Goal: Task Accomplishment & Management: Manage account settings

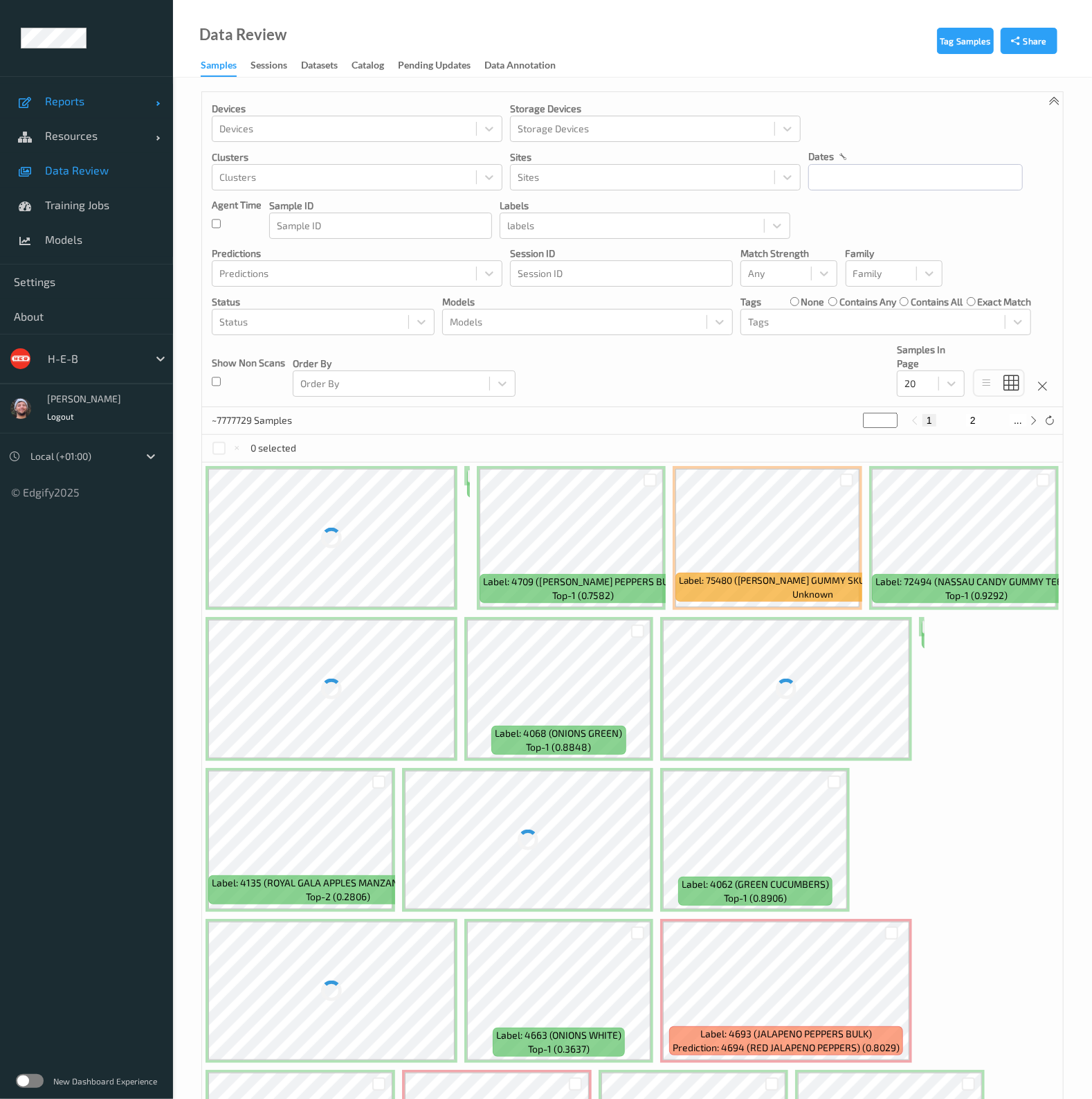
click at [104, 113] on link "Reports" at bounding box center [86, 101] width 173 height 35
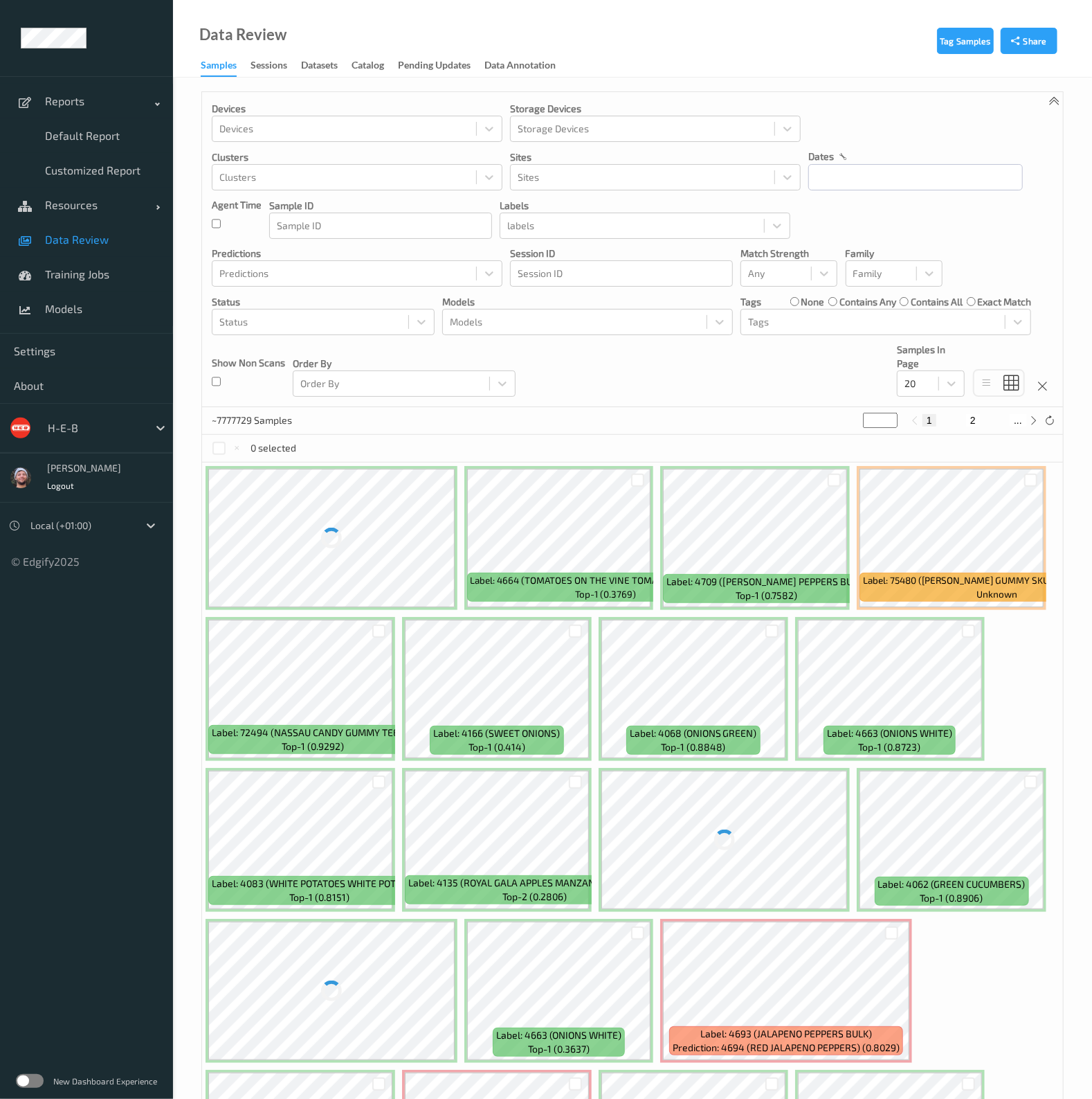
click at [102, 227] on link "Data Review" at bounding box center [86, 239] width 173 height 35
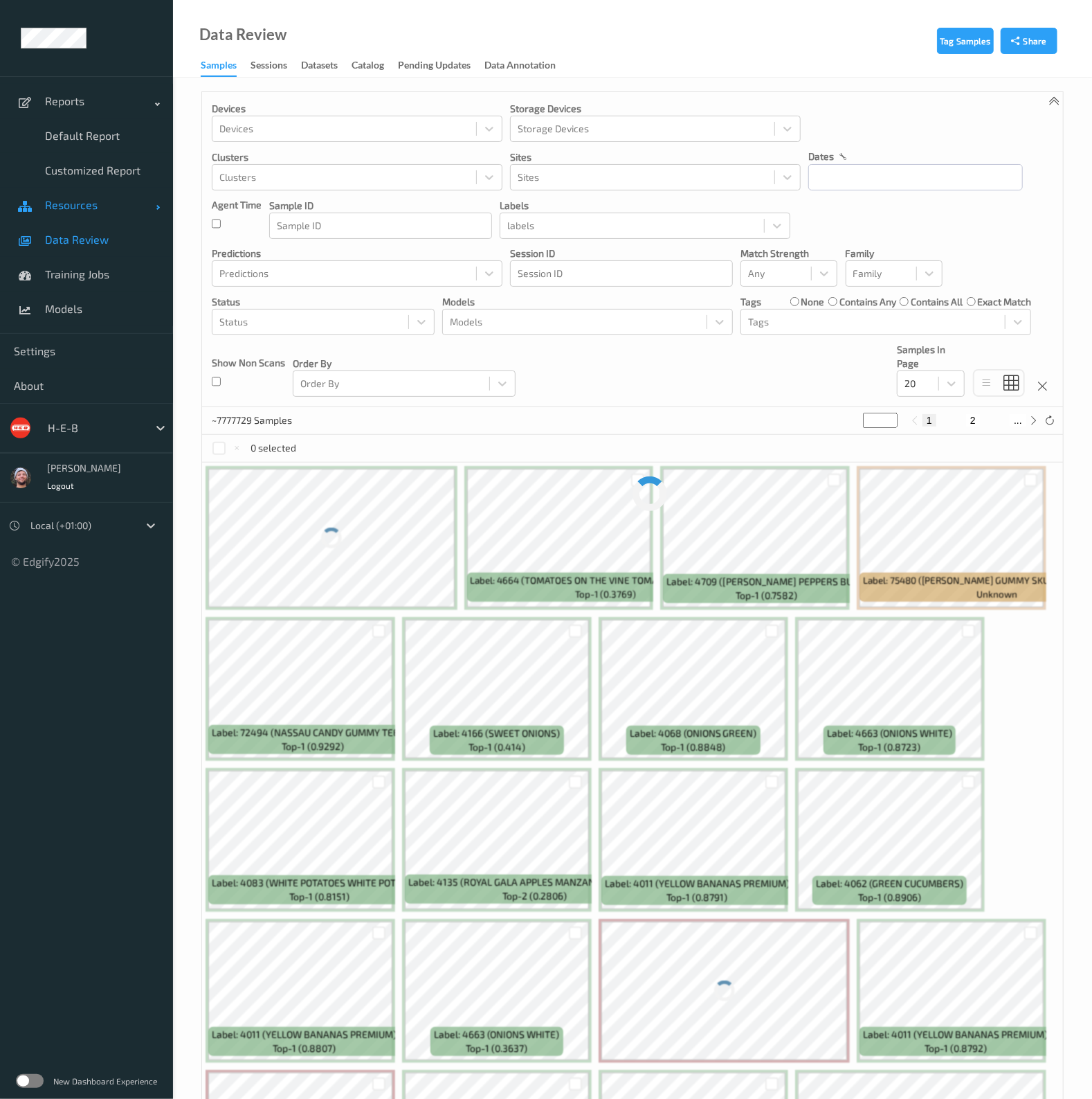
click at [93, 214] on link "Resources" at bounding box center [86, 205] width 173 height 35
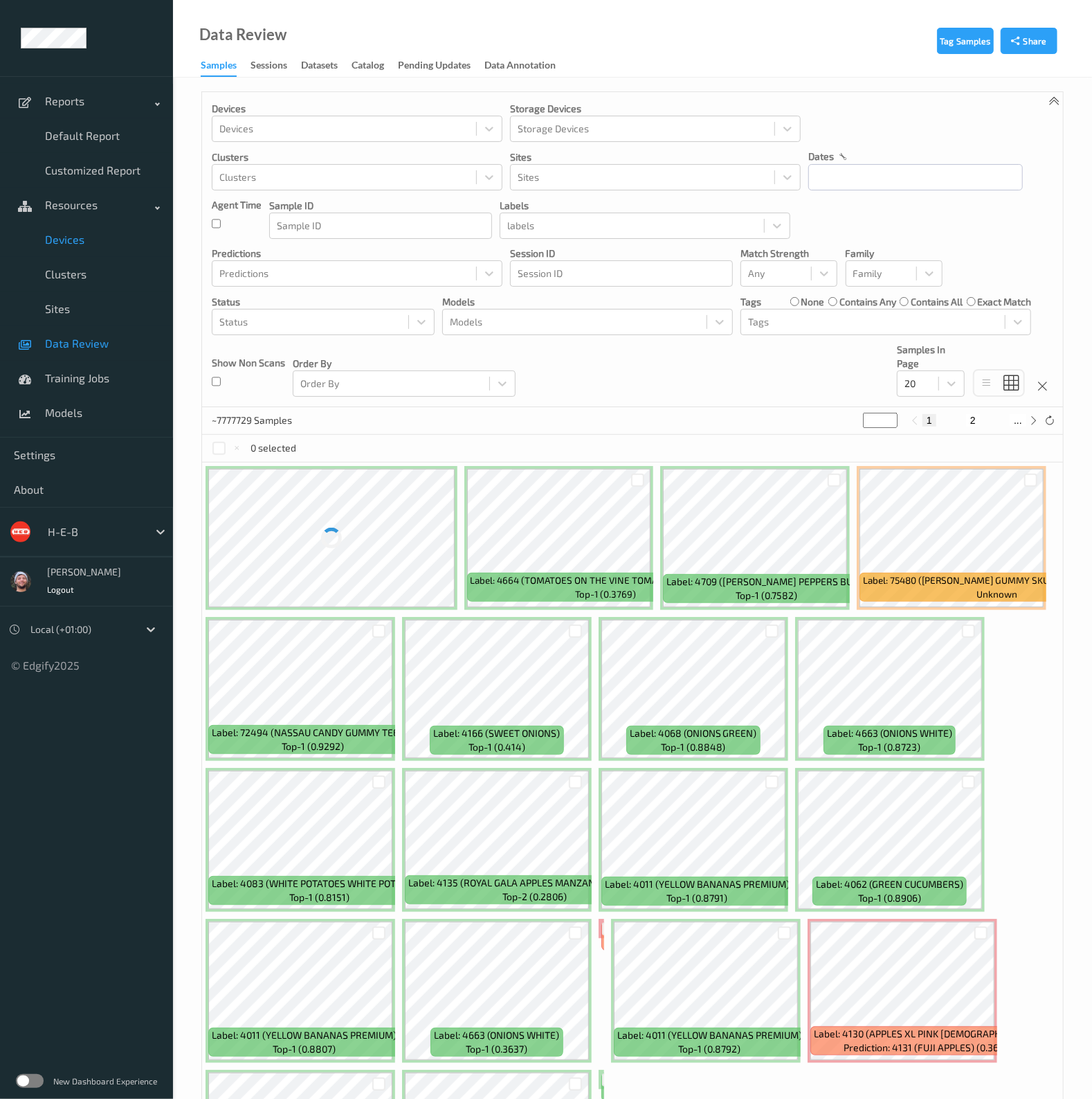
click at [97, 247] on link "Devices" at bounding box center [86, 239] width 173 height 35
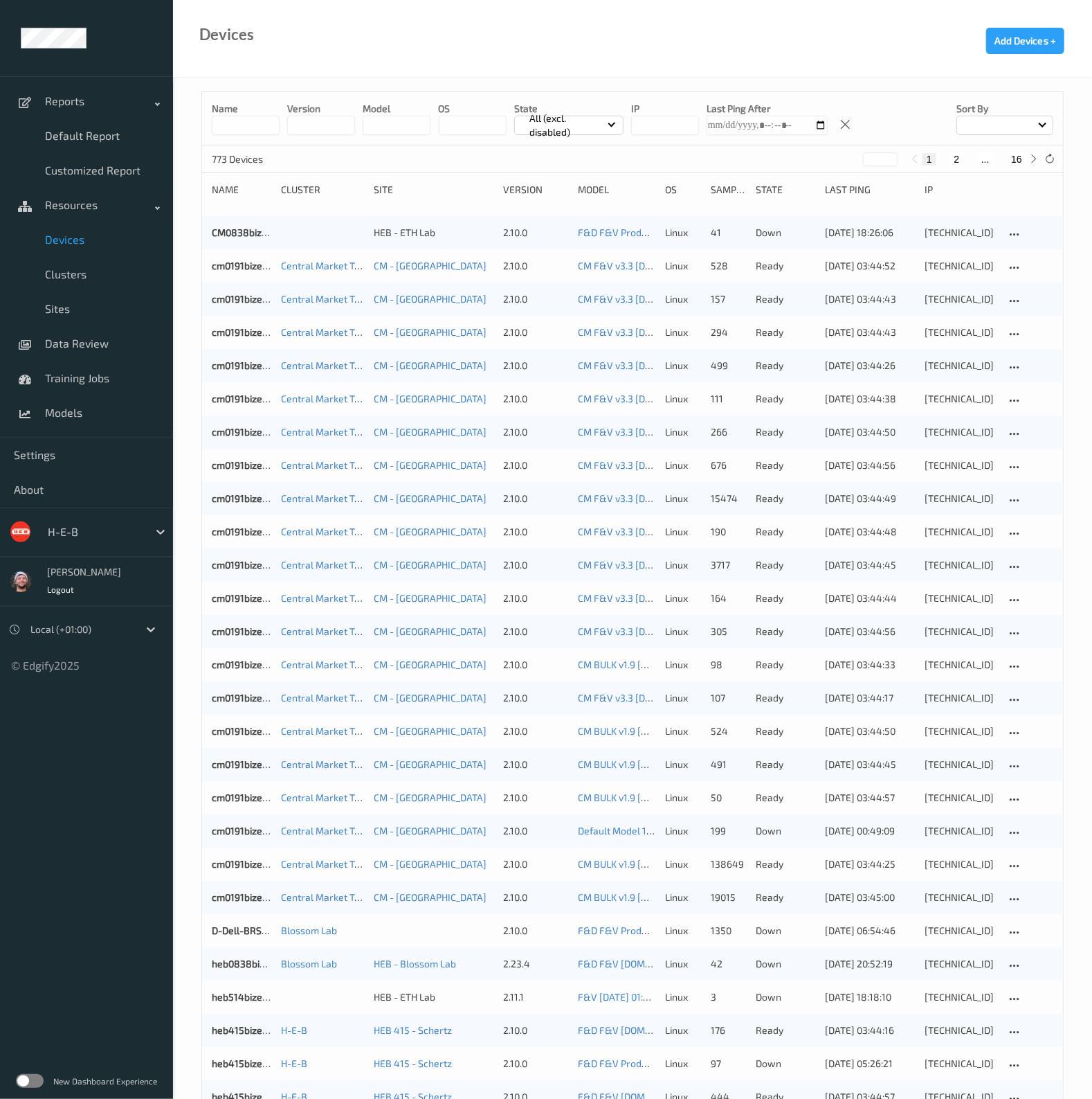
click at [1011, 154] on button "16" at bounding box center [1016, 159] width 19 height 13
type input "**"
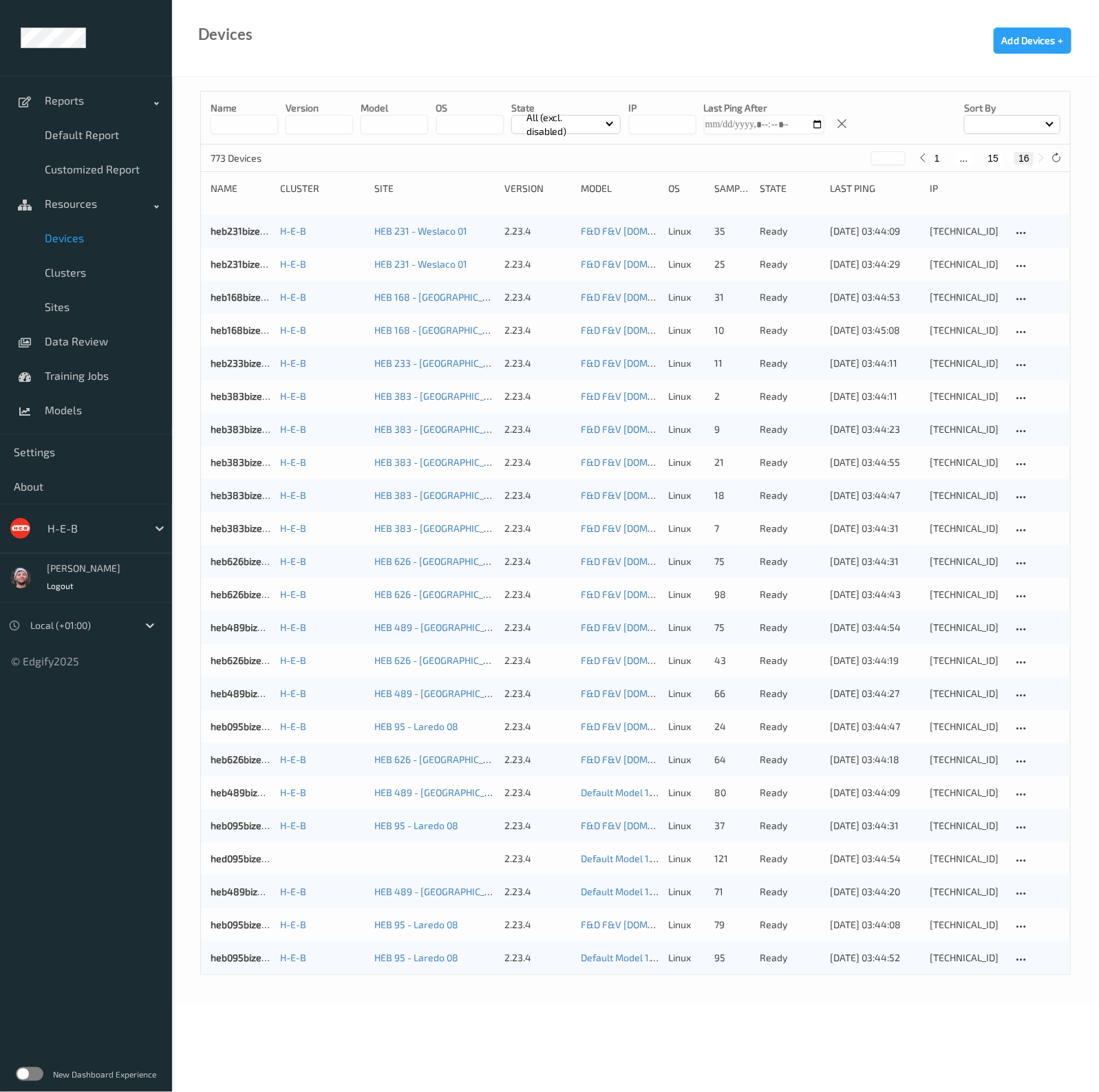
click at [260, 125] on input at bounding box center [245, 124] width 67 height 19
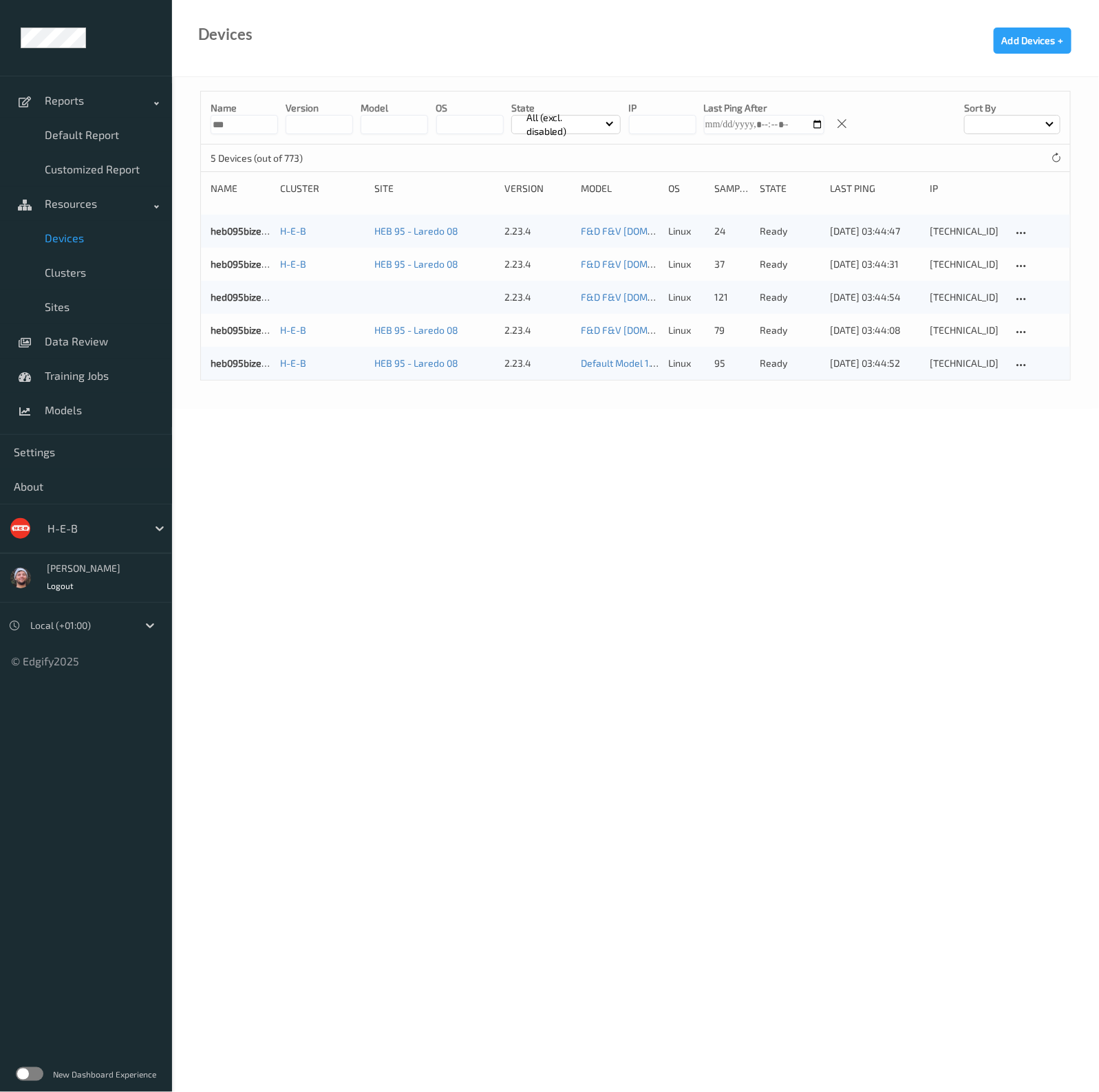
type input "***"
click at [560, 44] on div "Devices Add Devices +" at bounding box center [635, 39] width 927 height 77
click at [266, 129] on input "***" at bounding box center [245, 124] width 67 height 19
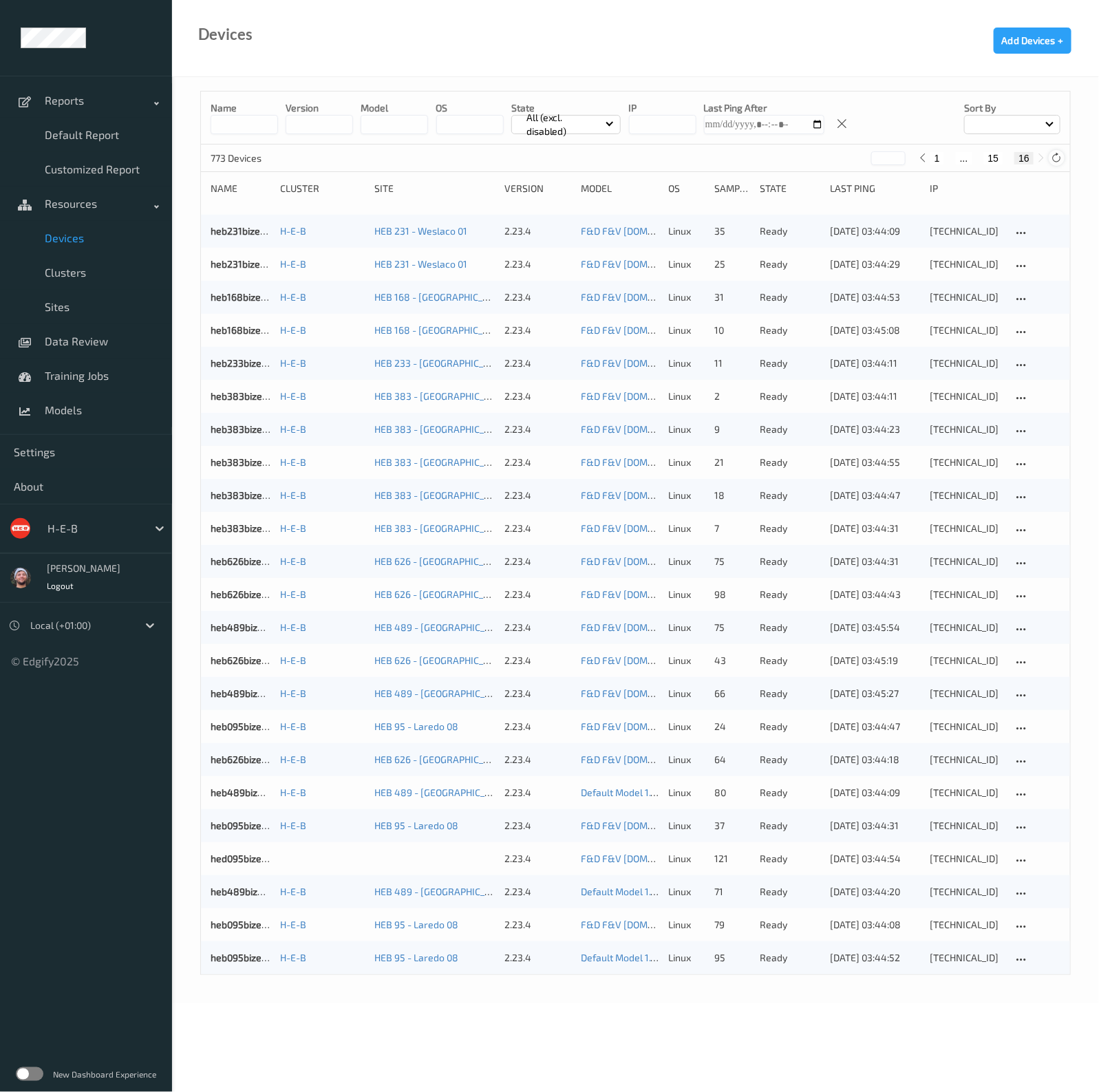
click at [1056, 158] on icon at bounding box center [1056, 158] width 10 height 10
click at [642, 78] on div "Name version model OS State All (excl. disabled) IP Last Ping After Sort by 773…" at bounding box center [635, 540] width 927 height 926
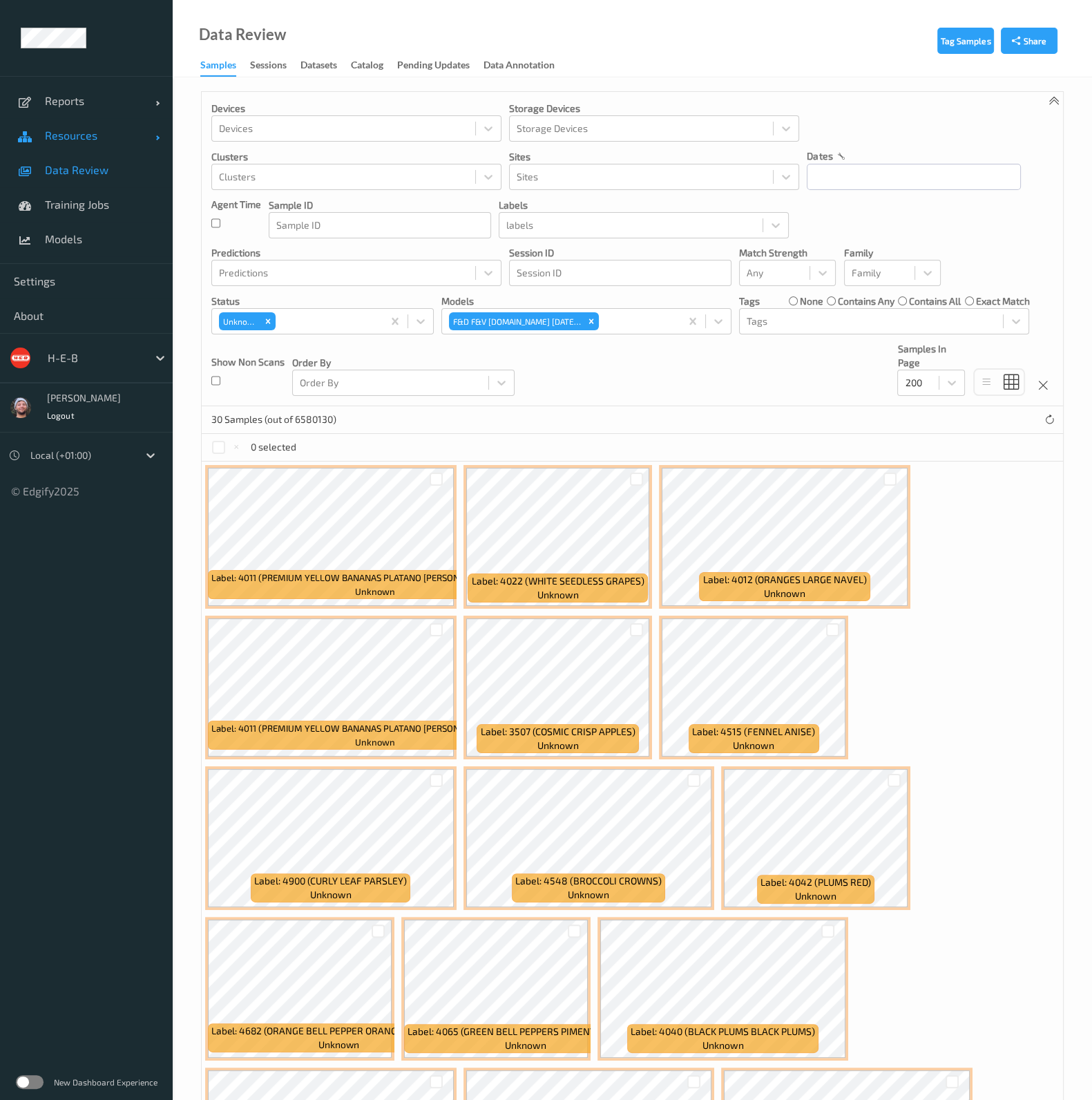
click at [83, 133] on span "Resources" at bounding box center [100, 135] width 110 height 13
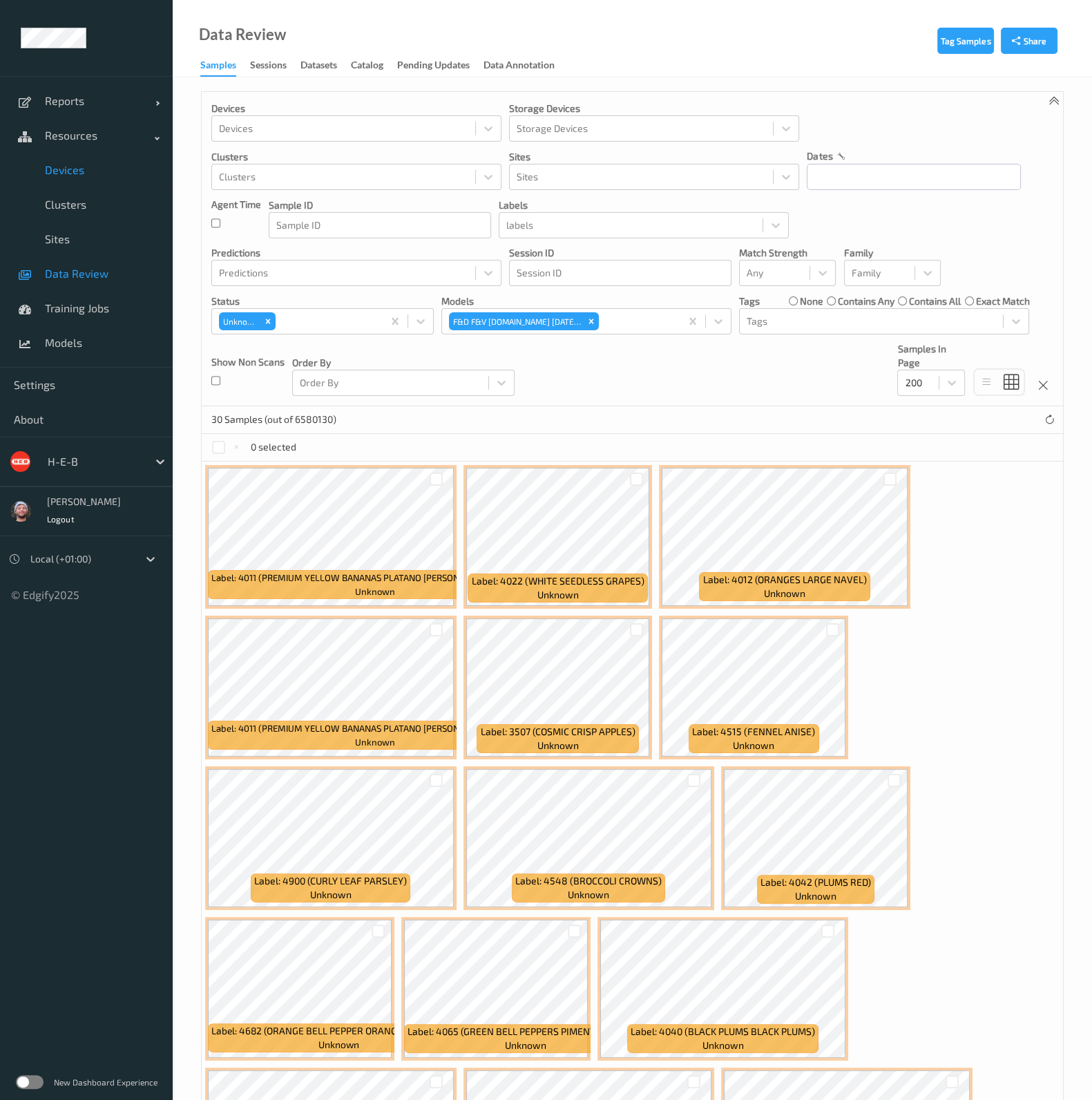
click at [88, 175] on span "Devices" at bounding box center [101, 170] width 114 height 13
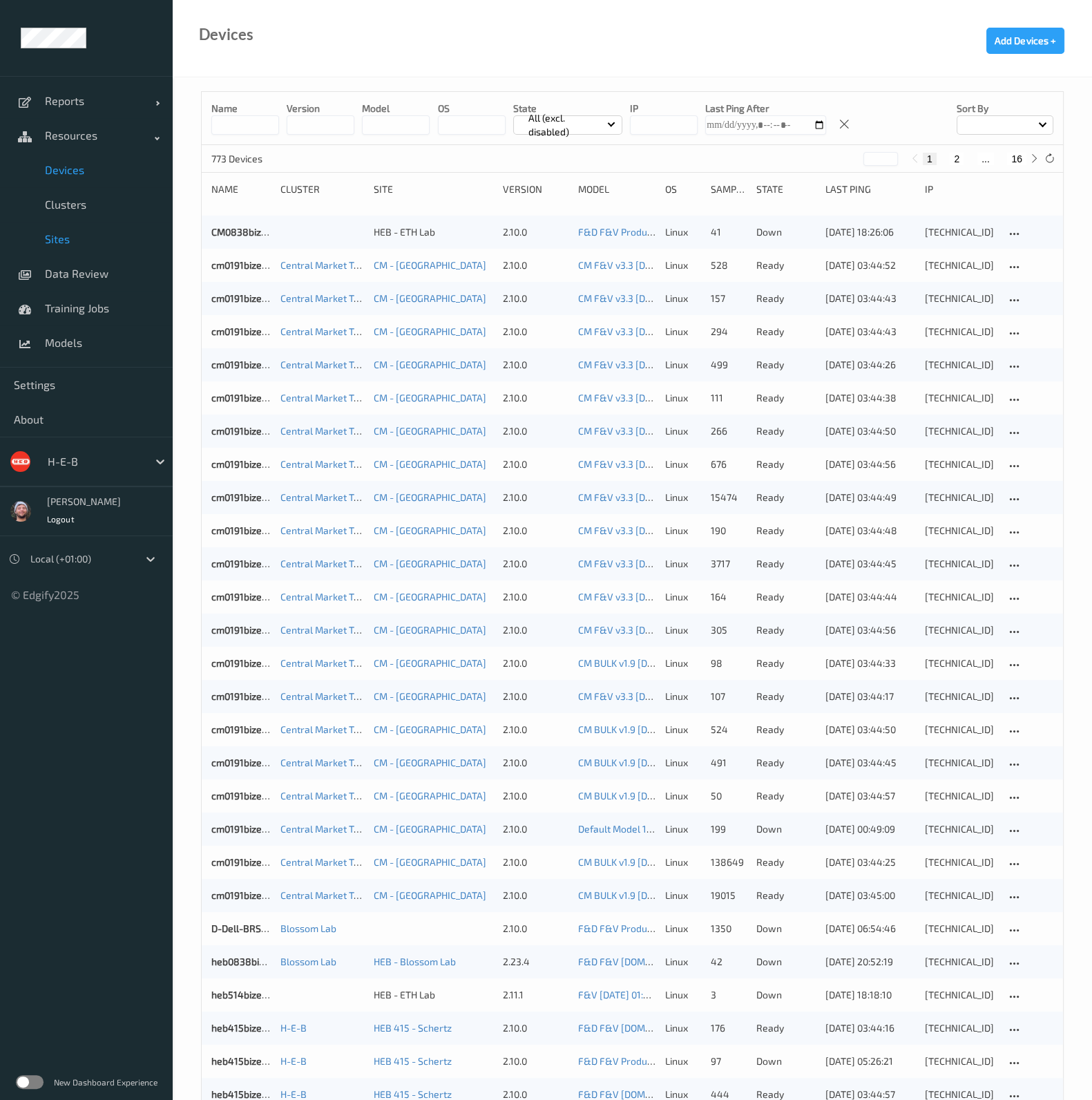
click at [67, 249] on link "Sites" at bounding box center [86, 239] width 173 height 35
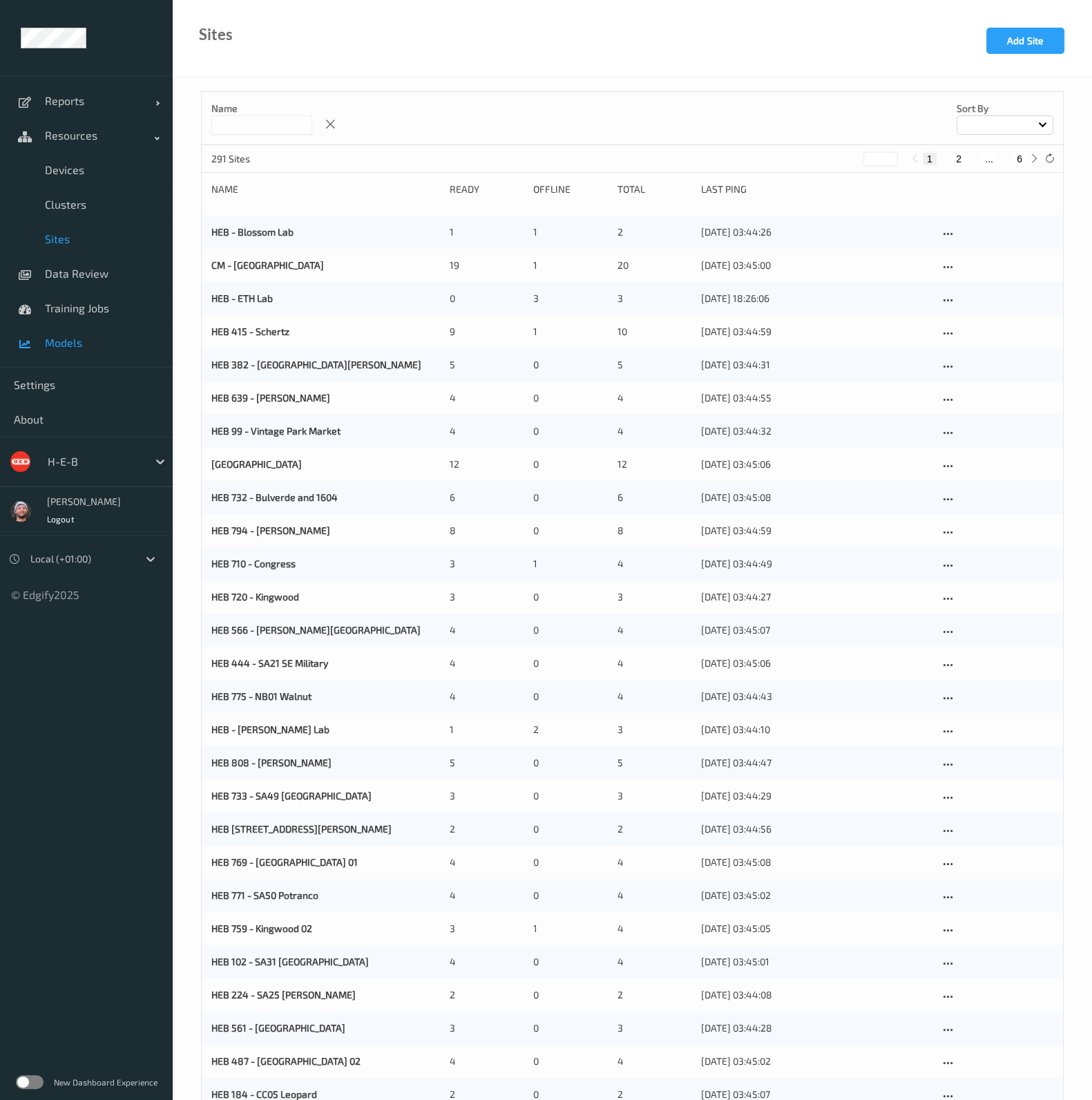
click at [82, 339] on span "Models" at bounding box center [101, 342] width 114 height 13
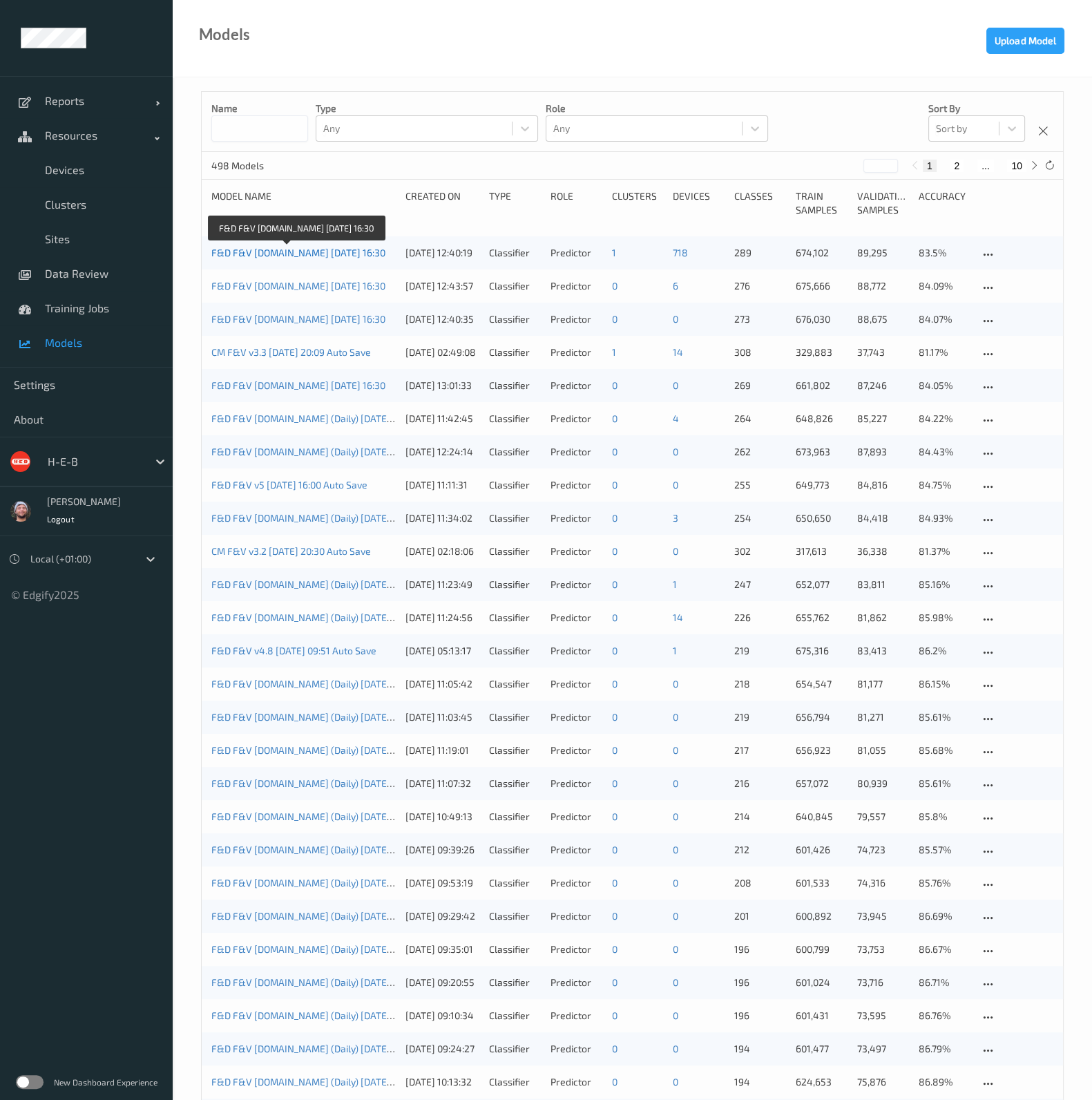
click at [328, 254] on link "F&D F&V [DOMAIN_NAME] [DATE] 16:30" at bounding box center [299, 252] width 174 height 12
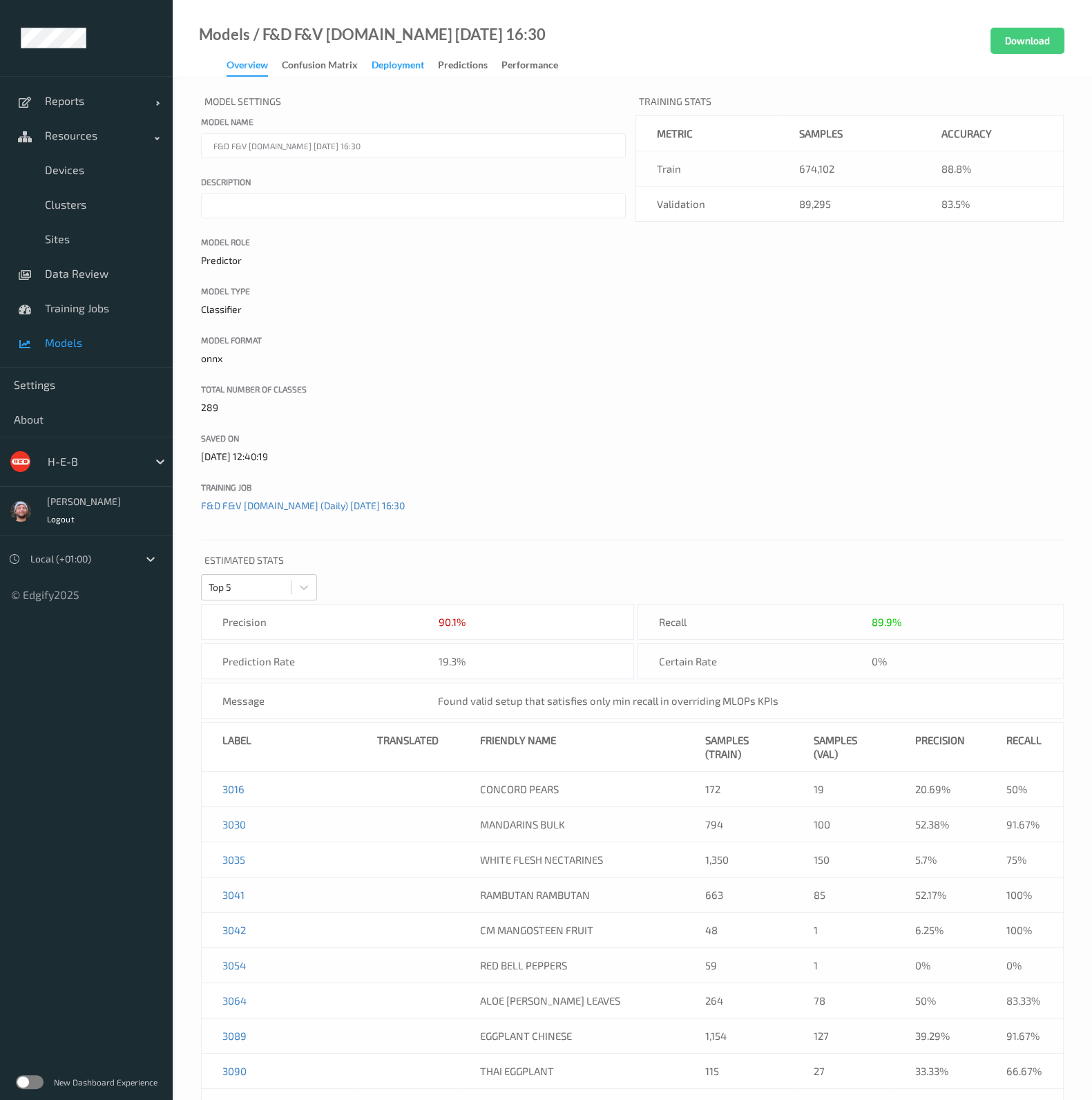
click at [401, 71] on div "Deployment" at bounding box center [398, 67] width 52 height 17
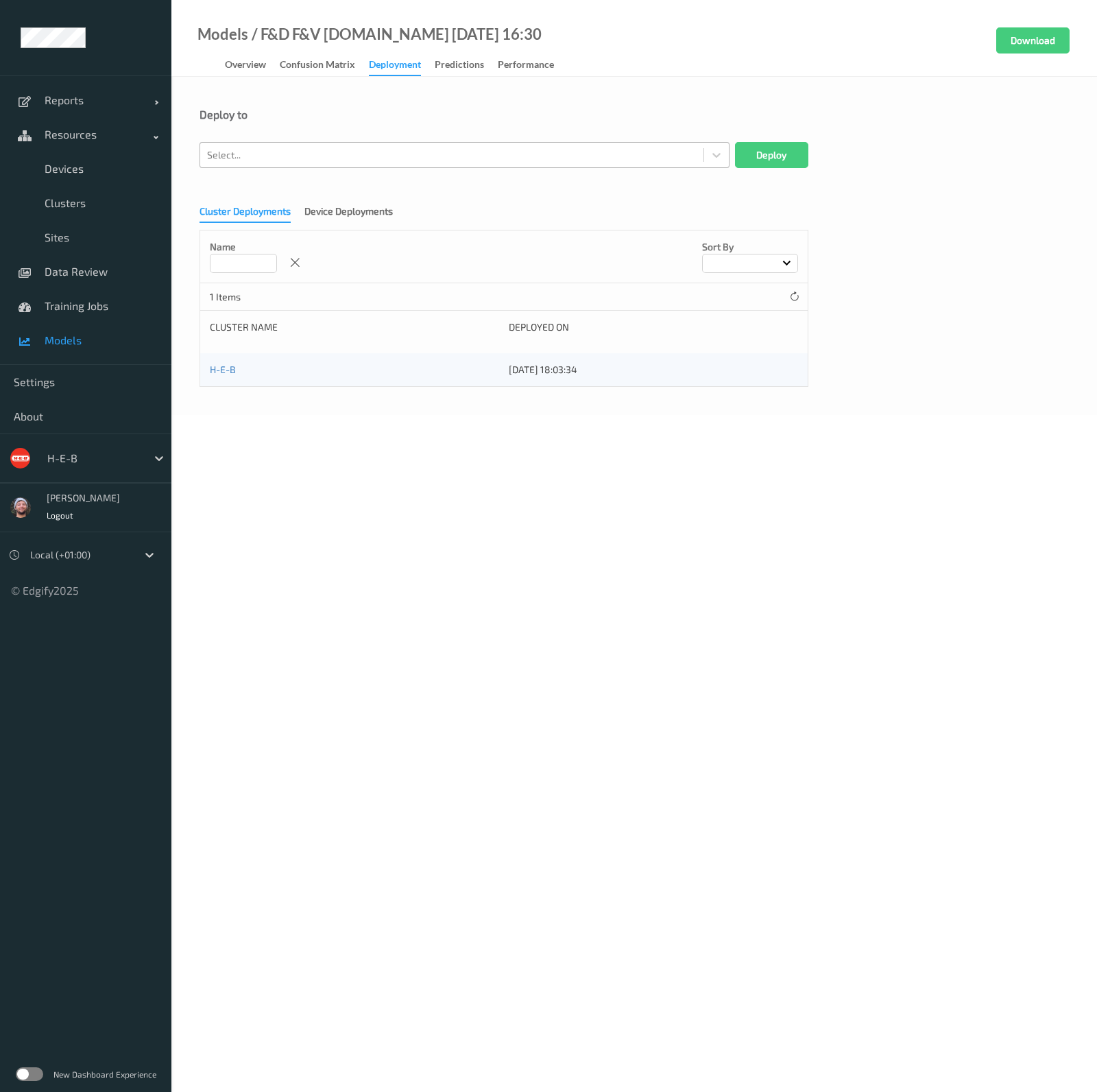
click at [297, 156] on div at bounding box center [451, 155] width 490 height 17
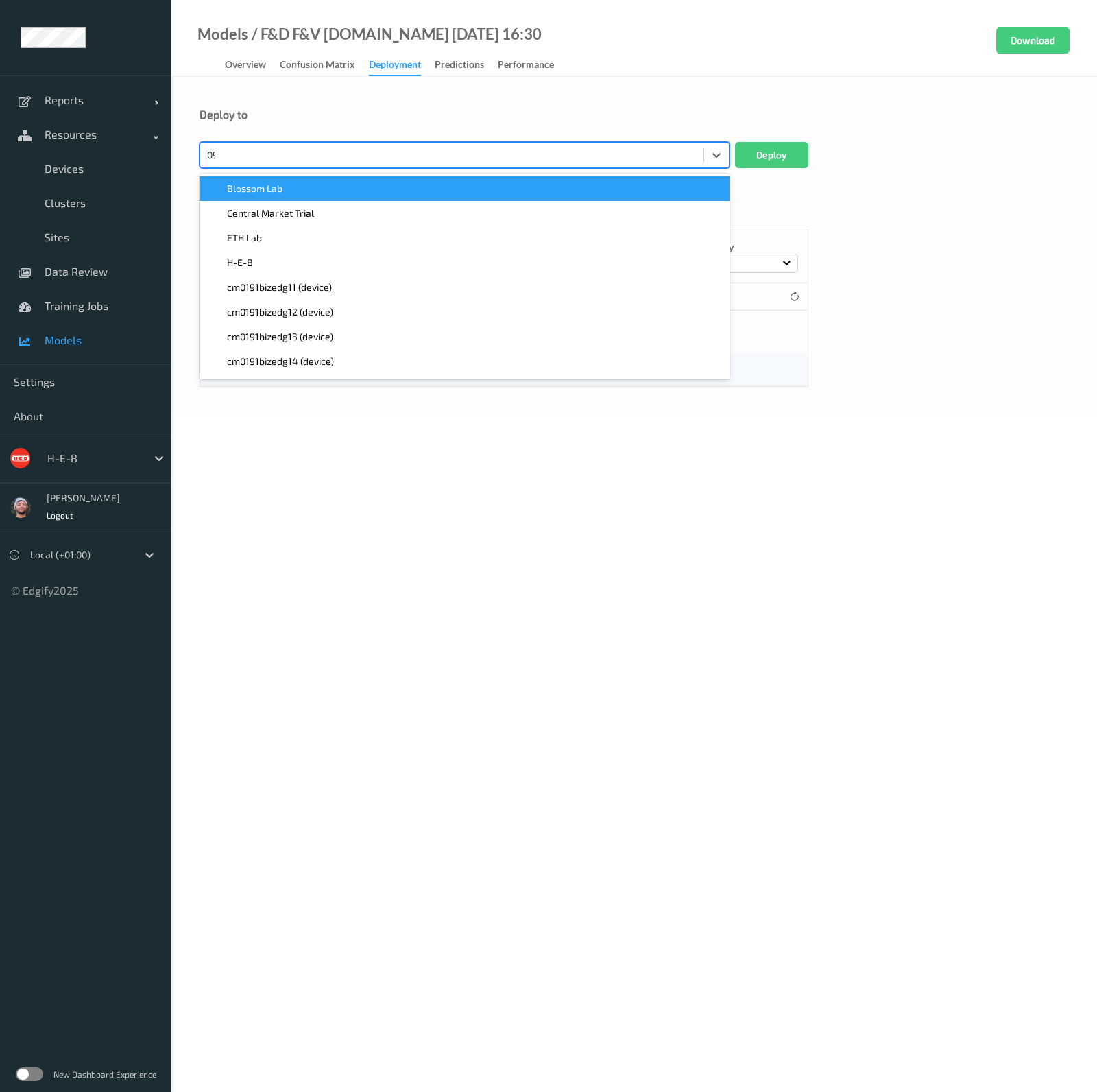
type input "095"
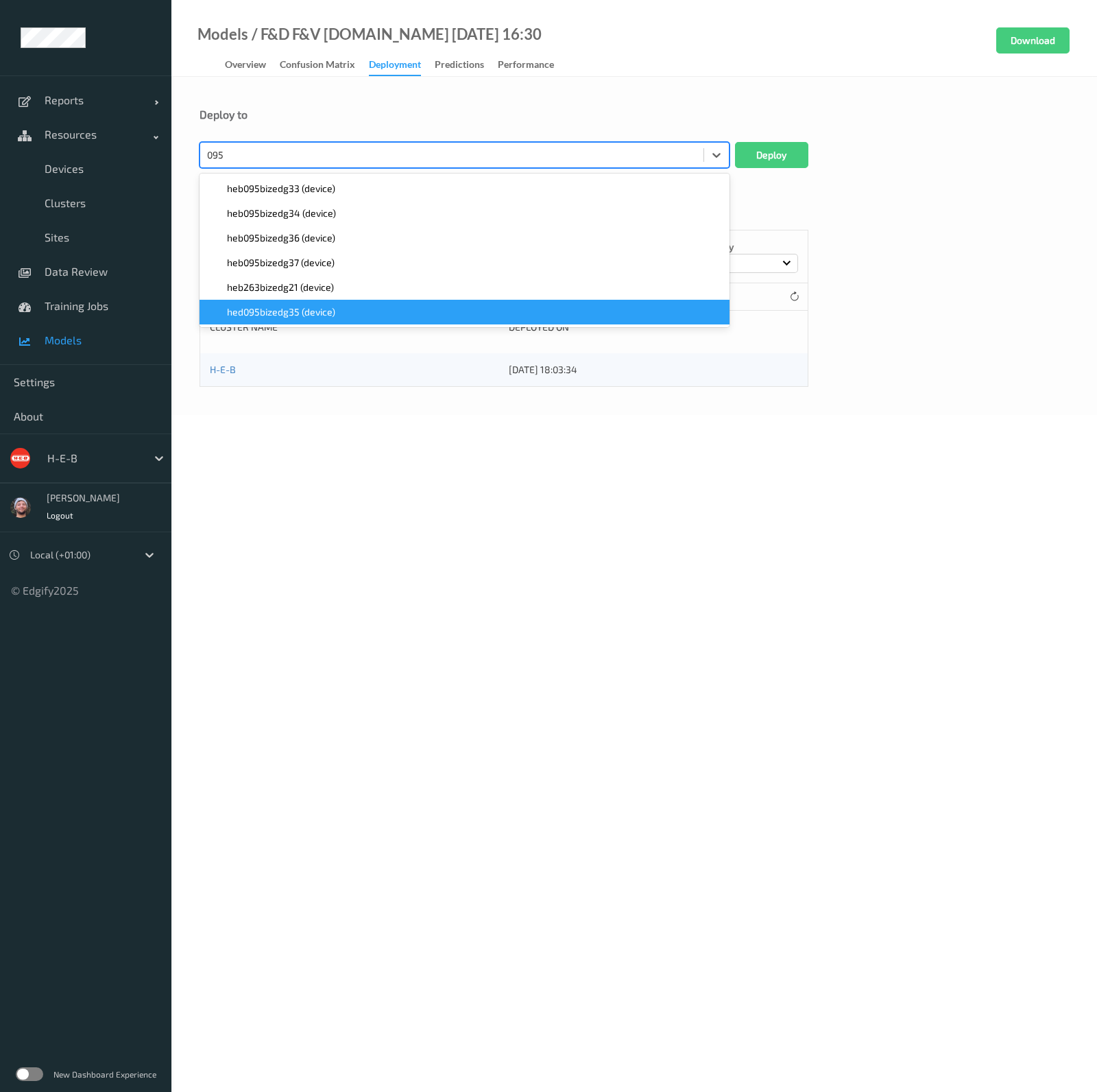
click at [322, 305] on span "hed095bizedg35 (device)" at bounding box center [281, 312] width 108 height 13
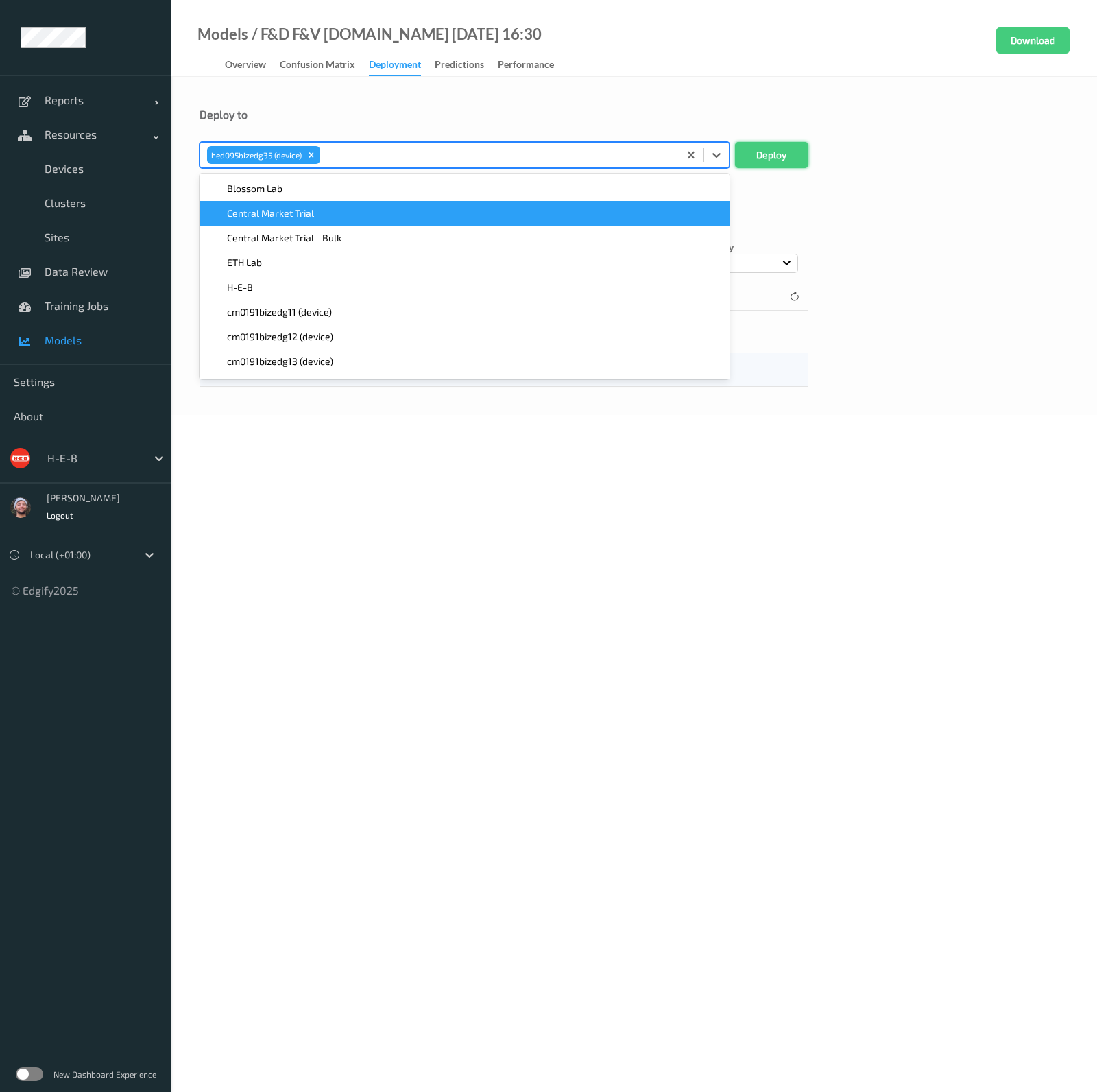
click at [744, 147] on button "Deploy" at bounding box center [772, 155] width 74 height 26
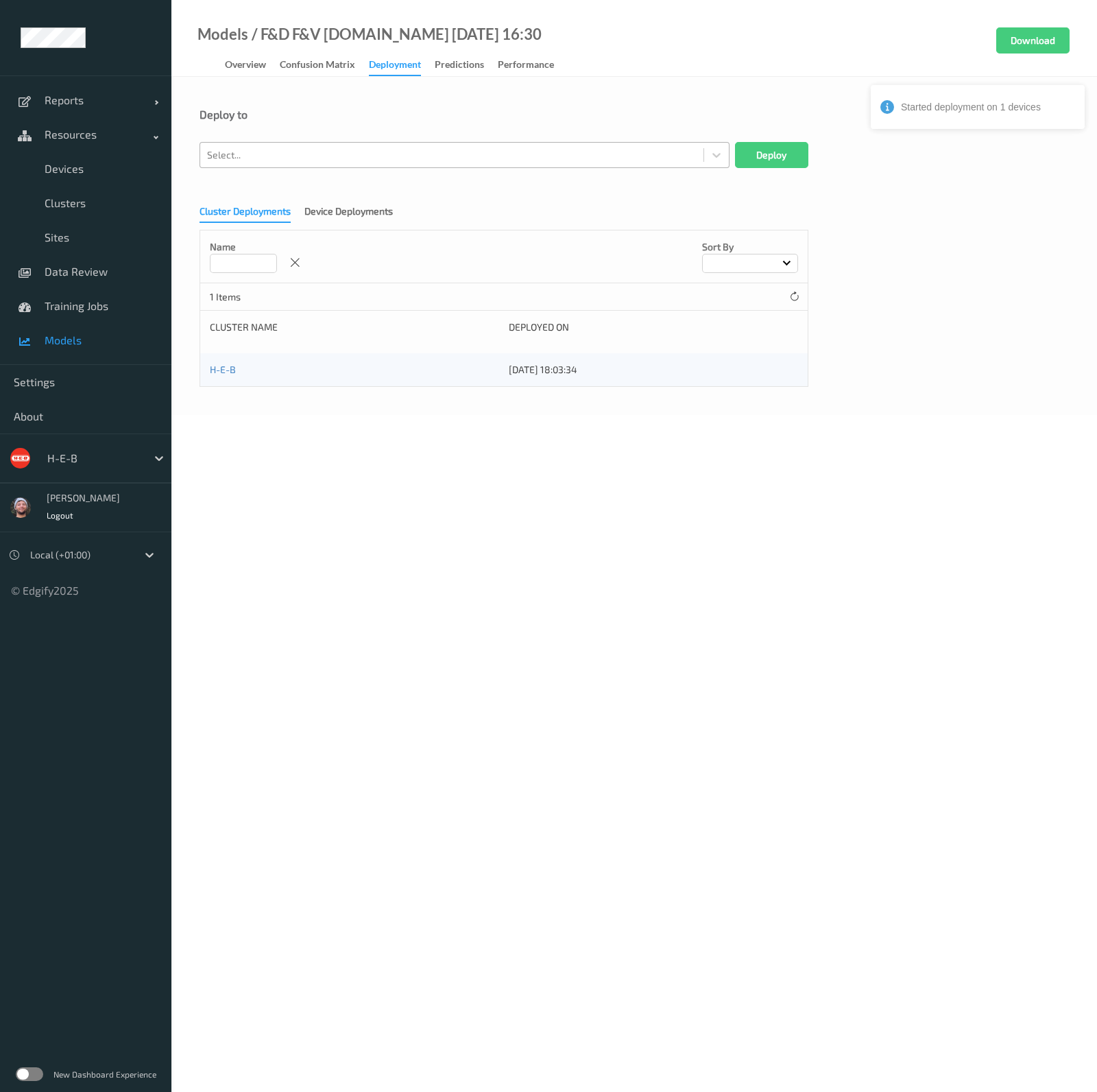
click at [349, 151] on div at bounding box center [451, 155] width 490 height 17
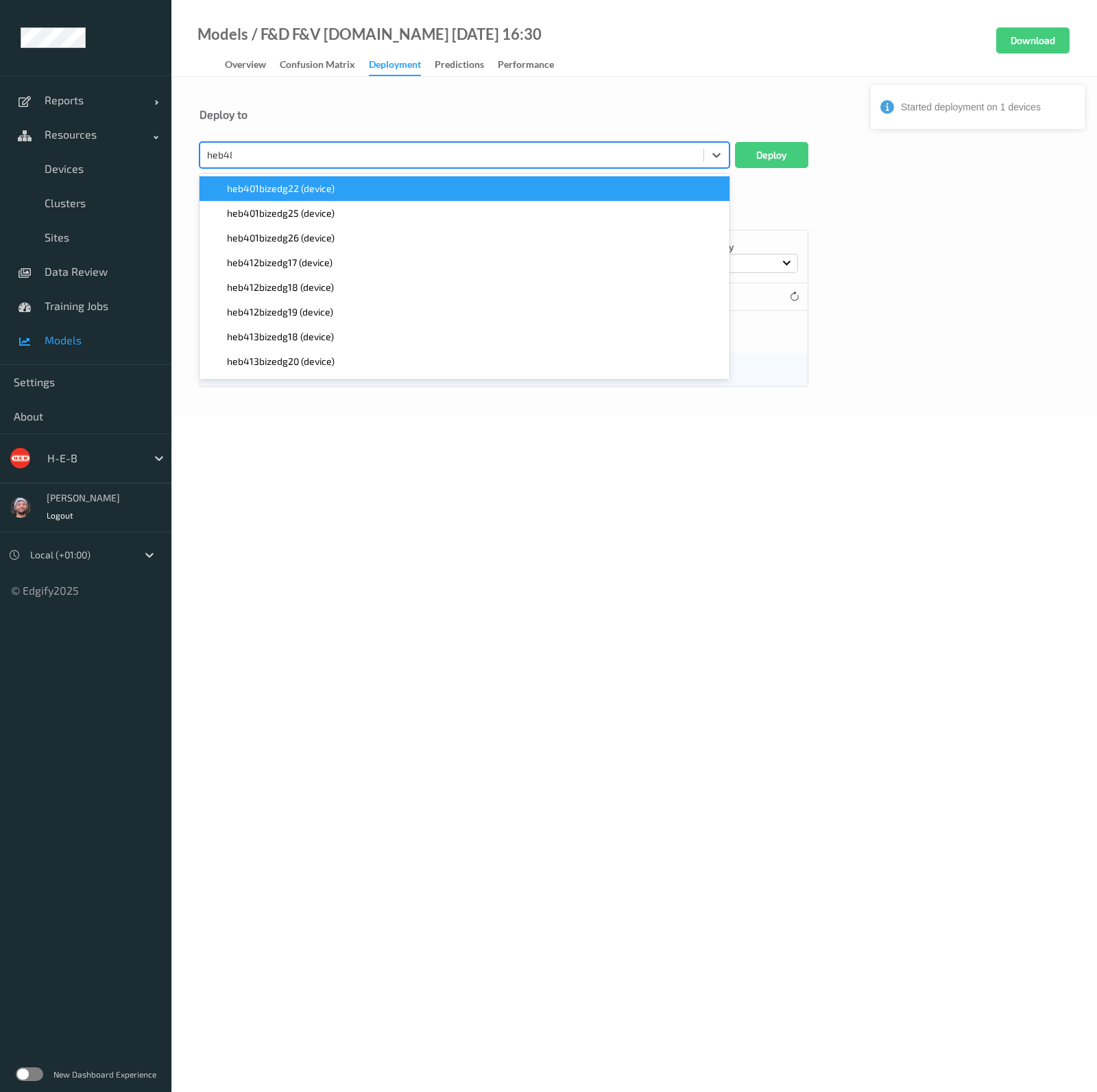
type input "heb489"
paste input "heb489"
type input "heb489"
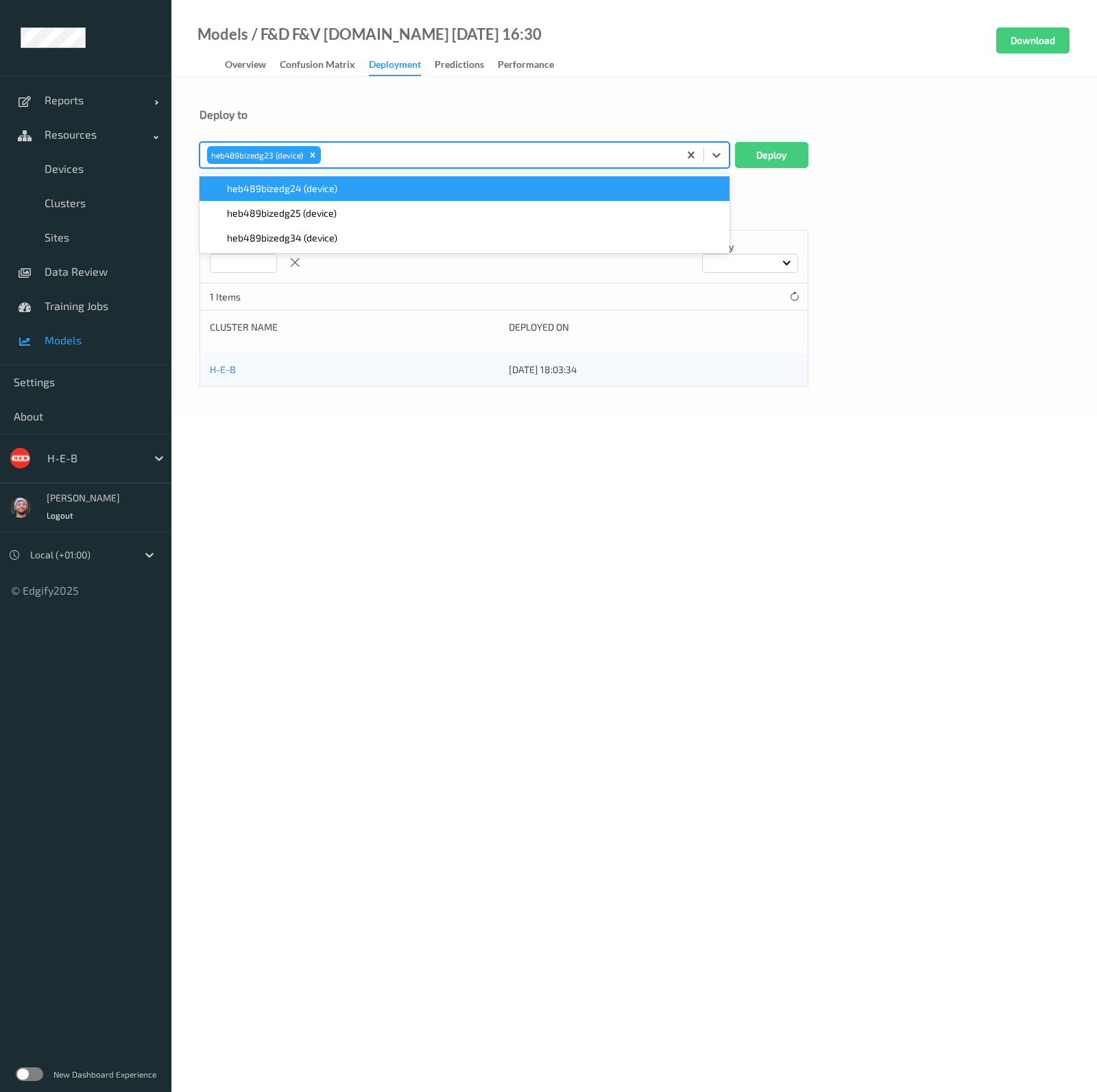
paste input "heb489"
type input "heb489"
paste input "heb489"
type input "heb489"
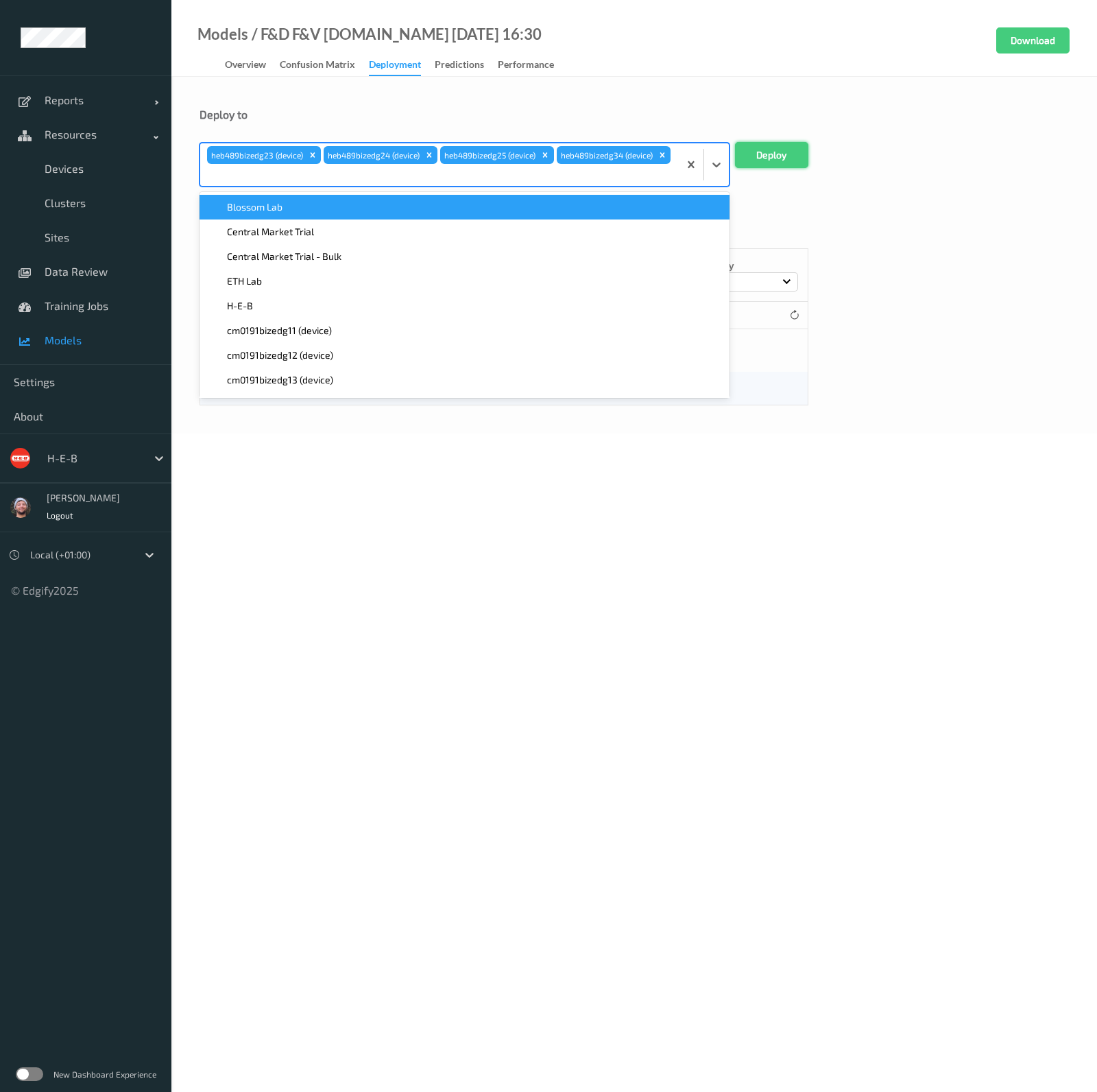
click at [760, 150] on button "Deploy" at bounding box center [772, 155] width 74 height 26
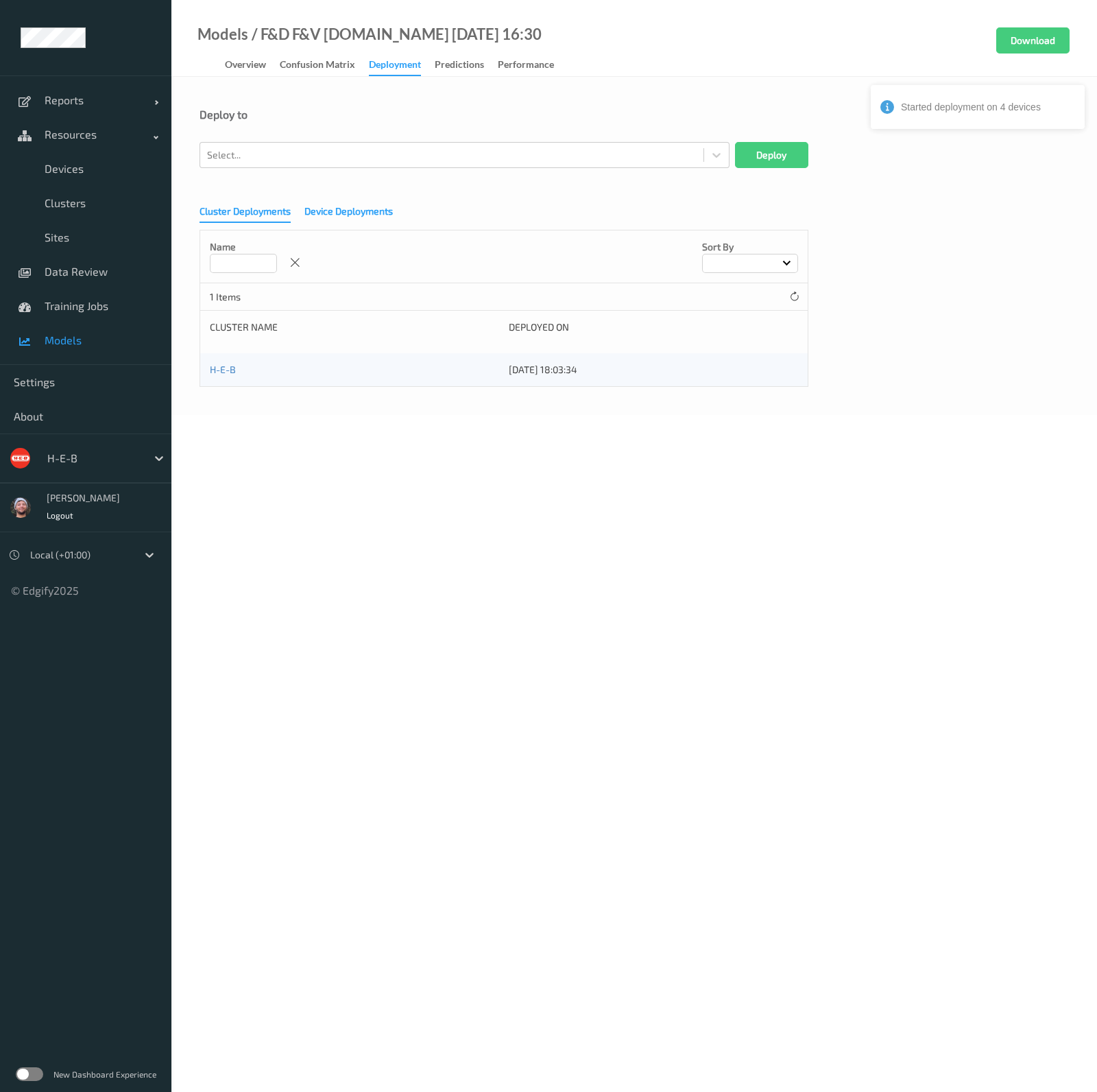
click at [348, 218] on div "Device Deployments" at bounding box center [349, 213] width 89 height 17
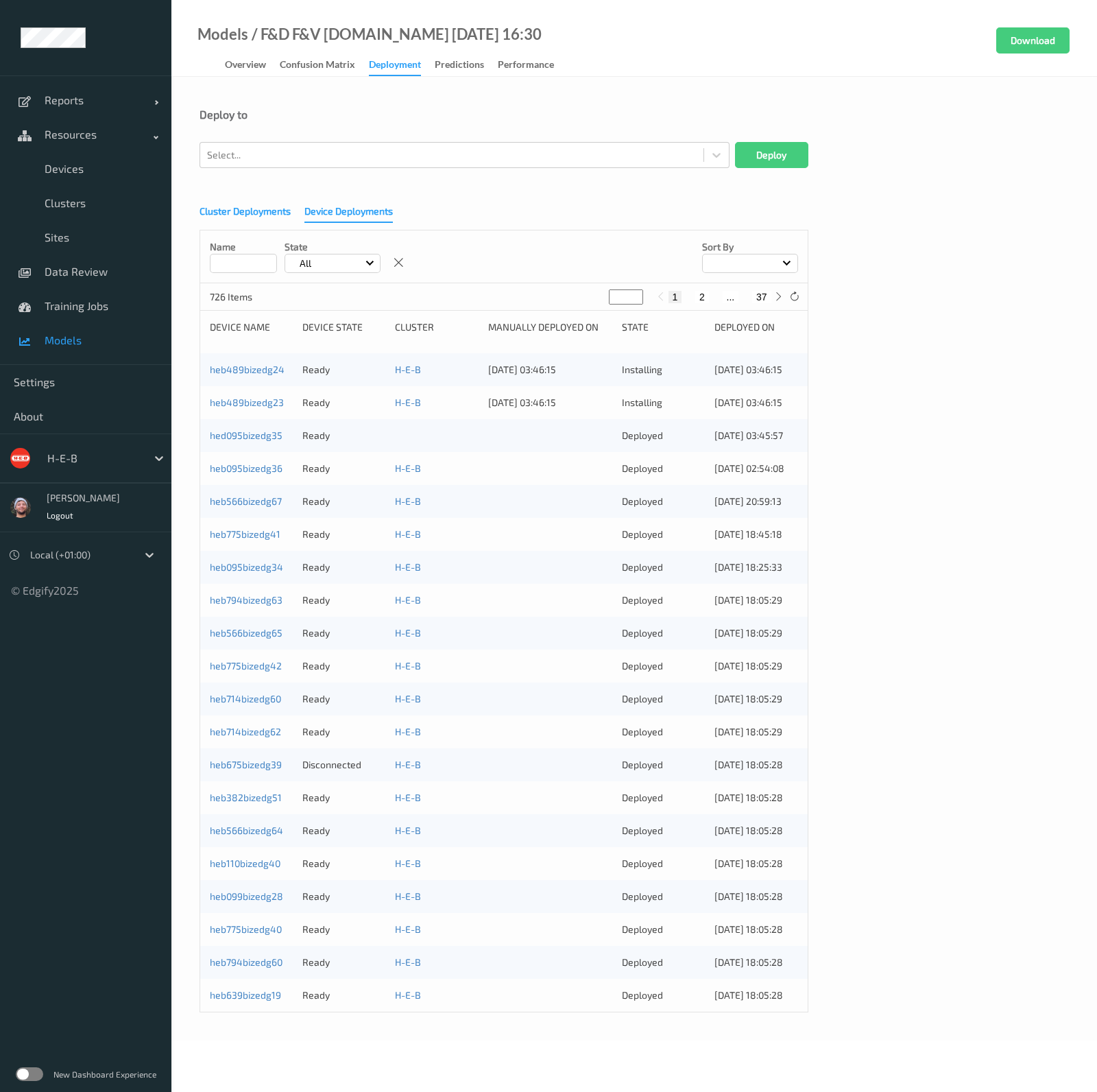
click at [278, 220] on div "Cluster Deployments" at bounding box center [245, 213] width 91 height 17
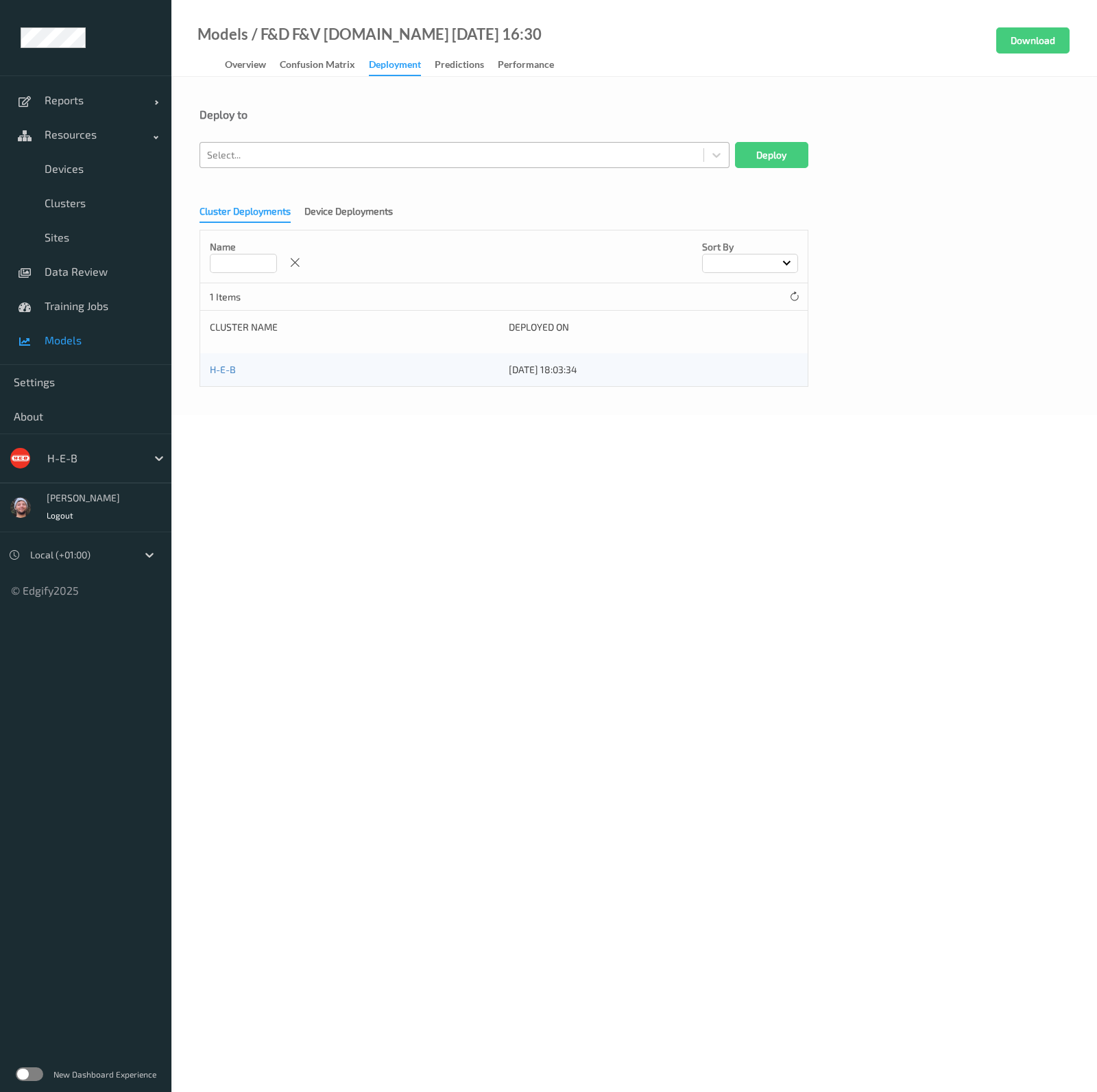
drag, startPoint x: 308, startPoint y: 146, endPoint x: 38, endPoint y: 254, distance: 290.8
click at [308, 146] on div "Select..." at bounding box center [451, 155] width 503 height 22
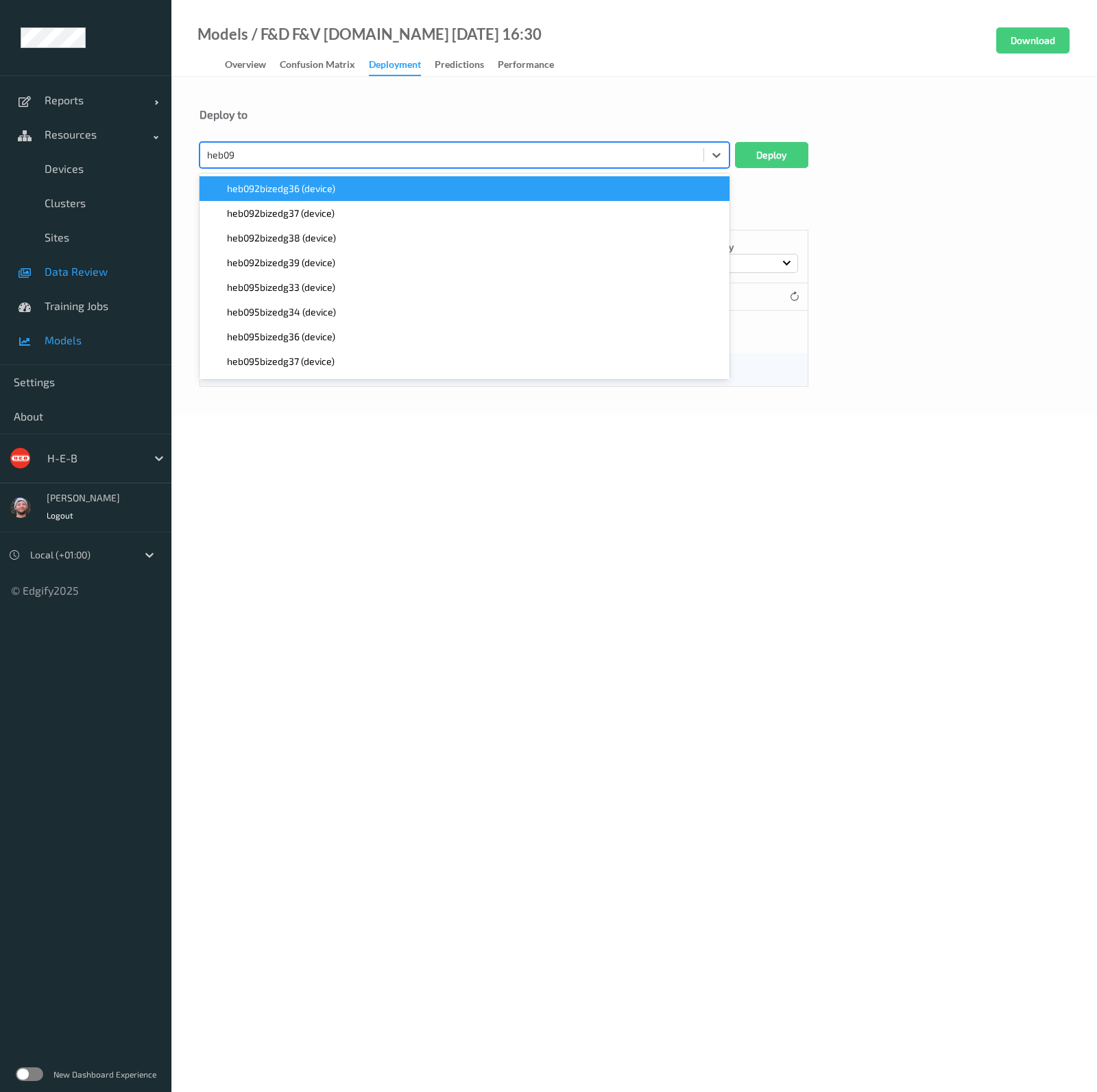
type input "heb095"
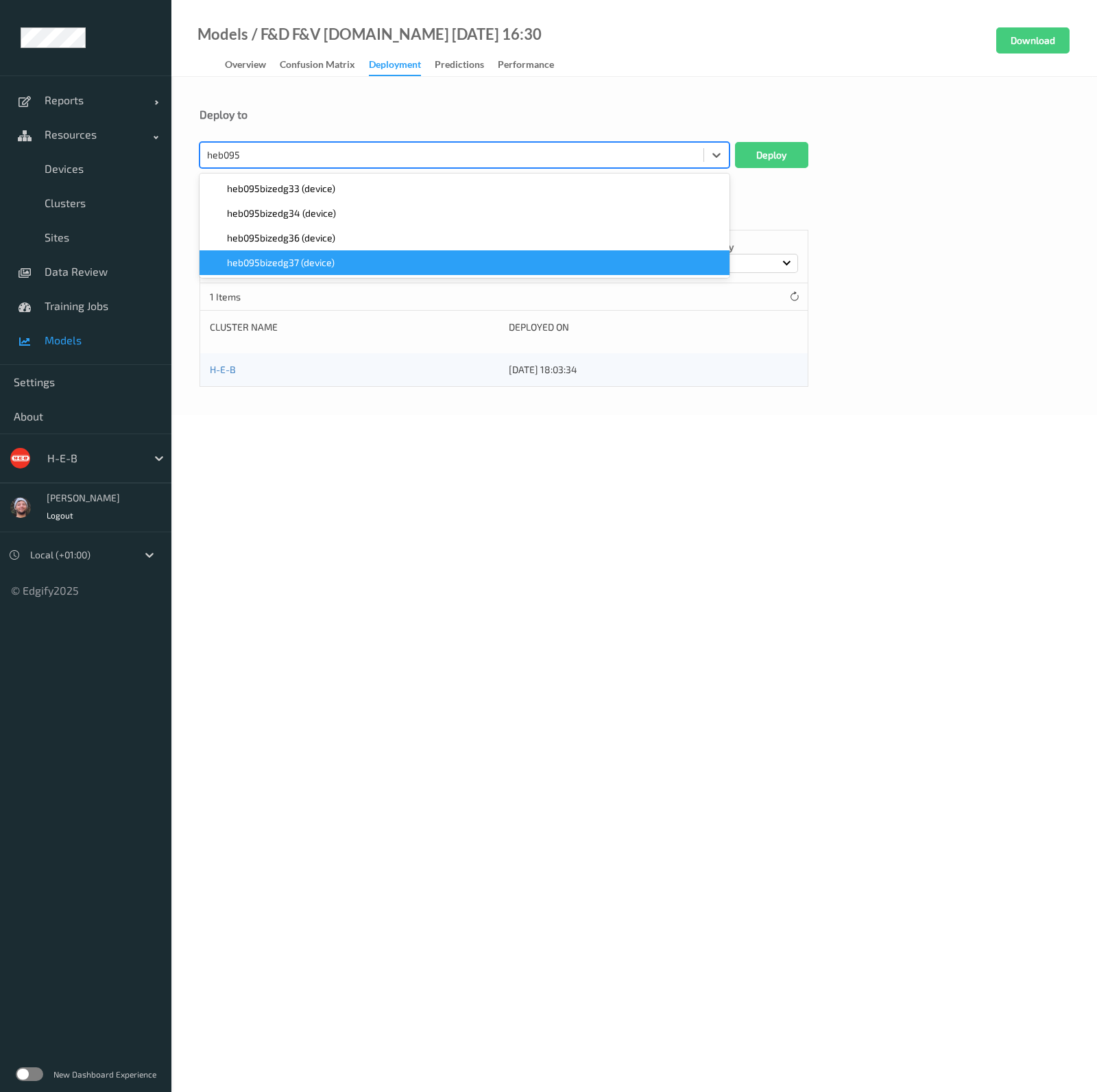
click at [419, 255] on div "heb095bizedg37 (device)" at bounding box center [464, 262] width 530 height 24
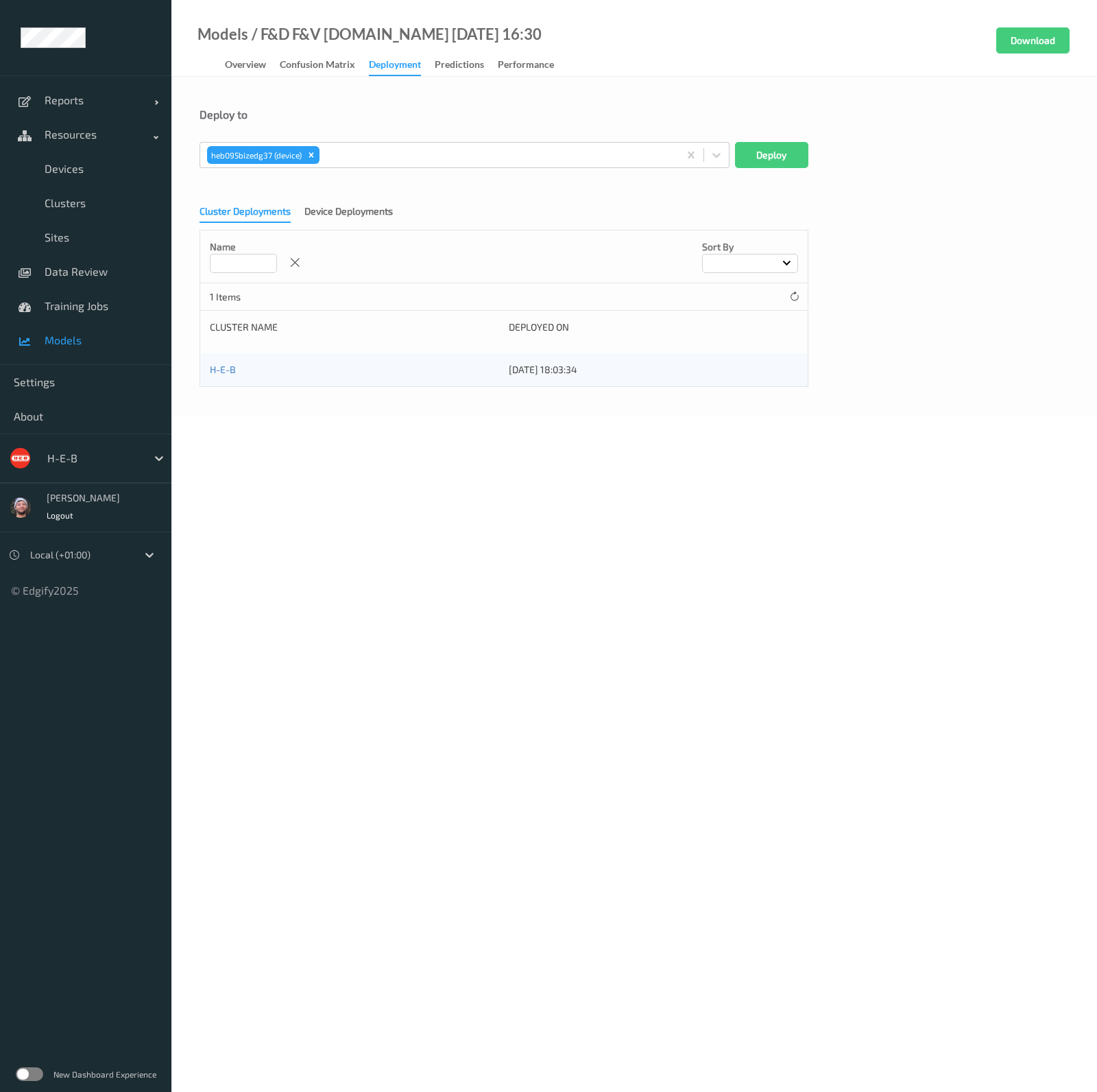
click at [731, 146] on div "heb095bizedg37 (device) Deploy" at bounding box center [503, 155] width 609 height 26
click at [737, 148] on button "Deploy" at bounding box center [772, 155] width 74 height 26
click at [68, 196] on span "Clusters" at bounding box center [100, 203] width 113 height 13
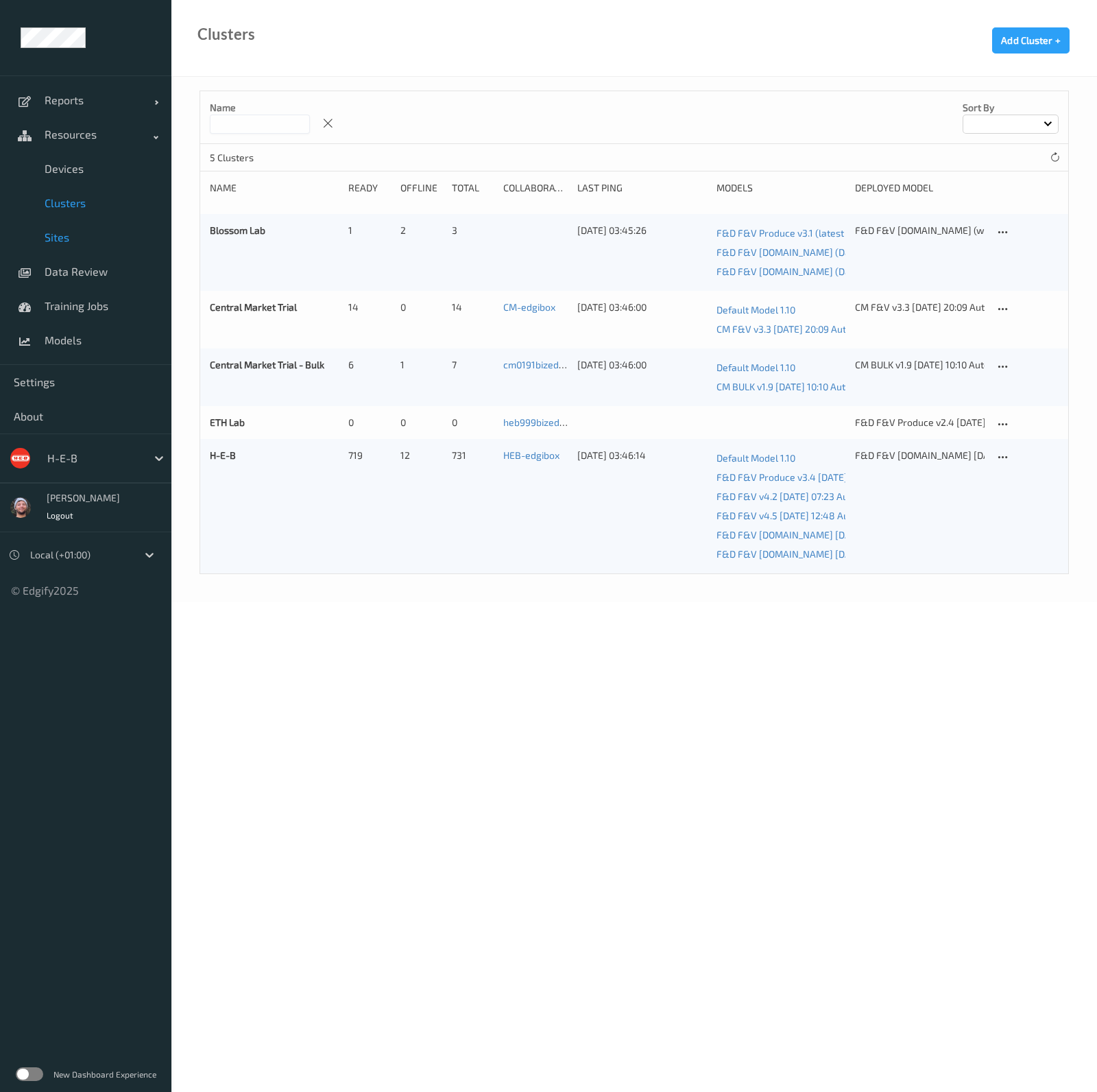
click at [95, 238] on span "Sites" at bounding box center [100, 237] width 113 height 13
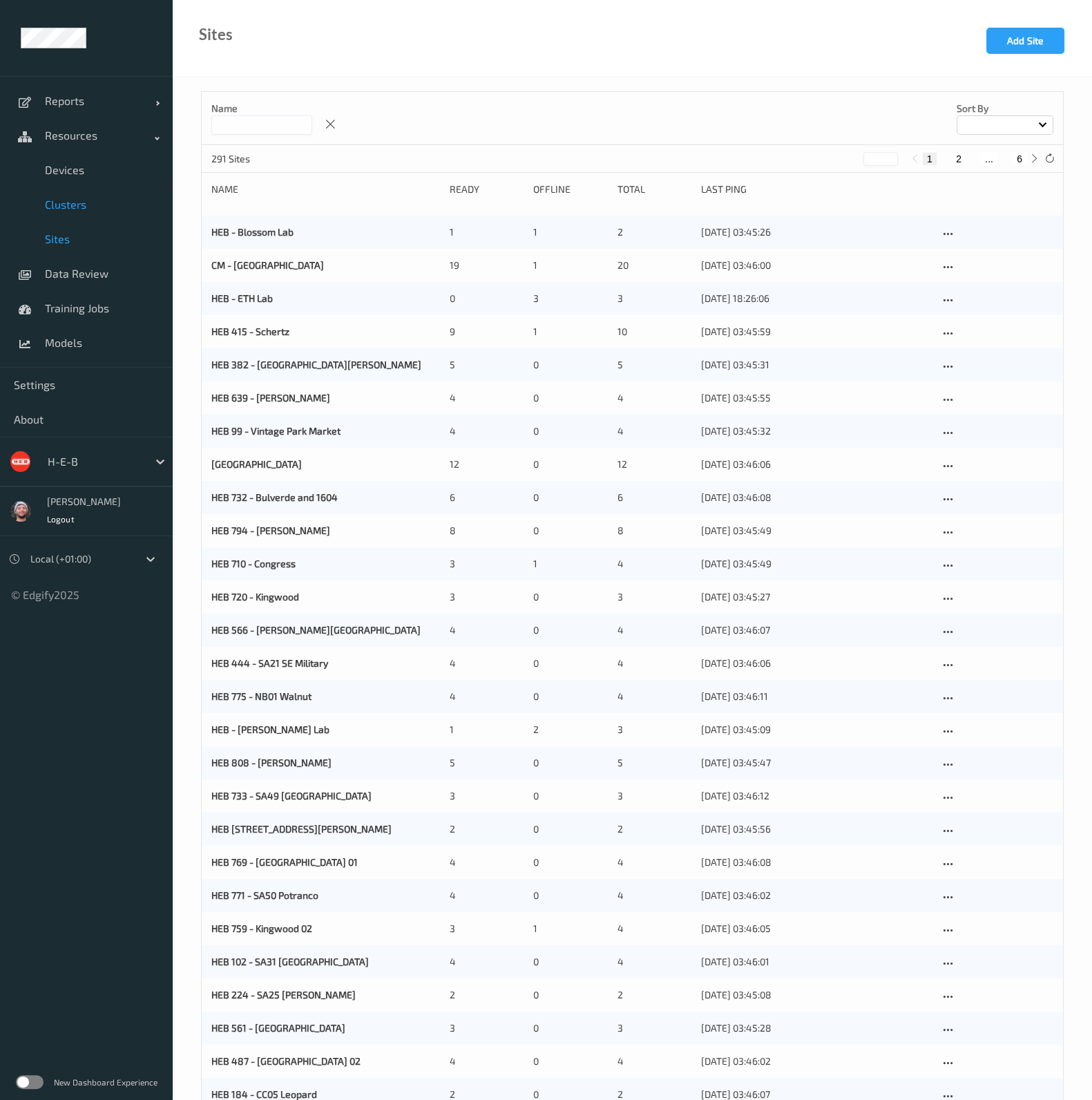
click at [89, 217] on link "Clusters" at bounding box center [86, 204] width 173 height 35
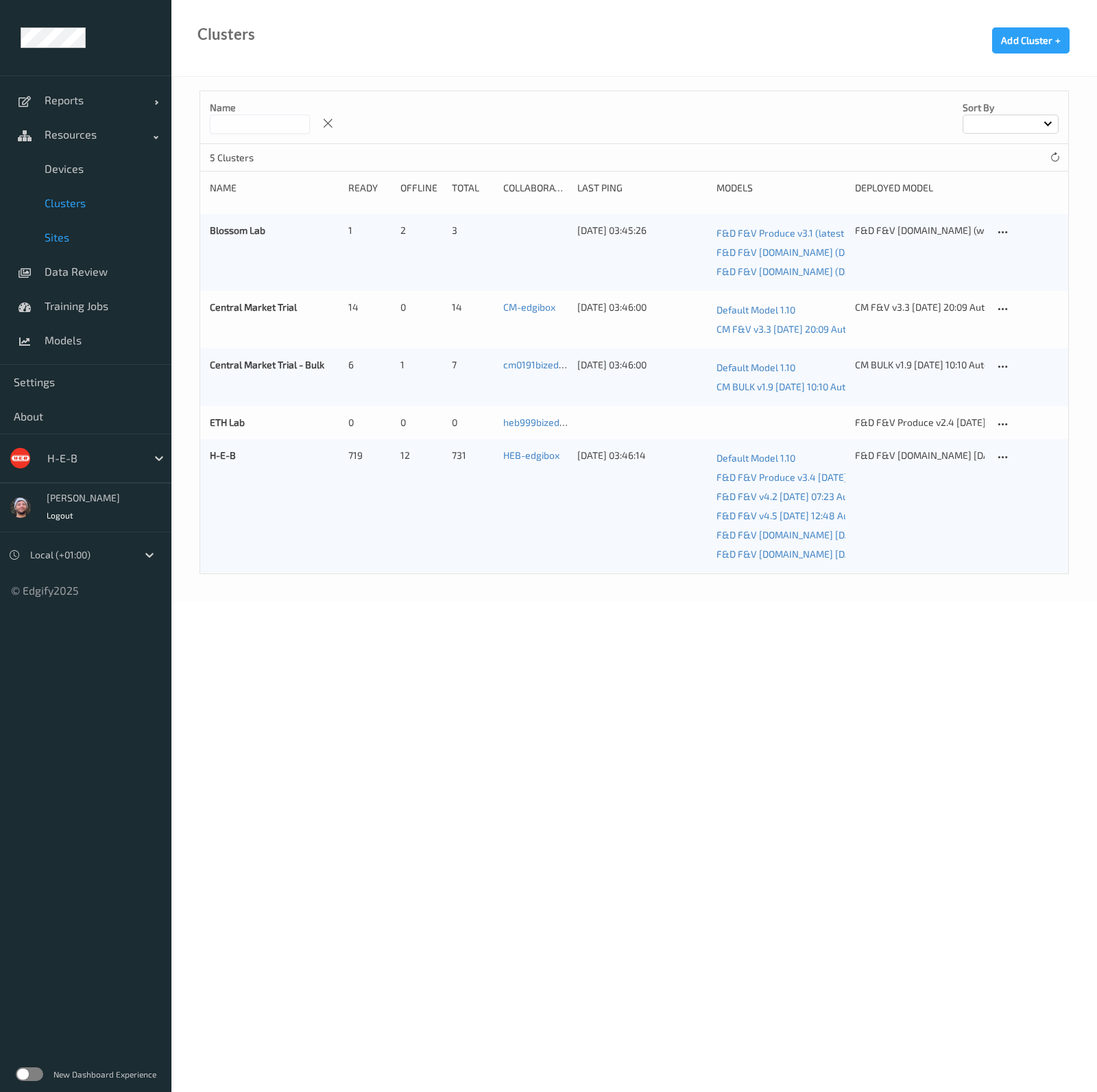
click at [100, 246] on link "Sites" at bounding box center [85, 237] width 172 height 34
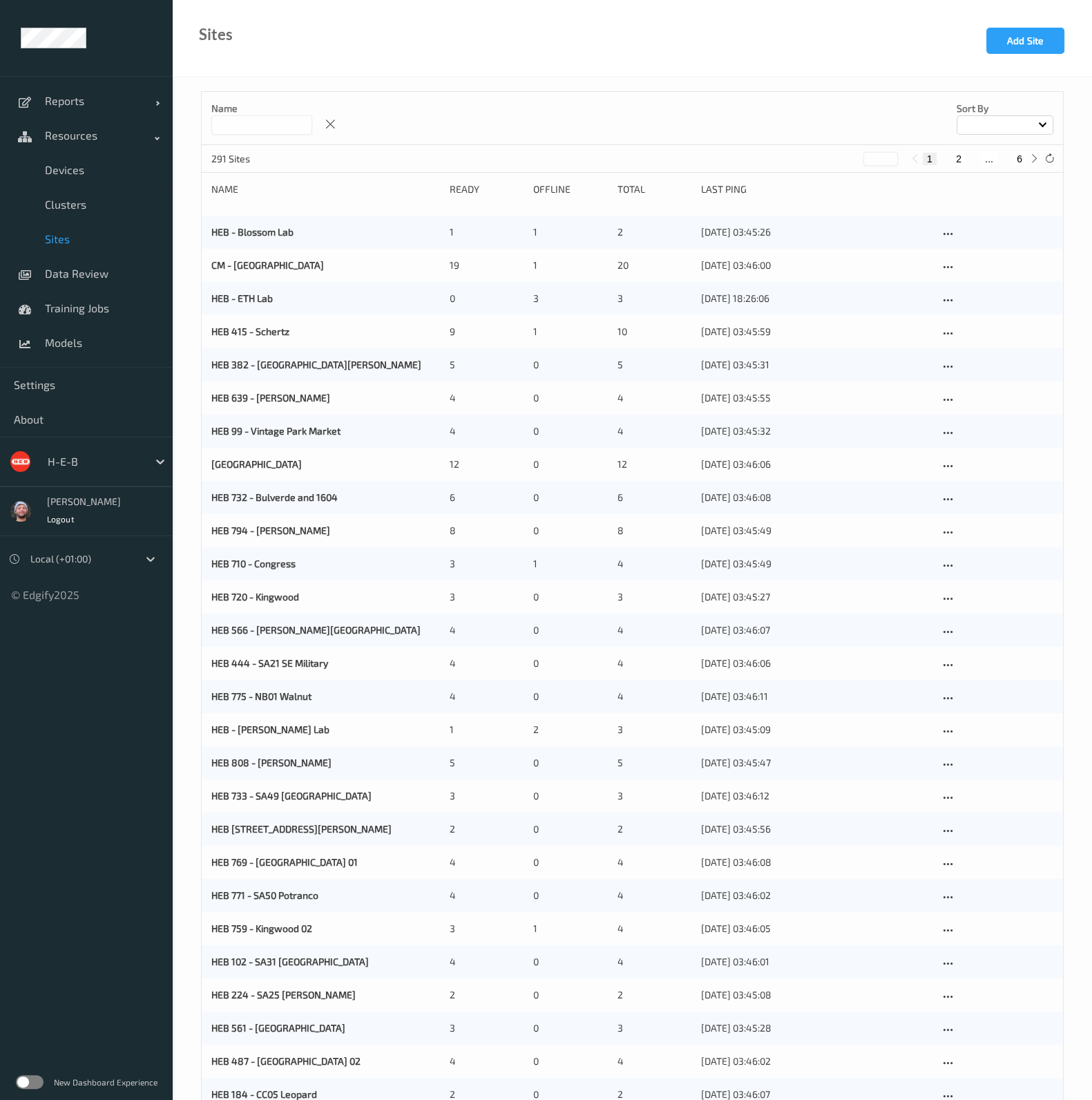
click at [245, 122] on input at bounding box center [262, 125] width 101 height 19
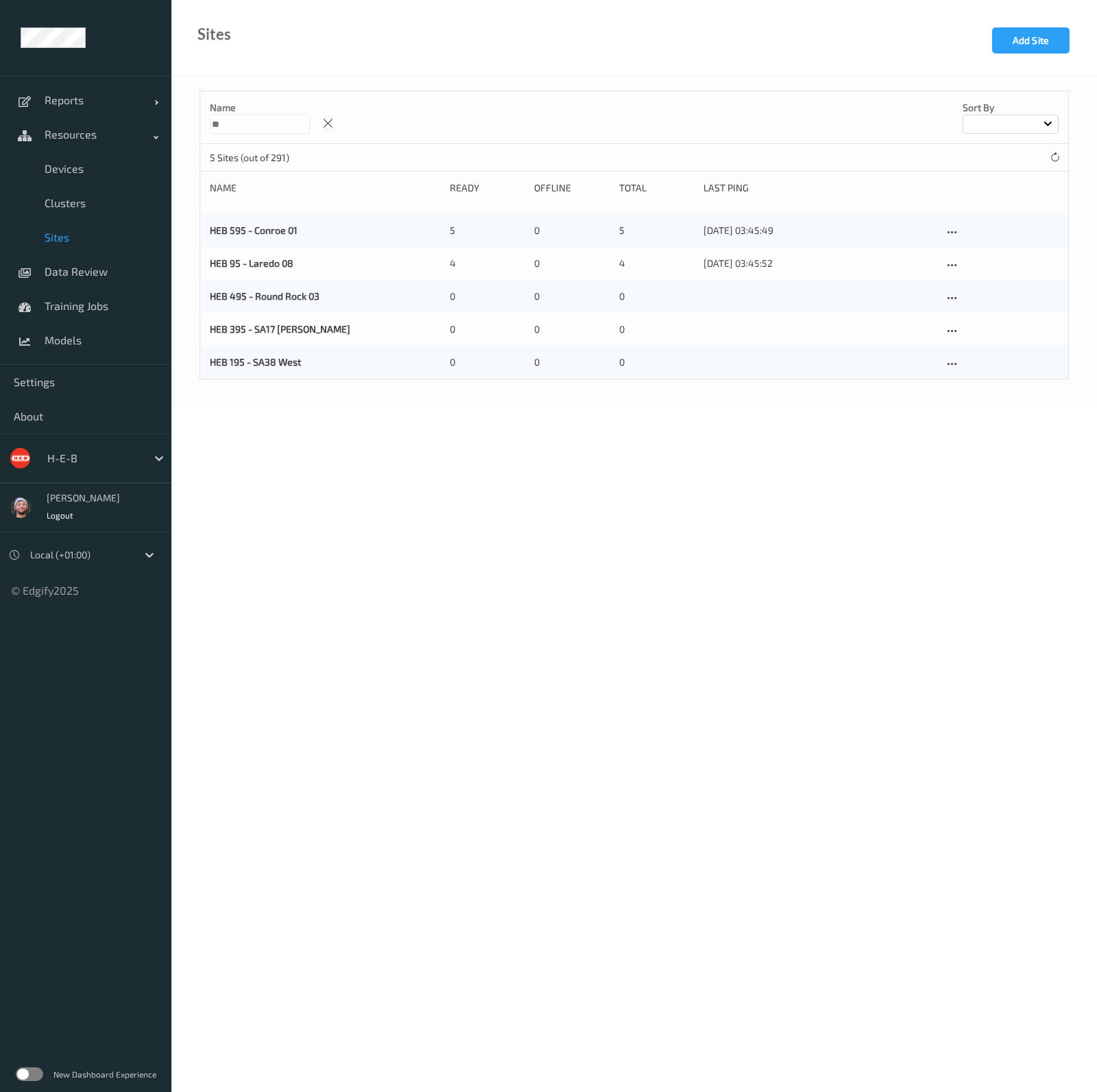
type input "**"
click at [505, 101] on div "Name ** Sort by" at bounding box center [634, 117] width 868 height 53
click at [948, 261] on icon at bounding box center [952, 265] width 12 height 13
click at [962, 279] on link "Edit Site" at bounding box center [981, 289] width 72 height 25
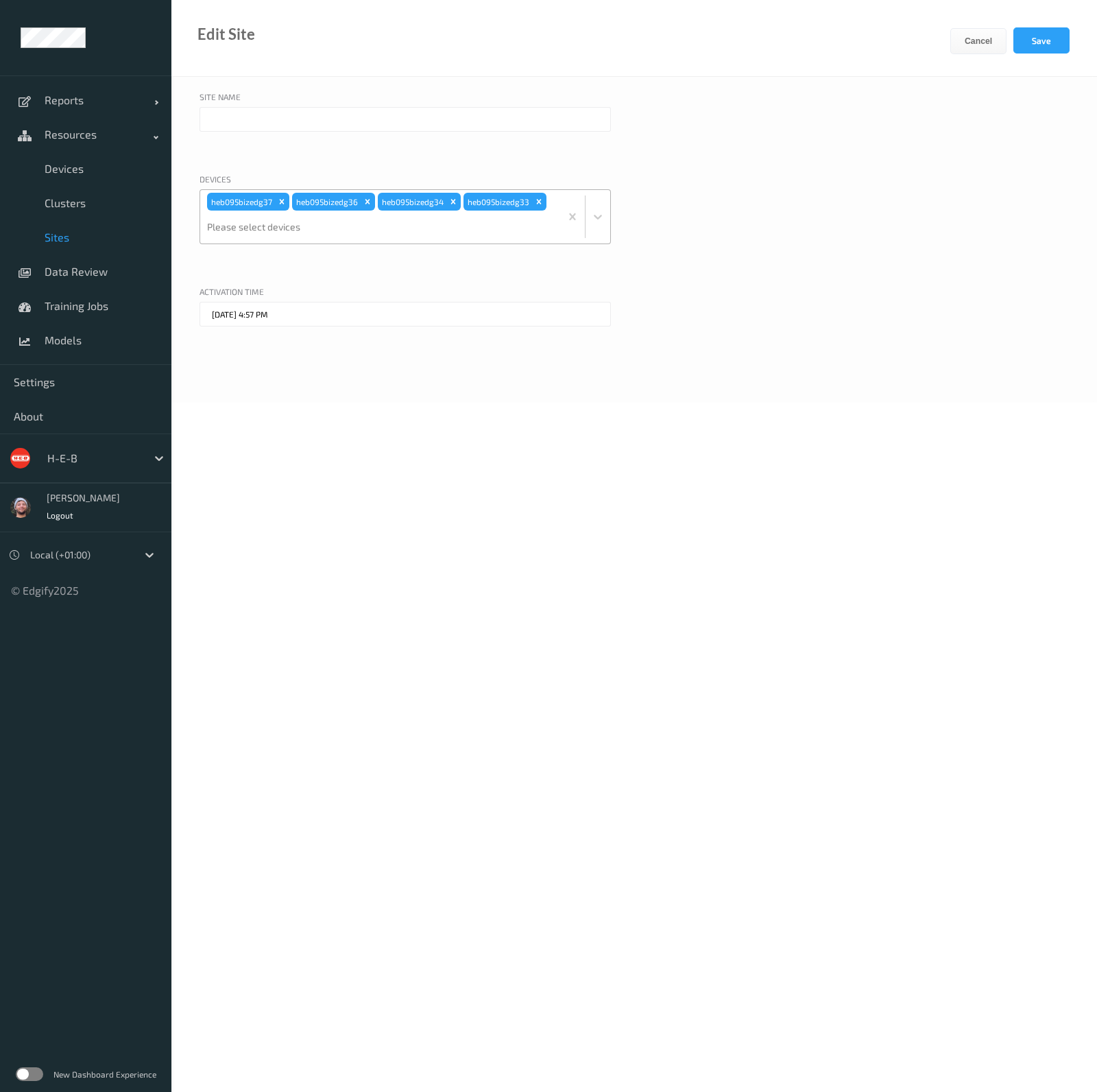
type input "HEB 95 - Laredo 08"
type input "06/10/2025 4:57 PM"
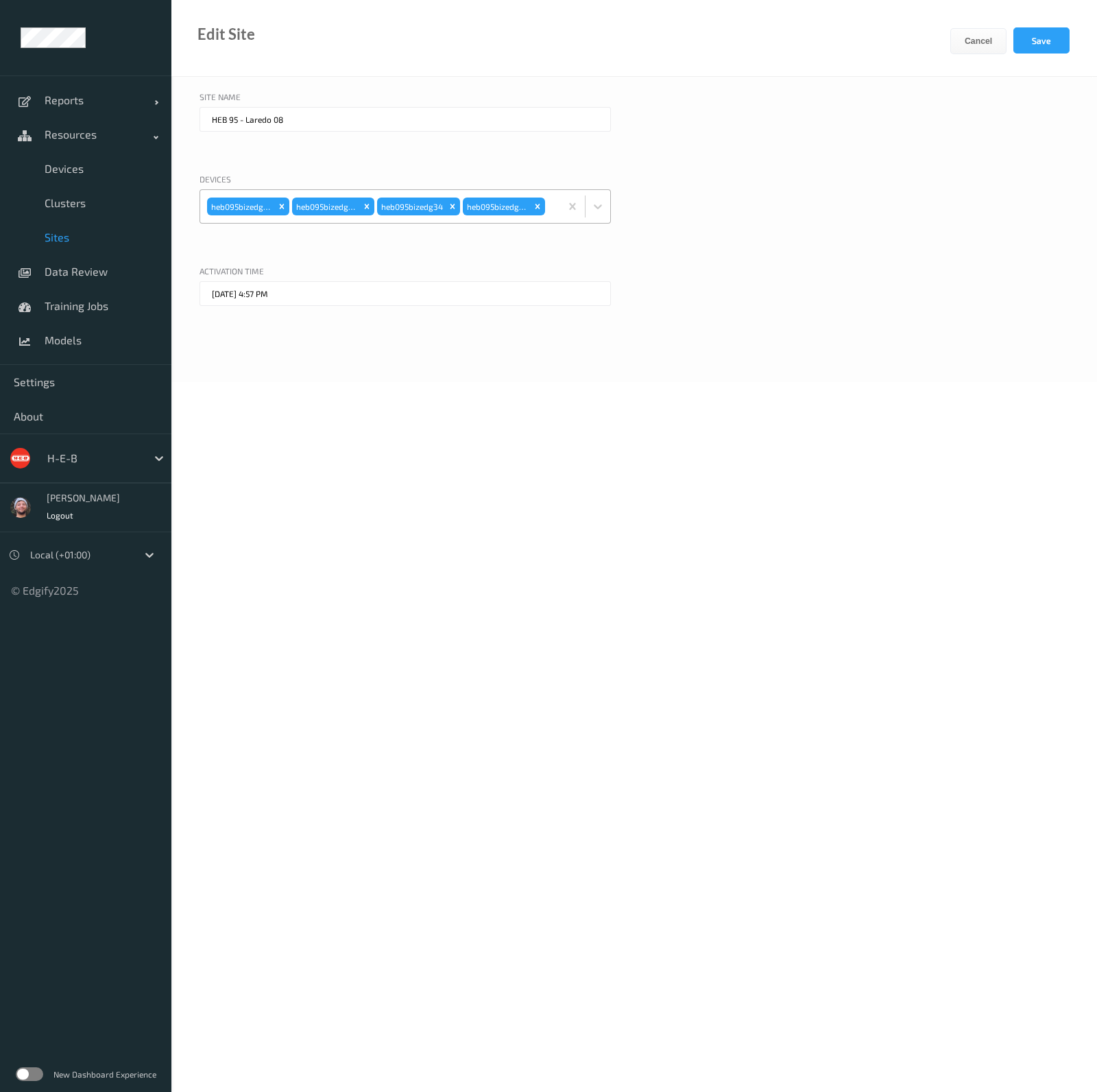
click at [554, 219] on div "heb095bizedg37 heb095bizedg36 heb095bizedg34 heb095bizedg33" at bounding box center [380, 206] width 360 height 33
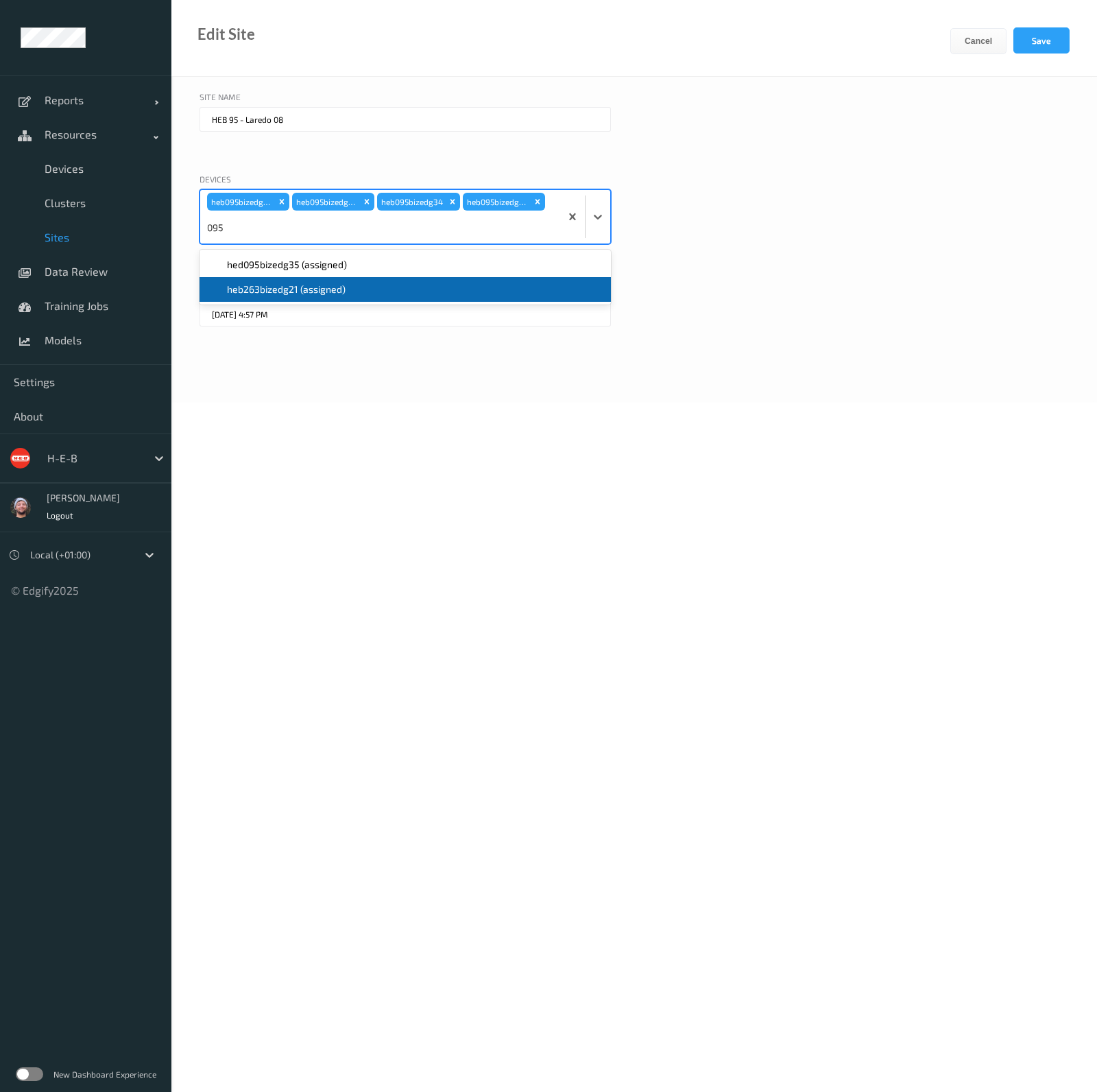
type input "095"
click at [407, 406] on body "Reports Default Report Customized Report Resources Devices Clusters Sites Data …" at bounding box center [548, 546] width 1097 height 1092
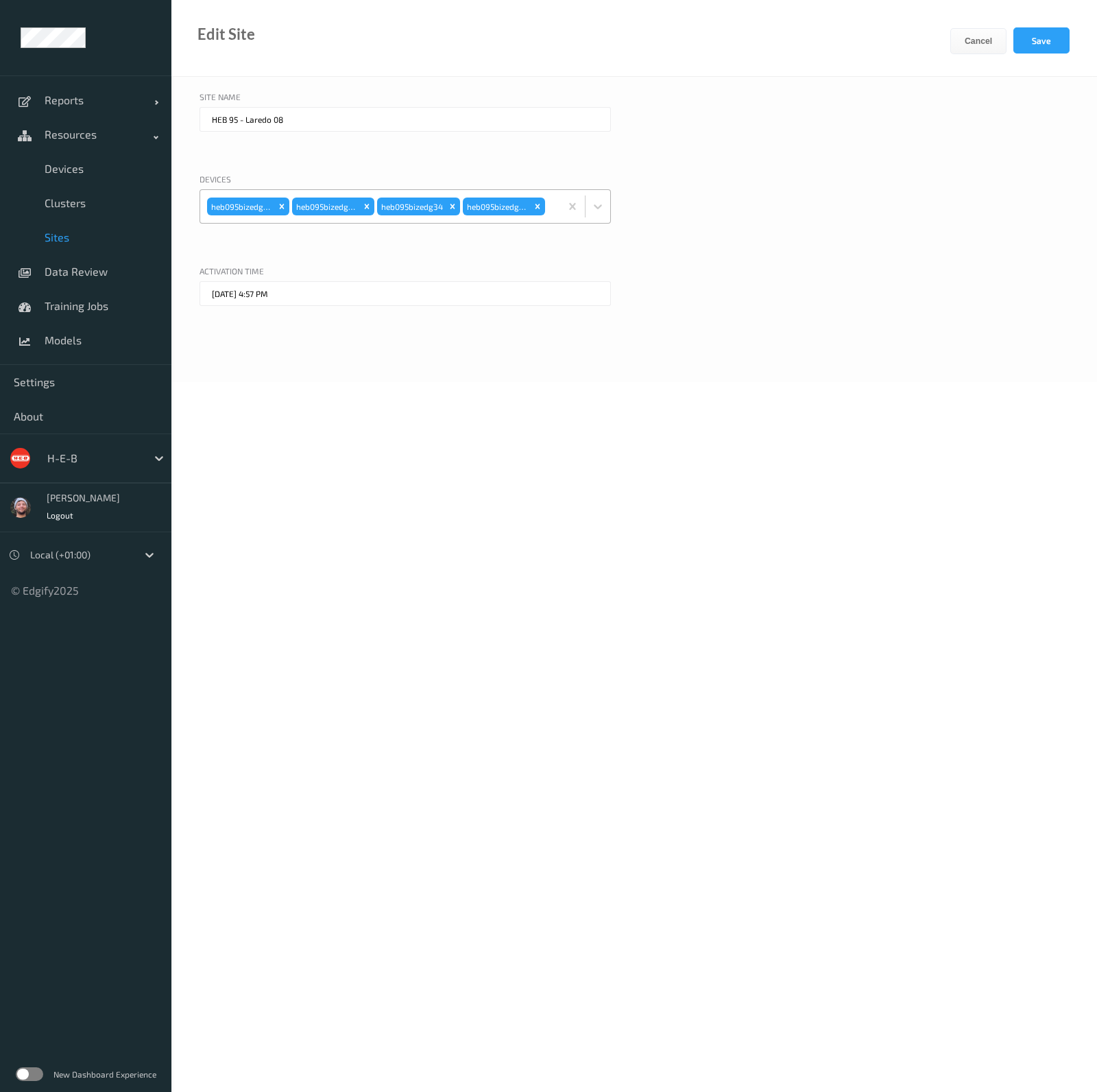
click at [554, 215] on div "heb095bizedg37 heb095bizedg36 heb095bizedg34 heb095bizedg33" at bounding box center [380, 206] width 360 height 33
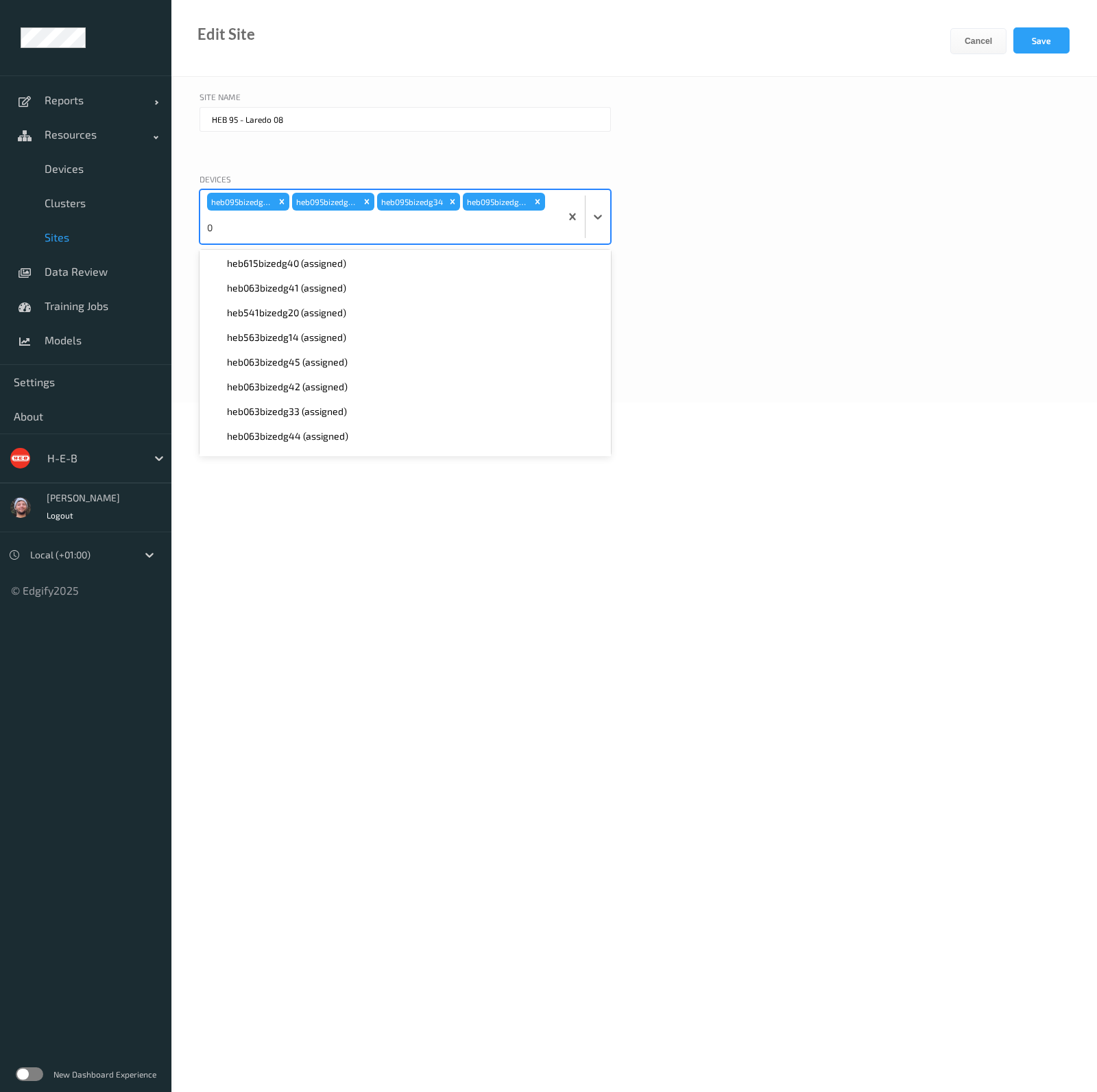
scroll to position [2273, 0]
type input "095"
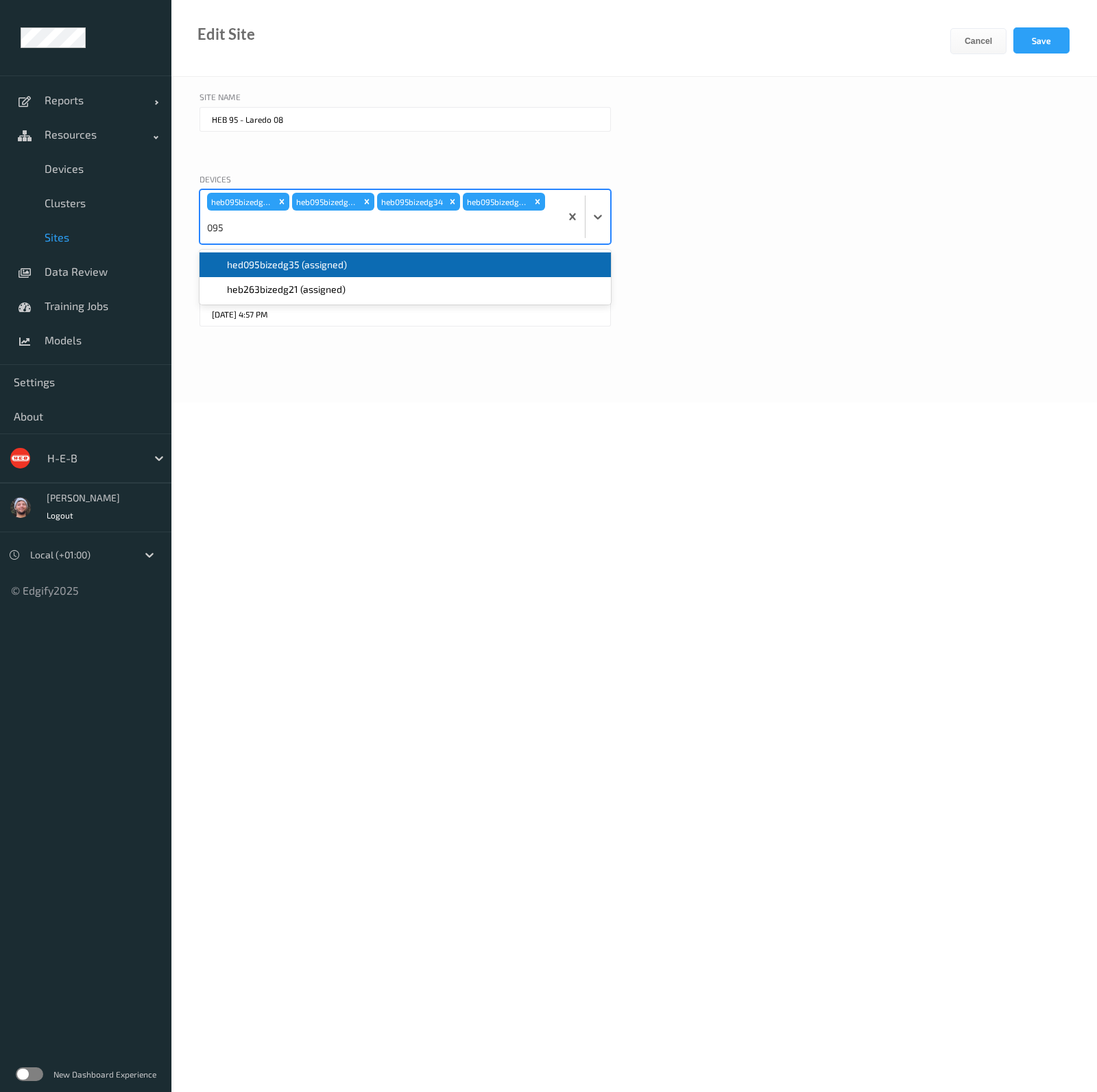
click at [434, 265] on div "hed095bizedg35 (assigned)" at bounding box center [405, 265] width 395 height 13
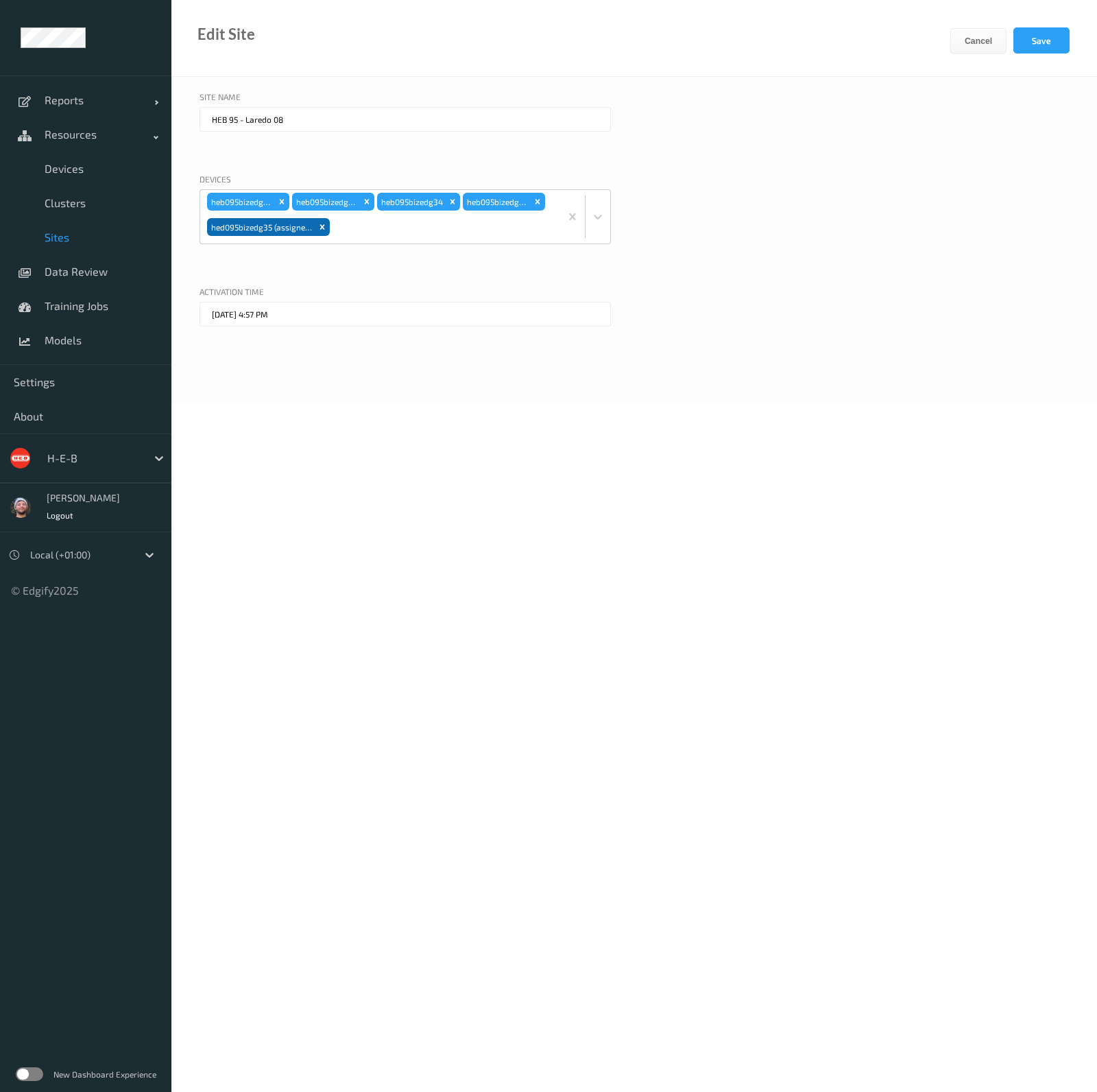
click at [854, 301] on div "06/10/2025 4:57 PM" at bounding box center [634, 334] width 869 height 66
click at [1027, 47] on button "Save" at bounding box center [1041, 40] width 56 height 26
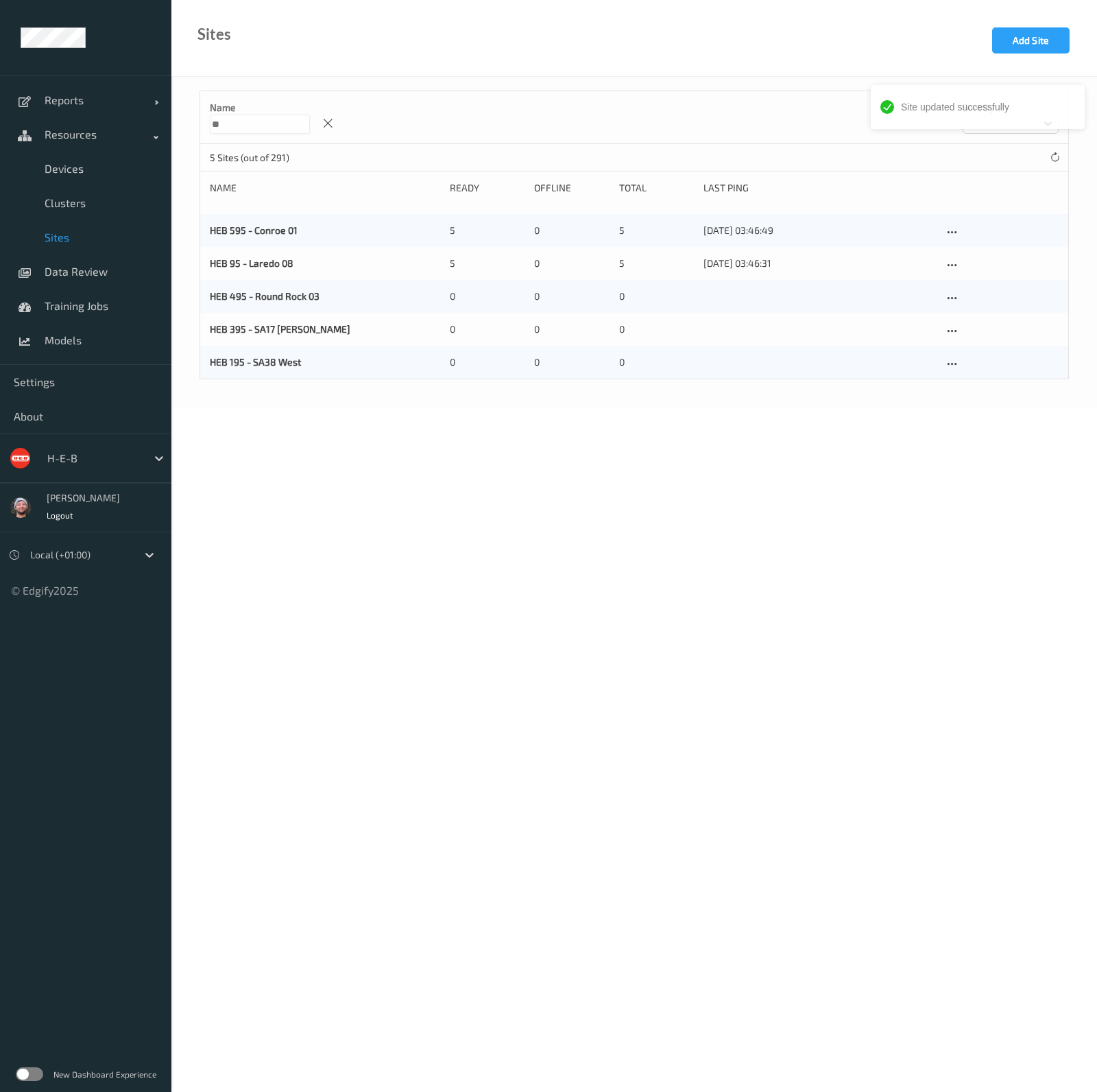
click at [617, 605] on body "Site updated successfully Reports Default Report Customized Report Resources De…" at bounding box center [548, 546] width 1097 height 1092
click at [84, 204] on span "Clusters" at bounding box center [100, 203] width 113 height 13
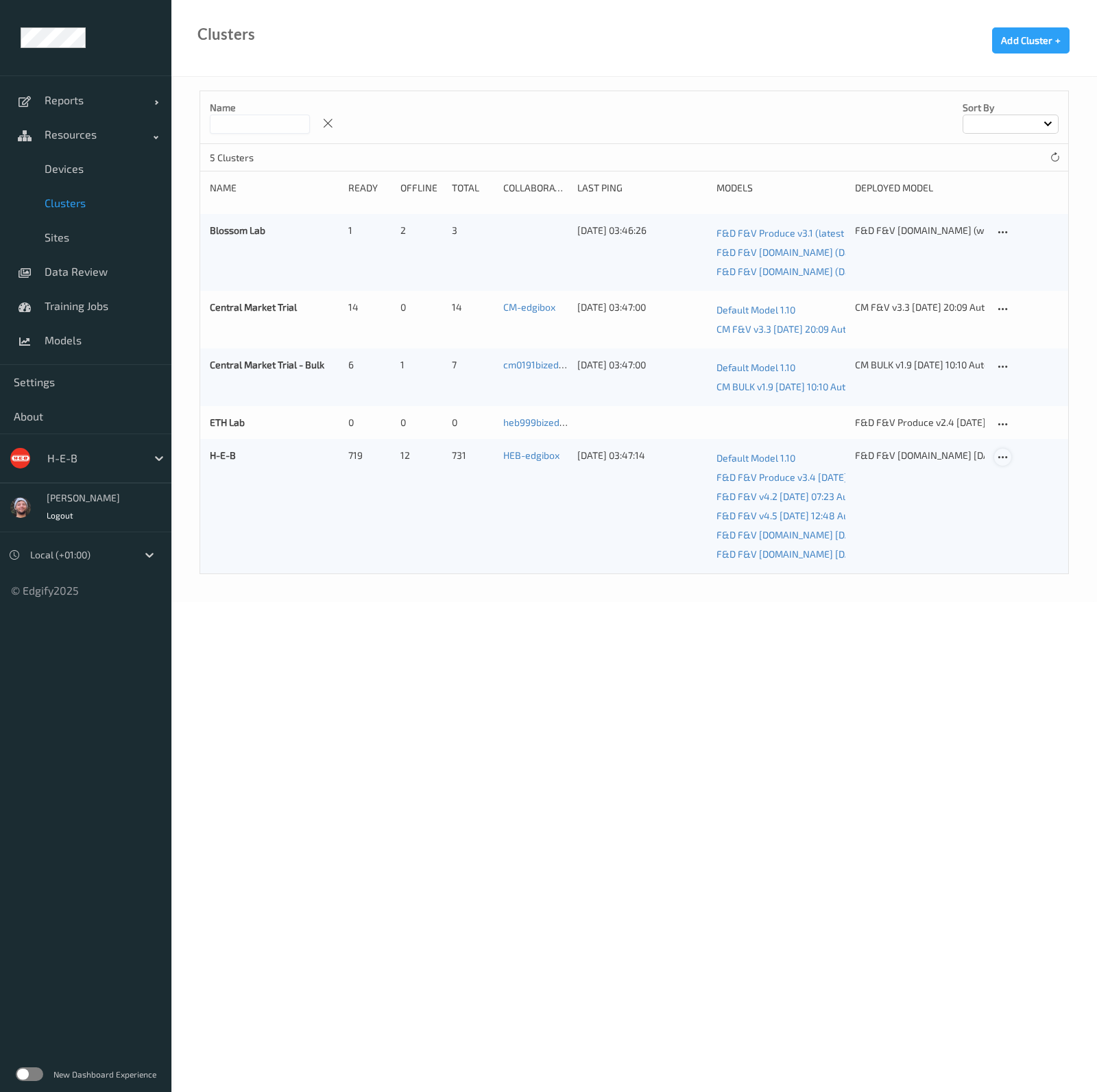
click at [1005, 457] on icon at bounding box center [1003, 457] width 12 height 13
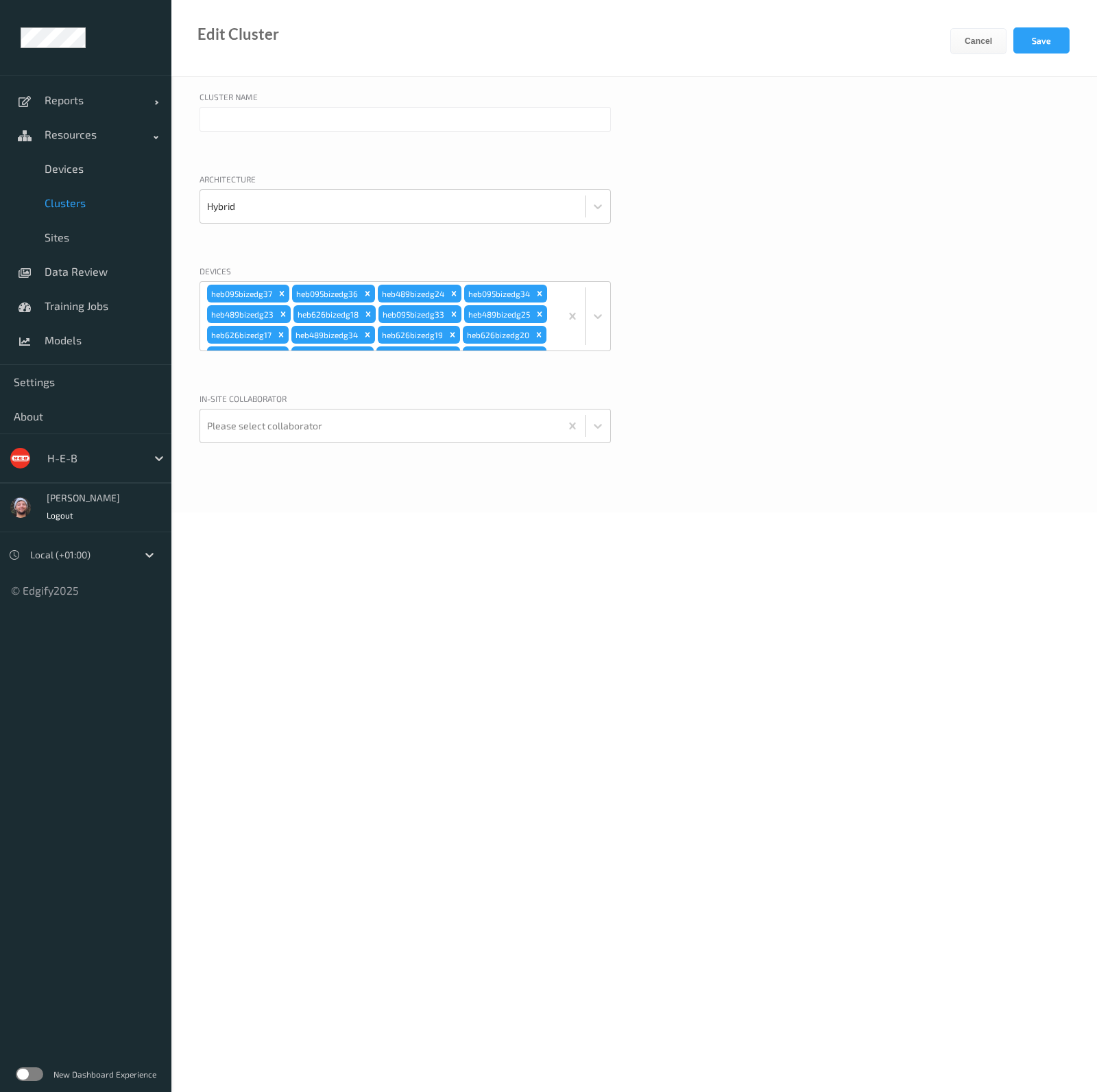
type input "H-E-B"
click at [549, 328] on div "heb095bizedg37 heb095bizedg36 heb489bizedg24 heb095bizedg34 heb489bizedg23 heb6…" at bounding box center [380, 317] width 360 height 69
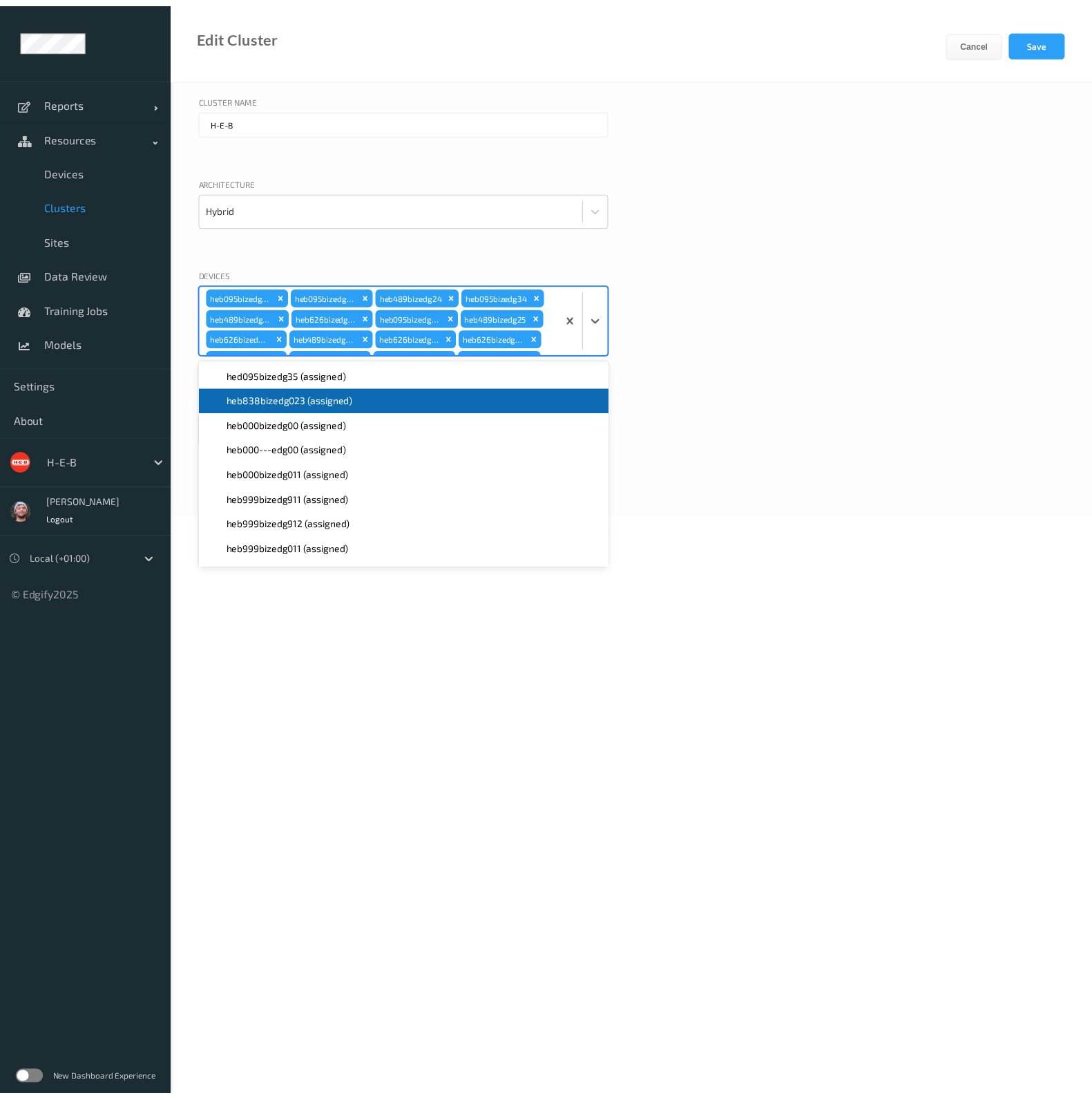
scroll to position [3773, 0]
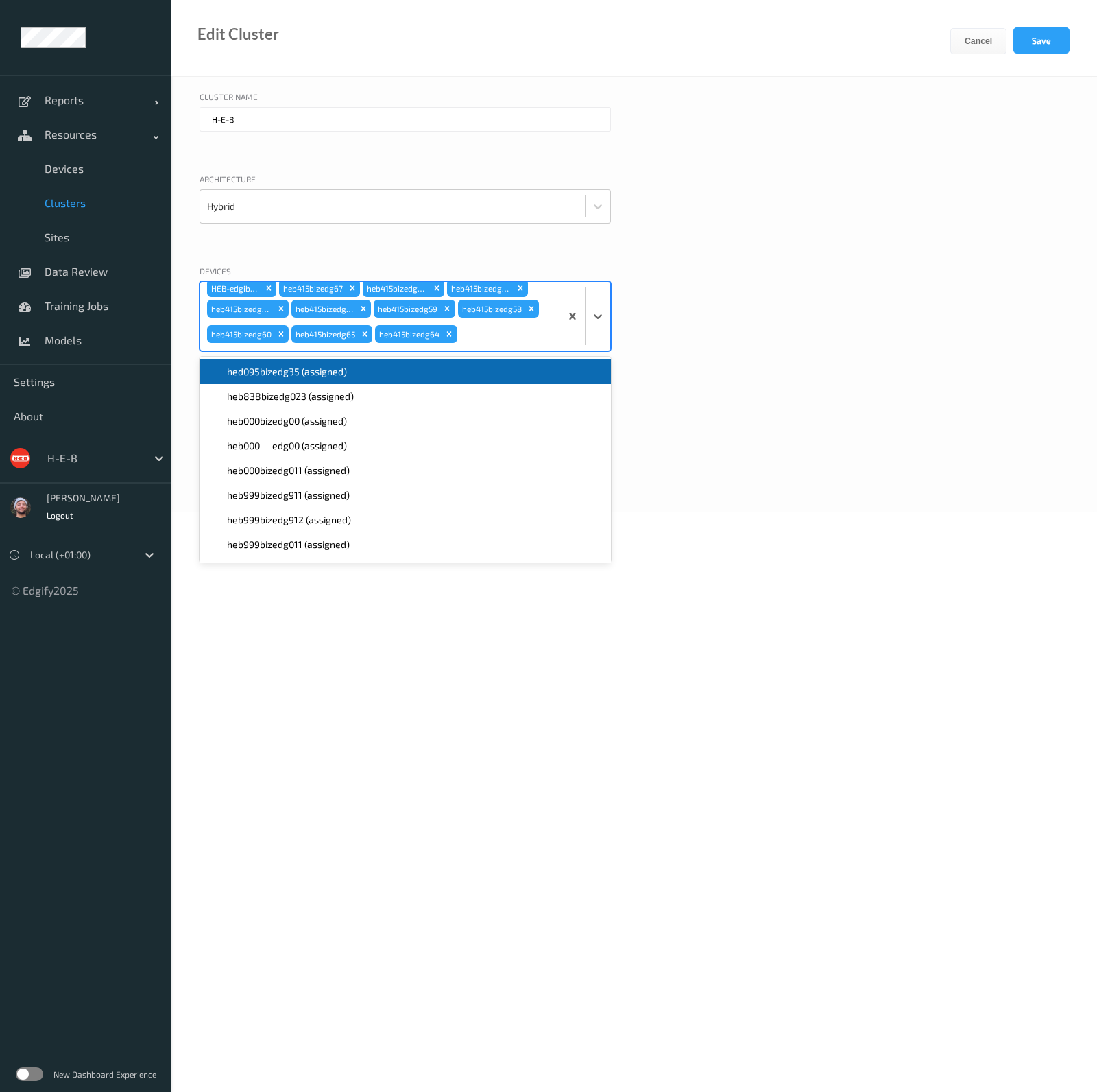
click at [342, 375] on span "hed095bizedg35 (assigned)" at bounding box center [286, 372] width 120 height 13
click at [1046, 37] on button "Save" at bounding box center [1041, 40] width 56 height 26
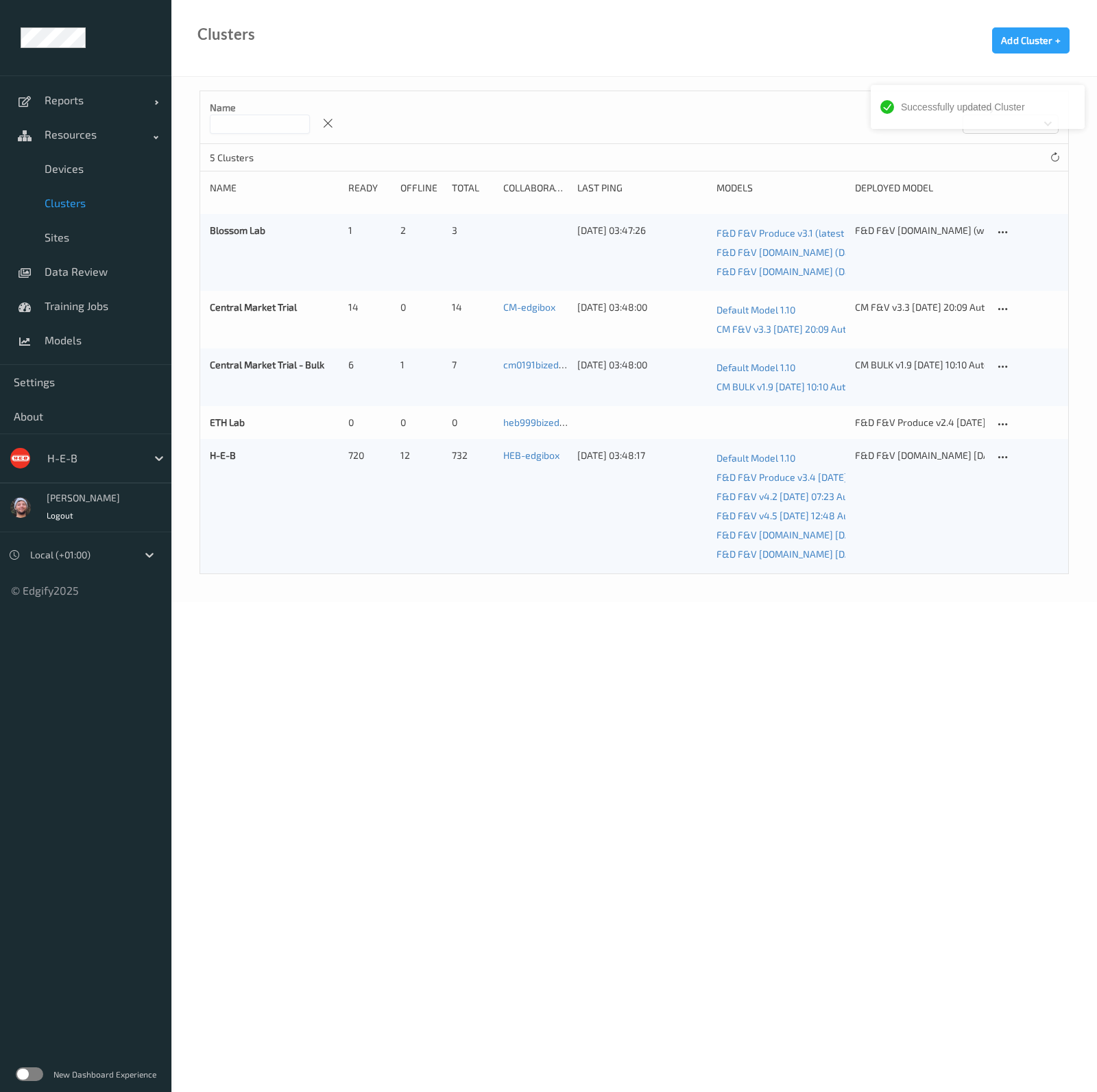
click at [429, 583] on div "Name Sort by 5 Clusters Name Ready Offline Total Collaborator Last Ping Models …" at bounding box center [634, 339] width 925 height 525
click at [61, 158] on link "Devices" at bounding box center [85, 168] width 172 height 34
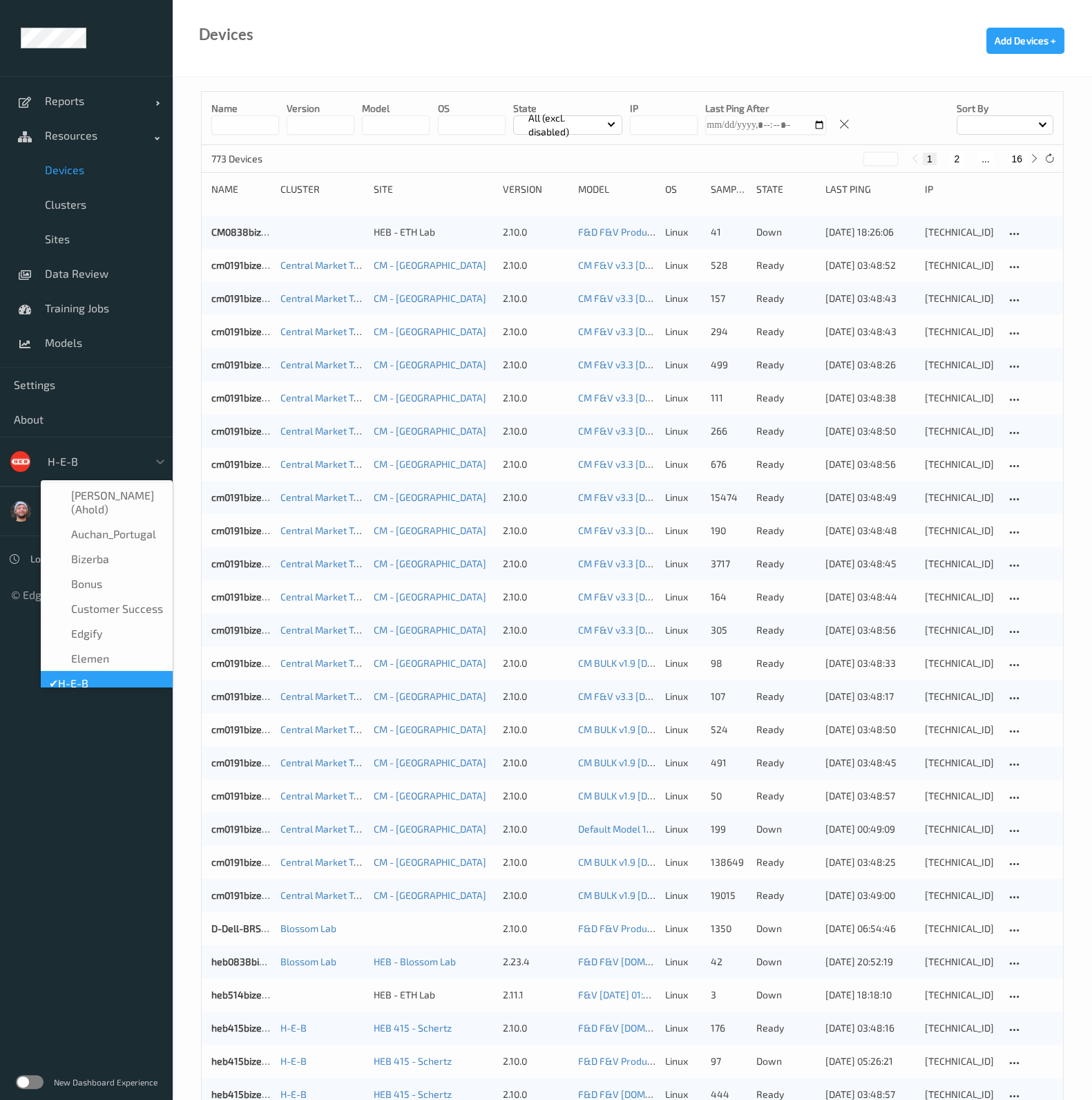
click at [97, 471] on div "H-E-B" at bounding box center [94, 461] width 107 height 22
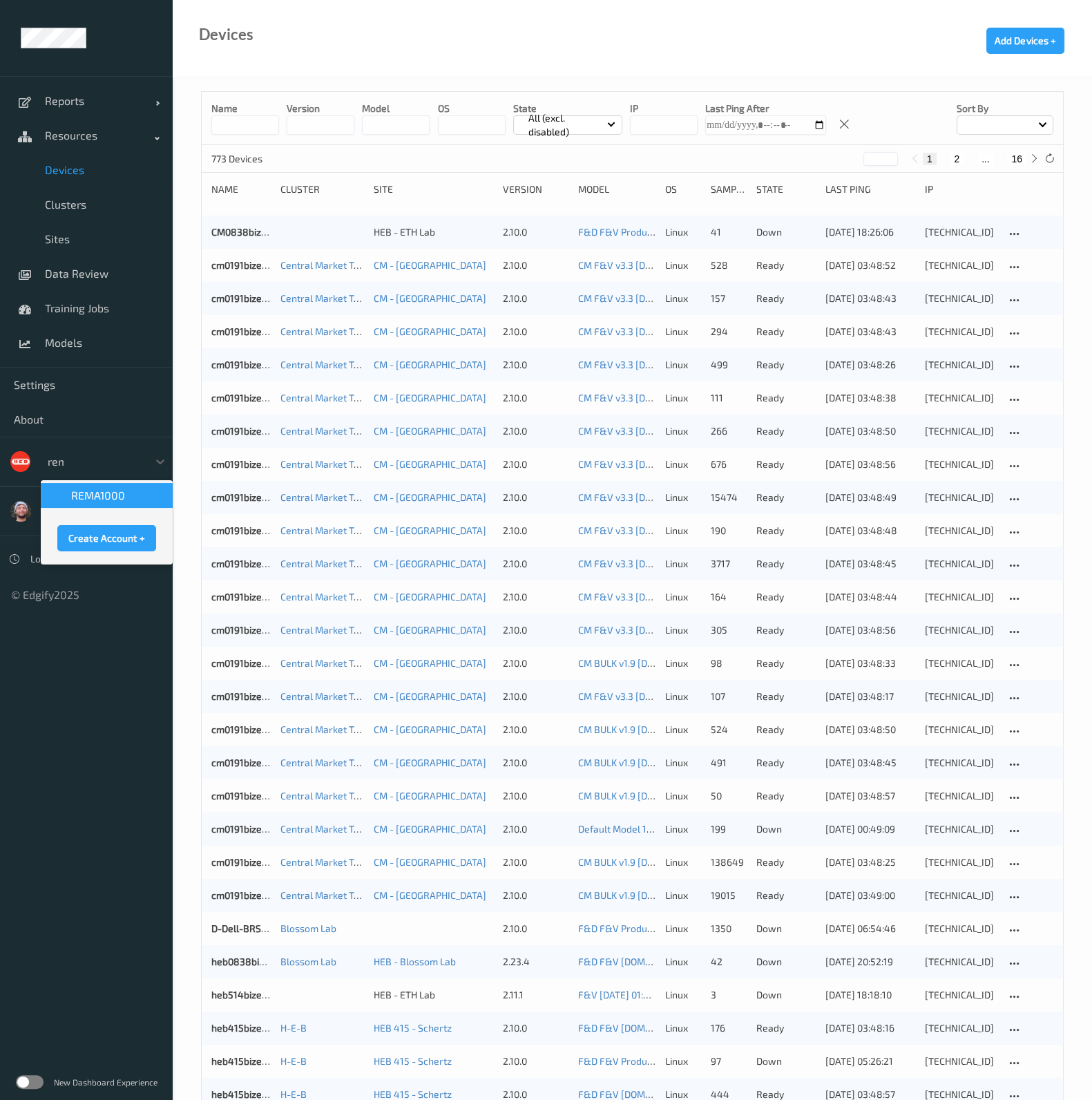
type input "rema"
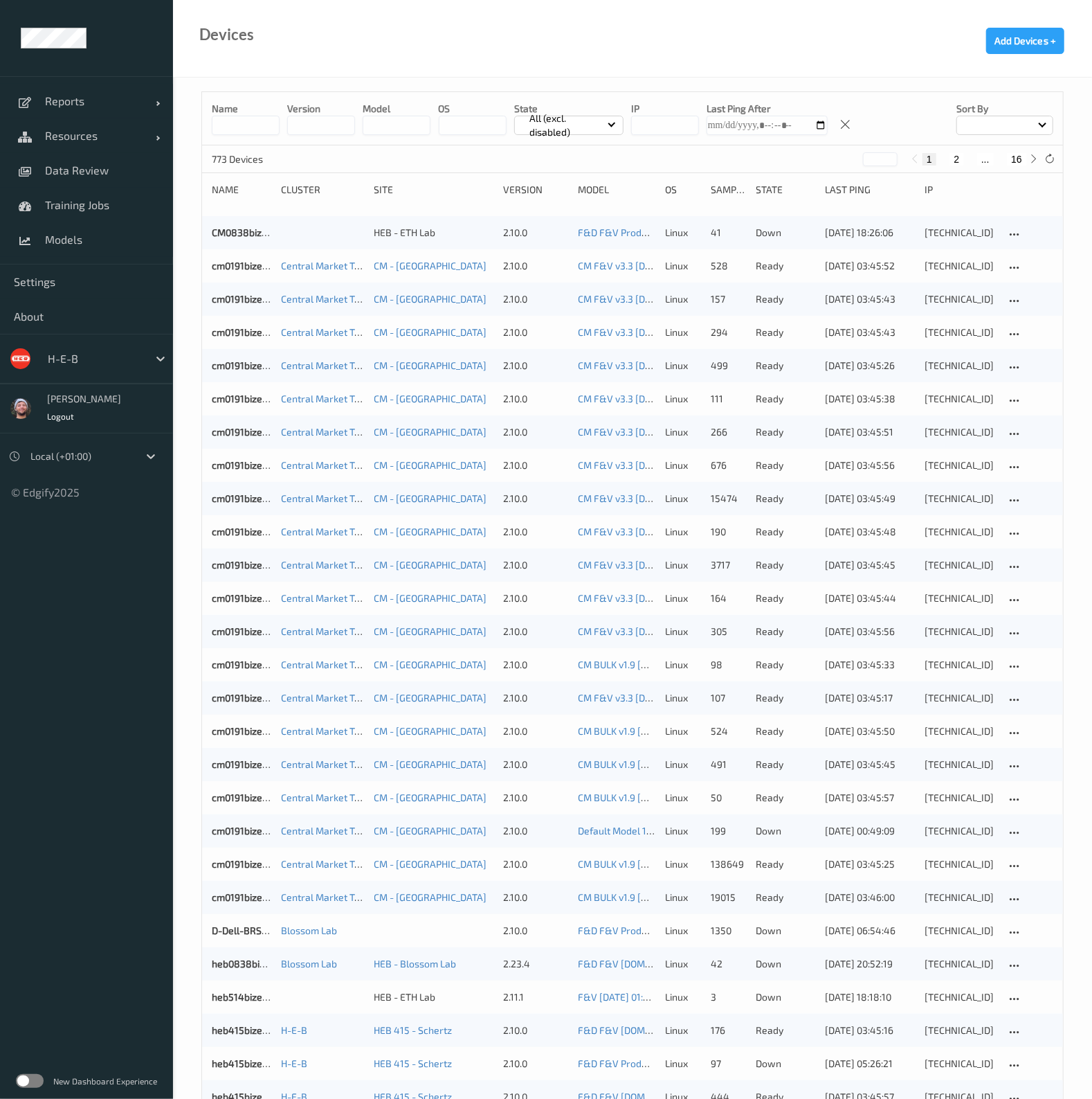
click at [1022, 159] on button "16" at bounding box center [1016, 159] width 19 height 13
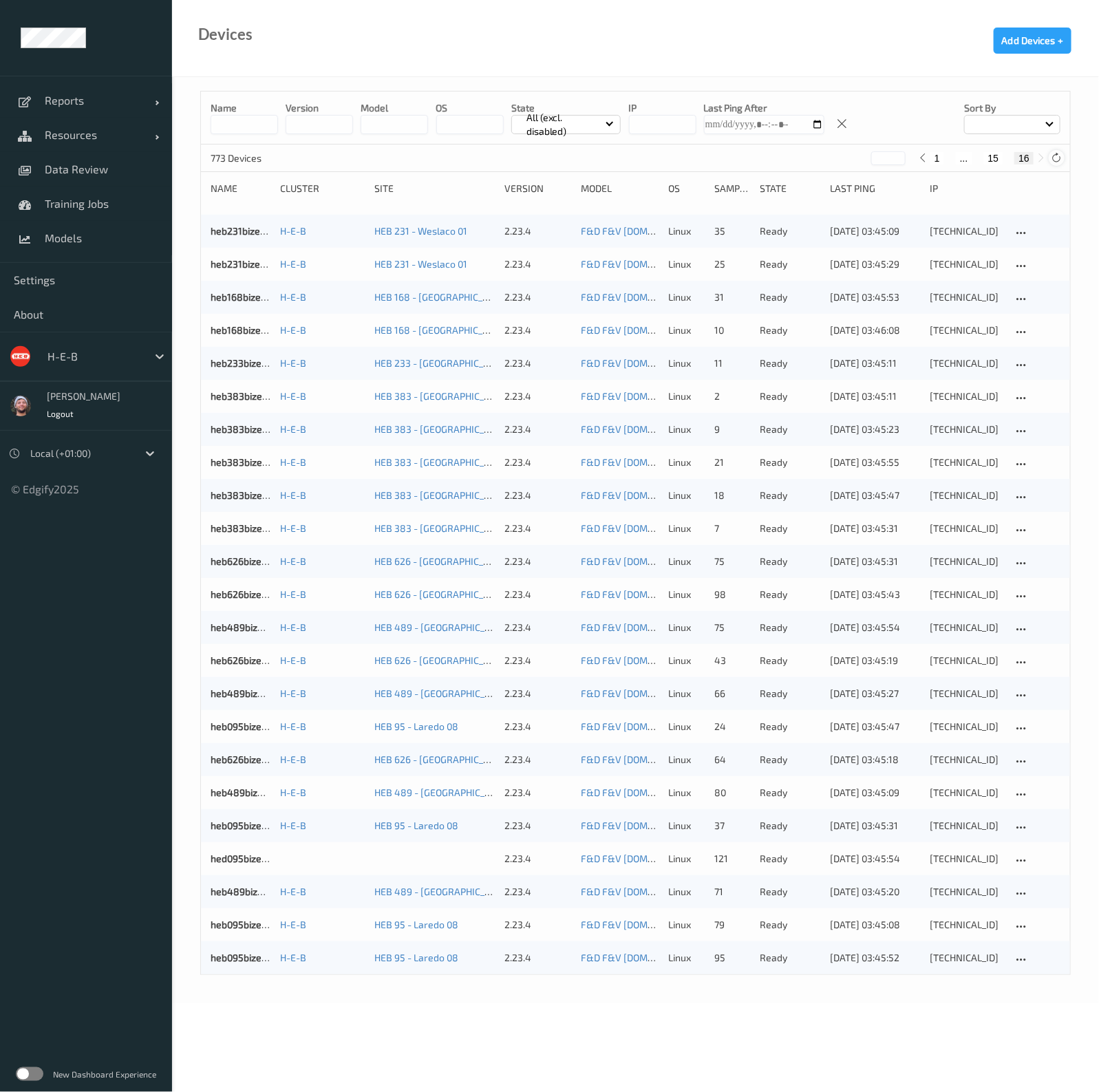
click at [1060, 160] on icon at bounding box center [1056, 158] width 10 height 10
click at [807, 1037] on body "Reports Default Report Customized Report Resources Devices Clusters Sites Data …" at bounding box center [550, 546] width 1099 height 1092
click at [991, 158] on button "15" at bounding box center [993, 158] width 19 height 13
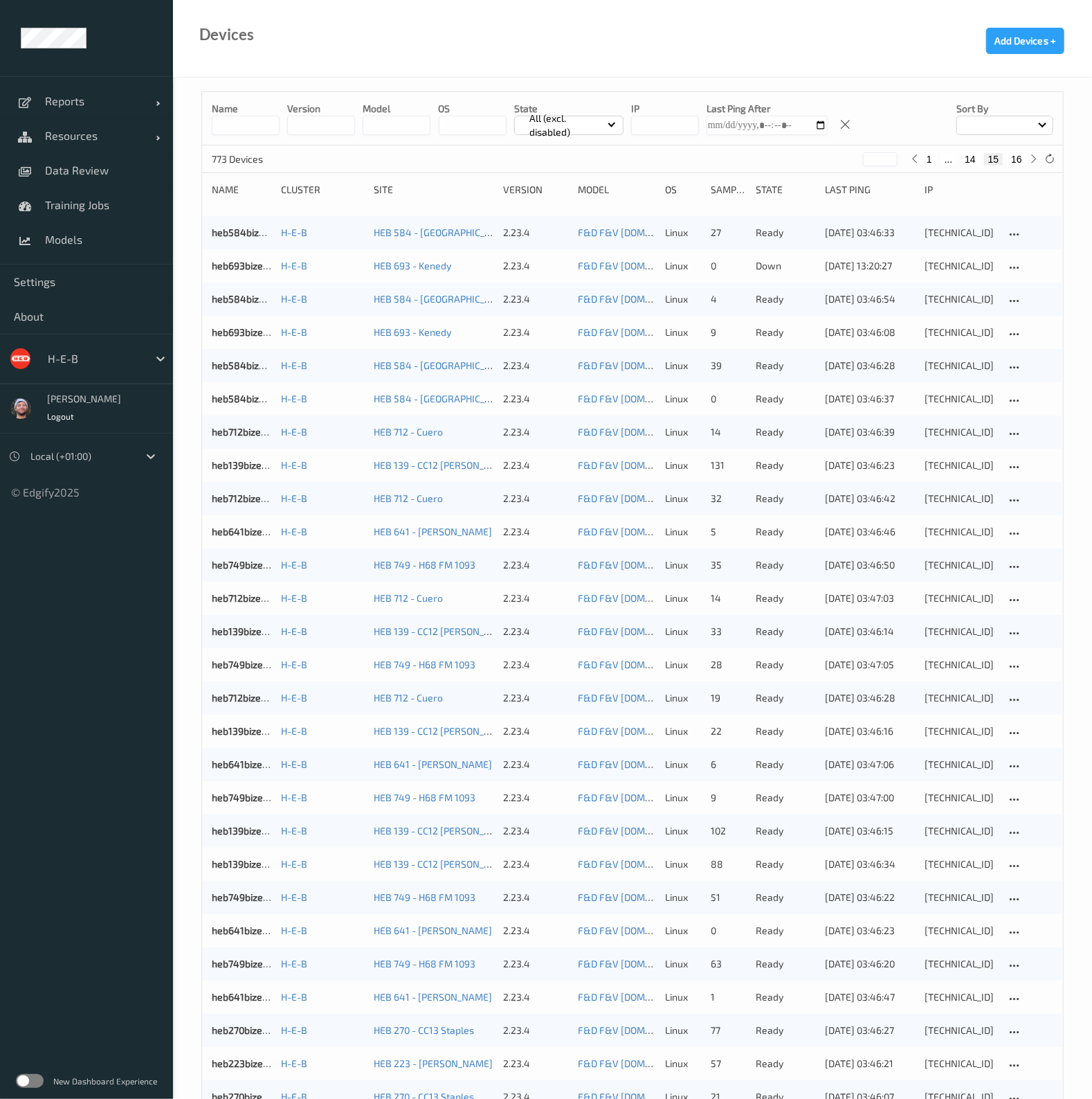
click at [1016, 161] on button "16" at bounding box center [1016, 159] width 19 height 13
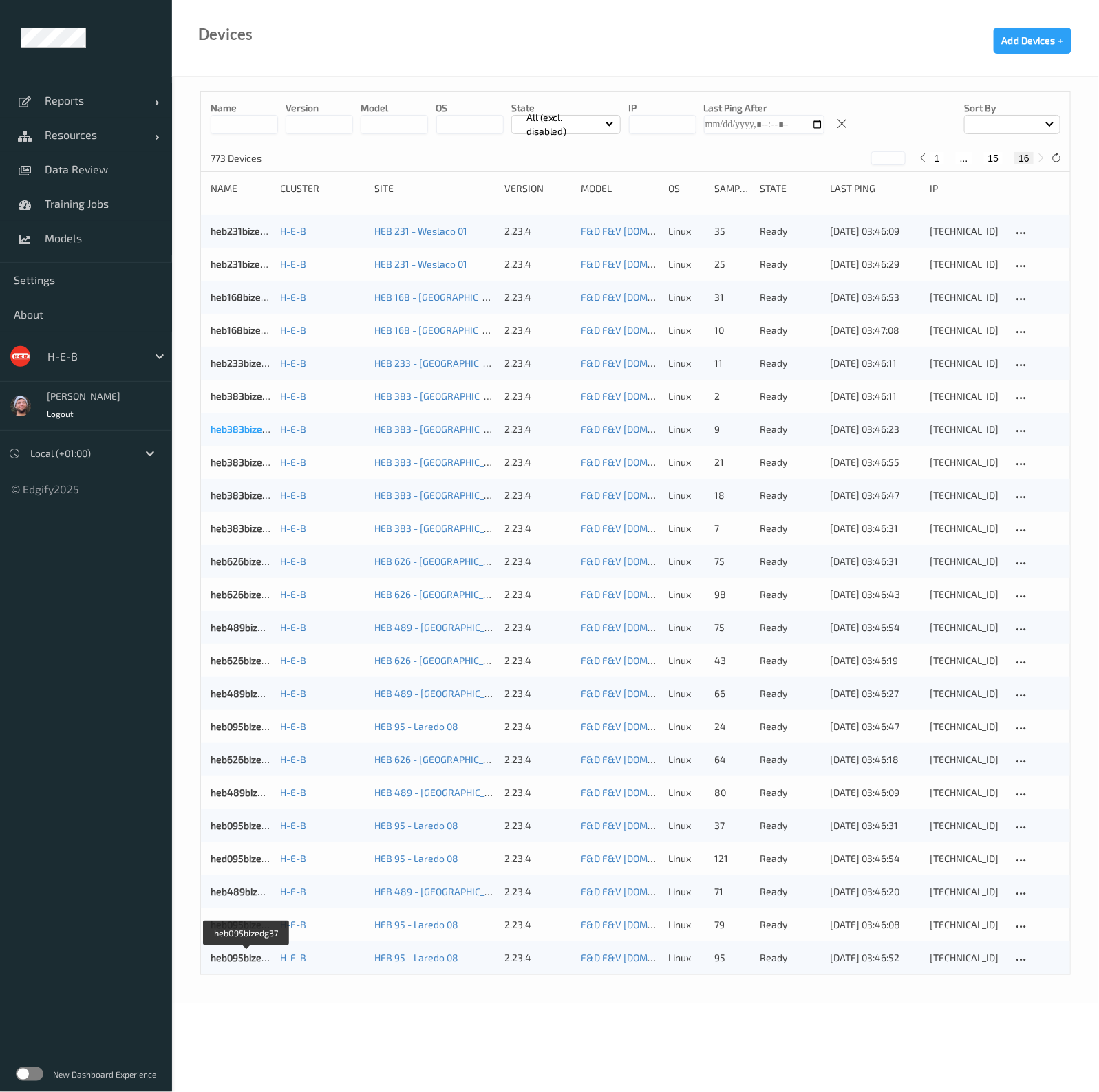
drag, startPoint x: 233, startPoint y: 952, endPoint x: 230, endPoint y: 429, distance: 523.0
click at [990, 161] on button "15" at bounding box center [993, 158] width 19 height 13
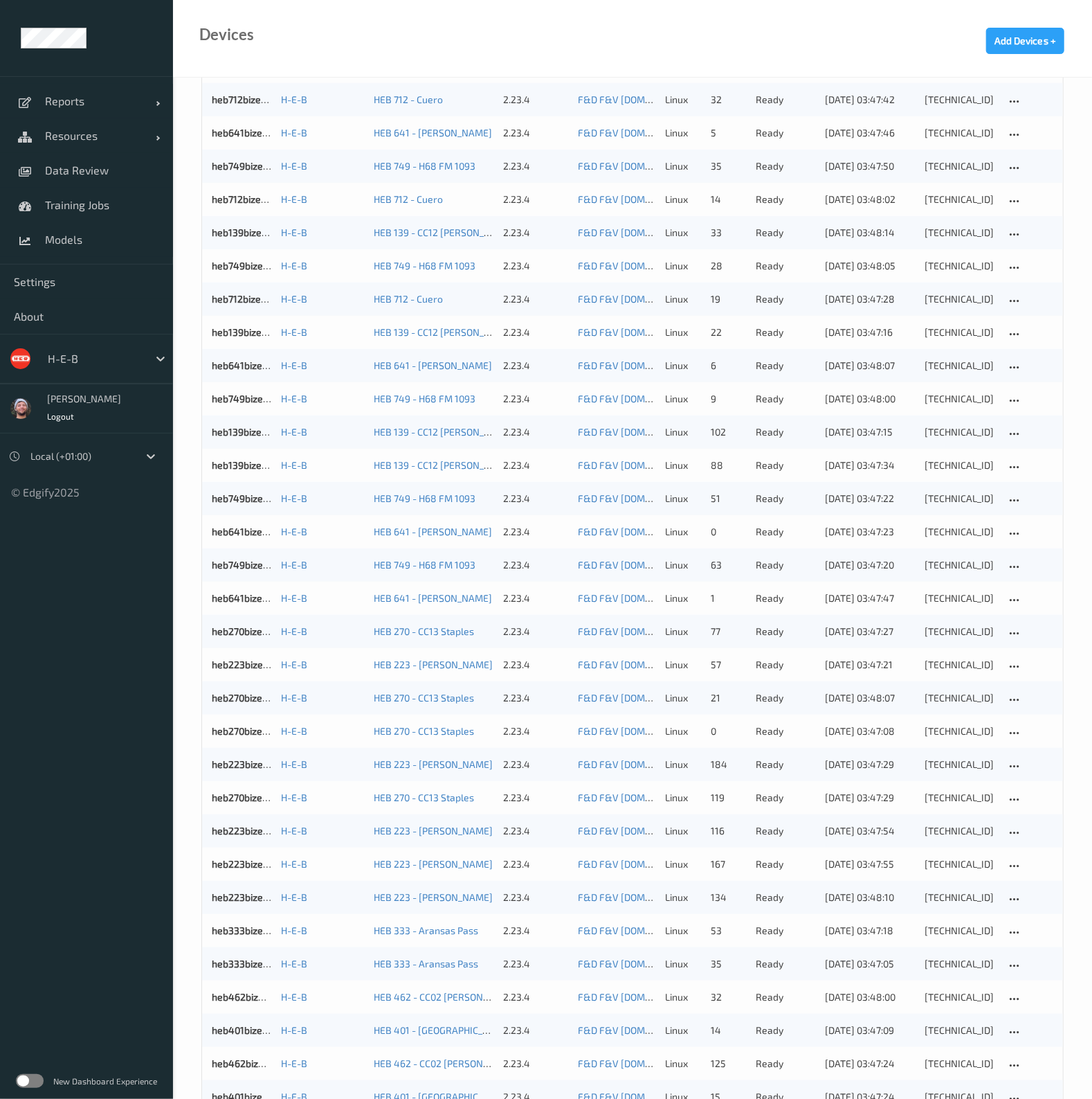
scroll to position [806, 0]
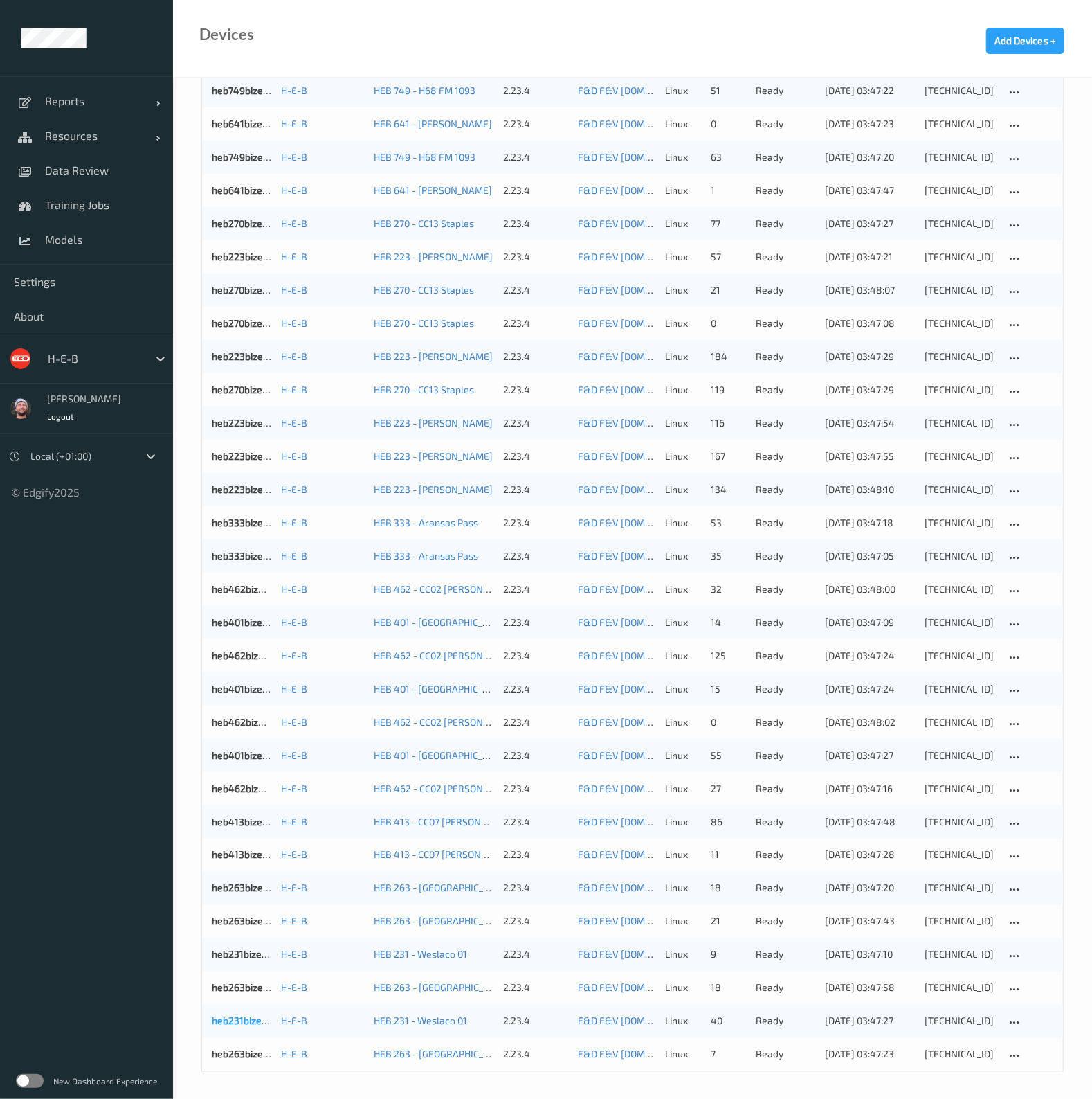
drag, startPoint x: 241, startPoint y: 1012, endPoint x: 230, endPoint y: 1022, distance: 14.9
drag, startPoint x: 244, startPoint y: 1046, endPoint x: 244, endPoint y: 1054, distance: 8.0
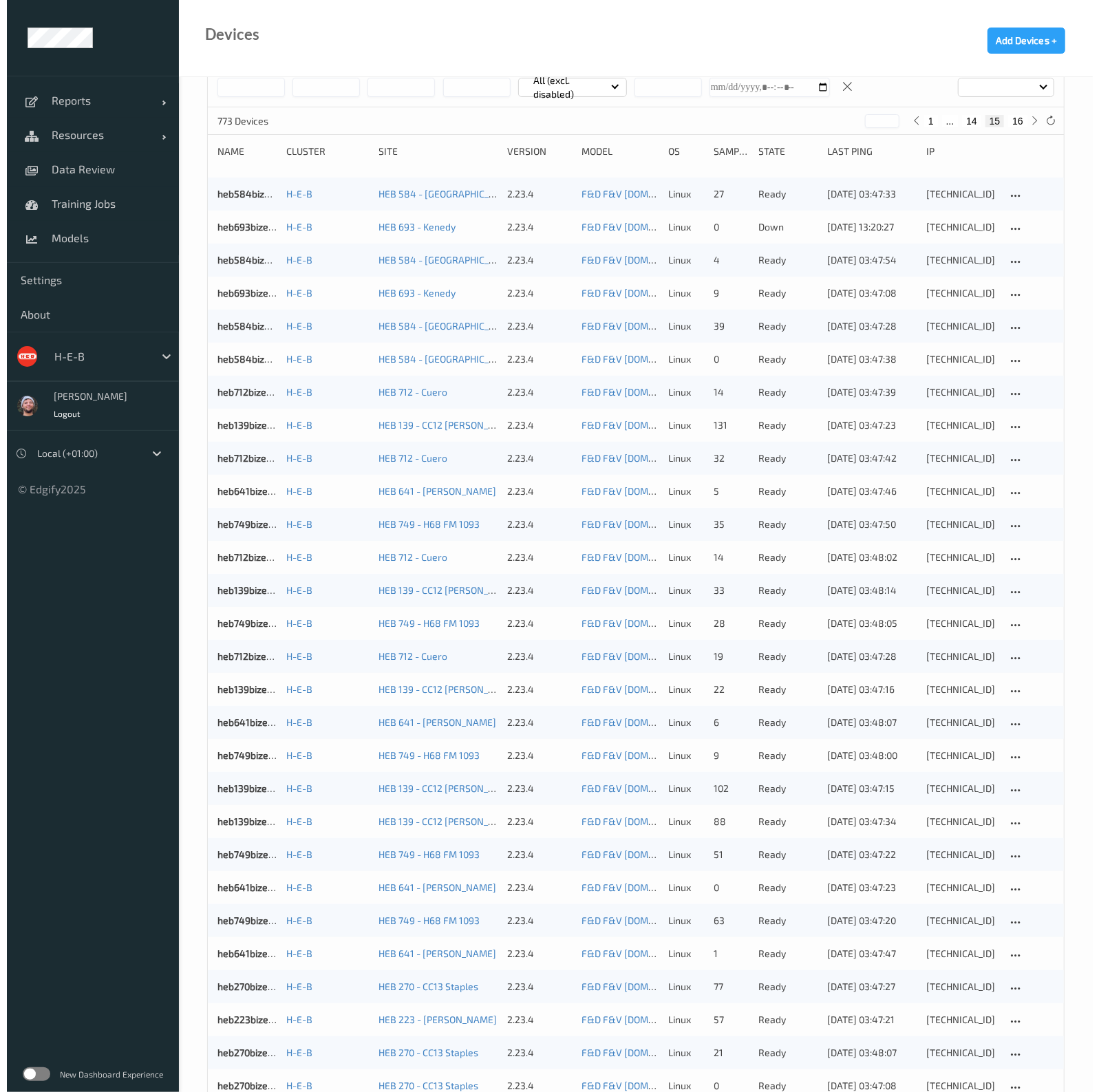
scroll to position [0, 0]
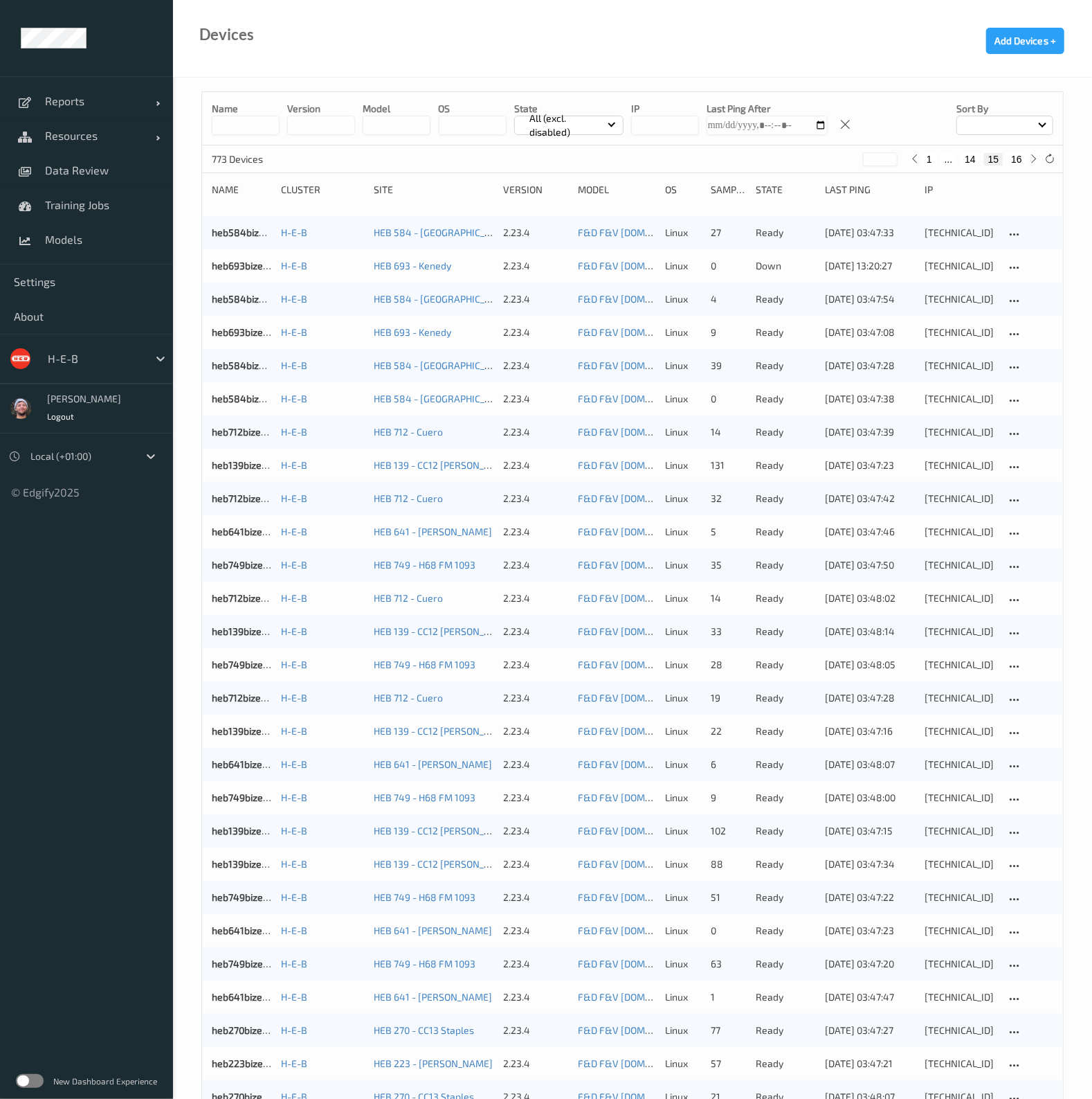
click at [1021, 154] on button "16" at bounding box center [1016, 159] width 19 height 13
type input "**"
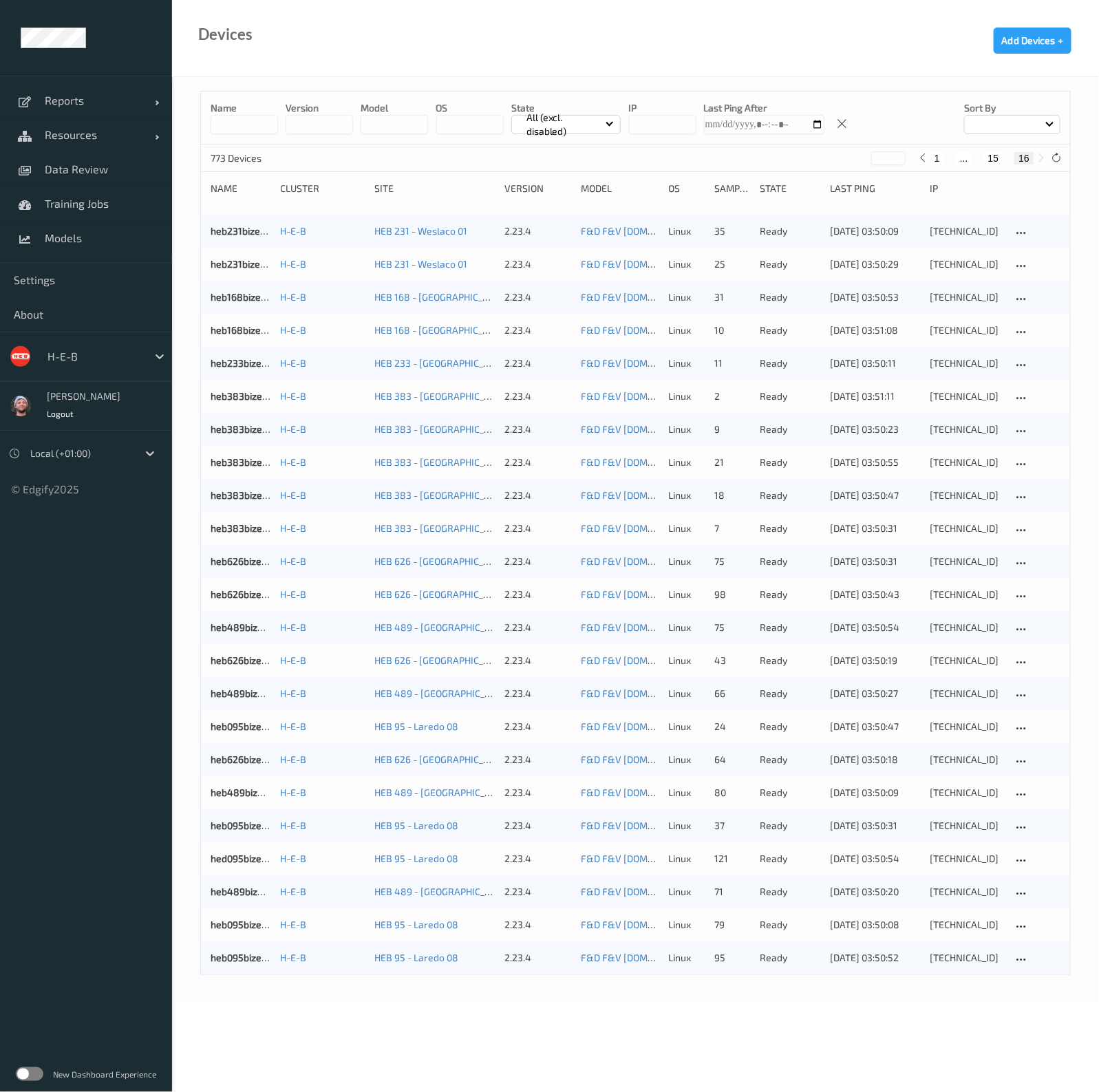
click at [218, 980] on div "Name version model OS State All (excl. disabled) IP Last Ping After Sort by 773…" at bounding box center [635, 540] width 927 height 926
drag, startPoint x: 250, startPoint y: 390, endPoint x: 239, endPoint y: 395, distance: 12.1
click at [241, 232] on link "heb231bizedg19" at bounding box center [246, 231] width 71 height 12
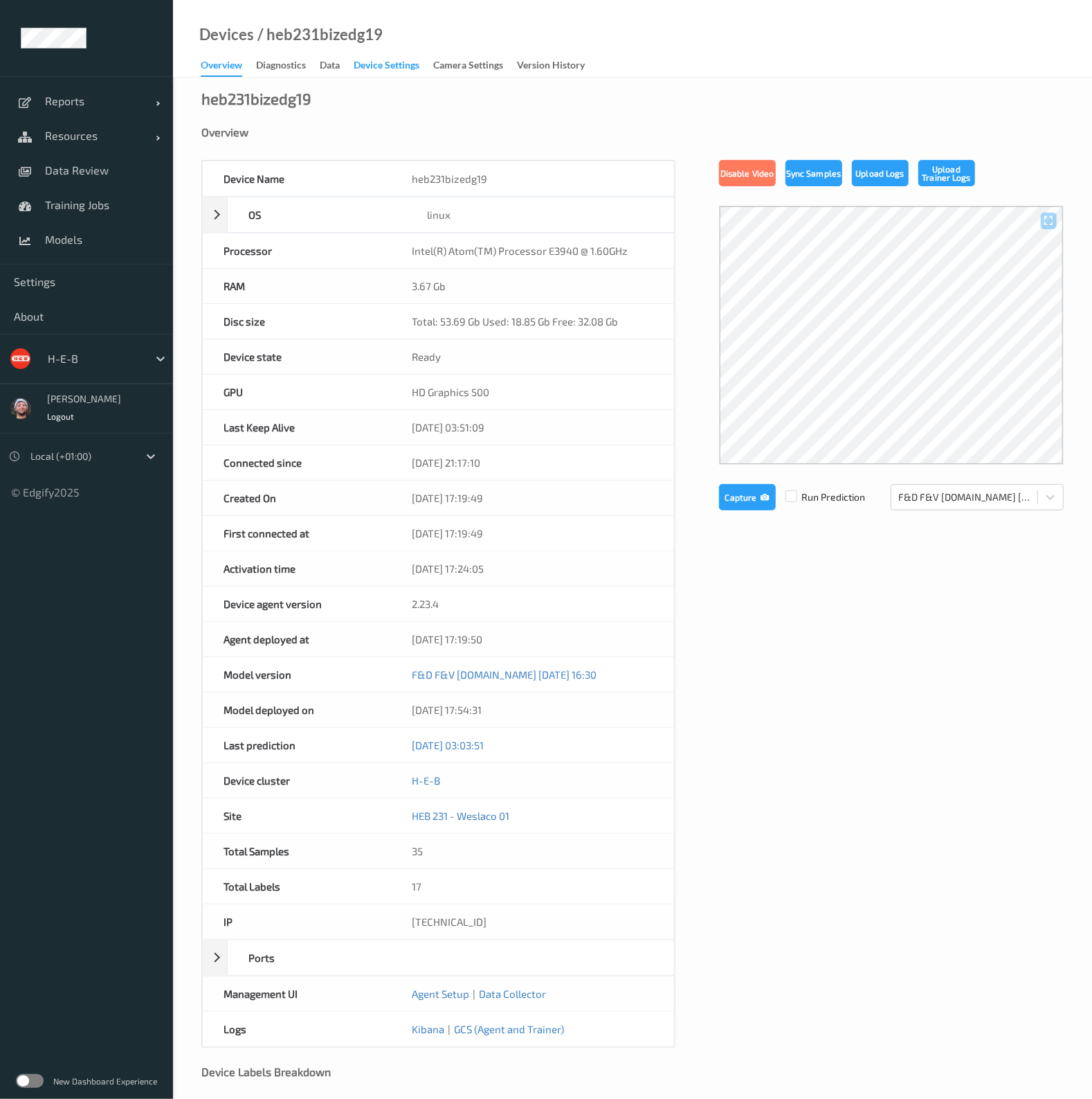
click at [380, 63] on div "Device Settings" at bounding box center [386, 67] width 66 height 17
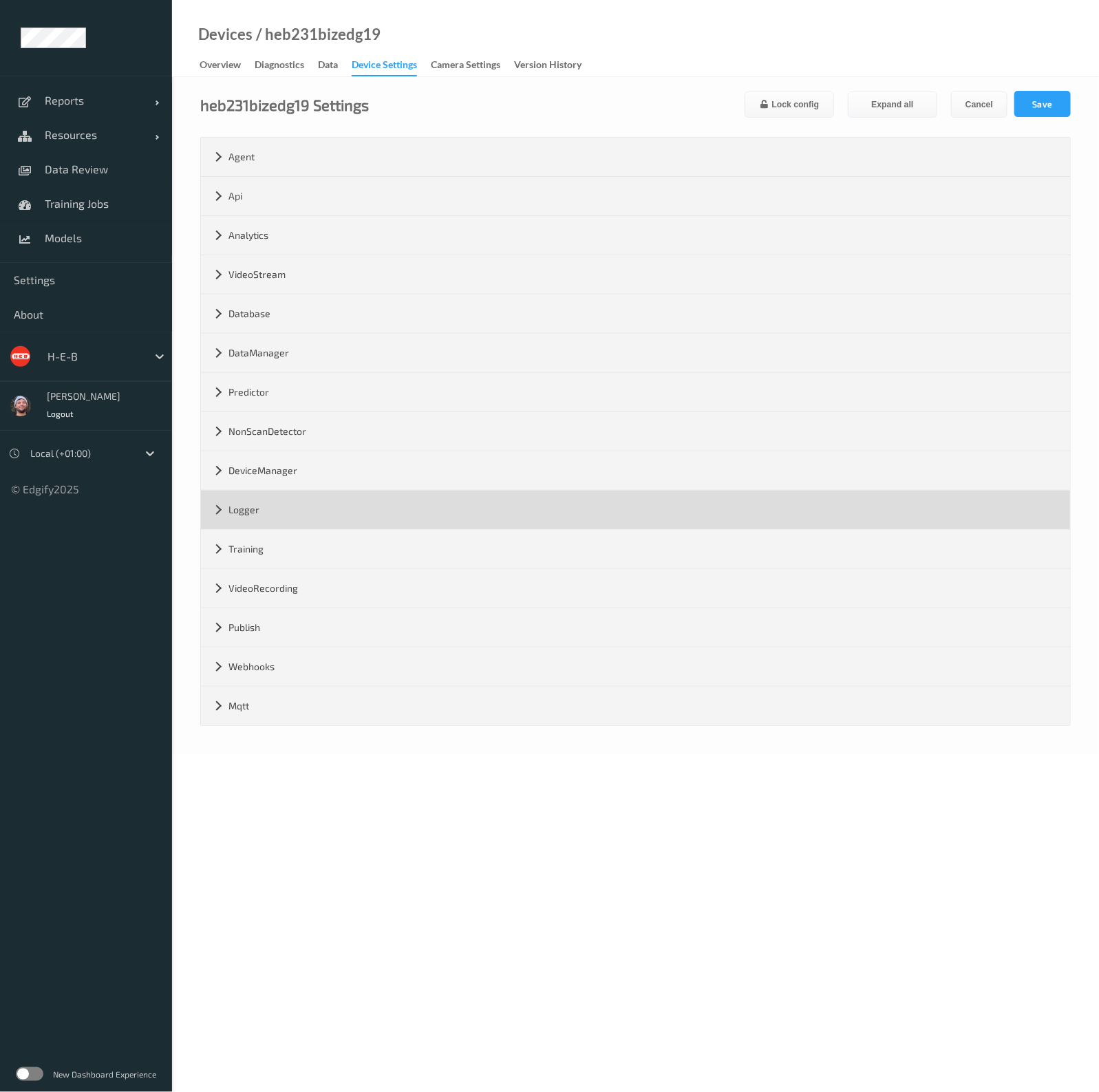
click at [250, 512] on div "Logger" at bounding box center [635, 510] width 869 height 39
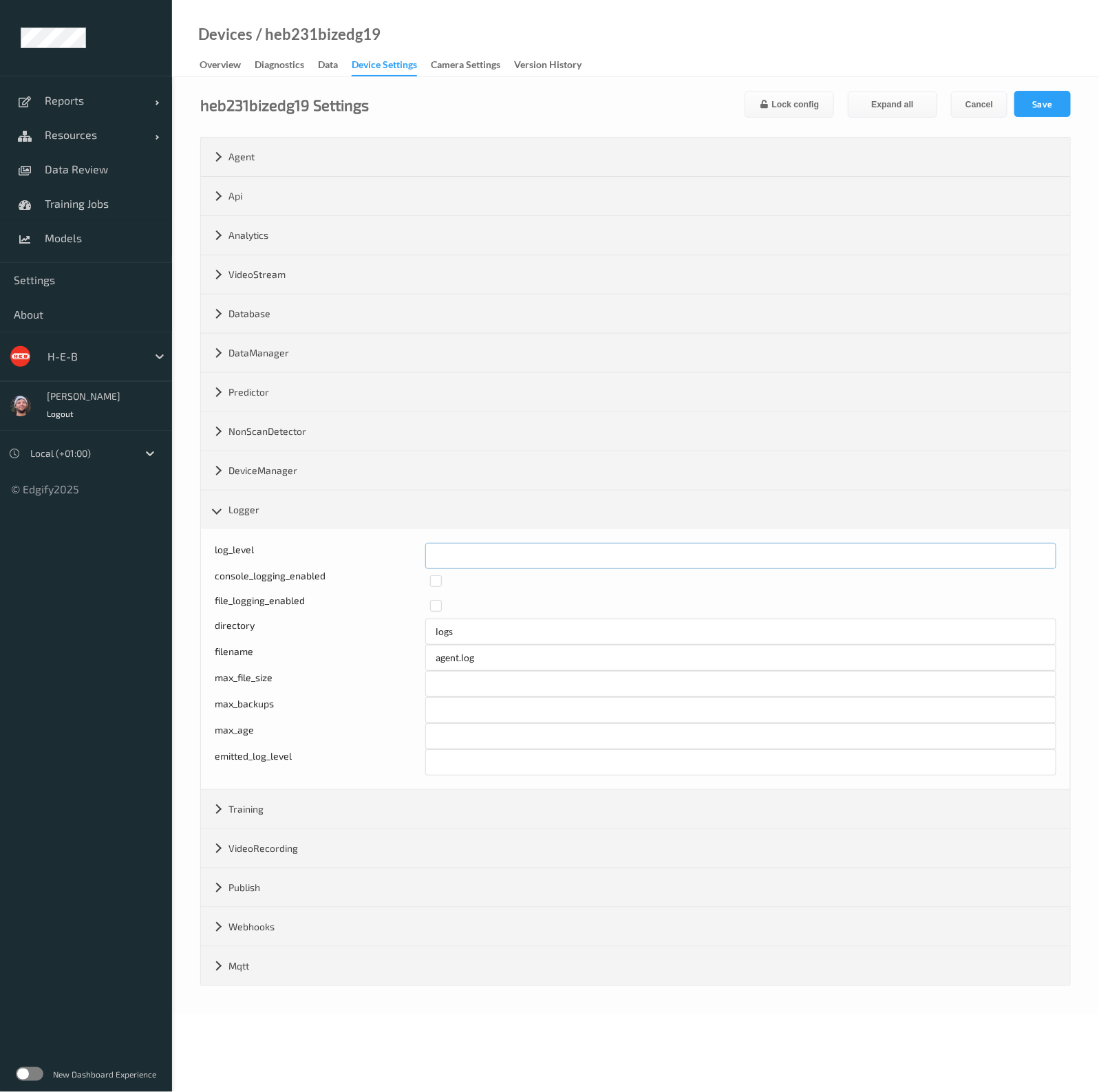
click at [465, 555] on input "*" at bounding box center [740, 555] width 631 height 26
drag, startPoint x: 488, startPoint y: 553, endPoint x: 369, endPoint y: 551, distance: 119.0
click at [369, 551] on div "log_level **" at bounding box center [634, 555] width 841 height 26
type input "*"
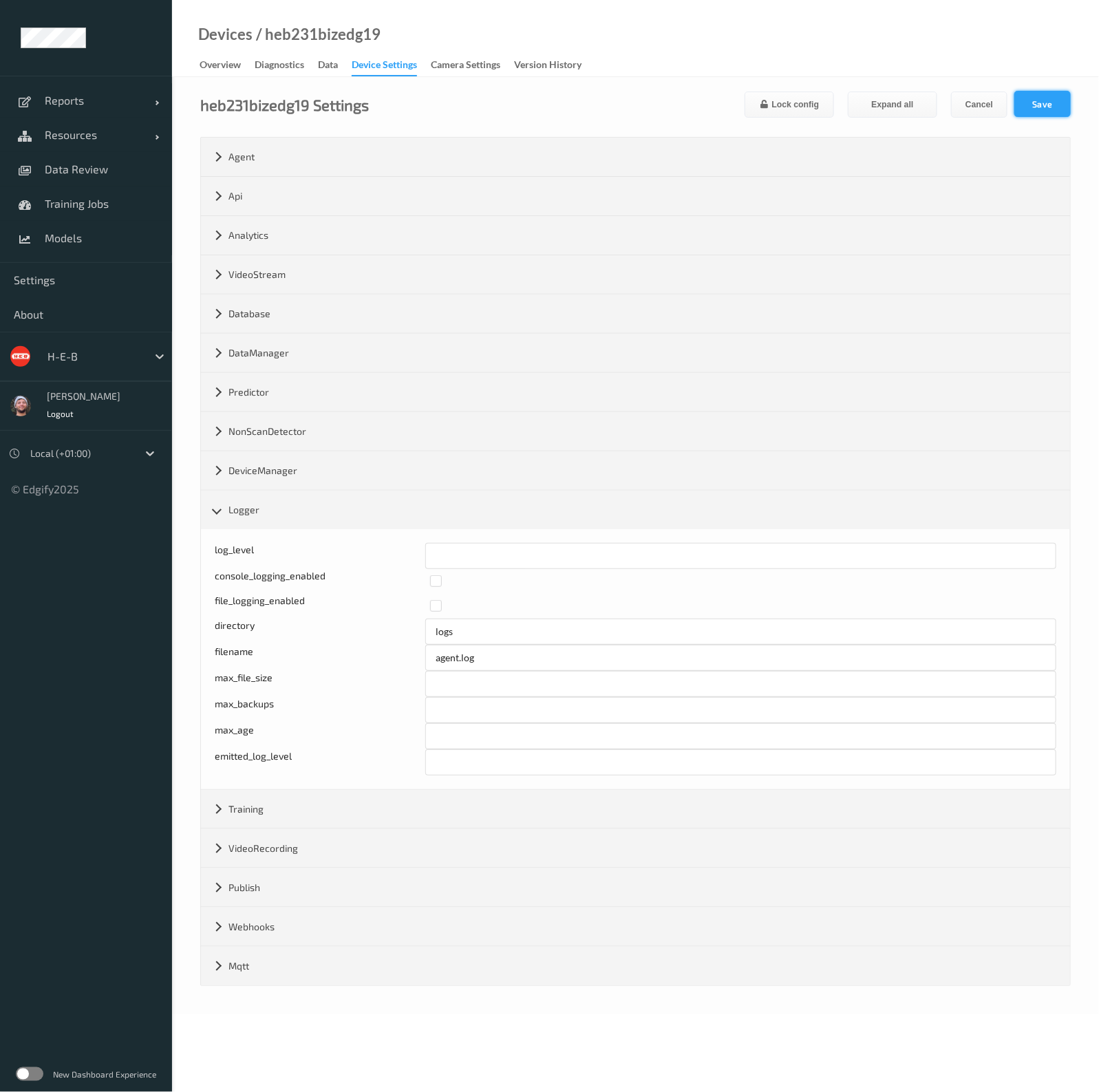
click at [1049, 102] on button "Save" at bounding box center [1042, 103] width 56 height 26
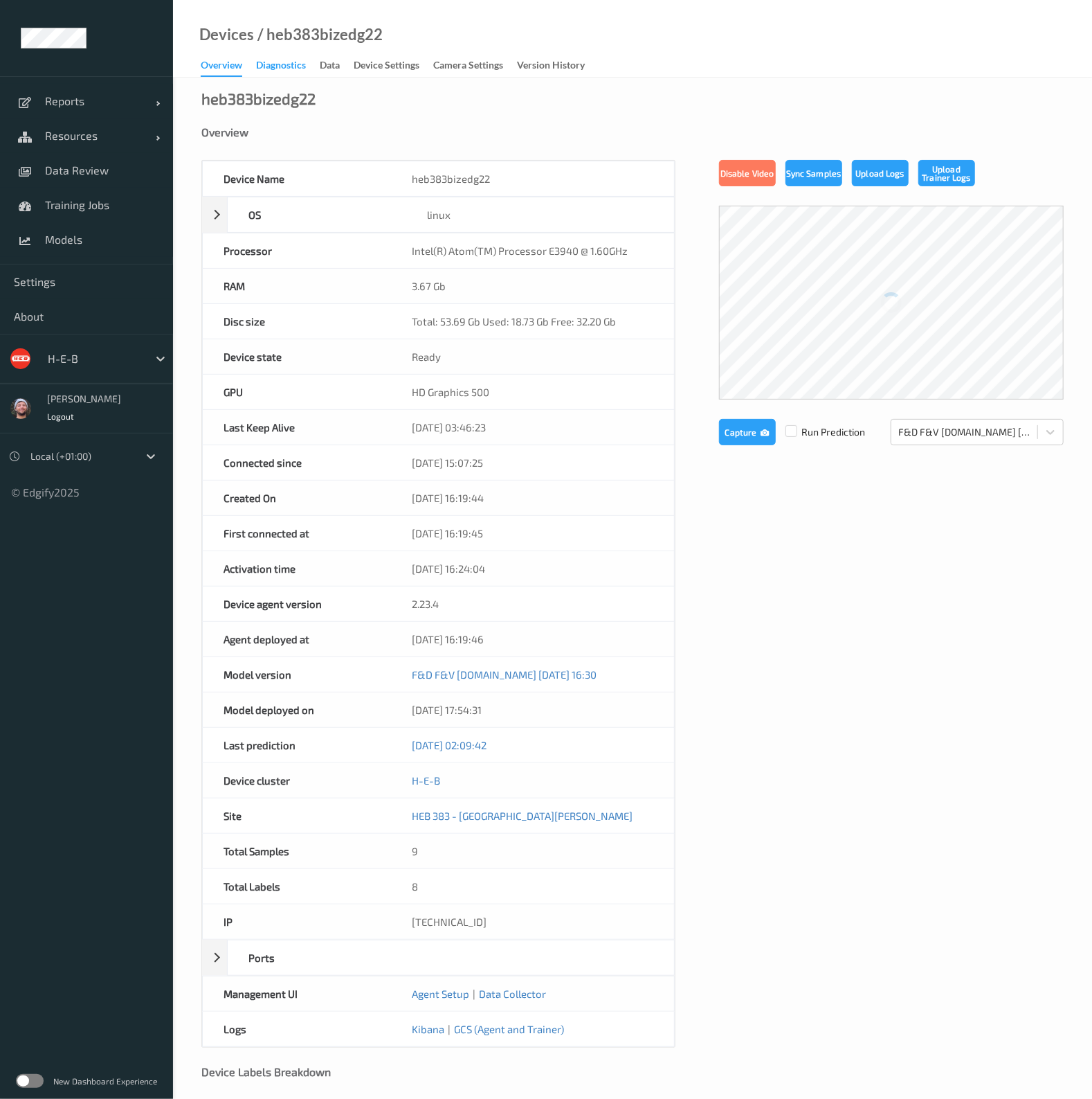
click at [301, 68] on div "Diagnostics" at bounding box center [281, 67] width 50 height 17
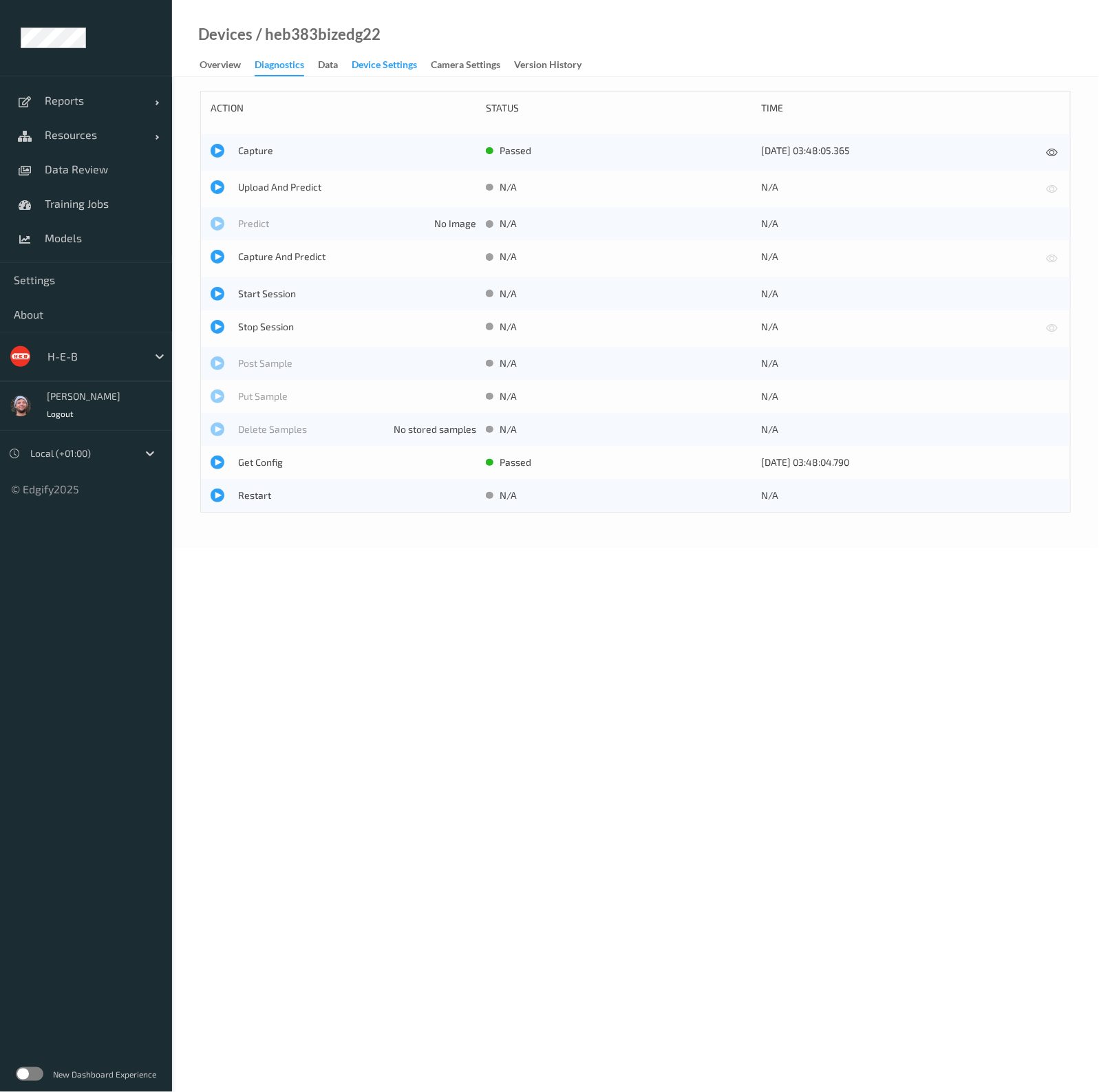
click at [406, 66] on div "Device Settings" at bounding box center [384, 66] width 66 height 17
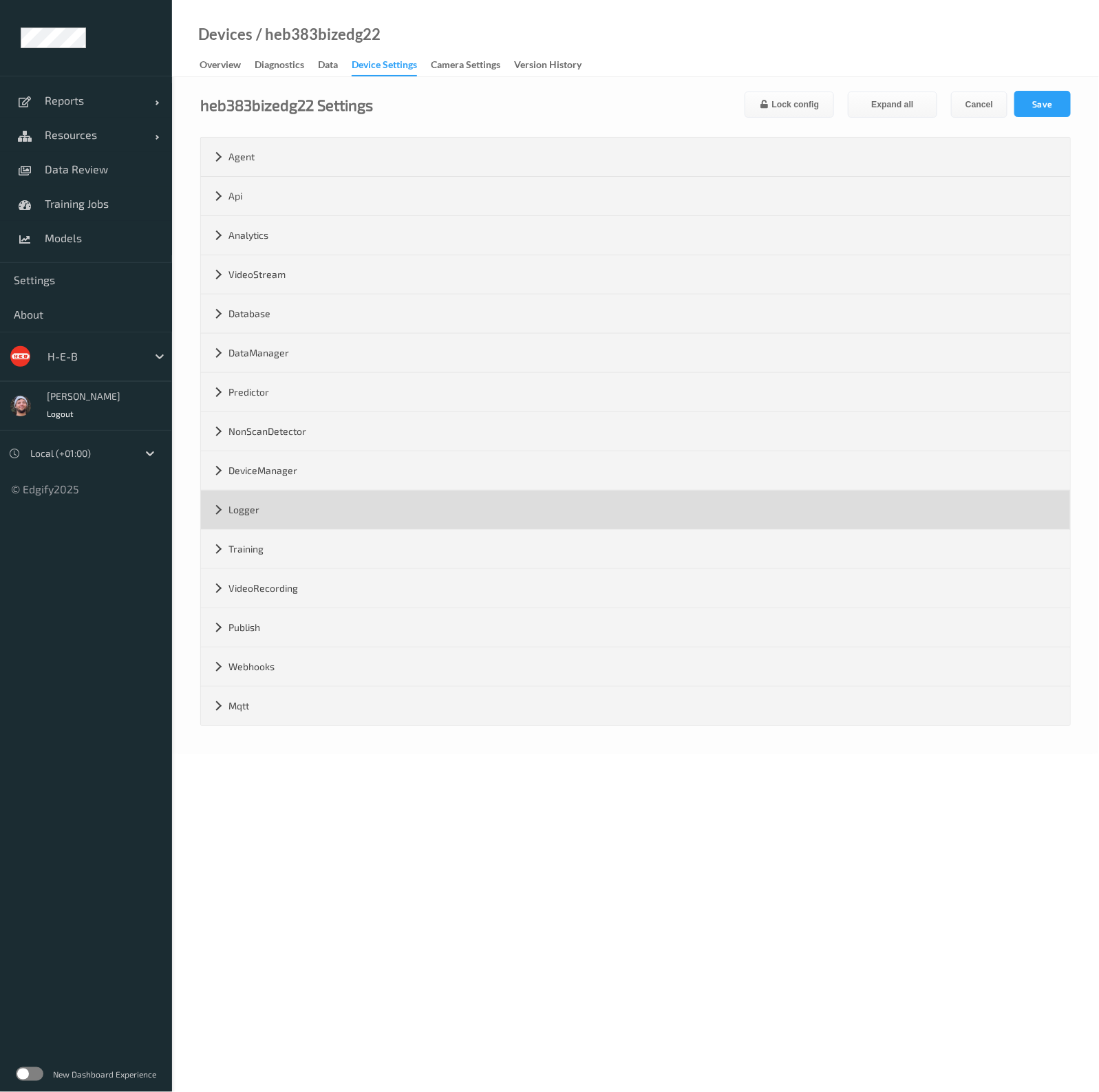
click at [258, 522] on div "Logger" at bounding box center [635, 510] width 869 height 39
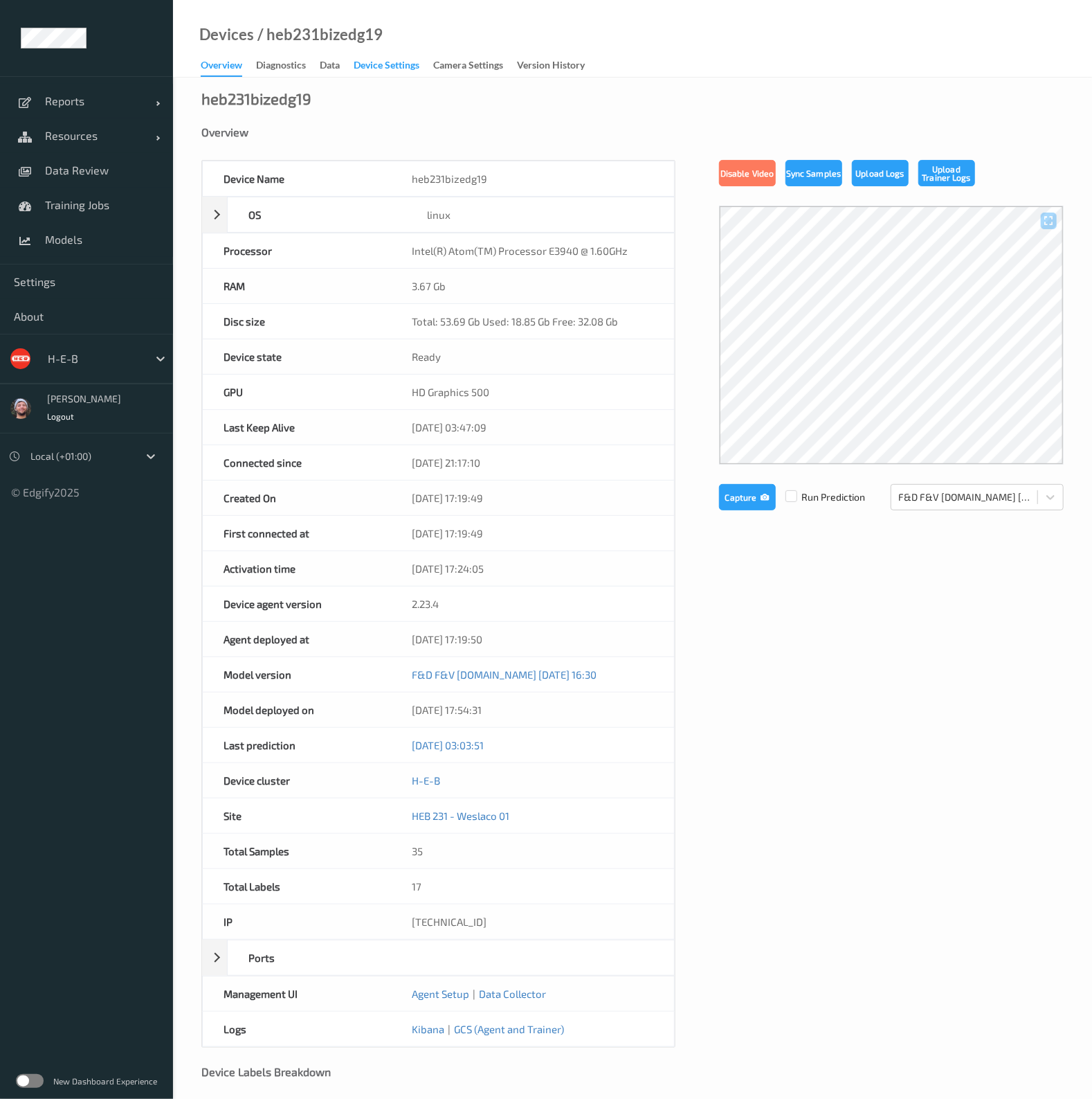
click at [410, 67] on div "Device Settings" at bounding box center [386, 67] width 66 height 17
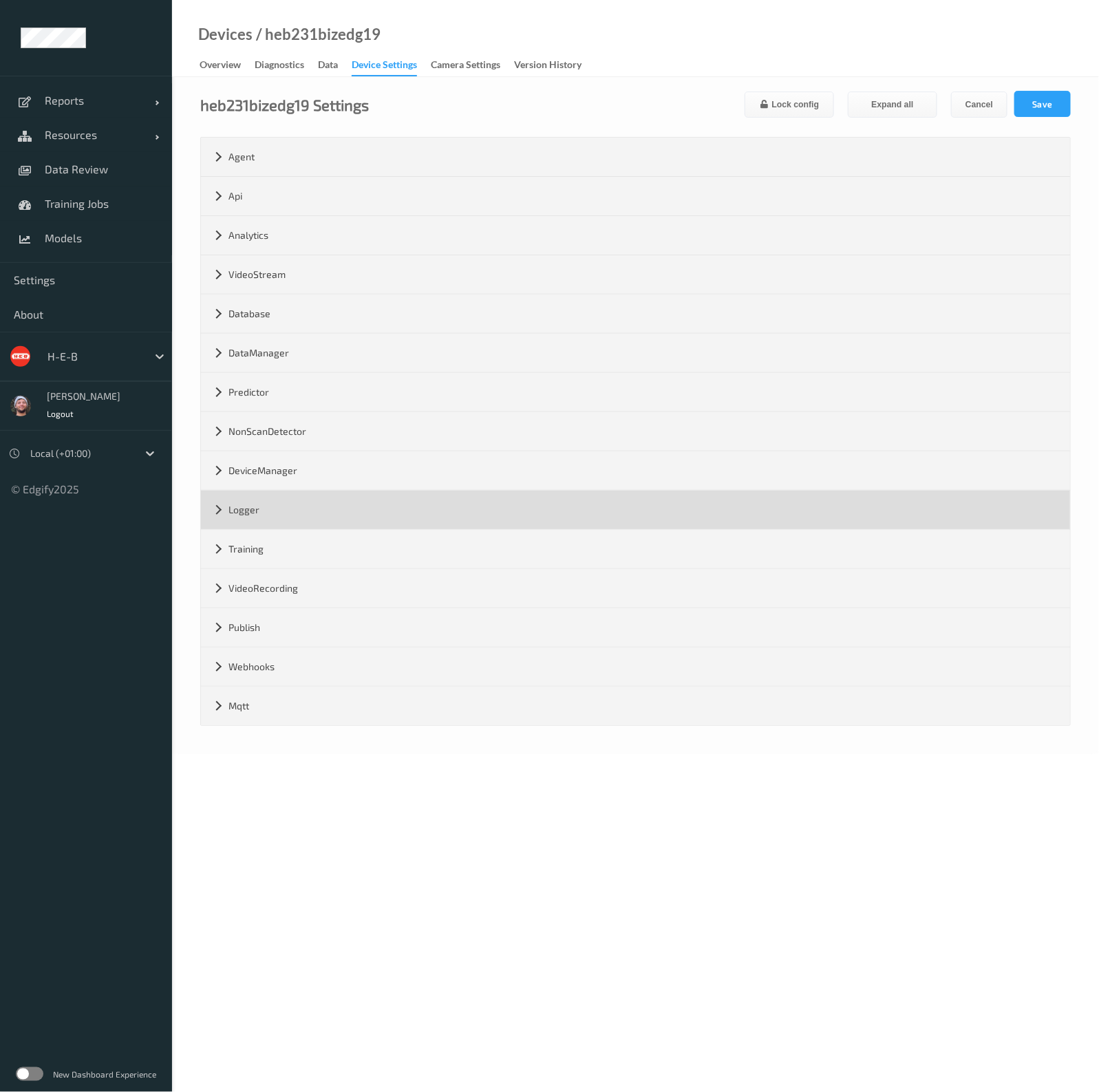
click at [289, 521] on div "Logger" at bounding box center [635, 510] width 869 height 39
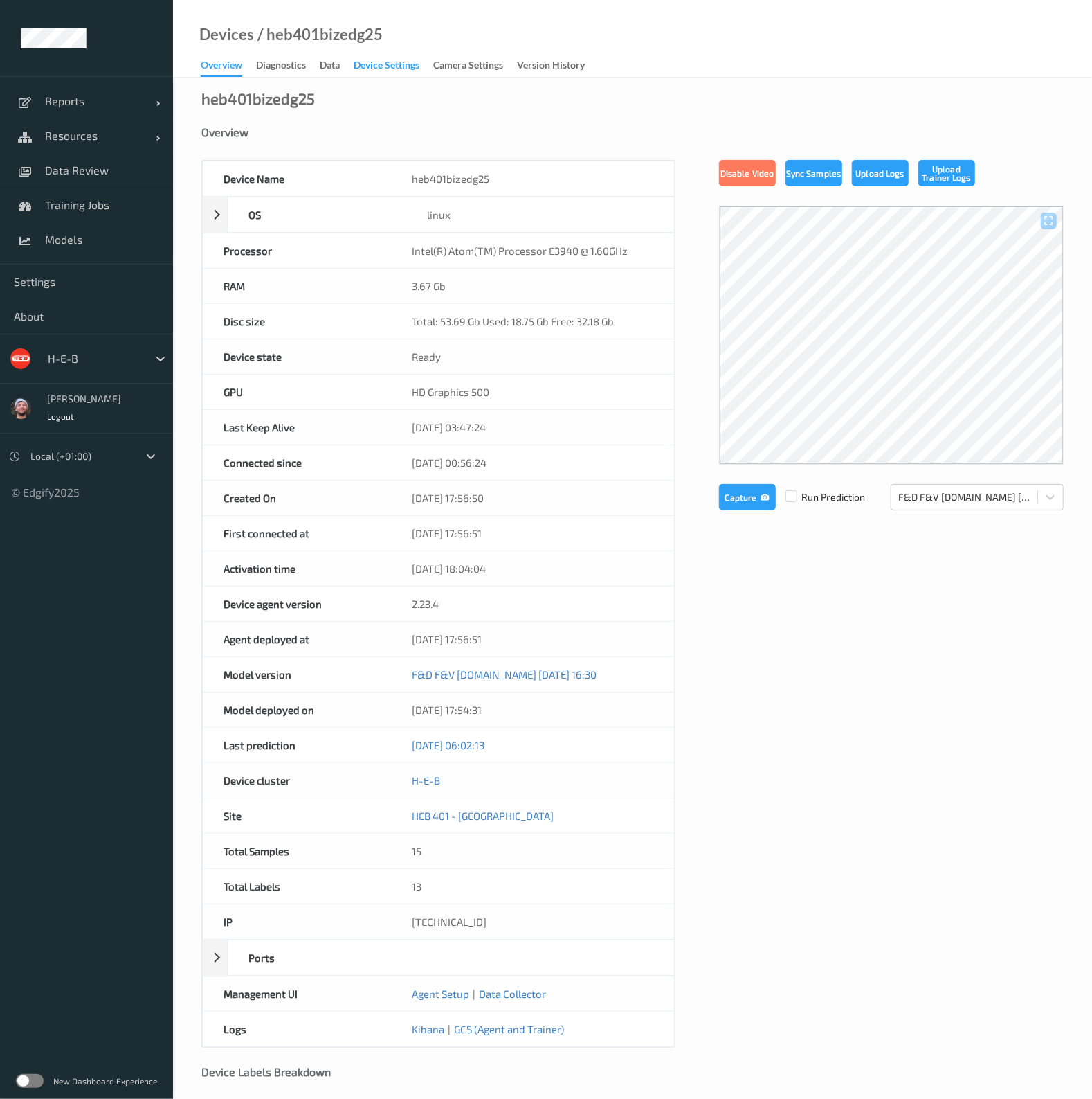
click at [367, 65] on div "Device Settings" at bounding box center [386, 67] width 66 height 17
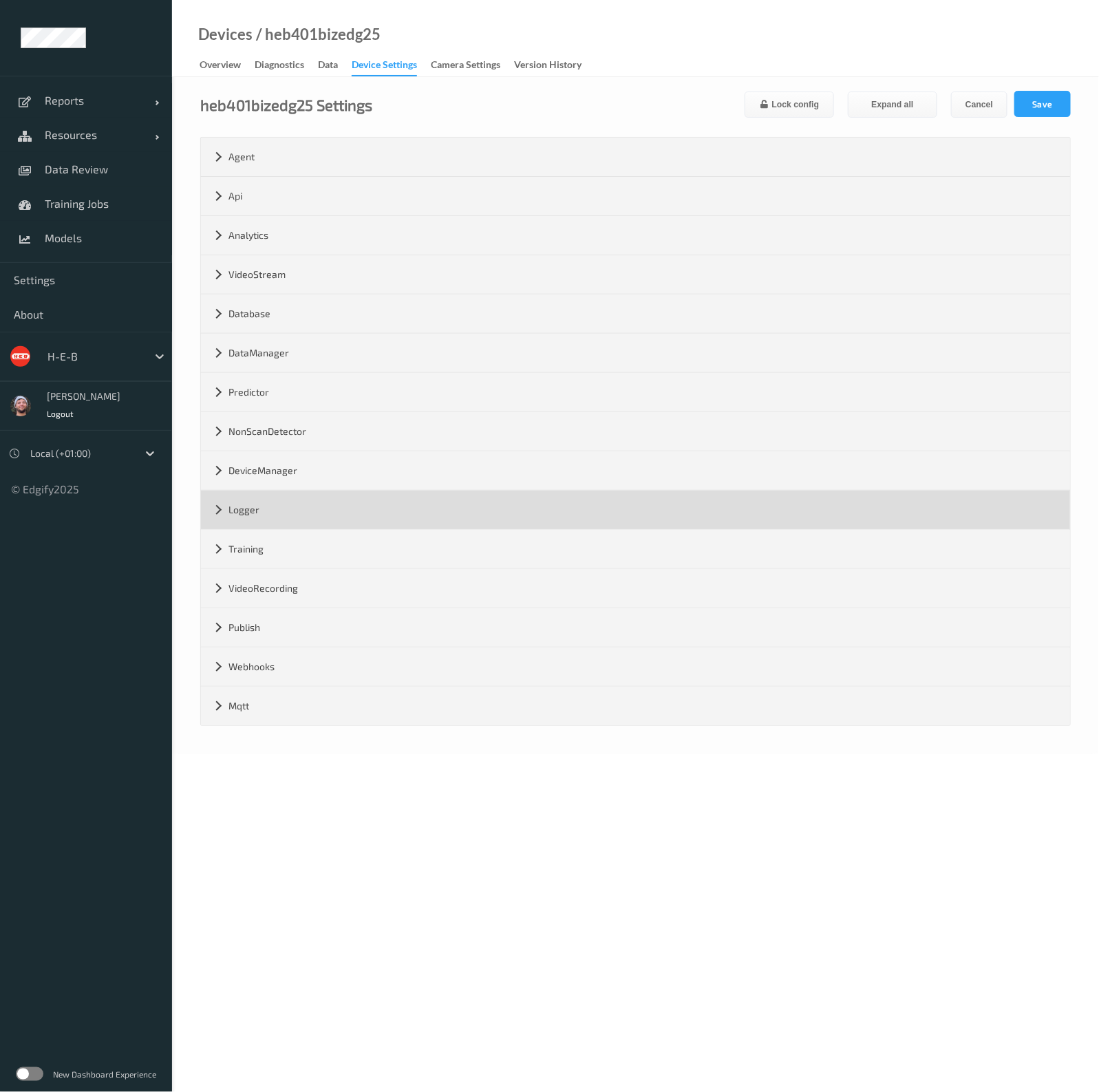
click at [294, 500] on div "Logger" at bounding box center [635, 510] width 869 height 39
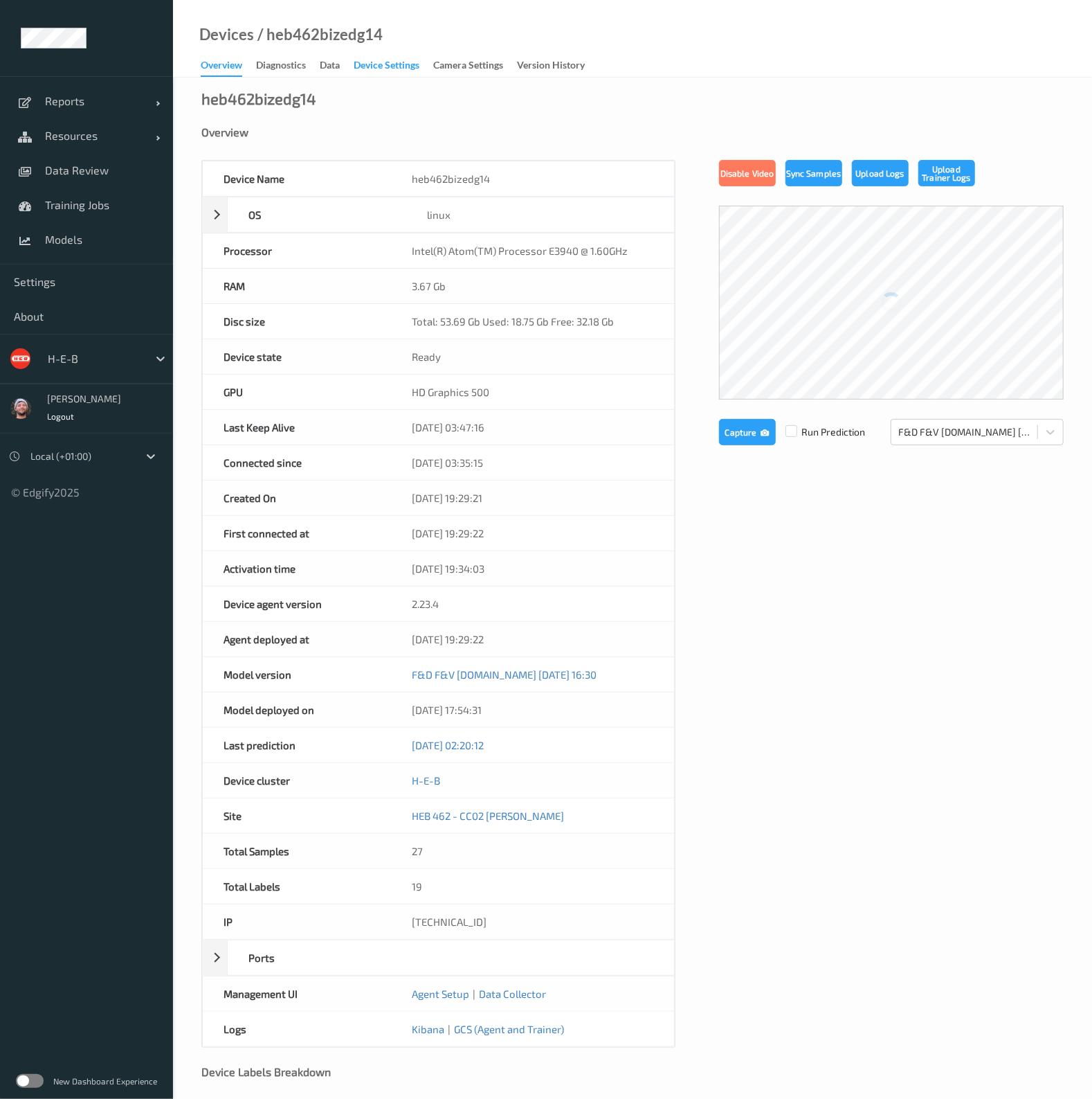
click at [388, 63] on div "Device Settings" at bounding box center [386, 67] width 66 height 17
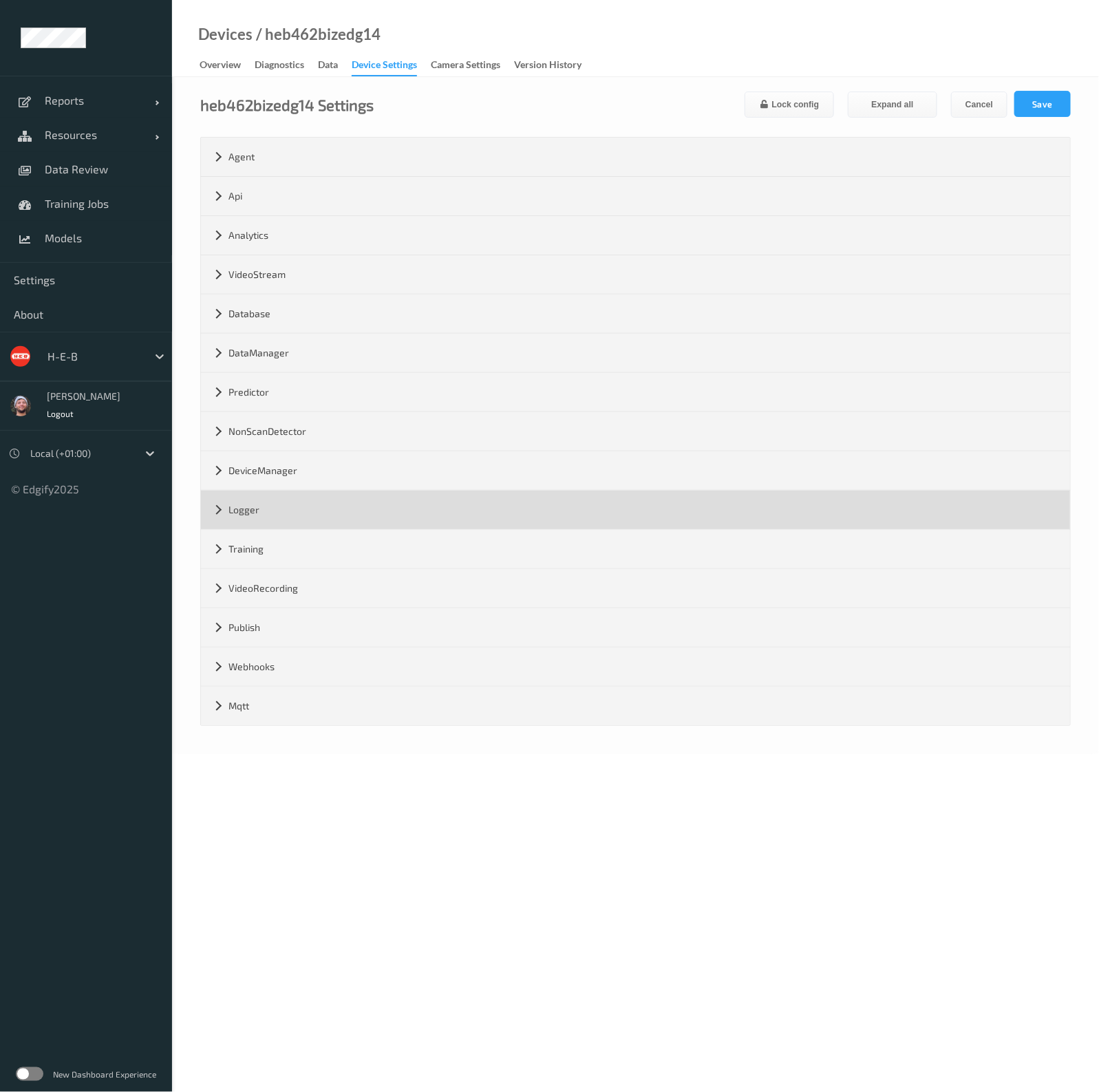
click at [294, 515] on div "Logger" at bounding box center [635, 510] width 869 height 39
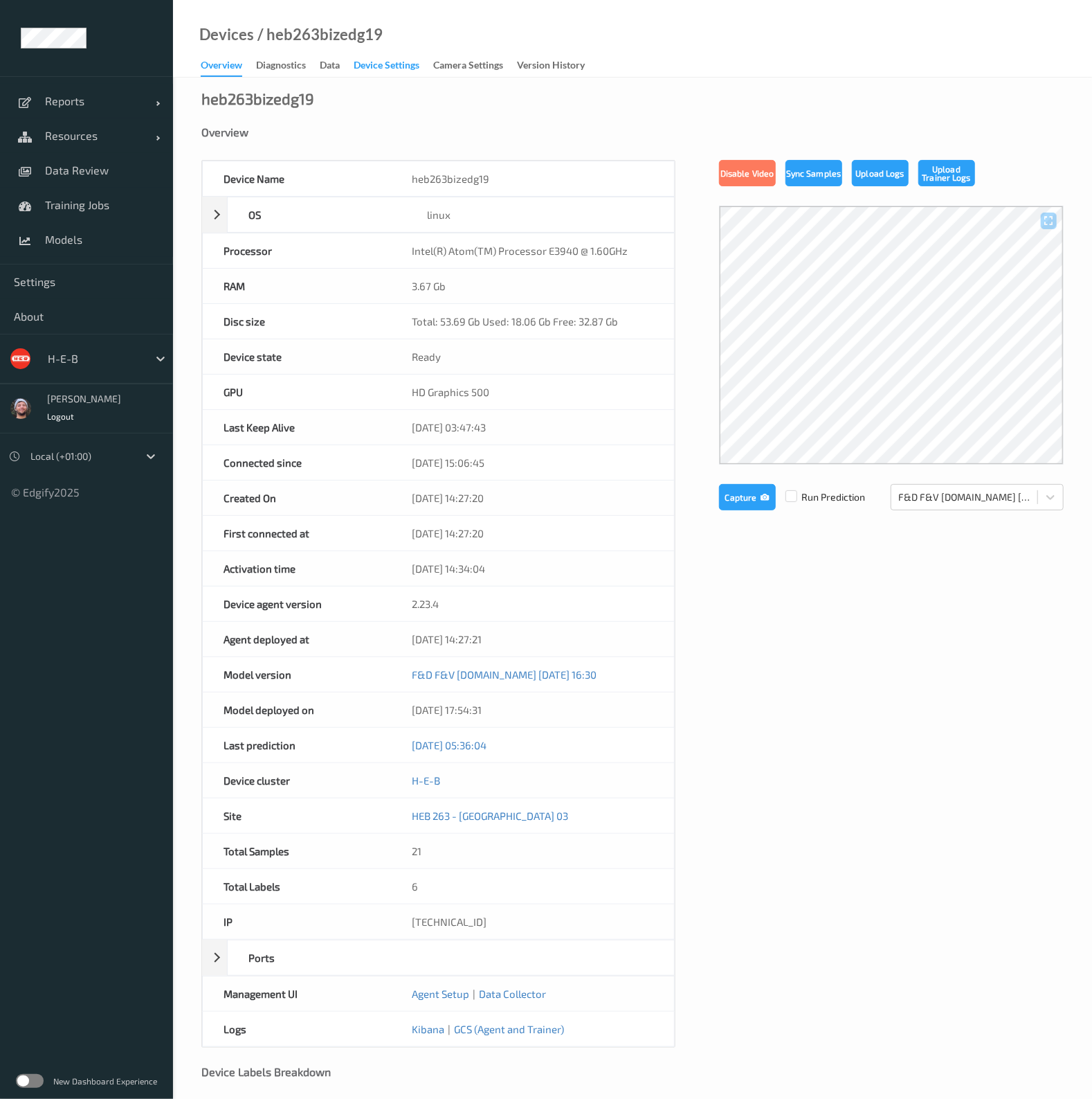
click at [372, 71] on div "Device Settings" at bounding box center [386, 67] width 66 height 17
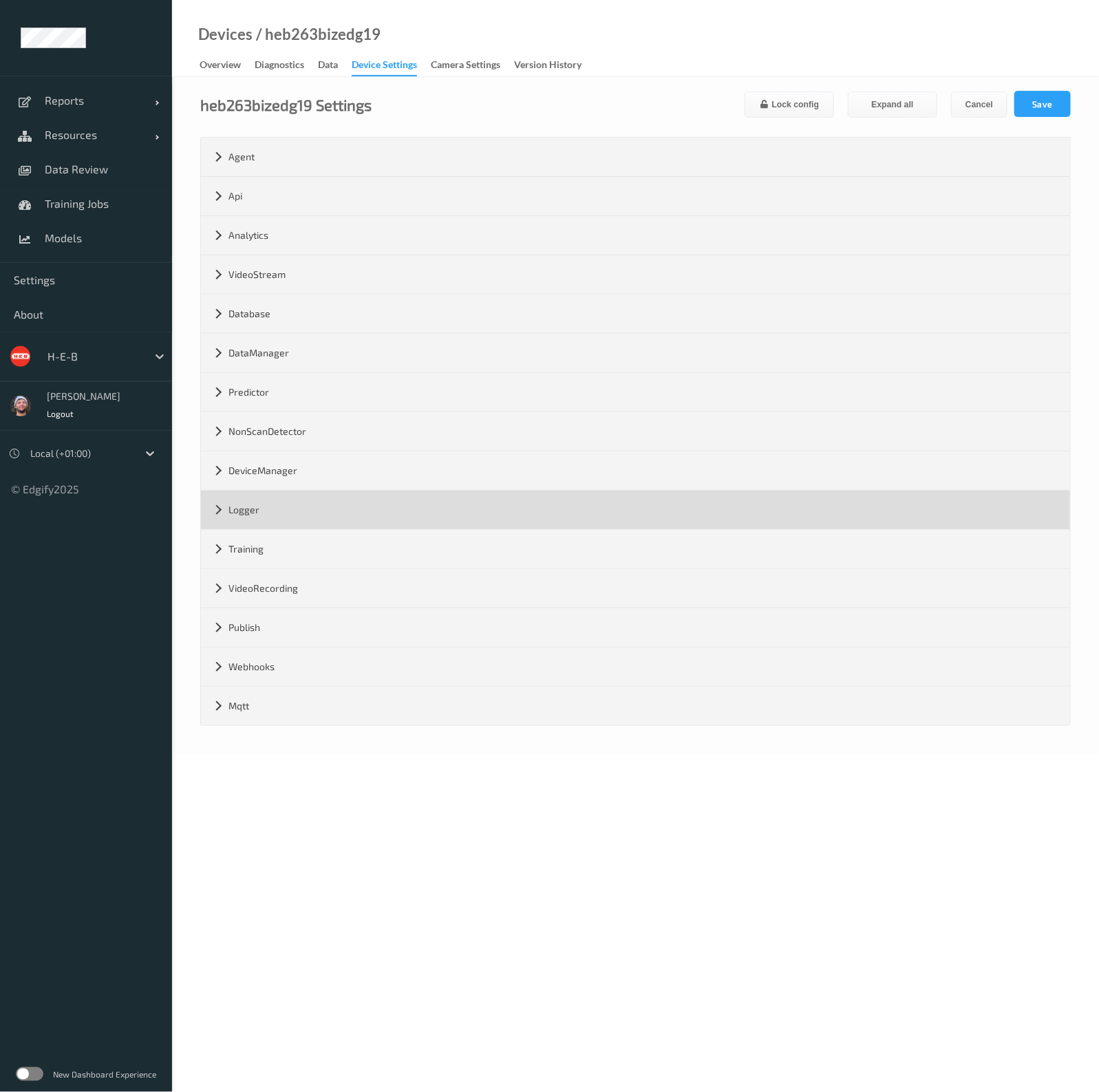
click at [268, 515] on div "Logger" at bounding box center [635, 510] width 869 height 39
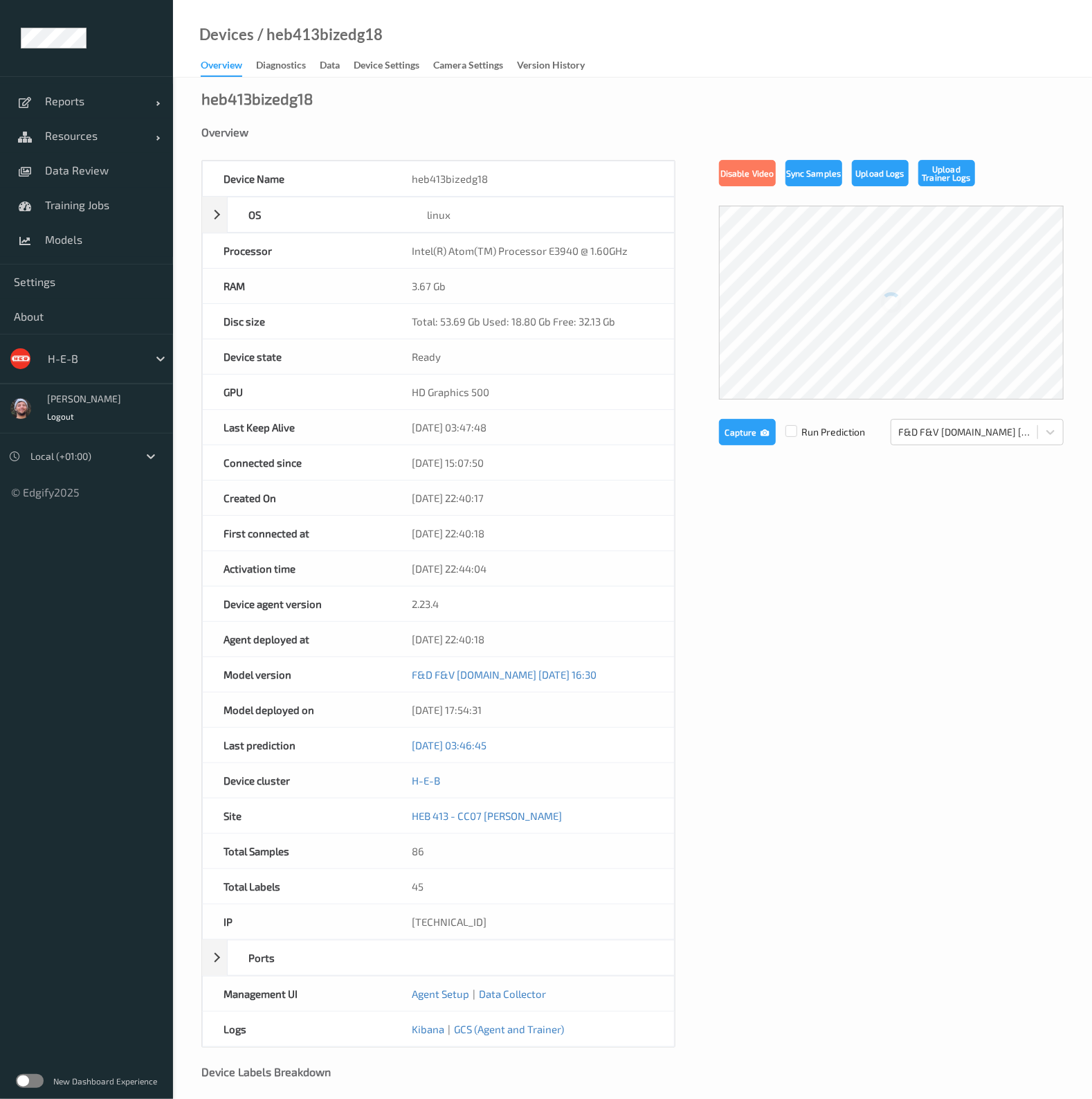
click at [418, 72] on div "Device Settings" at bounding box center [386, 67] width 66 height 17
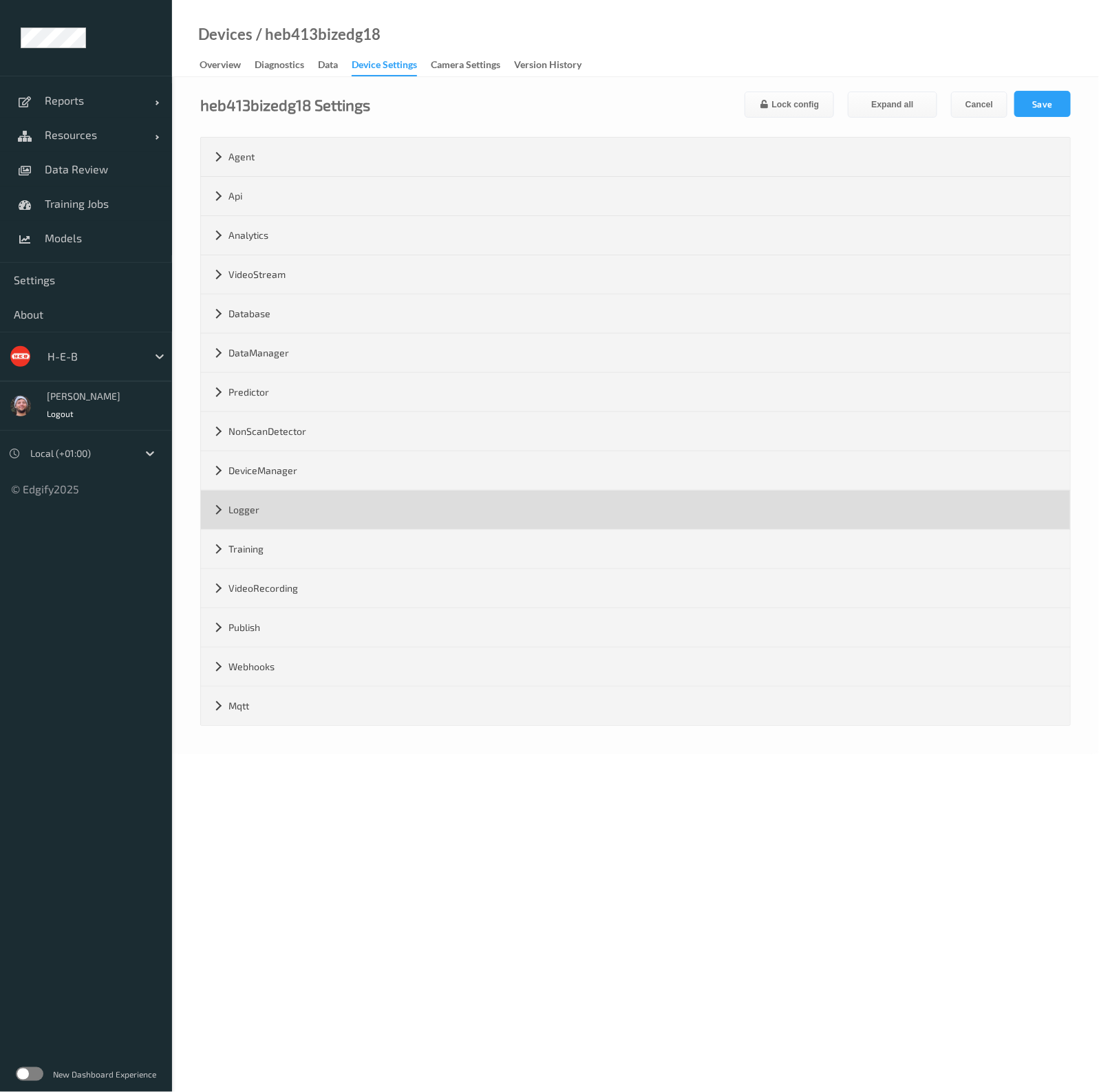
click at [292, 497] on div "Logger" at bounding box center [635, 510] width 869 height 39
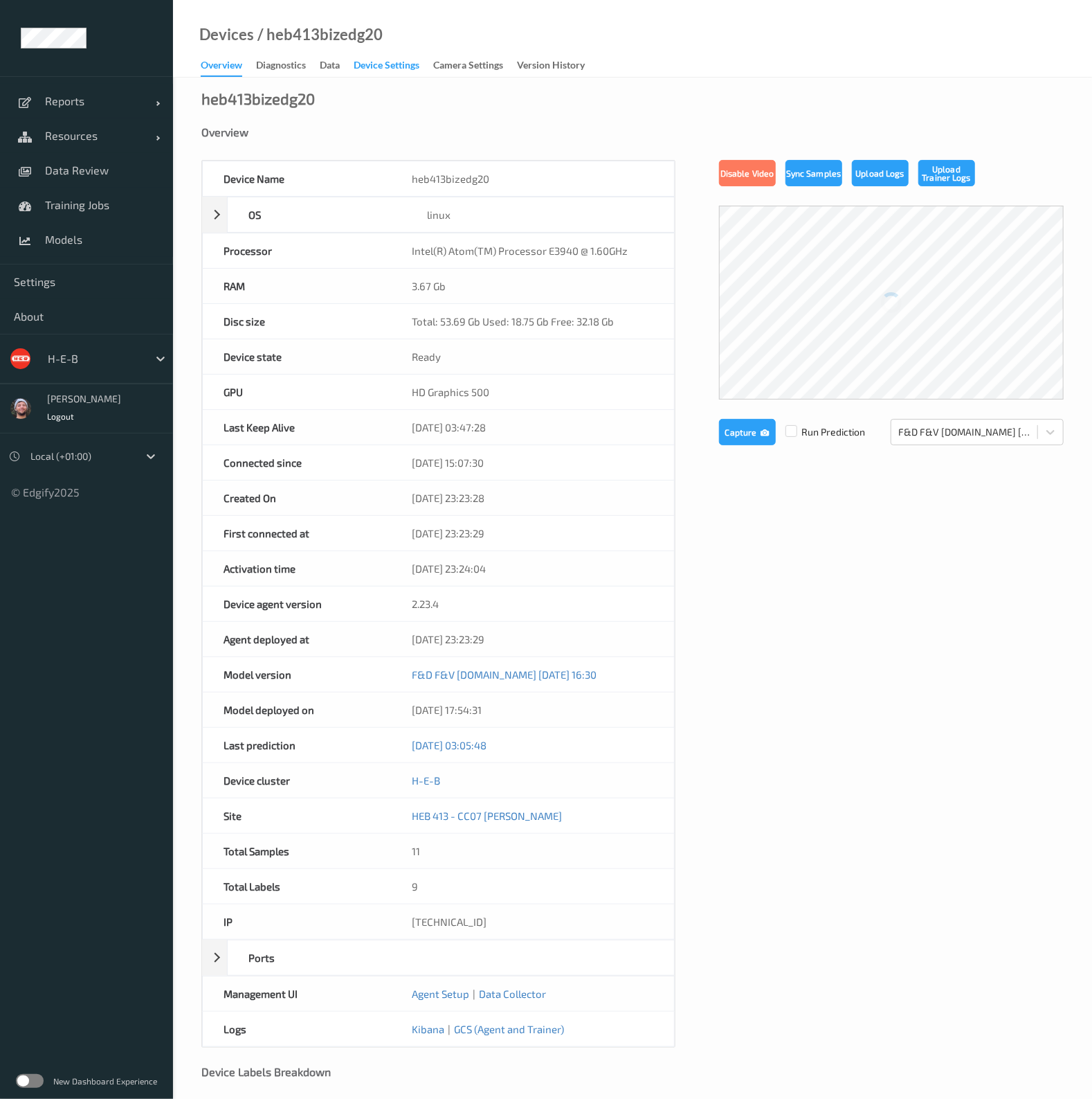
click at [365, 67] on div "Device Settings" at bounding box center [386, 67] width 66 height 17
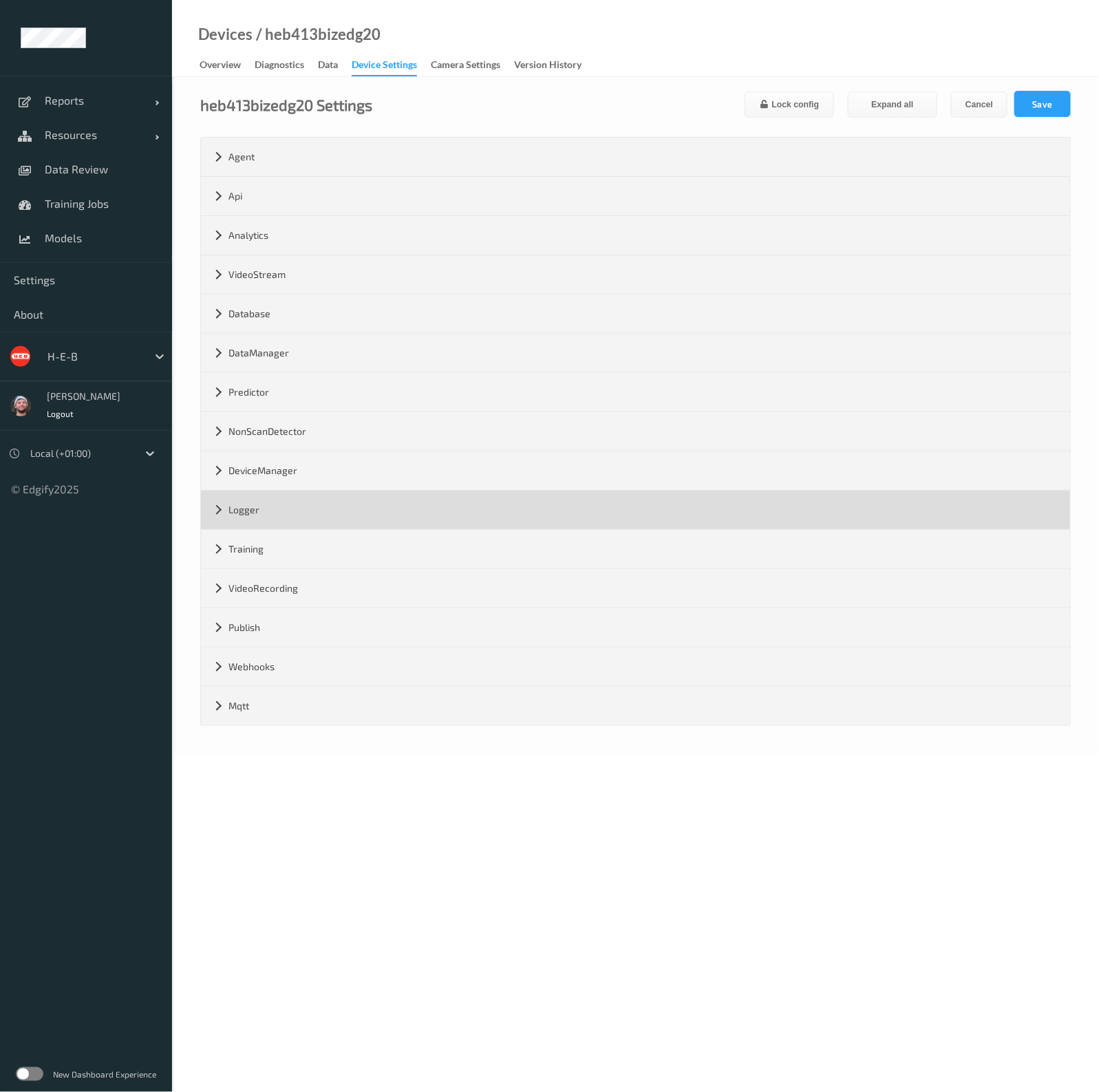
click at [268, 503] on div "Logger" at bounding box center [635, 510] width 869 height 39
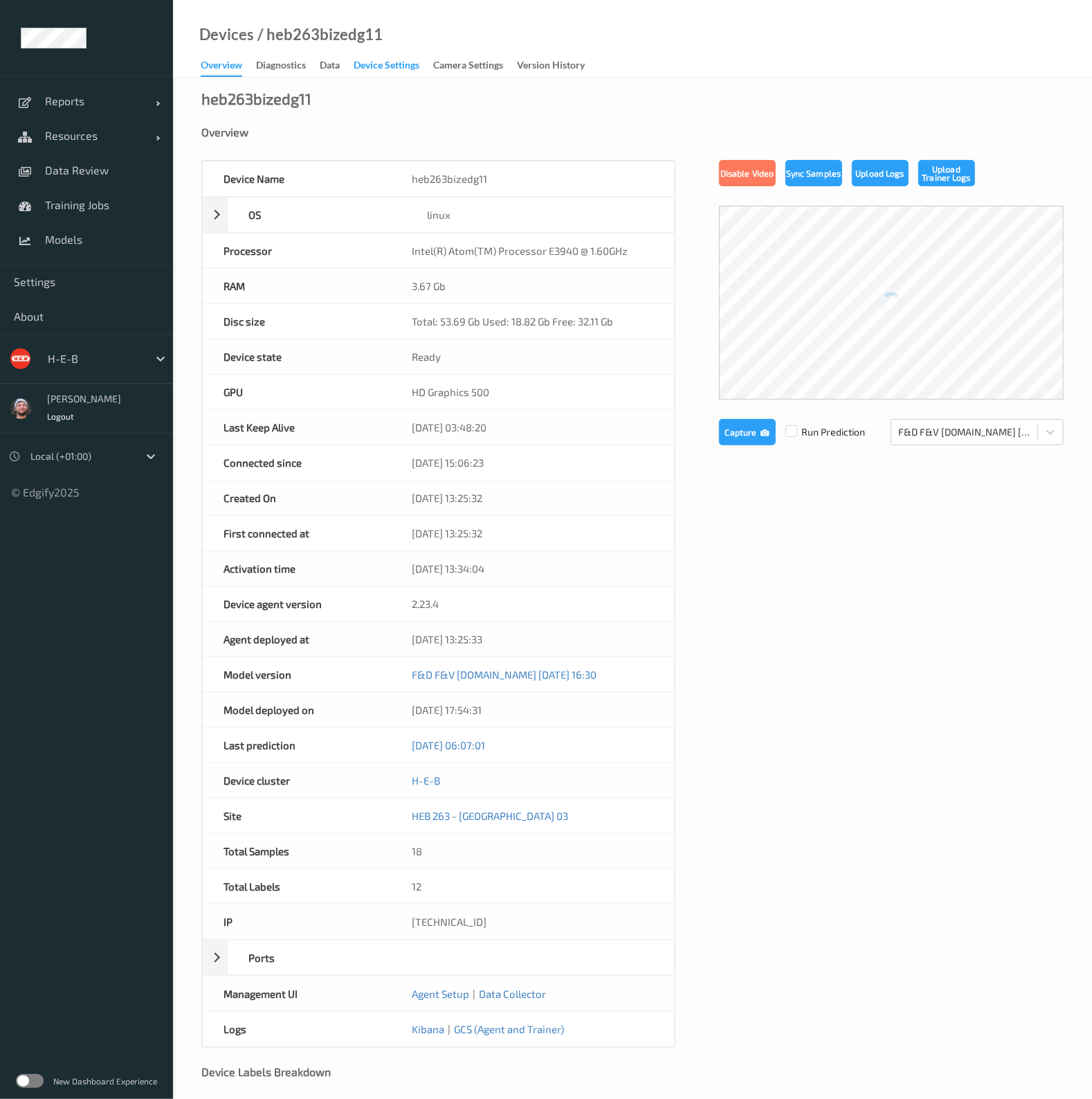
click at [383, 73] on div "Device Settings" at bounding box center [386, 67] width 66 height 17
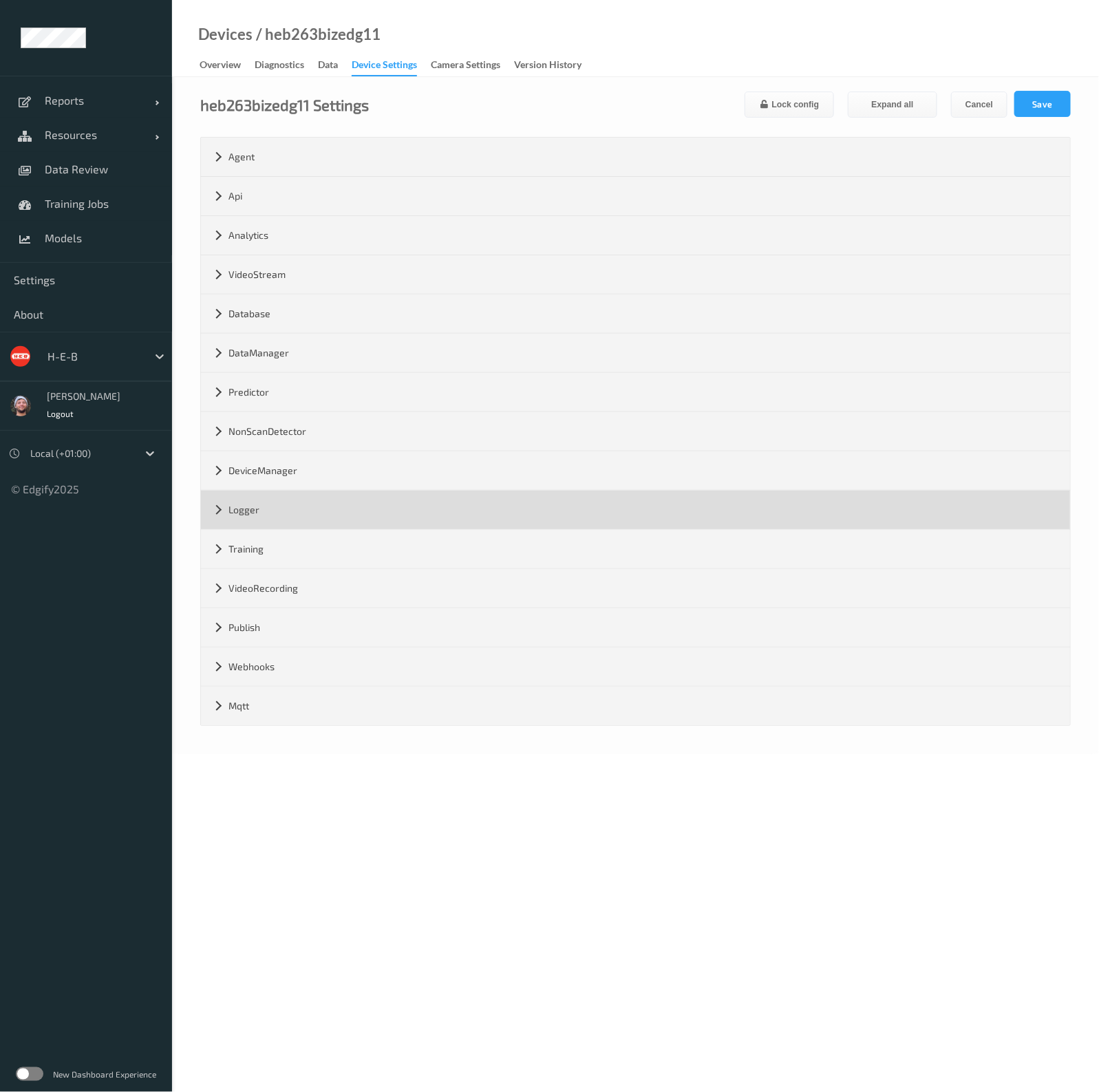
click at [260, 491] on div "Logger" at bounding box center [635, 510] width 869 height 39
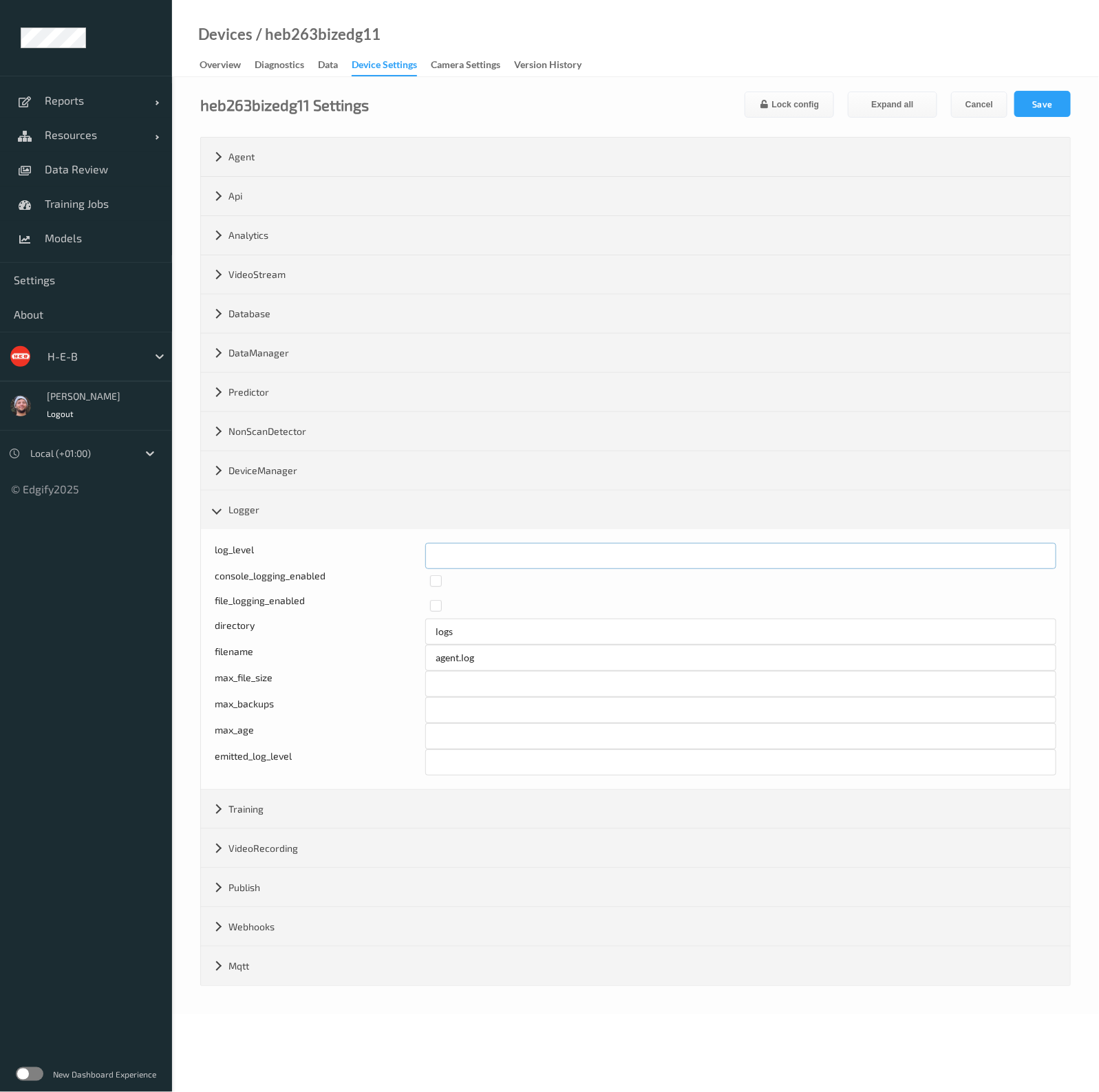
drag, startPoint x: 434, startPoint y: 559, endPoint x: 444, endPoint y: 559, distance: 10.0
click at [444, 559] on input "*" at bounding box center [740, 555] width 631 height 26
type input "*"
click at [1039, 107] on button "Save" at bounding box center [1042, 103] width 56 height 26
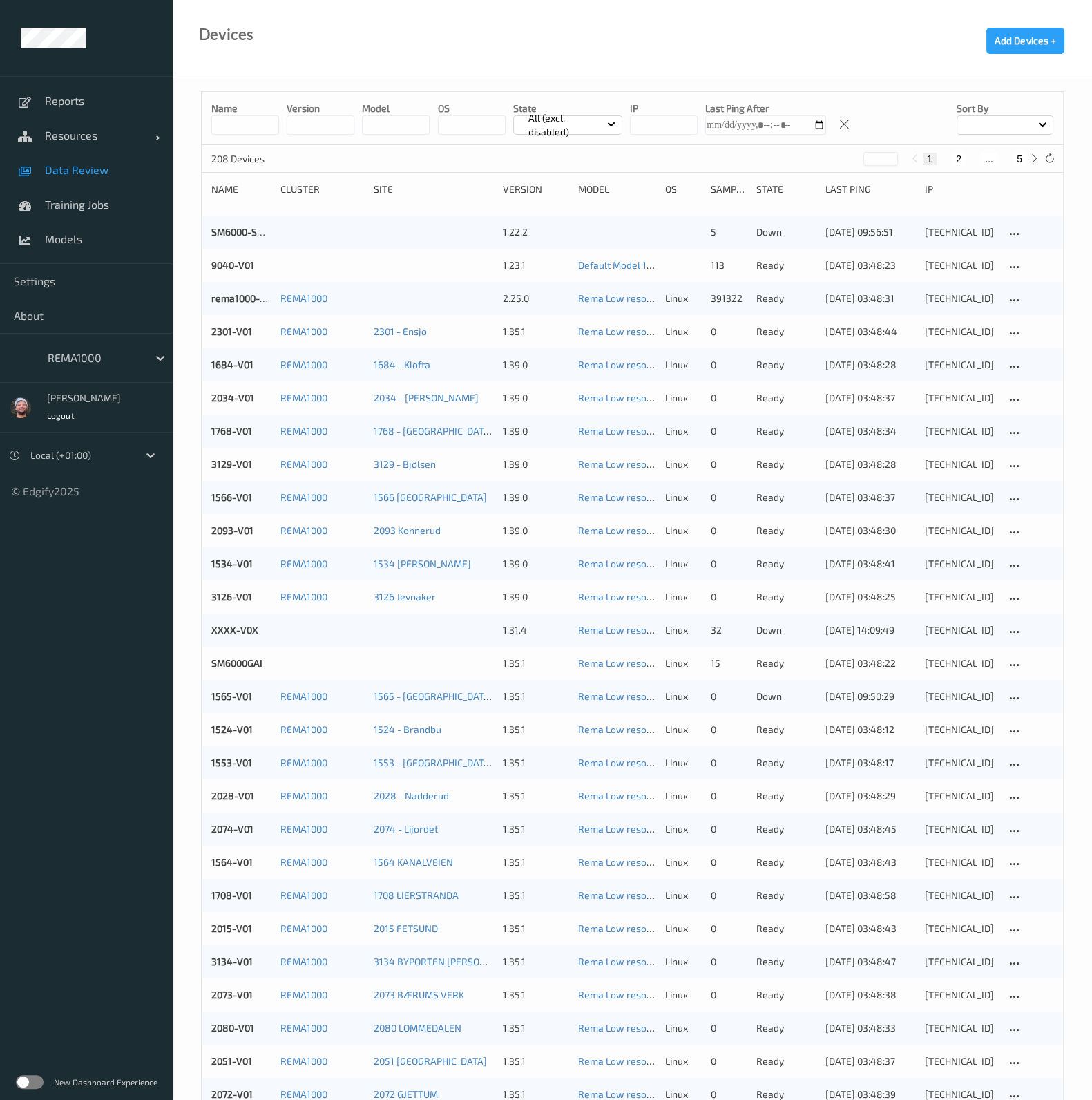
click at [94, 154] on link "Data Review" at bounding box center [86, 170] width 173 height 35
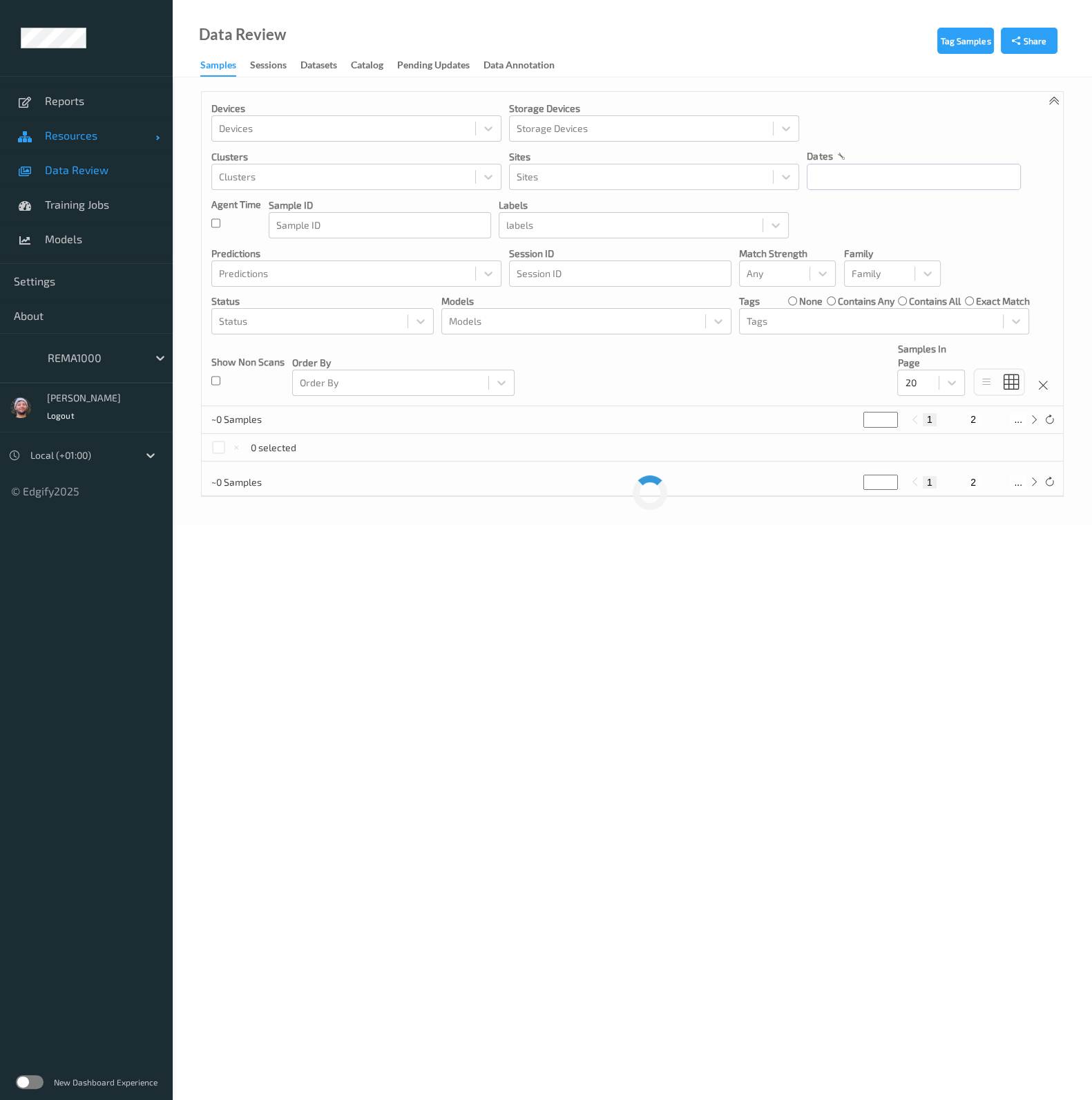
click at [82, 148] on link "Resources" at bounding box center [86, 135] width 173 height 35
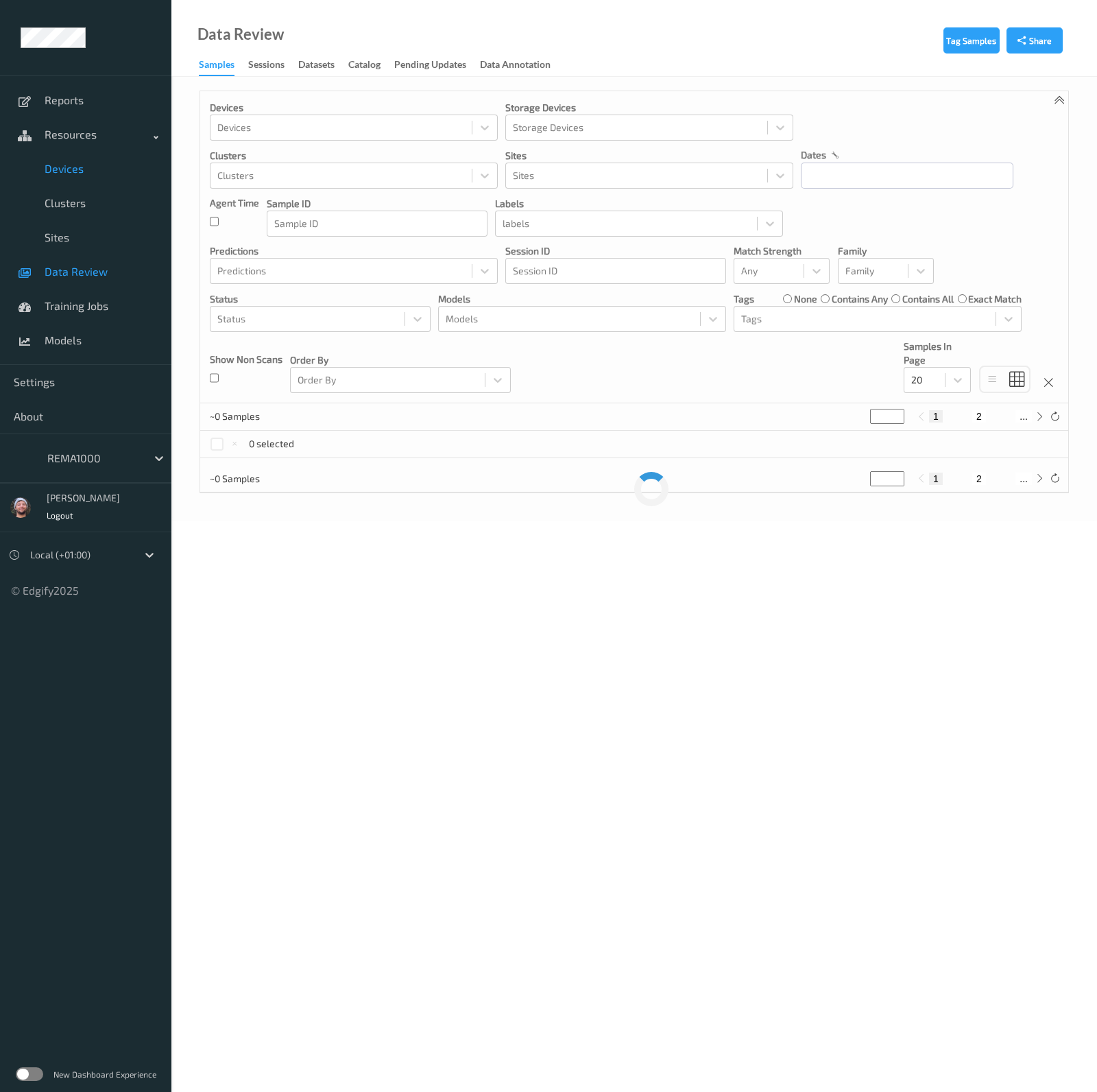
click at [76, 162] on span "Devices" at bounding box center [100, 168] width 113 height 13
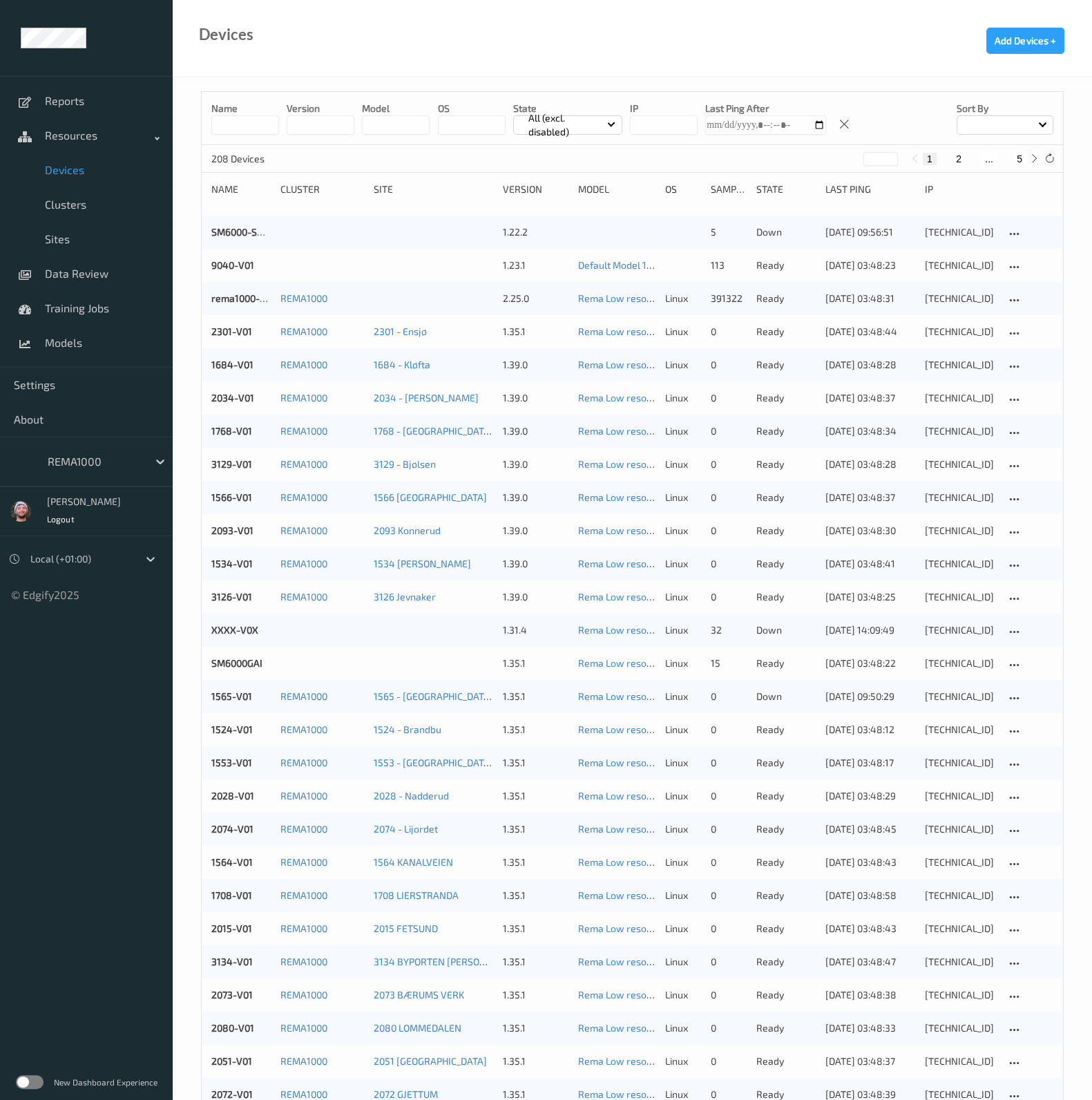
click at [1019, 162] on button "5" at bounding box center [1019, 159] width 13 height 13
type input "*"
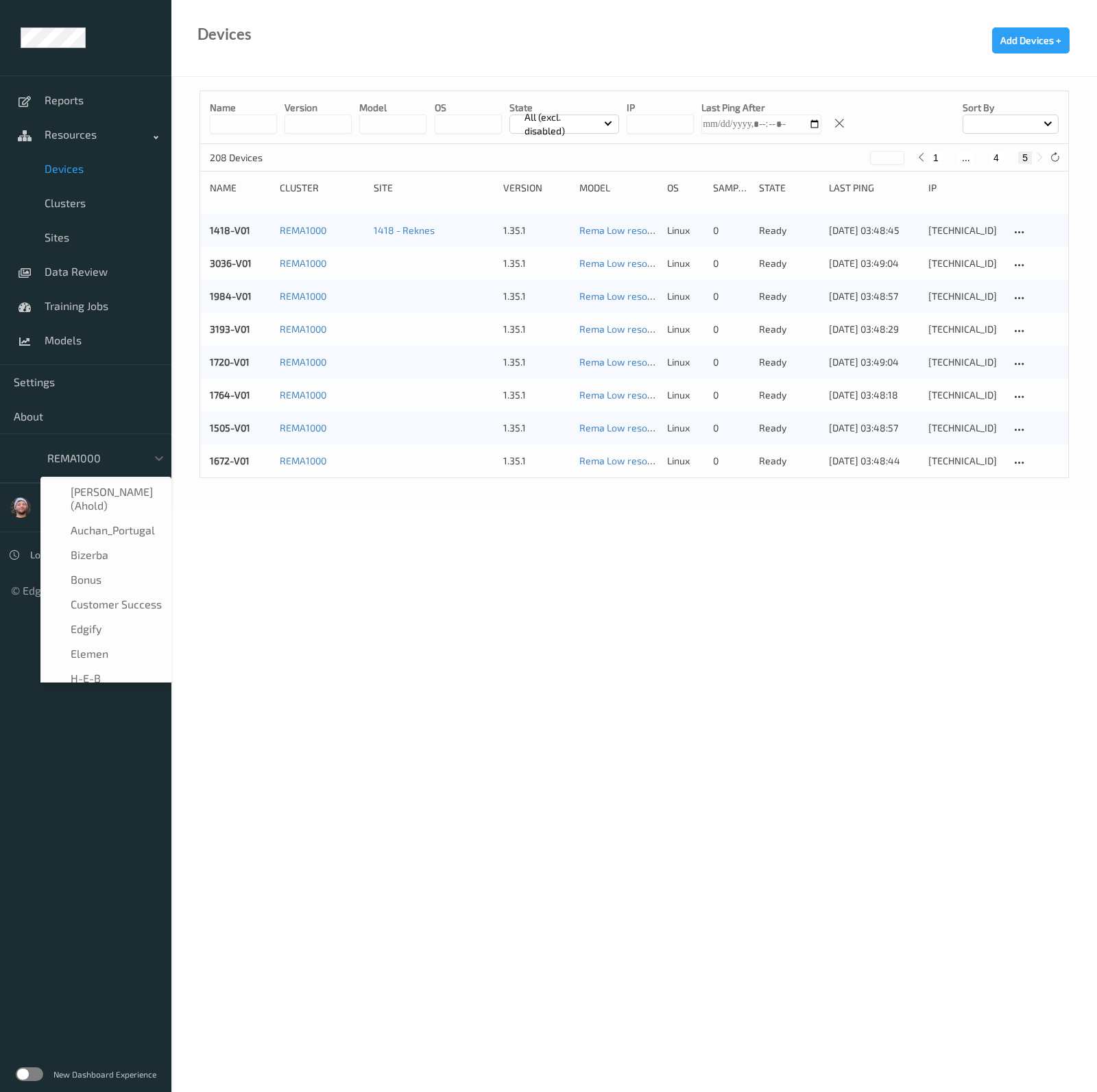
click at [89, 453] on div at bounding box center [94, 458] width 93 height 17
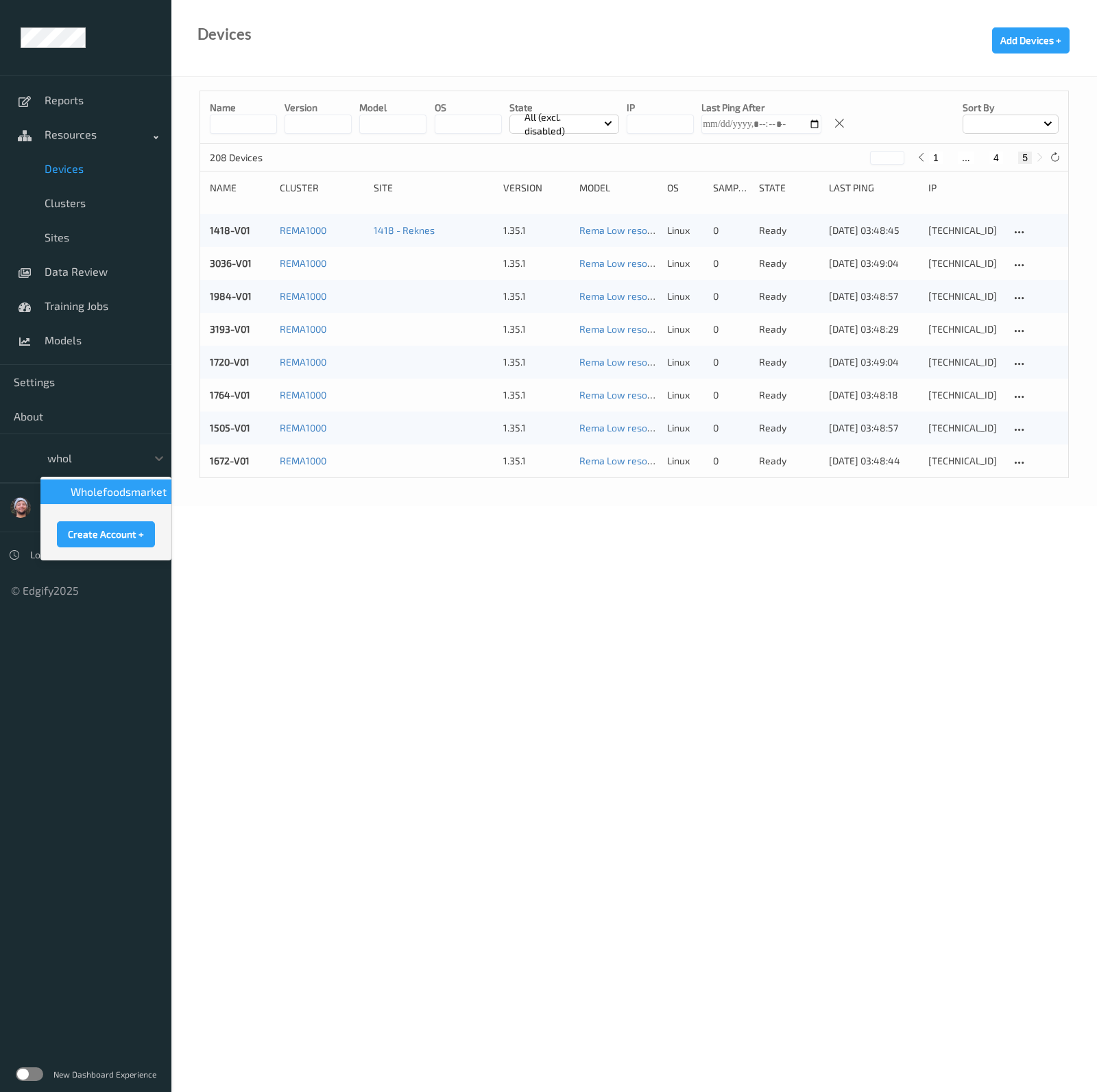
type input "whole"
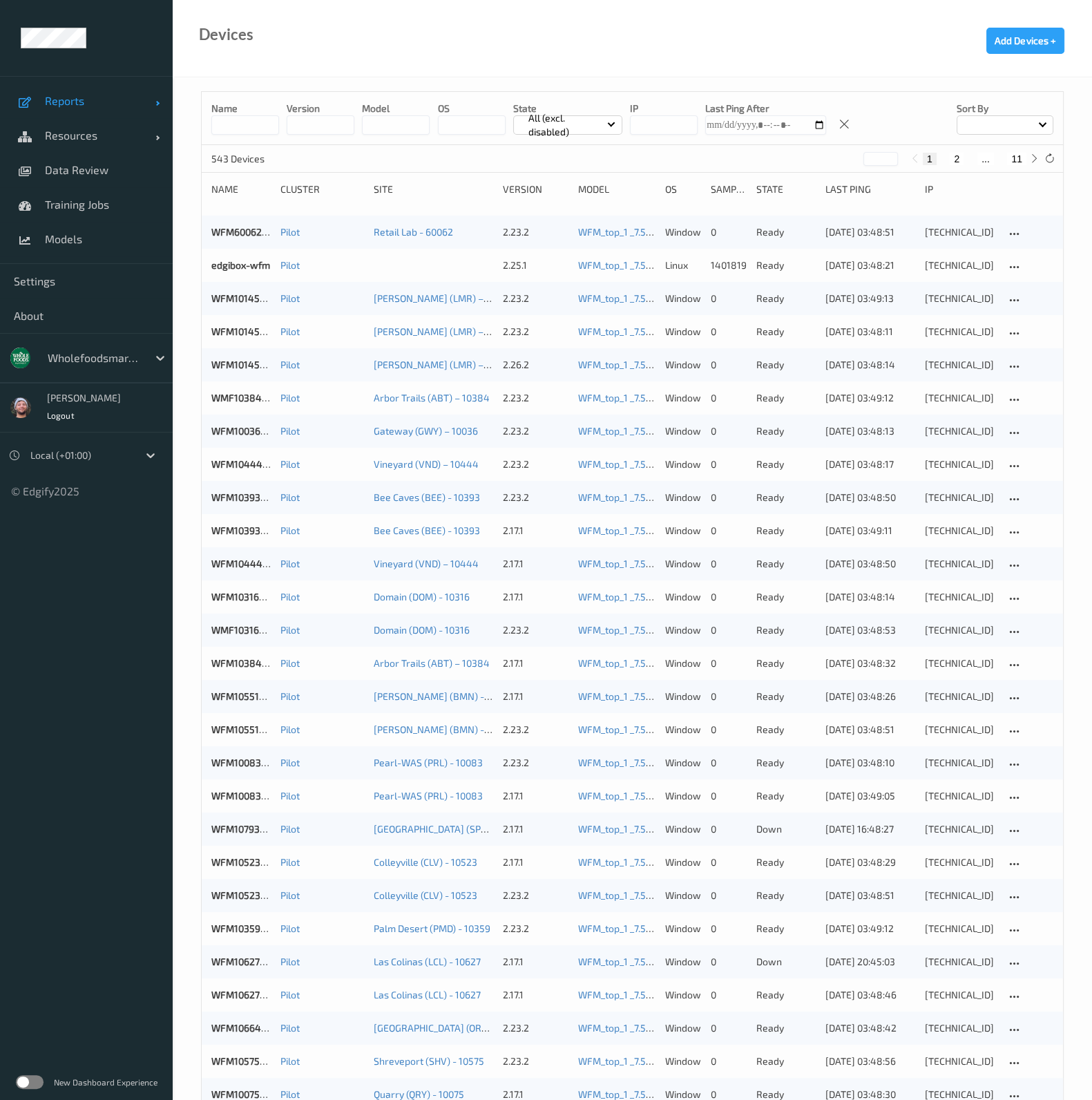
click at [97, 116] on link "Reports" at bounding box center [86, 100] width 173 height 35
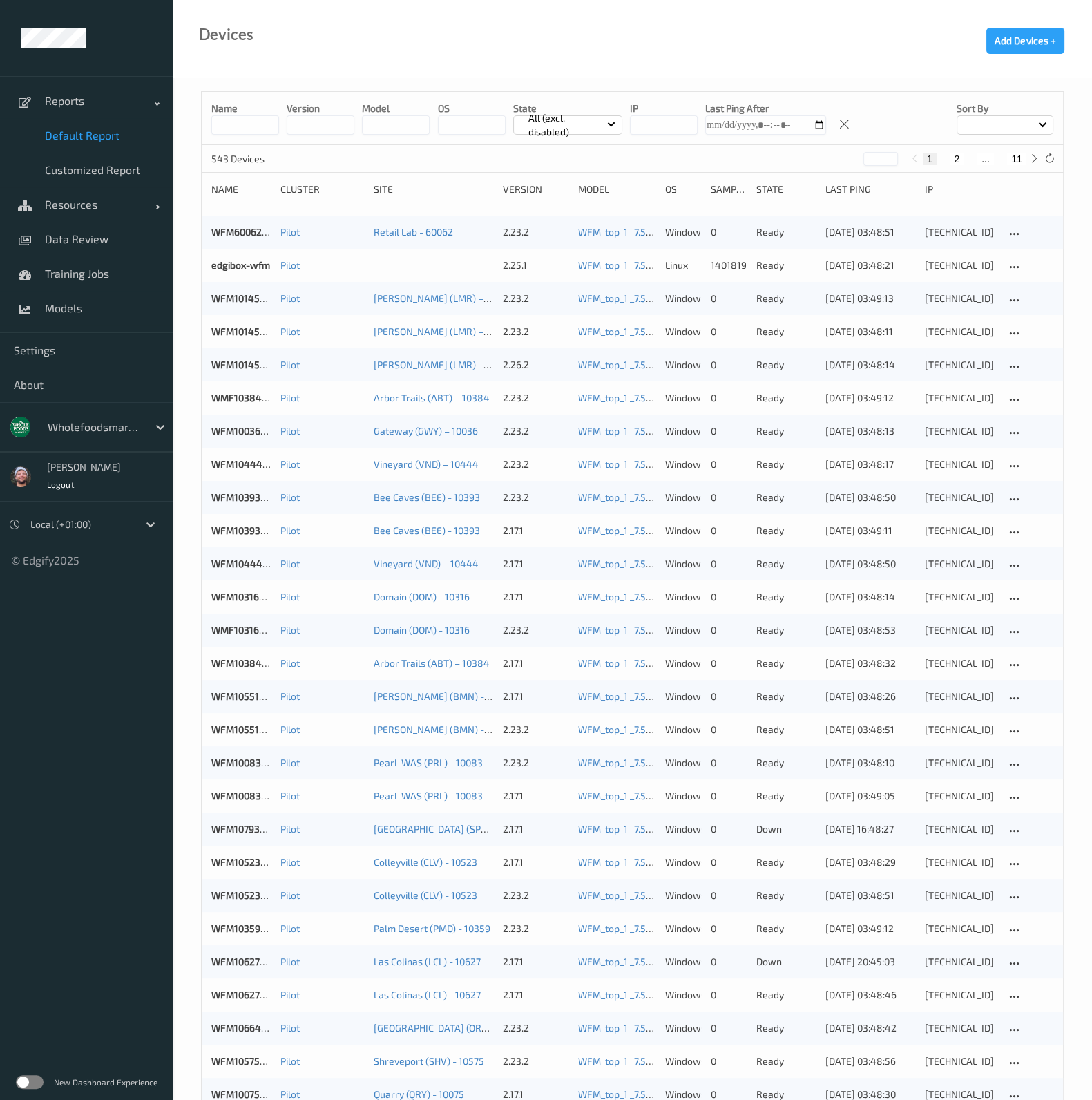
click at [81, 136] on span "Default Report" at bounding box center [101, 135] width 114 height 13
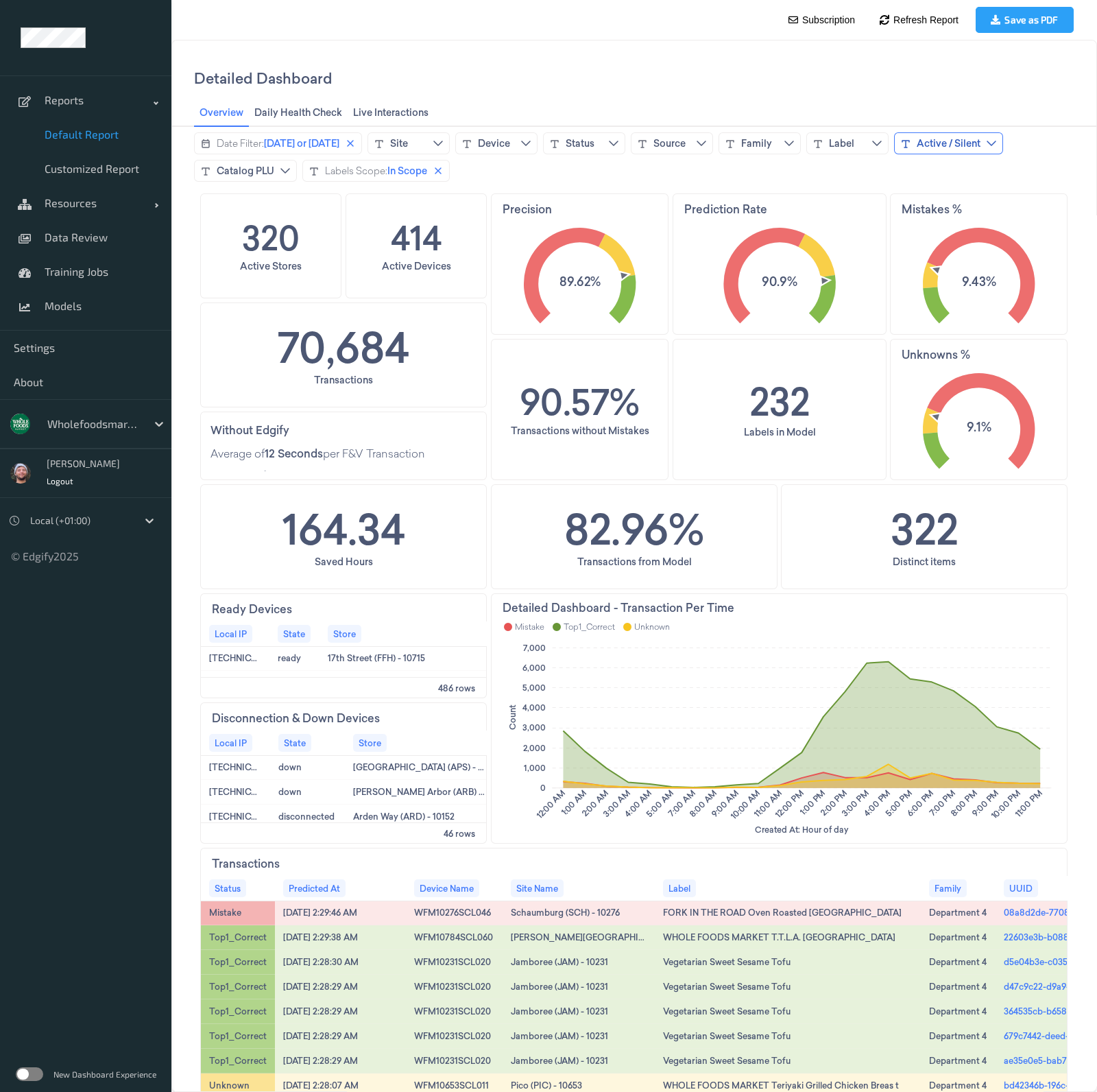
click at [967, 149] on div "Active / Silent" at bounding box center [949, 143] width 64 height 13
click at [514, 169] on div "Date Filter: Today or yesterday Site Device Status Source Family Label Active /…" at bounding box center [634, 157] width 880 height 49
click at [75, 193] on link "Resources" at bounding box center [85, 203] width 172 height 34
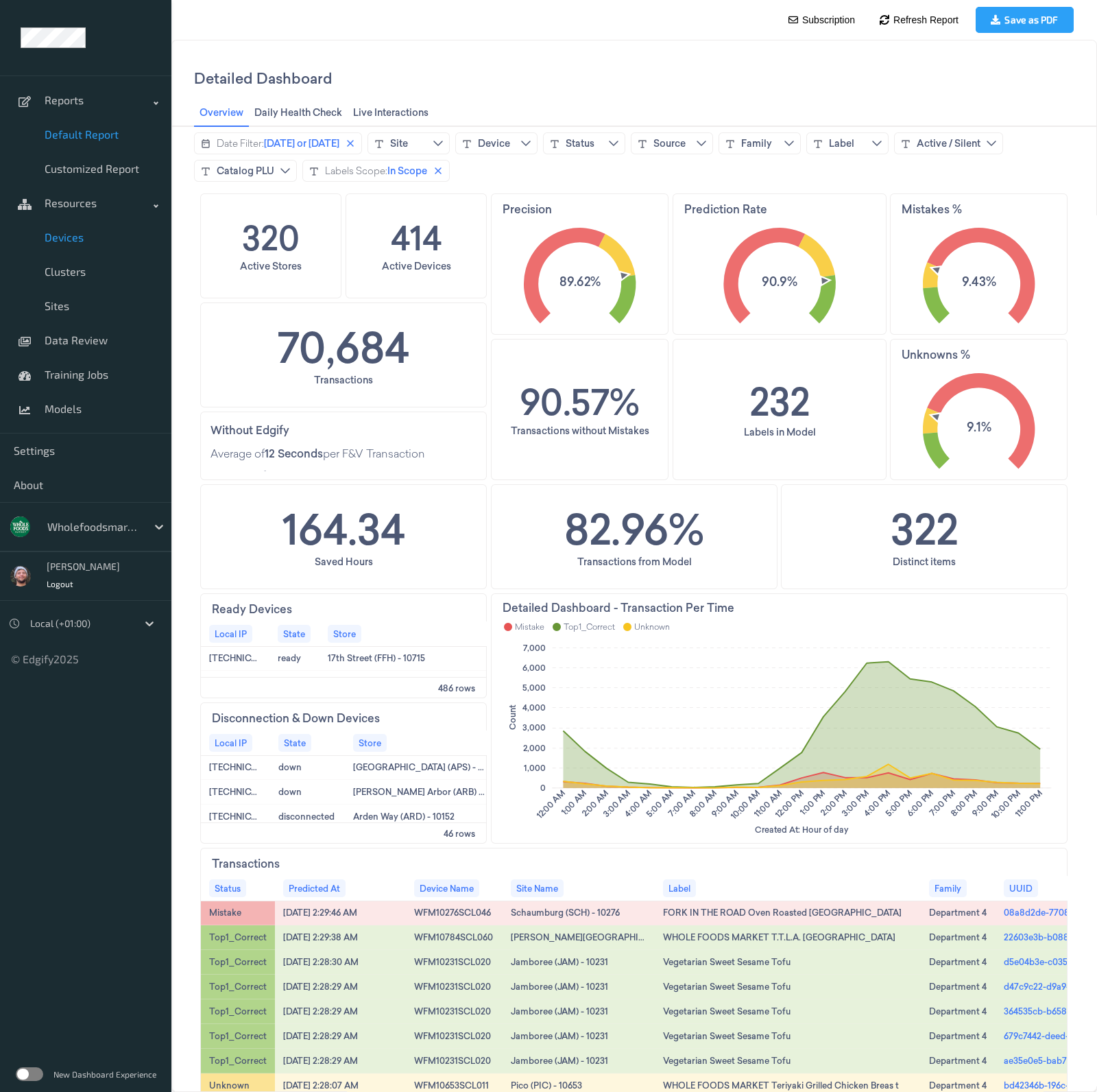
click at [80, 228] on link "Devices" at bounding box center [85, 237] width 172 height 34
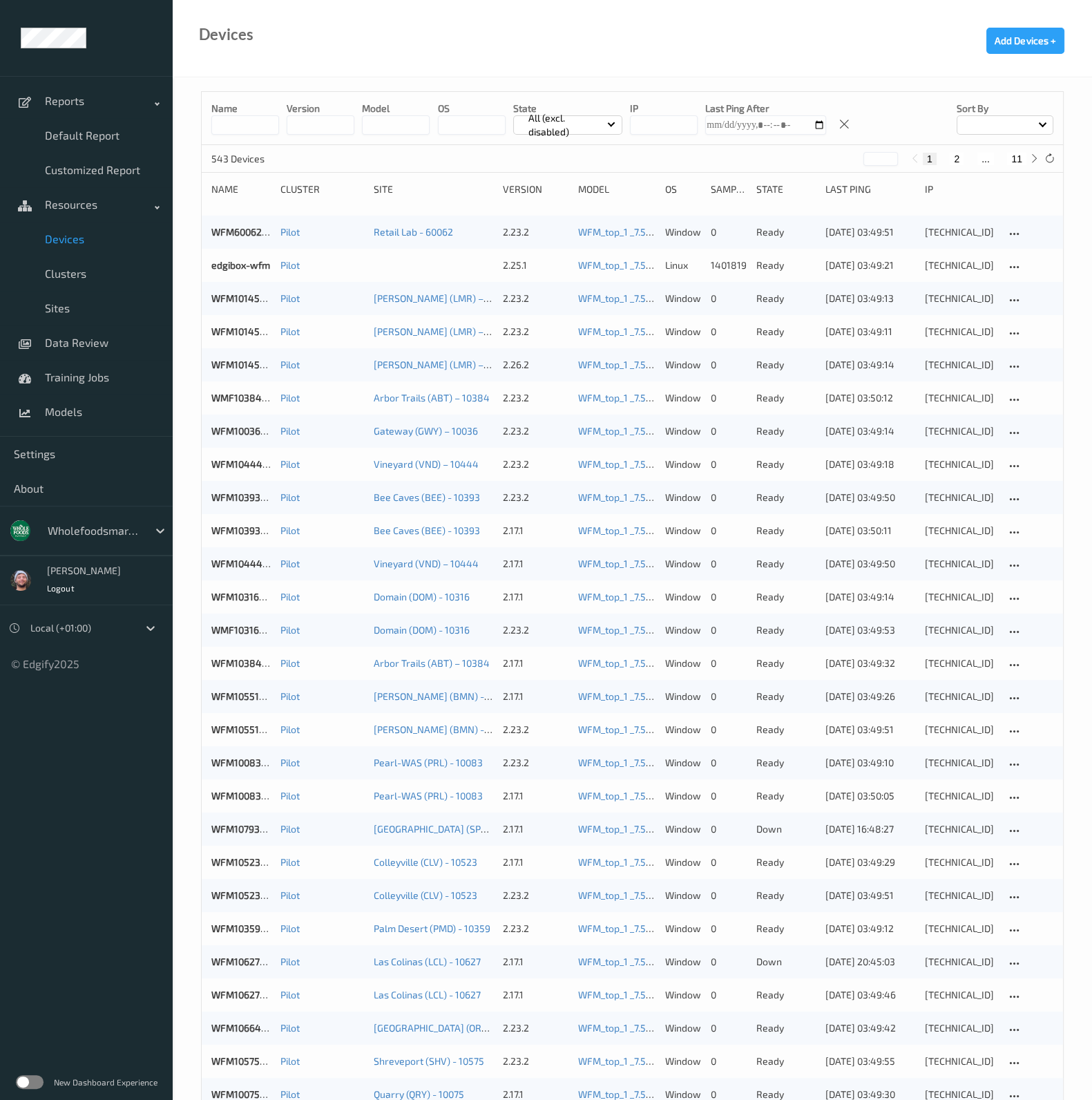
click at [245, 124] on input at bounding box center [245, 125] width 67 height 19
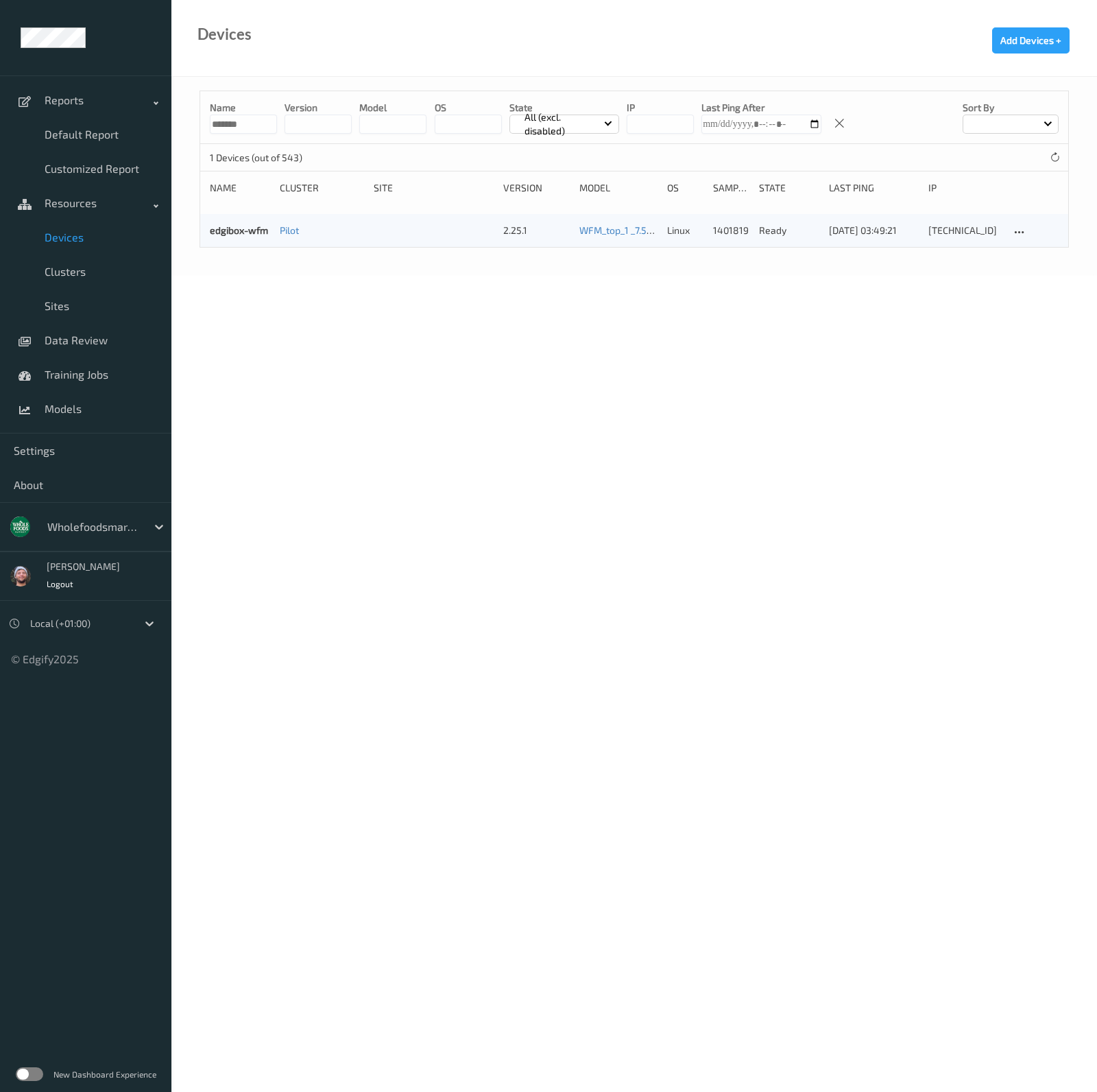
type input "*******"
click at [576, 59] on div "Devices Add Devices +" at bounding box center [634, 39] width 925 height 77
click at [84, 526] on div at bounding box center [94, 527] width 93 height 17
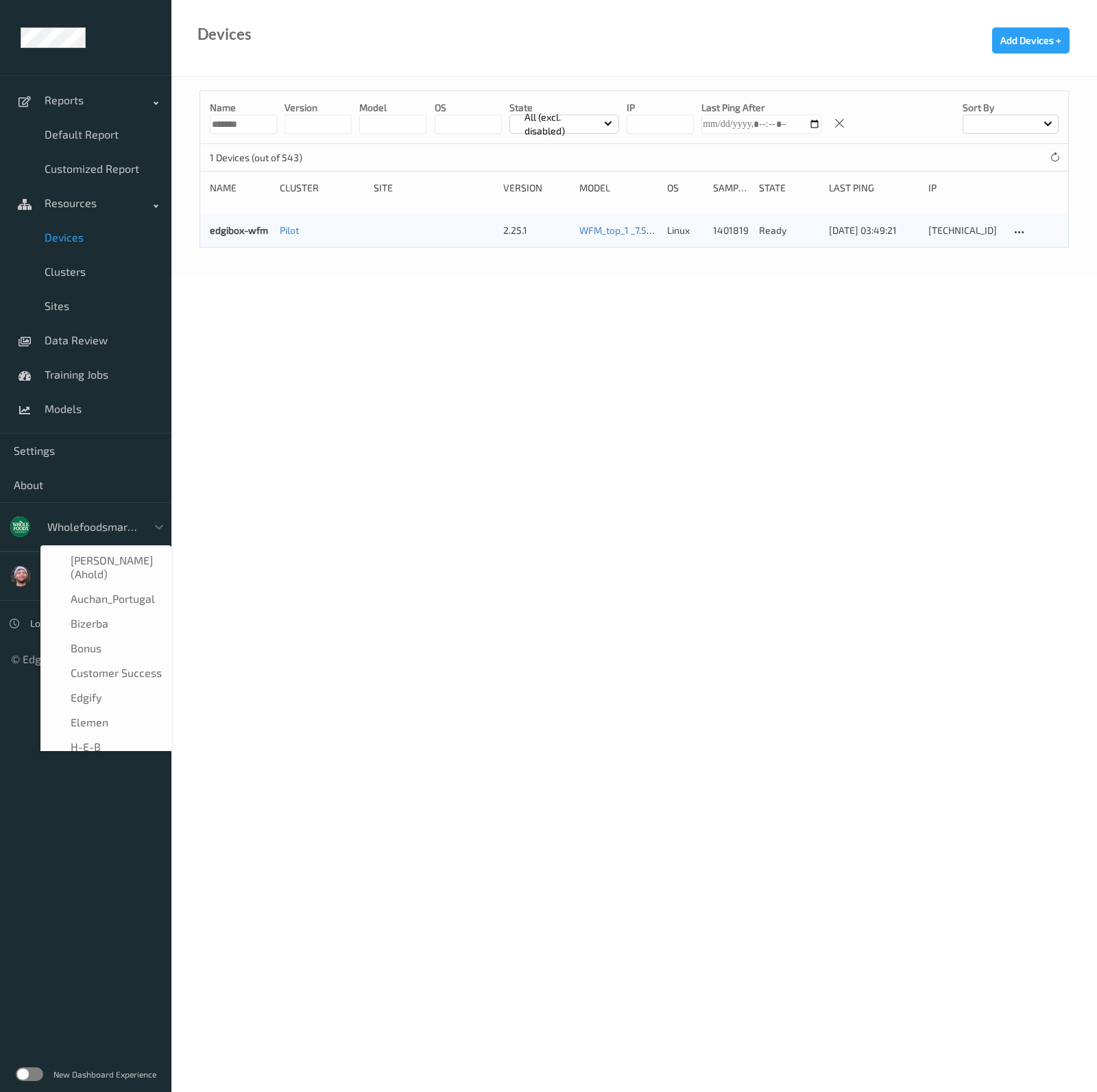
scroll to position [287, 0]
type input "h-"
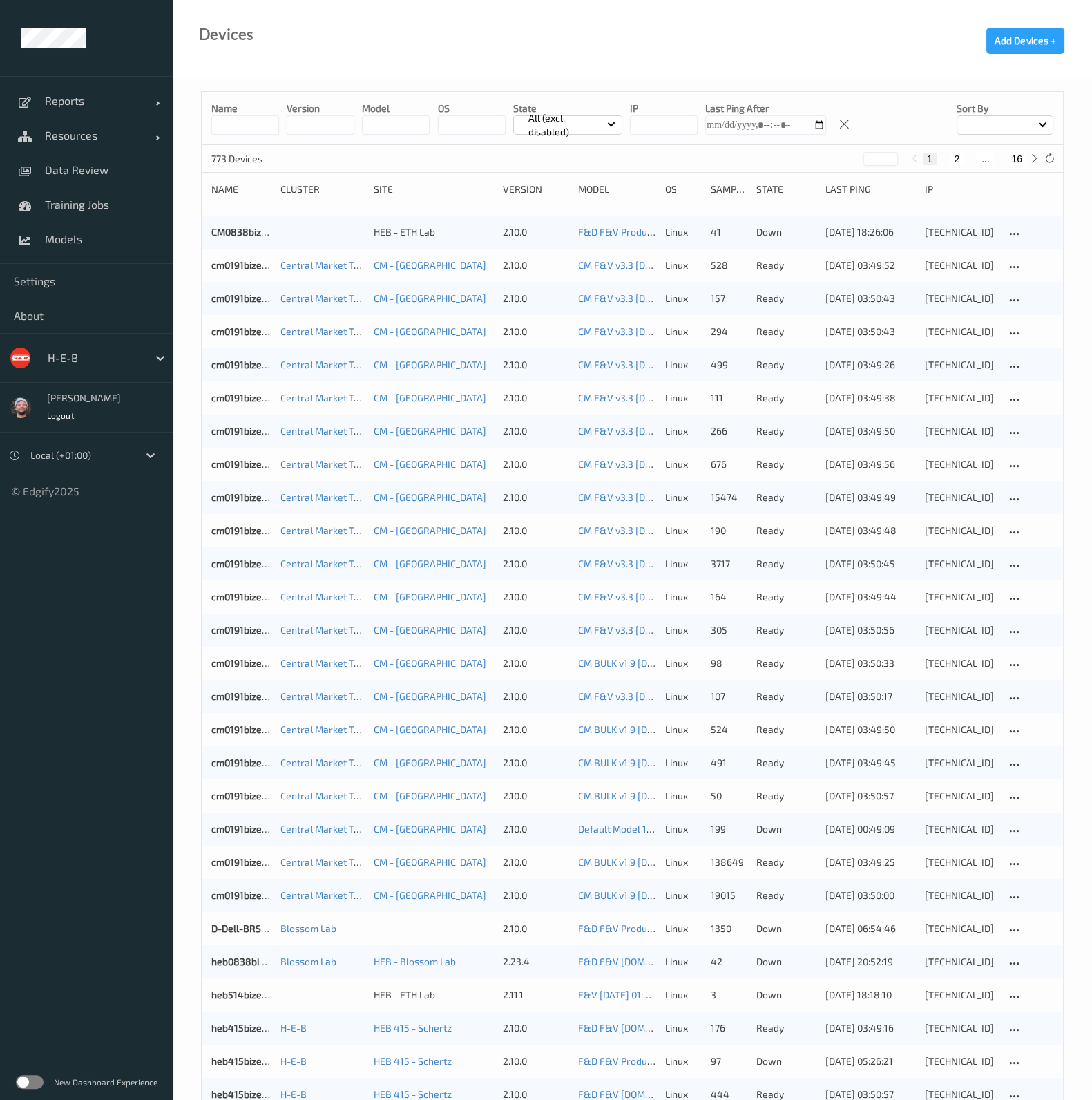
click at [535, 24] on div "Devices Add Devices +" at bounding box center [632, 39] width 919 height 78
drag, startPoint x: 1016, startPoint y: 155, endPoint x: 447, endPoint y: 197, distance: 570.5
click at [1016, 155] on button "16" at bounding box center [1016, 159] width 19 height 13
type input "**"
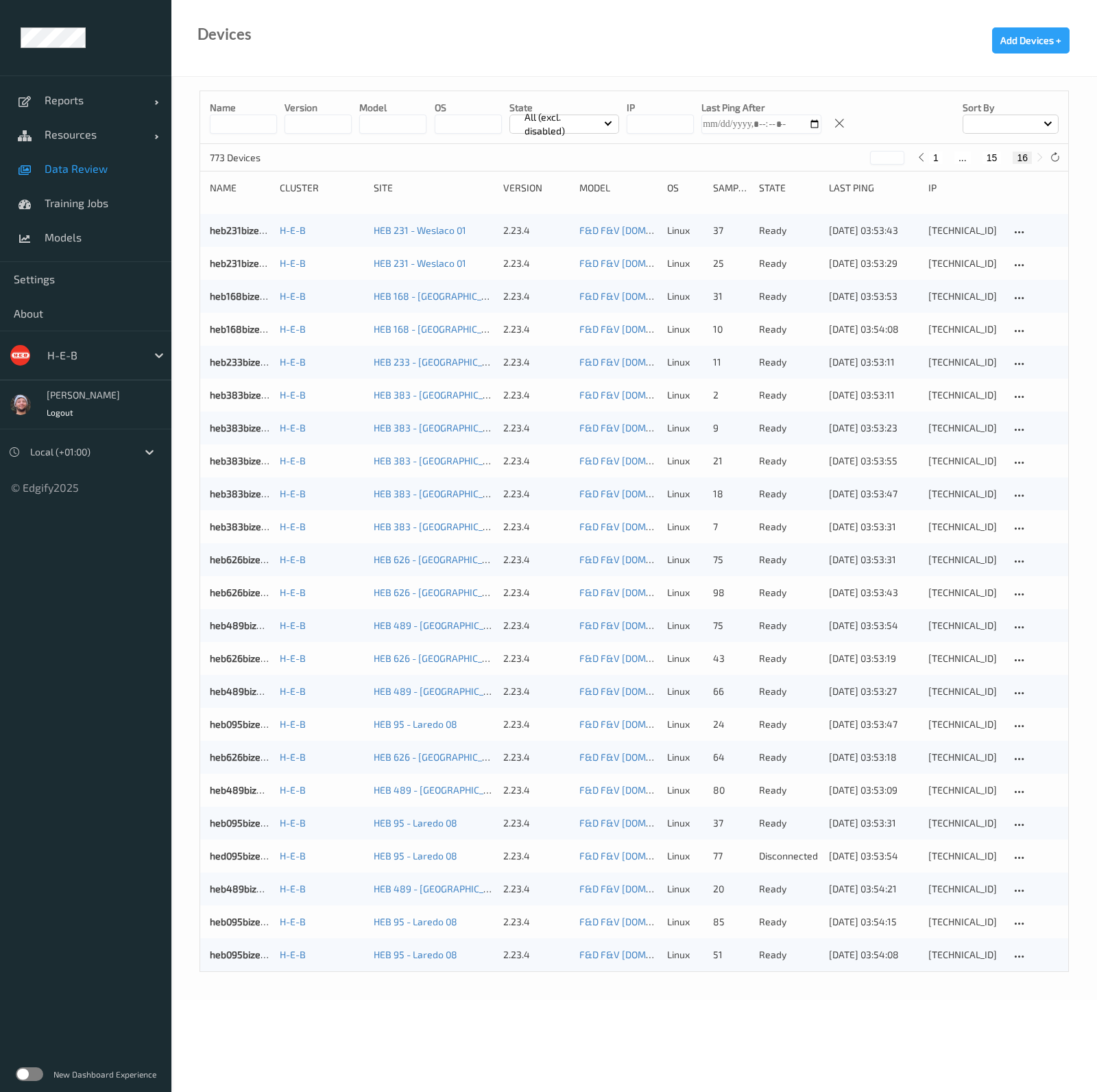
click at [93, 165] on span "Data Review" at bounding box center [100, 168] width 113 height 13
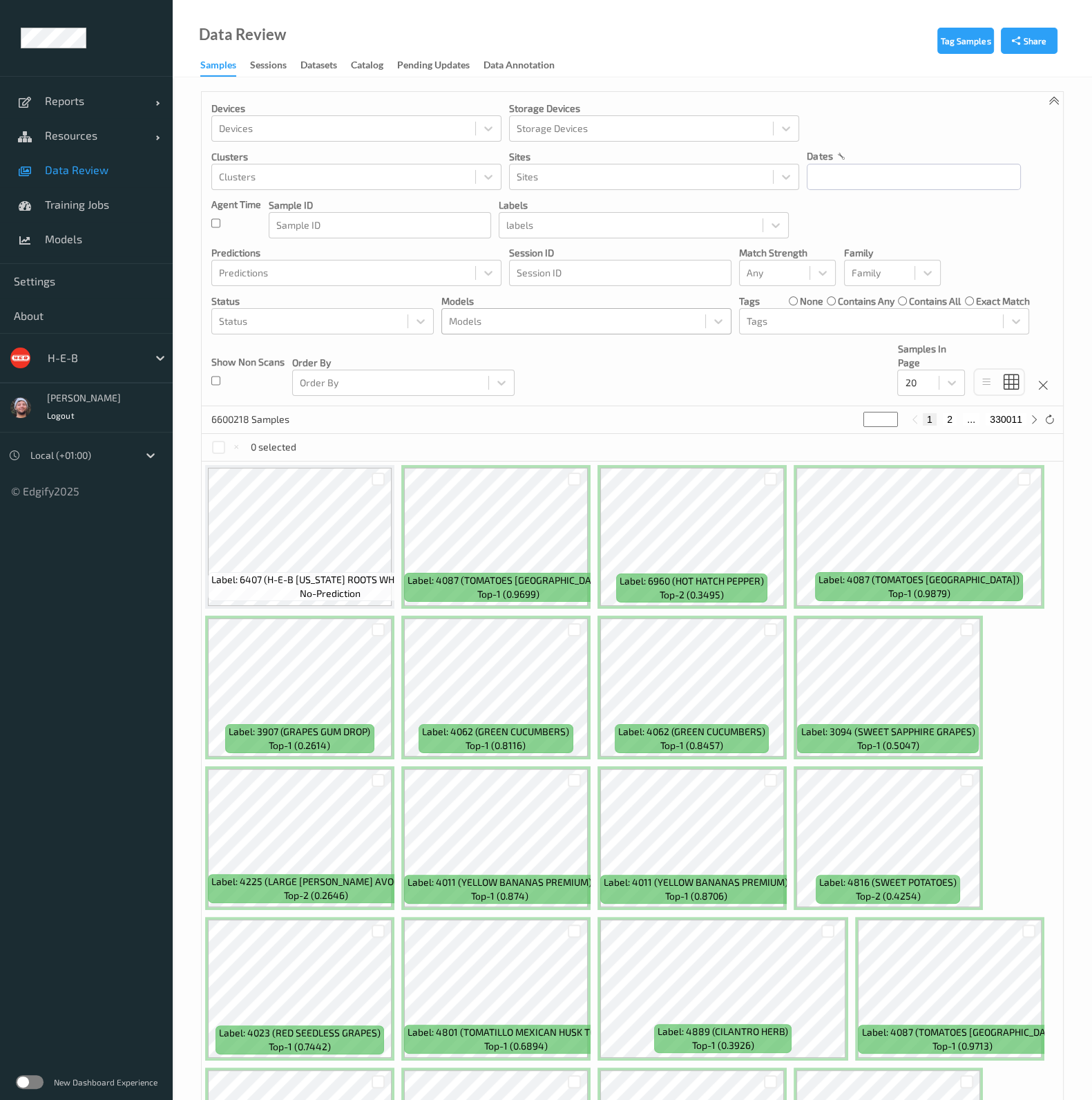
click at [528, 321] on div at bounding box center [573, 321] width 250 height 17
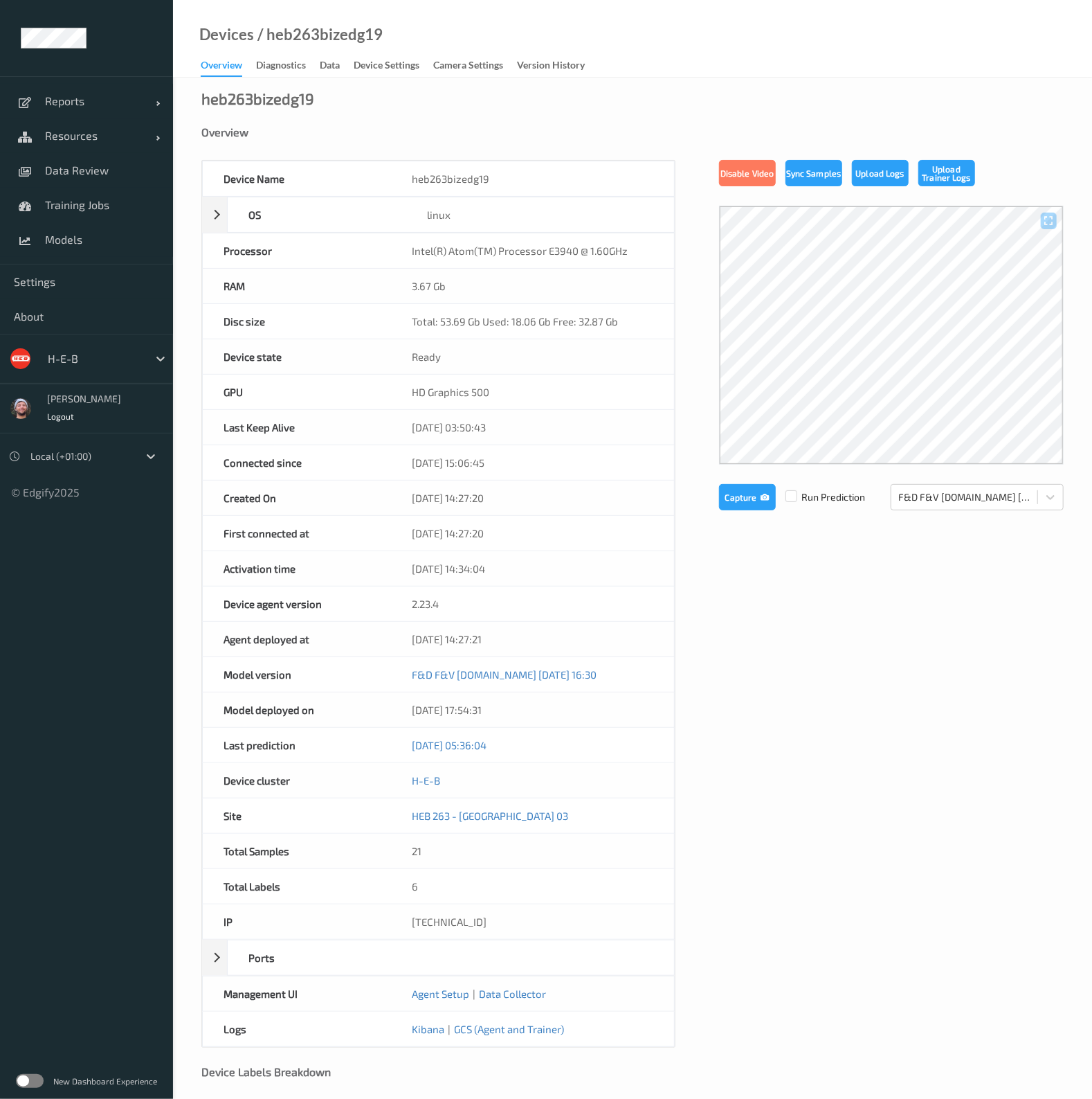
drag, startPoint x: 373, startPoint y: 69, endPoint x: 322, endPoint y: 212, distance: 151.8
click at [373, 69] on div "Device Settings" at bounding box center [386, 67] width 66 height 17
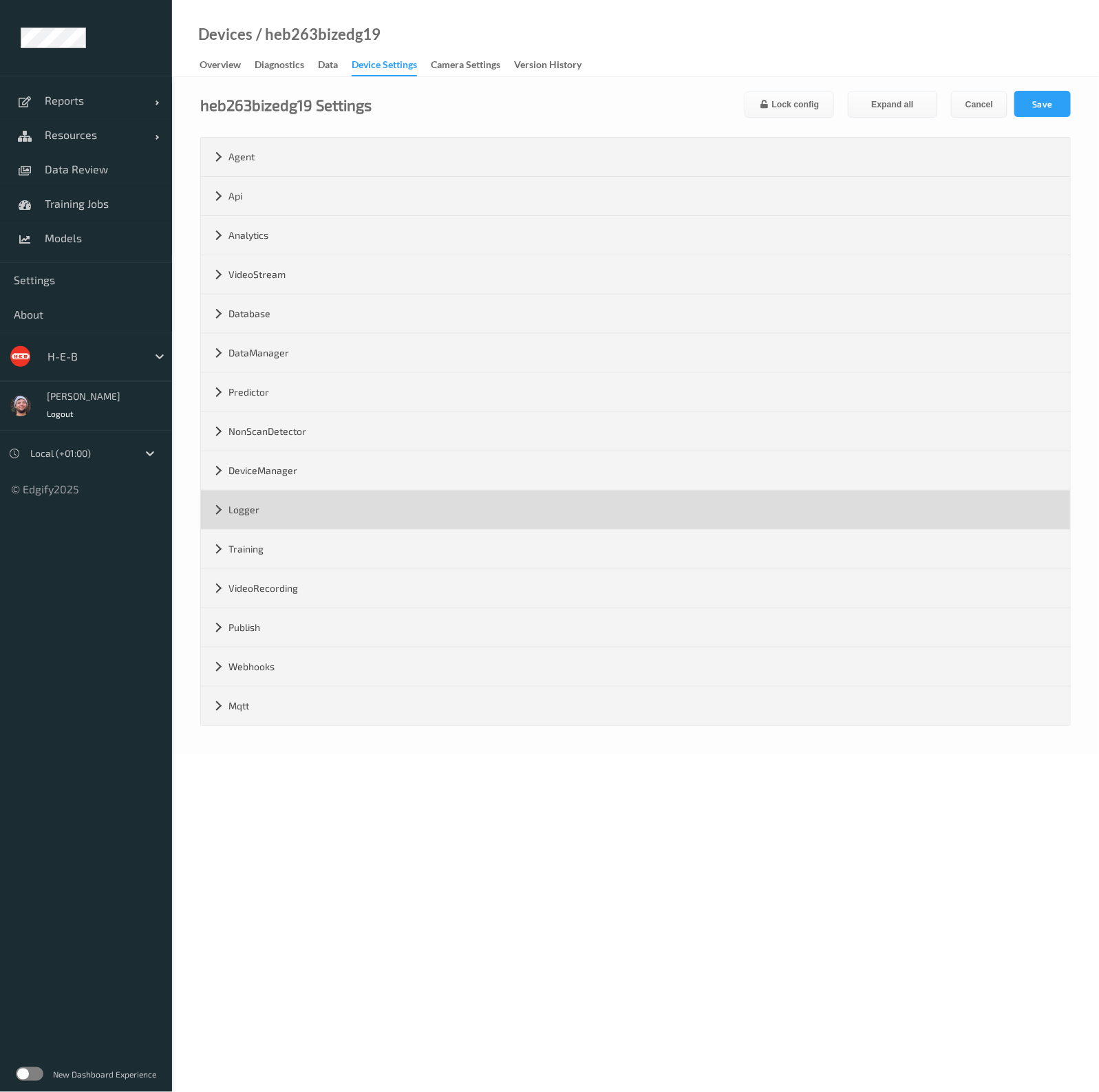
click at [285, 507] on div "Logger" at bounding box center [635, 510] width 869 height 39
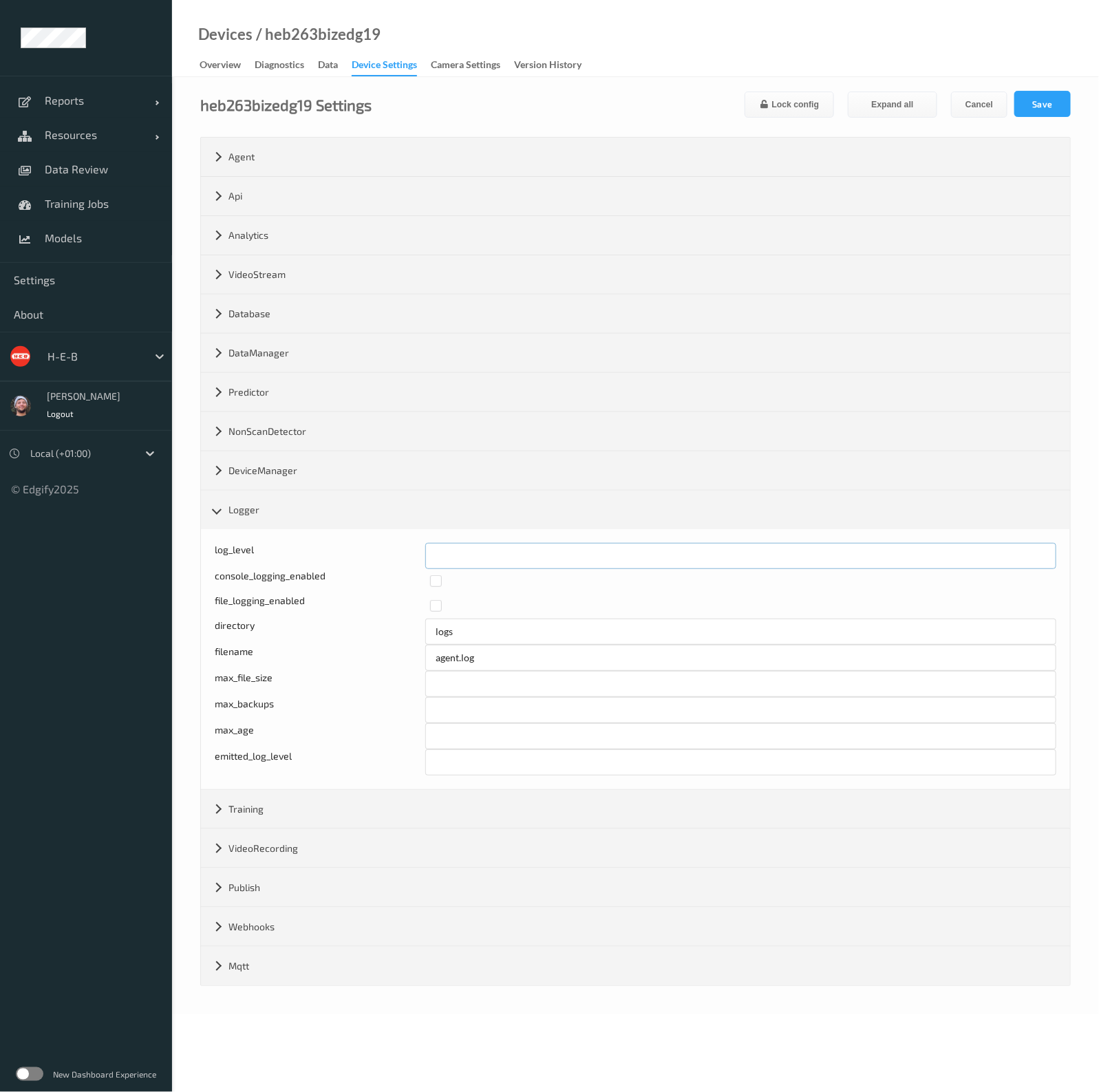
drag, startPoint x: 428, startPoint y: 558, endPoint x: 447, endPoint y: 555, distance: 19.2
click at [447, 555] on input "*" at bounding box center [740, 555] width 631 height 26
type input "*"
click at [1060, 112] on button "Save" at bounding box center [1042, 103] width 56 height 26
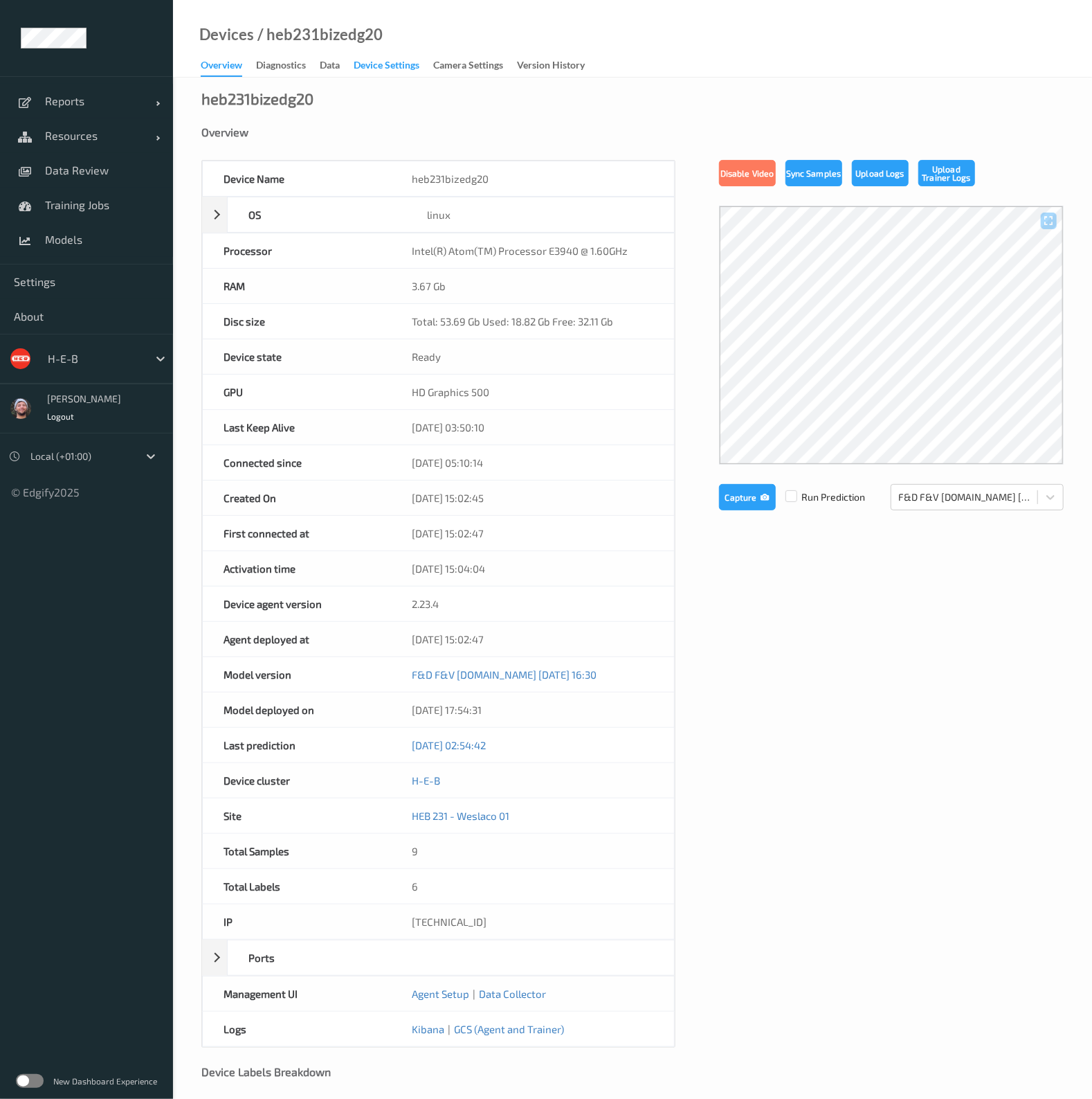
click at [374, 58] on div "Device Settings" at bounding box center [386, 67] width 66 height 17
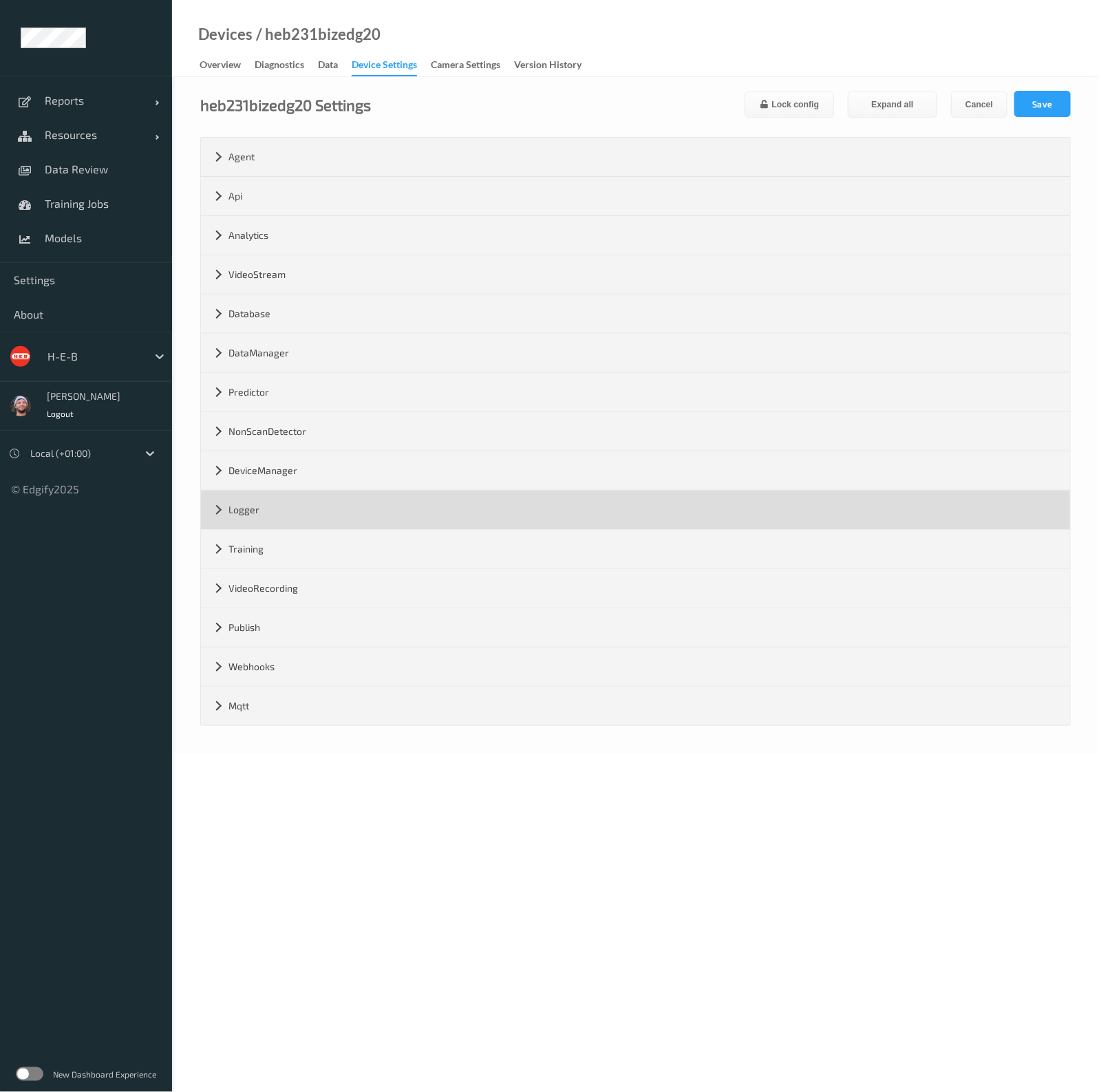
click at [313, 512] on div "Logger" at bounding box center [635, 510] width 869 height 39
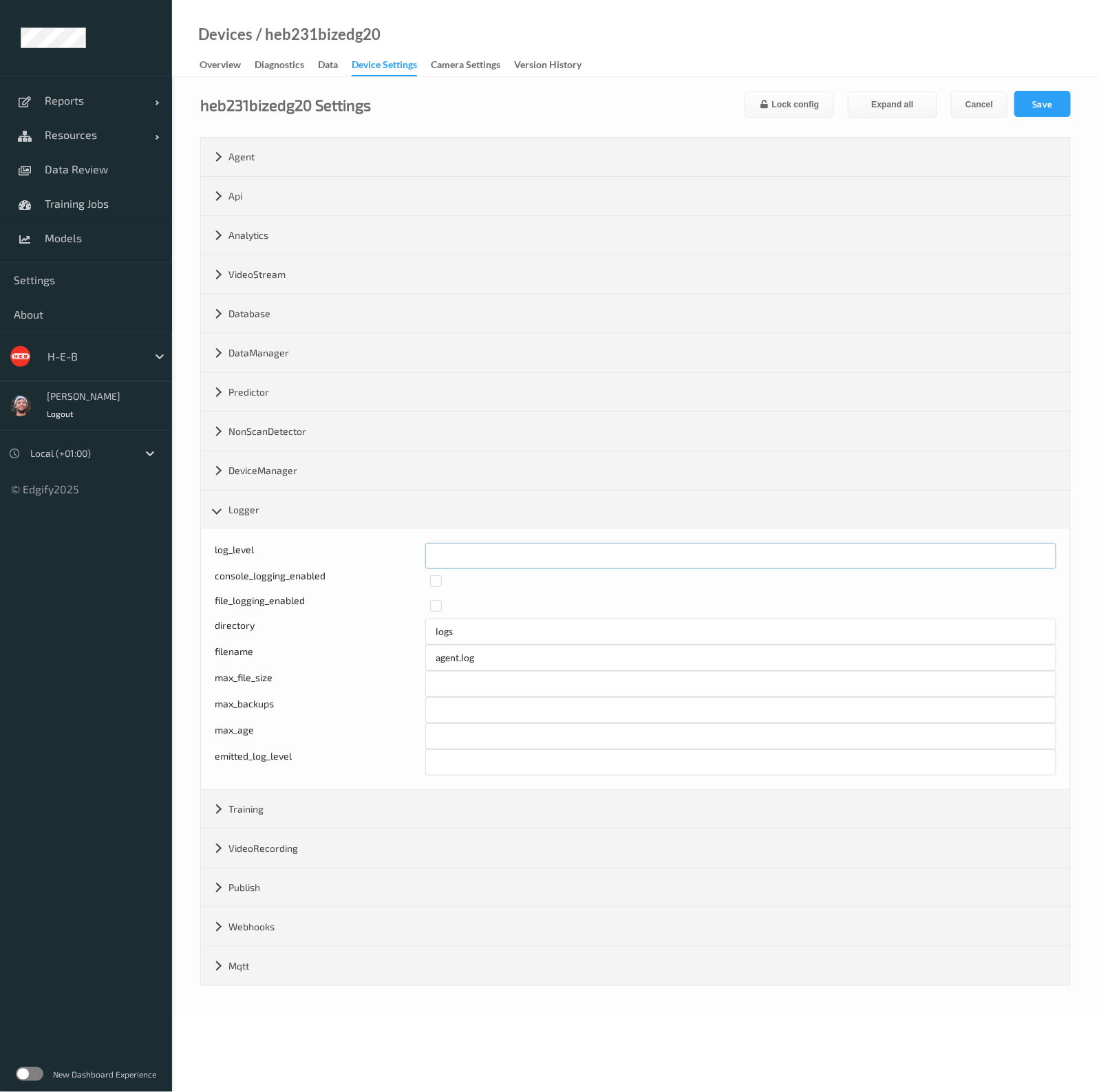
drag, startPoint x: 530, startPoint y: 553, endPoint x: 351, endPoint y: 547, distance: 179.1
click at [344, 549] on div "log_level *" at bounding box center [634, 555] width 841 height 26
type input "*"
click at [1043, 116] on button "Save" at bounding box center [1042, 103] width 56 height 26
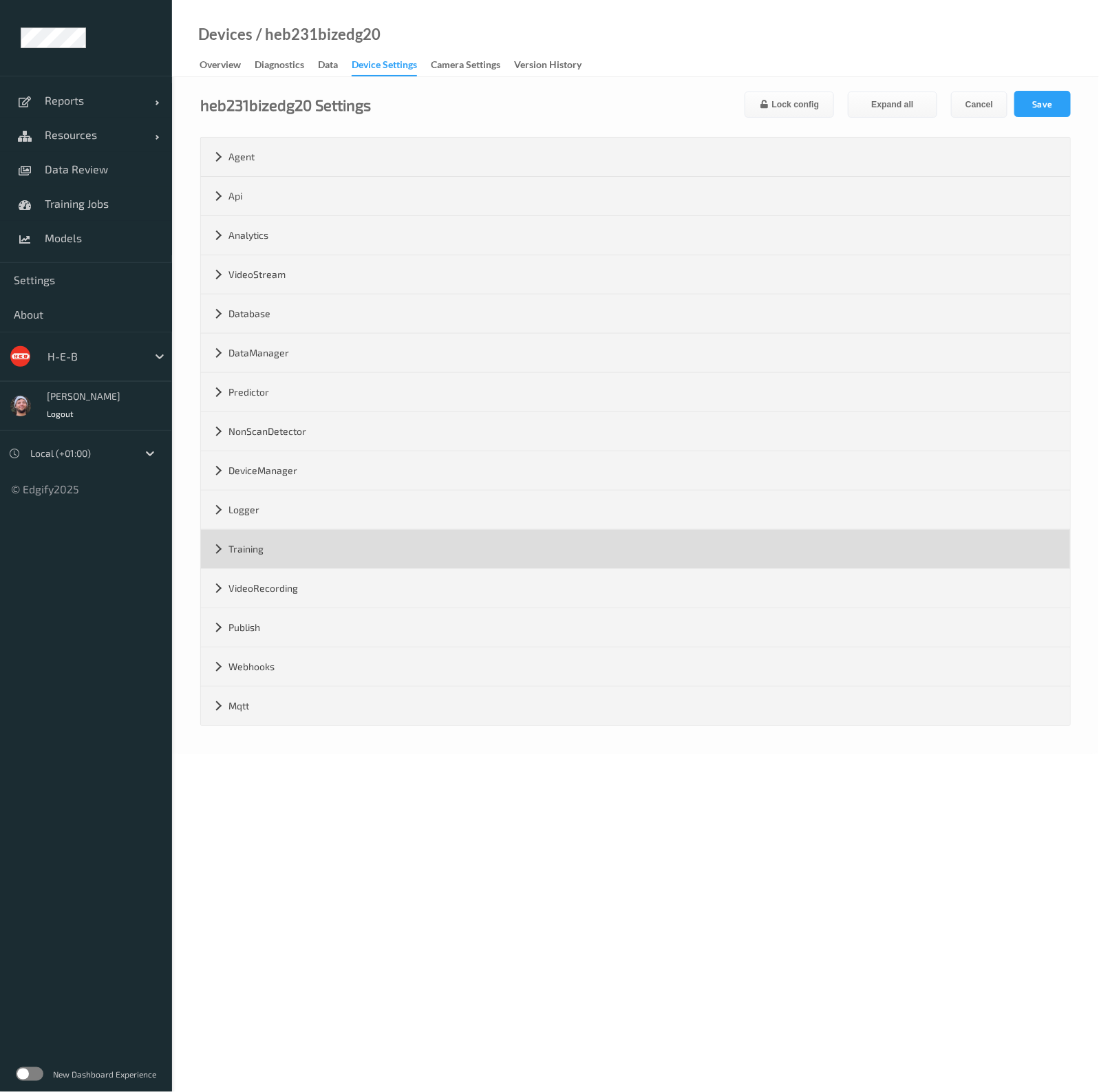
click at [344, 531] on div "Training" at bounding box center [635, 549] width 869 height 39
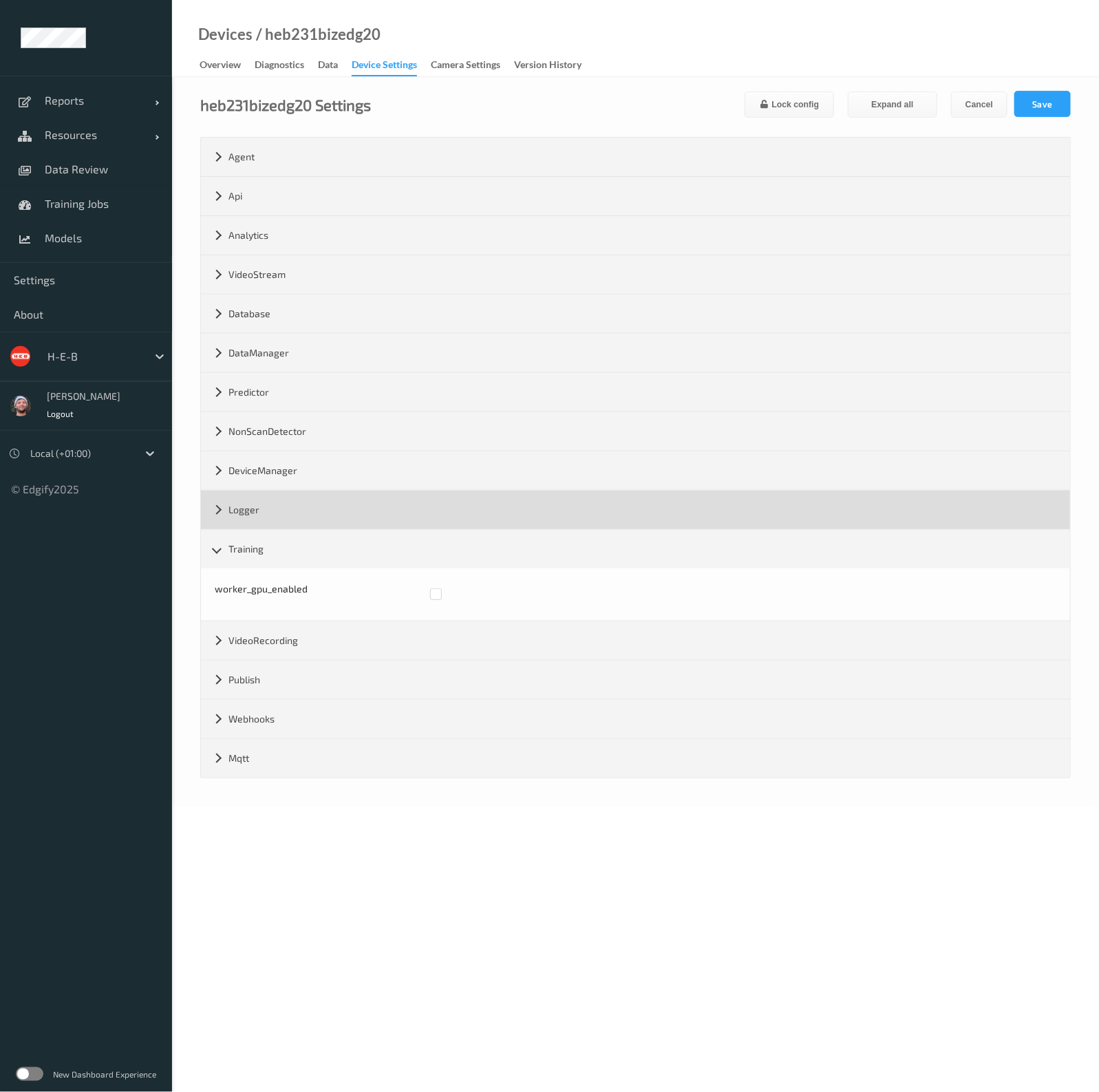
click at [344, 516] on div "Logger" at bounding box center [635, 510] width 869 height 39
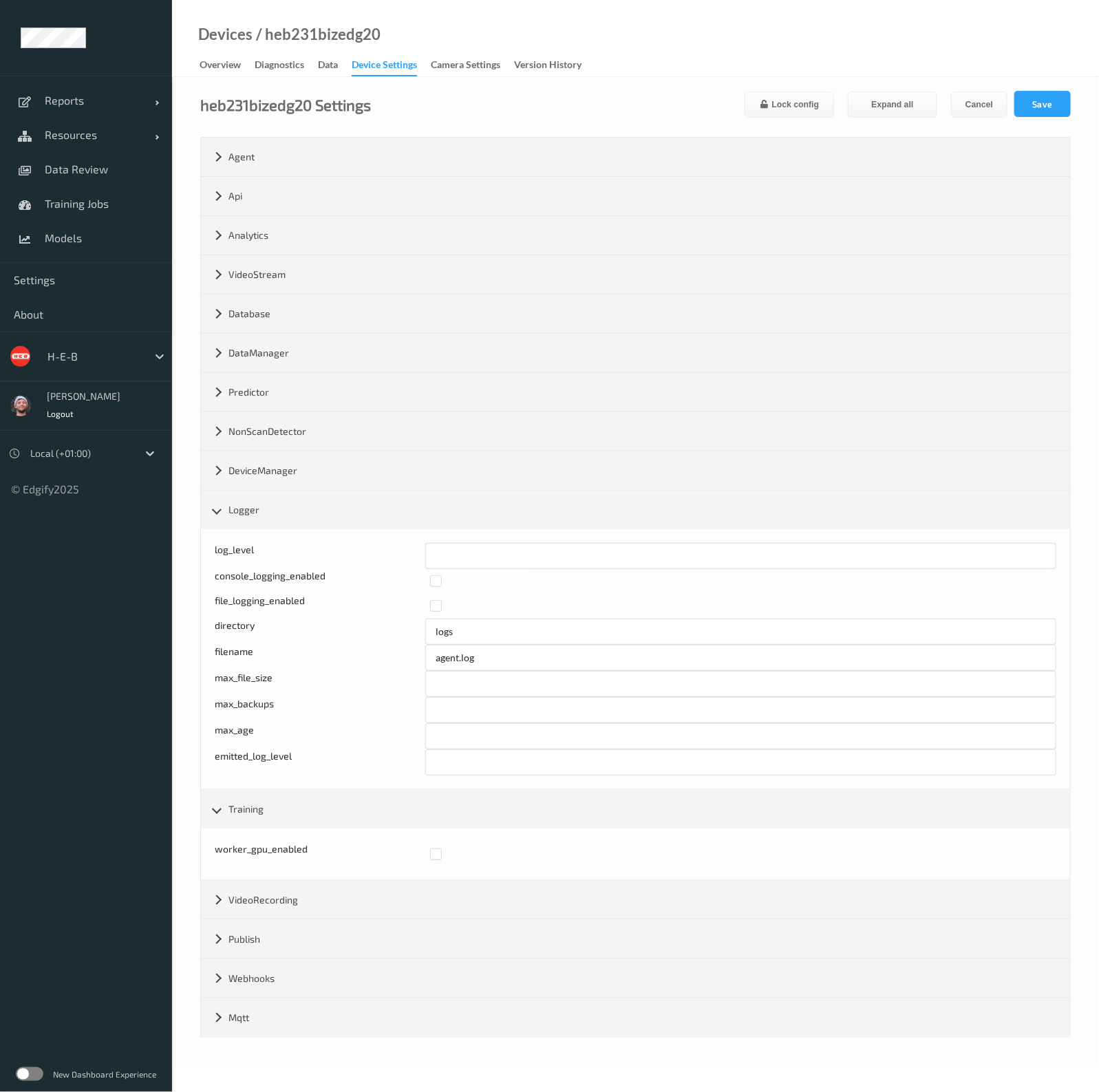
click at [621, 109] on div "heb231bizedg20 Settings Lock config Expand all Cancel Save" at bounding box center [635, 104] width 870 height 27
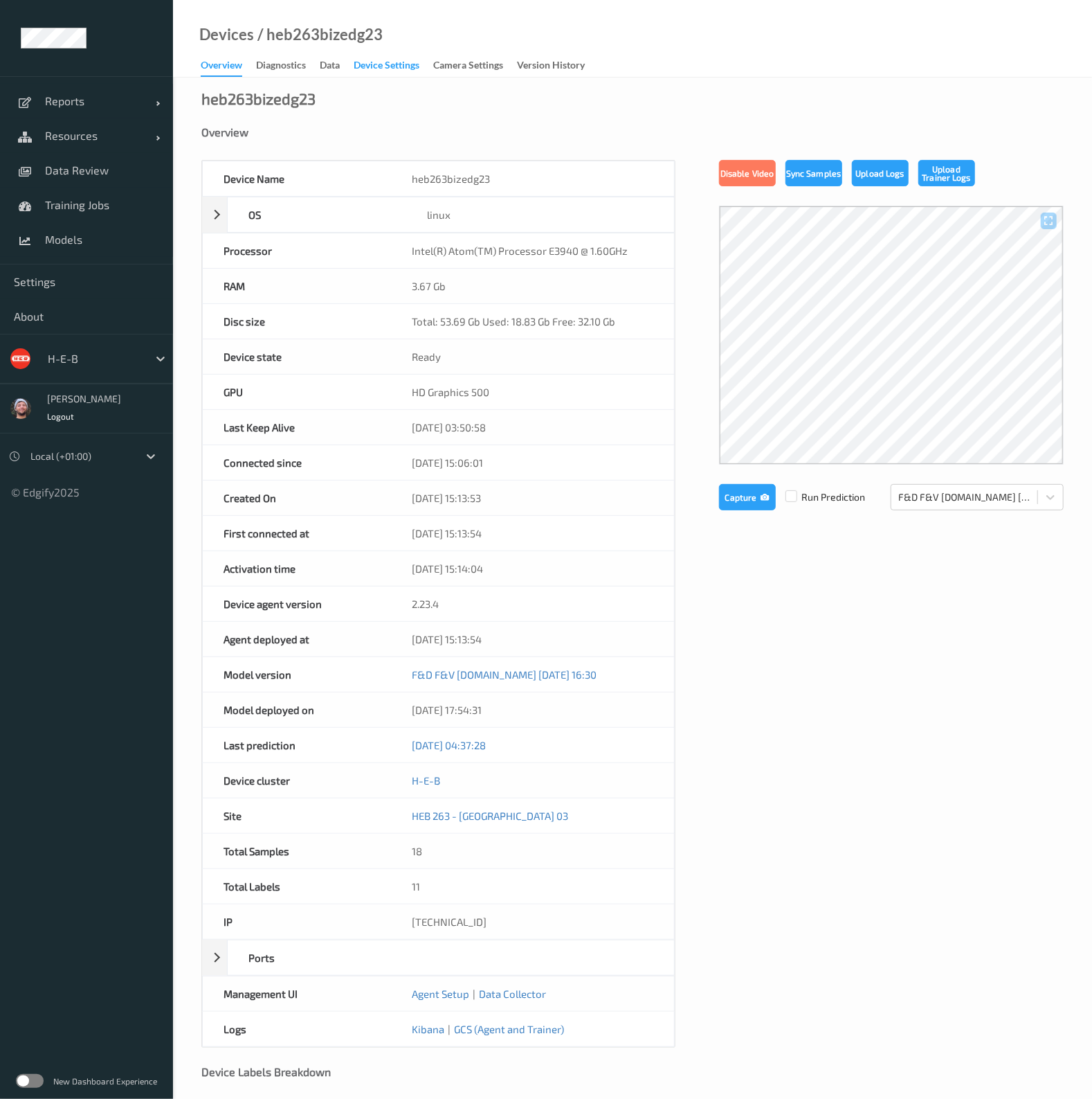
click at [375, 64] on div "Device Settings" at bounding box center [386, 67] width 66 height 17
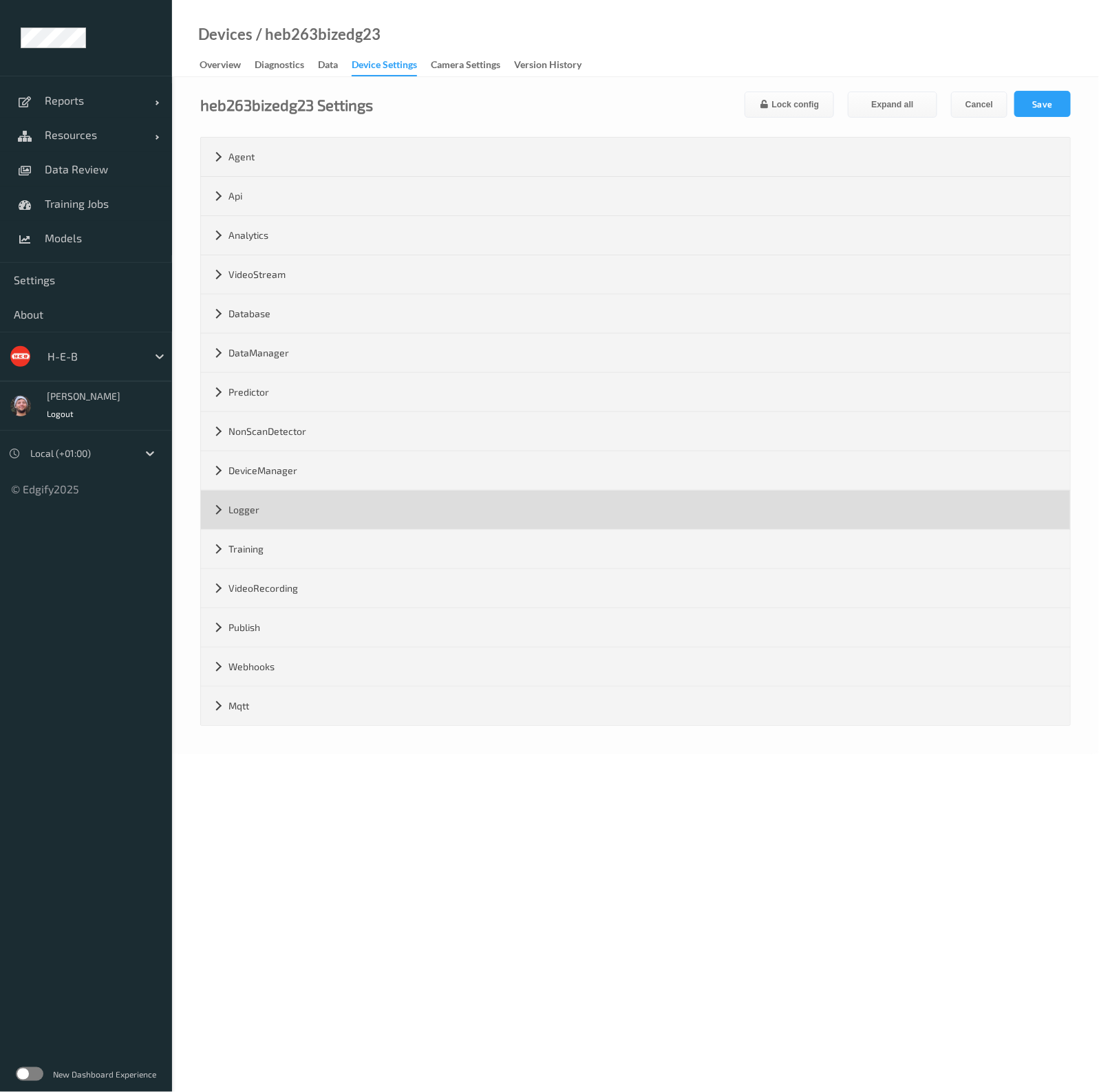
click at [264, 510] on div "Logger" at bounding box center [635, 510] width 869 height 39
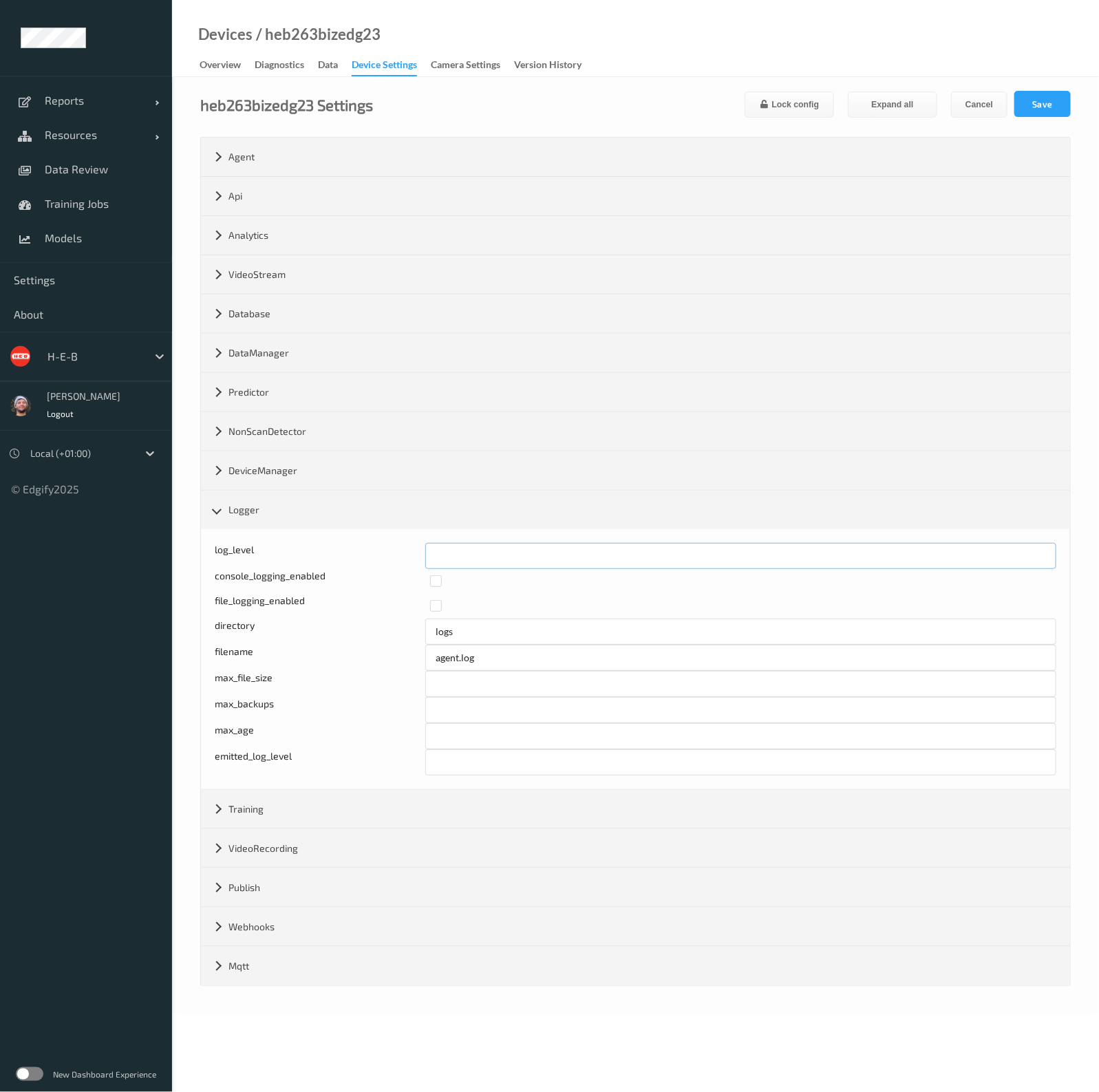
drag, startPoint x: 455, startPoint y: 564, endPoint x: 416, endPoint y: 558, distance: 39.5
click at [416, 558] on div "log_level *" at bounding box center [634, 555] width 841 height 26
type input "*"
click at [1028, 102] on button "Save" at bounding box center [1042, 103] width 56 height 26
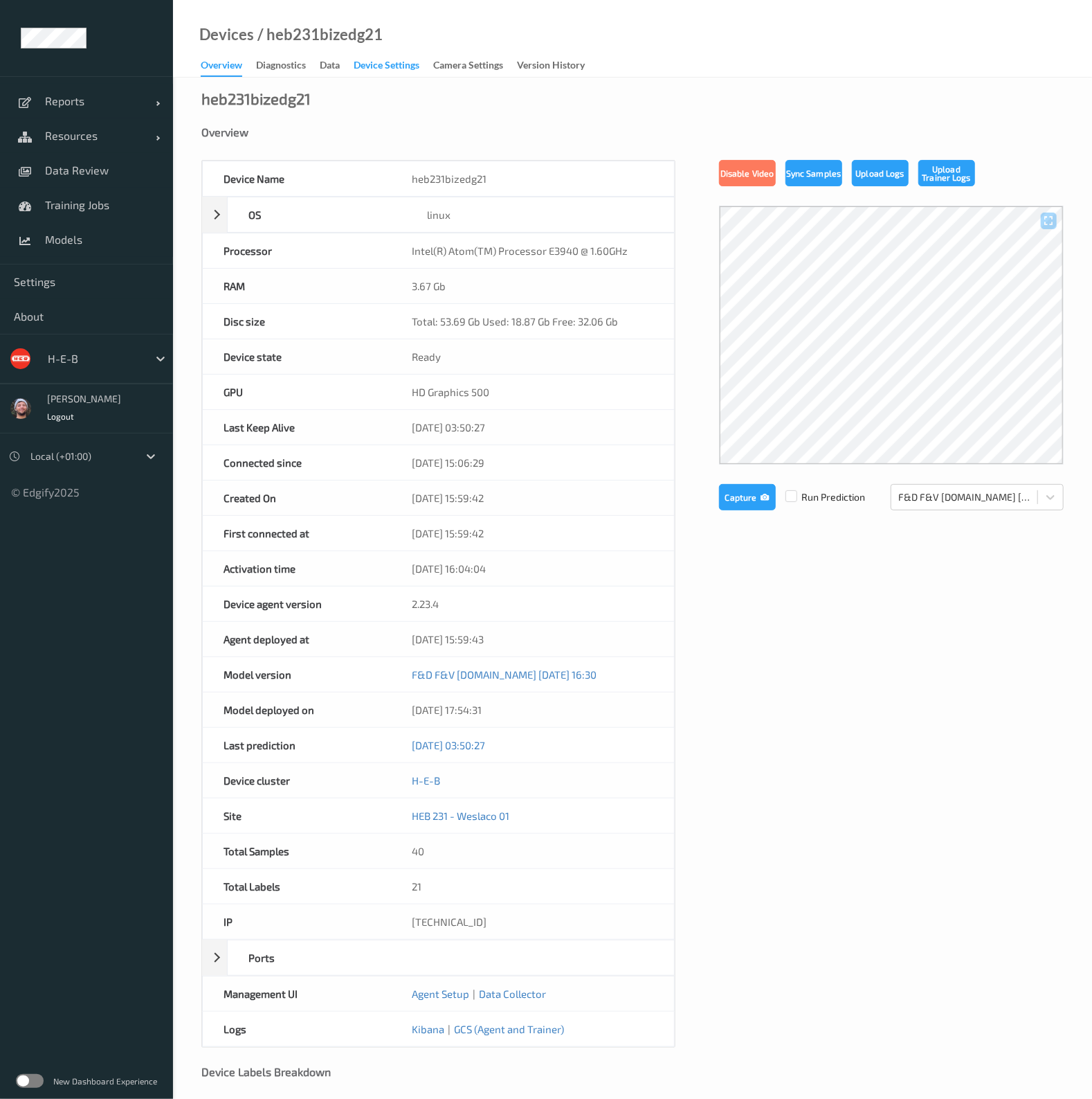
click at [375, 64] on div "Device Settings" at bounding box center [386, 67] width 66 height 17
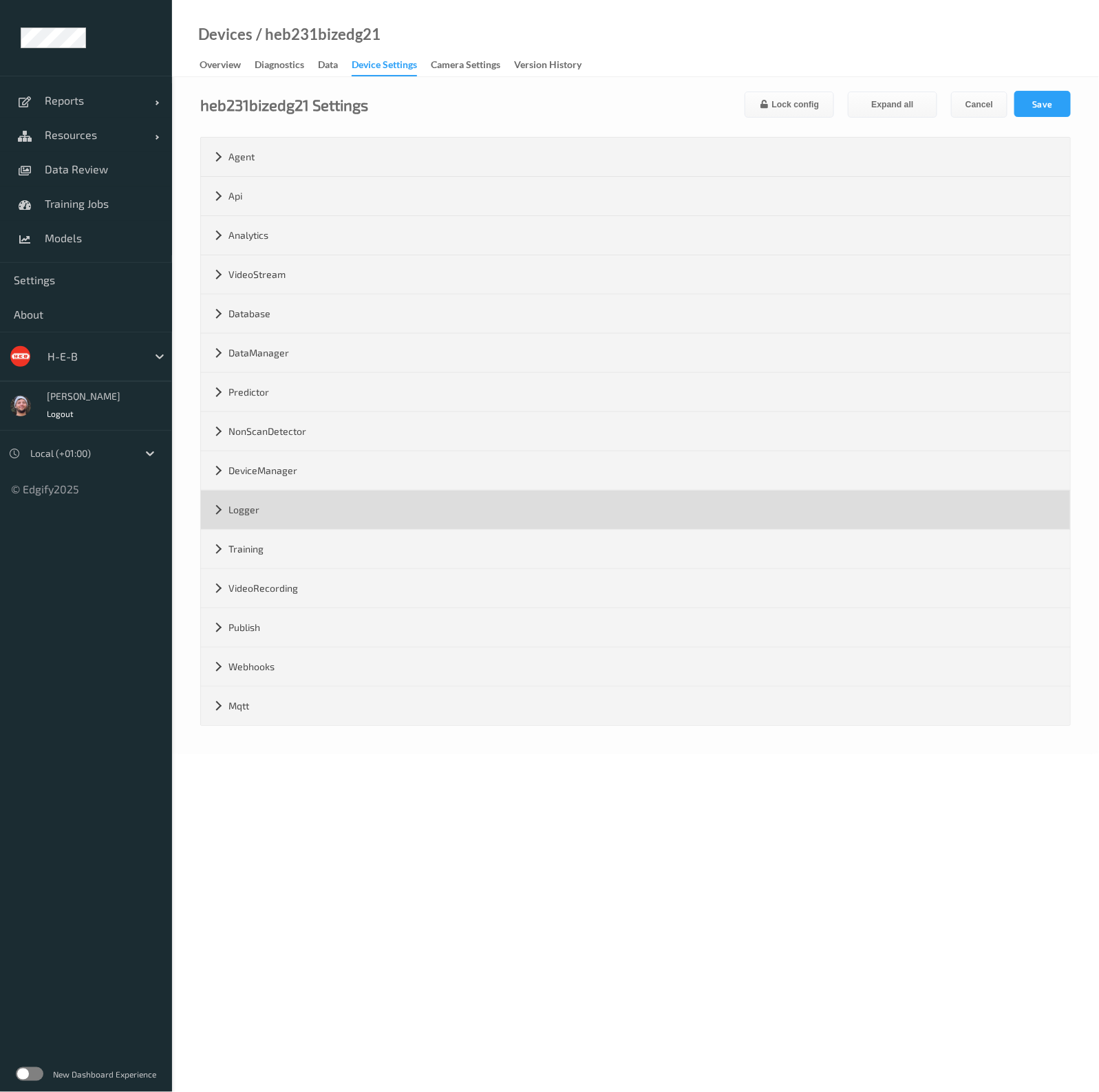
click at [365, 507] on div "Logger" at bounding box center [635, 510] width 869 height 39
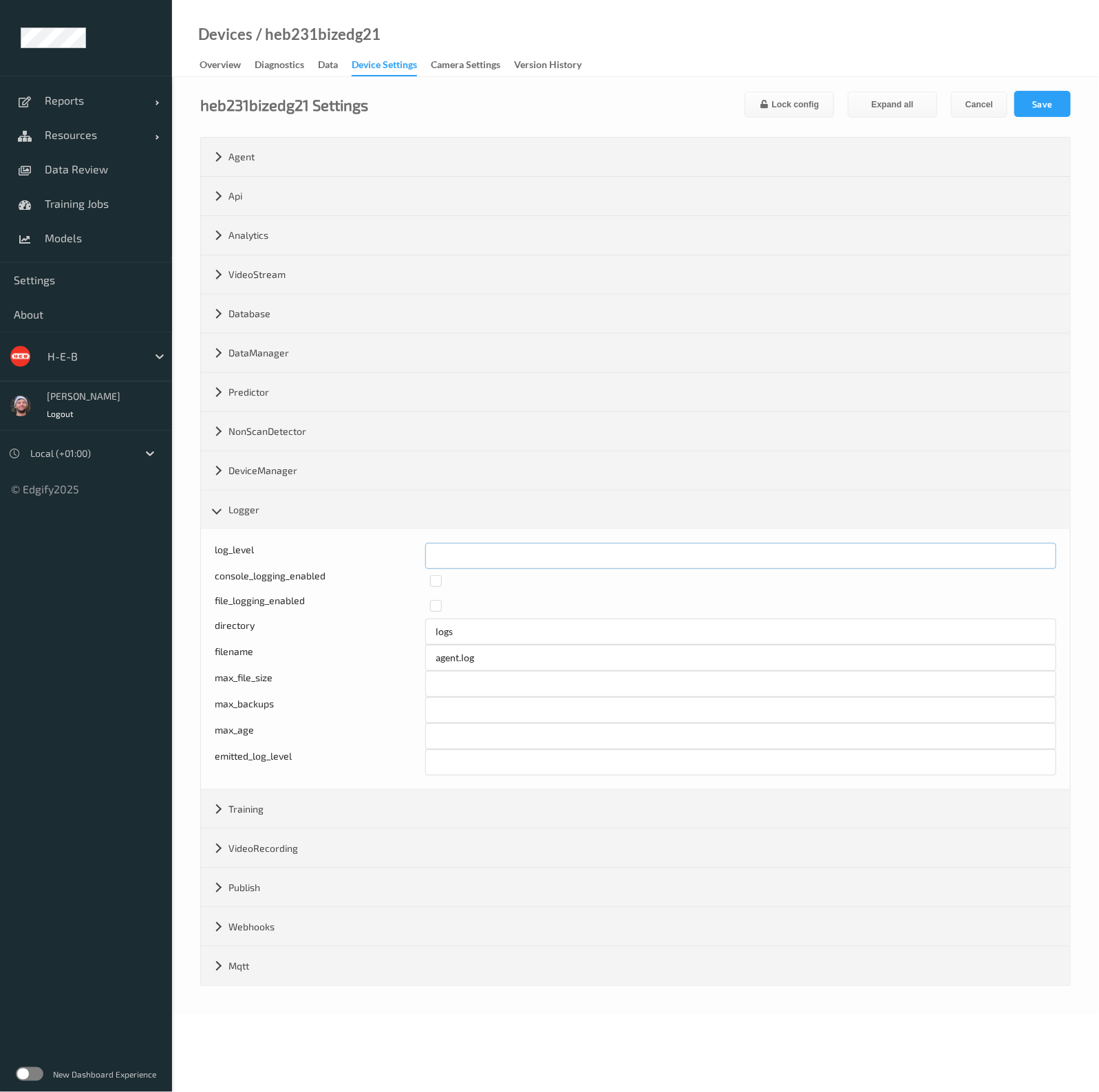
drag, startPoint x: 457, startPoint y: 555, endPoint x: 417, endPoint y: 554, distance: 40.0
click at [417, 554] on div "log_level *" at bounding box center [634, 555] width 841 height 26
type input "*"
click at [1041, 94] on button "Save" at bounding box center [1042, 103] width 56 height 26
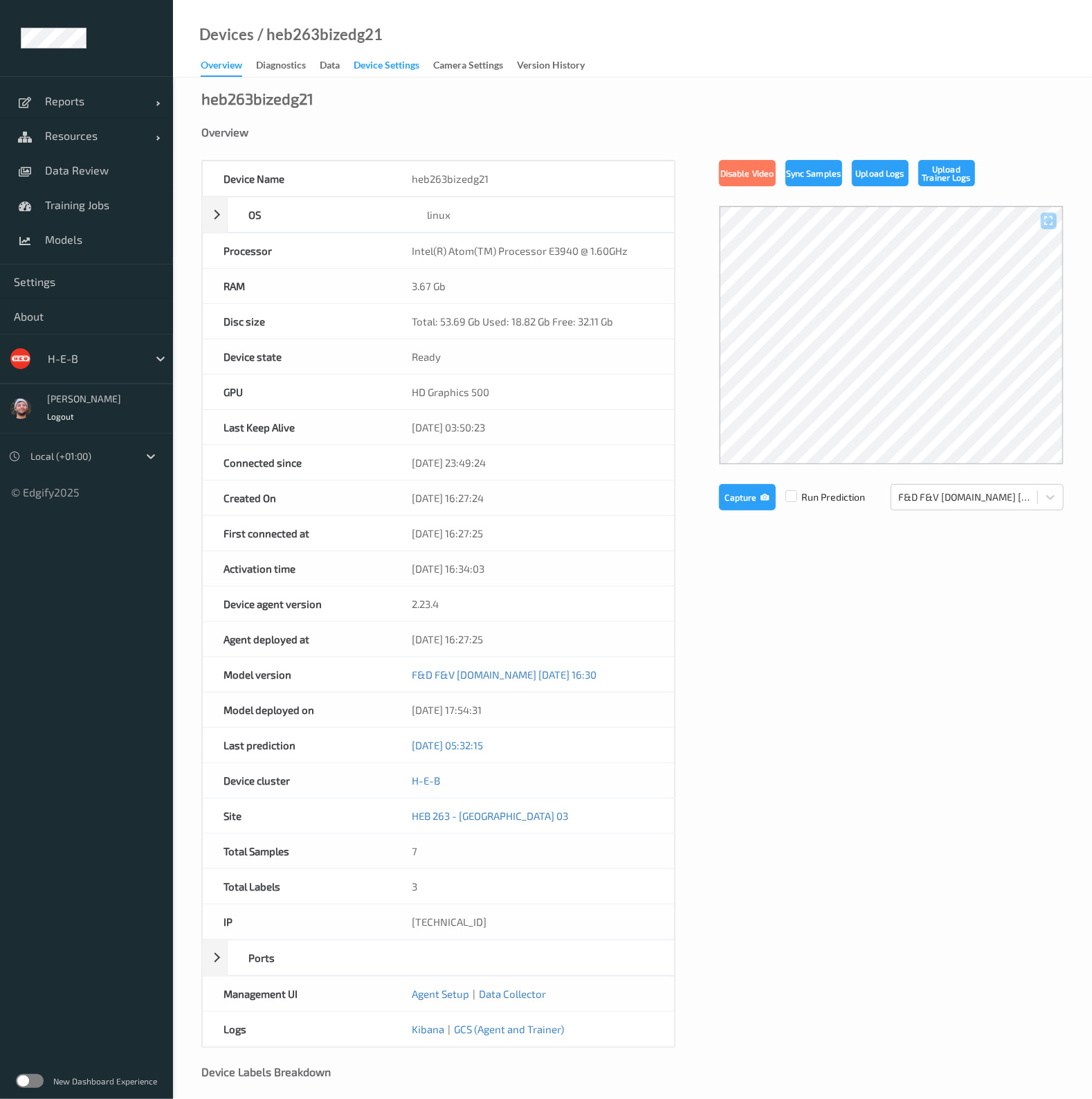
click at [375, 64] on div "Device Settings" at bounding box center [386, 67] width 66 height 17
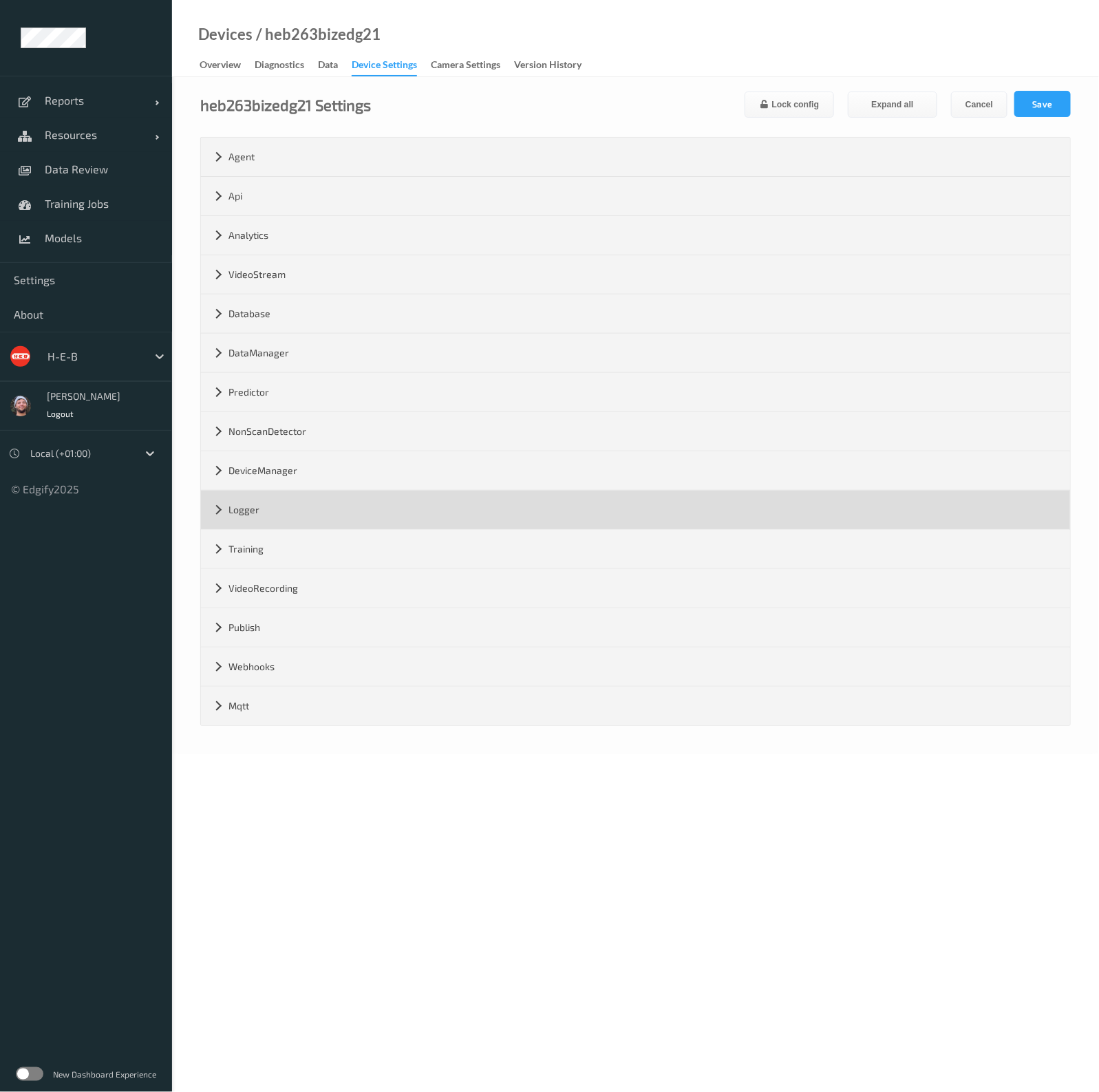
click at [327, 507] on div "Logger" at bounding box center [635, 510] width 869 height 39
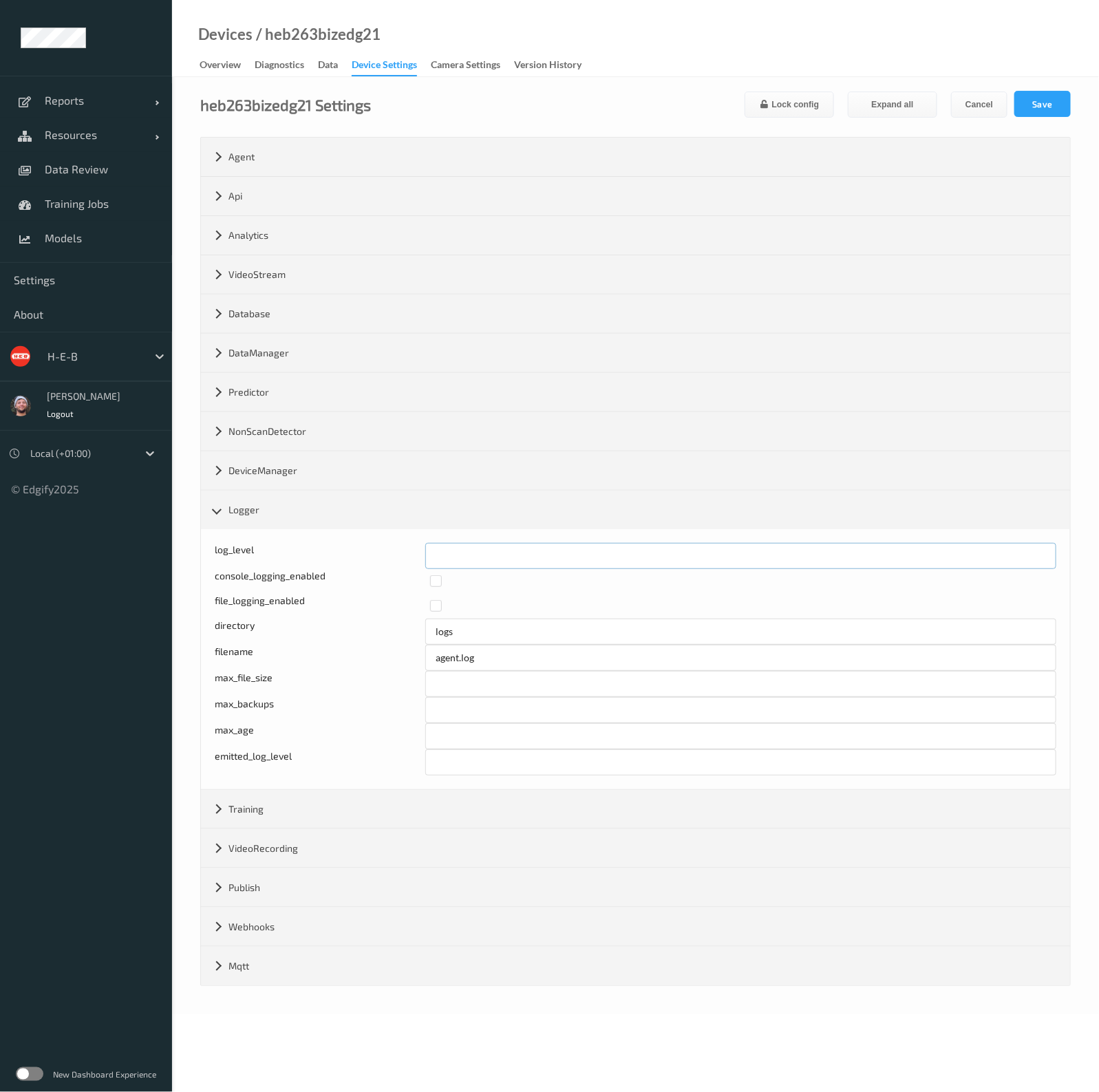
drag, startPoint x: 473, startPoint y: 544, endPoint x: 446, endPoint y: 542, distance: 27.1
click at [421, 546] on div "log_level *" at bounding box center [634, 555] width 841 height 26
type input "*"
click at [1060, 110] on button "Save" at bounding box center [1042, 103] width 56 height 26
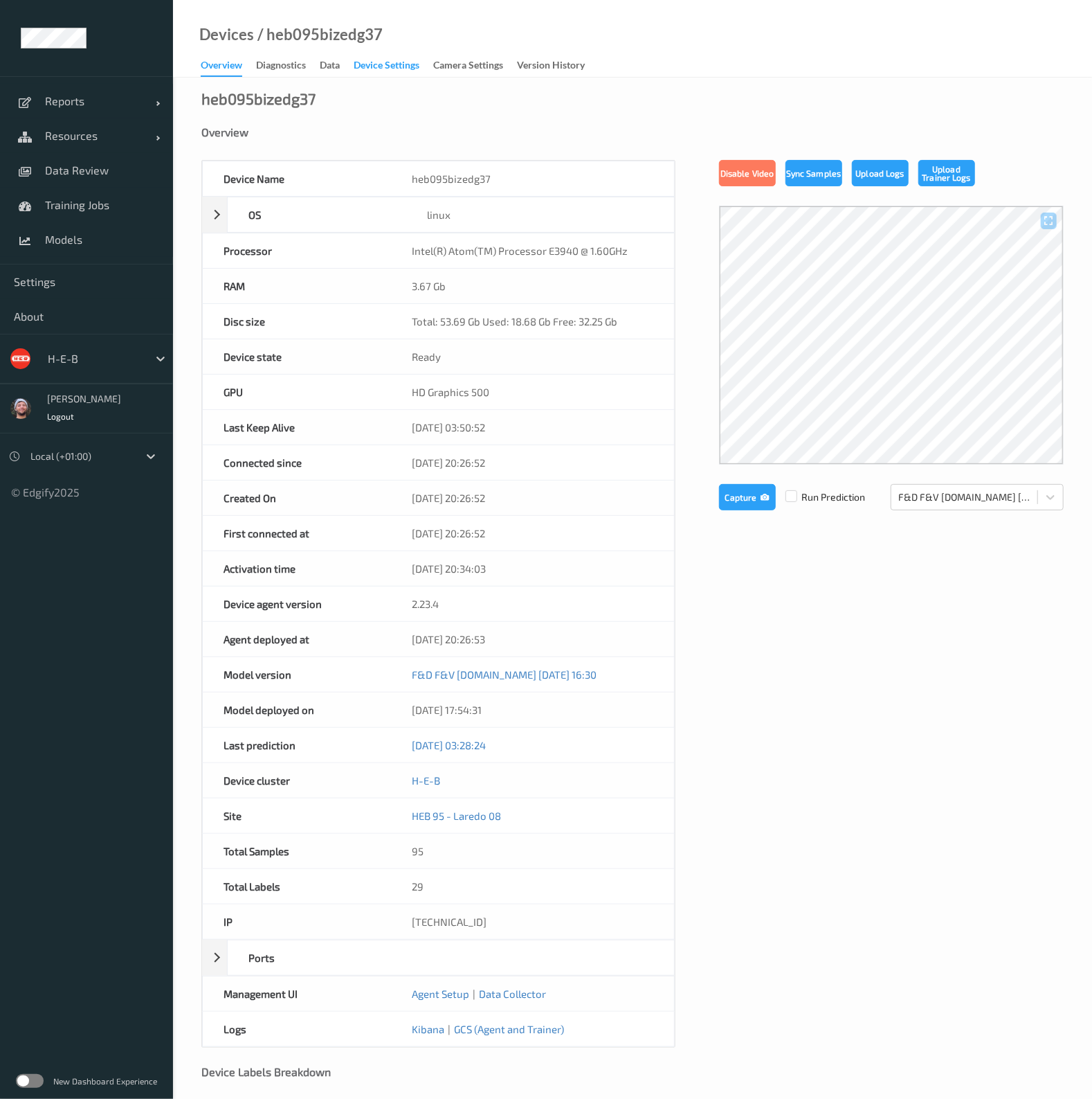
click at [392, 71] on div "Device Settings" at bounding box center [386, 67] width 66 height 17
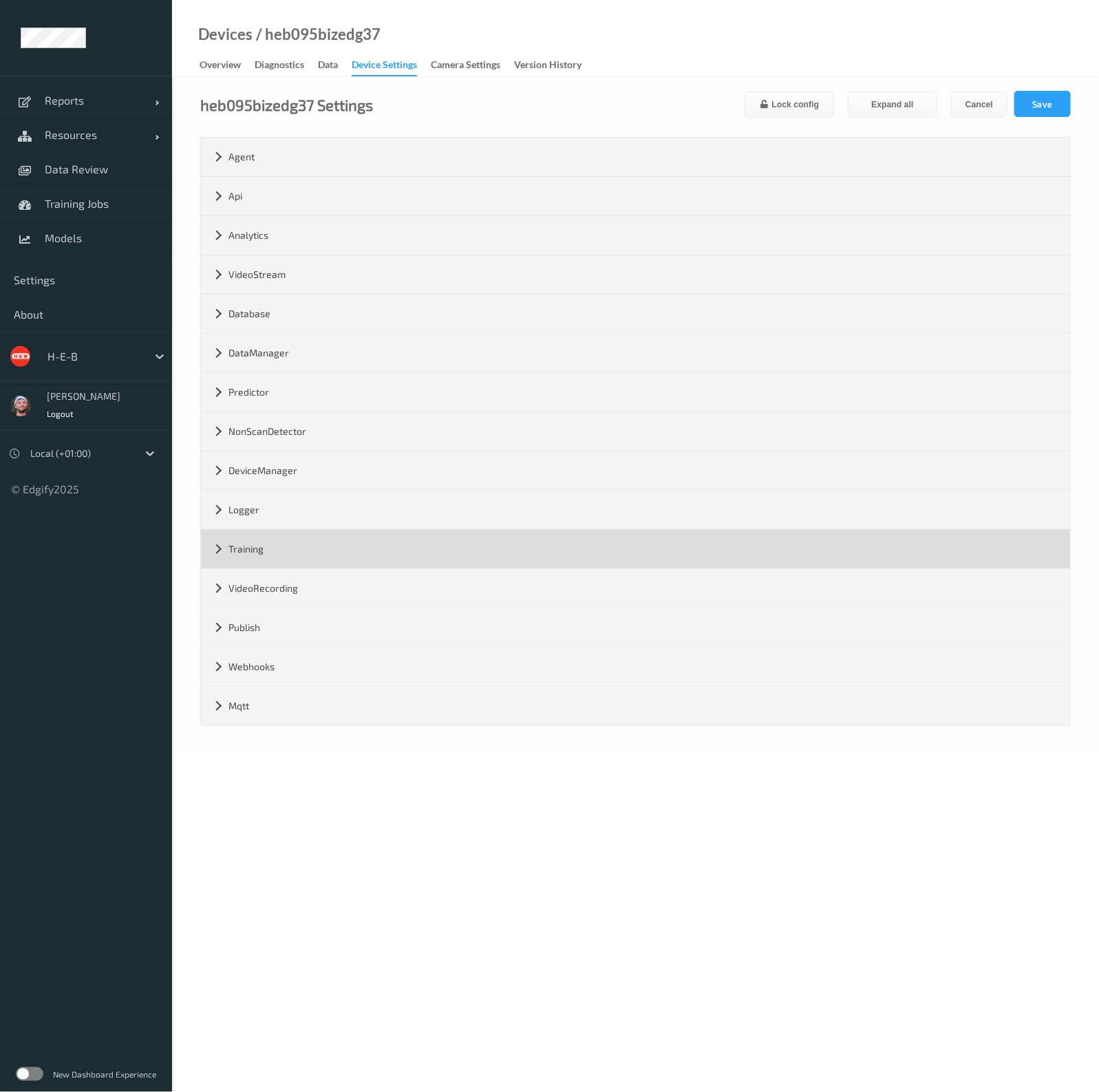
click at [287, 530] on div "Training" at bounding box center [635, 549] width 869 height 39
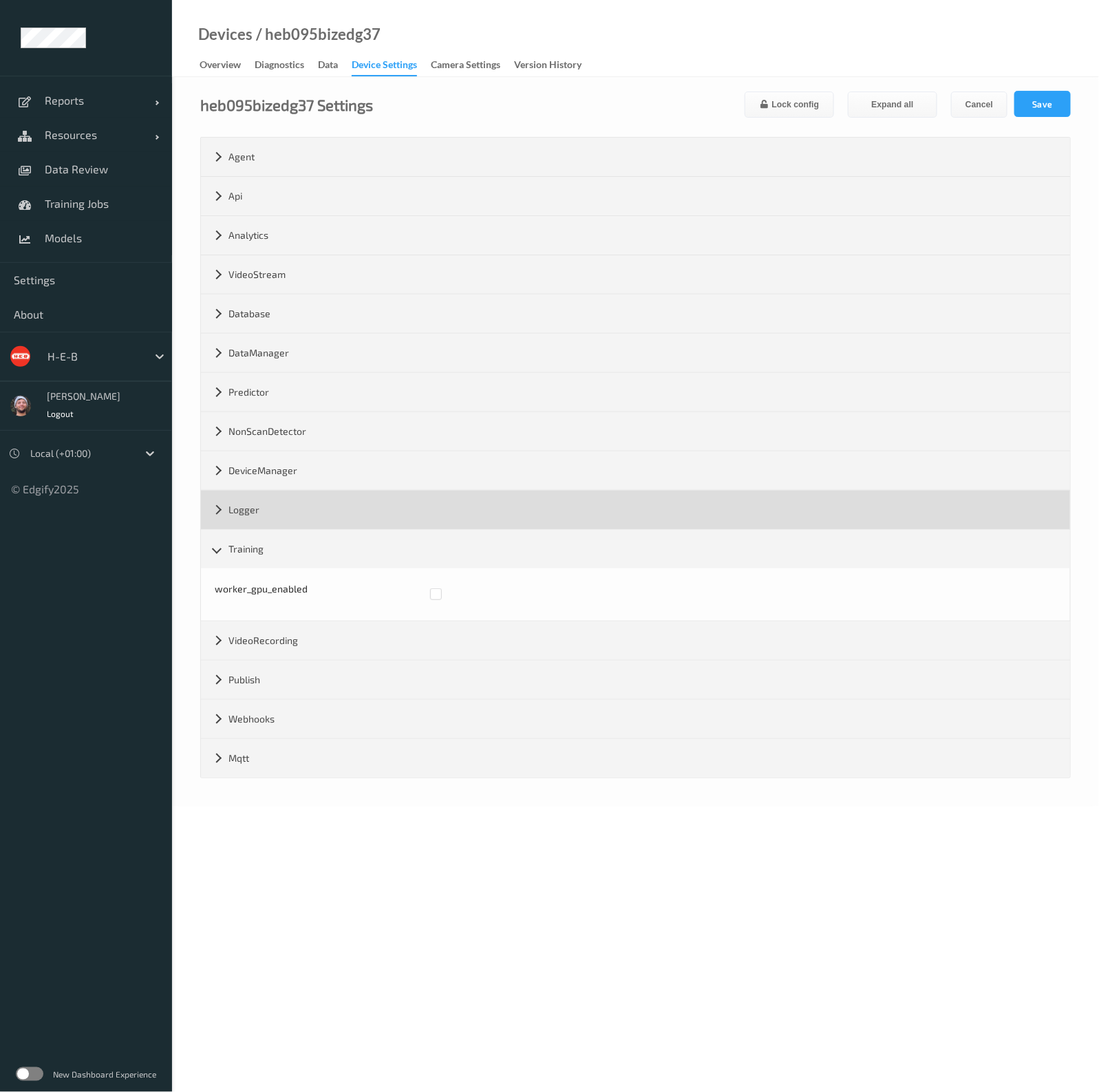
click at [298, 511] on div "Logger" at bounding box center [635, 510] width 869 height 39
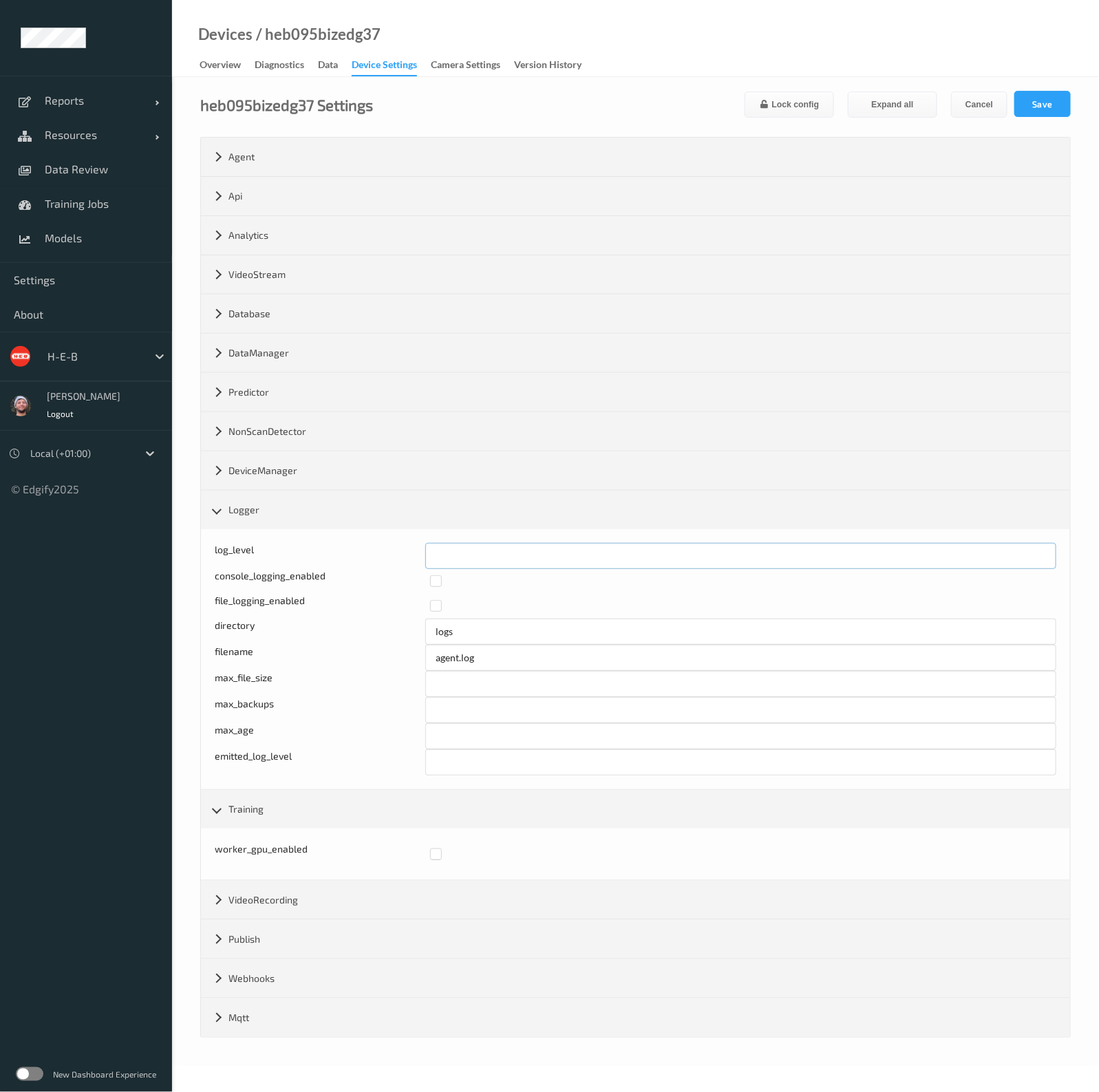
drag, startPoint x: 480, startPoint y: 566, endPoint x: 413, endPoint y: 552, distance: 68.4
click at [413, 552] on div "log_level *" at bounding box center [634, 555] width 841 height 26
type input "*"
click at [1028, 112] on button "Save" at bounding box center [1042, 103] width 56 height 26
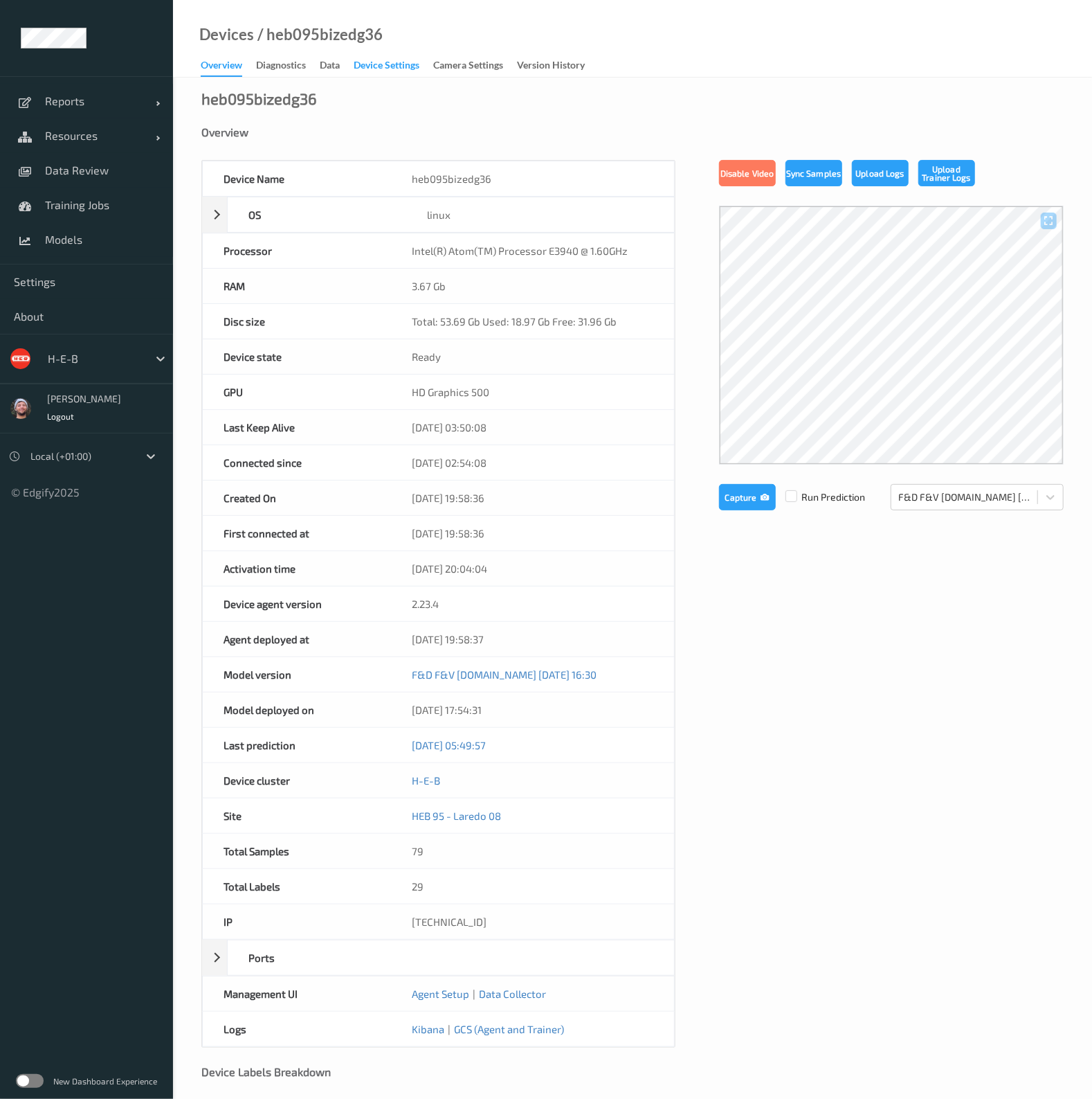
click at [384, 71] on div "Device Settings" at bounding box center [386, 67] width 66 height 17
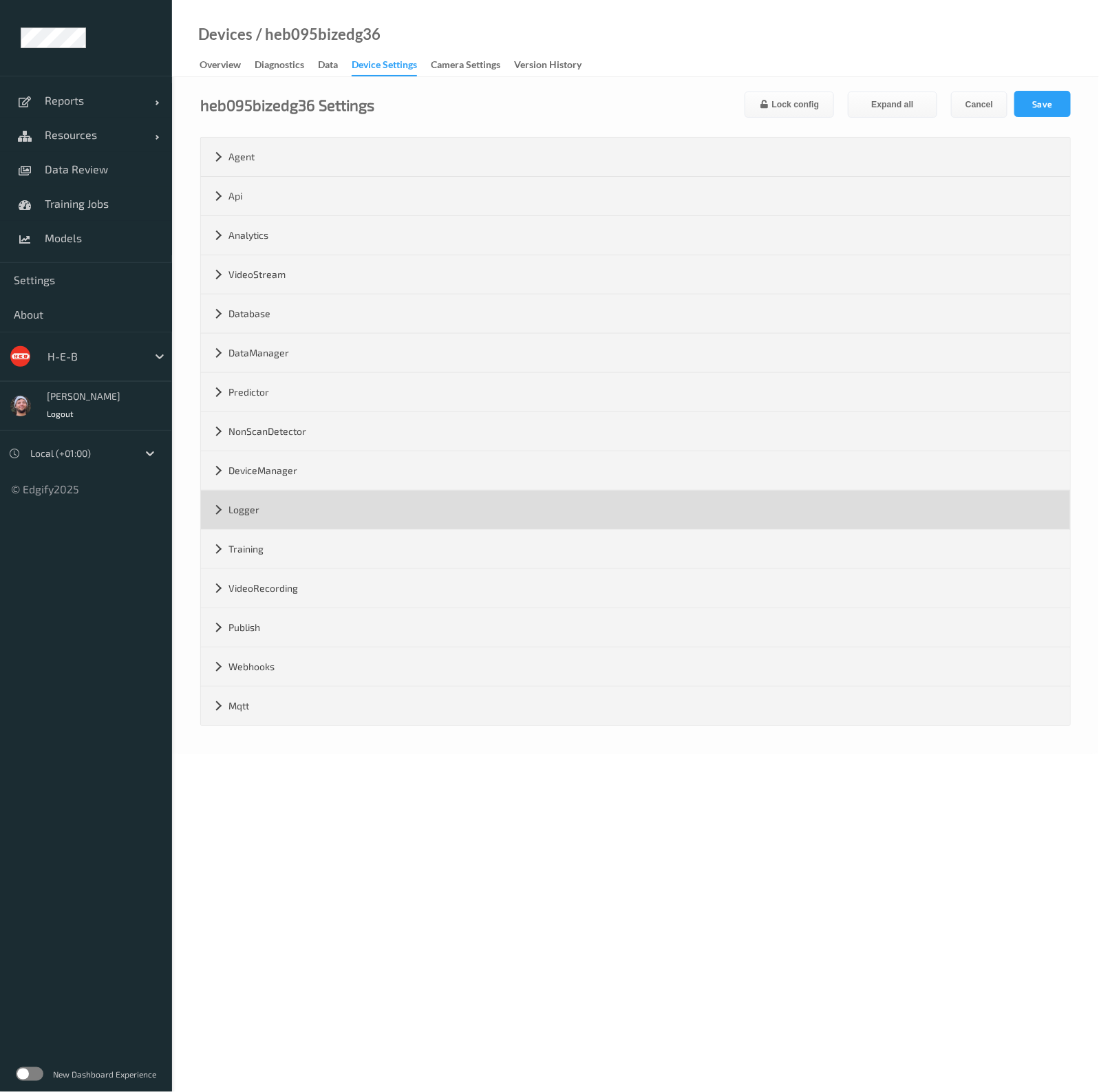
click at [327, 493] on div "Logger" at bounding box center [635, 510] width 869 height 39
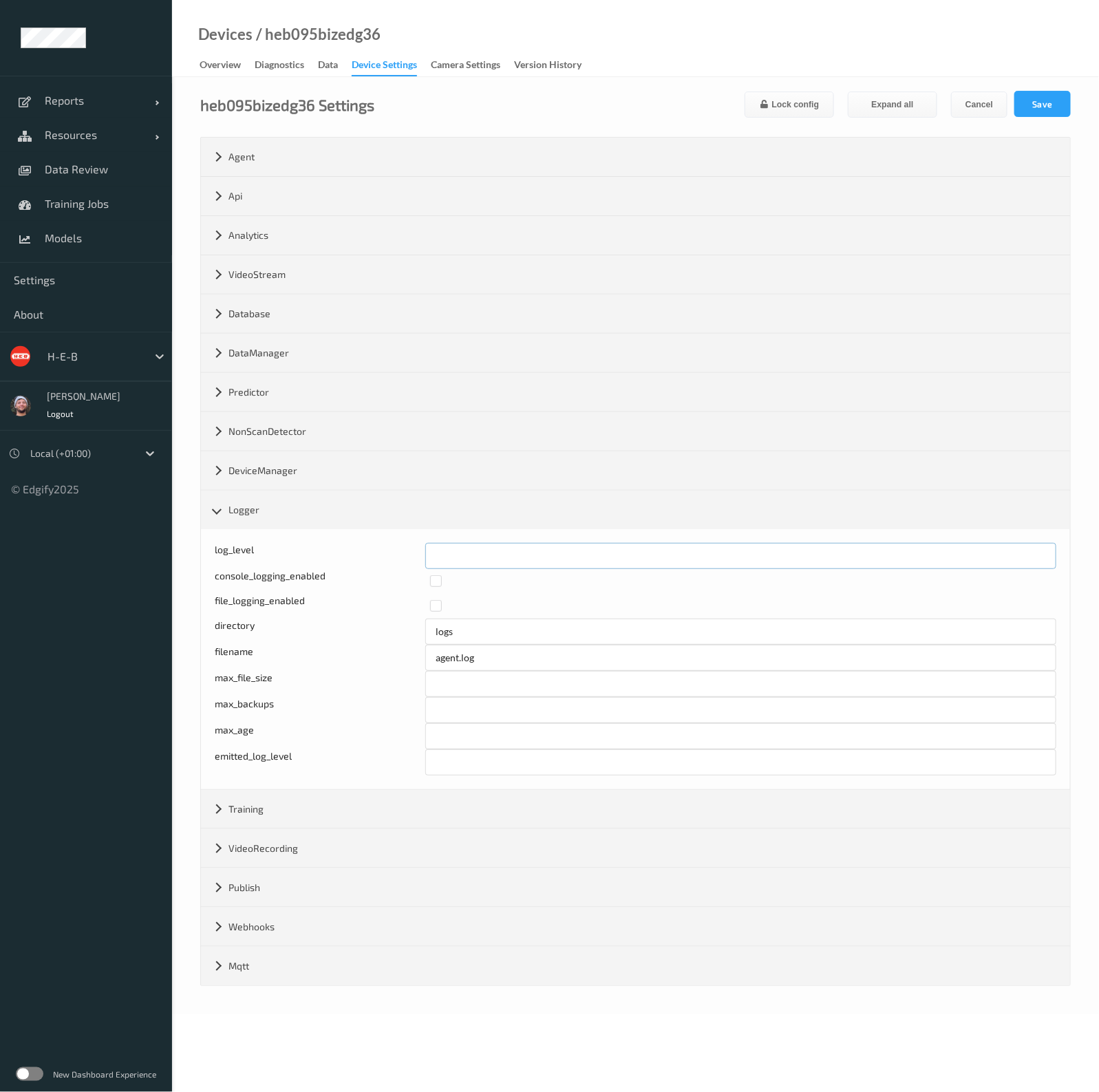
drag, startPoint x: 465, startPoint y: 552, endPoint x: 404, endPoint y: 553, distance: 61.0
click at [404, 553] on div "log_level *" at bounding box center [634, 555] width 841 height 26
type input "*"
click at [1035, 99] on button "Save" at bounding box center [1042, 103] width 56 height 26
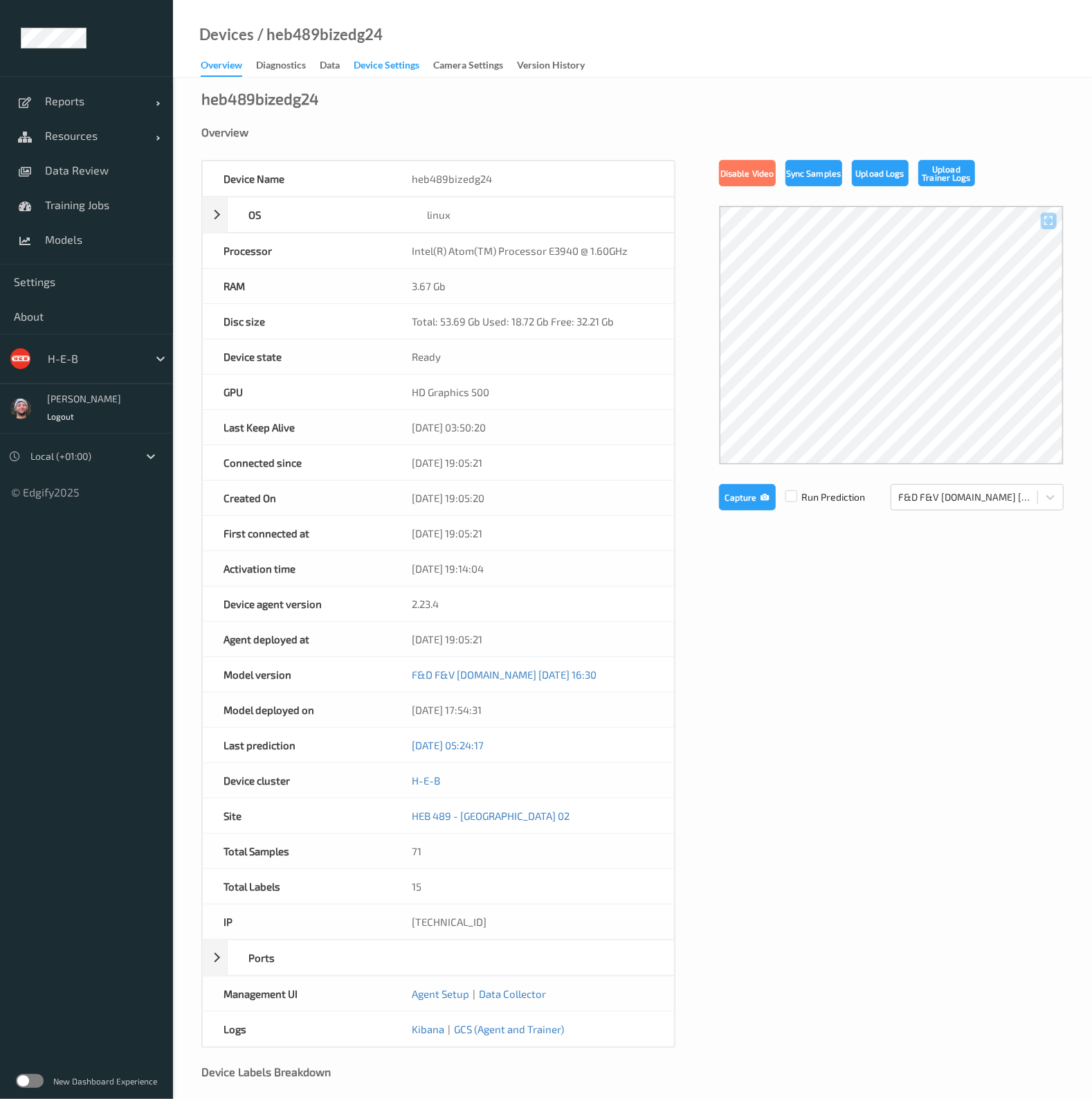
click at [391, 60] on div "Device Settings" at bounding box center [386, 67] width 66 height 17
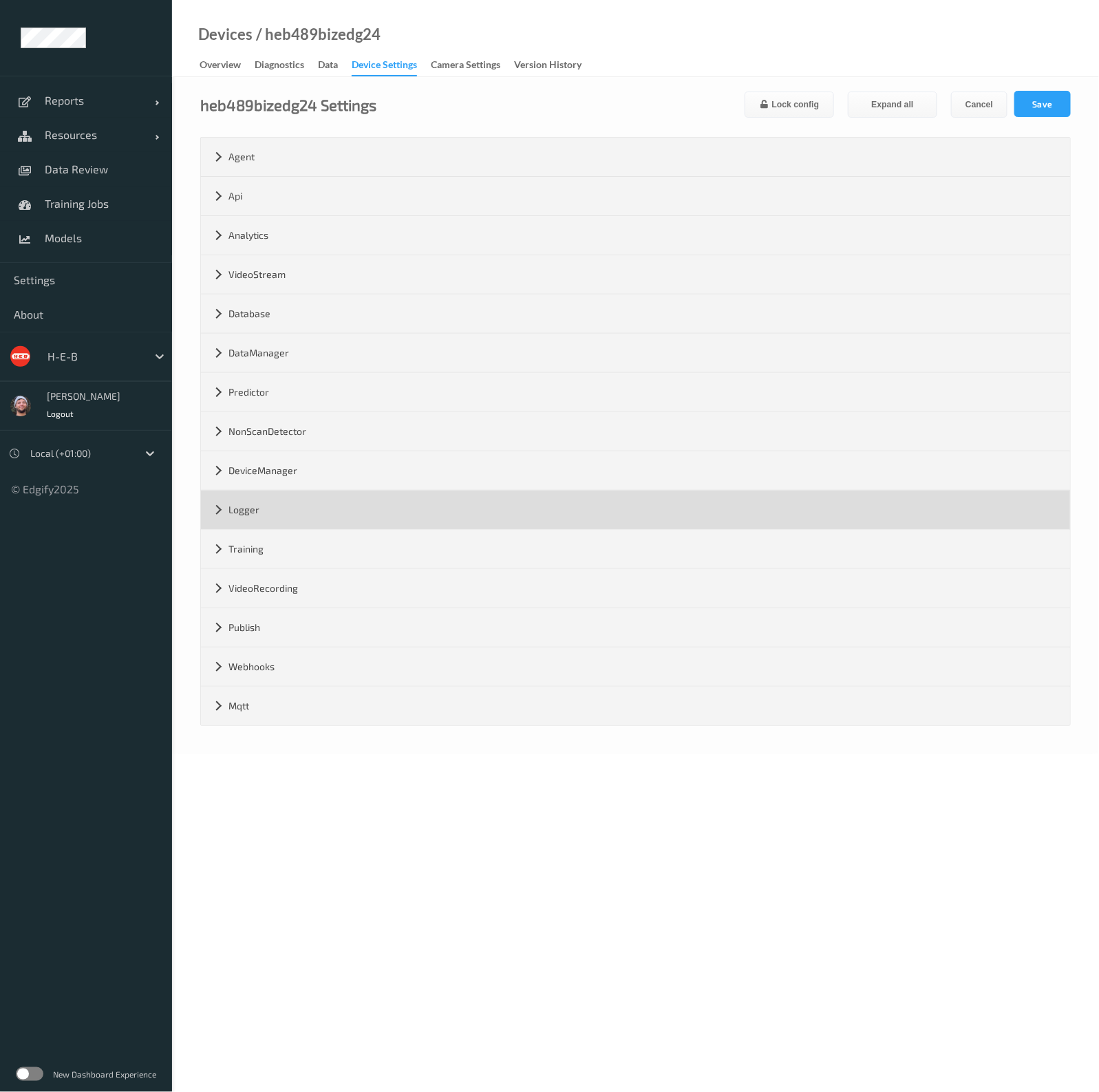
click at [300, 507] on div "Logger" at bounding box center [635, 510] width 869 height 39
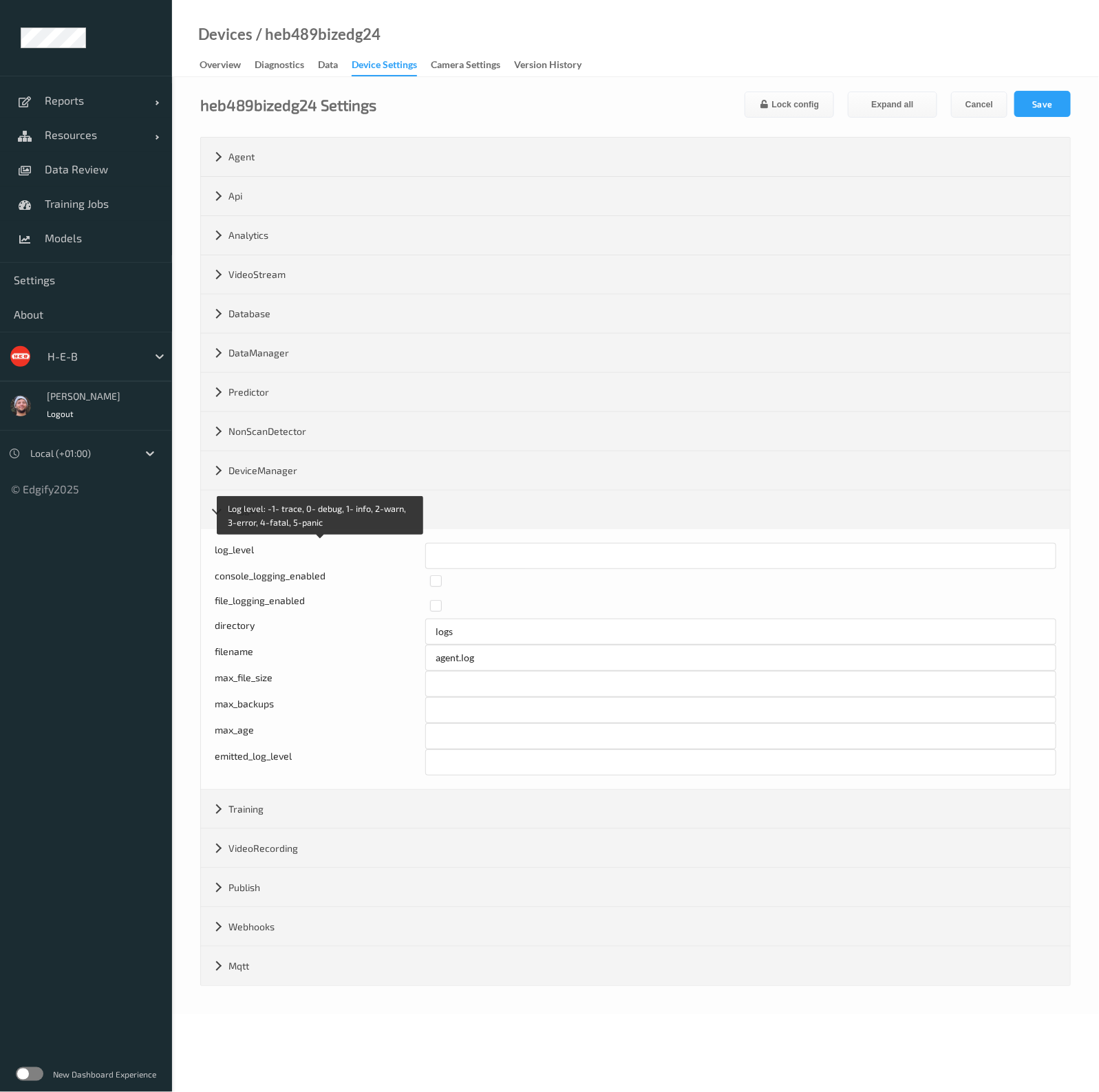
click at [408, 553] on div "Log level: -1- trace, 0- debug, 1- info, 2-warn, 3-error, 4-fatal, 5-panic log_…" at bounding box center [634, 659] width 841 height 233
drag, startPoint x: 430, startPoint y: 554, endPoint x: 451, endPoint y: 554, distance: 21.0
click at [451, 554] on input "*" at bounding box center [740, 555] width 631 height 26
type input "*"
click at [1061, 110] on button "Save" at bounding box center [1042, 103] width 56 height 26
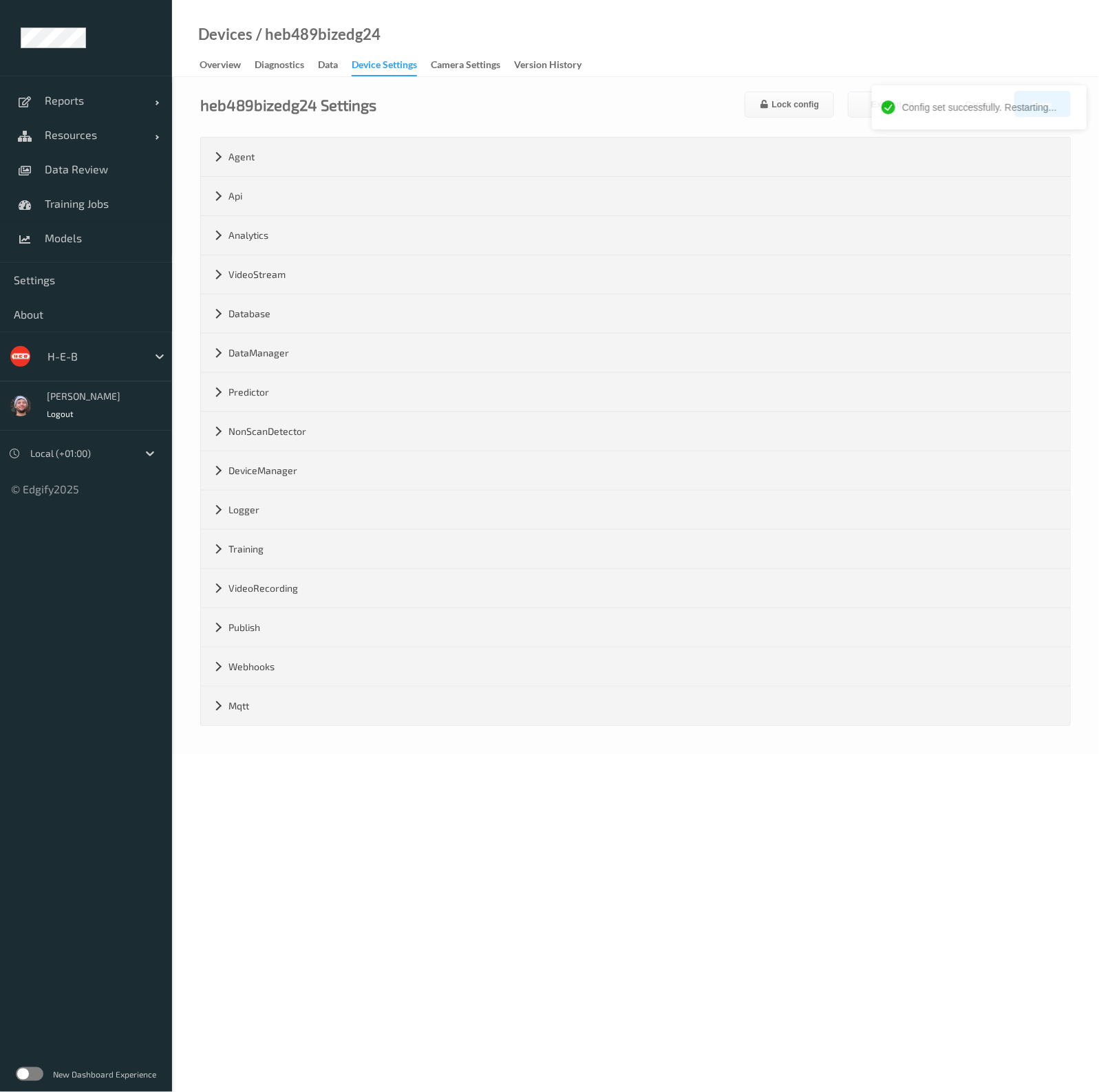
click at [723, 50] on div "Devices / heb489bizedg24 Overview Diagnostics Data Device Settings Camera Setti…" at bounding box center [635, 39] width 927 height 77
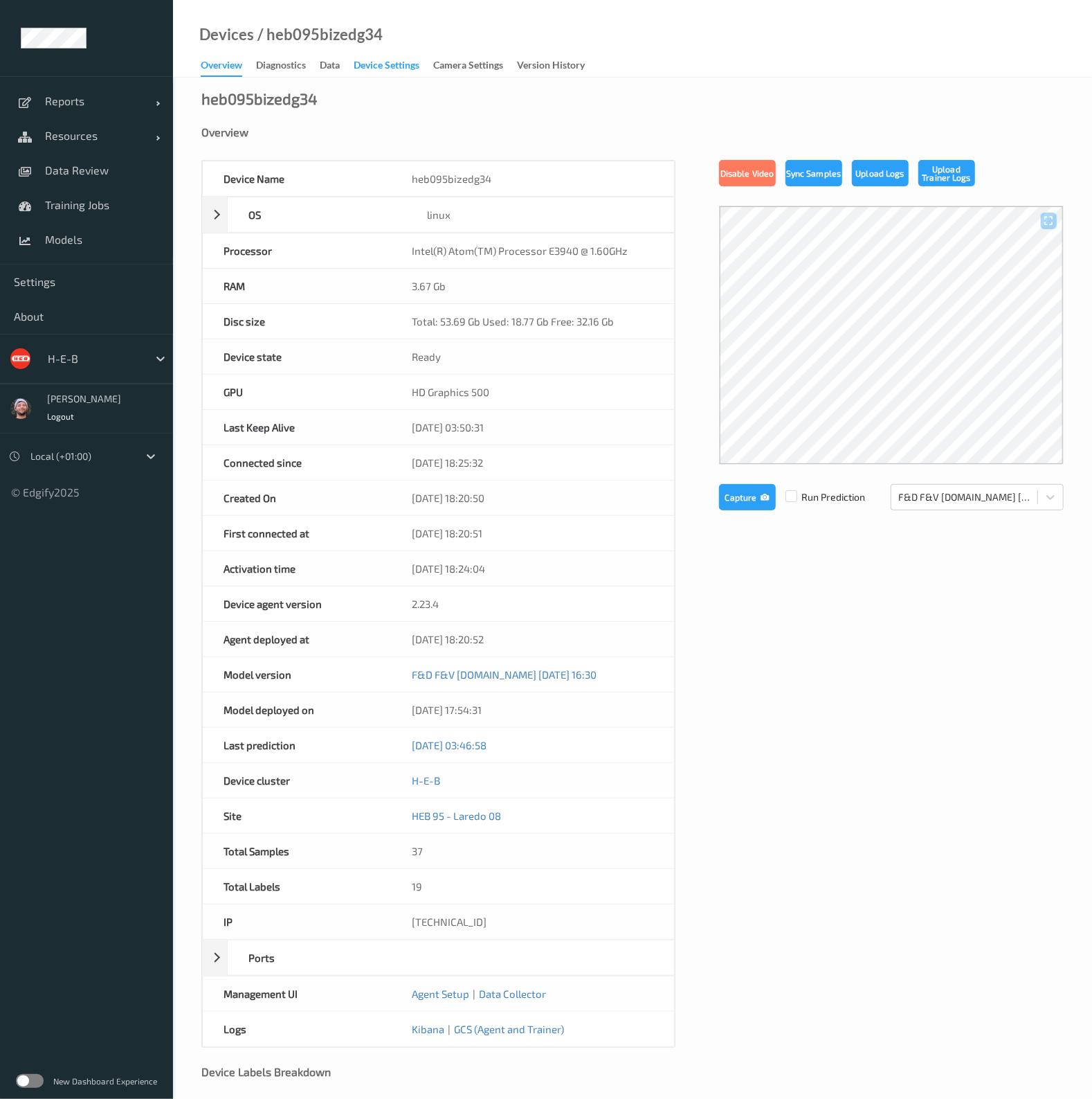
click at [377, 68] on div "Device Settings" at bounding box center [386, 67] width 66 height 17
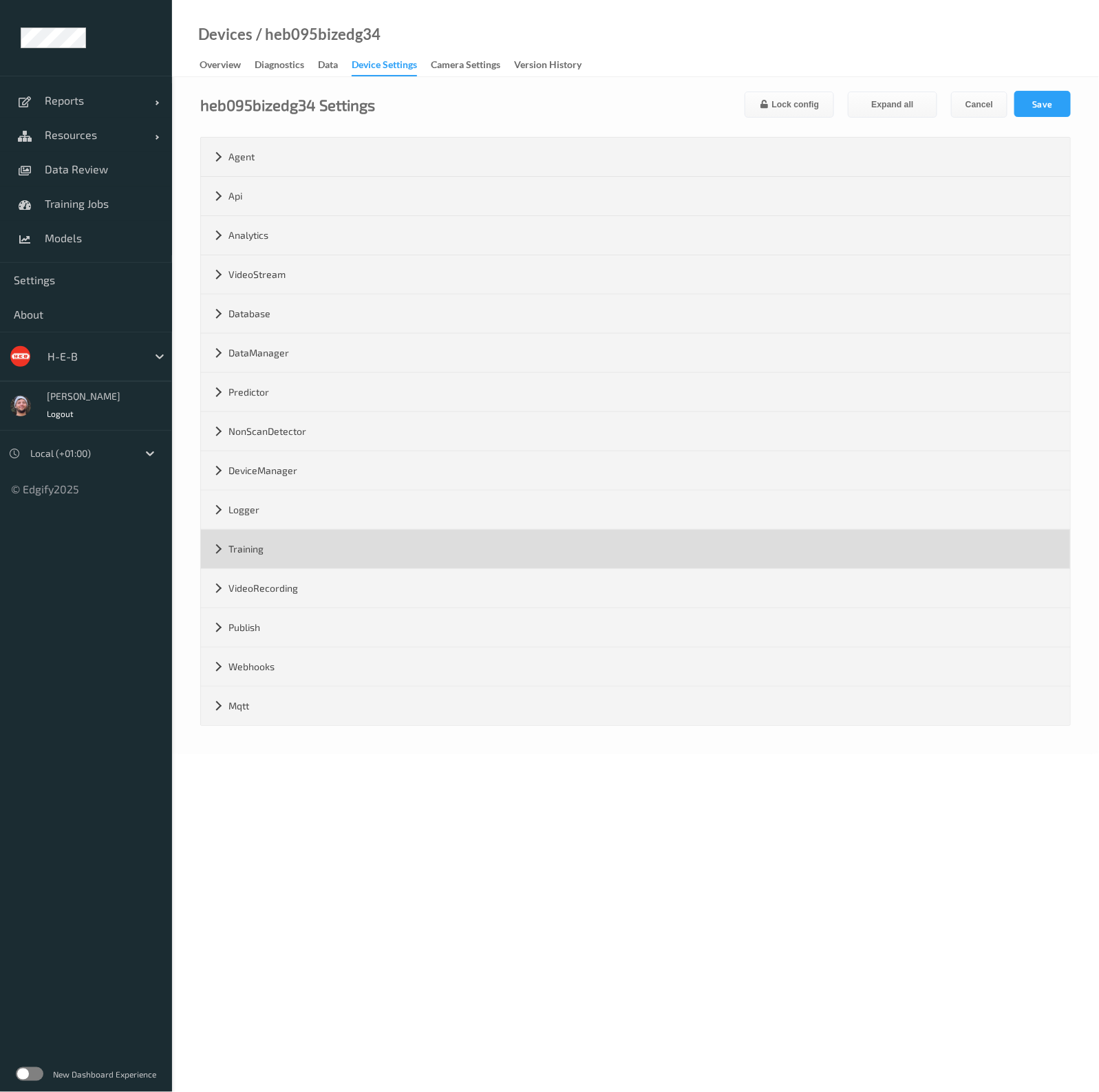
click at [351, 552] on div "Training" at bounding box center [635, 549] width 869 height 39
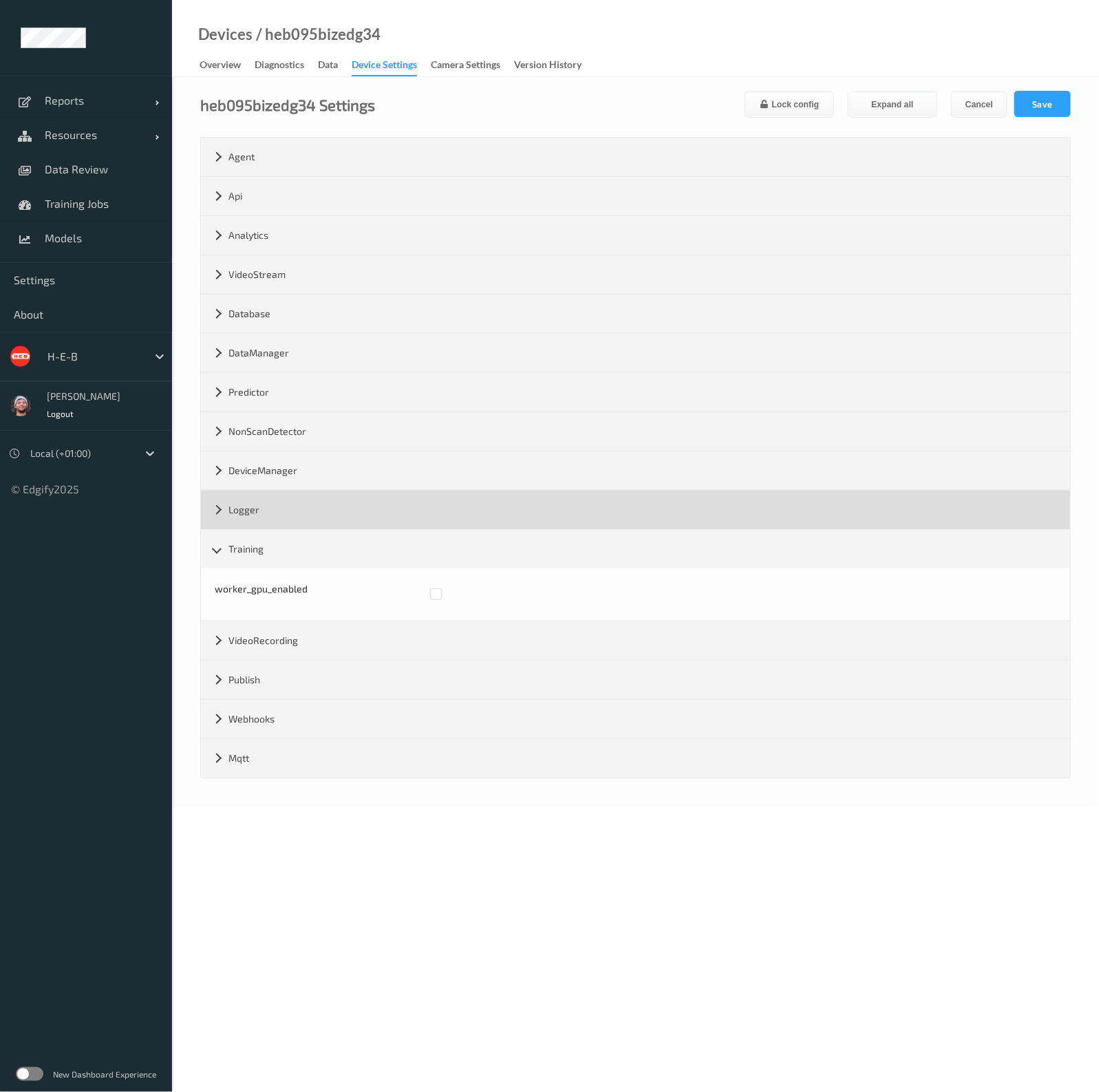
click at [359, 525] on div "Logger" at bounding box center [635, 510] width 869 height 39
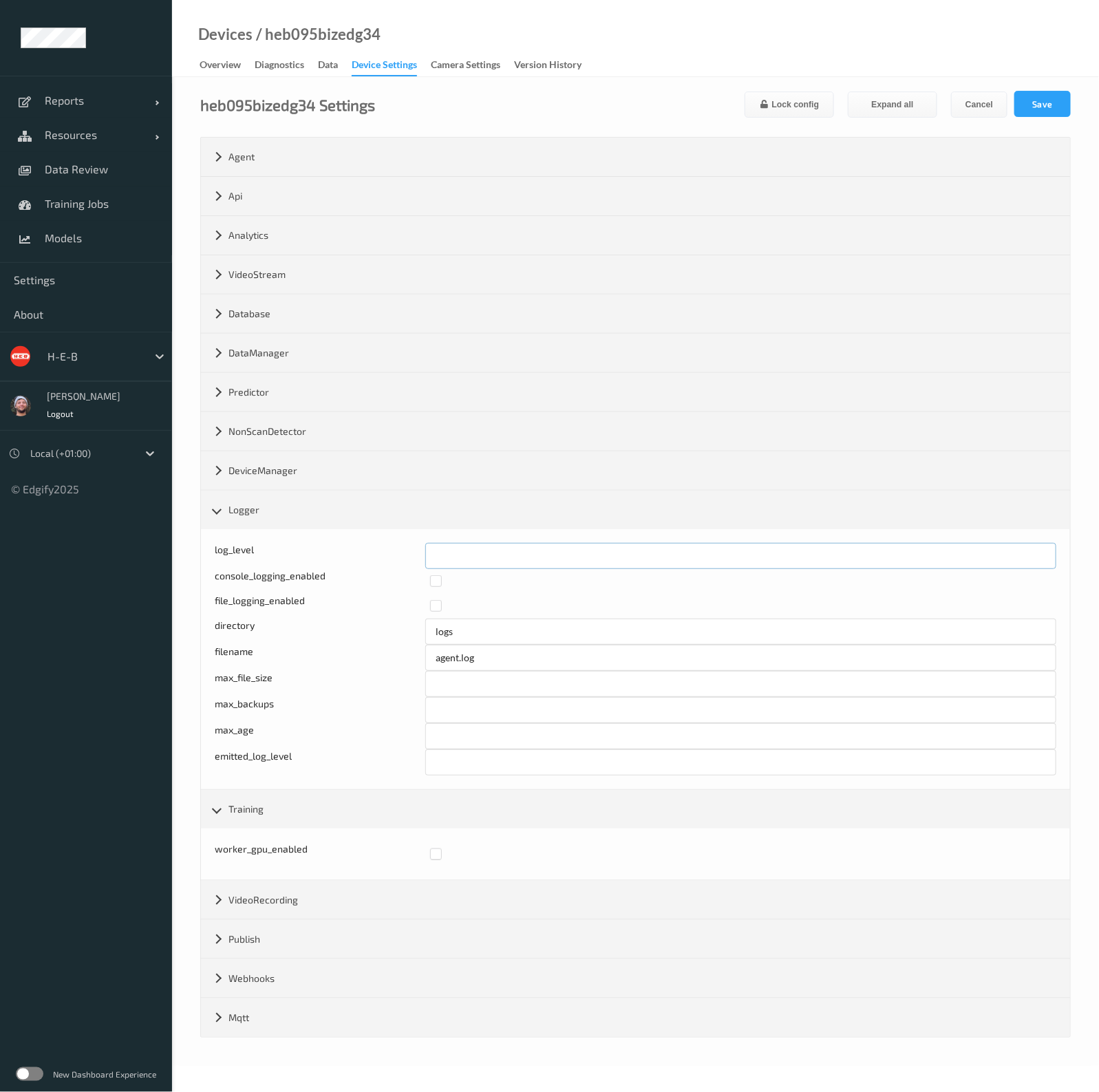
drag, startPoint x: 533, startPoint y: 543, endPoint x: 379, endPoint y: 562, distance: 155.2
click at [379, 562] on div "log_level *" at bounding box center [634, 555] width 841 height 26
type input "*"
click at [1035, 98] on button "Save" at bounding box center [1042, 103] width 56 height 26
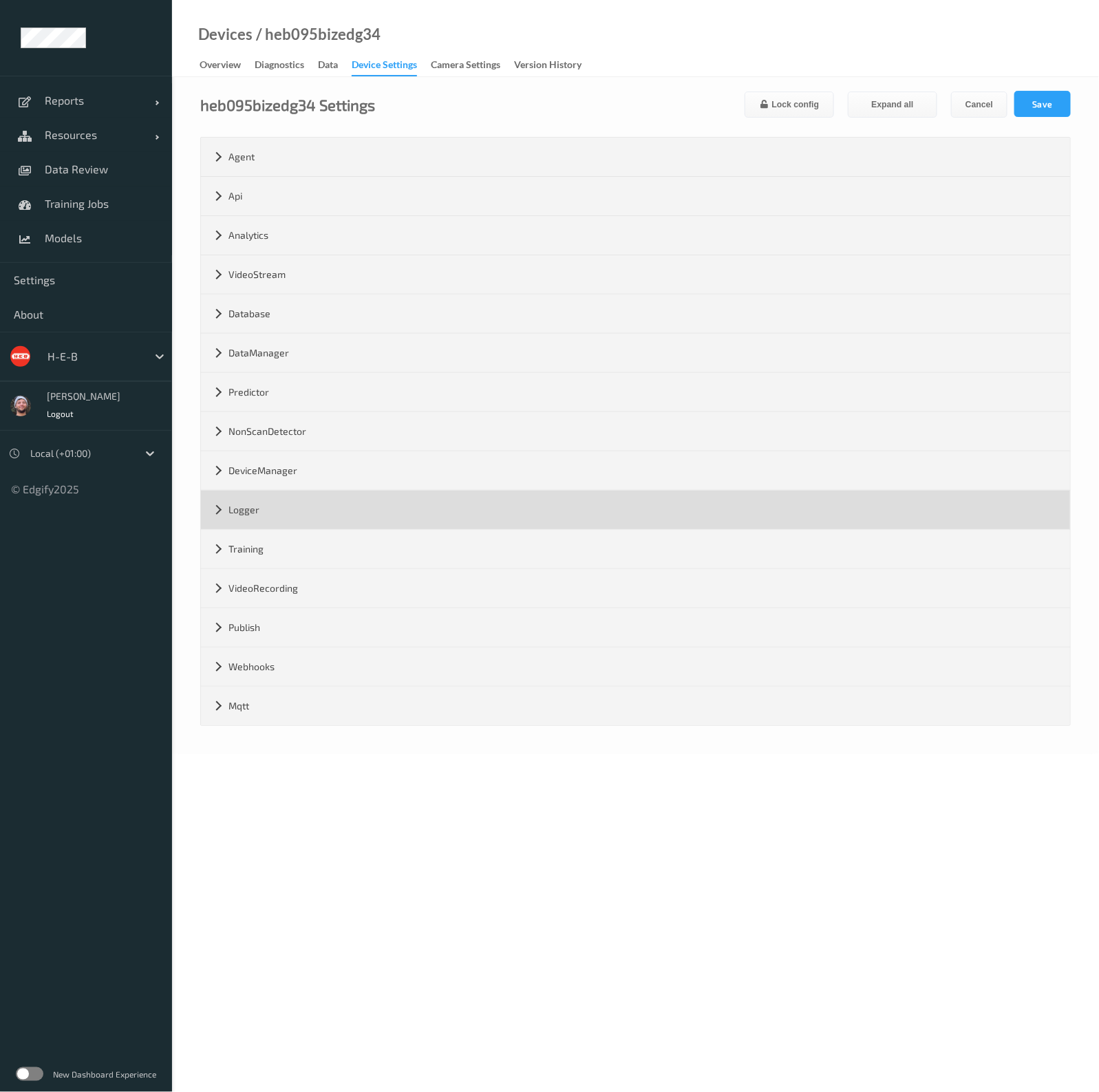
click at [564, 511] on div "Logger" at bounding box center [635, 510] width 869 height 39
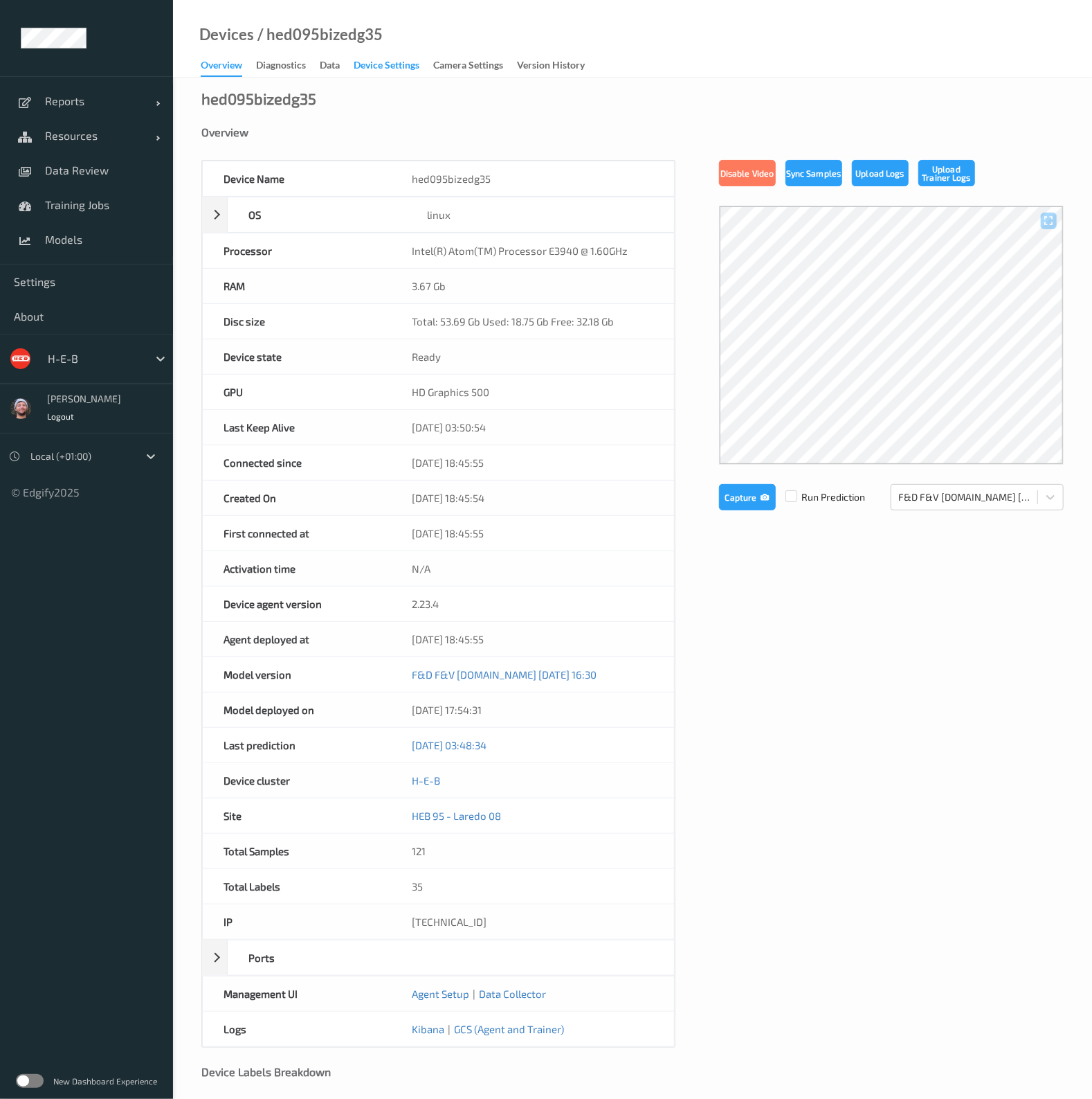
click at [402, 67] on div "Device Settings" at bounding box center [386, 67] width 66 height 17
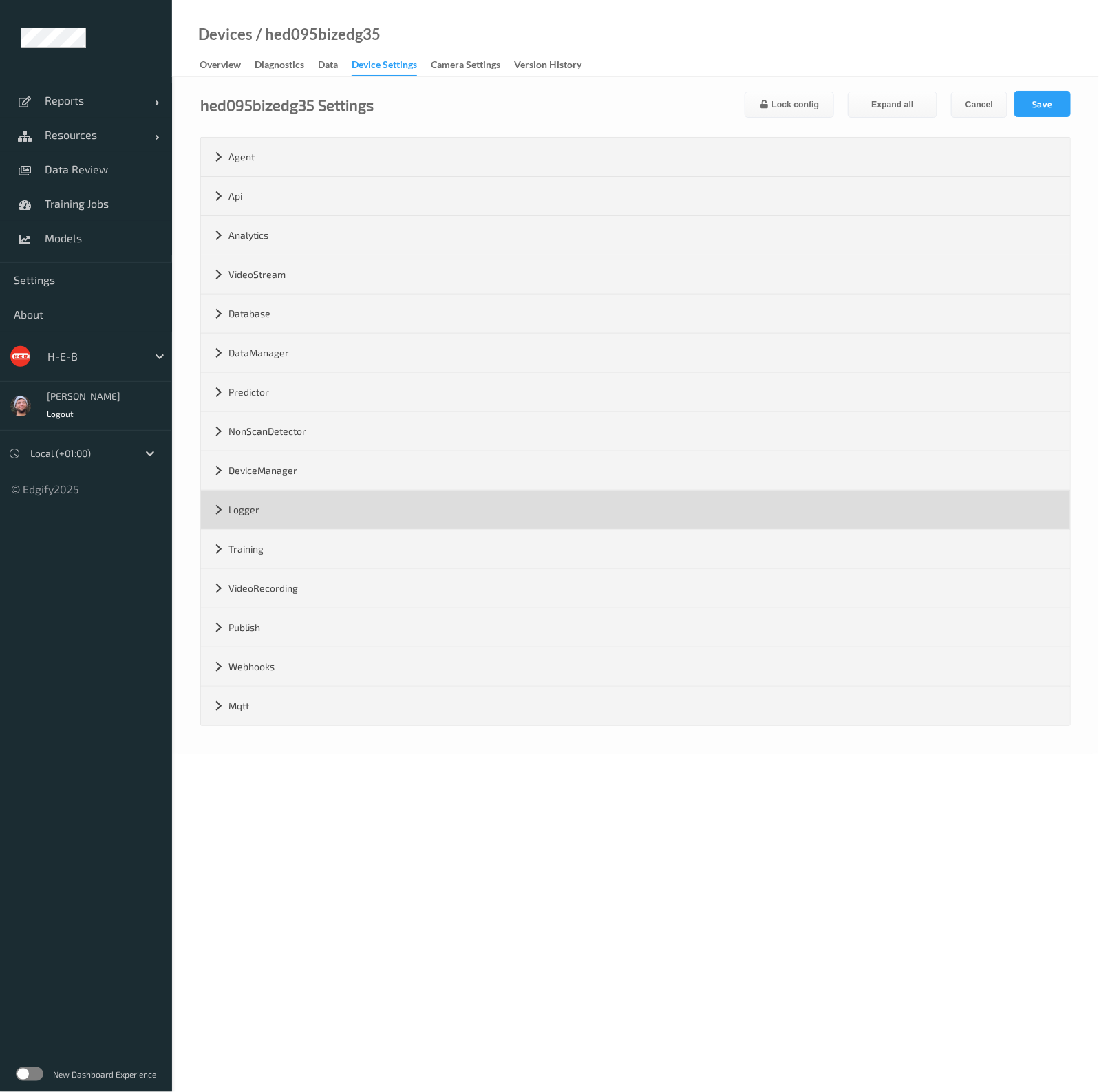
click at [354, 501] on div "Logger" at bounding box center [635, 510] width 869 height 39
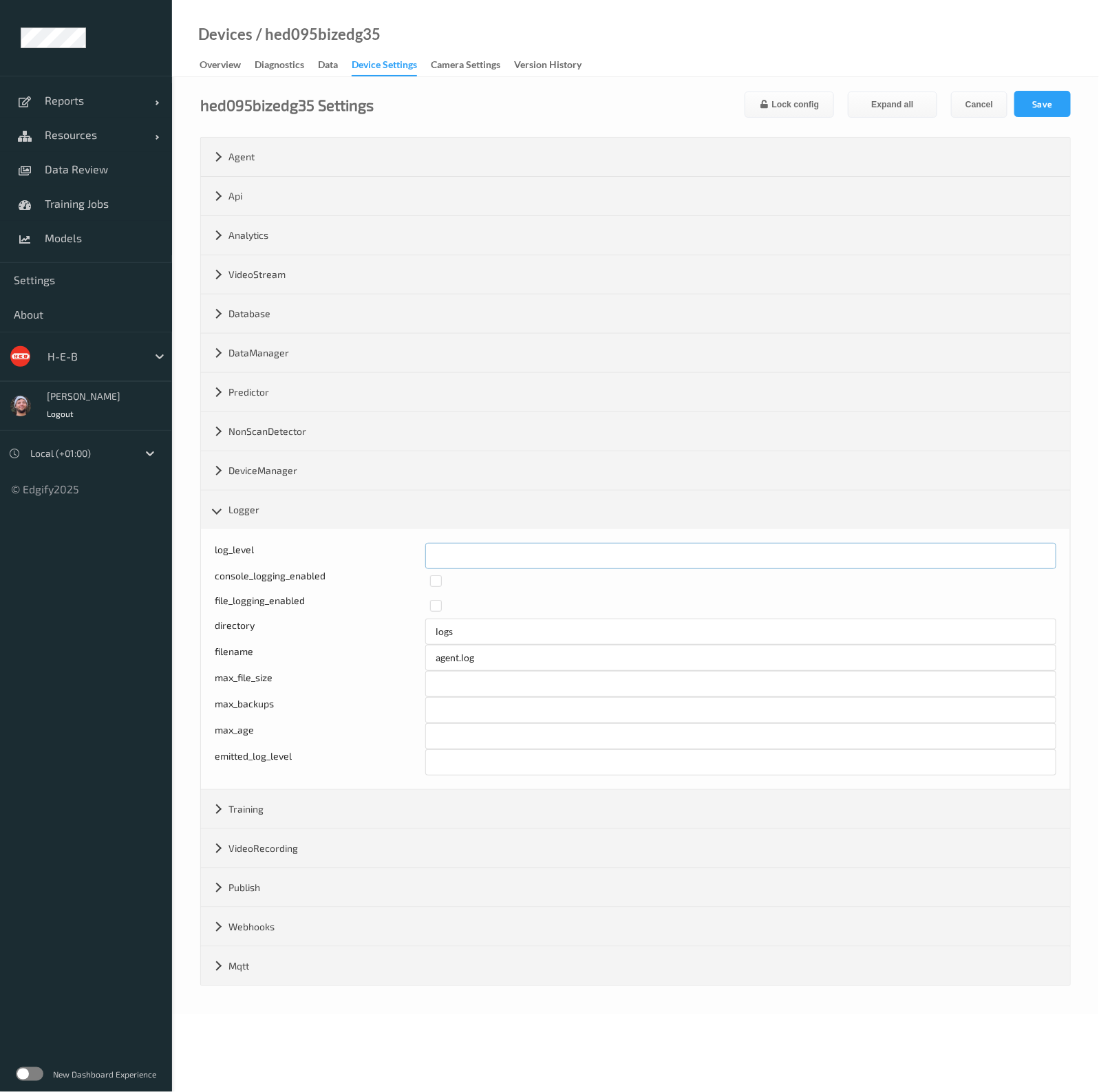
drag, startPoint x: 405, startPoint y: 545, endPoint x: 374, endPoint y: 549, distance: 31.3
click at [374, 549] on div "log_level *" at bounding box center [634, 555] width 841 height 26
type input "*"
click at [1041, 112] on button "Save" at bounding box center [1042, 103] width 56 height 26
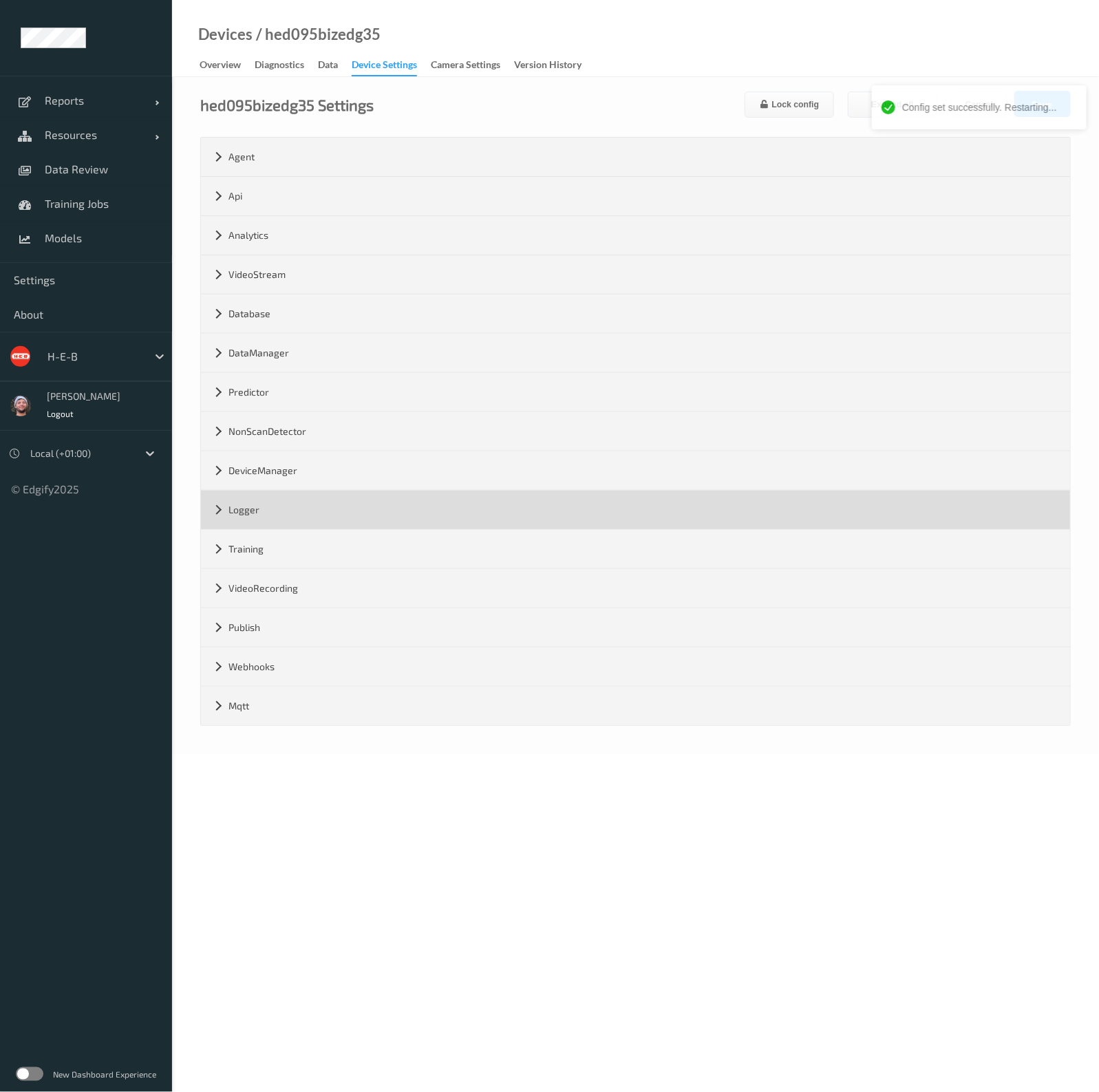
click at [309, 513] on div "Logger" at bounding box center [635, 510] width 869 height 39
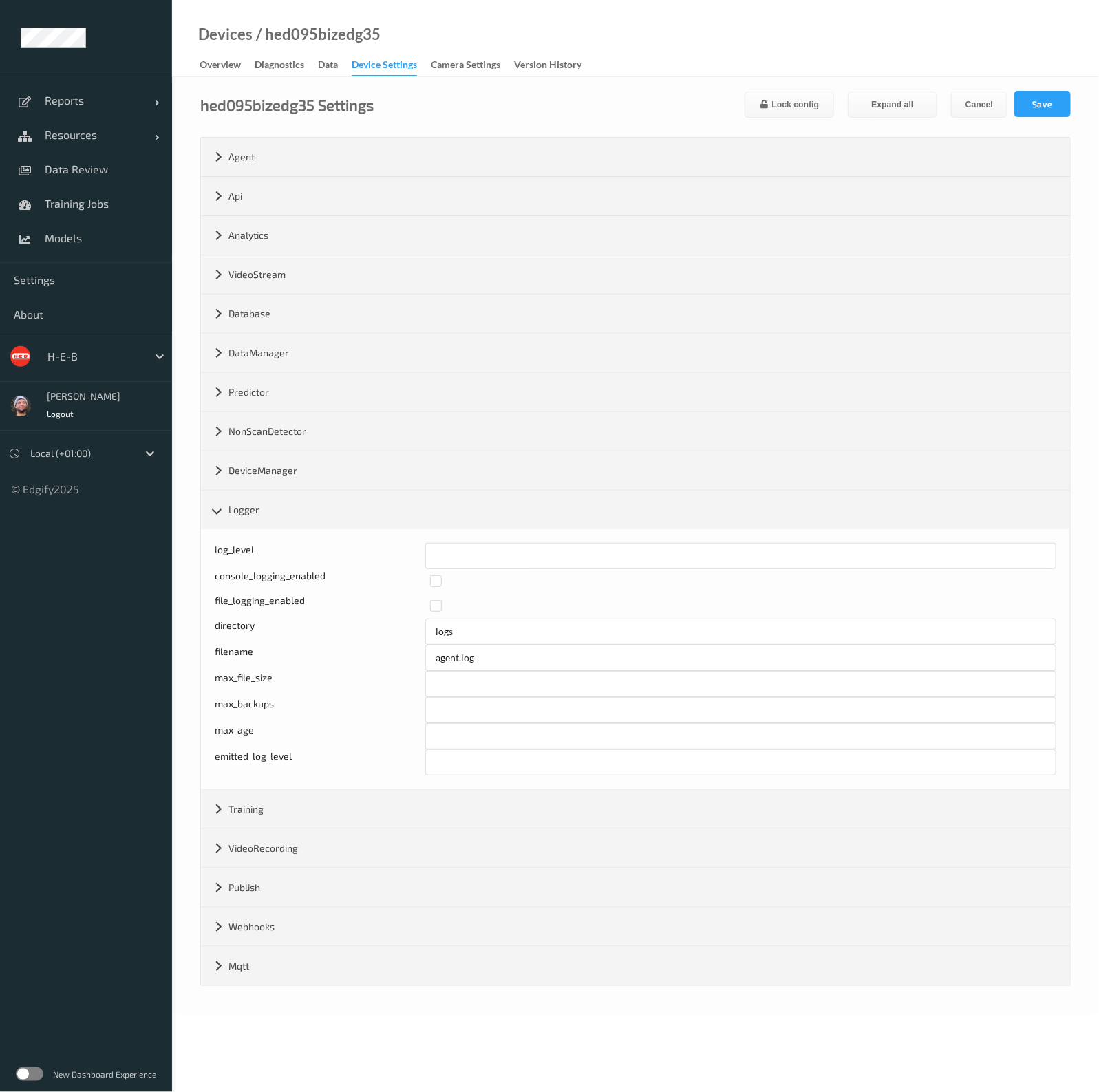
click at [539, 112] on div "hed095bizedg35 Settings Lock config Expand all Cancel Save" at bounding box center [635, 104] width 870 height 27
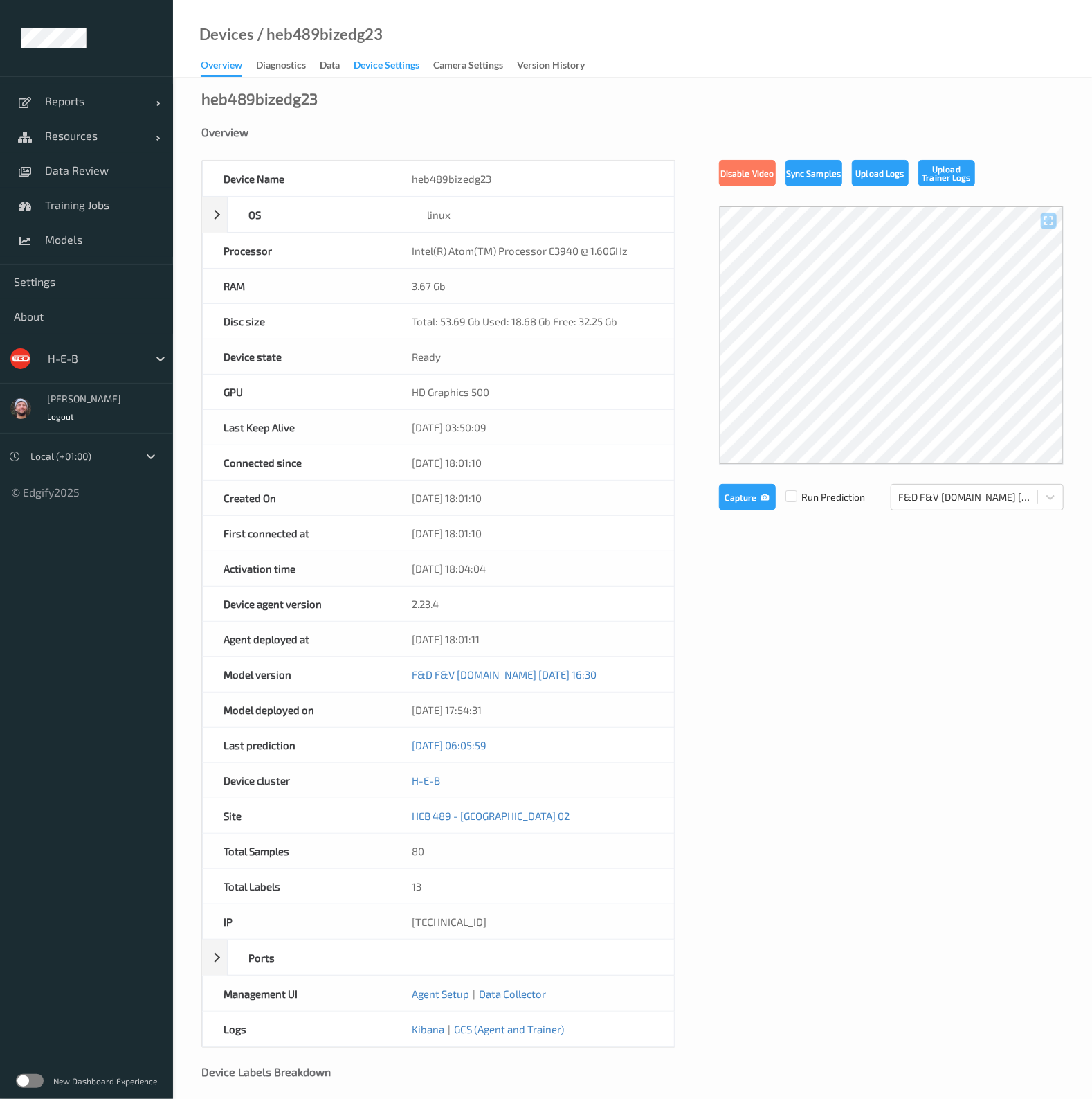
click at [403, 60] on div "Device Settings" at bounding box center [386, 67] width 66 height 17
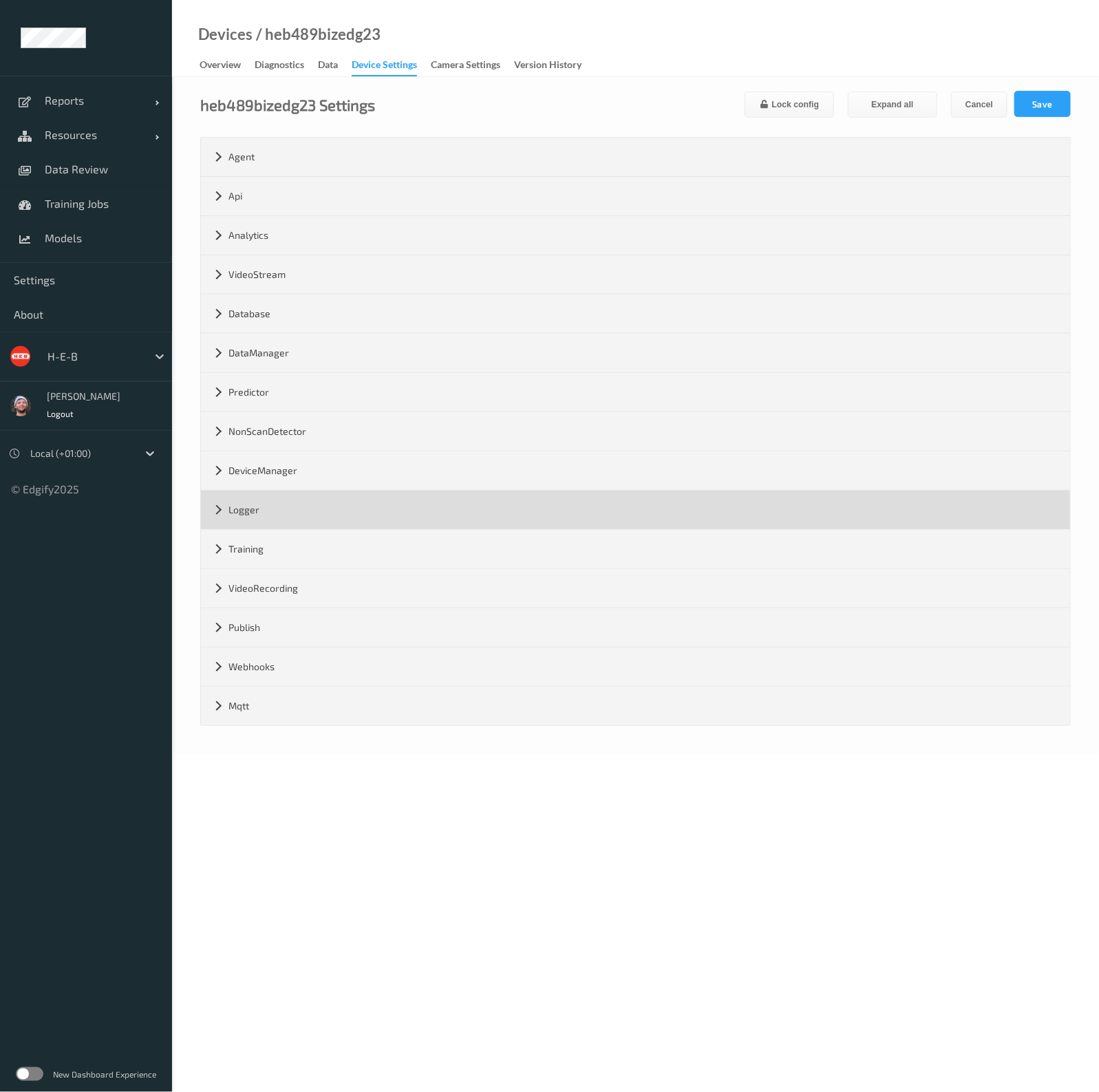
click at [335, 501] on div "Logger" at bounding box center [635, 510] width 869 height 39
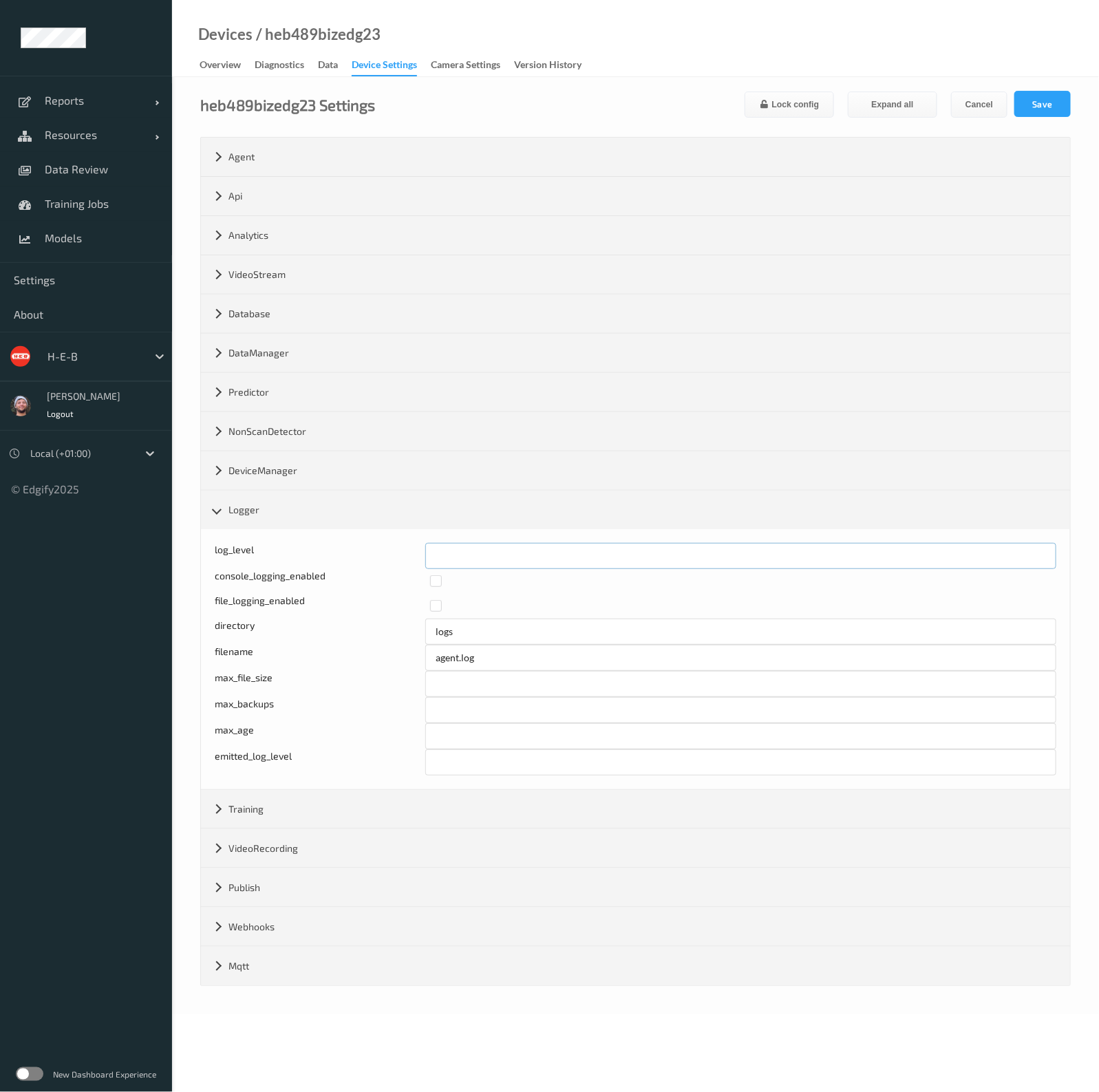
drag, startPoint x: 478, startPoint y: 549, endPoint x: 375, endPoint y: 560, distance: 103.6
click at [375, 560] on div "Log level: -1- trace, 0- debug, 1- info, 2-warn, 3-error, 4-fatal, 5-panic log_…" at bounding box center [634, 555] width 841 height 26
type input "*"
click at [1034, 101] on button "Save" at bounding box center [1042, 103] width 56 height 26
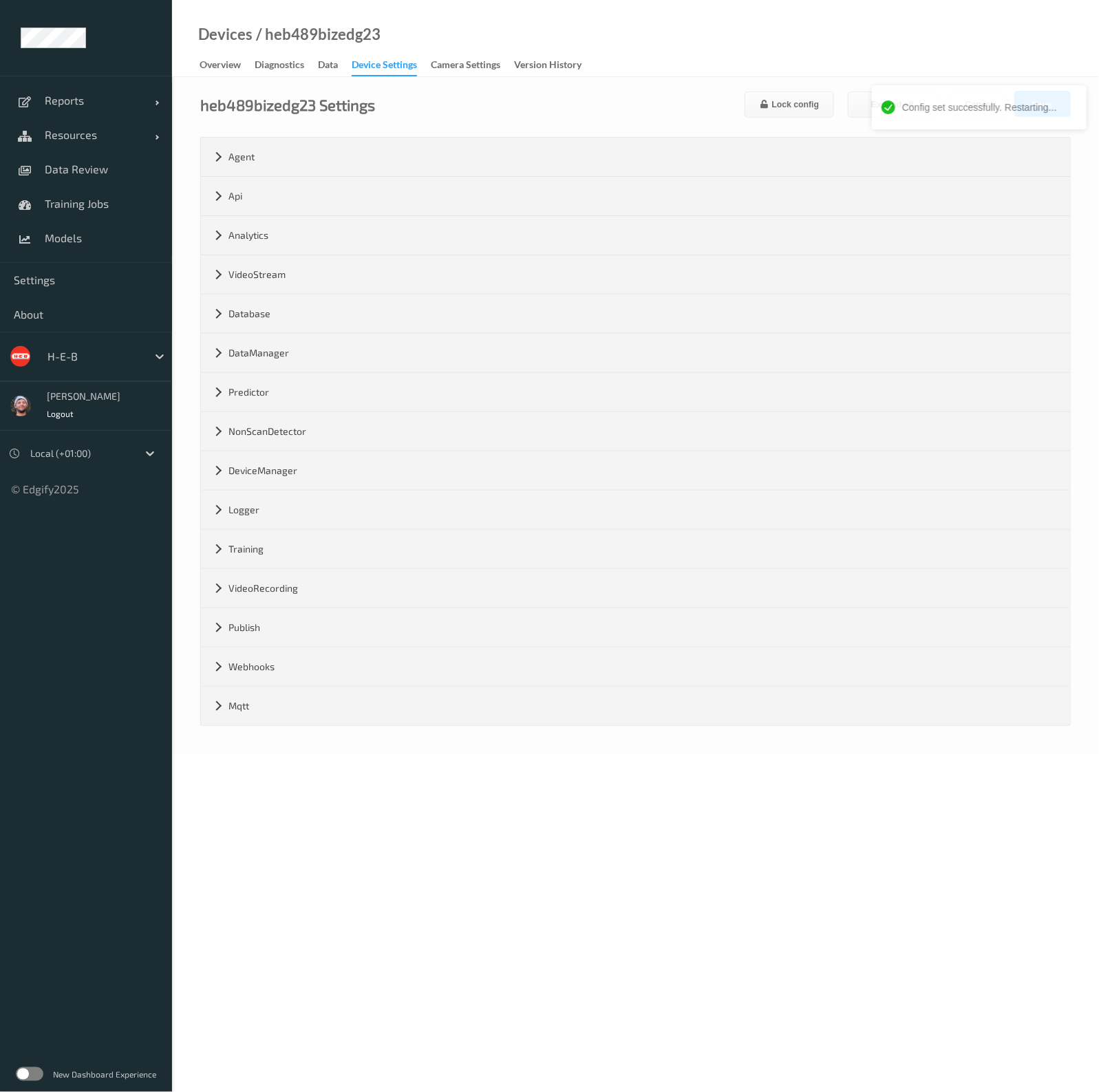
click at [790, 54] on div "Devices / heb489bizedg23 Overview Diagnostics Data Device Settings Camera Setti…" at bounding box center [635, 39] width 927 height 77
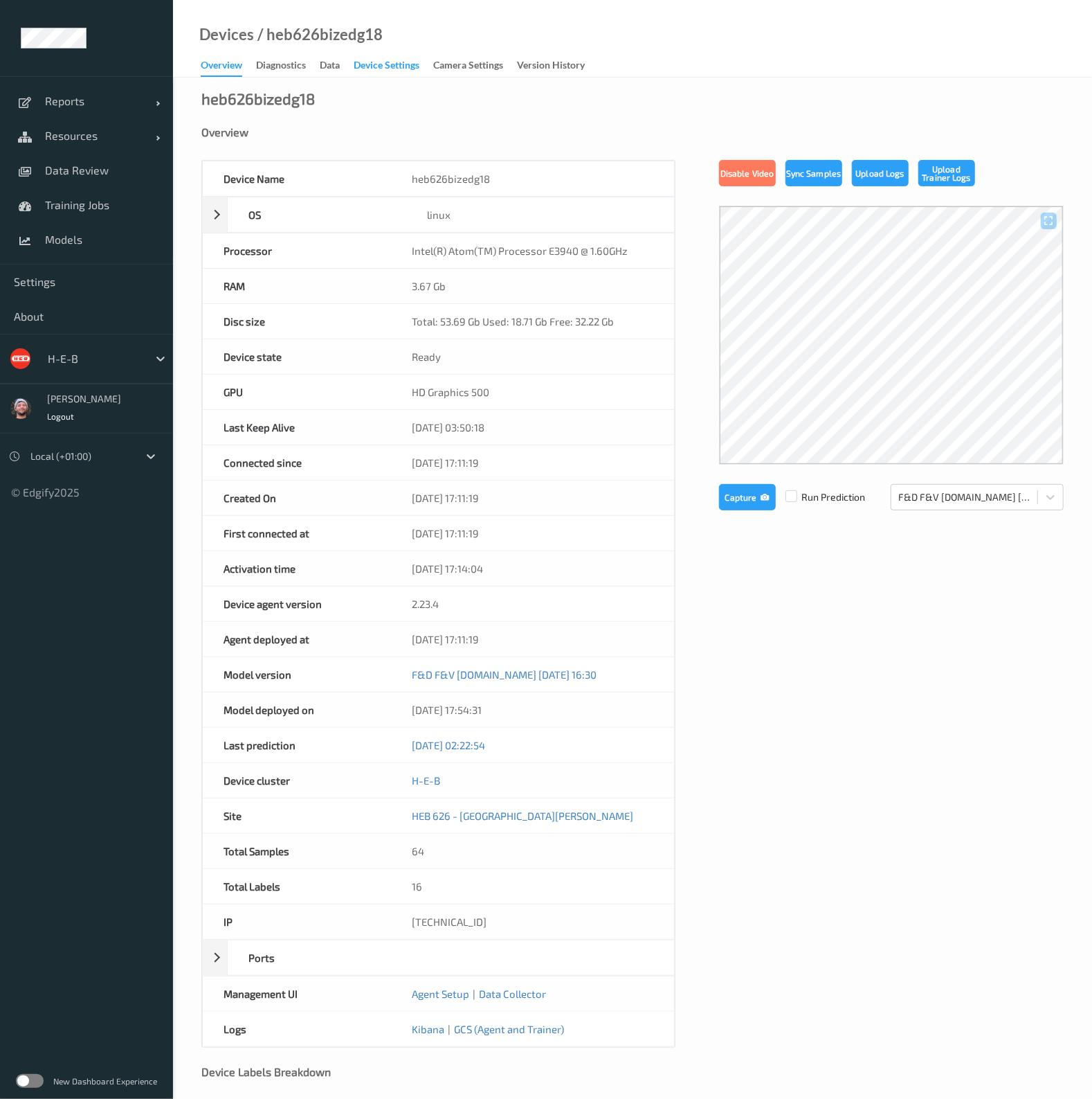
click at [391, 71] on div "Device Settings" at bounding box center [386, 67] width 66 height 17
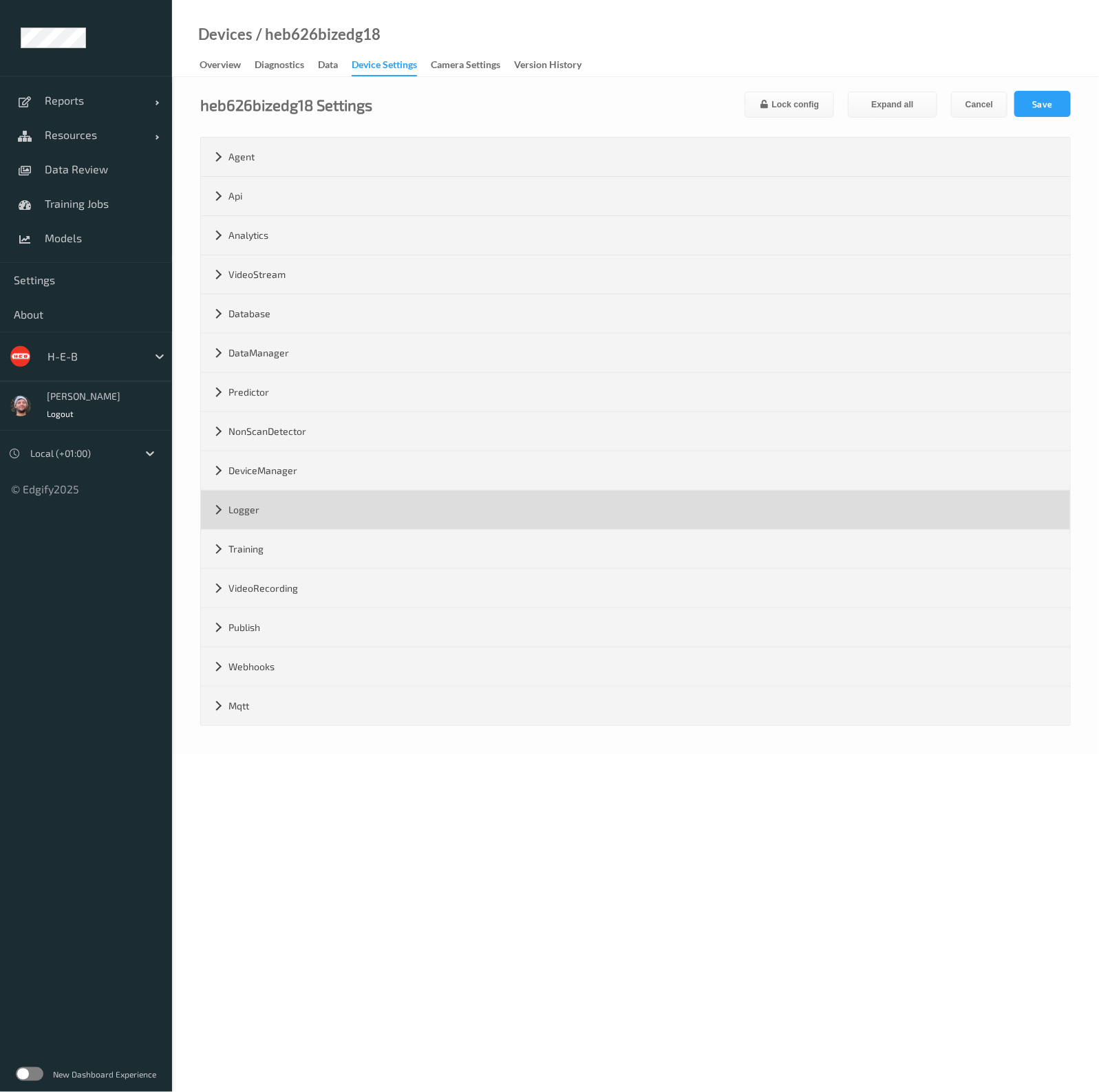
click at [397, 506] on div "Logger" at bounding box center [635, 510] width 869 height 39
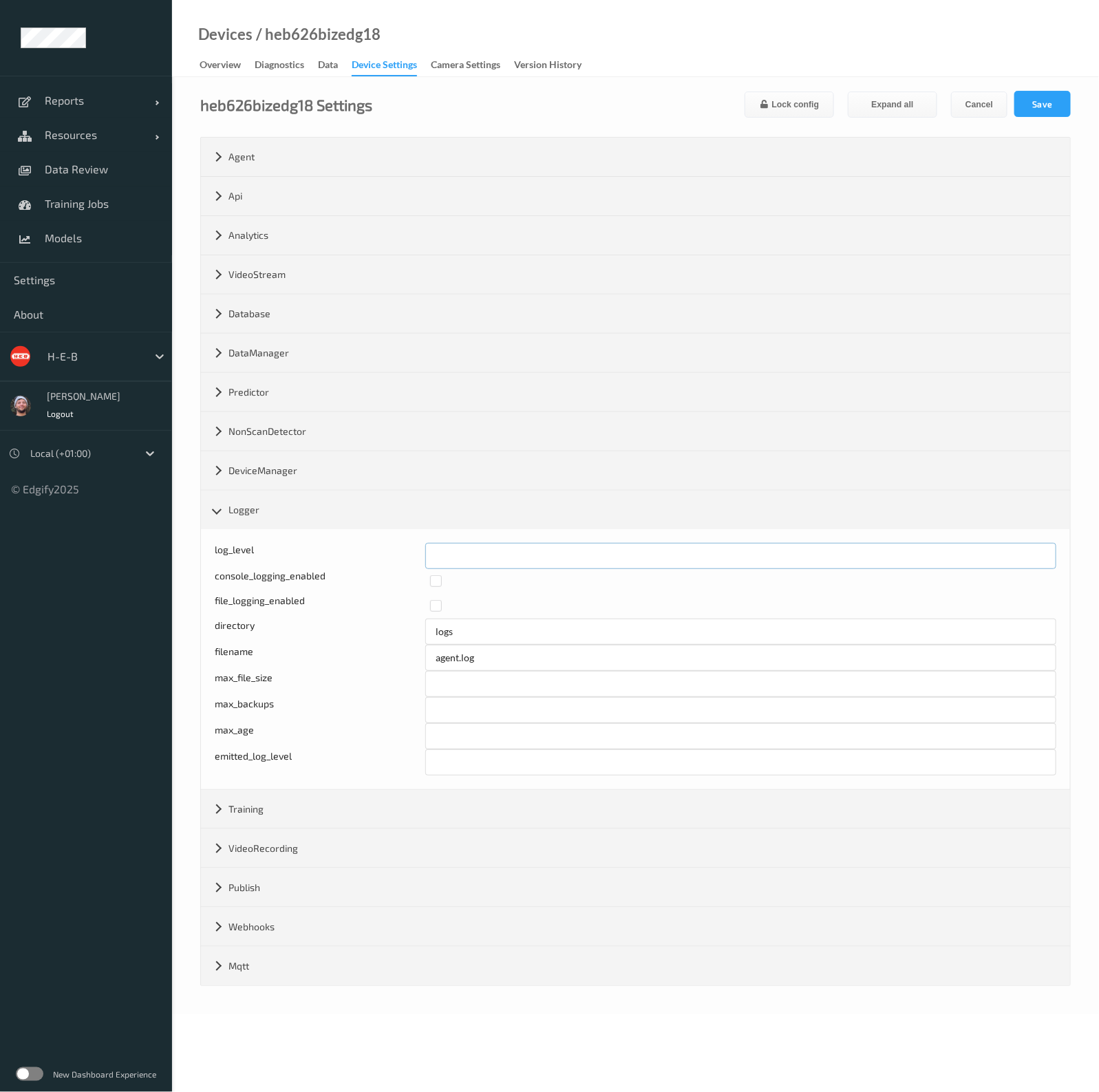
drag, startPoint x: 524, startPoint y: 546, endPoint x: 365, endPoint y: 549, distance: 159.0
click at [362, 550] on div "log_level *" at bounding box center [634, 555] width 841 height 26
type input "*"
click at [1022, 101] on button "Save" at bounding box center [1042, 103] width 56 height 26
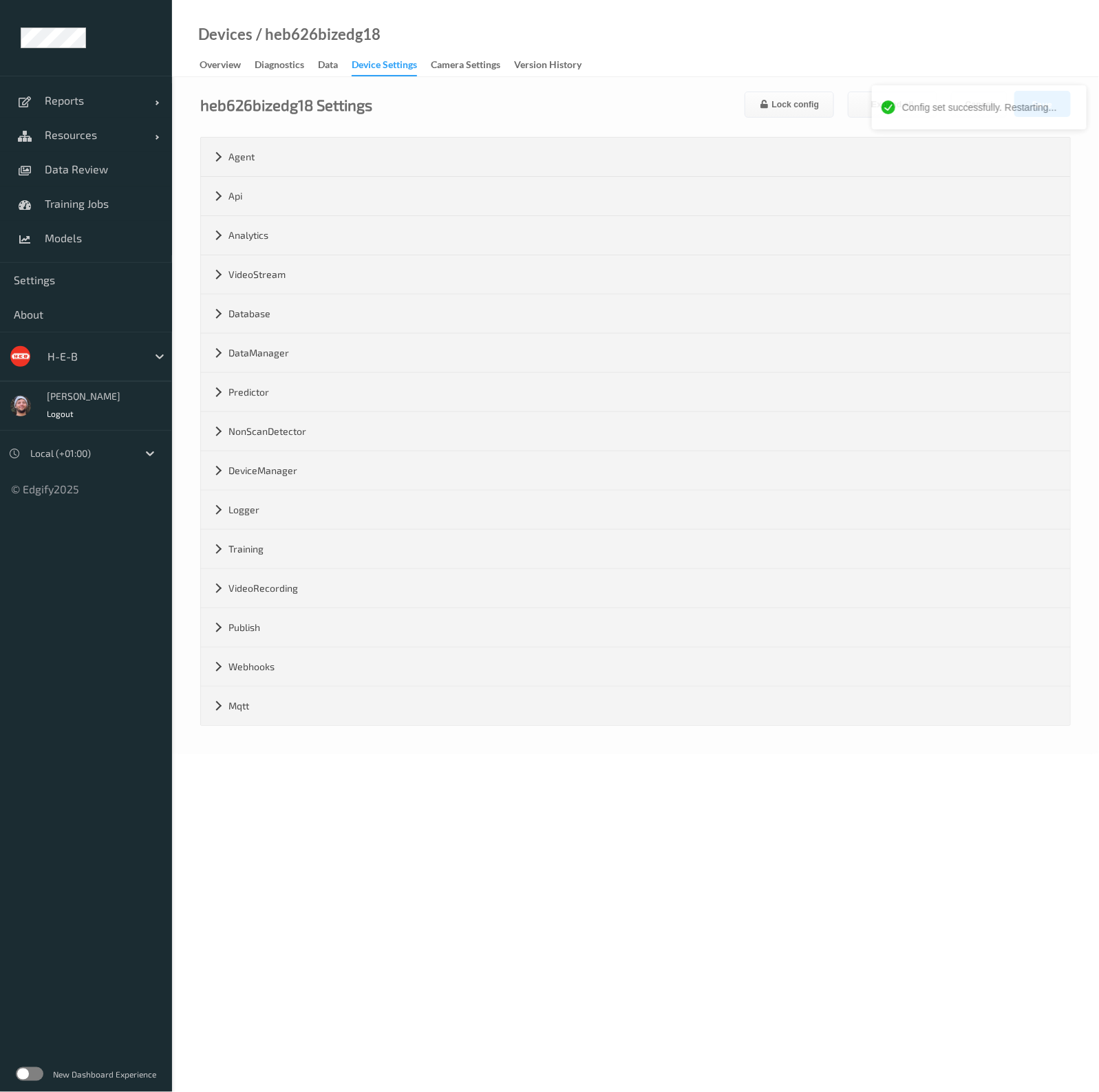
click at [722, 55] on div "Devices / heb626bizedg18 Overview Diagnostics Data Device Settings Camera Setti…" at bounding box center [635, 39] width 927 height 77
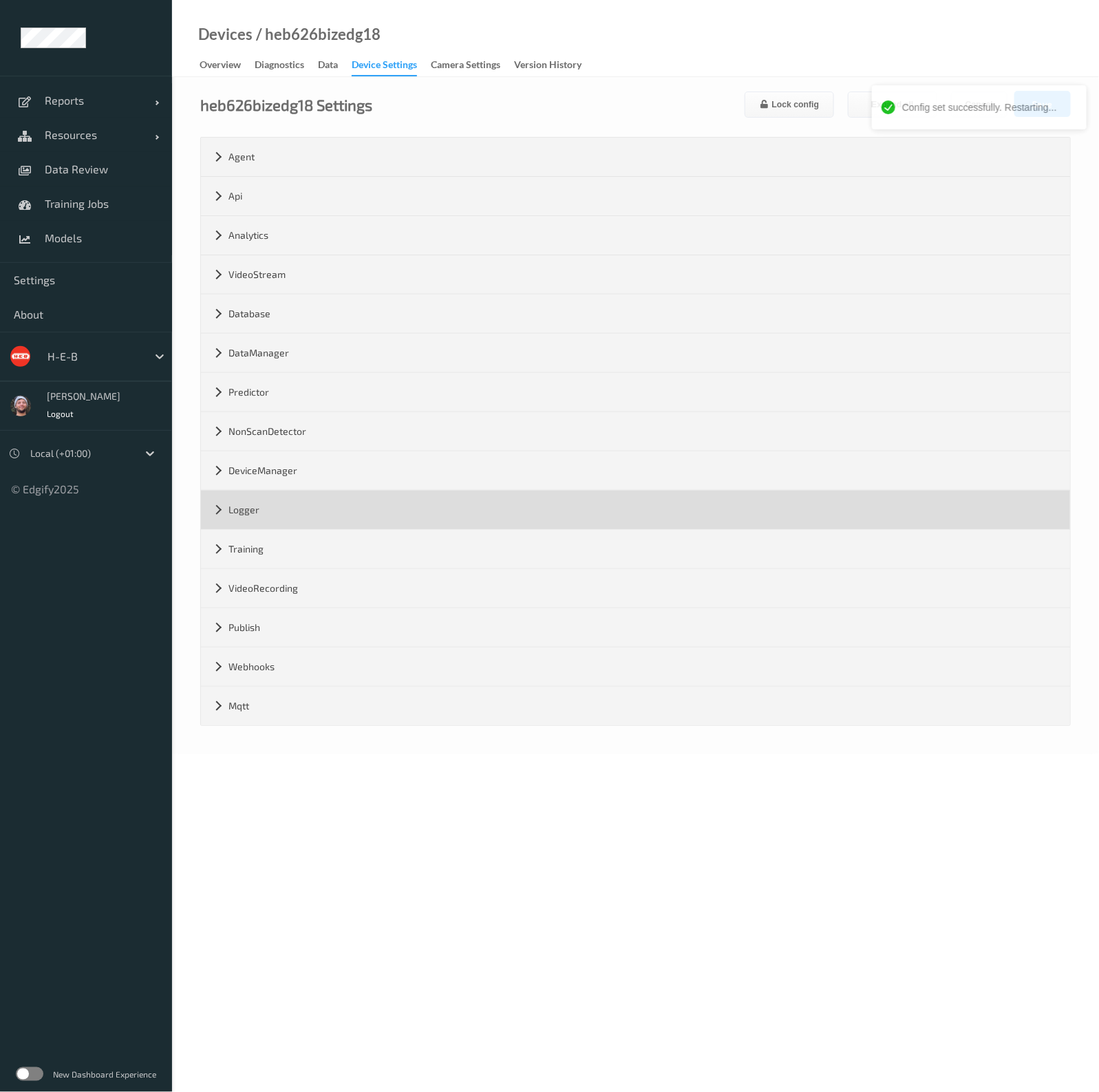
click at [344, 507] on div "Logger" at bounding box center [635, 510] width 869 height 39
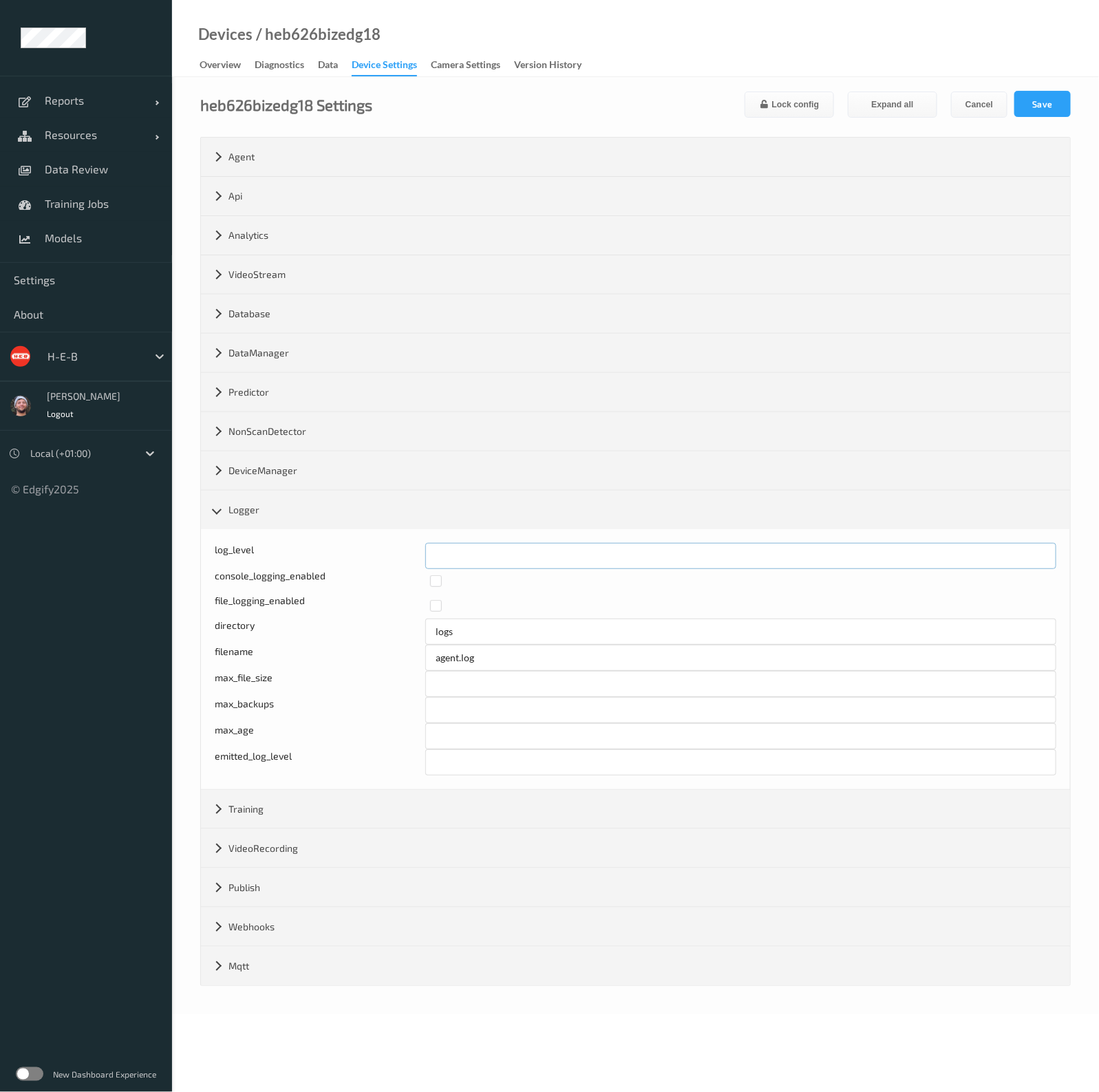
click at [472, 547] on input "*" at bounding box center [740, 555] width 631 height 26
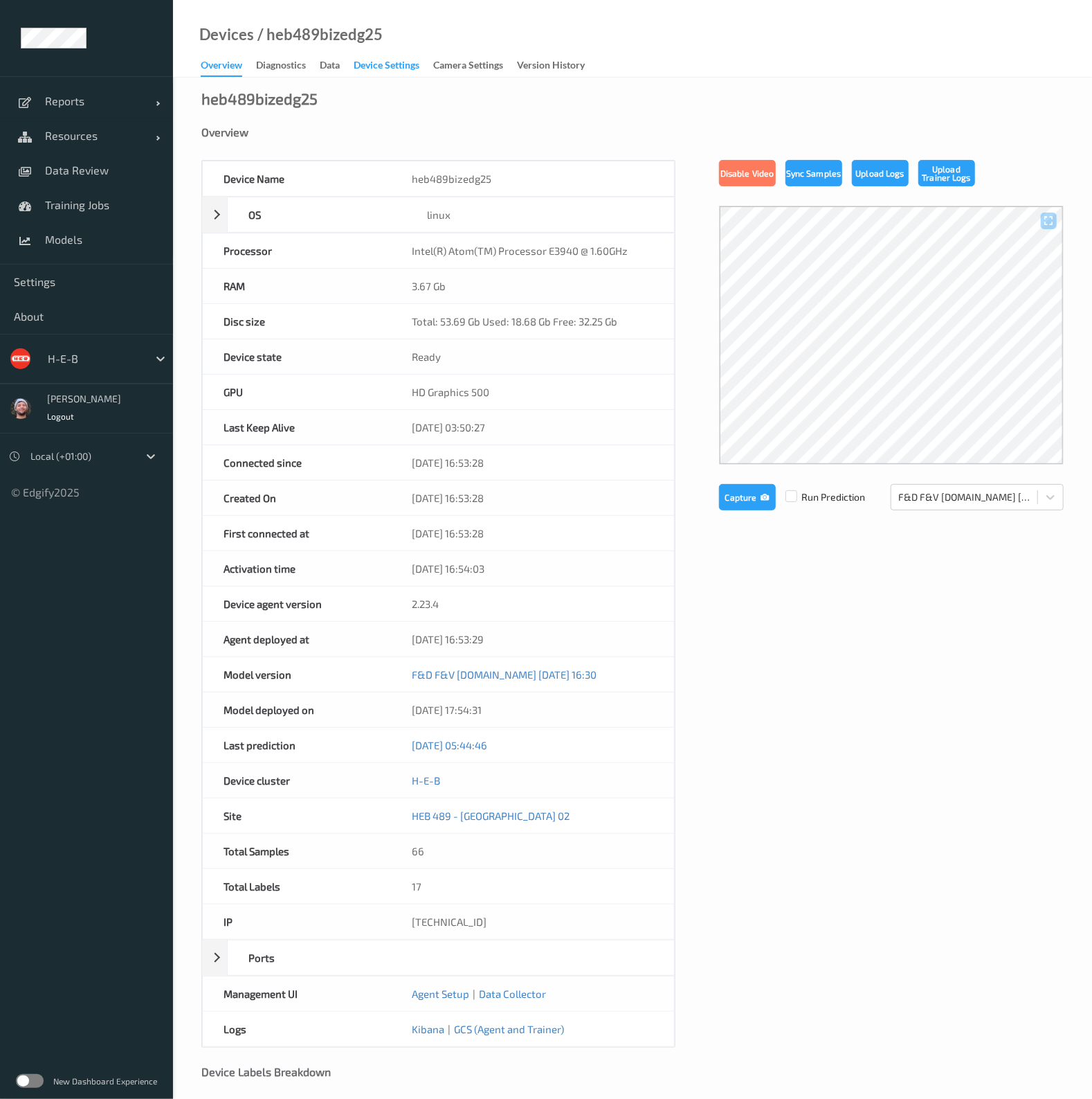
click at [374, 71] on div "Device Settings" at bounding box center [386, 67] width 66 height 17
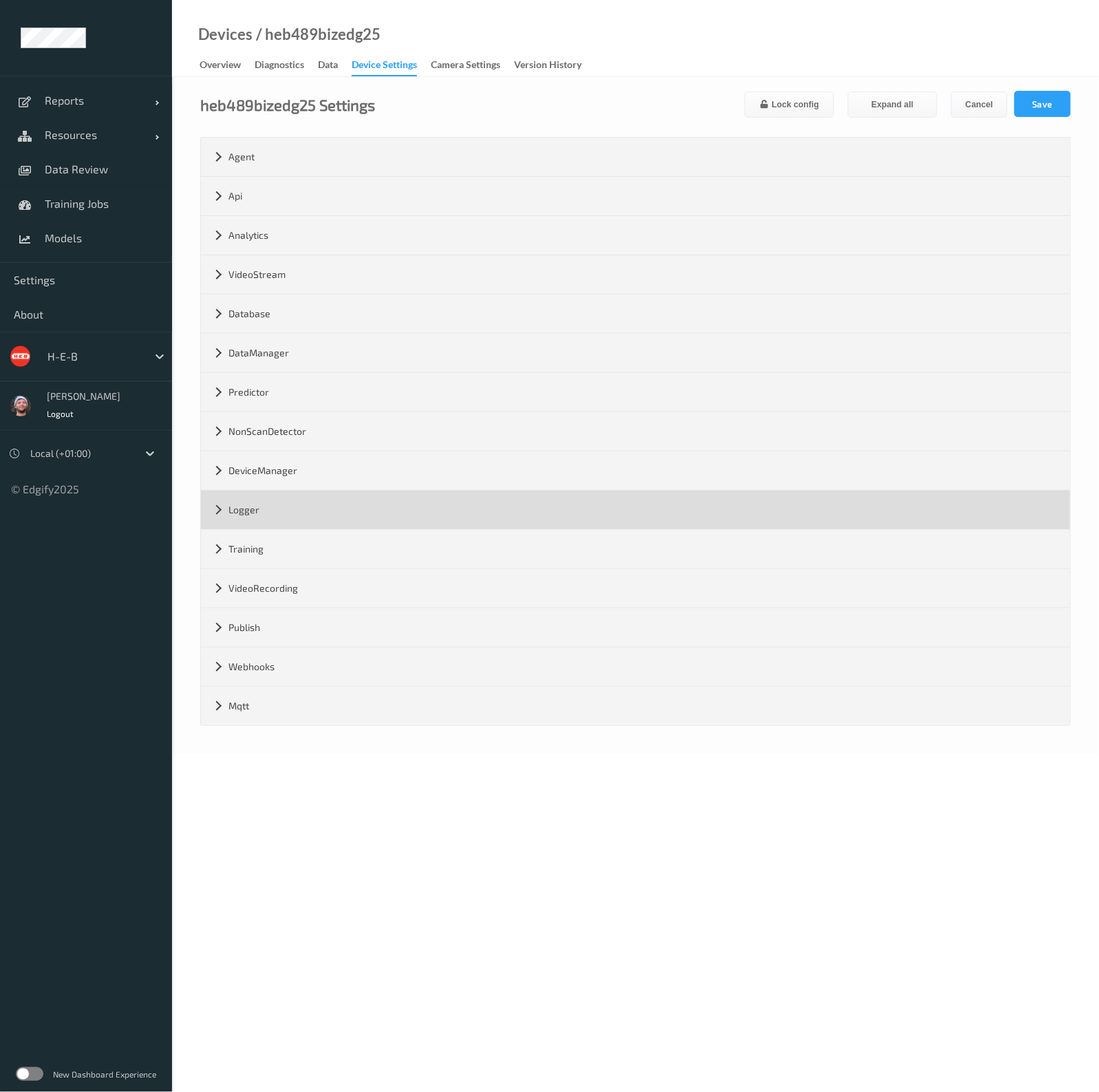
click at [279, 506] on div "Logger" at bounding box center [635, 510] width 869 height 39
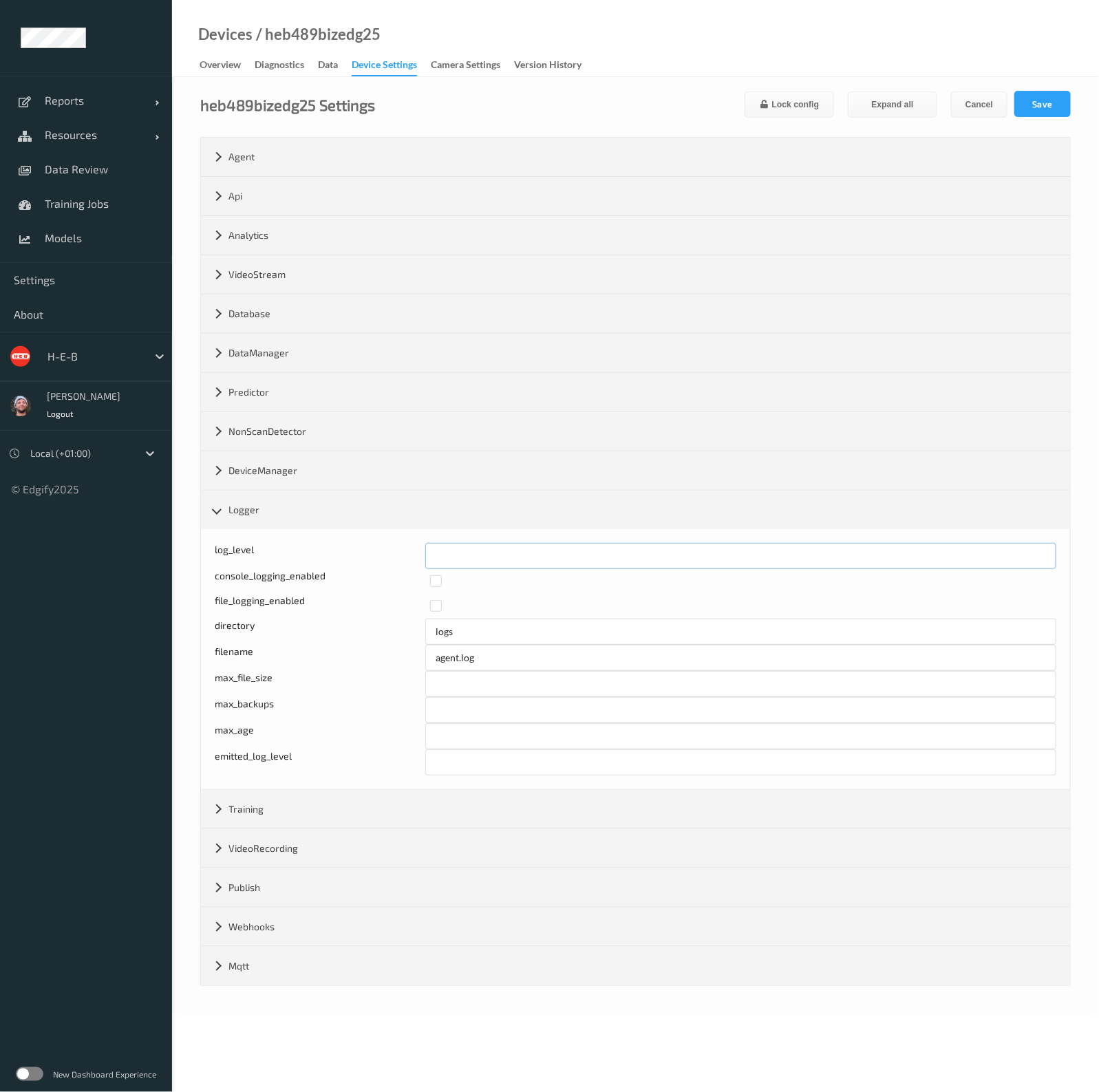
drag, startPoint x: 449, startPoint y: 561, endPoint x: 403, endPoint y: 558, distance: 46.1
click at [401, 561] on div "log_level *" at bounding box center [634, 555] width 841 height 26
type input "*"
click at [1036, 97] on button "Save" at bounding box center [1042, 103] width 56 height 26
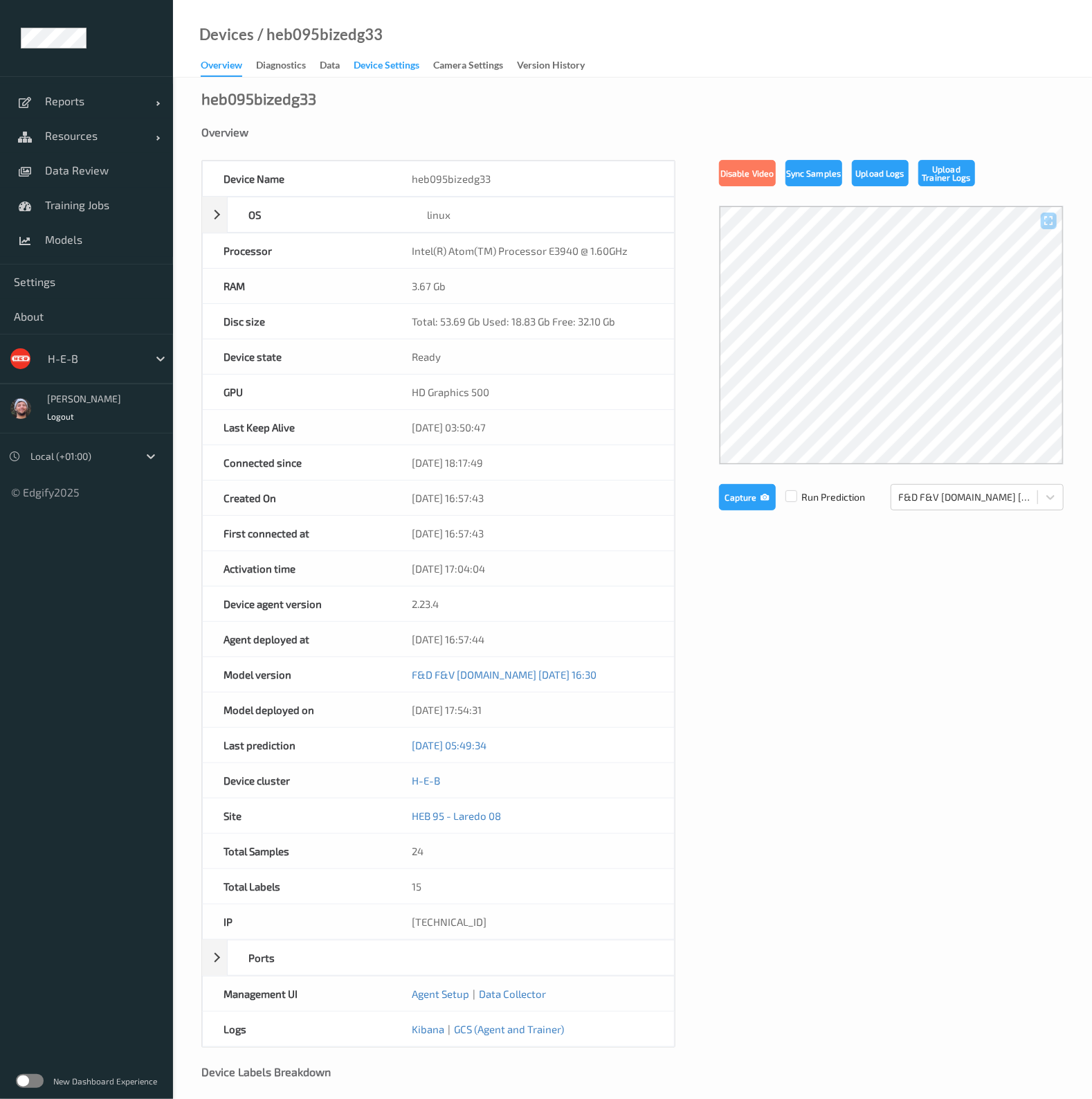
click at [407, 69] on div "Device Settings" at bounding box center [386, 67] width 66 height 17
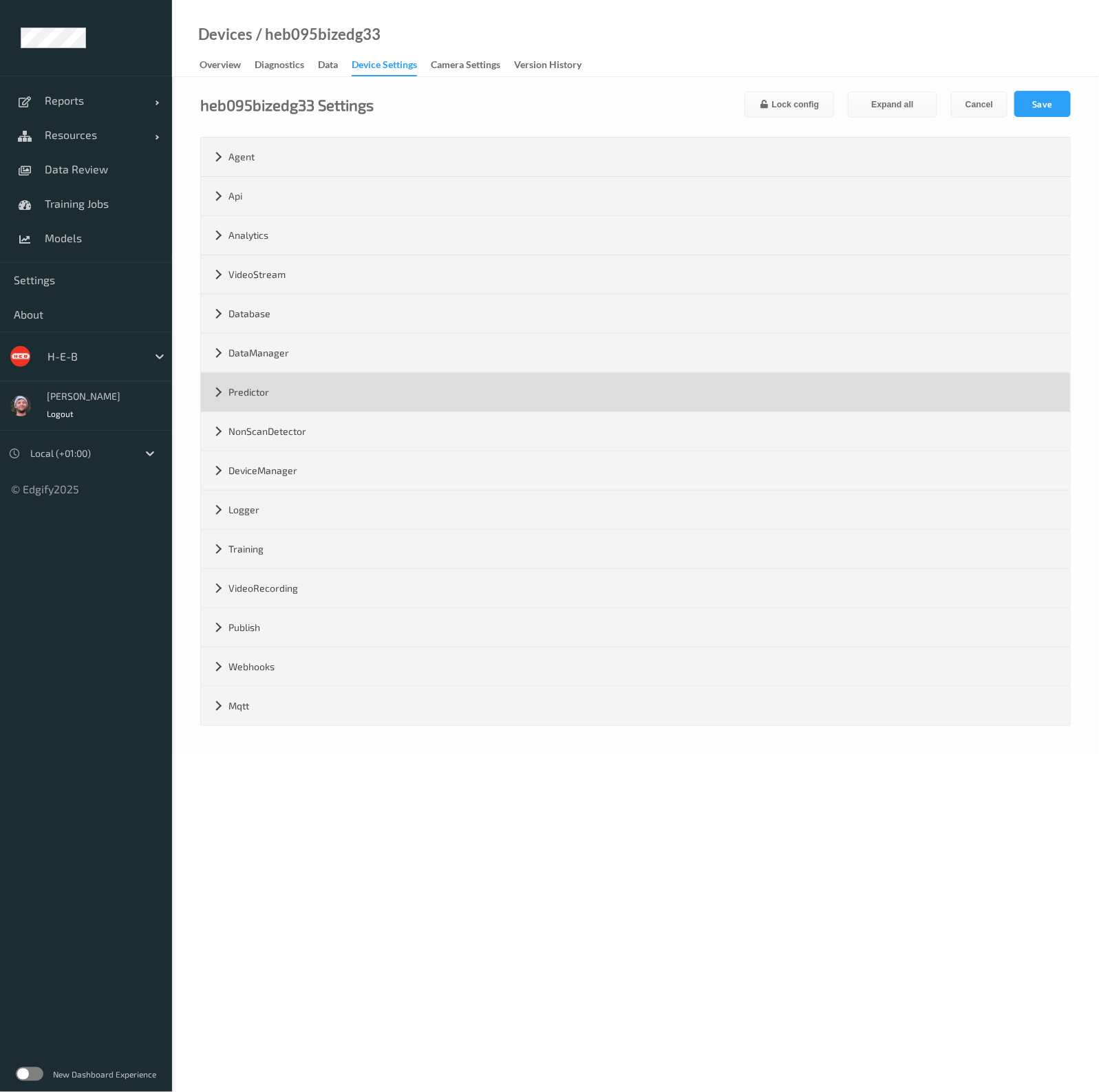
click at [344, 391] on div "Predictor" at bounding box center [635, 392] width 869 height 39
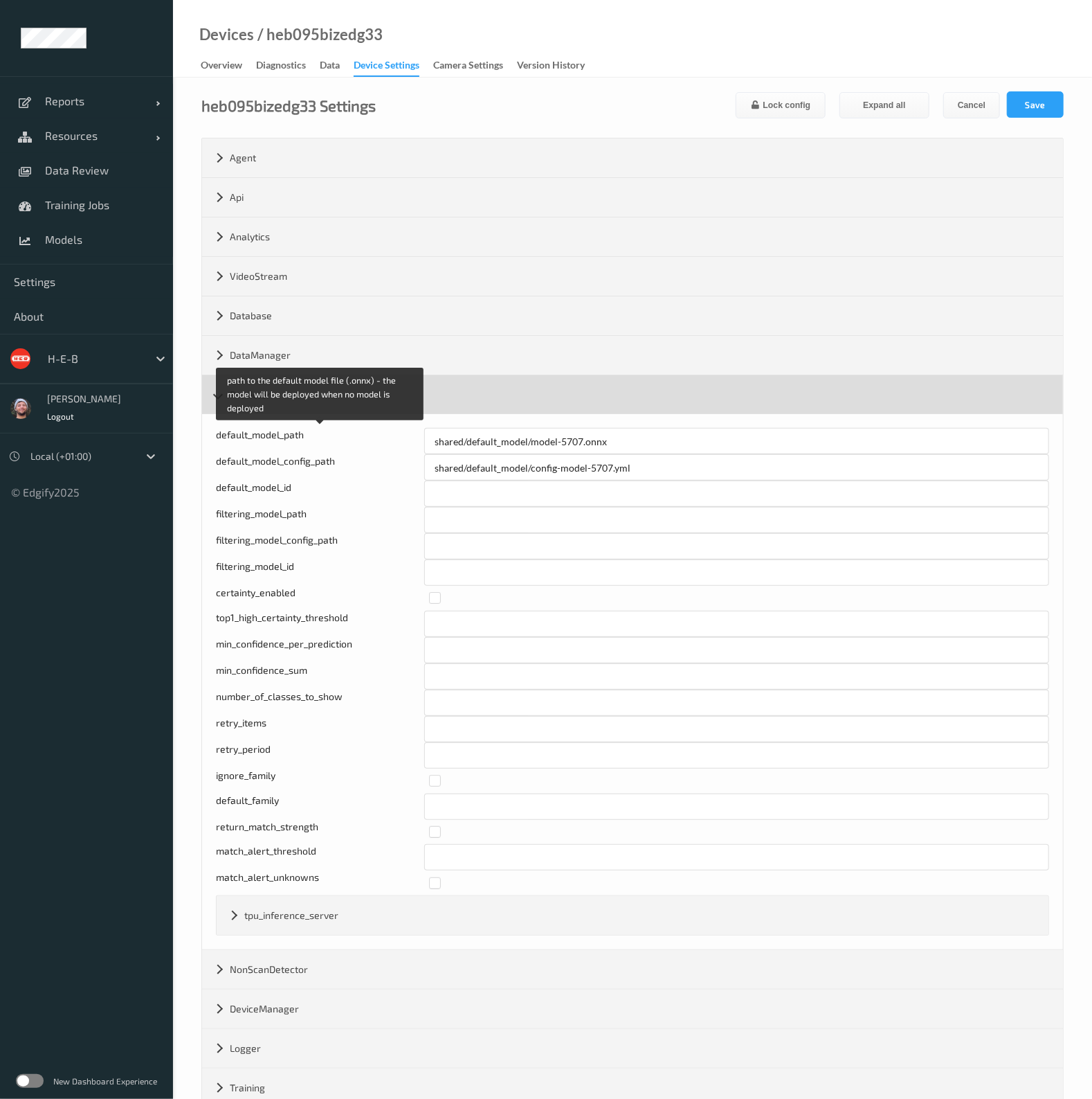
click at [315, 401] on div "Predictor" at bounding box center [632, 395] width 861 height 39
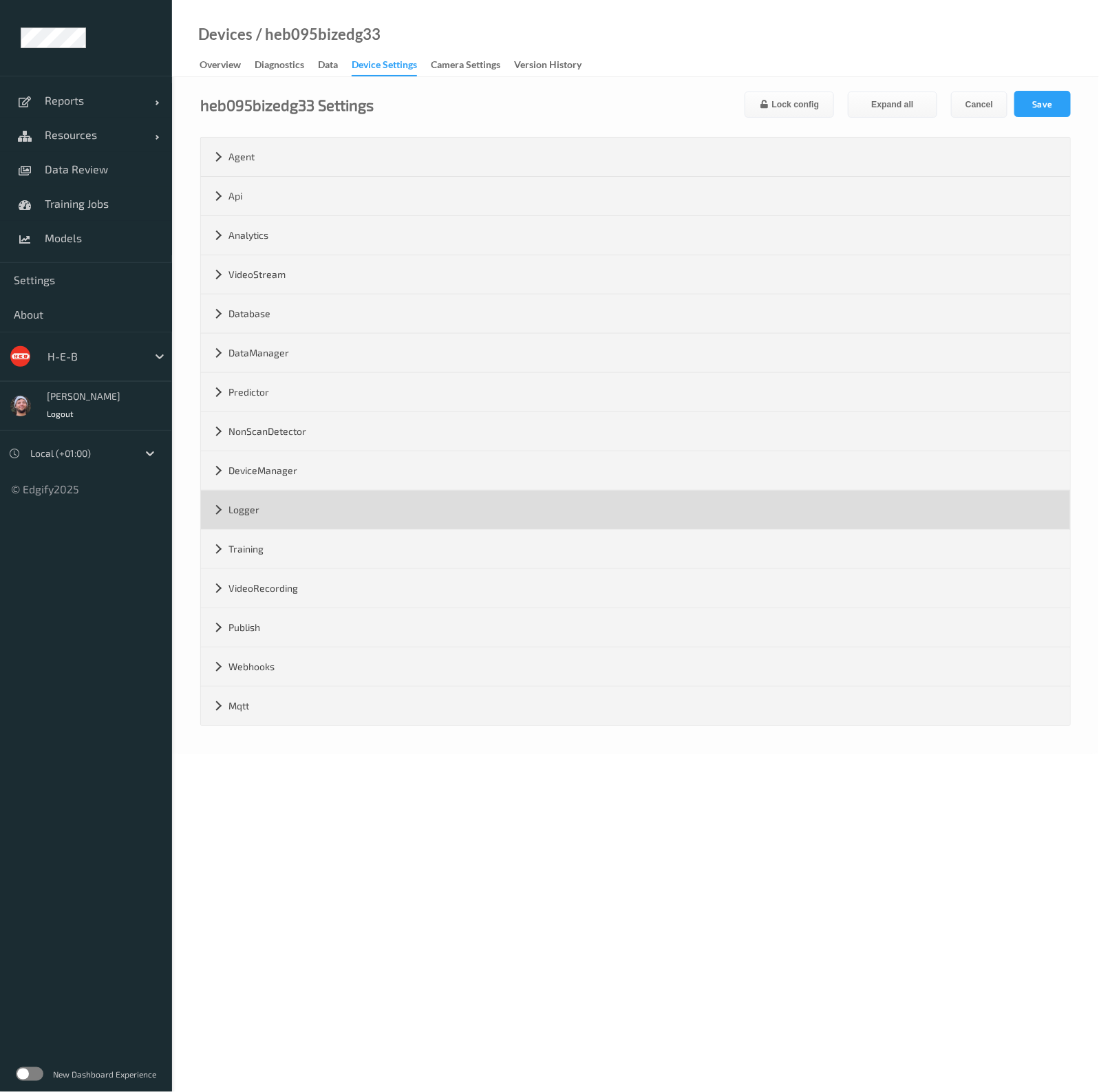
click at [302, 521] on div "Logger" at bounding box center [635, 510] width 869 height 39
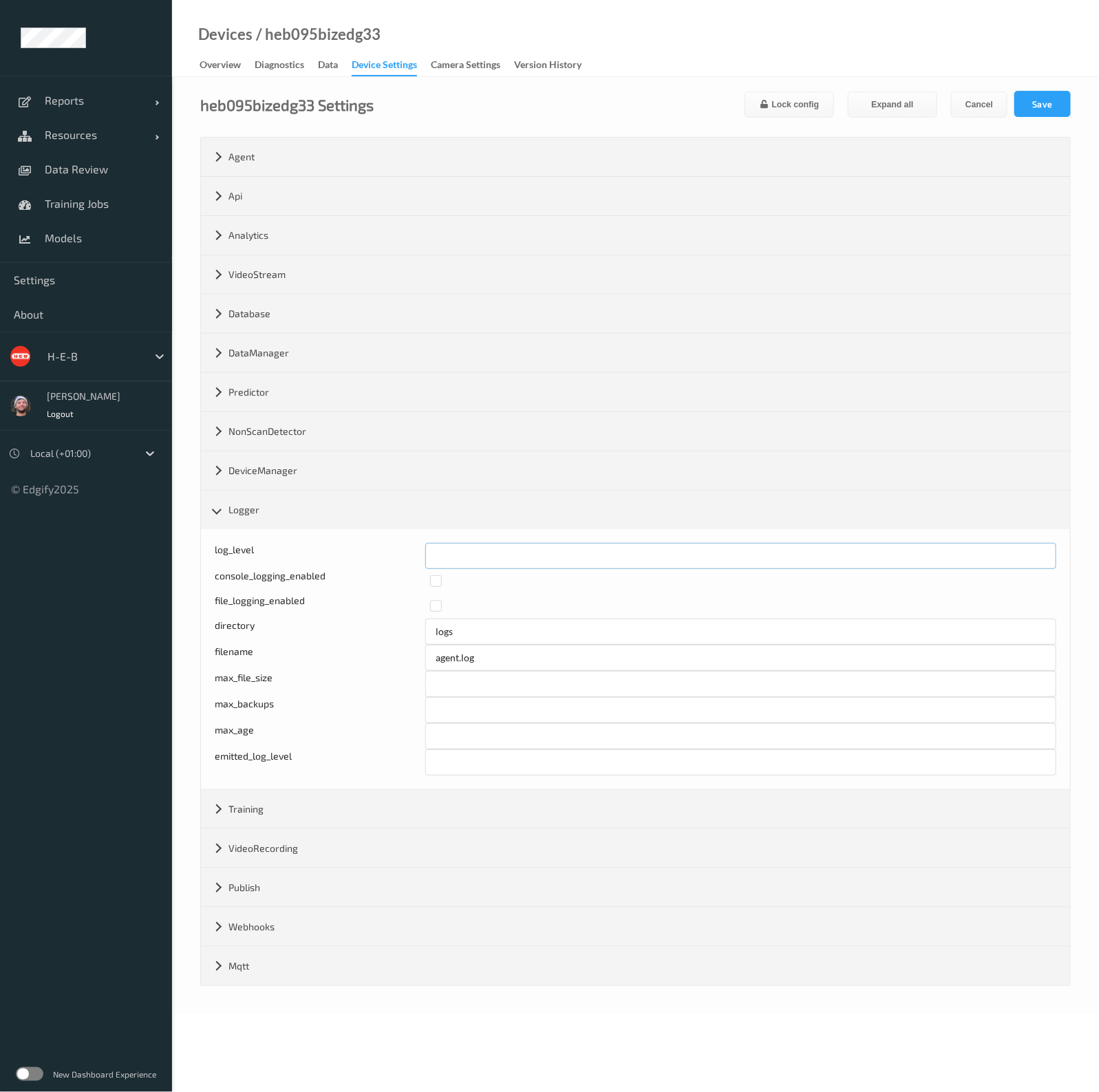
click at [404, 553] on div "log_level *" at bounding box center [634, 555] width 841 height 26
type input "*"
click at [1065, 112] on button "Save" at bounding box center [1042, 103] width 56 height 26
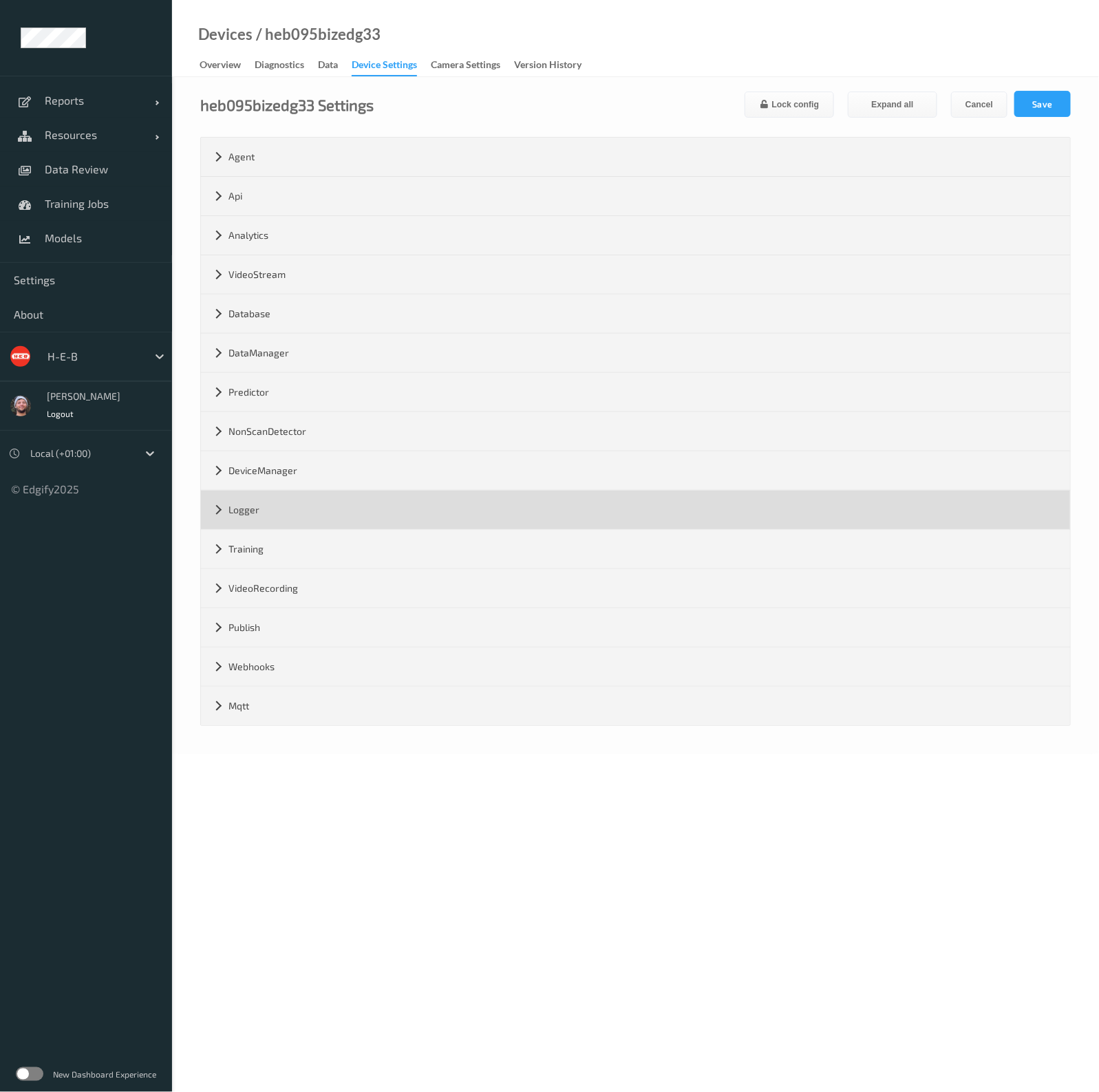
click at [266, 515] on div "Logger" at bounding box center [635, 510] width 869 height 39
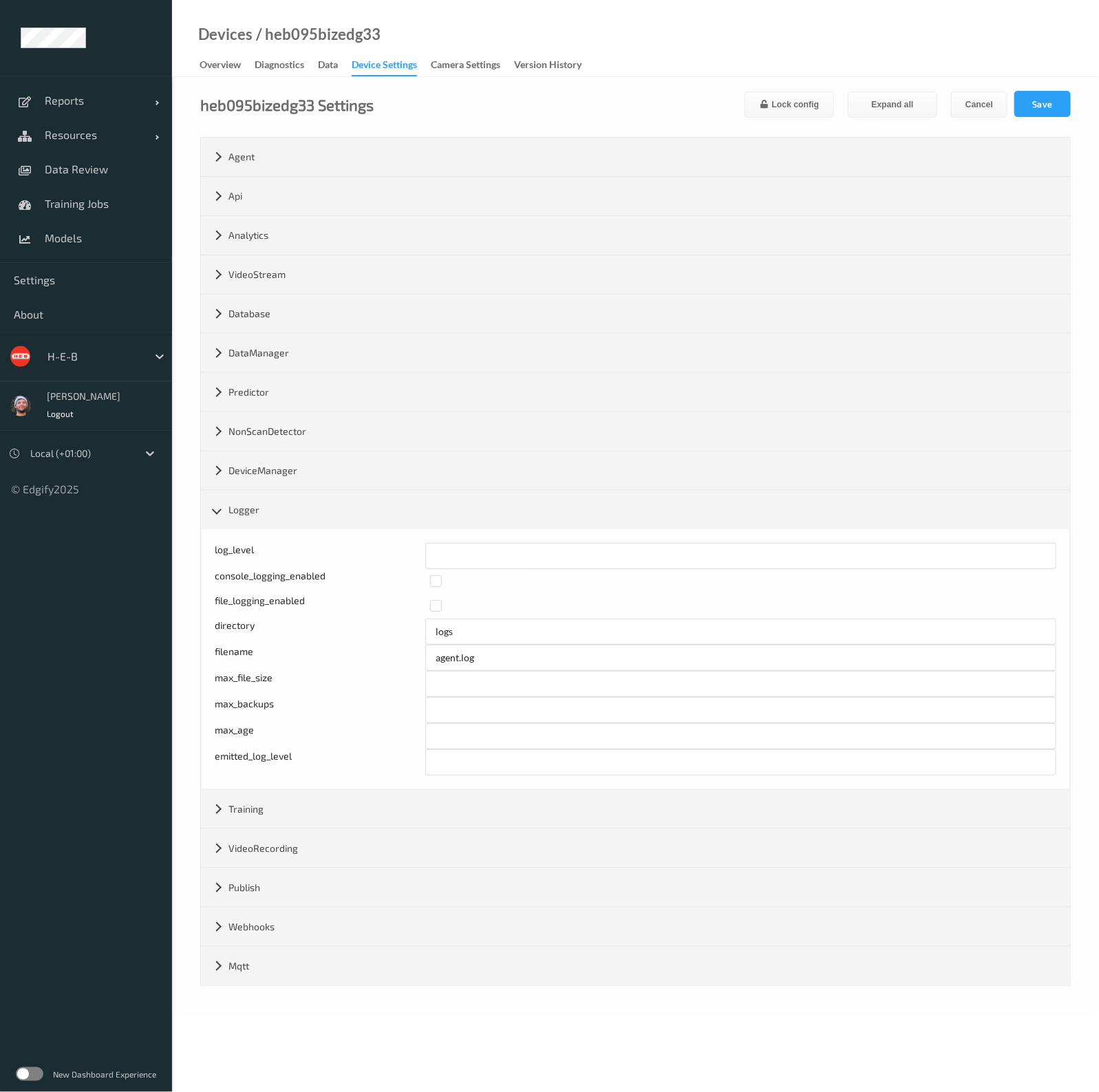
click at [613, 134] on form "heb095bizedg33 Settings Lock config Expand all Cancel Save Agent version 2.23.4…" at bounding box center [635, 538] width 870 height 895
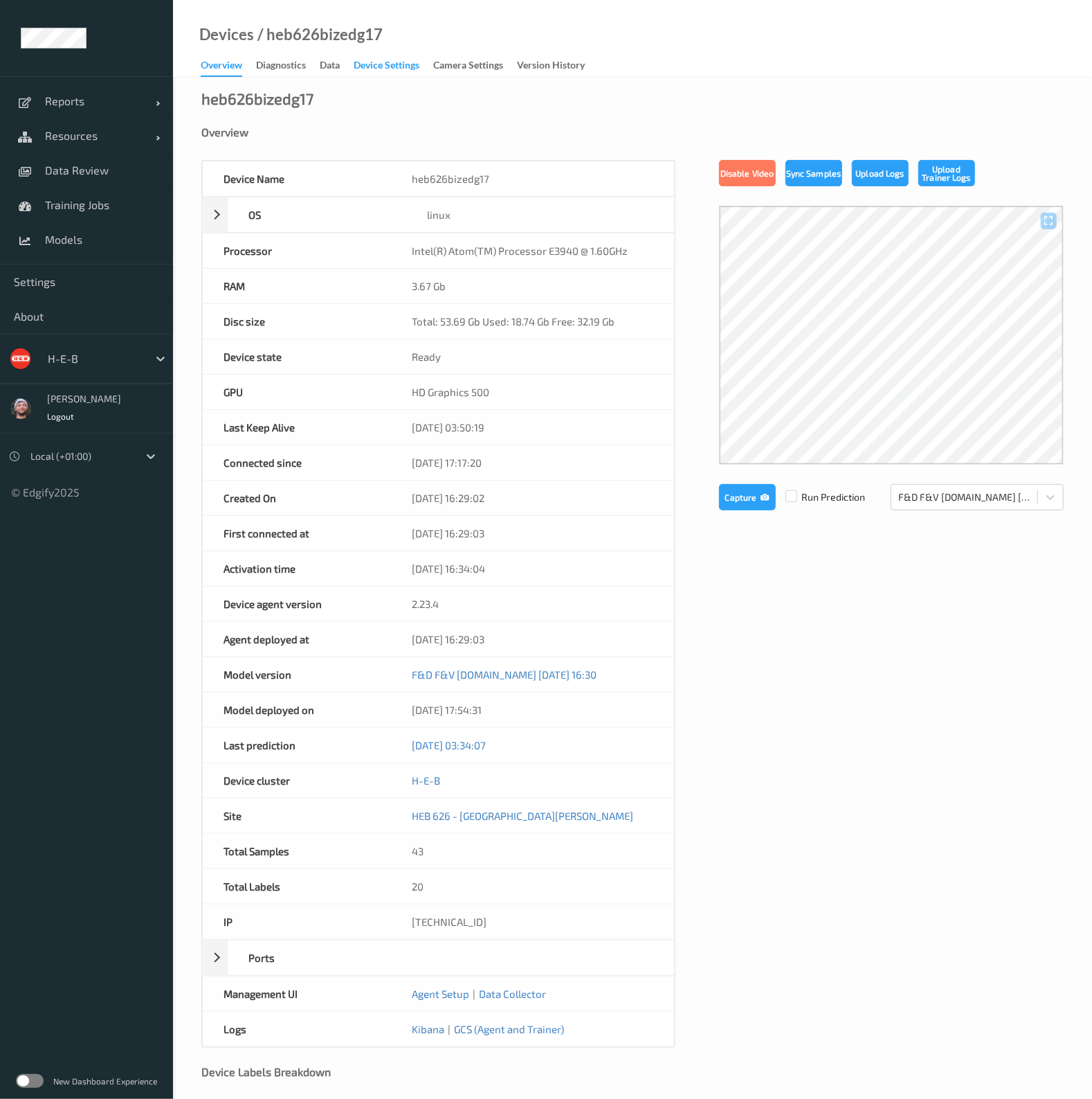
click at [370, 62] on div "Device Settings" at bounding box center [386, 67] width 66 height 17
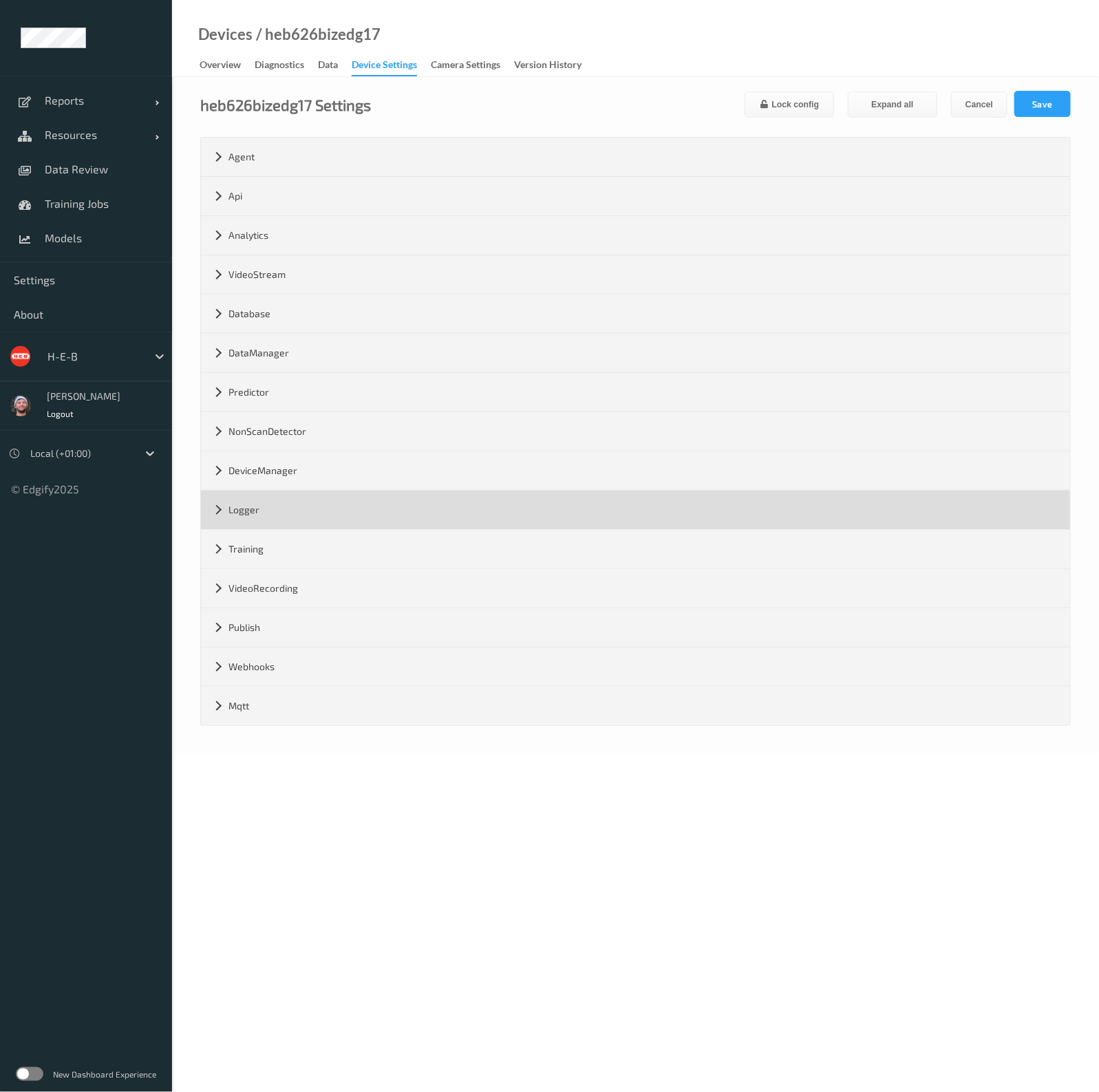
click at [281, 506] on div "Logger" at bounding box center [635, 510] width 869 height 39
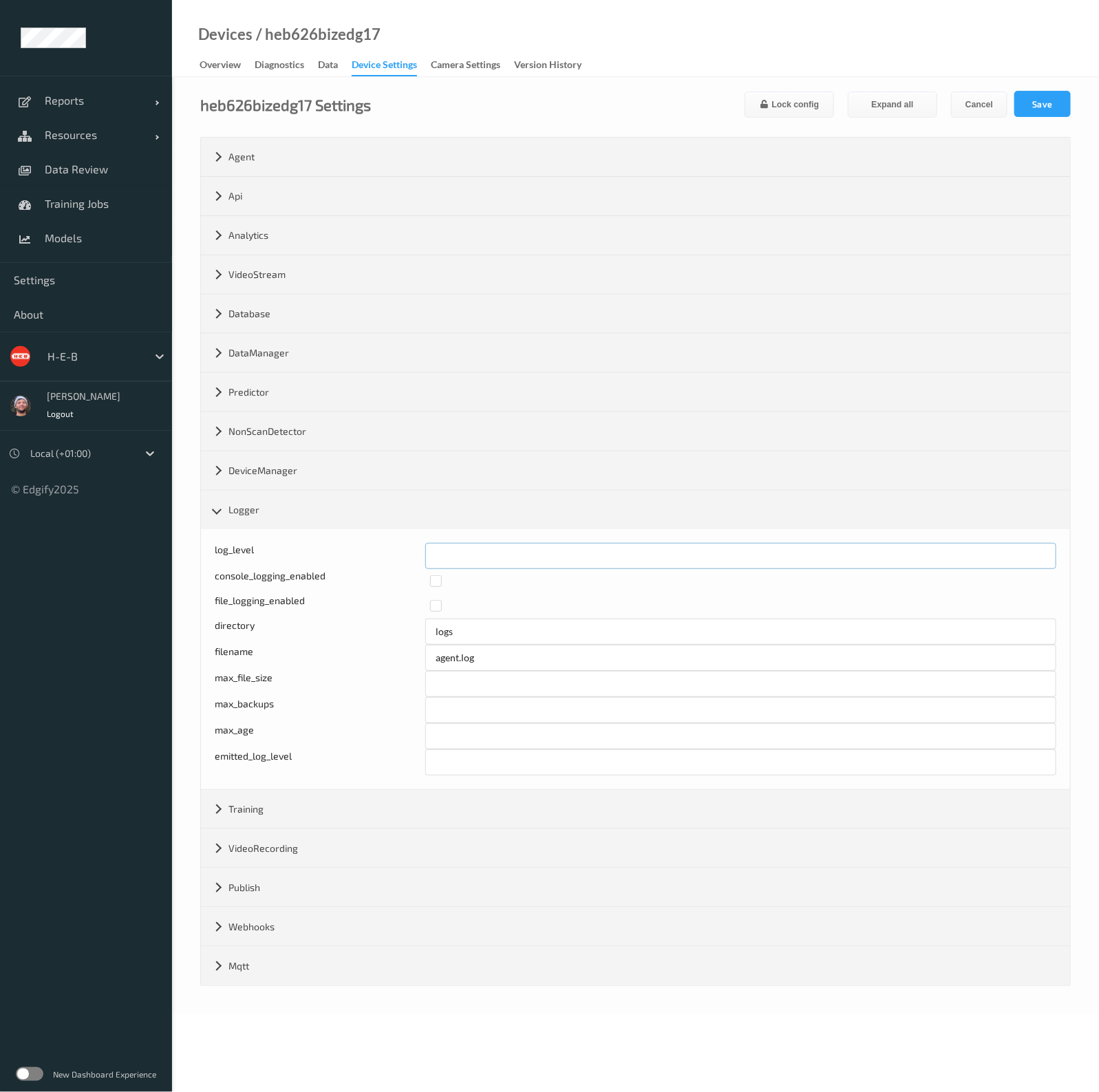
drag, startPoint x: 424, startPoint y: 543, endPoint x: 402, endPoint y: 541, distance: 22.1
click at [396, 543] on div "log_level *" at bounding box center [634, 555] width 841 height 26
type input "*"
click at [1028, 106] on button "Save" at bounding box center [1042, 103] width 56 height 26
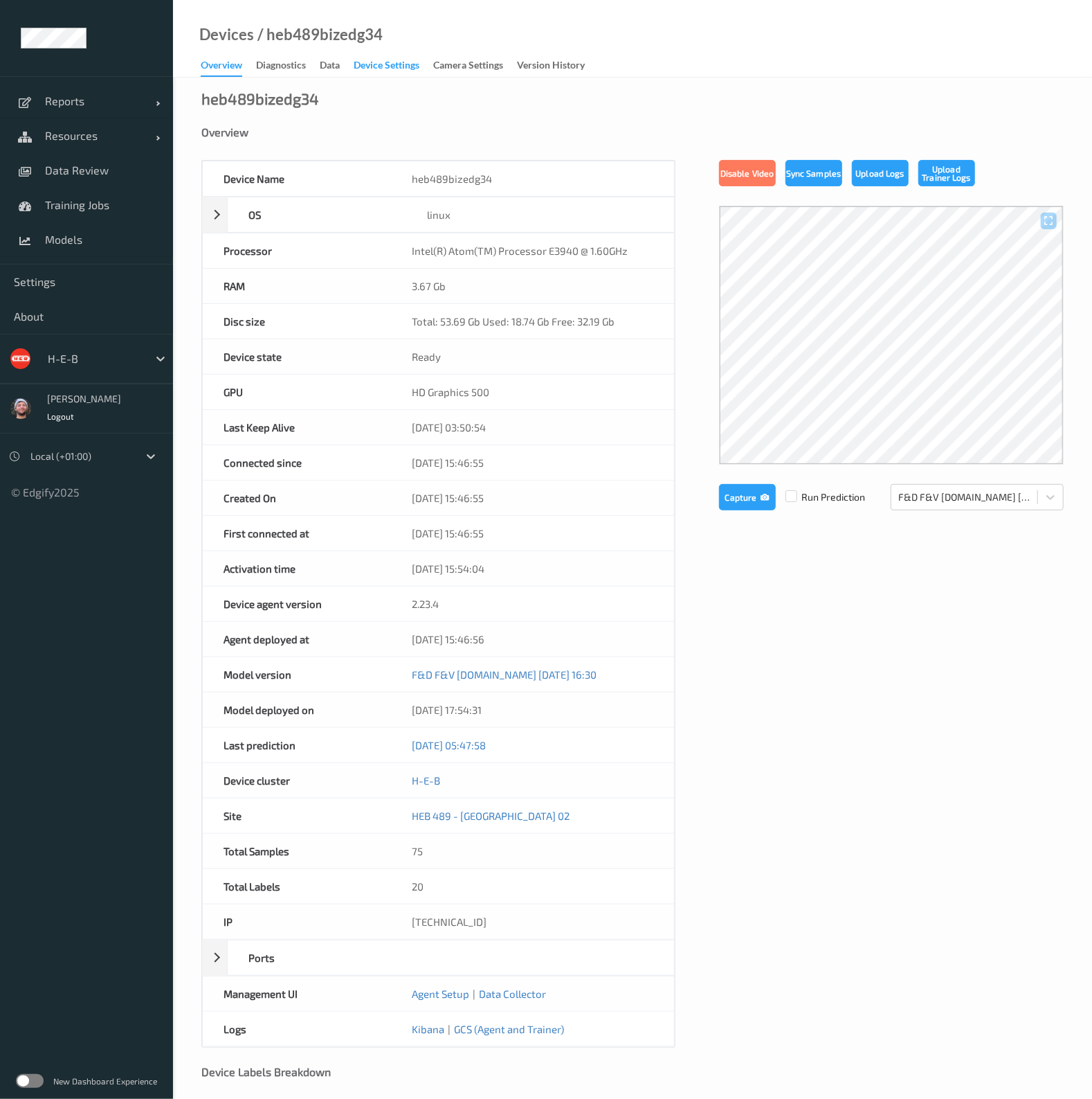
click at [399, 67] on div "Device Settings" at bounding box center [386, 67] width 66 height 17
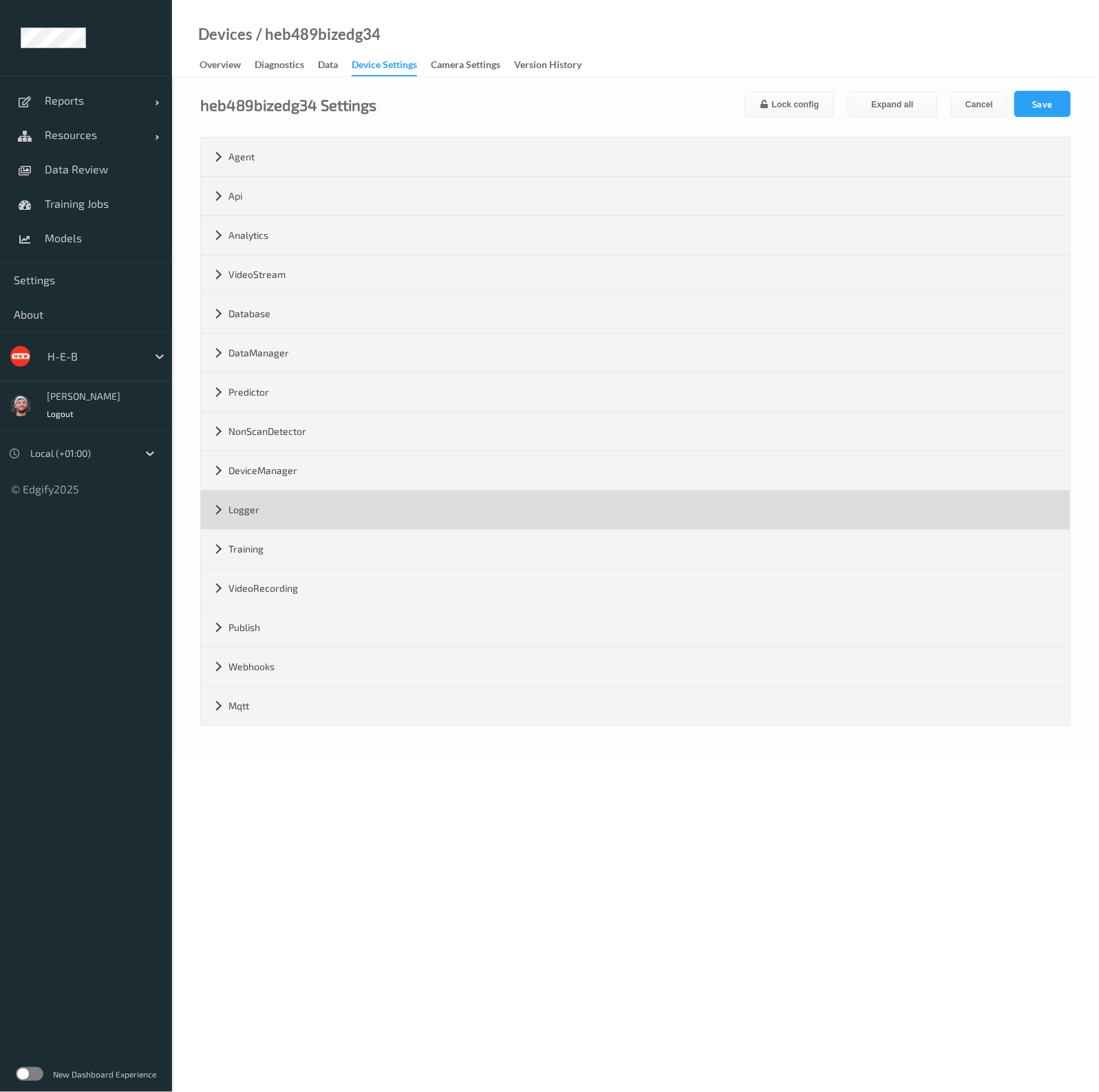
click at [308, 518] on div "Logger" at bounding box center [635, 510] width 869 height 39
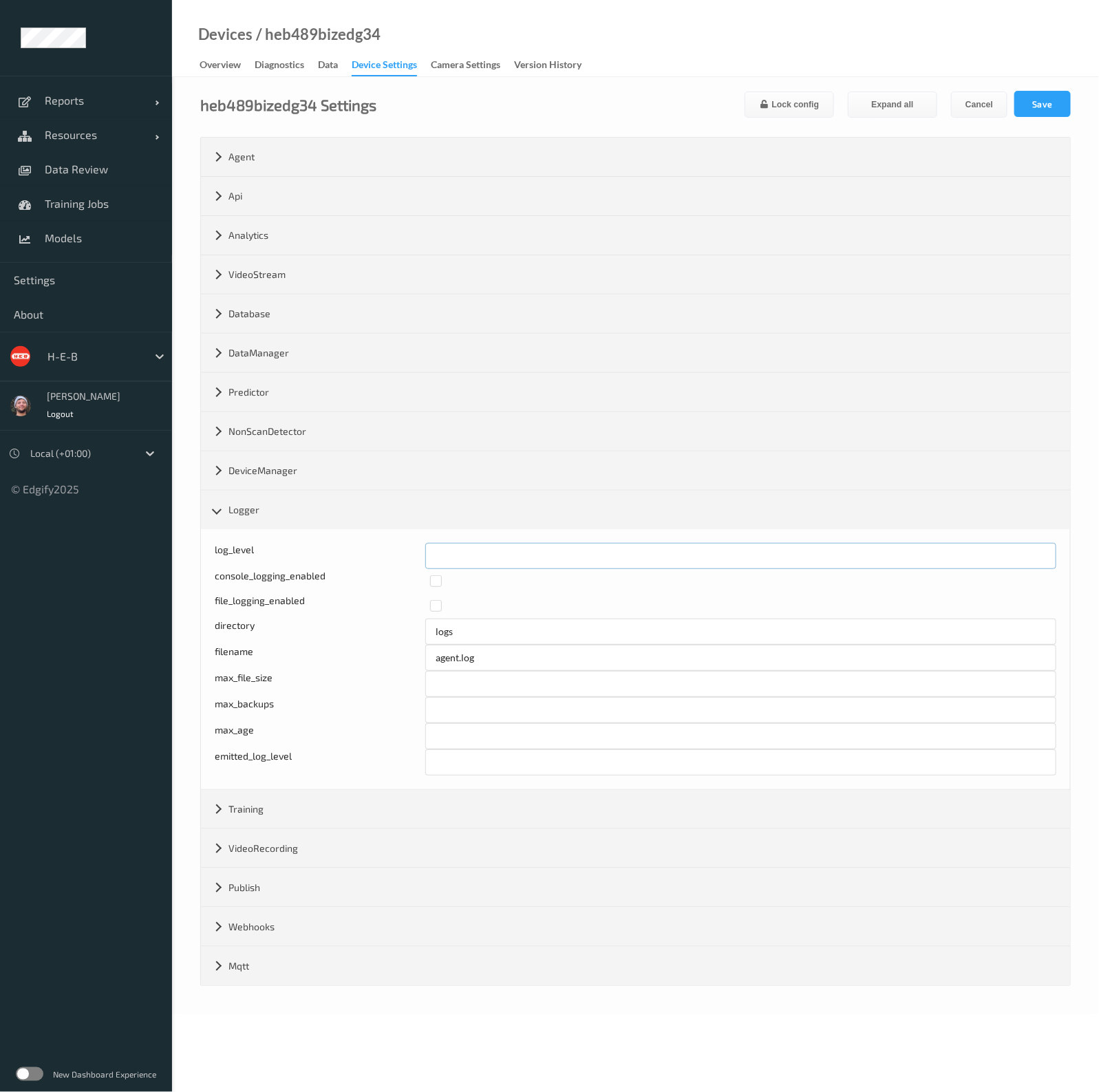
drag, startPoint x: 421, startPoint y: 545, endPoint x: 427, endPoint y: 532, distance: 14.3
click at [418, 545] on div "log_level *" at bounding box center [634, 555] width 841 height 26
type input "*"
click at [1039, 102] on button "Save" at bounding box center [1042, 103] width 56 height 26
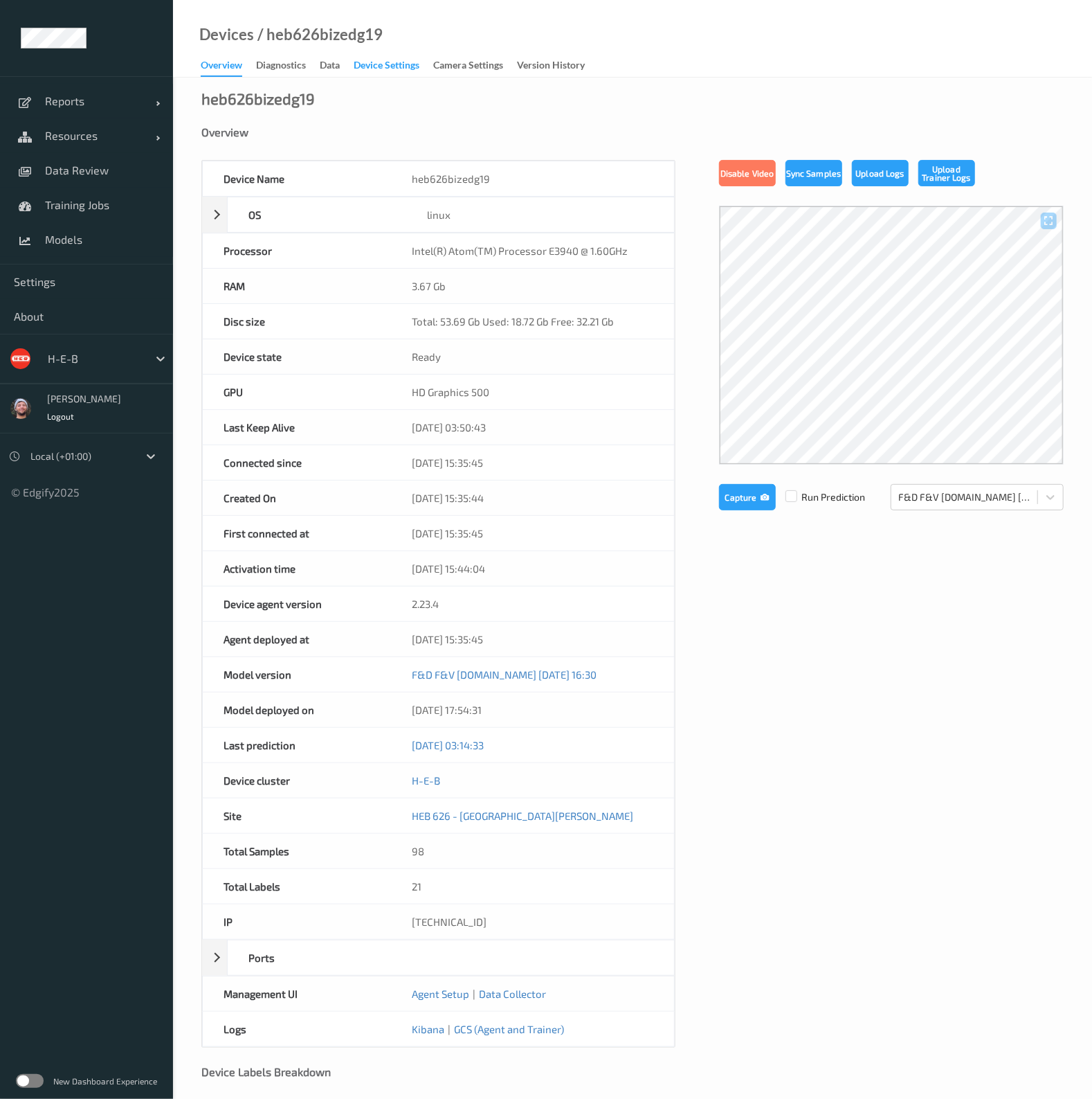
click at [397, 65] on div "Device Settings" at bounding box center [386, 67] width 66 height 17
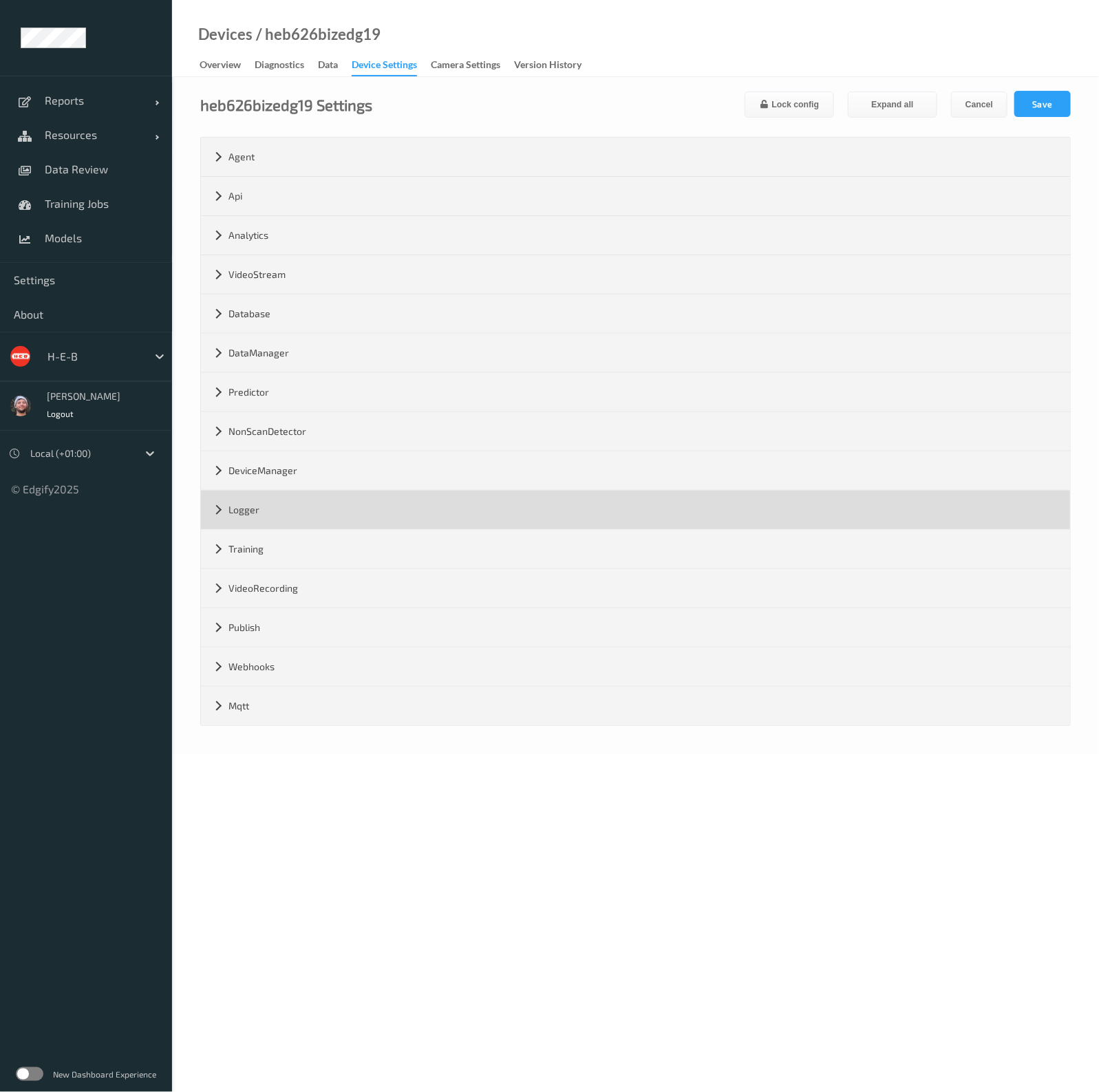
click at [281, 521] on div "Logger" at bounding box center [635, 510] width 869 height 39
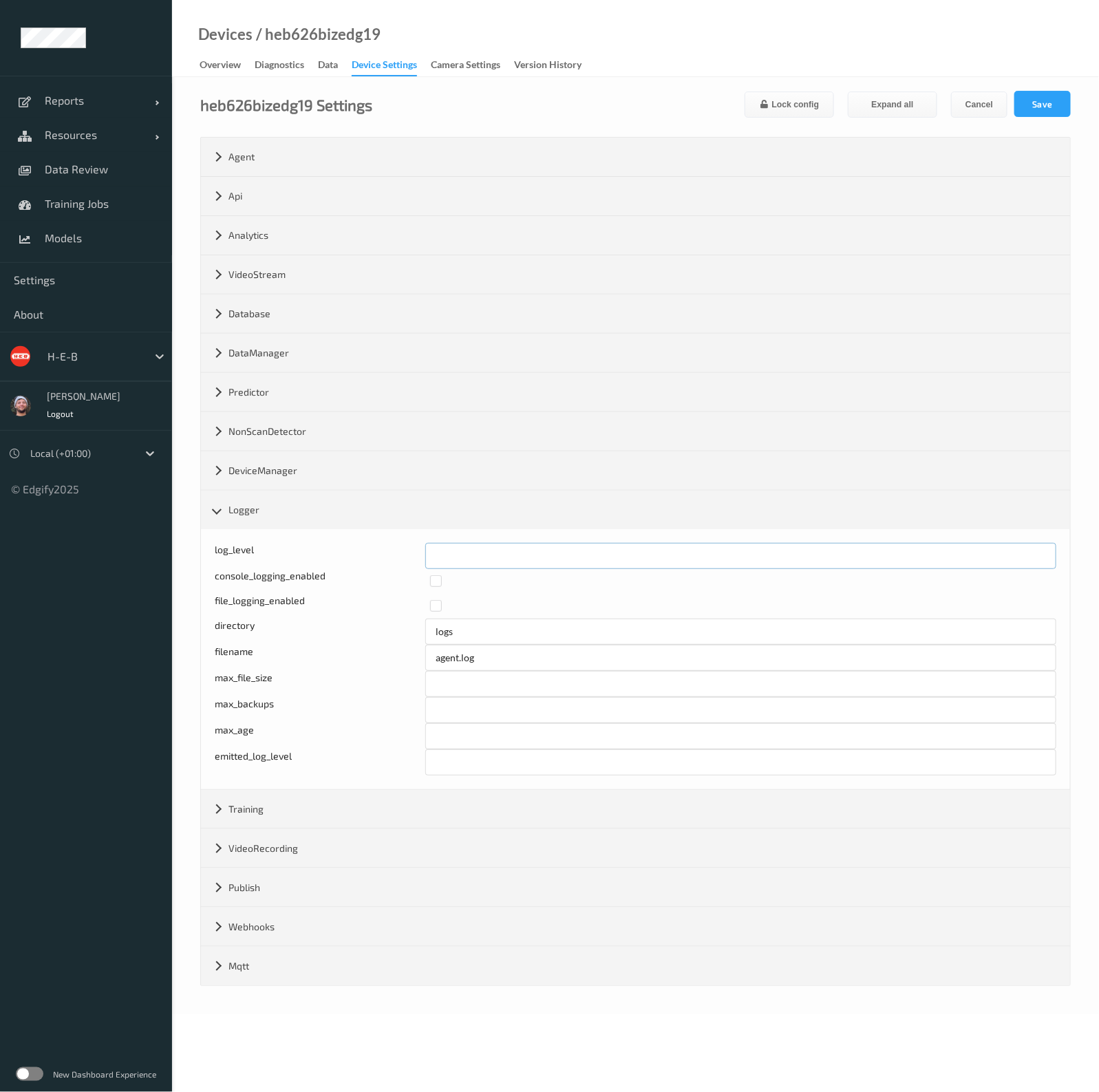
drag, startPoint x: 458, startPoint y: 556, endPoint x: 408, endPoint y: 553, distance: 50.1
click at [408, 553] on div "log_level *" at bounding box center [634, 555] width 841 height 26
type input "*"
click at [1039, 103] on button "Save" at bounding box center [1042, 103] width 56 height 26
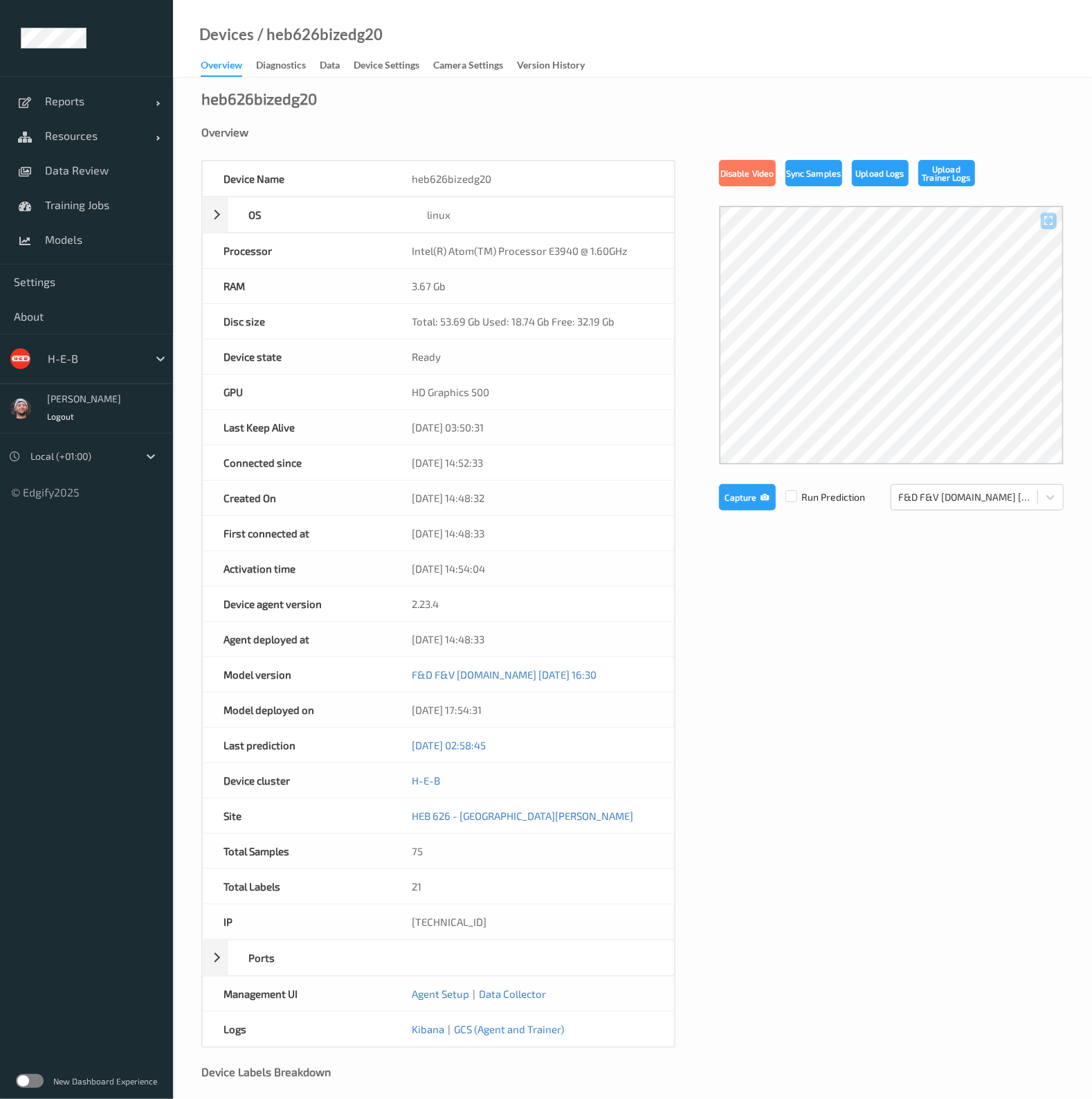
drag, startPoint x: 390, startPoint y: 46, endPoint x: 389, endPoint y: 53, distance: 7.1
click at [390, 48] on div "Devices / heb626bizedg20 Overview Diagnostics Data Device Settings Camera Setti…" at bounding box center [632, 39] width 919 height 78
click at [385, 63] on div "Device Settings" at bounding box center [386, 67] width 66 height 17
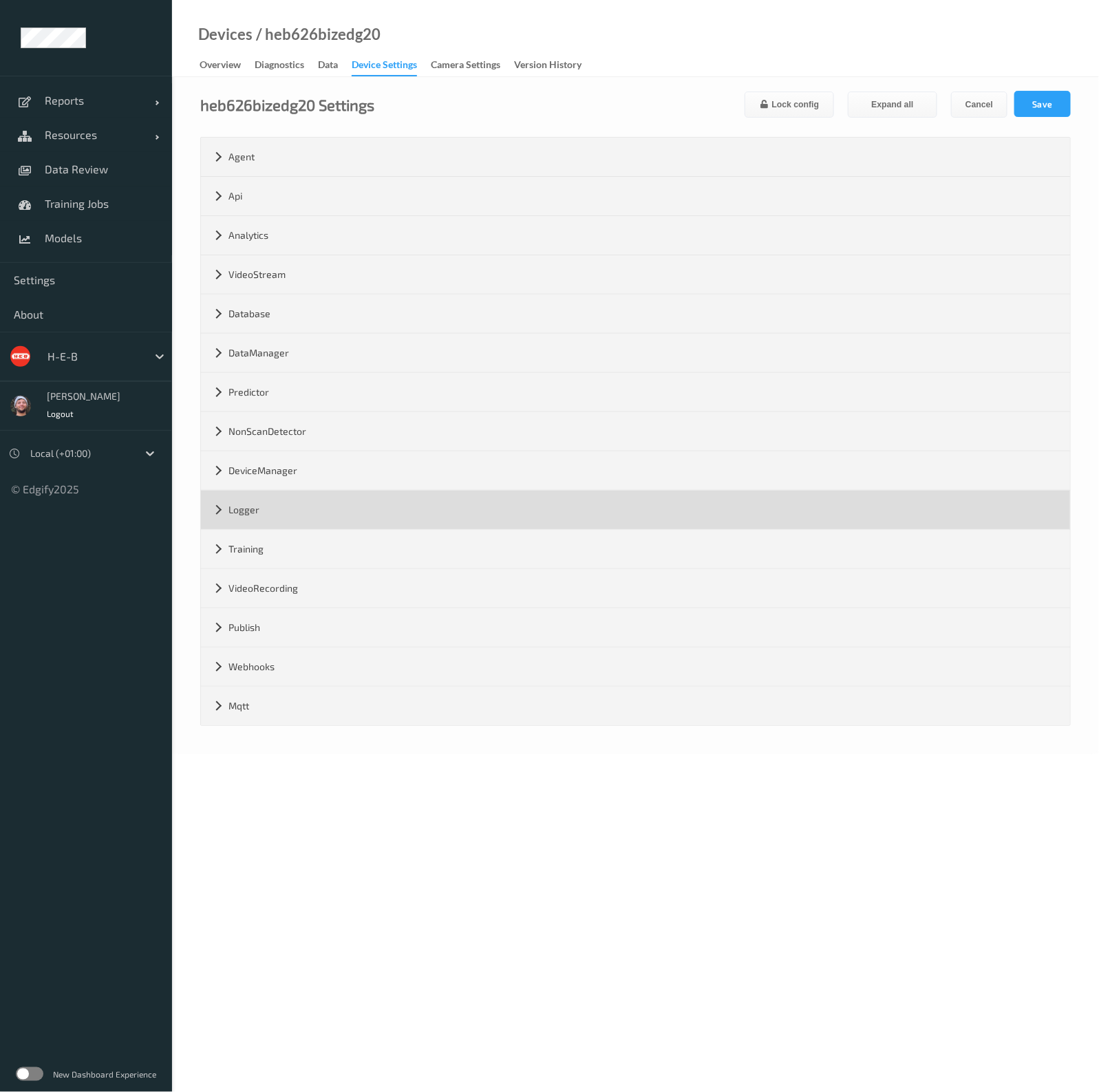
click at [313, 513] on div "Logger" at bounding box center [635, 510] width 869 height 39
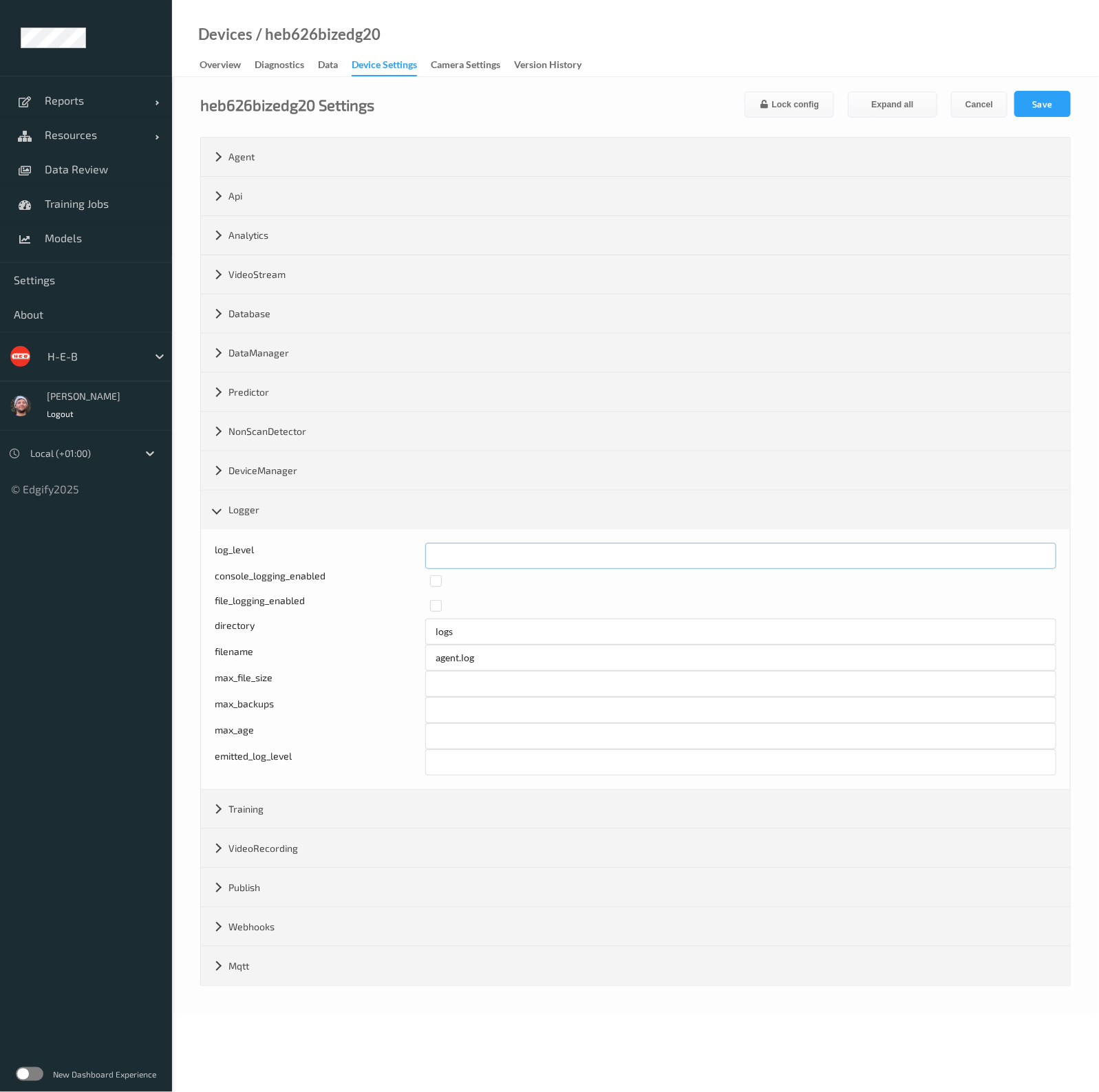
drag, startPoint x: 468, startPoint y: 553, endPoint x: 411, endPoint y: 552, distance: 57.0
click at [411, 552] on div "log_level *" at bounding box center [634, 555] width 841 height 26
type input "*"
click at [1050, 108] on button "Save" at bounding box center [1042, 103] width 56 height 26
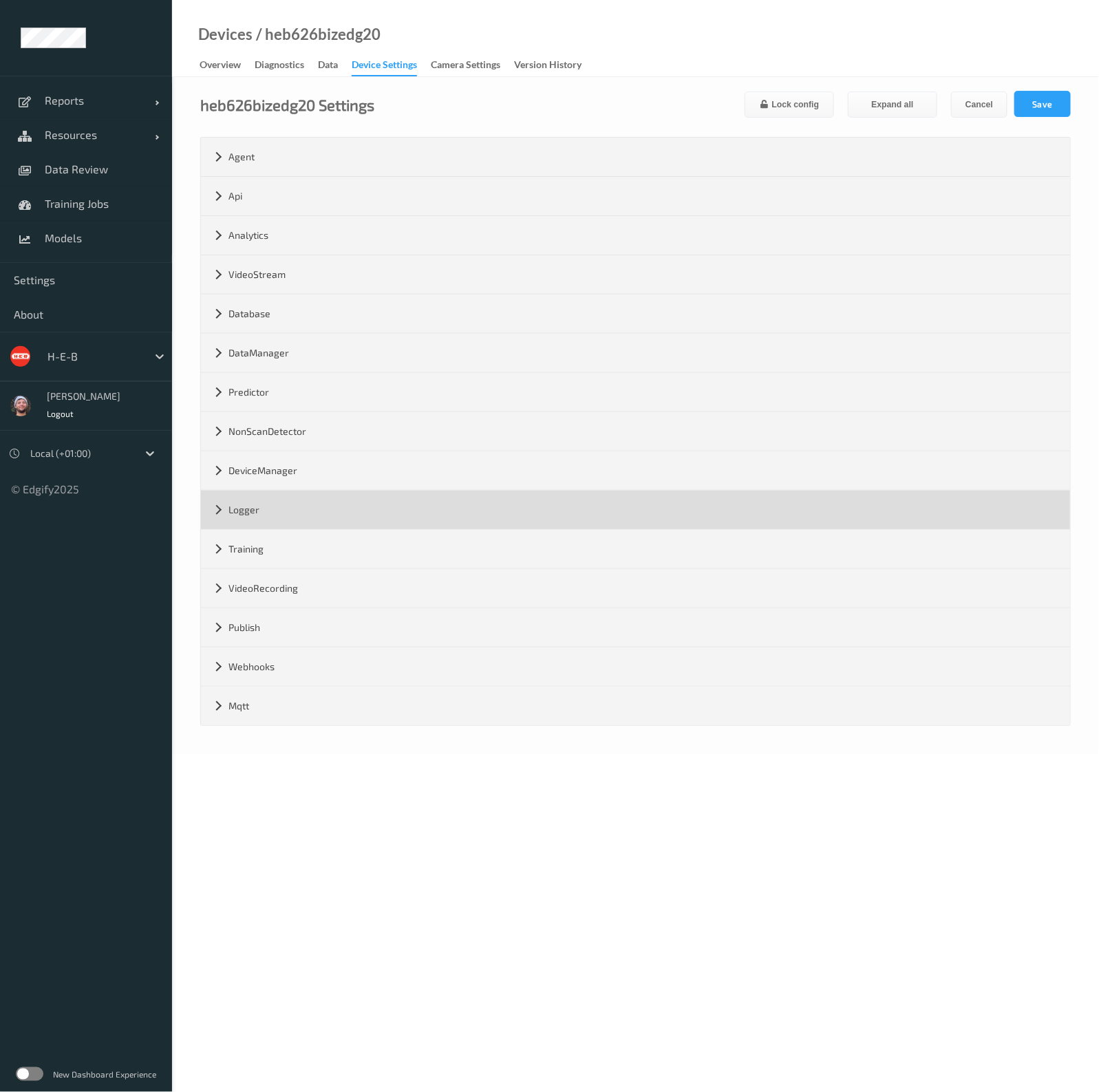
click at [529, 511] on div "Logger" at bounding box center [635, 510] width 869 height 39
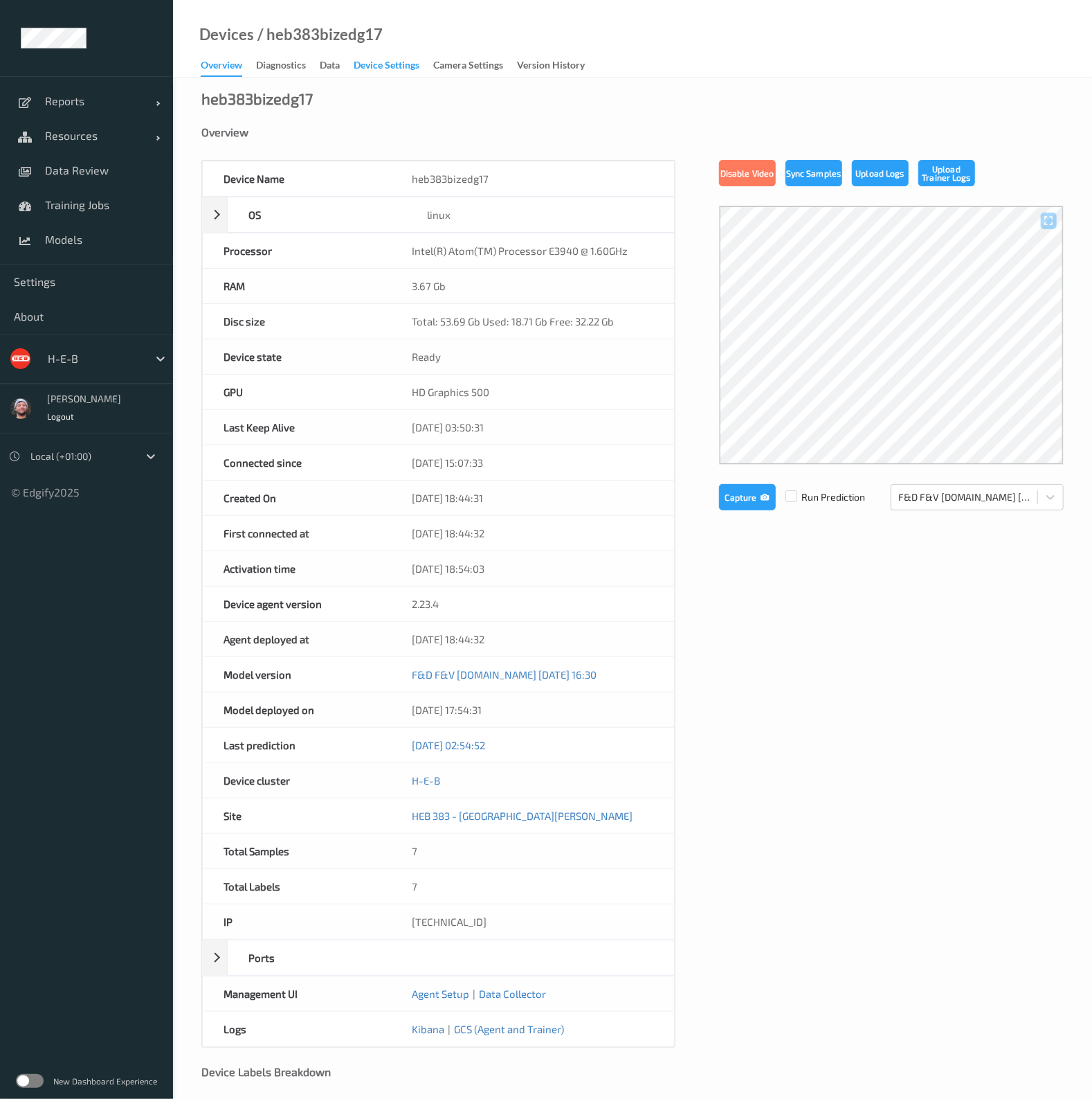
click at [396, 61] on div "Device Settings" at bounding box center [386, 67] width 66 height 17
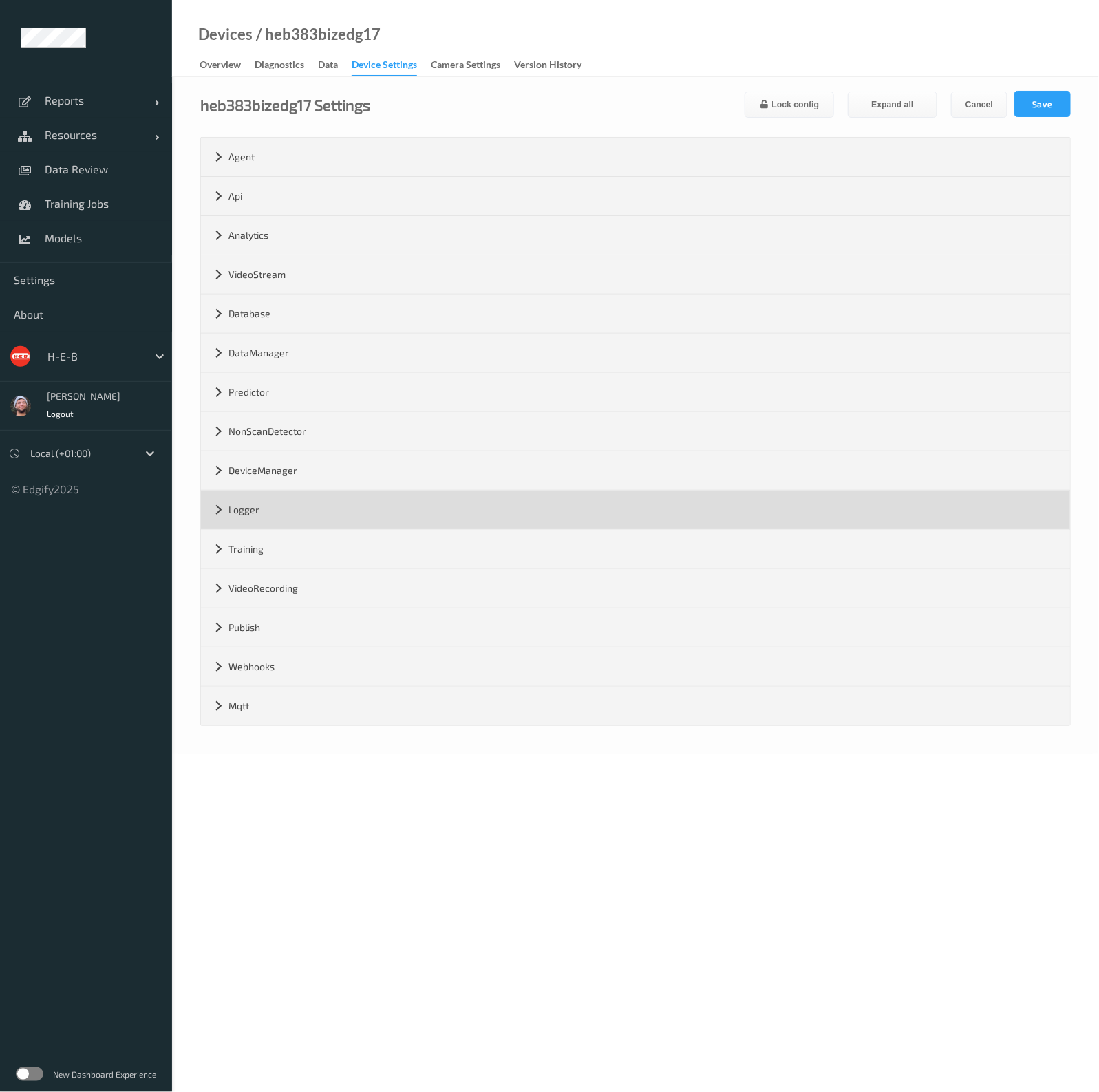
click at [318, 519] on div "Logger" at bounding box center [635, 510] width 869 height 39
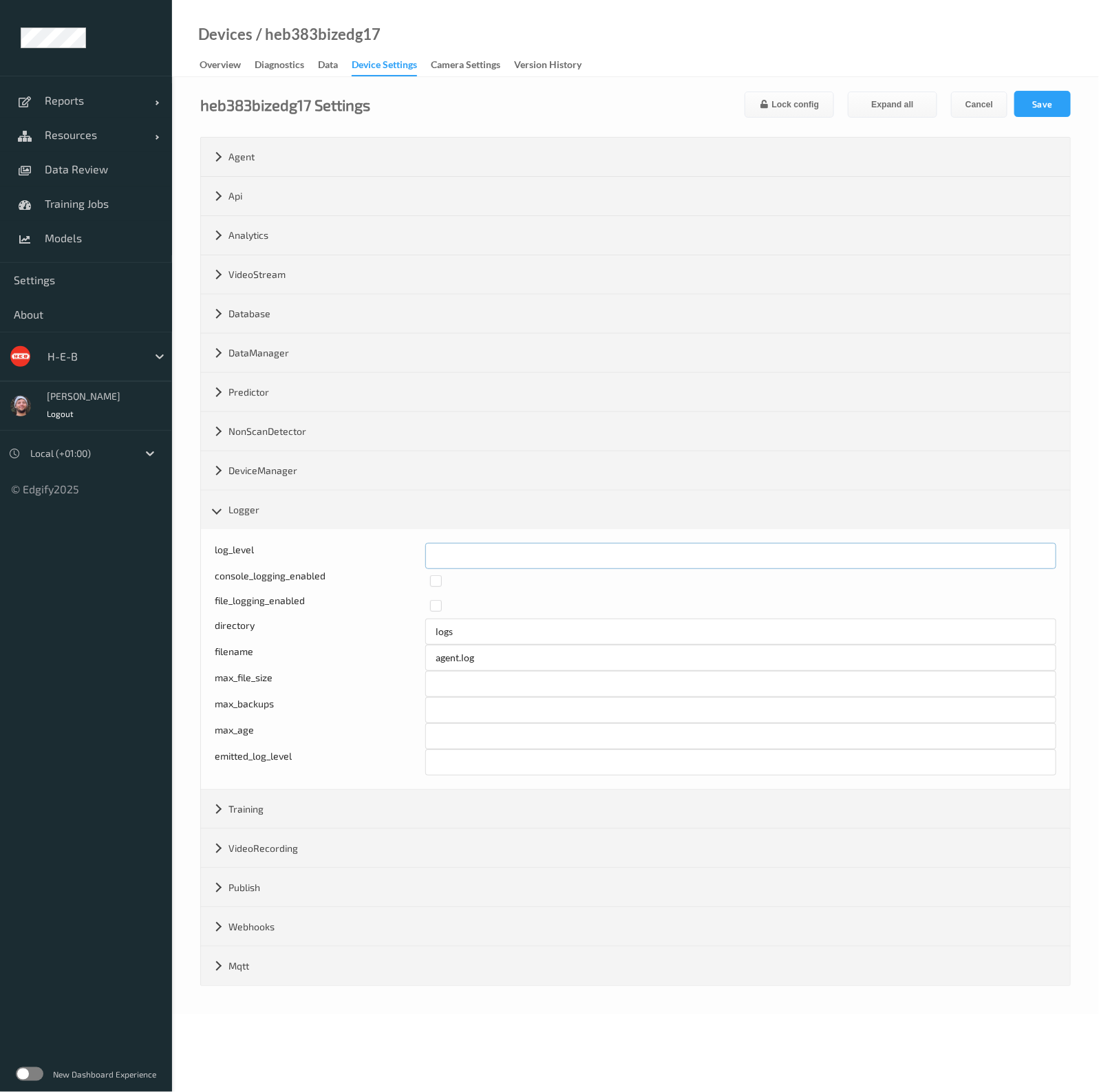
drag, startPoint x: 431, startPoint y: 549, endPoint x: 450, endPoint y: 551, distance: 19.1
click at [450, 551] on input "*" at bounding box center [740, 555] width 631 height 26
type input "*"
click at [1026, 97] on button "Save" at bounding box center [1042, 103] width 56 height 26
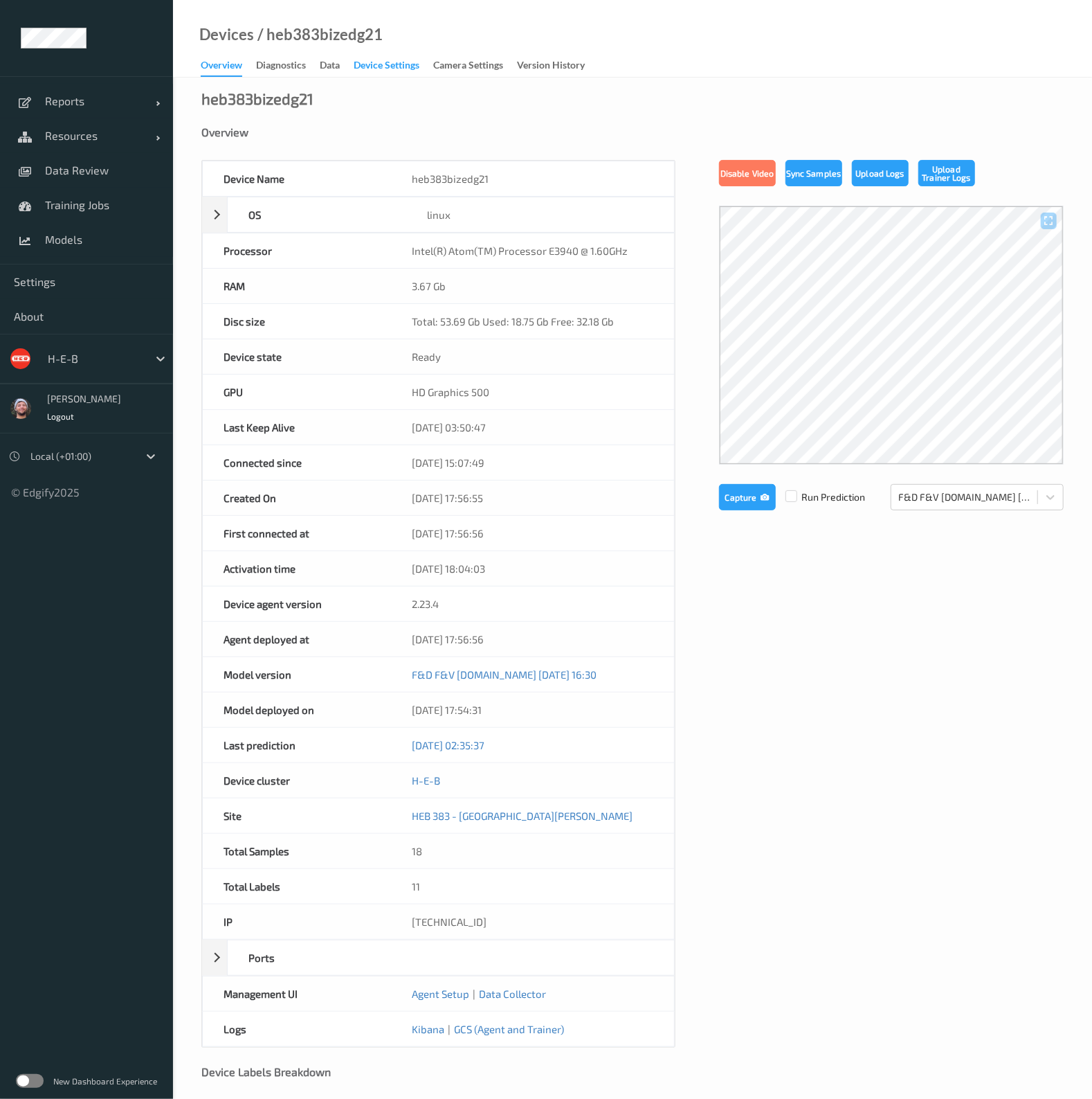
click at [379, 68] on div "Device Settings" at bounding box center [386, 67] width 66 height 17
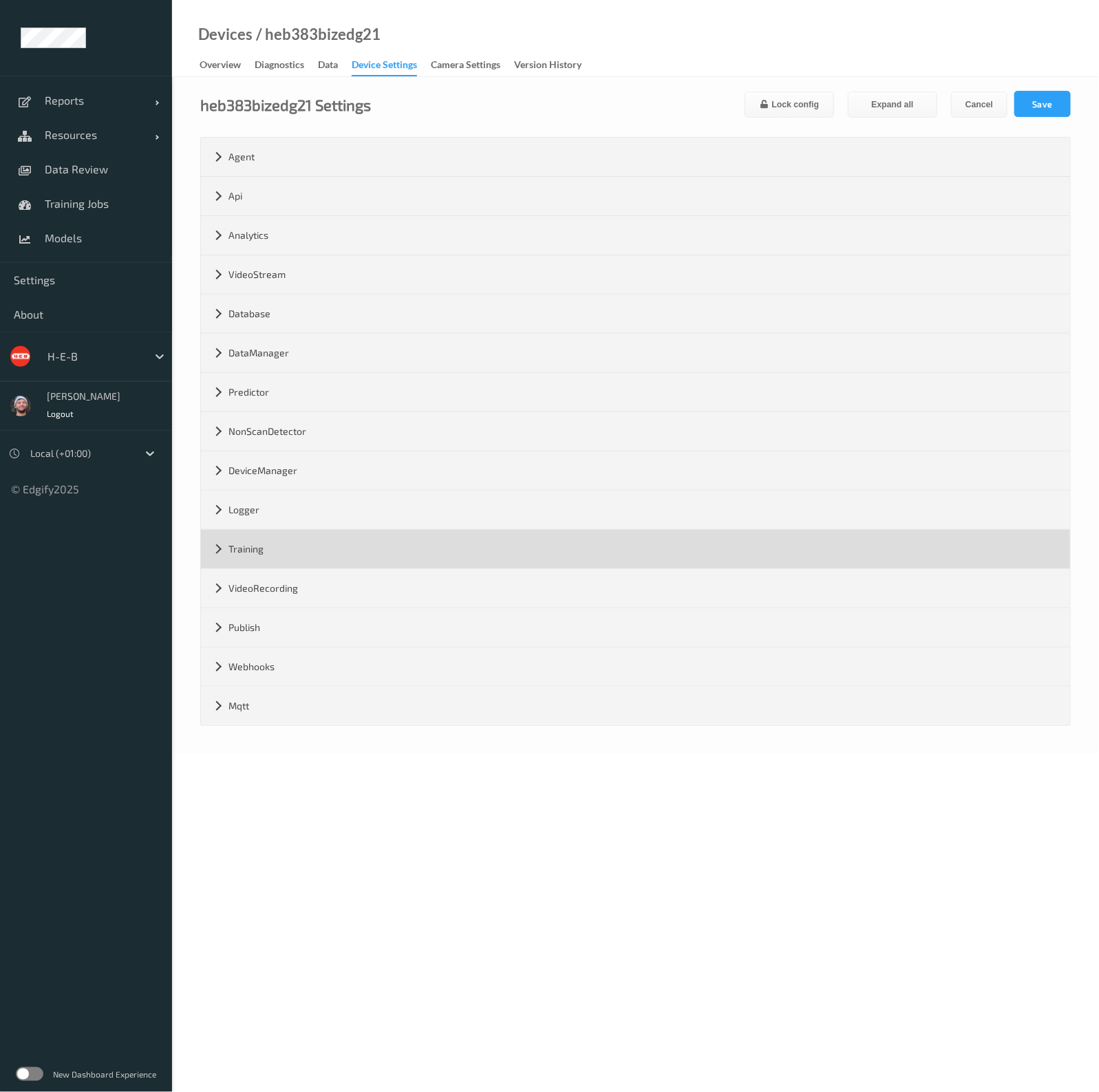
click at [286, 541] on div "Training" at bounding box center [635, 549] width 869 height 39
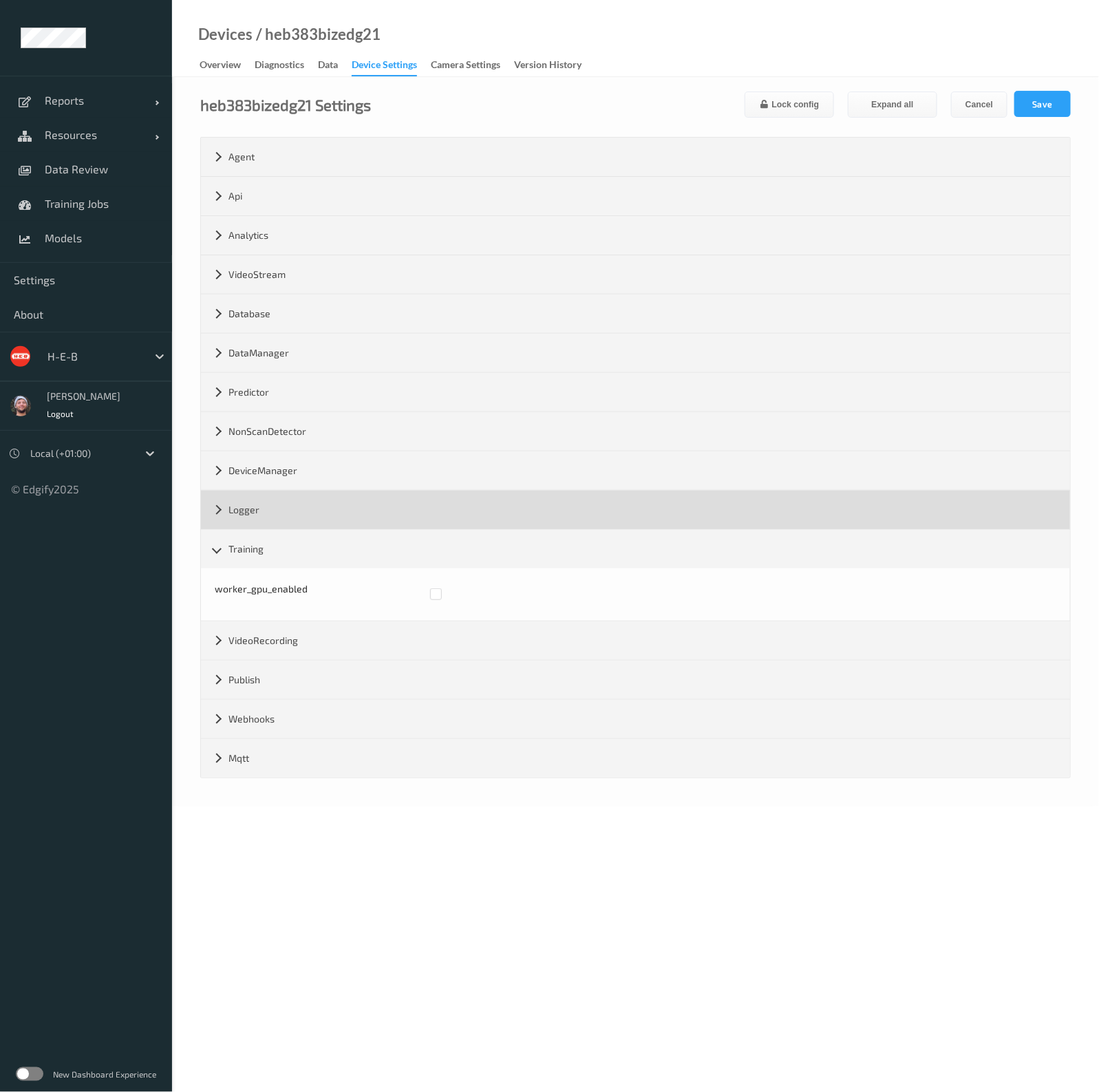
click at [292, 524] on div "Logger" at bounding box center [635, 510] width 869 height 39
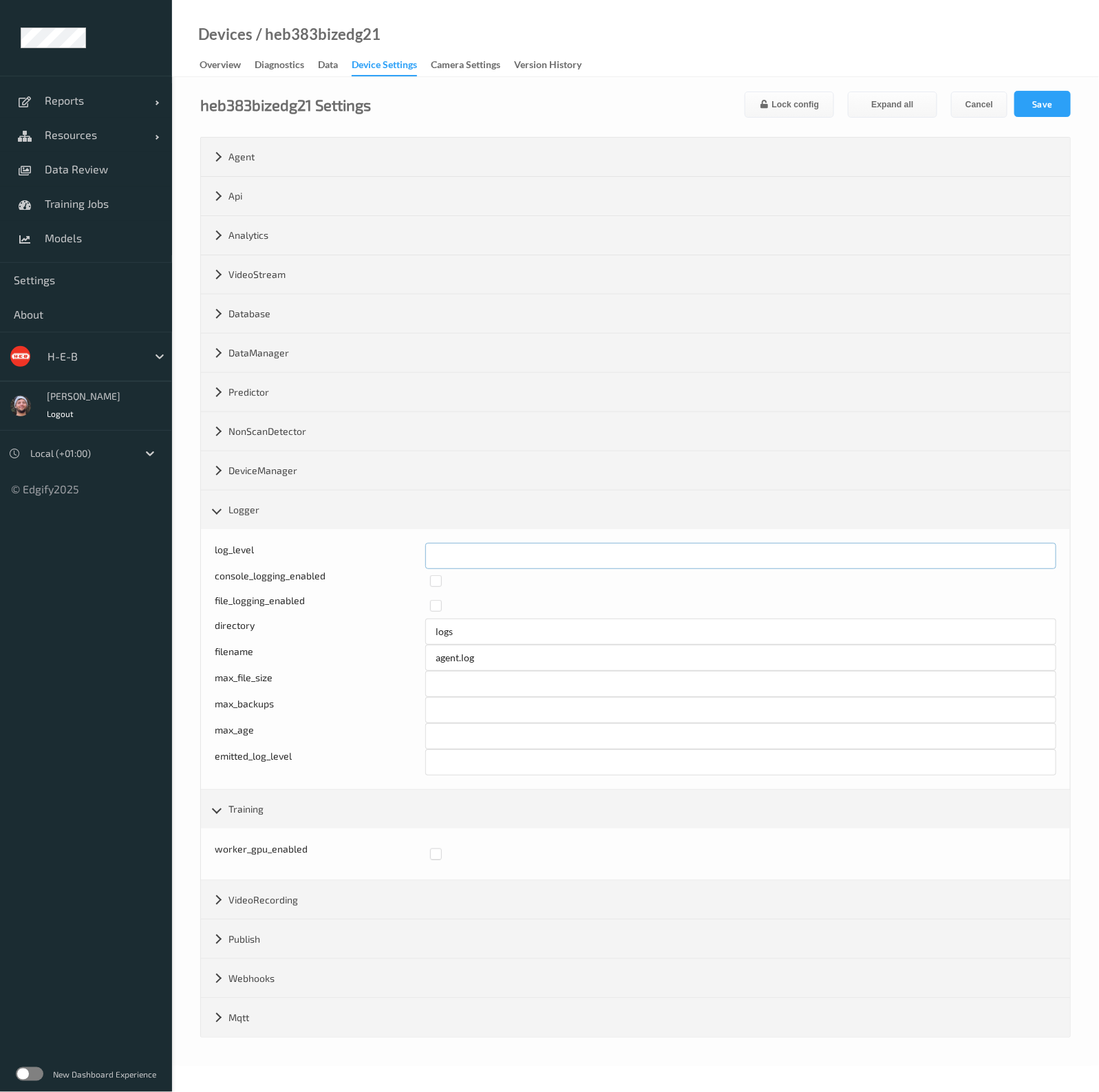
drag, startPoint x: 488, startPoint y: 558, endPoint x: 423, endPoint y: 557, distance: 65.0
click at [423, 557] on div "log_level *" at bounding box center [634, 555] width 841 height 26
type input "*"
click at [1039, 97] on button "Save" at bounding box center [1042, 103] width 56 height 26
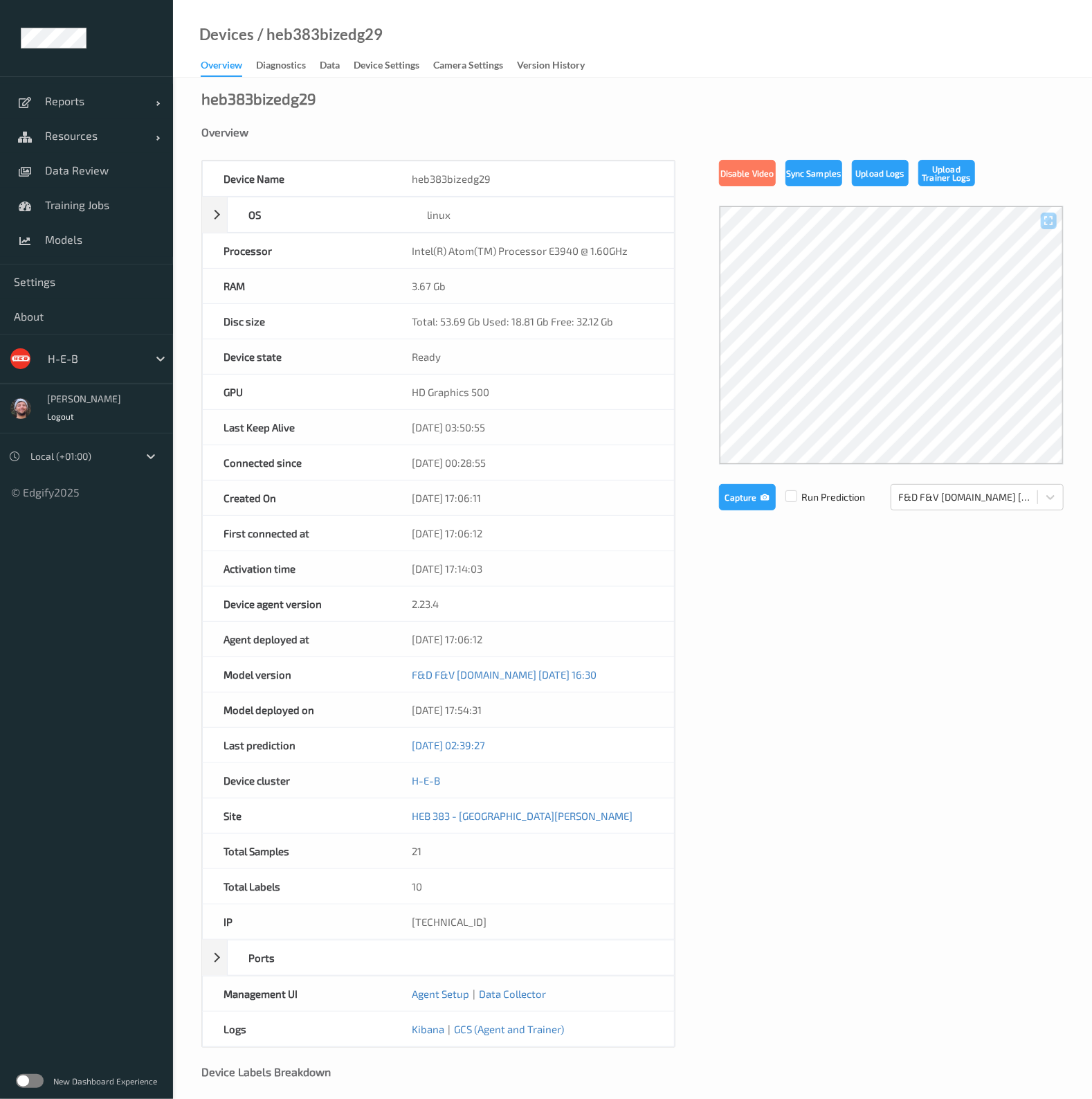
click at [408, 71] on div "Device Settings" at bounding box center [386, 67] width 66 height 17
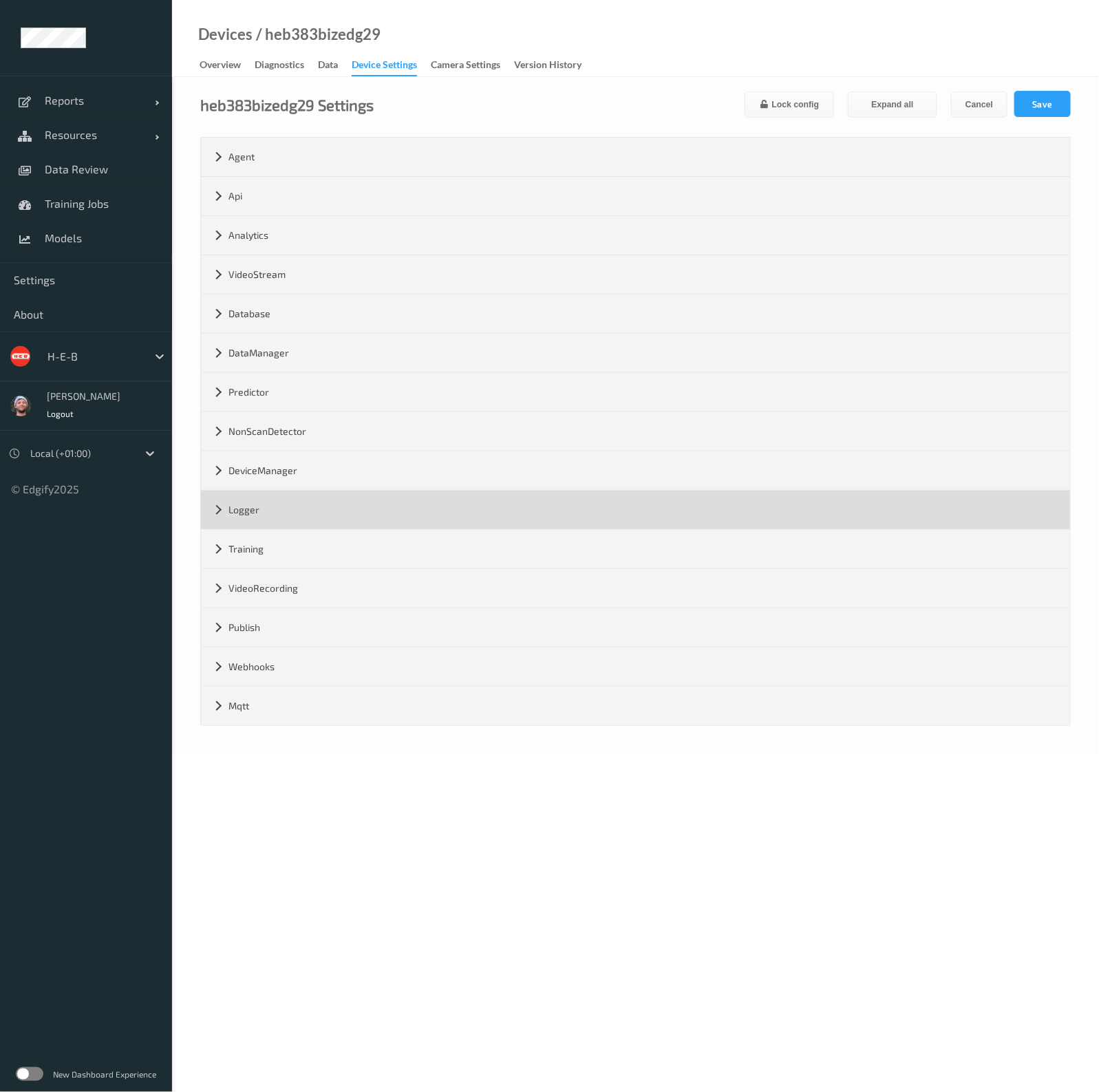
click at [306, 510] on div "Logger" at bounding box center [635, 510] width 869 height 39
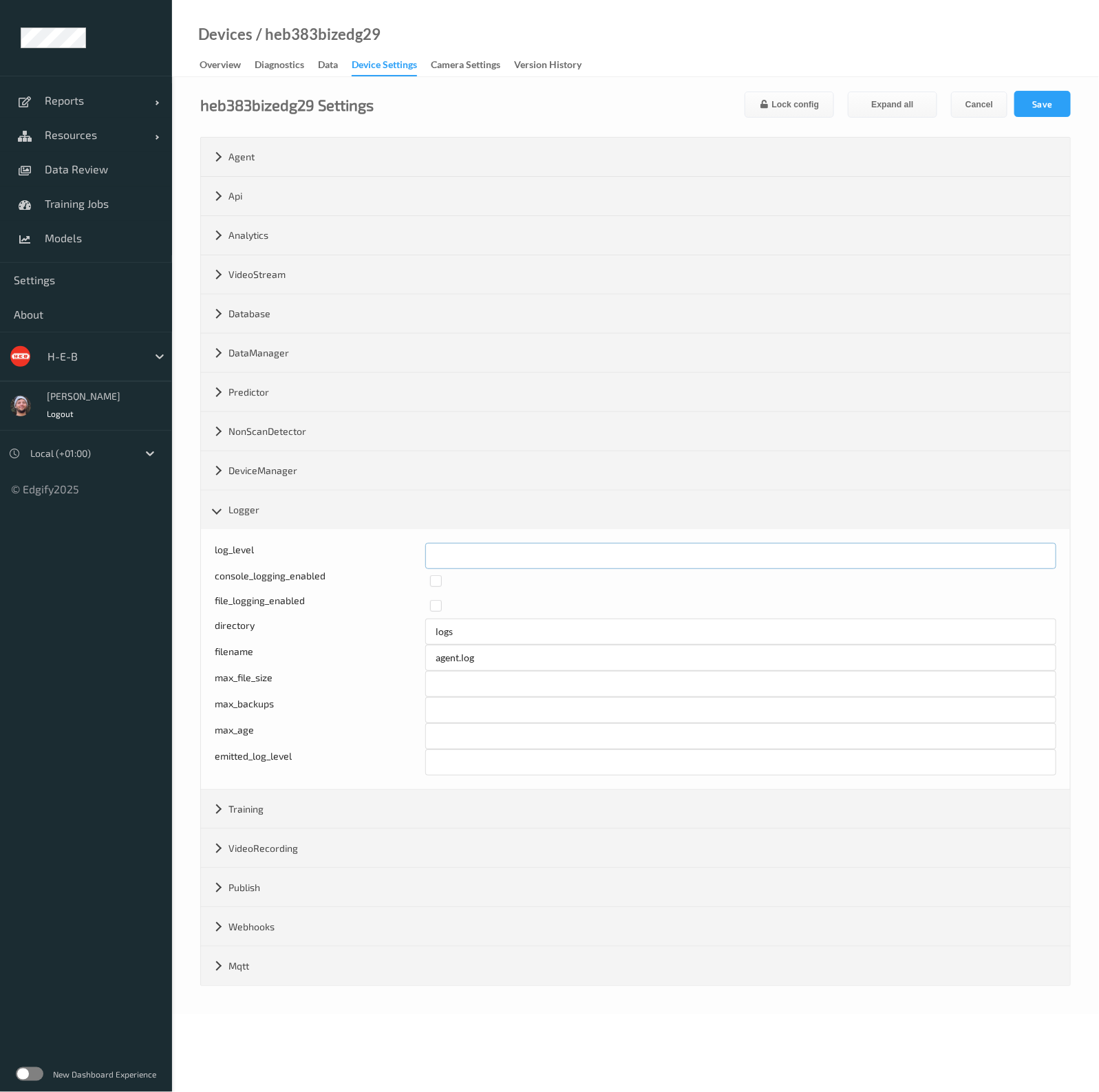
drag, startPoint x: 437, startPoint y: 559, endPoint x: 465, endPoint y: 558, distance: 28.0
click at [465, 558] on input "*" at bounding box center [740, 555] width 631 height 26
type input "*"
click at [1070, 97] on button "Save" at bounding box center [1042, 103] width 56 height 26
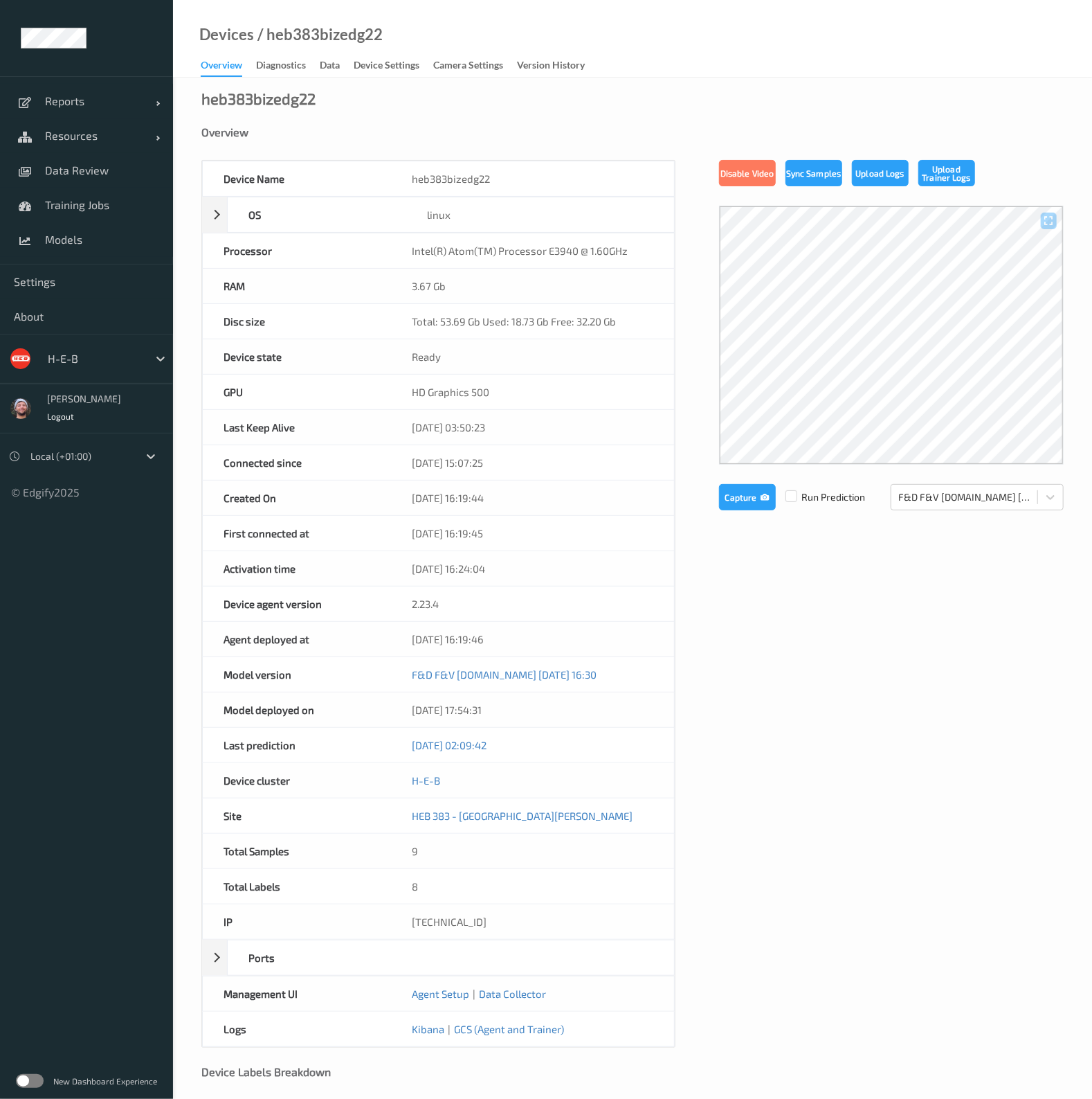
drag, startPoint x: 388, startPoint y: 74, endPoint x: 379, endPoint y: 233, distance: 159.3
click at [388, 74] on div "Device Settings" at bounding box center [386, 67] width 66 height 17
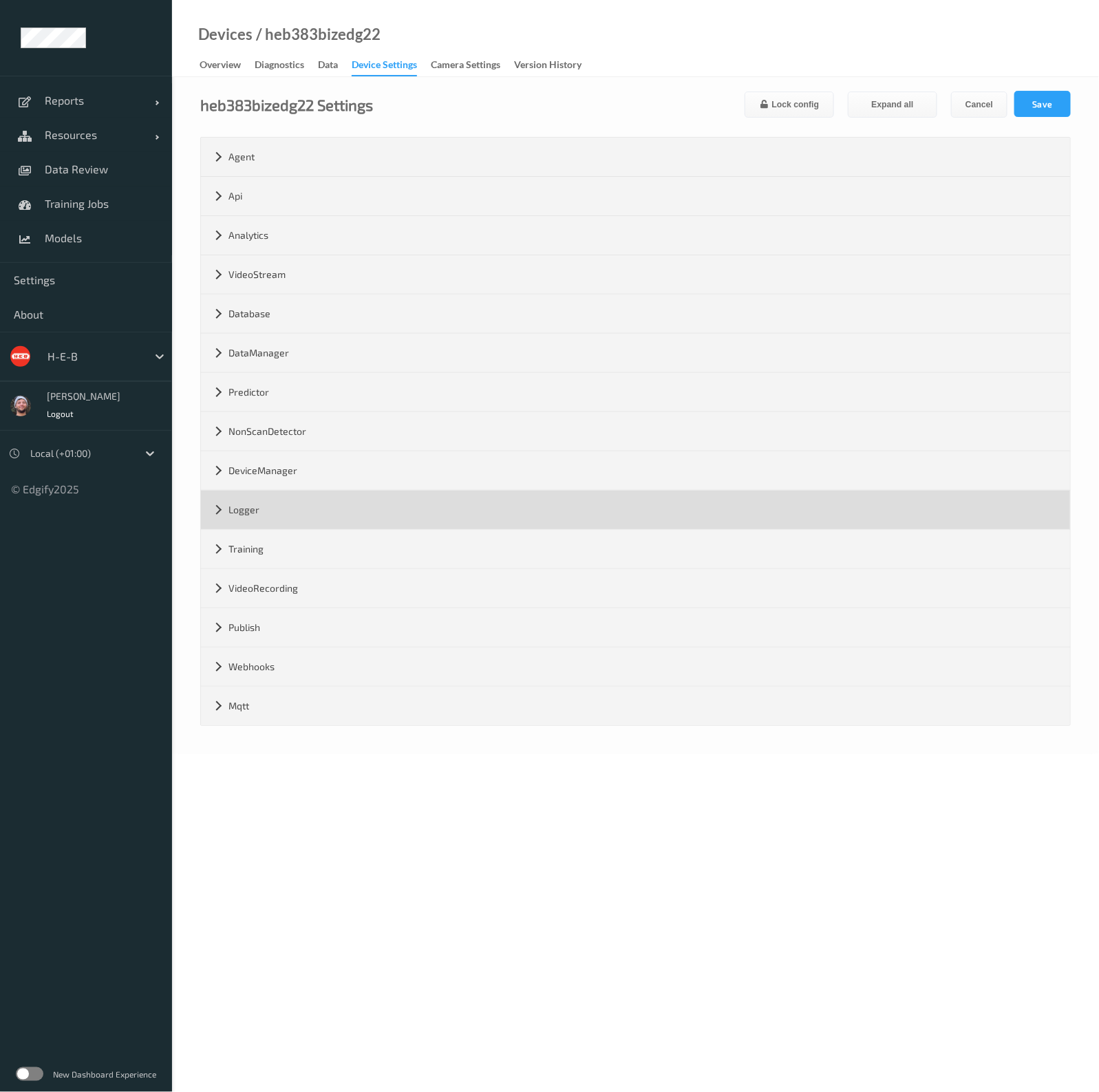
click at [261, 507] on div "Logger" at bounding box center [635, 510] width 869 height 39
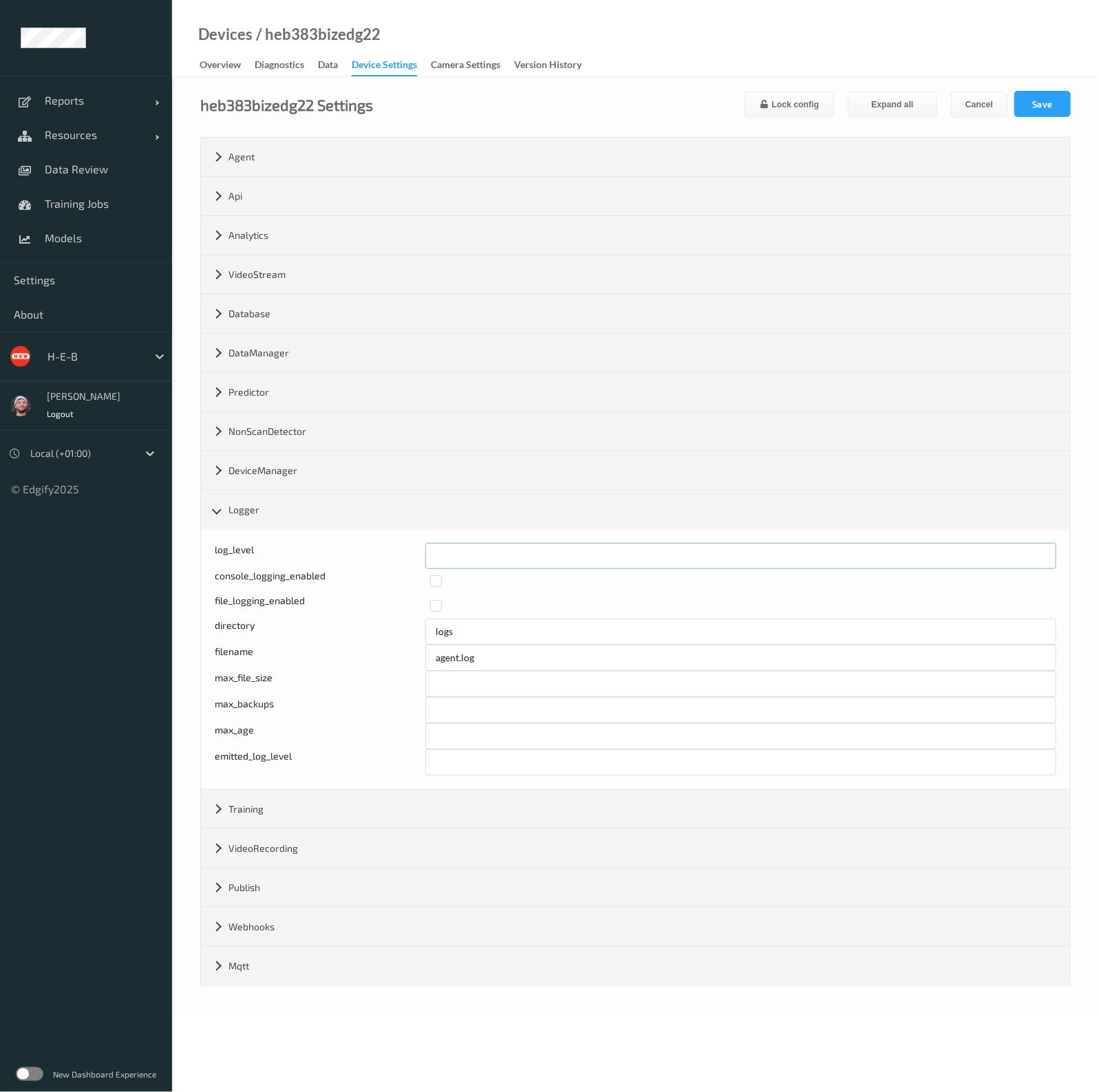
drag, startPoint x: 439, startPoint y: 559, endPoint x: 412, endPoint y: 553, distance: 27.7
click at [412, 553] on div "log_level *" at bounding box center [634, 555] width 841 height 26
type input "*"
click at [1060, 97] on button "Save" at bounding box center [1042, 103] width 56 height 26
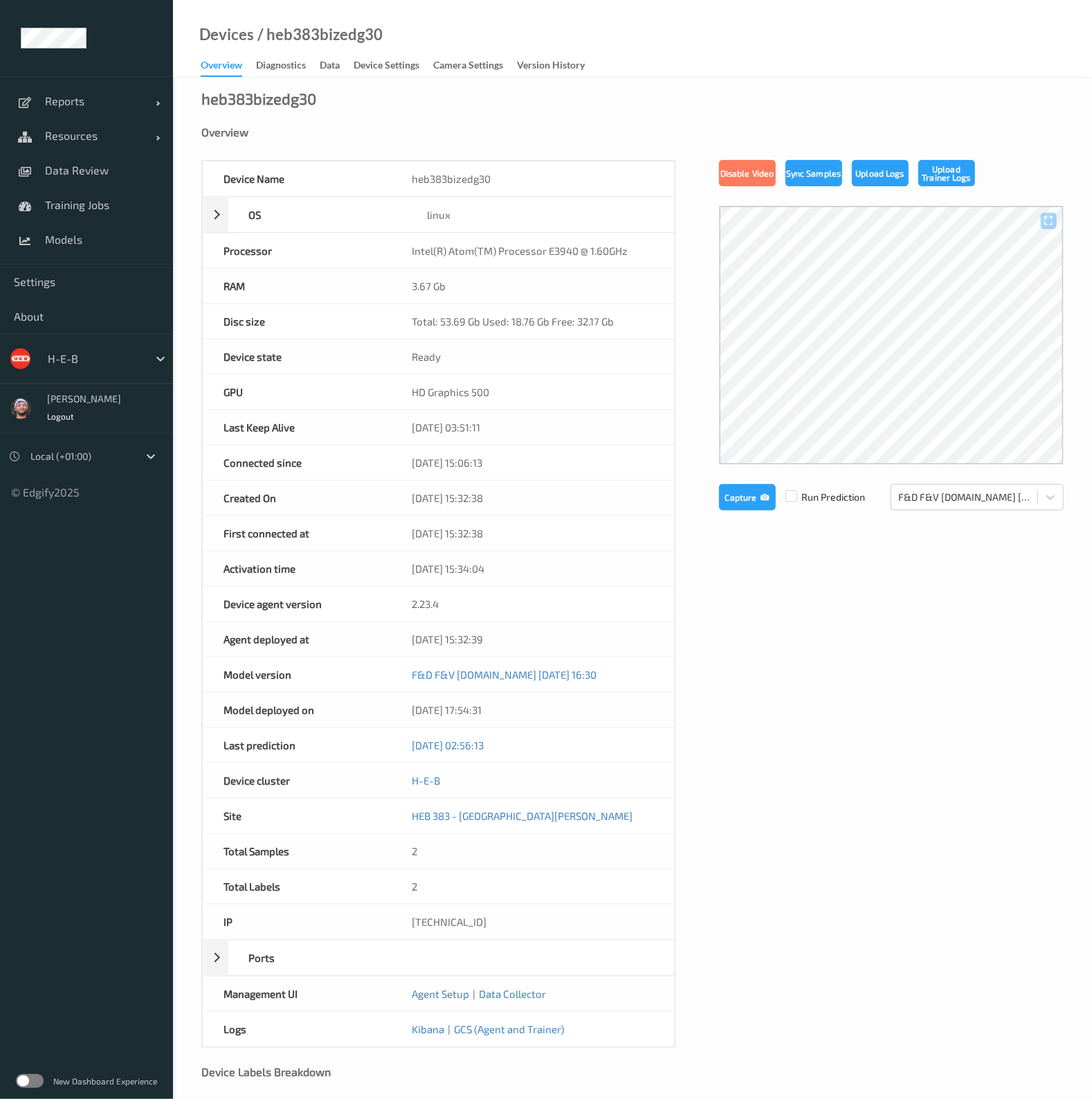
click at [375, 63] on div "Device Settings" at bounding box center [386, 67] width 66 height 17
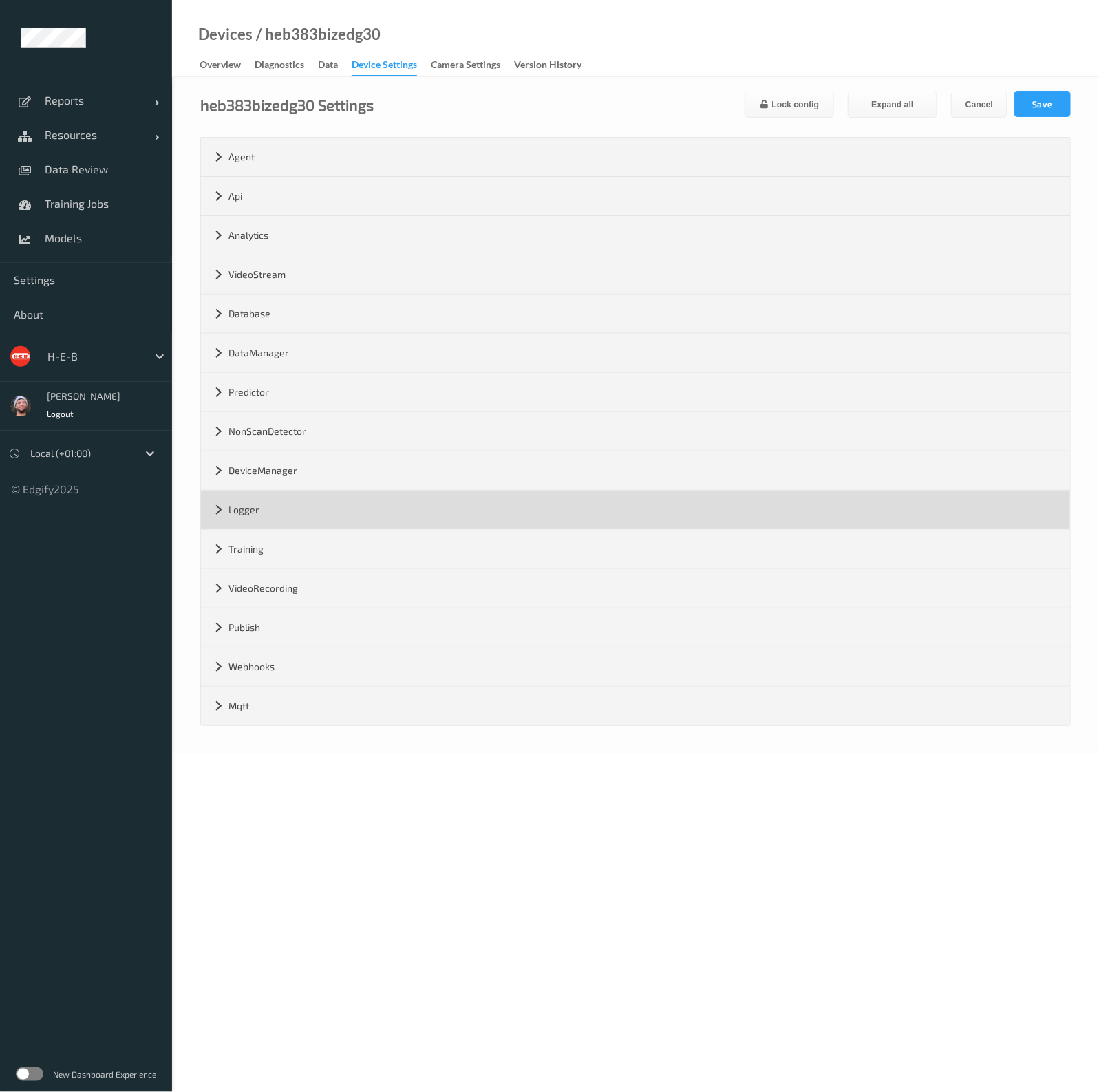
click at [296, 494] on div "Logger" at bounding box center [635, 510] width 869 height 39
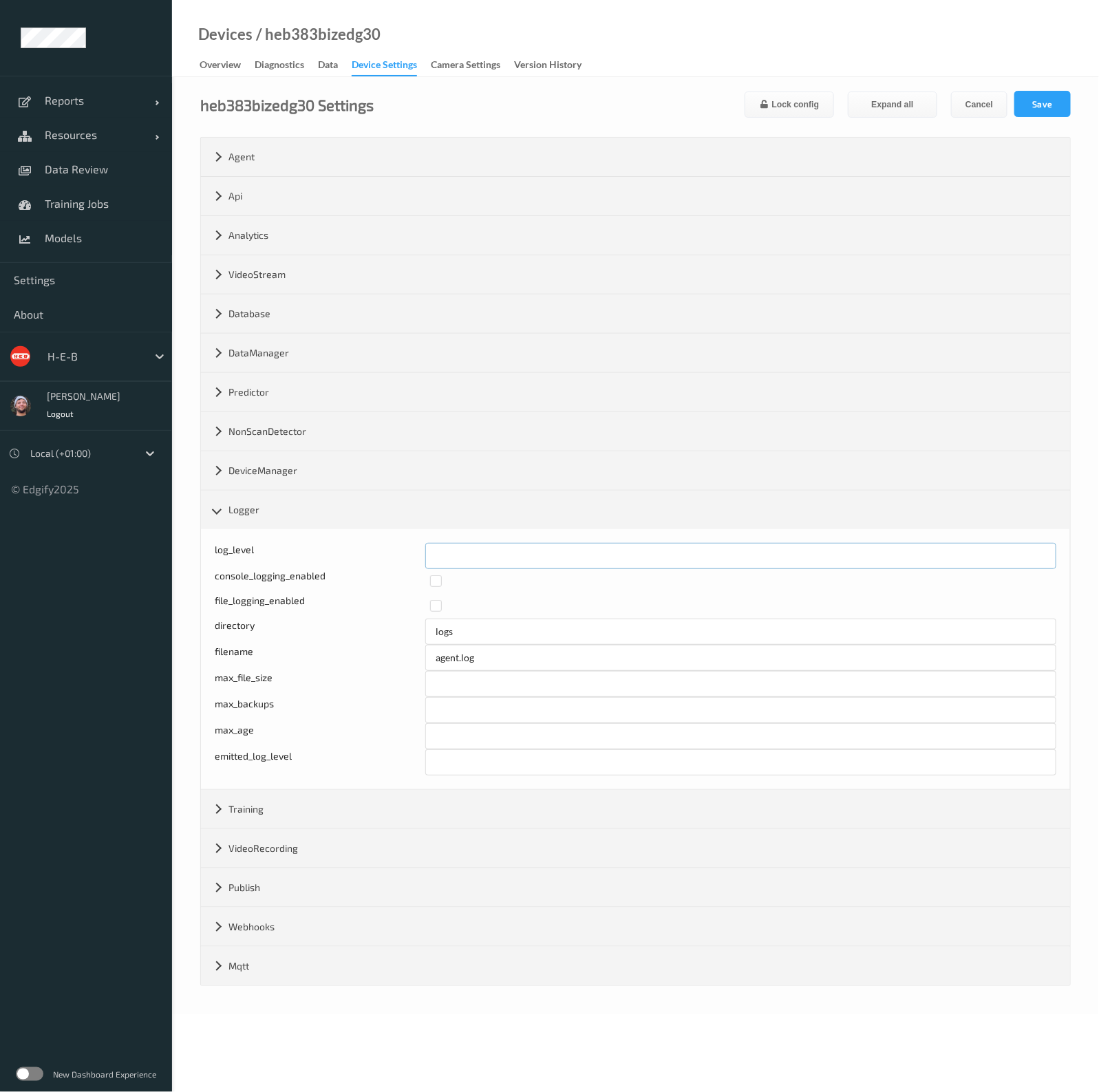
drag, startPoint x: 458, startPoint y: 559, endPoint x: 416, endPoint y: 555, distance: 42.2
click at [416, 555] on div "log_level *" at bounding box center [634, 555] width 841 height 26
type input "*"
click at [1033, 102] on button "Save" at bounding box center [1042, 103] width 56 height 26
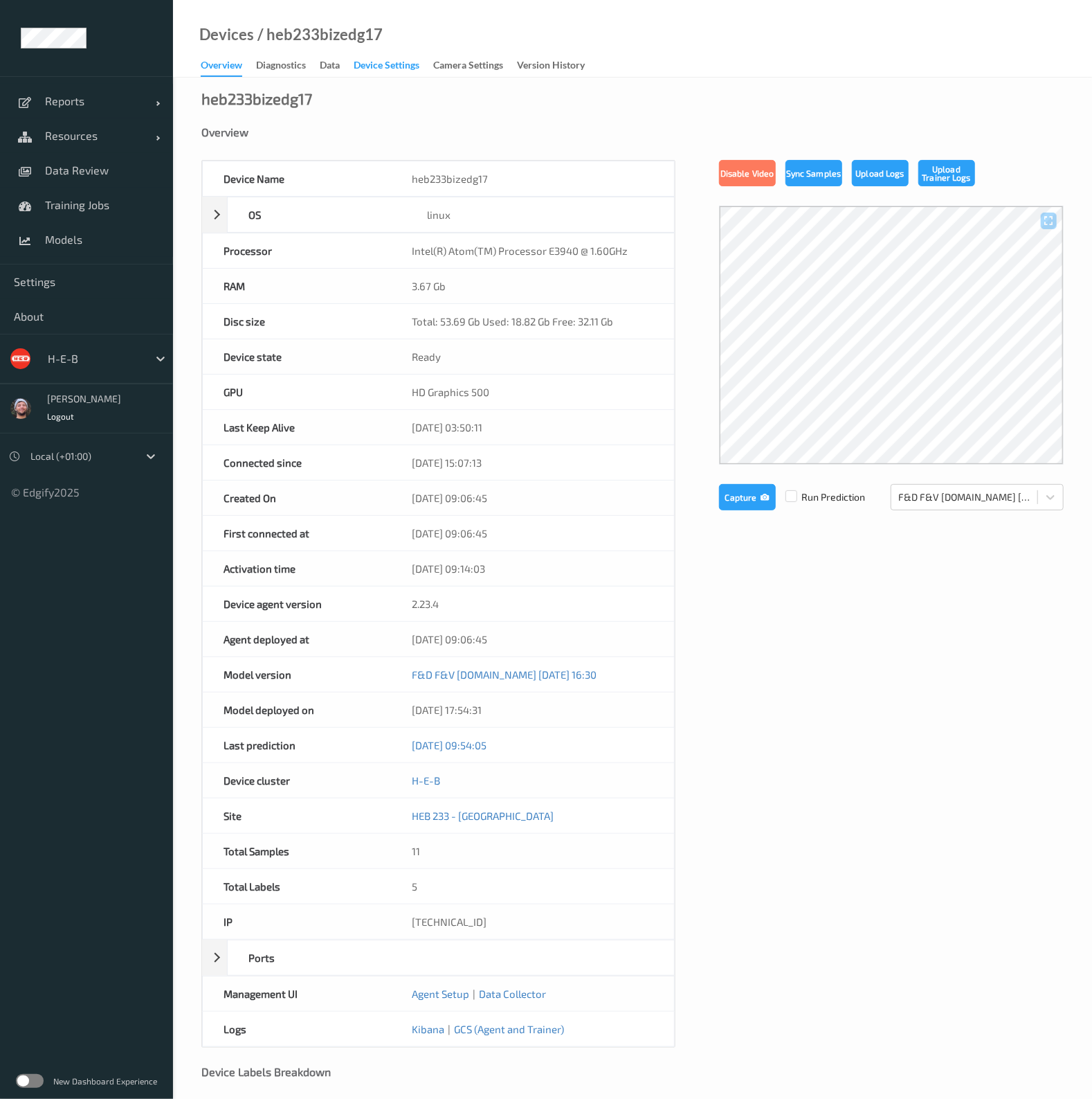
click at [363, 74] on div "Device Settings" at bounding box center [386, 67] width 66 height 17
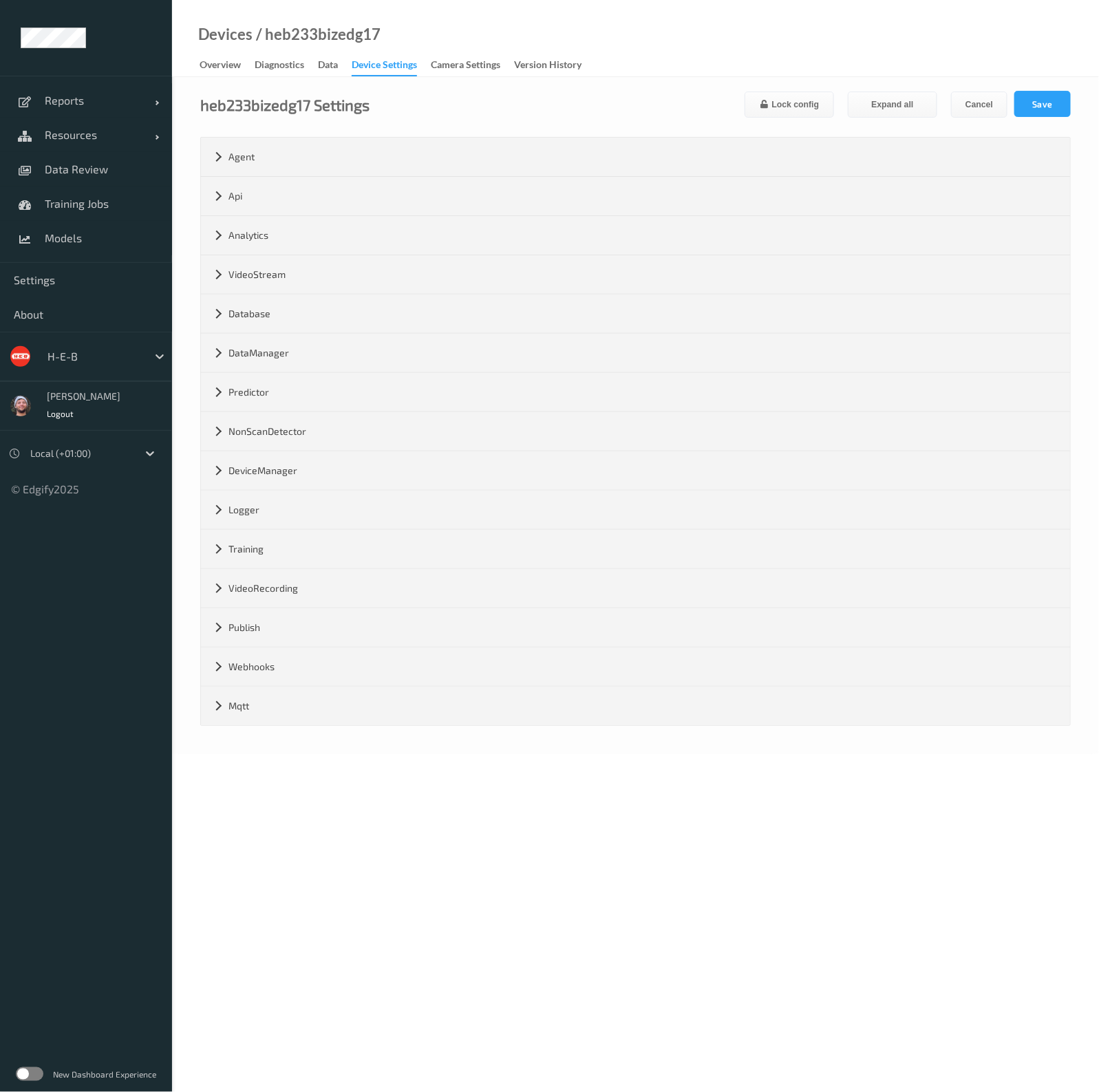
click at [272, 507] on div "Logger" at bounding box center [635, 510] width 869 height 39
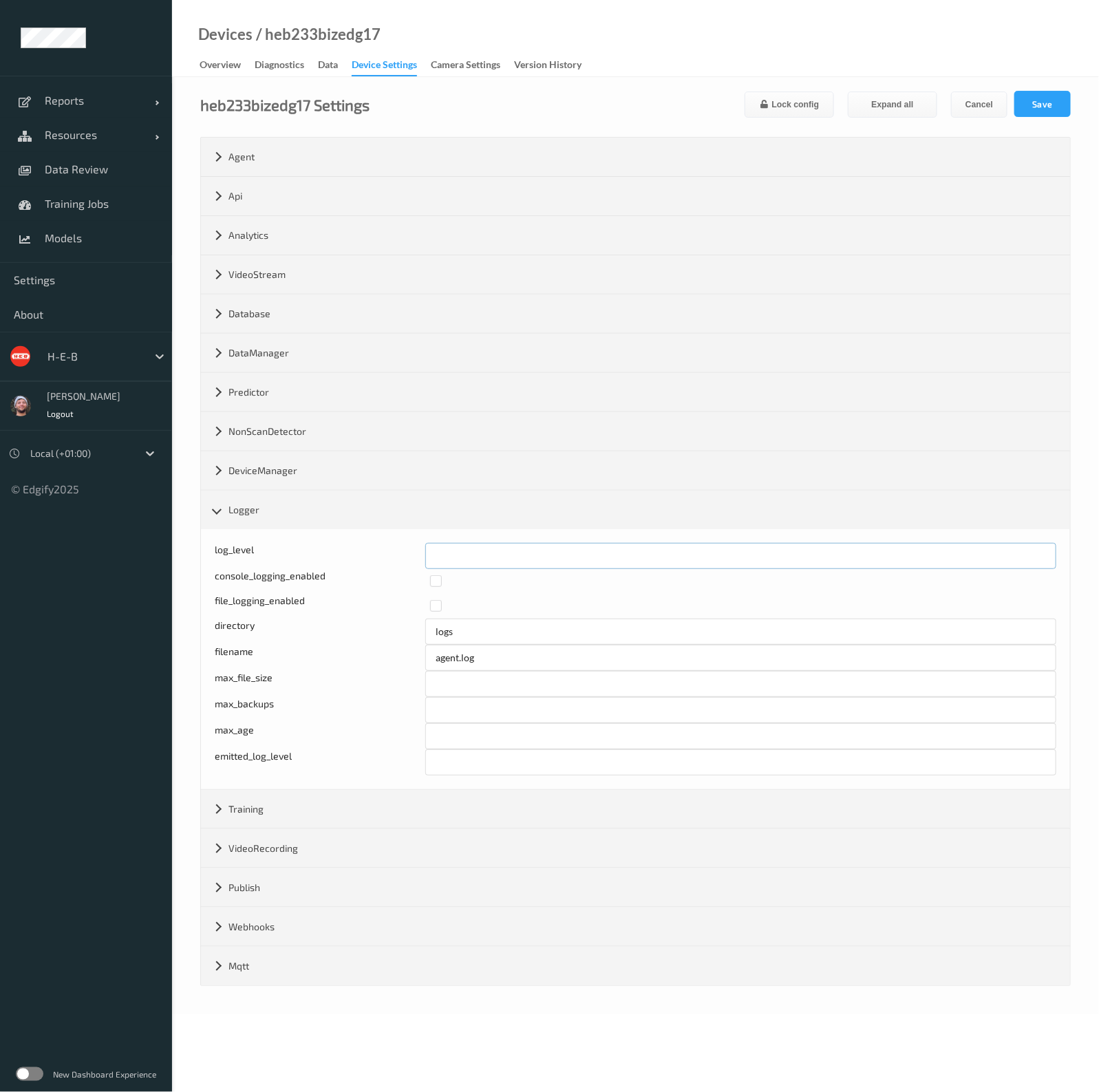
click at [598, 561] on input "*" at bounding box center [740, 555] width 631 height 26
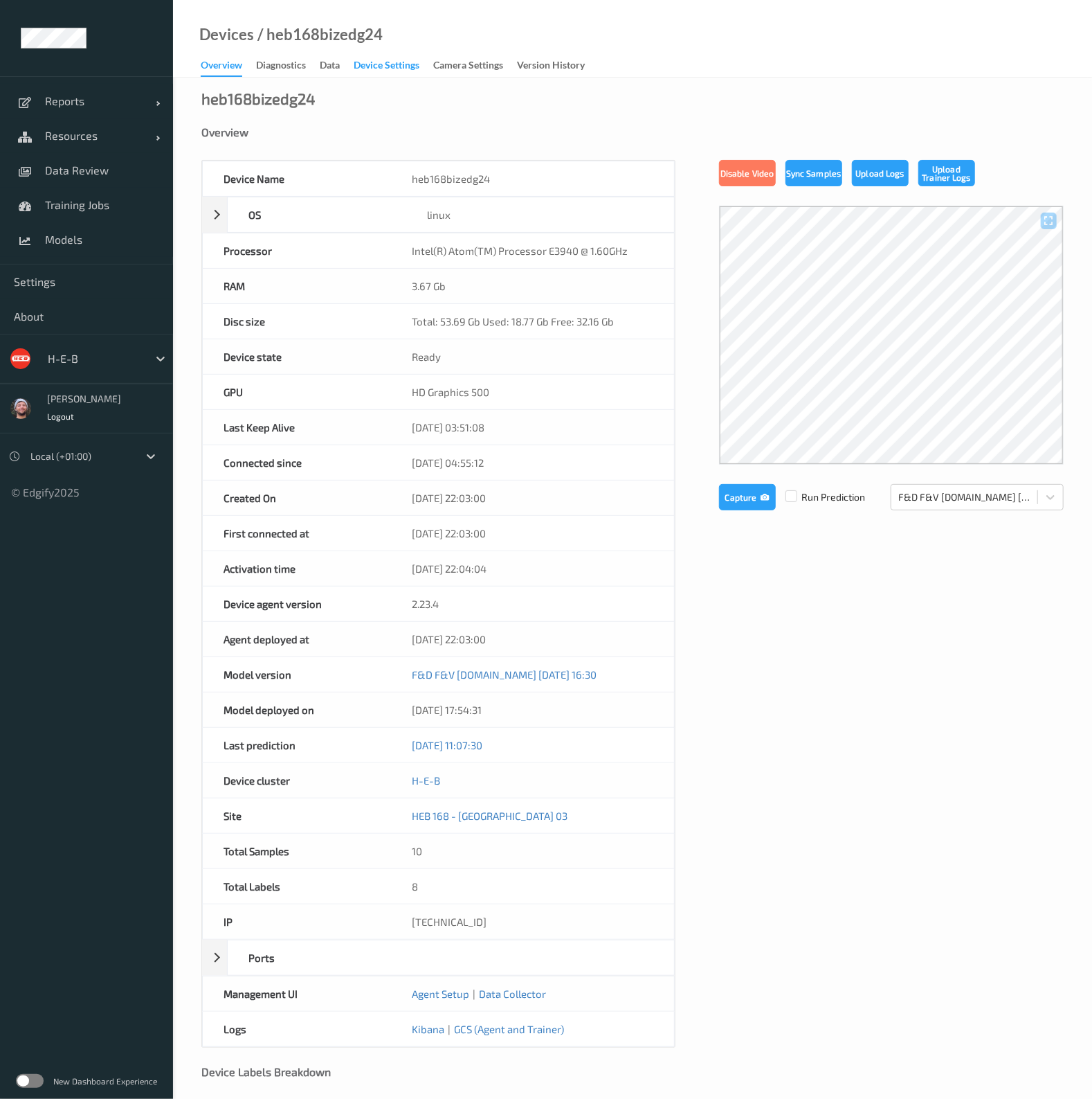
click at [419, 74] on div "Device Settings" at bounding box center [386, 67] width 66 height 17
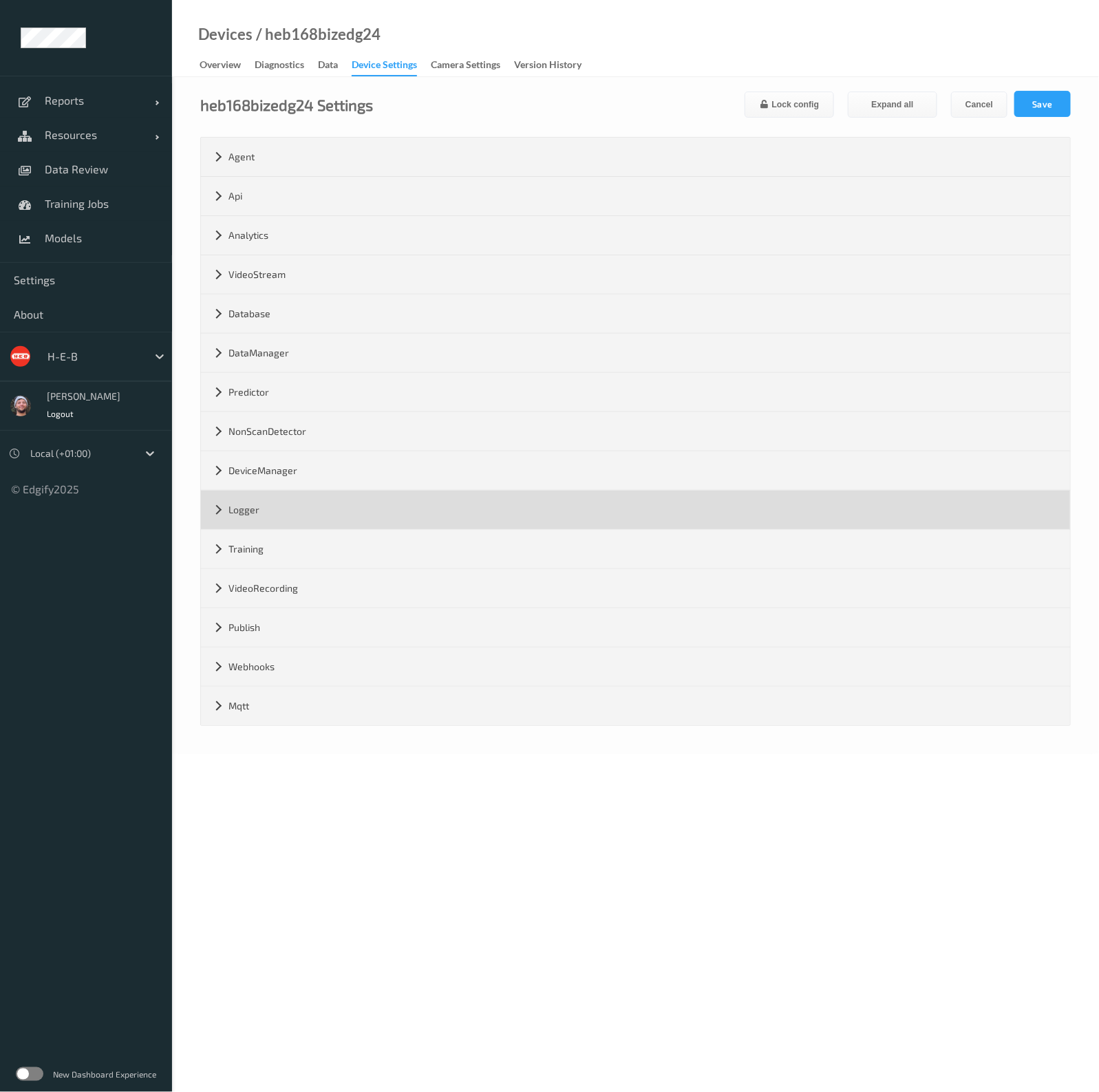
click at [335, 514] on div "Logger" at bounding box center [635, 510] width 869 height 39
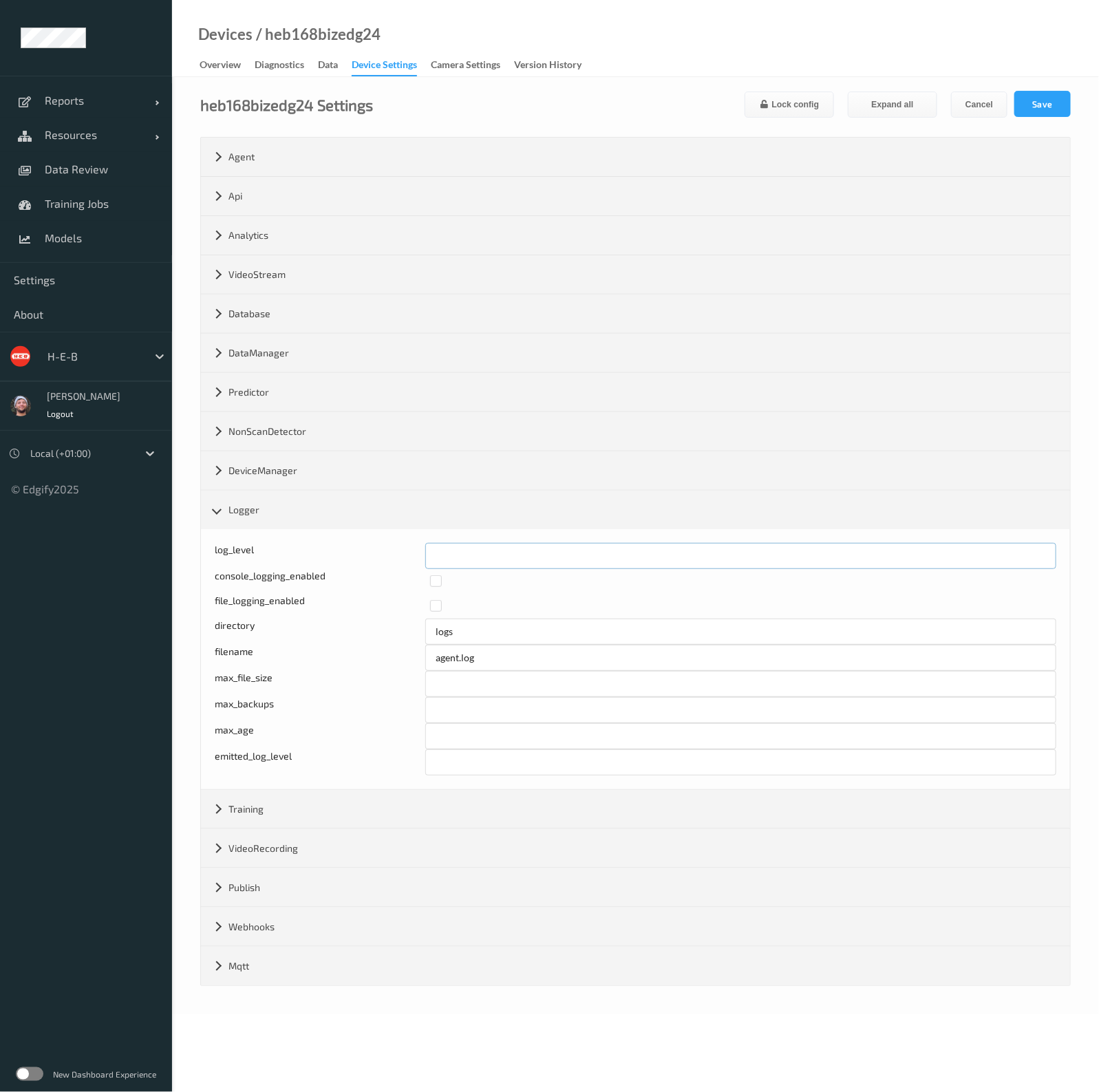
drag, startPoint x: 434, startPoint y: 559, endPoint x: 454, endPoint y: 557, distance: 20.1
click at [454, 557] on input "*" at bounding box center [740, 555] width 631 height 26
type input "*"
click at [1060, 101] on button "Save" at bounding box center [1042, 103] width 56 height 26
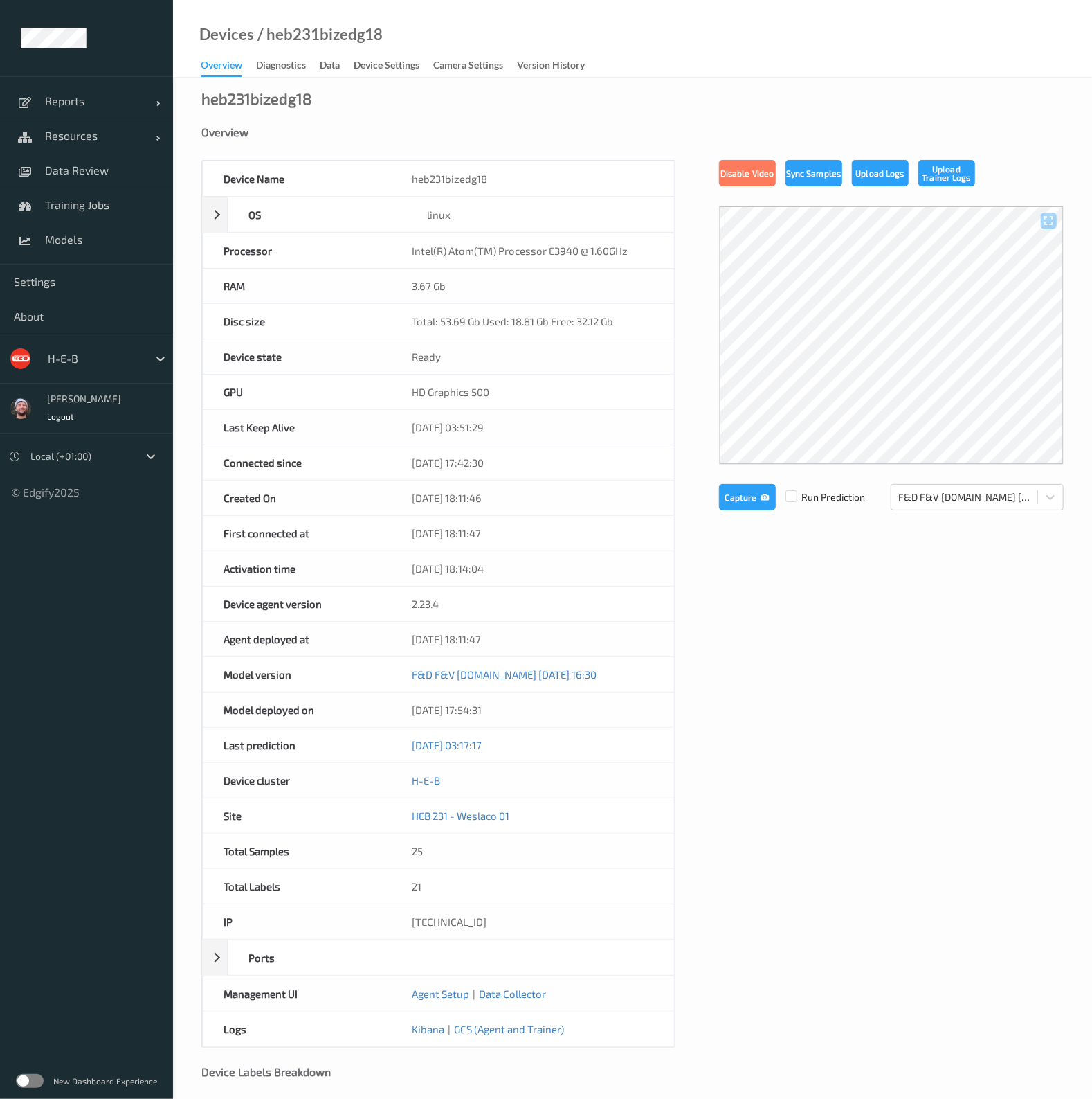
drag, startPoint x: 380, startPoint y: 67, endPoint x: 345, endPoint y: 314, distance: 249.5
click at [380, 67] on div "Device Settings" at bounding box center [386, 67] width 66 height 17
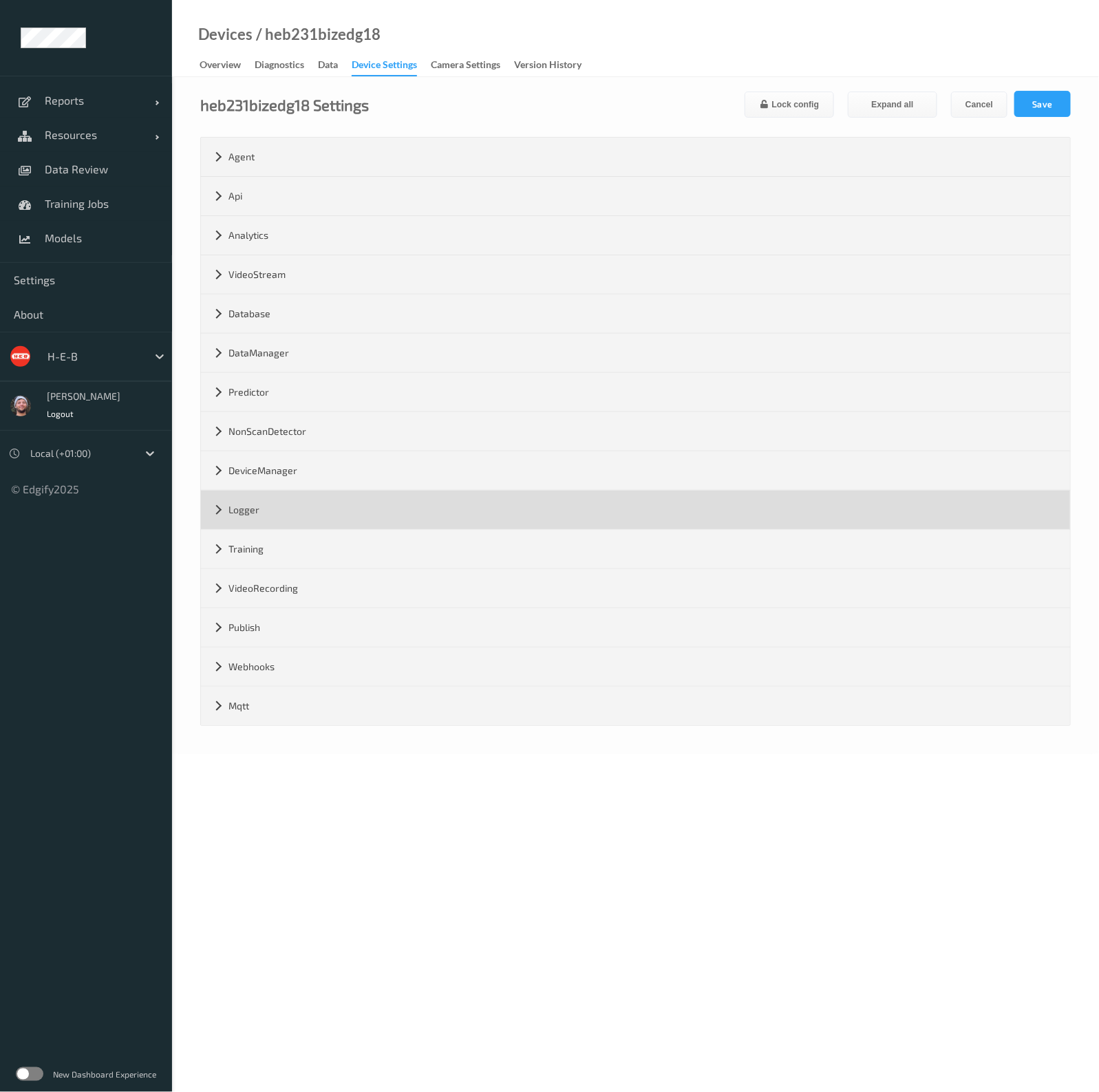
click at [283, 511] on div "Logger" at bounding box center [635, 510] width 869 height 39
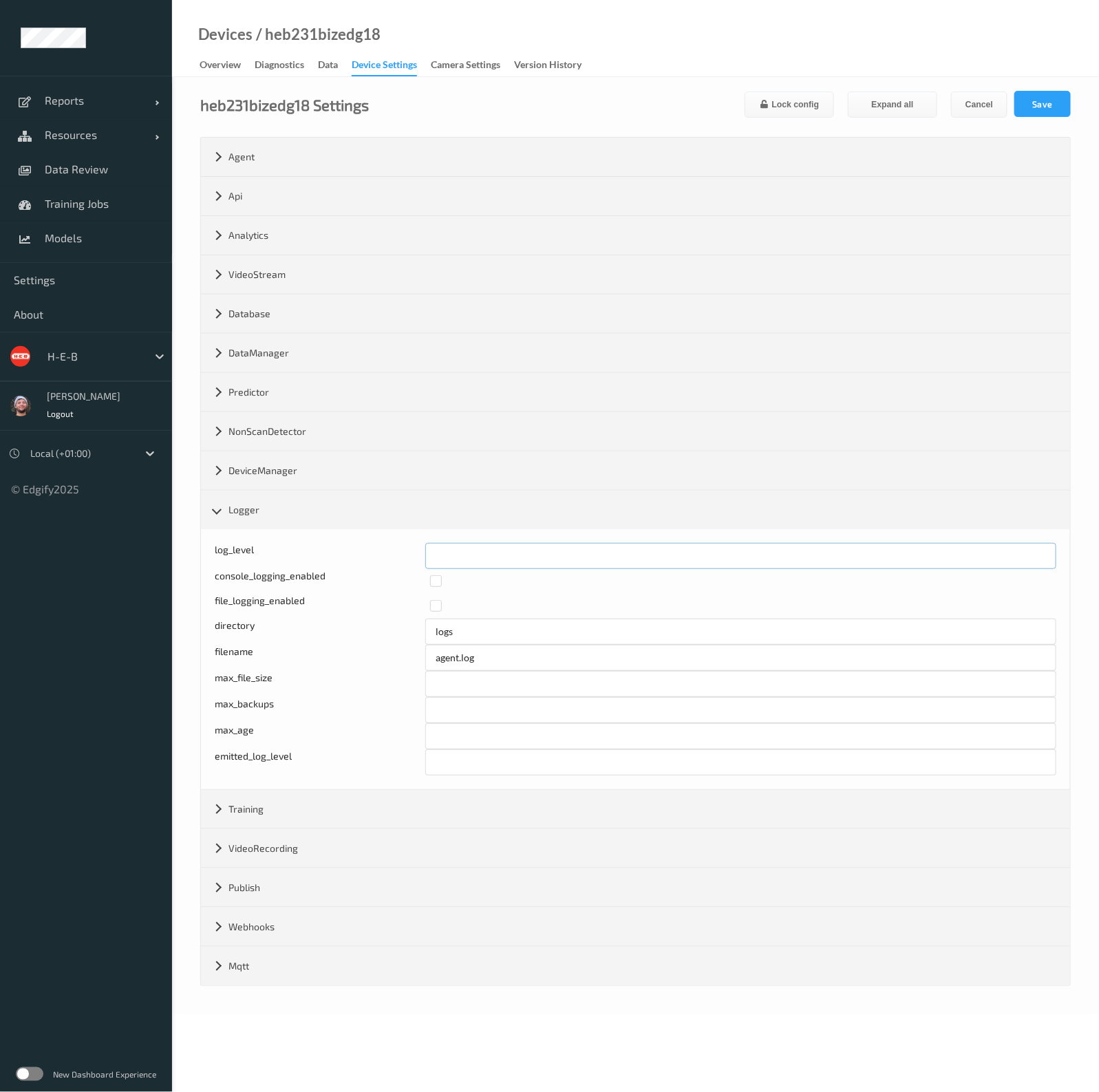
drag, startPoint x: 429, startPoint y: 552, endPoint x: 450, endPoint y: 552, distance: 21.0
click at [450, 552] on input "*" at bounding box center [740, 555] width 631 height 26
type input "*"
click at [1065, 104] on button "Save" at bounding box center [1042, 103] width 56 height 26
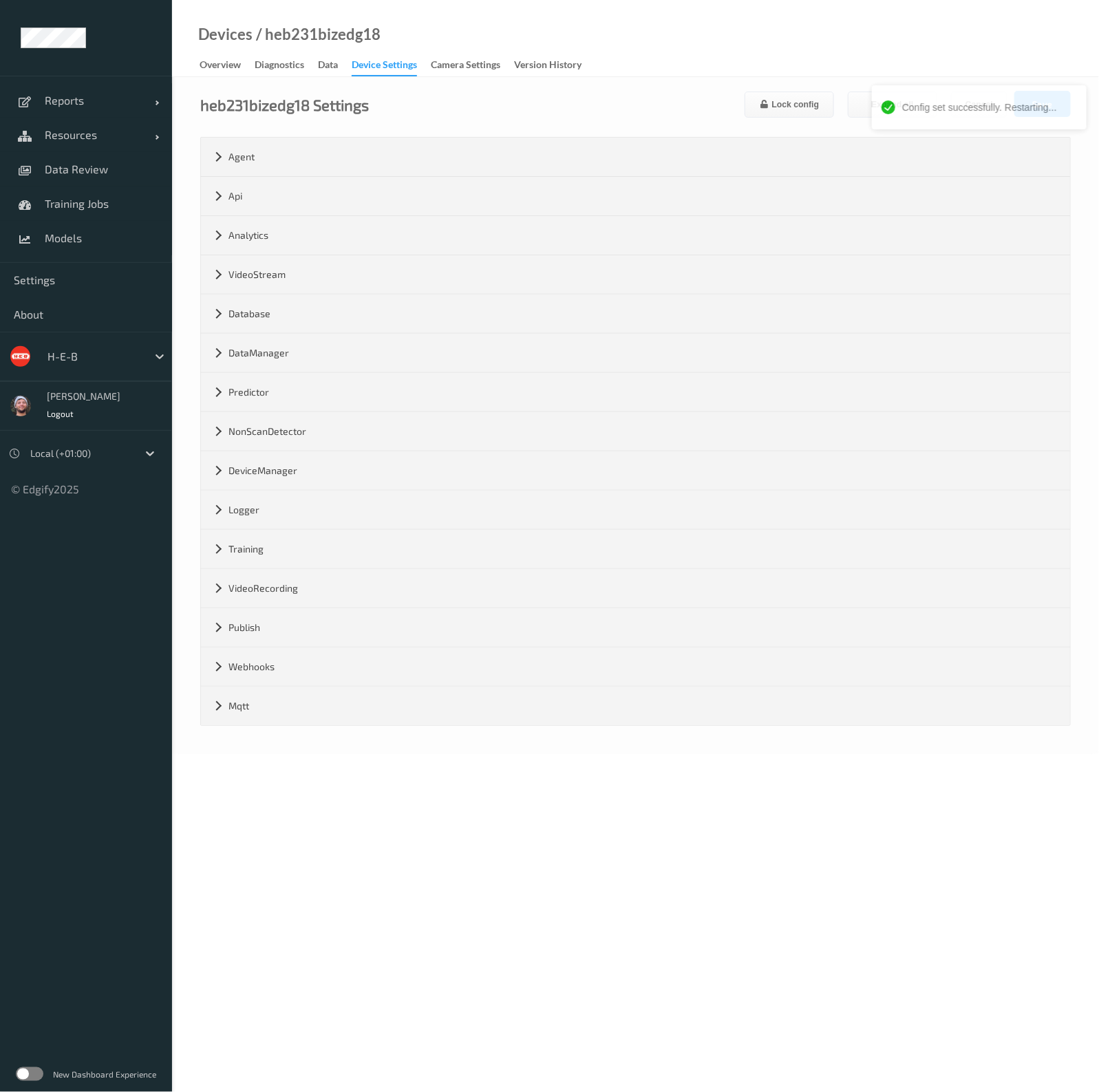
click at [807, 51] on div "Devices / heb231bizedg18 Overview Diagnostics Data Device Settings Camera Setti…" at bounding box center [635, 39] width 927 height 77
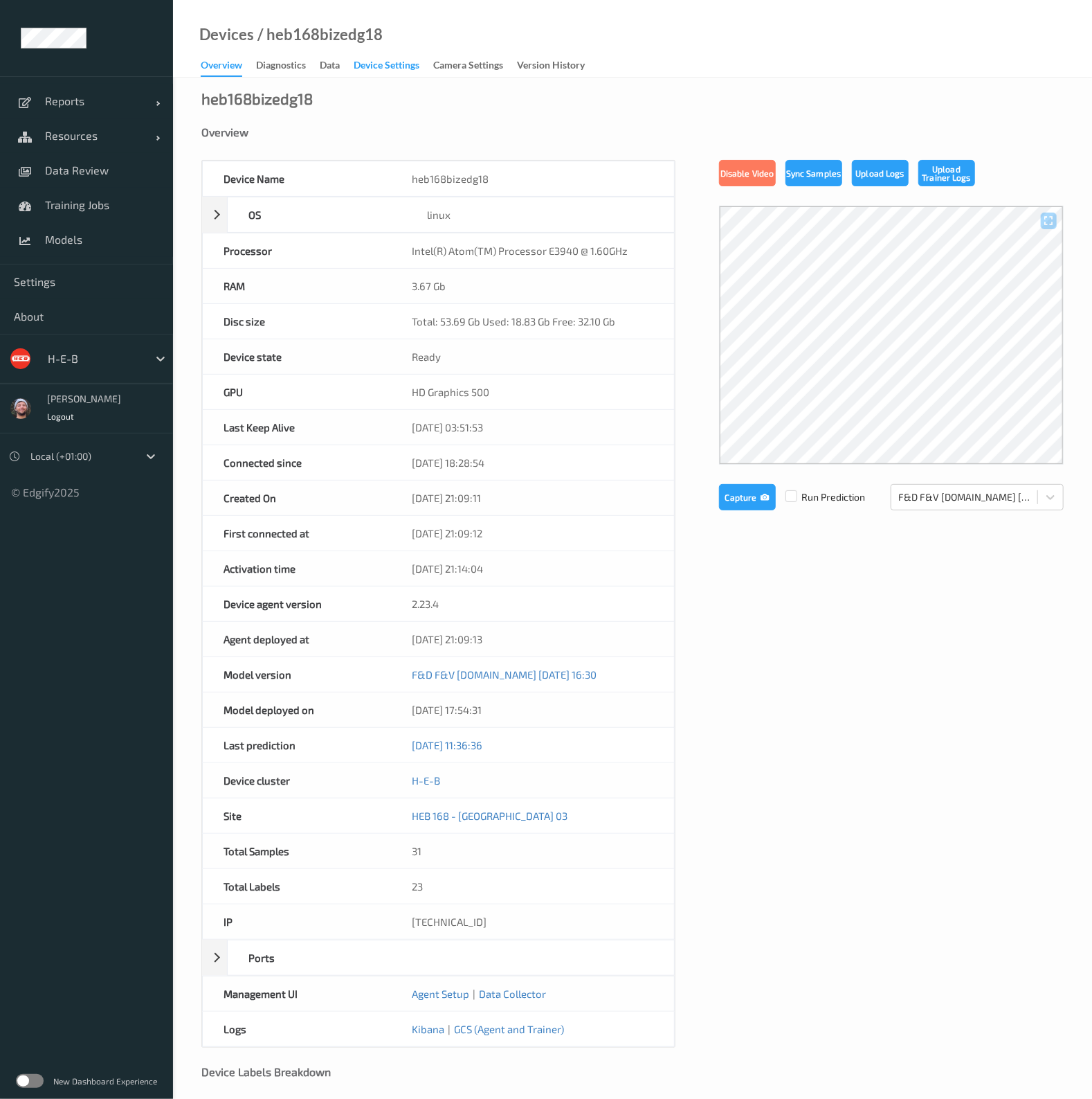
click at [374, 74] on div "Device Settings" at bounding box center [386, 67] width 66 height 17
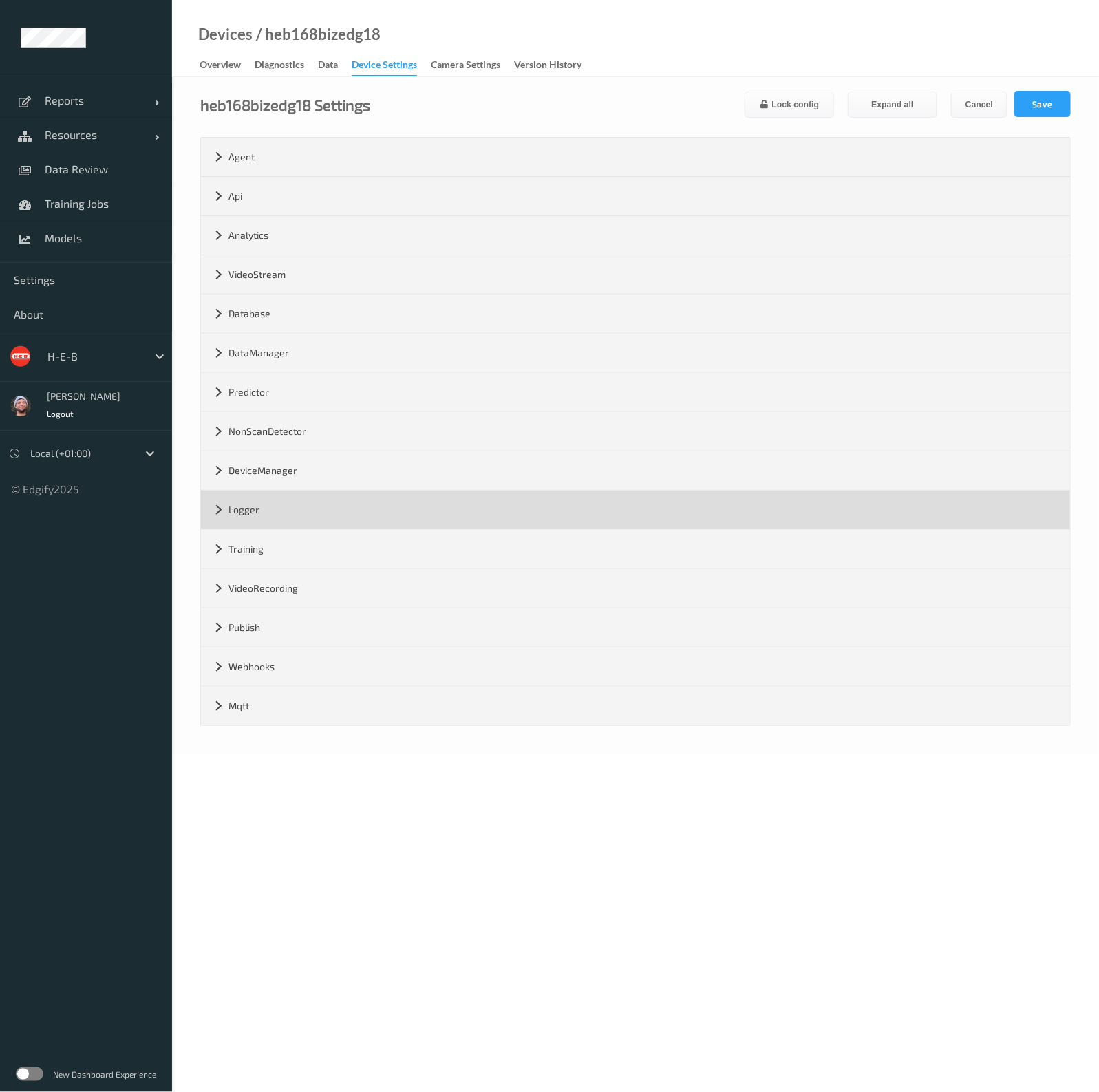
click at [313, 521] on div "Logger" at bounding box center [635, 510] width 869 height 39
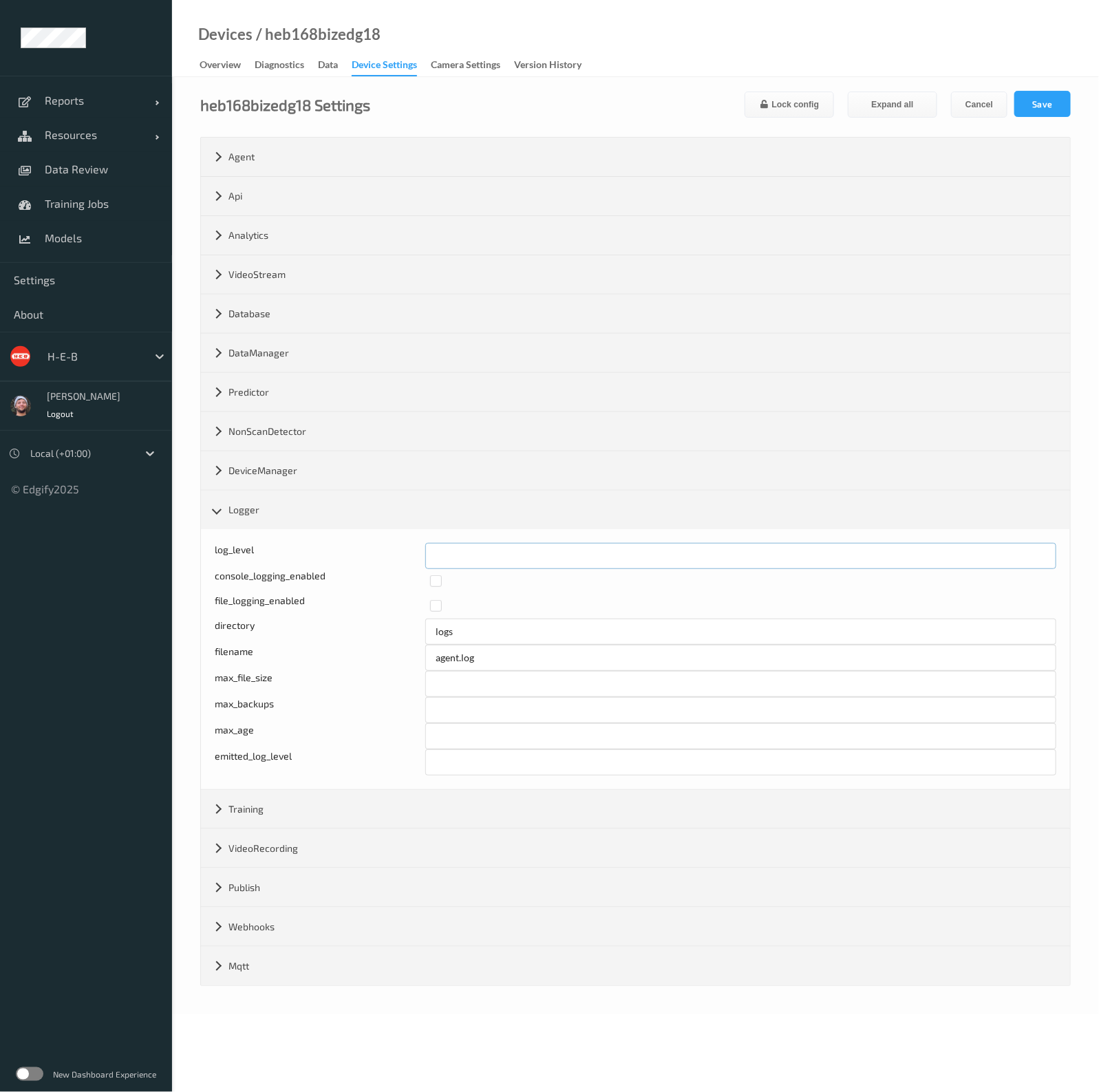
drag, startPoint x: 431, startPoint y: 553, endPoint x: 453, endPoint y: 553, distance: 22.0
click at [453, 553] on input "*" at bounding box center [740, 555] width 631 height 26
type input "*"
click at [1033, 105] on button "Save" at bounding box center [1042, 103] width 56 height 26
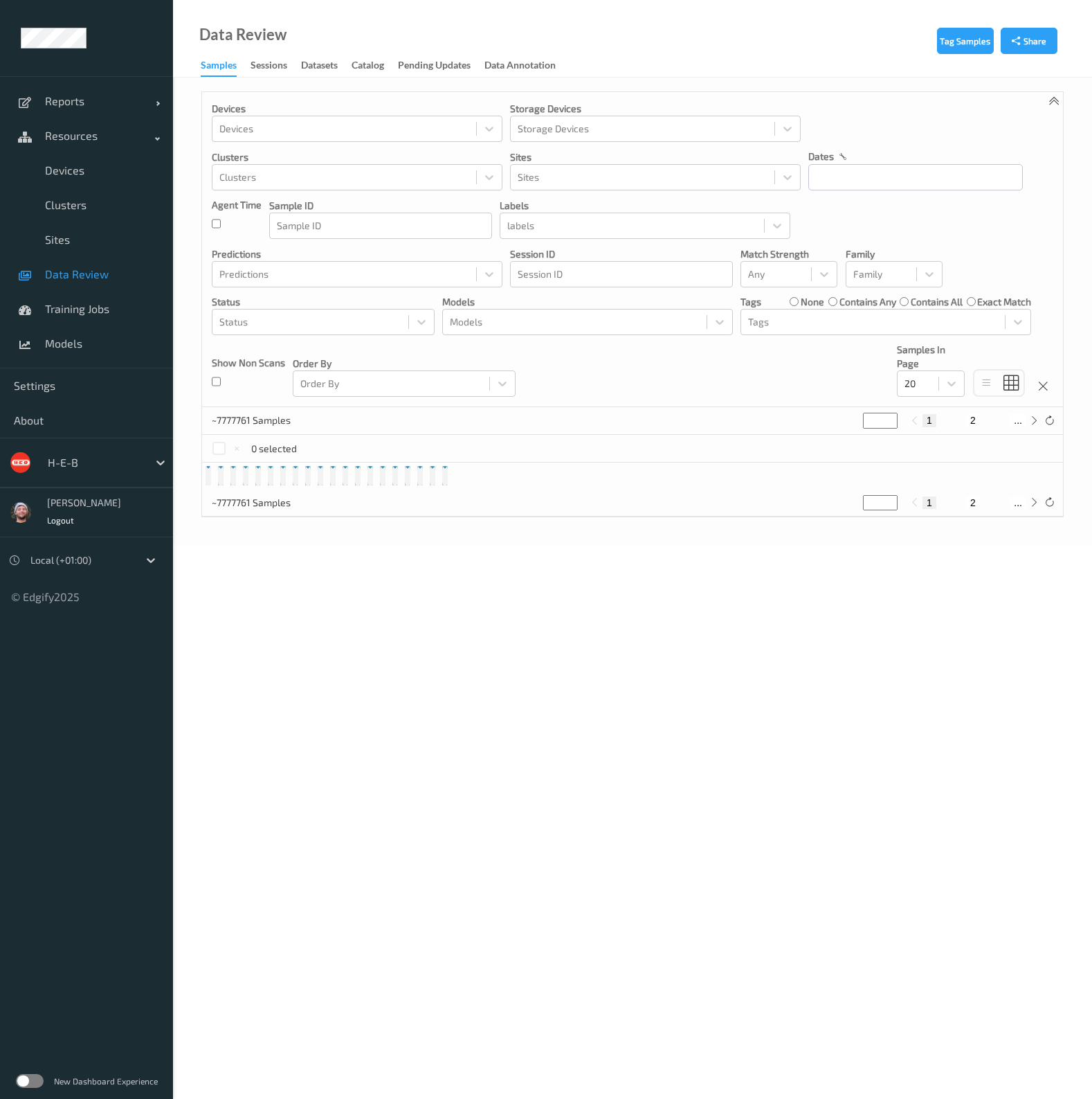
click at [115, 161] on link "Devices" at bounding box center [86, 170] width 173 height 35
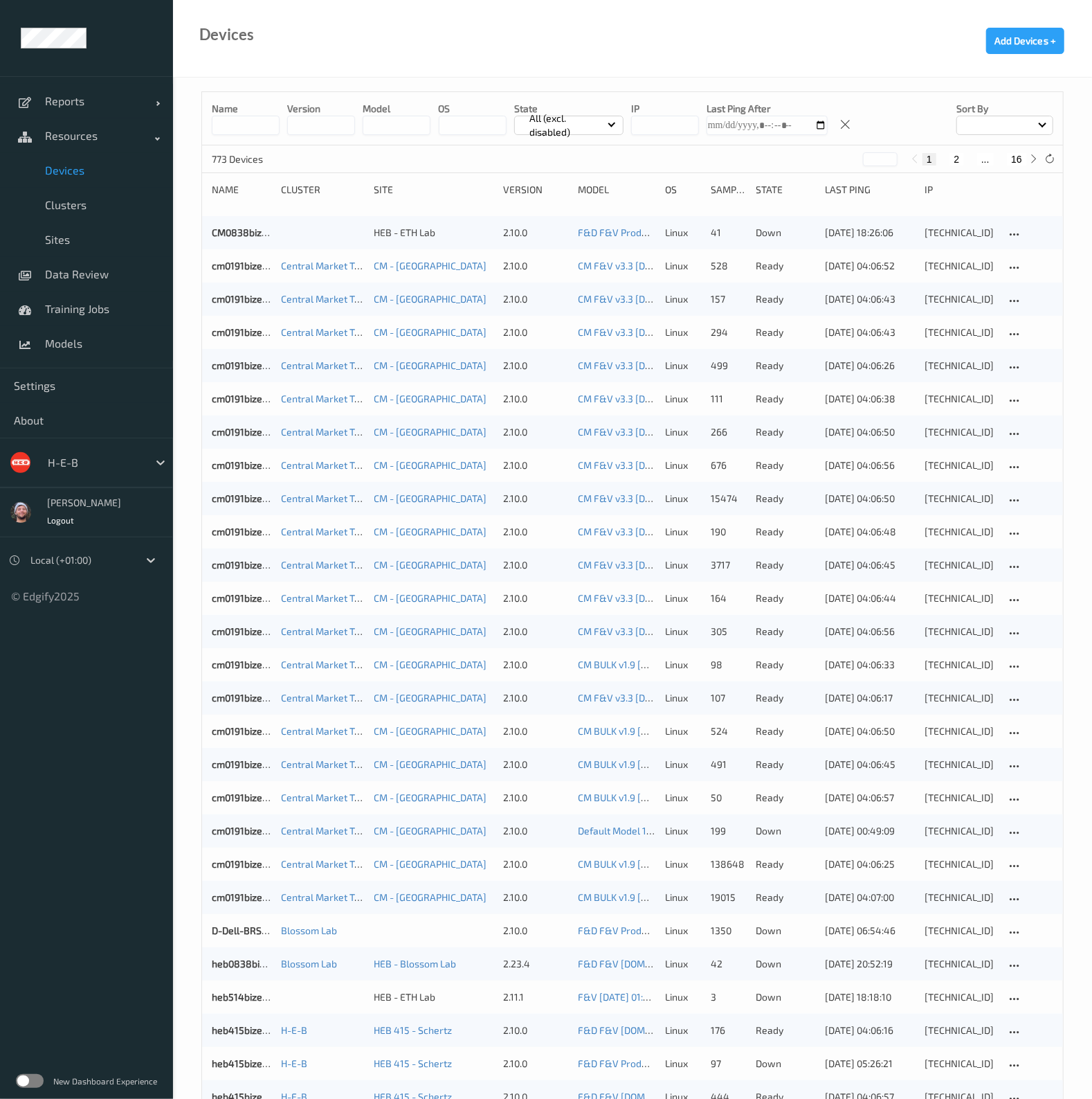
click at [1018, 155] on button "16" at bounding box center [1016, 159] width 19 height 13
type input "**"
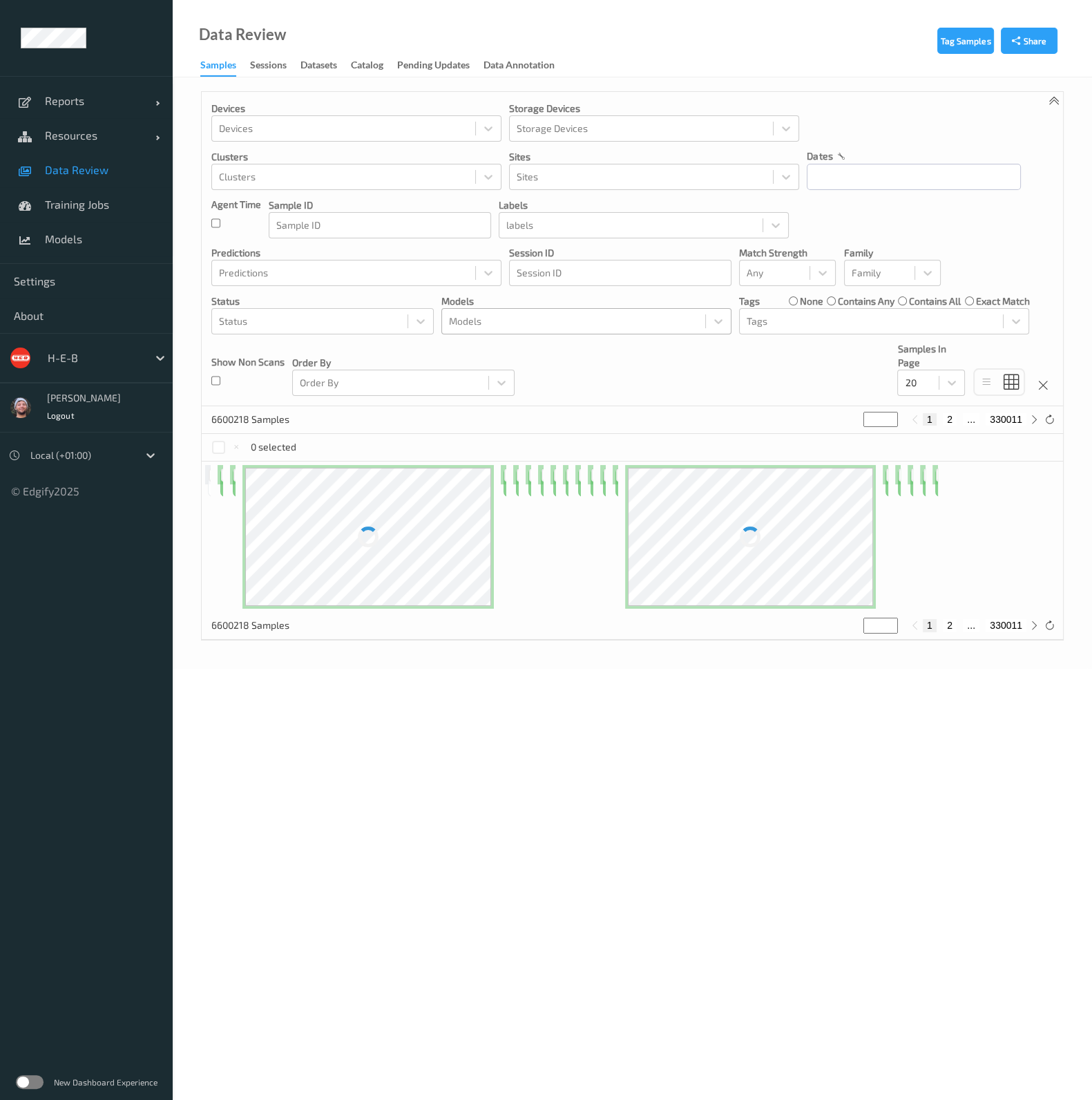
click at [520, 310] on div "Models" at bounding box center [573, 321] width 263 height 22
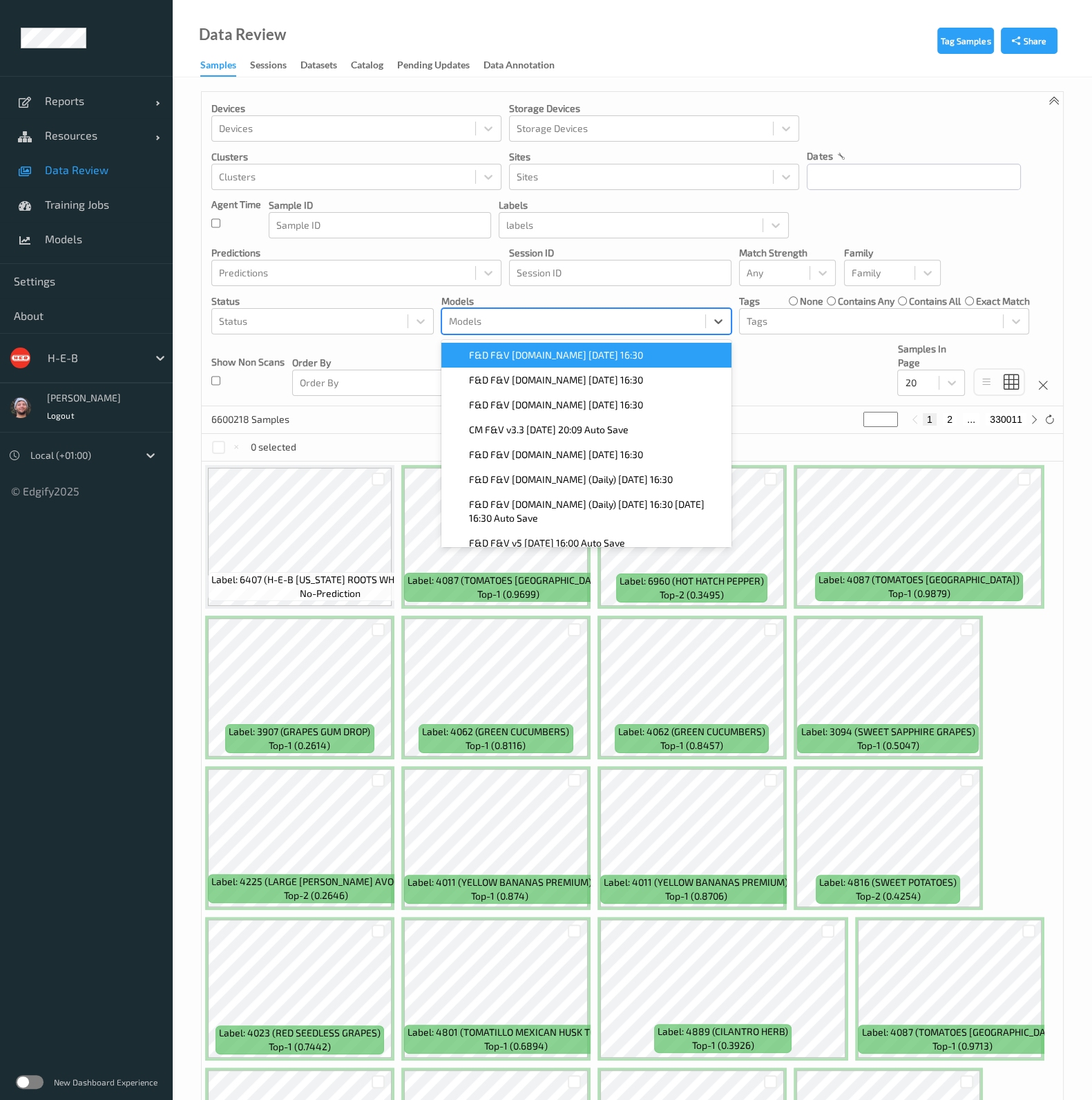
click at [511, 353] on span "F&D F&V [DOMAIN_NAME] [DATE] 16:30" at bounding box center [556, 355] width 174 height 13
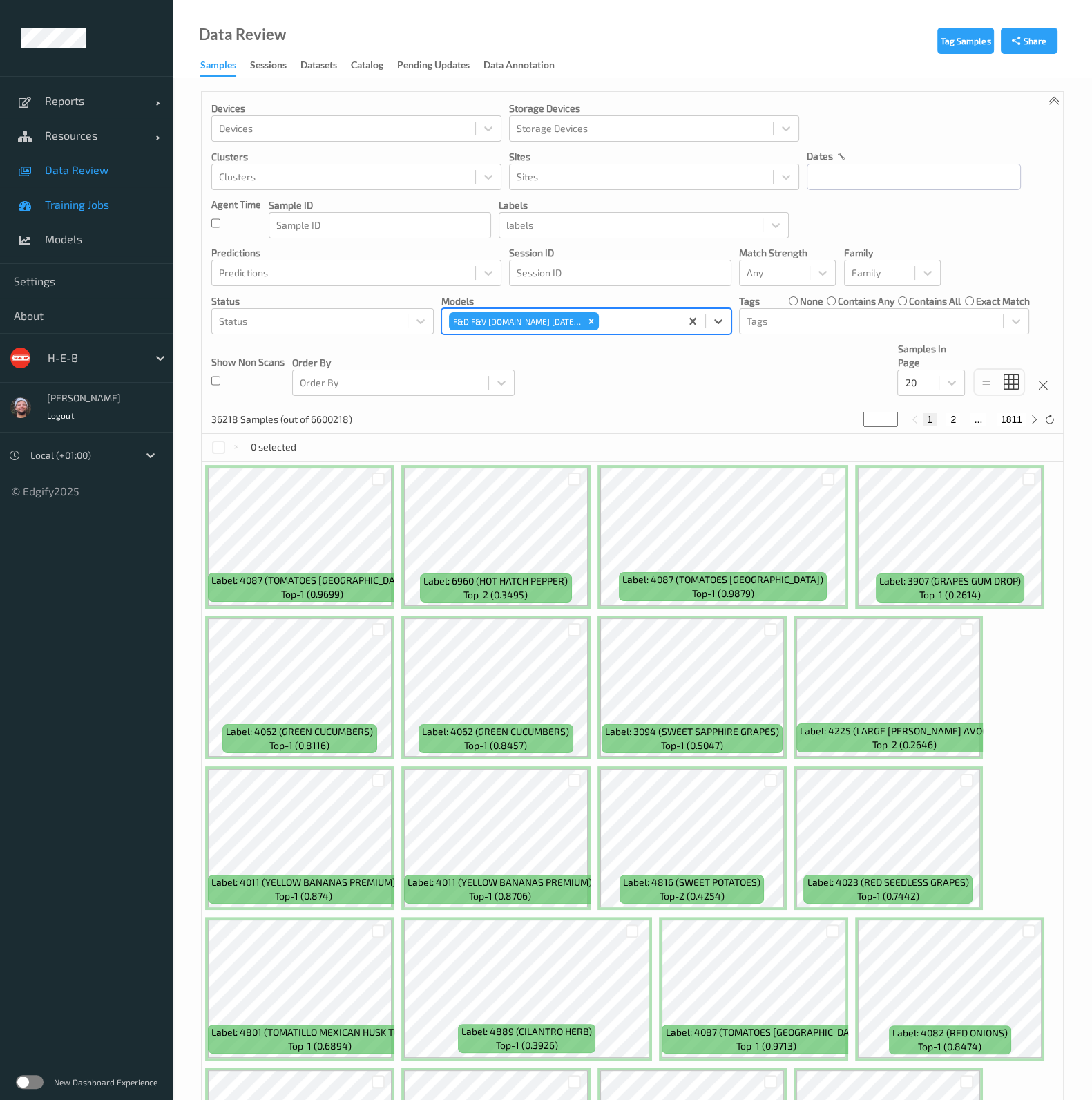
drag, startPoint x: 112, startPoint y: 179, endPoint x: 24, endPoint y: 213, distance: 94.3
click at [112, 178] on link "Data Review" at bounding box center [86, 170] width 173 height 35
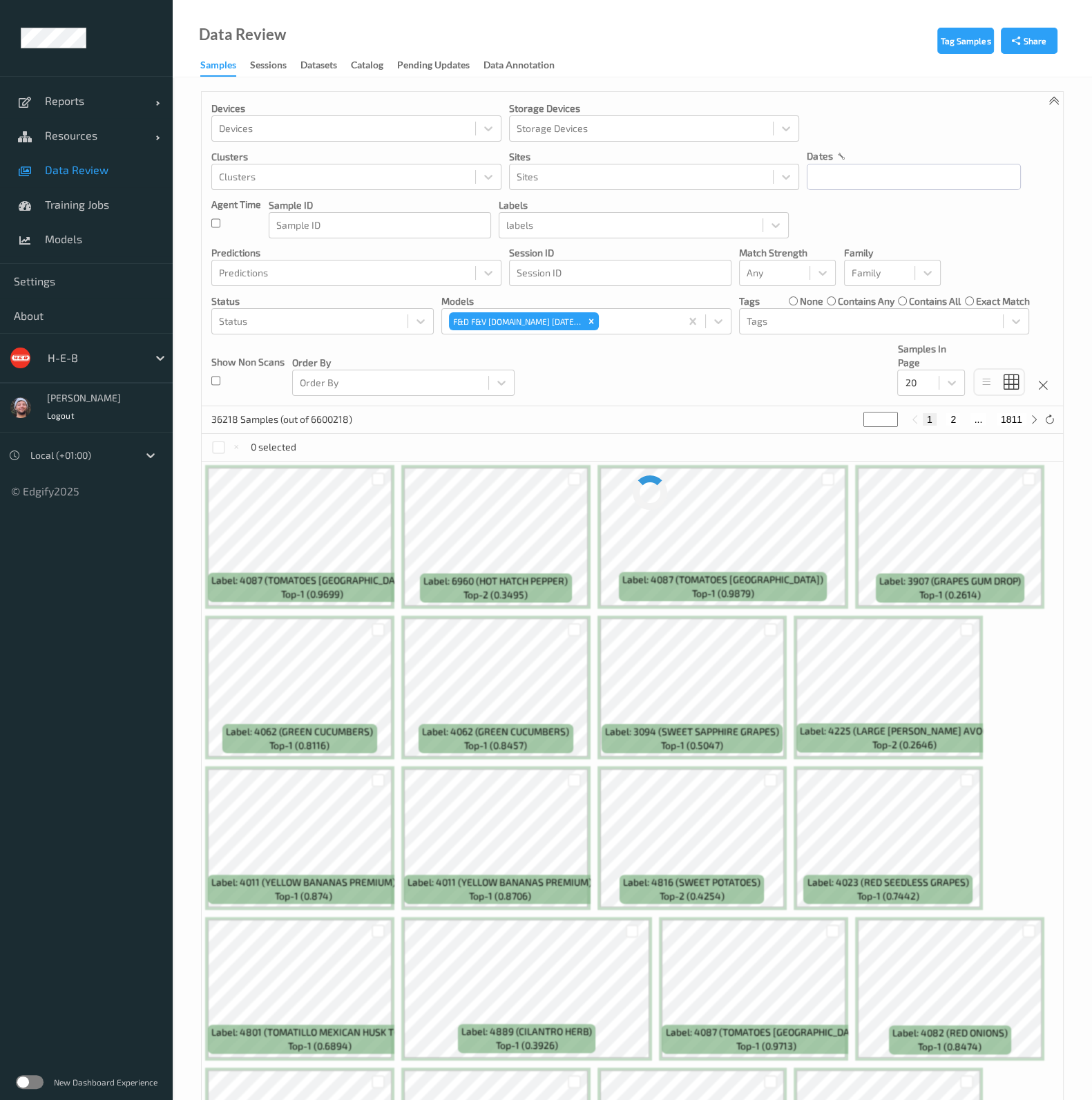
click at [590, 381] on div "Devices Devices Storage Devices Storage Devices Clusters Clusters Sites Sites d…" at bounding box center [632, 249] width 861 height 315
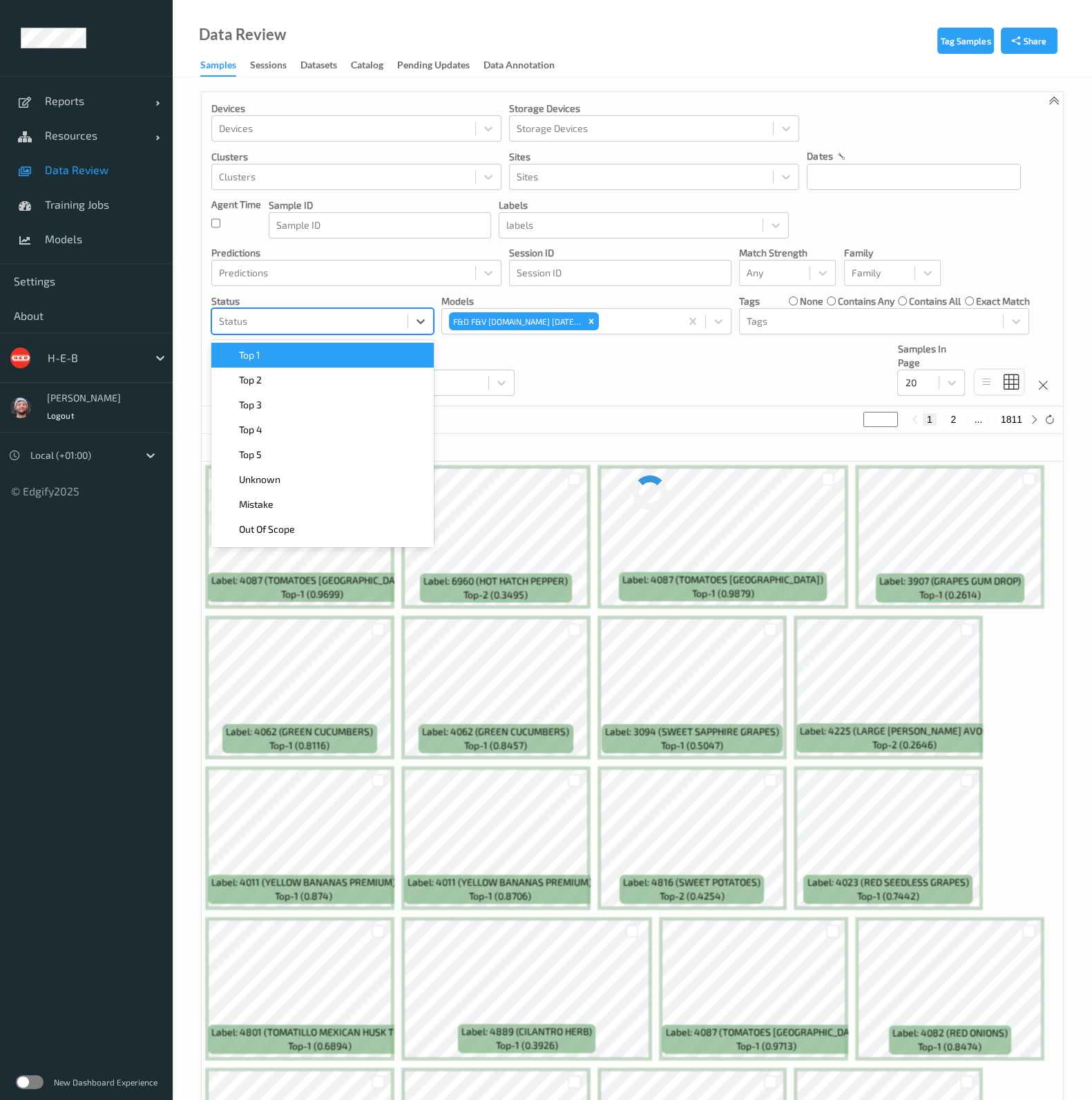
click at [262, 320] on div at bounding box center [309, 321] width 181 height 17
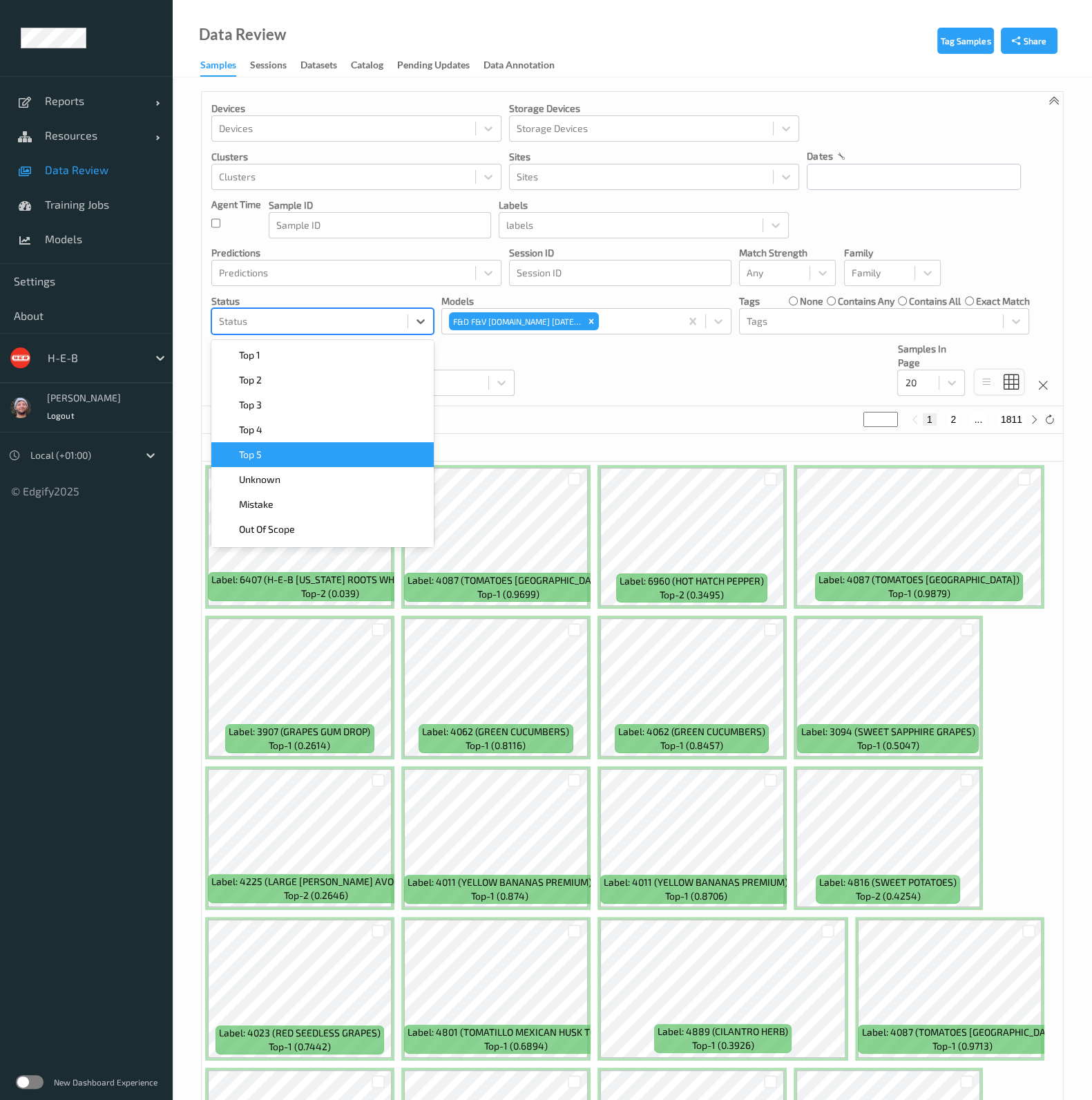
click at [618, 379] on div "Devices Devices Storage Devices Storage Devices Clusters Clusters Sites Sites d…" at bounding box center [632, 249] width 861 height 315
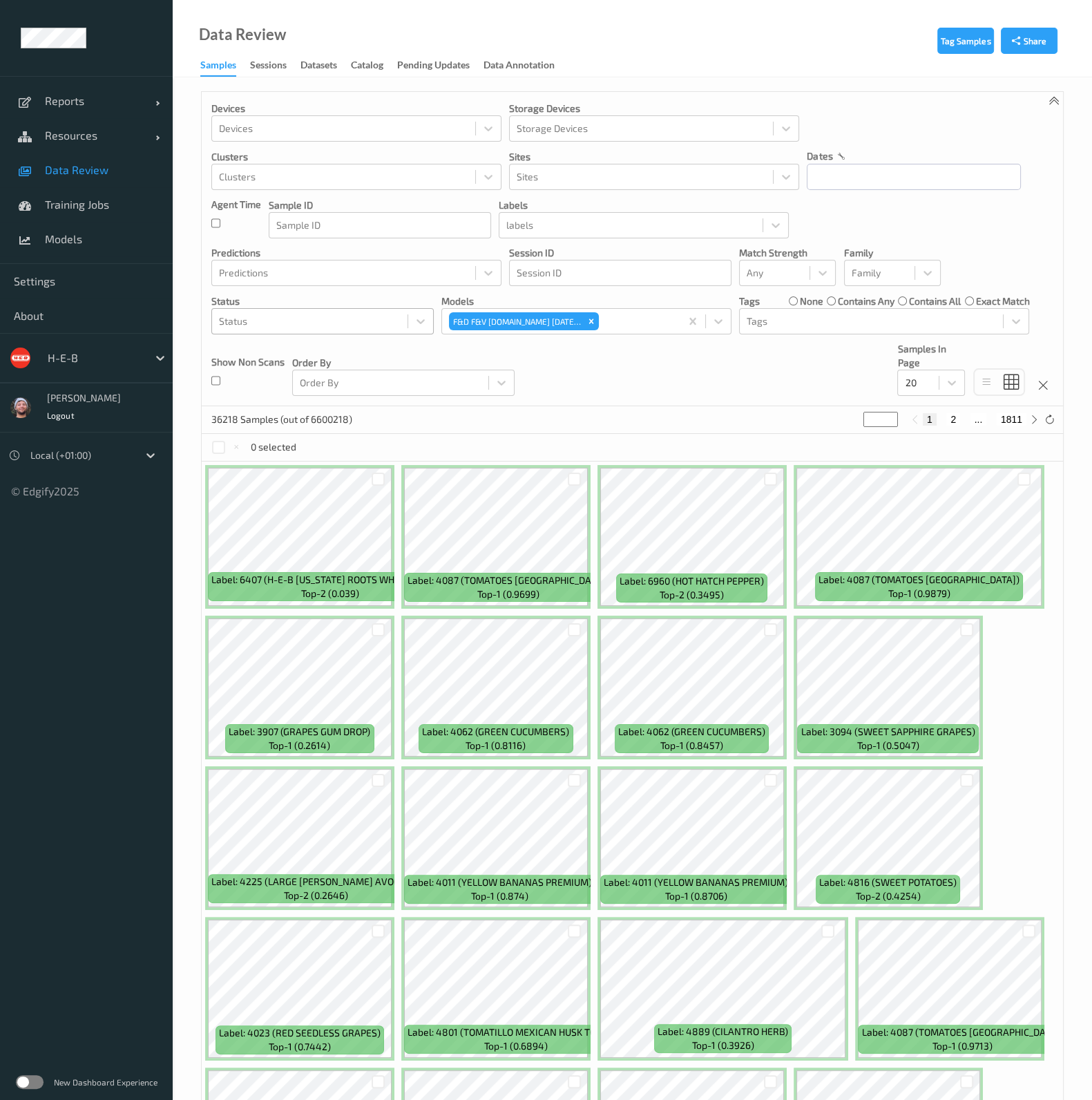
click at [272, 318] on div at bounding box center [309, 321] width 181 height 17
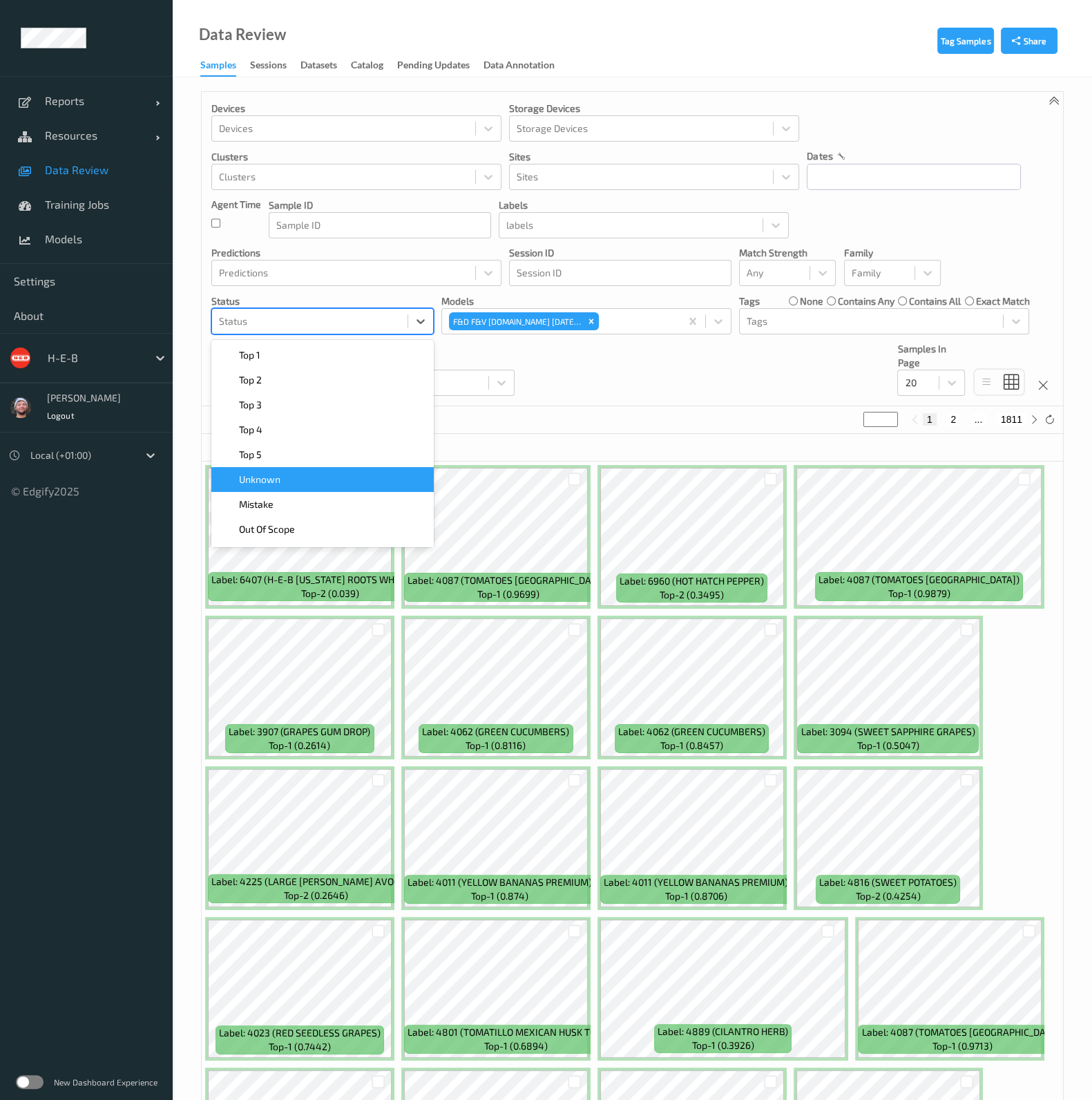
click at [272, 477] on span "Unknown" at bounding box center [259, 479] width 41 height 13
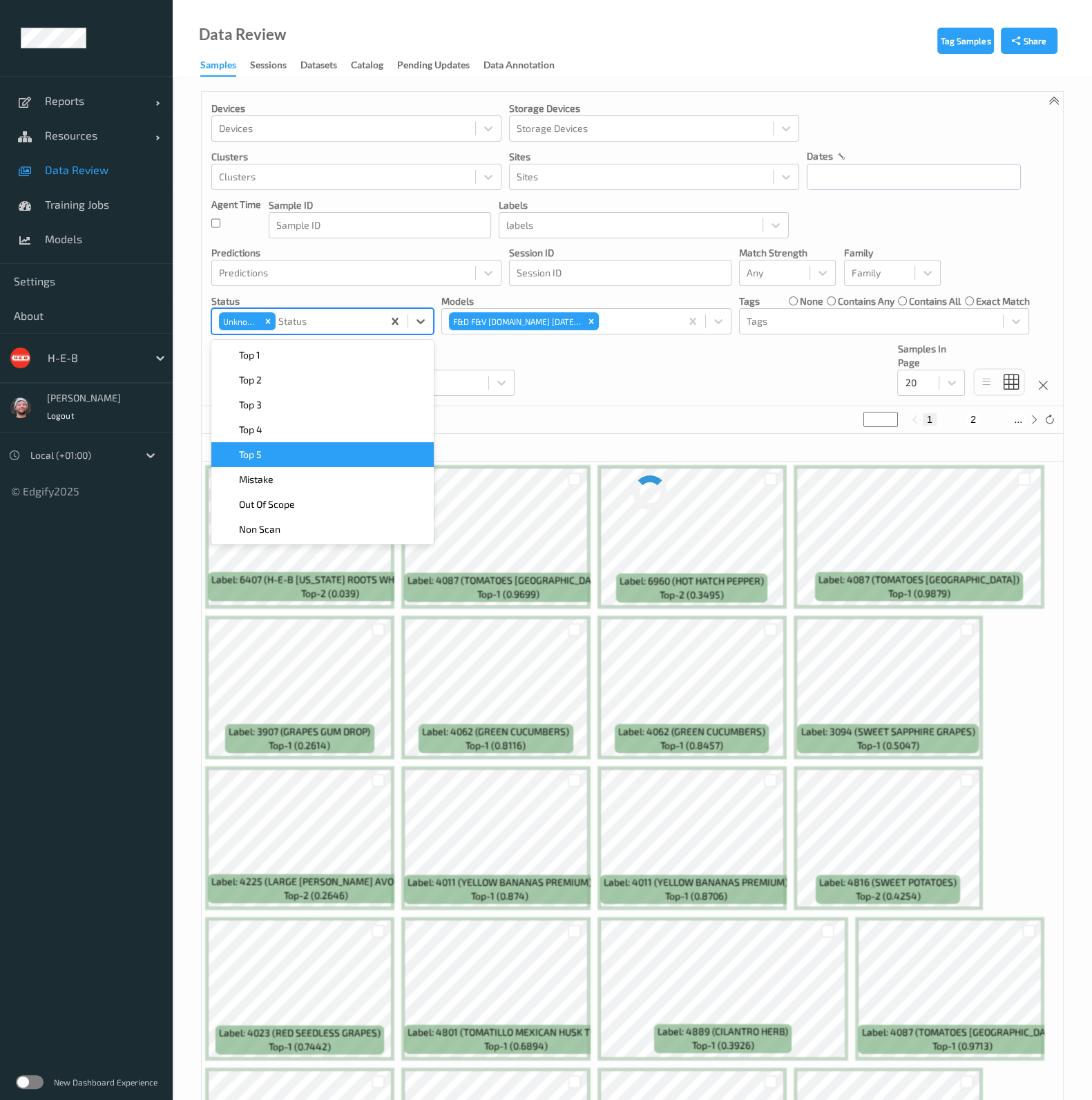
click at [573, 415] on div "~3888882 Samples (out of 6600218) * 1 2 ..." at bounding box center [632, 419] width 861 height 28
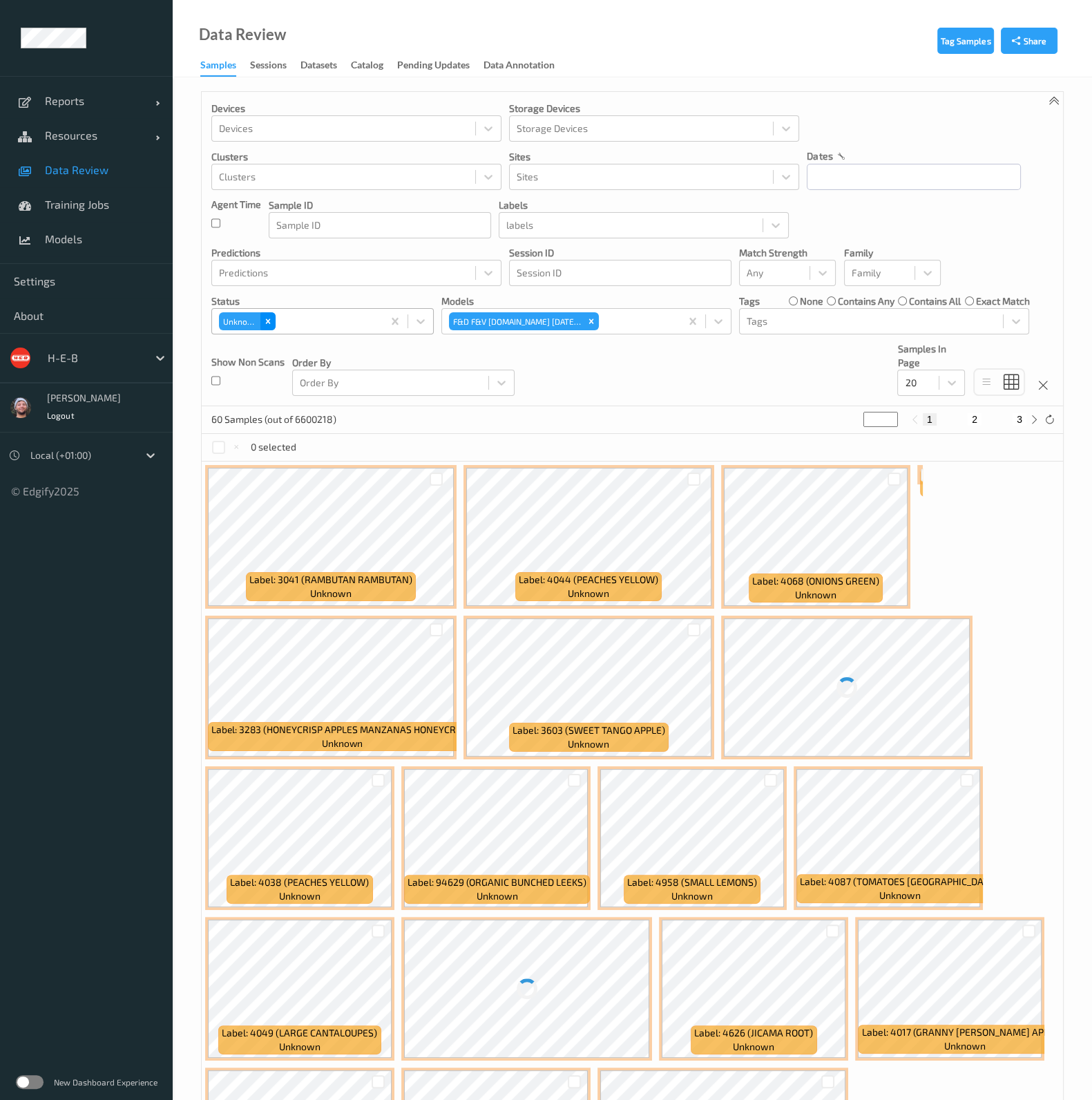
click at [270, 323] on icon "Remove Unknown" at bounding box center [267, 321] width 9 height 9
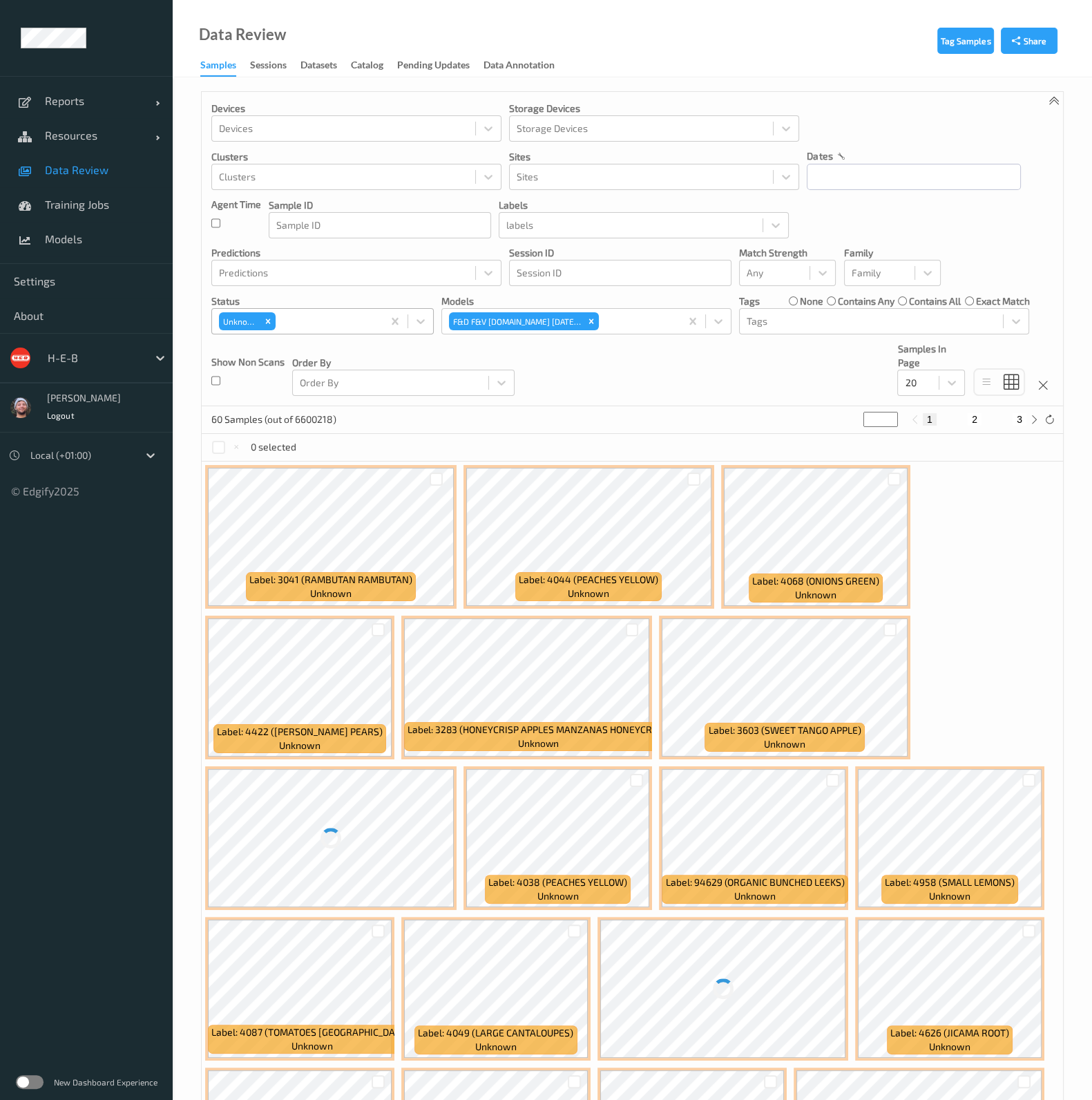
click at [342, 318] on div at bounding box center [326, 321] width 97 height 17
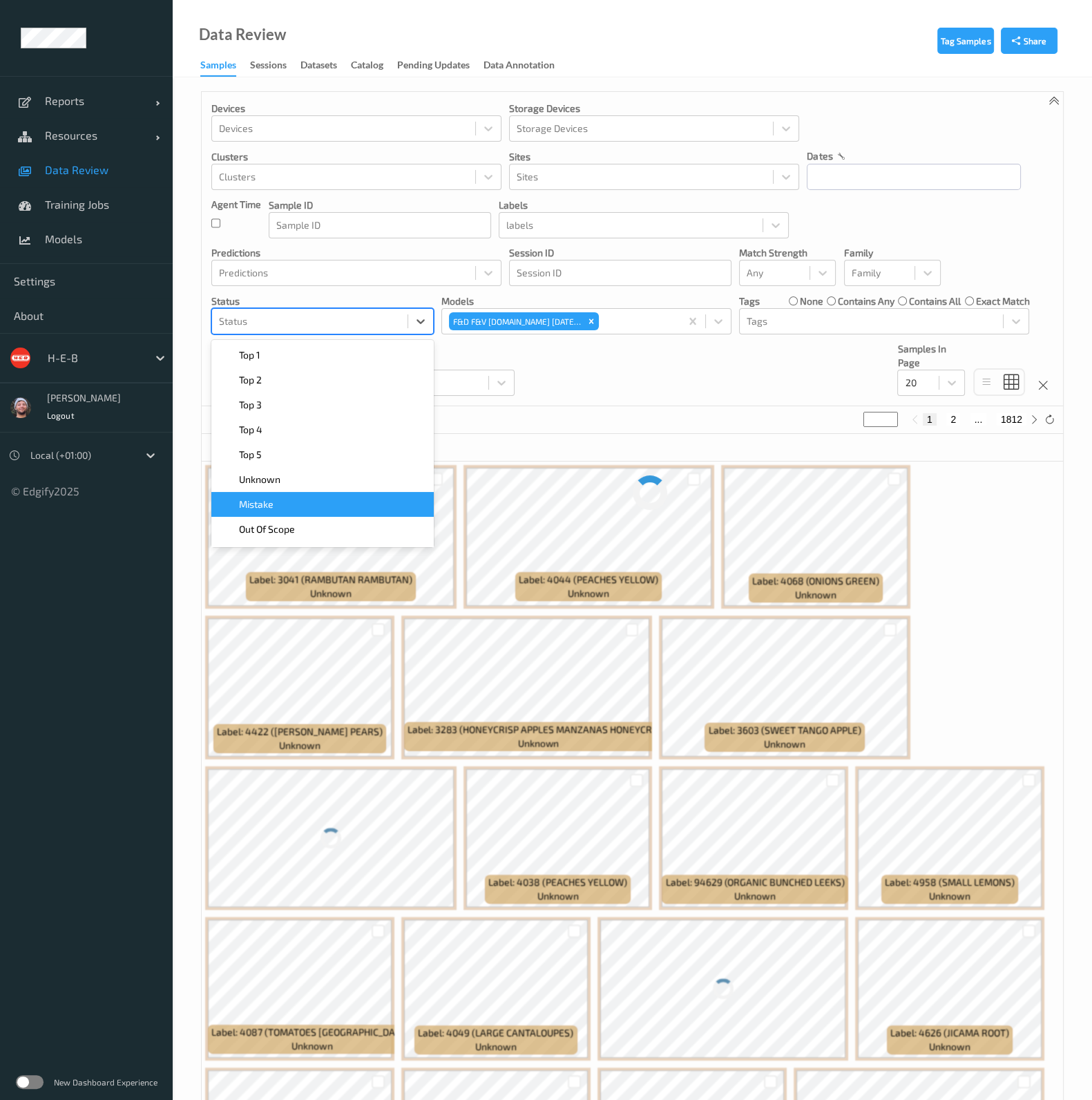
click at [331, 502] on div "Mistake" at bounding box center [322, 504] width 206 height 13
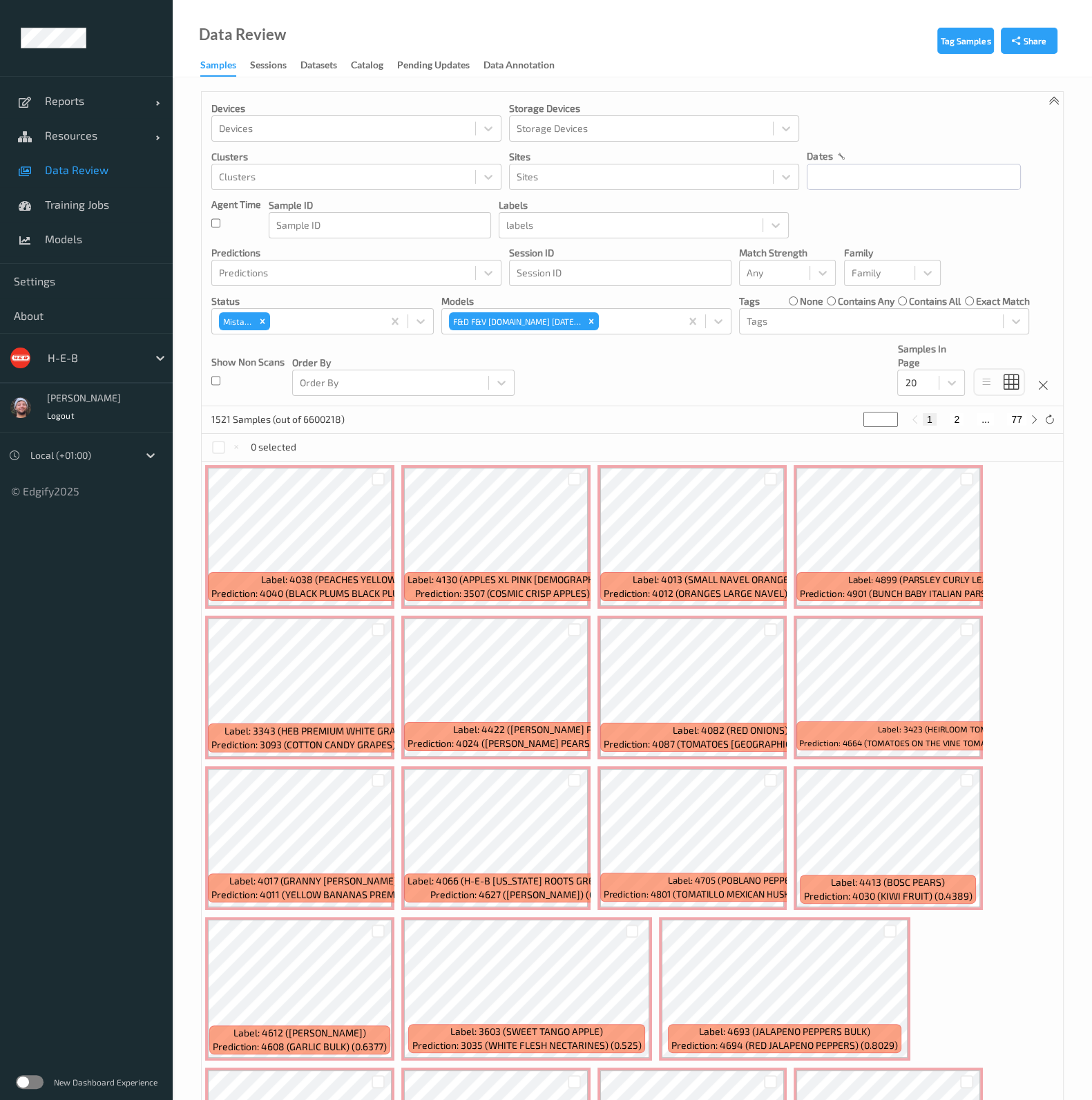
drag, startPoint x: 718, startPoint y: 406, endPoint x: 742, endPoint y: 382, distance: 33.9
click at [718, 405] on div "Devices Devices Storage Devices Storage Devices Clusters Clusters Sites Sites d…" at bounding box center [632, 249] width 861 height 315
click at [842, 366] on div "Devices Devices Storage Devices Storage Devices Clusters Clusters Sites Sites d…" at bounding box center [632, 249] width 861 height 315
click at [928, 380] on div at bounding box center [918, 383] width 27 height 17
click at [928, 521] on span "200" at bounding box center [933, 515] width 17 height 13
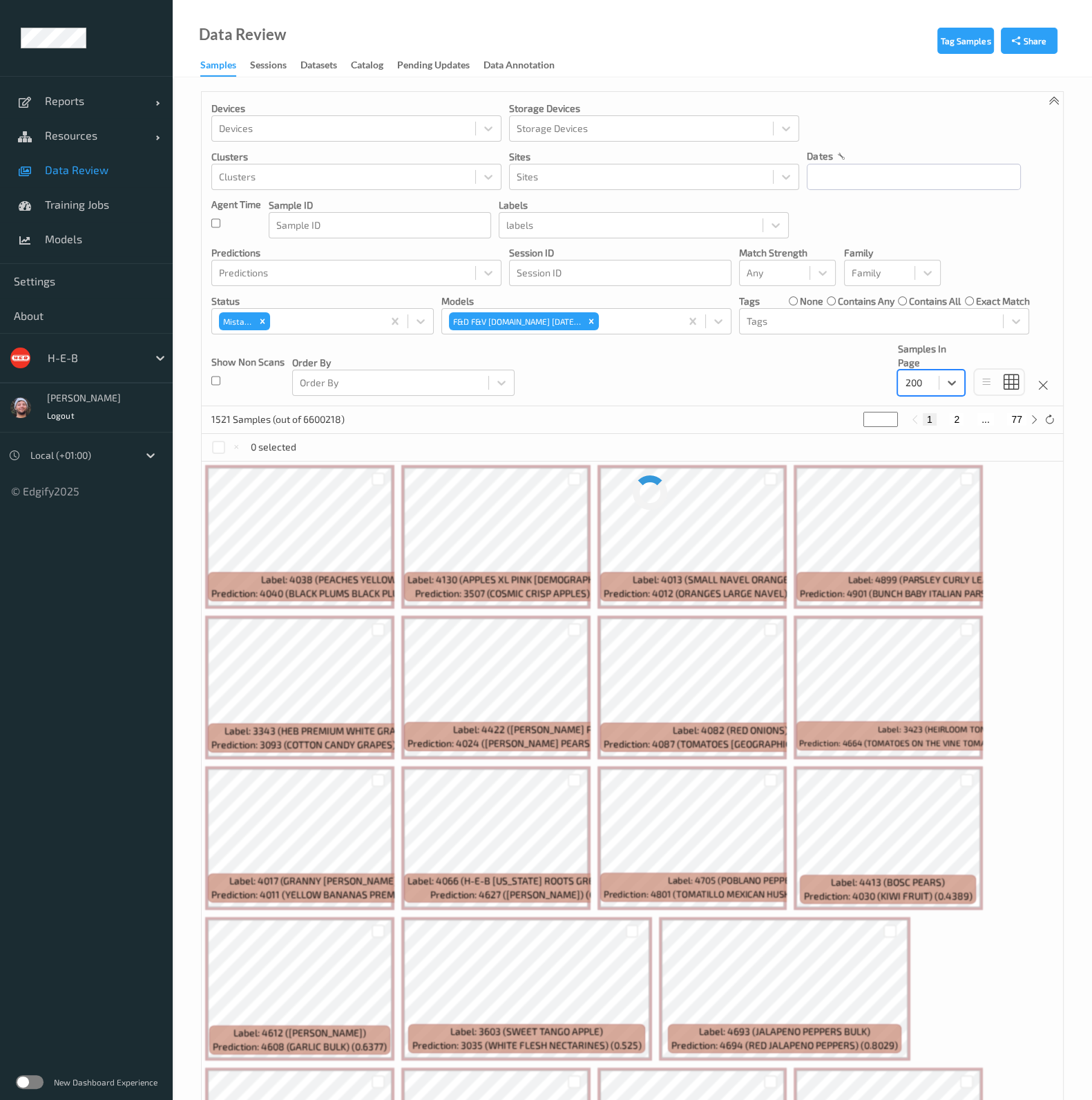
click at [824, 378] on div "Devices Devices Storage Devices Storage Devices Clusters Clusters Sites Sites d…" at bounding box center [632, 249] width 861 height 315
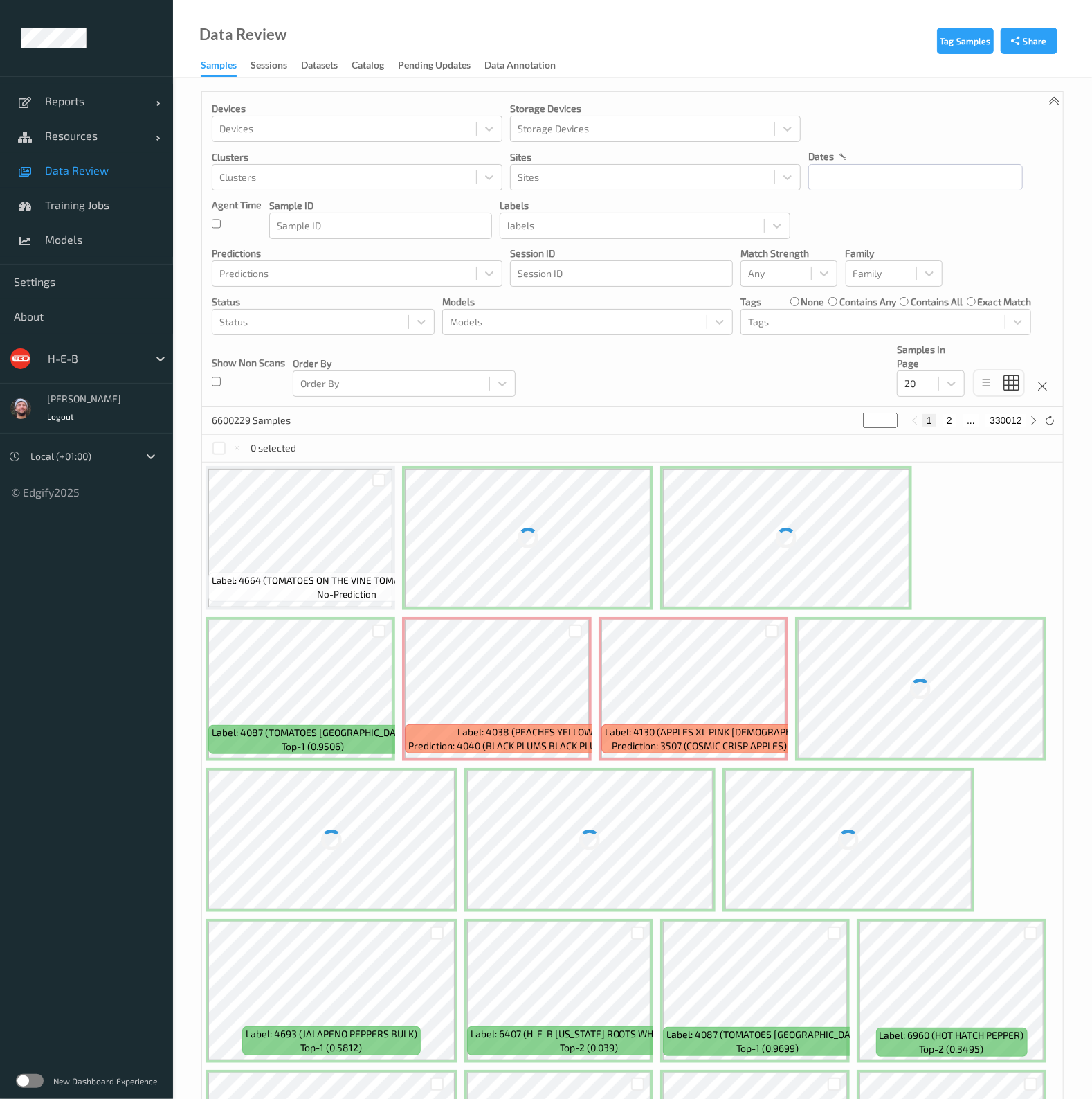
click at [106, 353] on div at bounding box center [95, 358] width 94 height 17
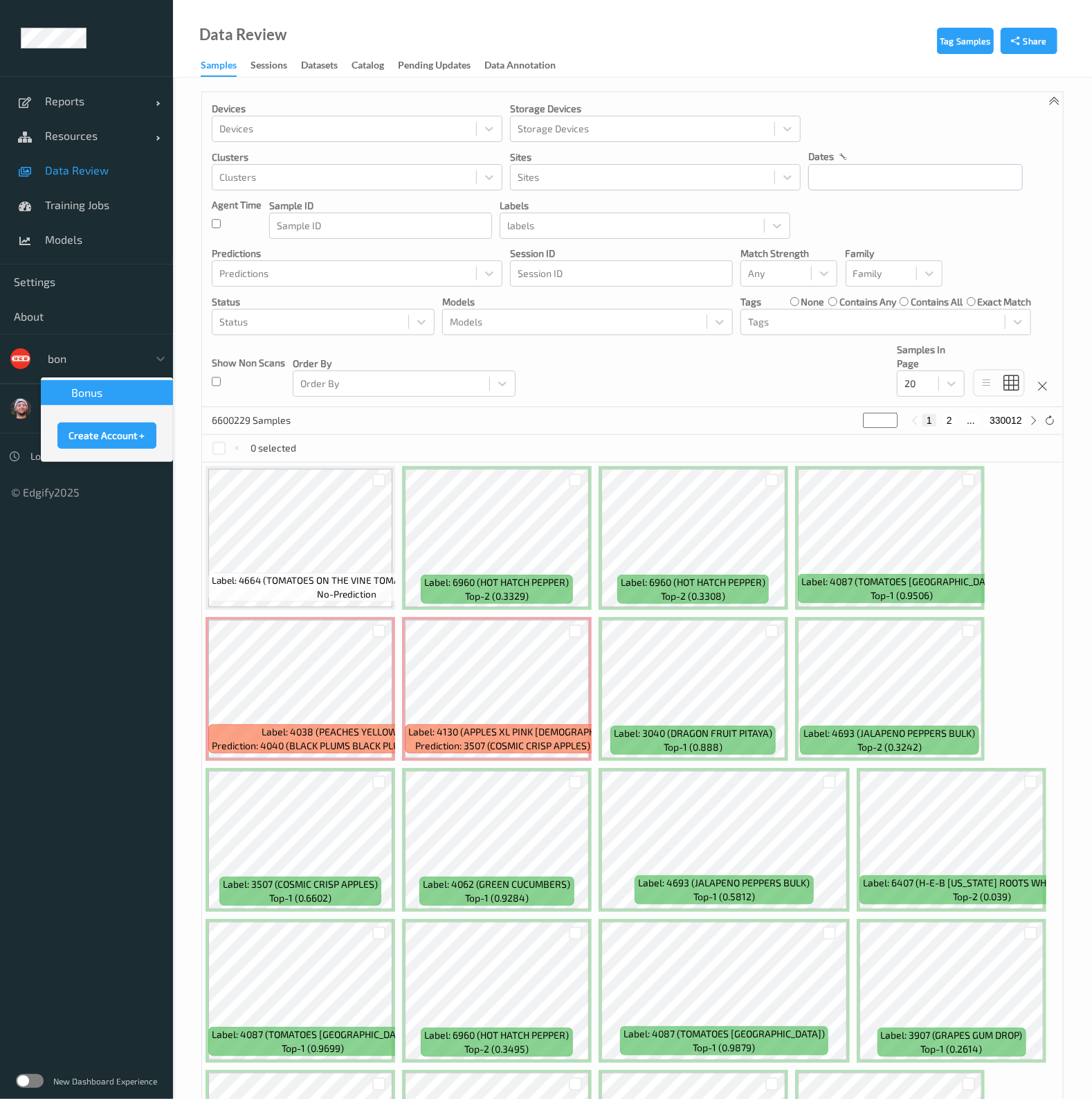
type input "bonu"
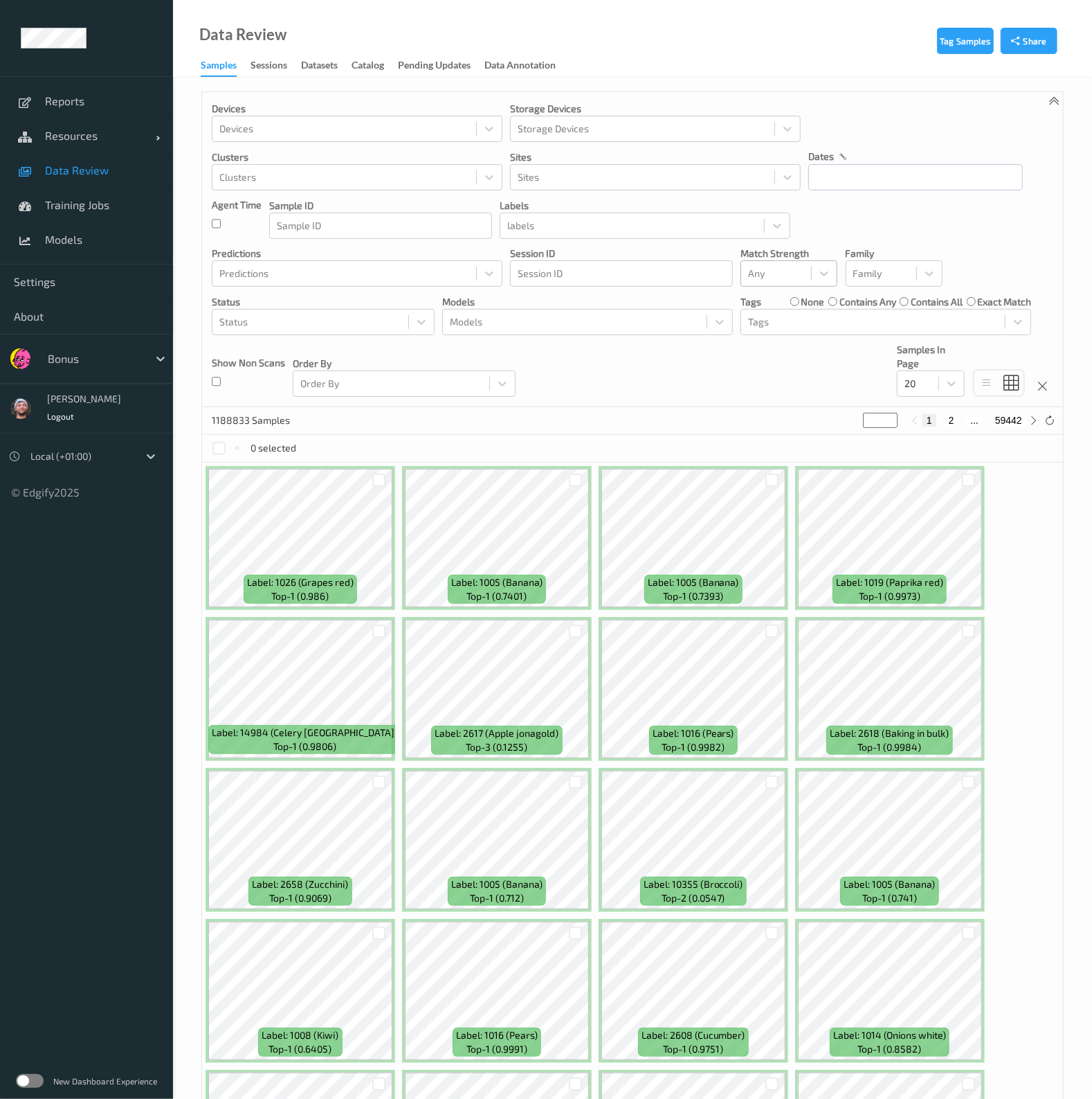
click at [756, 282] on div "Any" at bounding box center [776, 273] width 70 height 22
click at [882, 182] on input "text" at bounding box center [915, 177] width 215 height 26
click at [857, 290] on span "6" at bounding box center [849, 293] width 19 height 19
type input "06/10/2025 00:00 -> 06/10/2025 23:59"
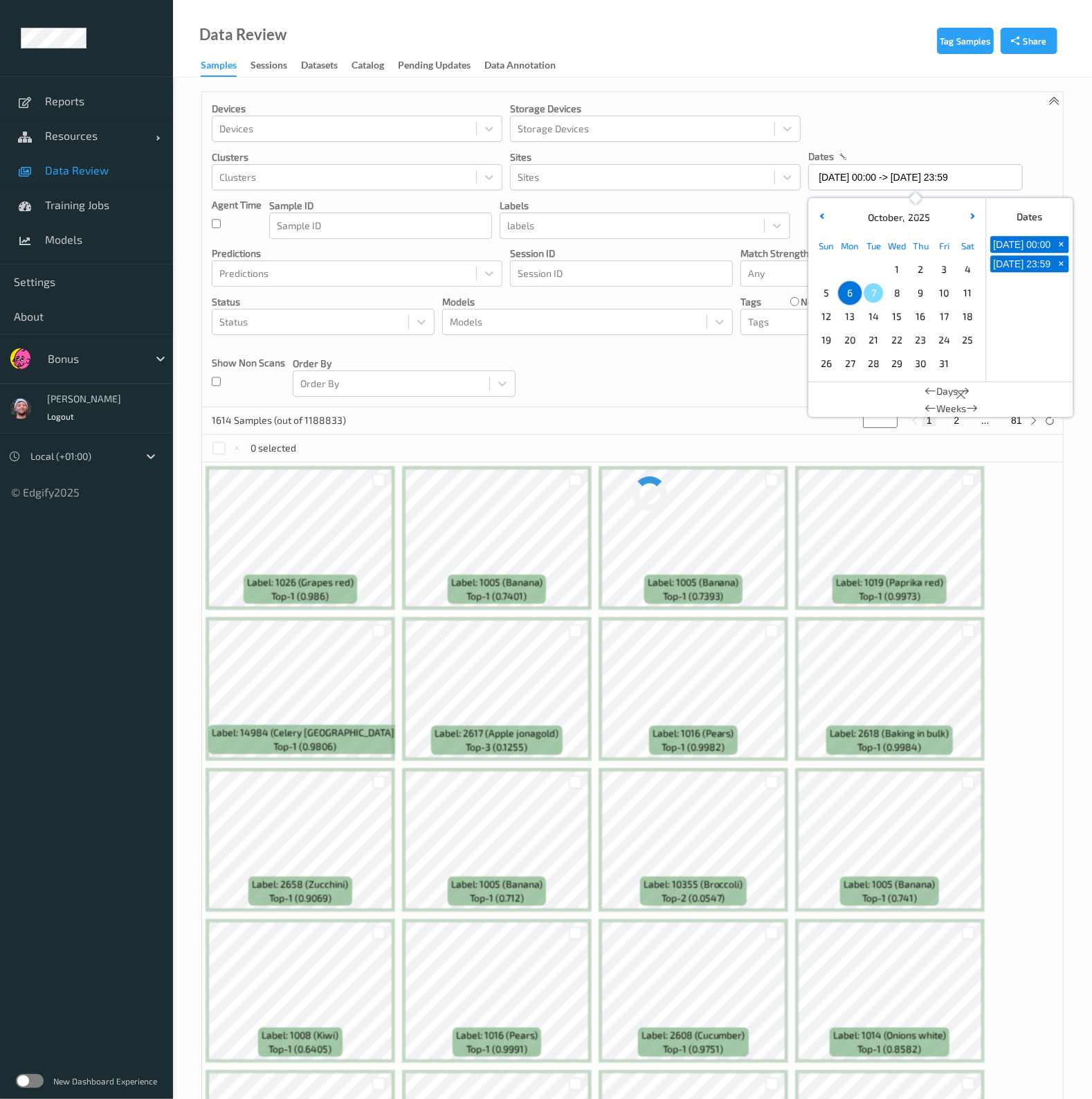
click at [668, 369] on div "Devices Devices Storage Devices Storage Devices Clusters Clusters Sites Sites d…" at bounding box center [632, 249] width 861 height 315
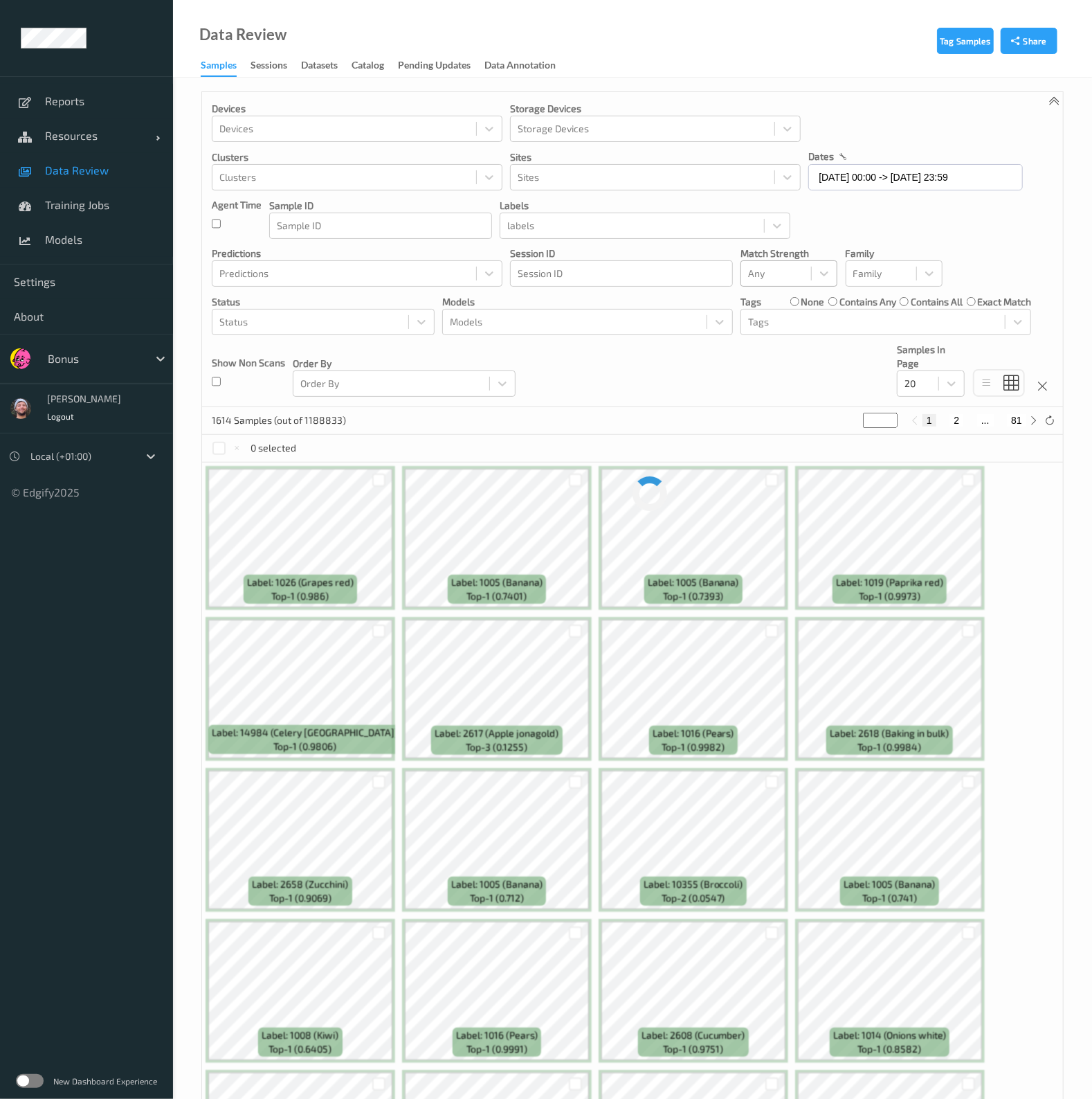
click at [777, 270] on div at bounding box center [776, 274] width 56 height 17
click at [771, 347] on span "Alert non-match" at bounding box center [799, 339] width 61 height 28
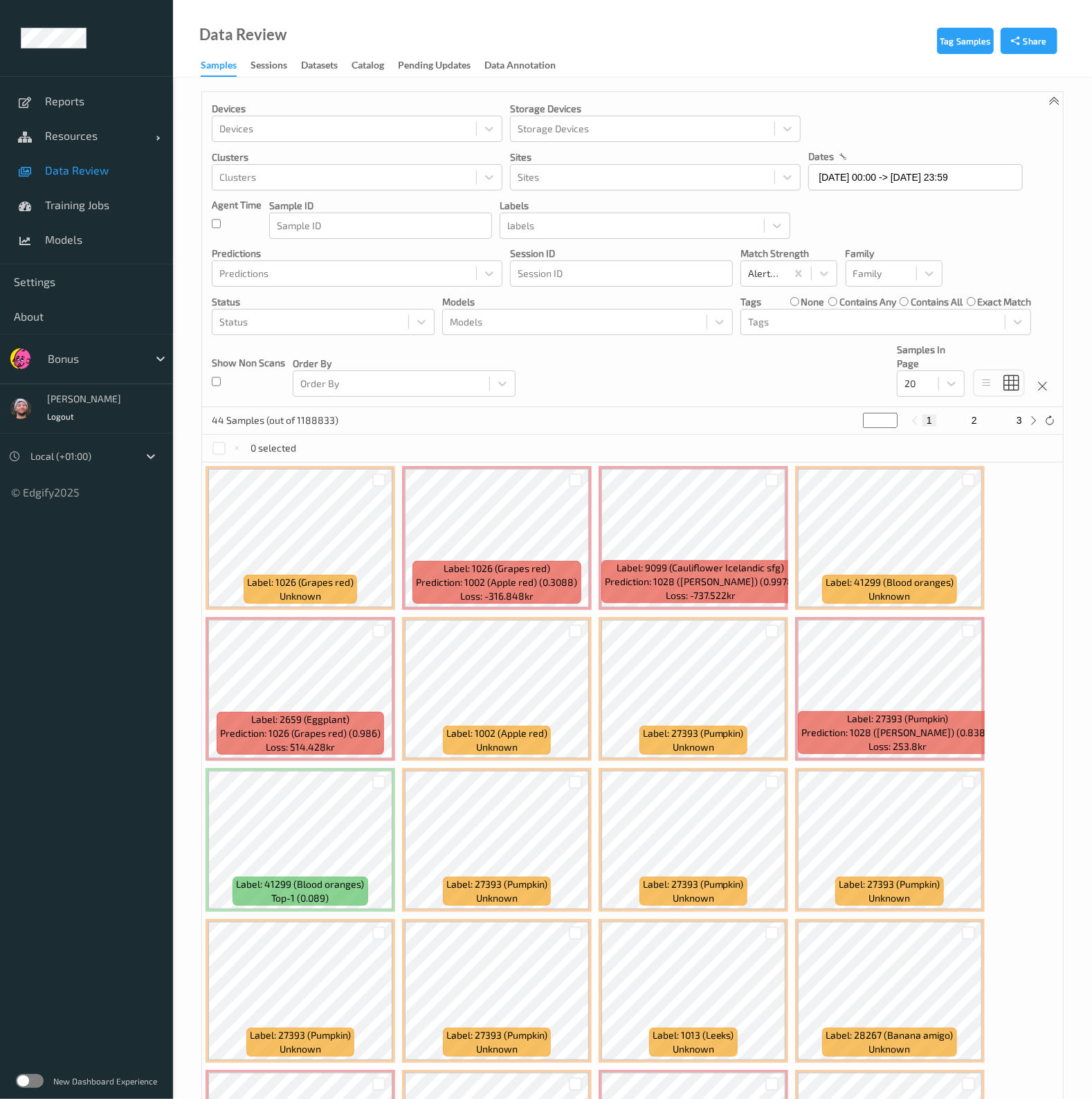
click at [1035, 472] on div "Label: 1026 (Grapes red) unknown Label: 1026 (Grapes red) Prediction: 1002 (App…" at bounding box center [632, 839] width 861 height 755
click at [587, 227] on div at bounding box center [632, 226] width 250 height 17
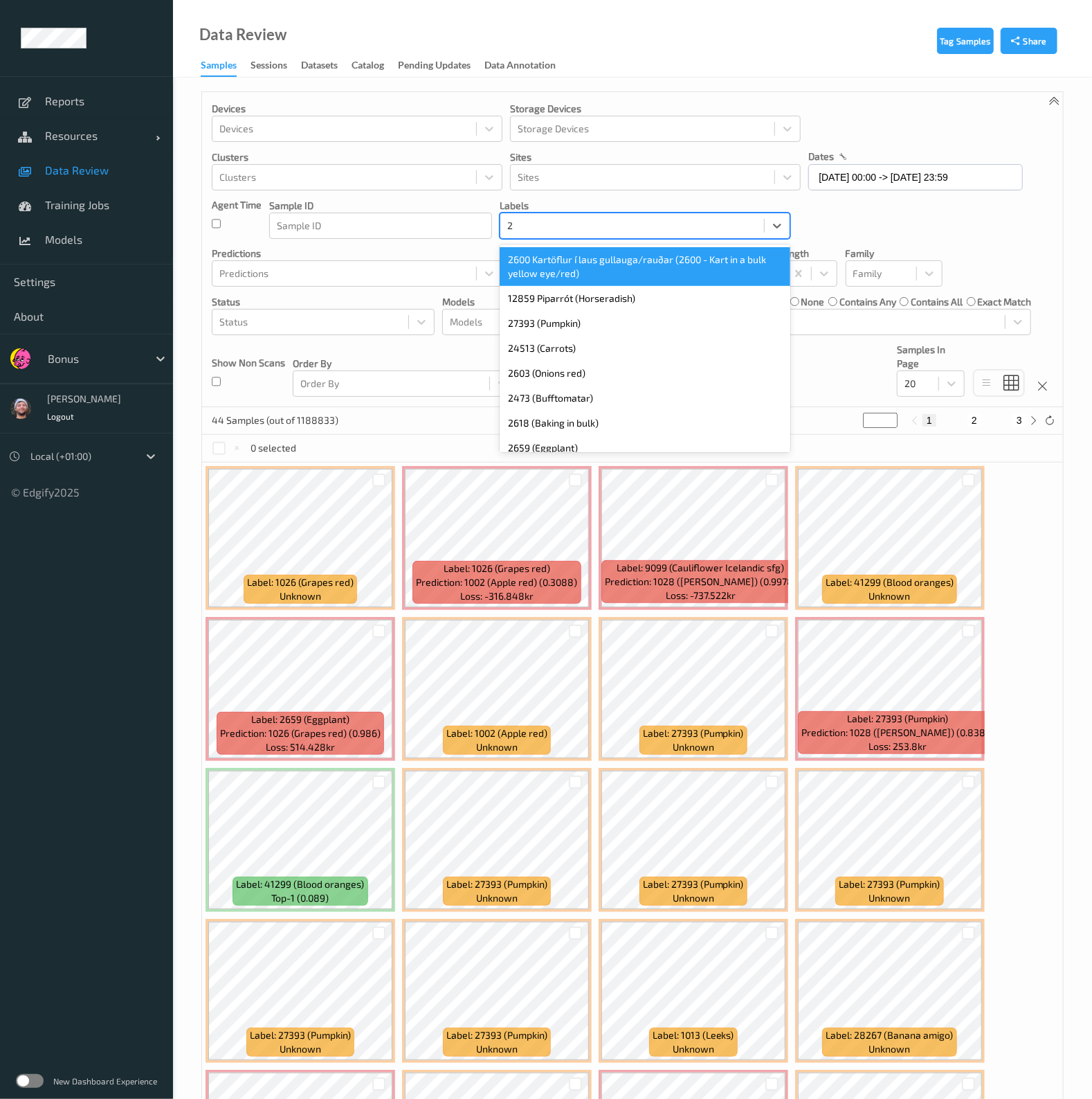
type input "27"
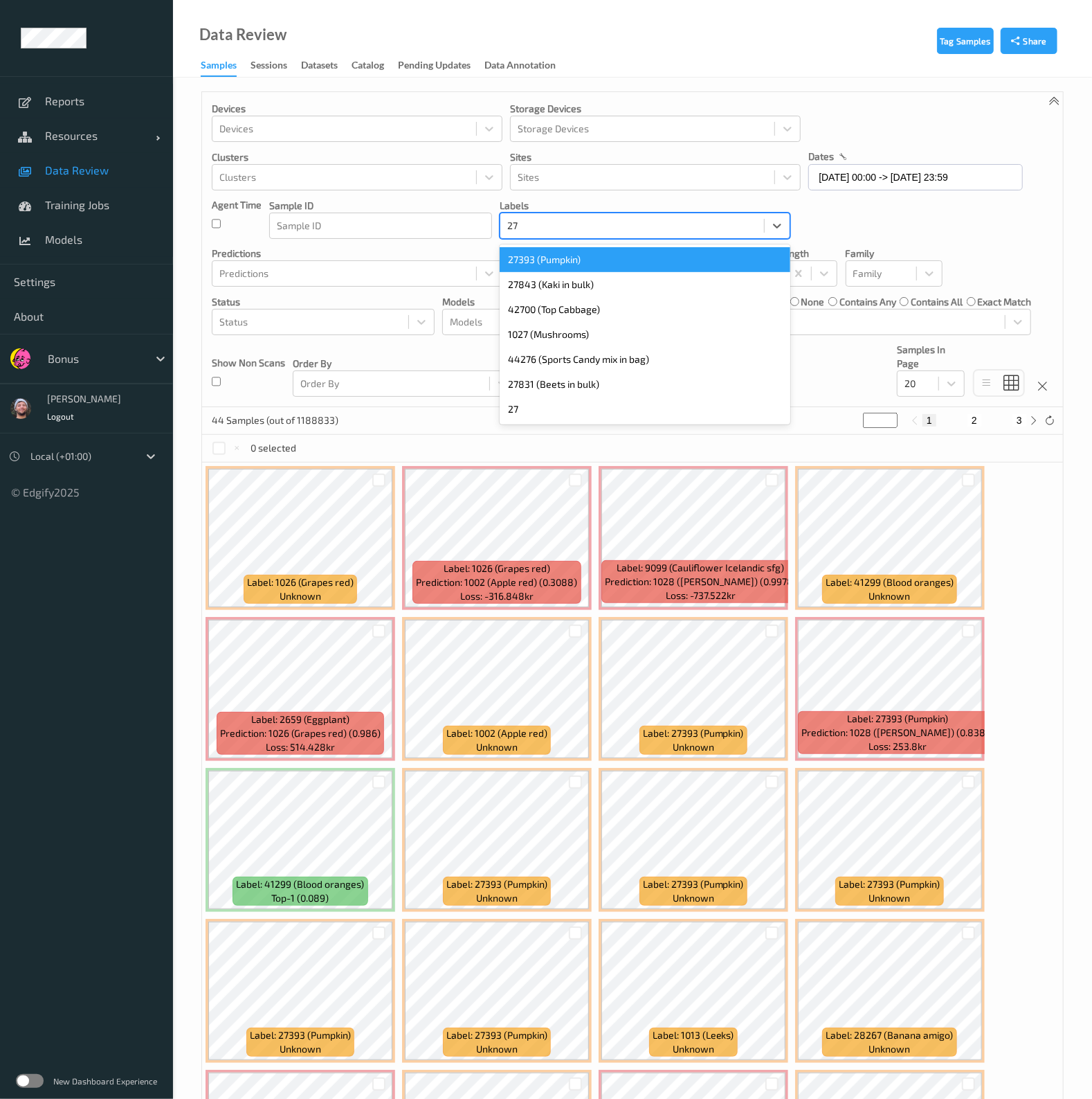
click at [567, 260] on div "27393 (Pumpkin)" at bounding box center [645, 259] width 291 height 25
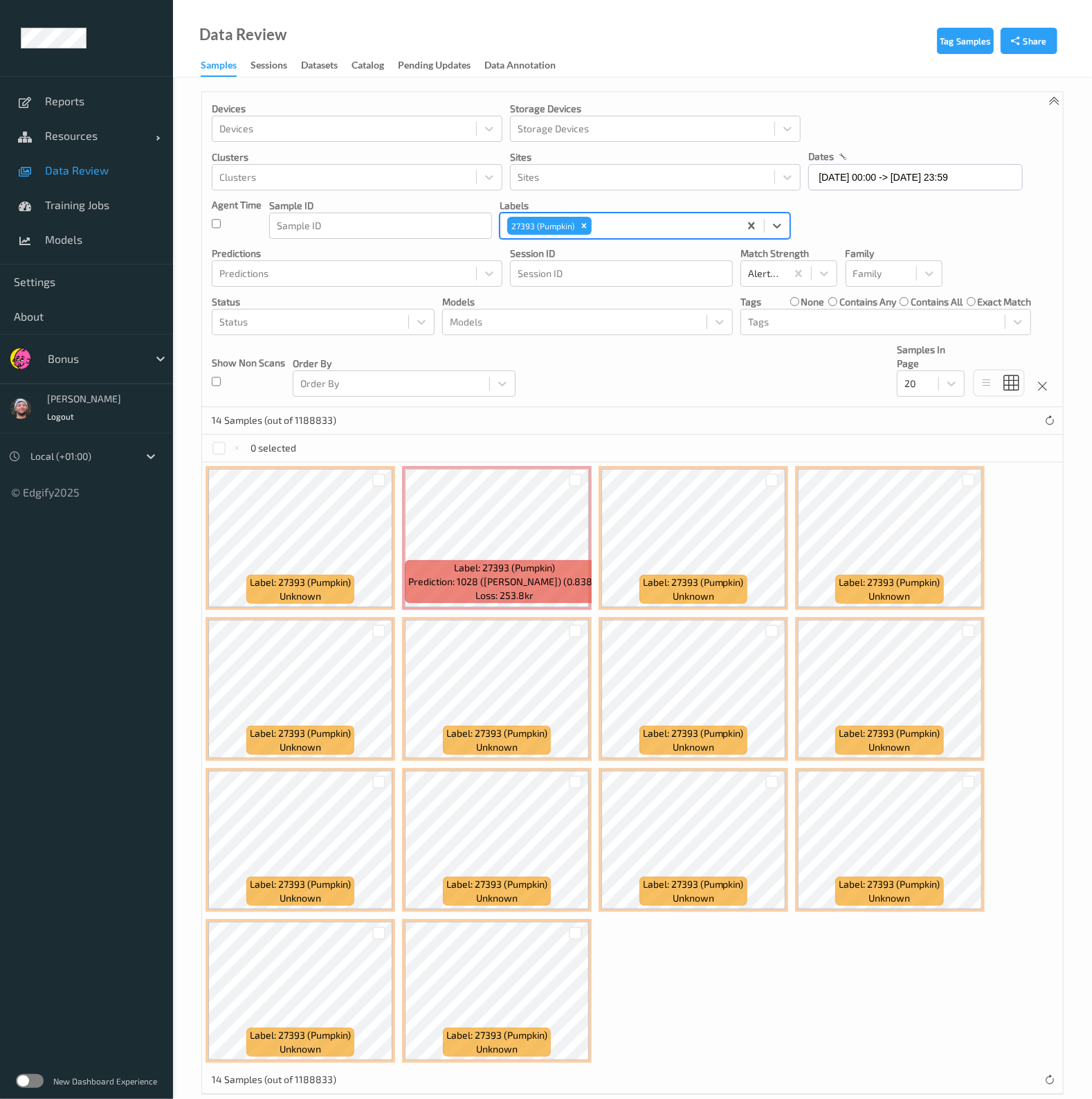
click at [876, 213] on div "Devices Devices Storage Devices Storage Devices Clusters Clusters Sites Sites d…" at bounding box center [632, 249] width 861 height 315
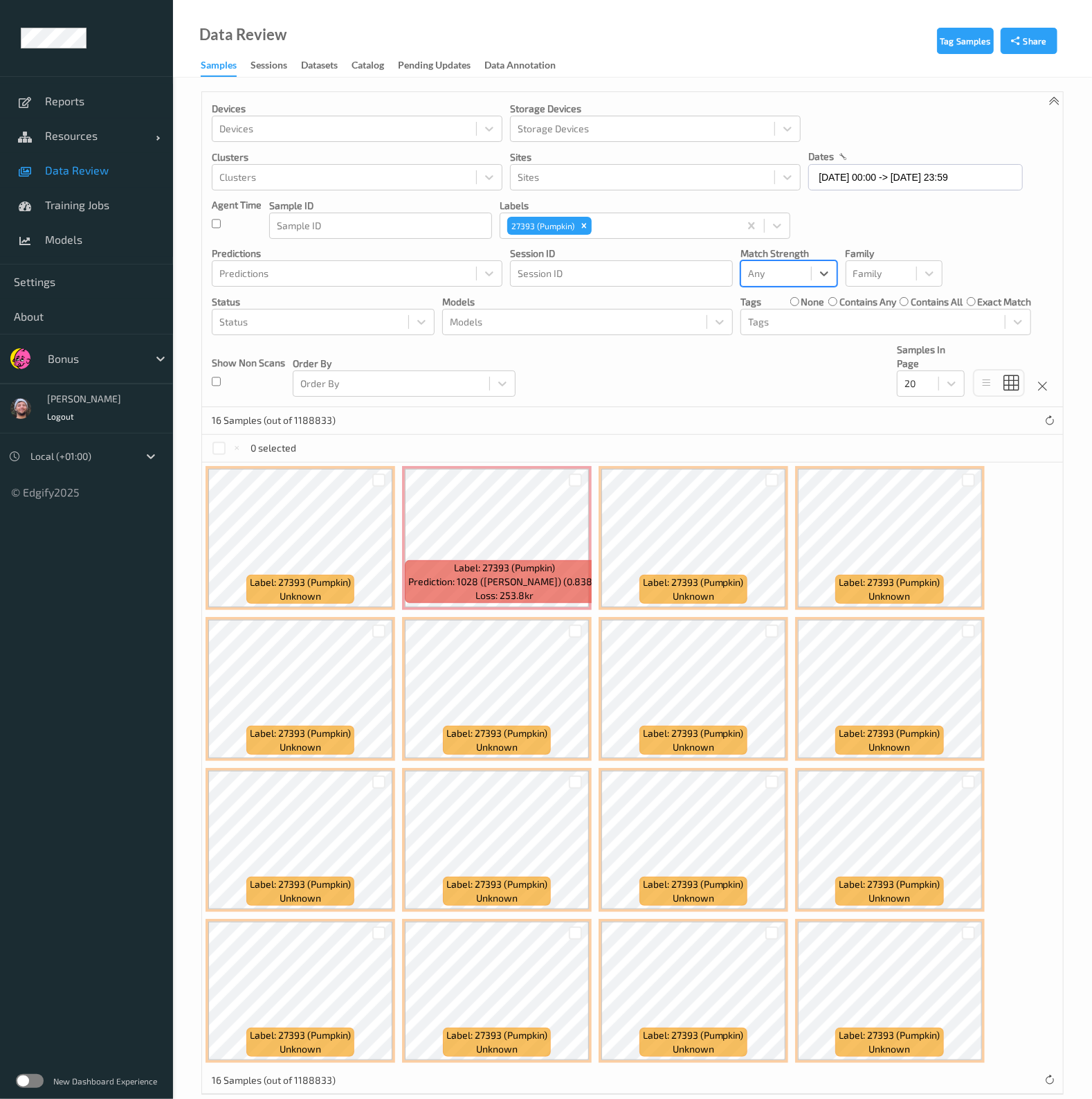
scroll to position [19, 0]
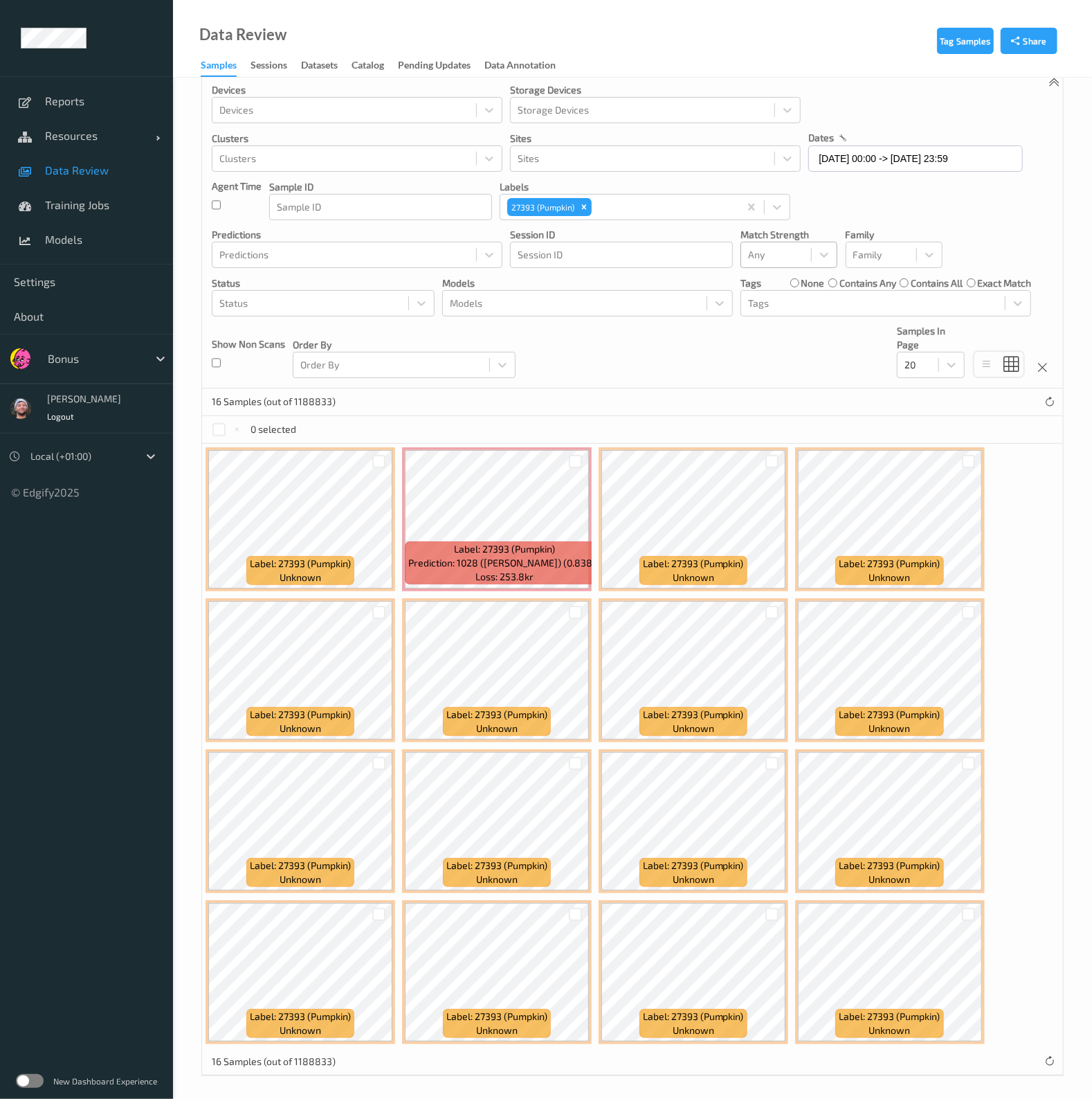
drag, startPoint x: 117, startPoint y: 174, endPoint x: 189, endPoint y: 256, distance: 109.1
click at [117, 174] on span "Data Review" at bounding box center [101, 170] width 114 height 14
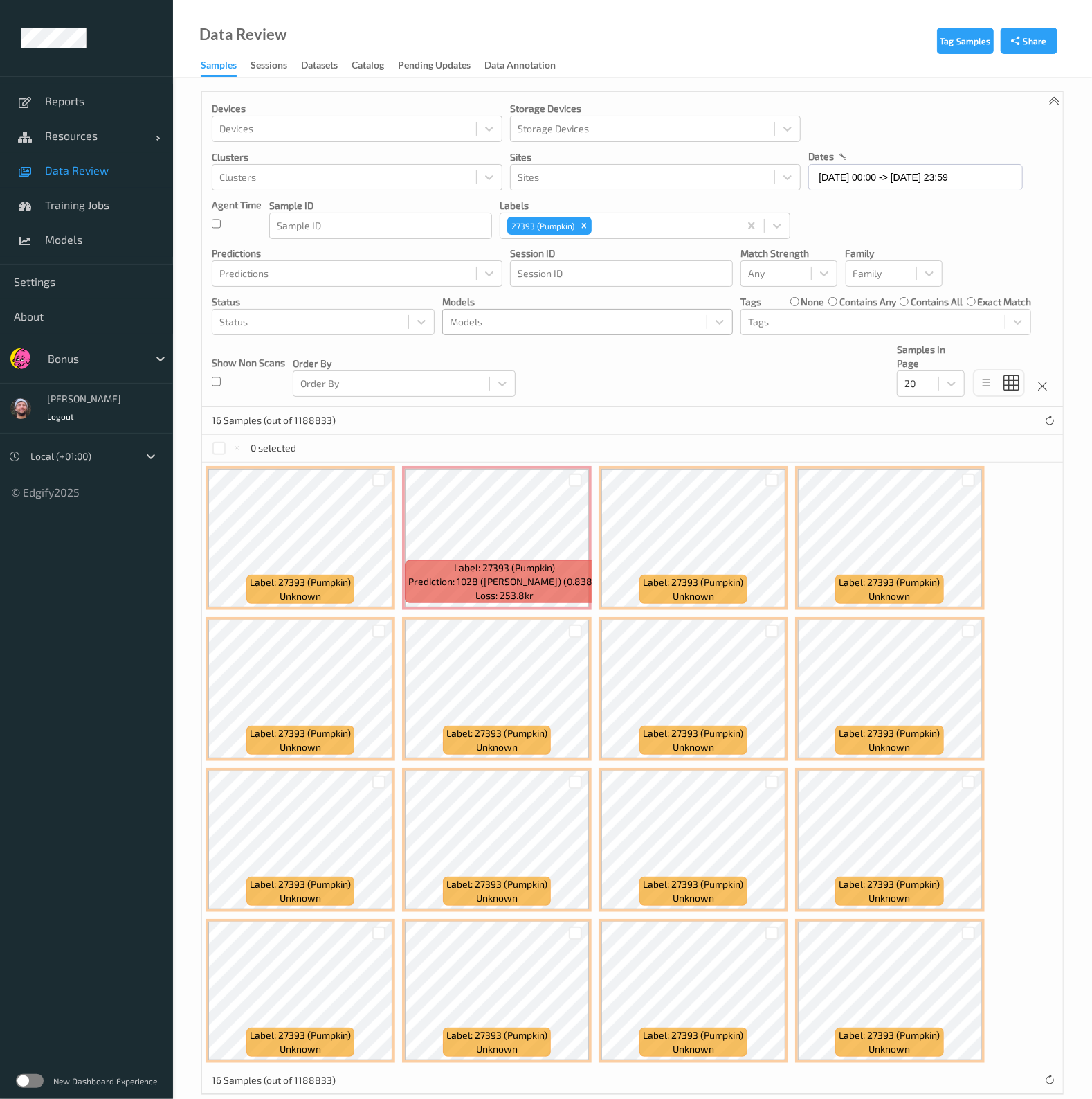
click at [624, 205] on p "labels" at bounding box center [645, 205] width 291 height 14
click at [574, 329] on div at bounding box center [575, 322] width 250 height 17
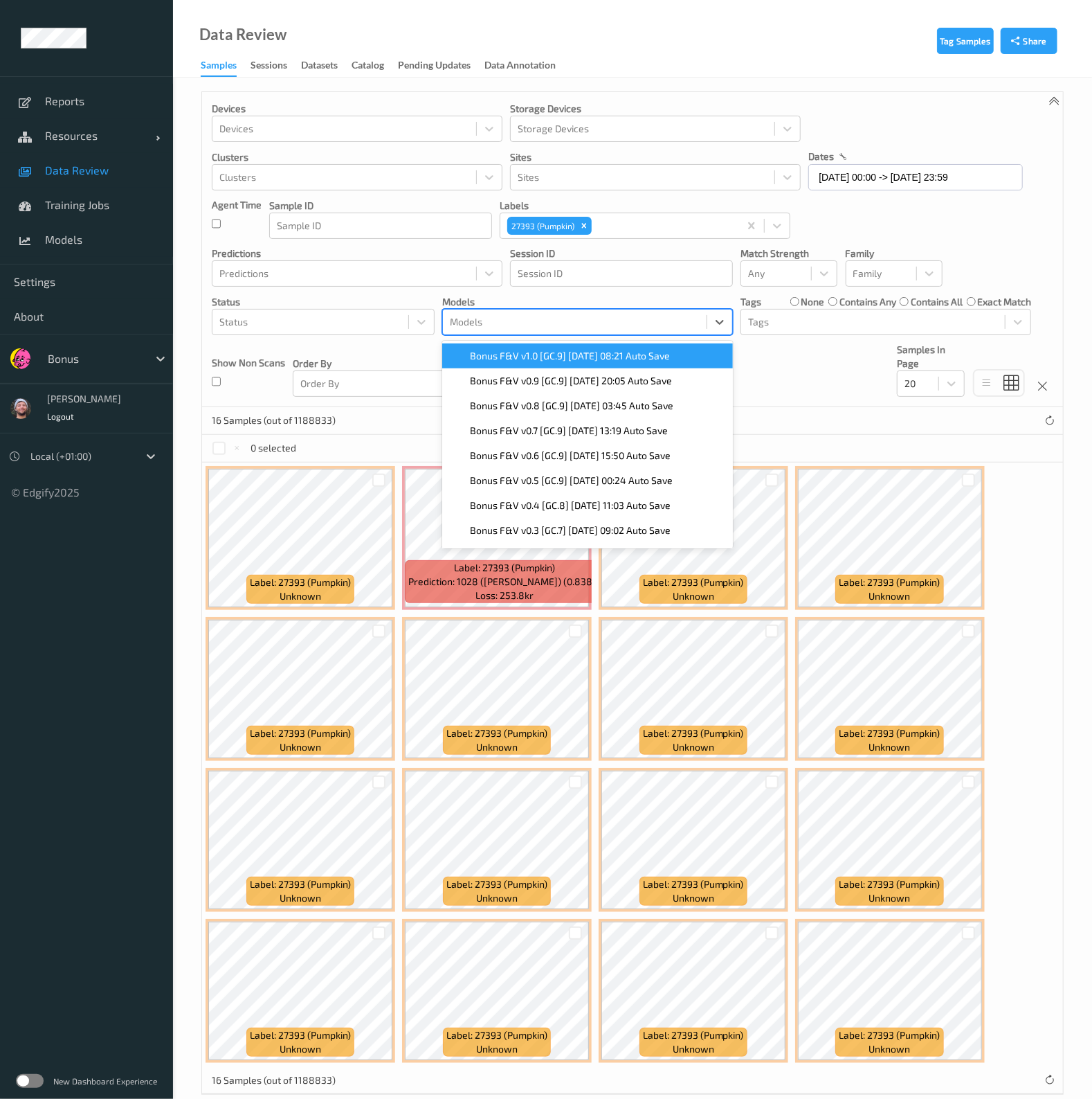
scroll to position [19, 0]
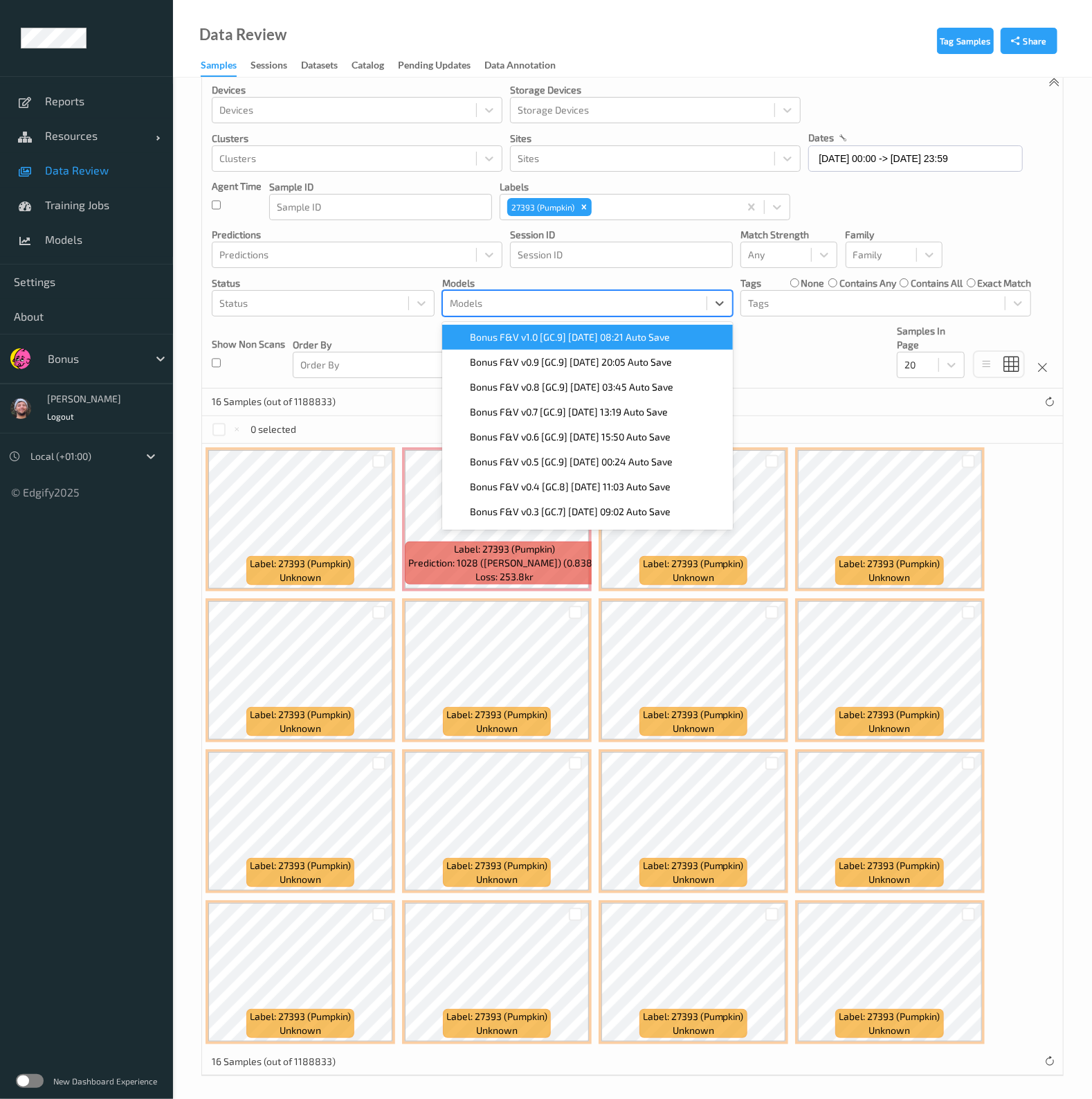
click at [597, 341] on span "Bonus F&V v1.0 [GC.9] [DATE] 08:21 Auto Save" at bounding box center [570, 337] width 200 height 14
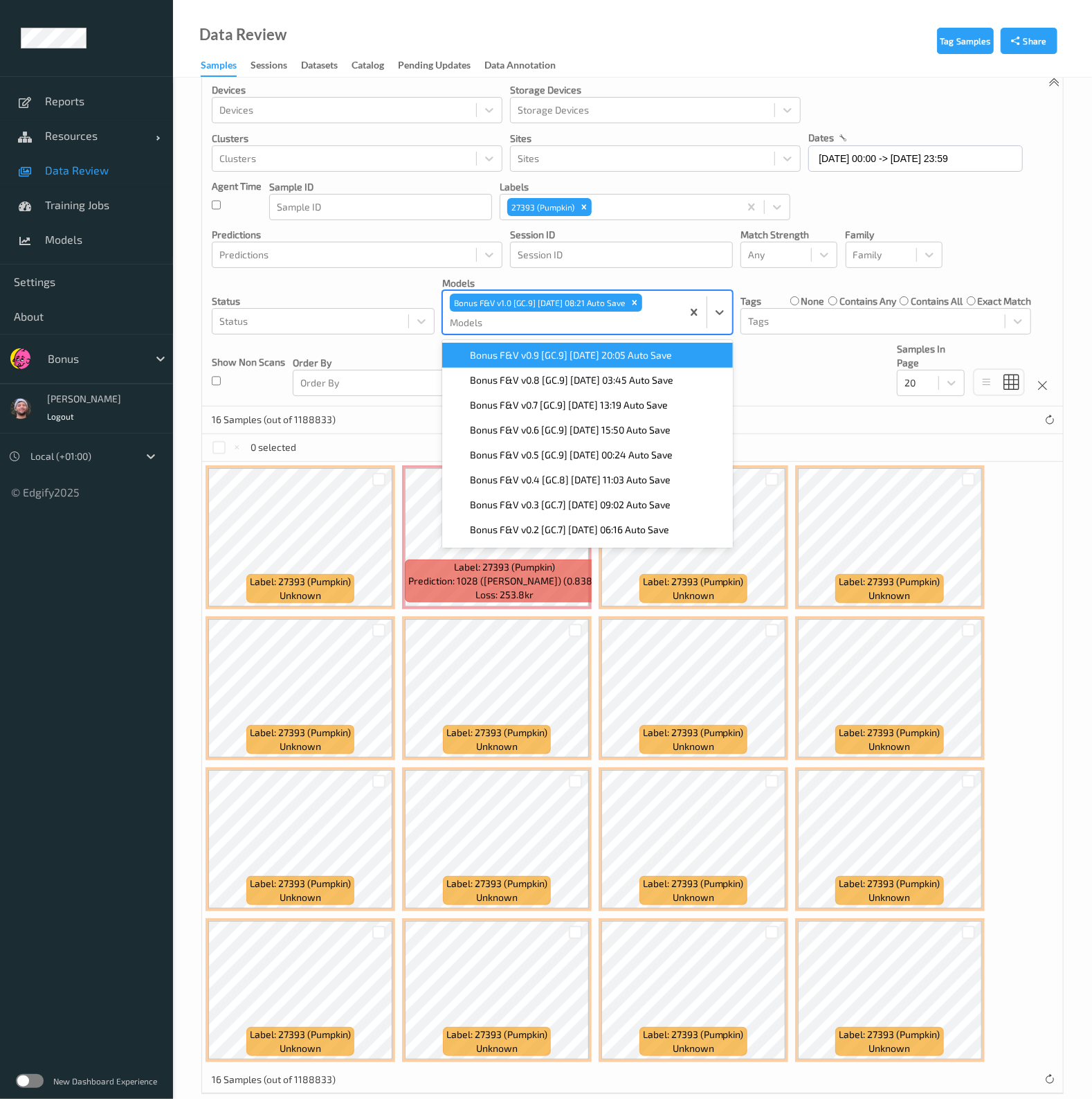
click at [762, 354] on div "Devices Devices Storage Devices Storage Devices Clusters Clusters Sites Sites d…" at bounding box center [632, 240] width 861 height 333
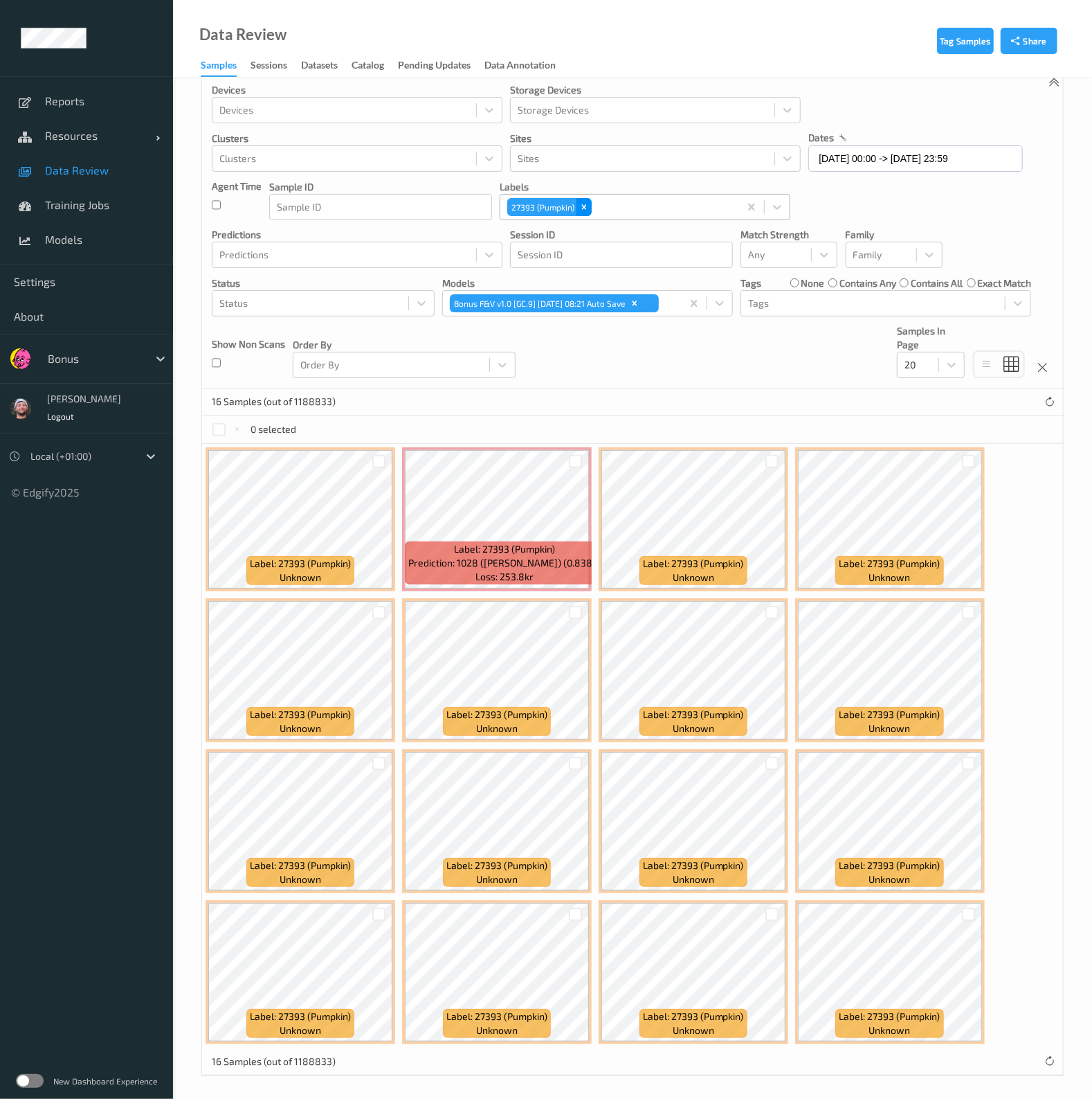
drag, startPoint x: 586, startPoint y: 205, endPoint x: 598, endPoint y: 201, distance: 12.6
click at [586, 205] on icon "Remove 27393 (Pumpkin)" at bounding box center [583, 206] width 9 height 9
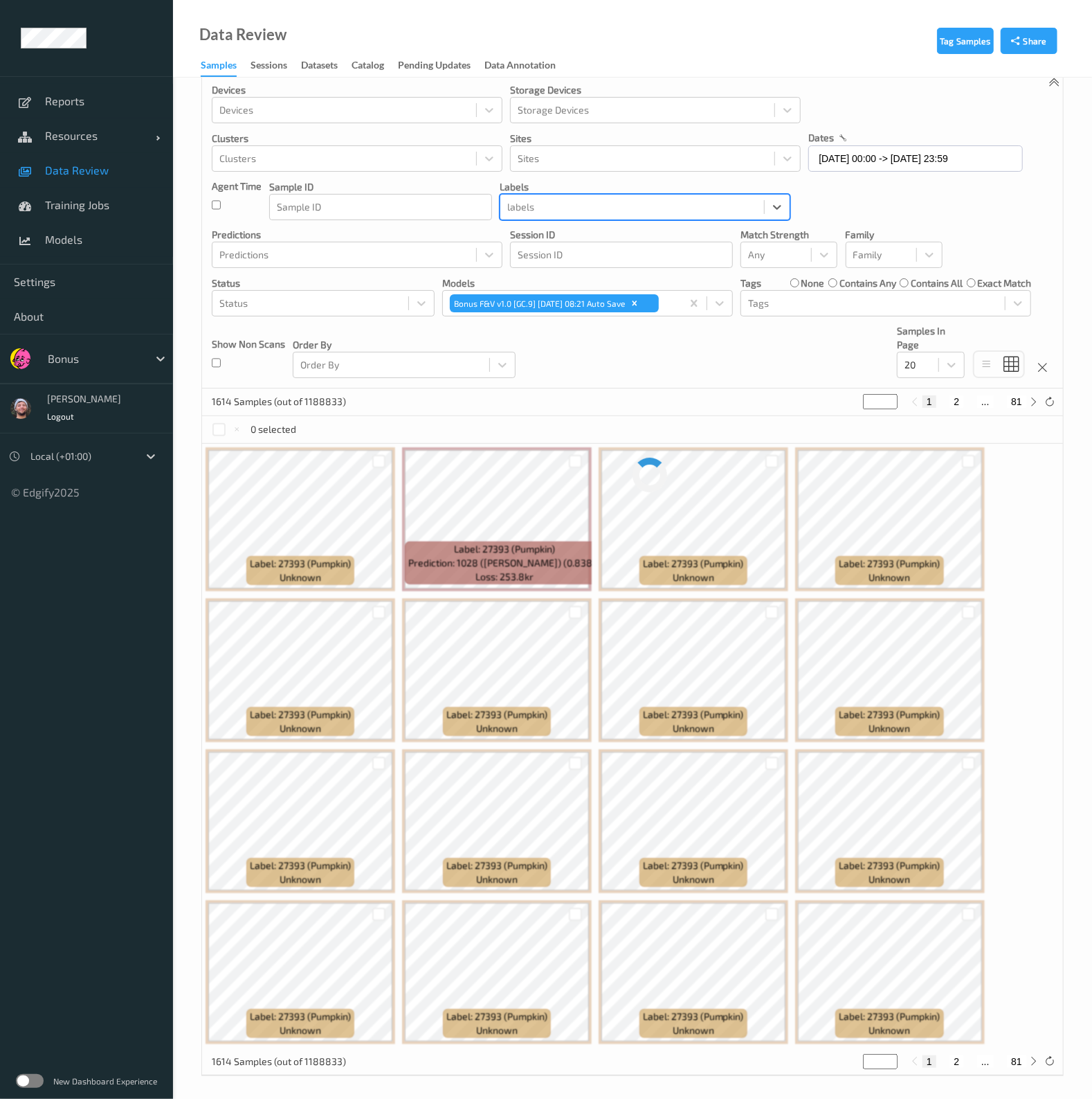
click at [599, 202] on div at bounding box center [632, 207] width 250 height 17
type input "z_"
click at [829, 330] on div "Devices Devices Storage Devices Storage Devices Clusters Clusters Sites Sites d…" at bounding box center [632, 231] width 861 height 315
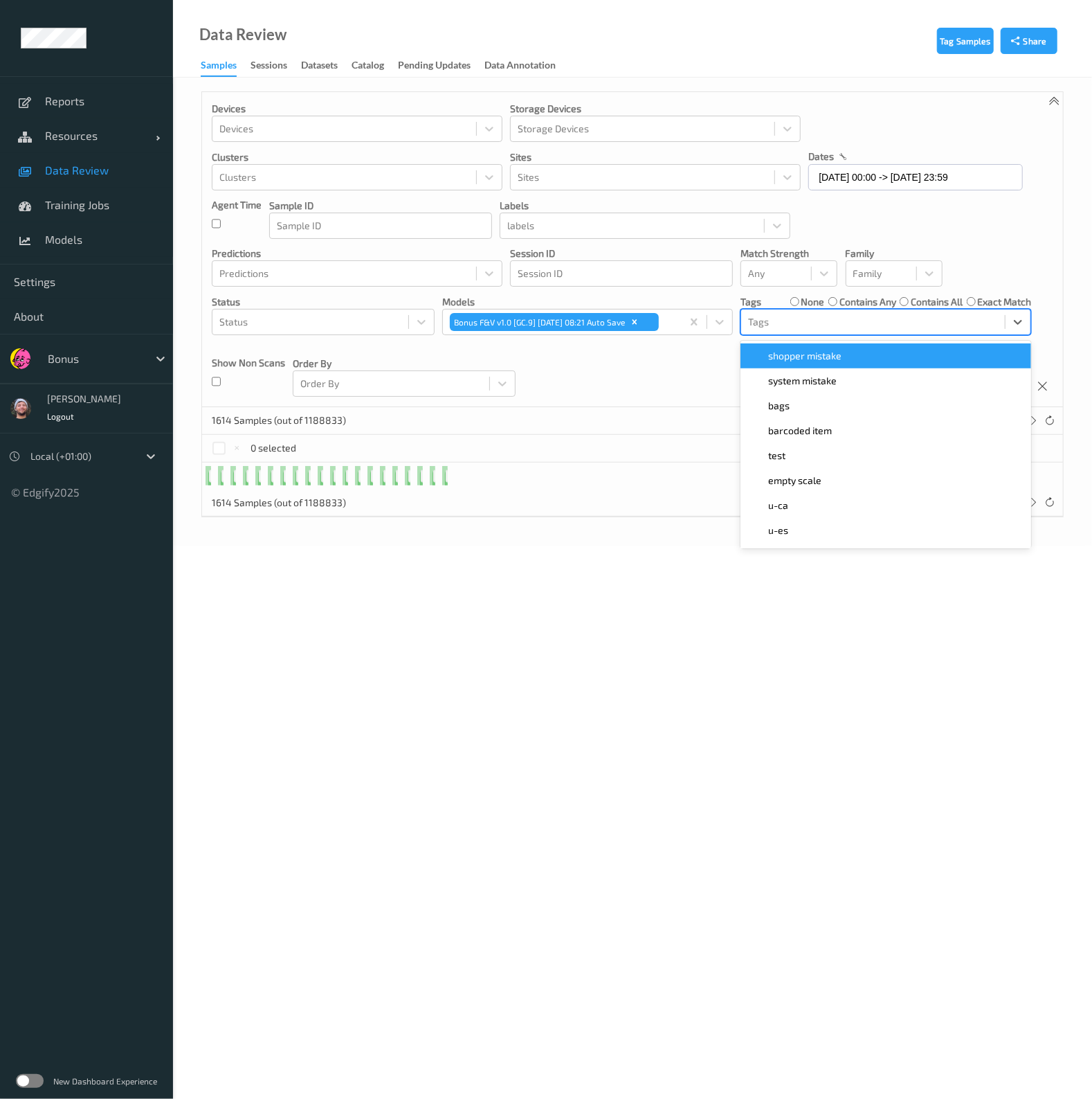
click at [827, 314] on div "Tags" at bounding box center [886, 321] width 291 height 26
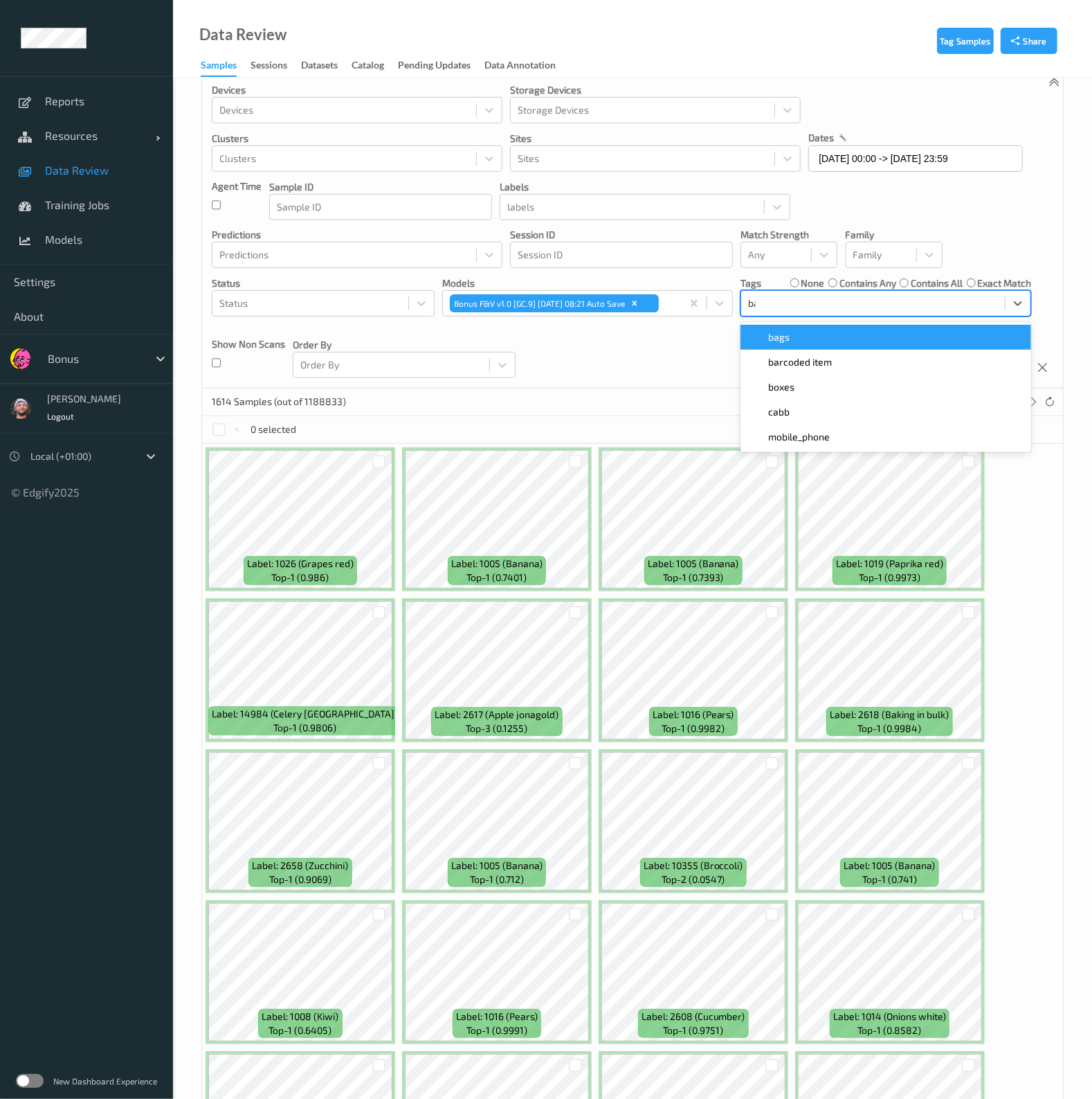
type input "bar"
click at [820, 346] on div "barcoded item" at bounding box center [886, 336] width 291 height 25
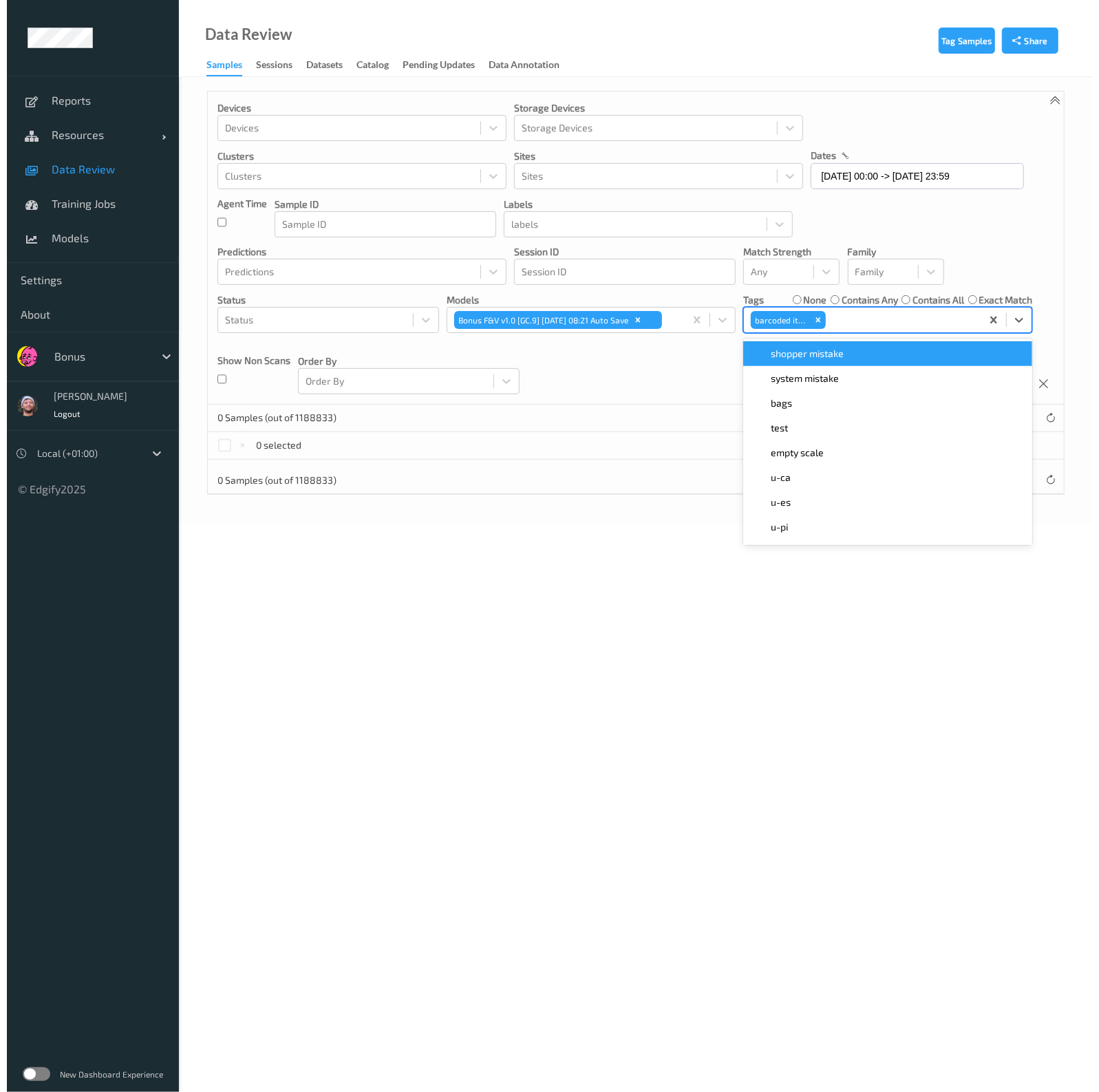
scroll to position [0, 0]
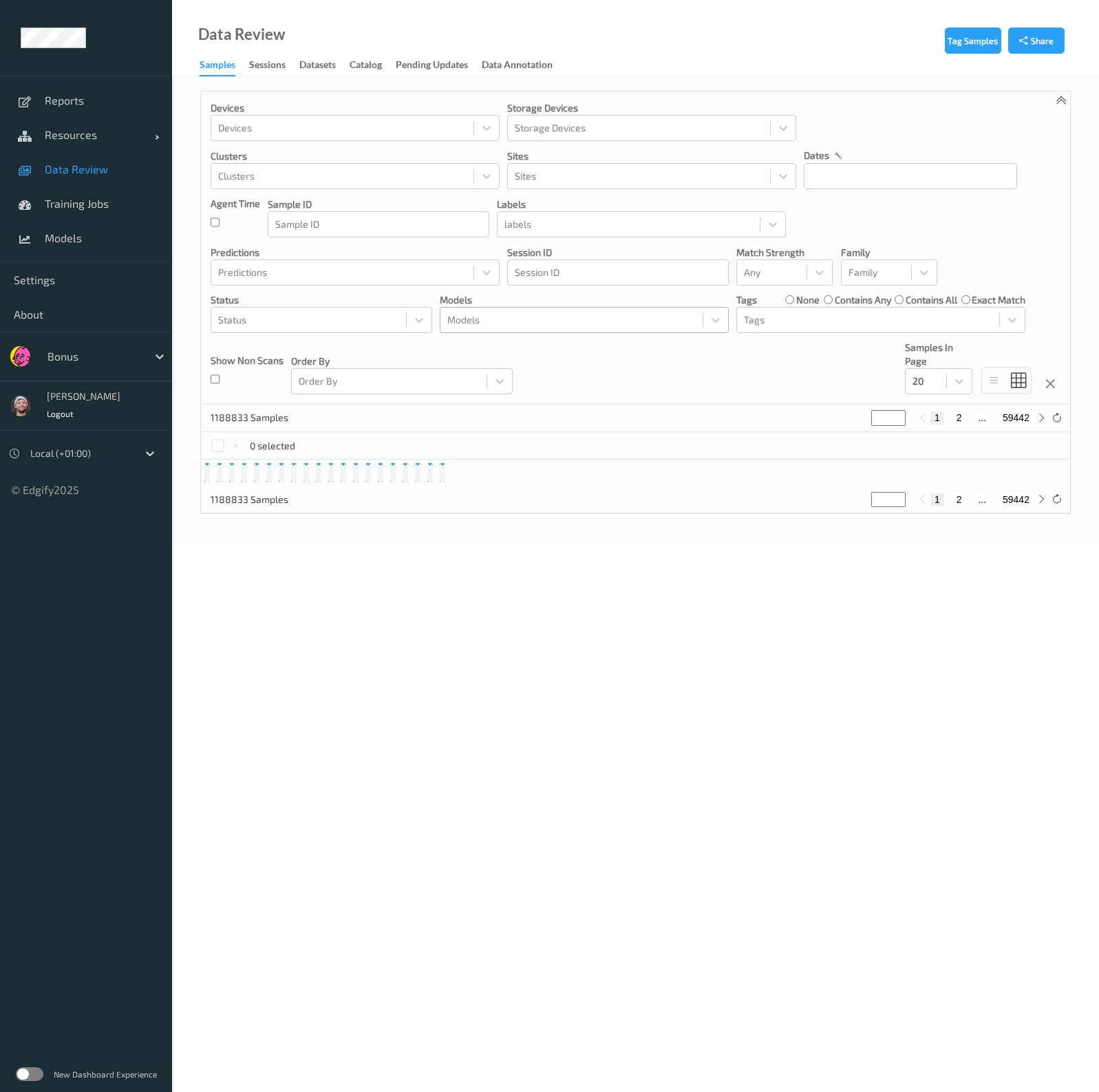
drag, startPoint x: 0, startPoint y: 0, endPoint x: 564, endPoint y: 327, distance: 651.9
click at [564, 327] on div at bounding box center [571, 320] width 249 height 17
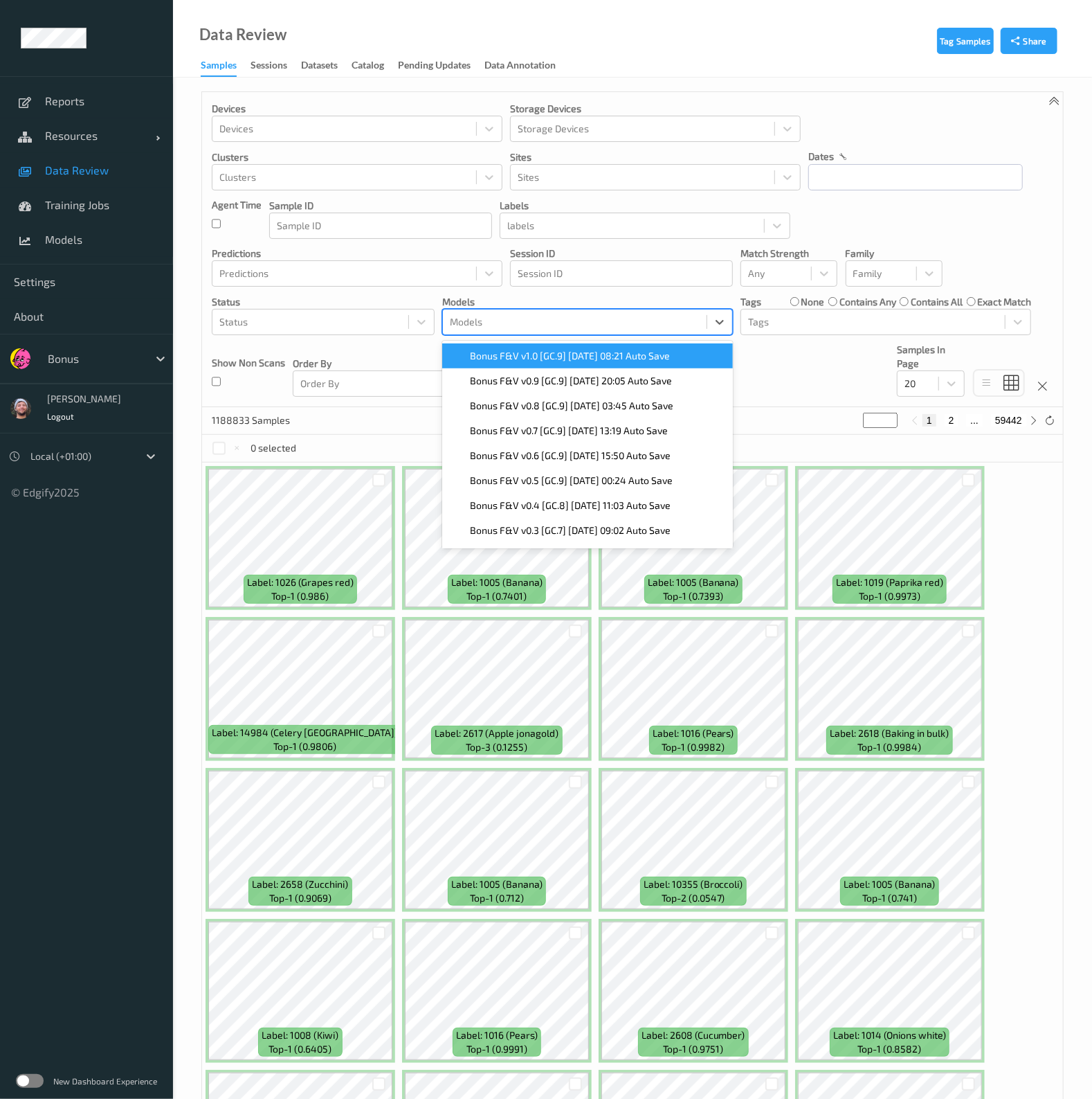
click at [562, 361] on span "Bonus F&V v1.0 [GC.9] 2025-09-25 08:21 Auto Save" at bounding box center [570, 356] width 200 height 14
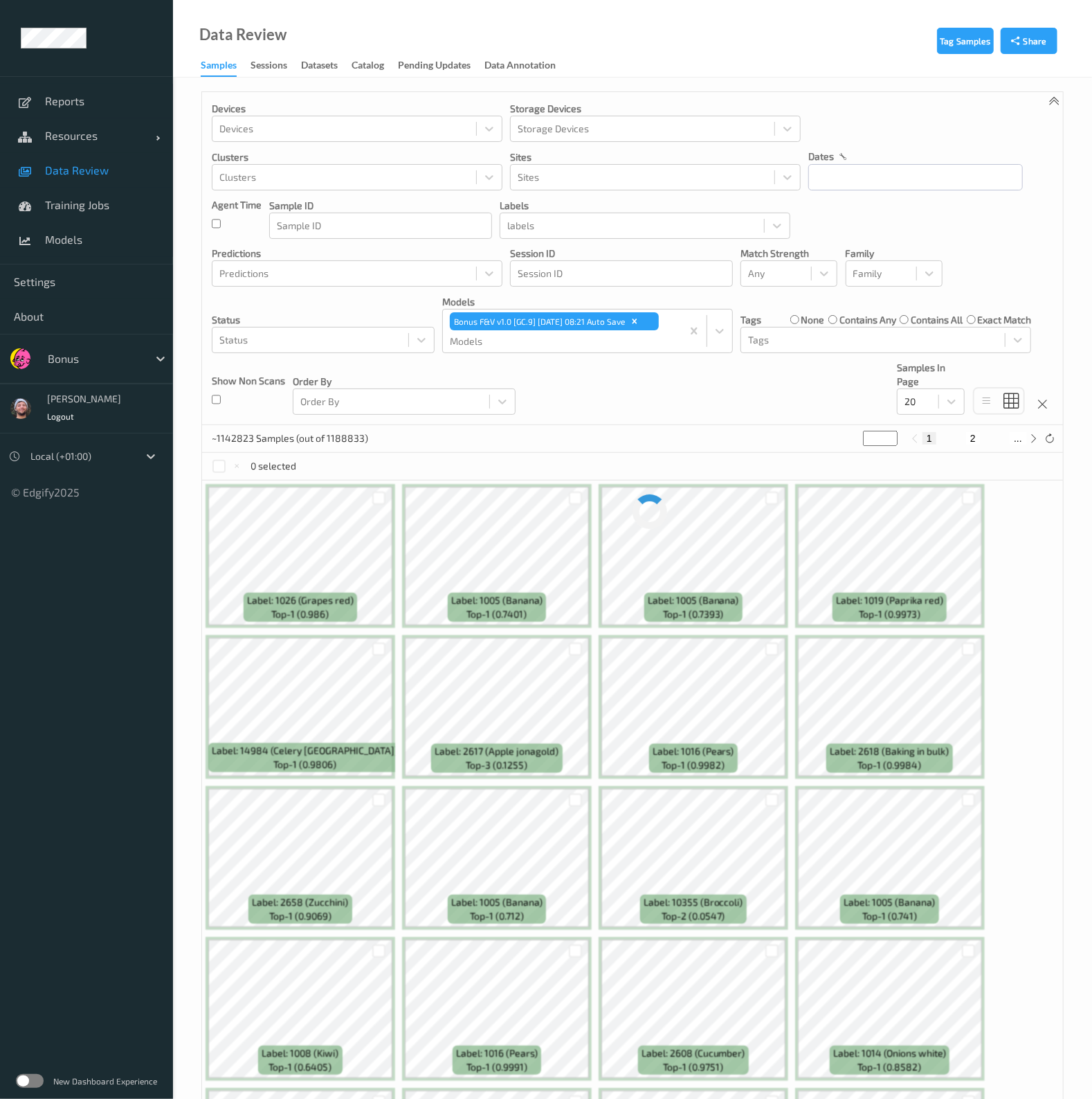
click at [766, 354] on div "Devices Devices Storage Devices Storage Devices Clusters Clusters Sites Sites d…" at bounding box center [632, 259] width 861 height 333
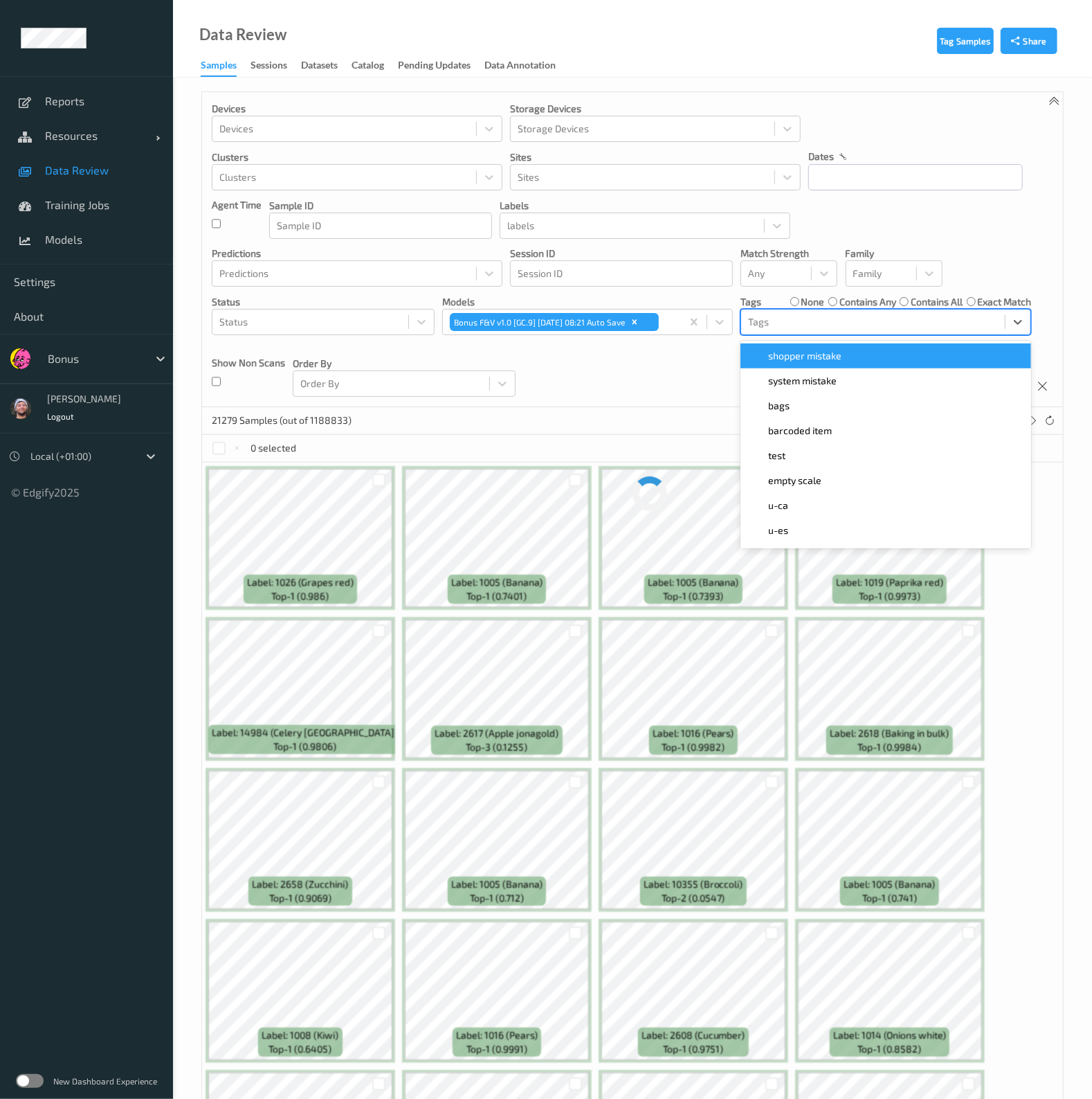
click at [765, 323] on div at bounding box center [873, 322] width 250 height 17
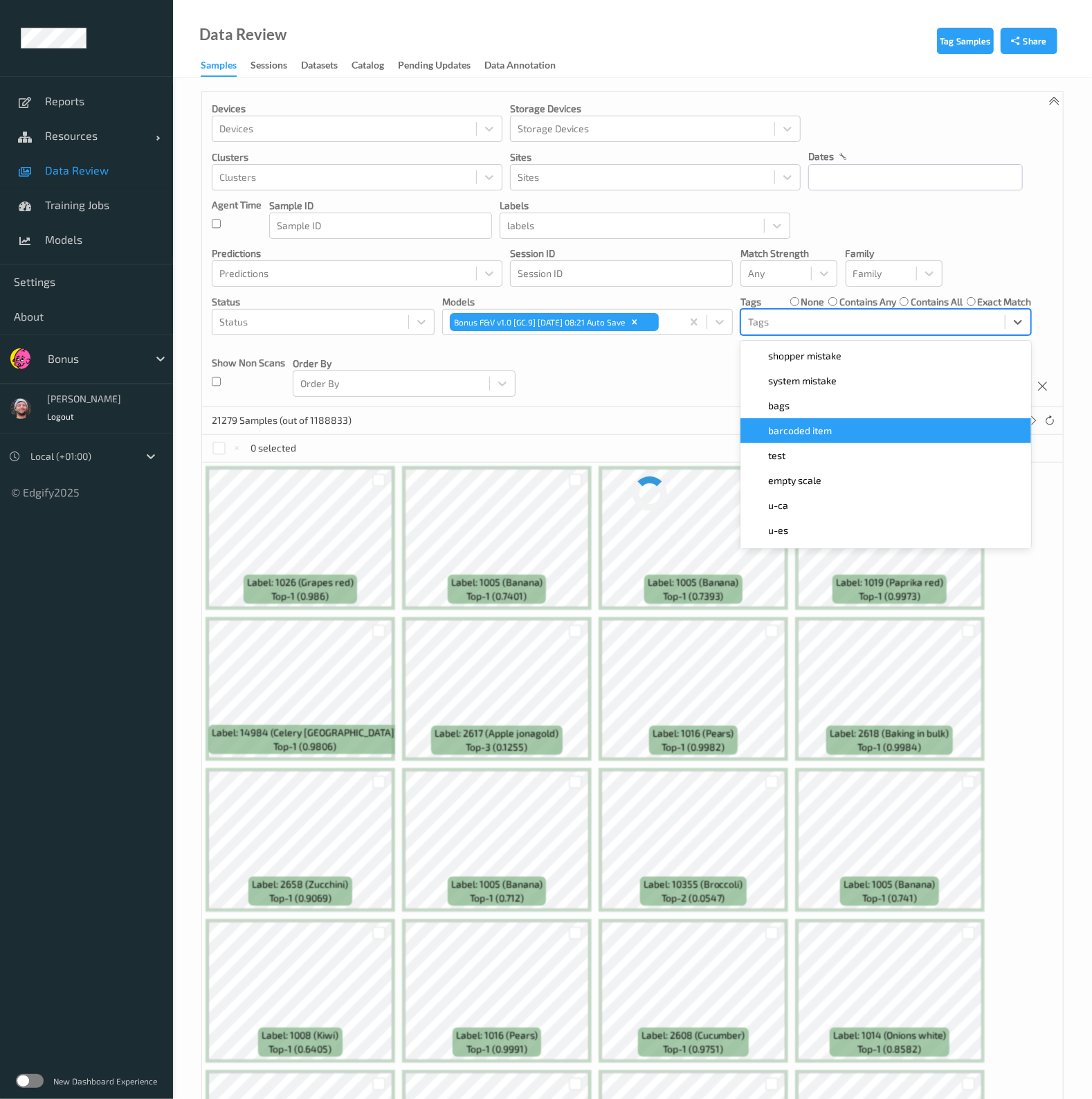
click at [852, 427] on div "barcoded item" at bounding box center [886, 430] width 274 height 14
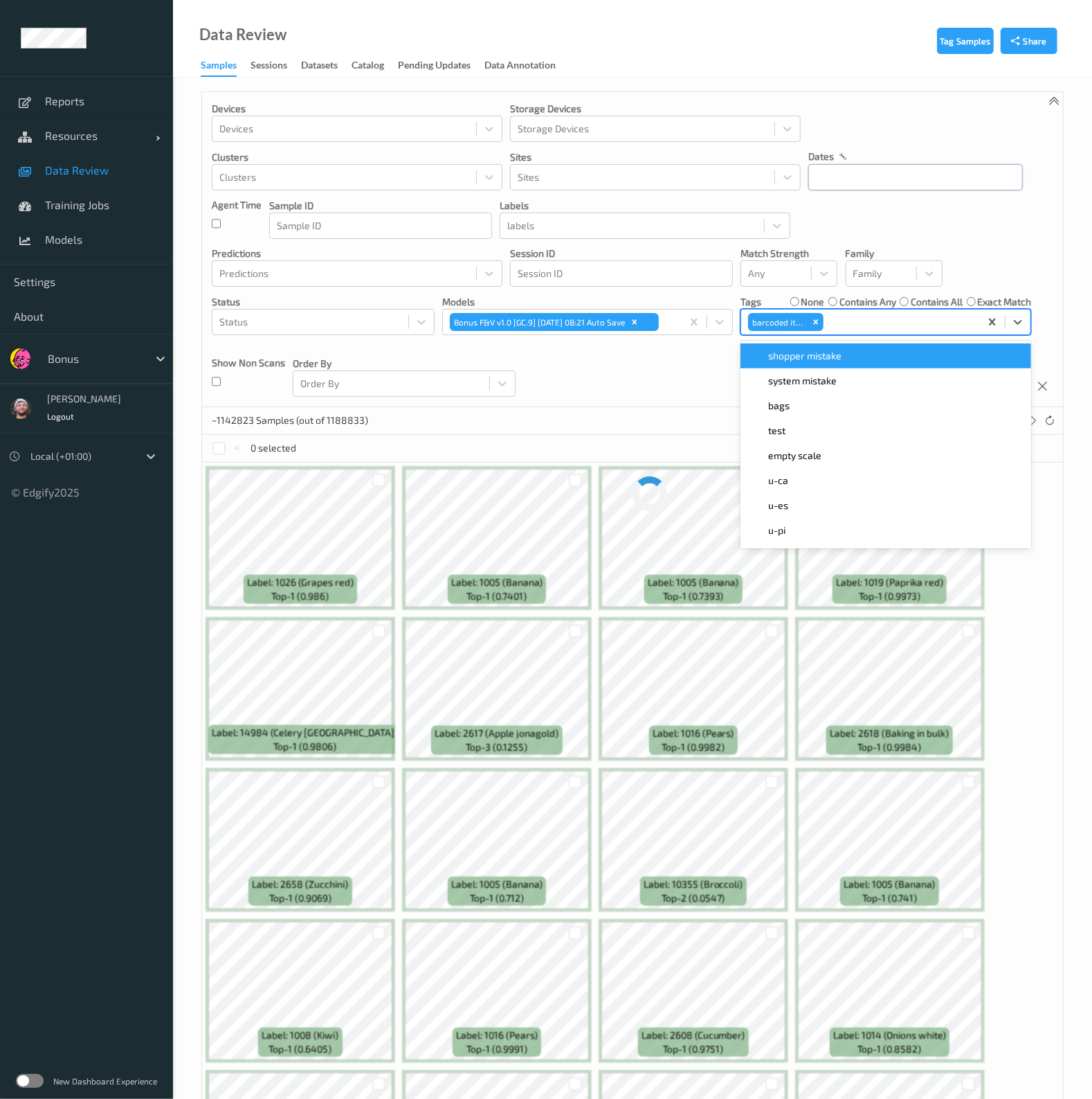
click at [846, 182] on input "text" at bounding box center [915, 177] width 215 height 26
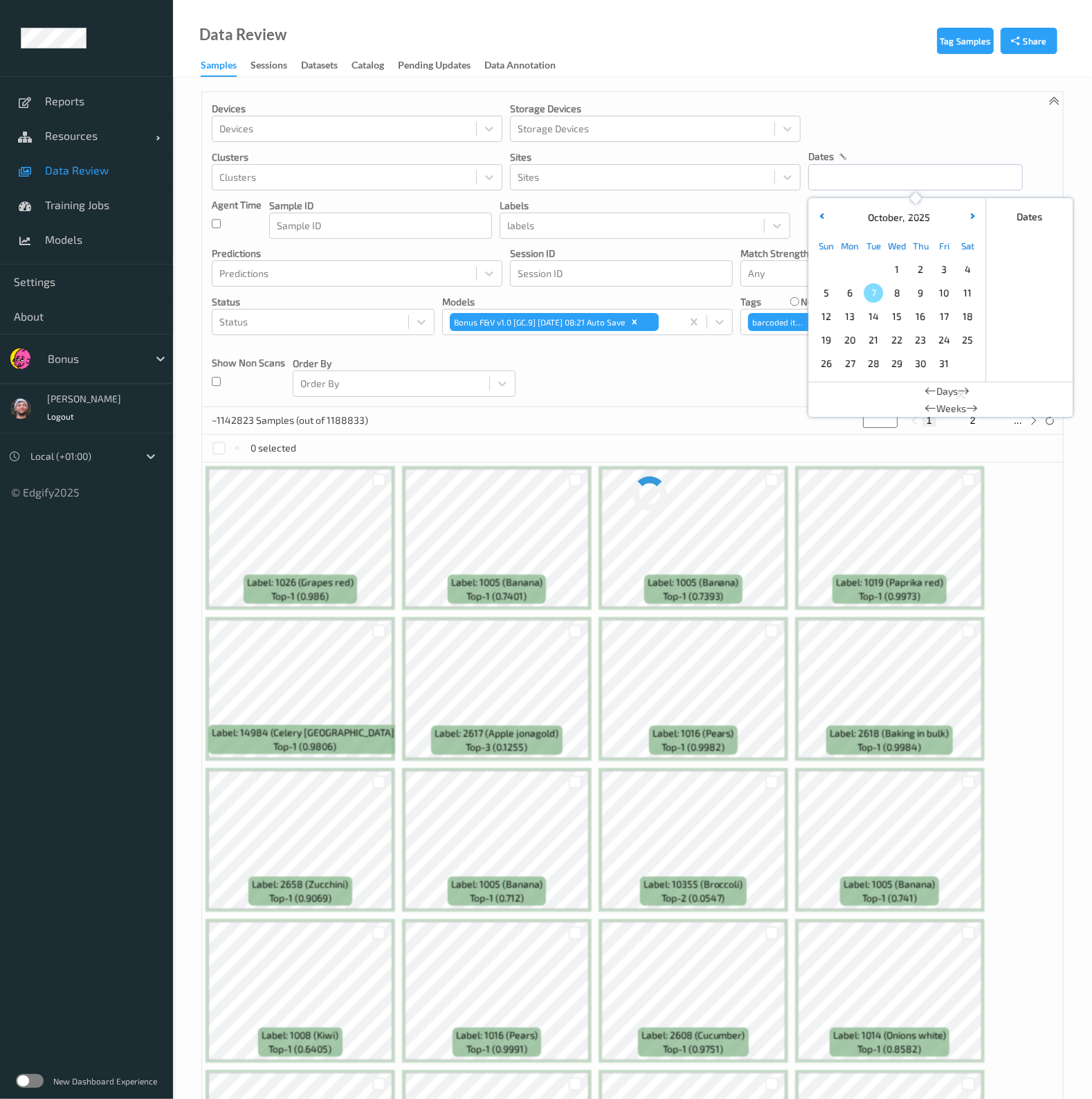
click at [851, 293] on span "6" at bounding box center [849, 293] width 19 height 19
click at [832, 291] on span "5" at bounding box center [826, 293] width 19 height 19
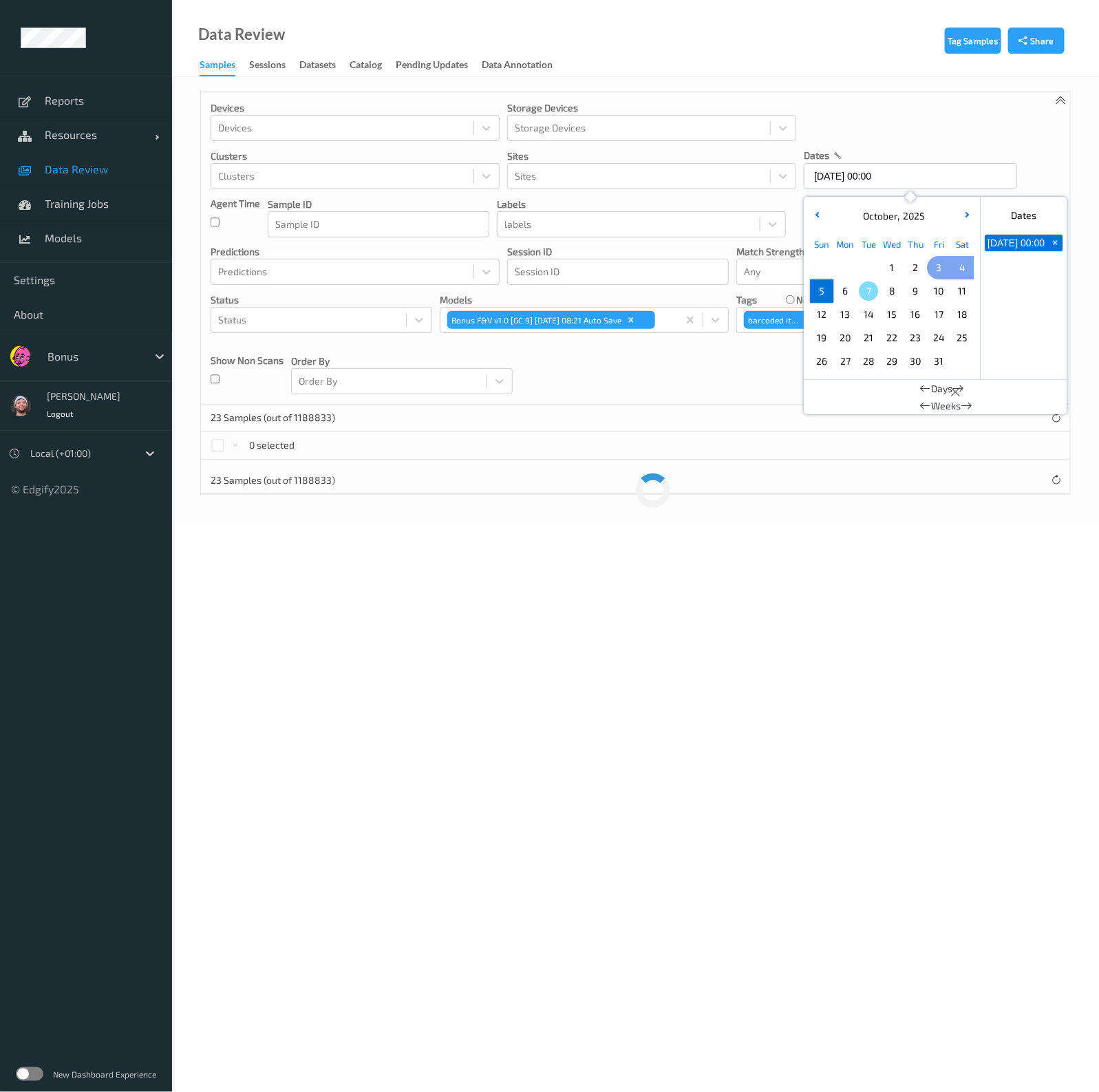
click at [940, 265] on span "3" at bounding box center [938, 267] width 19 height 19
type input "03/10/2025 00:00 -> 05/10/2025 23:59"
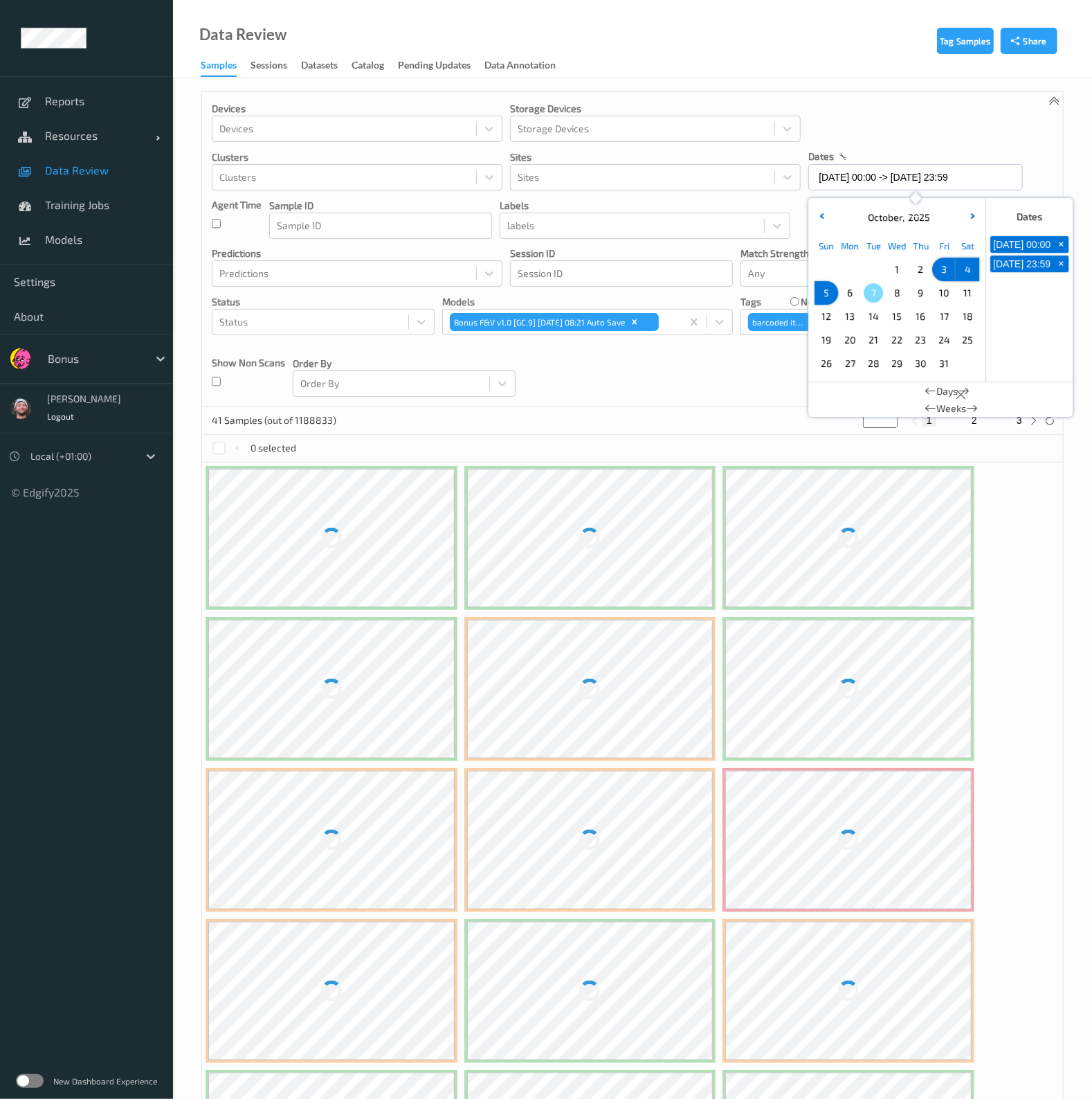
click at [909, 92] on div "Devices Devices Storage Devices Storage Devices Clusters Clusters Sites Sites d…" at bounding box center [632, 249] width 861 height 315
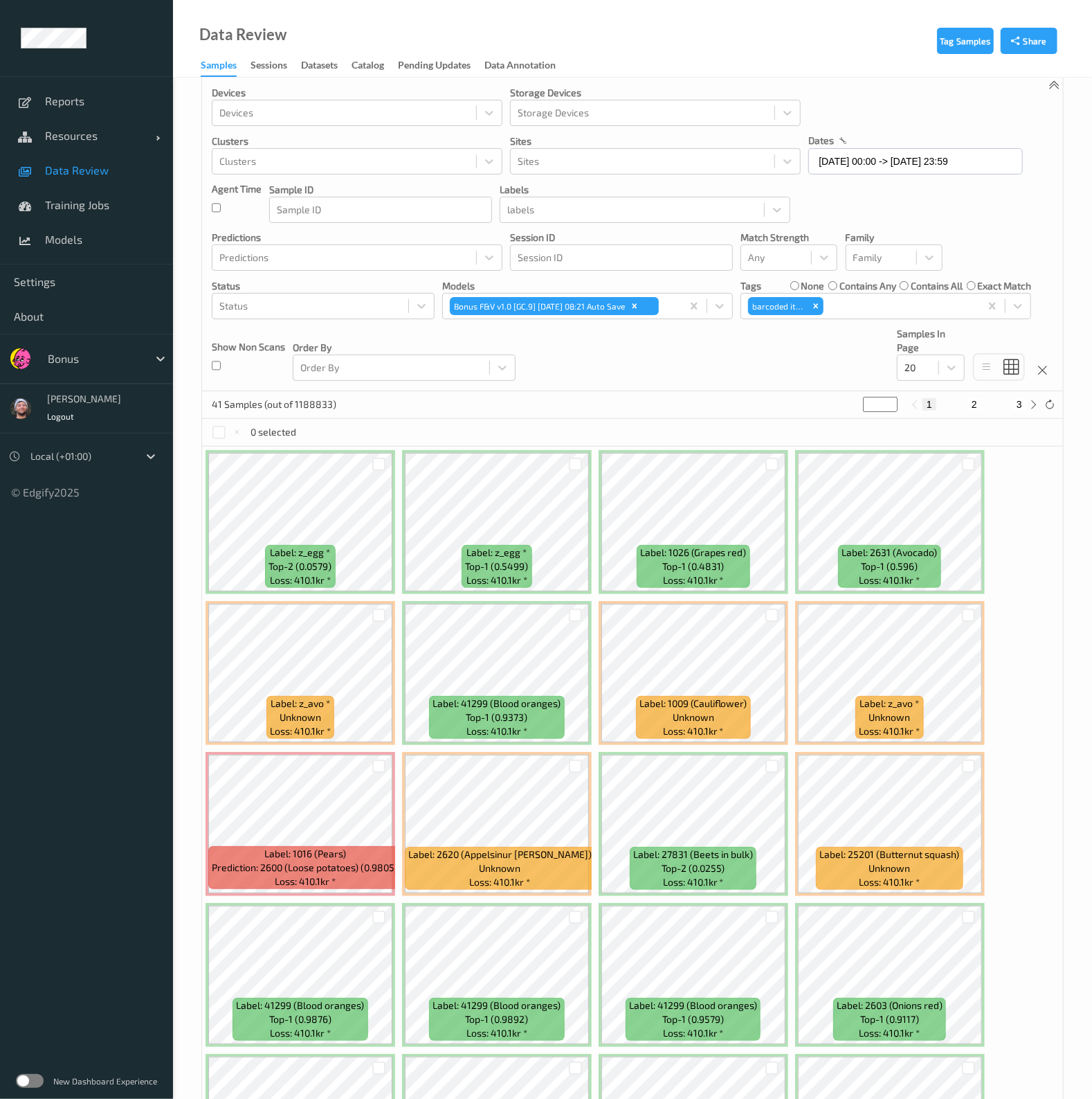
scroll to position [169, 0]
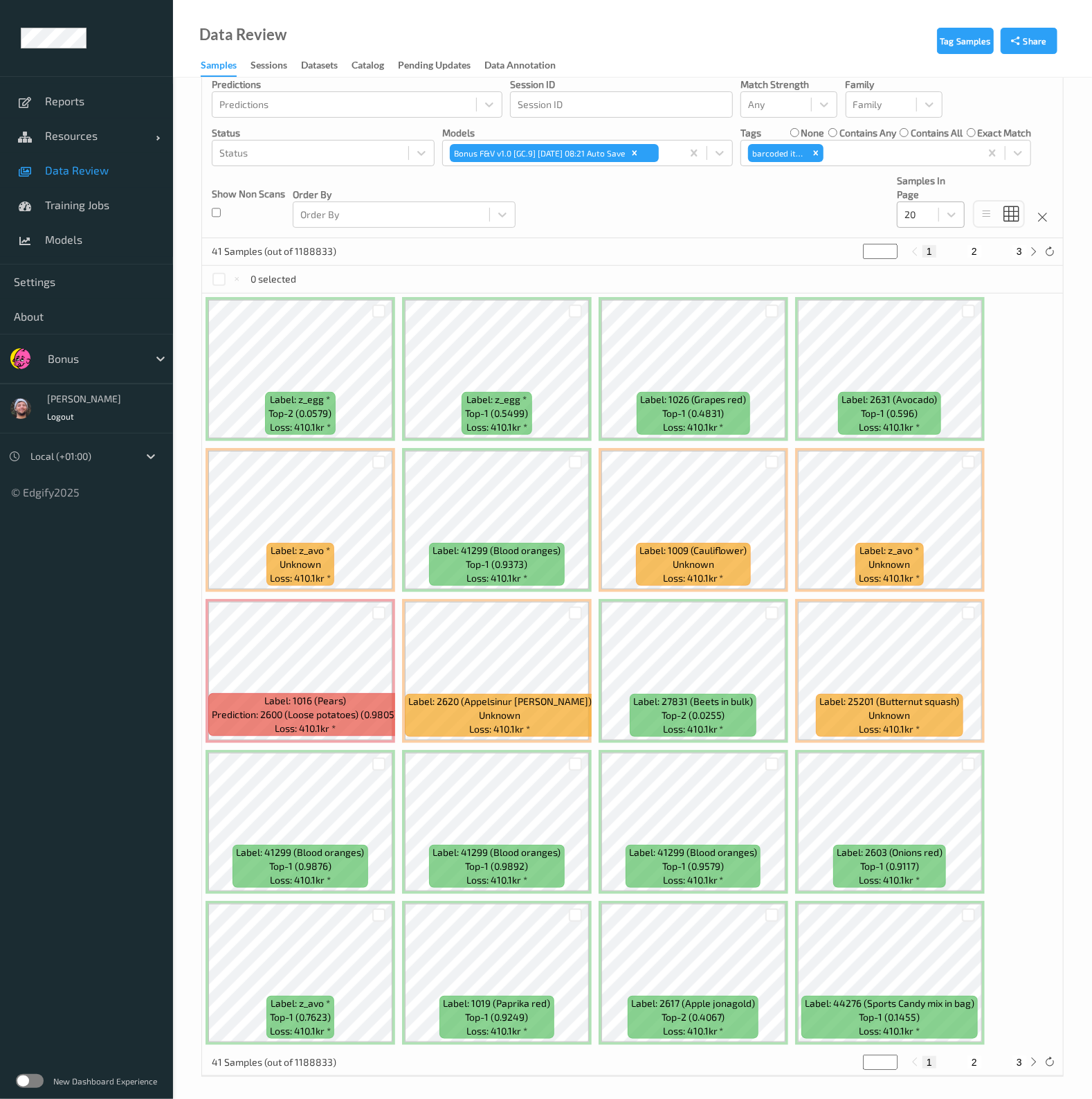
click at [923, 226] on div "20" at bounding box center [931, 214] width 68 height 26
drag, startPoint x: 929, startPoint y: 325, endPoint x: 936, endPoint y: 342, distance: 18.4
click at [936, 342] on div "10 ✔  20    50    100    200" at bounding box center [931, 298] width 68 height 130
click at [936, 342] on span "200" at bounding box center [933, 348] width 17 height 14
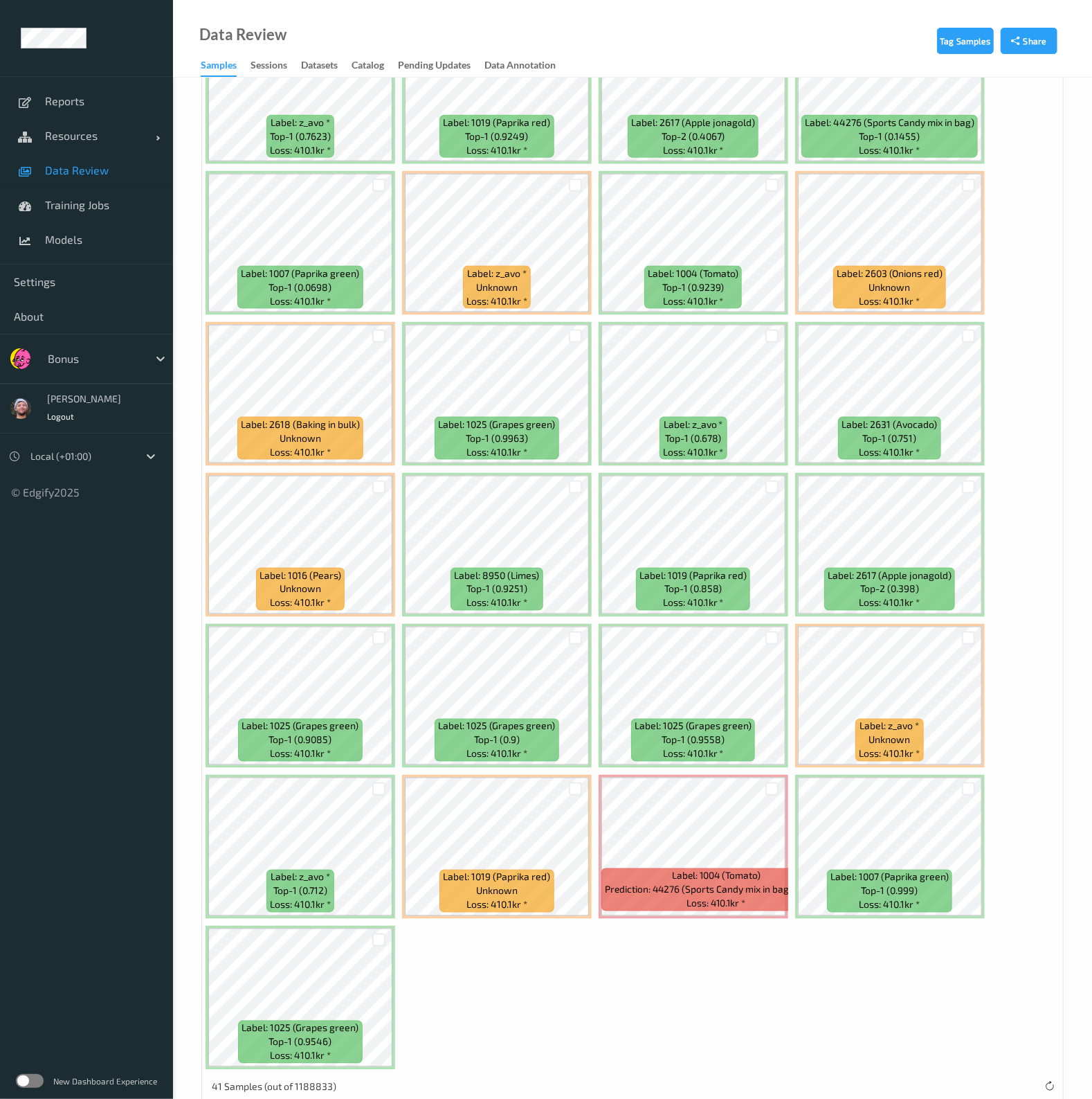
scroll to position [1069, 0]
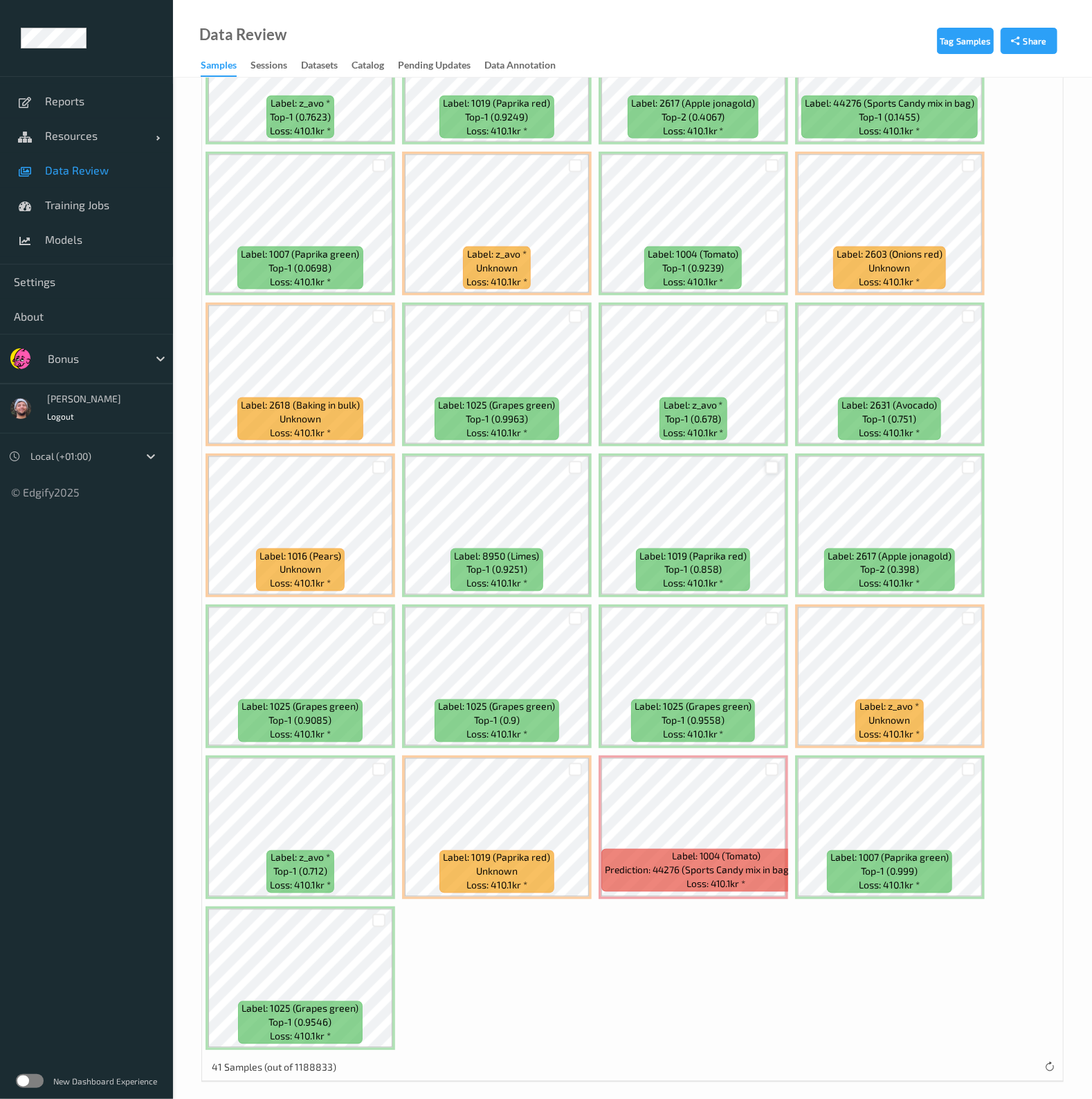
click at [767, 461] on div at bounding box center [773, 467] width 14 height 14
click at [768, 612] on div at bounding box center [773, 619] width 14 height 14
click at [575, 612] on div at bounding box center [576, 619] width 14 height 14
click at [379, 612] on div at bounding box center [379, 619] width 14 height 14
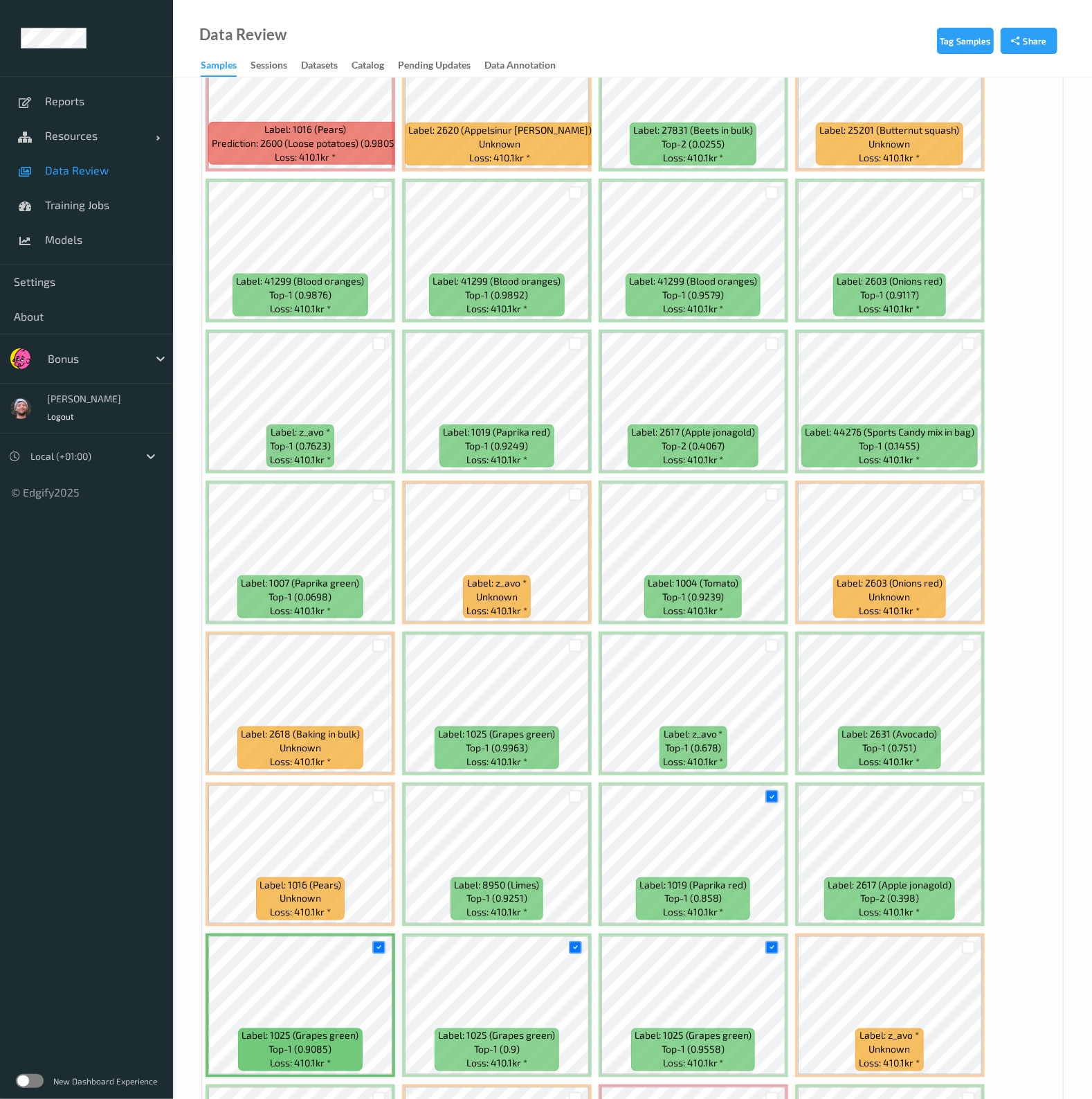
scroll to position [637, 0]
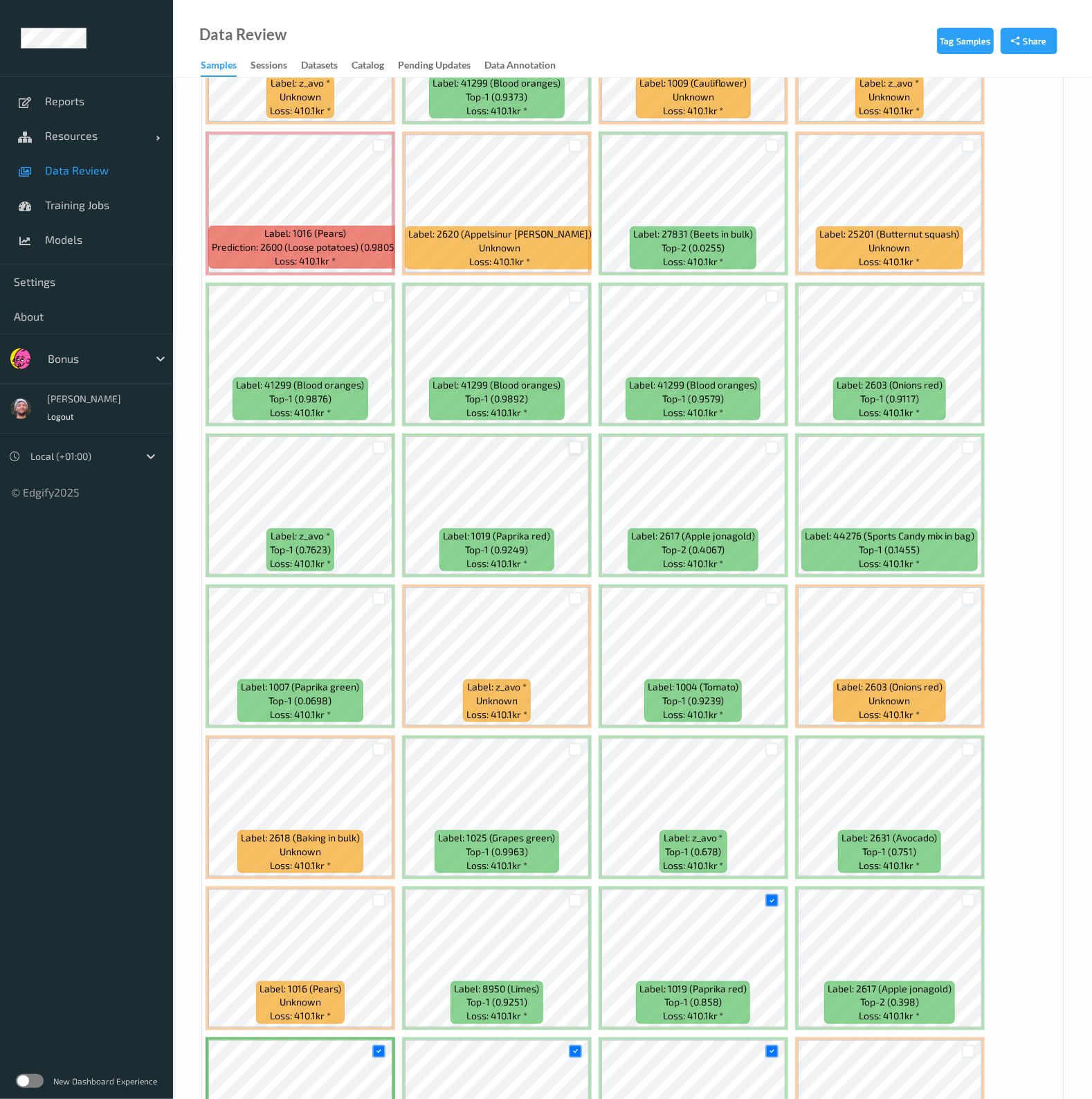
click at [576, 444] on div at bounding box center [576, 448] width 14 height 14
click at [572, 293] on div at bounding box center [576, 297] width 14 height 14
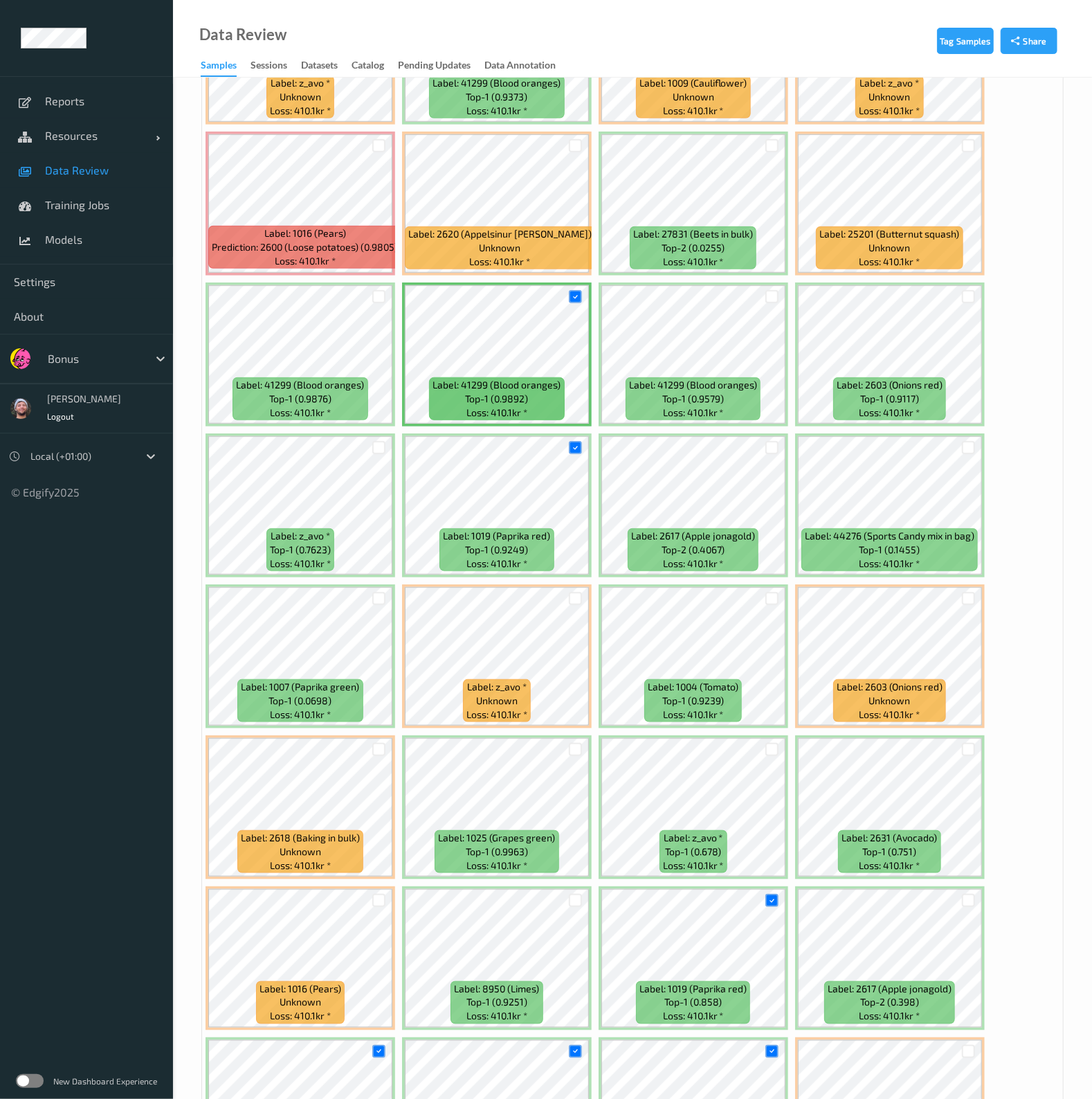
click at [778, 293] on div at bounding box center [772, 296] width 26 height 23
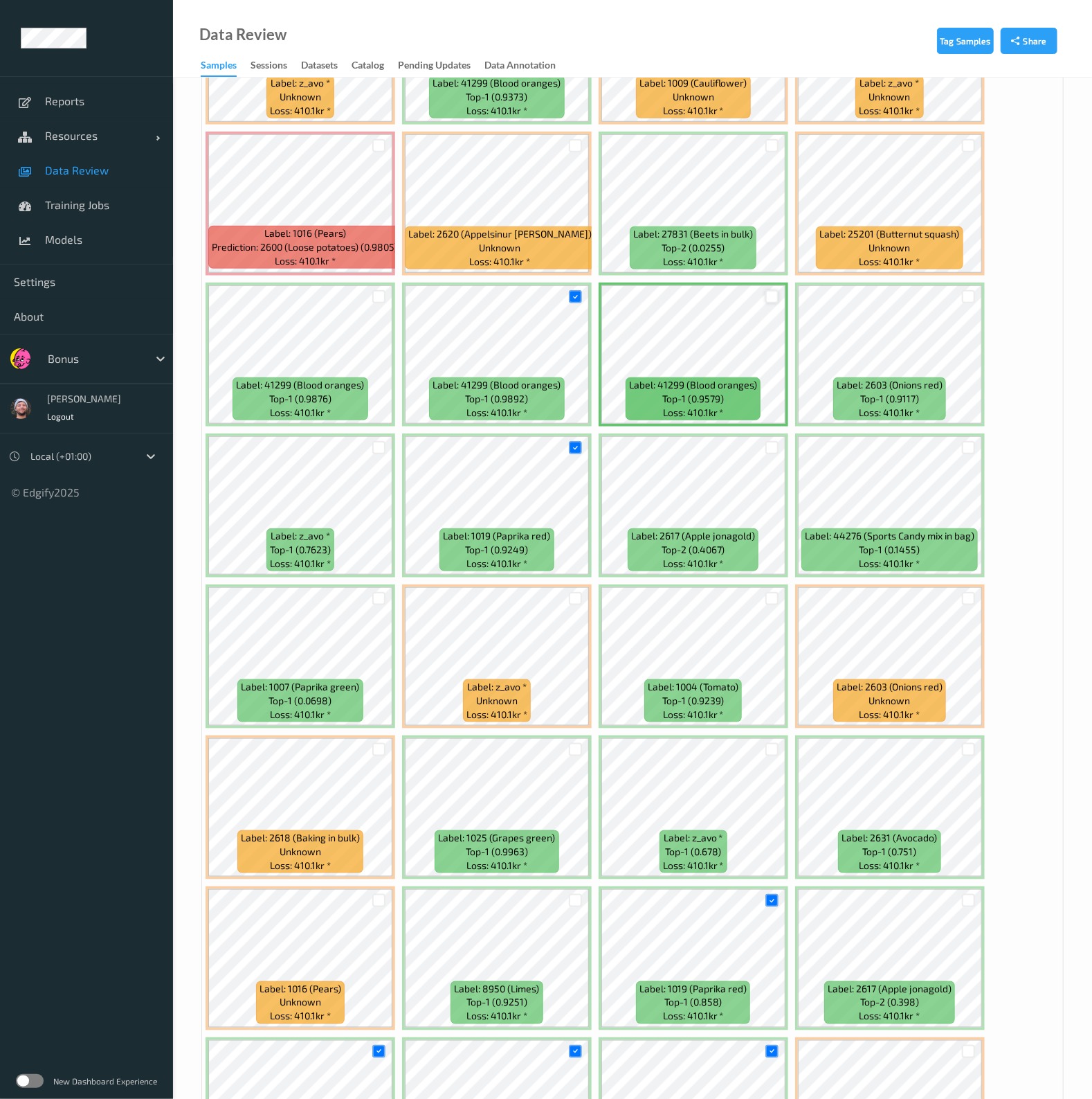
click at [773, 292] on div at bounding box center [773, 297] width 14 height 14
click at [379, 290] on div at bounding box center [379, 297] width 14 height 14
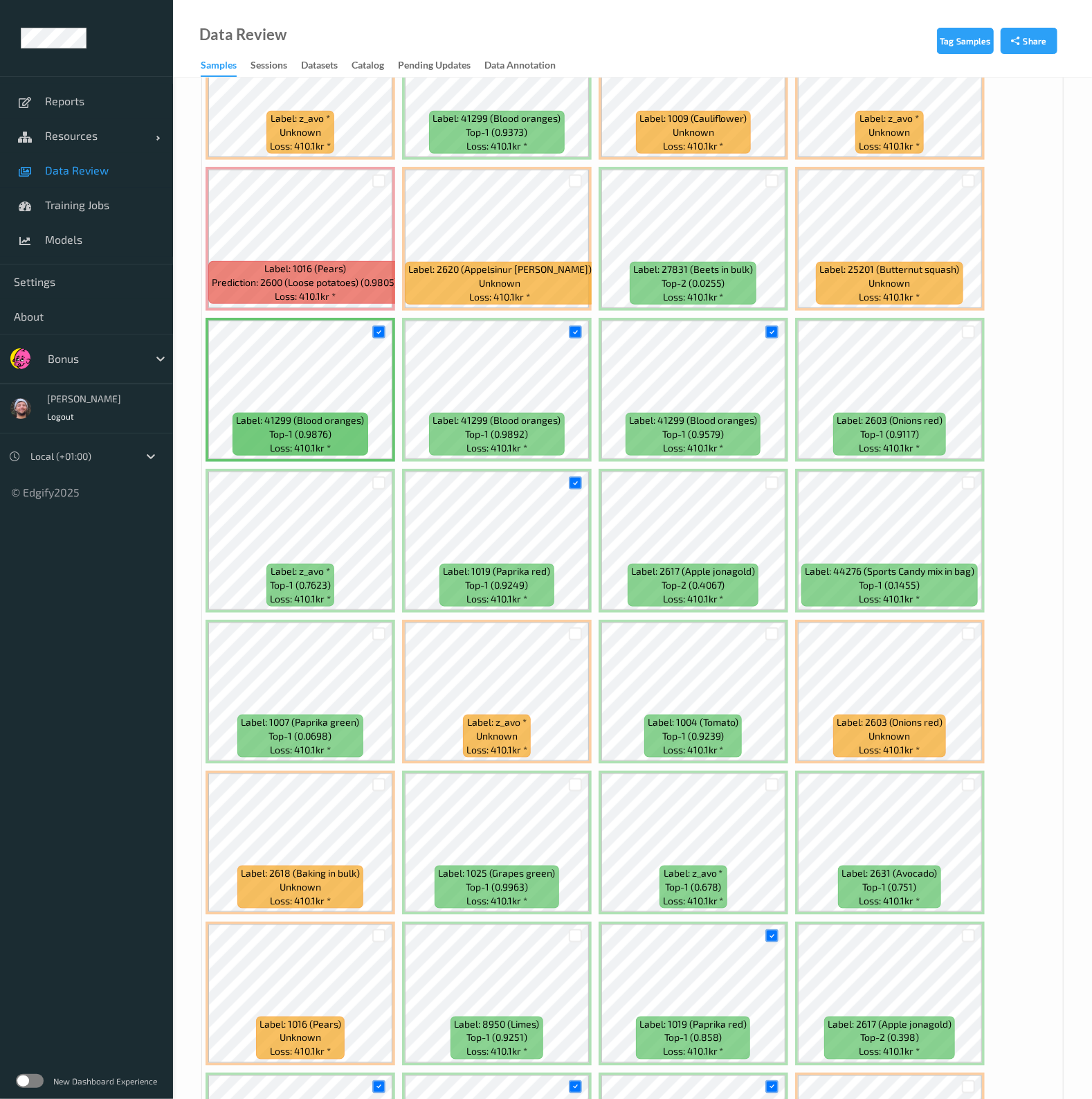
scroll to position [204, 0]
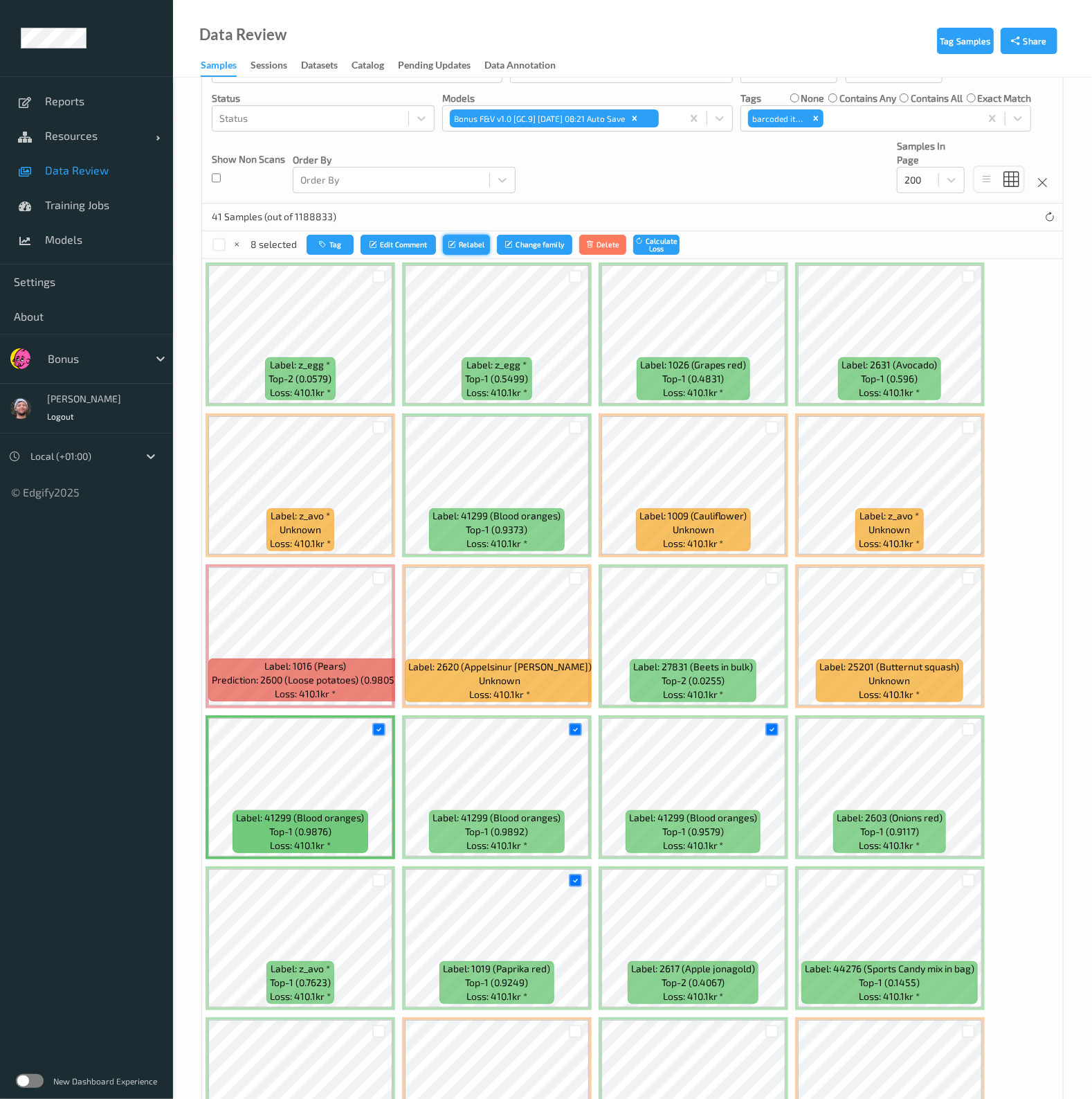
click at [471, 238] on button "Relabel" at bounding box center [467, 245] width 47 height 20
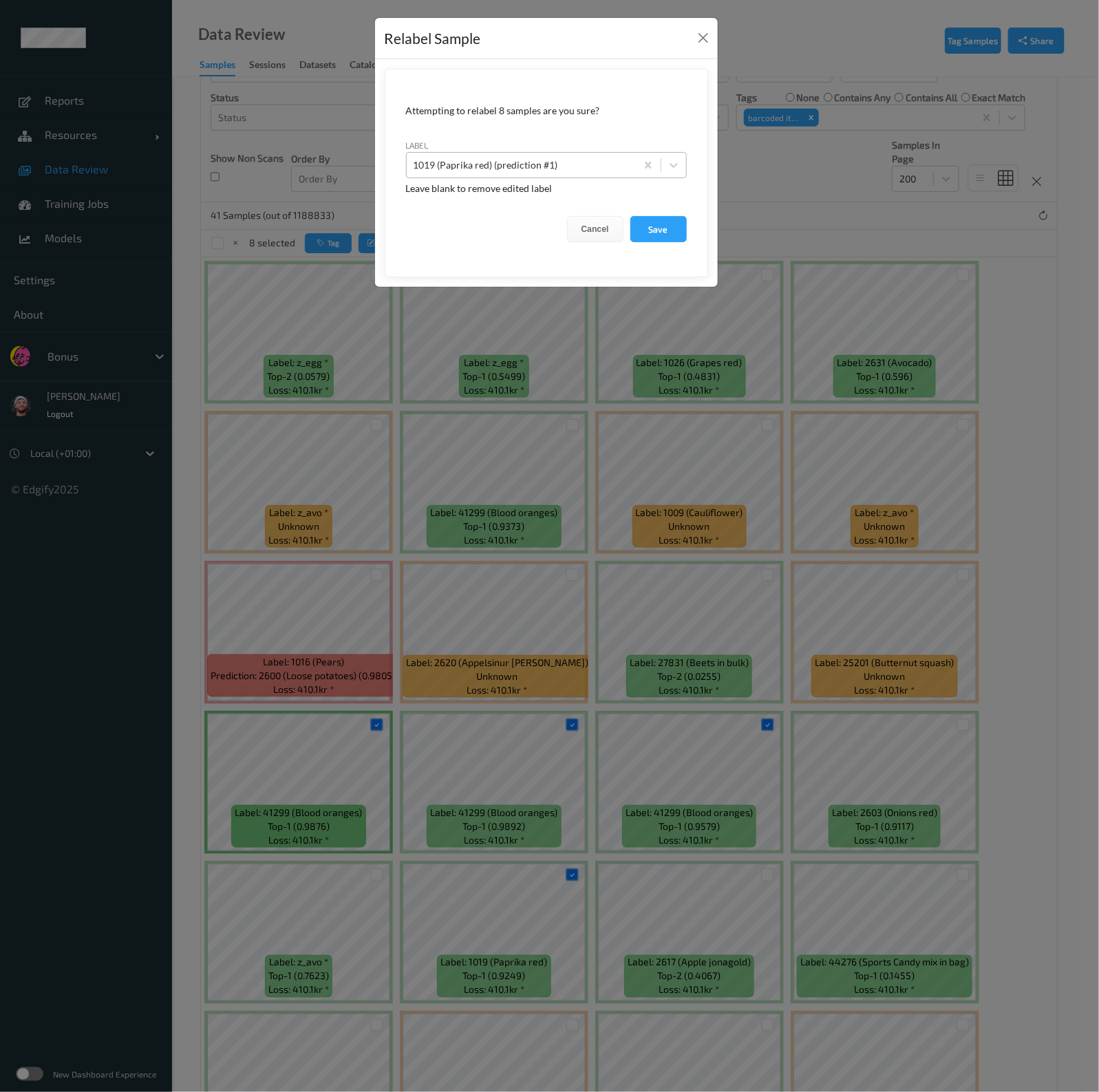
click at [587, 161] on div at bounding box center [521, 165] width 215 height 17
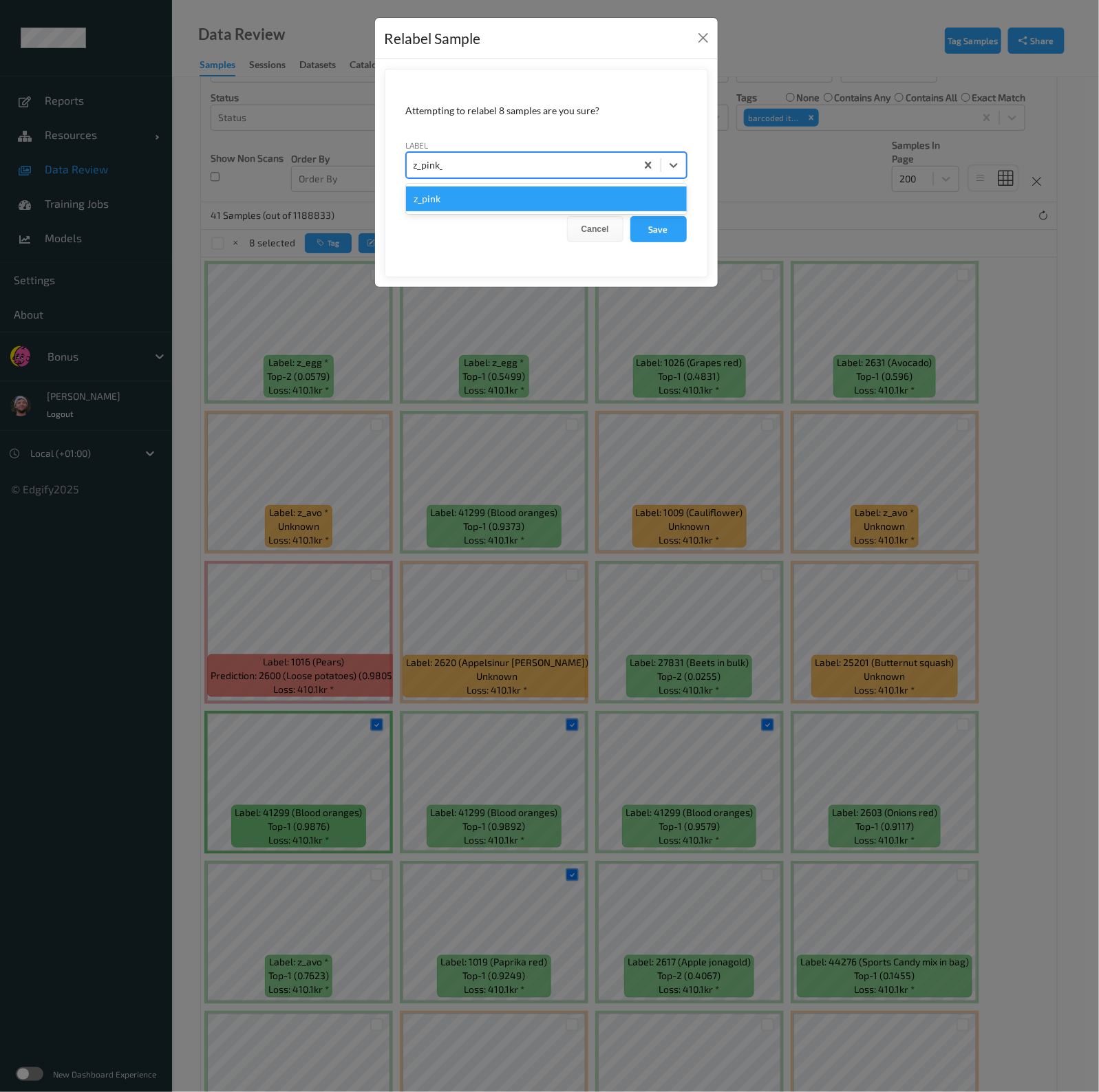
type input "z_pink_can"
click at [587, 161] on div "z_pink_can" at bounding box center [521, 165] width 215 height 17
click at [530, 158] on div "z_pink_can" at bounding box center [521, 165] width 215 height 17
type input "z_pink_can"
click at [630, 216] on button "Save" at bounding box center [658, 228] width 56 height 26
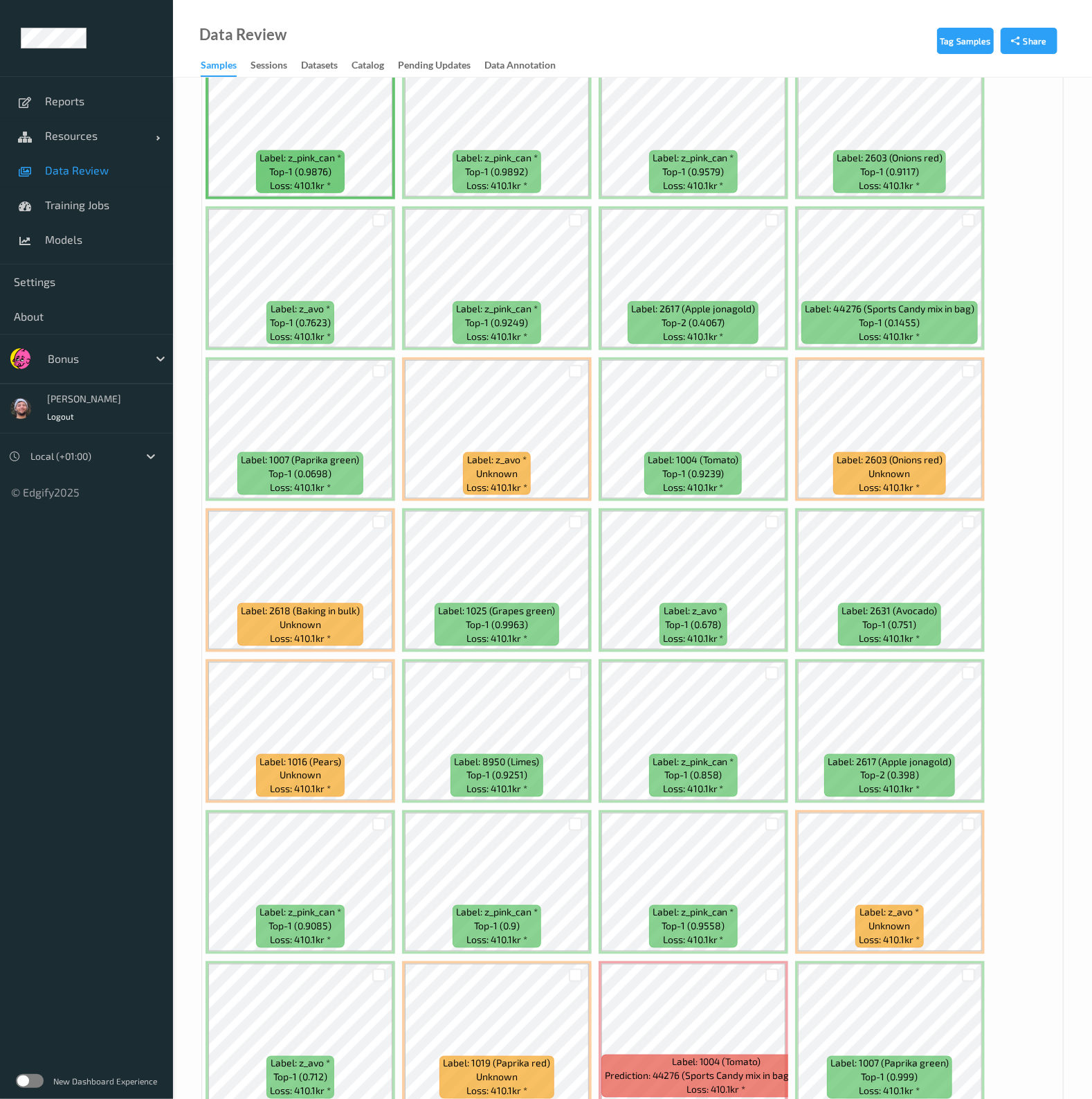
scroll to position [982, 0]
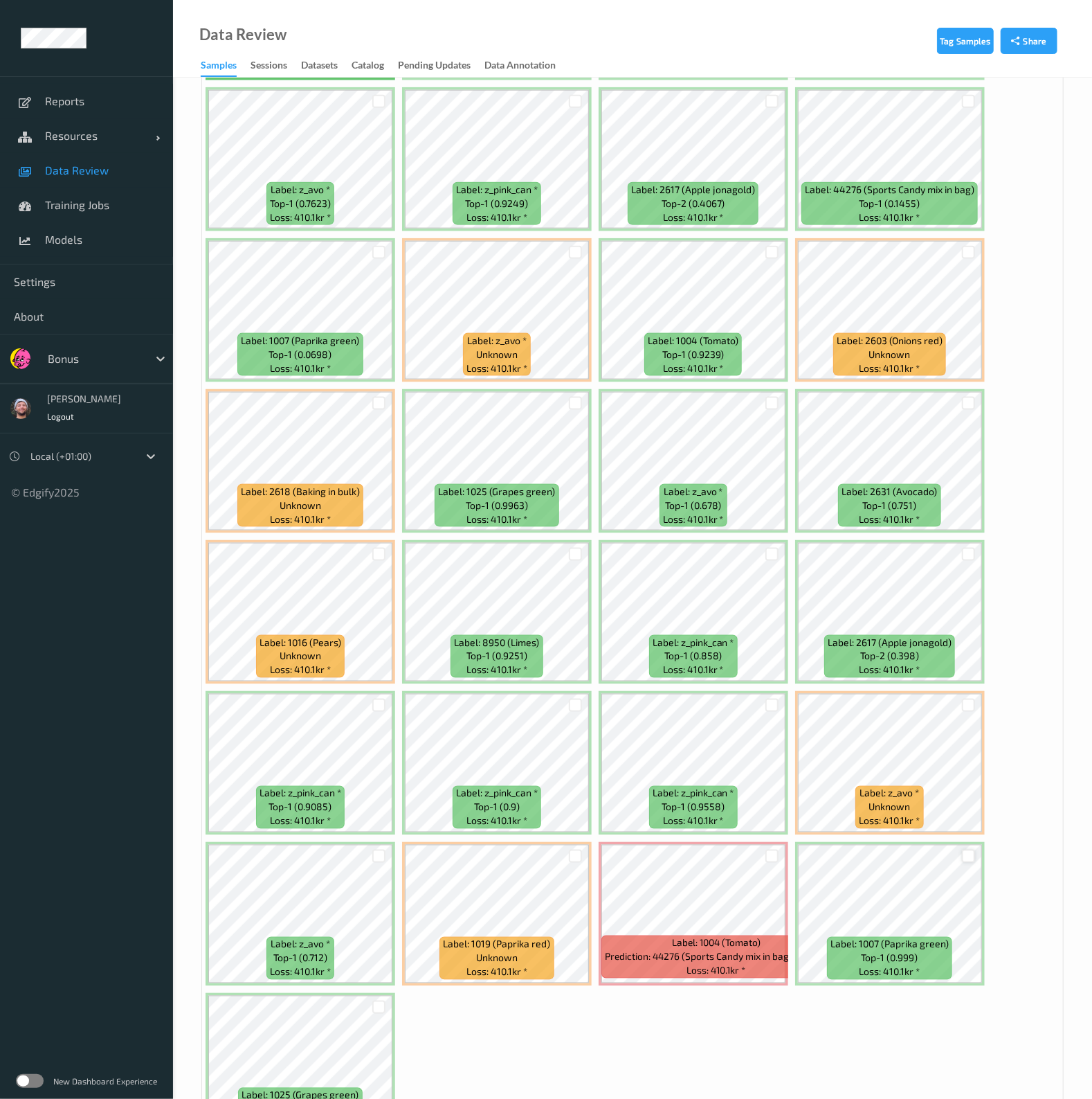
click at [962, 850] on div at bounding box center [969, 856] width 14 height 14
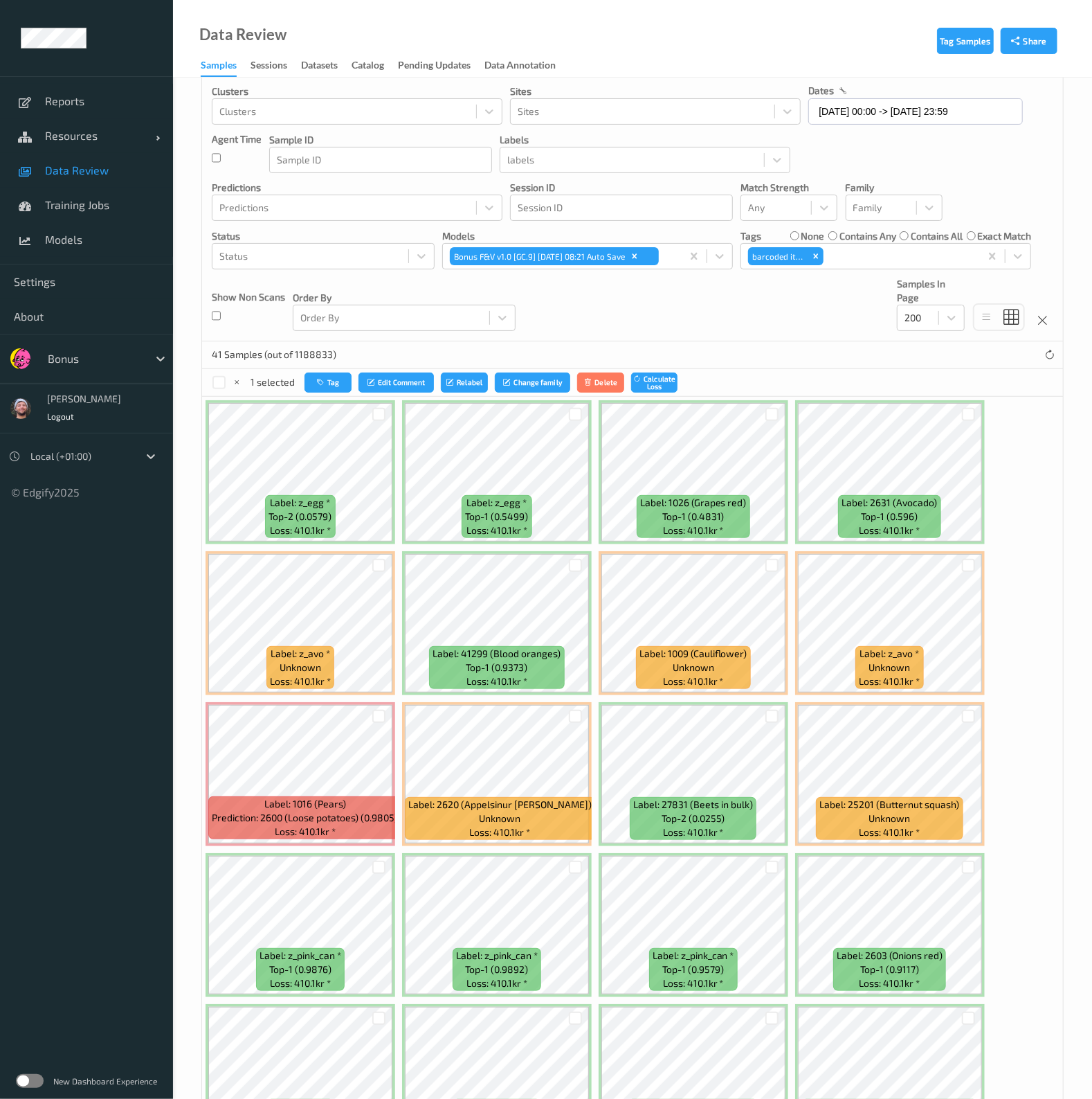
scroll to position [30, 0]
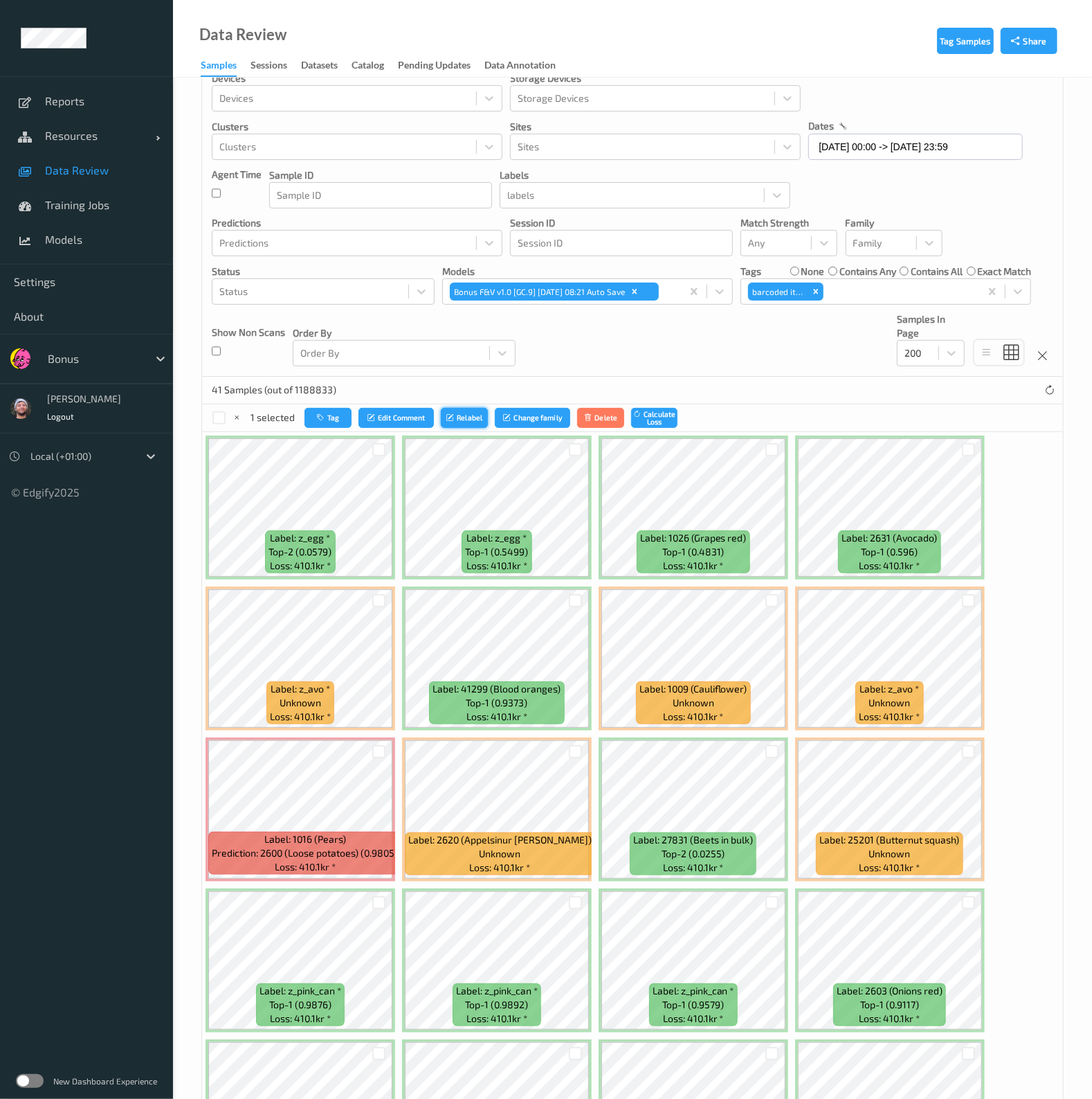
click at [472, 418] on button "Relabel" at bounding box center [465, 418] width 47 height 20
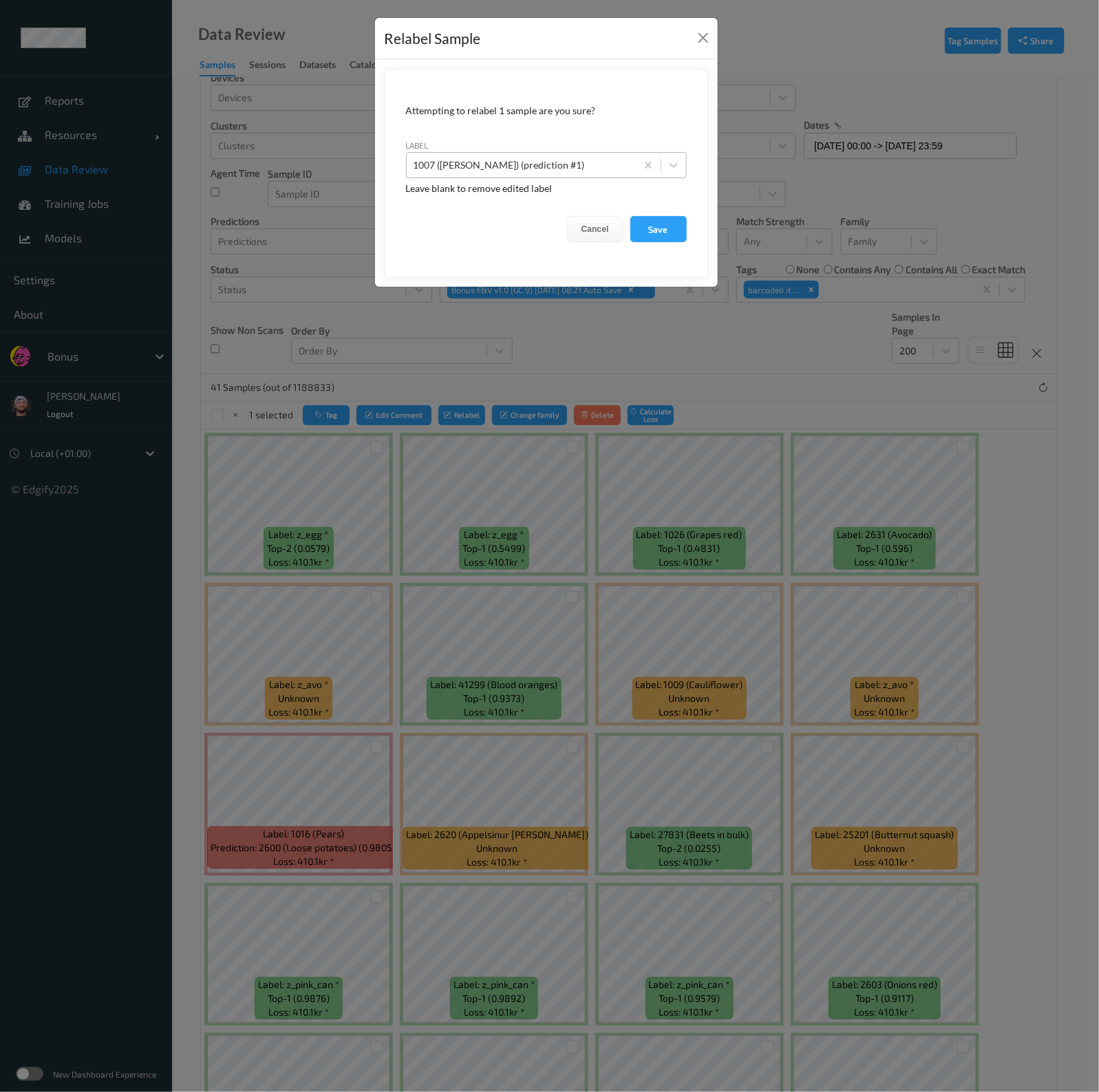
click at [579, 173] on div "1007 (Paprika green) (prediction #1)" at bounding box center [521, 165] width 229 height 22
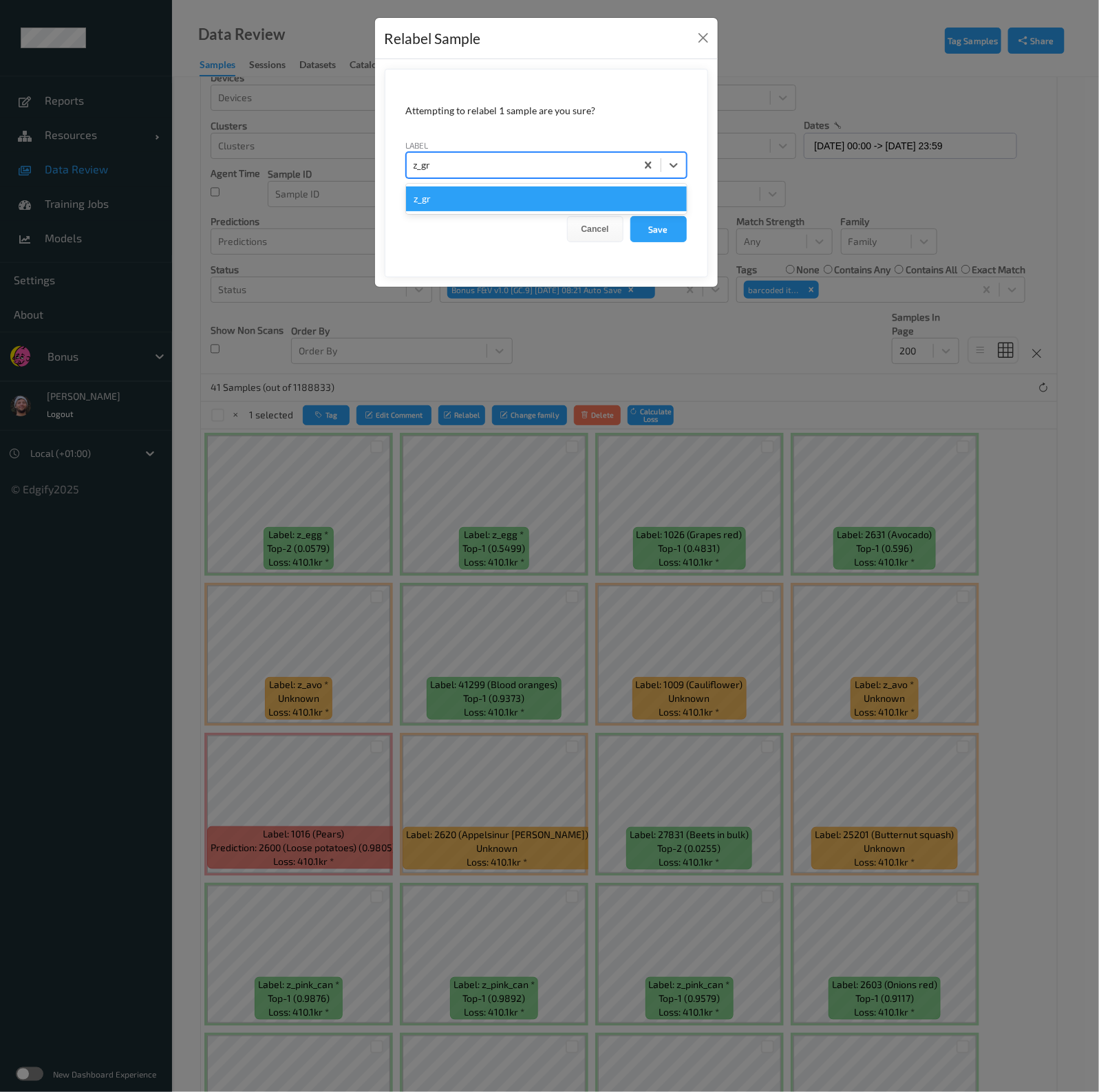
type input "z_grc"
click at [630, 216] on button "Save" at bounding box center [658, 228] width 56 height 26
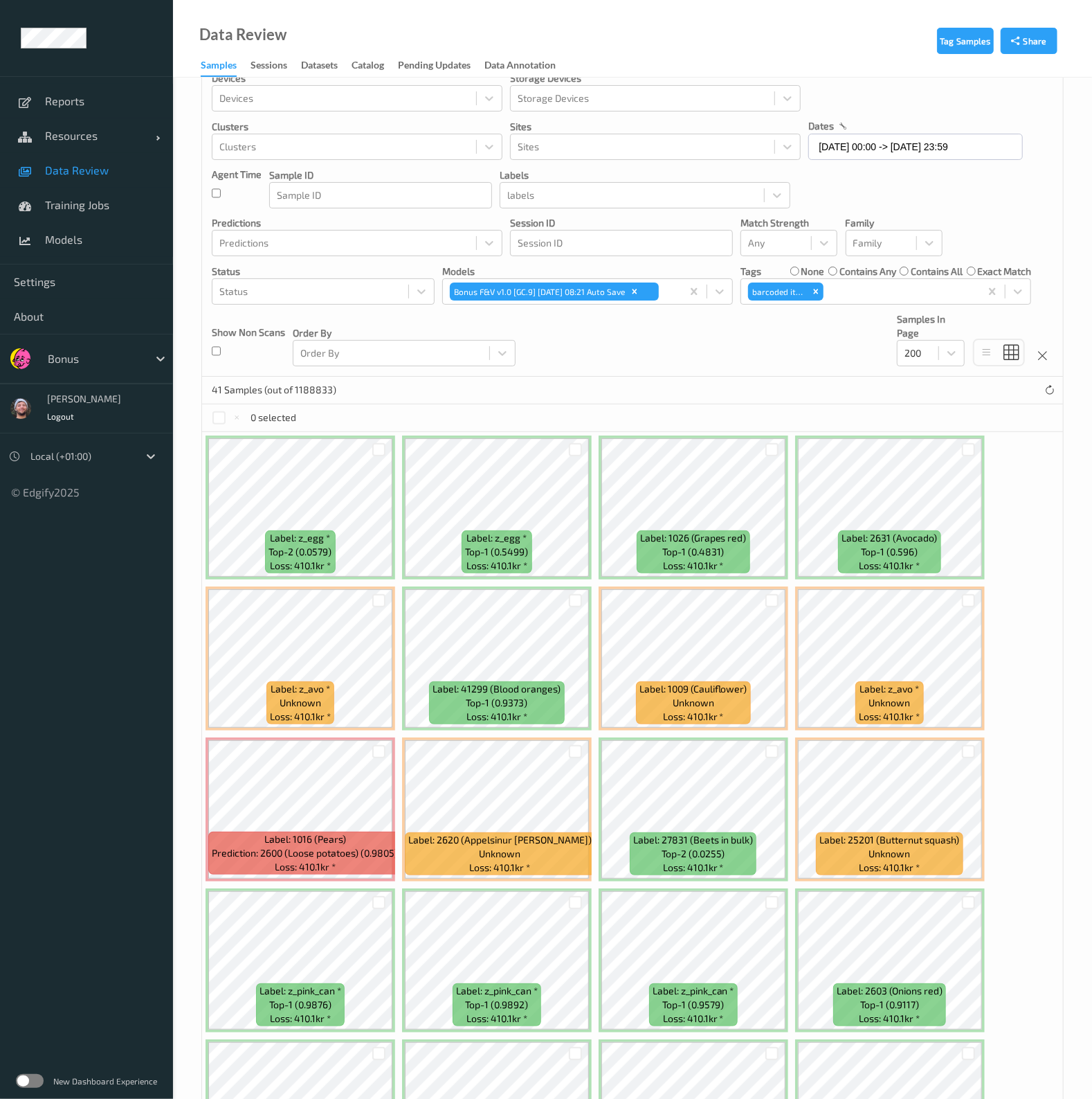
click at [956, 756] on div at bounding box center [969, 751] width 26 height 23
click at [970, 749] on div at bounding box center [969, 752] width 14 height 14
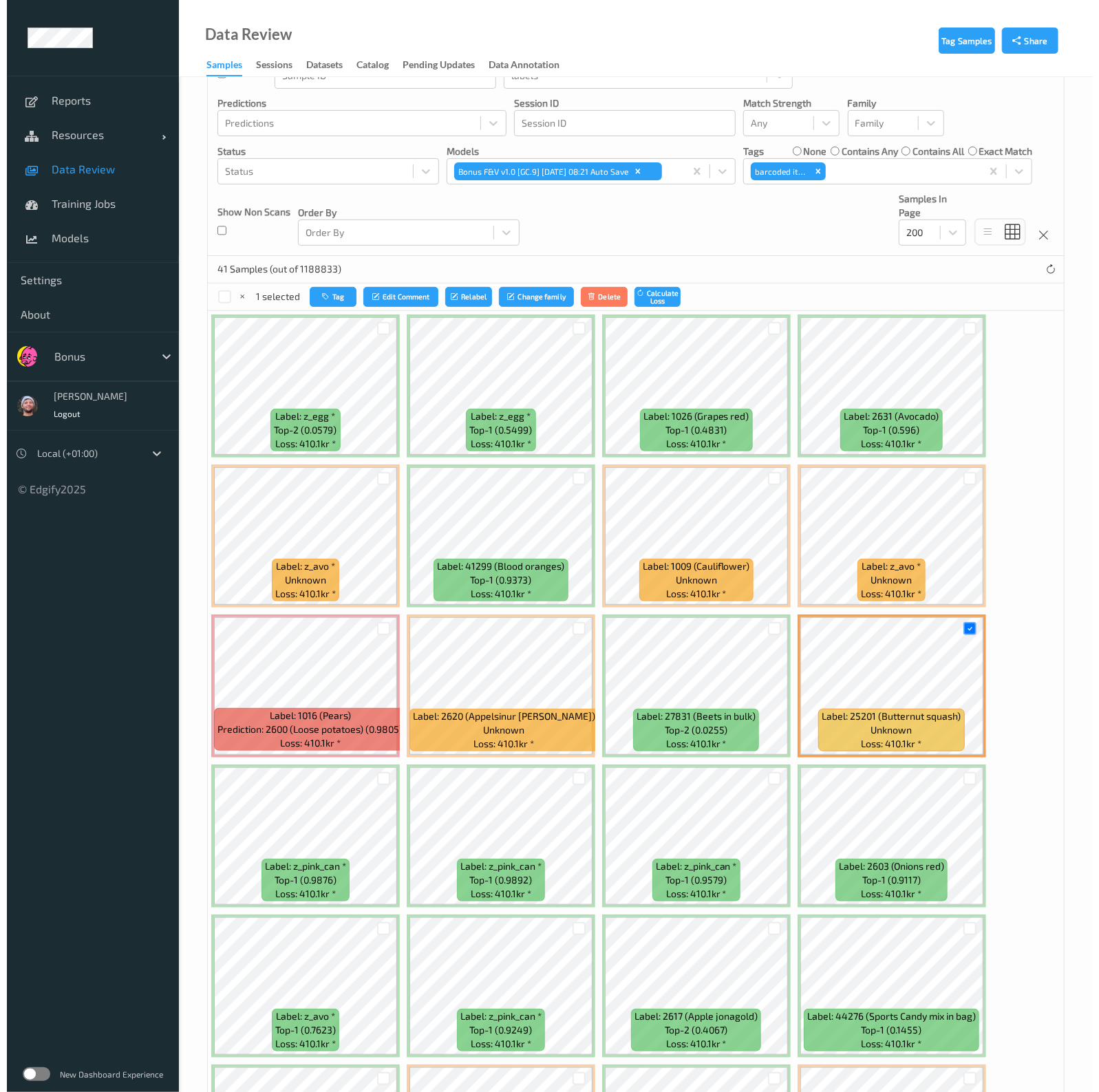
scroll to position [0, 0]
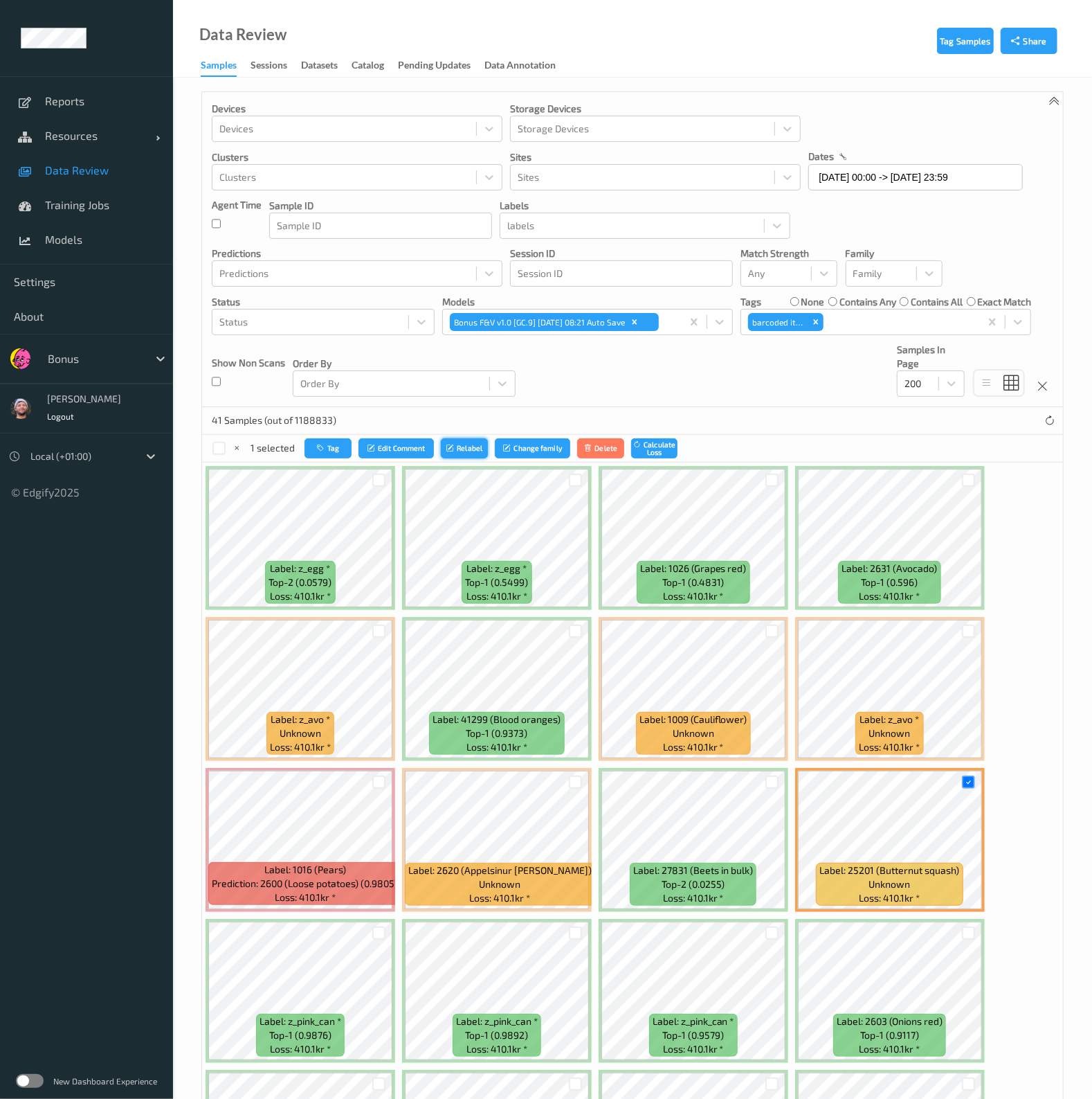
click at [458, 447] on button "Relabel" at bounding box center [465, 448] width 47 height 20
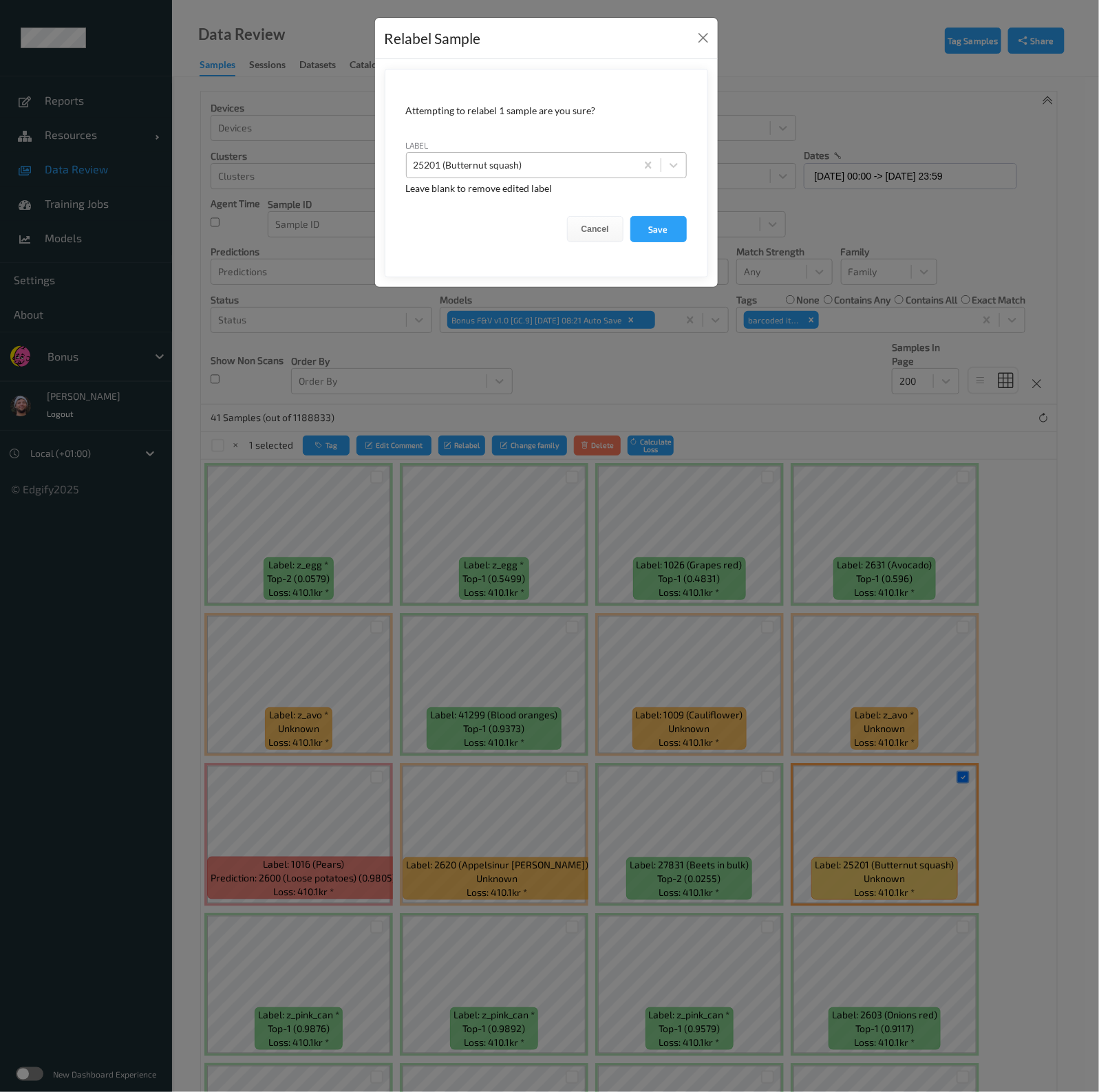
click at [568, 173] on div "25201 (Butternut squash)" at bounding box center [521, 165] width 229 height 22
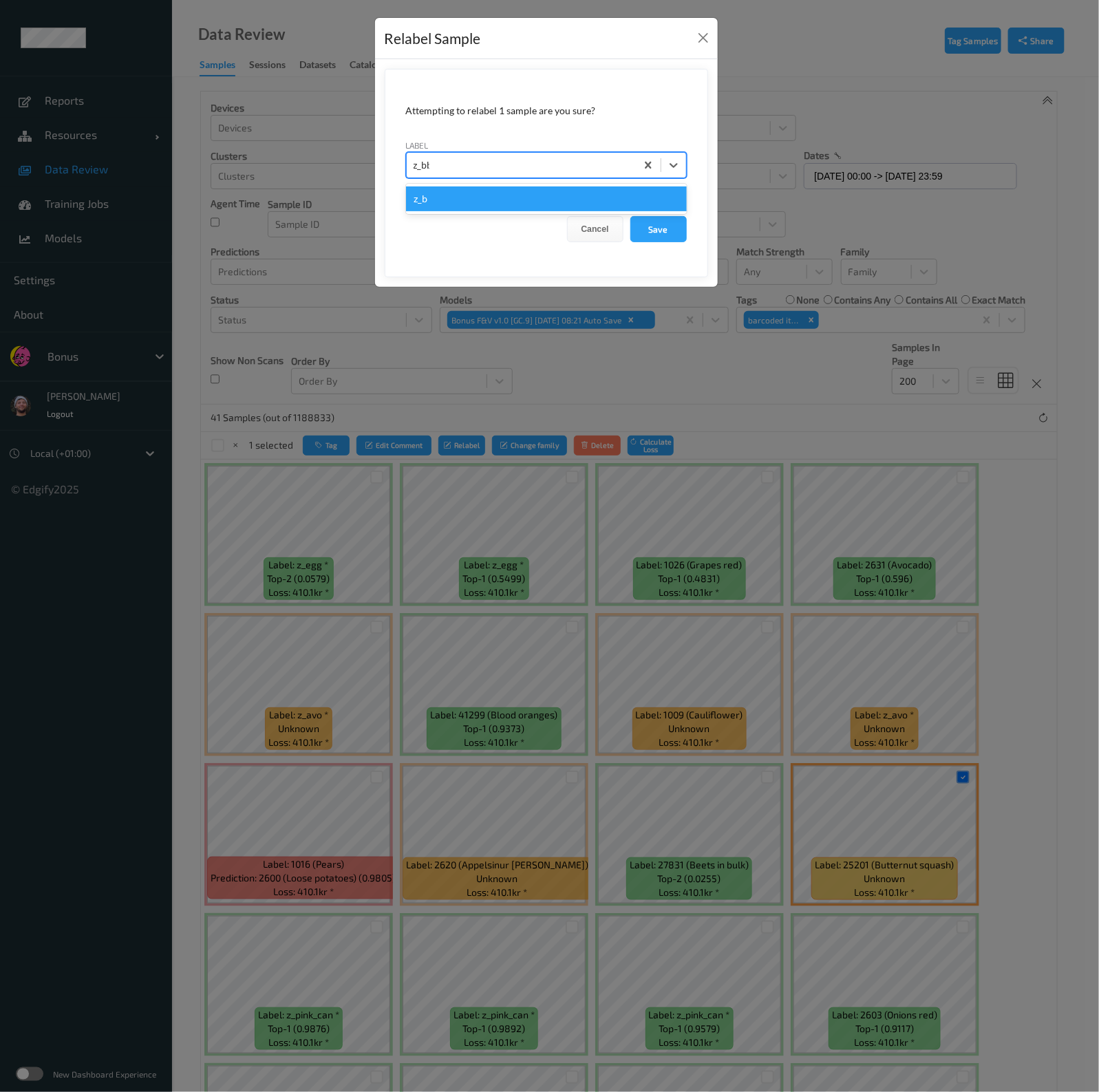
type input "z_bbt"
click at [630, 216] on button "Save" at bounding box center [658, 228] width 56 height 26
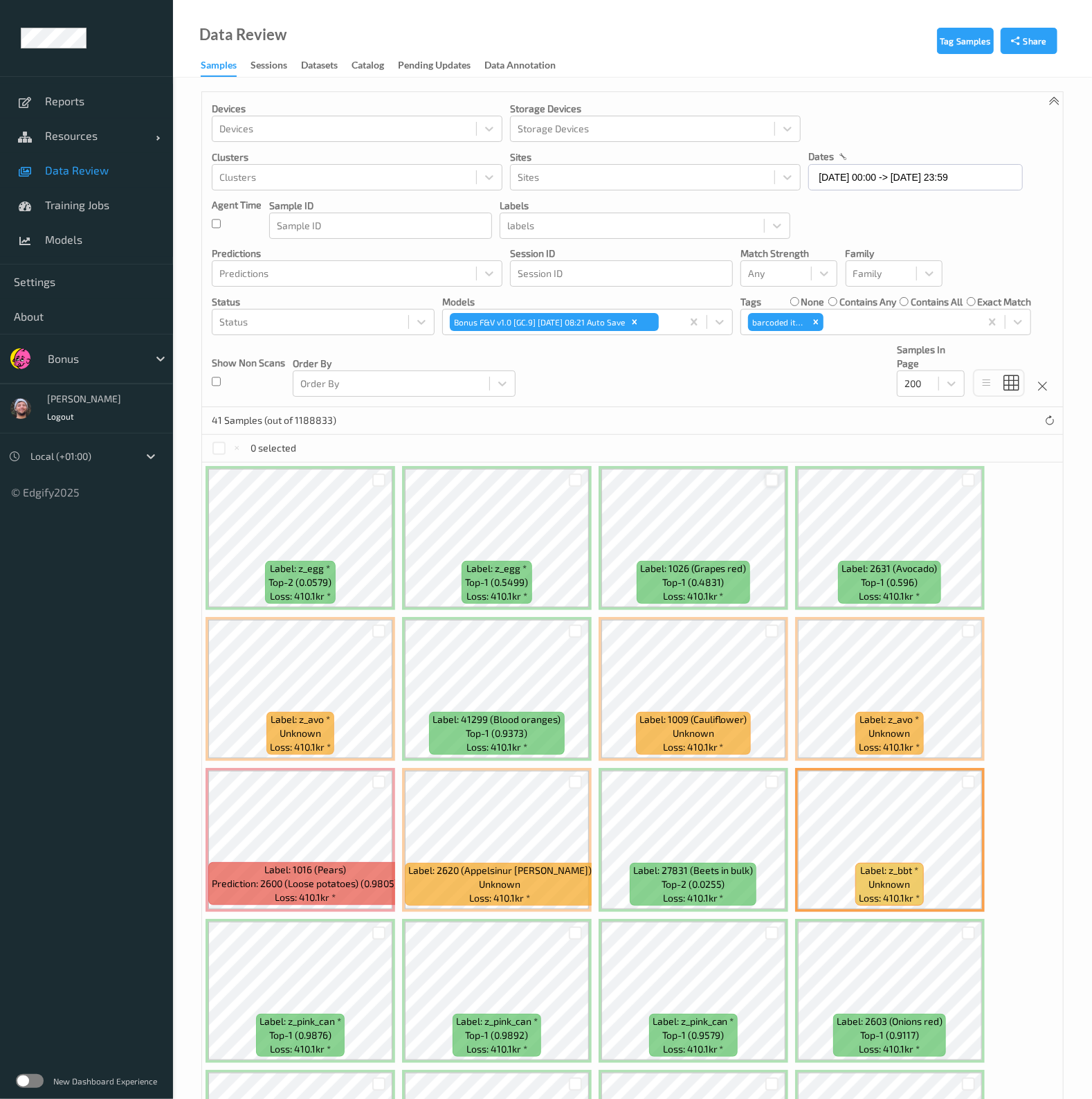
click at [769, 479] on div at bounding box center [773, 480] width 14 height 14
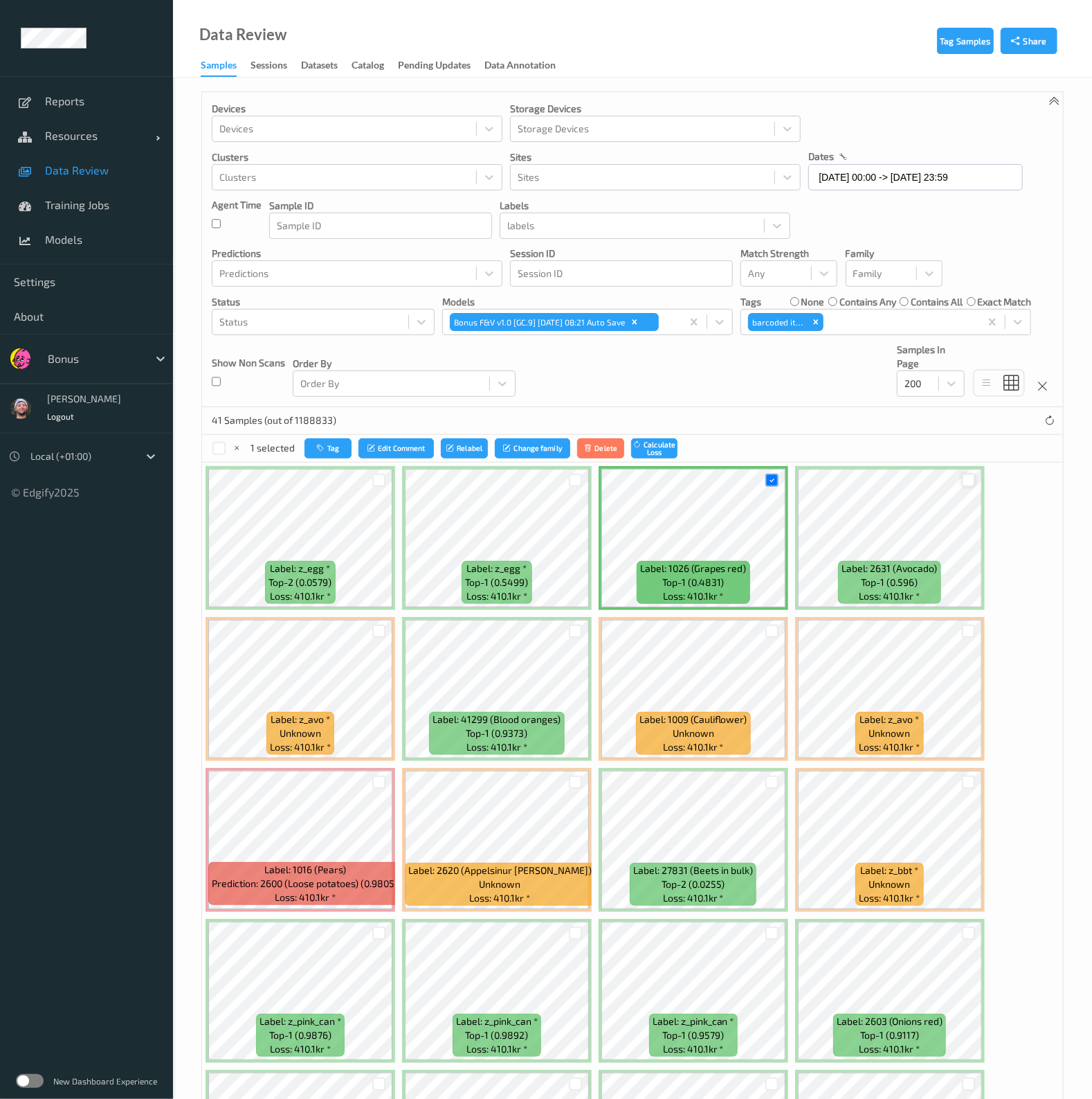
click at [962, 473] on div at bounding box center [969, 480] width 14 height 14
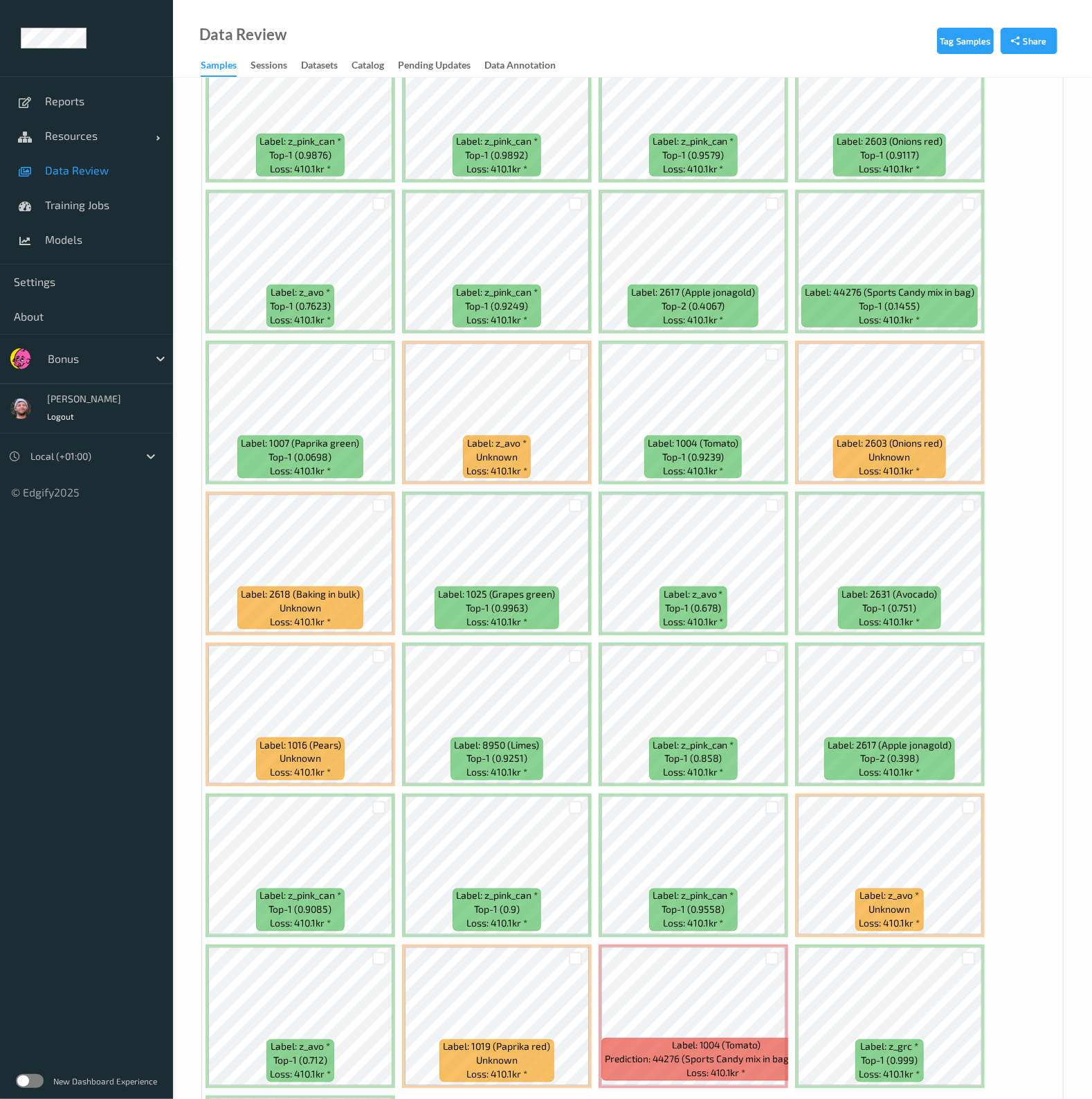
scroll to position [1038, 0]
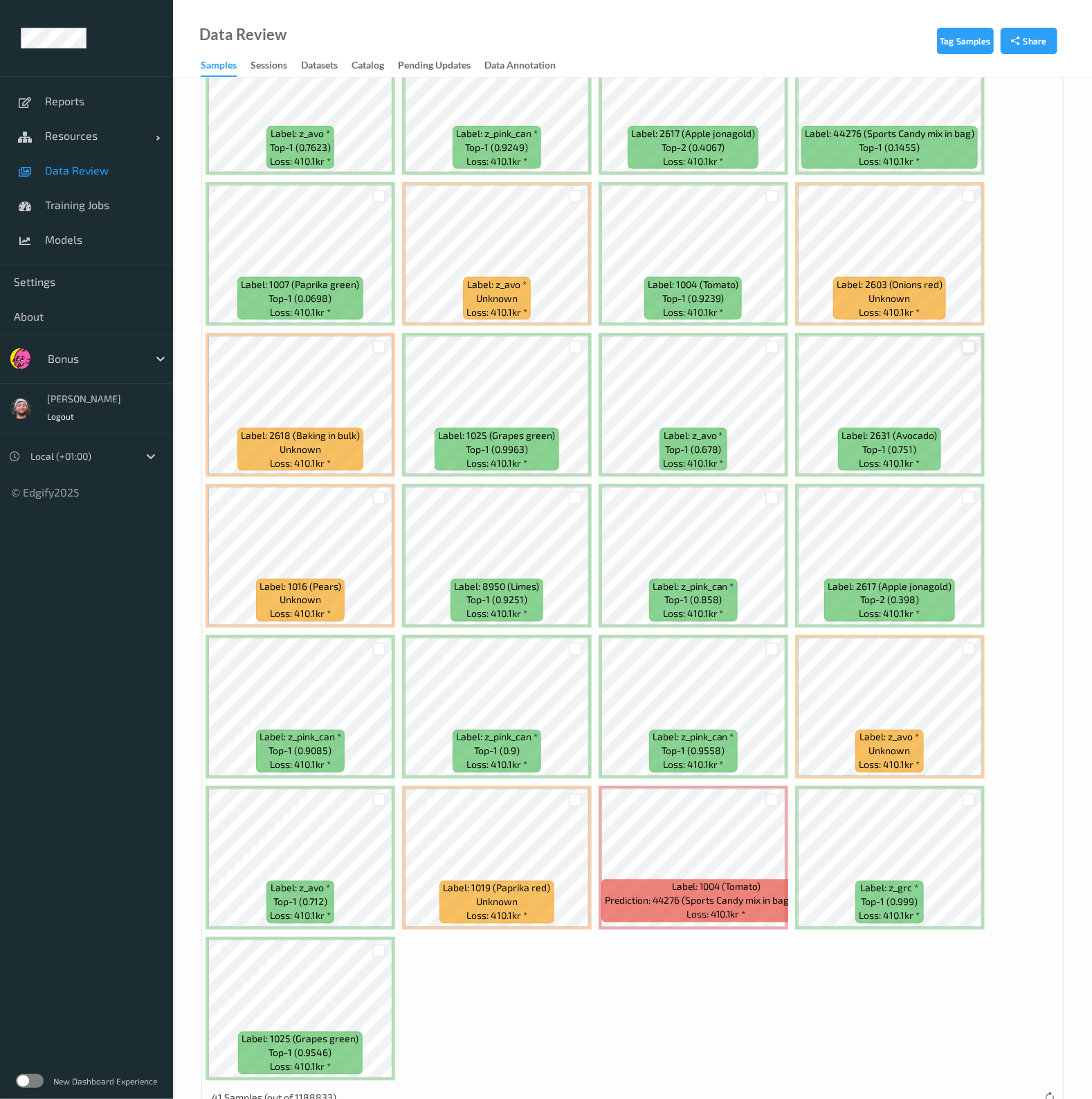
click at [969, 341] on div at bounding box center [969, 347] width 14 height 14
click at [580, 793] on div at bounding box center [576, 800] width 14 height 14
click at [571, 796] on icon at bounding box center [576, 800] width 9 height 9
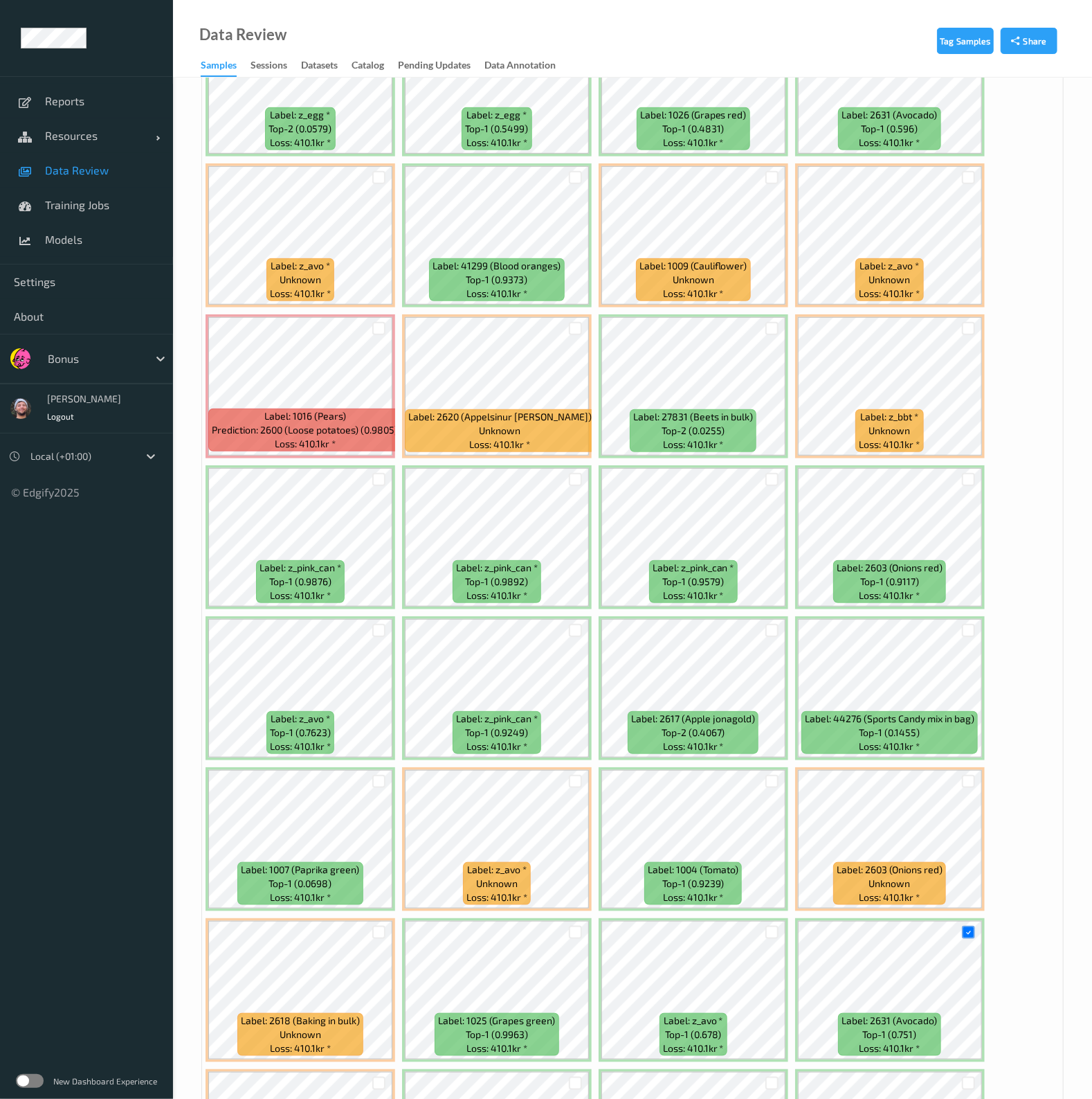
scroll to position [346, 0]
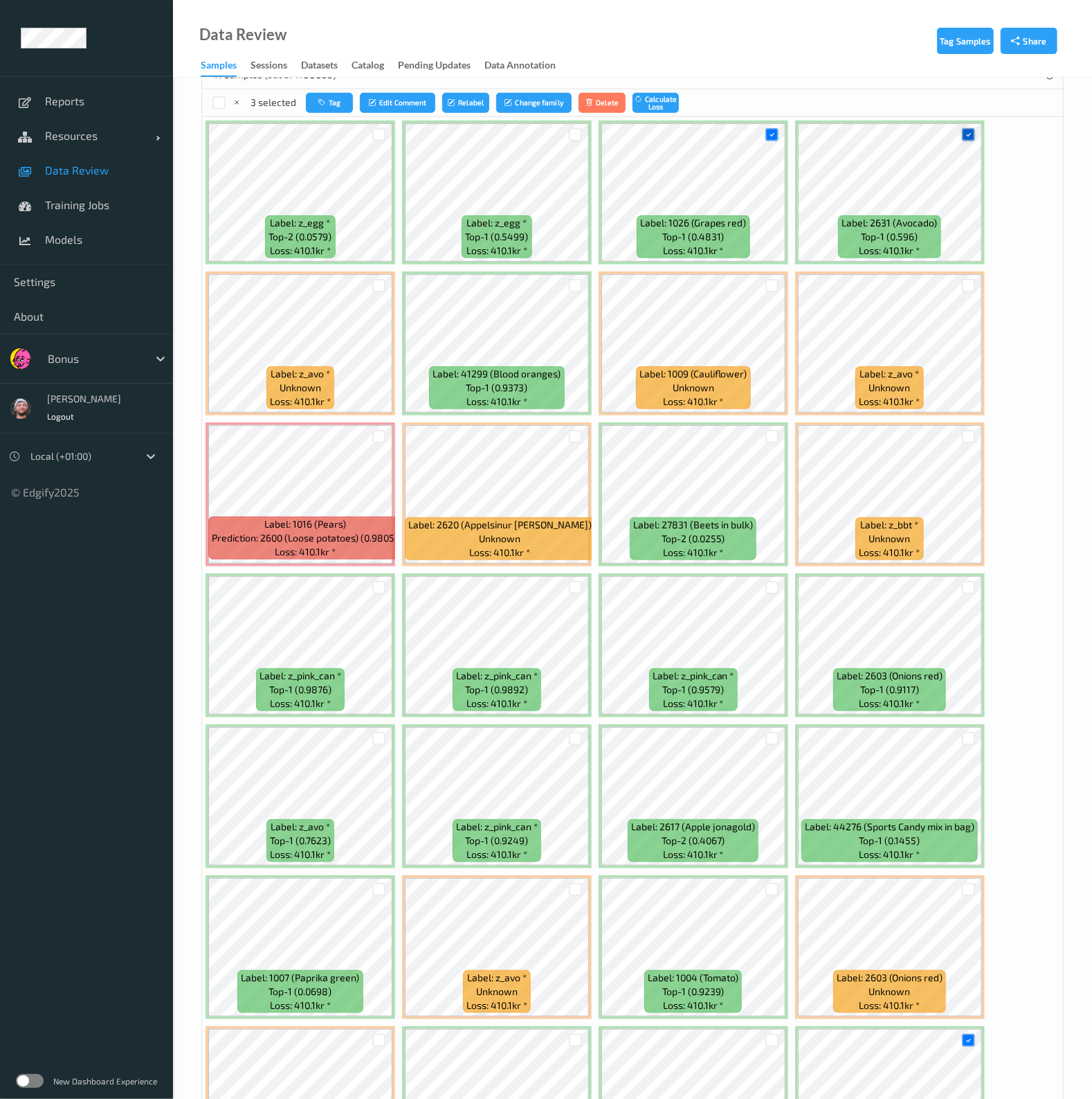
click at [972, 135] on div at bounding box center [969, 134] width 14 height 14
click at [773, 132] on icon at bounding box center [772, 134] width 9 height 9
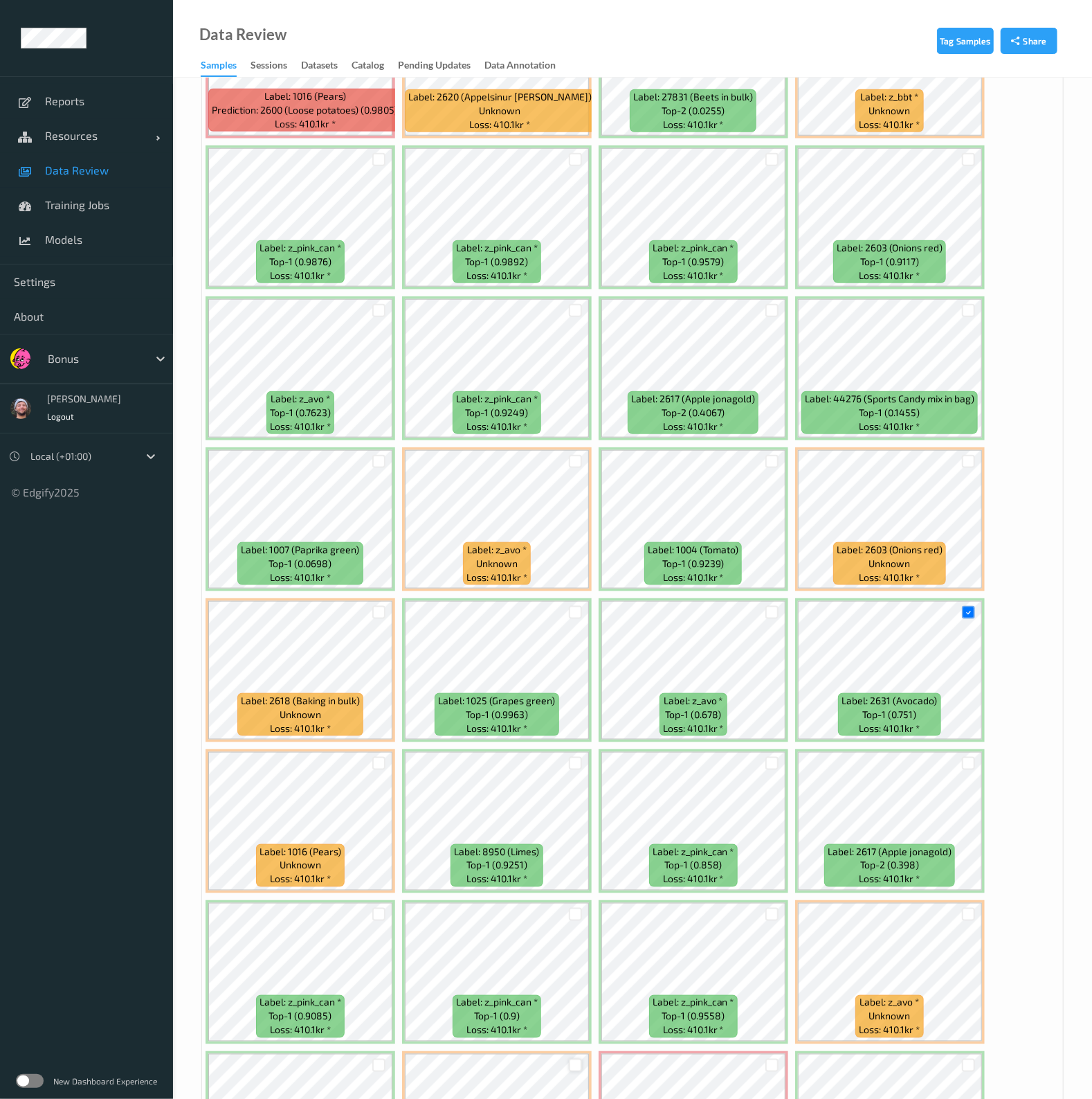
scroll to position [779, 0]
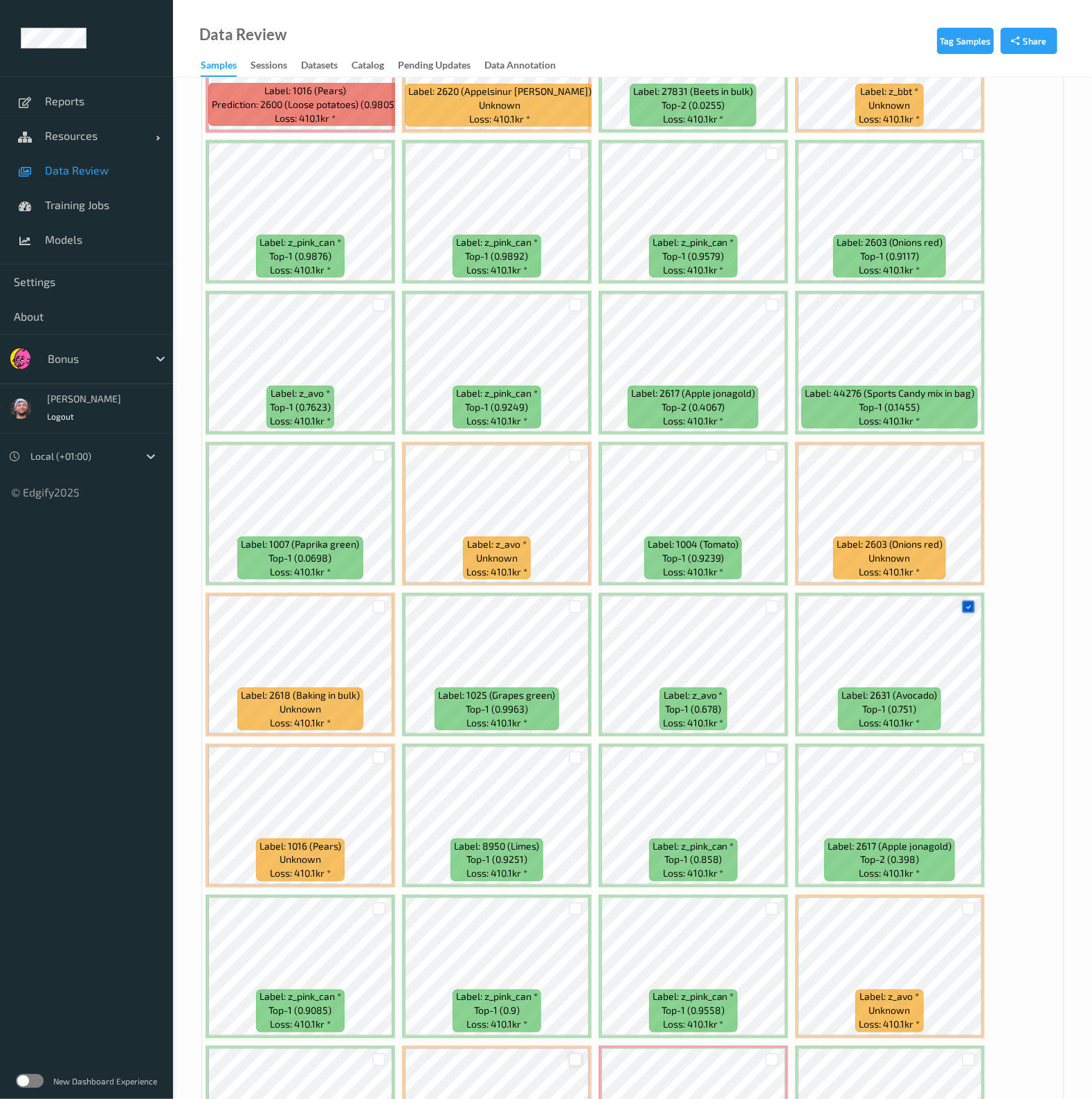
click at [963, 604] on div at bounding box center [969, 607] width 14 height 14
click at [377, 600] on div at bounding box center [379, 607] width 14 height 14
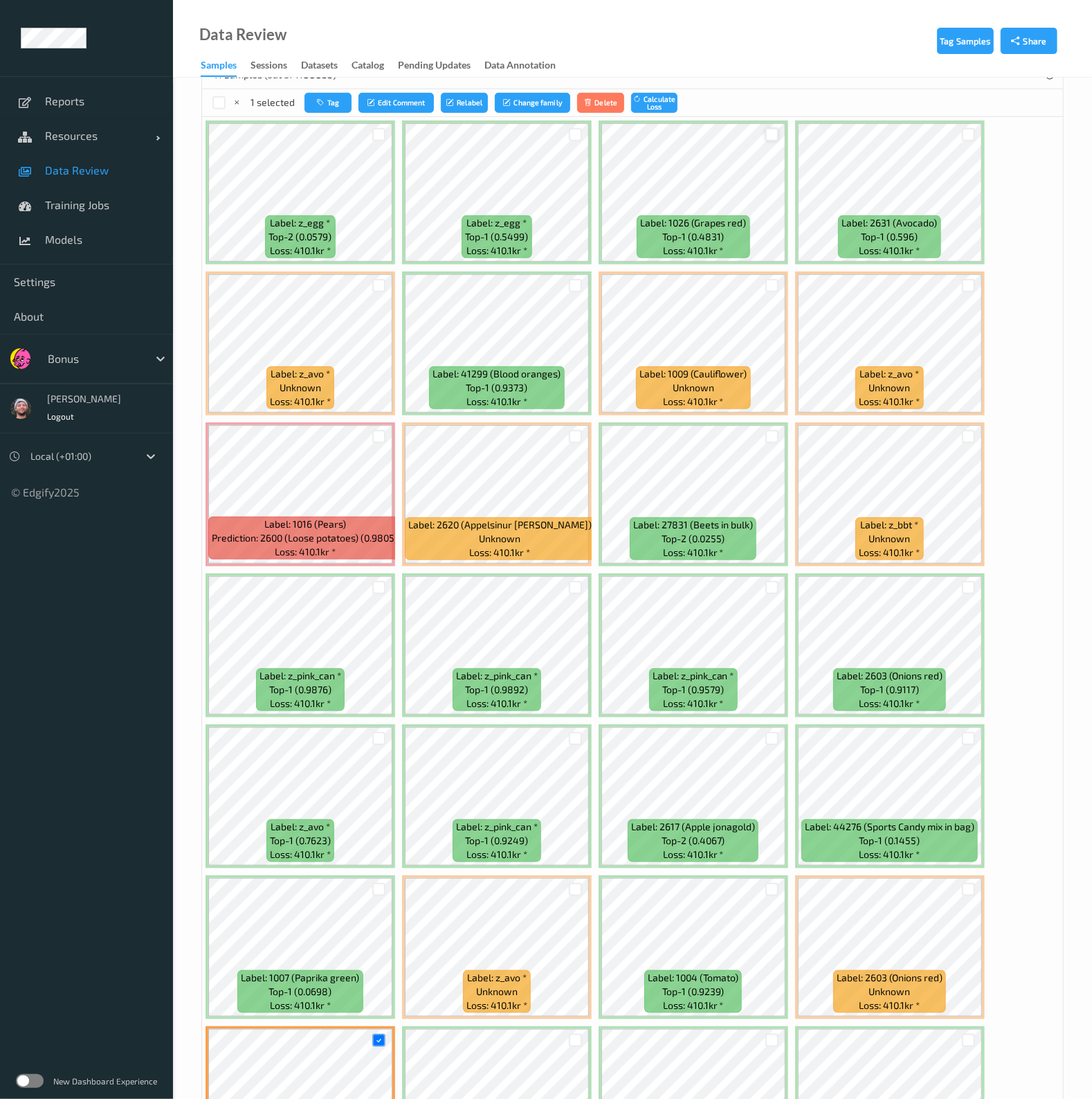
scroll to position [172, 0]
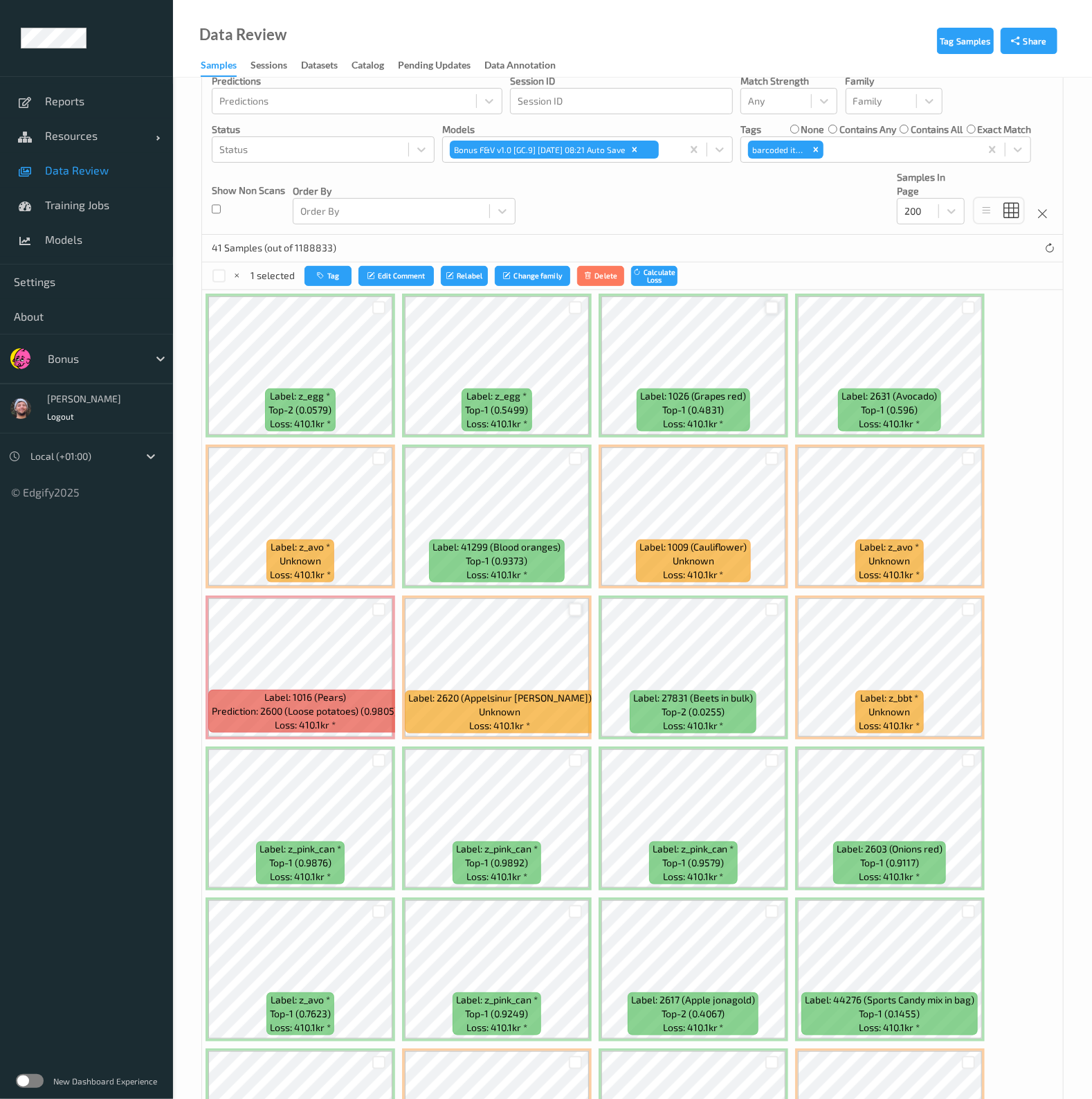
click at [578, 603] on div at bounding box center [576, 610] width 14 height 14
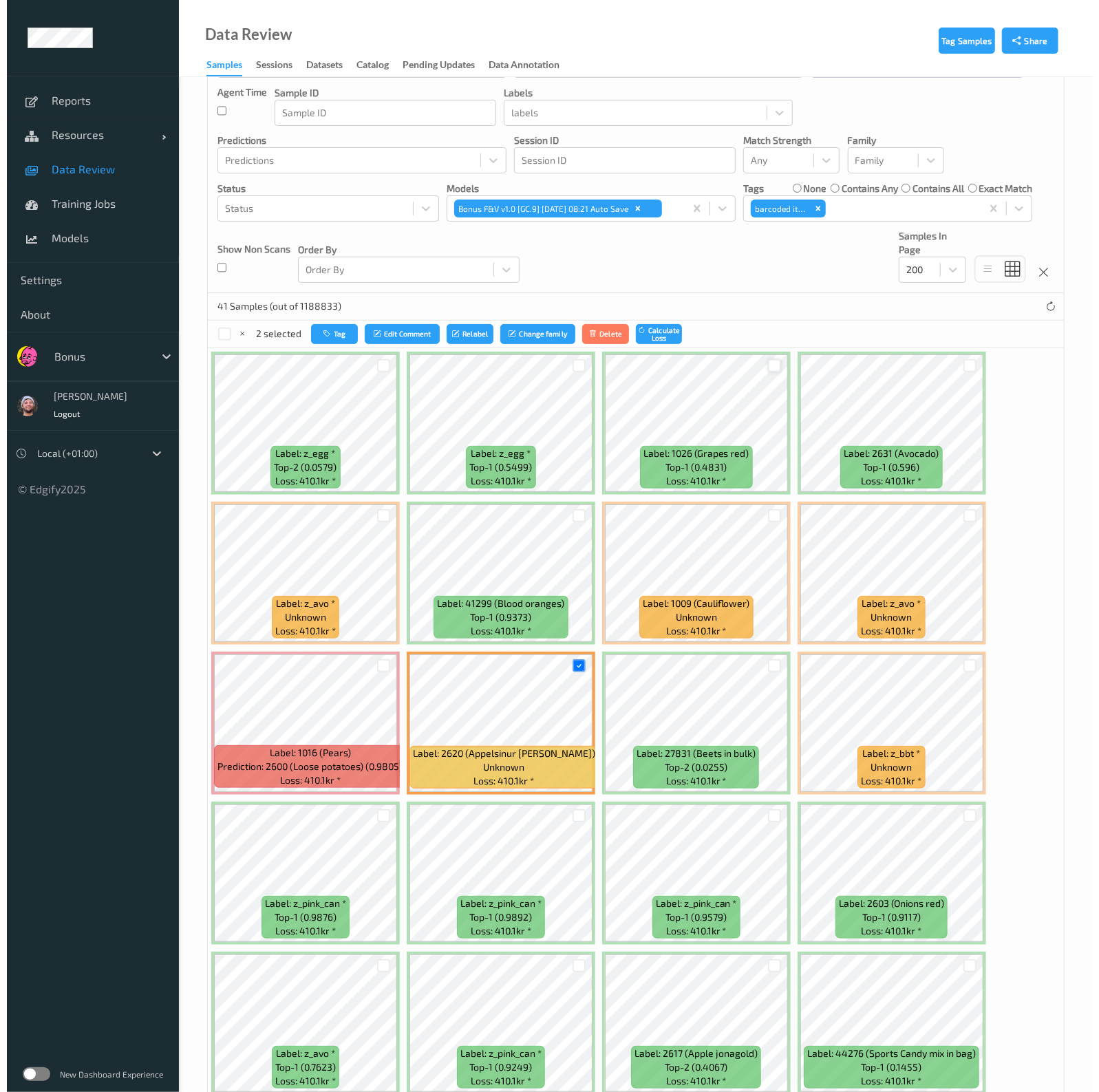
scroll to position [0, 0]
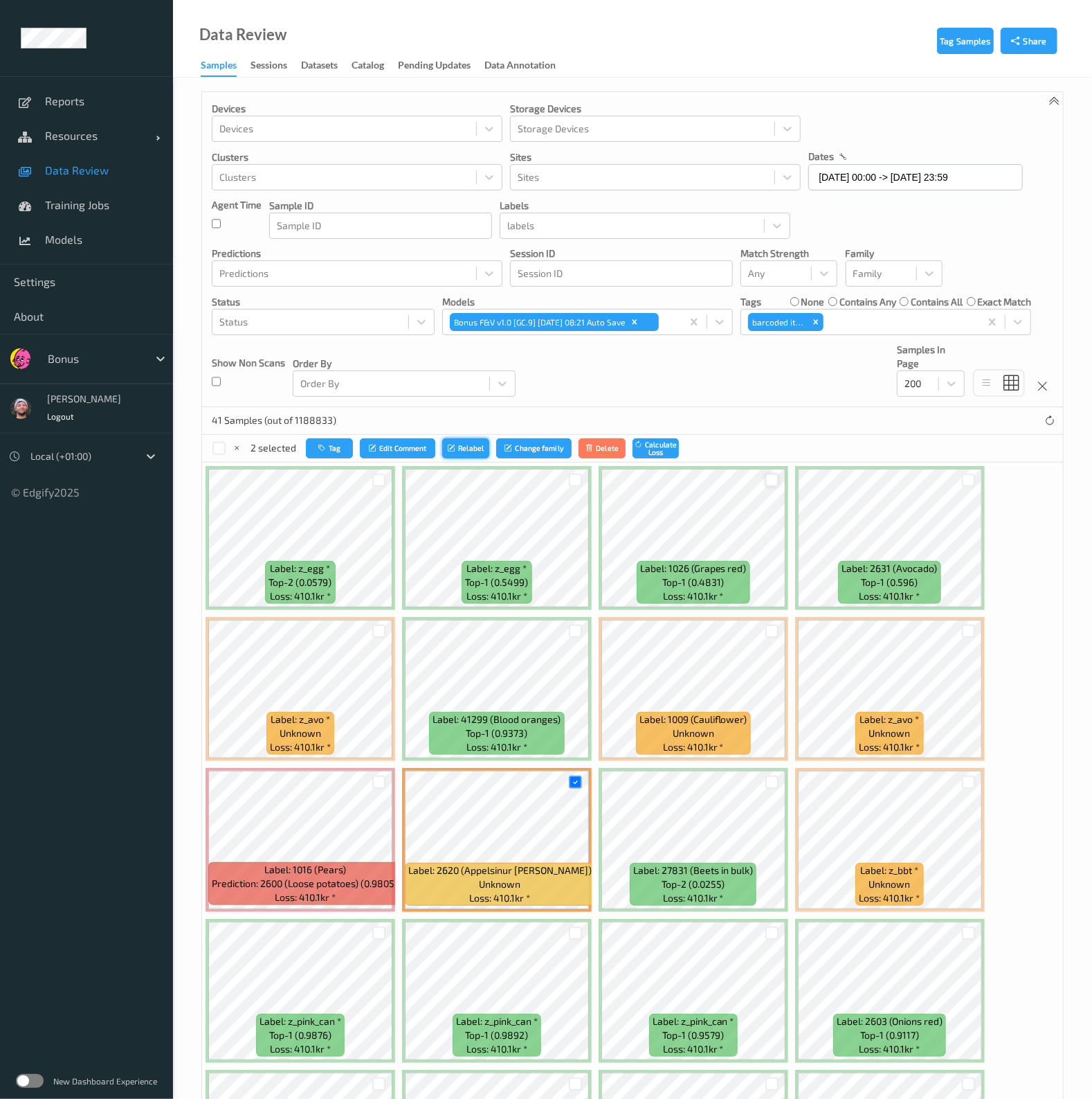
click at [479, 448] on button "Relabel" at bounding box center [466, 448] width 47 height 20
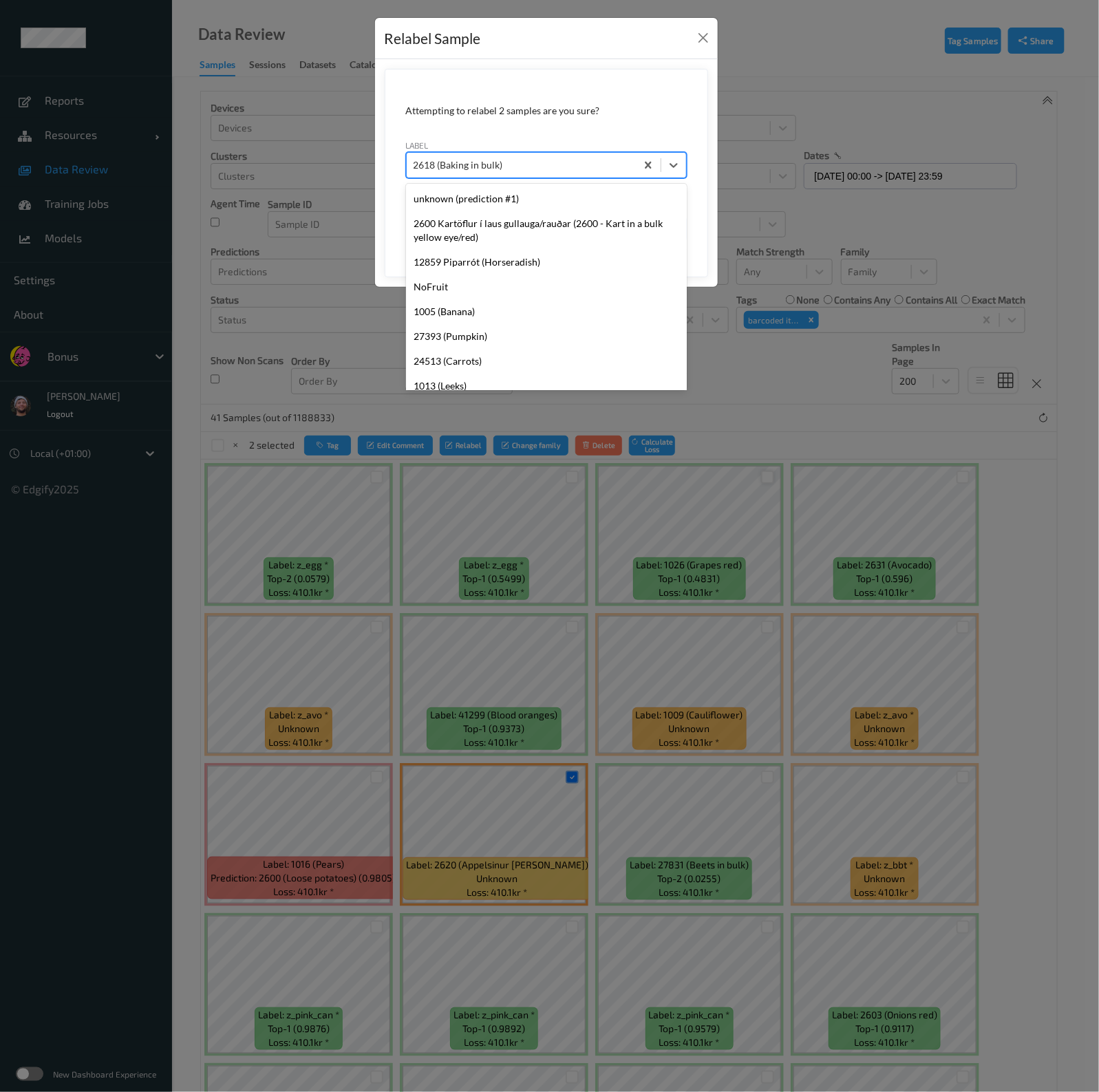
click at [565, 155] on div "2618 (Baking in bulk)" at bounding box center [521, 165] width 229 height 22
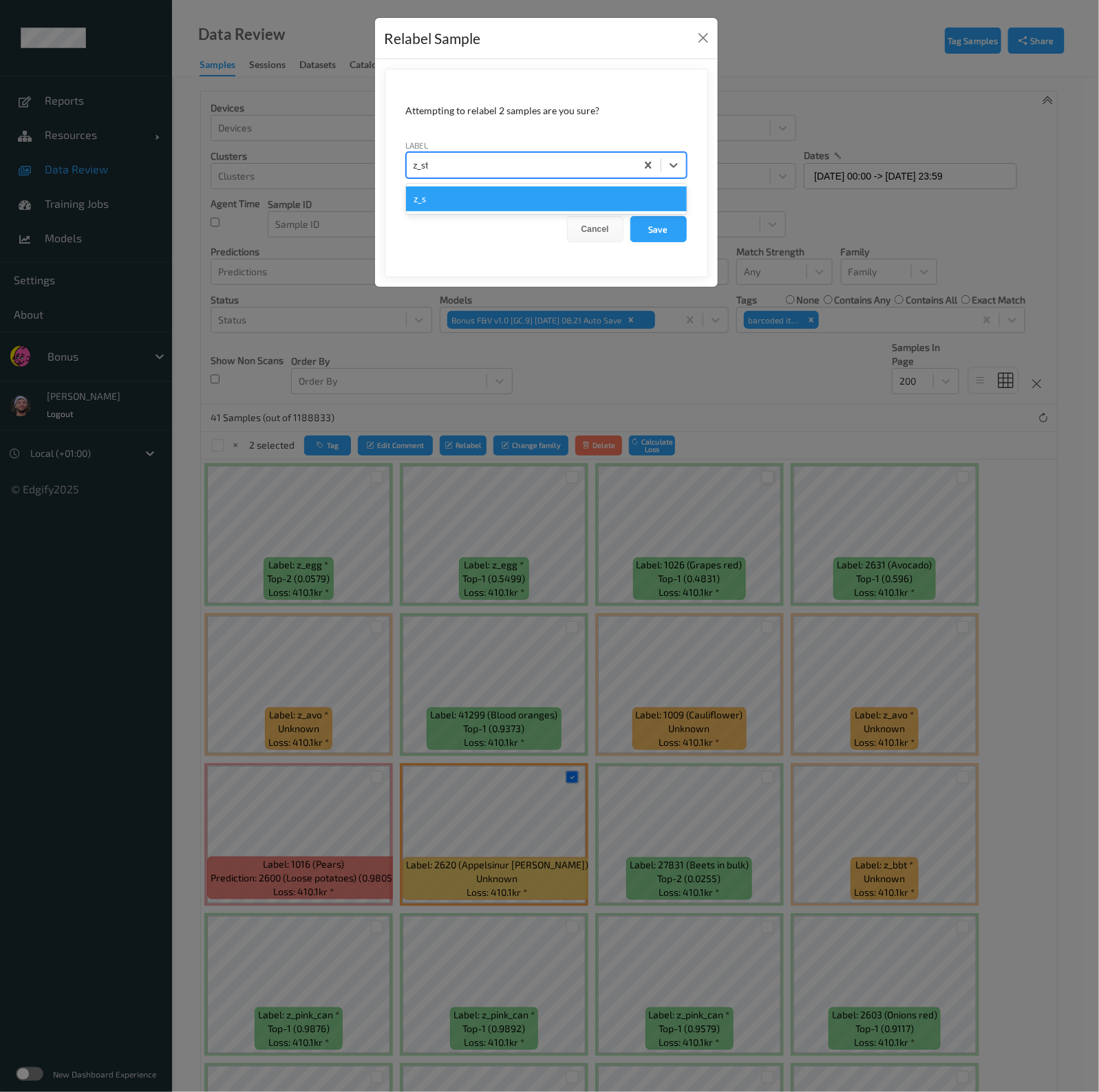
type input "z_str"
click at [630, 216] on button "Save" at bounding box center [658, 228] width 56 height 26
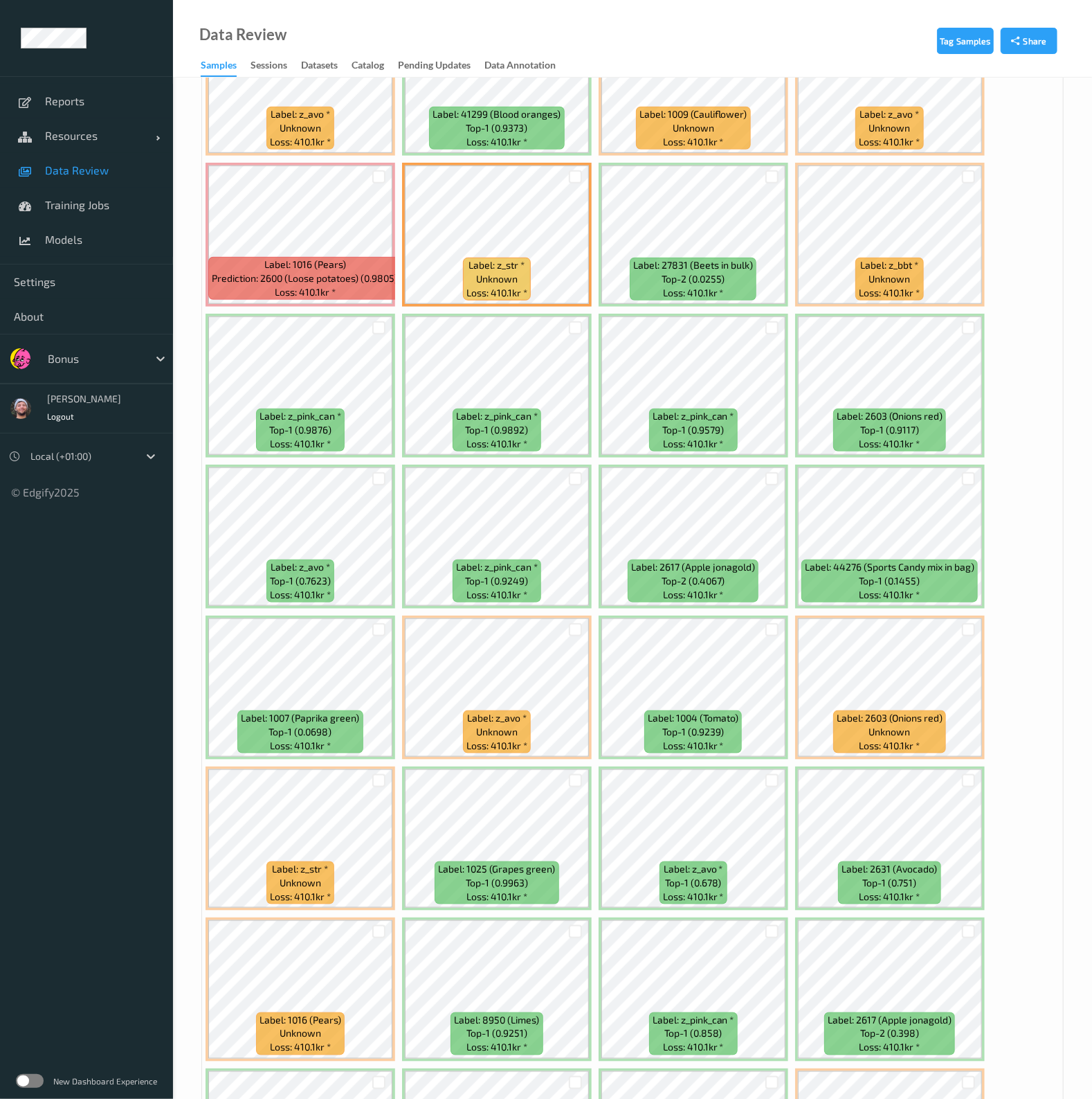
scroll to position [952, 0]
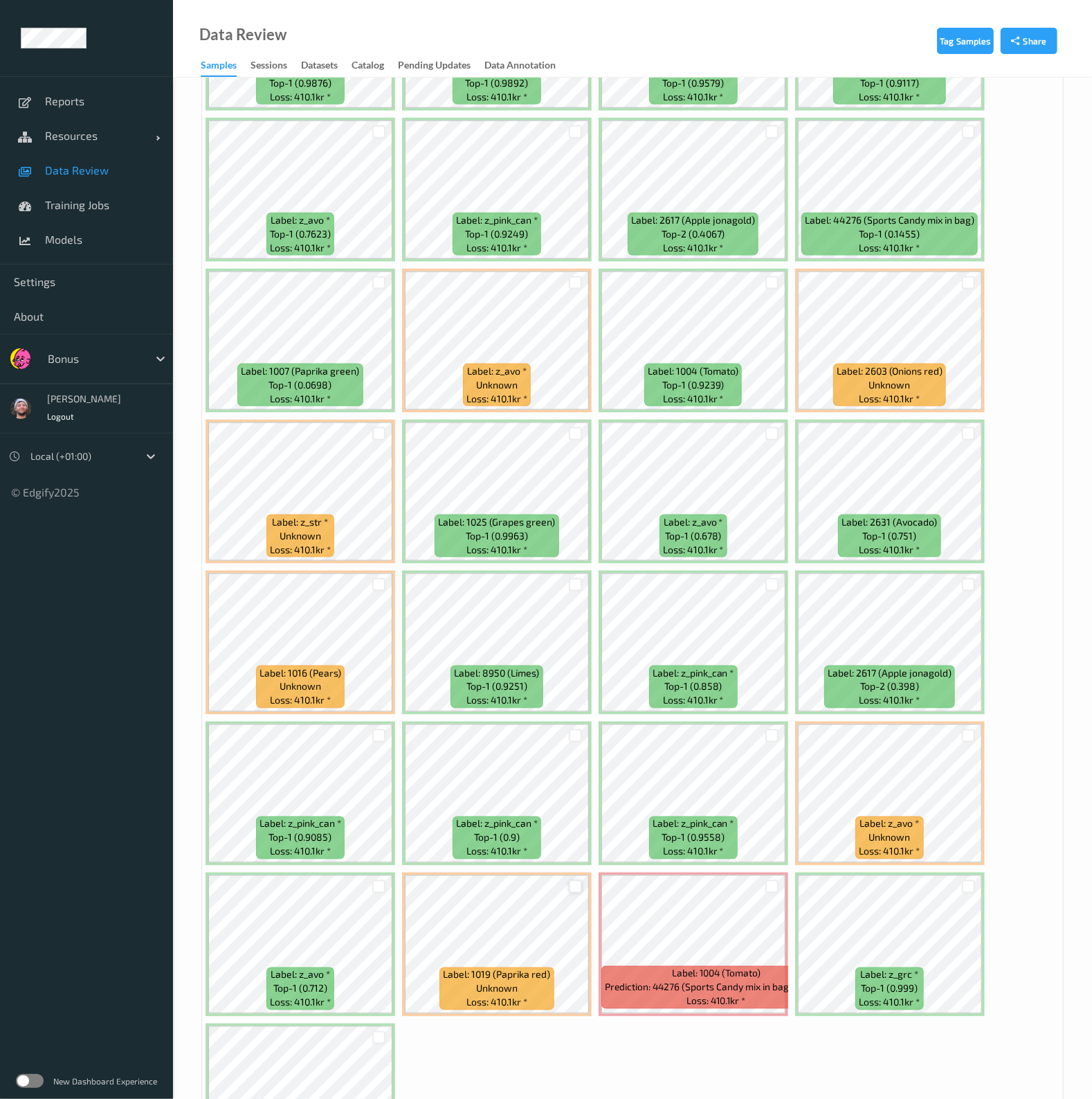
click at [571, 880] on div at bounding box center [576, 887] width 14 height 14
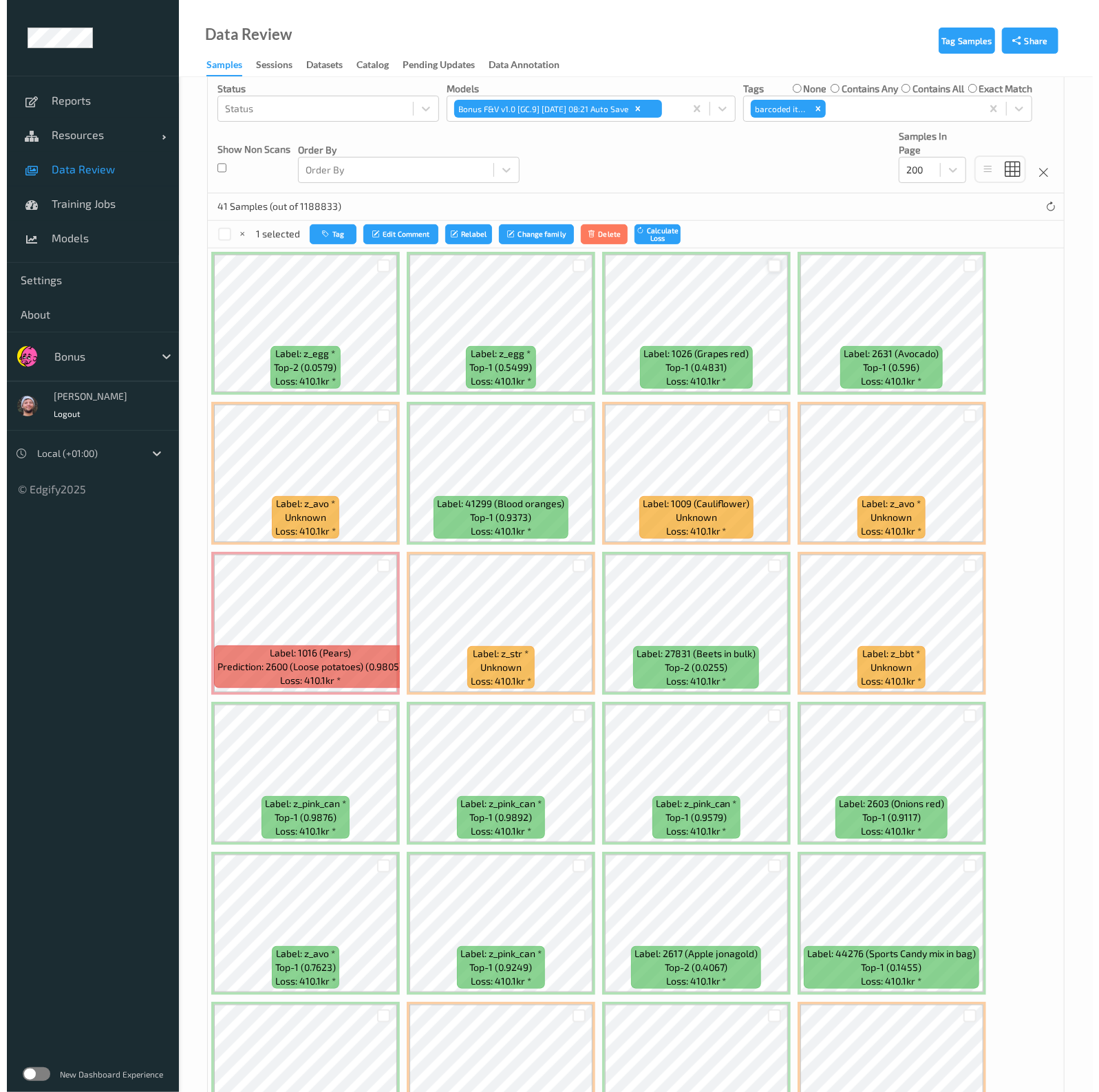
scroll to position [171, 0]
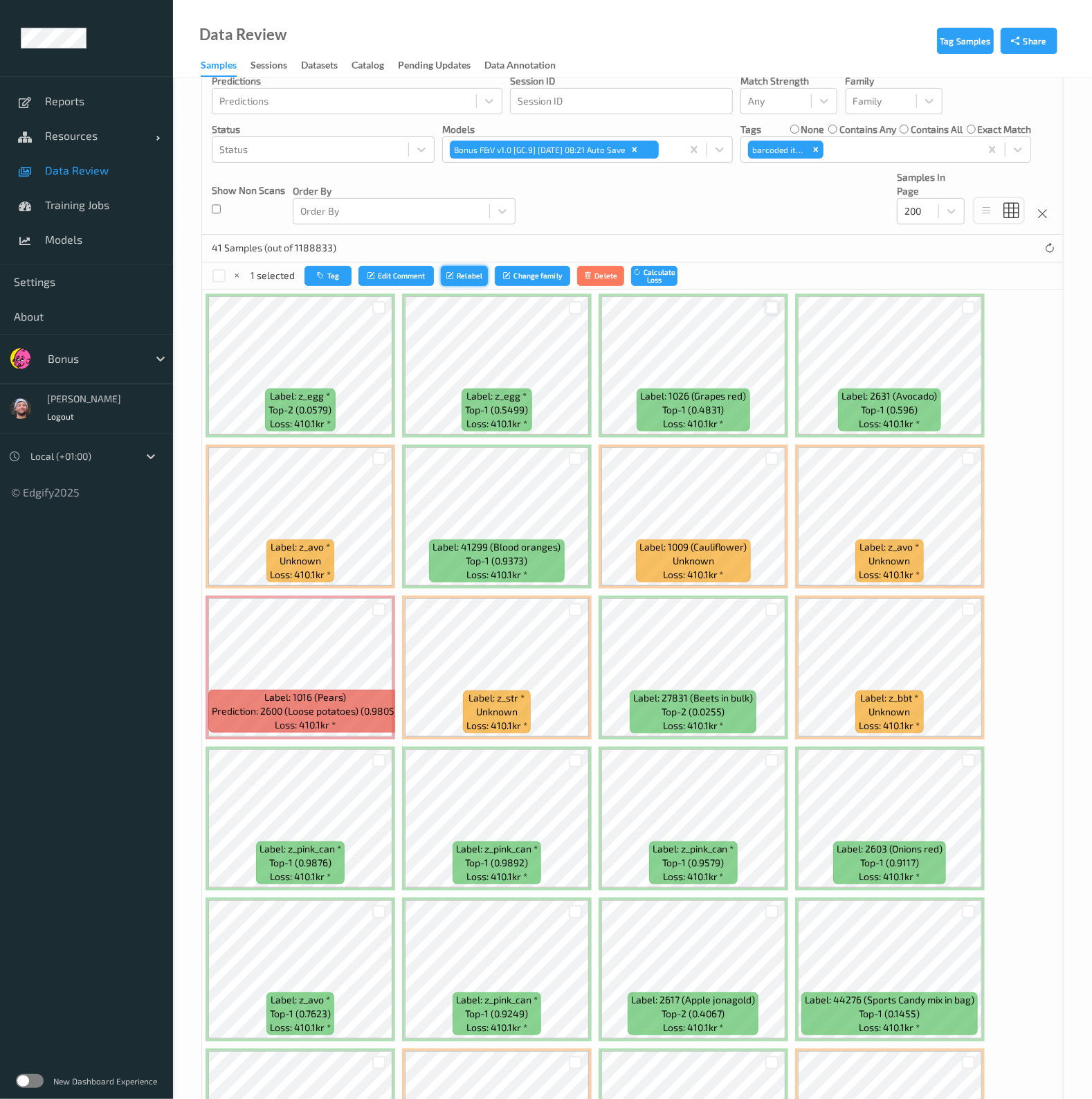
click at [468, 275] on button "Relabel" at bounding box center [465, 276] width 47 height 20
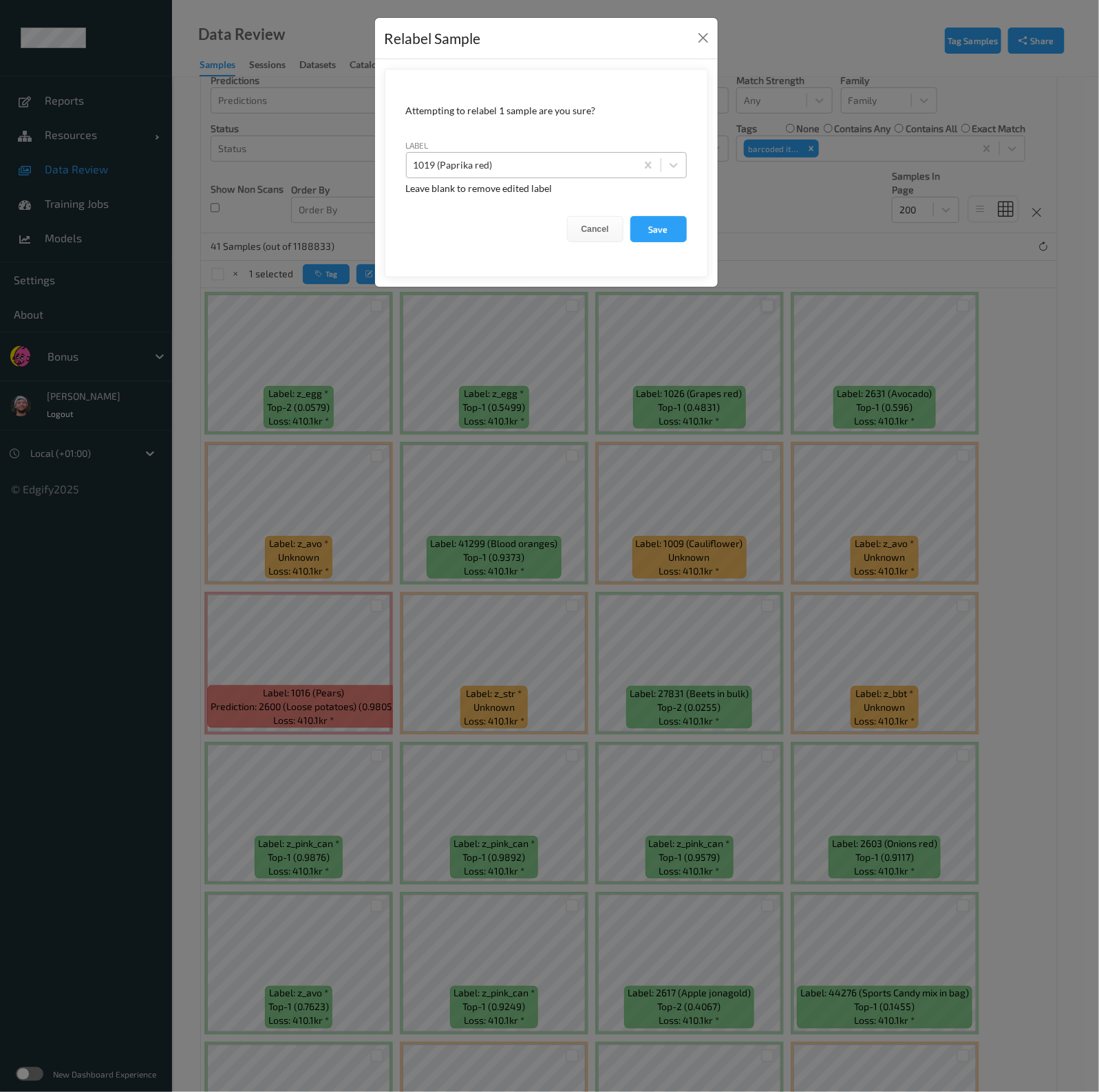
click at [531, 161] on div at bounding box center [521, 165] width 215 height 17
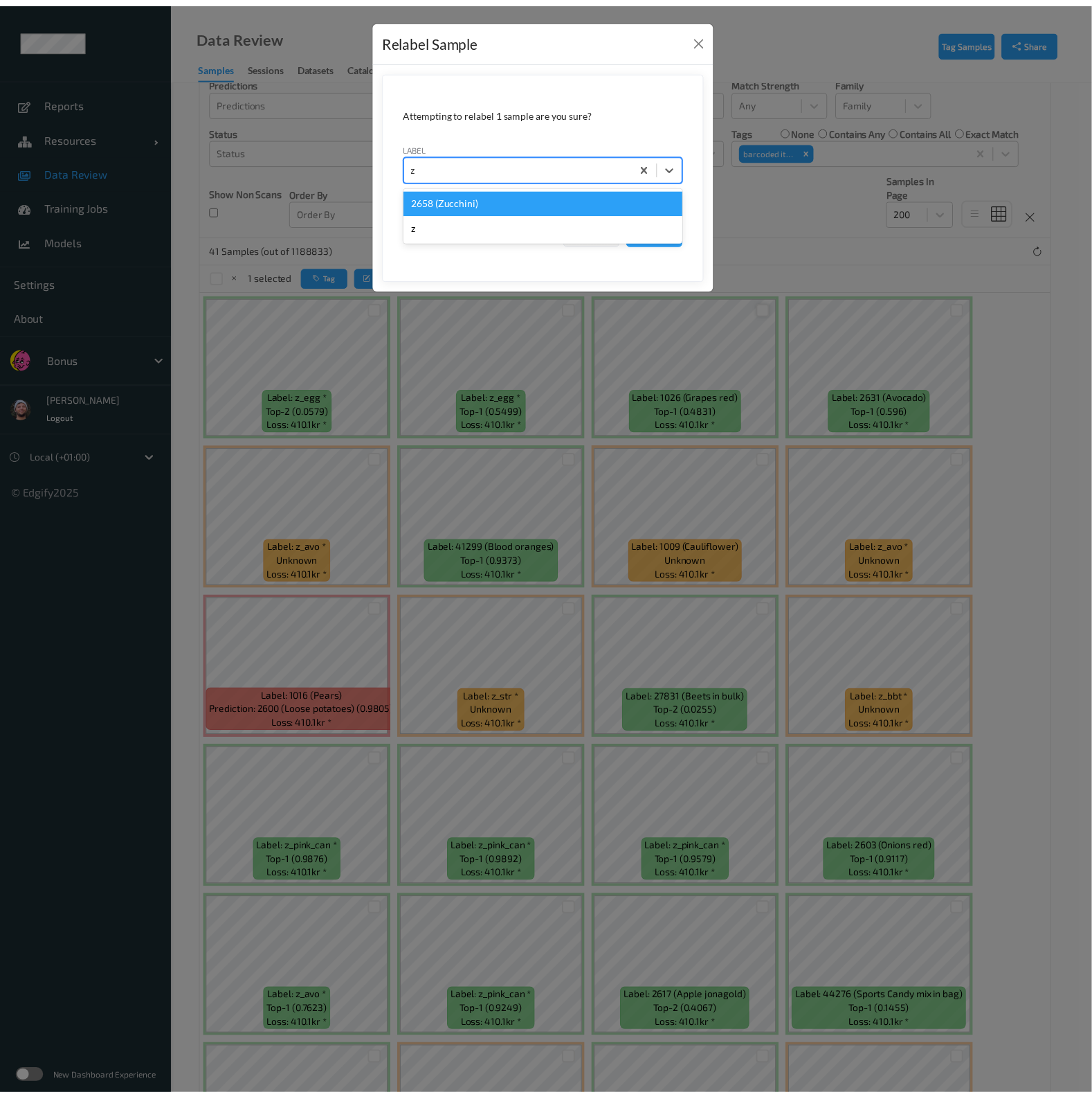
scroll to position [0, 0]
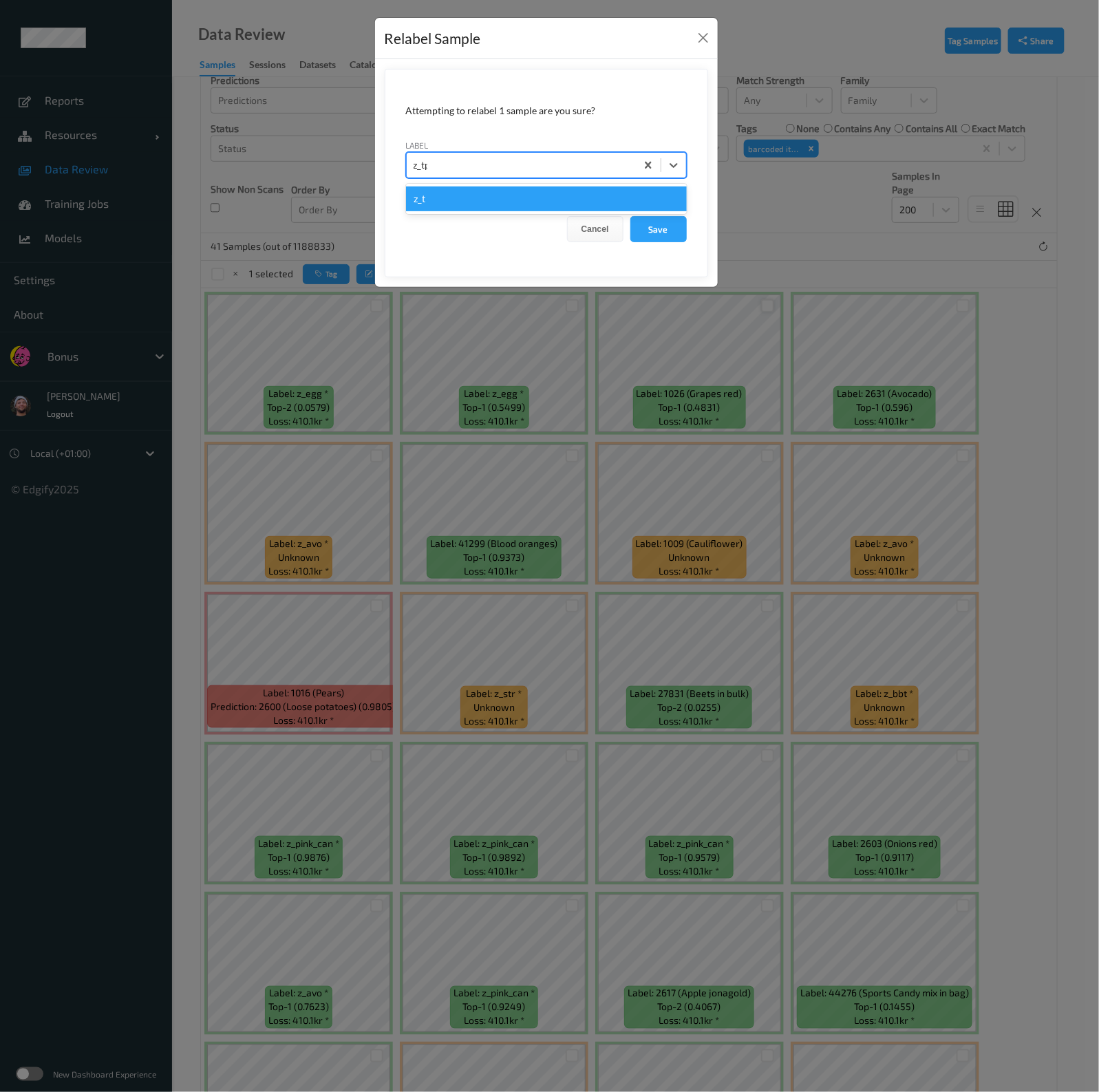
type input "z_tpt"
click at [630, 216] on button "Save" at bounding box center [658, 228] width 56 height 26
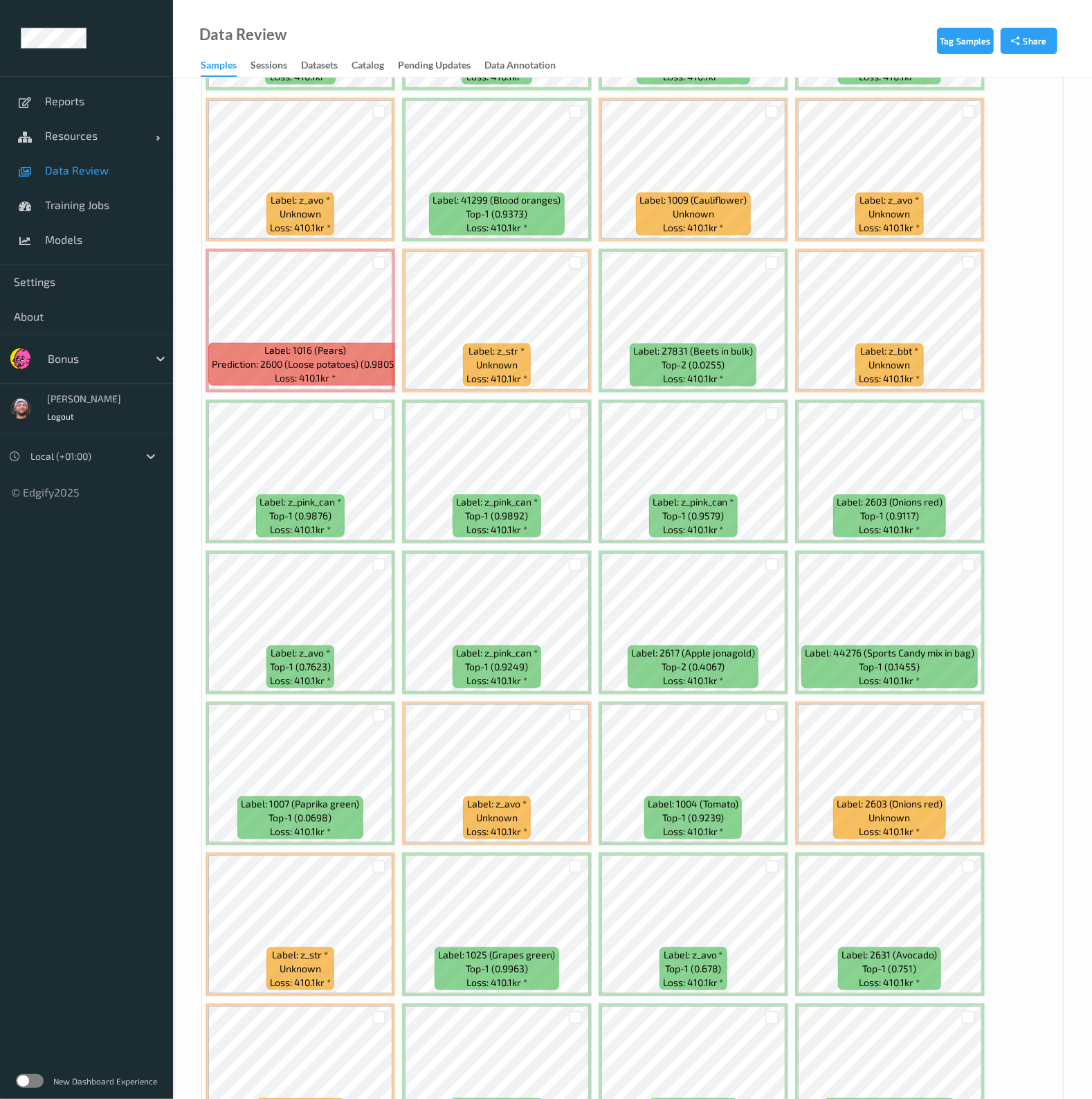
scroll to position [779, 0]
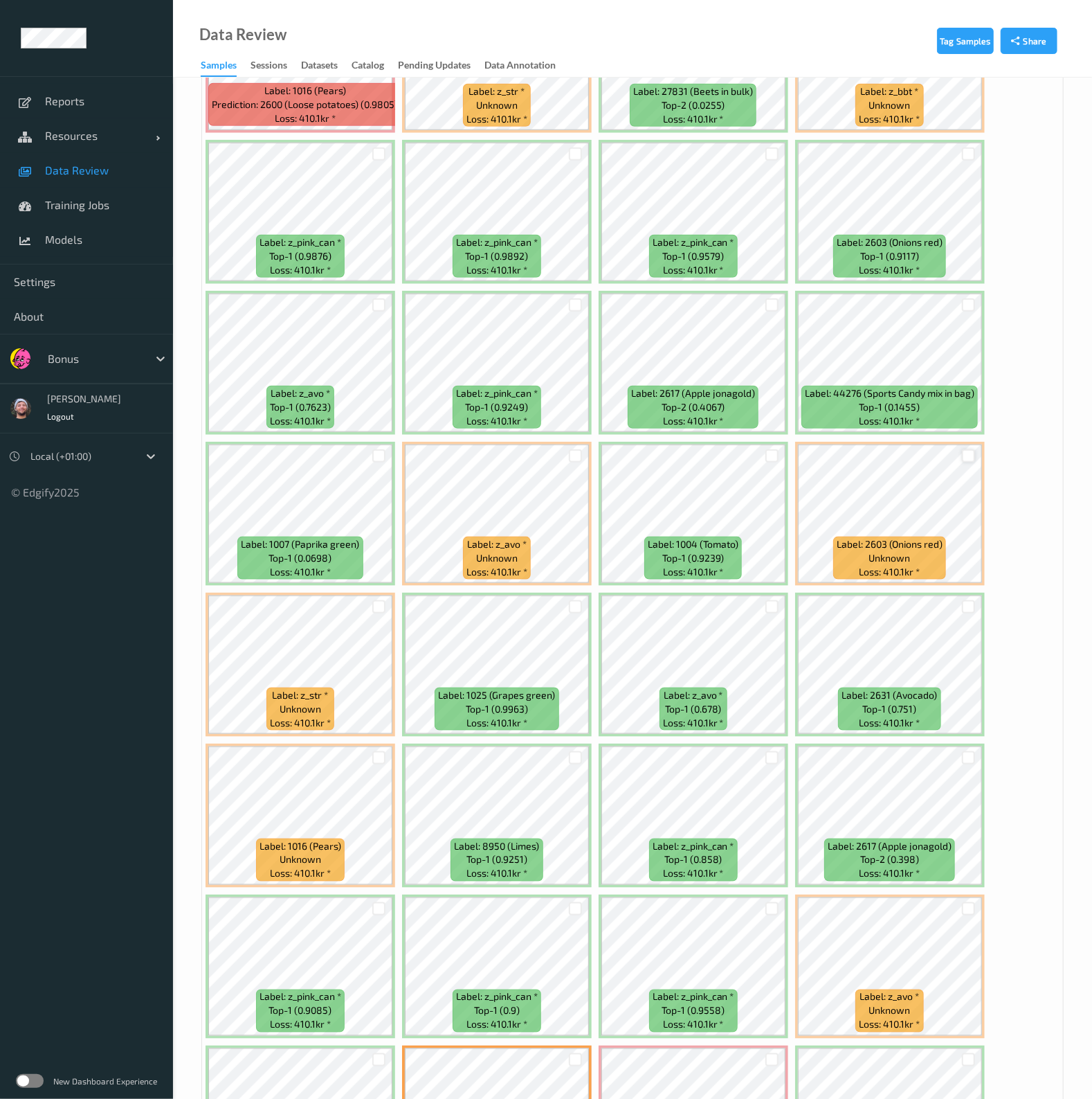
click at [964, 449] on div at bounding box center [969, 456] width 14 height 14
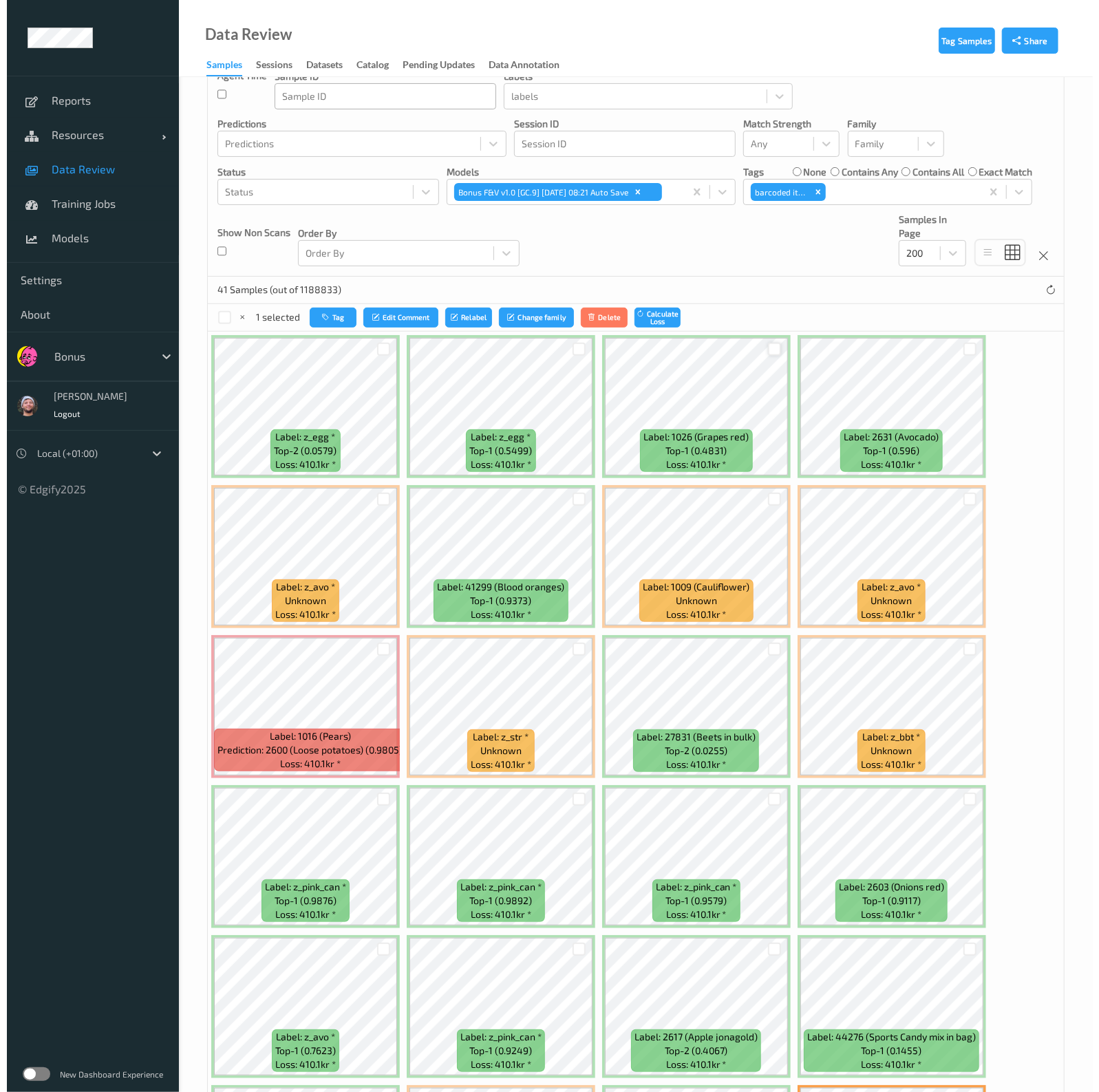
scroll to position [0, 0]
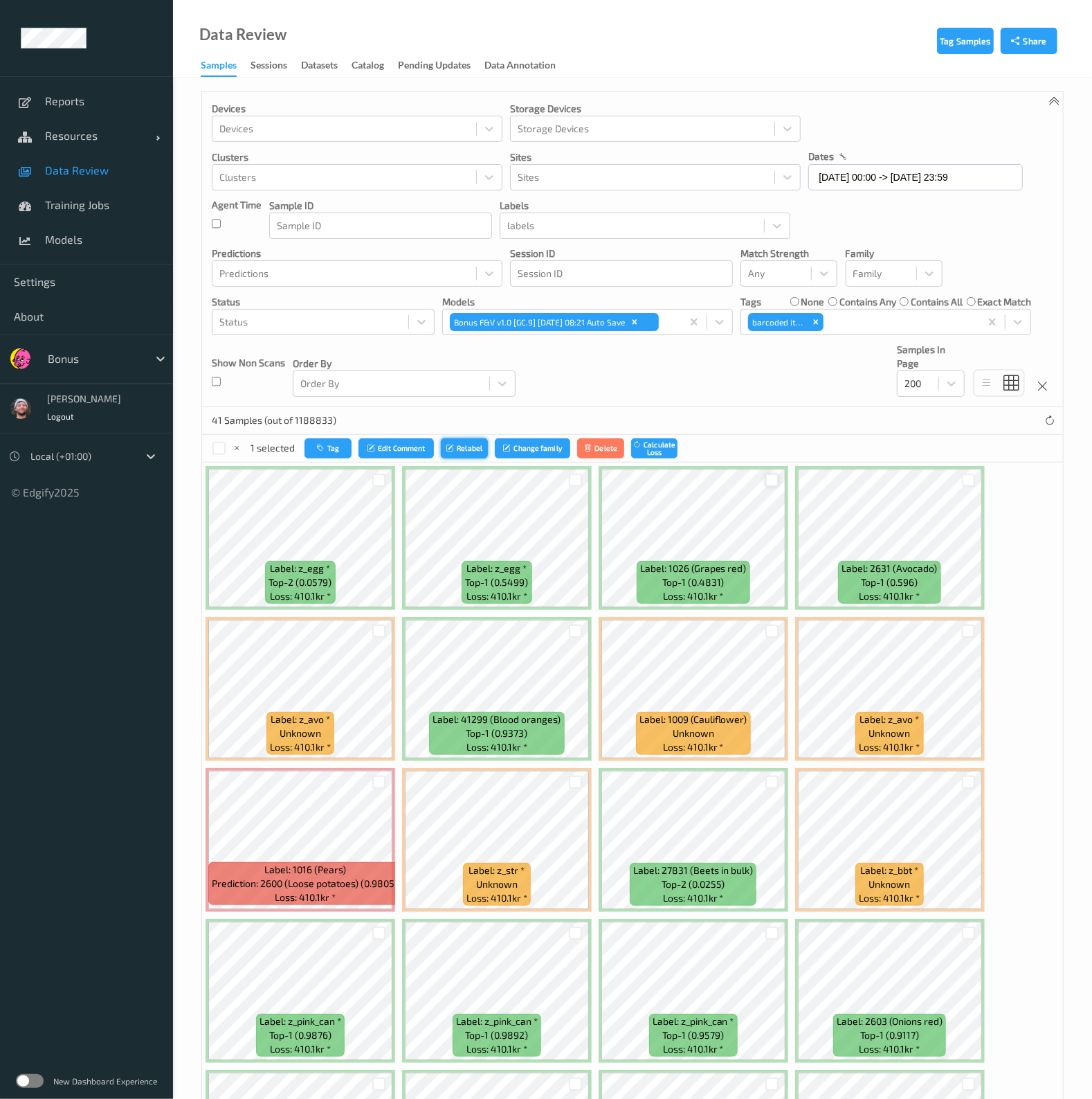
click at [469, 443] on button "Relabel" at bounding box center [465, 448] width 47 height 20
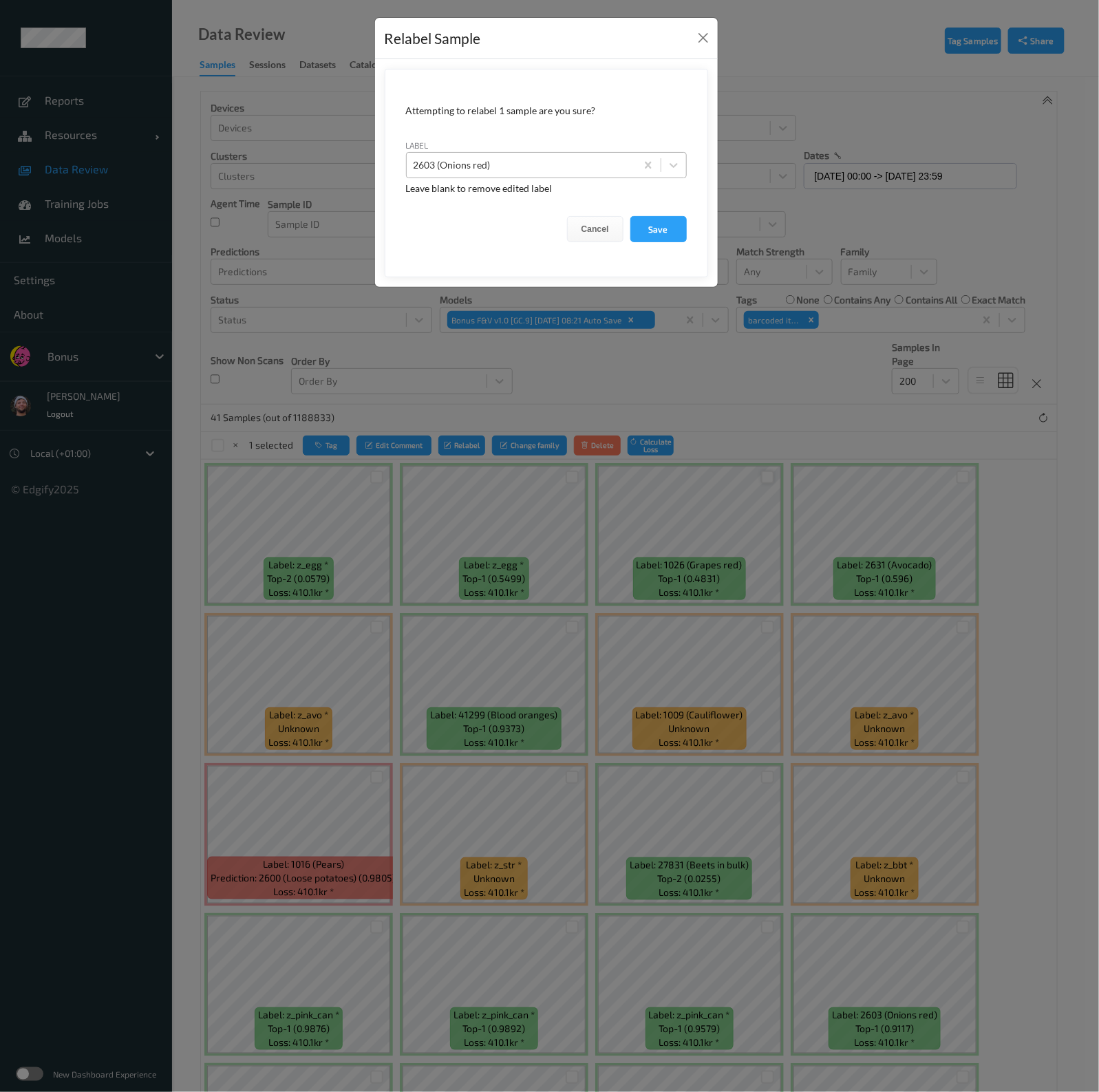
click at [545, 165] on div at bounding box center [521, 165] width 215 height 17
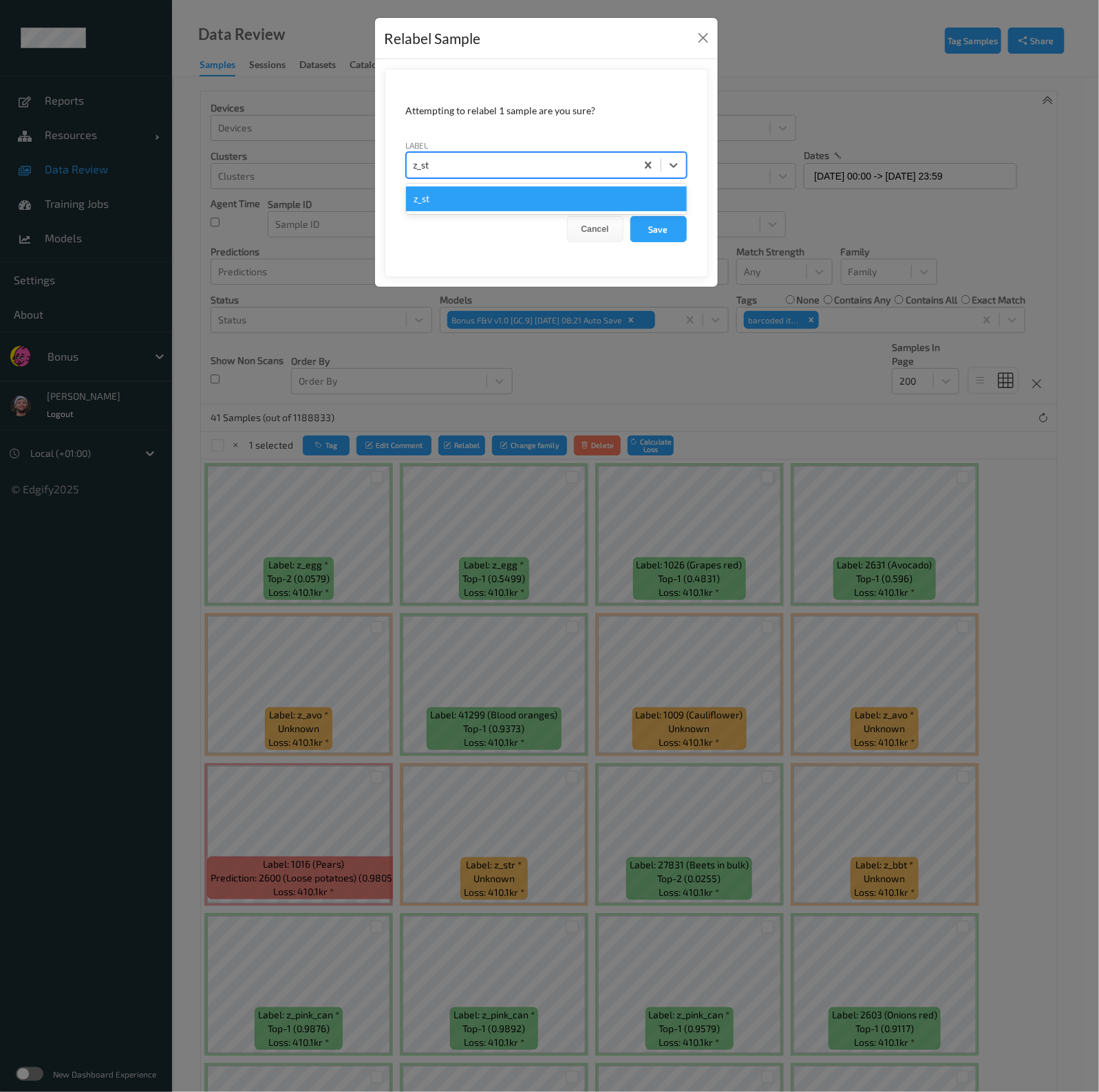
type input "z_str"
click at [630, 216] on button "Save" at bounding box center [658, 228] width 56 height 26
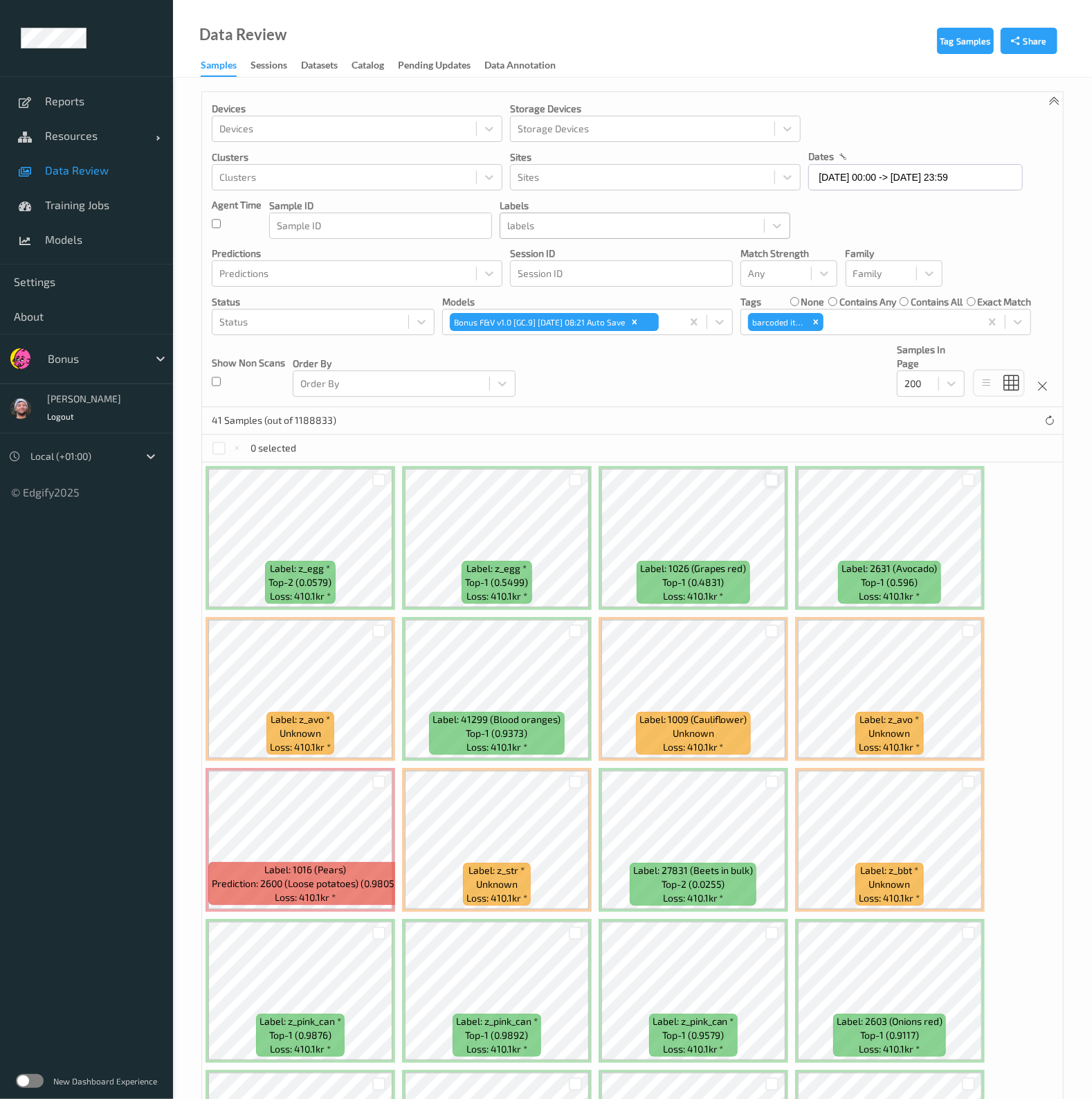
click at [608, 217] on div at bounding box center [632, 226] width 250 height 17
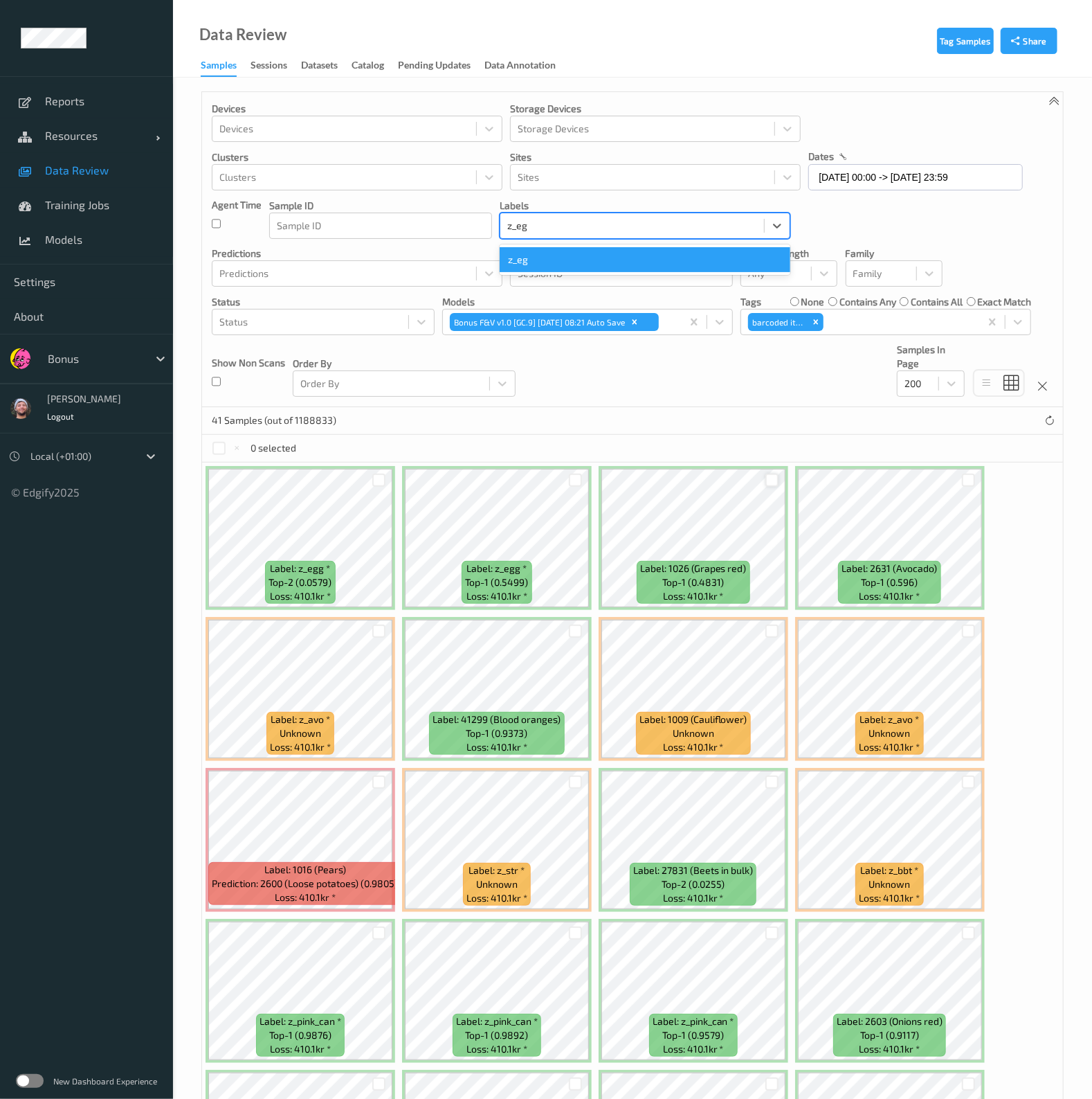
type input "z_egg"
click at [591, 260] on div "z_egg" at bounding box center [645, 259] width 291 height 25
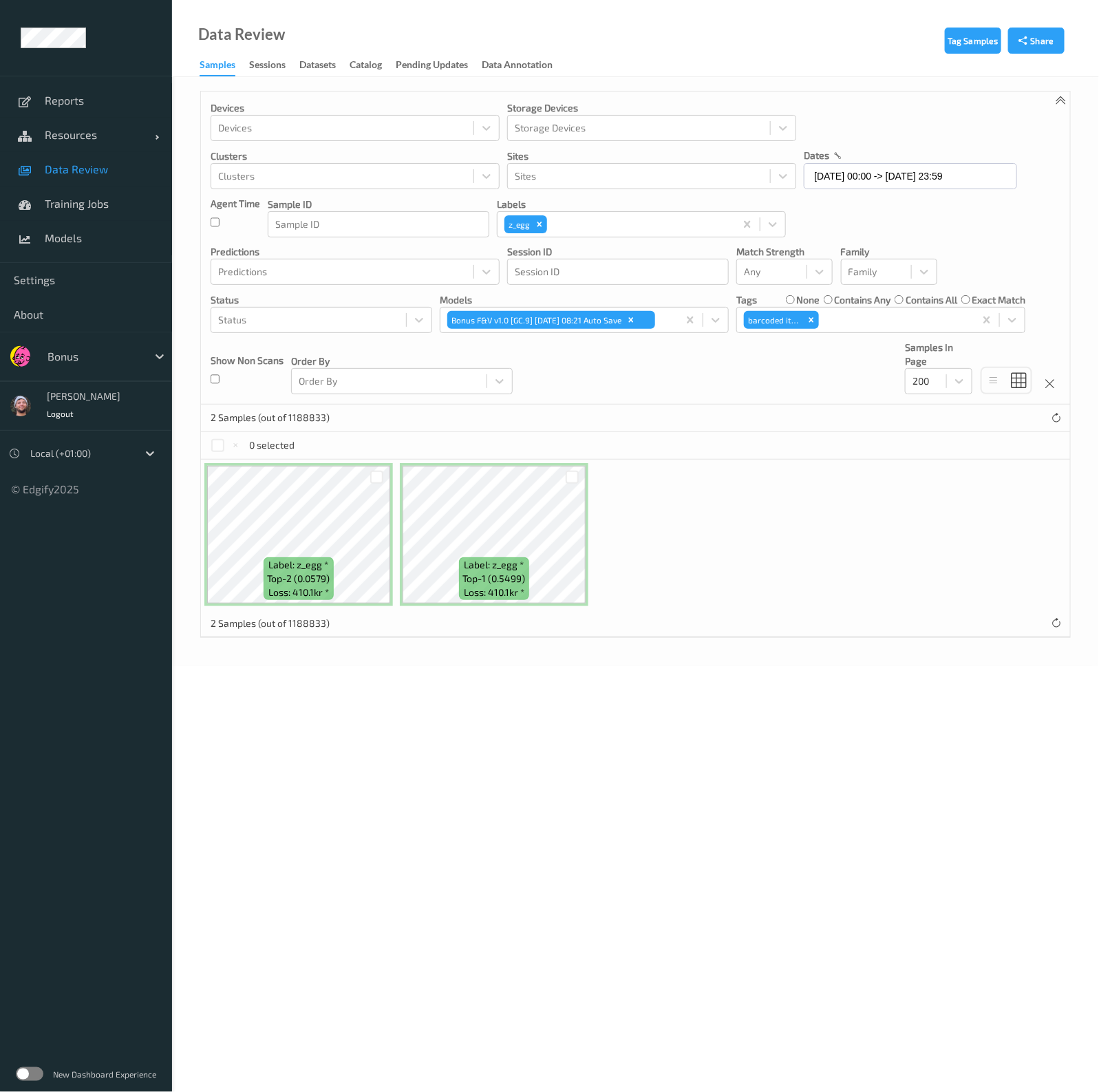
click at [781, 108] on p "Storage Devices" at bounding box center [651, 108] width 289 height 13
click at [849, 175] on input "03/10/2025 00:00 -> 05/10/2025 23:59" at bounding box center [910, 176] width 213 height 26
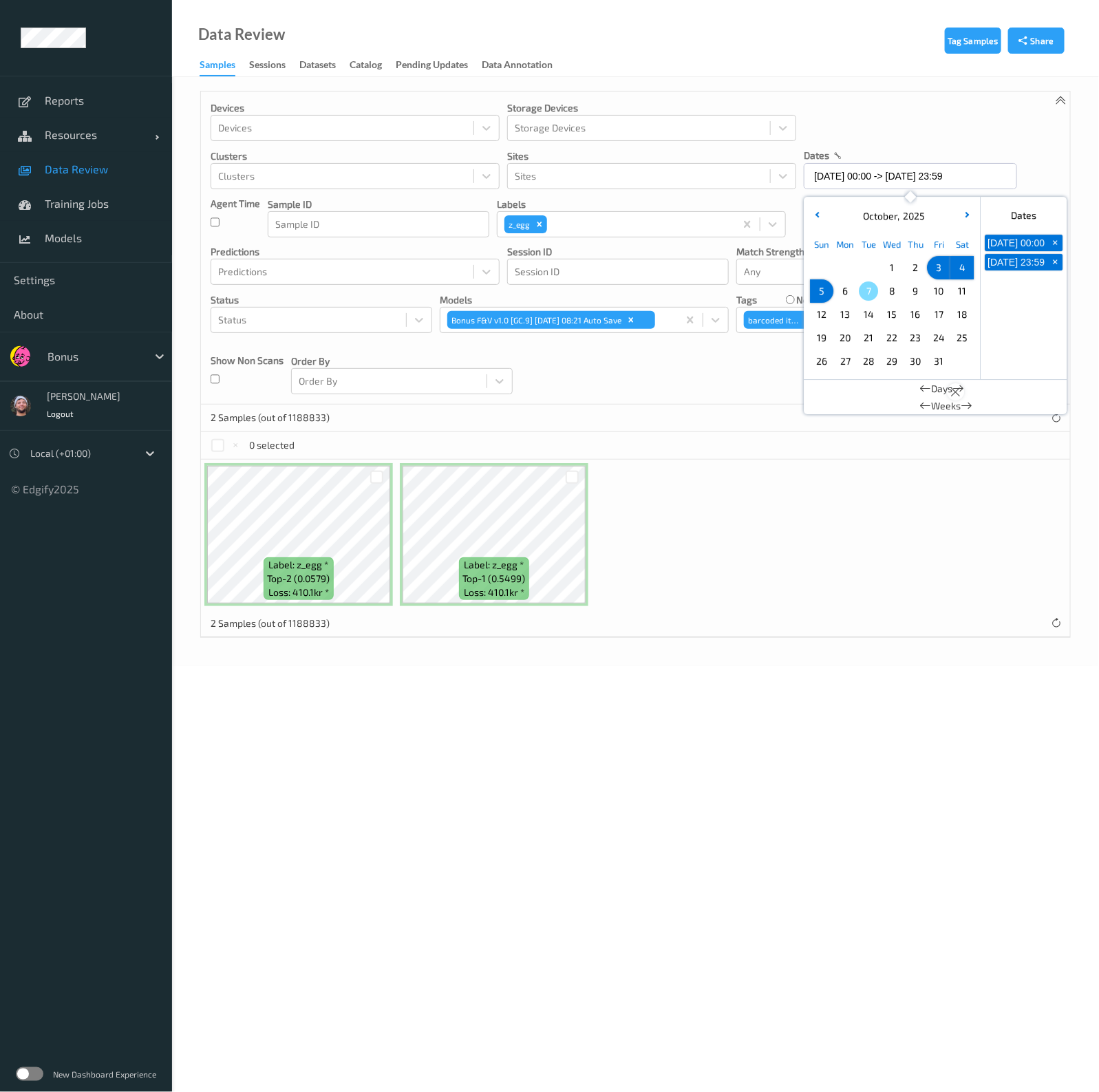
click at [957, 391] on icon at bounding box center [955, 391] width 12 height 13
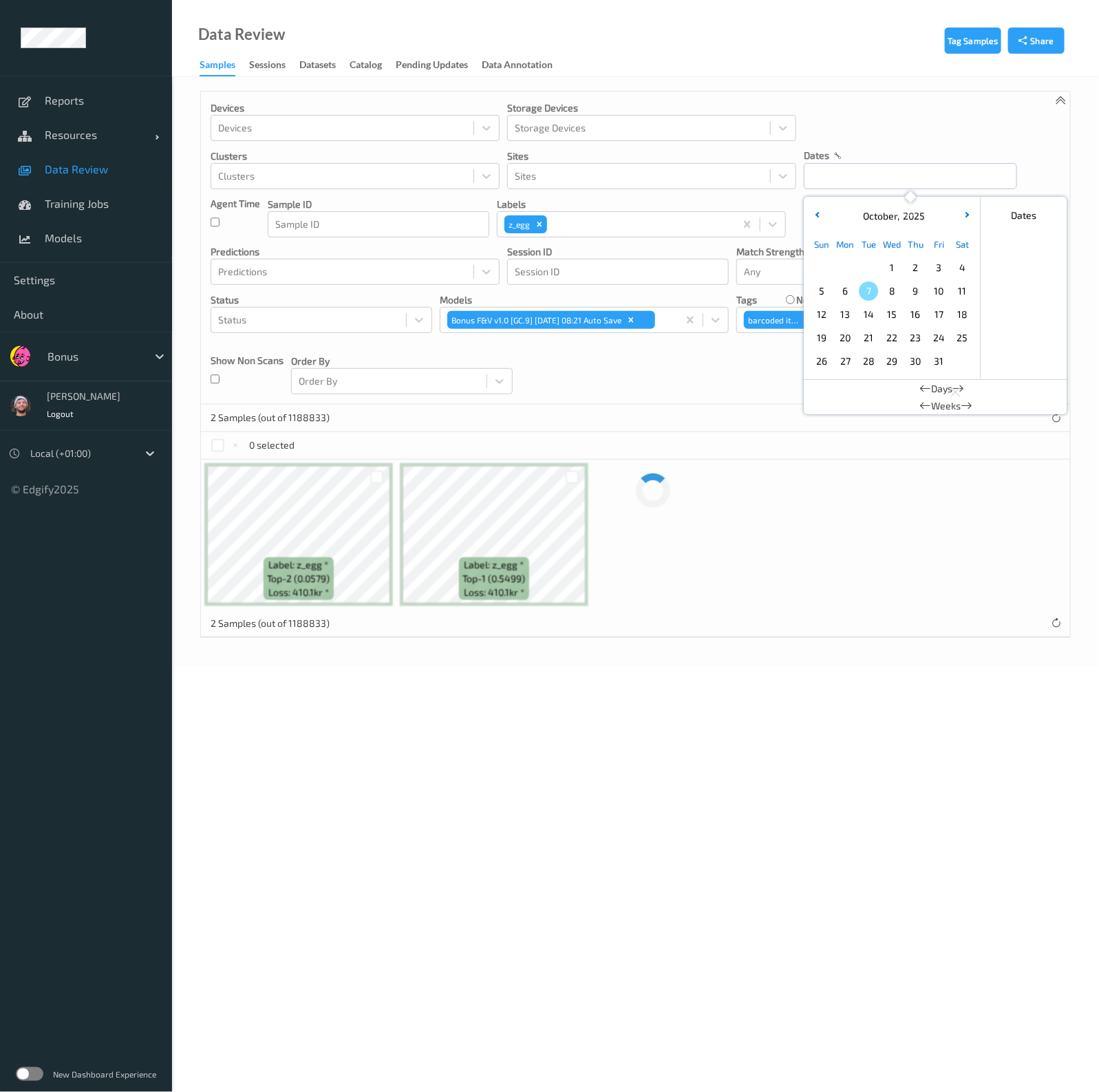
click at [877, 131] on div "Devices Devices Storage Devices Storage Devices Clusters Clusters Sites Sites d…" at bounding box center [635, 248] width 869 height 313
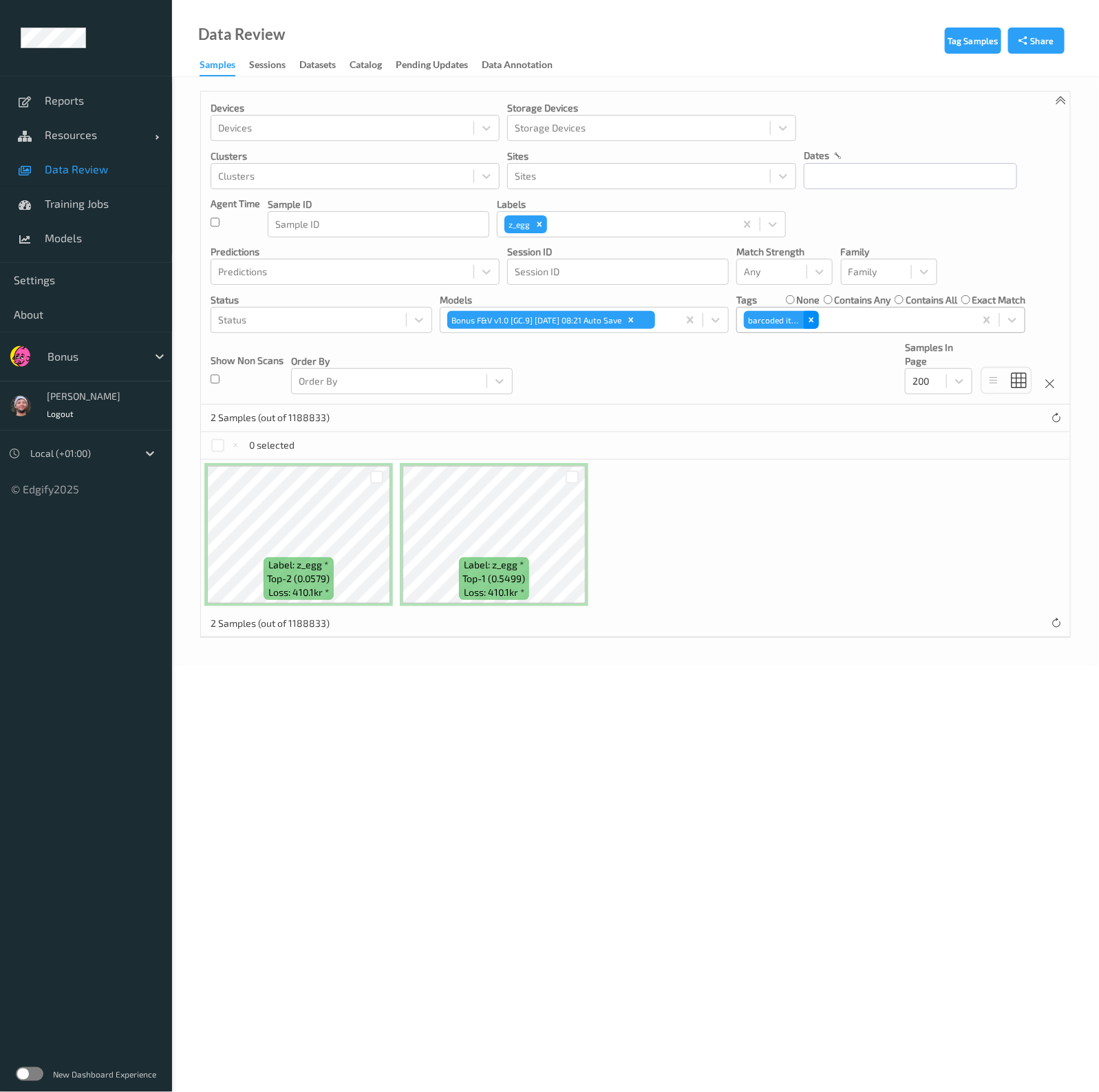
click at [814, 320] on icon "Remove barcoded item" at bounding box center [811, 319] width 9 height 9
click at [540, 226] on icon "Remove z_egg" at bounding box center [540, 224] width 5 height 5
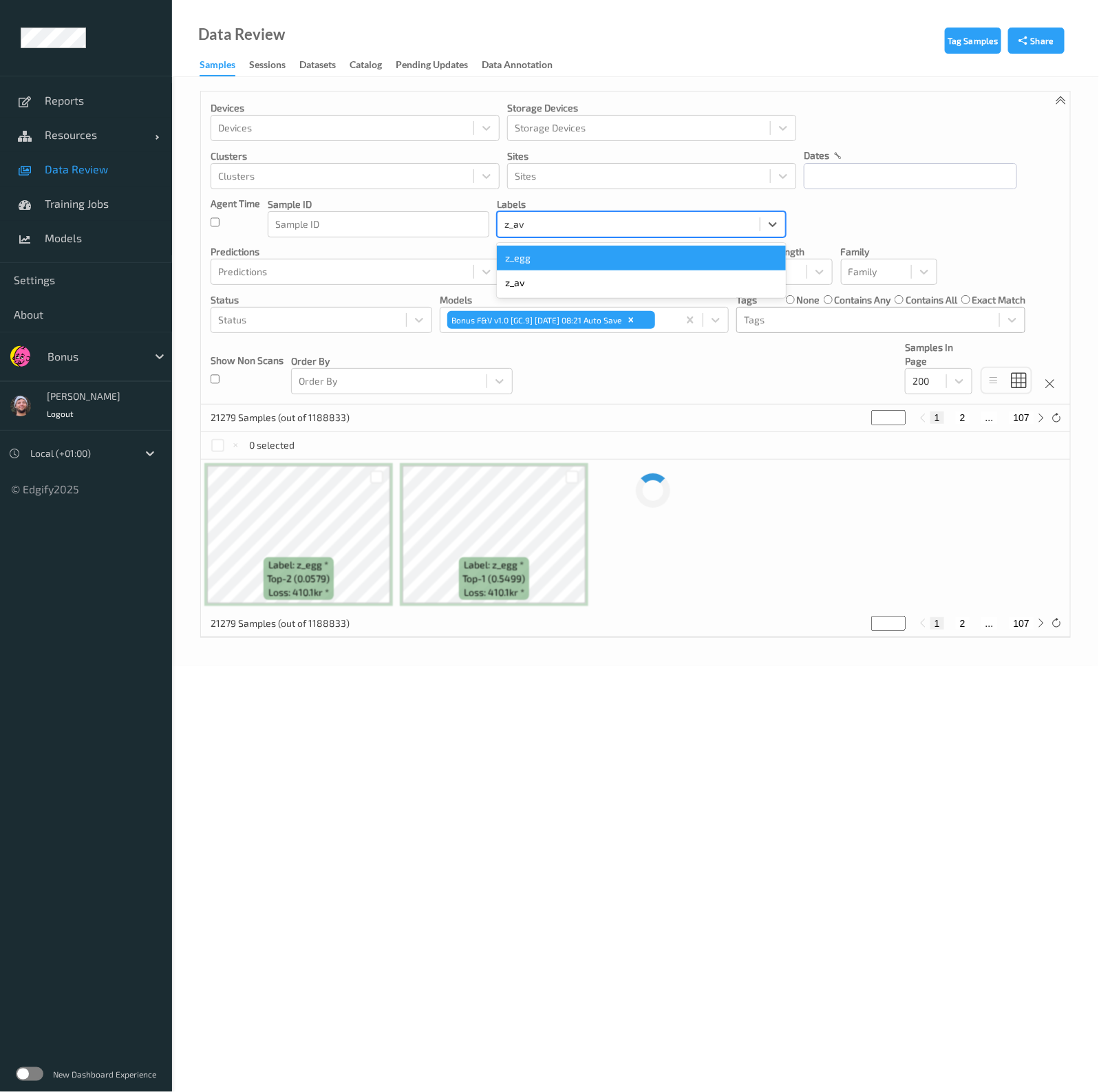
type input "z_avo"
click at [551, 294] on div "z_avo" at bounding box center [641, 282] width 289 height 24
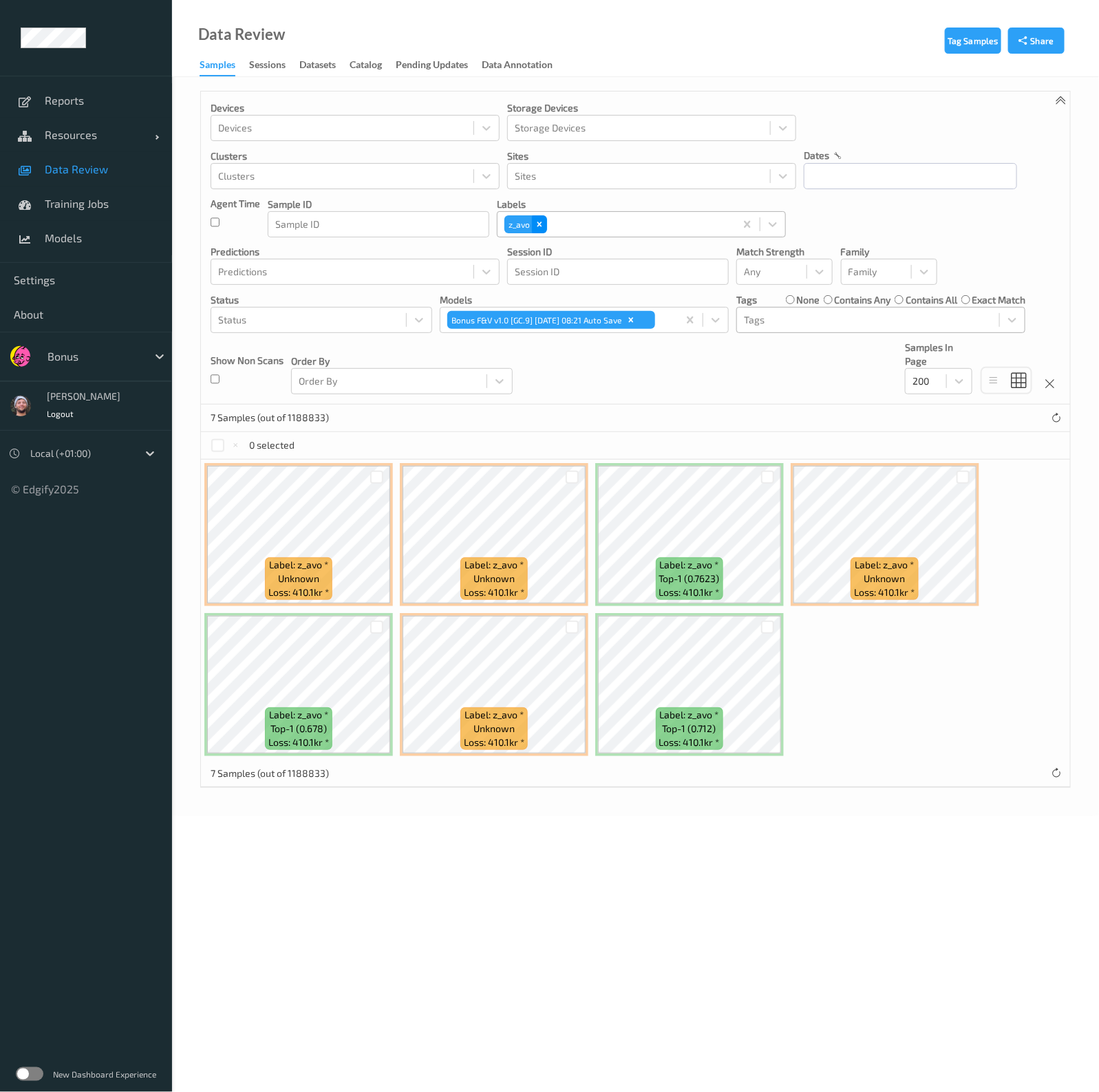
click at [544, 228] on div "Remove z_avo" at bounding box center [539, 223] width 15 height 18
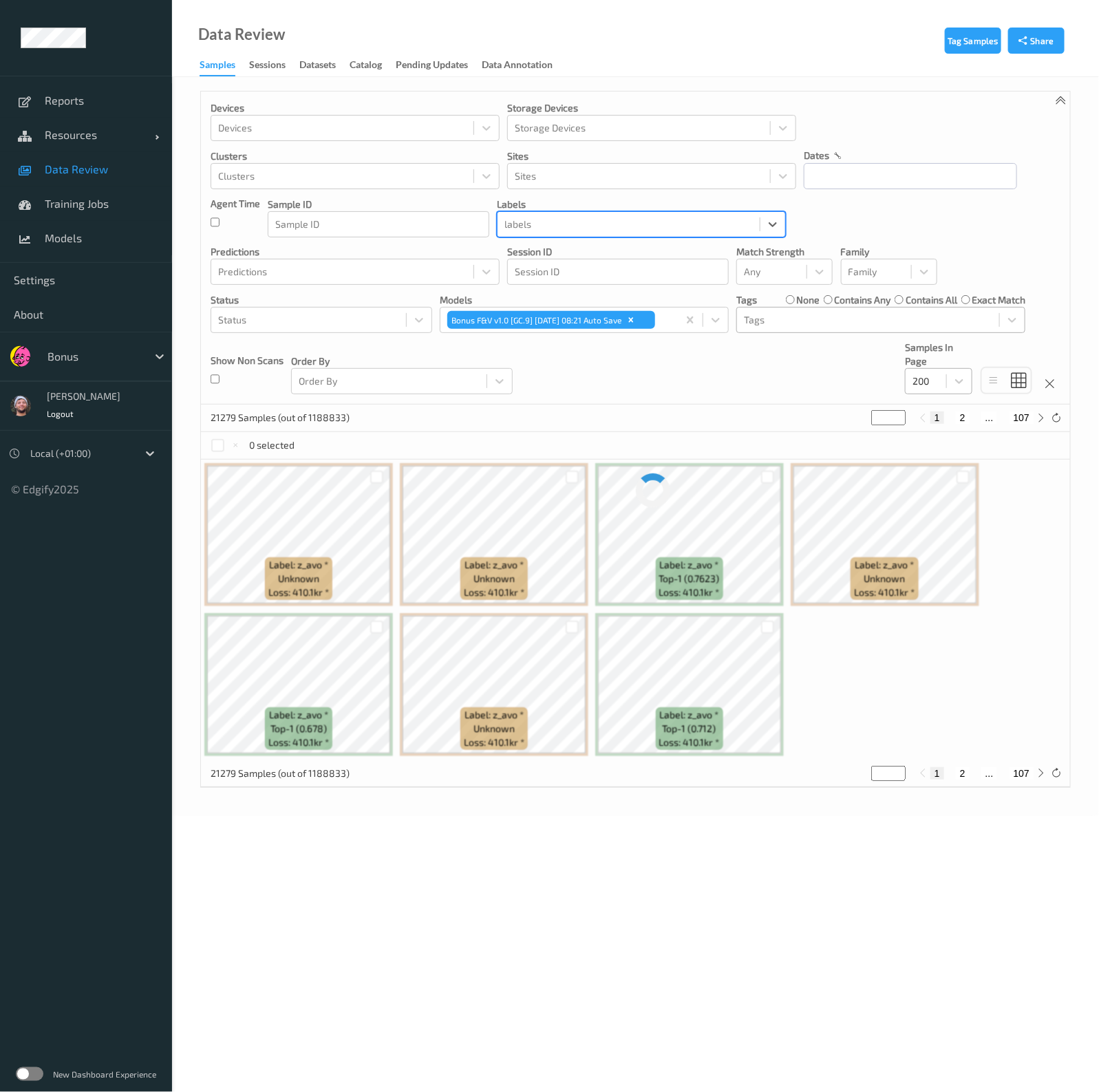
click at [910, 374] on div "200" at bounding box center [926, 381] width 40 height 22
click at [950, 479] on div "100" at bounding box center [939, 488] width 67 height 24
drag, startPoint x: 828, startPoint y: 323, endPoint x: 823, endPoint y: 335, distance: 13.0
click at [828, 323] on div at bounding box center [868, 320] width 249 height 17
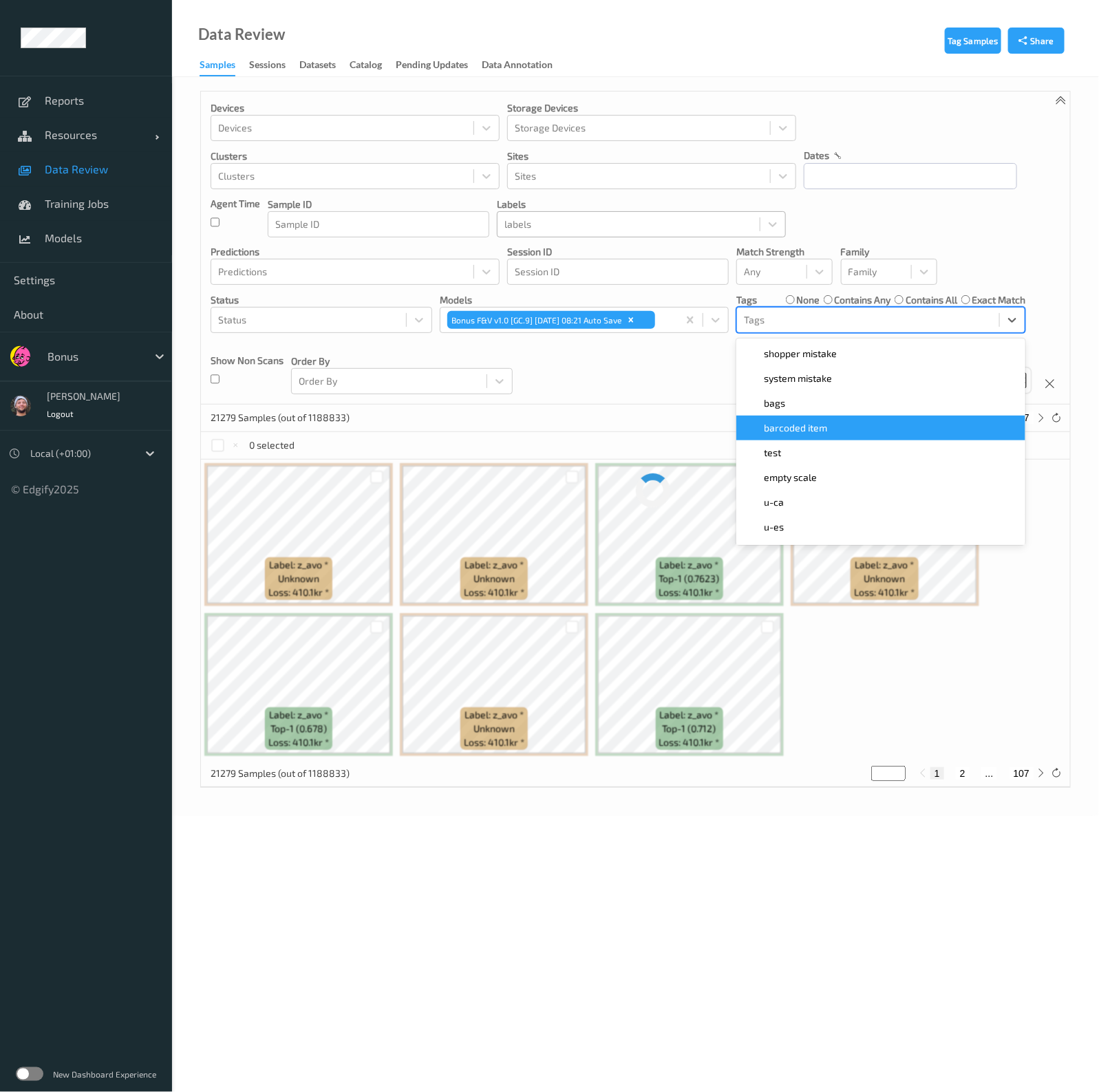
click at [812, 434] on div "barcoded item" at bounding box center [881, 428] width 289 height 24
click at [598, 382] on div "Devices Devices Storage Devices Storage Devices Clusters Clusters Sites Sites d…" at bounding box center [635, 248] width 869 height 313
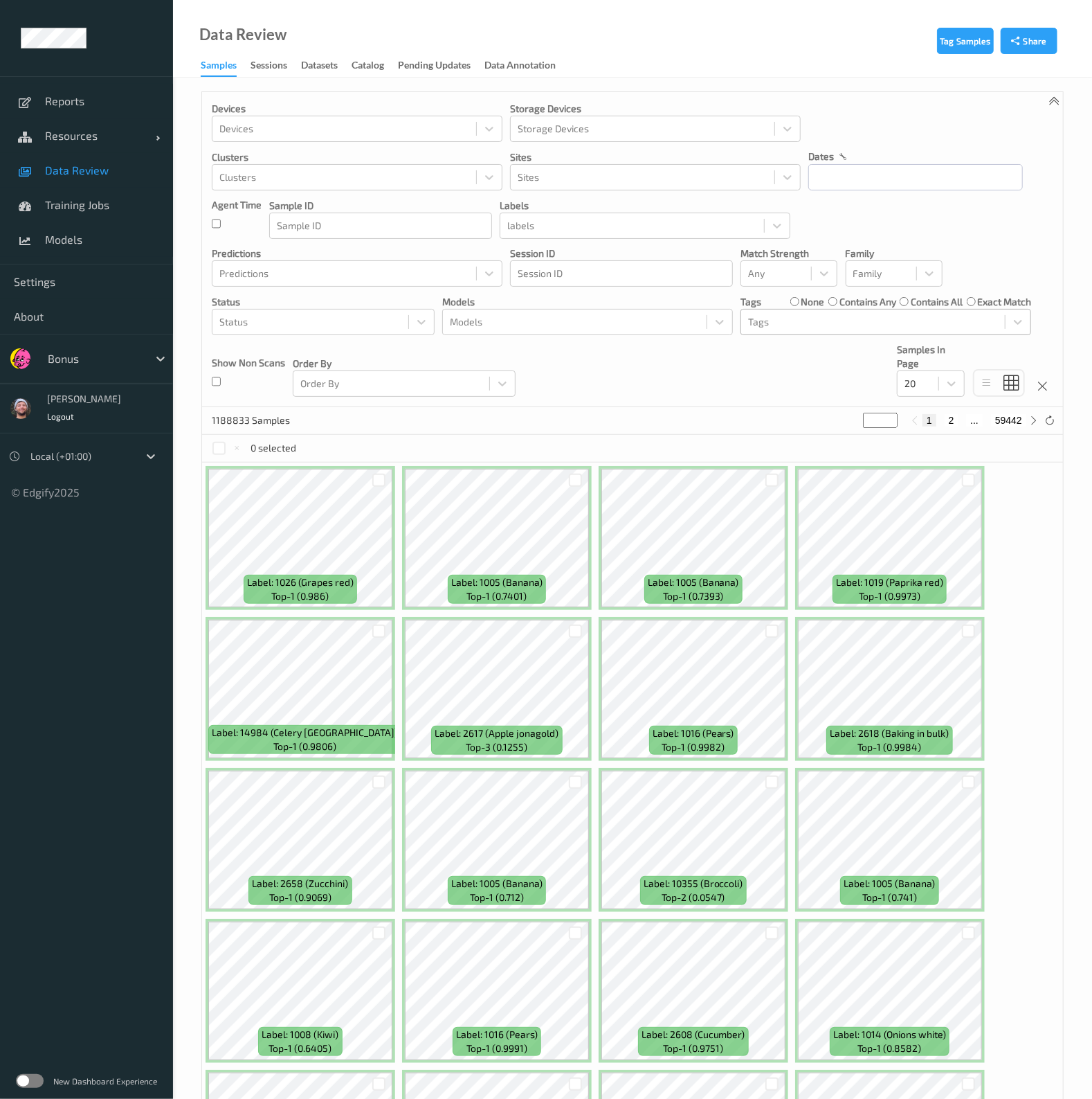
click at [773, 320] on div at bounding box center [873, 322] width 250 height 17
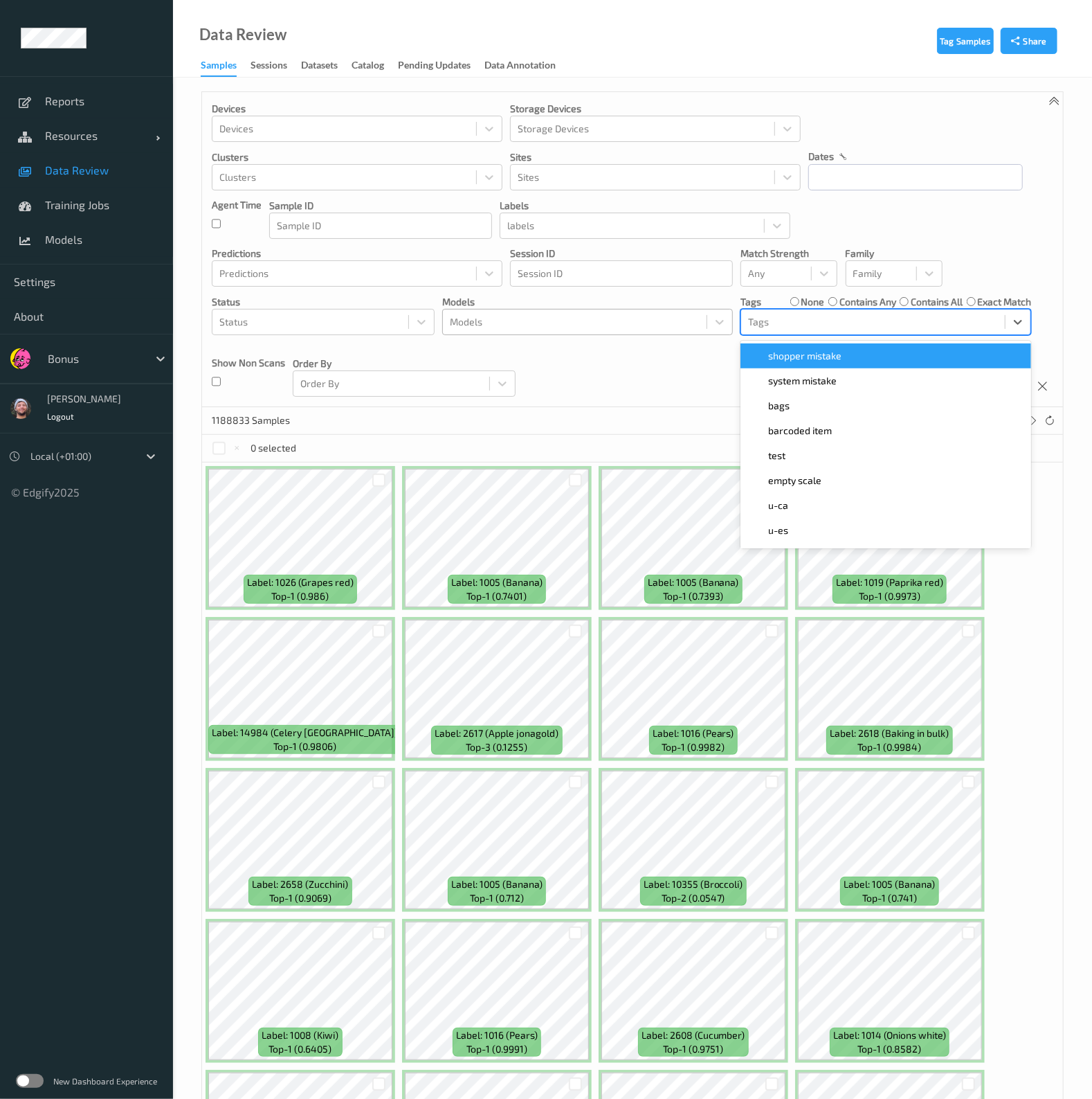
click at [609, 314] on div at bounding box center [575, 322] width 250 height 17
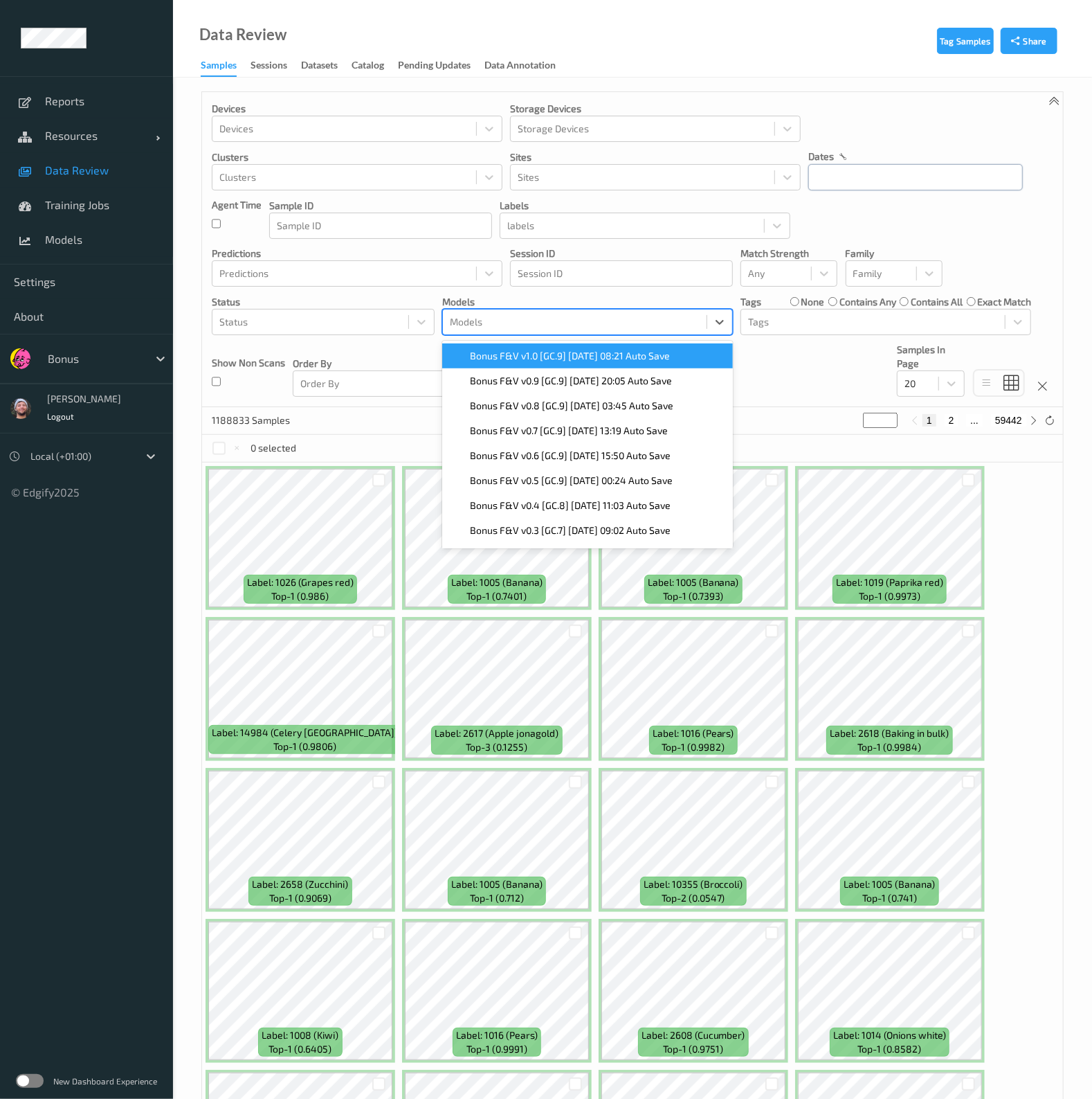
click at [903, 178] on input "text" at bounding box center [915, 177] width 215 height 26
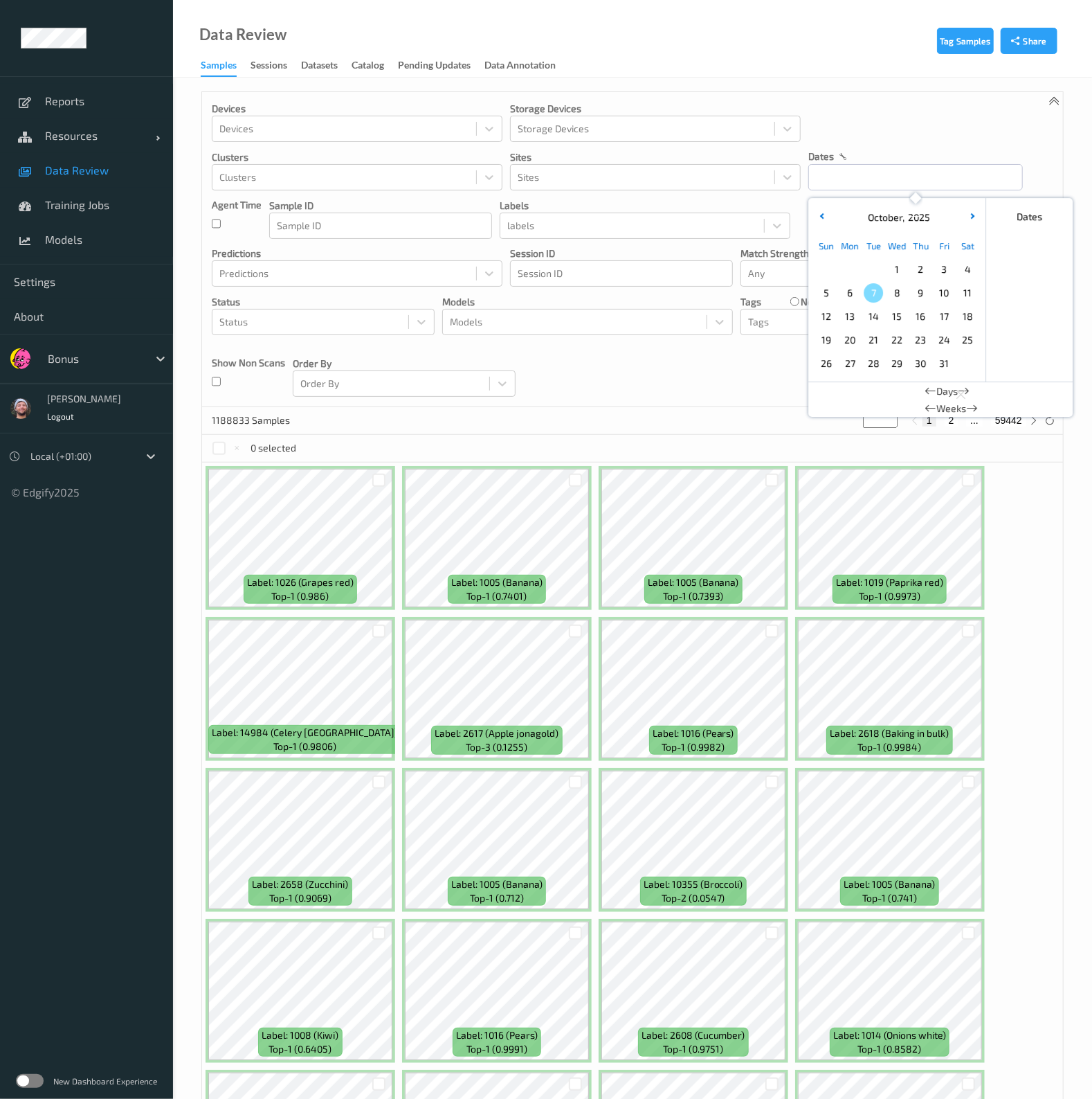
click at [871, 293] on span "7" at bounding box center [873, 293] width 19 height 19
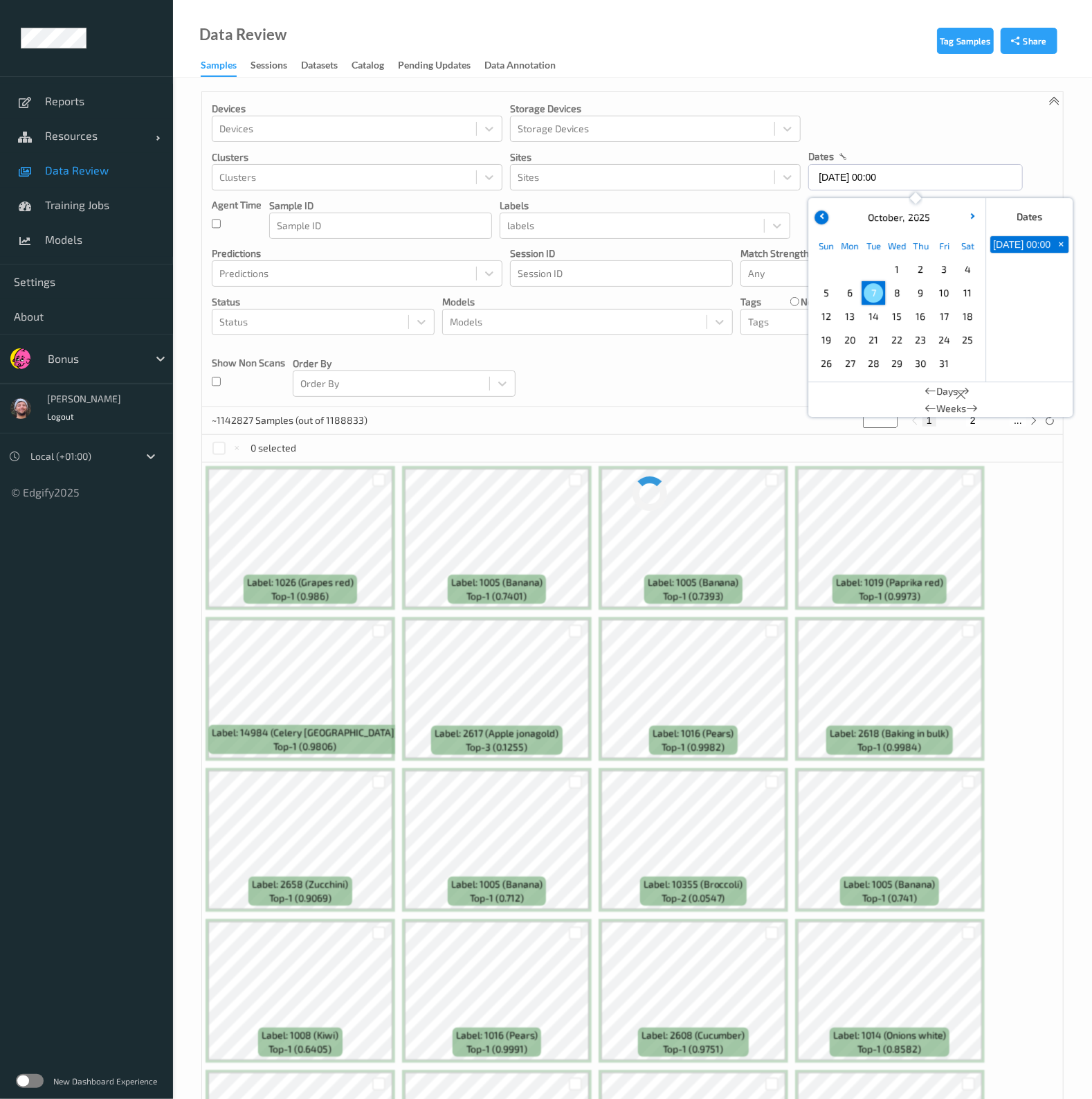
click at [823, 220] on button "button" at bounding box center [822, 217] width 14 height 14
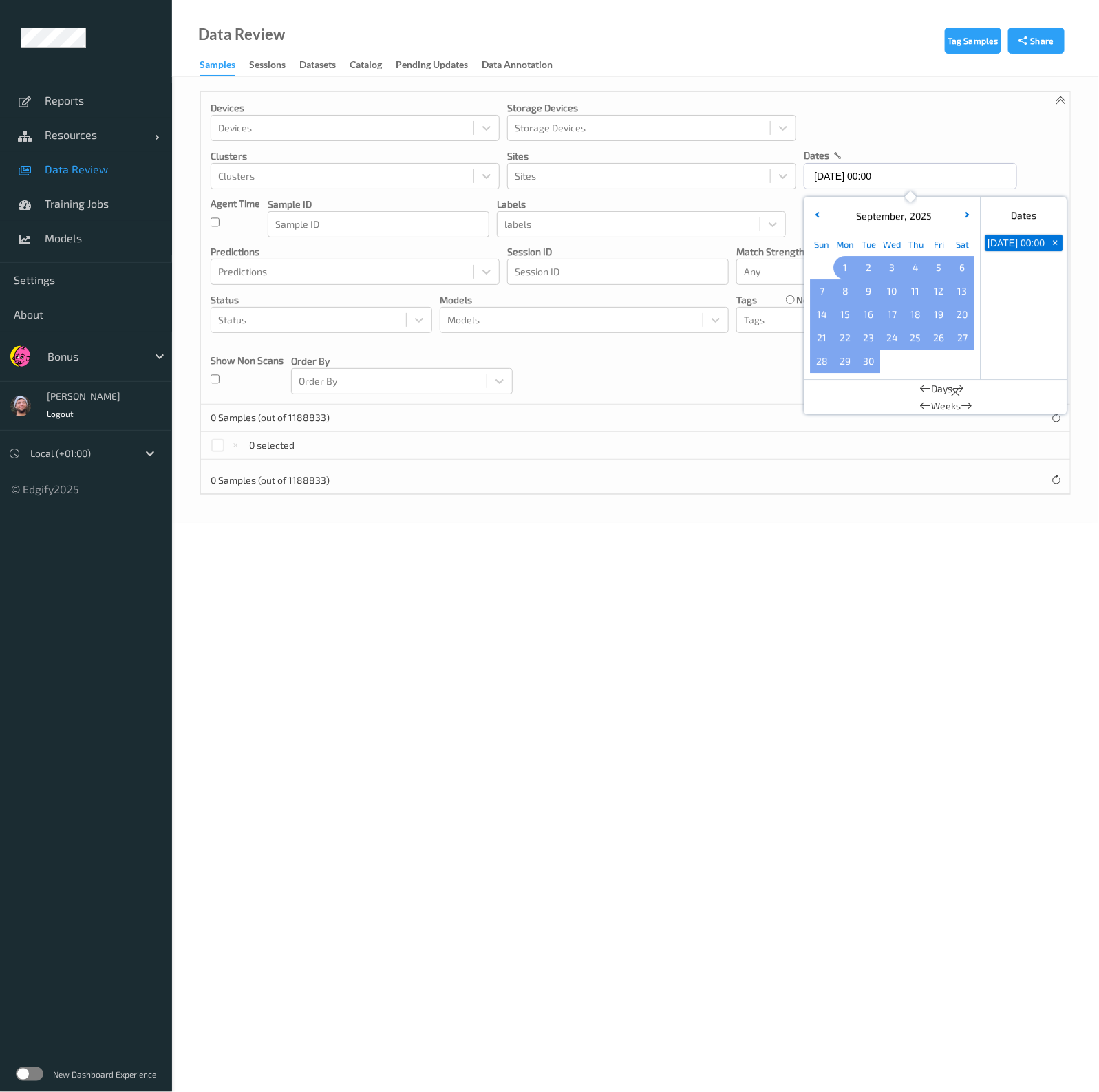
drag, startPoint x: 850, startPoint y: 265, endPoint x: 807, endPoint y: 268, distance: 43.1
click at [849, 265] on span "1" at bounding box center [844, 267] width 19 height 19
type input "01/09/2025 00:00 -> 07/10/2025 23:59"
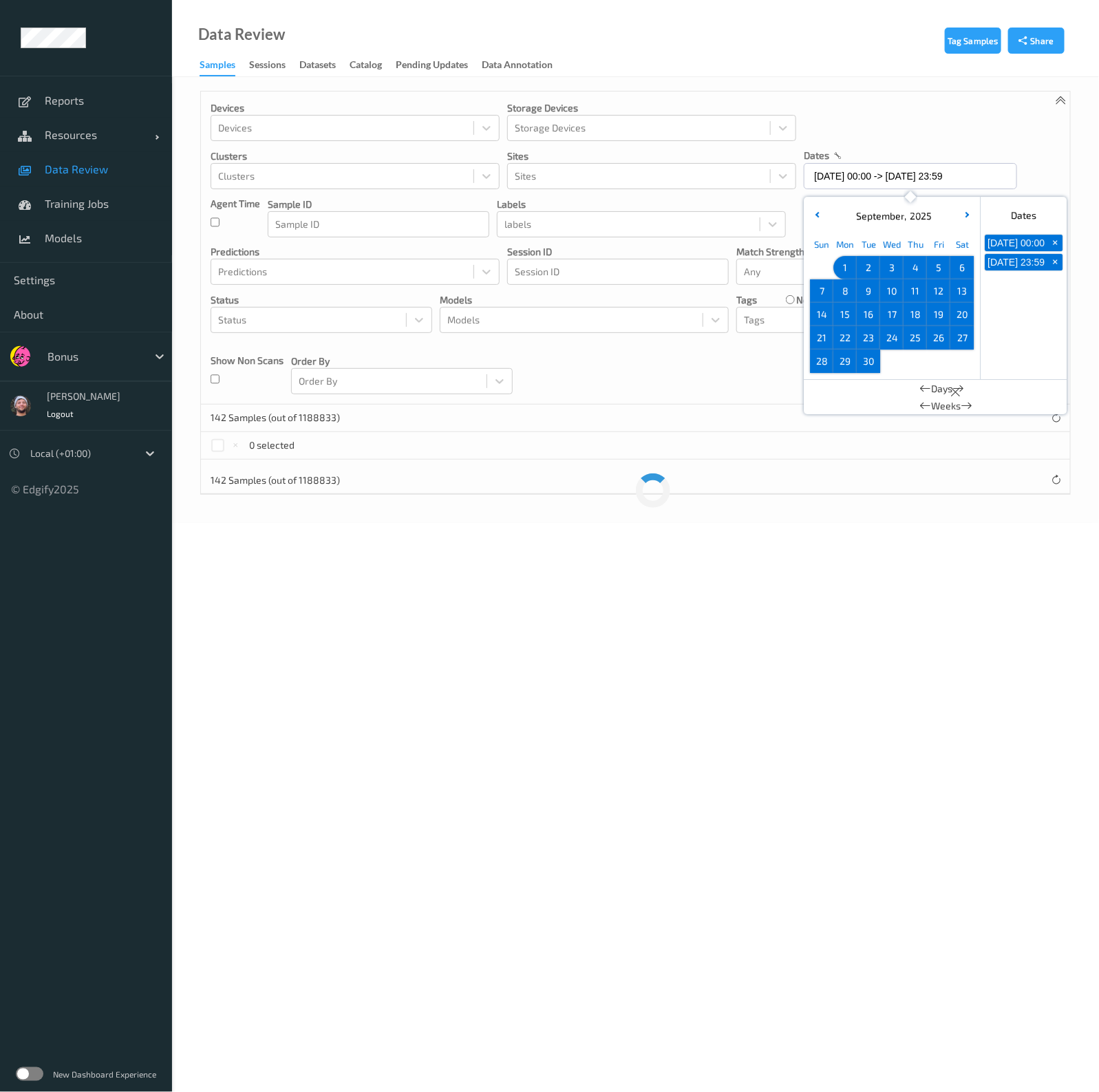
click at [716, 407] on div "142 Samples (out of 1188833)" at bounding box center [635, 417] width 869 height 28
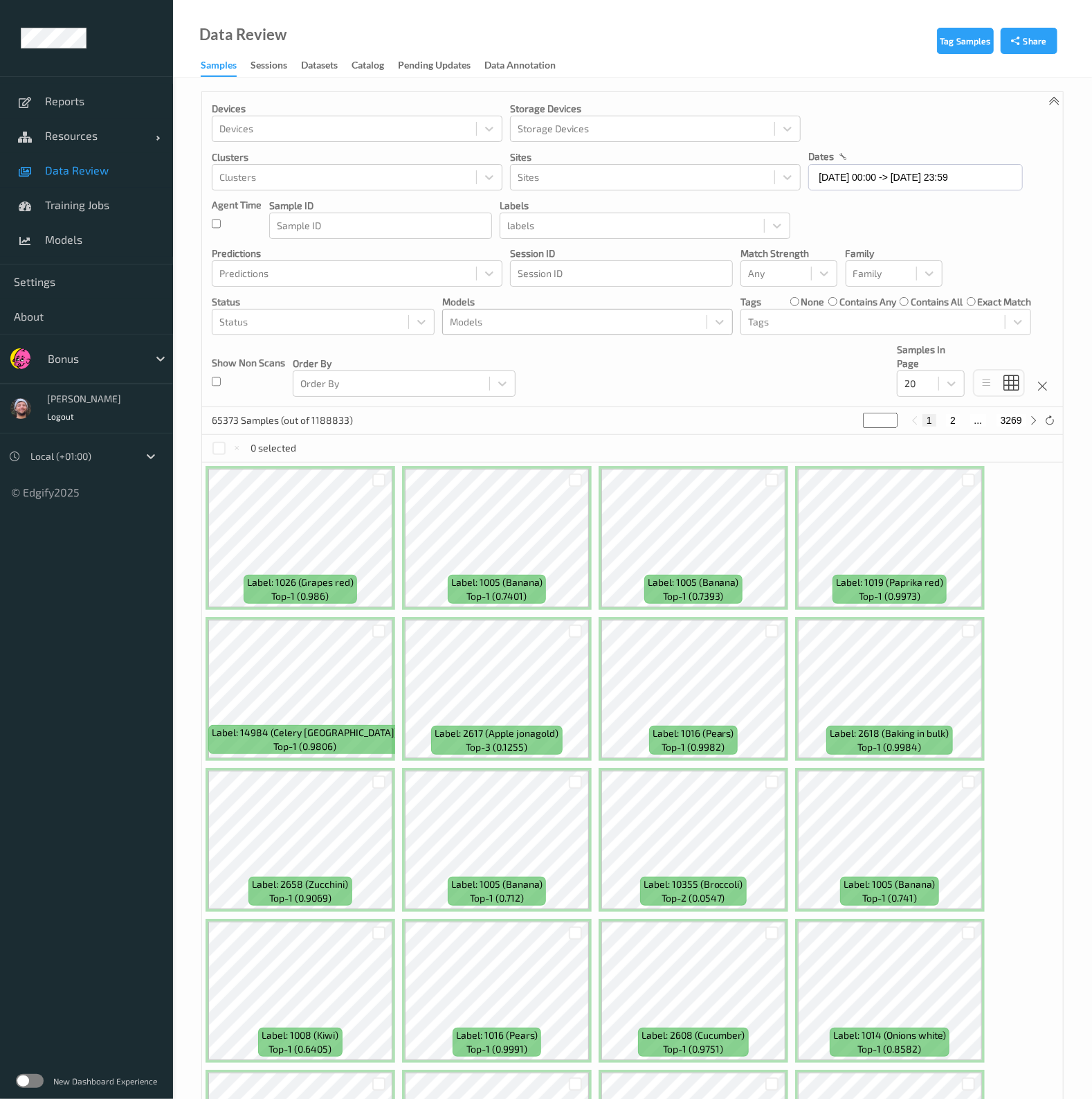
click at [565, 317] on div at bounding box center [575, 322] width 250 height 17
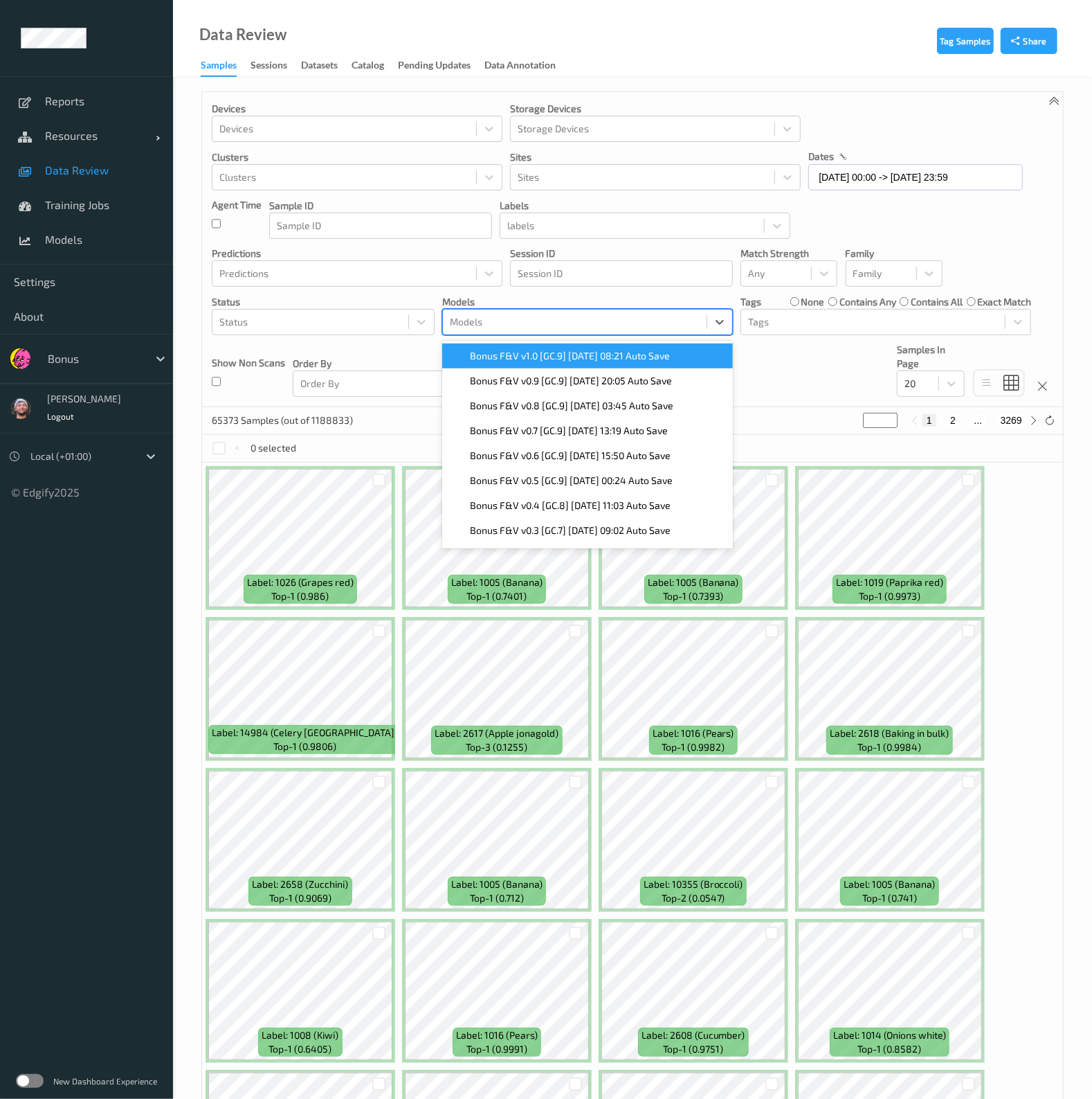
click at [578, 361] on div "Bonus F&V v1.0 [GC.9] 2025-09-25 08:21 Auto Save" at bounding box center [587, 355] width 291 height 25
click at [756, 366] on div "Devices Devices Storage Devices Storage Devices Clusters Clusters Sites Sites d…" at bounding box center [632, 249] width 861 height 315
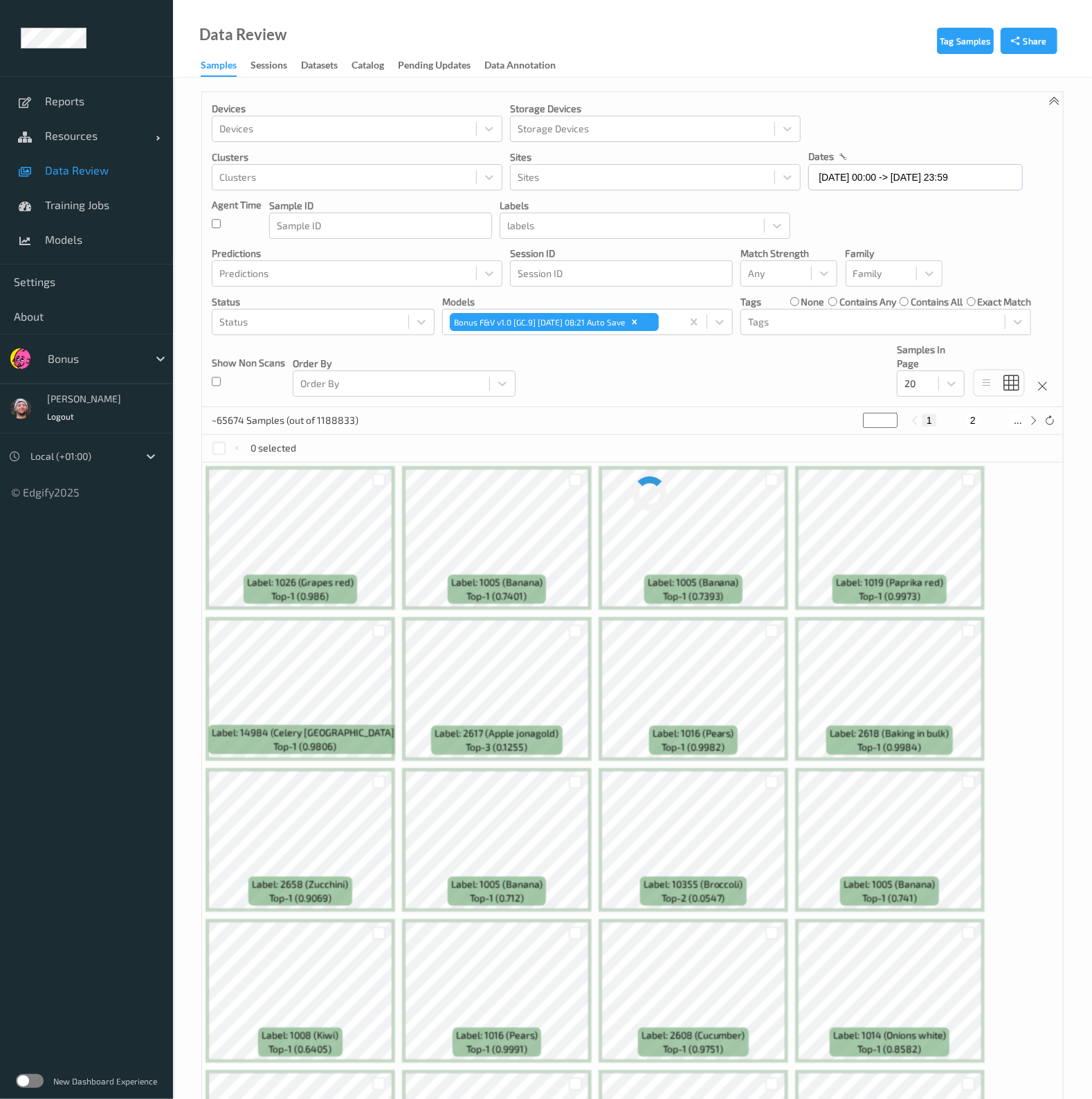
click at [772, 344] on div "Devices Devices Storage Devices Storage Devices Clusters Clusters Sites Sites d…" at bounding box center [632, 249] width 861 height 315
click at [784, 322] on div at bounding box center [873, 322] width 250 height 17
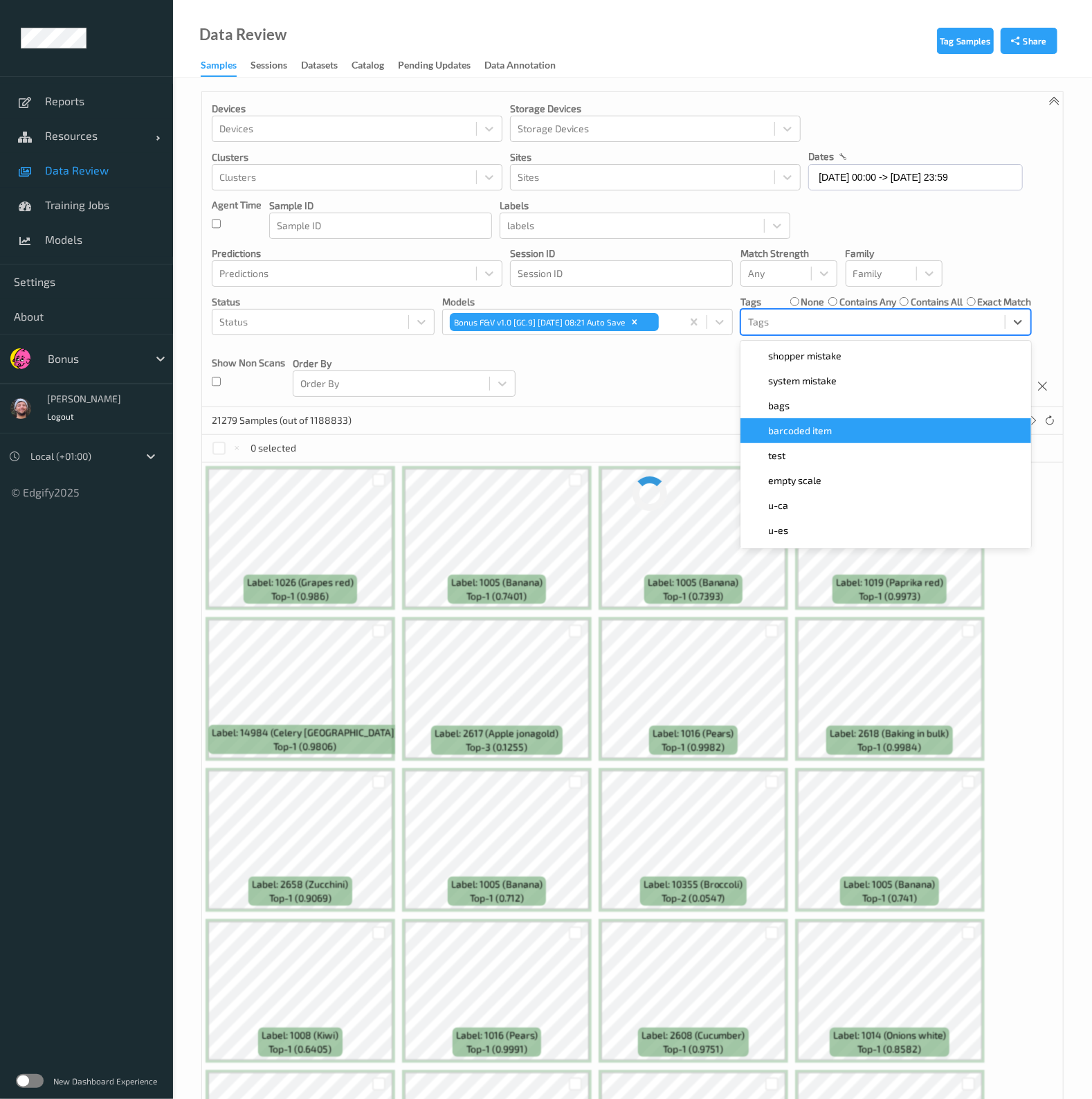
click at [806, 430] on span "barcoded item" at bounding box center [800, 430] width 63 height 14
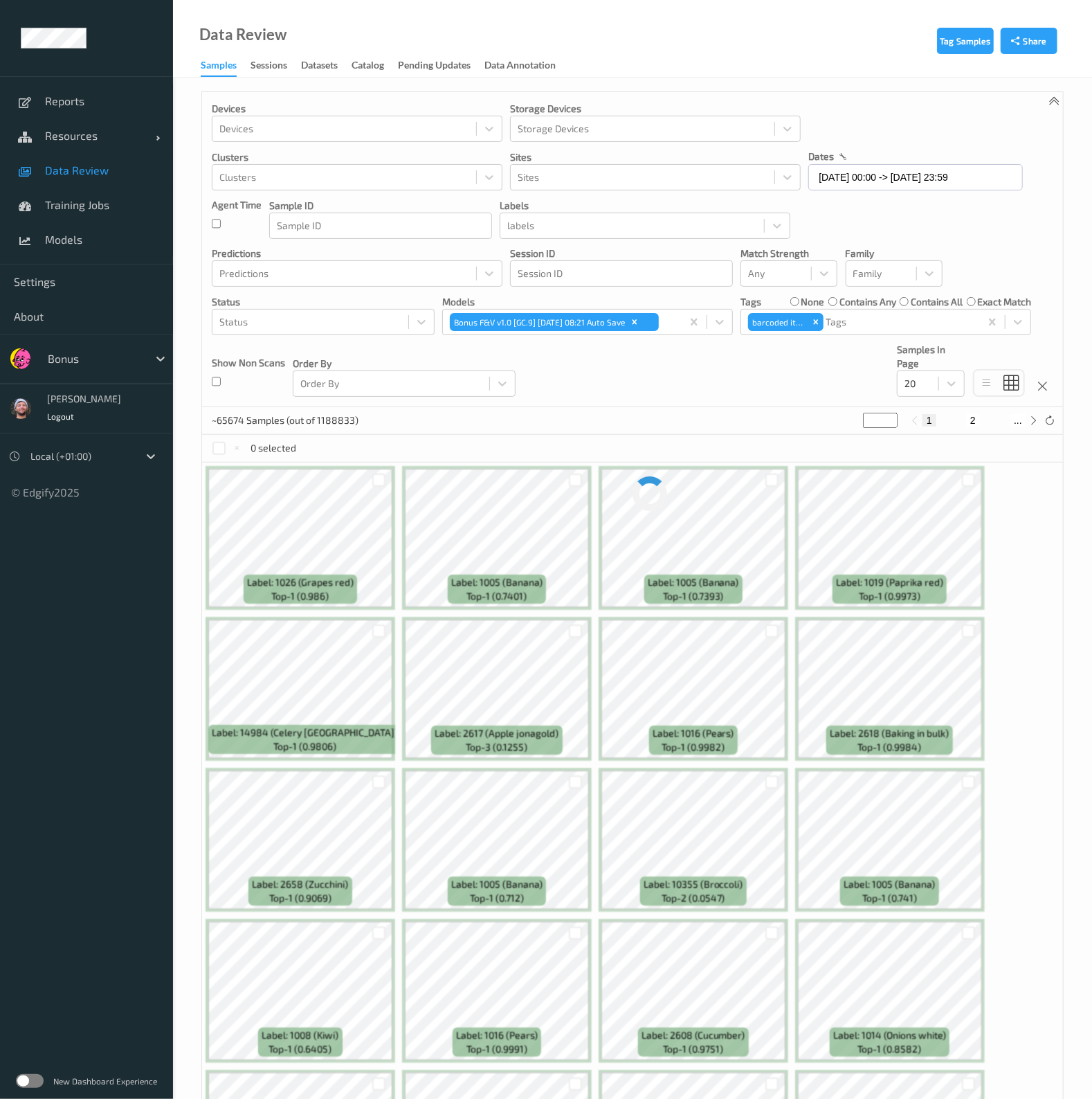
click at [647, 391] on div "Devices Devices Storage Devices Storage Devices Clusters Clusters Sites Sites d…" at bounding box center [632, 249] width 861 height 315
click at [928, 389] on div at bounding box center [918, 384] width 27 height 17
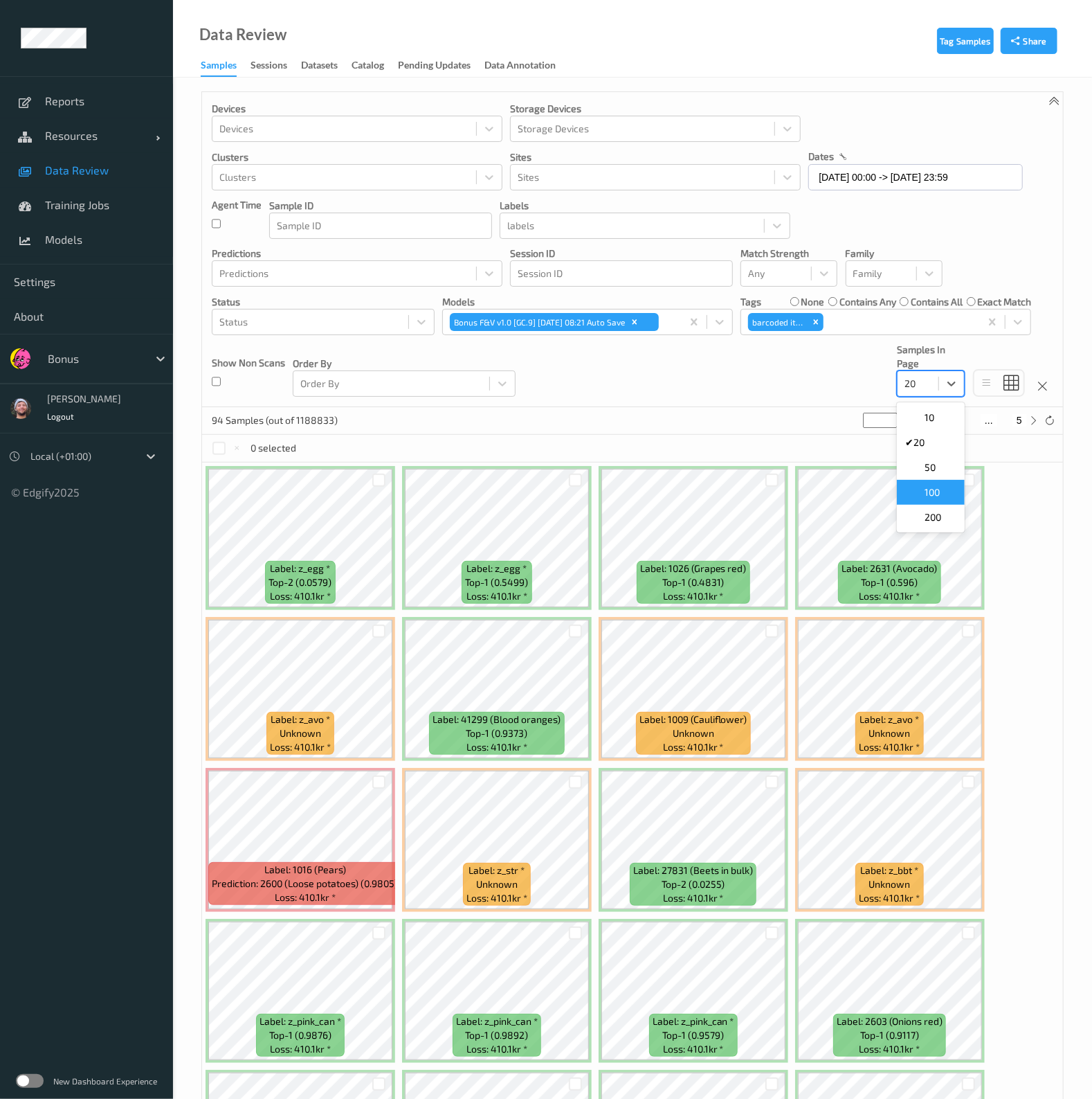
click at [932, 488] on span "100" at bounding box center [932, 492] width 15 height 14
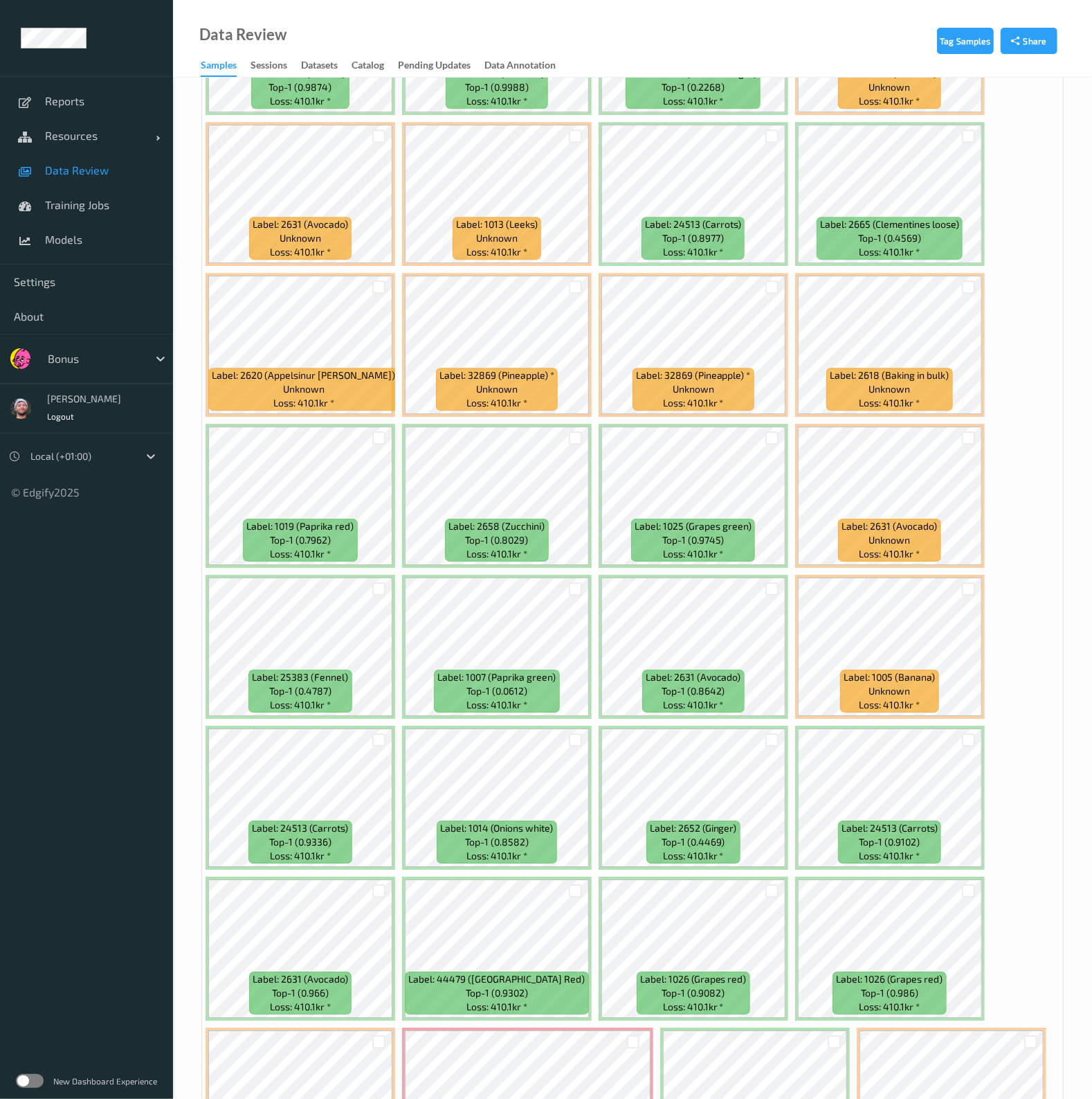
scroll to position [2509, 0]
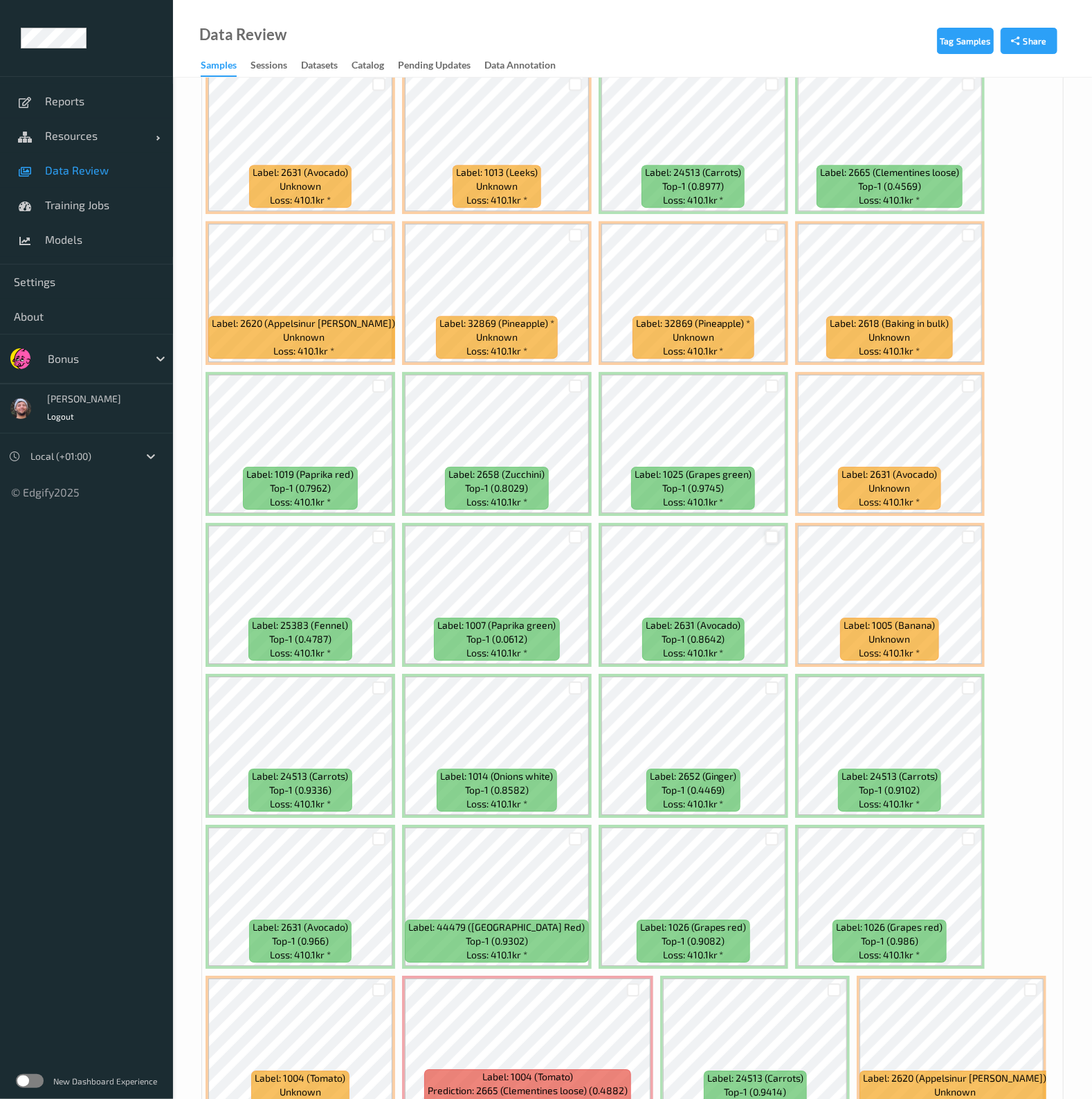
click at [773, 530] on div at bounding box center [773, 537] width 14 height 14
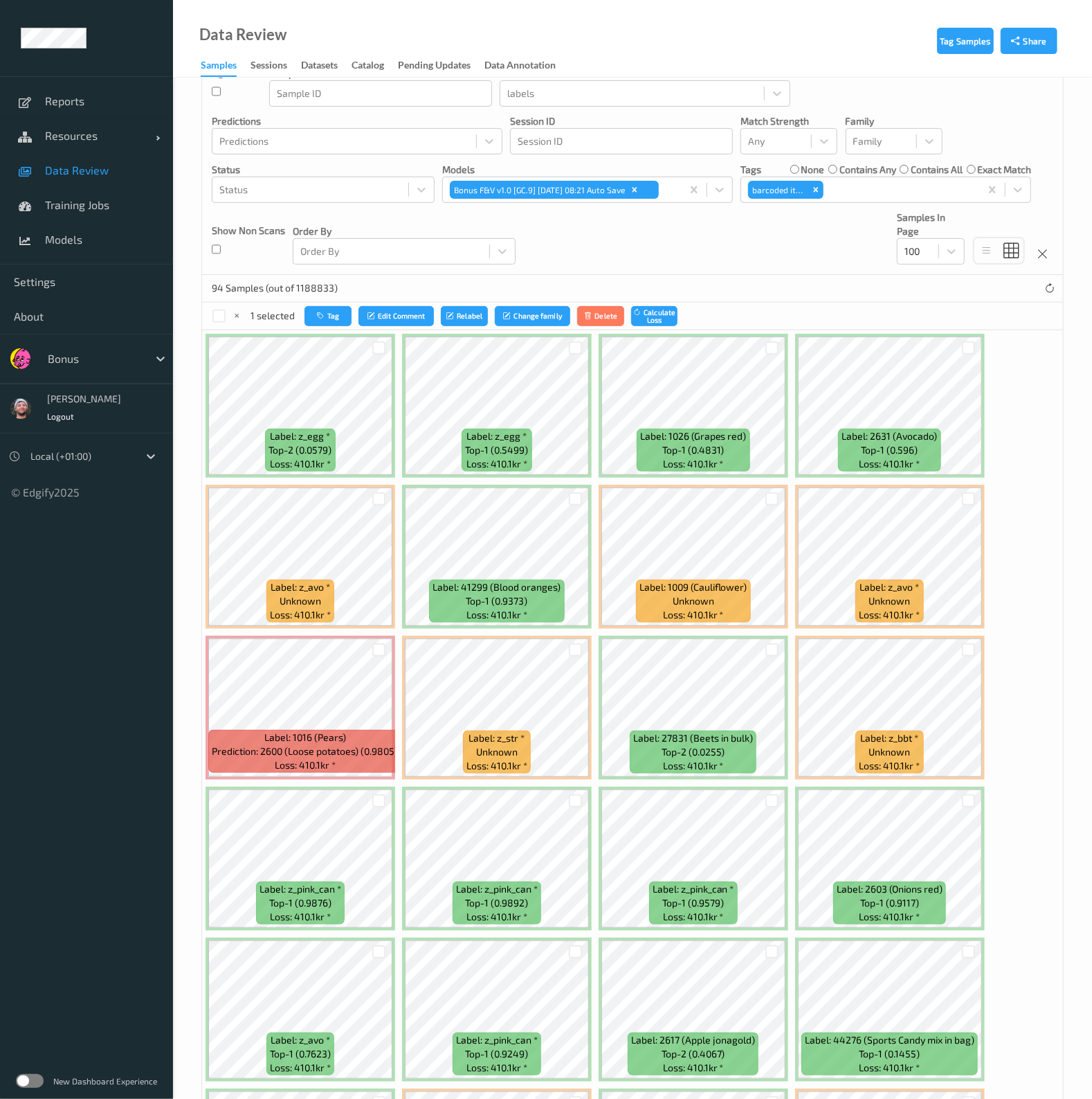
scroll to position [0, 0]
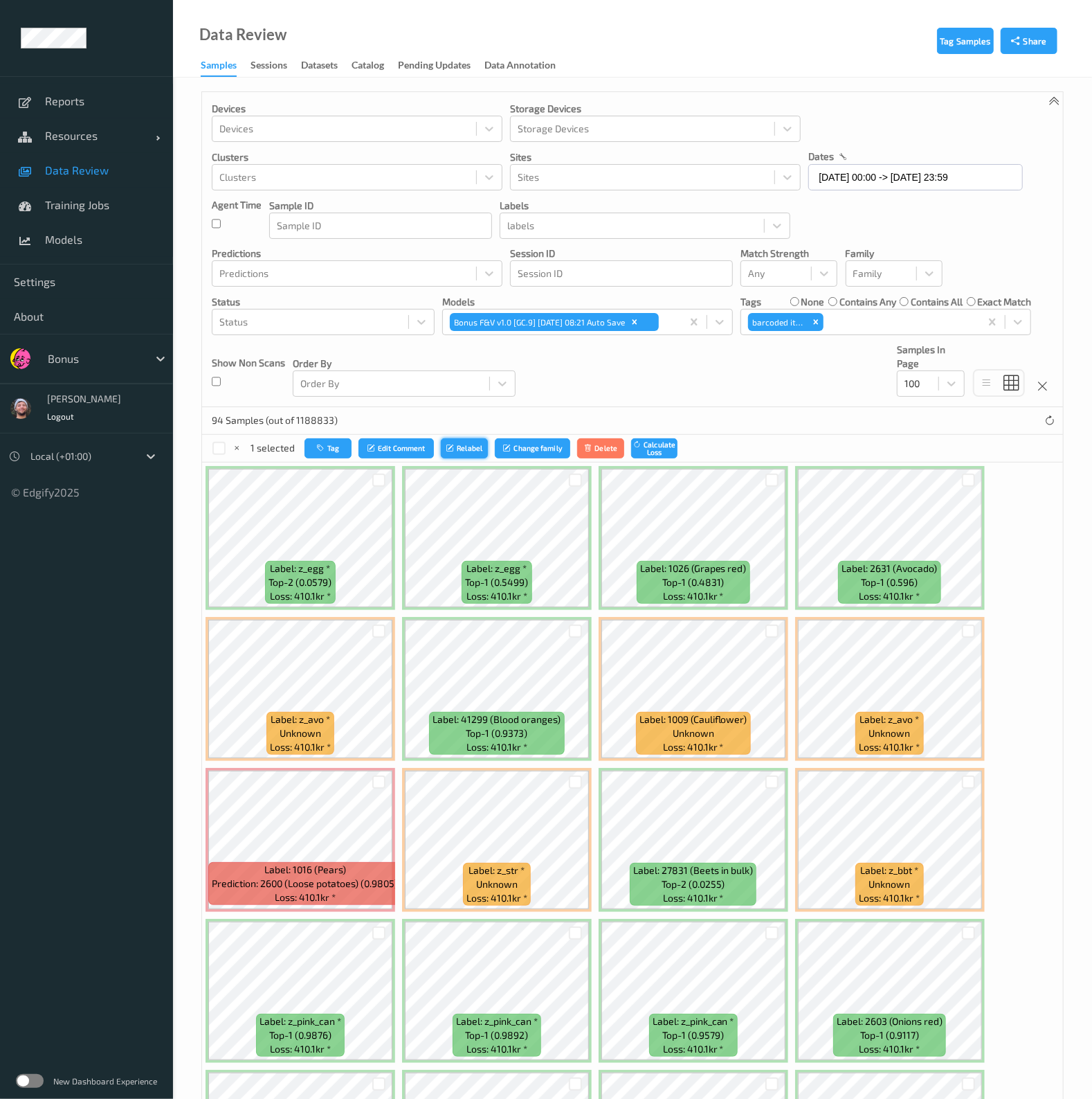
click at [475, 449] on button "Relabel" at bounding box center [465, 448] width 47 height 20
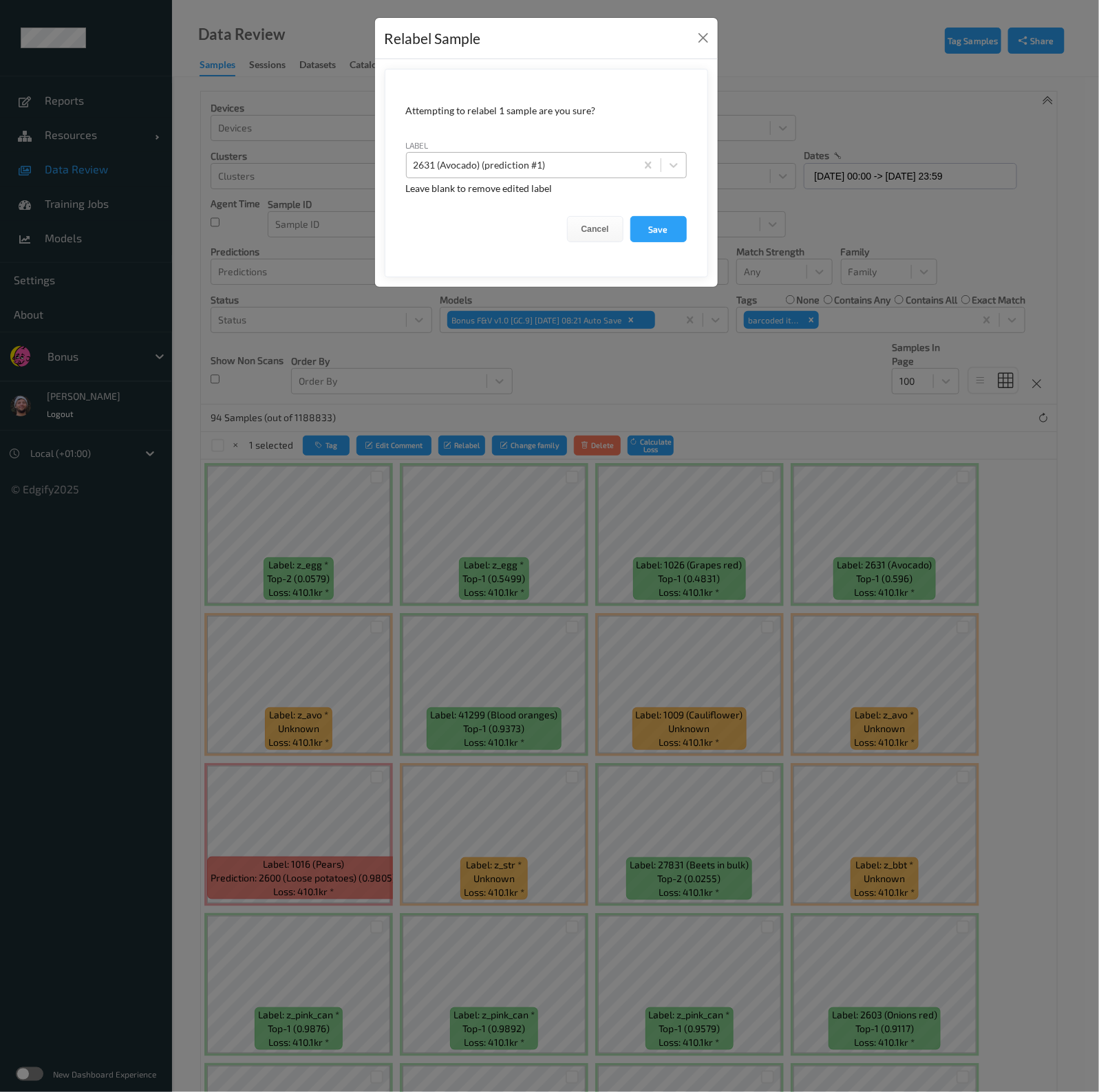
click at [579, 167] on div at bounding box center [521, 165] width 215 height 17
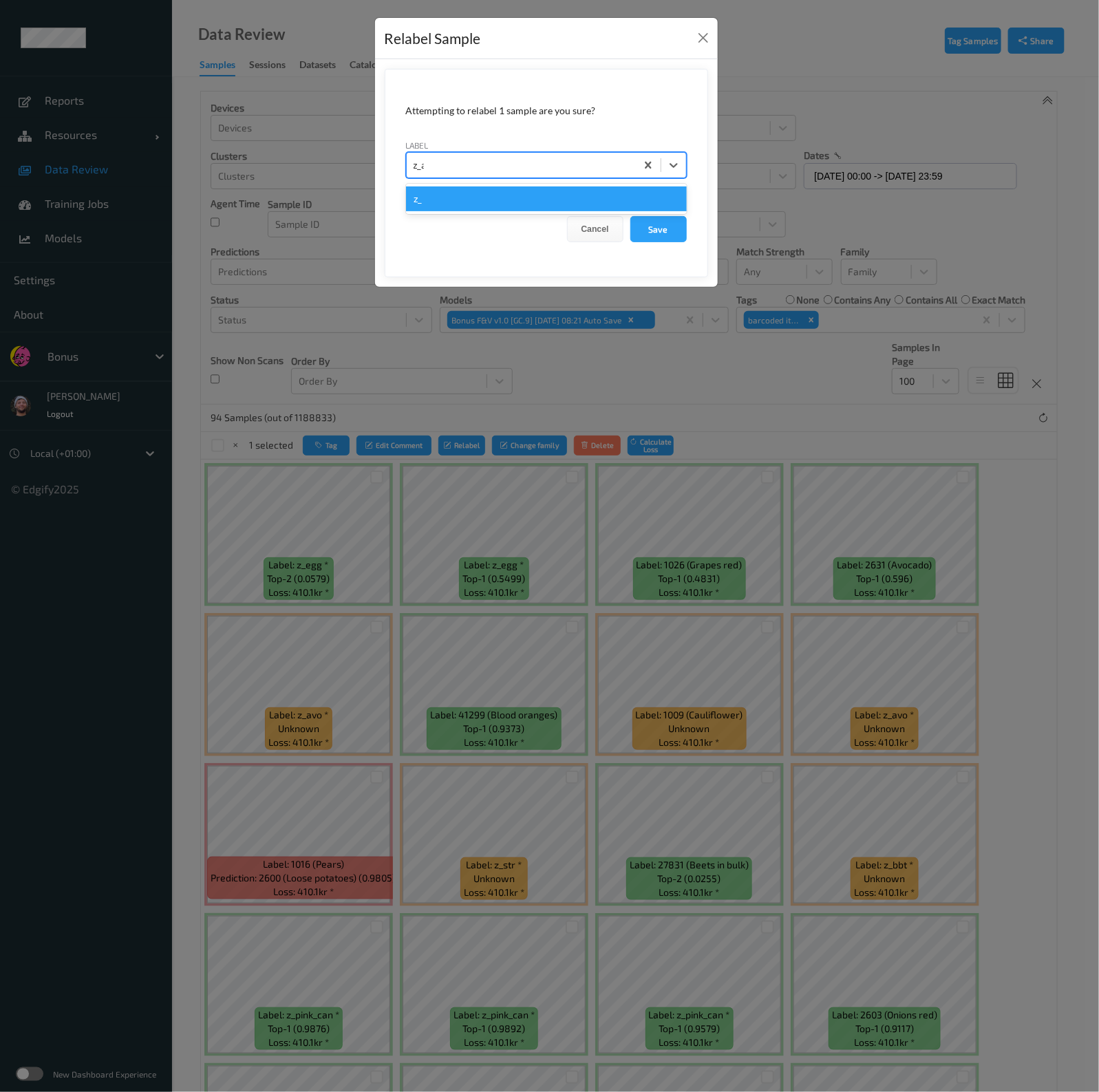
type input "z_avo"
click at [630, 216] on button "Save" at bounding box center [658, 228] width 56 height 26
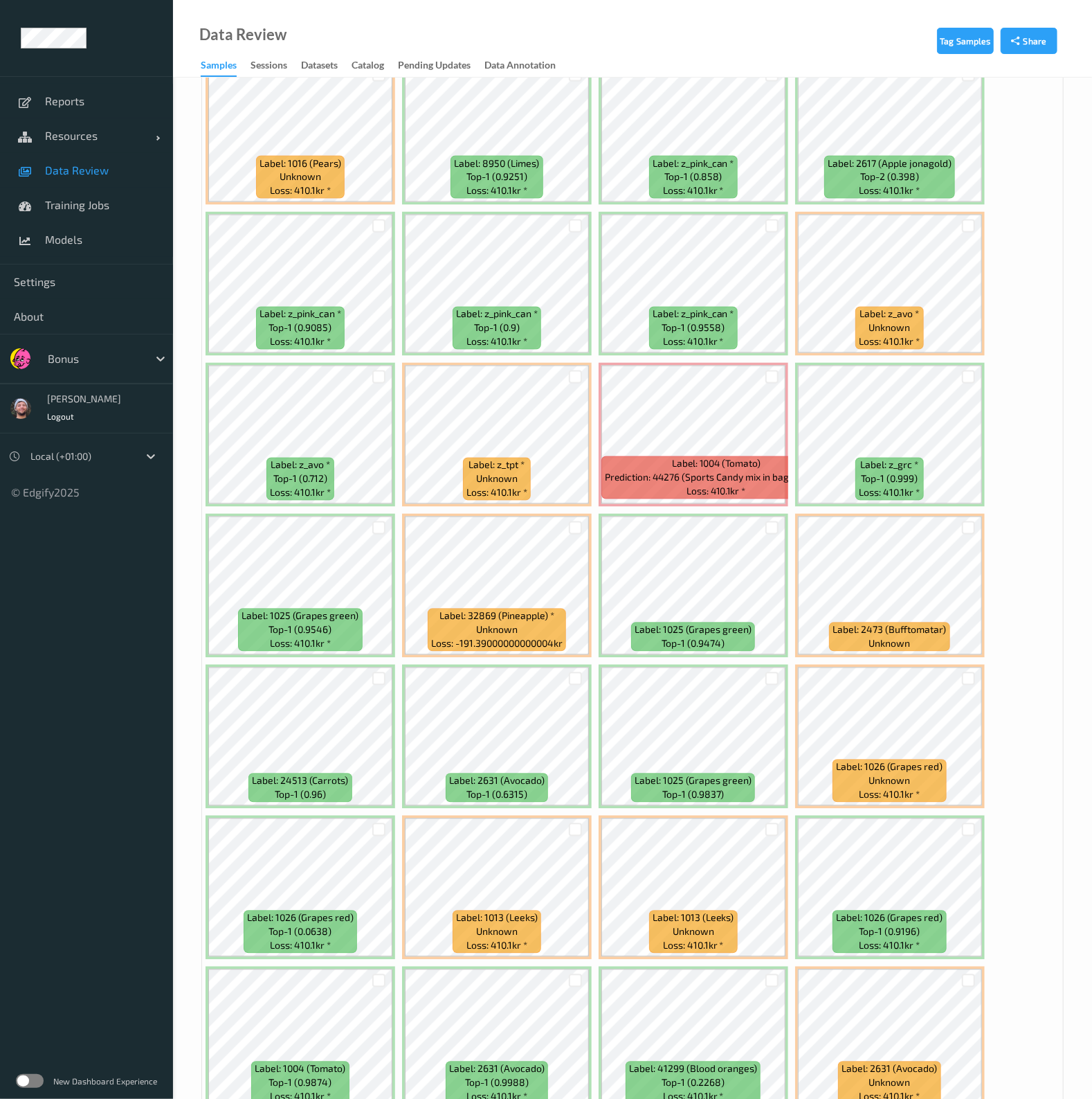
scroll to position [1471, 0]
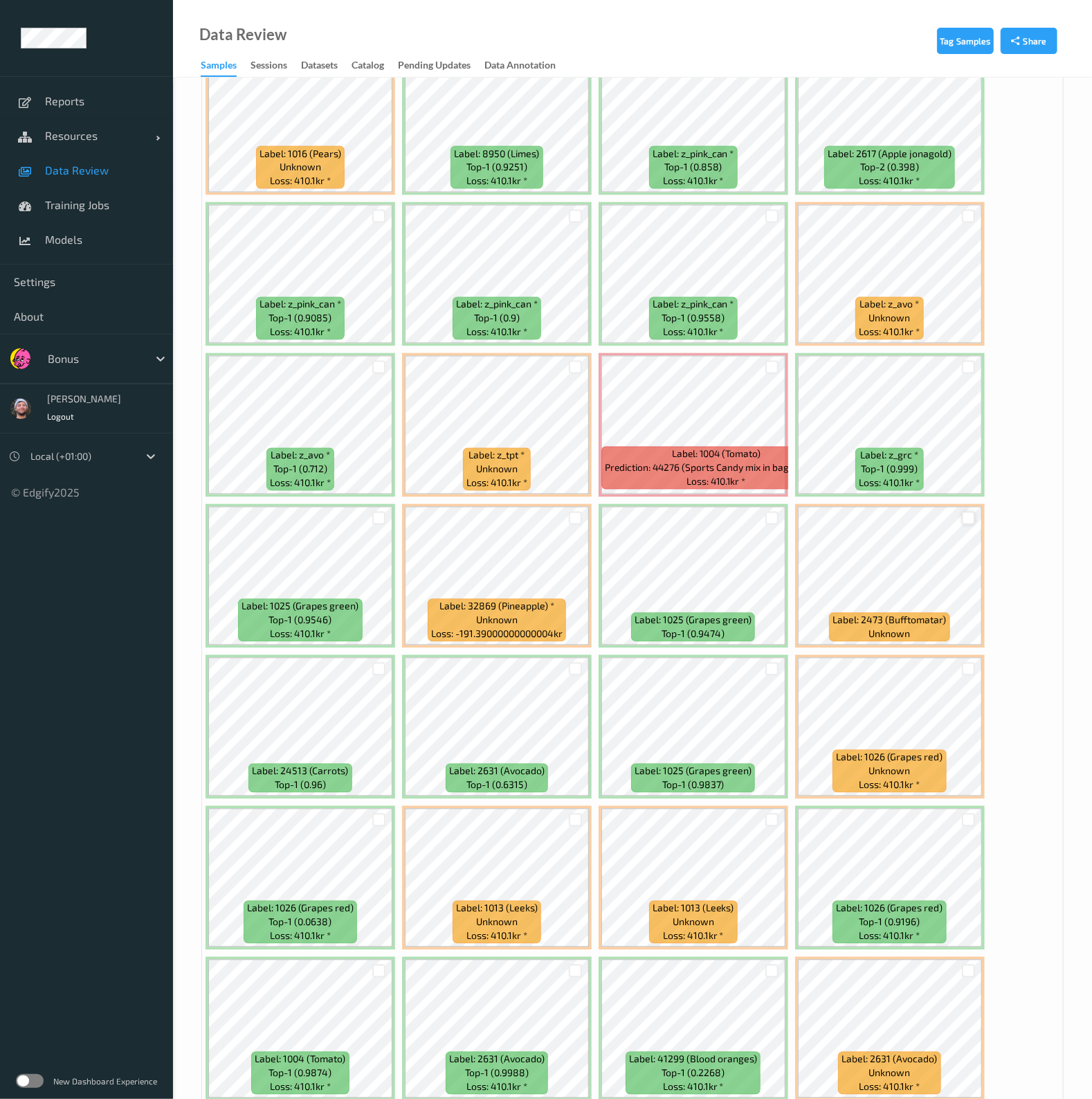
click at [962, 511] on div at bounding box center [969, 518] width 14 height 14
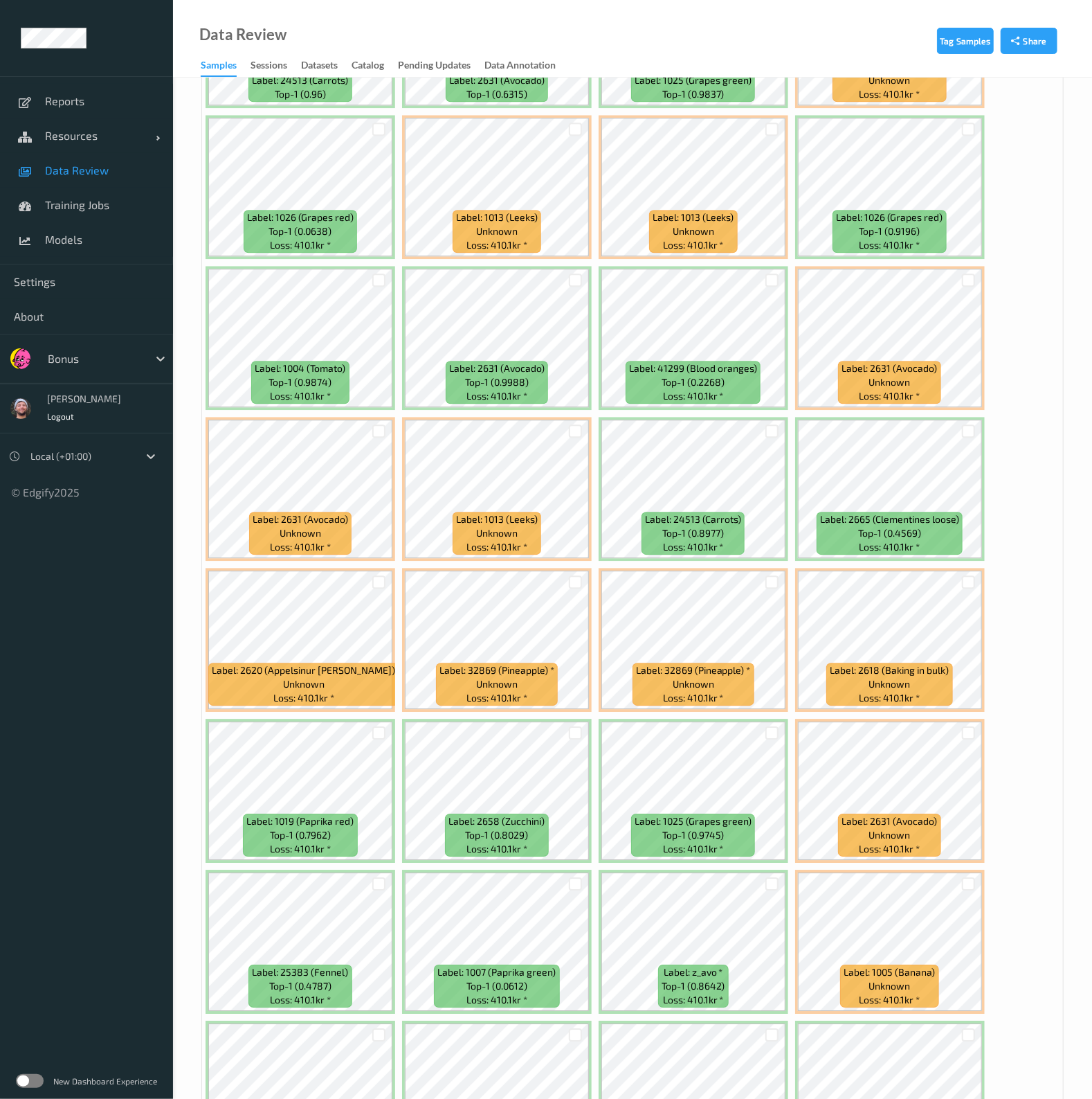
scroll to position [2249, 0]
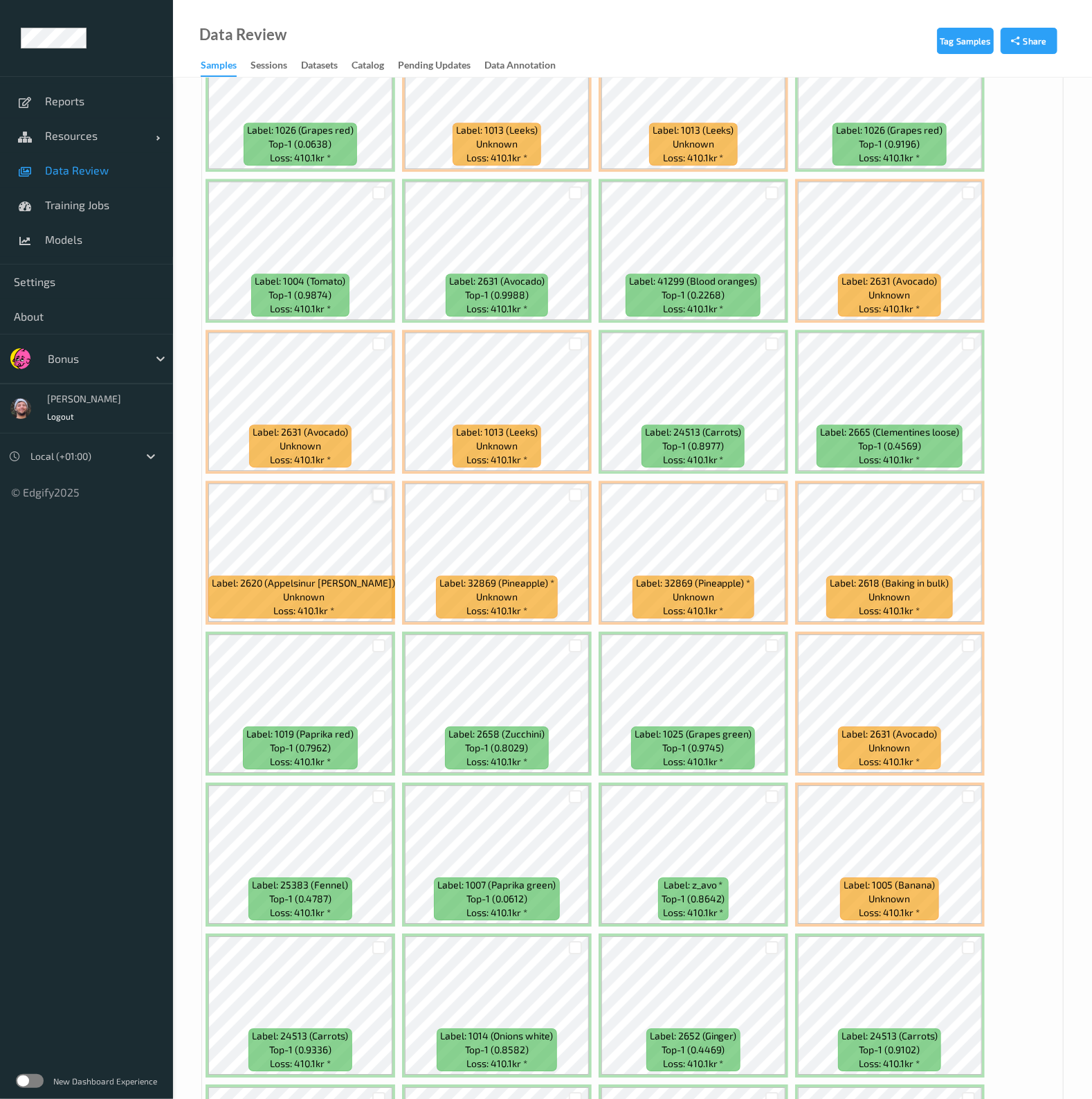
click at [376, 488] on div at bounding box center [379, 495] width 14 height 14
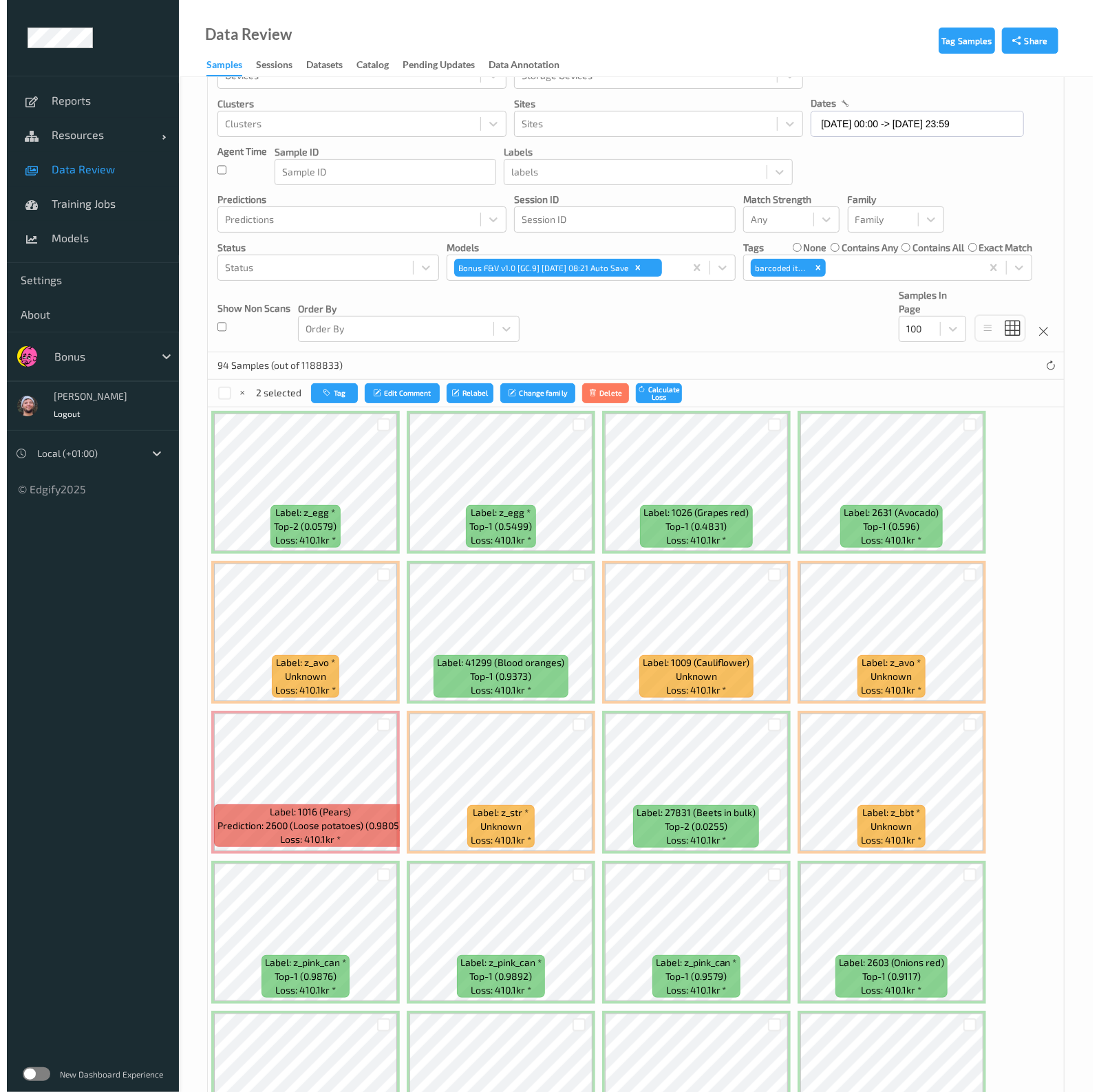
scroll to position [0, 0]
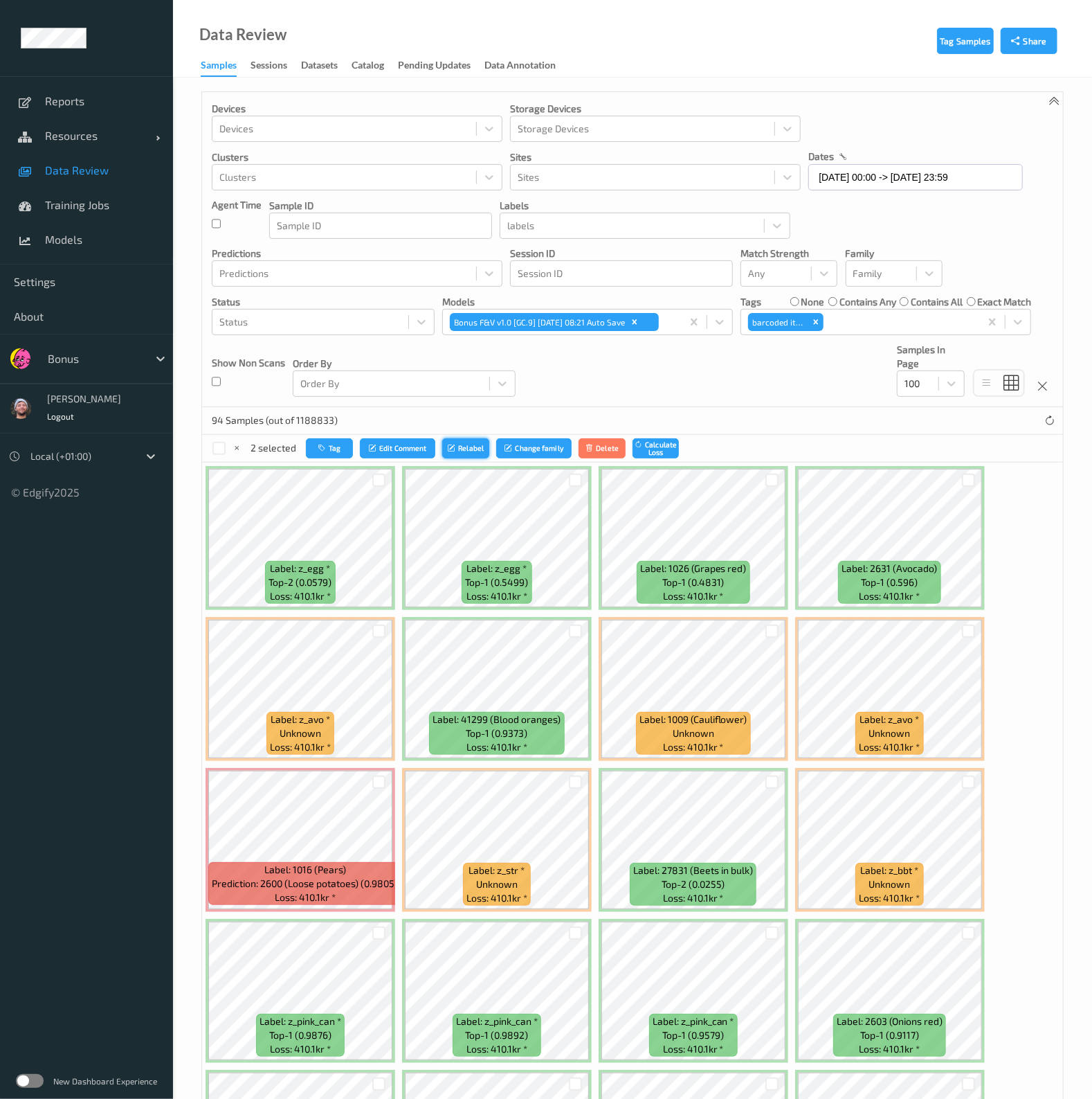
click at [468, 445] on button "Relabel" at bounding box center [466, 448] width 47 height 20
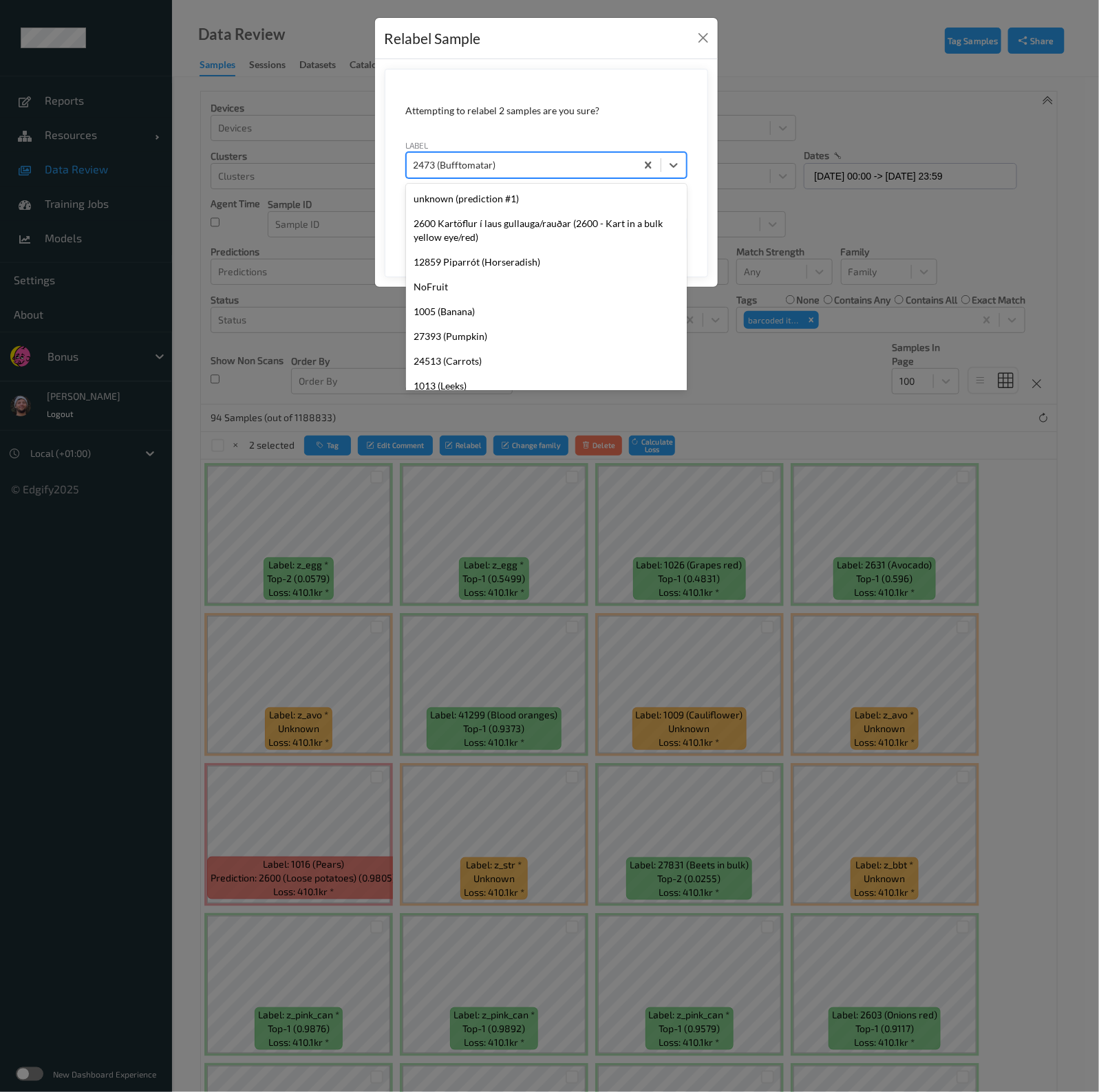
click at [597, 173] on div "2473 (Bufftomatar)" at bounding box center [521, 165] width 229 height 22
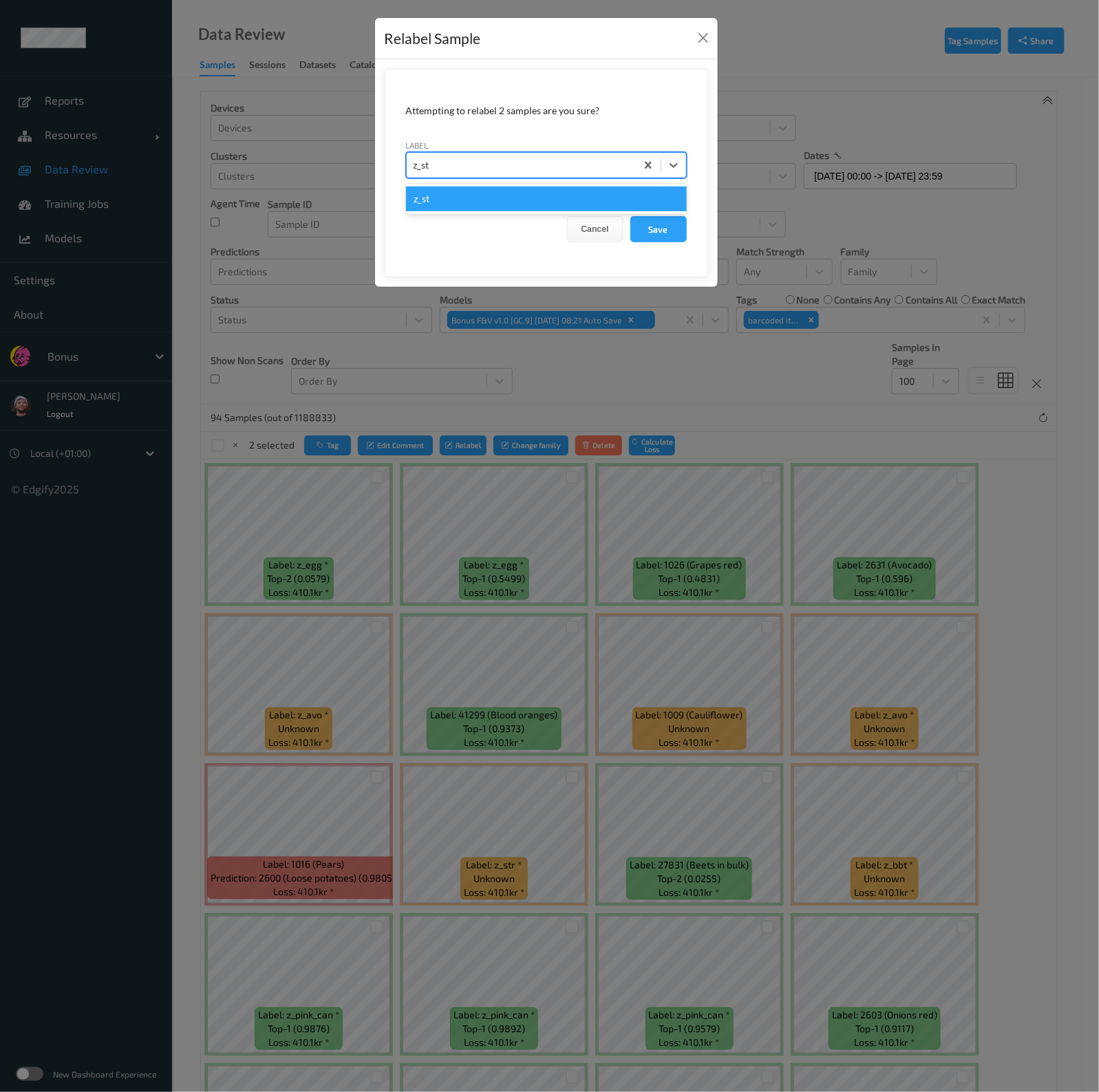
type input "z_str"
click at [630, 216] on button "Save" at bounding box center [658, 228] width 56 height 26
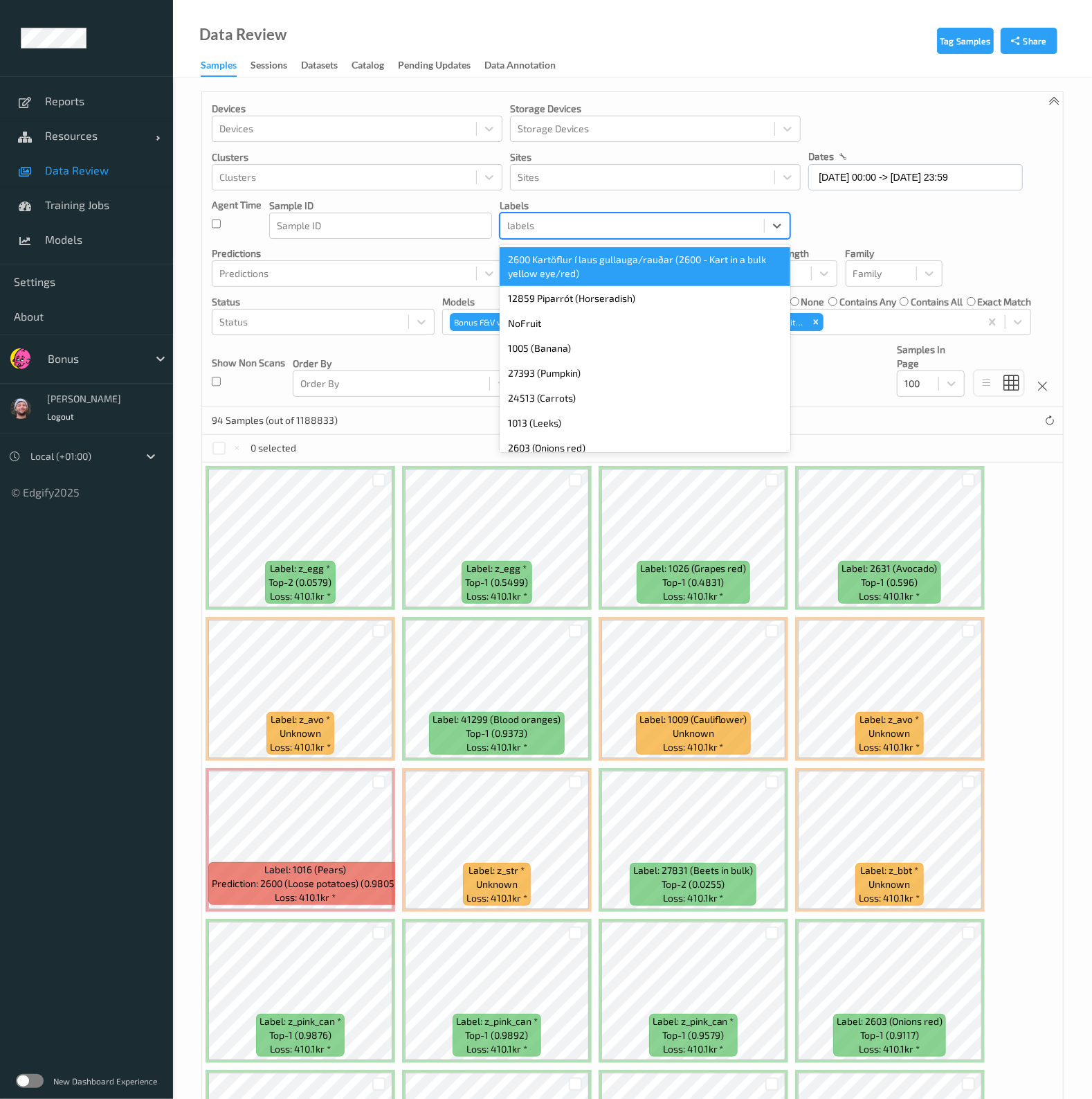
click at [610, 220] on div at bounding box center [632, 226] width 250 height 17
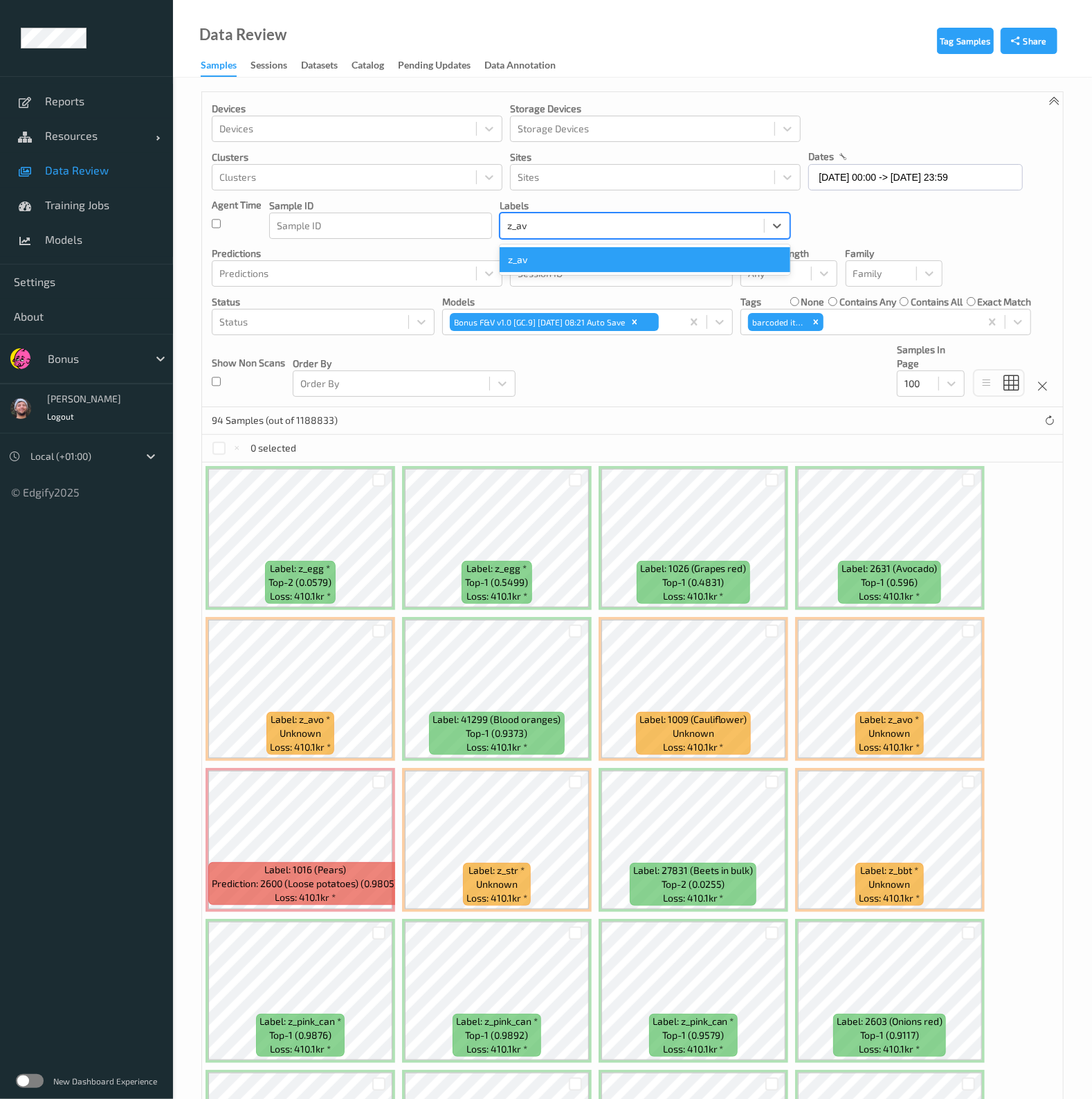
type input "z_avo"
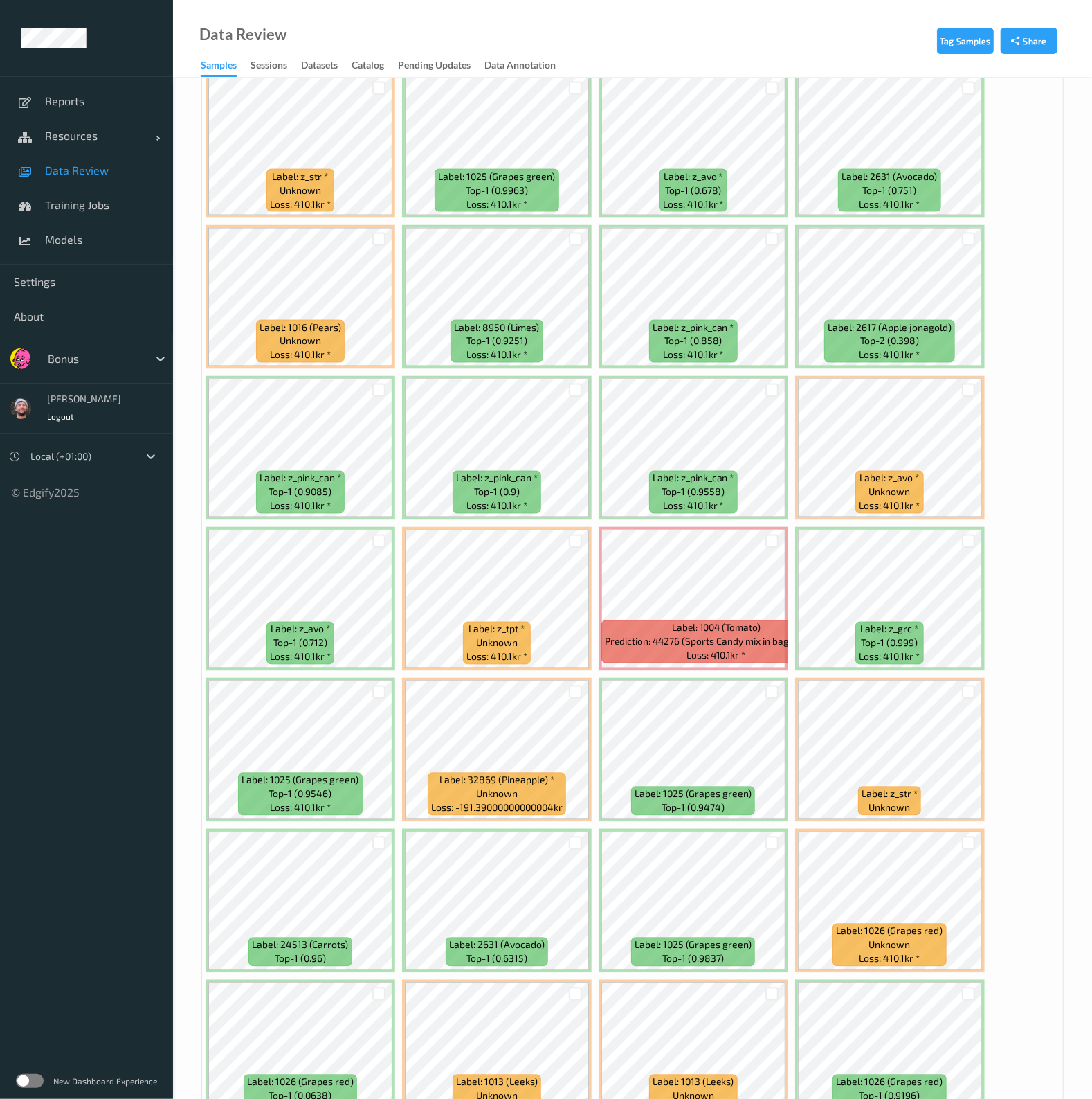
scroll to position [1817, 0]
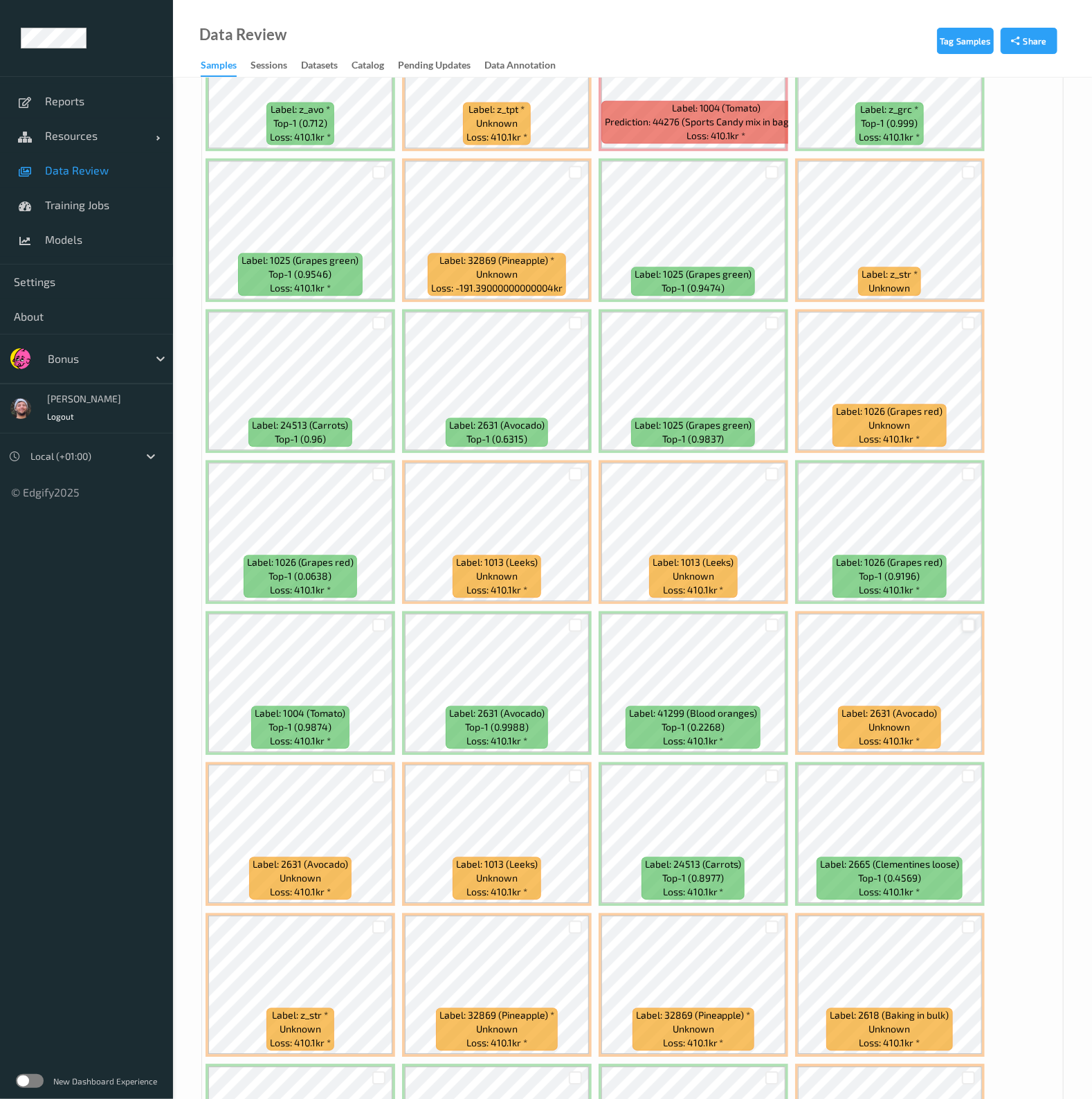
click at [962, 618] on div at bounding box center [969, 625] width 14 height 14
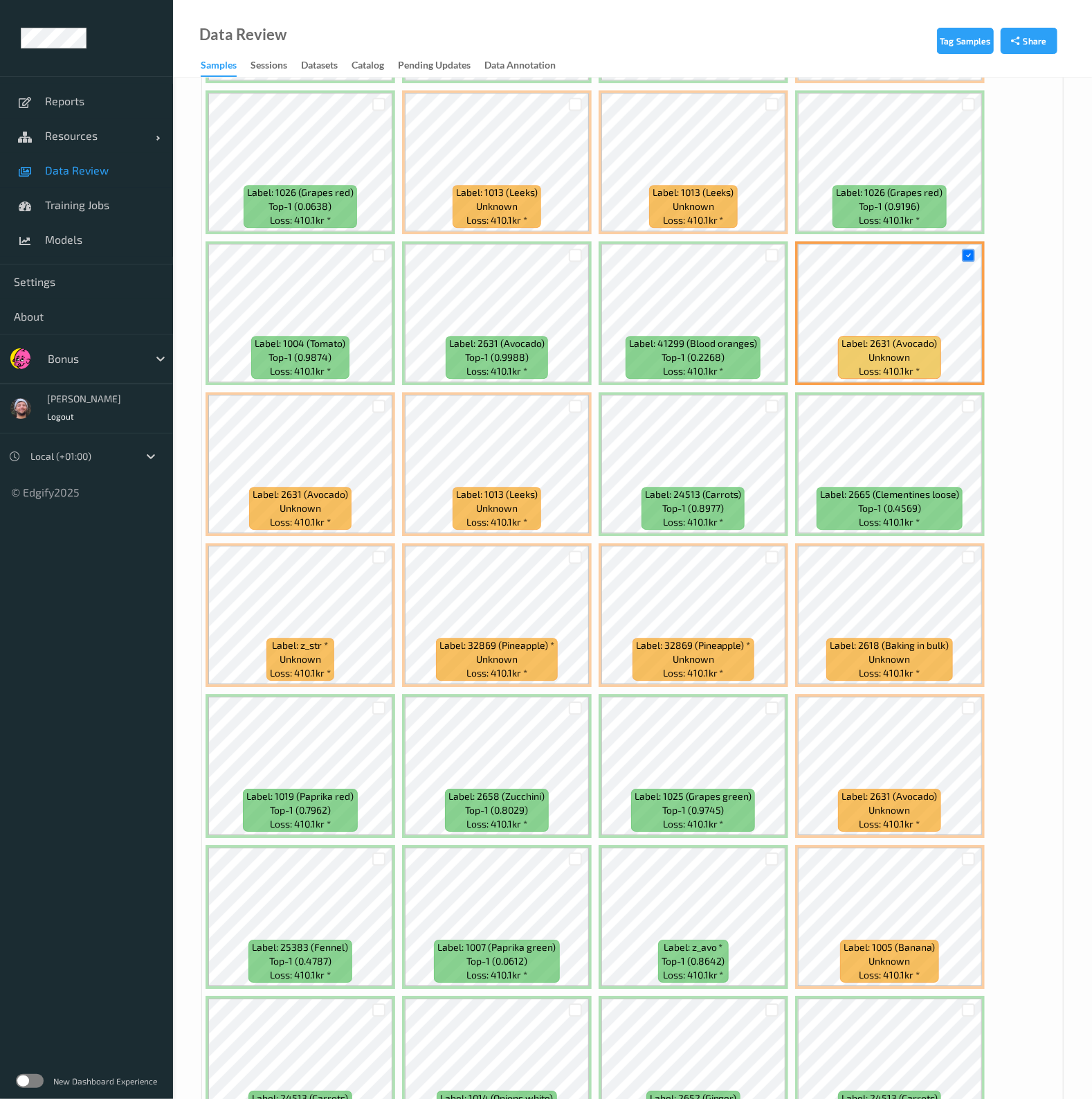
scroll to position [2249, 0]
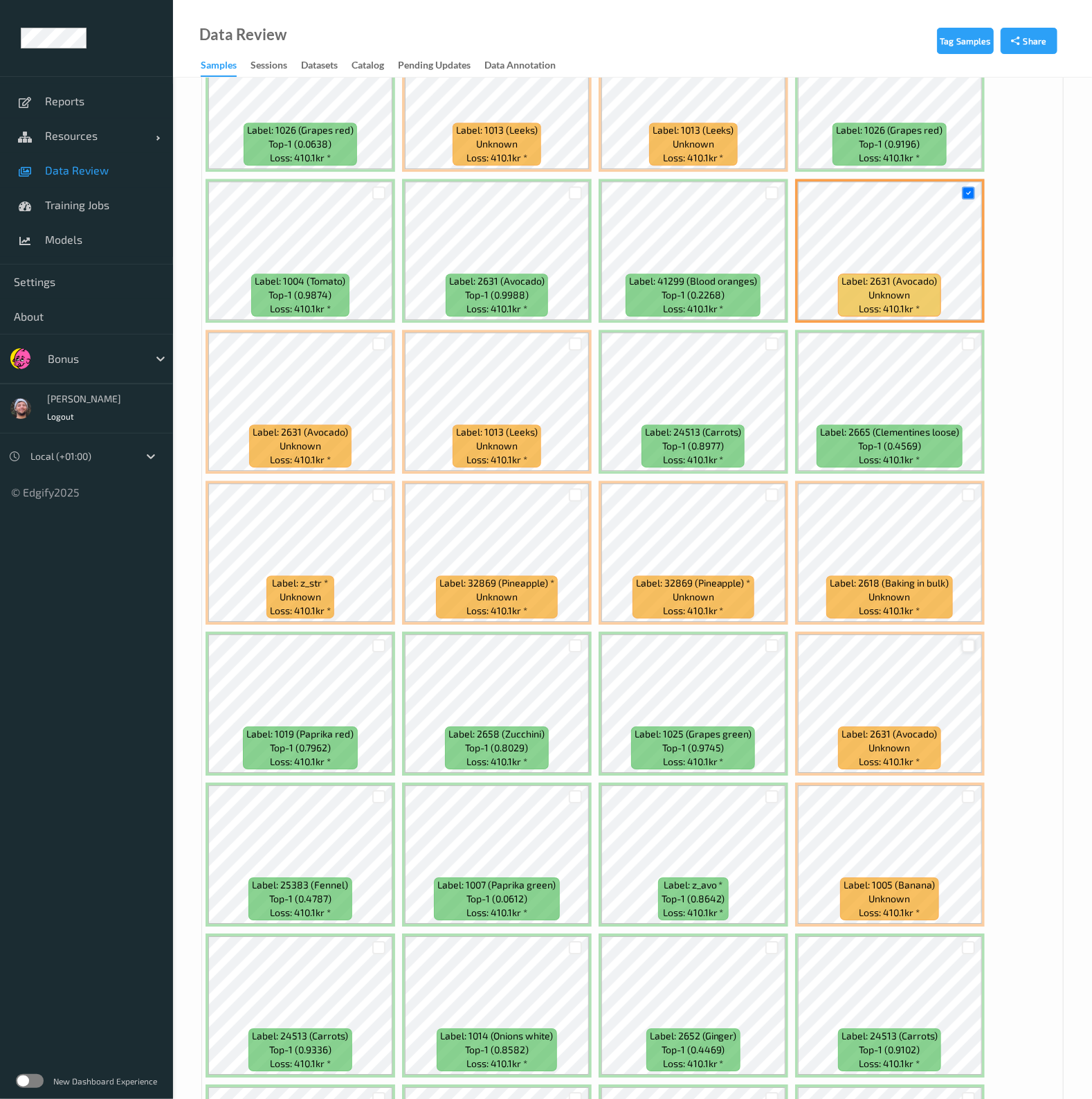
click at [969, 639] on div at bounding box center [969, 646] width 14 height 14
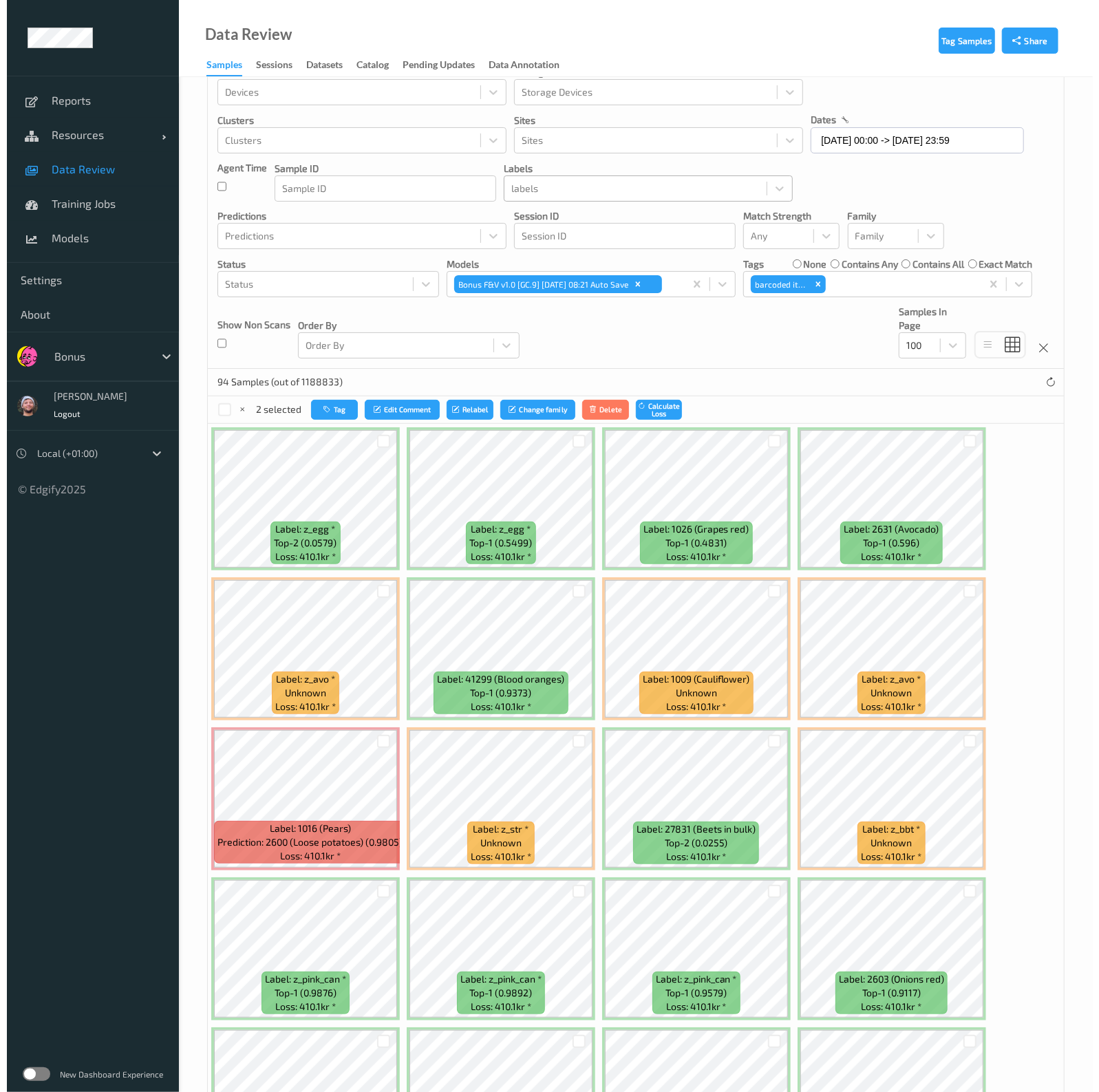
scroll to position [0, 0]
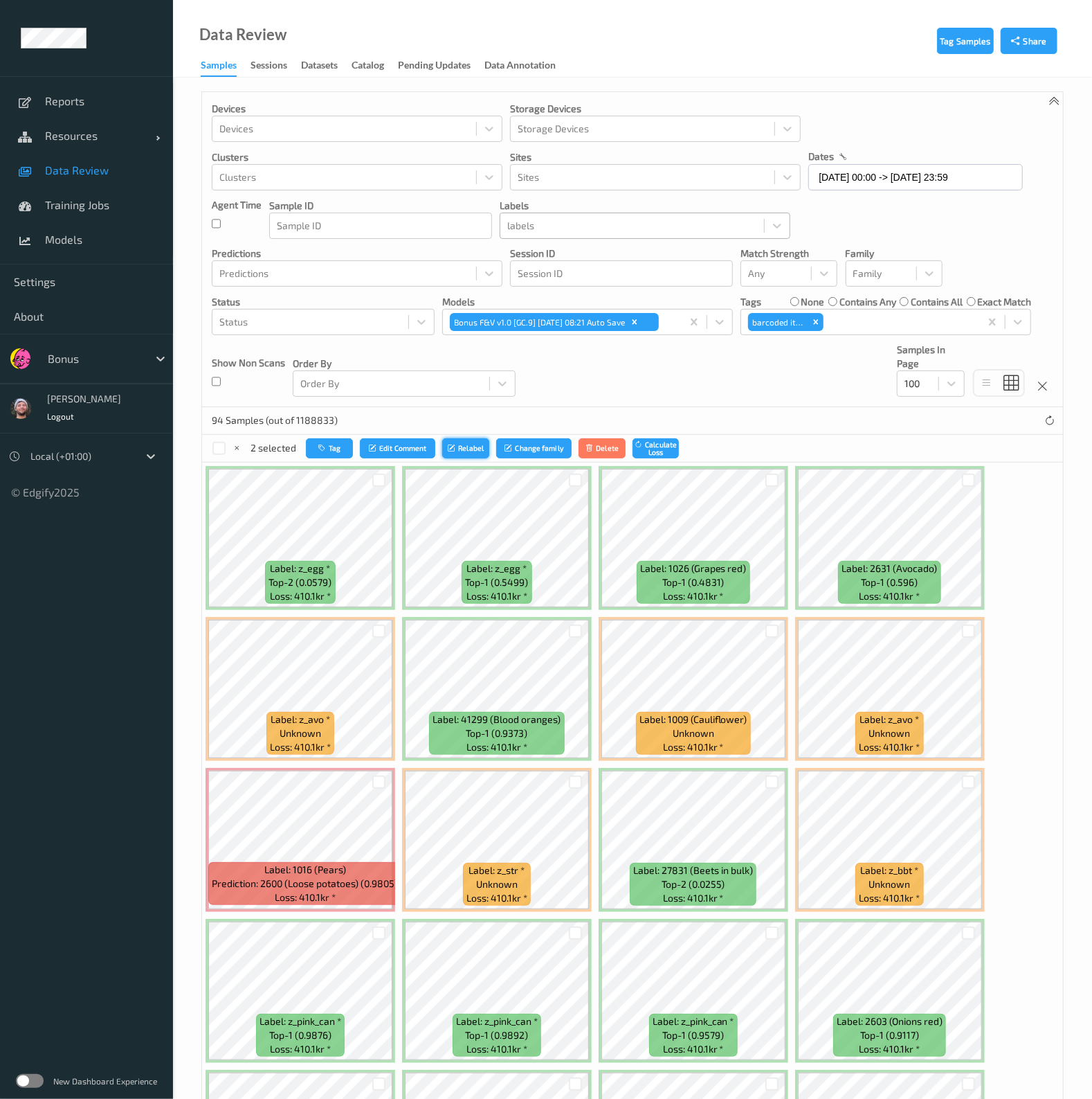
click at [448, 445] on icon "submit" at bounding box center [453, 448] width 10 height 8
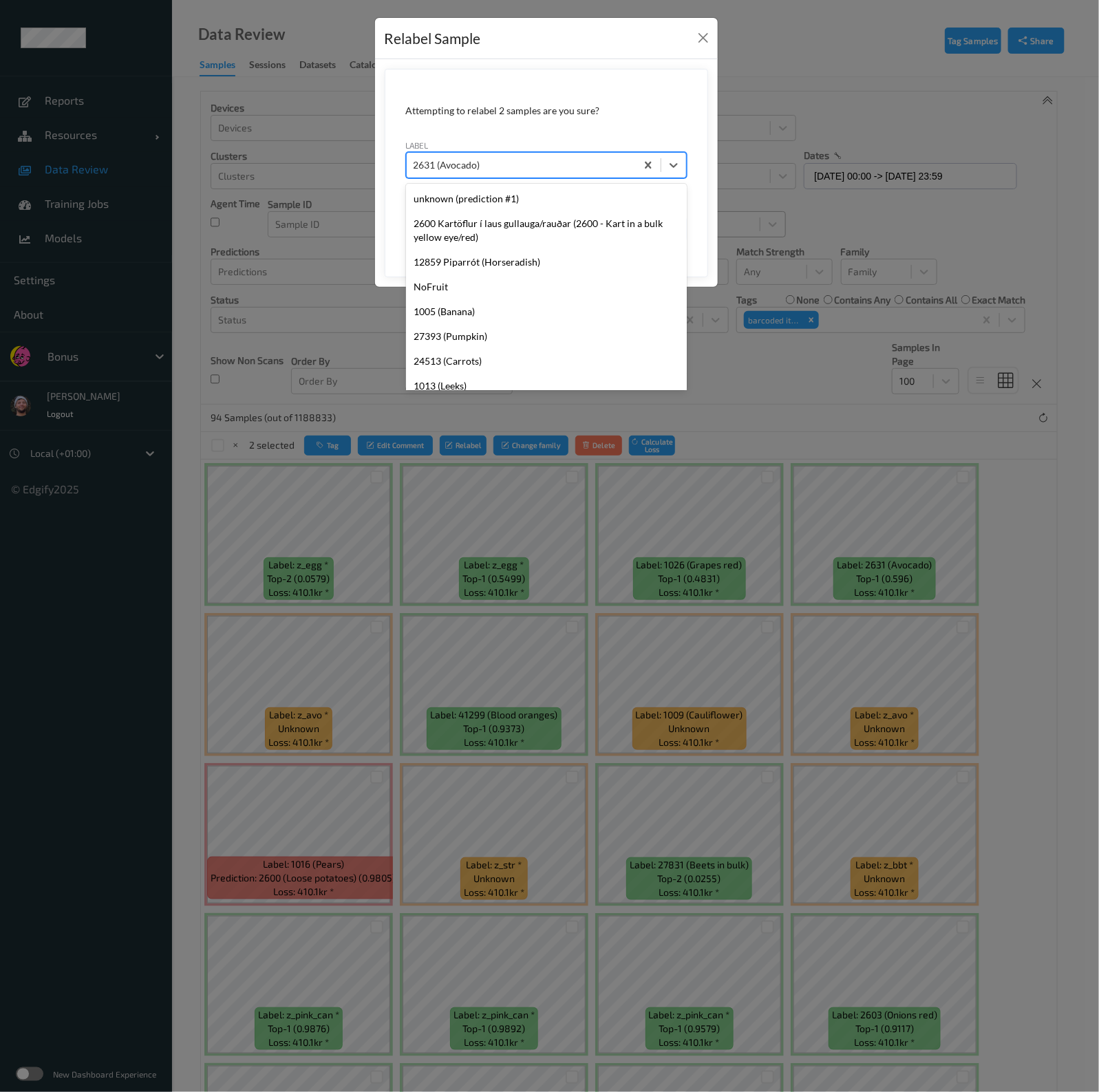
click at [557, 166] on div at bounding box center [521, 165] width 215 height 17
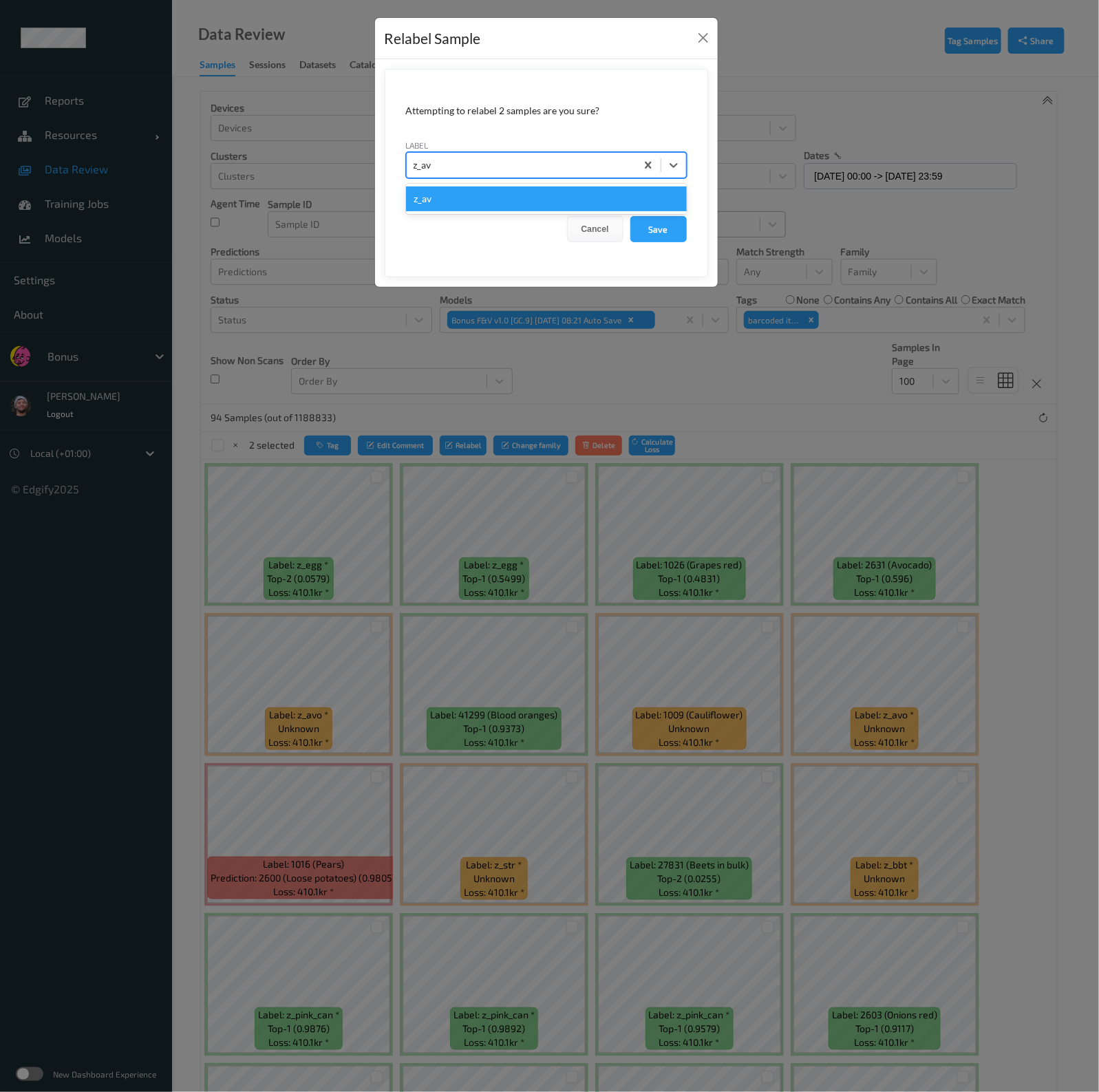
type input "z_avo"
click at [630, 216] on button "Save" at bounding box center [658, 228] width 56 height 26
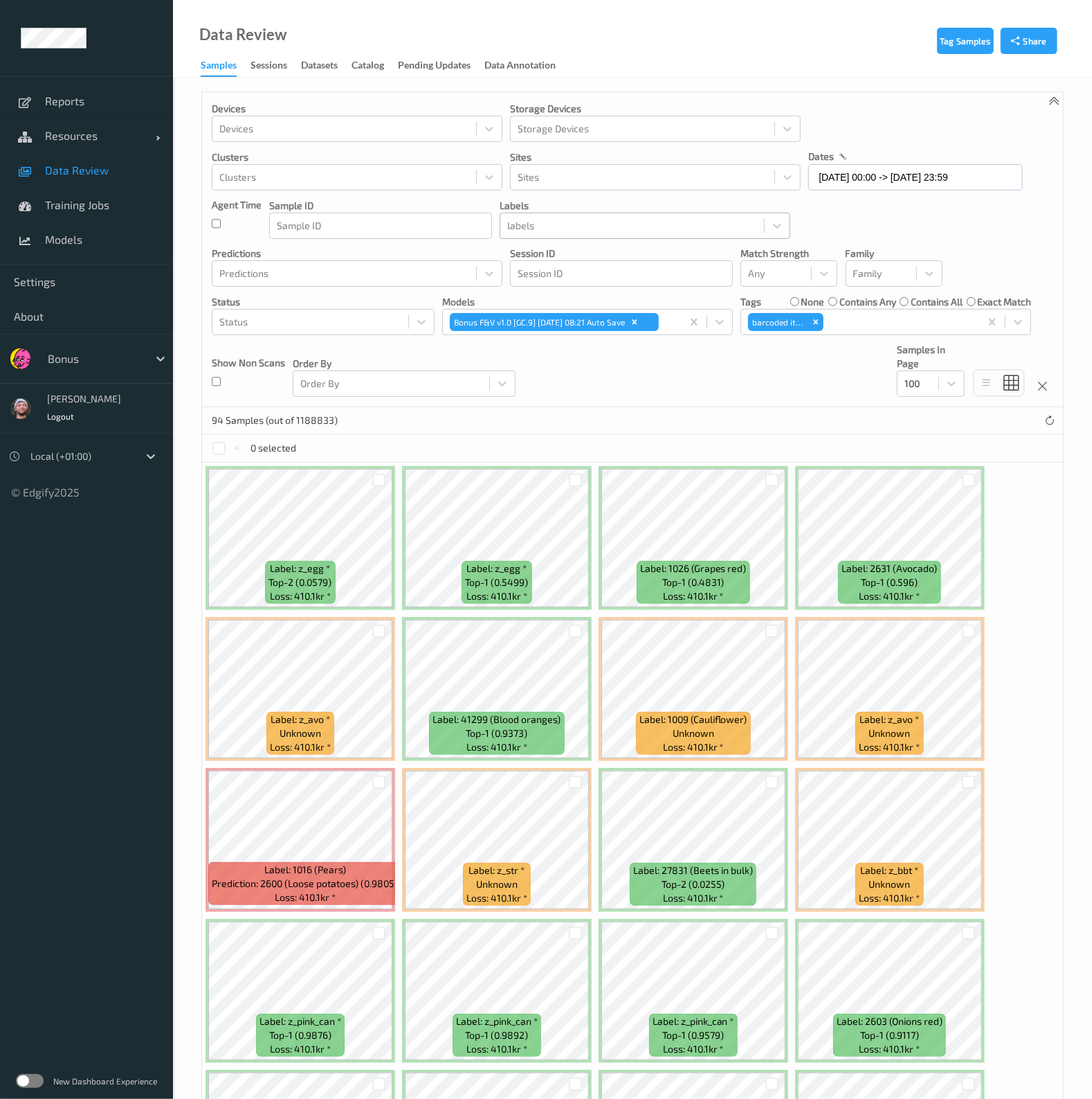
click at [531, 228] on div at bounding box center [632, 226] width 250 height 17
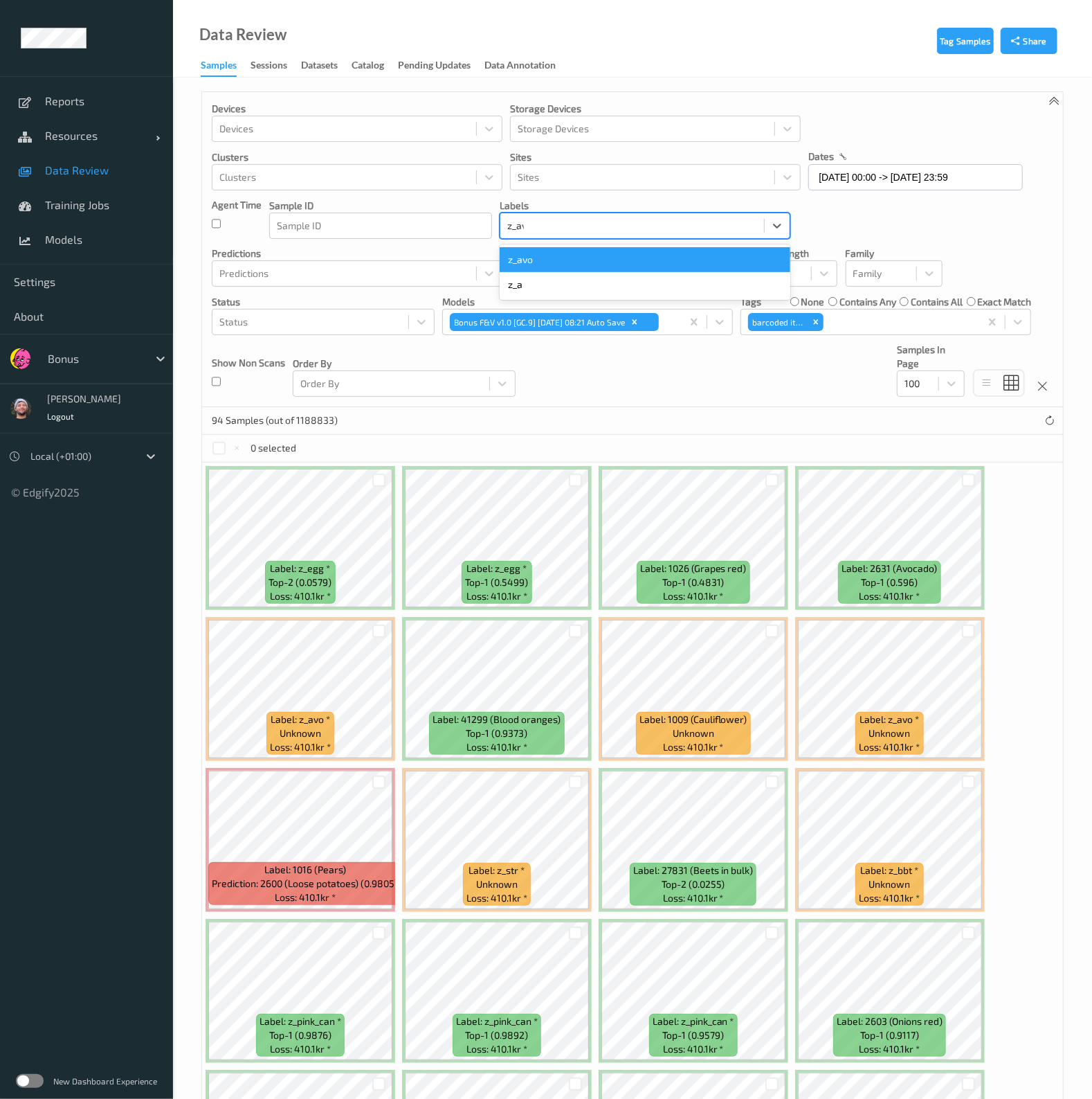
type input "z_avo"
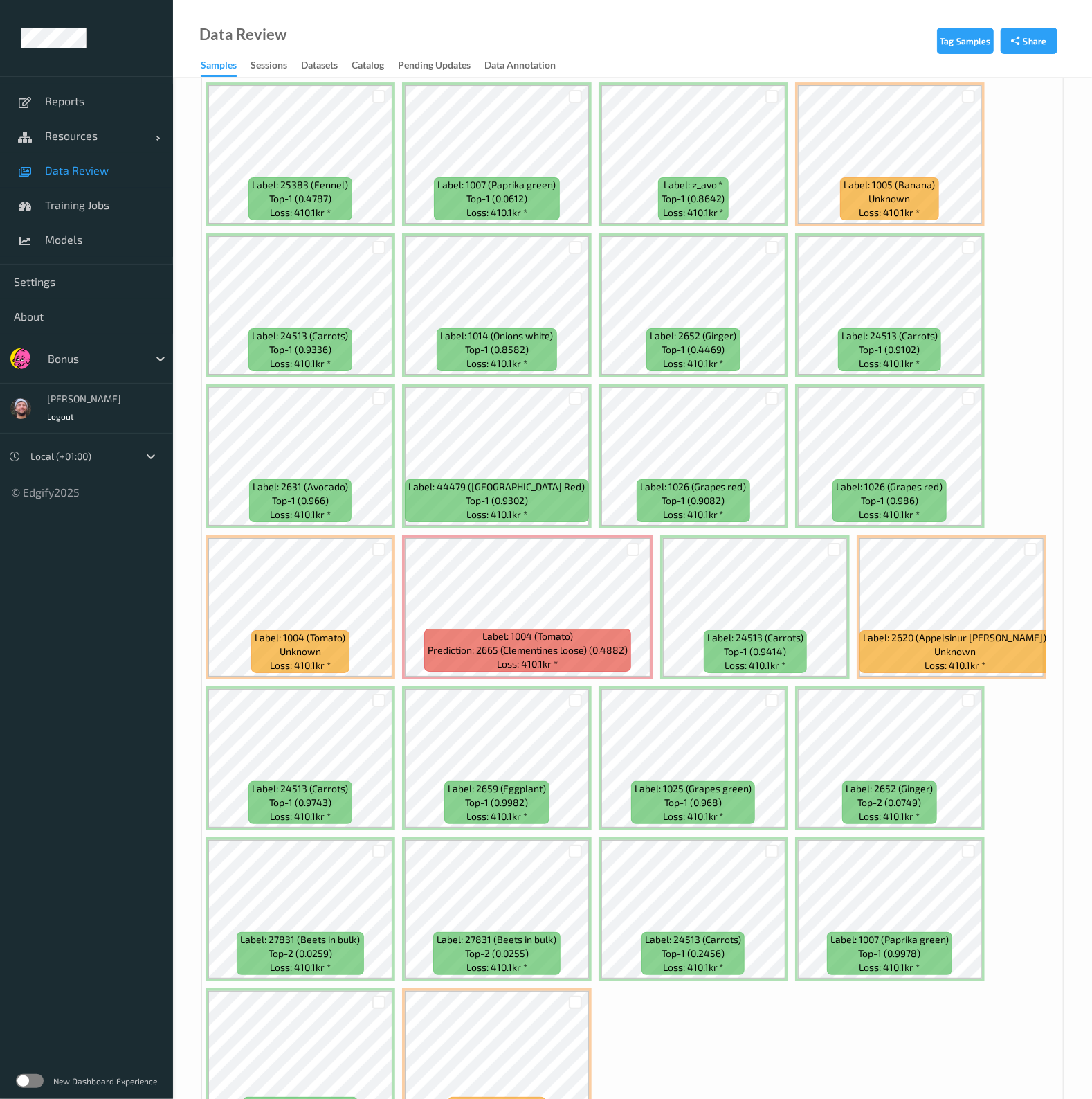
scroll to position [3018, 0]
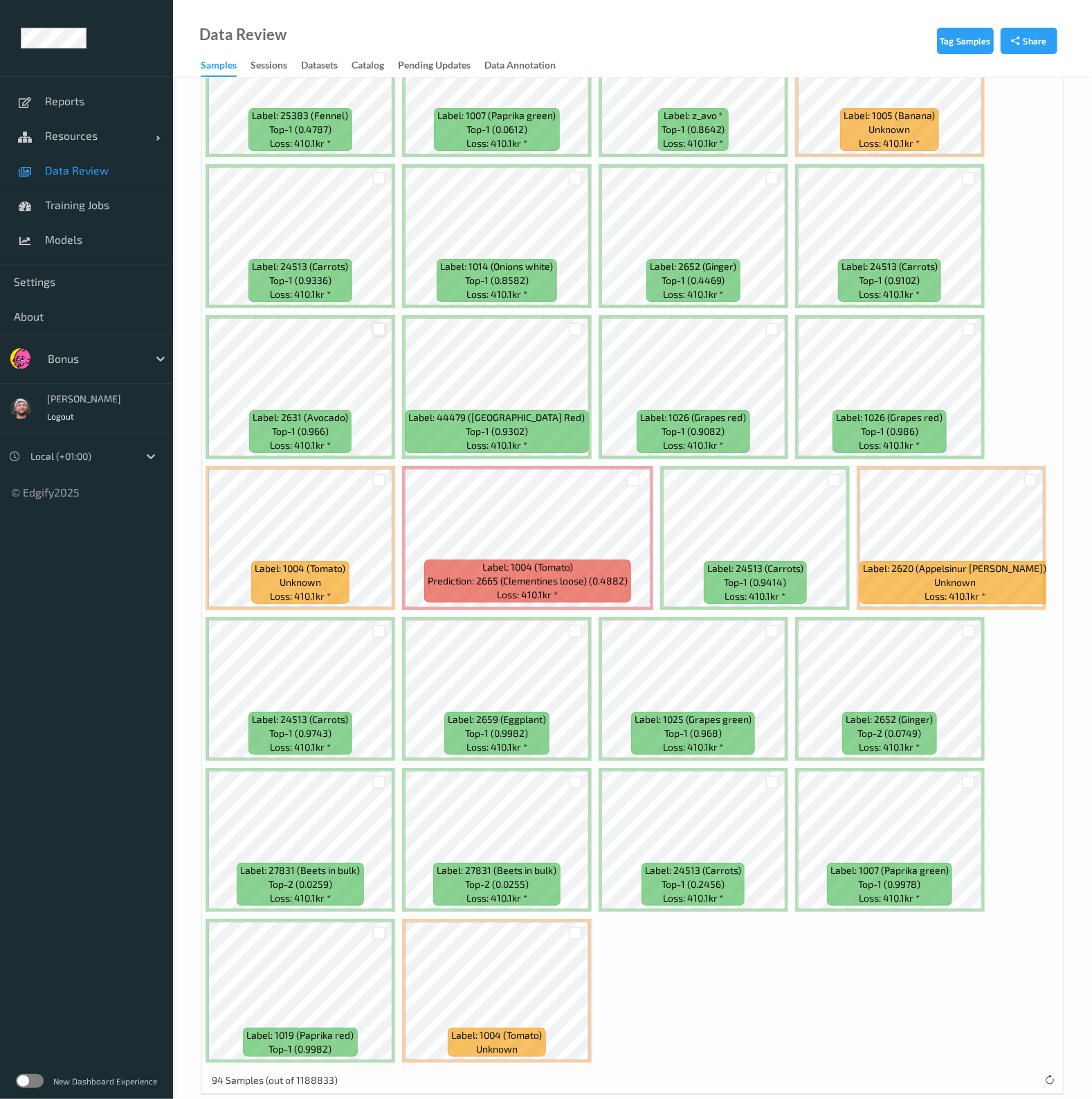
click at [374, 323] on div at bounding box center [379, 330] width 14 height 14
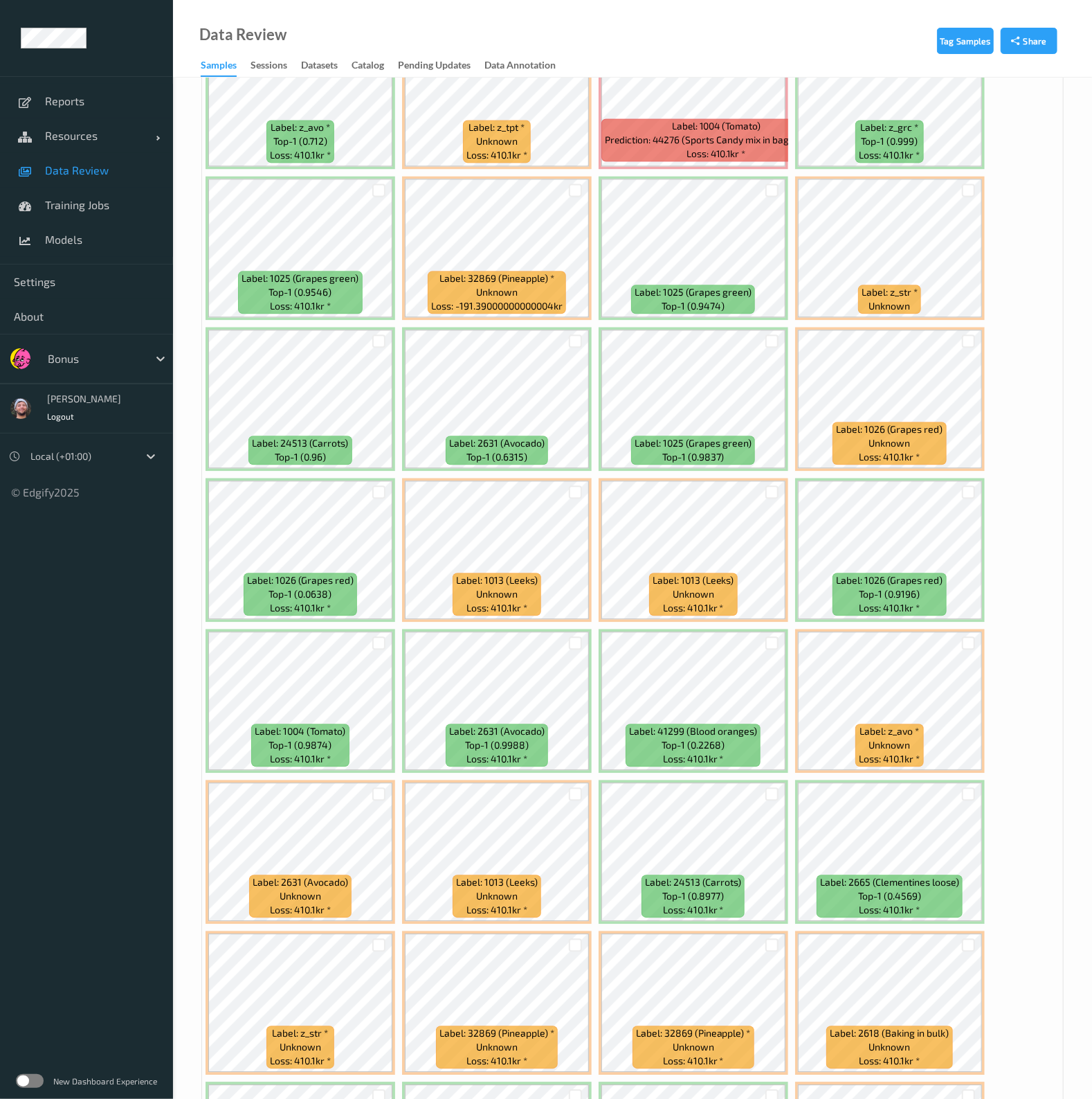
scroll to position [1904, 0]
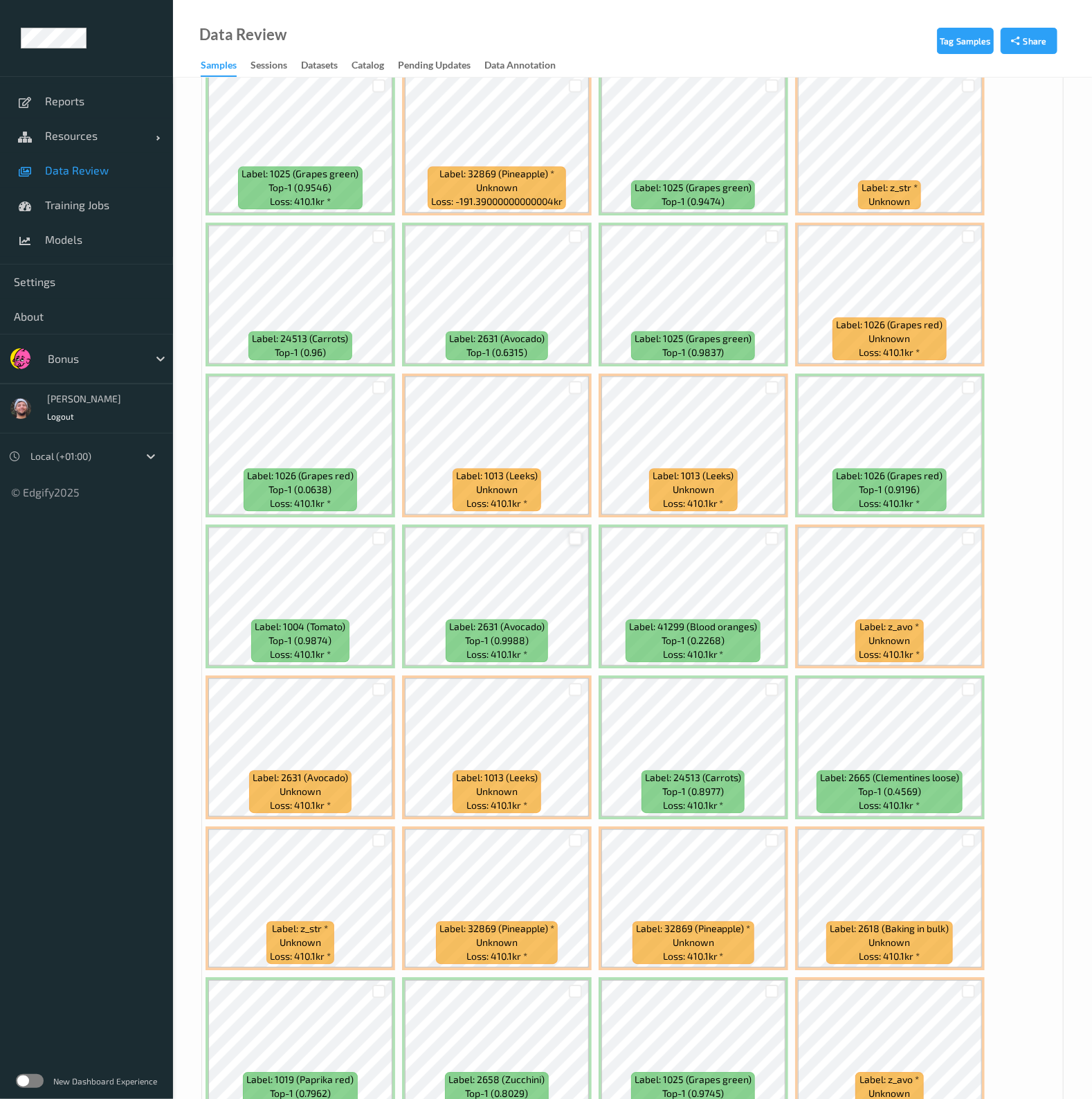
click at [576, 532] on div at bounding box center [576, 539] width 14 height 14
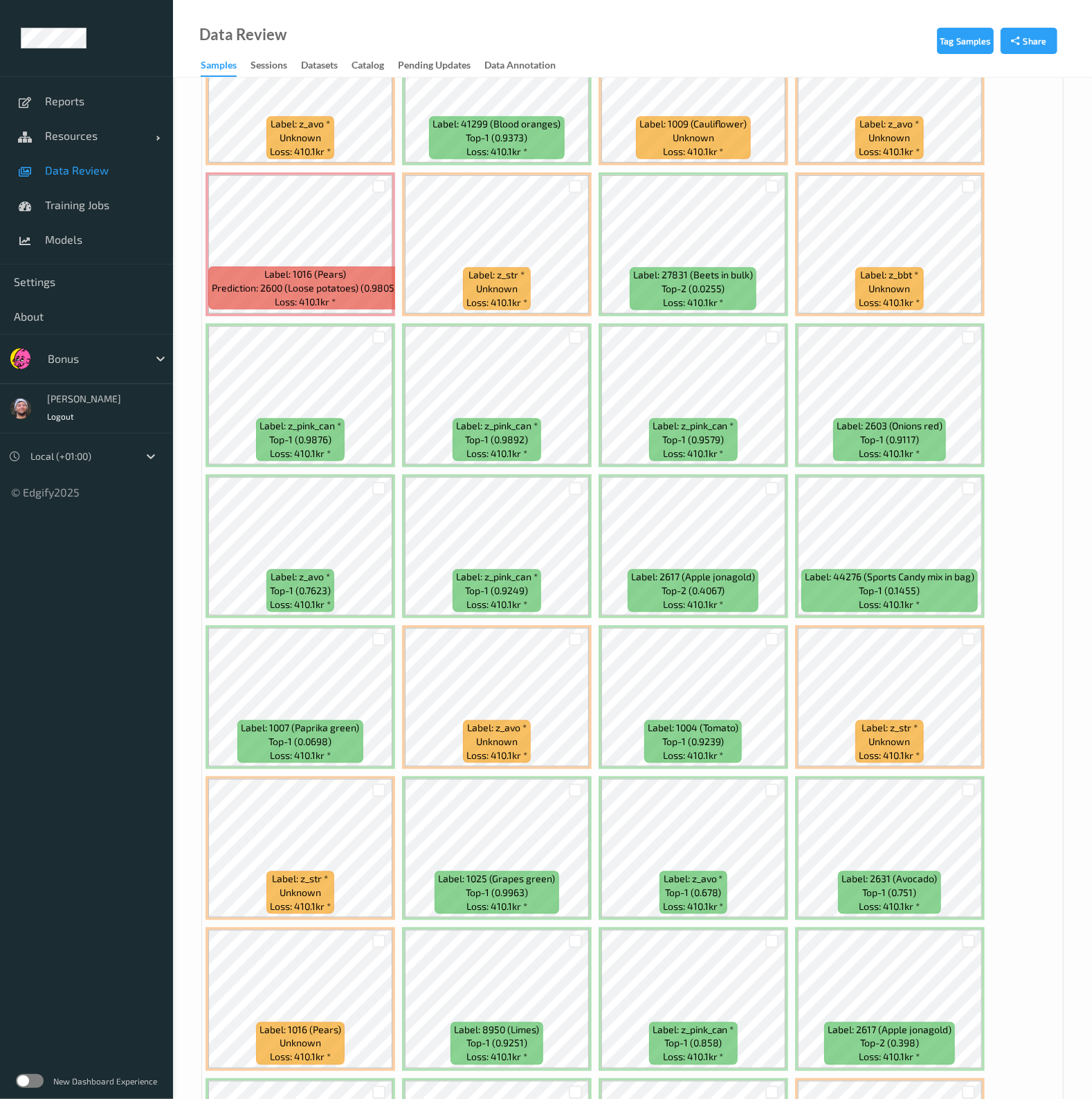
scroll to position [76, 0]
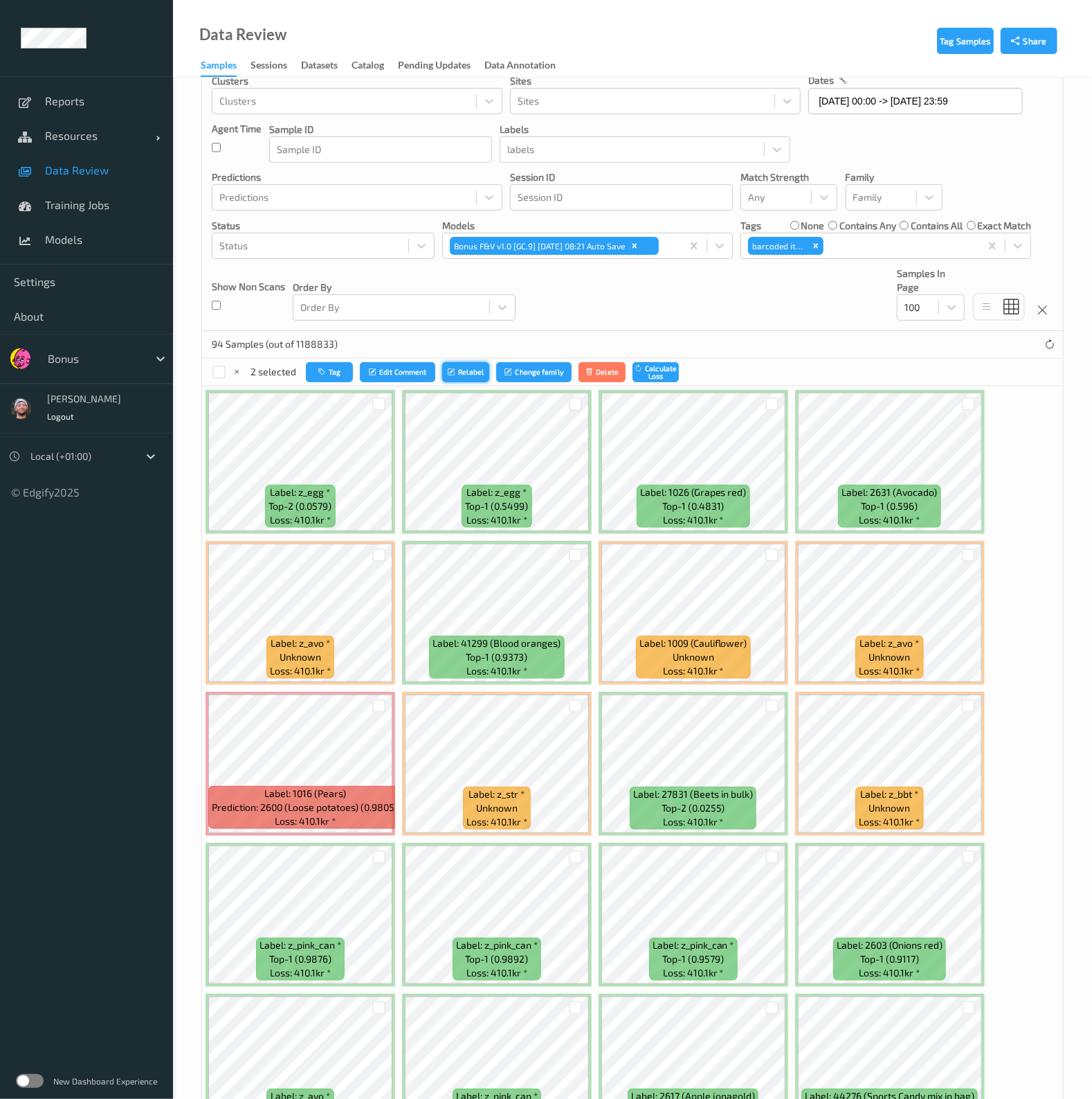
click at [473, 371] on button "Relabel" at bounding box center [466, 372] width 47 height 20
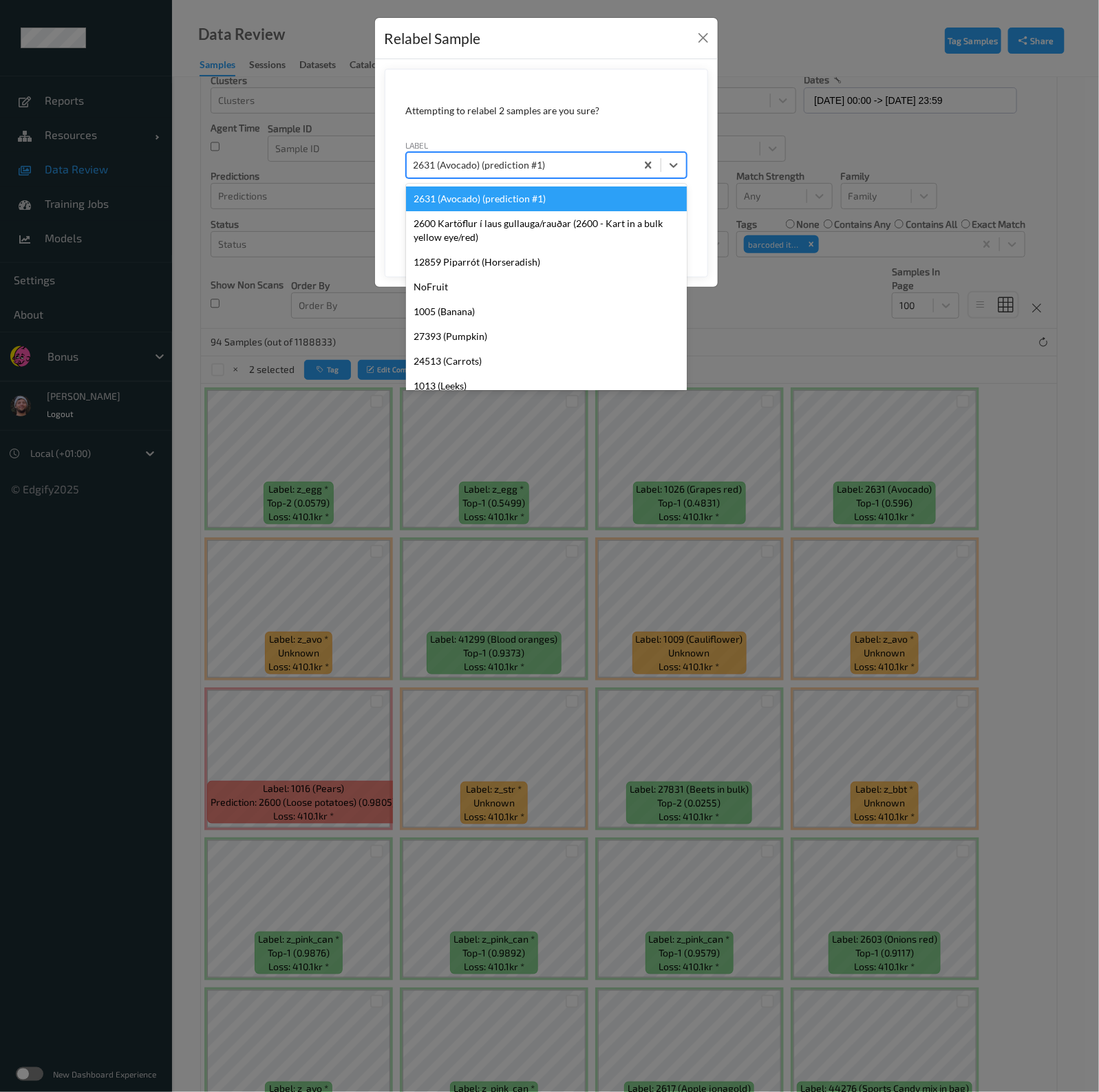
click at [620, 166] on div at bounding box center [521, 165] width 215 height 17
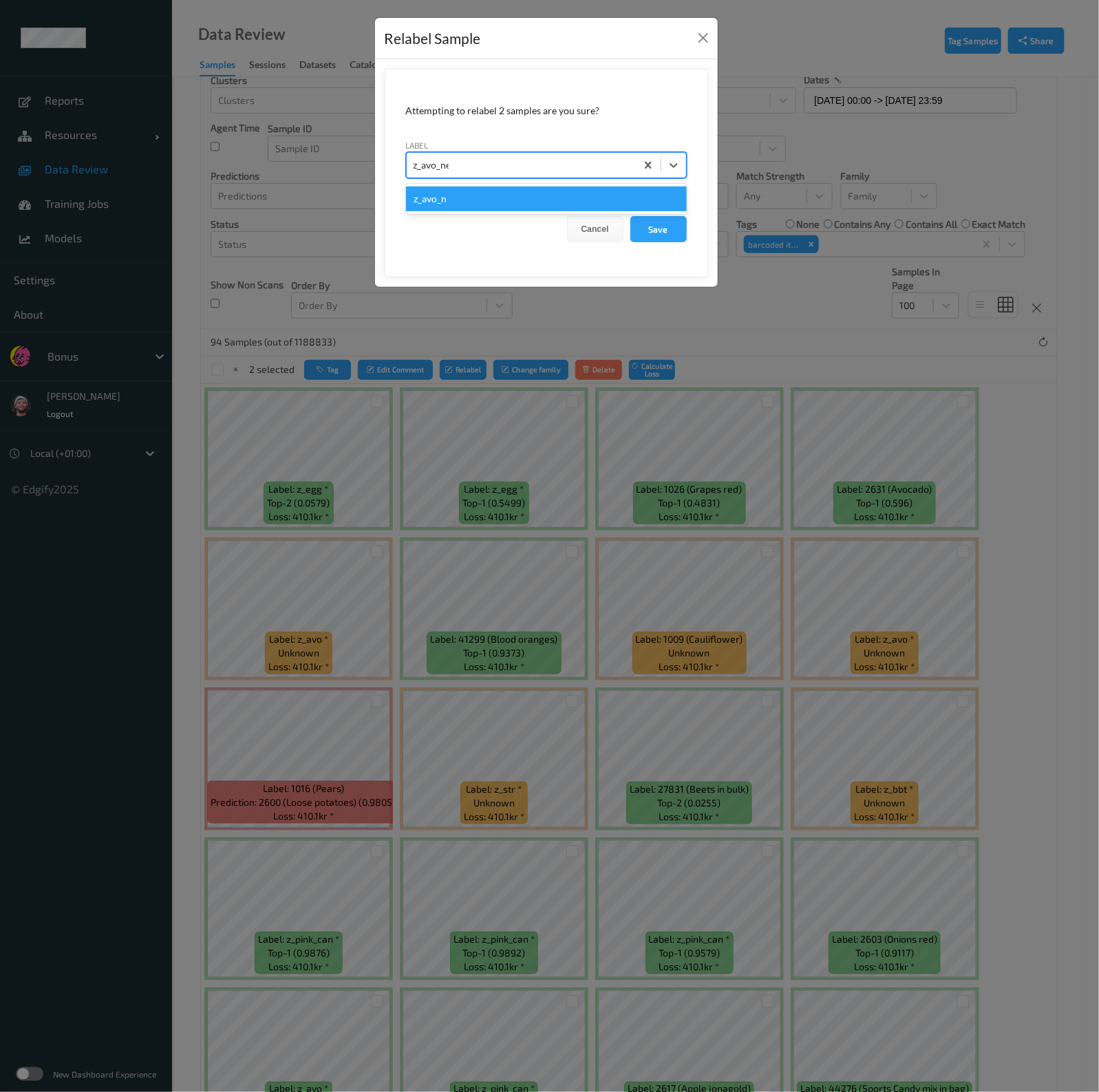
type input "z_avo_net"
click at [630, 216] on button "Save" at bounding box center [658, 228] width 56 height 26
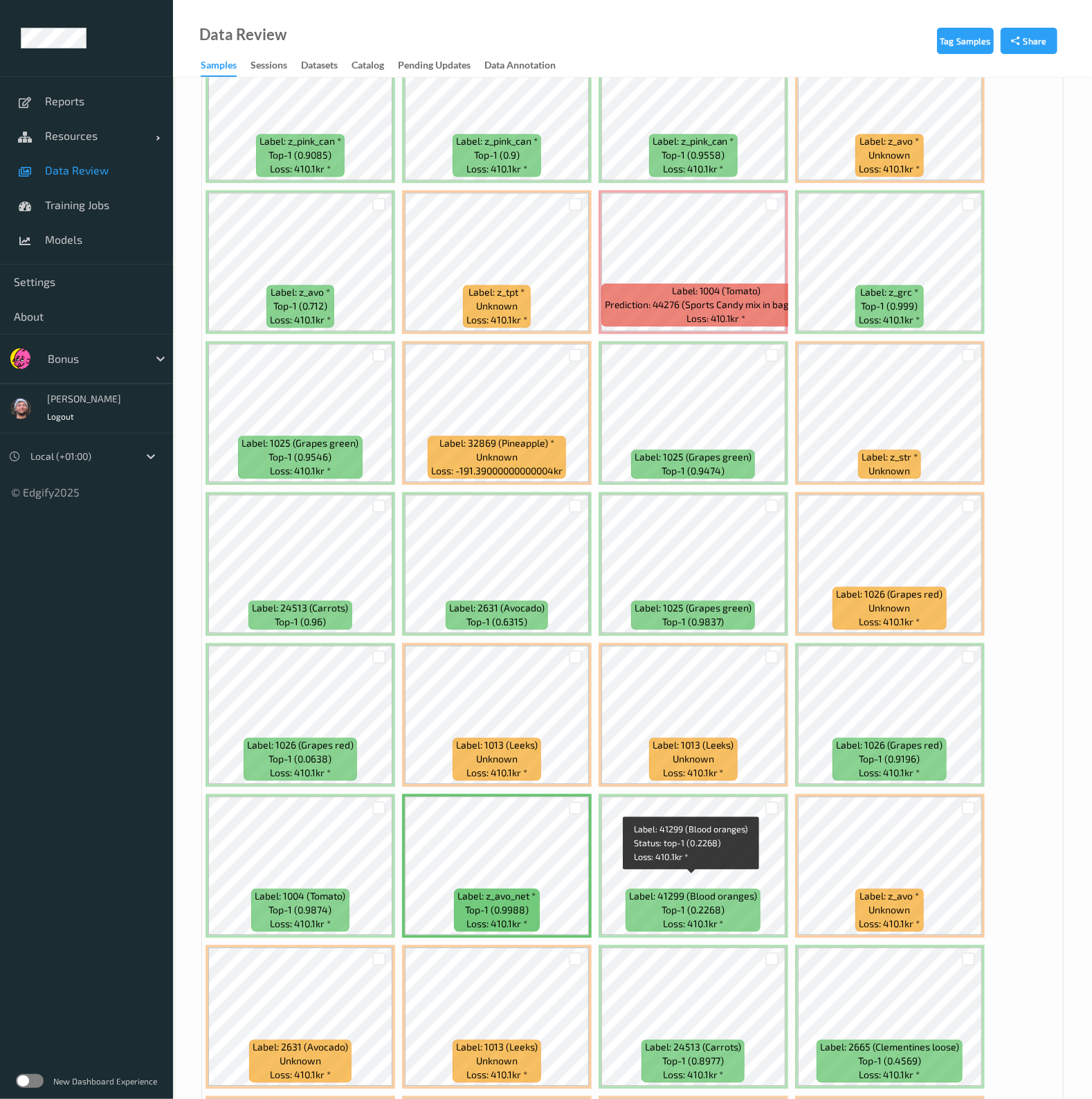
scroll to position [2066, 0]
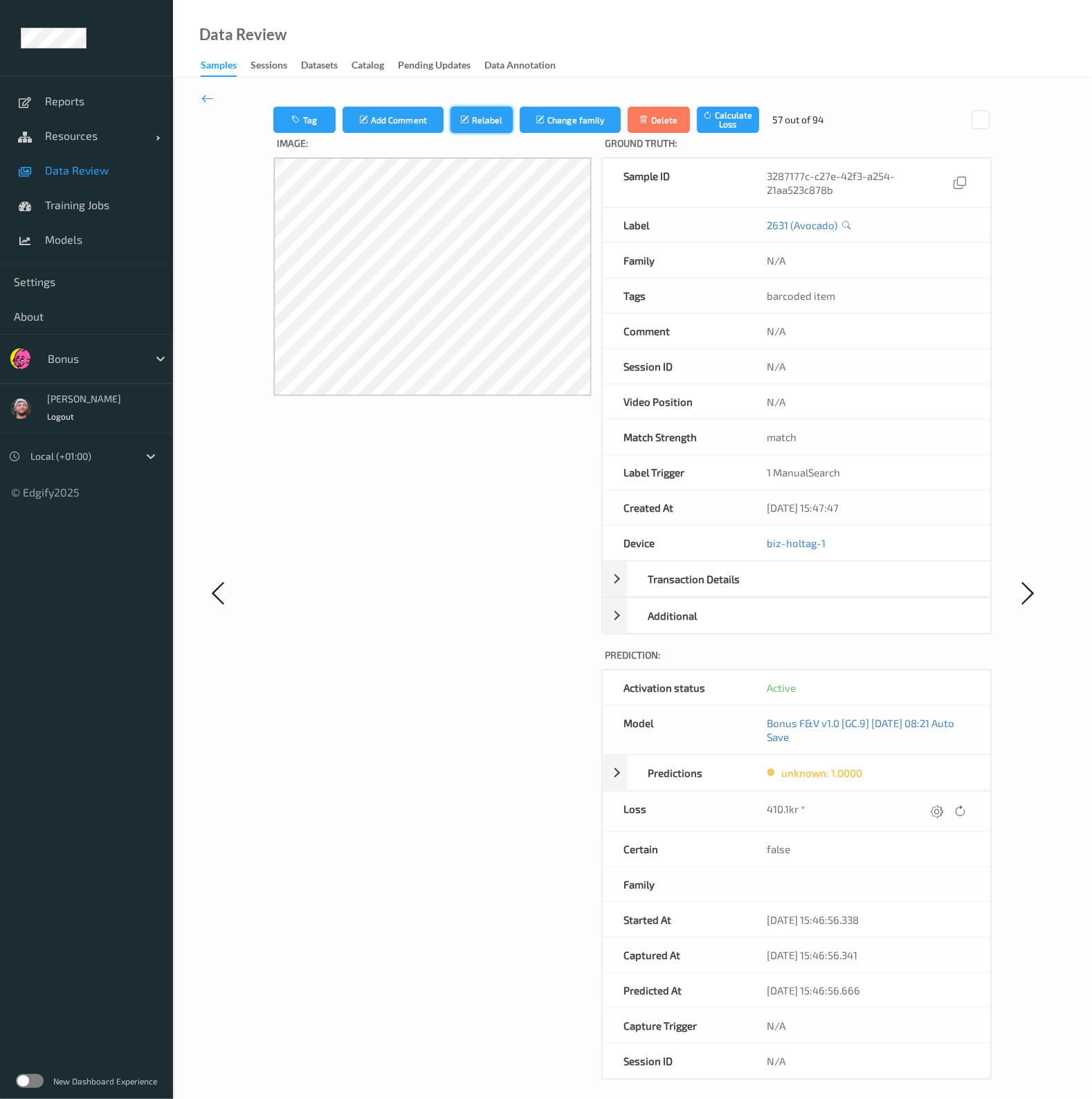
click at [465, 118] on icon "submit" at bounding box center [467, 119] width 12 height 9
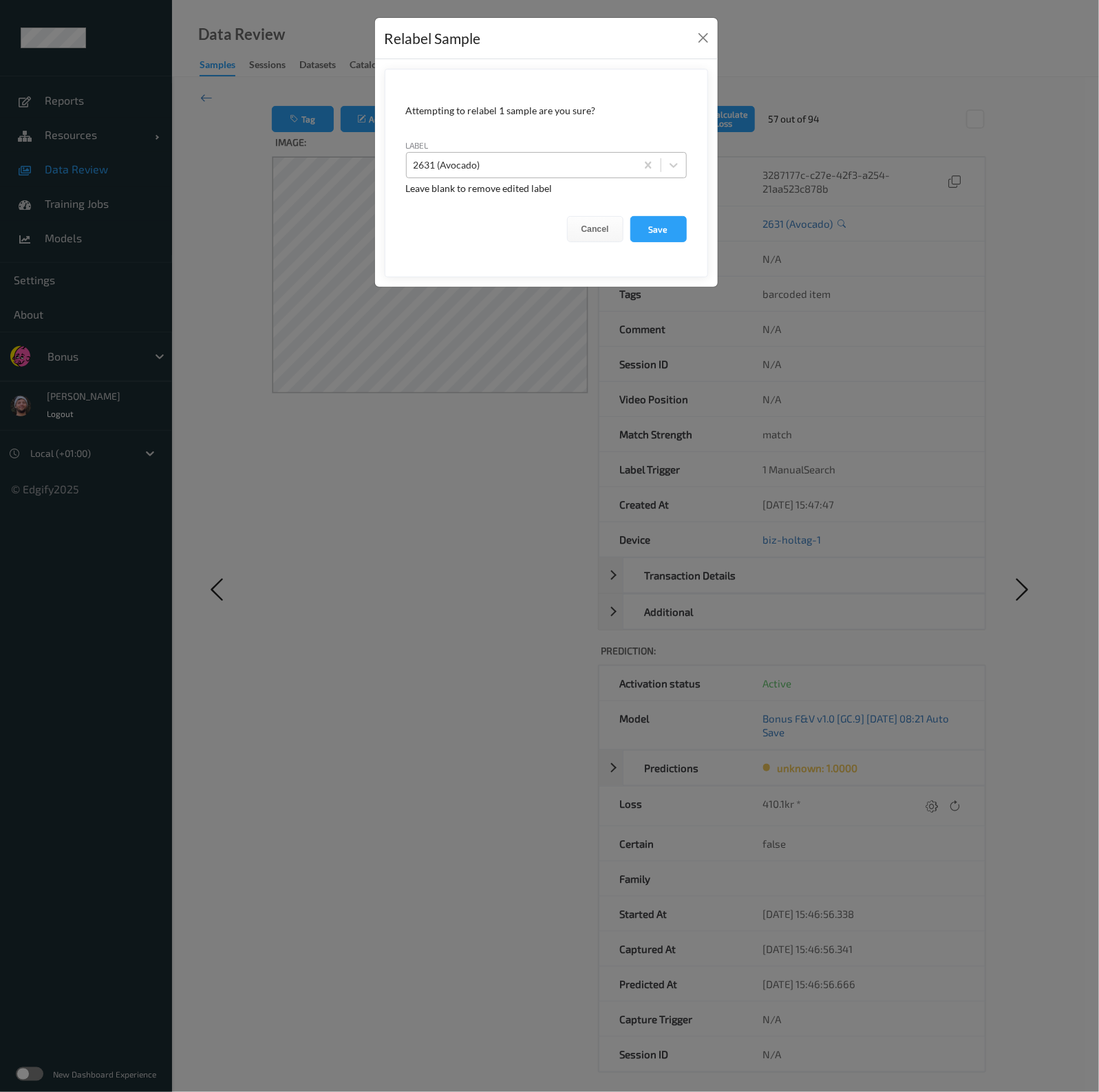
click at [606, 160] on div at bounding box center [521, 165] width 215 height 17
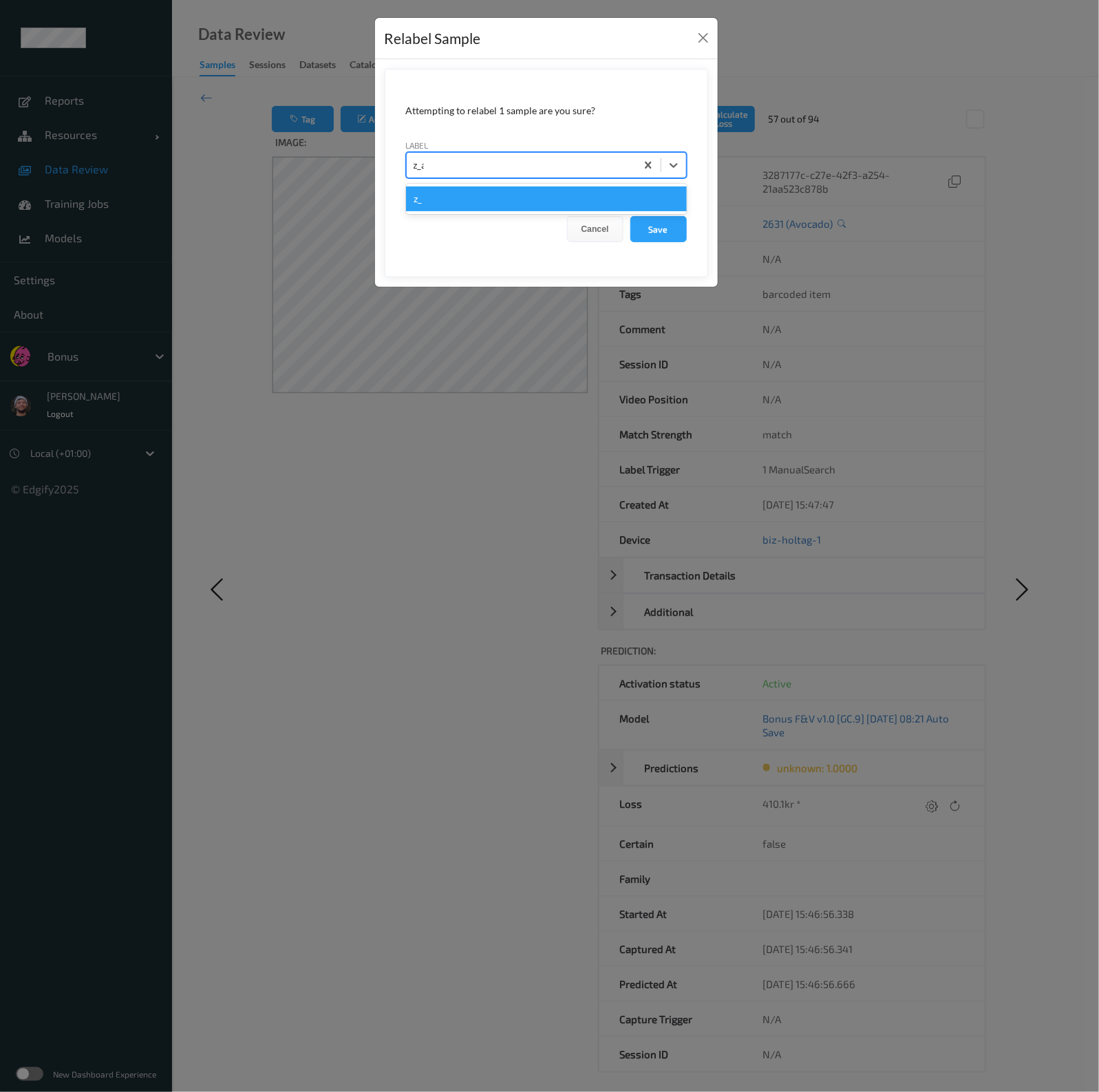
type input "z_avo"
click at [630, 216] on button "Save" at bounding box center [658, 228] width 56 height 26
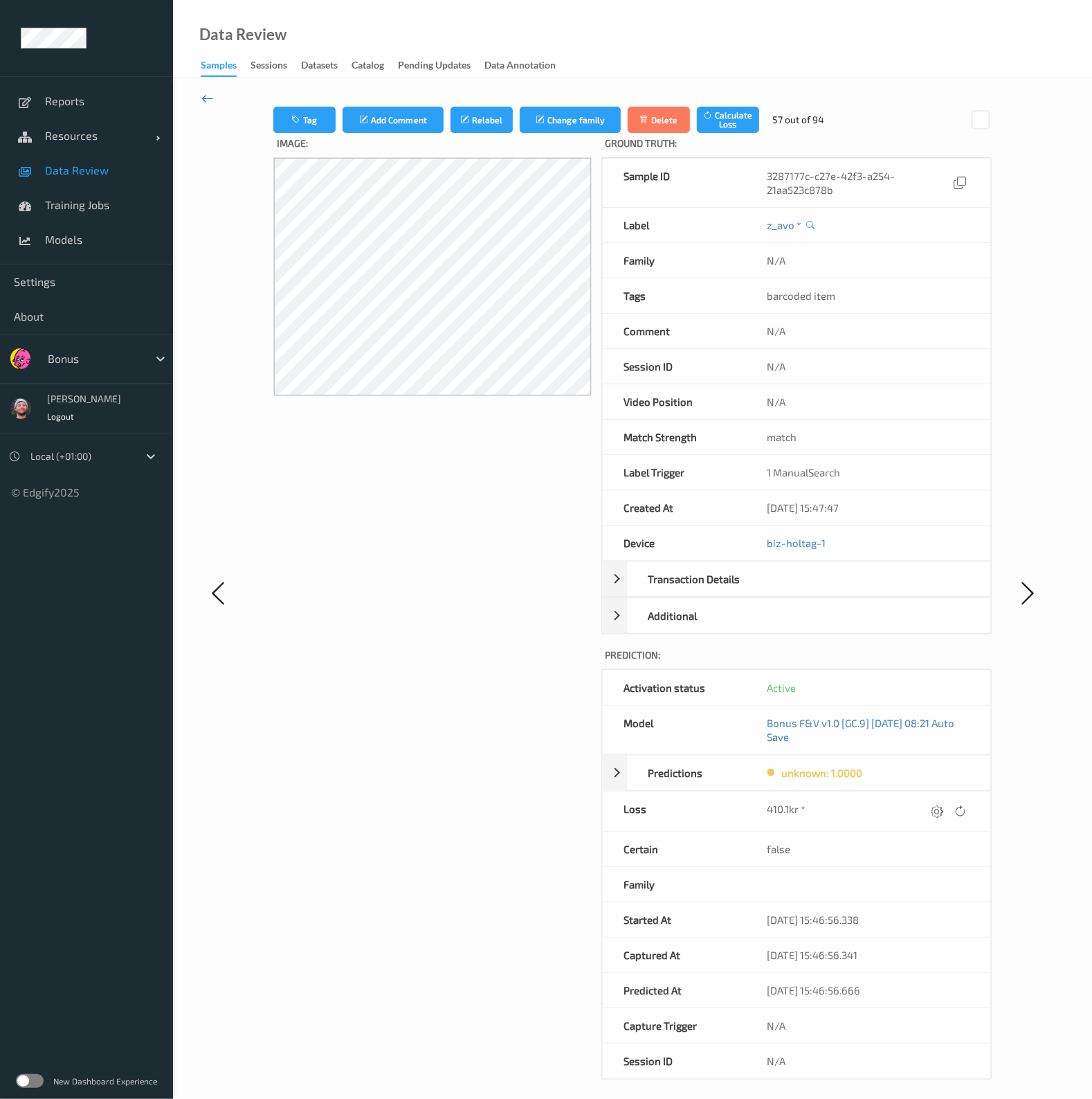
click at [208, 101] on icon at bounding box center [207, 98] width 13 height 15
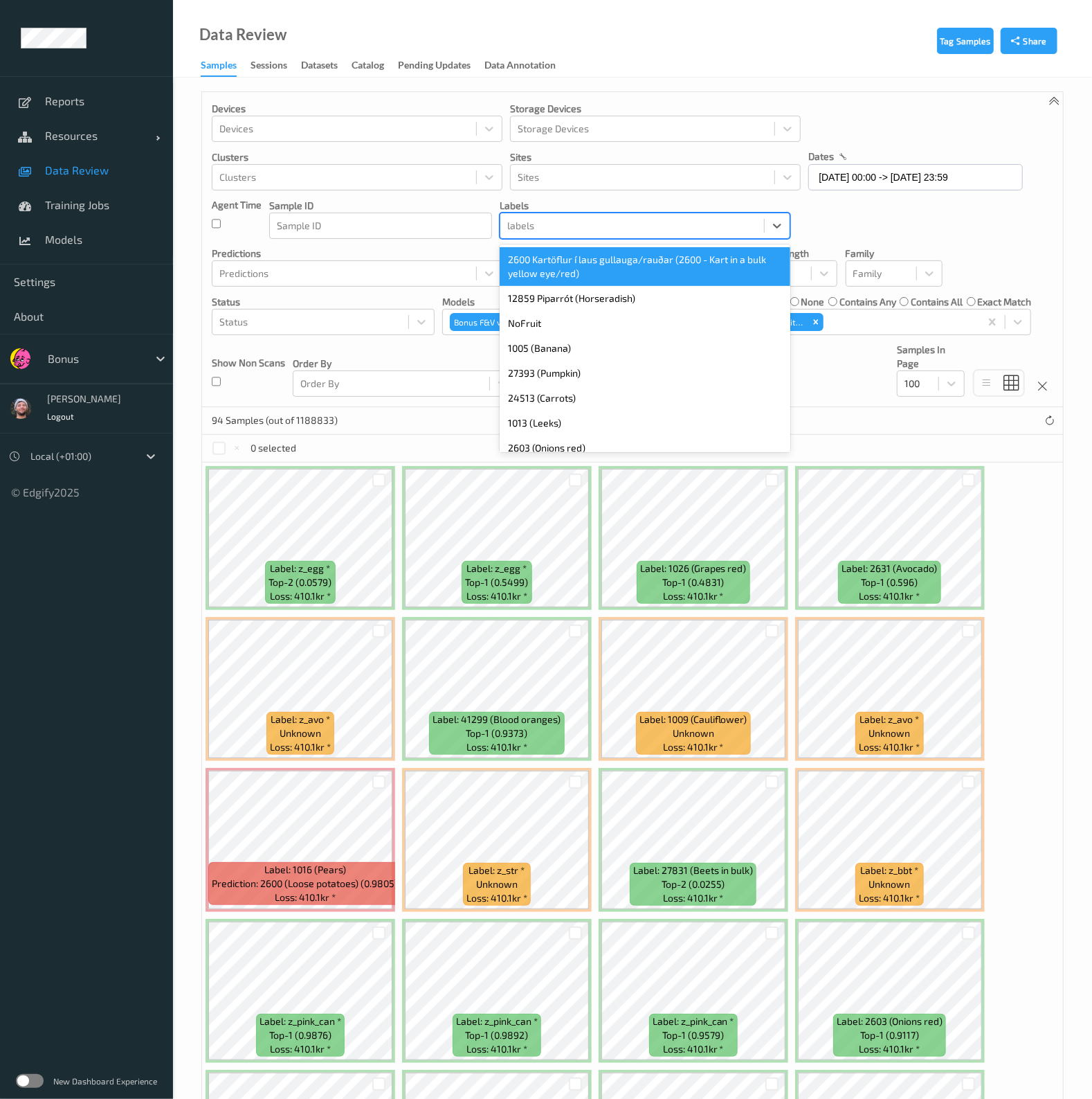
click at [560, 222] on div at bounding box center [632, 226] width 250 height 17
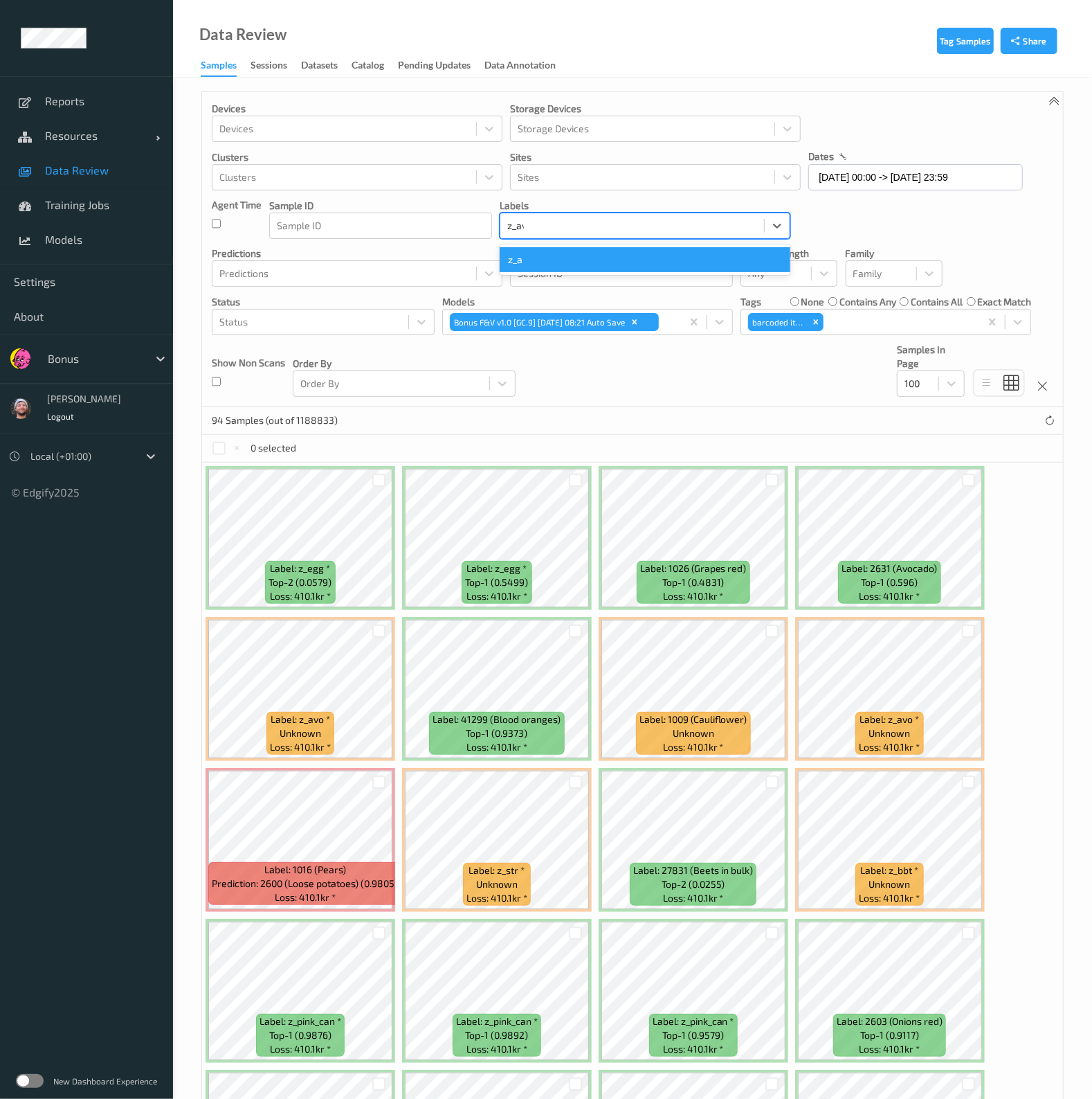
type input "z_avo"
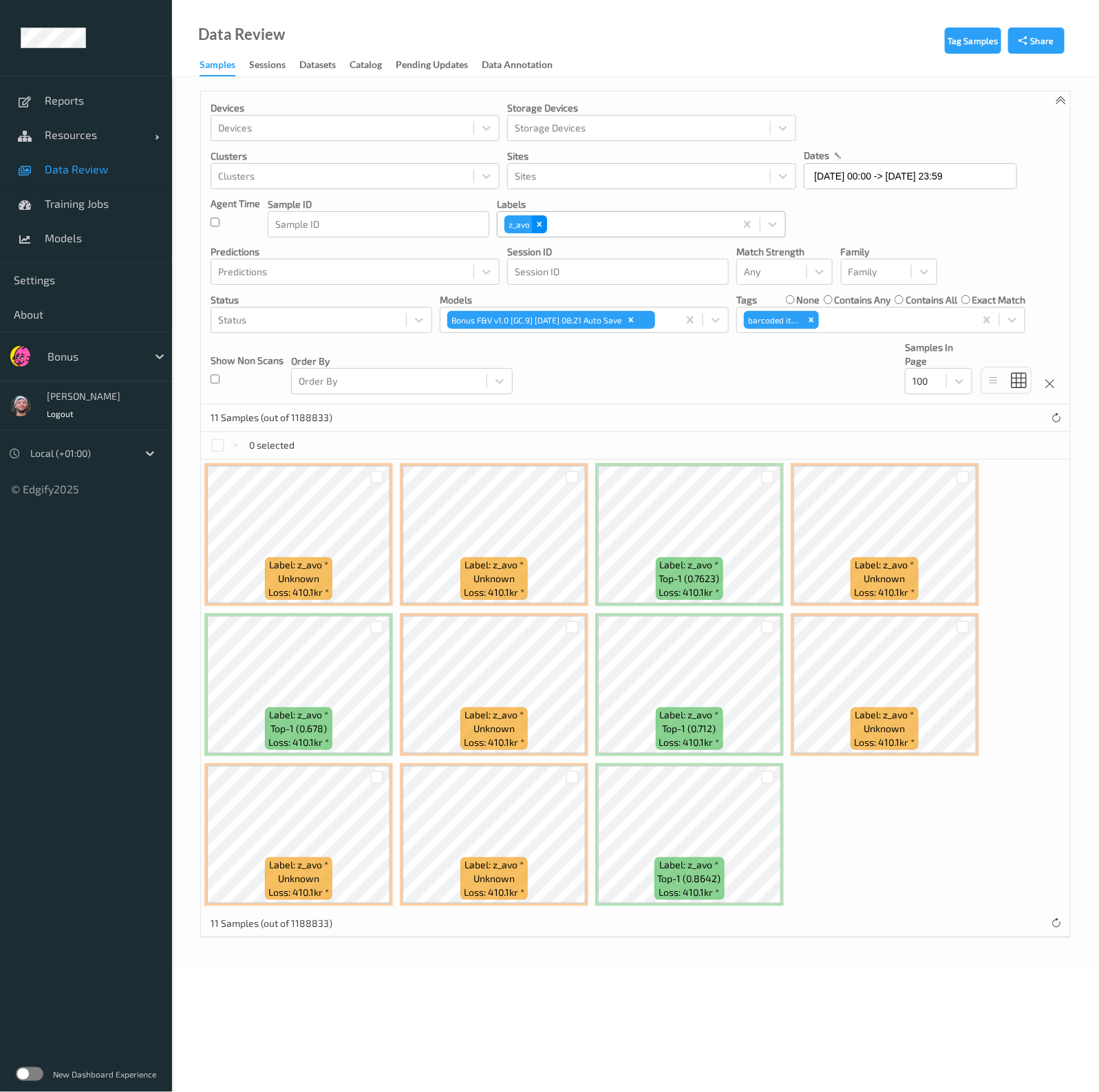
click at [544, 226] on icon "Remove z_avo" at bounding box center [539, 223] width 9 height 9
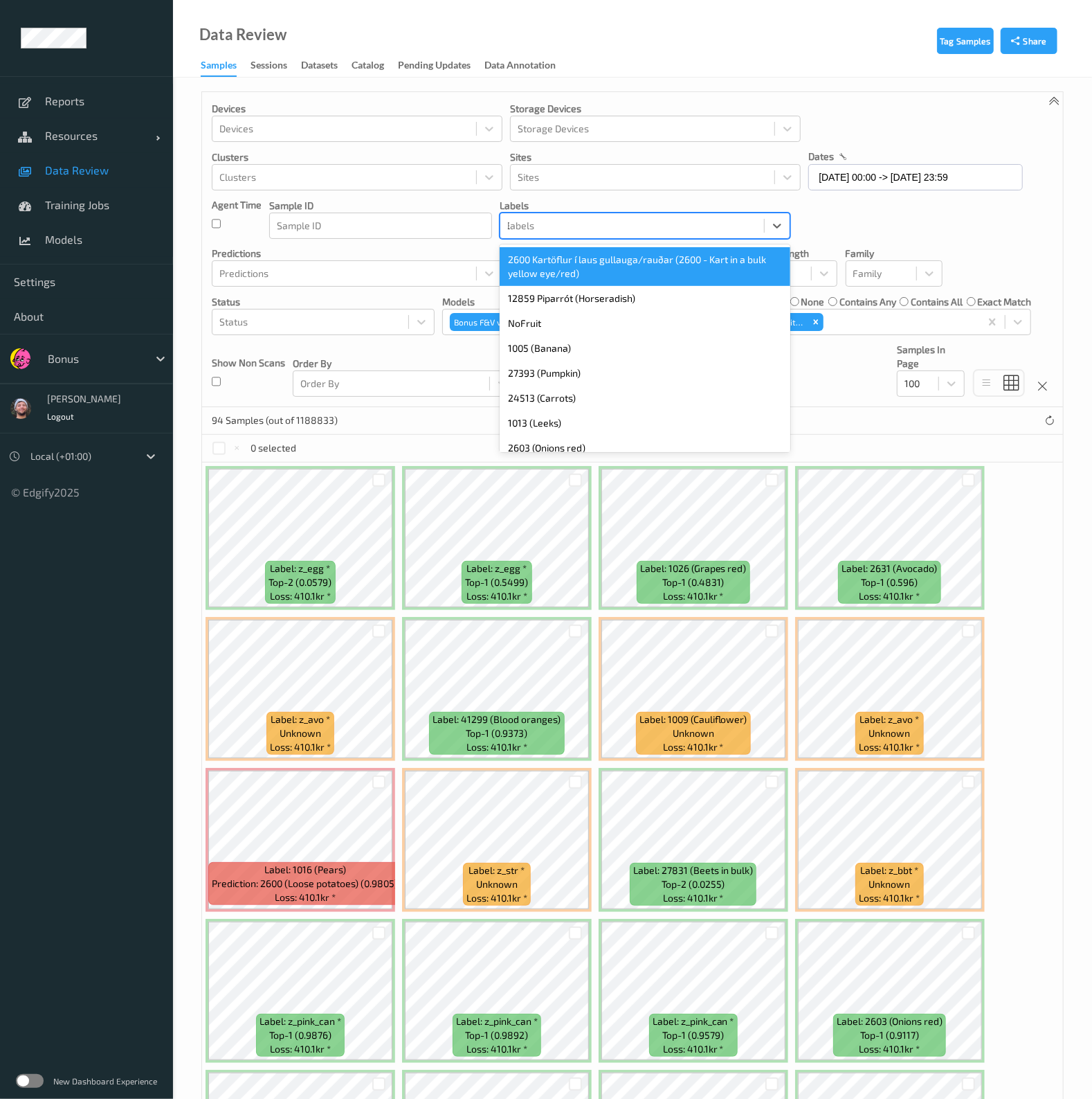
click at [555, 222] on div "3" at bounding box center [632, 226] width 250 height 17
type input "32"
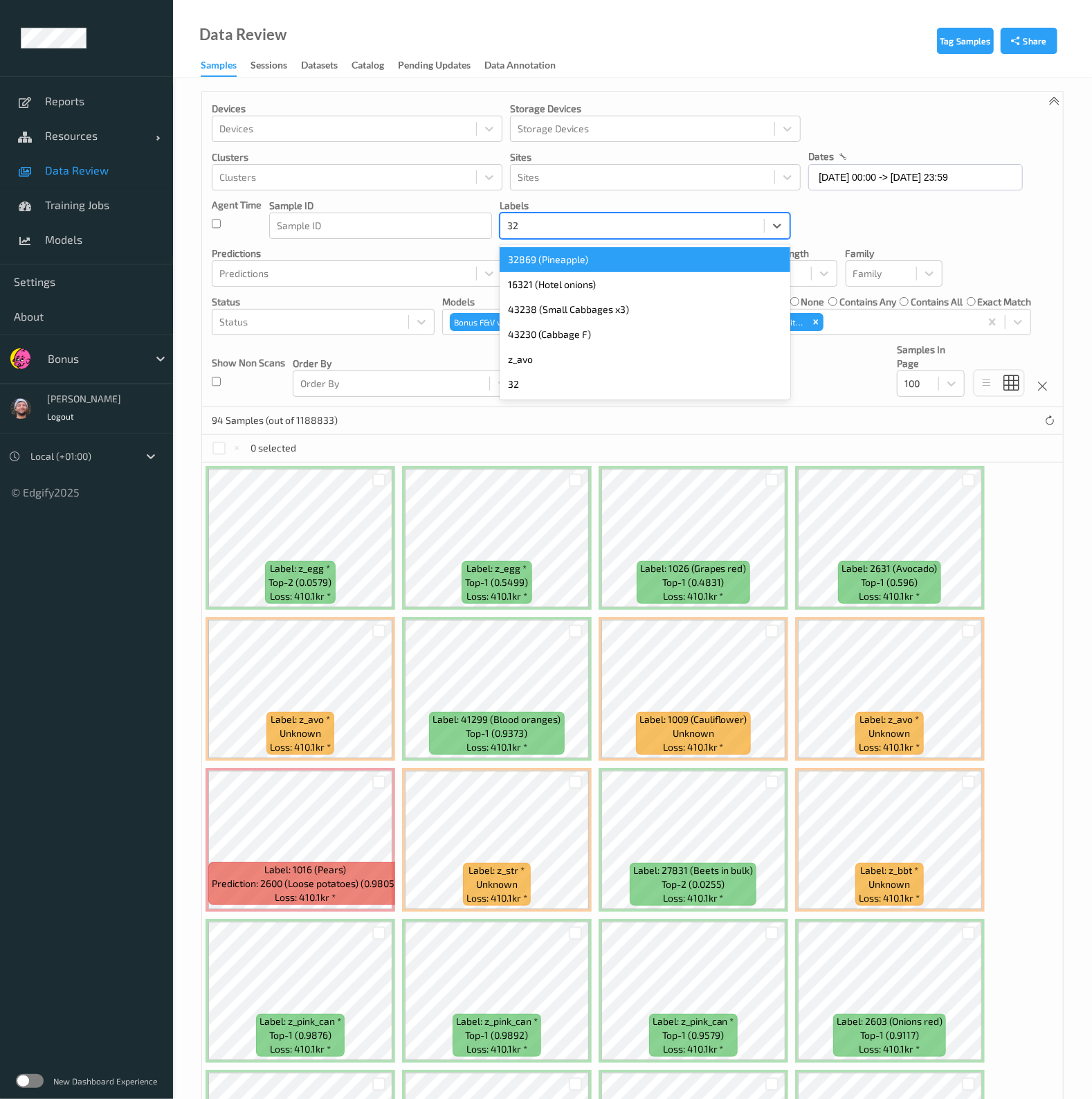
click at [547, 261] on div "32869 (Pineapple)" at bounding box center [645, 259] width 291 height 25
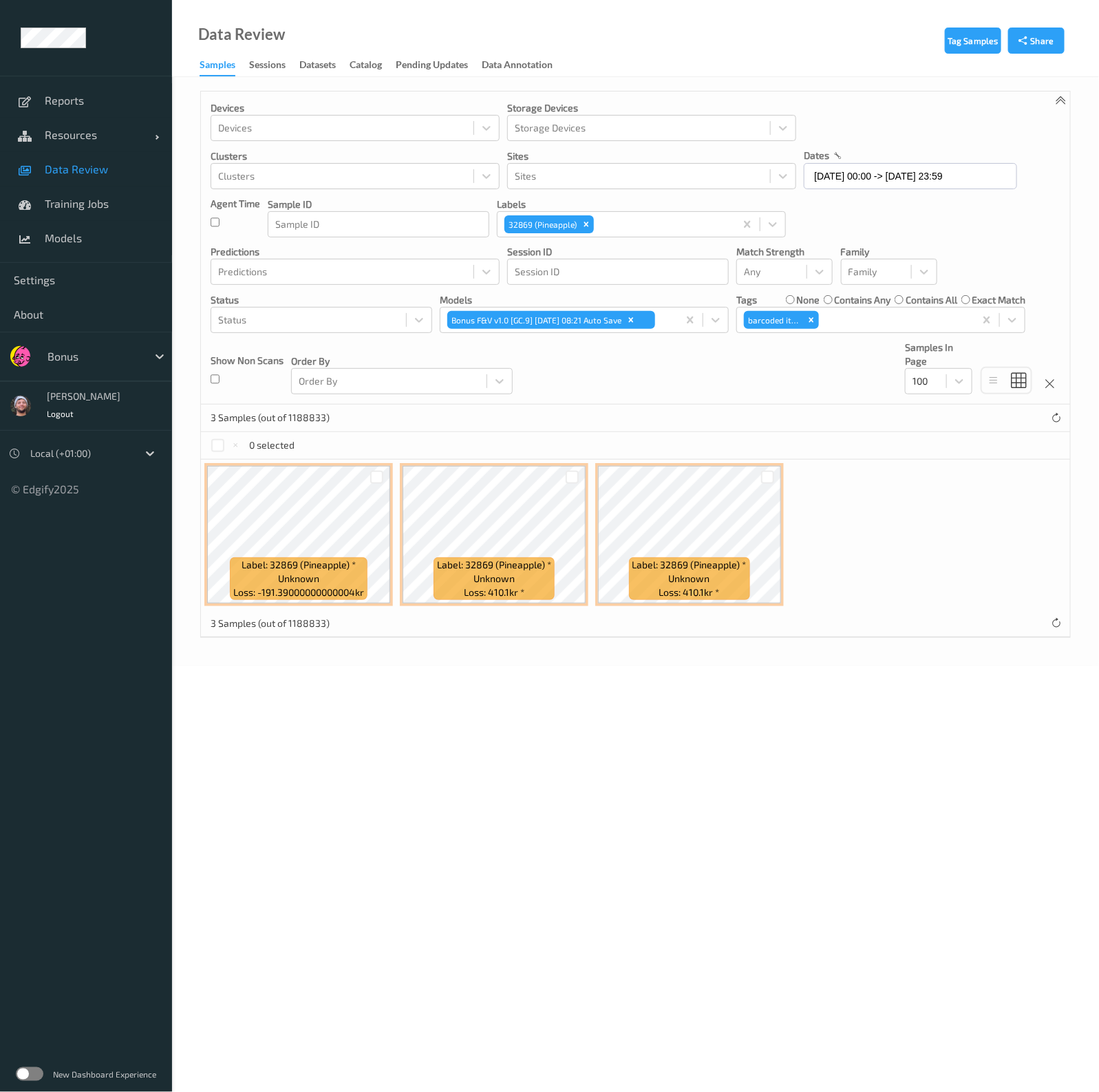
click at [818, 388] on div "Devices Devices Storage Devices Storage Devices Clusters Clusters Sites Sites d…" at bounding box center [635, 248] width 869 height 313
click at [584, 225] on icon "Remove 32869 (Pineapple)" at bounding box center [586, 224] width 5 height 5
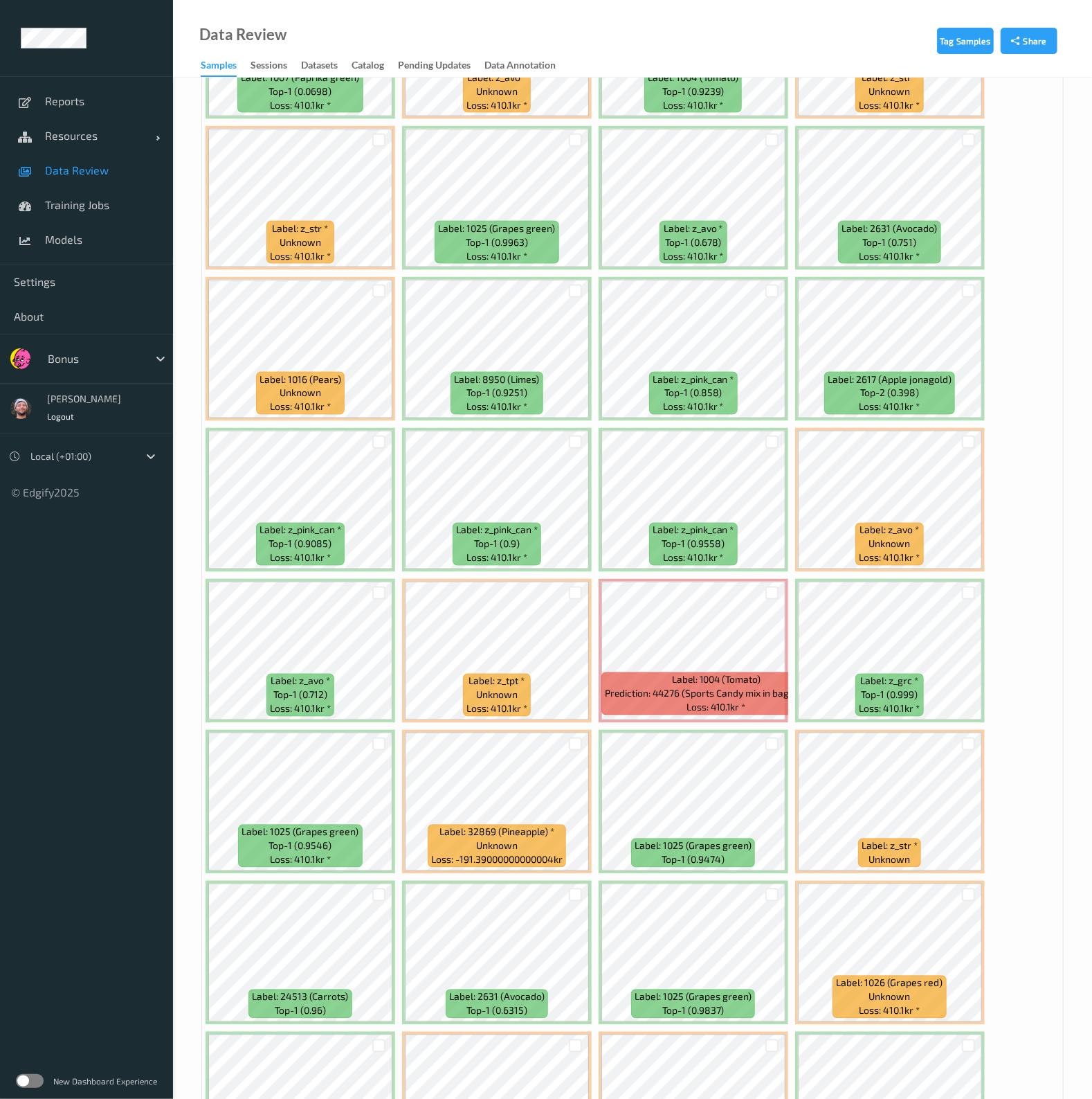
scroll to position [1298, 0]
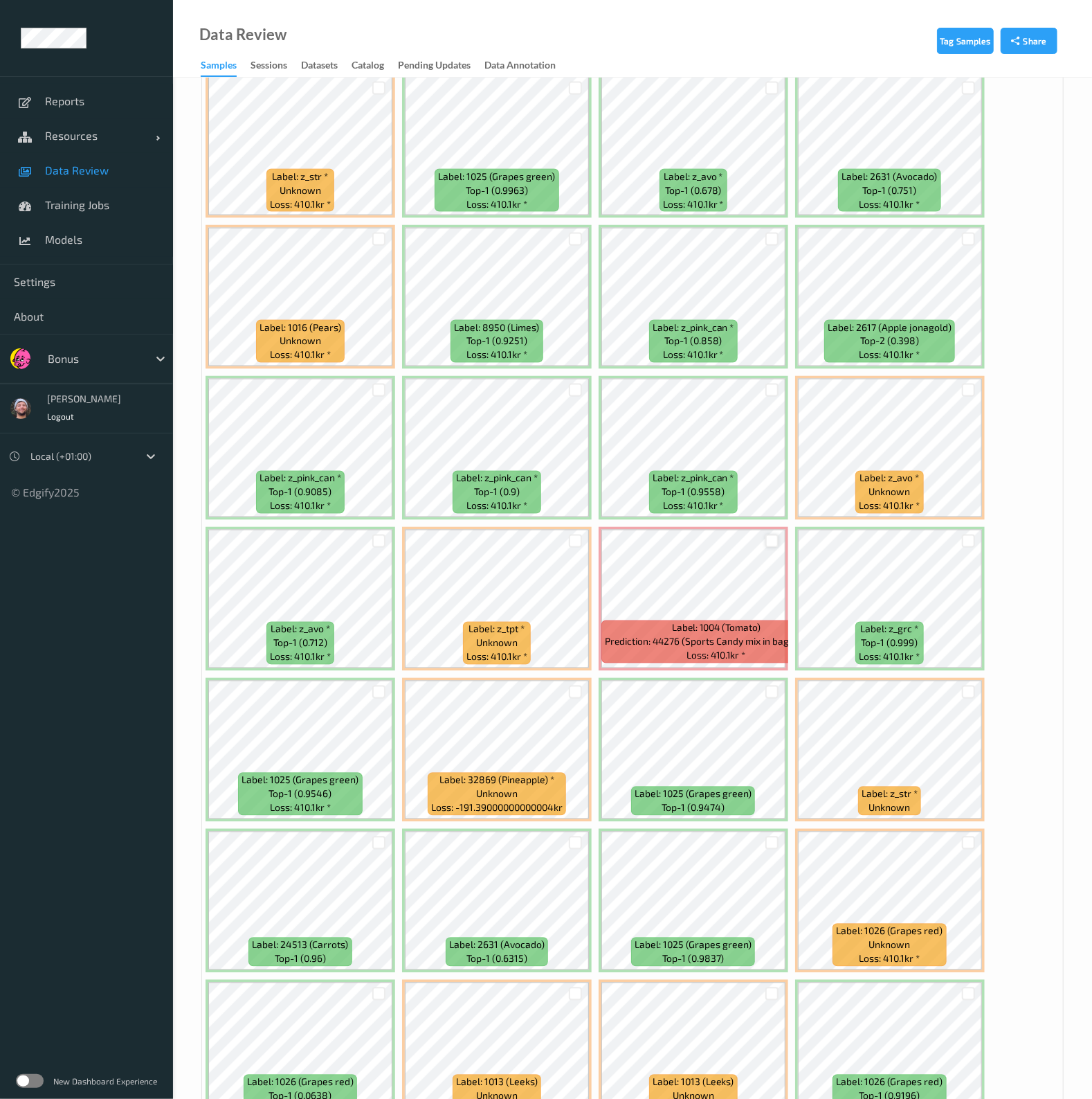
click at [767, 534] on div at bounding box center [773, 541] width 14 height 14
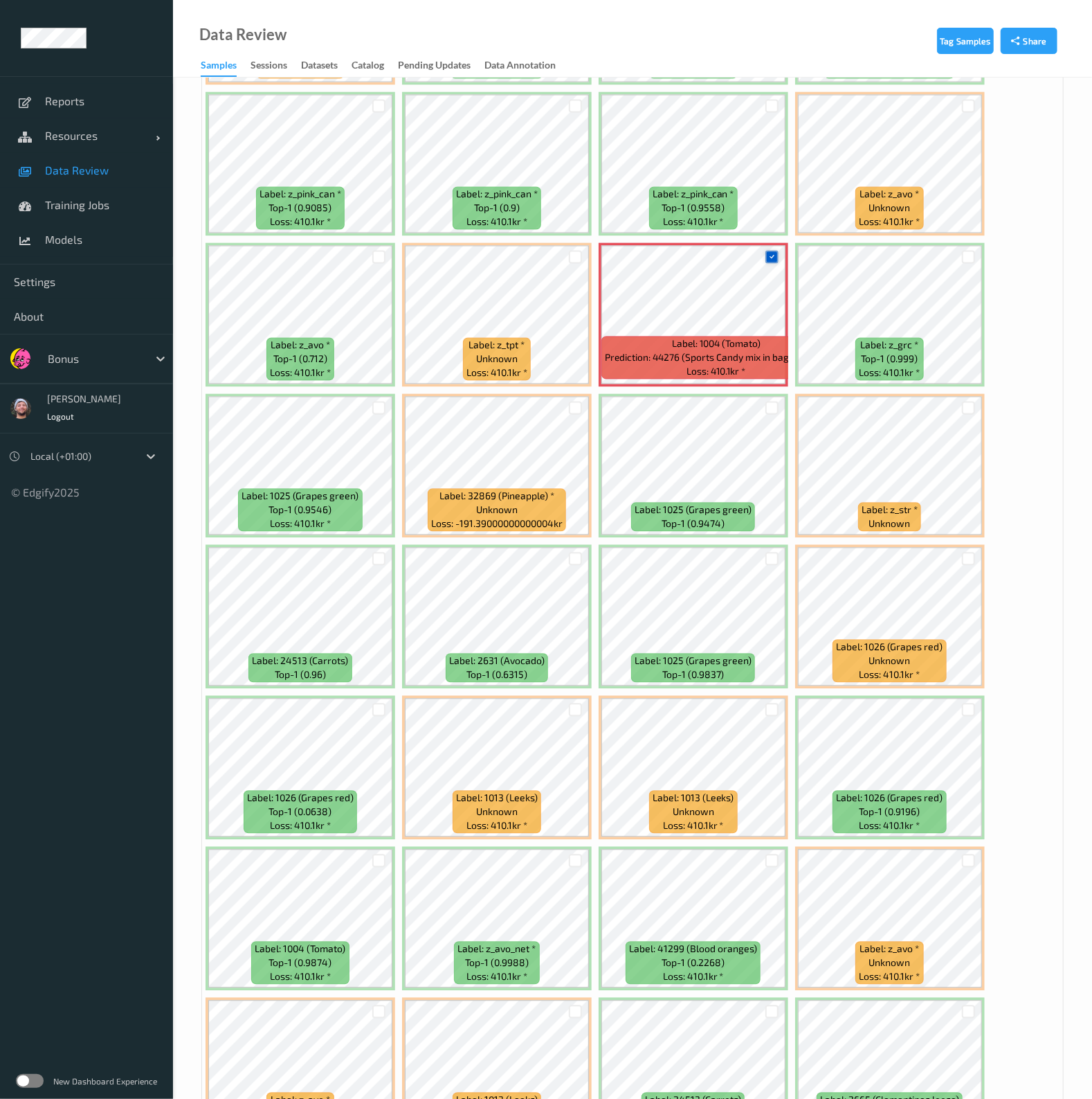
scroll to position [1817, 0]
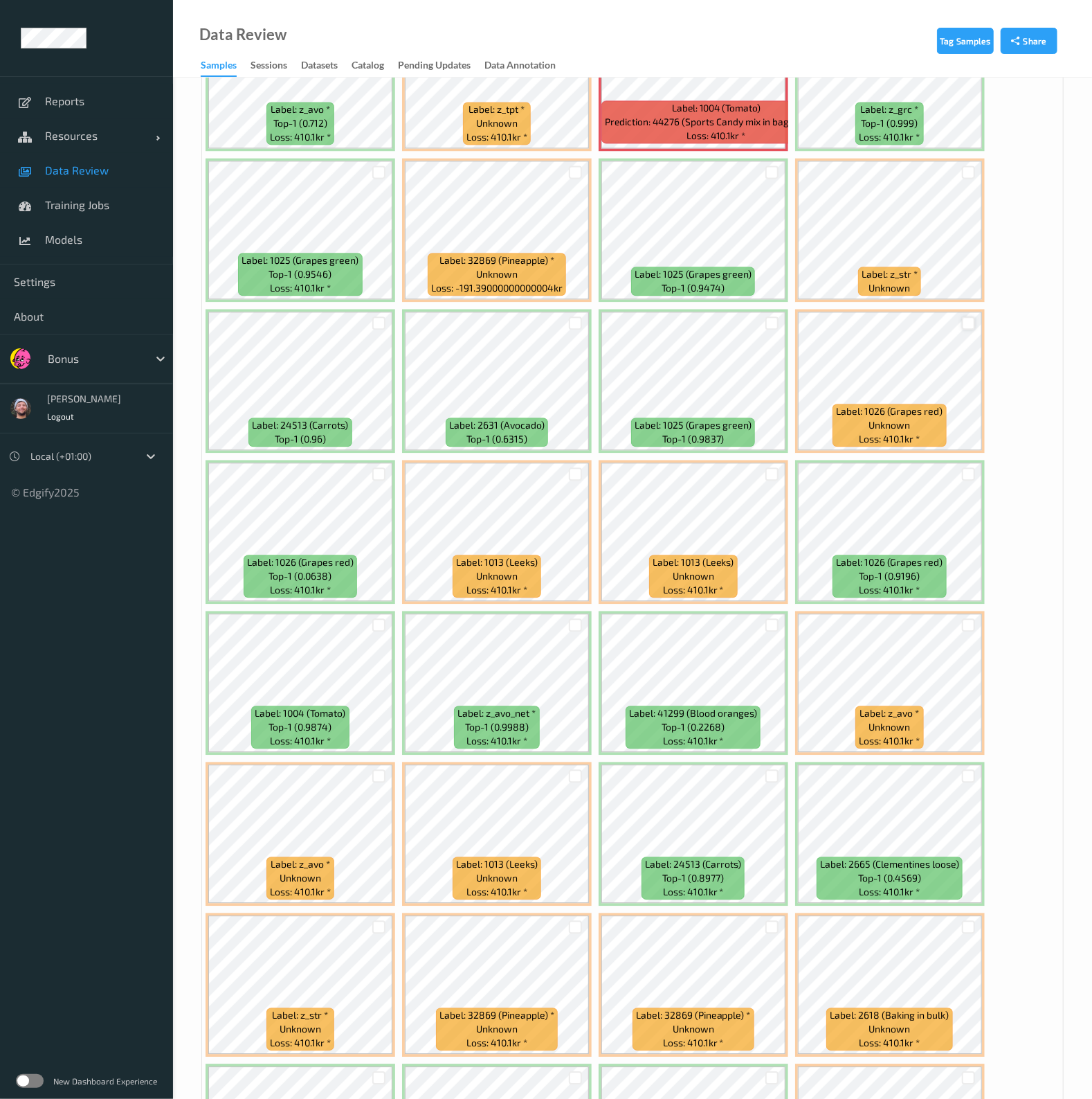
click at [962, 316] on div at bounding box center [969, 323] width 14 height 14
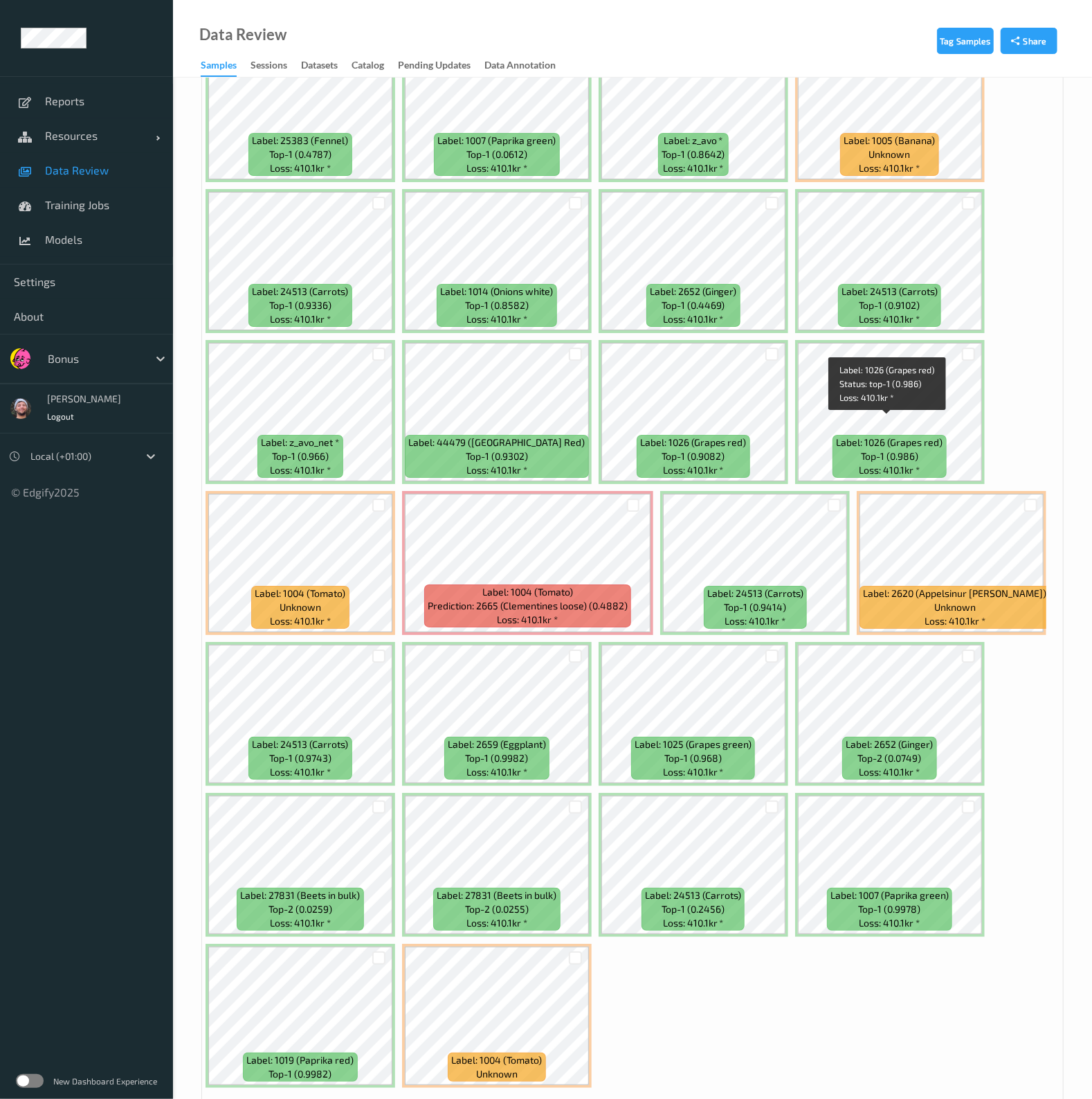
scroll to position [3018, 0]
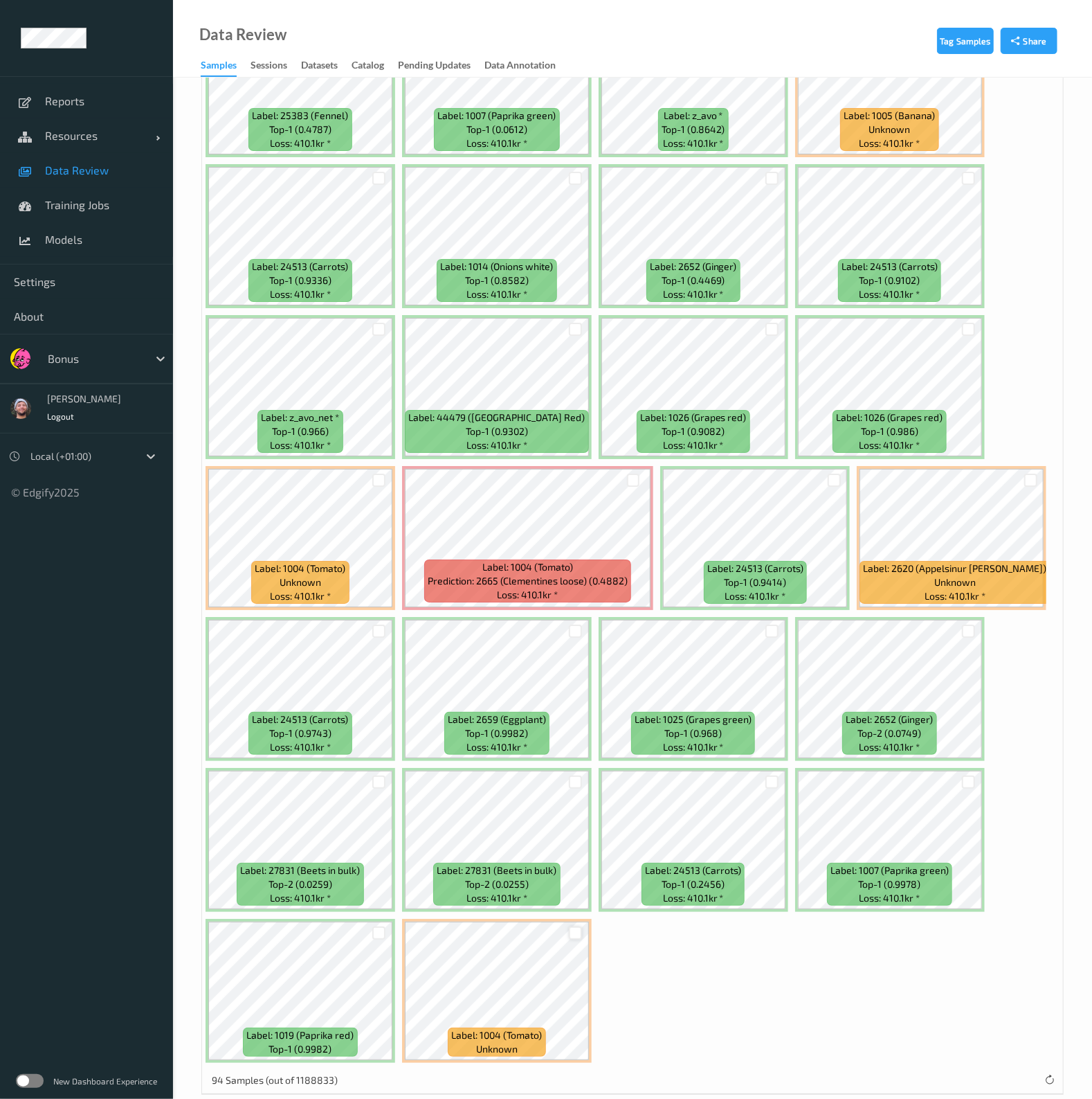
click at [578, 927] on div at bounding box center [576, 933] width 14 height 14
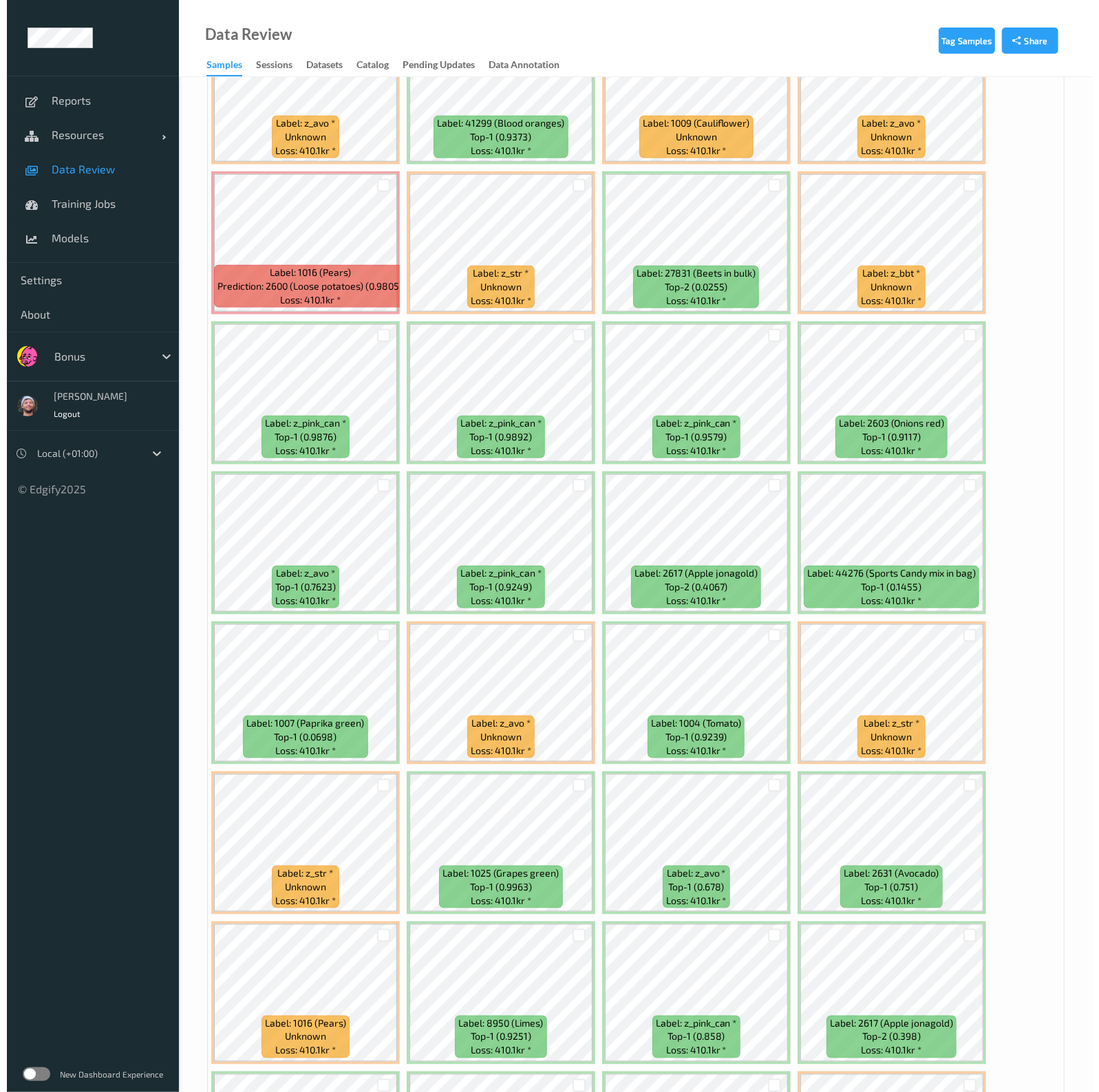
scroll to position [76, 0]
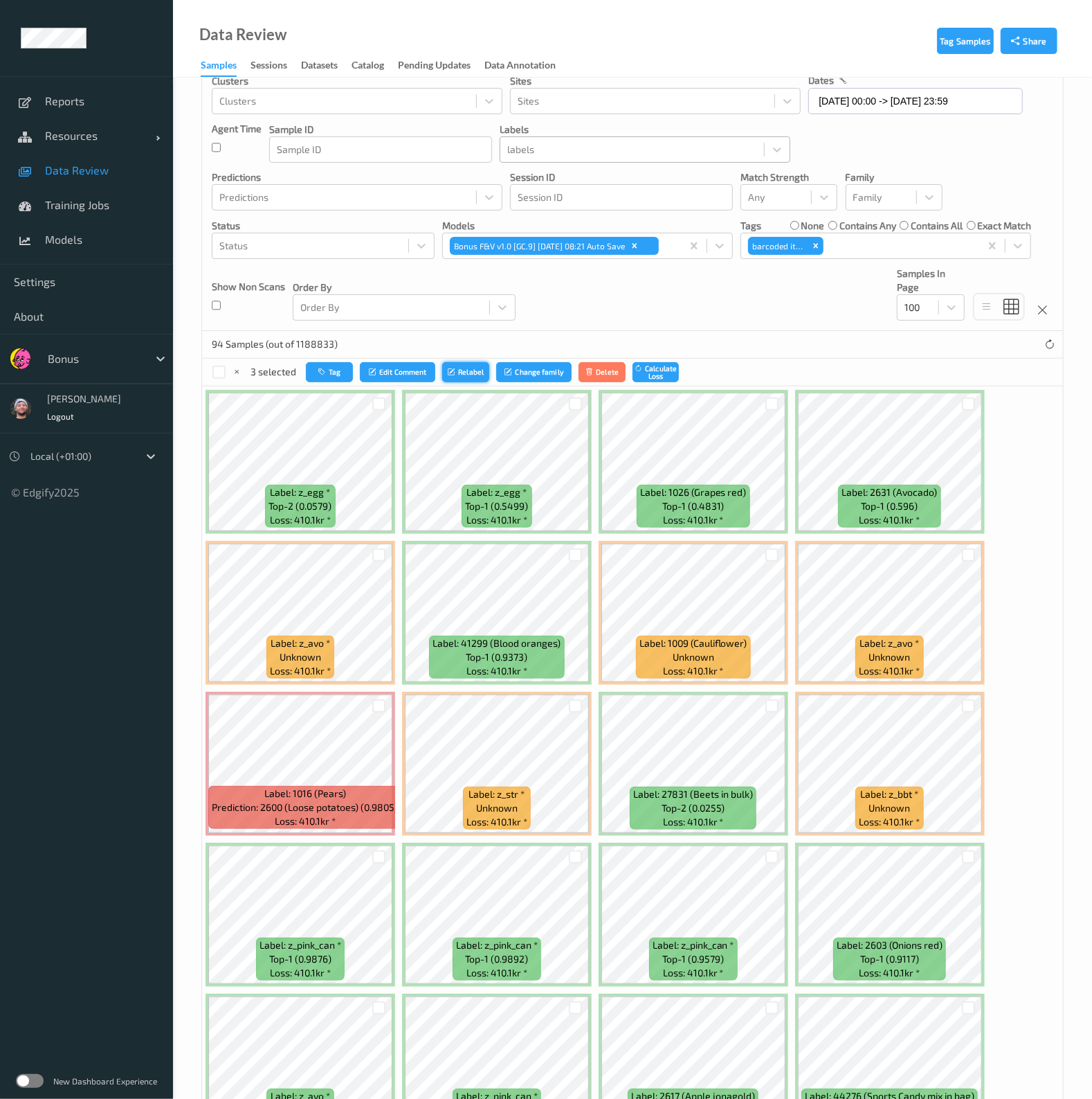
click at [475, 372] on button "Relabel" at bounding box center [466, 372] width 47 height 20
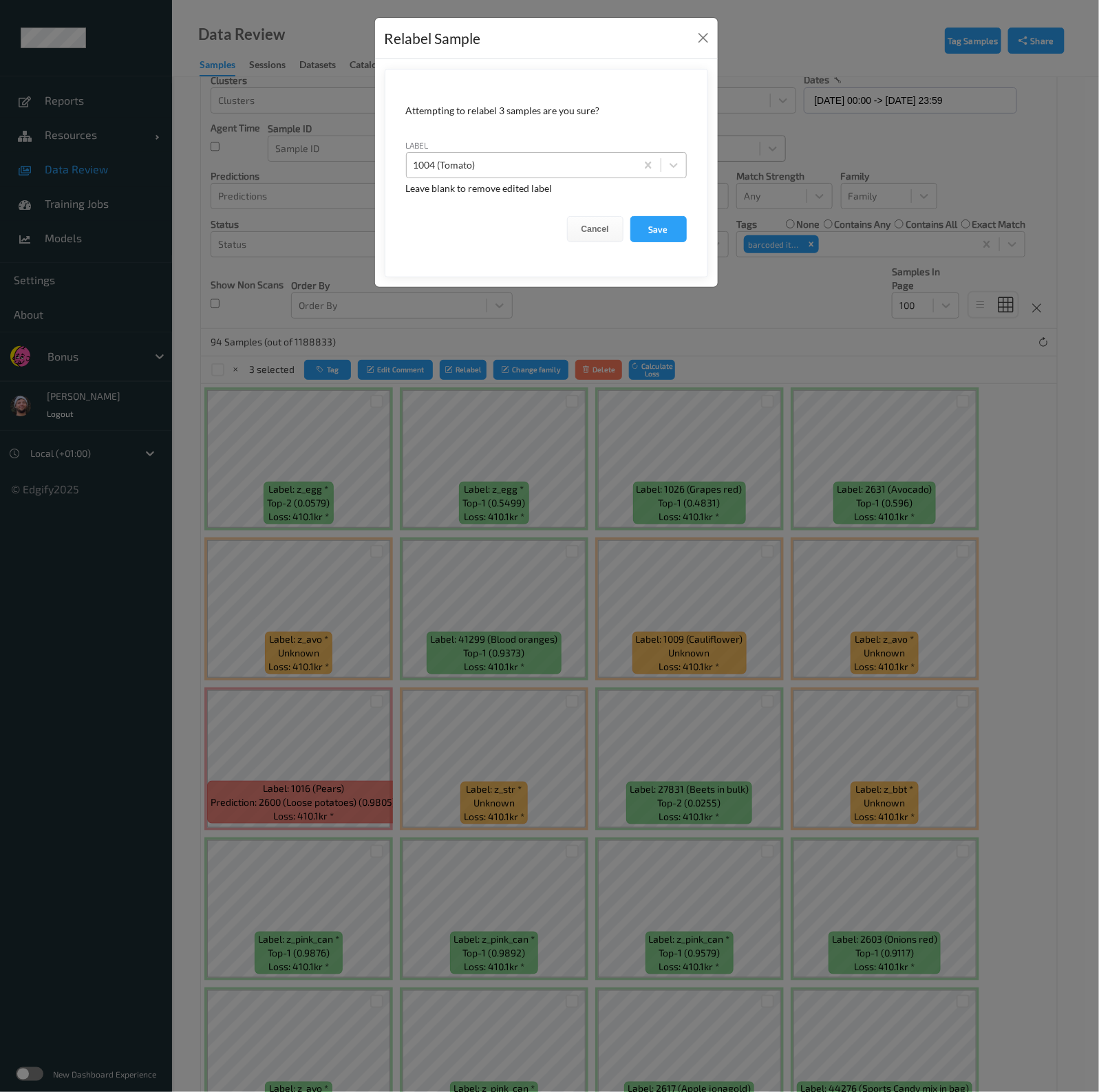
click at [543, 166] on div at bounding box center [521, 165] width 215 height 17
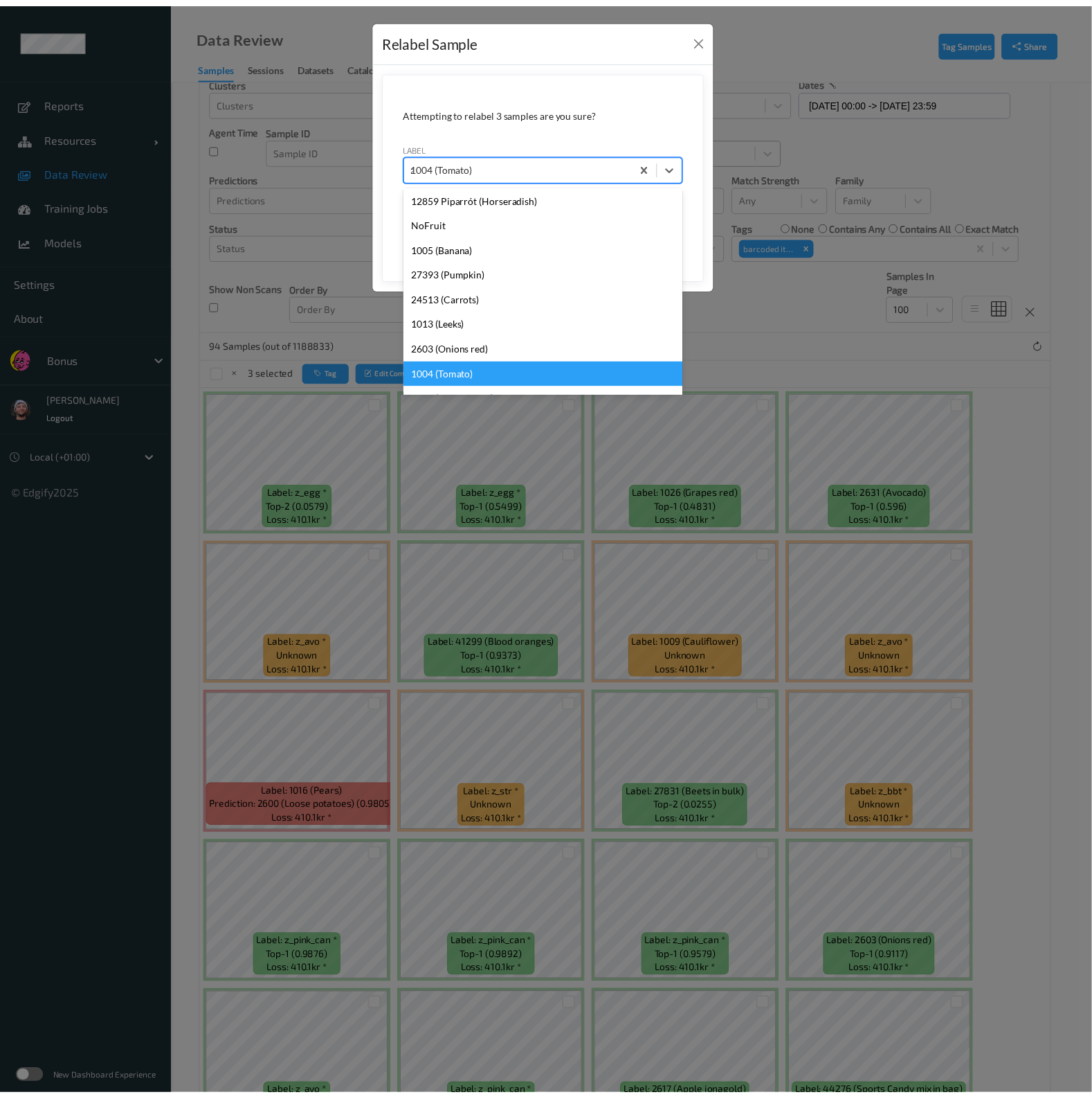
scroll to position [0, 0]
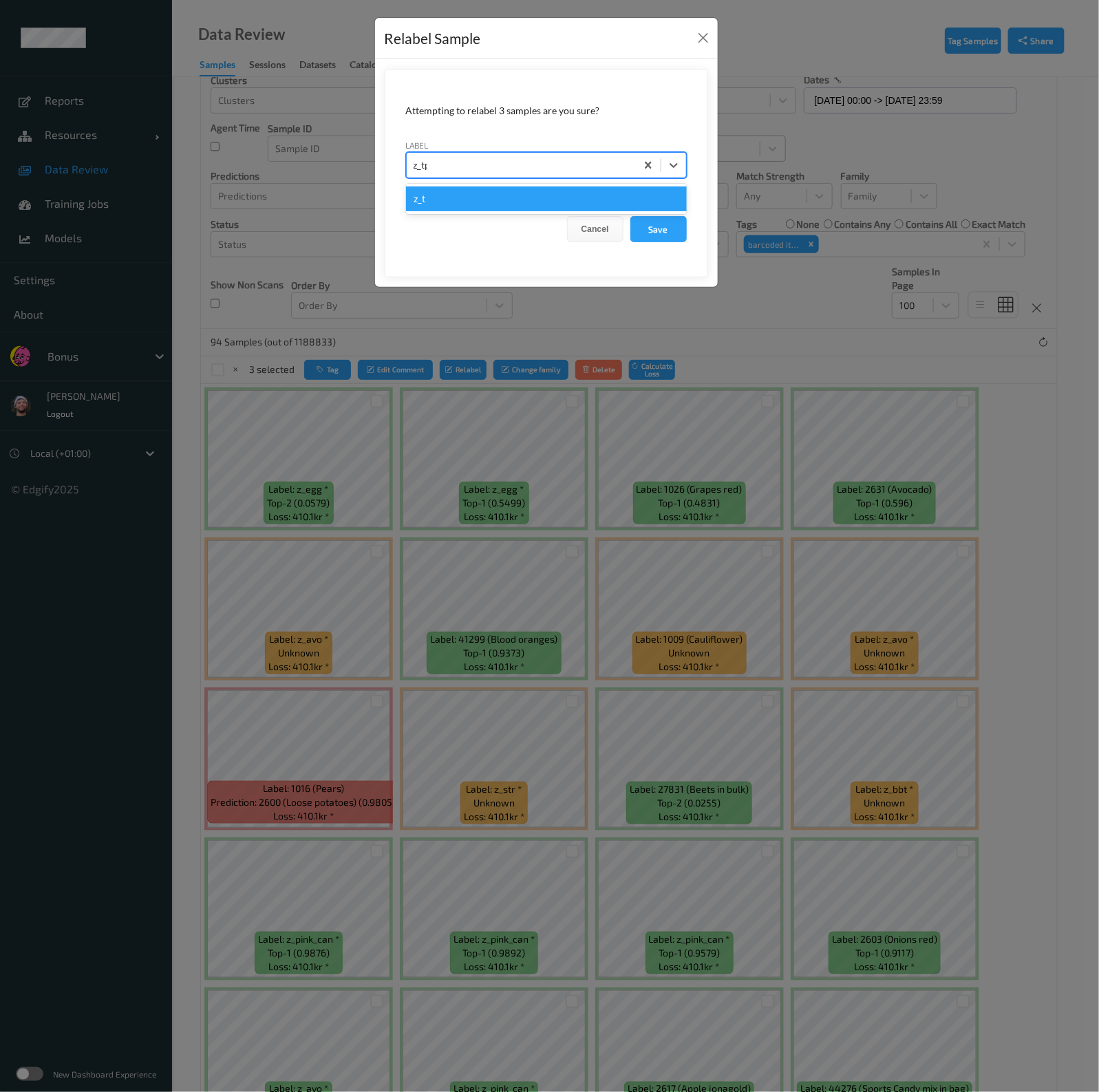
type input "z_tpt"
click at [630, 216] on button "Save" at bounding box center [658, 228] width 56 height 26
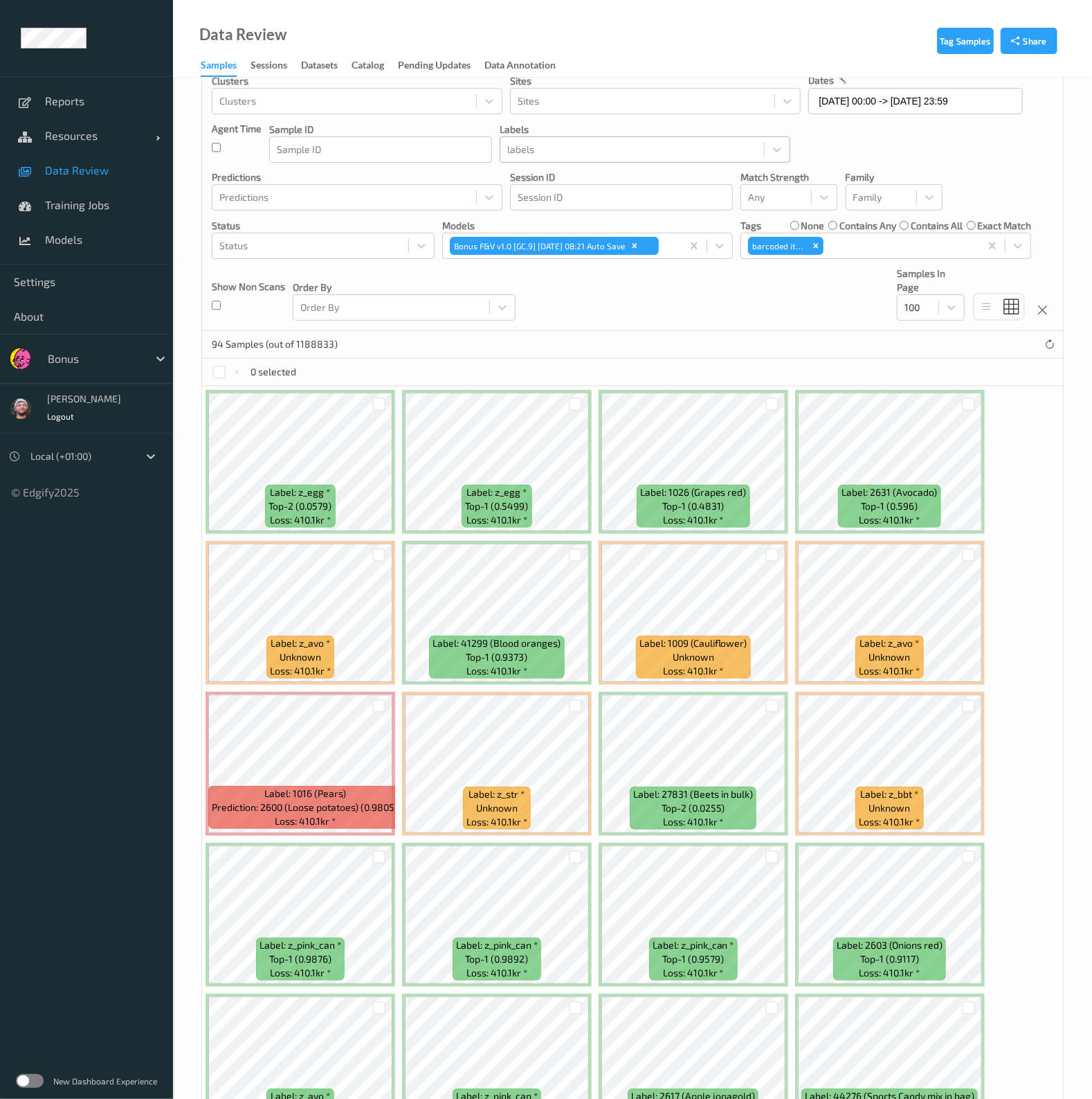
click at [538, 150] on div at bounding box center [632, 150] width 250 height 17
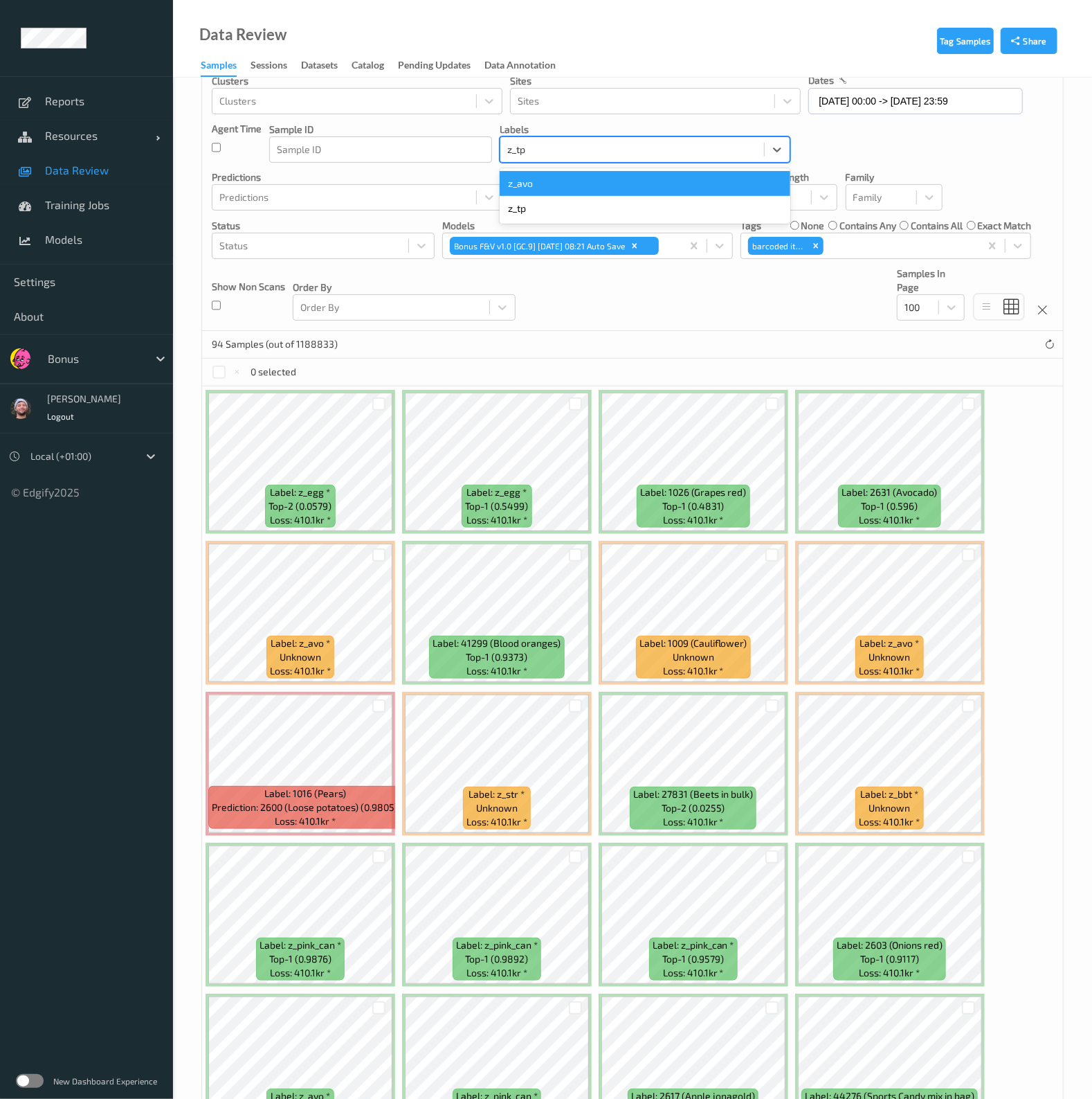
type input "z_tpt"
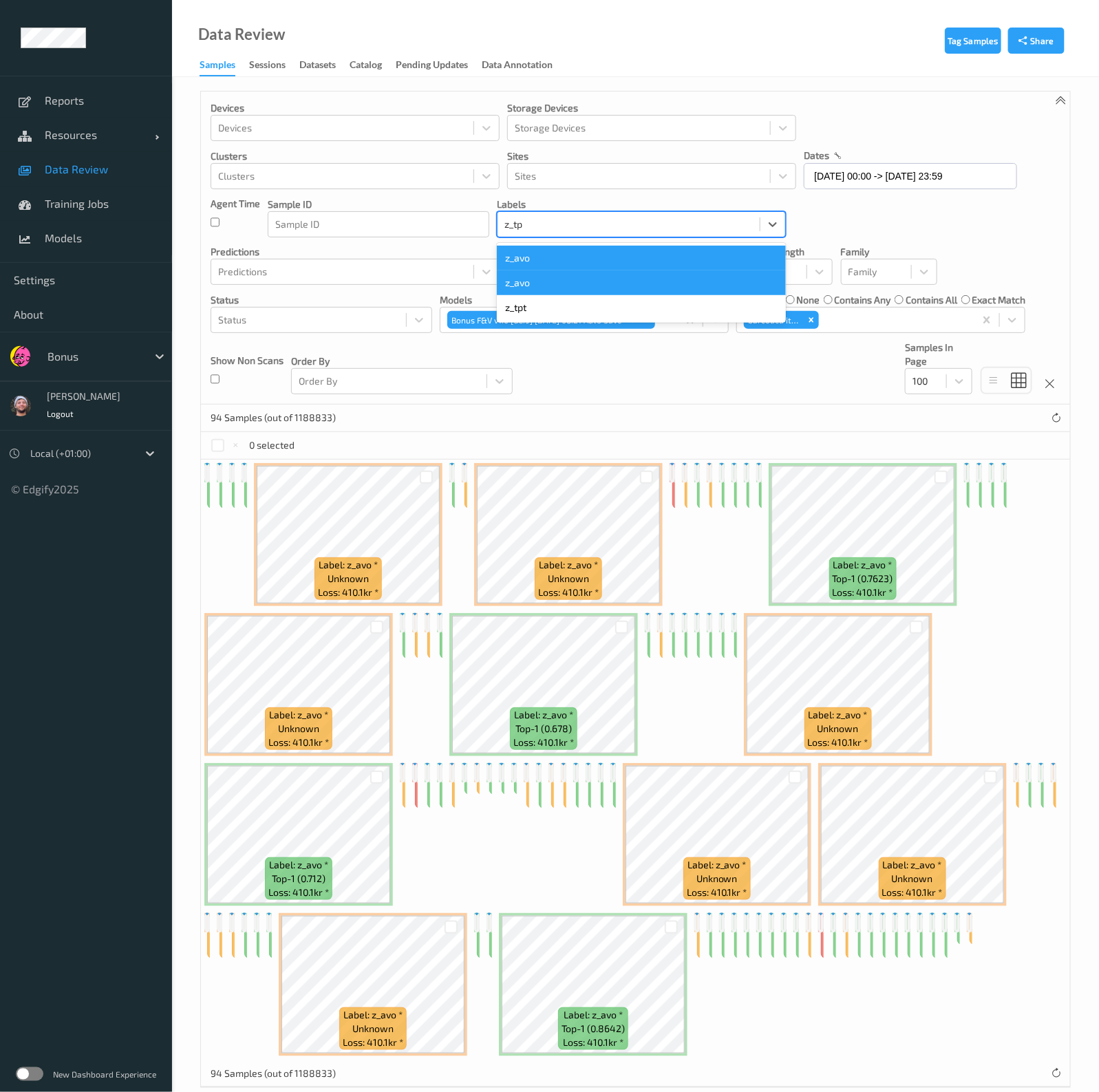
type input "z_tpt"
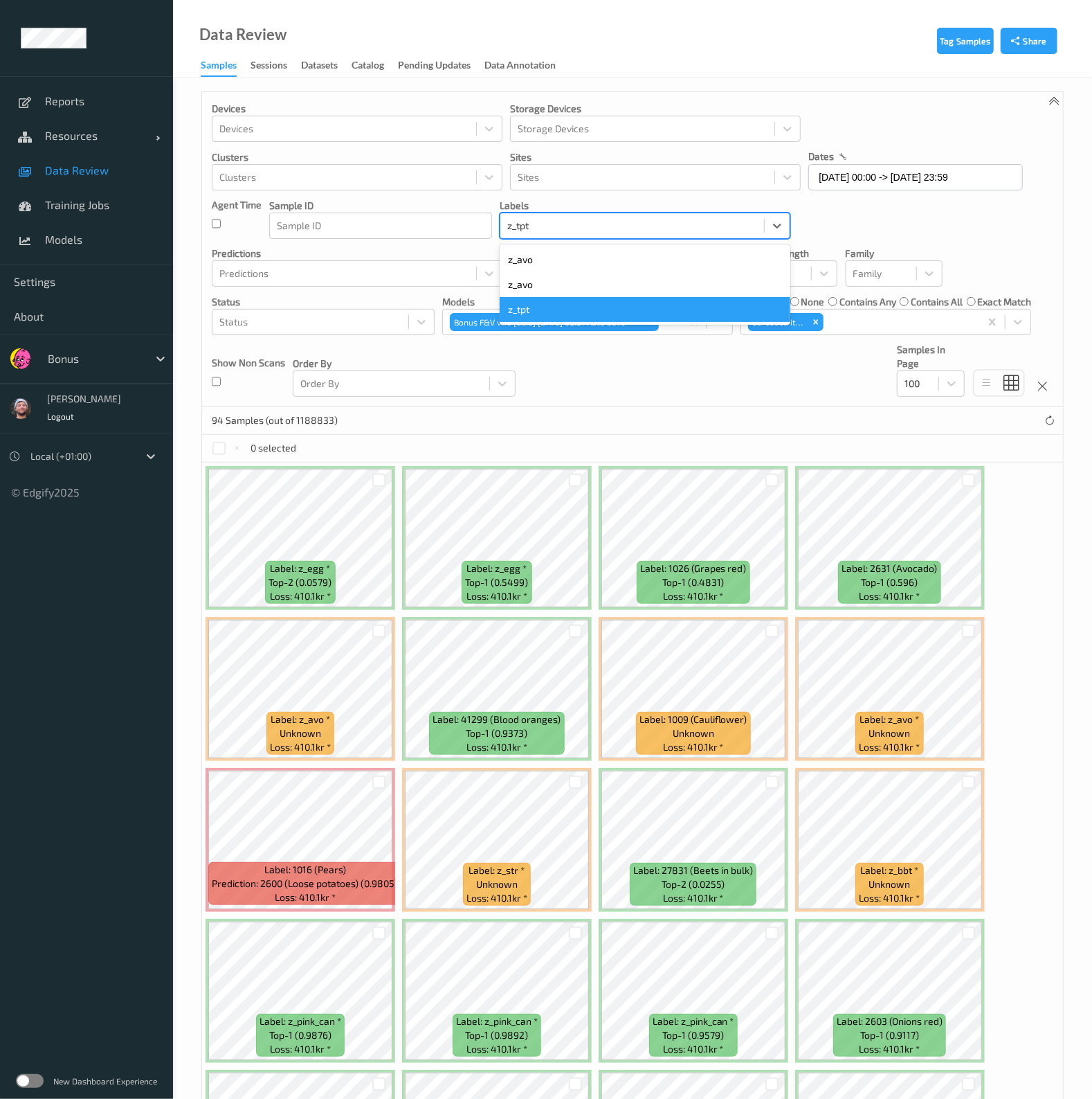
click at [549, 302] on div "z_tpt" at bounding box center [645, 309] width 291 height 25
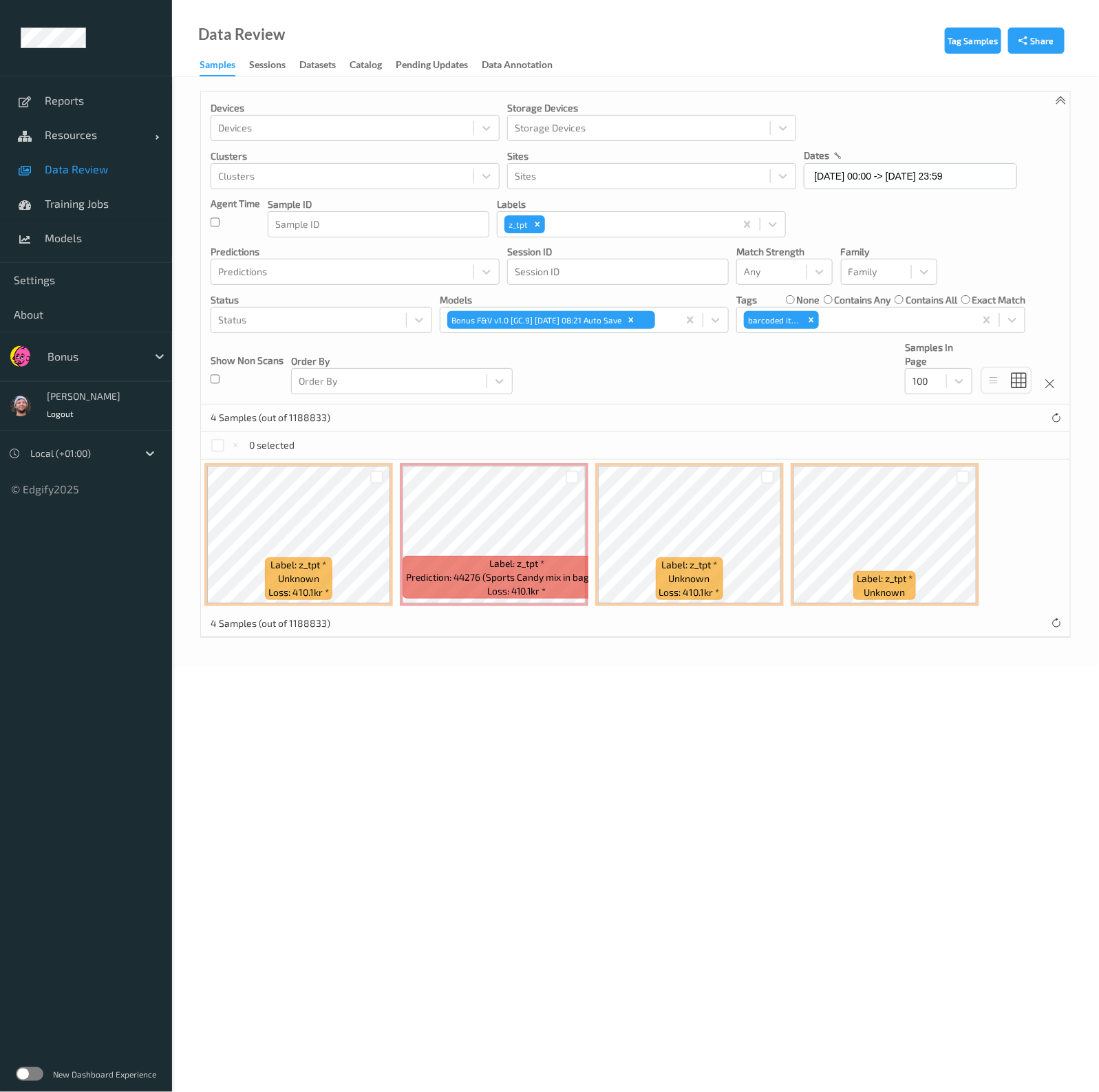
drag, startPoint x: 540, startPoint y: 229, endPoint x: 791, endPoint y: 422, distance: 316.6
click at [540, 229] on div "Remove z_tpt" at bounding box center [538, 223] width 15 height 18
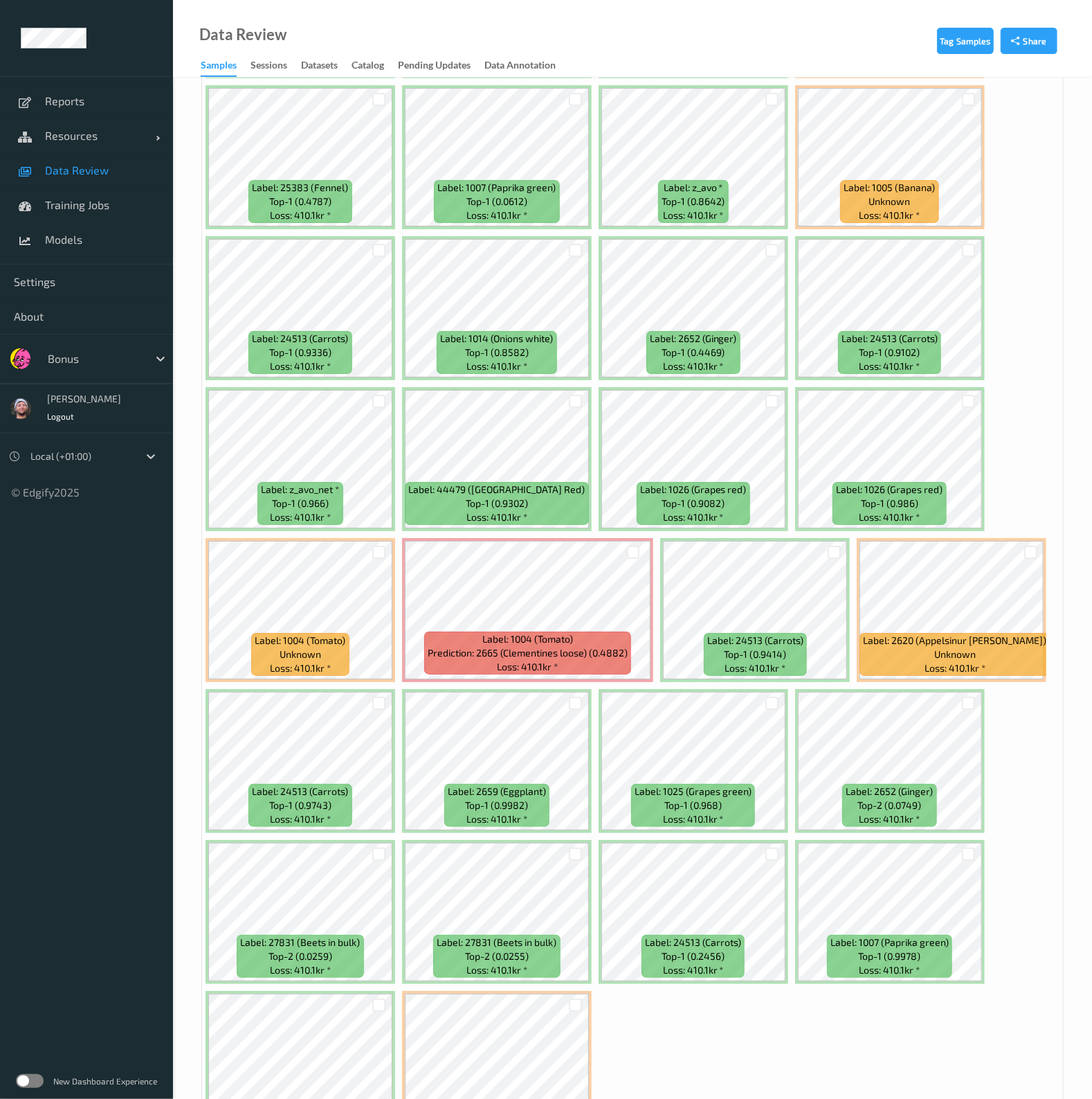
scroll to position [3018, 0]
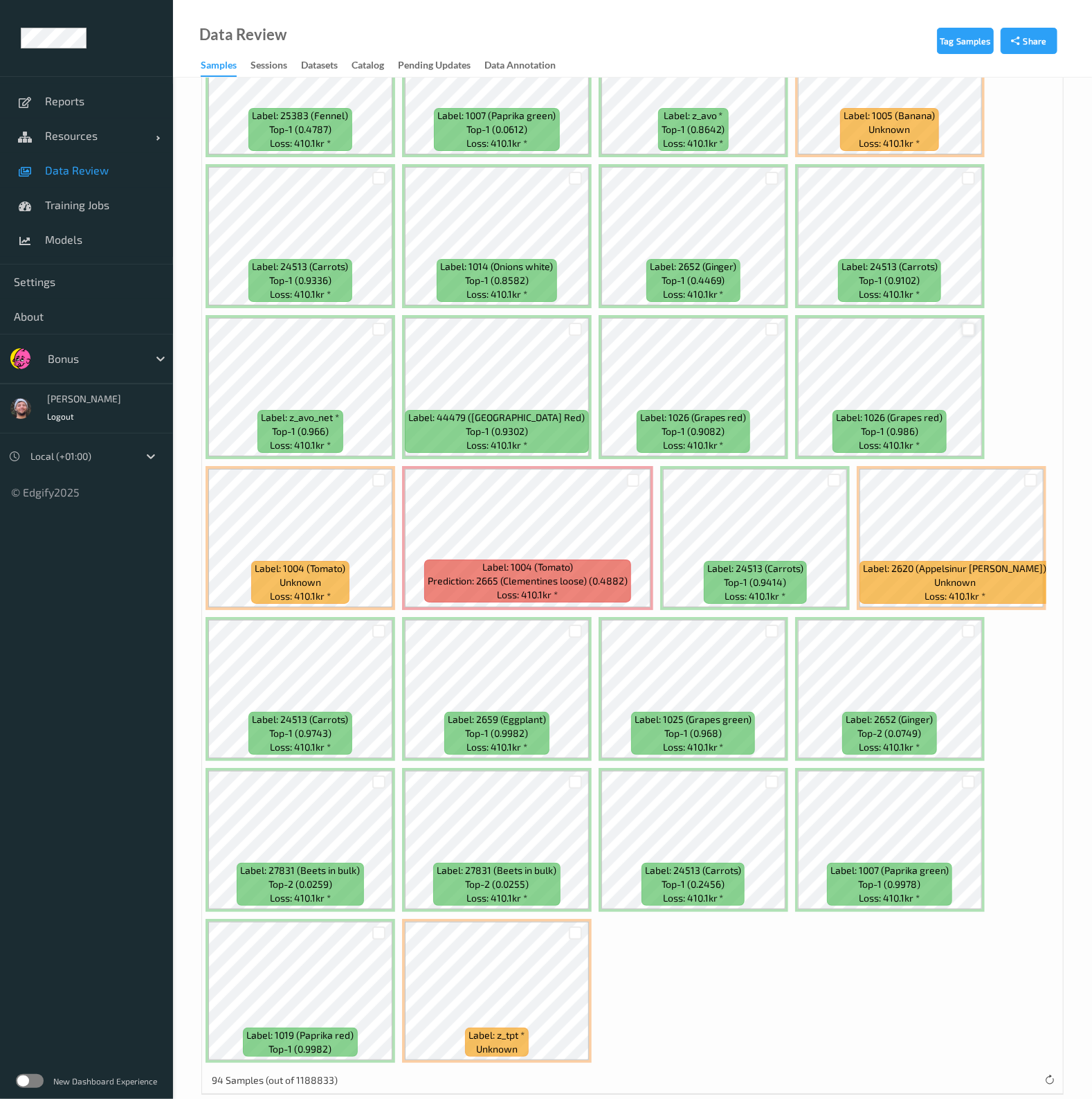
click at [965, 323] on div at bounding box center [969, 330] width 14 height 14
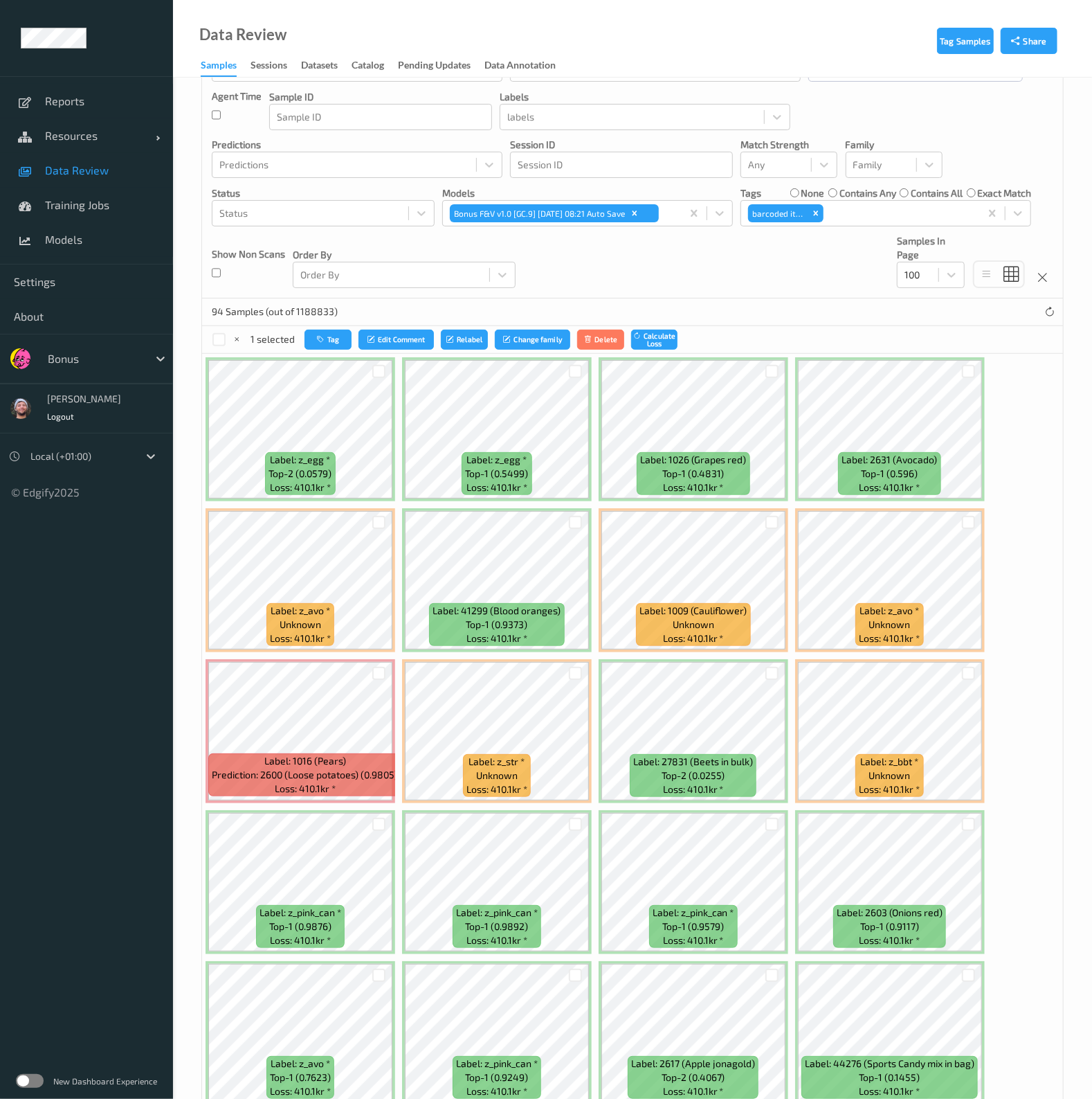
scroll to position [0, 0]
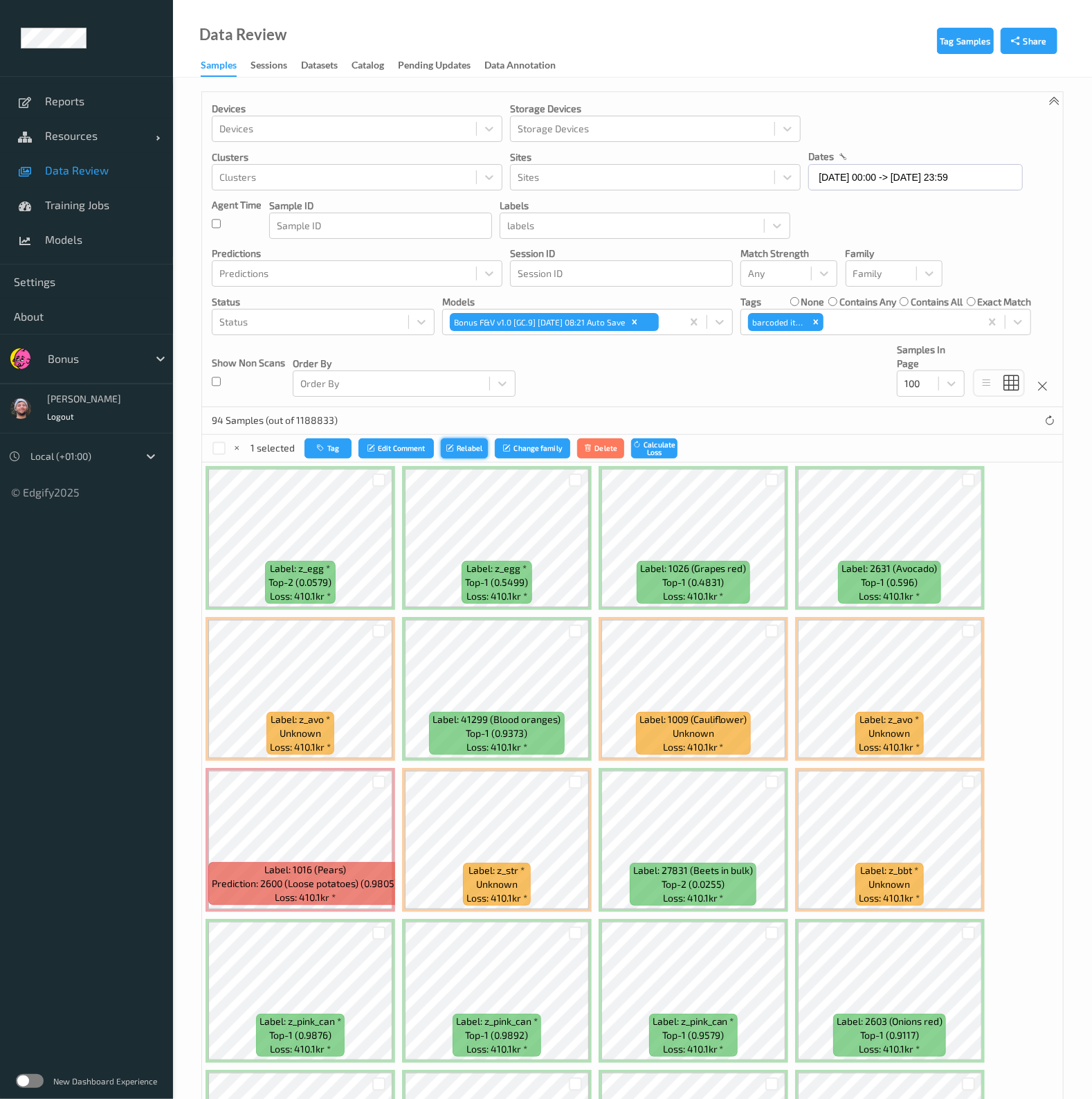
click at [454, 447] on icon "submit" at bounding box center [451, 448] width 10 height 8
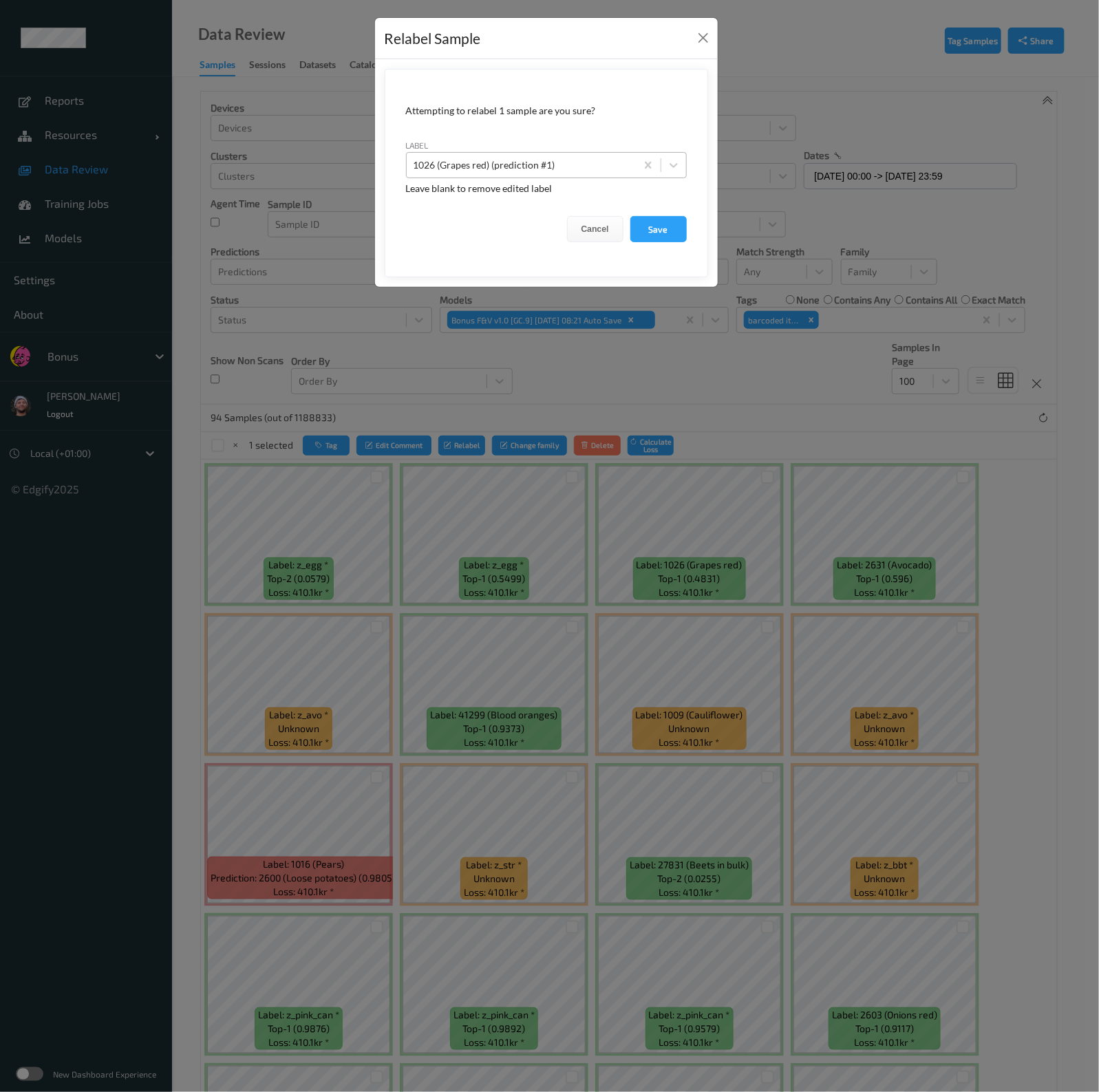
click at [550, 176] on div "1026 (Grapes red) (prediction #1)" at bounding box center [546, 165] width 281 height 26
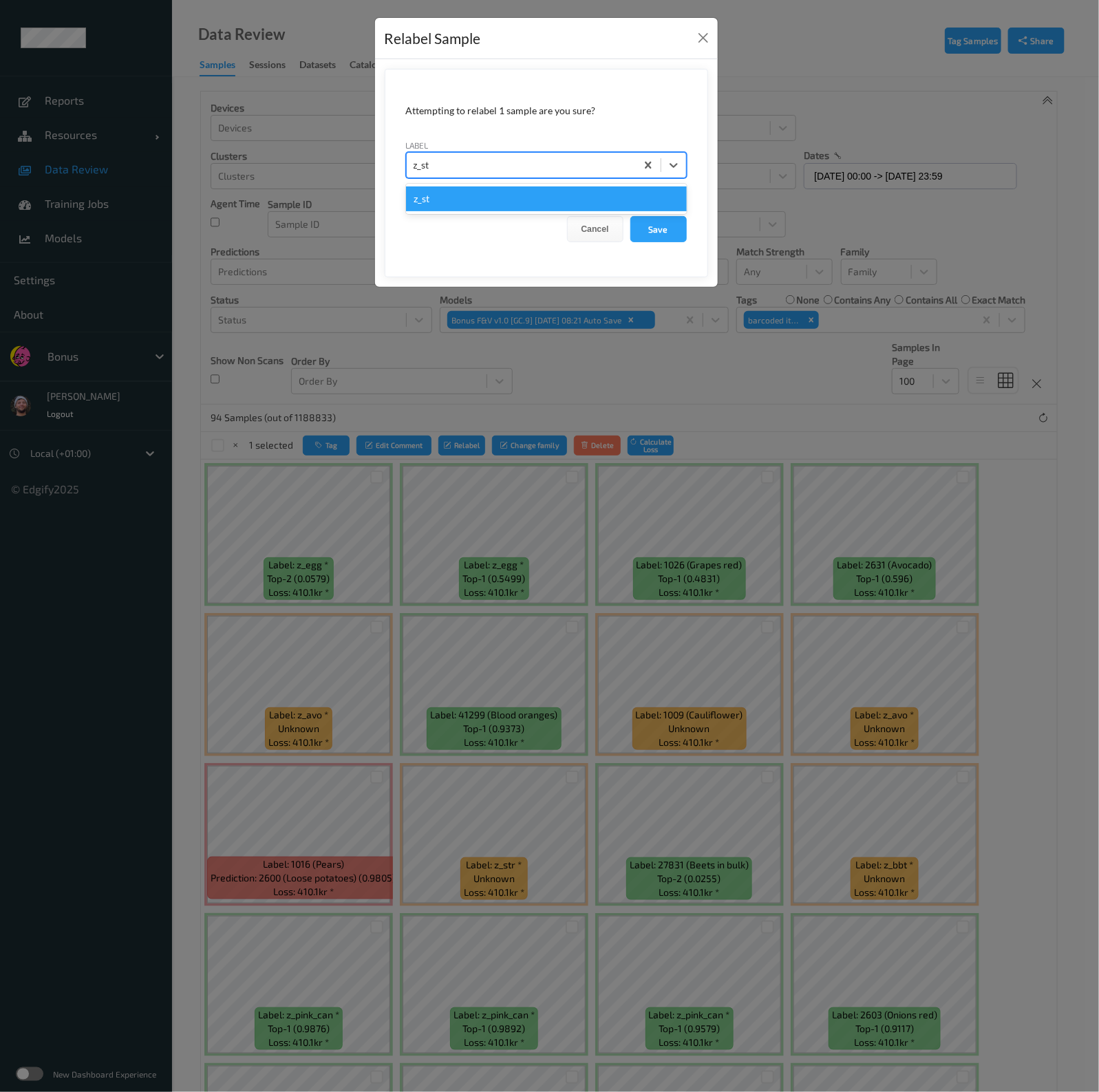
type input "z_str"
click at [630, 216] on button "Save" at bounding box center [658, 228] width 56 height 26
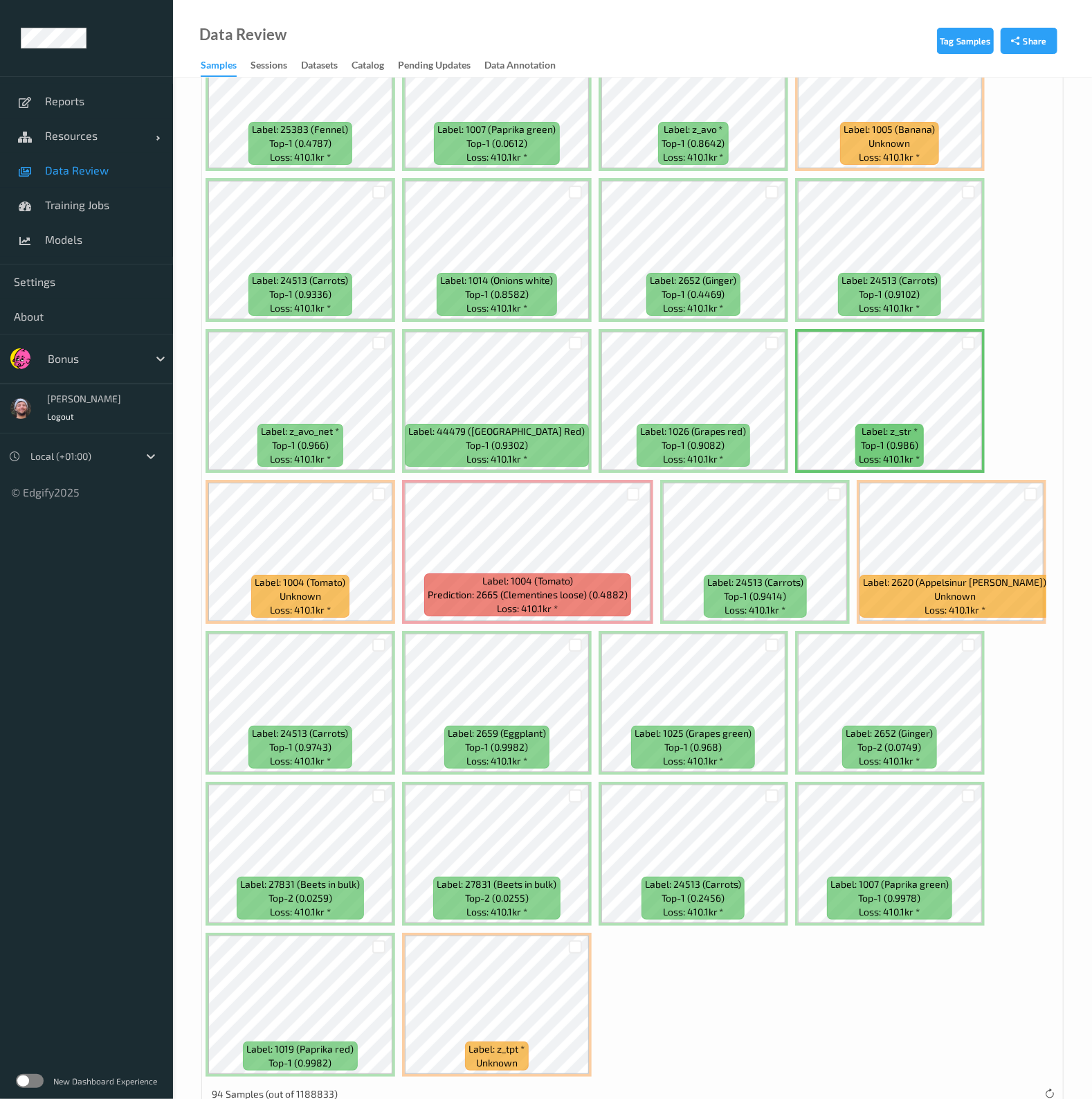
scroll to position [3018, 0]
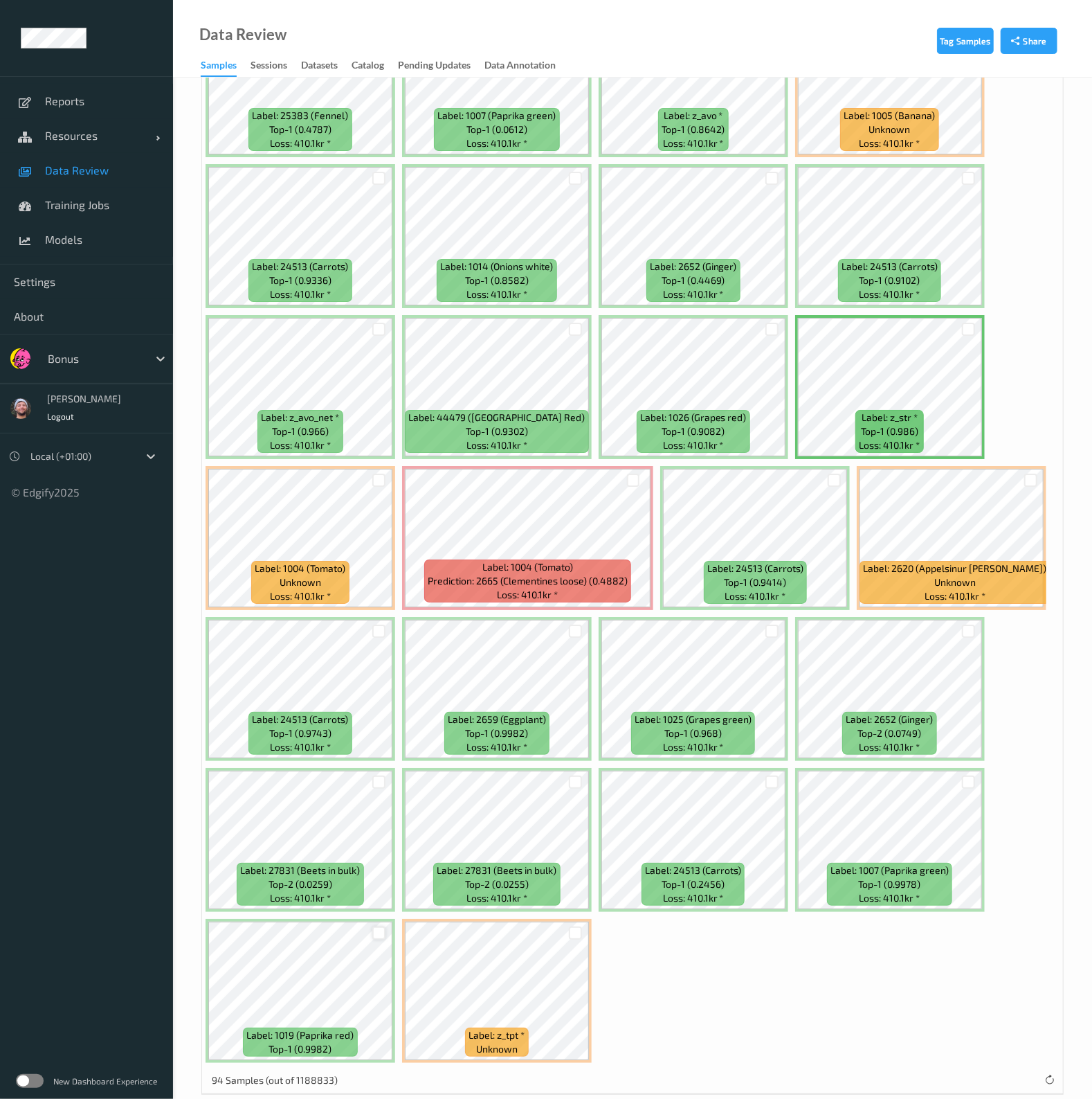
click at [378, 927] on div at bounding box center [379, 933] width 14 height 14
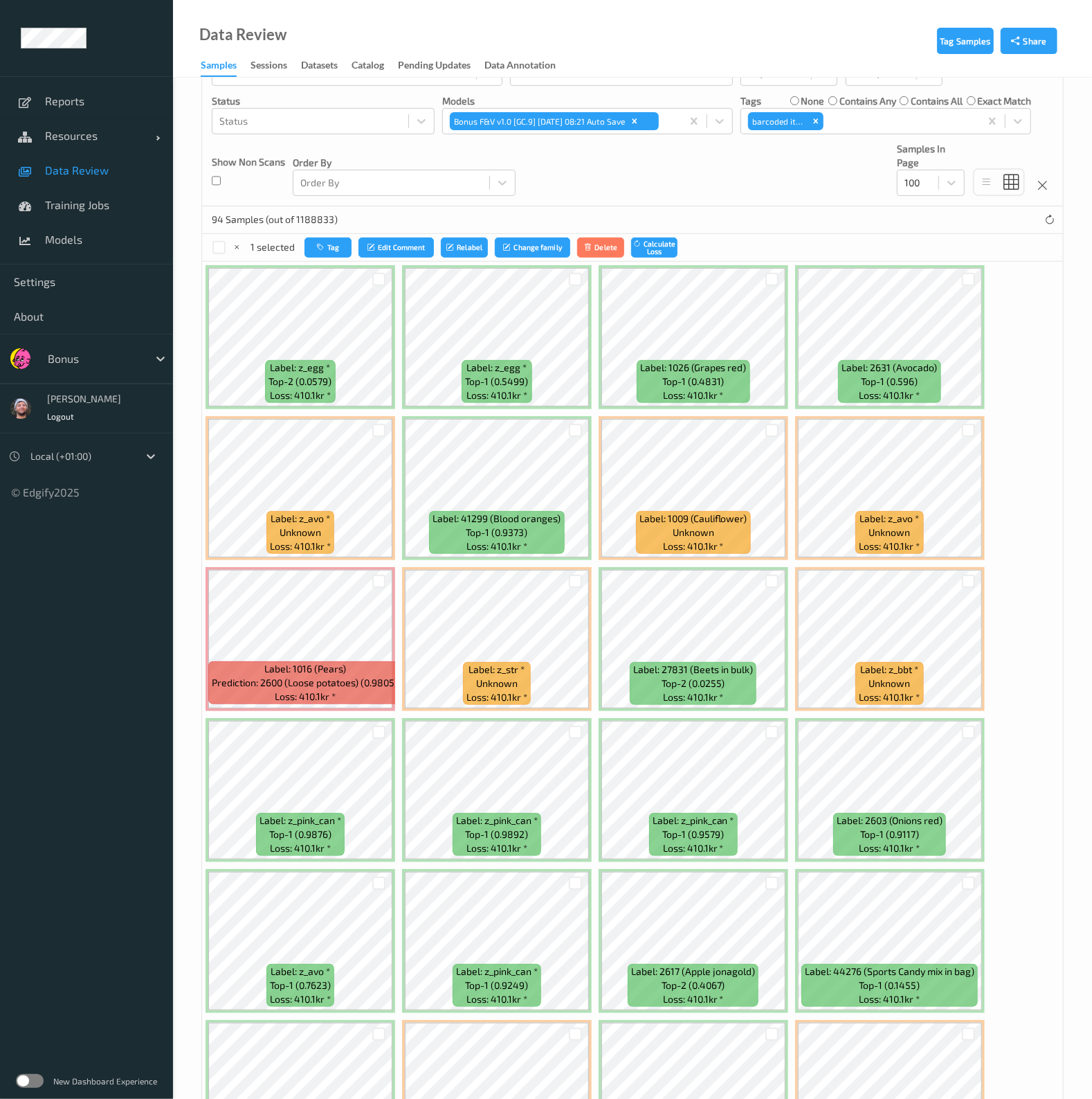
scroll to position [0, 0]
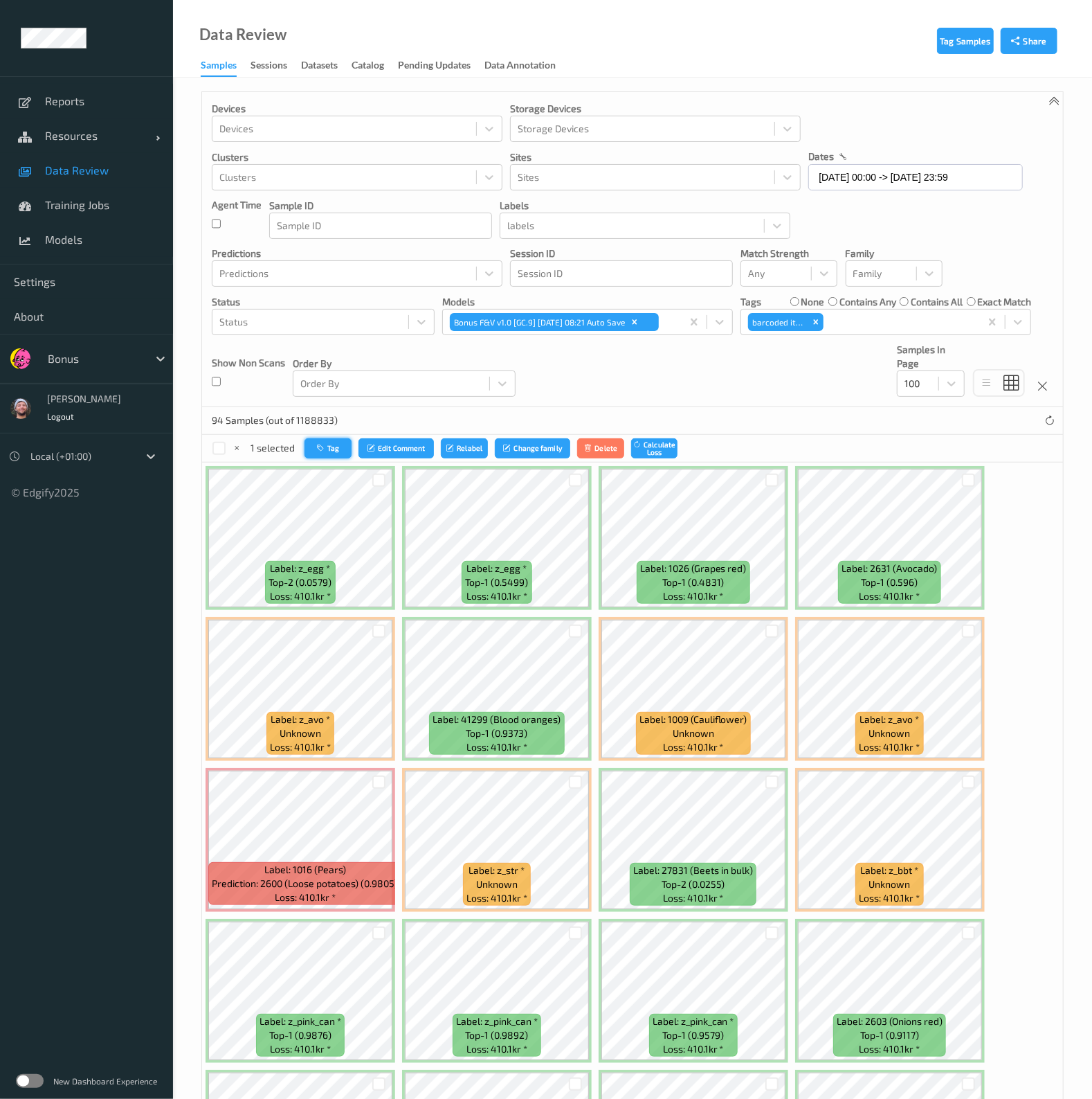
drag, startPoint x: 352, startPoint y: 463, endPoint x: 346, endPoint y: 455, distance: 10.0
click at [346, 455] on button "Tag" at bounding box center [328, 448] width 47 height 20
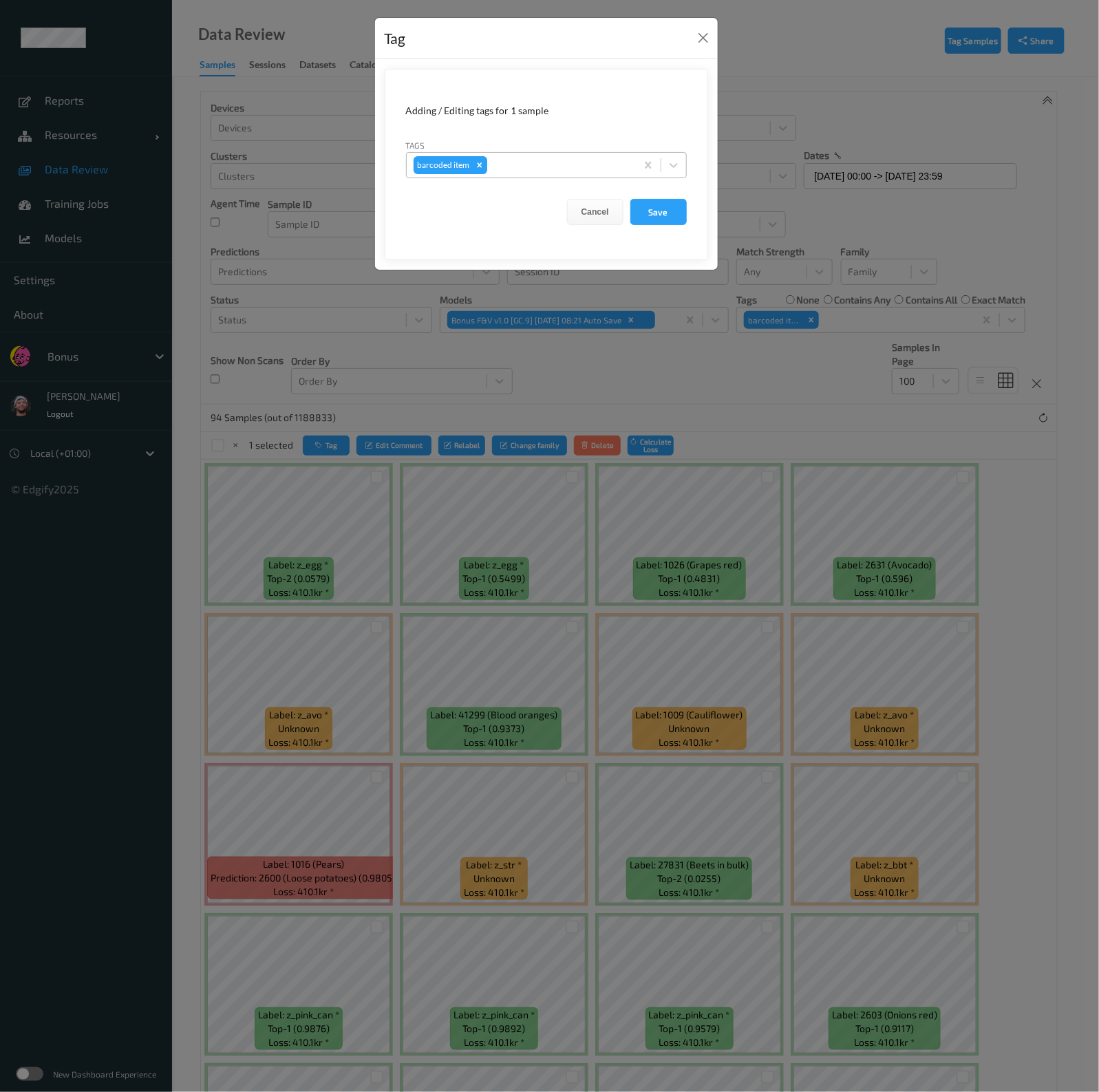
click at [474, 157] on div "Remove barcoded item" at bounding box center [480, 165] width 15 height 18
click at [497, 161] on div at bounding box center [534, 165] width 240 height 17
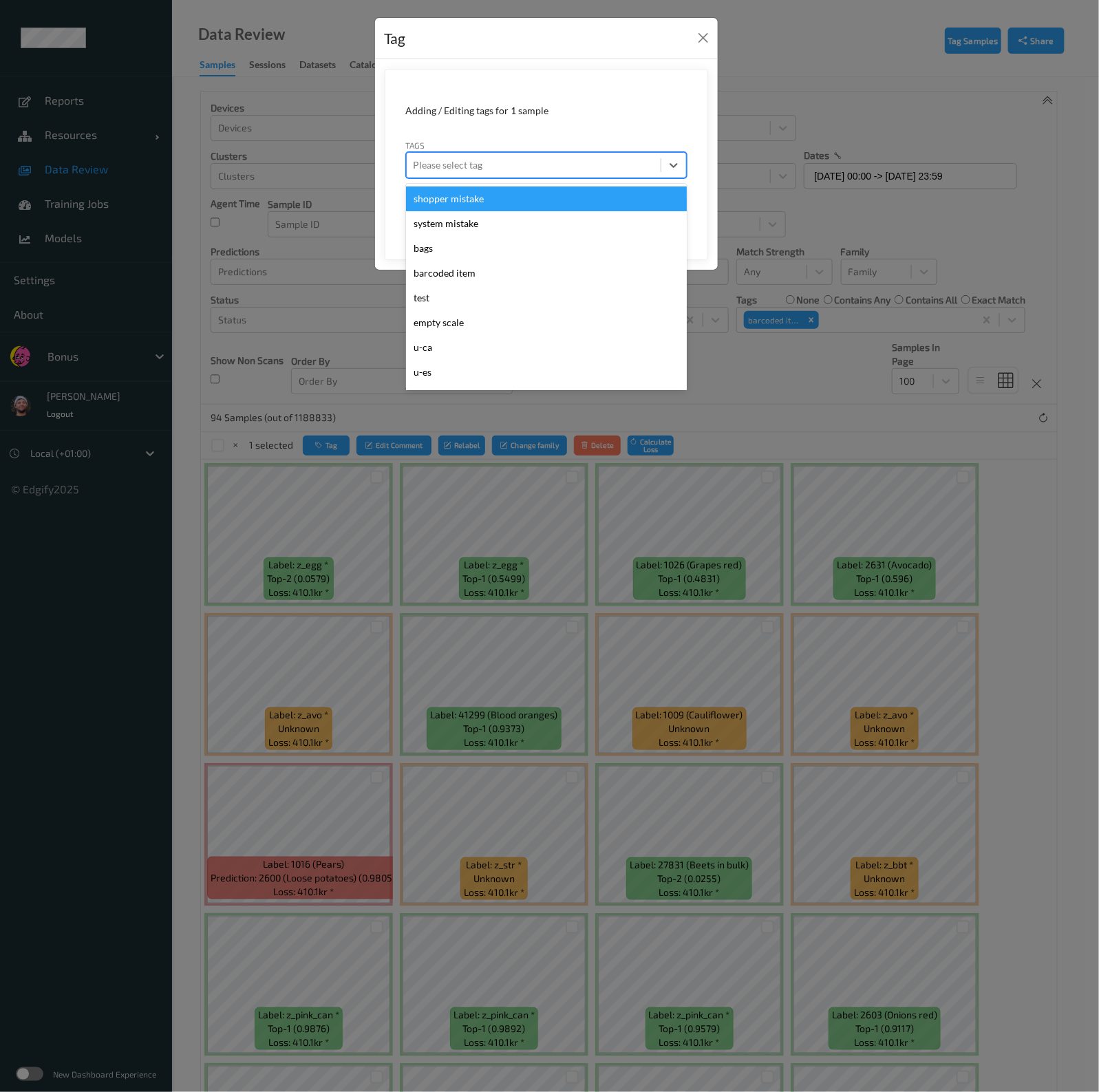
type input "g"
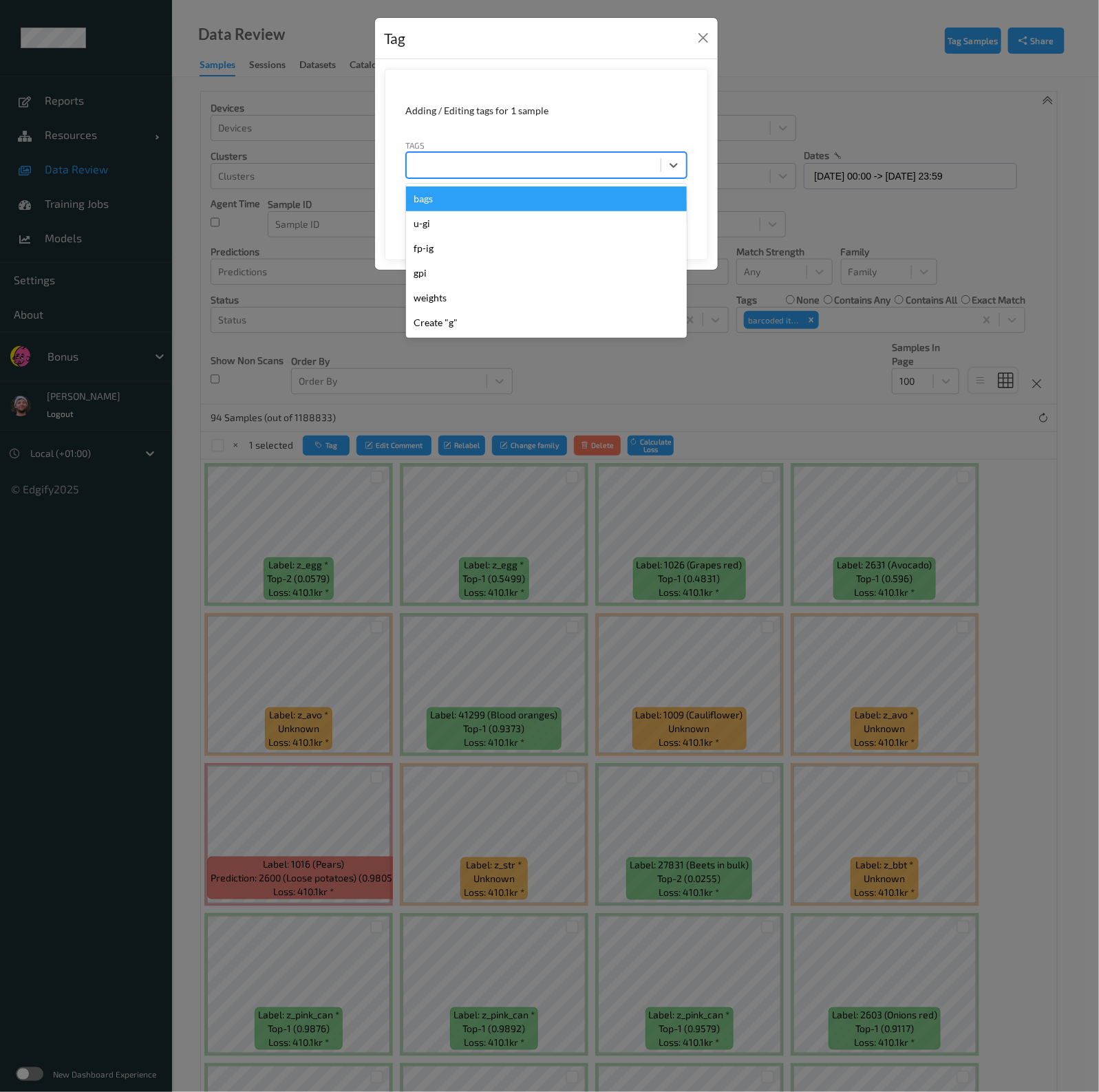
click at [497, 161] on div at bounding box center [534, 165] width 240 height 17
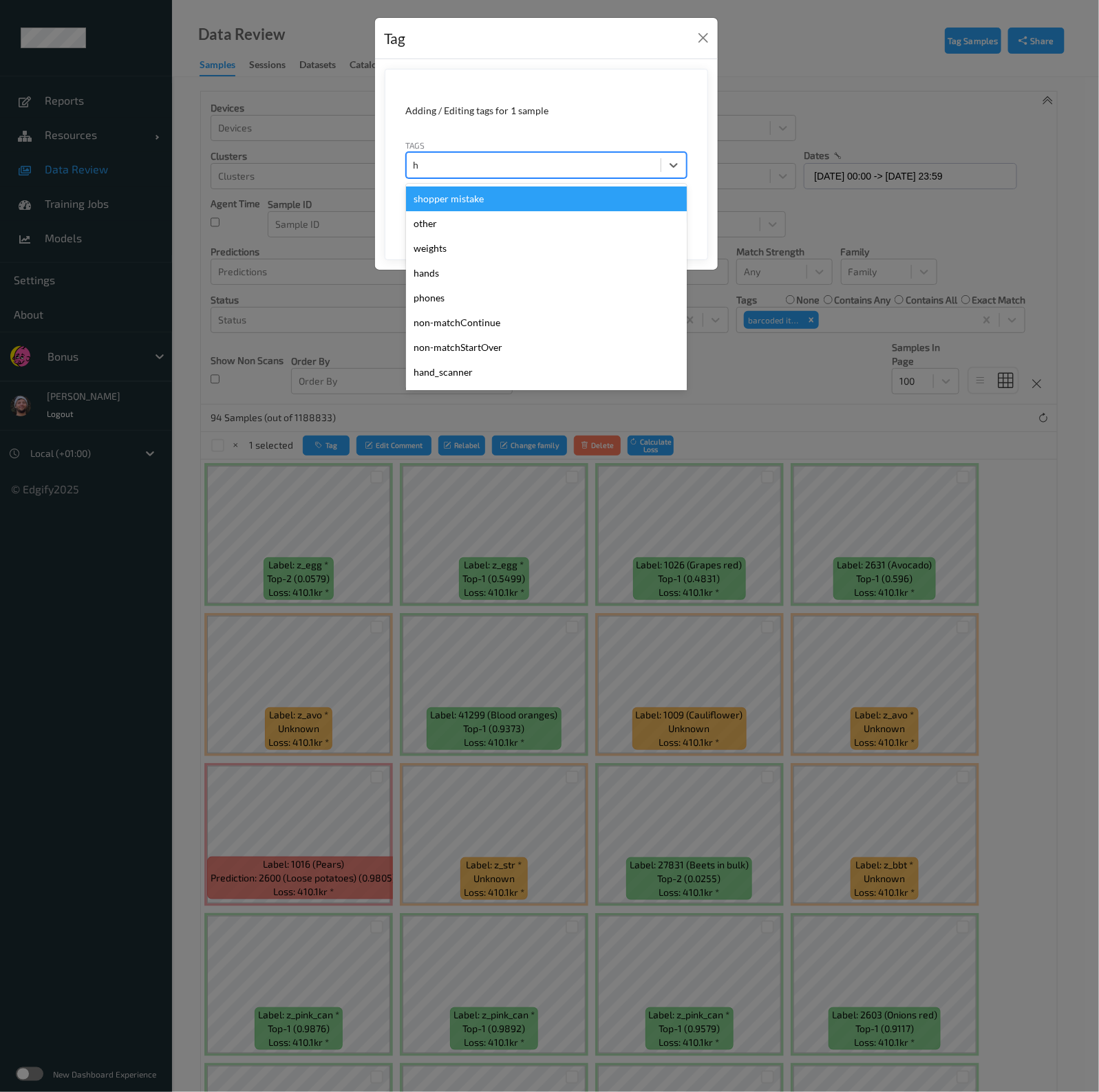
type input "ha"
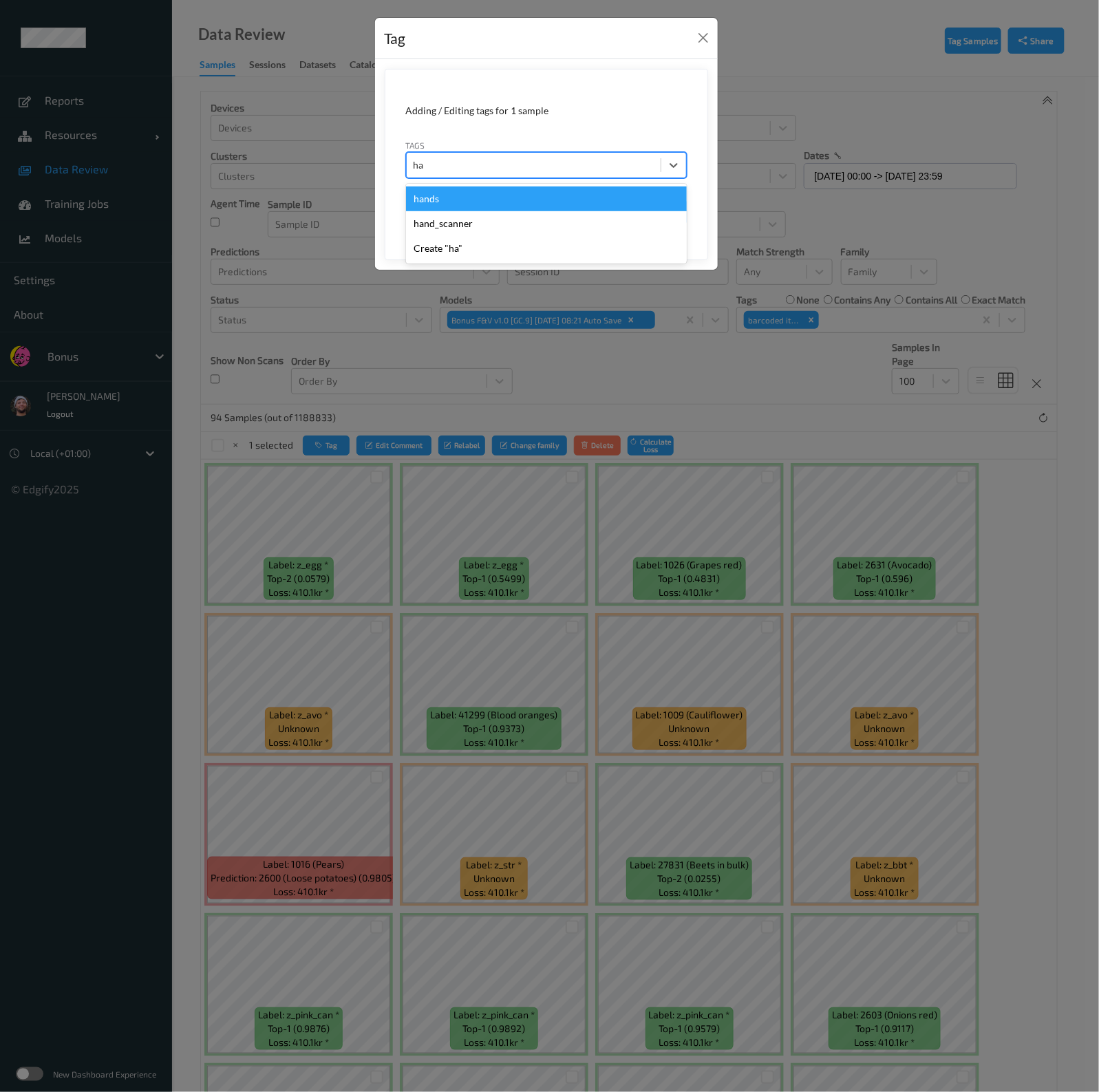
click at [468, 191] on div "hands" at bounding box center [546, 198] width 281 height 24
click at [675, 214] on button "Save" at bounding box center [658, 212] width 56 height 26
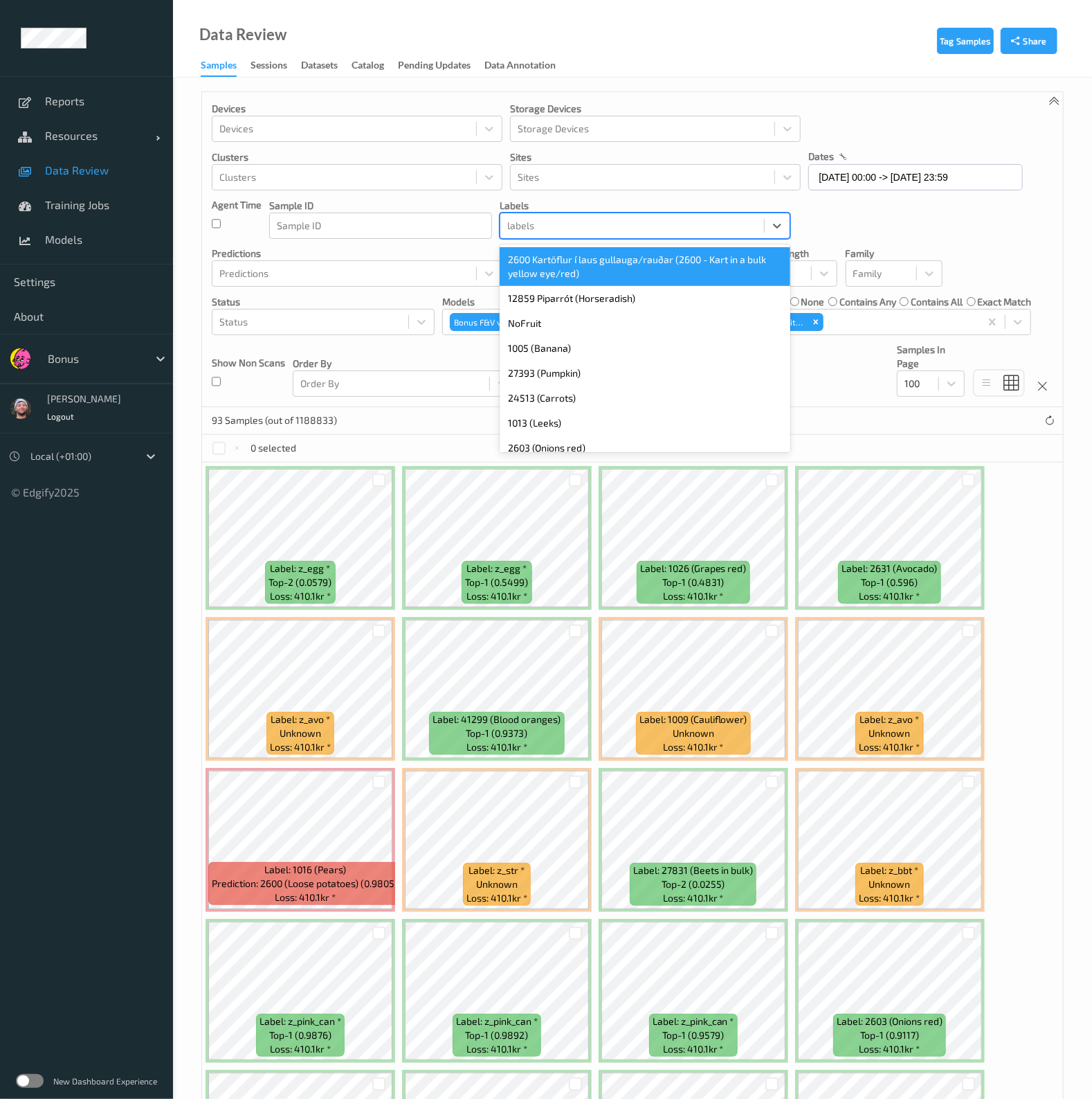
click at [617, 216] on div "labels" at bounding box center [632, 226] width 264 height 22
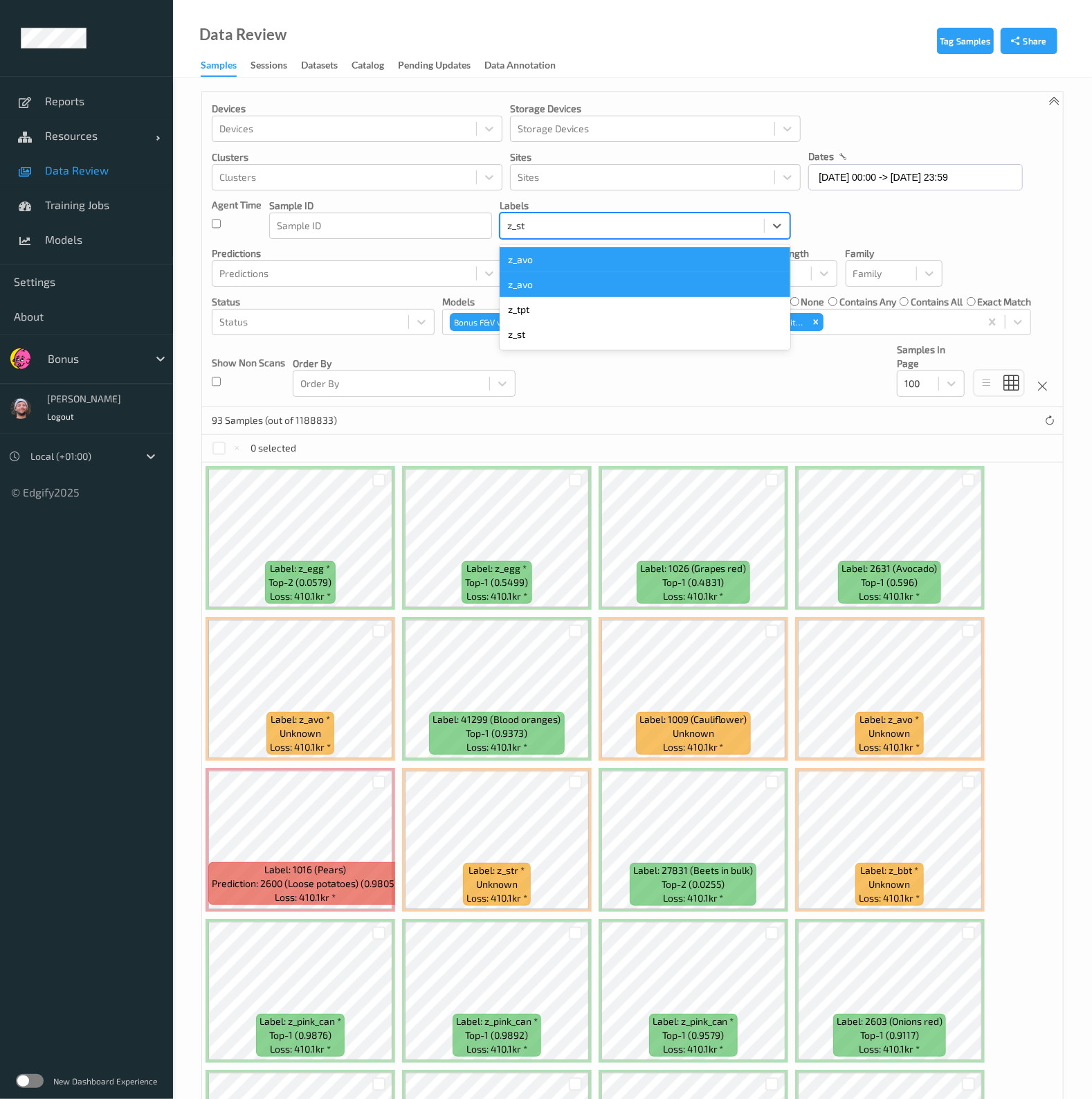
type input "z_str"
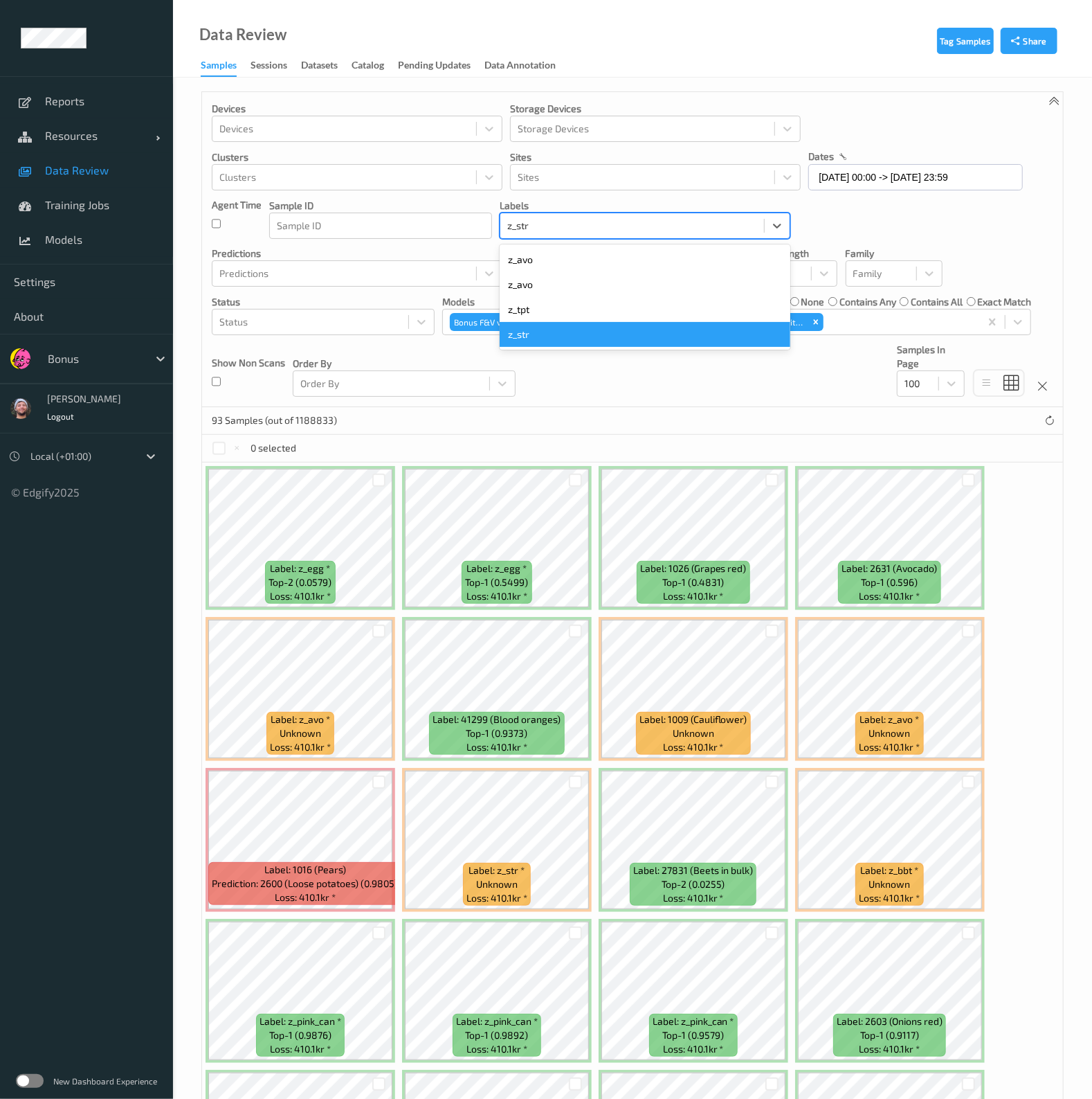
click at [564, 331] on div "z_str" at bounding box center [645, 334] width 291 height 25
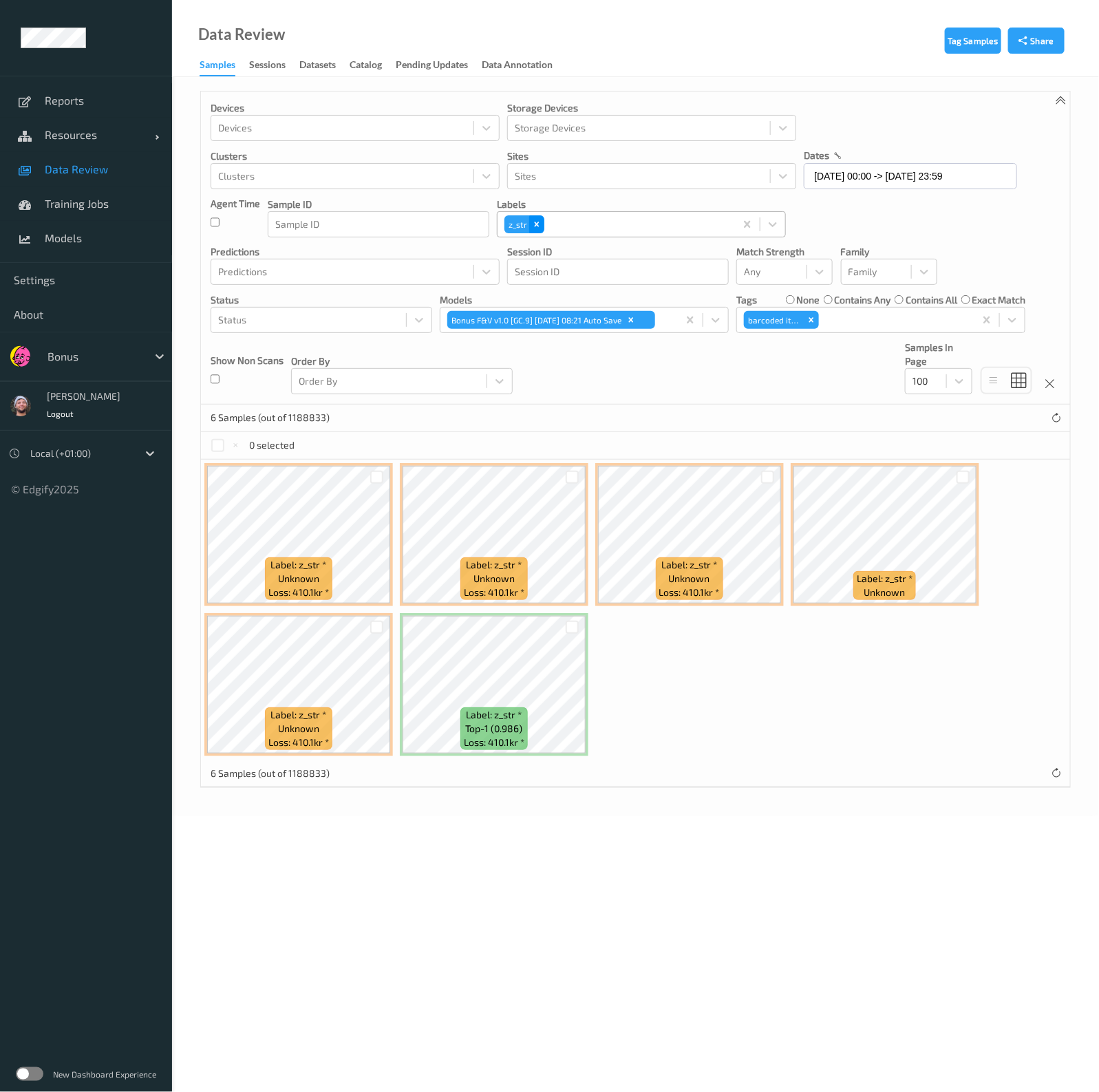
click at [541, 226] on div "Remove z_str" at bounding box center [537, 223] width 15 height 18
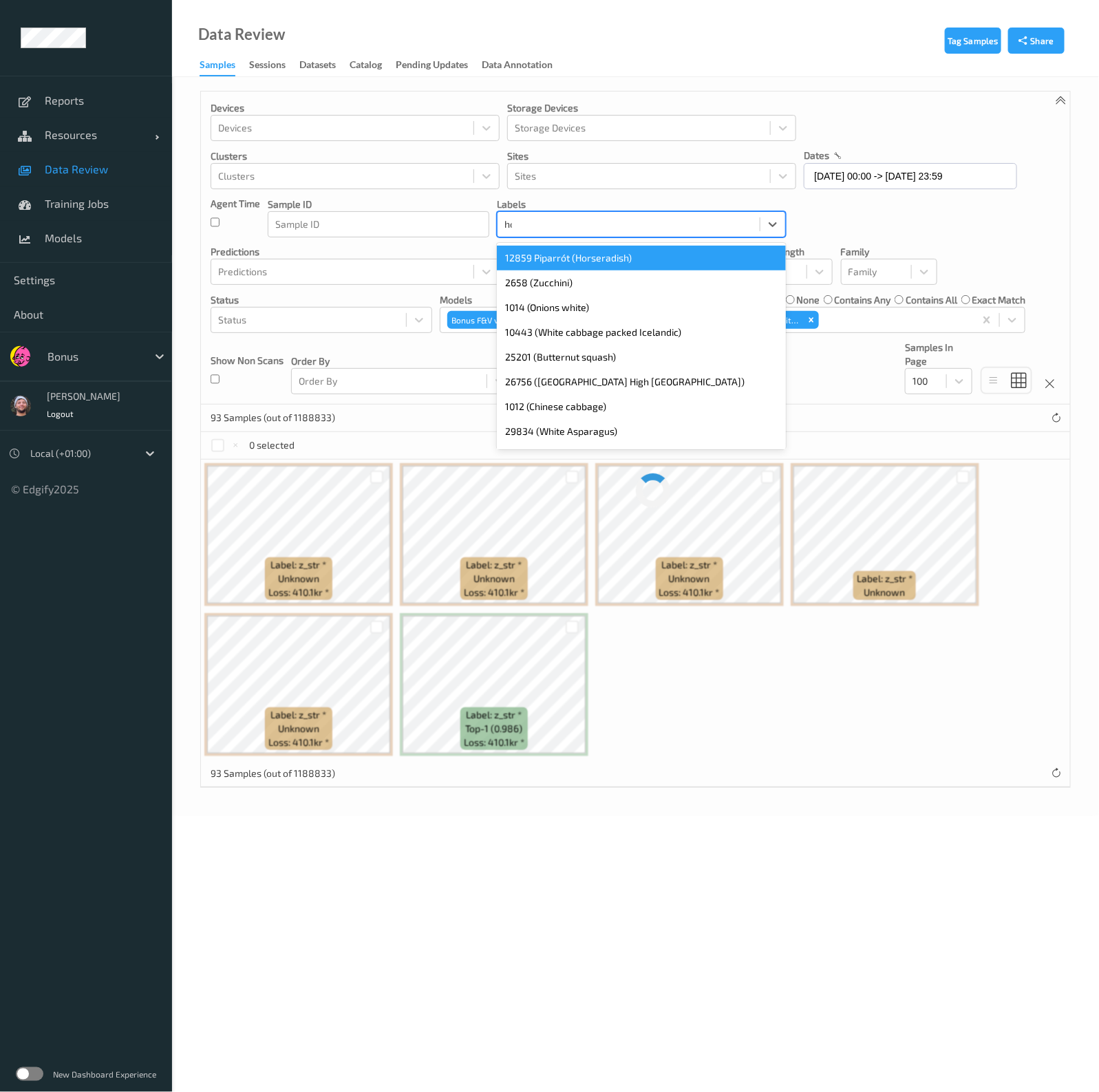
type input "hos"
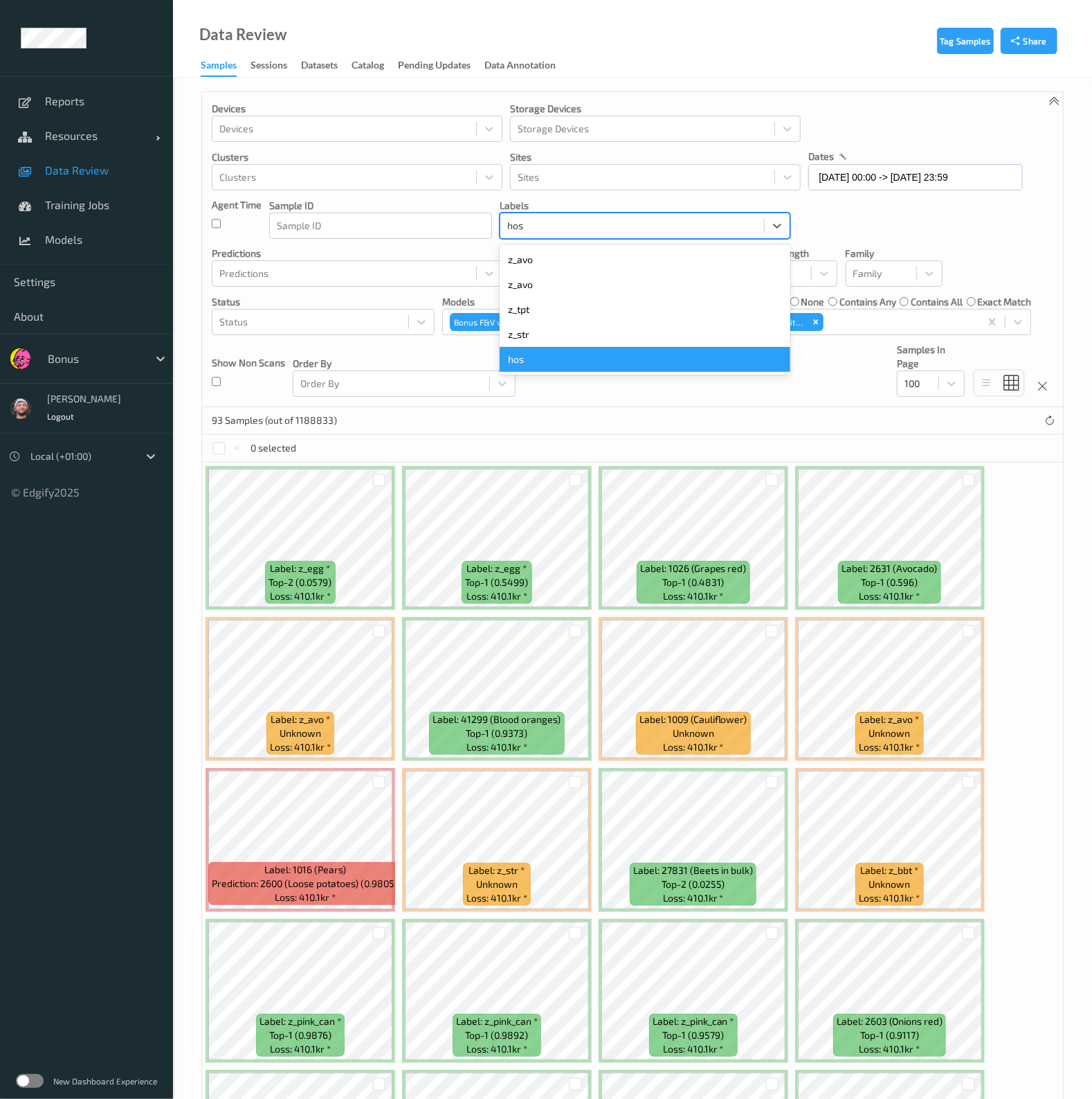
click at [574, 369] on div "hos" at bounding box center [645, 358] width 291 height 25
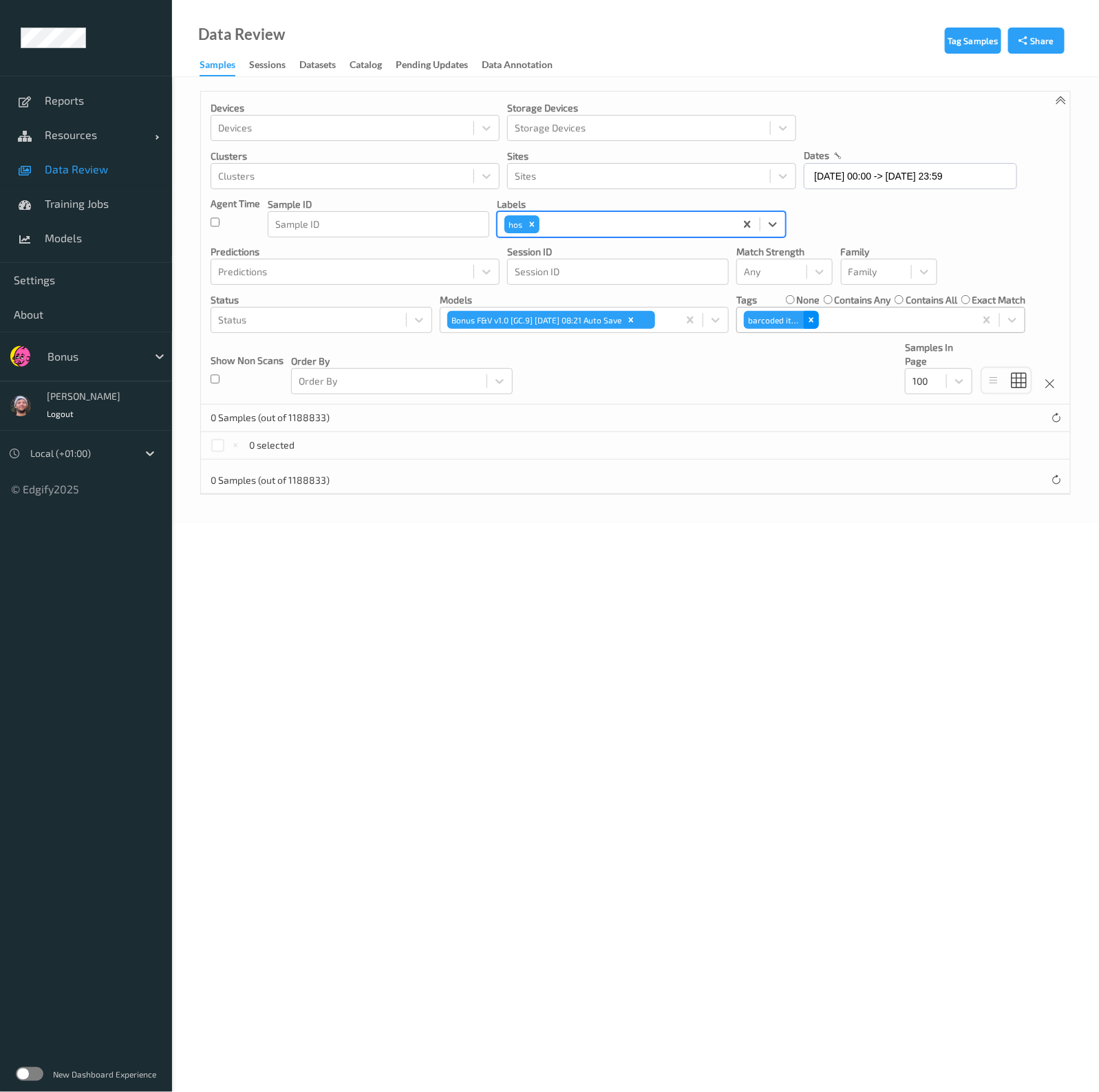
click at [811, 323] on icon "Remove barcoded item" at bounding box center [811, 319] width 9 height 9
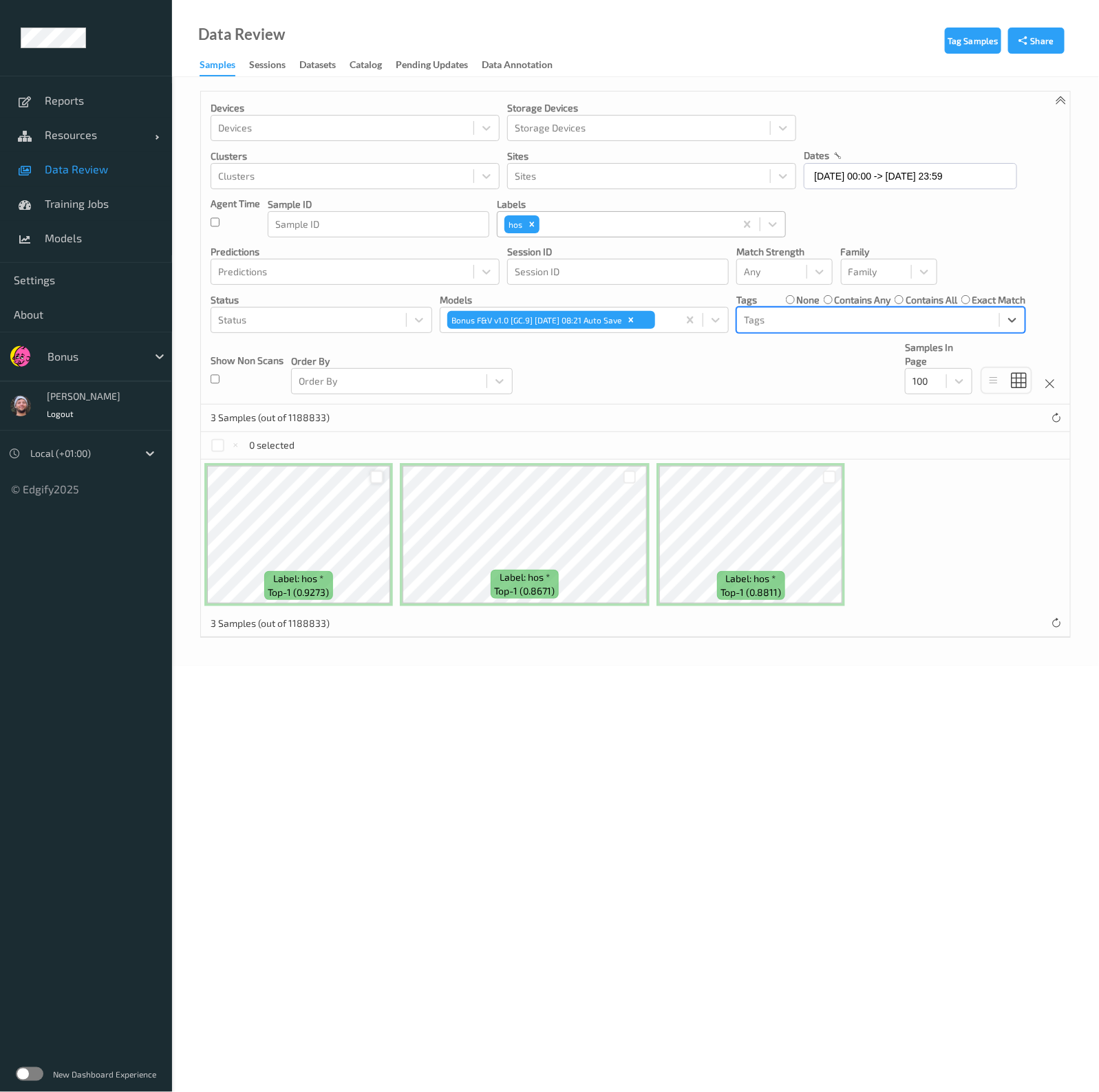
click at [381, 476] on div at bounding box center [377, 477] width 13 height 13
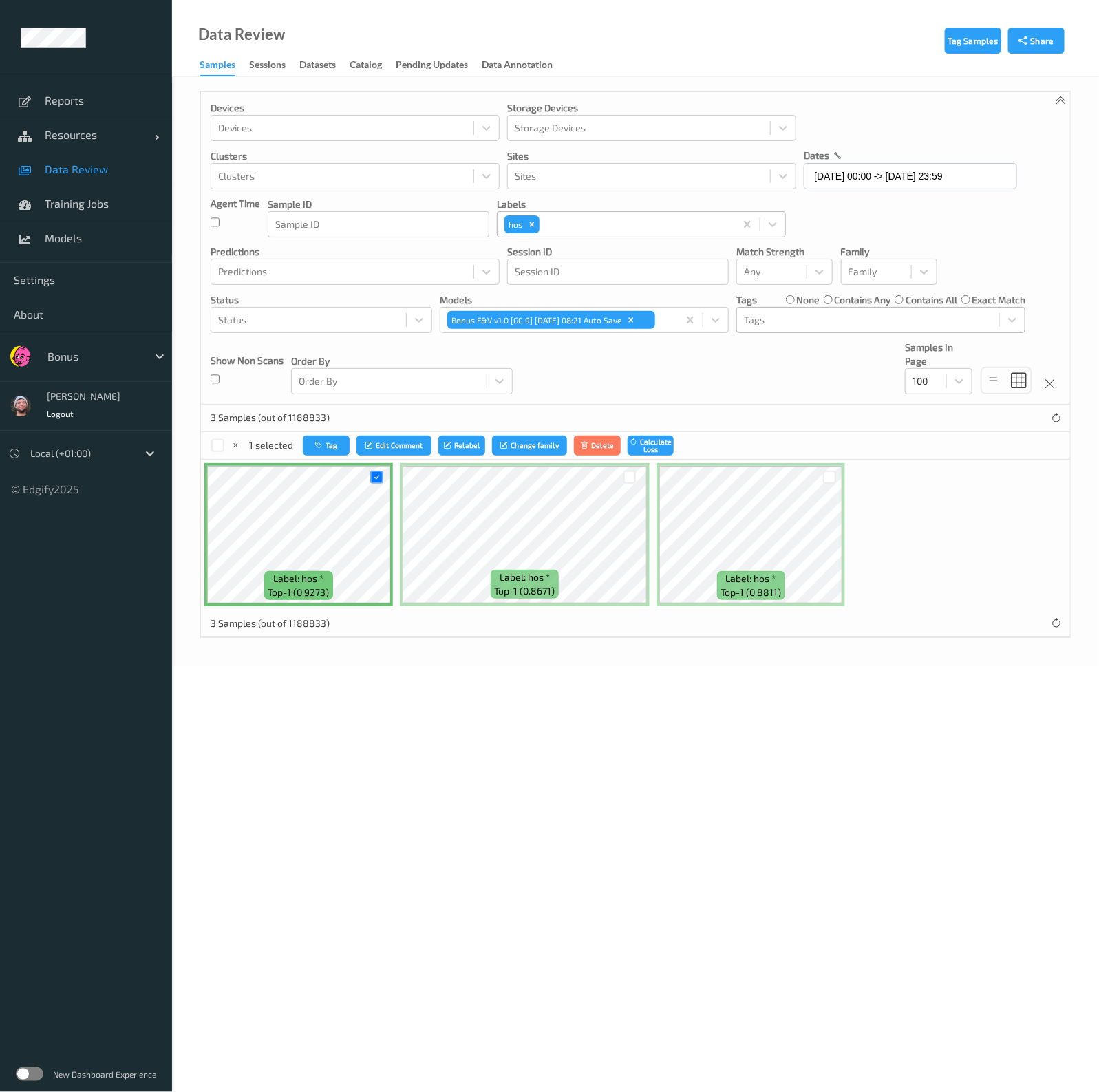
click at [928, 648] on div "Tag Samples Share Devices Devices Storage Devices Storage Devices Clusters Clus…" at bounding box center [635, 371] width 927 height 589
drag, startPoint x: 530, startPoint y: 228, endPoint x: 547, endPoint y: 220, distance: 18.8
click at [530, 228] on icon "Remove hos" at bounding box center [531, 223] width 9 height 9
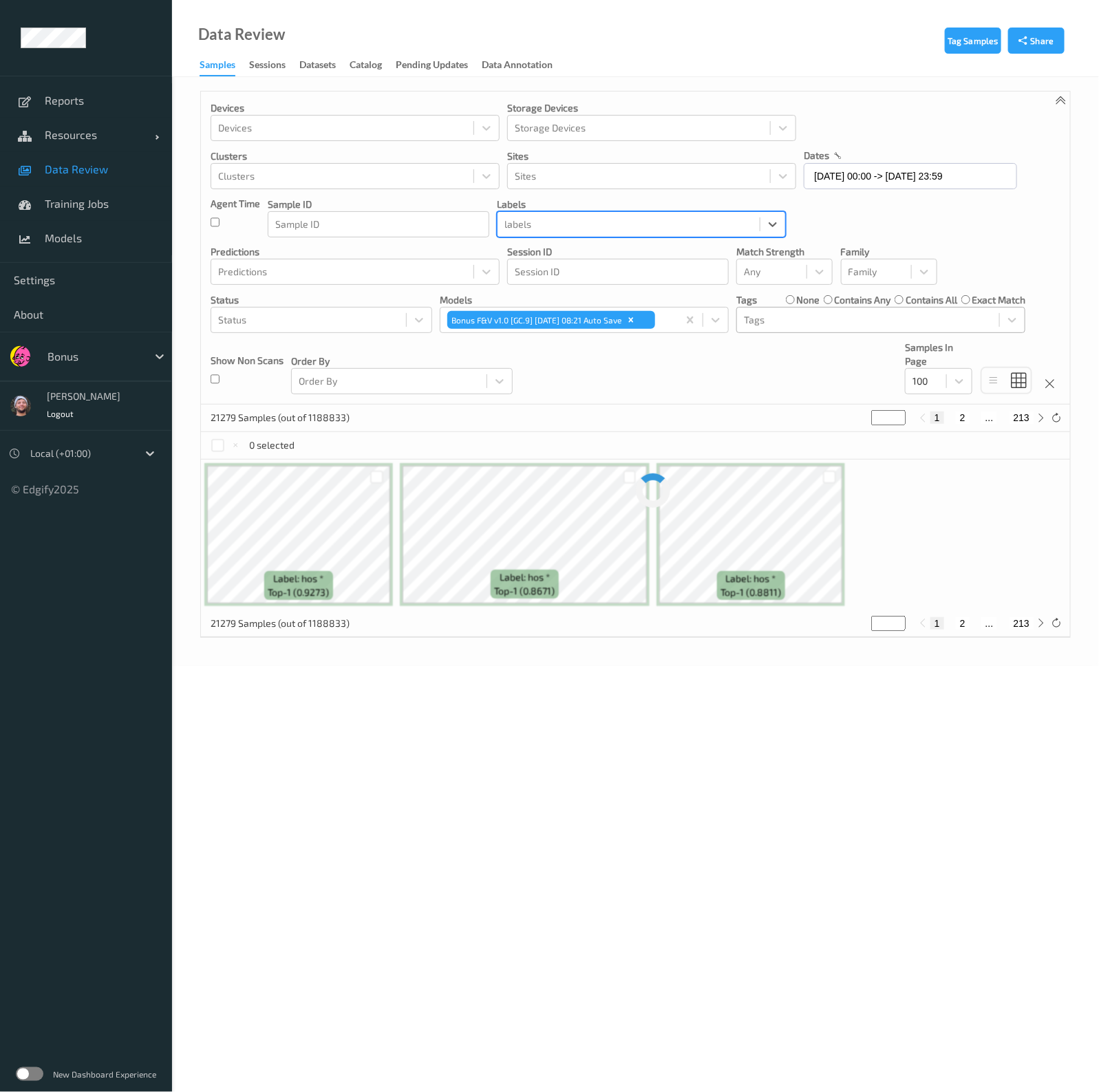
click at [568, 235] on div "labels" at bounding box center [641, 223] width 289 height 26
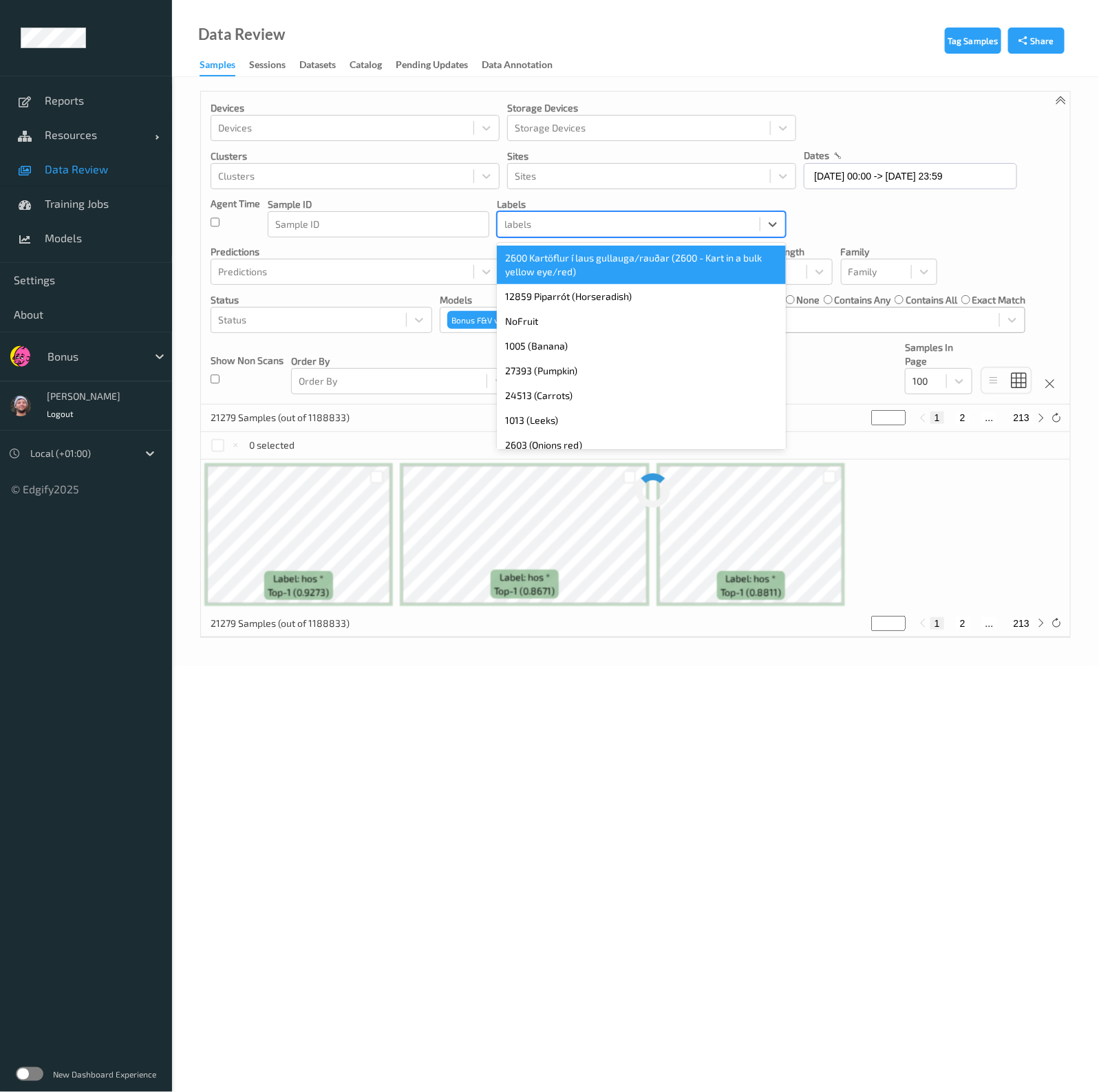
click at [568, 231] on div at bounding box center [628, 224] width 249 height 17
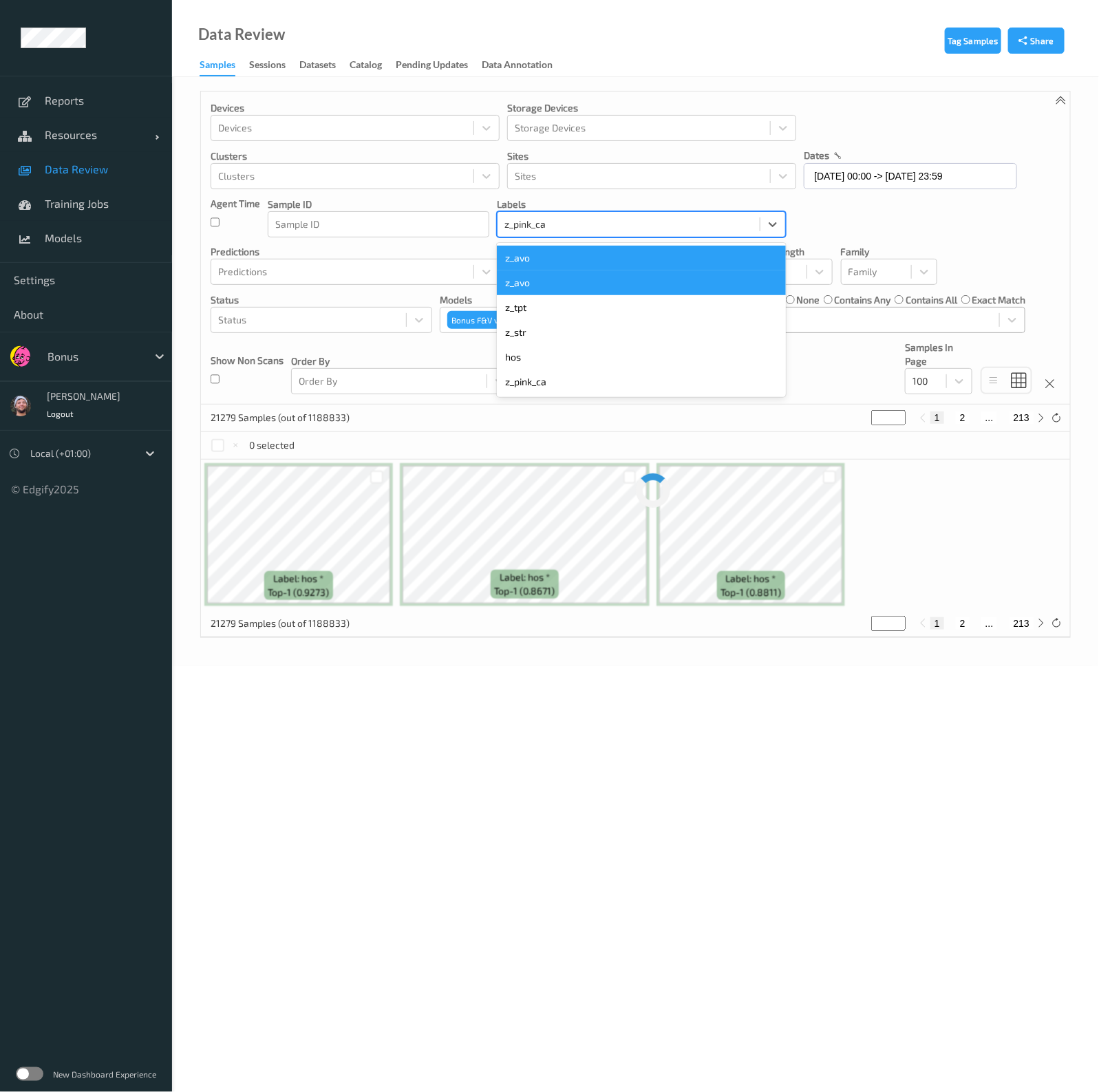
type input "z_pink_can"
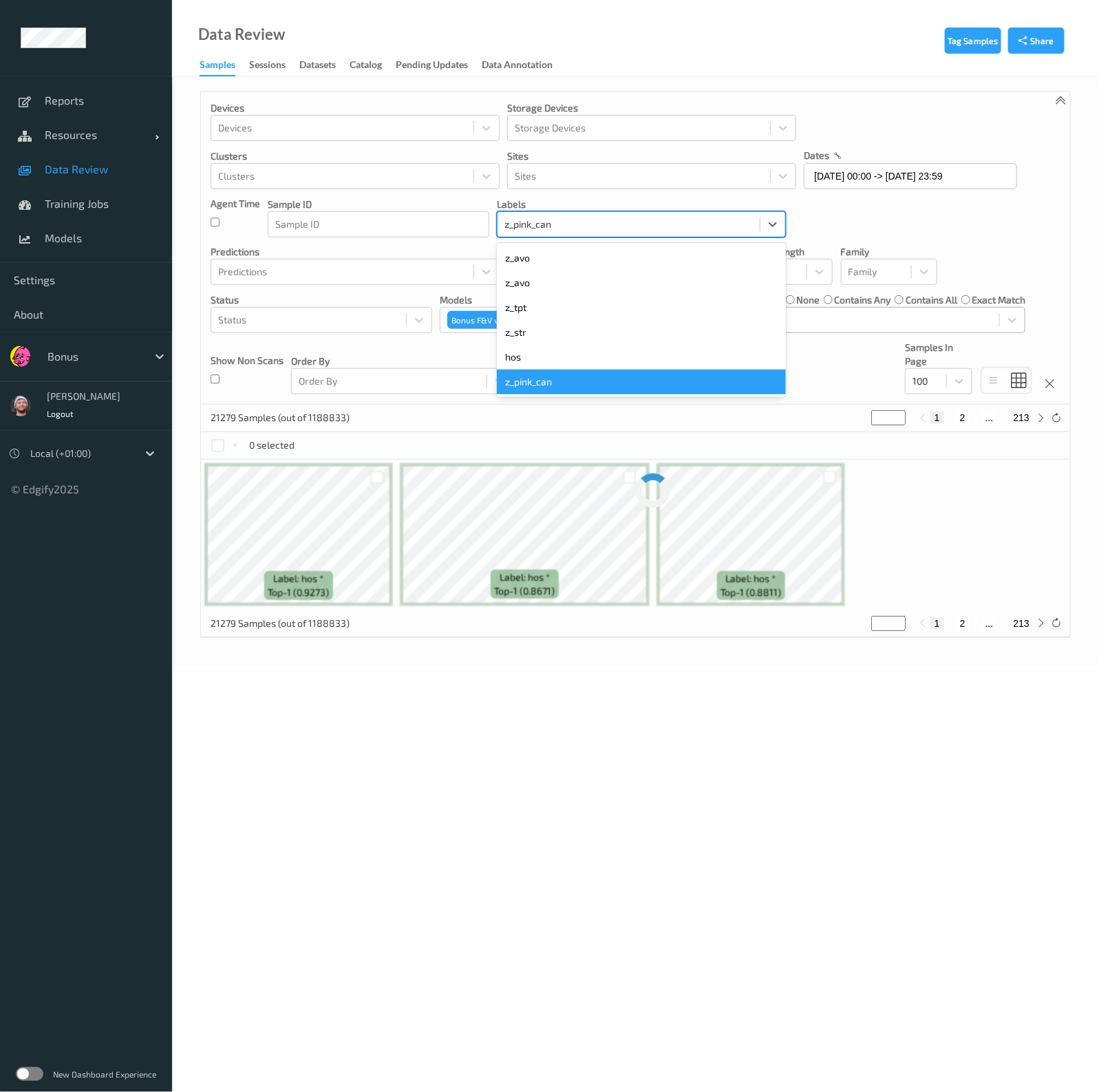
click at [639, 370] on div "z_pink_can" at bounding box center [641, 381] width 289 height 24
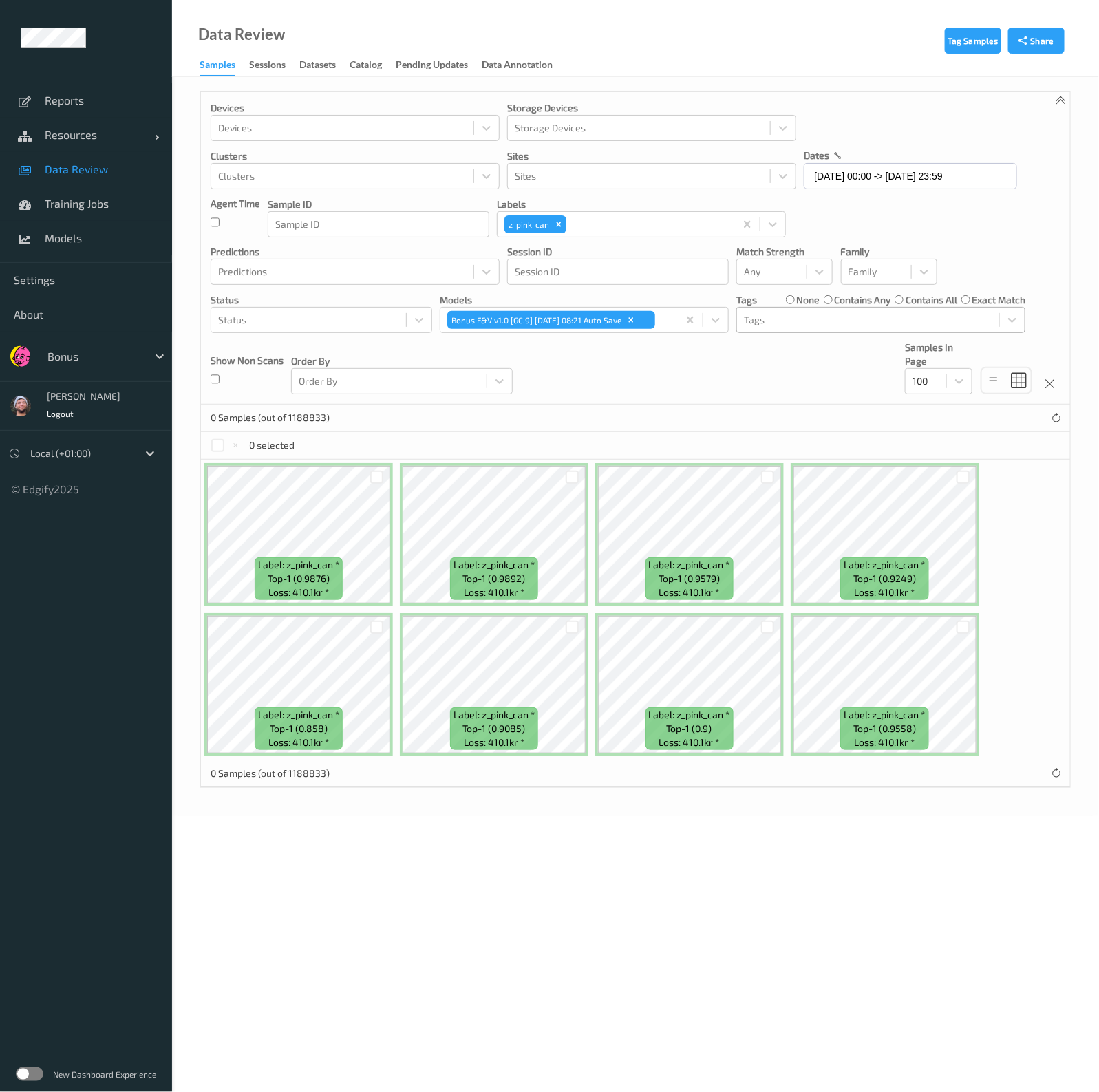
click at [936, 849] on body "Reports Resources Devices Clusters Sites Data Review Training Jobs Models Setti…" at bounding box center [550, 546] width 1099 height 1092
click at [556, 231] on div "Remove z_pink_can" at bounding box center [559, 223] width 15 height 18
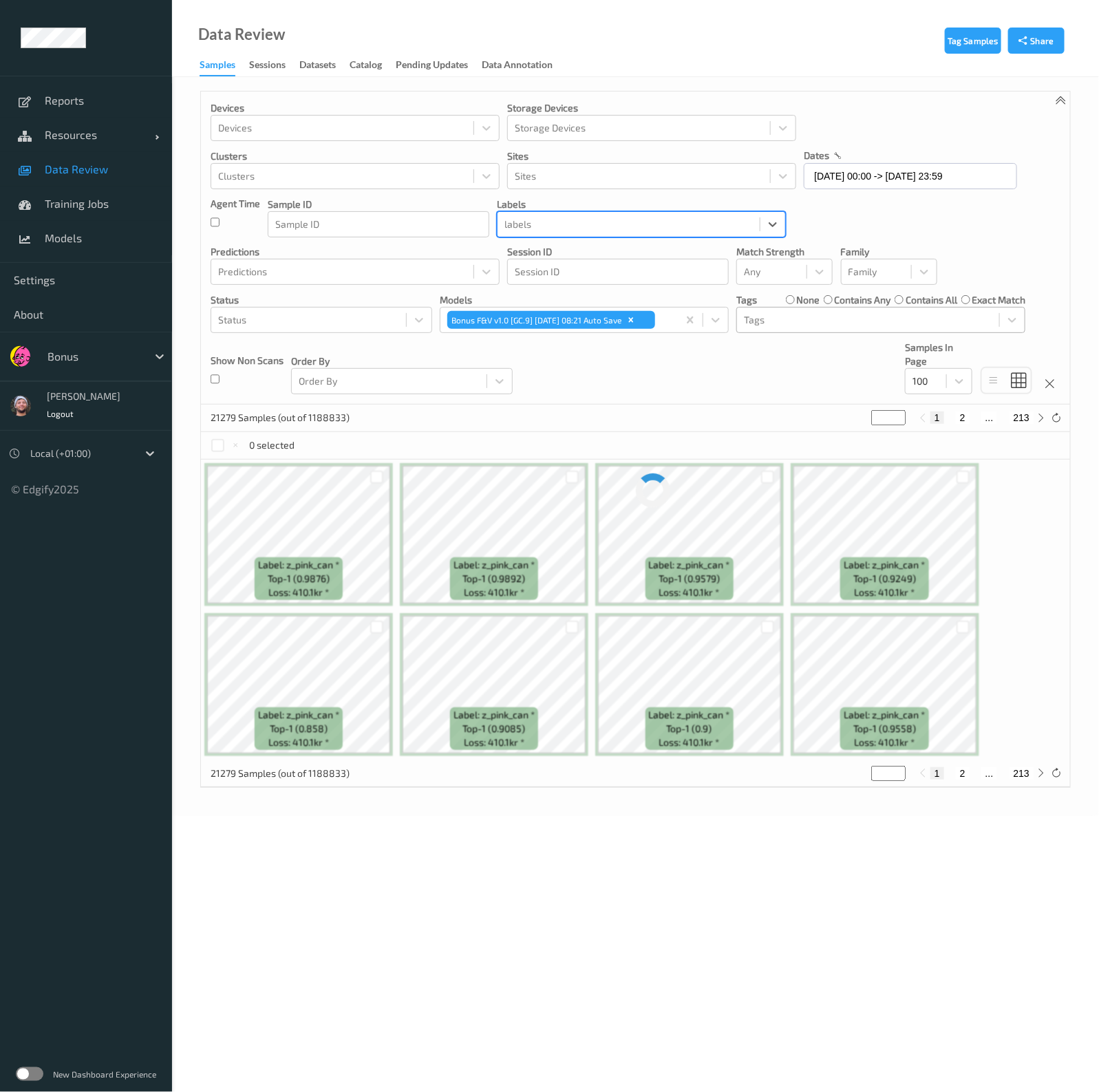
click at [678, 372] on div "Devices Devices Storage Devices Storage Devices Clusters Clusters Sites Sites d…" at bounding box center [635, 248] width 869 height 313
click at [750, 317] on div at bounding box center [868, 320] width 249 height 17
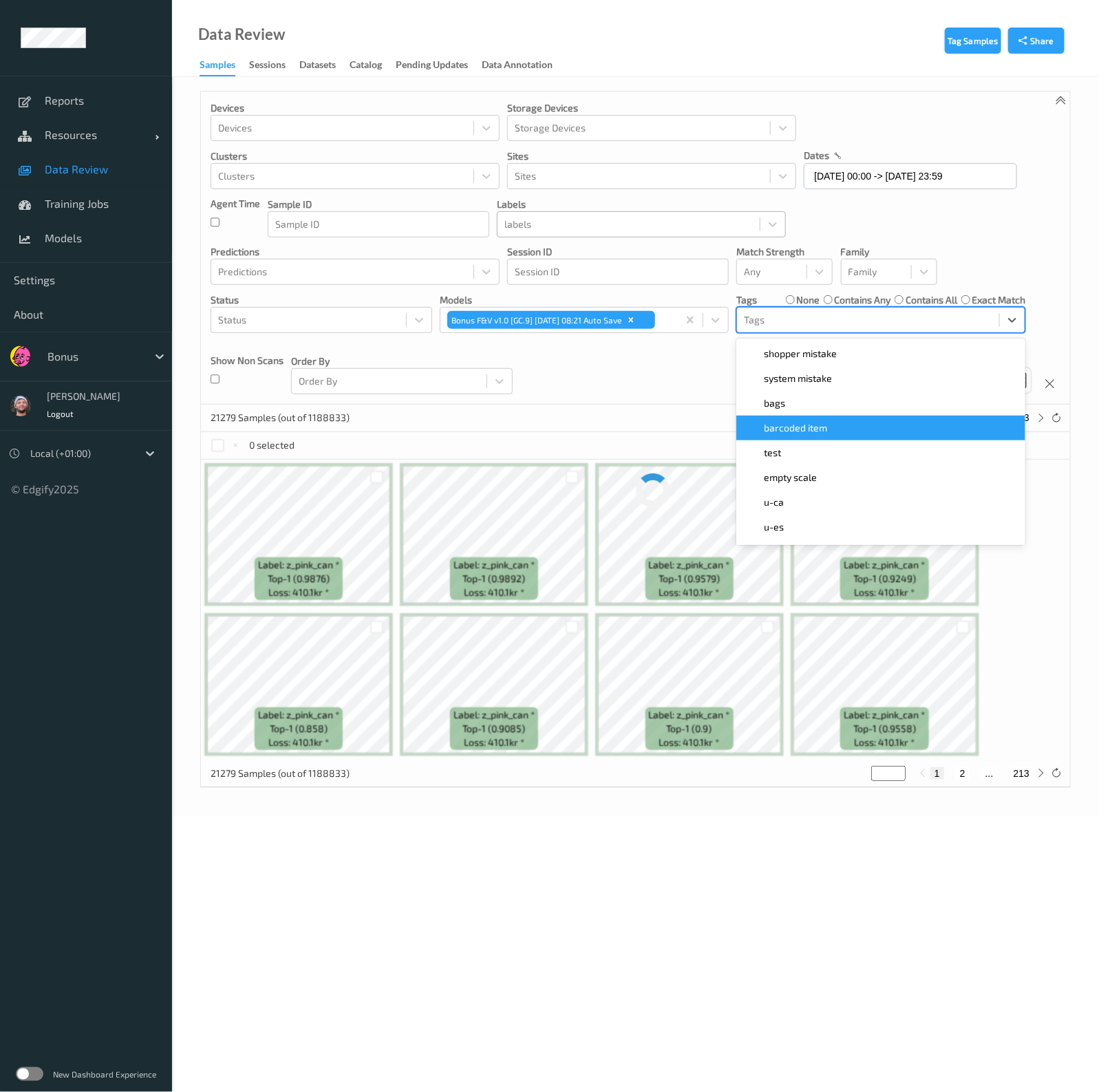
click at [787, 432] on span "barcoded item" at bounding box center [795, 428] width 63 height 13
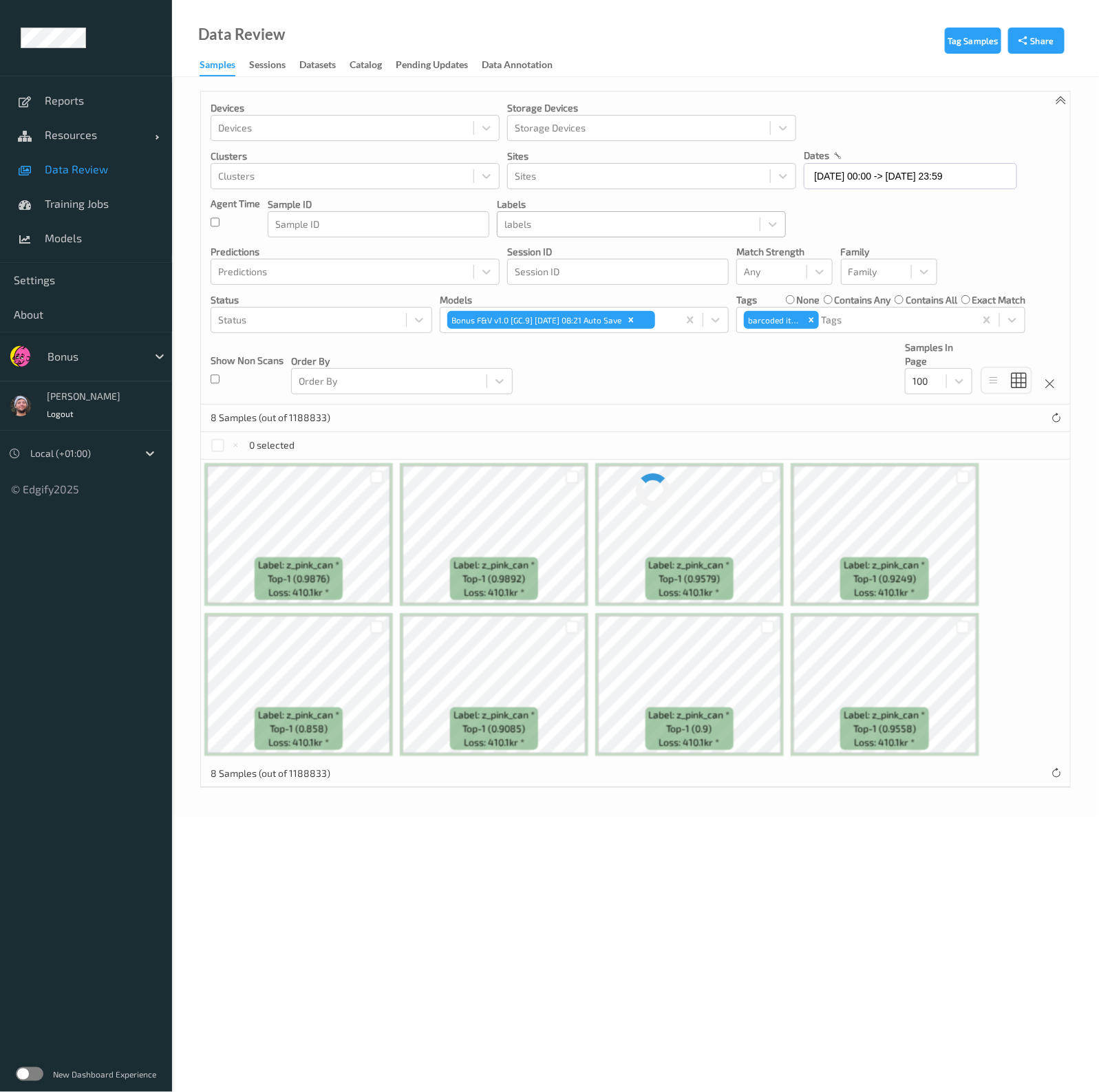
click at [653, 373] on div "Devices Devices Storage Devices Storage Devices Clusters Clusters Sites Sites d…" at bounding box center [635, 248] width 869 height 313
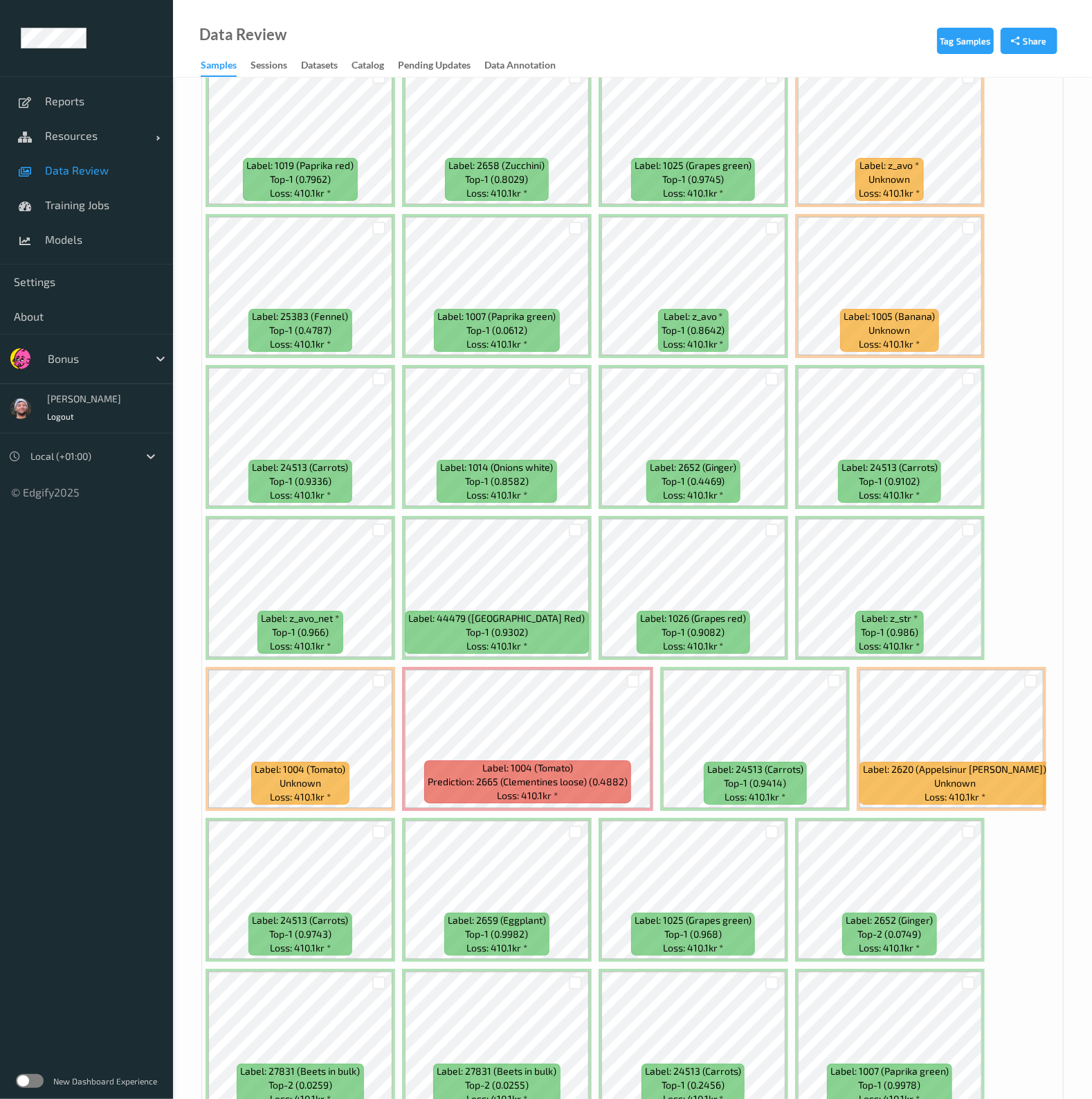
scroll to position [2856, 0]
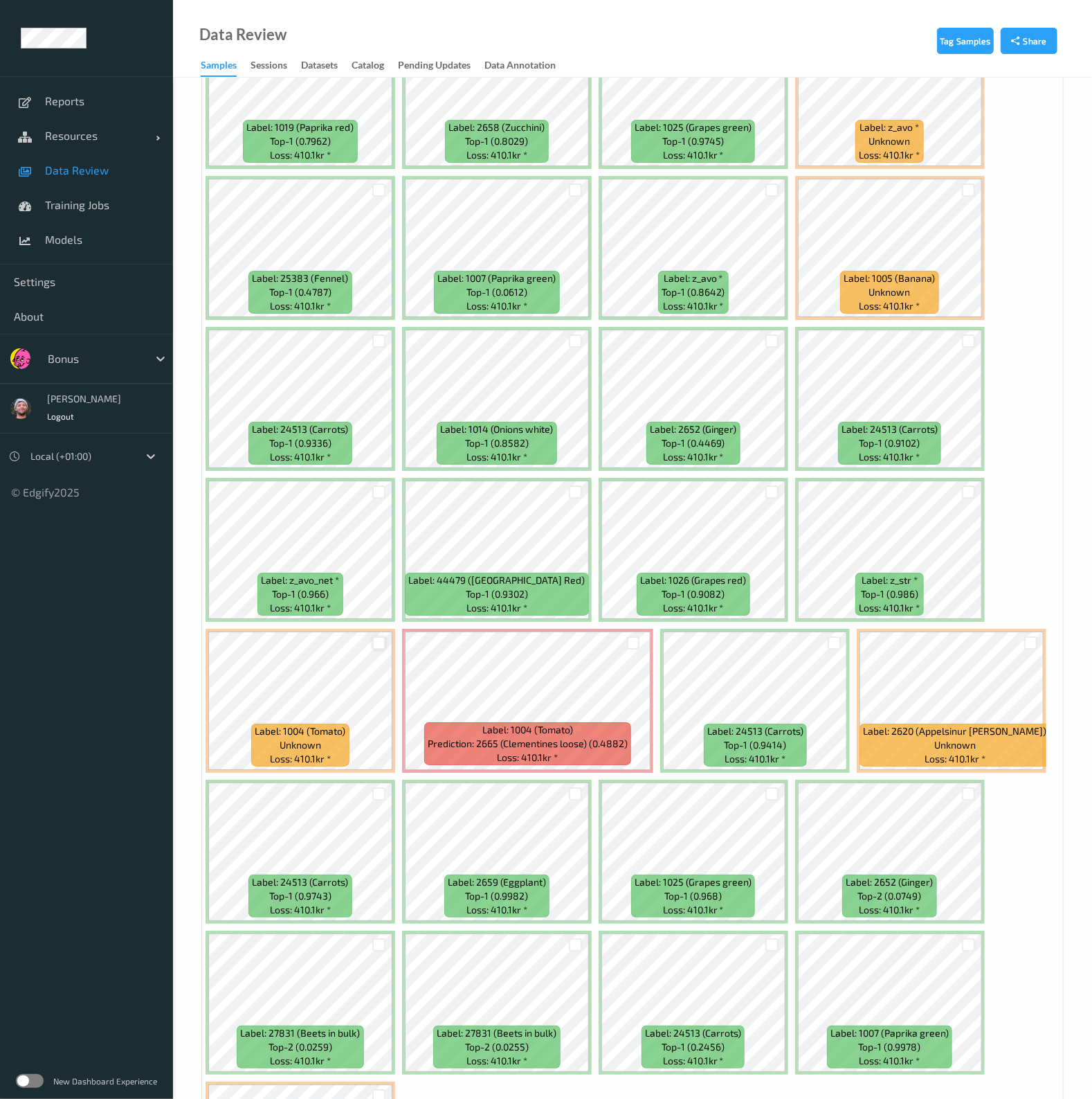
click at [373, 637] on div at bounding box center [379, 643] width 14 height 14
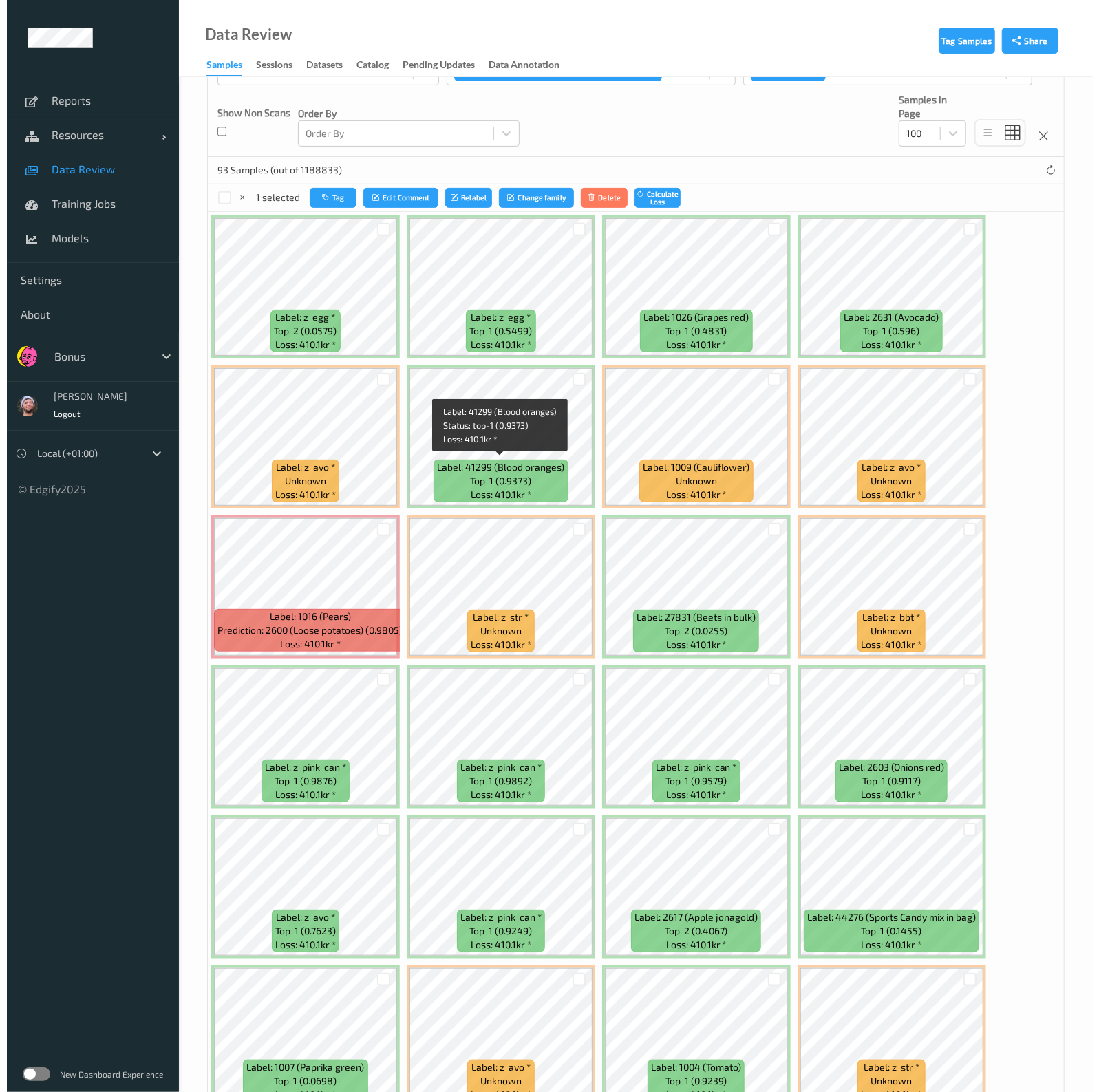
scroll to position [0, 0]
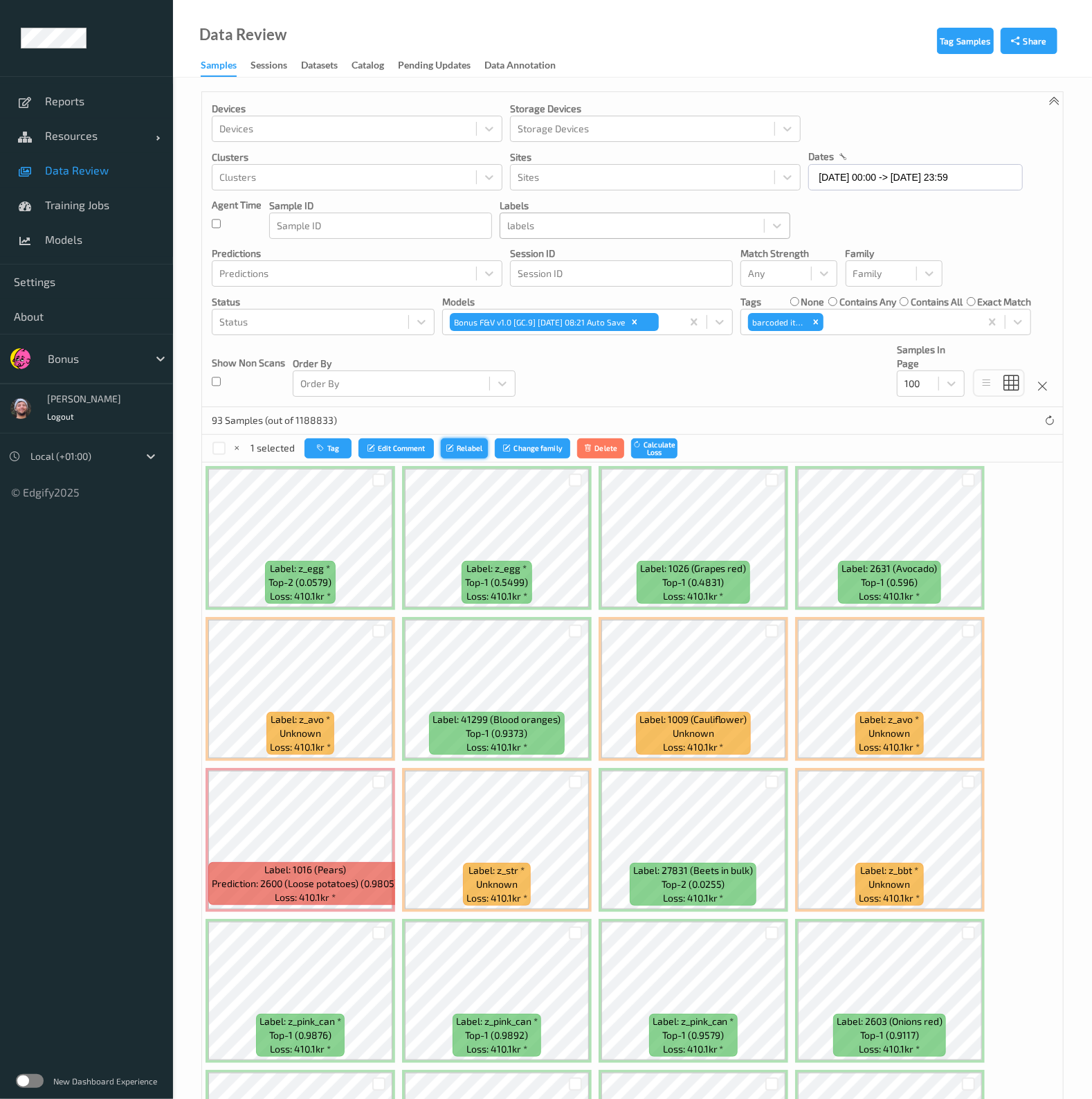
click at [472, 441] on button "Relabel" at bounding box center [465, 448] width 47 height 20
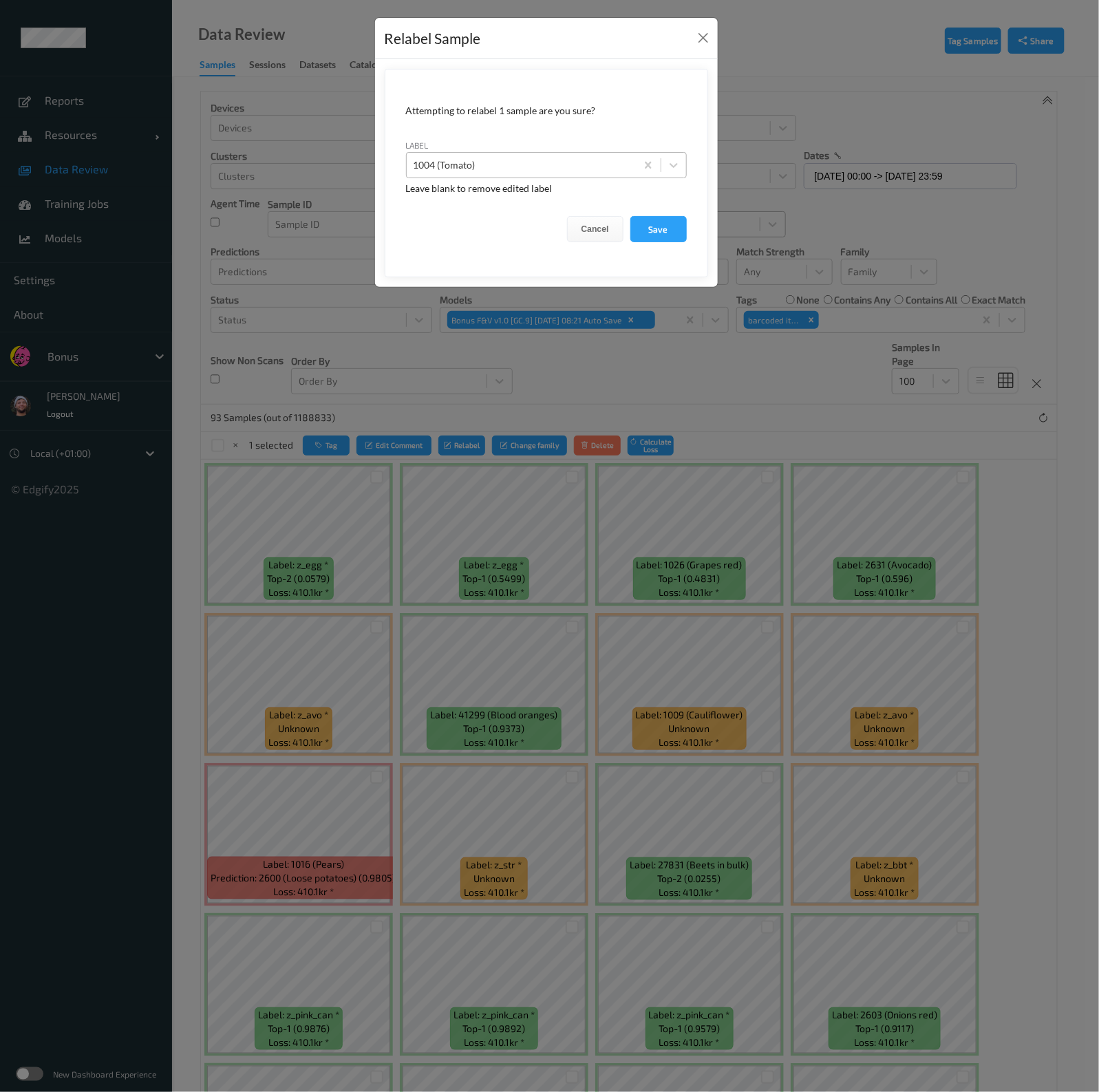
click at [549, 176] on div "1004 (Tomato)" at bounding box center [546, 165] width 281 height 26
type input "z_blm"
click at [630, 216] on button "Save" at bounding box center [658, 228] width 56 height 26
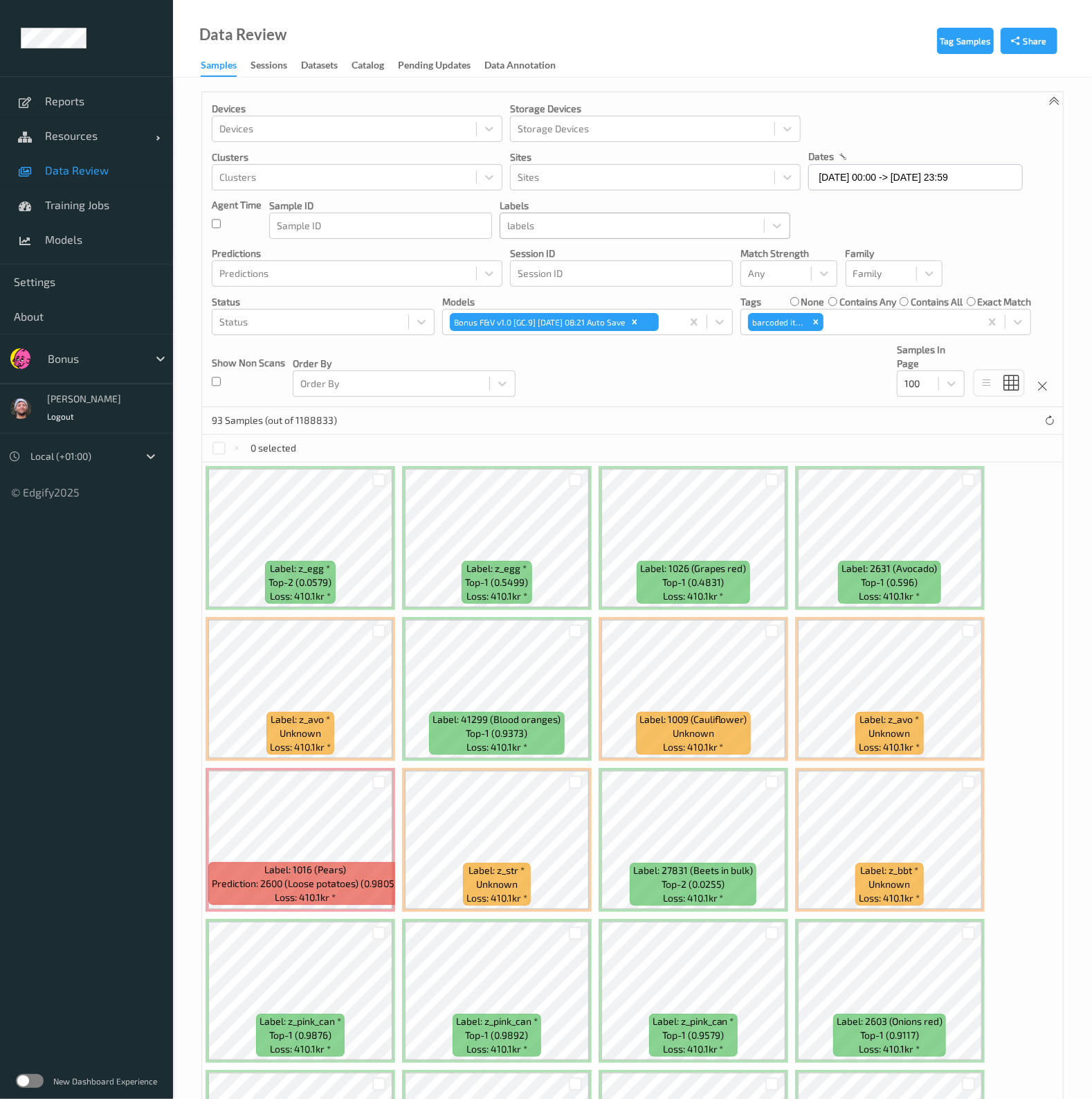
click at [609, 217] on div at bounding box center [632, 226] width 250 height 17
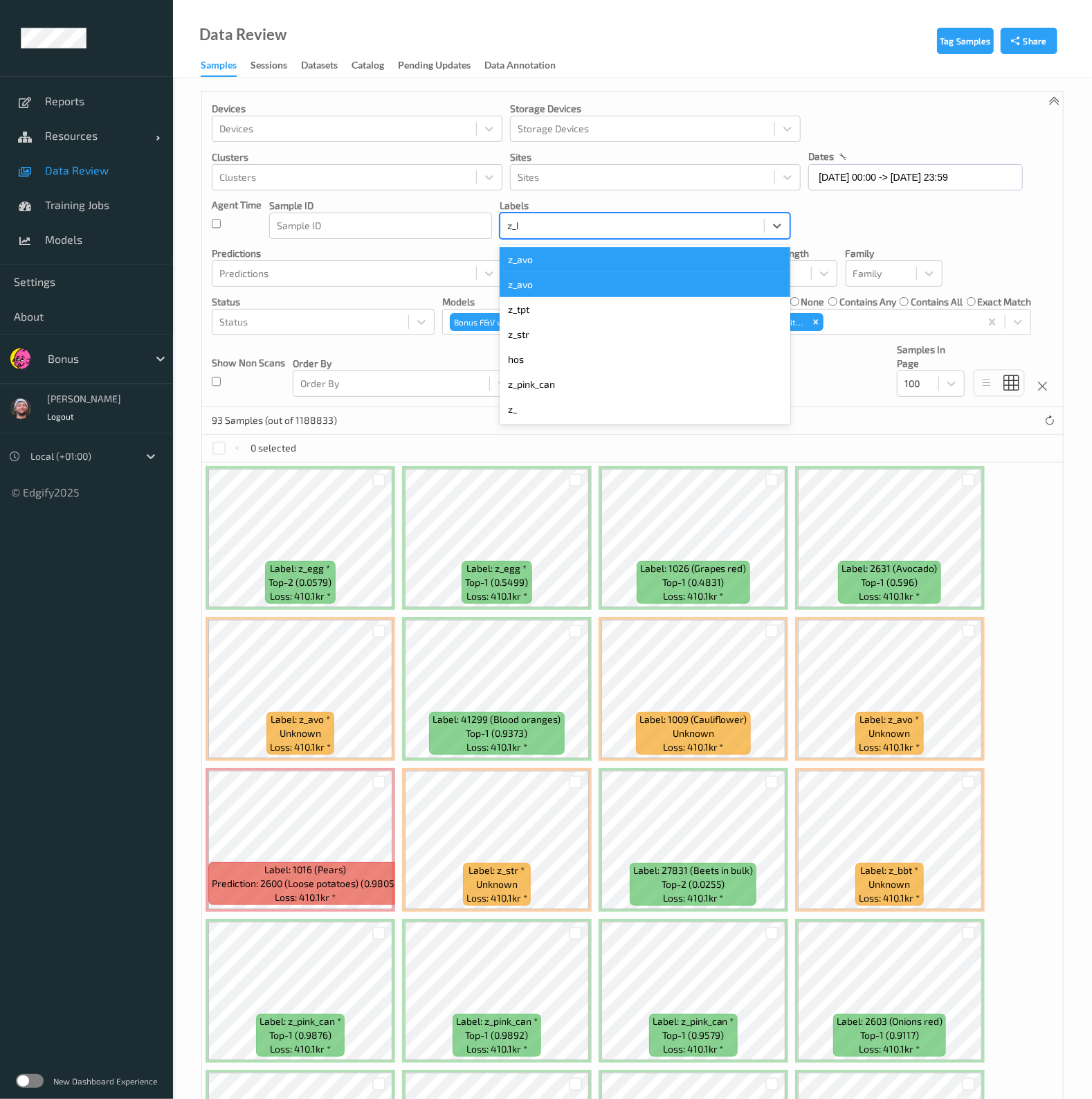
type input "z_blm"
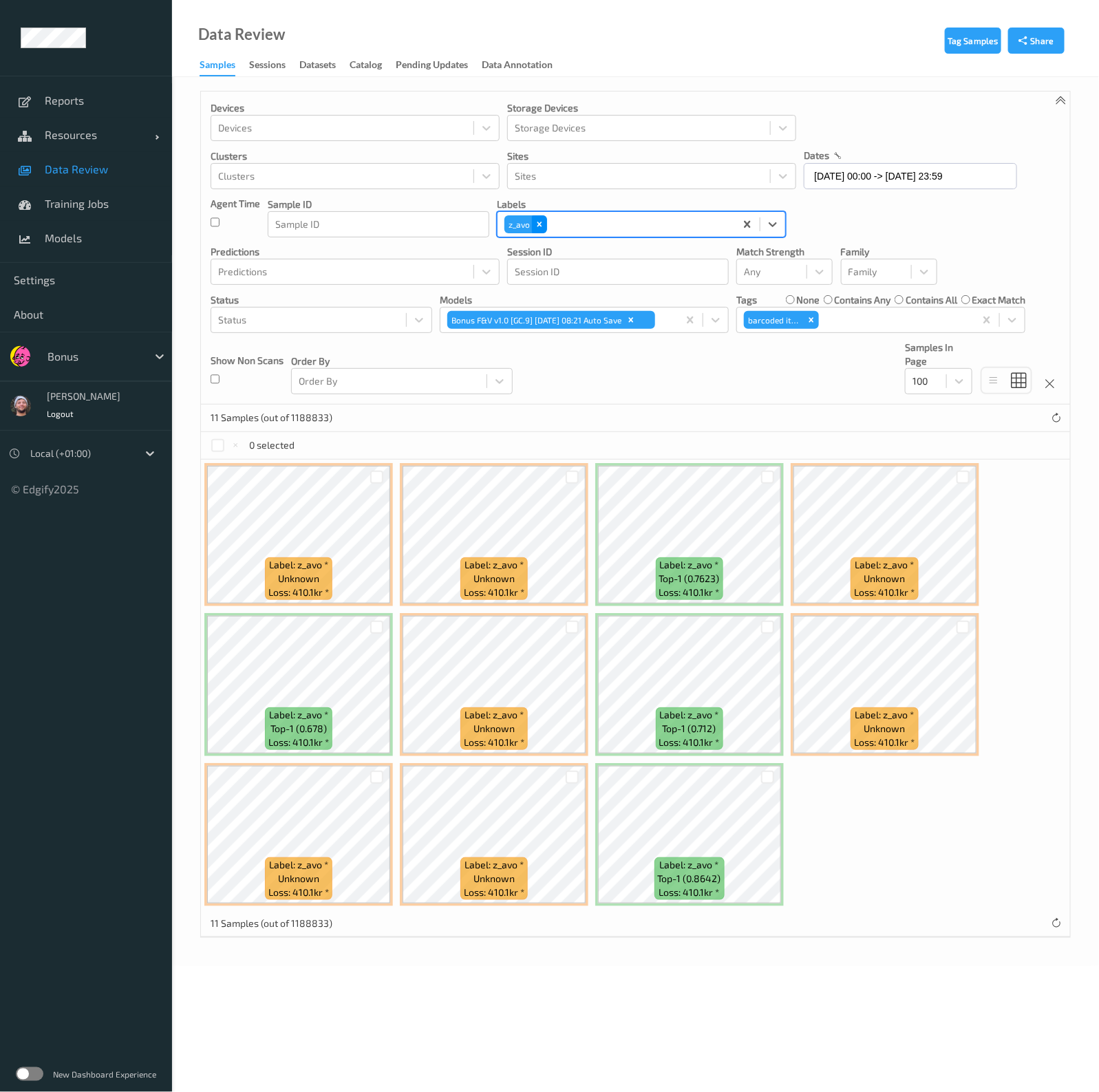
click at [537, 228] on icon "Remove z_avo" at bounding box center [539, 223] width 9 height 9
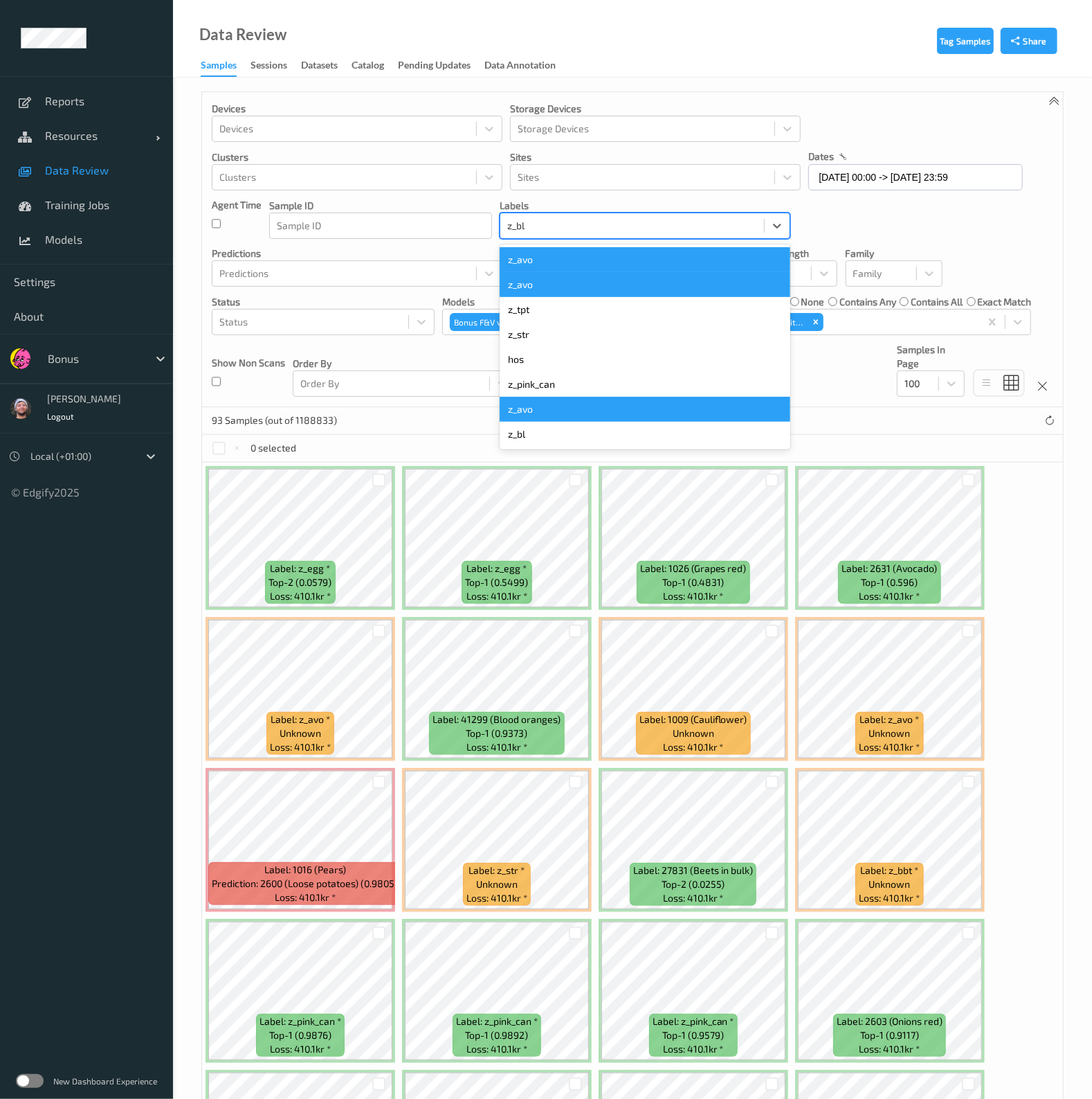
type input "z_blm"
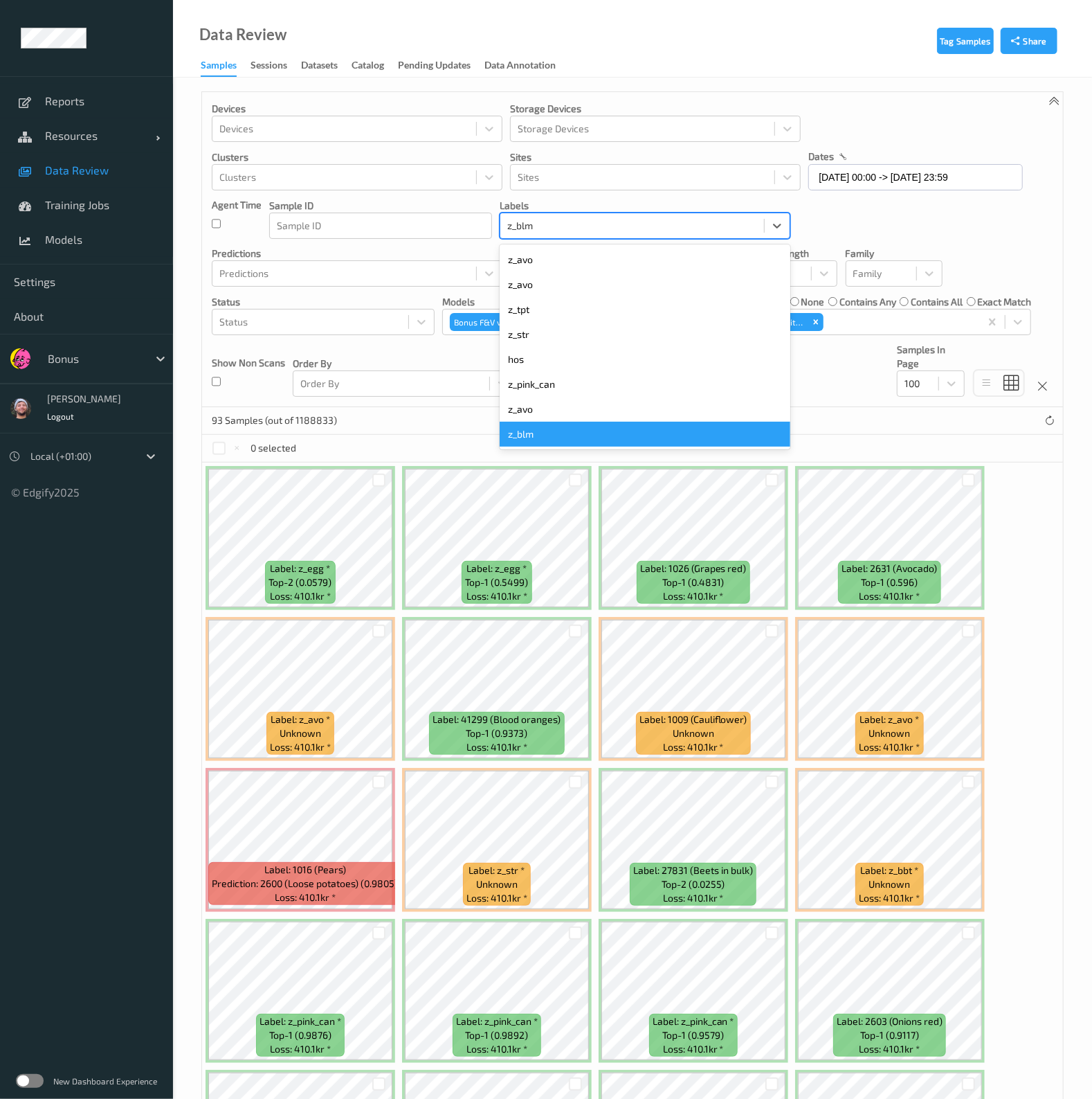
click at [528, 437] on div "z_blm" at bounding box center [645, 434] width 291 height 25
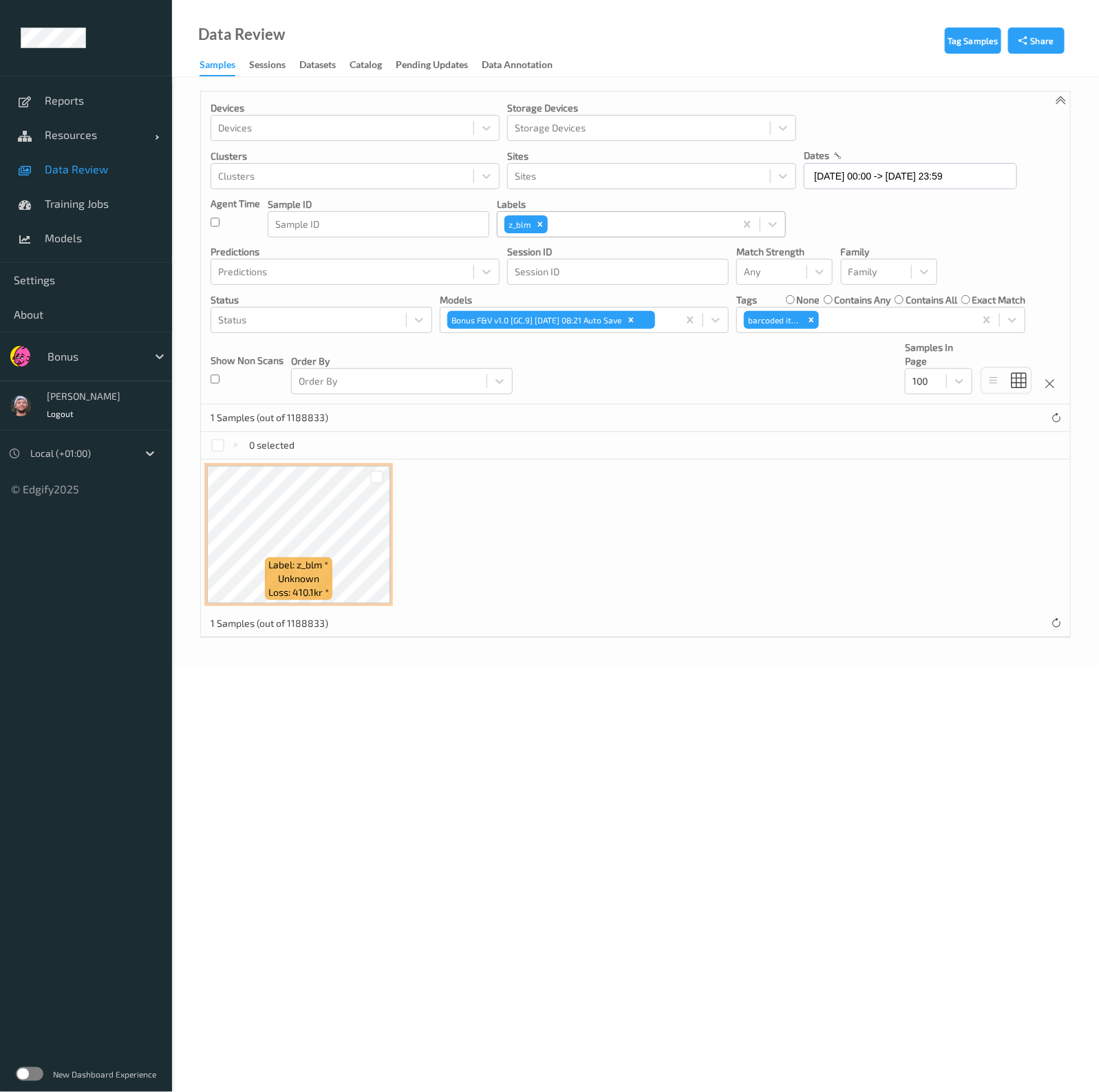
click at [302, 685] on body "Reports Resources Devices Clusters Sites Data Review Training Jobs Models Setti…" at bounding box center [550, 546] width 1099 height 1092
click at [96, 369] on div "Bonus" at bounding box center [106, 356] width 131 height 26
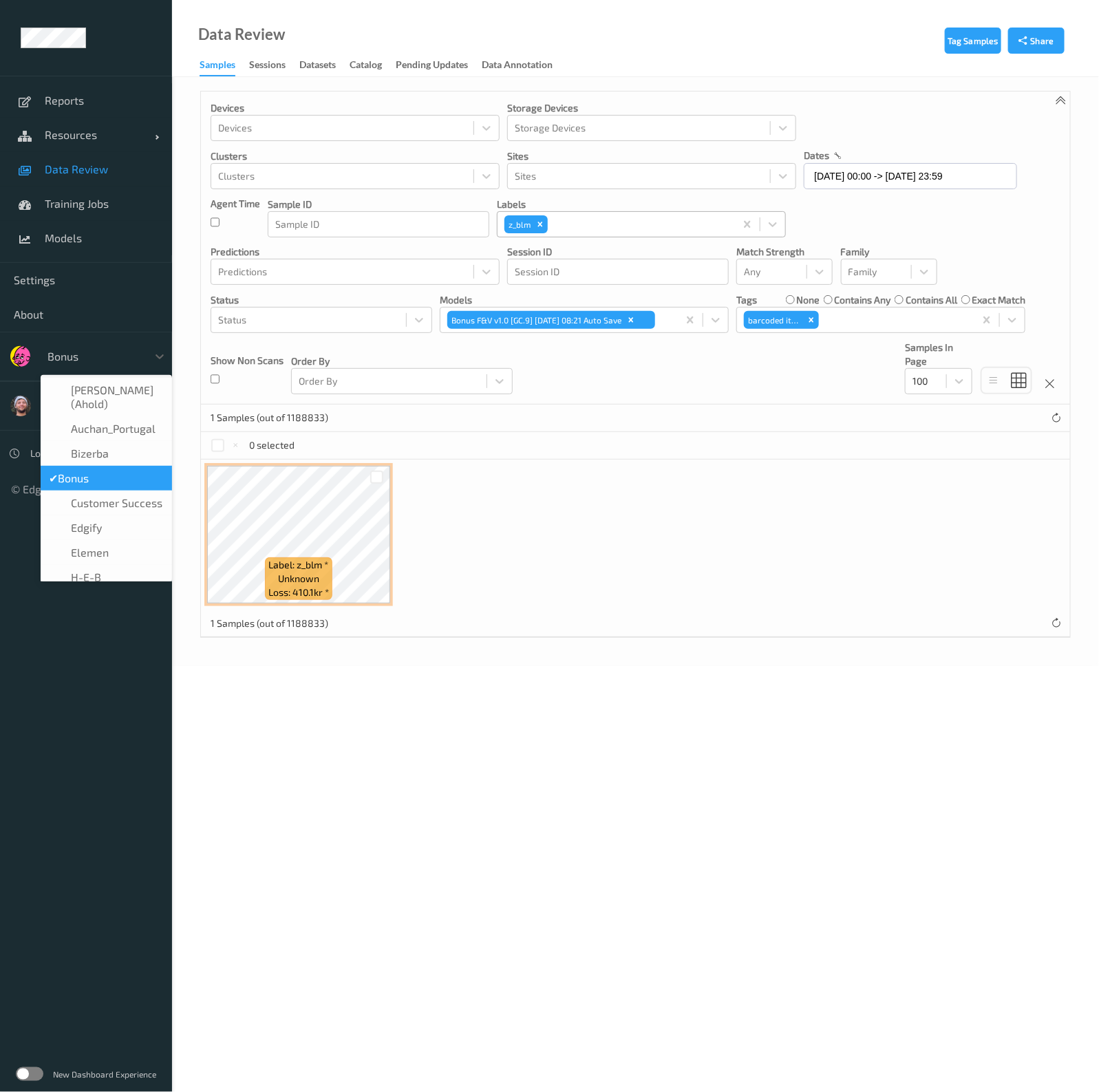
click at [102, 360] on div at bounding box center [94, 356] width 93 height 17
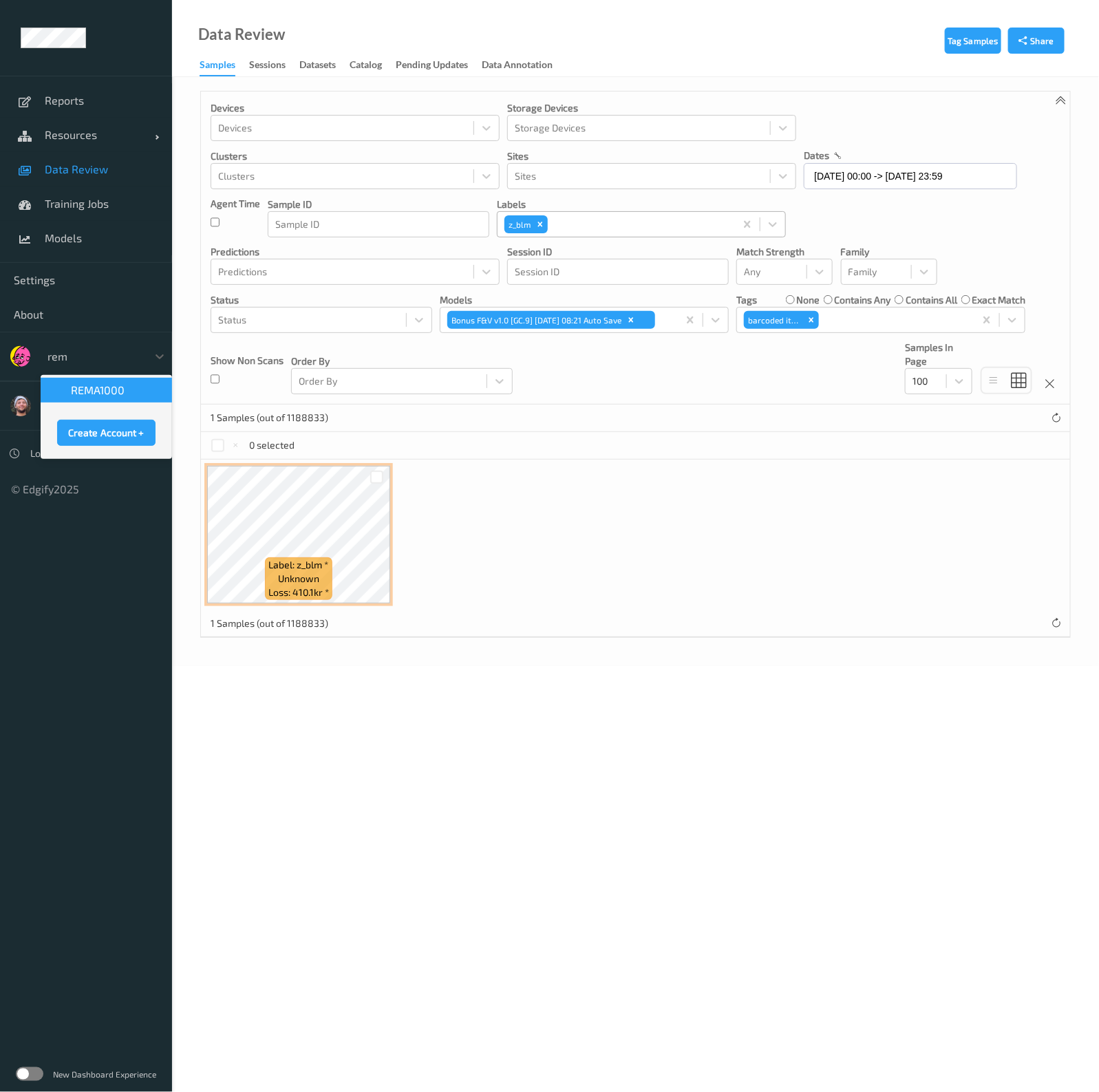
type input "rema"
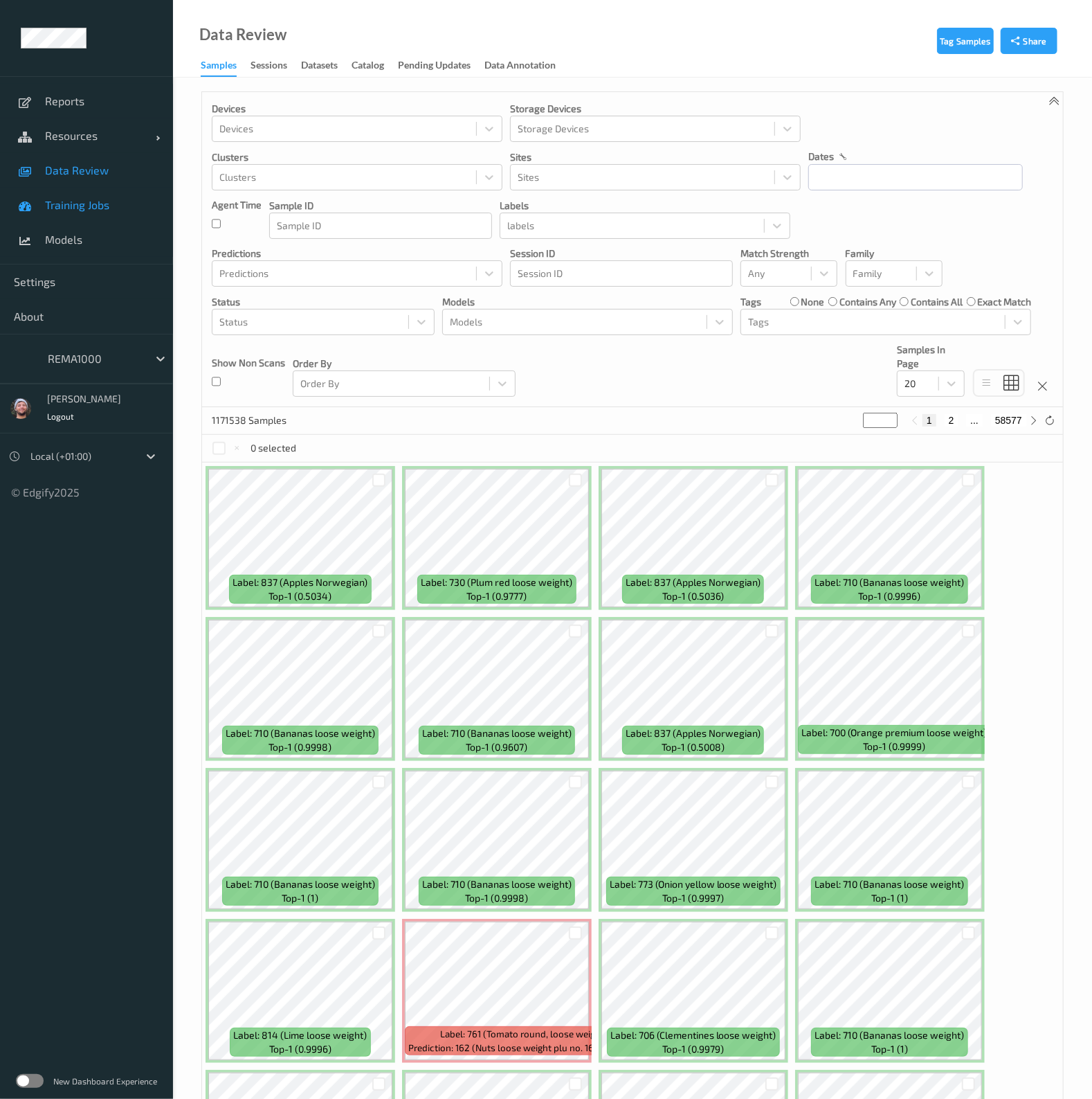
click at [68, 205] on span "Training Jobs" at bounding box center [101, 205] width 114 height 14
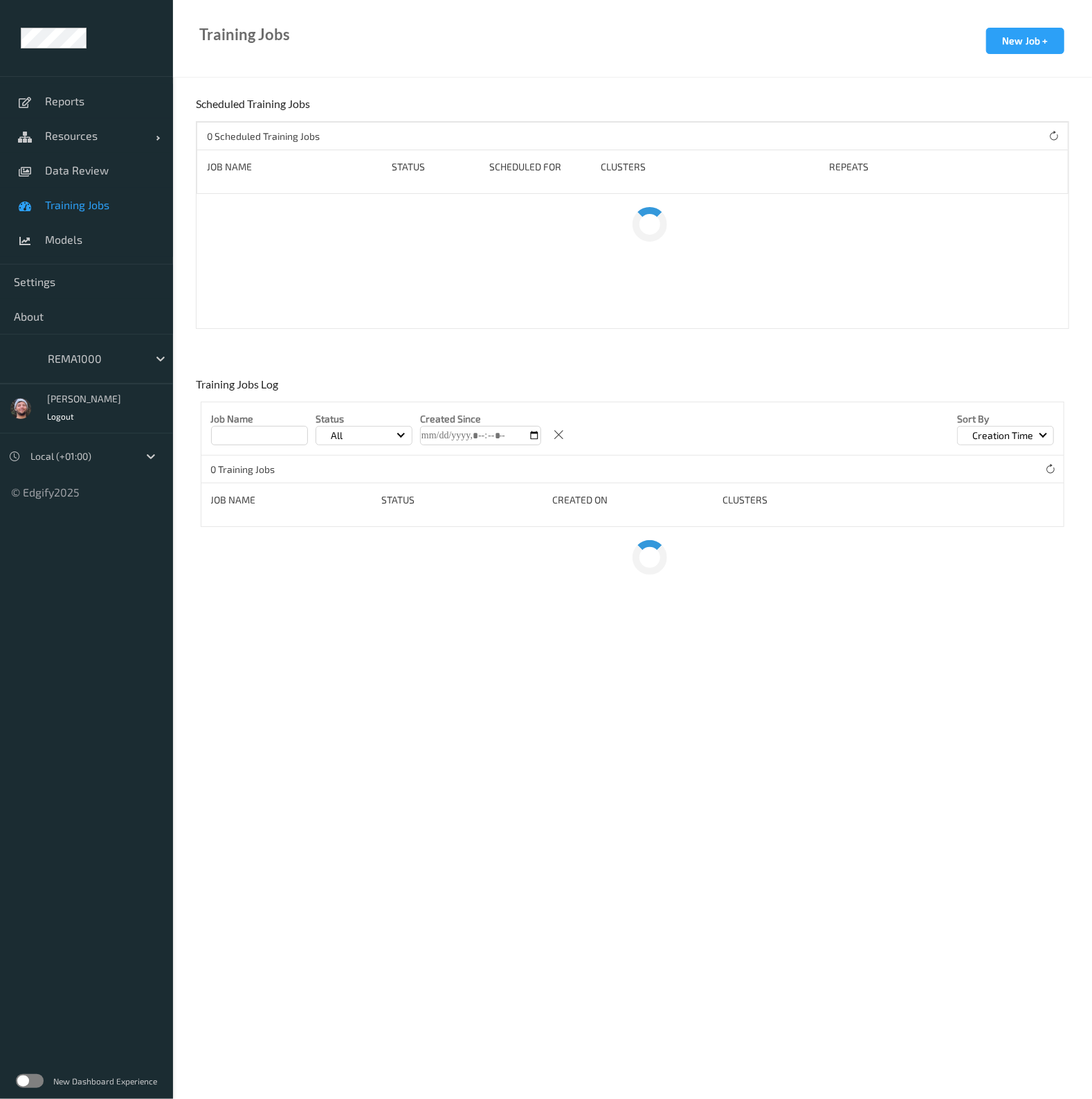
click at [53, 205] on span "Training Jobs" at bounding box center [101, 205] width 114 height 14
click at [94, 203] on span "Training Jobs" at bounding box center [101, 205] width 114 height 14
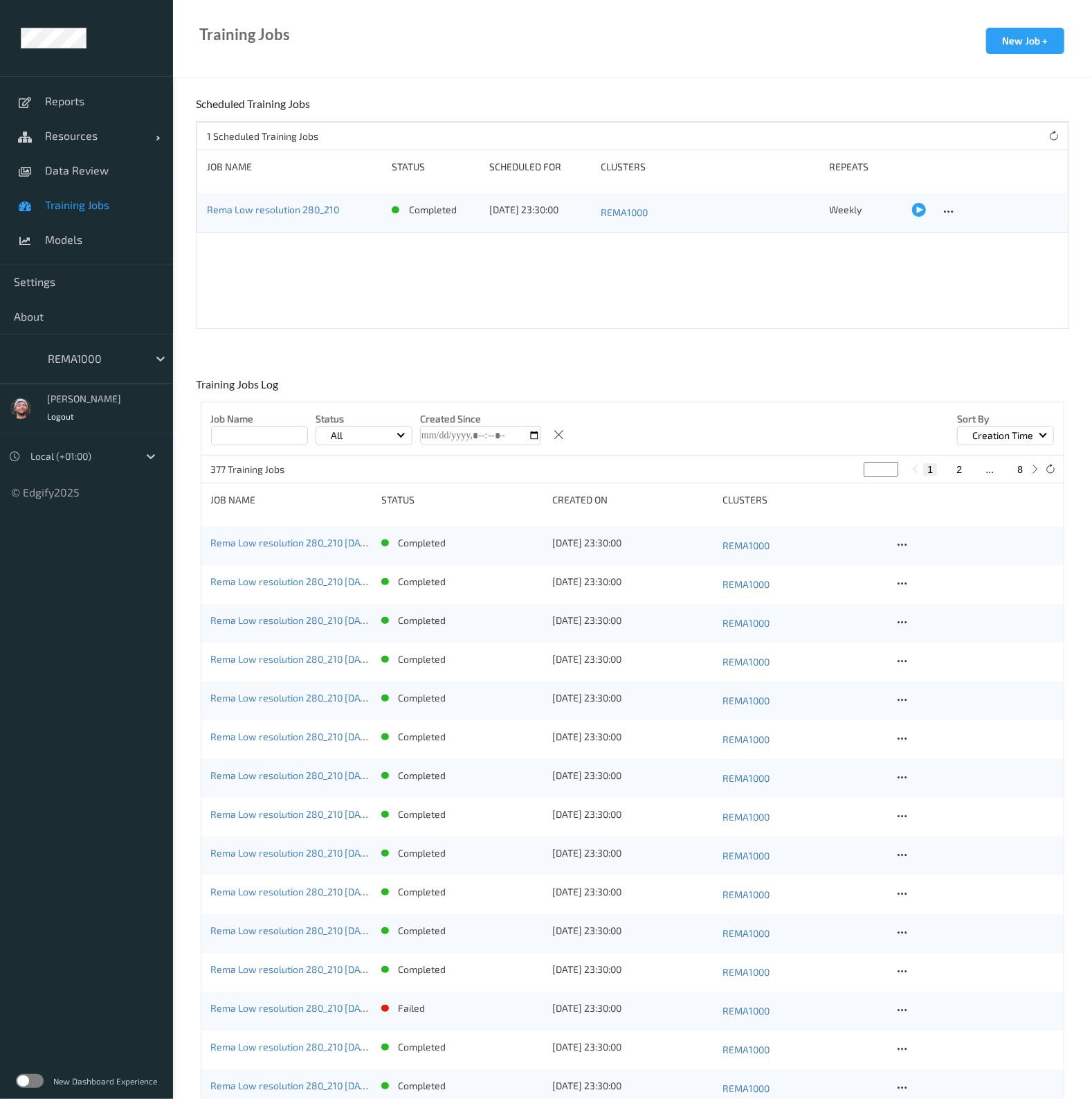
click at [85, 358] on div at bounding box center [95, 358] width 94 height 17
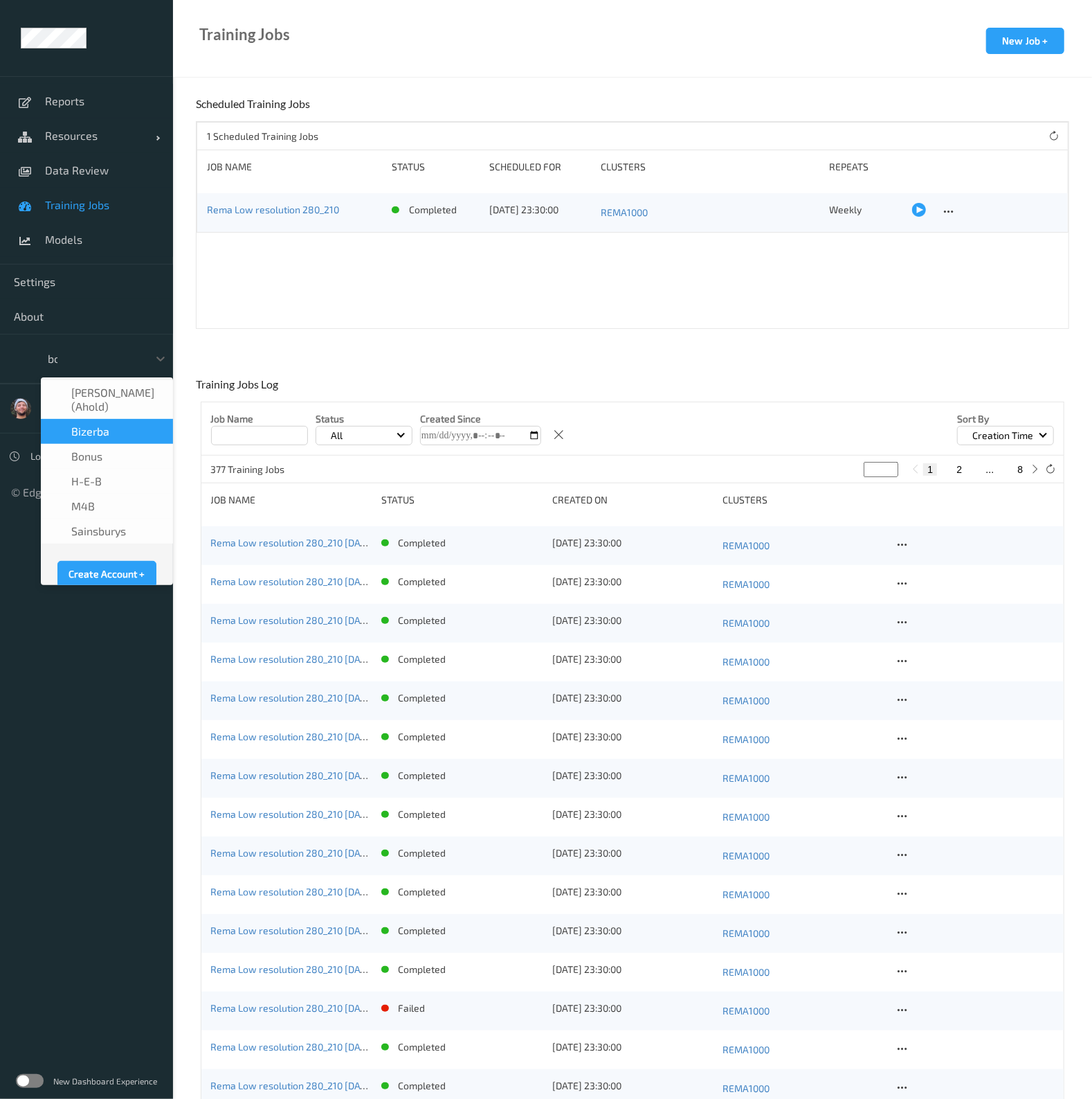
type input "bon"
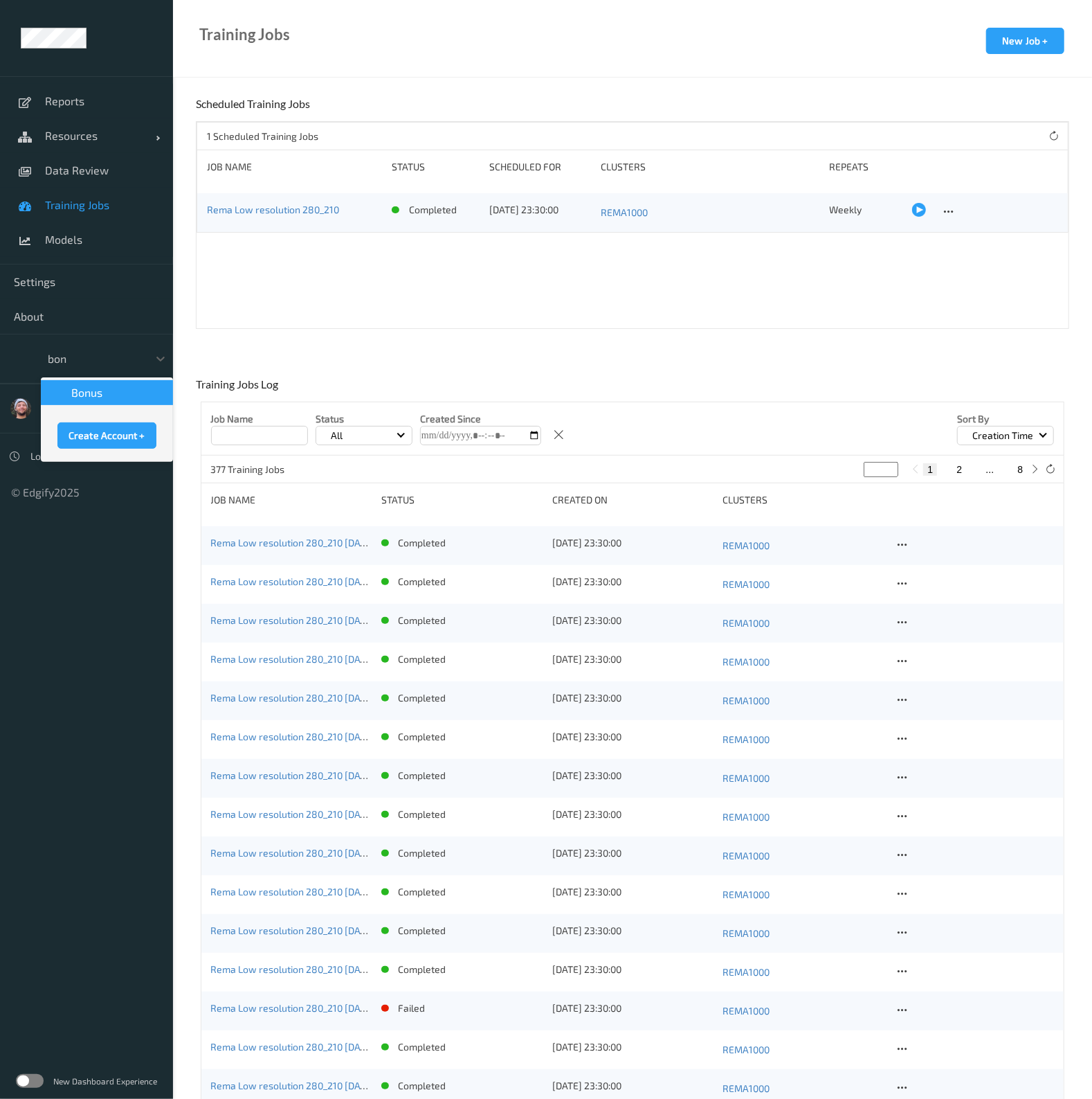
click at [107, 398] on div "Bonus" at bounding box center [106, 392] width 116 height 14
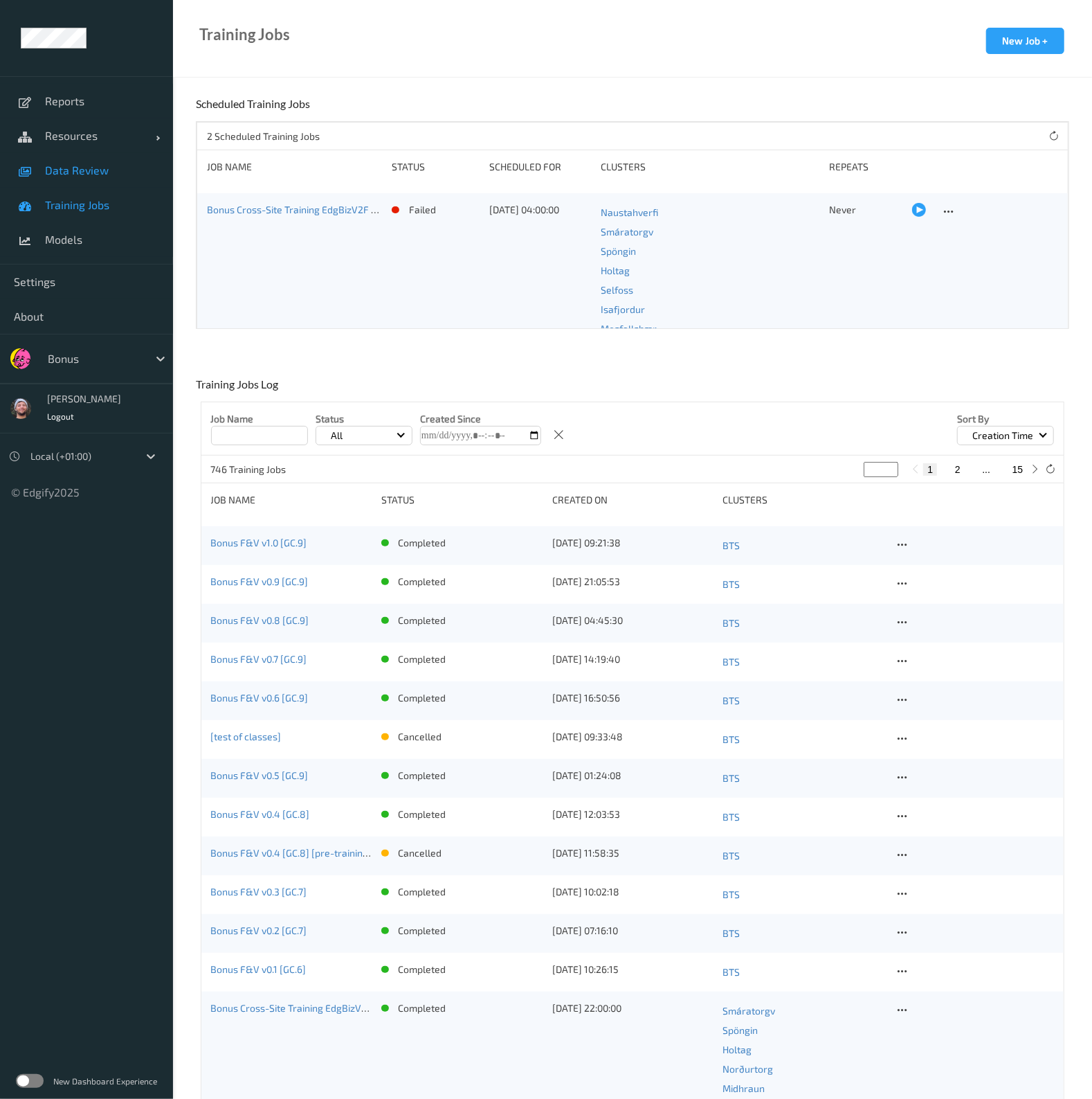
click at [107, 173] on span "Data Review" at bounding box center [101, 170] width 114 height 14
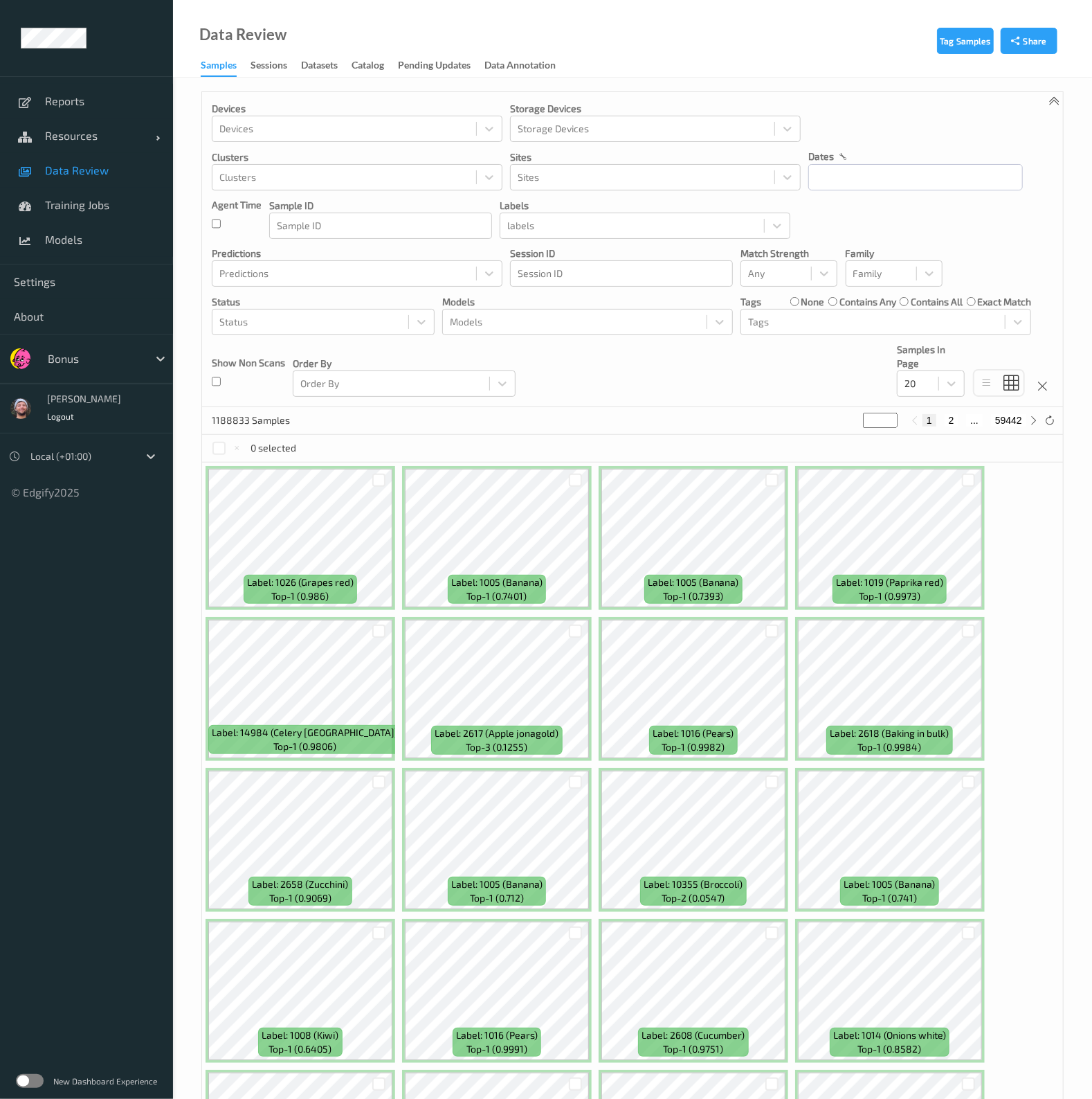
click at [536, 395] on div "Devices Devices Storage Devices Storage Devices Clusters Clusters Sites Sites d…" at bounding box center [632, 249] width 861 height 315
click at [854, 163] on div at bounding box center [915, 177] width 215 height 27
click at [848, 179] on input "text" at bounding box center [915, 177] width 215 height 26
click at [850, 298] on span "6" at bounding box center [849, 293] width 19 height 19
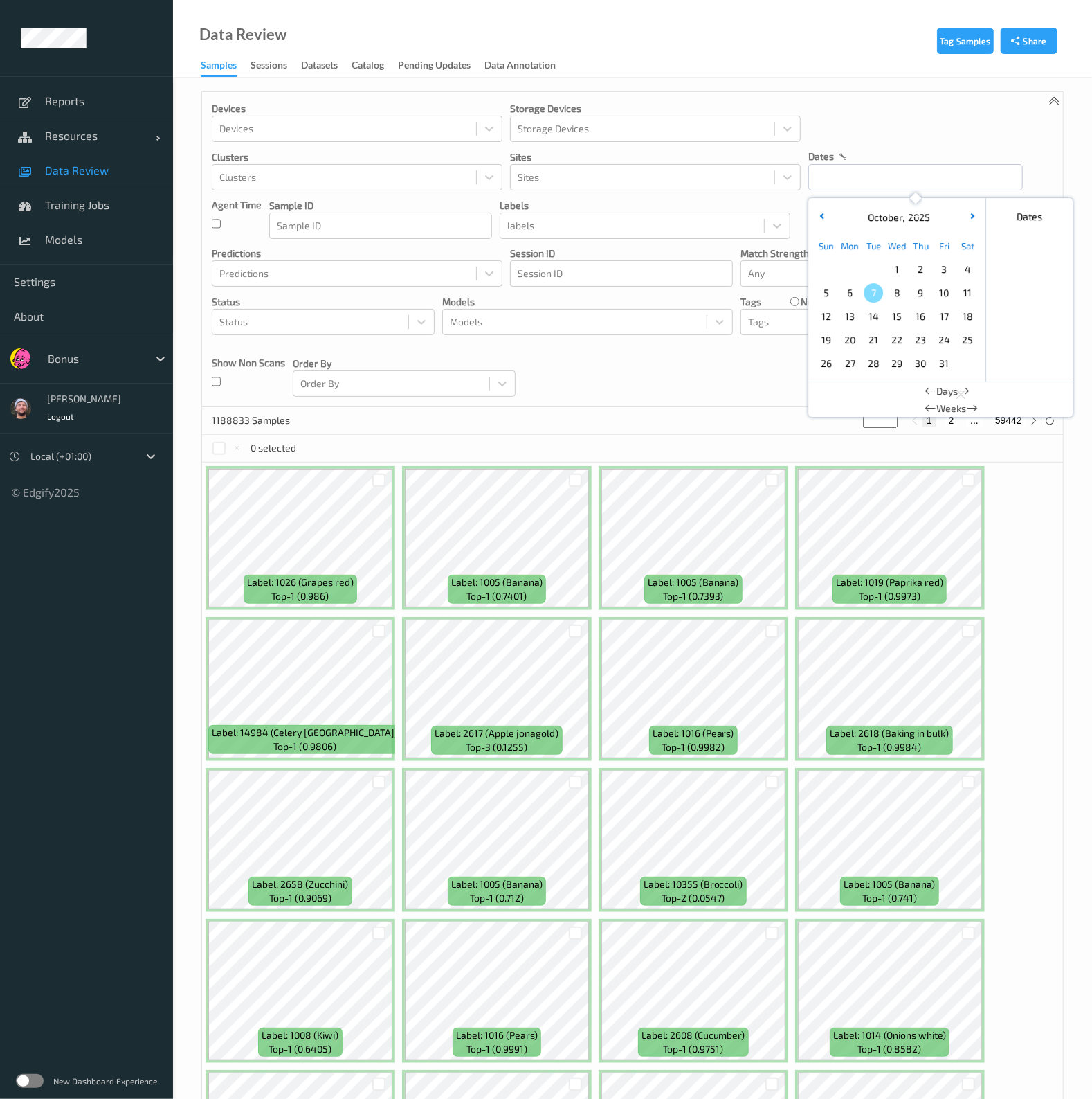
type input "[DATE] 00:00 -> [DATE] 23:59"
click at [717, 385] on div "Devices Devices Storage Devices Storage Devices Clusters Clusters Sites Sites d…" at bounding box center [632, 249] width 861 height 315
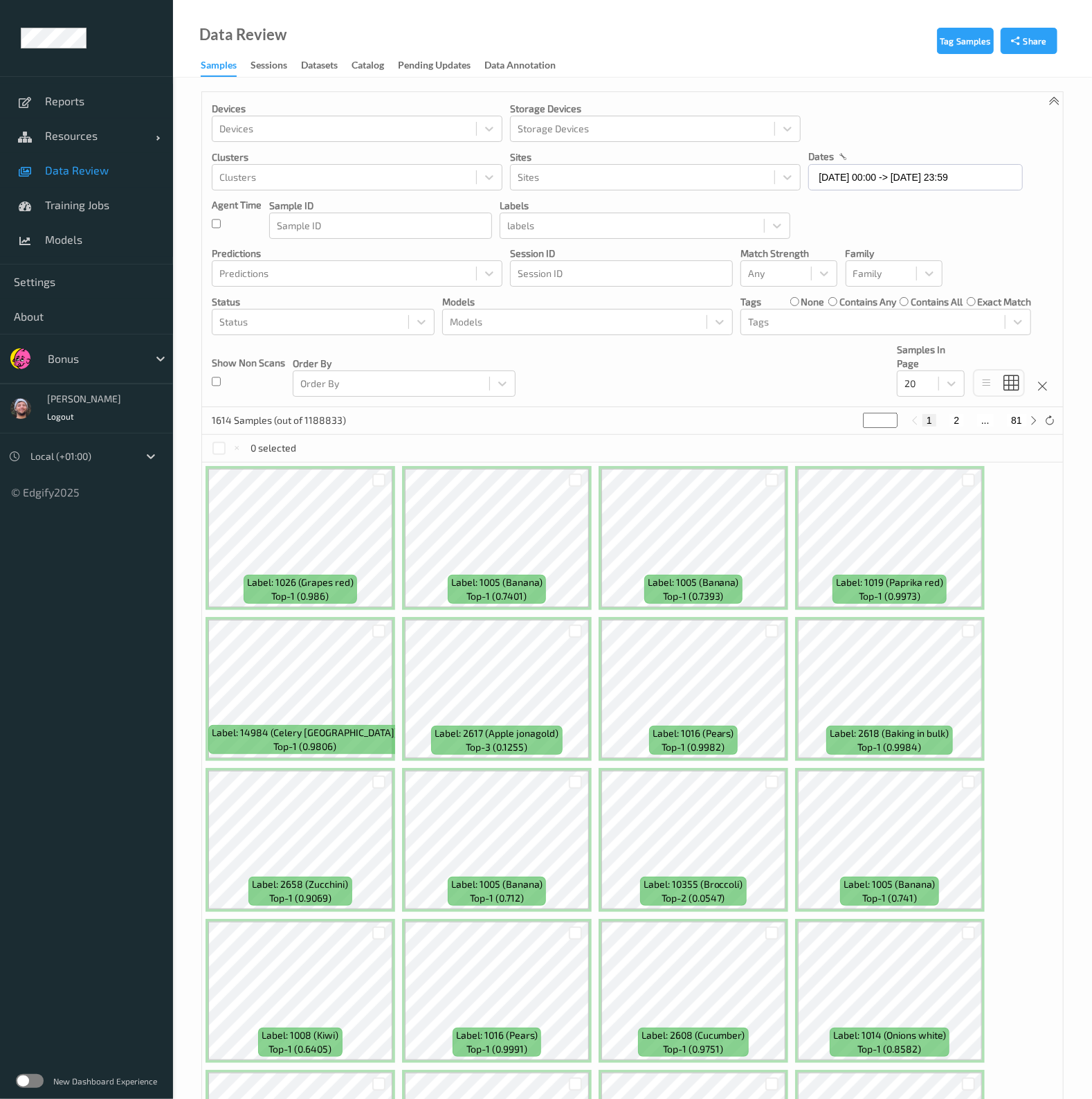
click at [730, 396] on div "Devices Devices Storage Devices Storage Devices Clusters Clusters Sites Sites d…" at bounding box center [632, 249] width 861 height 315
click at [633, 347] on div "Devices Devices Storage Devices Storage Devices Clusters Clusters Sites Sites d…" at bounding box center [632, 249] width 861 height 315
click at [758, 268] on div at bounding box center [776, 274] width 56 height 17
click at [793, 281] on div at bounding box center [776, 274] width 56 height 17
click at [783, 337] on span "Alert non-match" at bounding box center [799, 339] width 61 height 28
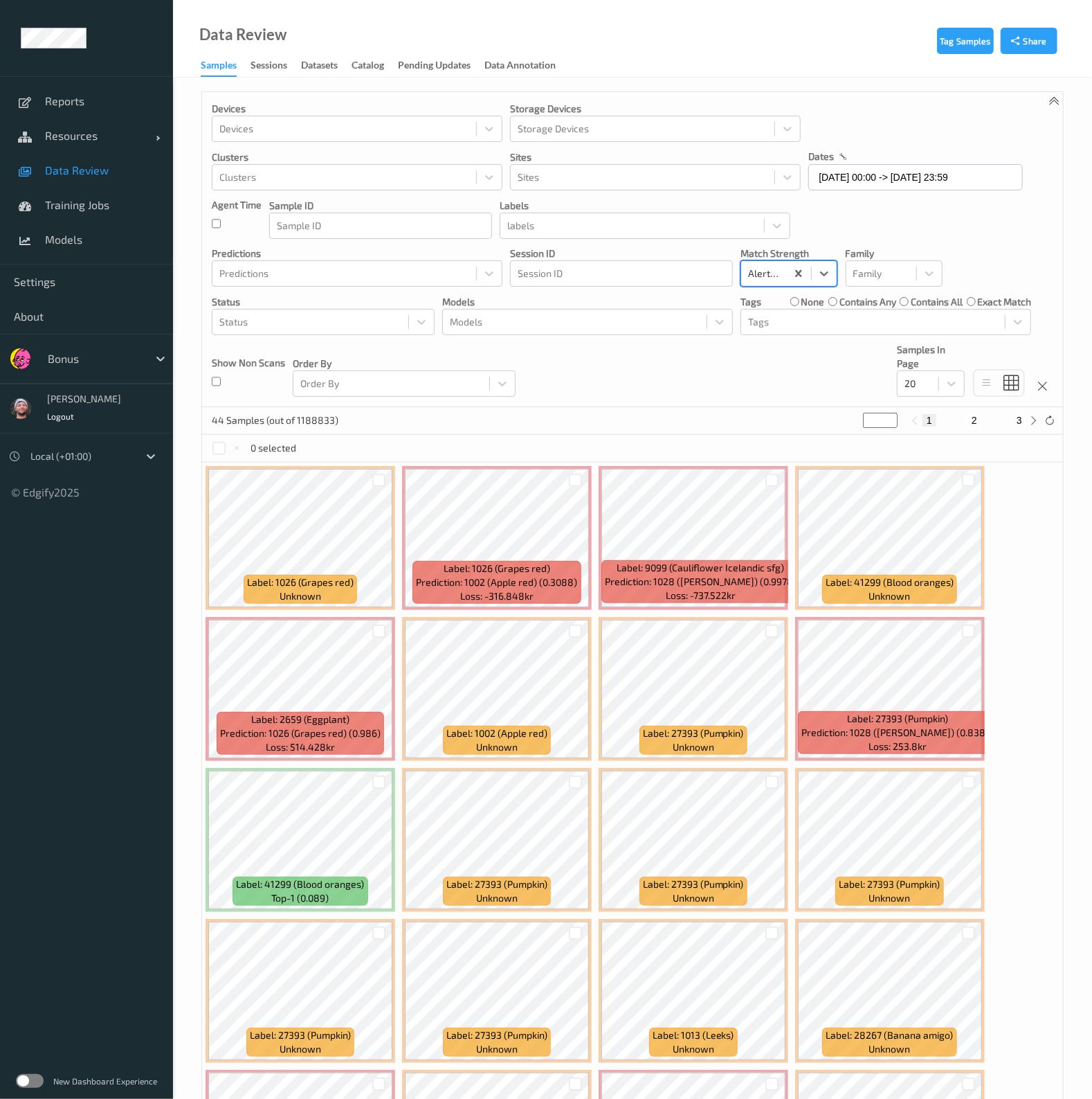
click at [705, 391] on div "Devices Devices Storage Devices Storage Devices Clusters Clusters Sites Sites d…" at bounding box center [632, 249] width 861 height 315
click at [336, 331] on div "Status" at bounding box center [310, 322] width 196 height 22
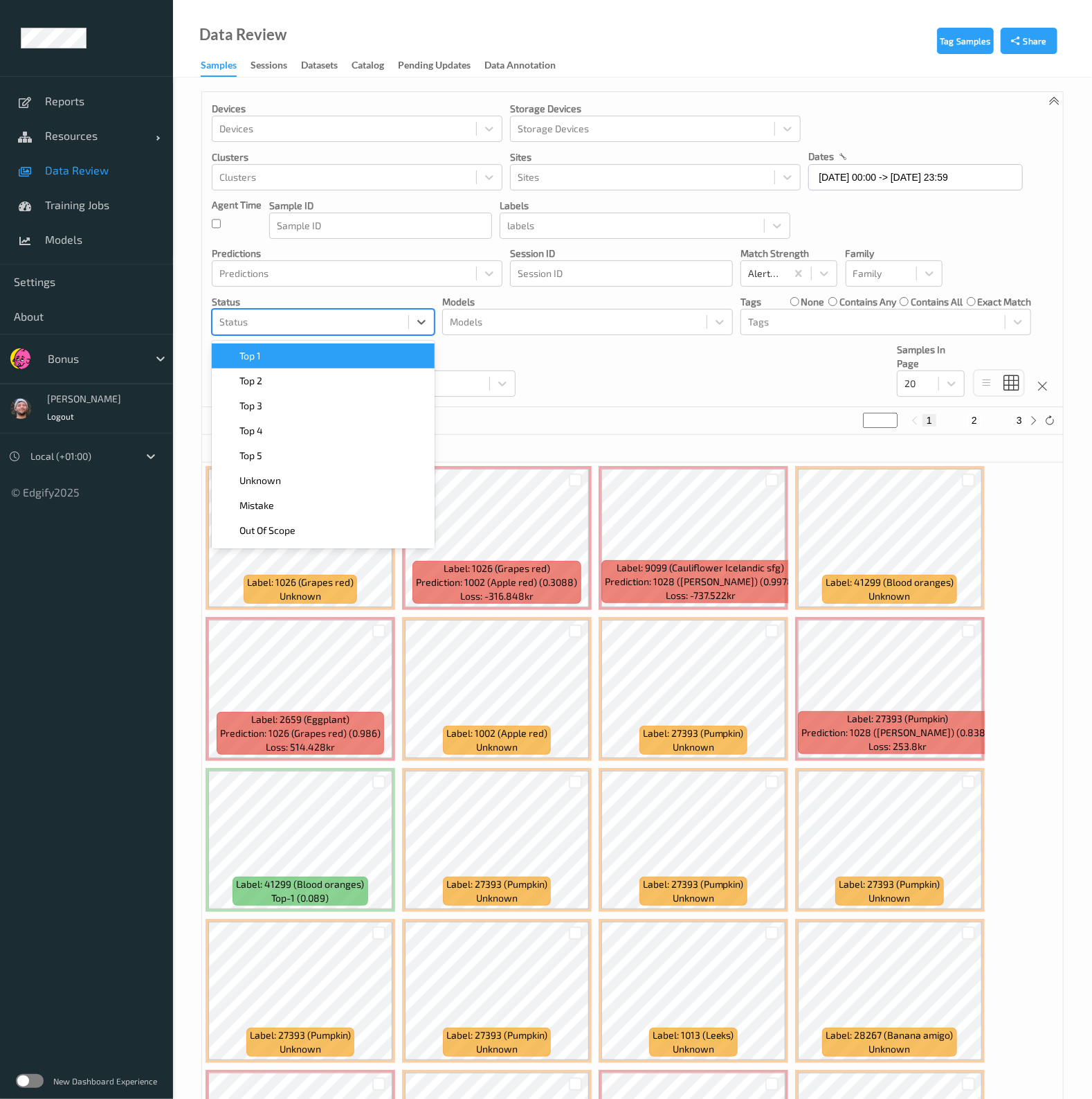
click at [285, 320] on div at bounding box center [310, 322] width 182 height 17
click at [298, 326] on div at bounding box center [310, 322] width 182 height 17
click at [282, 358] on div "Top 1" at bounding box center [323, 356] width 206 height 14
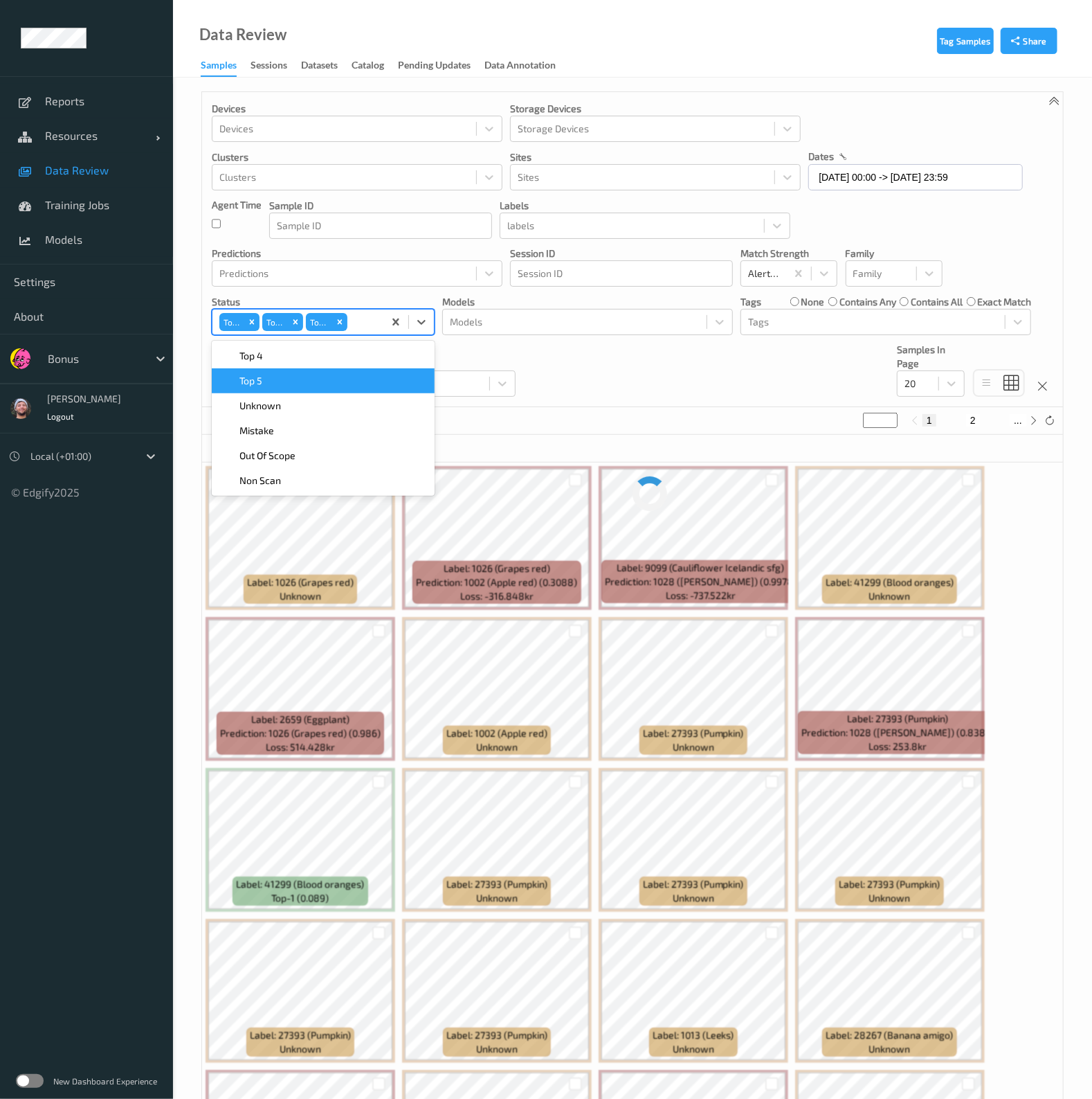
click at [572, 381] on div "Devices Devices Storage Devices Storage Devices Clusters Clusters Sites Sites d…" at bounding box center [632, 249] width 861 height 315
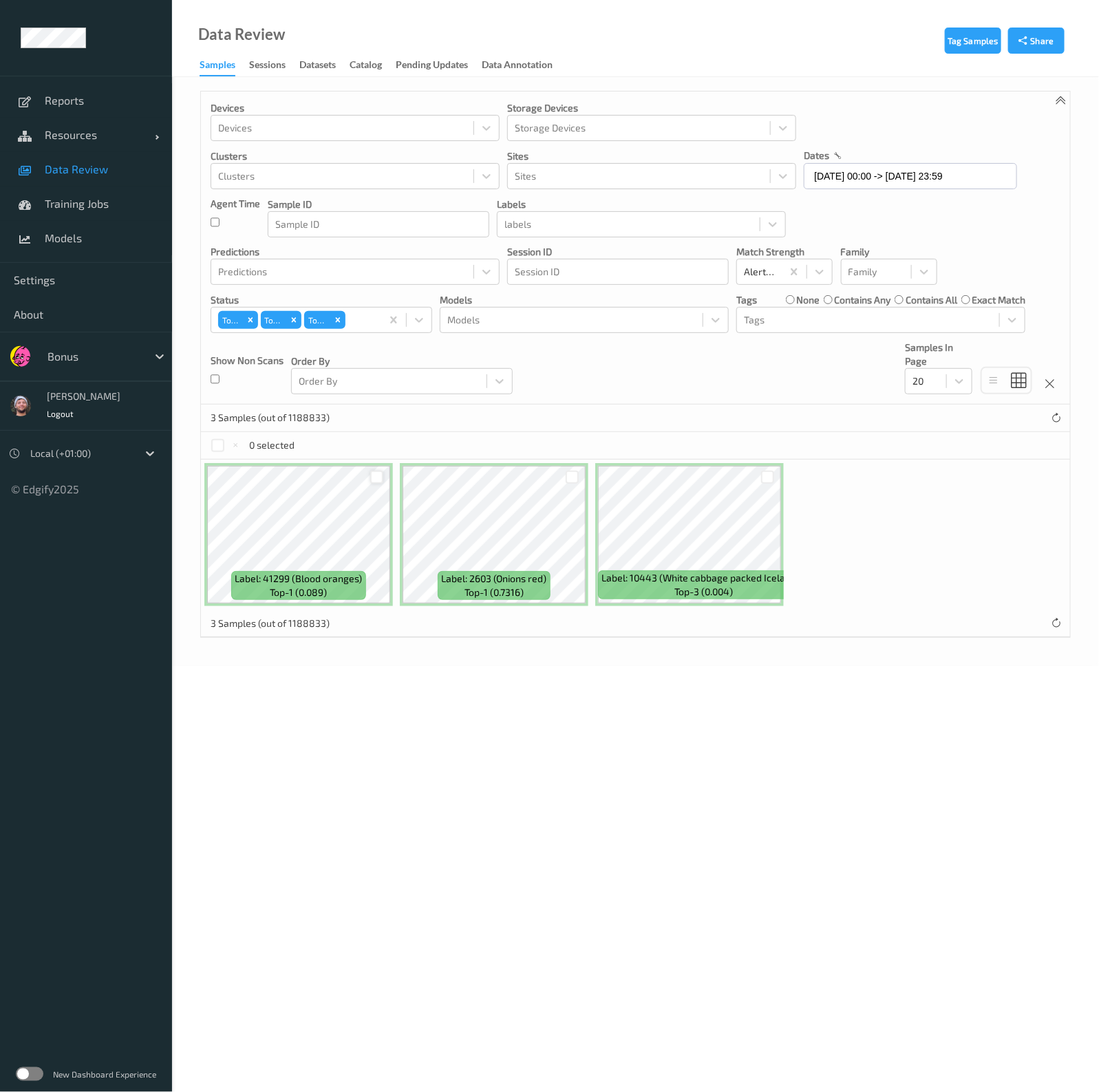
click at [381, 481] on div at bounding box center [377, 477] width 13 height 13
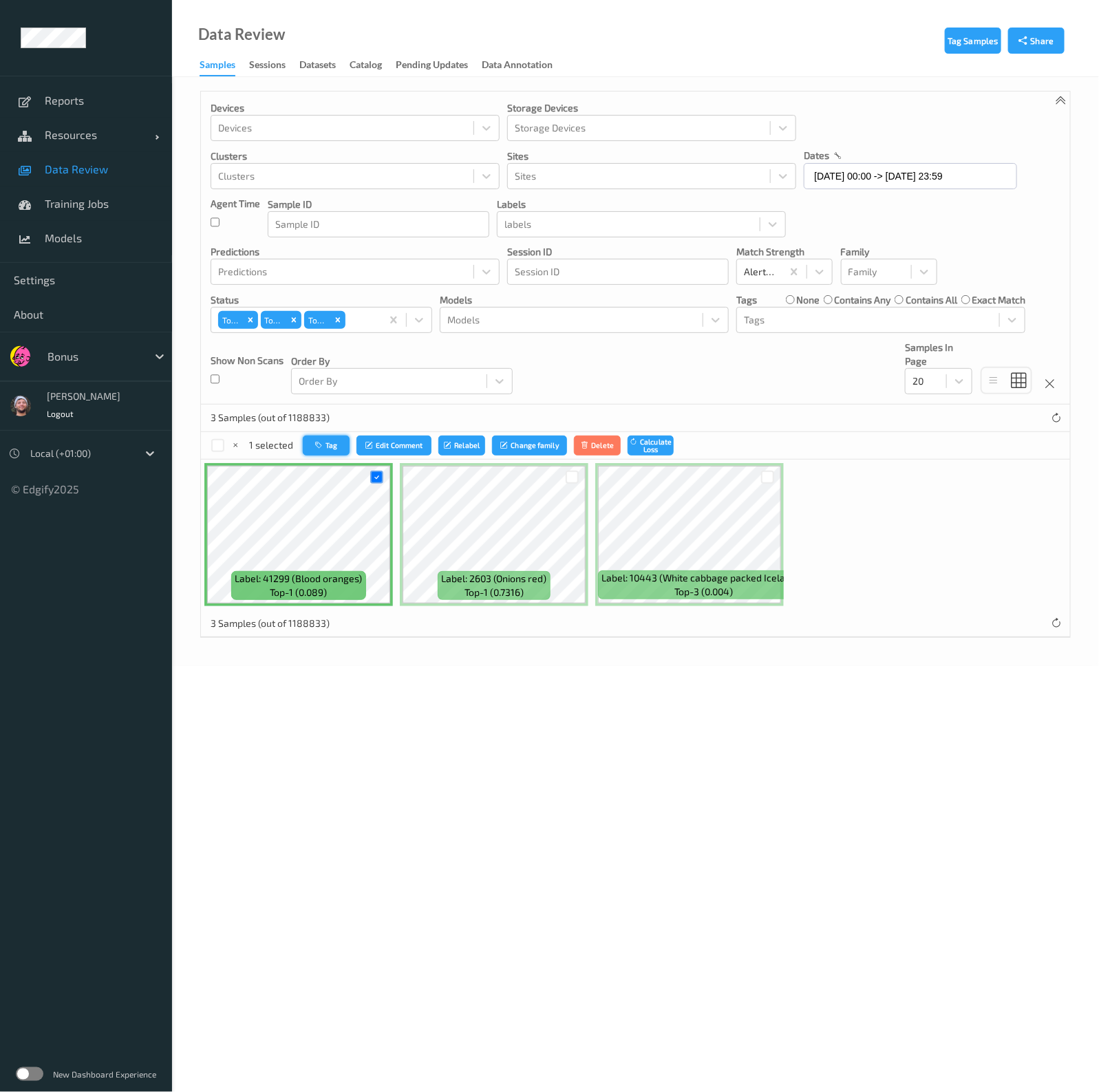
click at [344, 436] on button "Tag" at bounding box center [326, 445] width 47 height 20
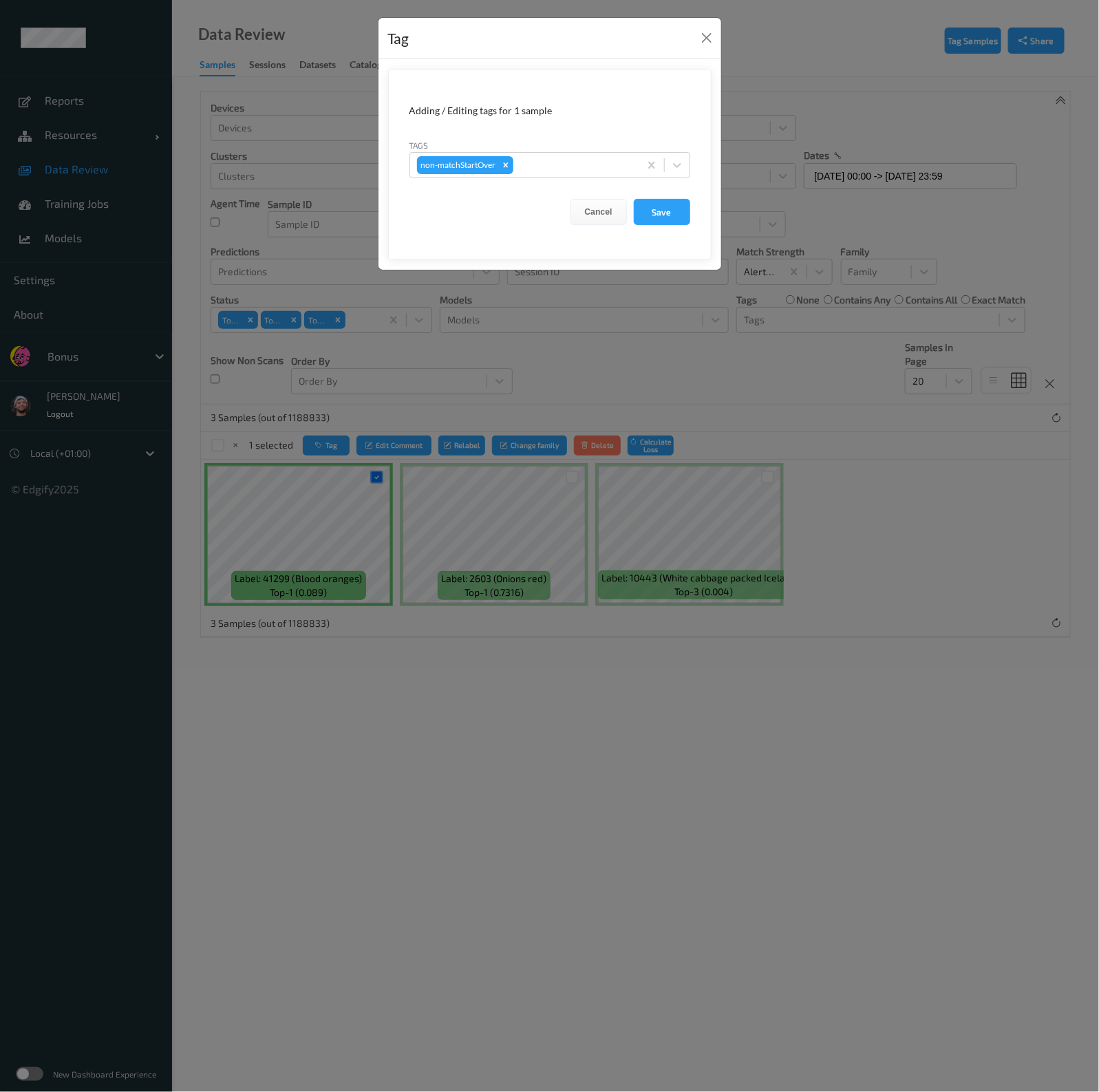
click at [530, 191] on form "Adding / Editing tags for 1 sample Tags non-matchStartOver Cancel Save" at bounding box center [550, 165] width 323 height 192
click at [530, 165] on div at bounding box center [574, 165] width 116 height 17
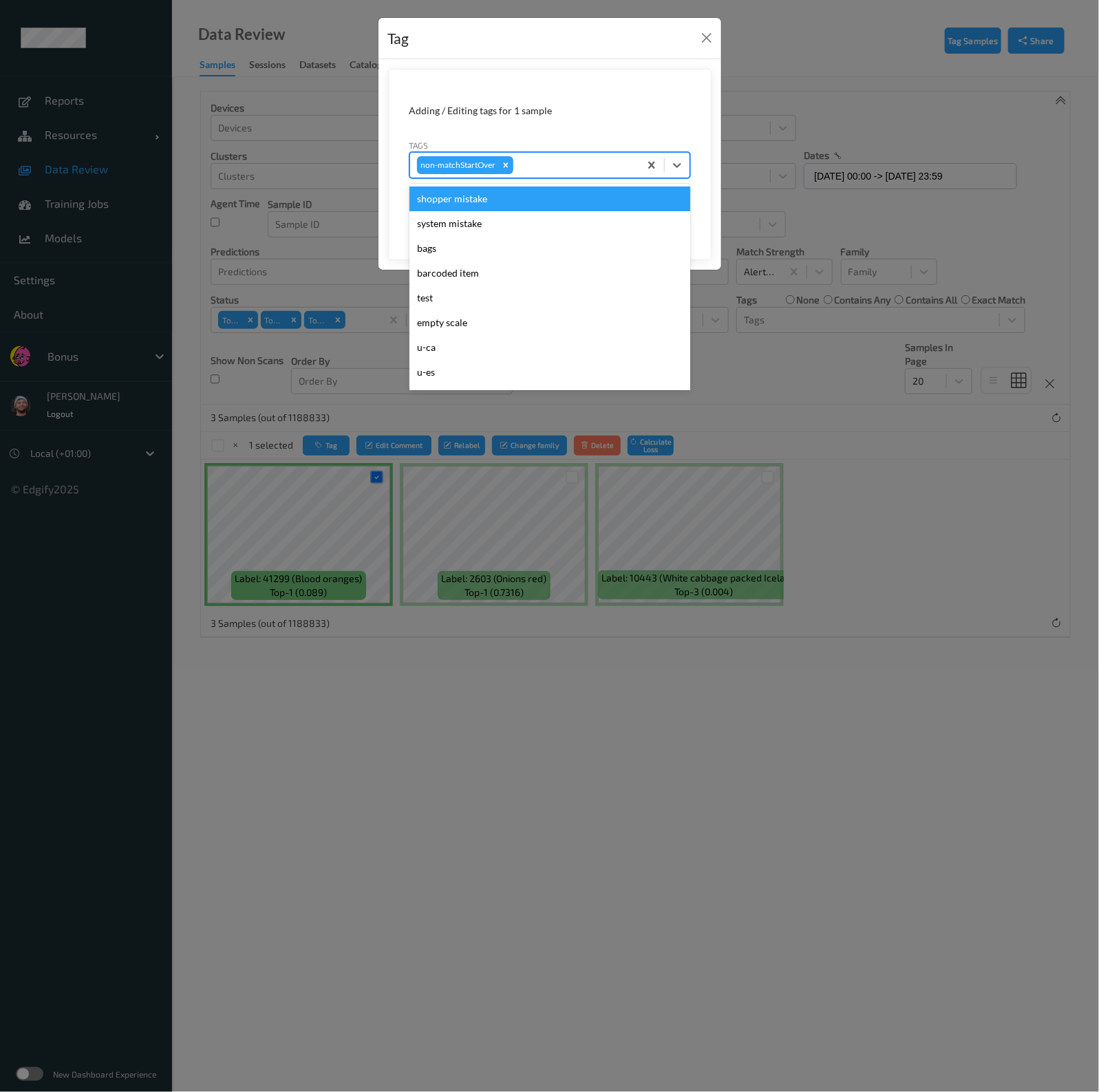
click at [481, 194] on div "shopper mistake" at bounding box center [550, 198] width 281 height 24
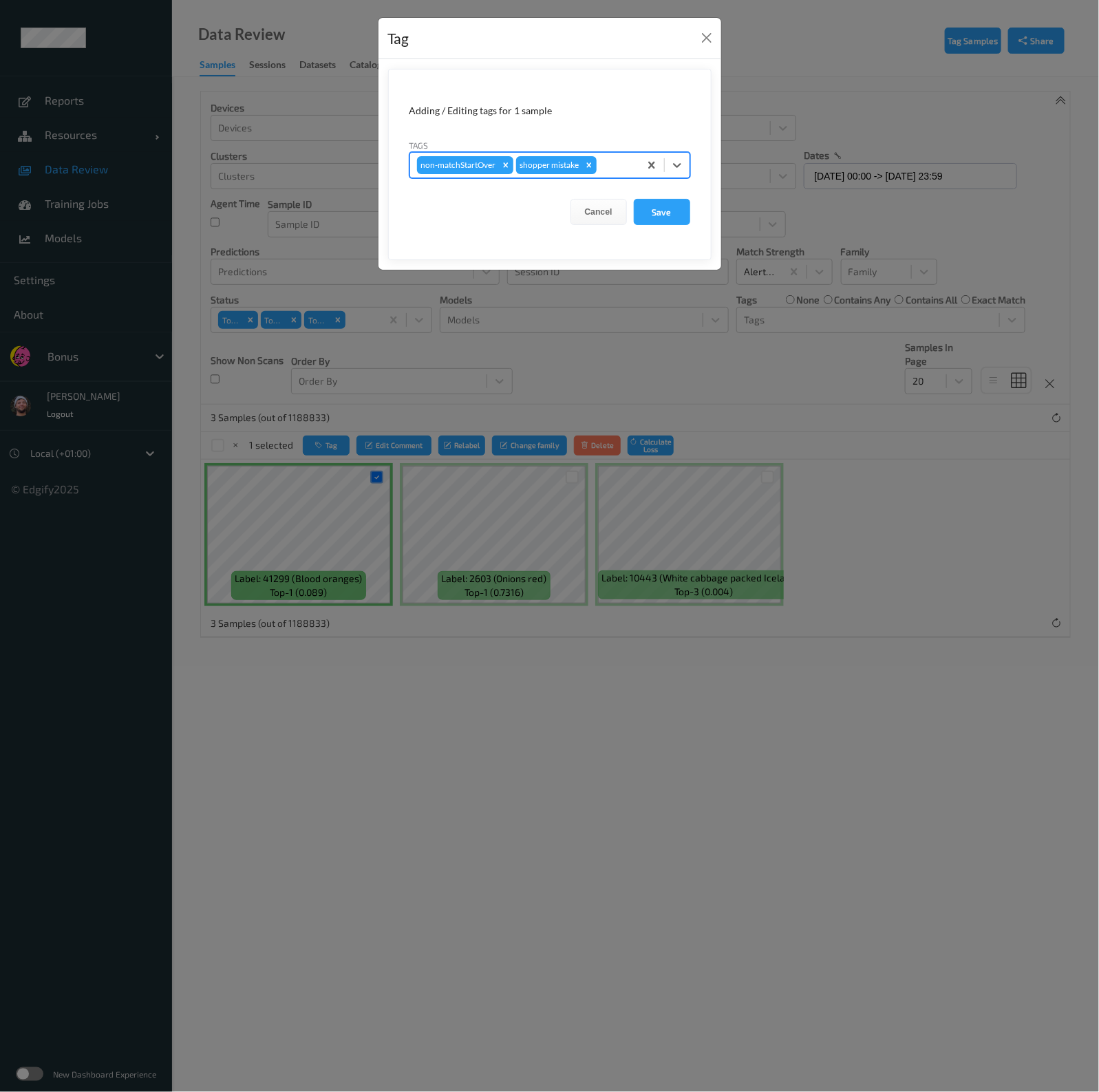
drag, startPoint x: 584, startPoint y: 160, endPoint x: 609, endPoint y: 160, distance: 25.0
click at [609, 160] on div "non-matchStartOver shopper mistake" at bounding box center [524, 165] width 229 height 24
click at [609, 160] on div at bounding box center [615, 165] width 33 height 17
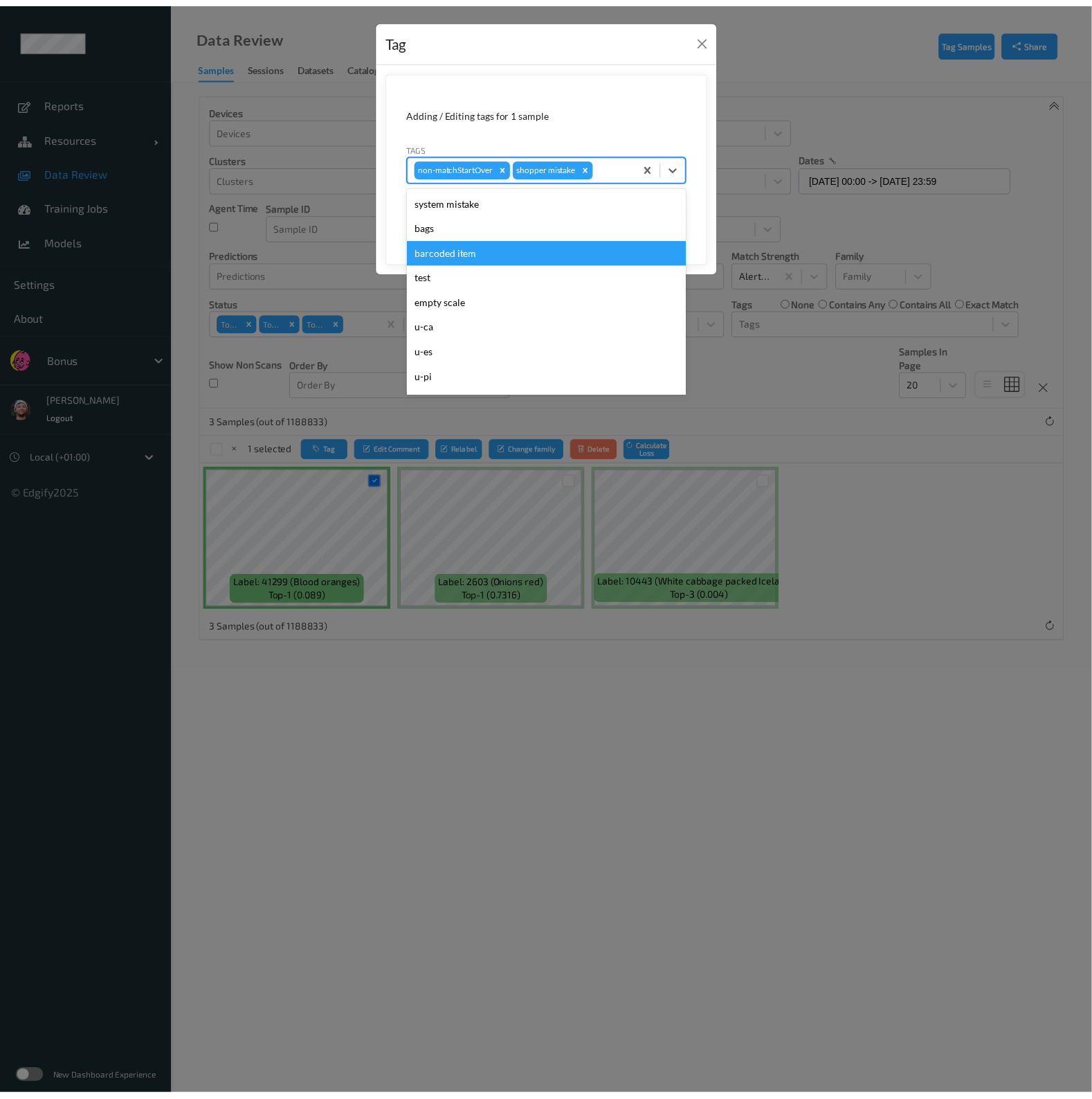
scroll to position [86, 0]
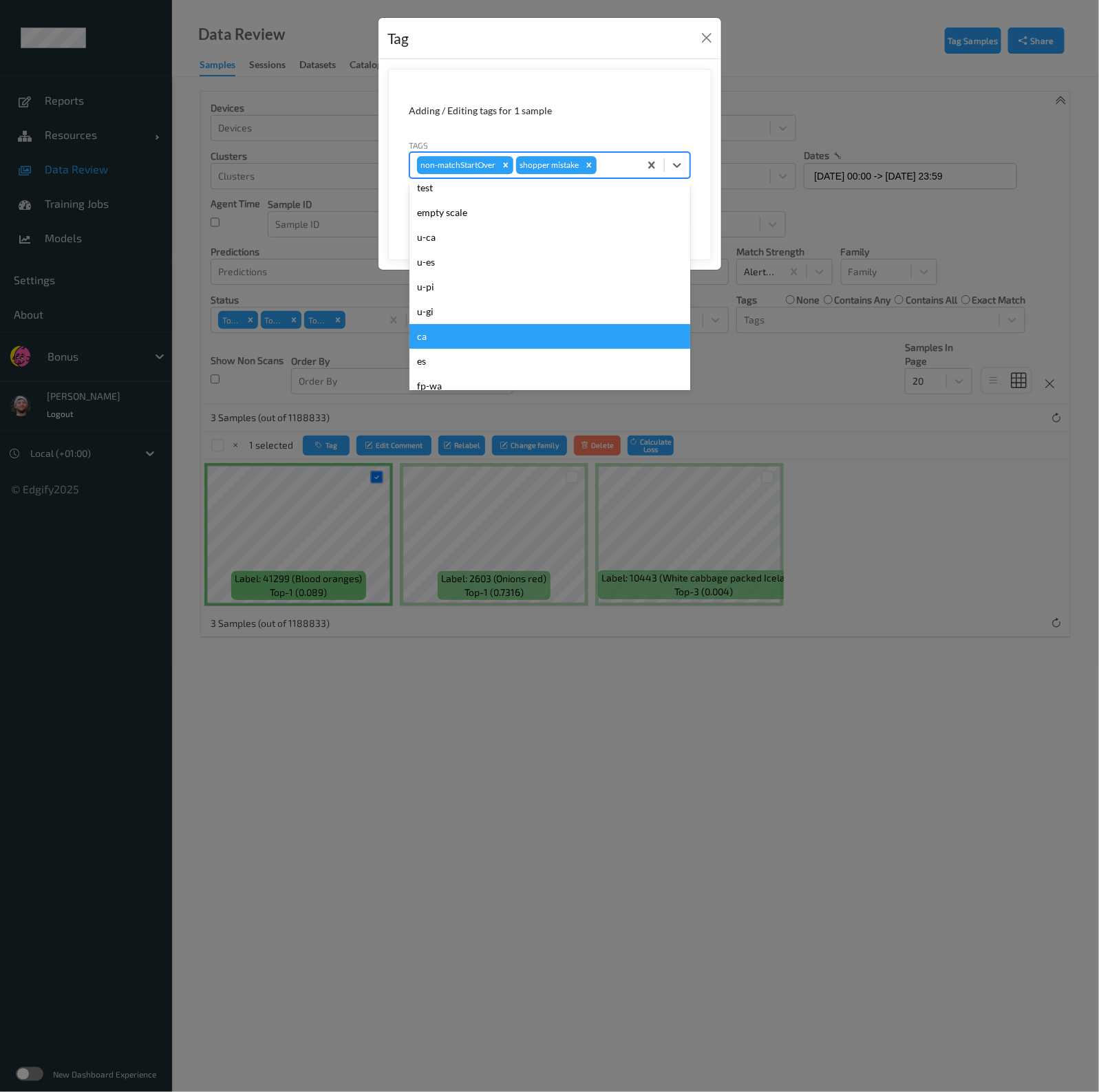
click at [458, 326] on div "ca" at bounding box center [550, 336] width 281 height 24
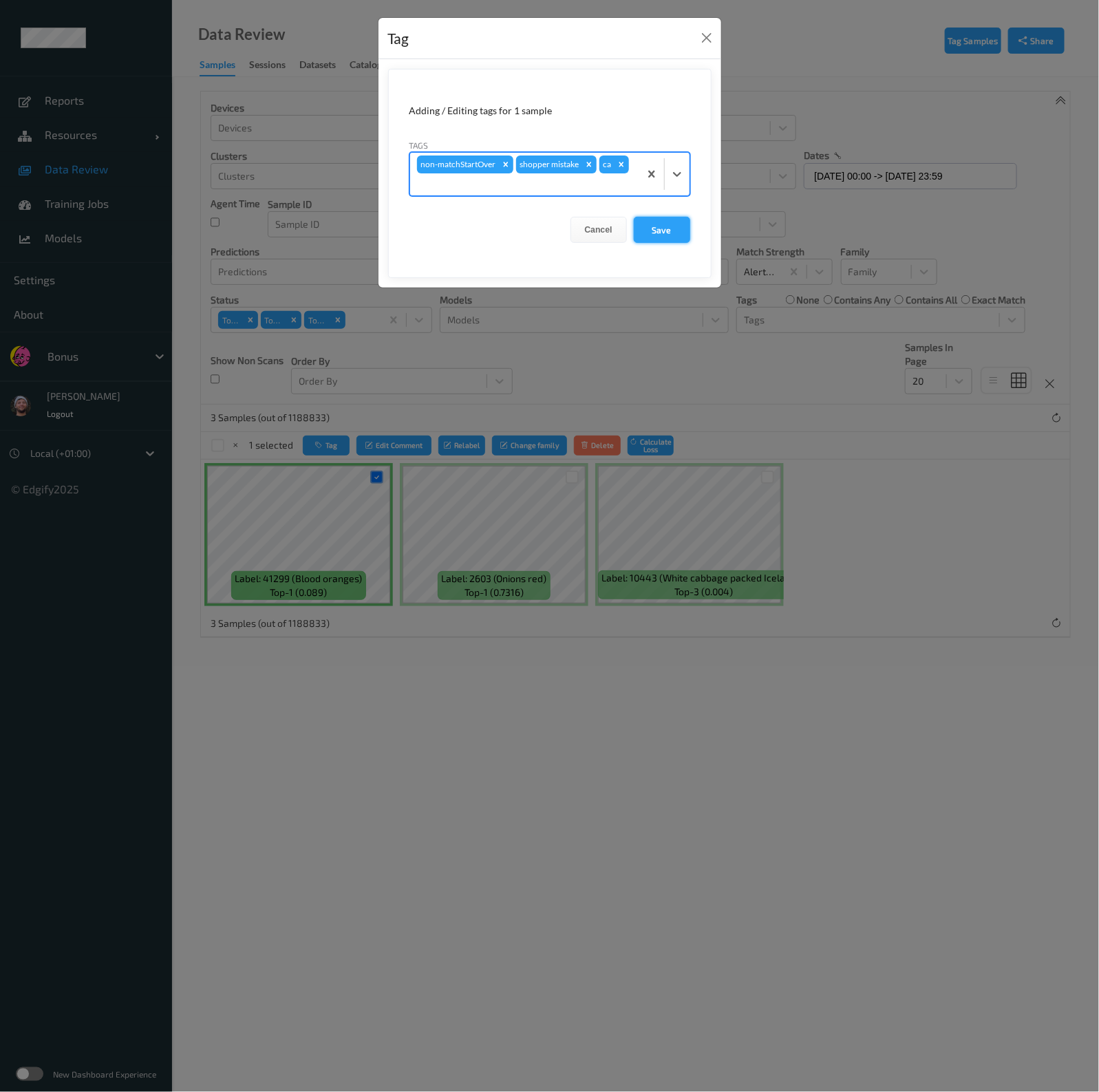
click at [670, 217] on button "Save" at bounding box center [661, 229] width 56 height 26
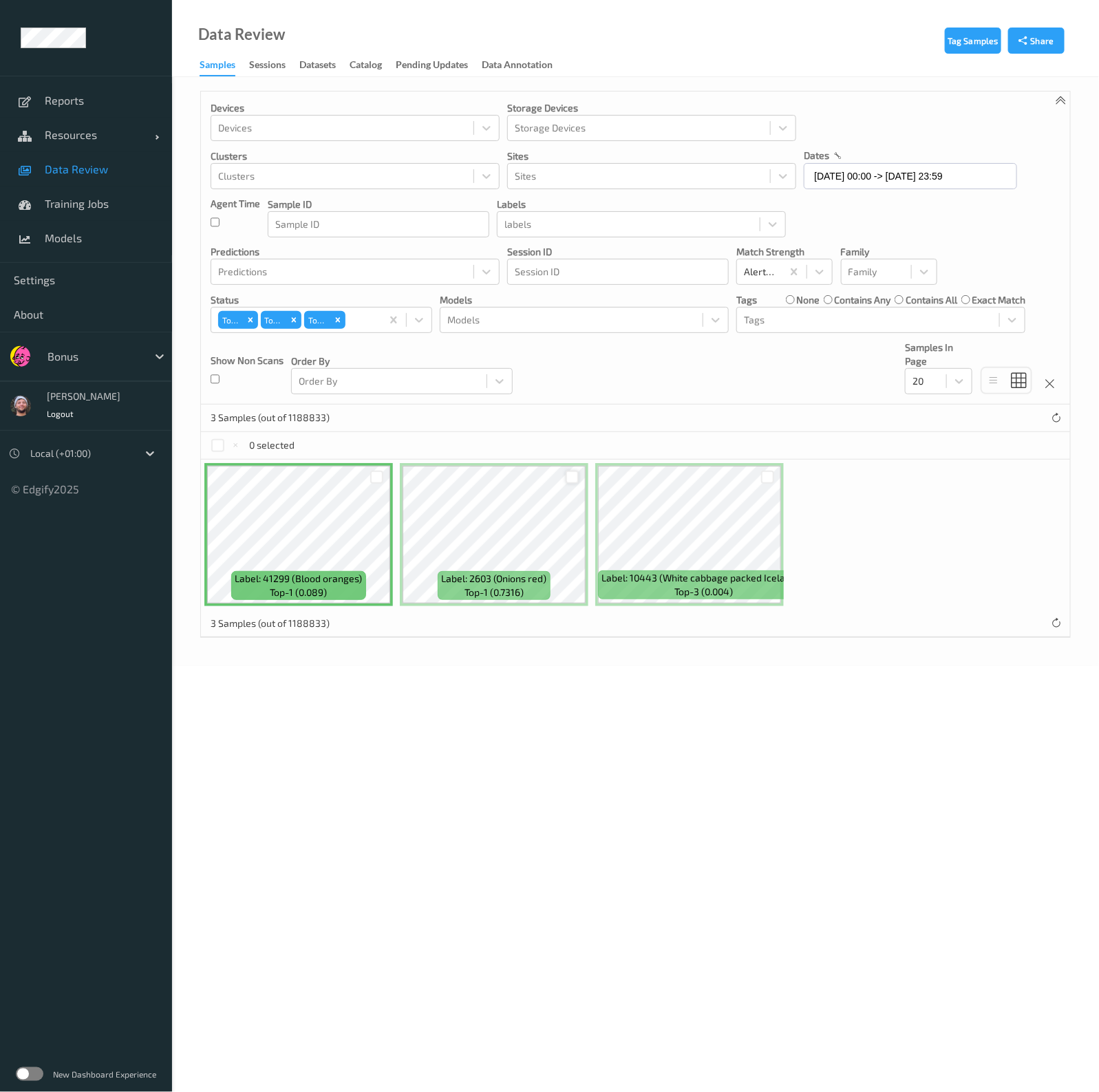
click at [565, 480] on div at bounding box center [572, 477] width 13 height 13
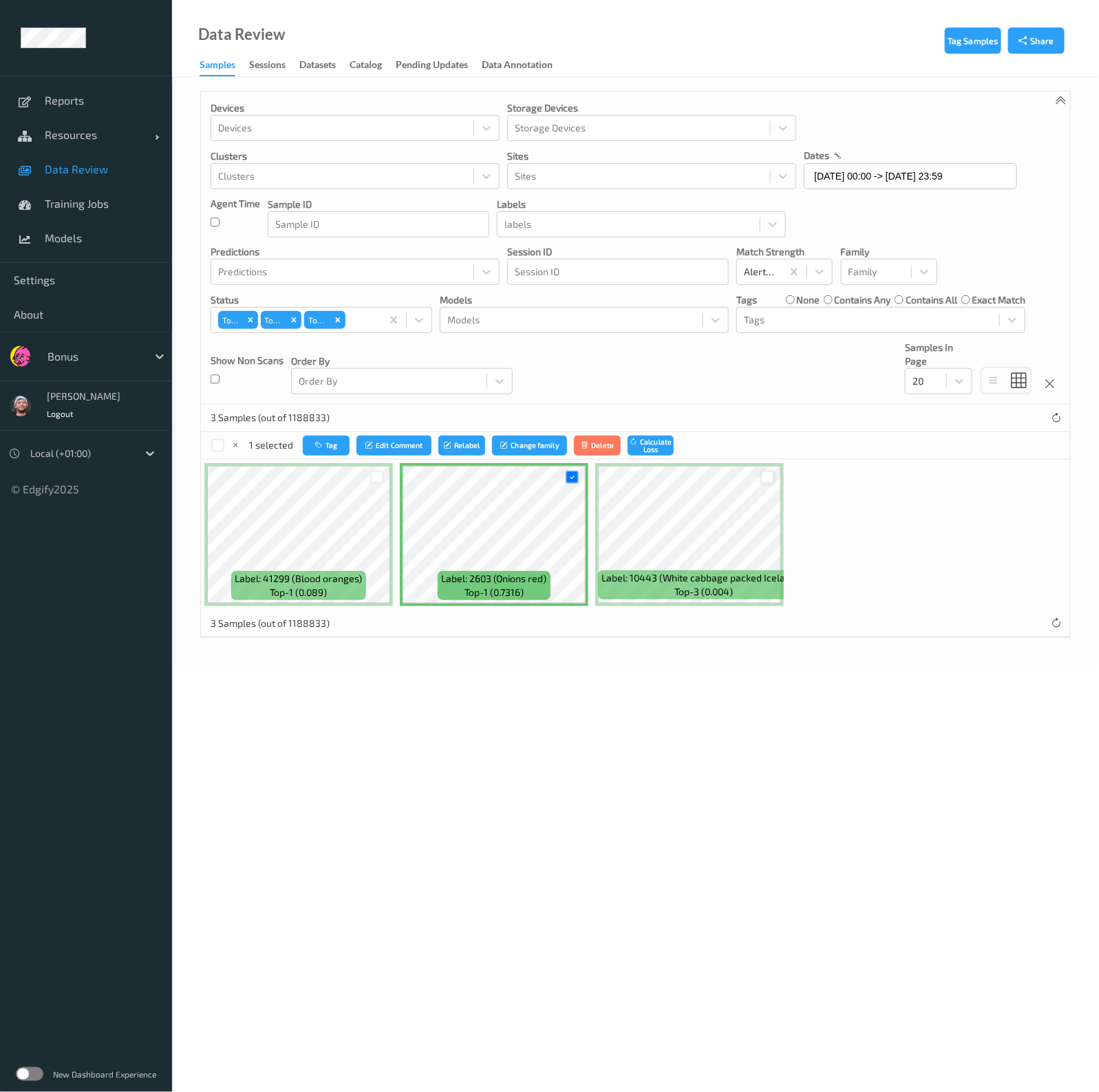
click at [761, 475] on div at bounding box center [768, 477] width 13 height 13
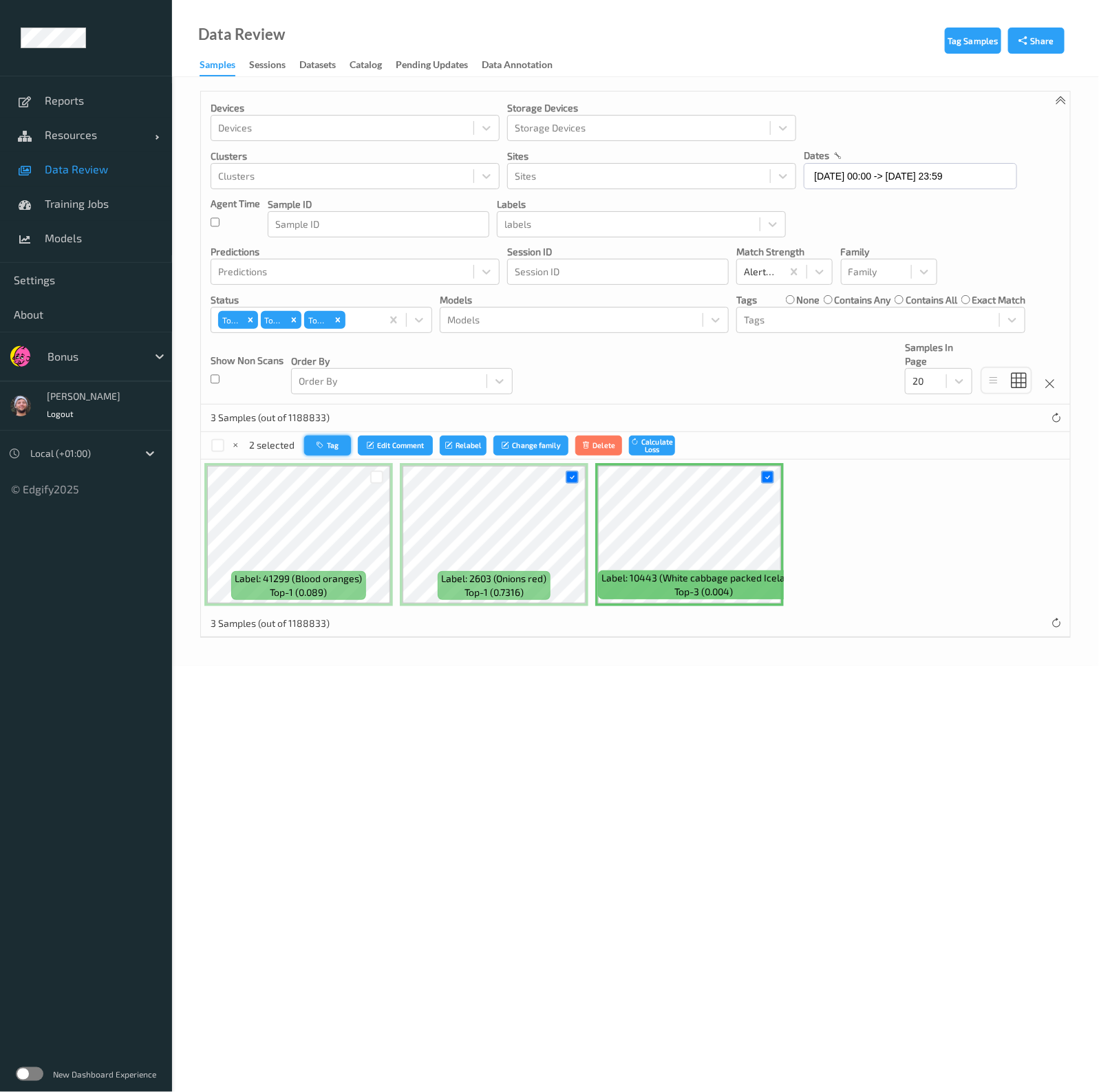
click at [334, 439] on button "Tag" at bounding box center [328, 445] width 47 height 20
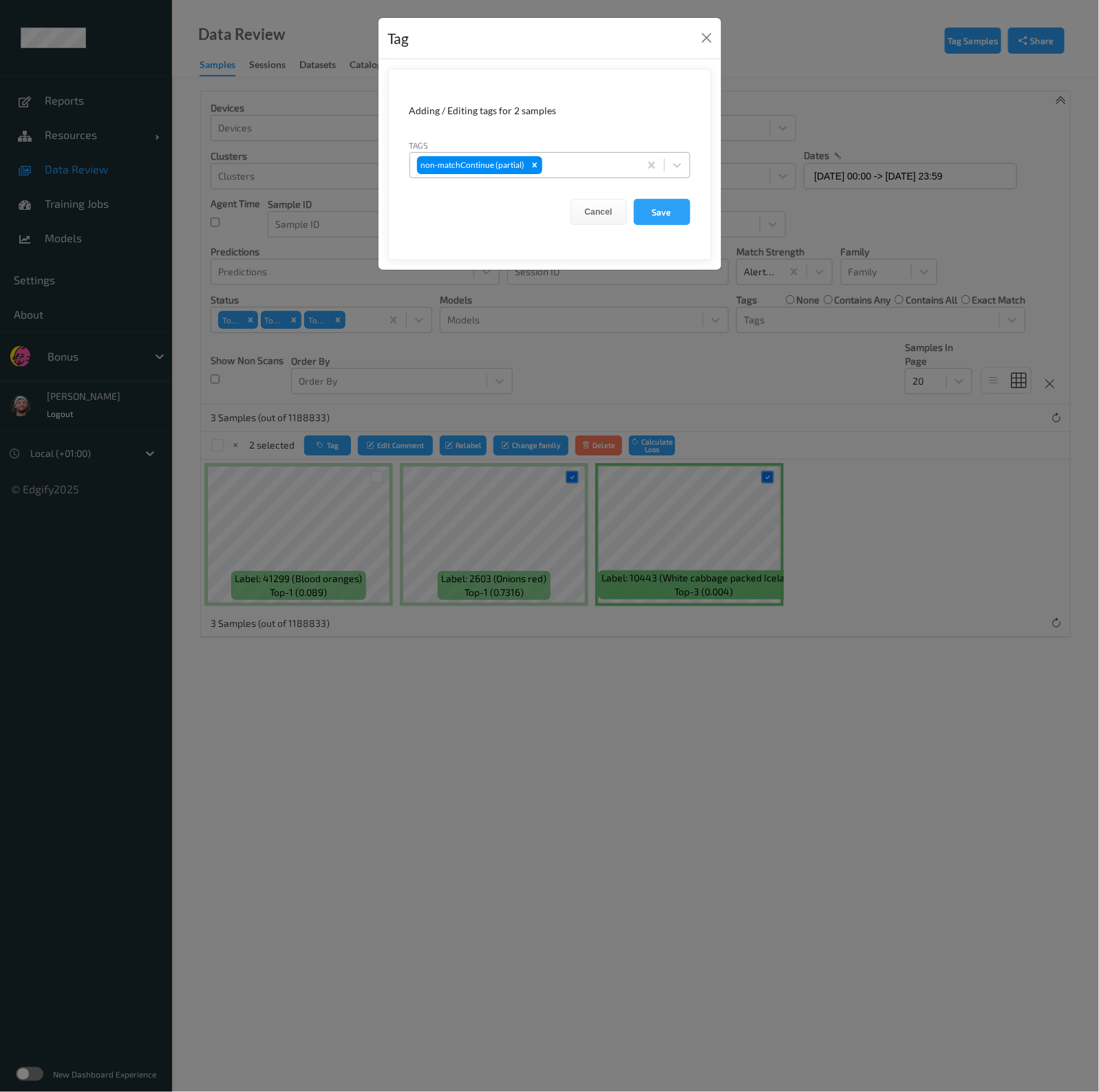
click at [571, 165] on div at bounding box center [589, 165] width 87 height 17
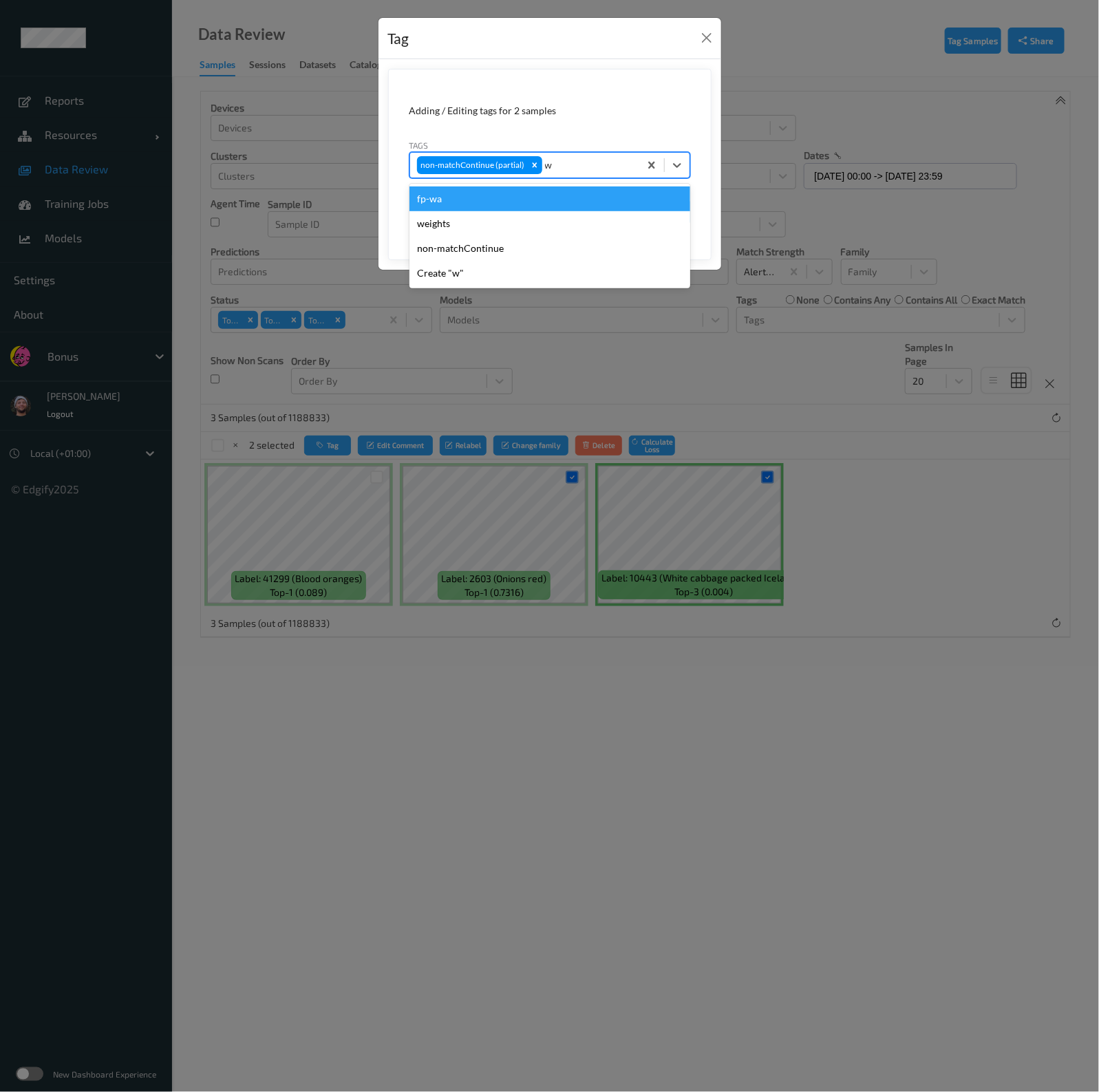
type input "wa"
click at [549, 201] on div "fp-wa" at bounding box center [550, 198] width 281 height 24
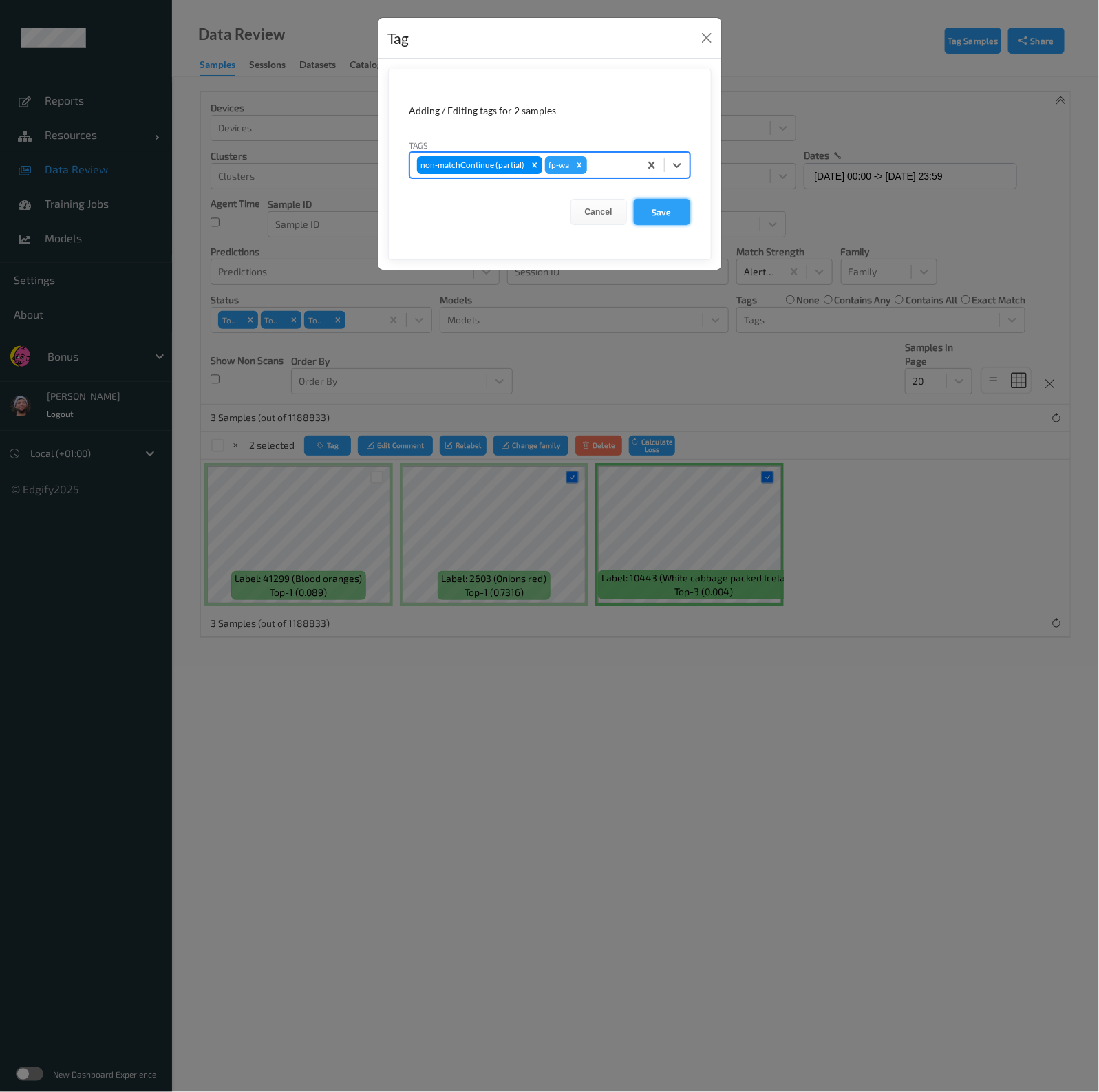
click at [657, 211] on button "Save" at bounding box center [661, 212] width 56 height 26
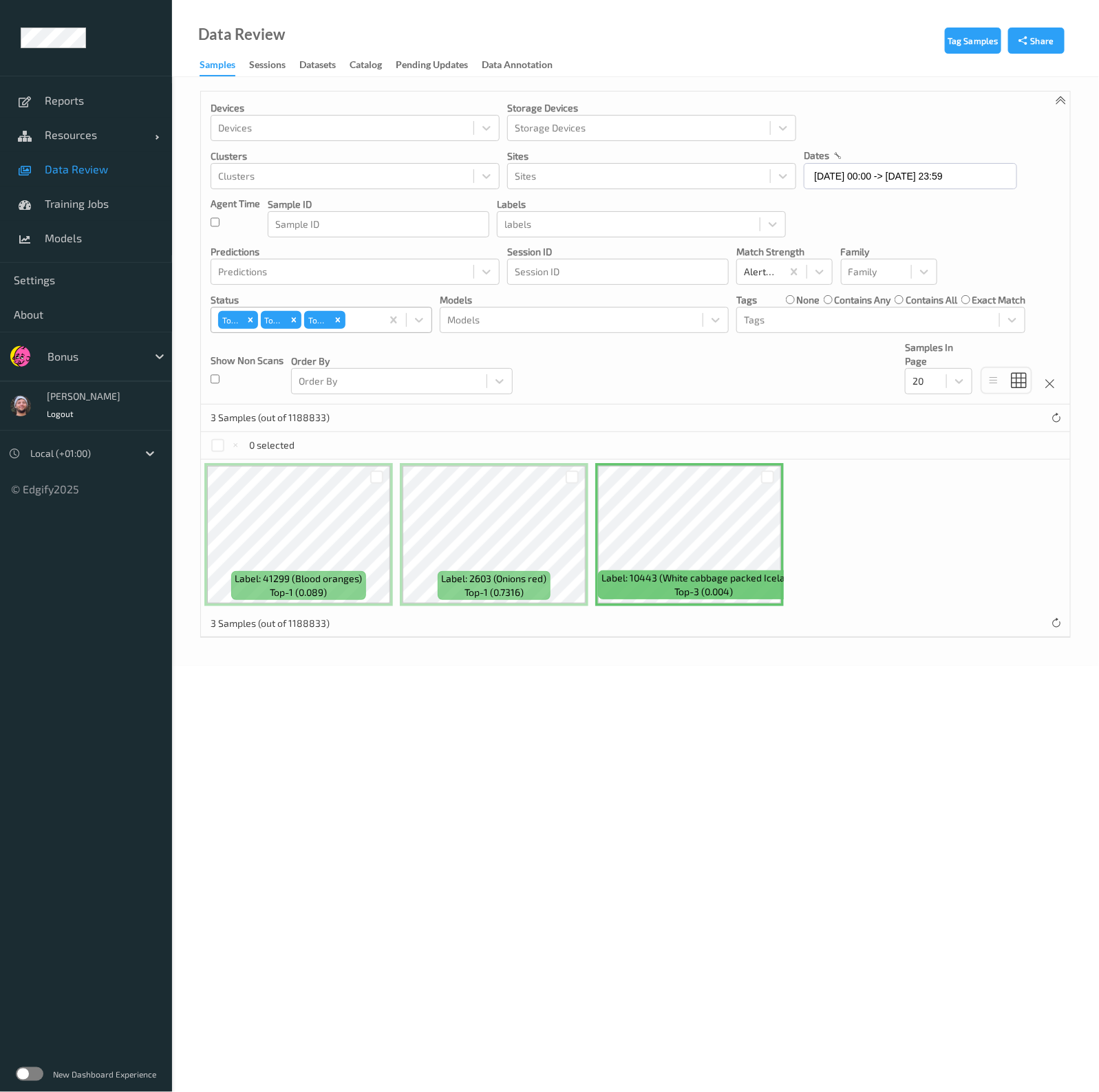
click at [363, 323] on div at bounding box center [360, 320] width 26 height 17
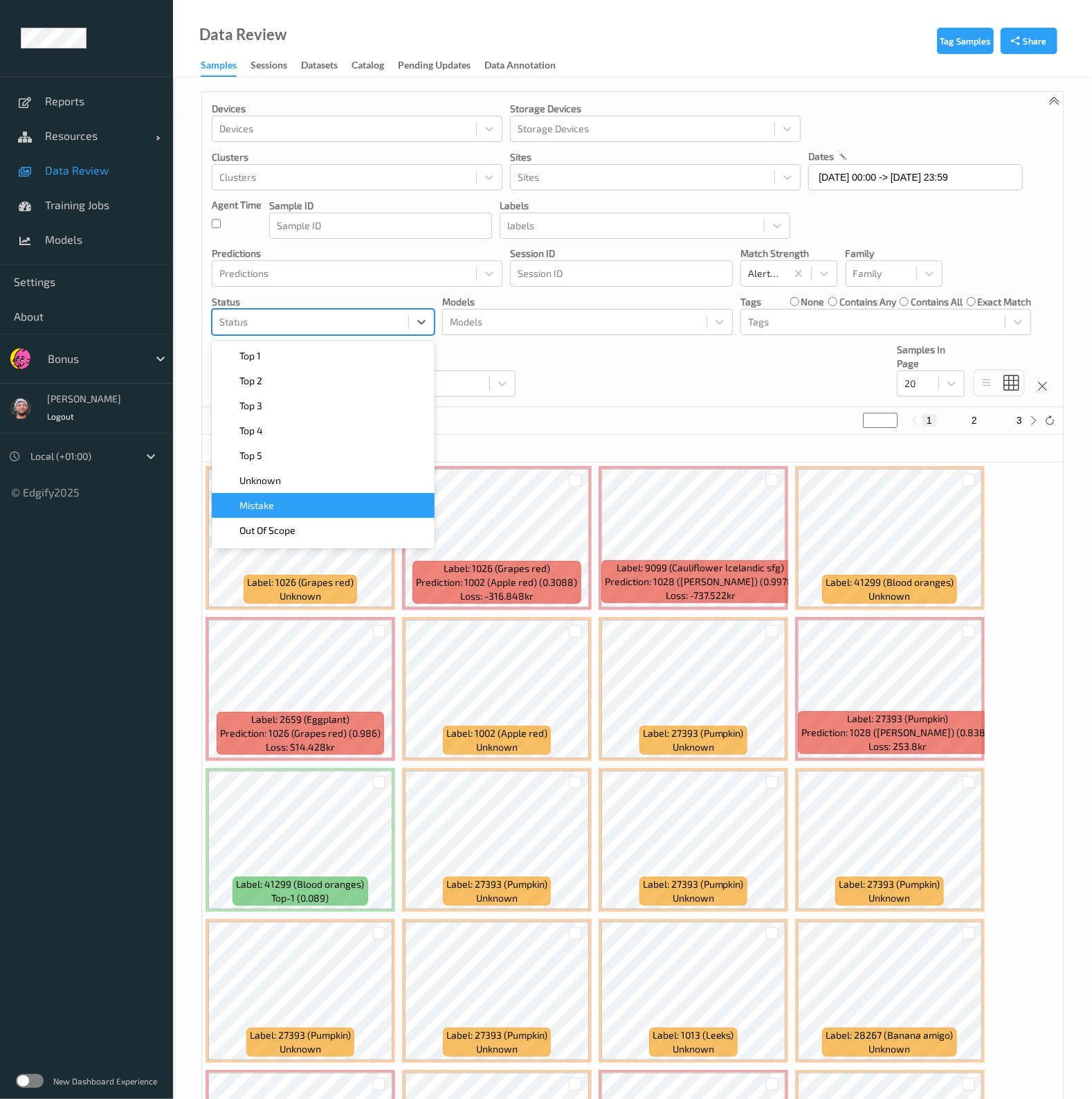
click at [307, 505] on div "Mistake" at bounding box center [323, 506] width 206 height 14
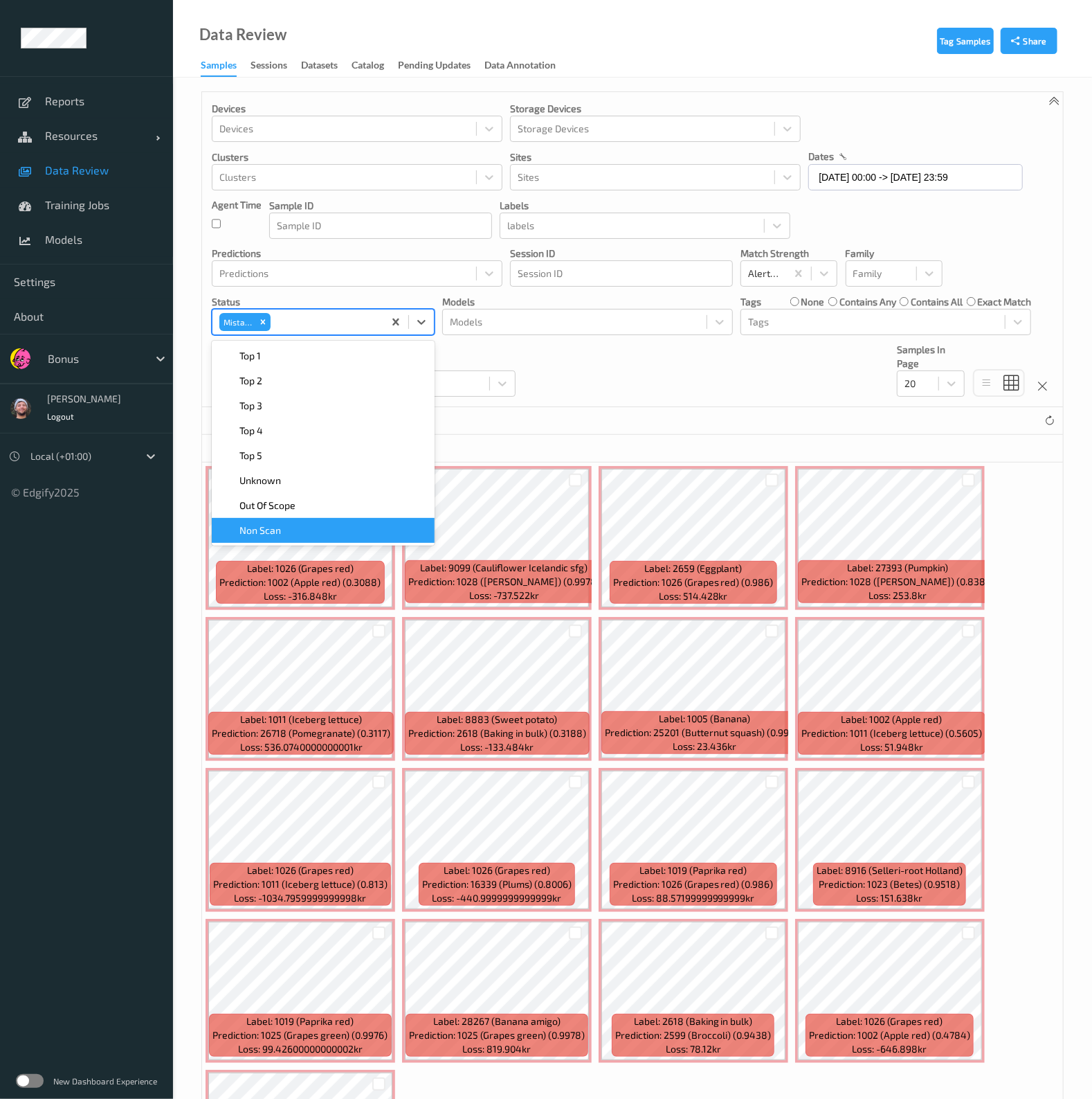
click at [768, 385] on div "Devices Devices Storage Devices Storage Devices Clusters Clusters Sites Sites d…" at bounding box center [632, 249] width 861 height 315
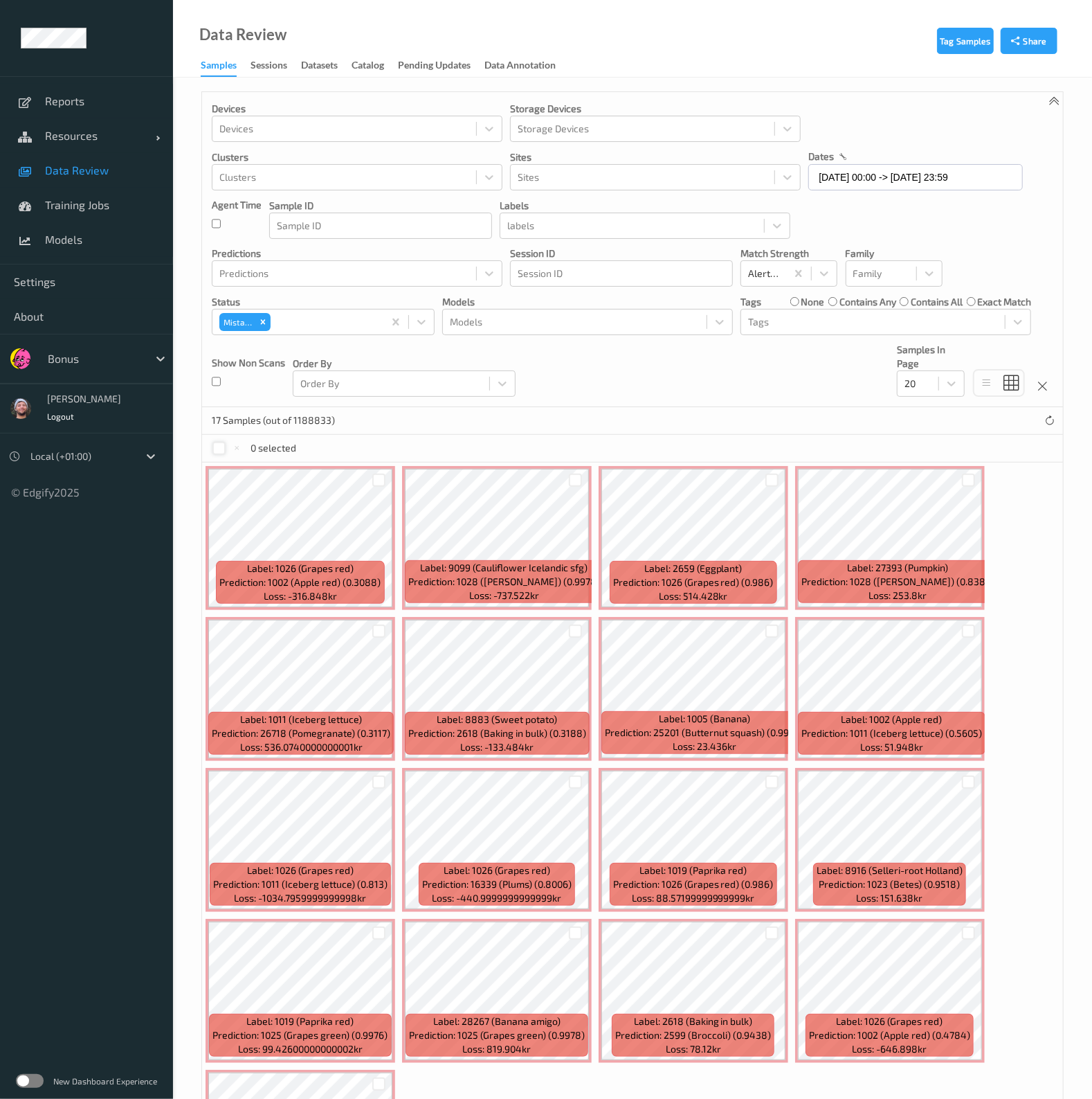
click at [223, 449] on div at bounding box center [219, 448] width 14 height 14
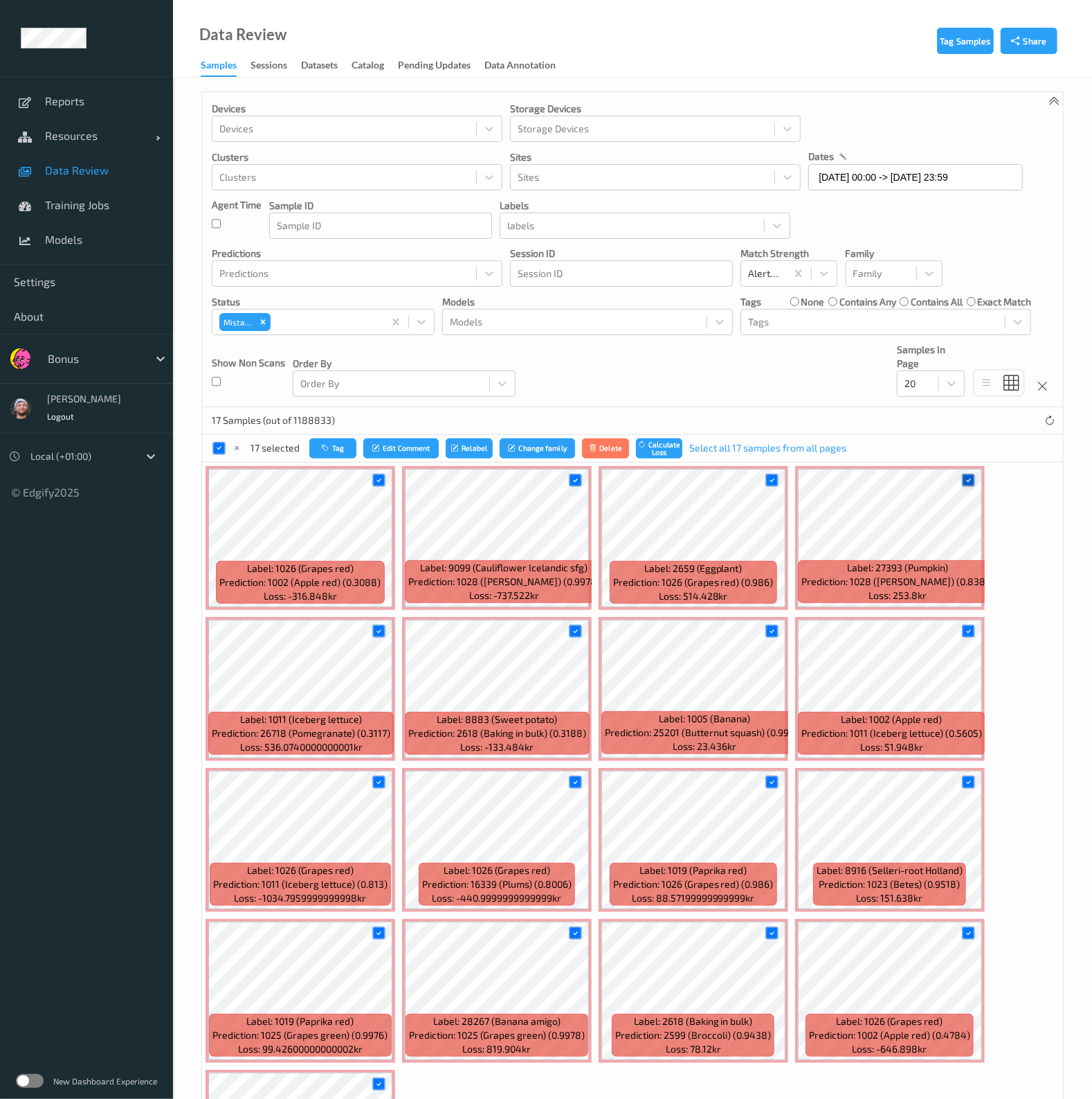
click at [964, 484] on div at bounding box center [969, 480] width 14 height 14
drag, startPoint x: 655, startPoint y: 366, endPoint x: 773, endPoint y: 630, distance: 289.2
click at [655, 366] on div "Devices Devices Storage Devices Storage Devices Clusters Clusters Sites Sites d…" at bounding box center [632, 249] width 861 height 315
click at [773, 630] on icon at bounding box center [772, 631] width 9 height 9
click at [578, 628] on icon at bounding box center [576, 631] width 9 height 9
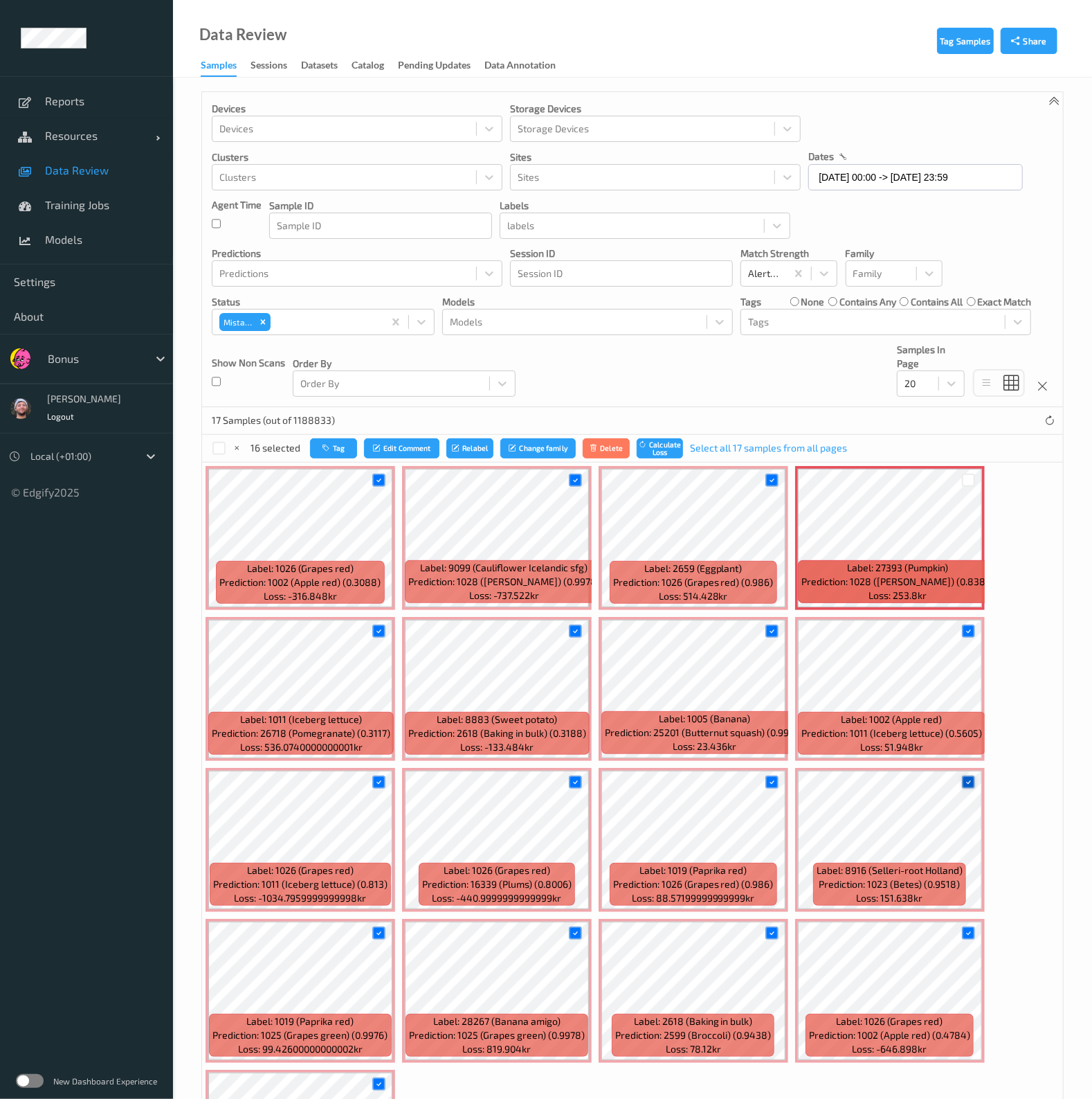
click at [575, 778] on icon at bounding box center [576, 782] width 9 height 9
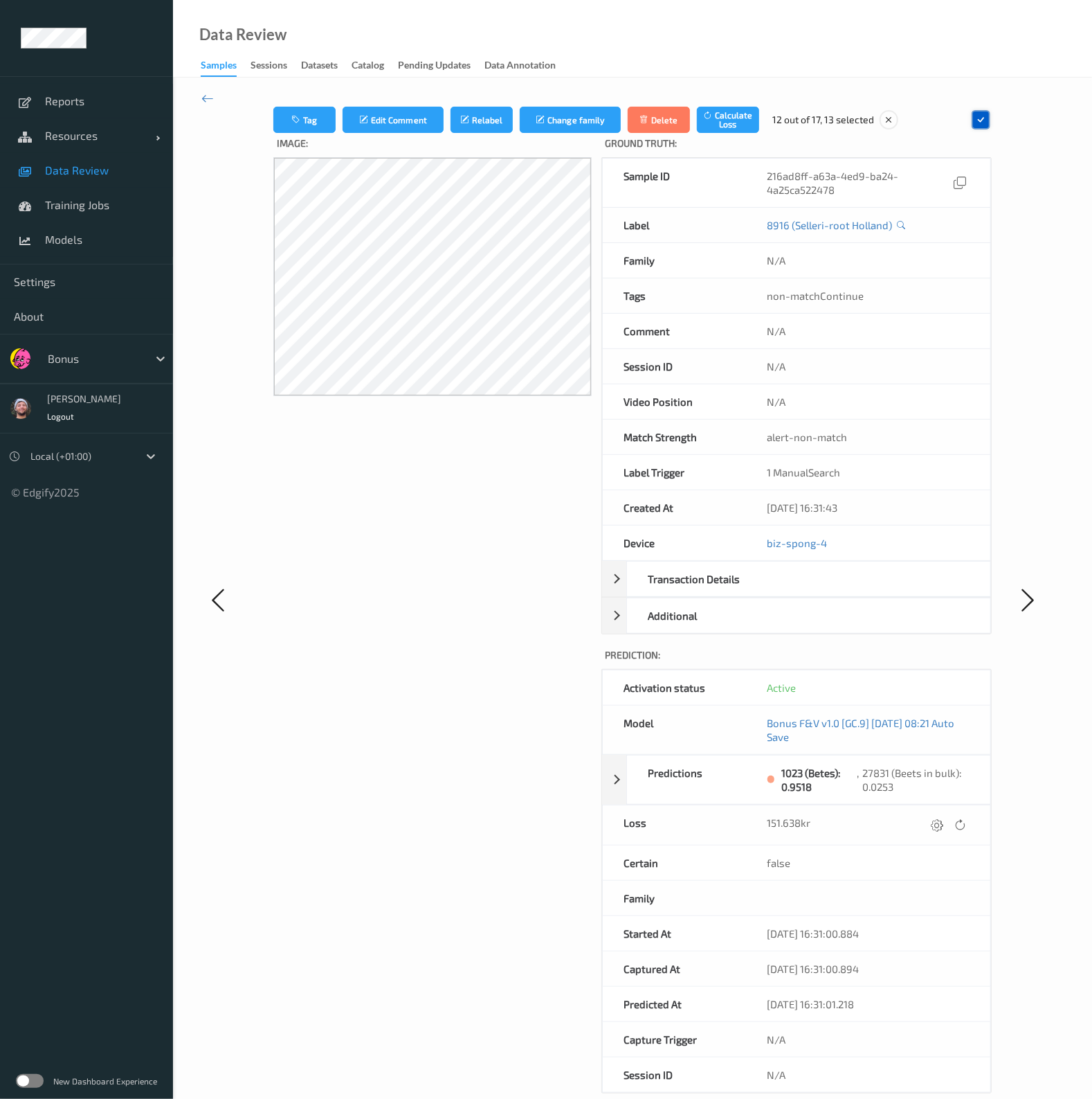
click at [990, 118] on div at bounding box center [981, 119] width 19 height 19
click at [205, 101] on icon at bounding box center [207, 98] width 13 height 15
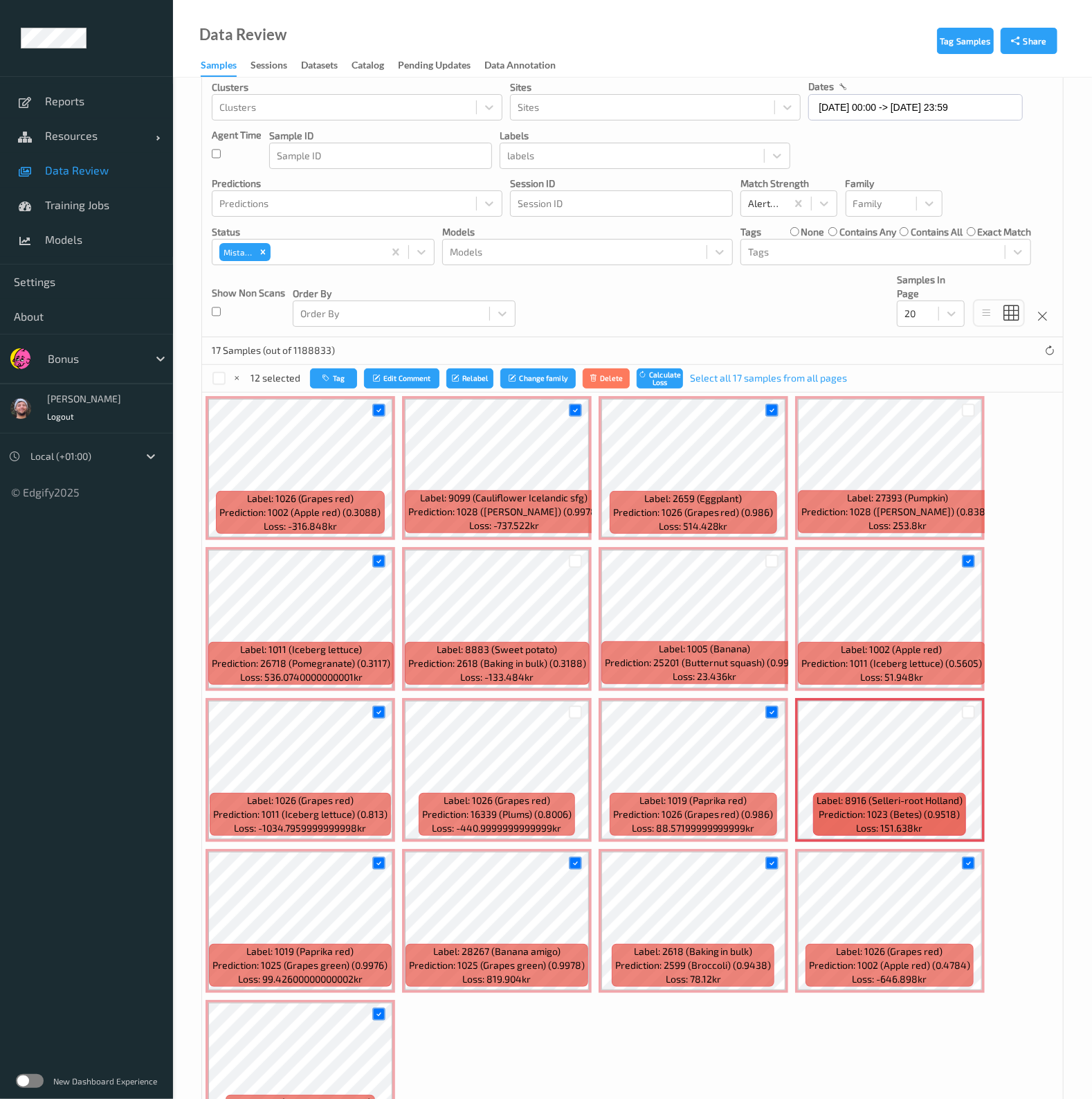
scroll to position [169, 0]
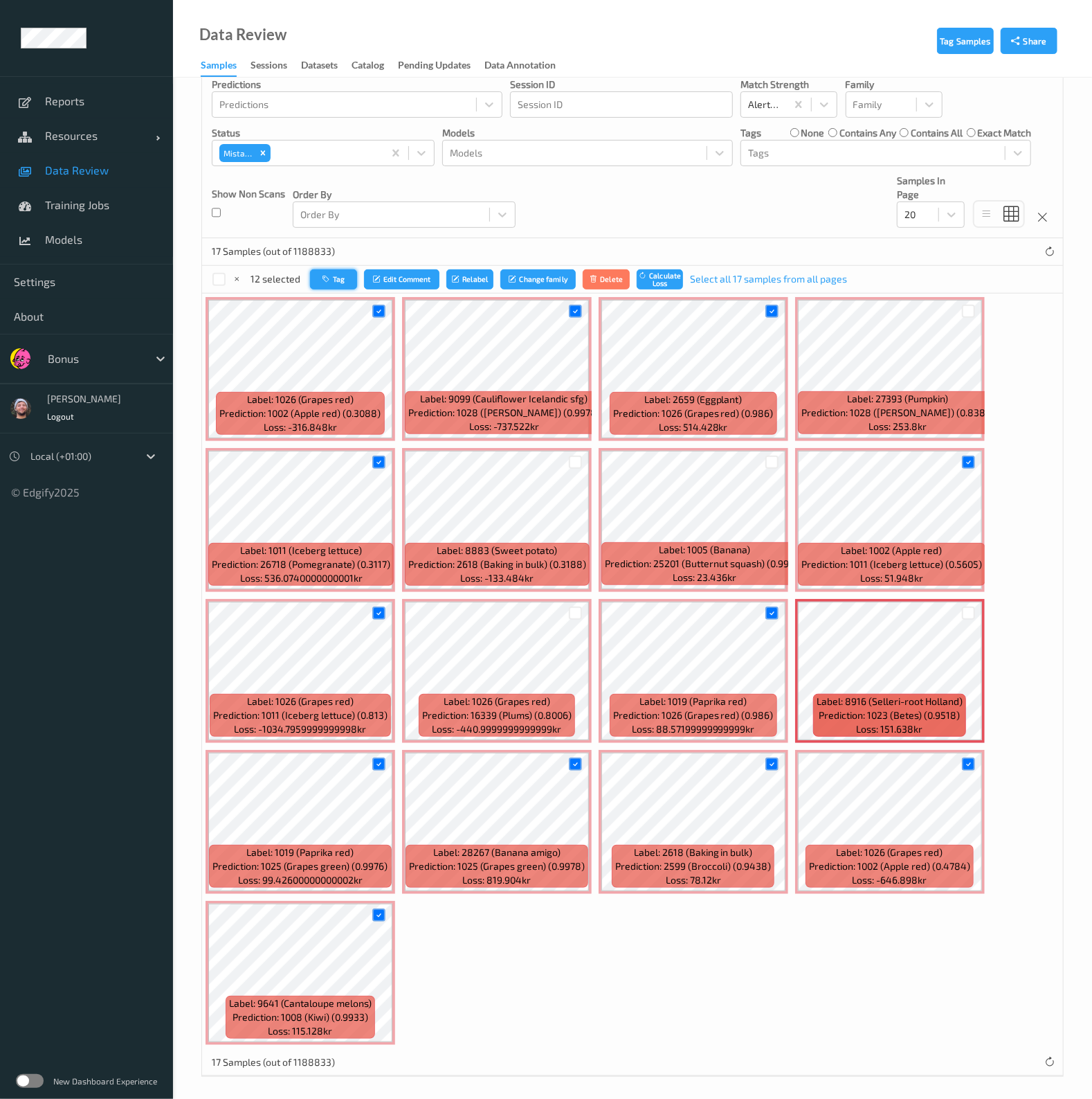
click at [330, 272] on button "Tag" at bounding box center [334, 280] width 47 height 20
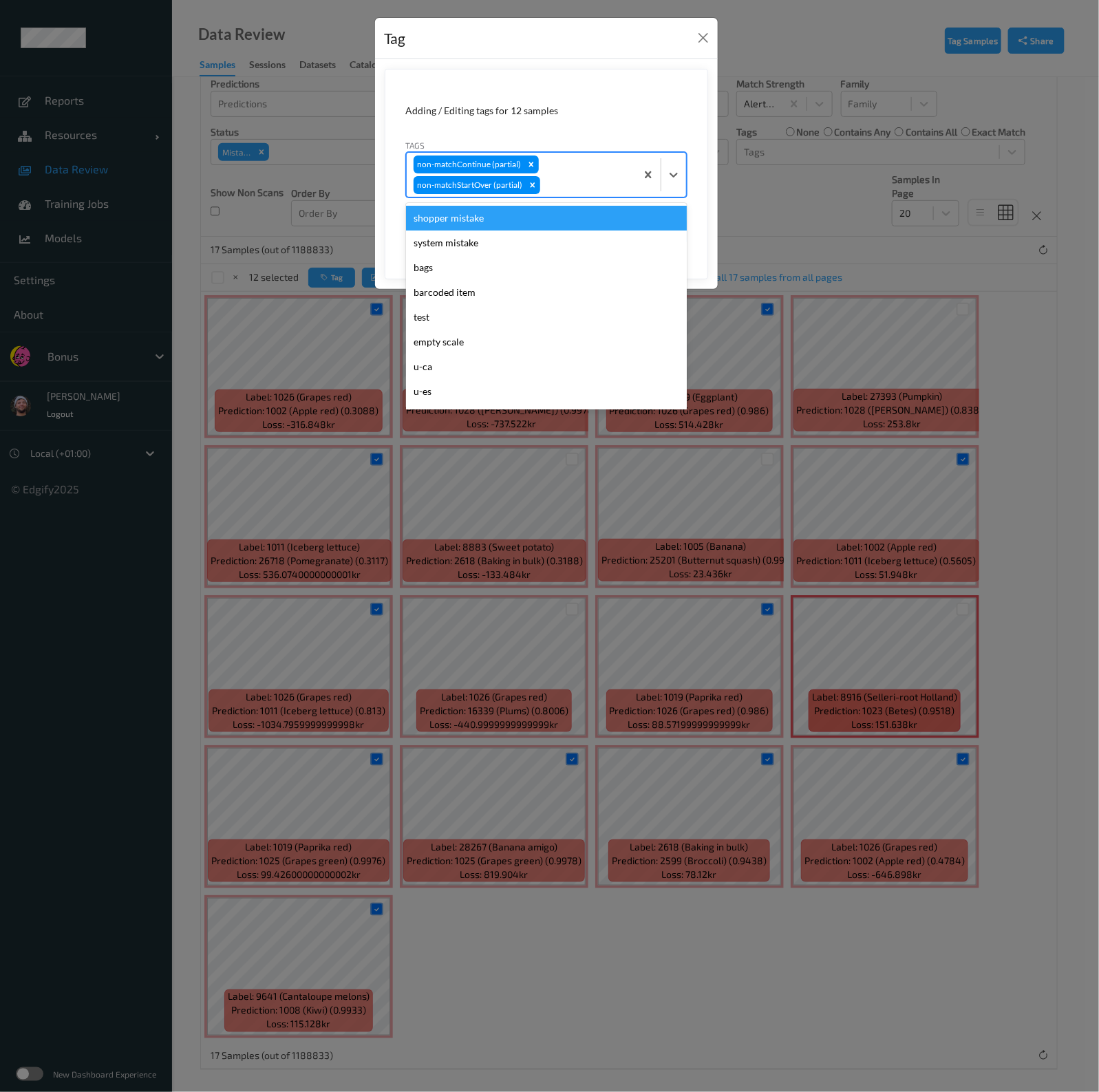
click at [561, 163] on div "non-matchContinue (partial) non-matchStartOver (partial)" at bounding box center [521, 175] width 229 height 44
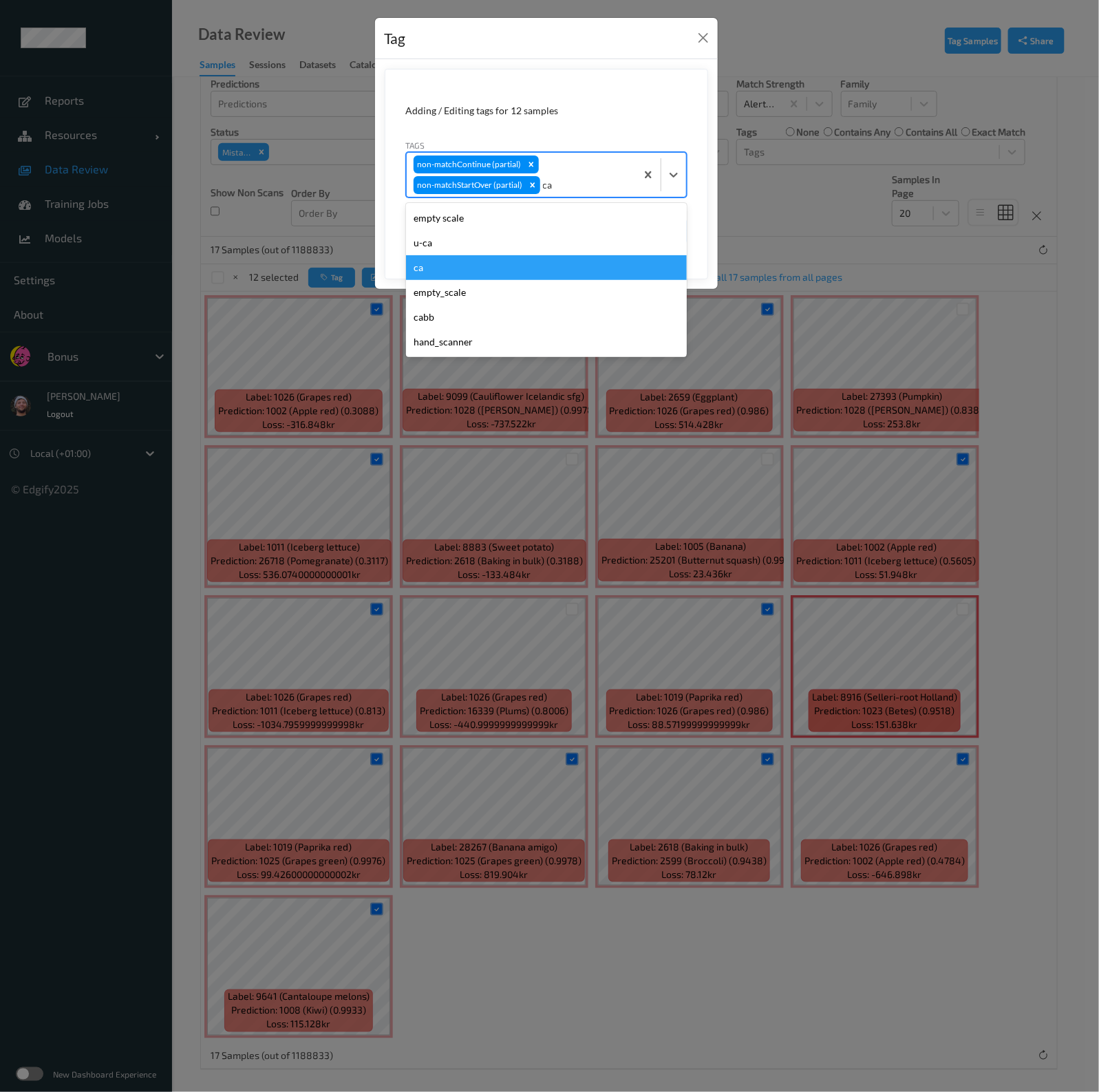
type input "cas"
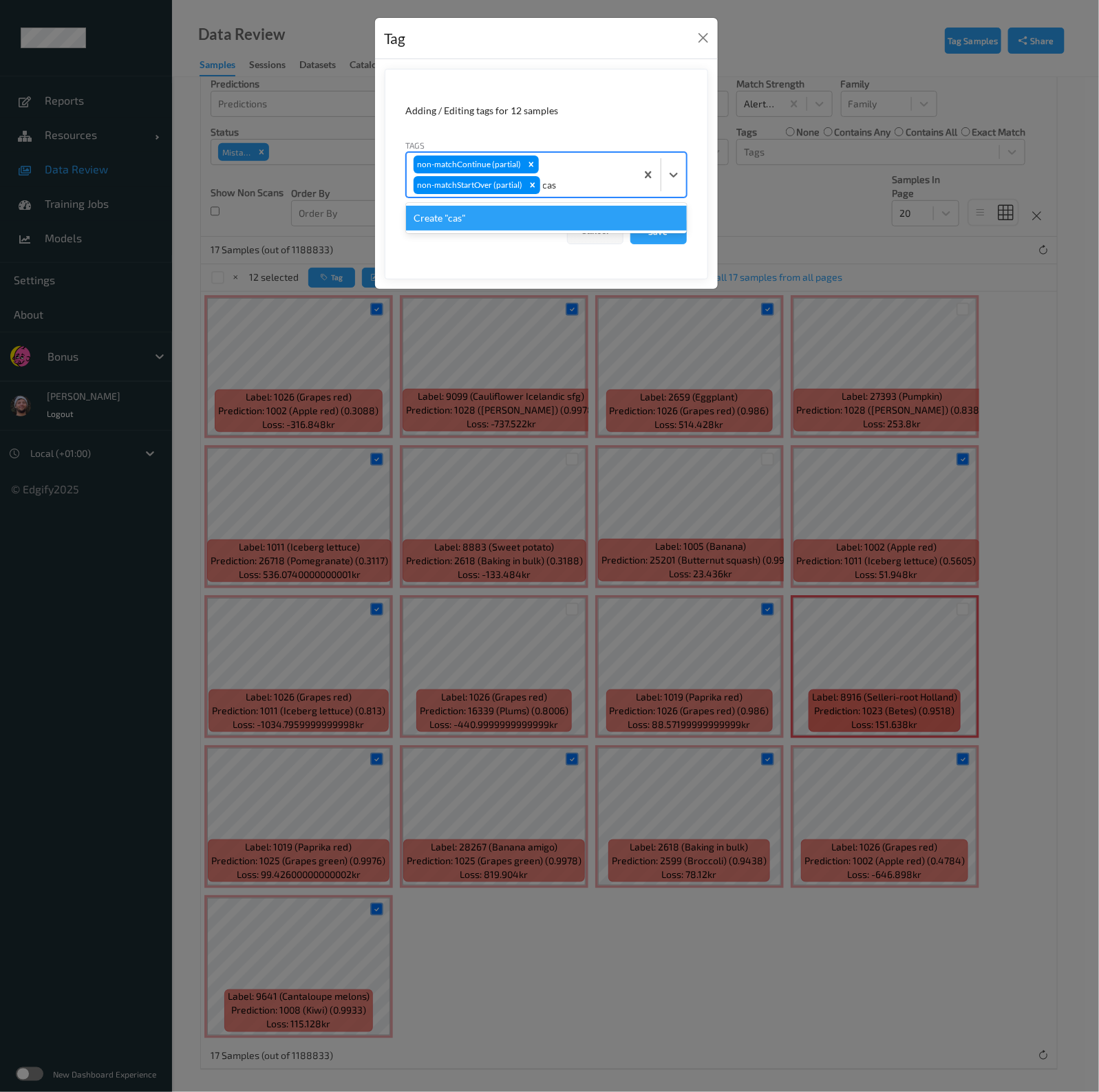
click at [471, 213] on div "Create "cas"" at bounding box center [546, 218] width 281 height 24
click at [564, 182] on icon "Remove cas" at bounding box center [568, 185] width 9 height 9
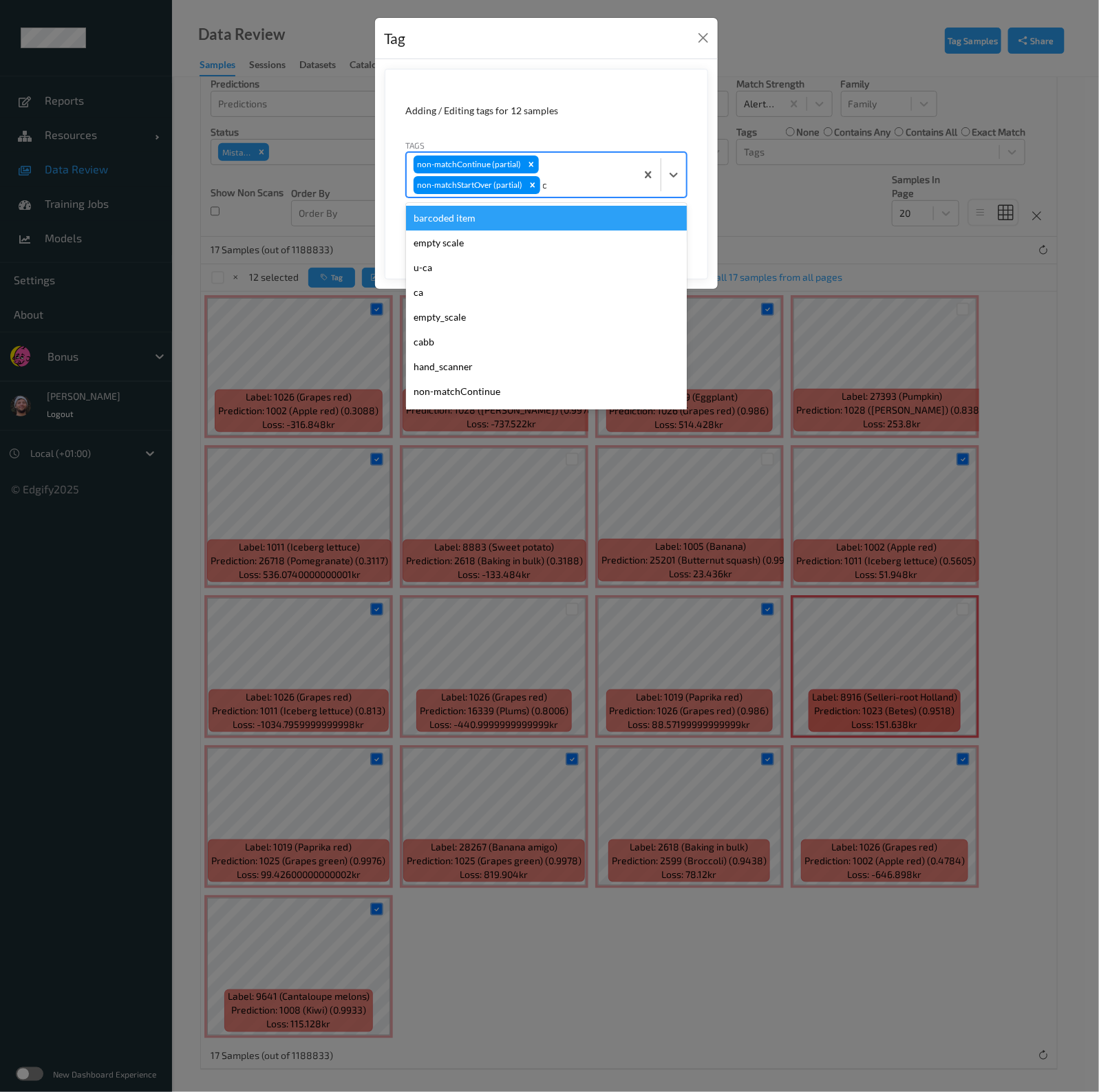
type input "ca"
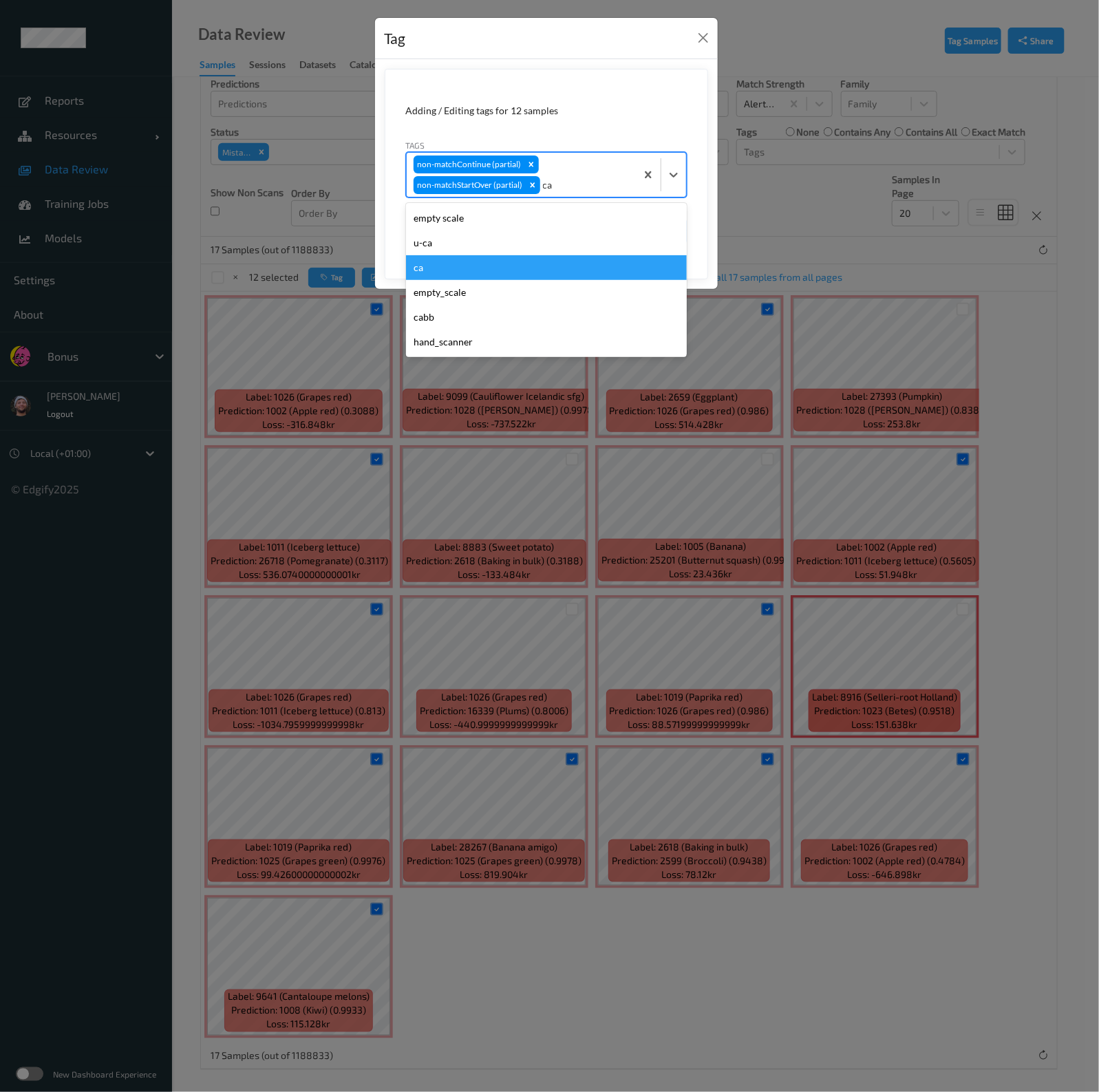
click at [436, 264] on div "ca" at bounding box center [546, 267] width 281 height 24
type input "s"
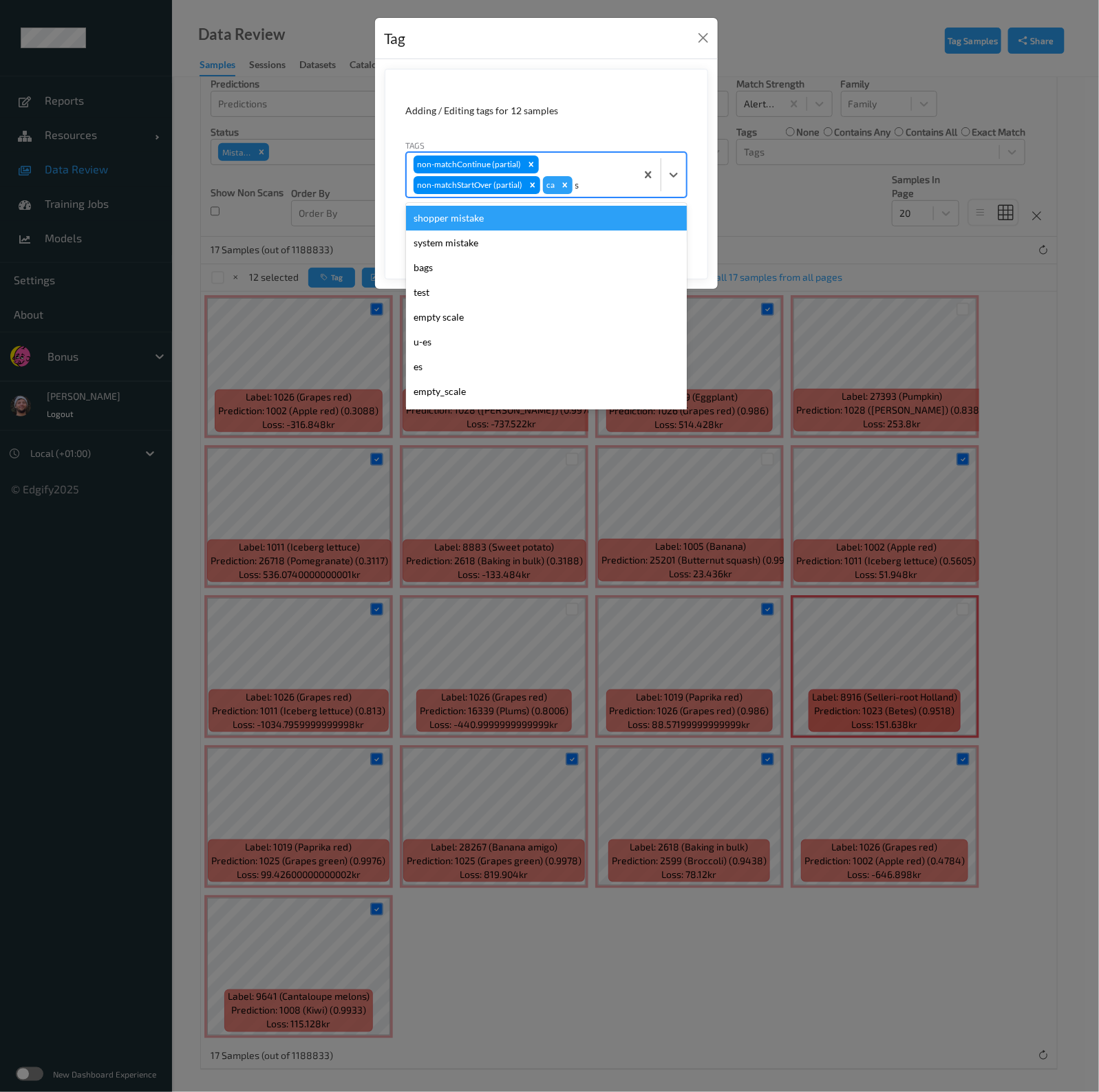
click at [461, 218] on div "shopper mistake" at bounding box center [546, 218] width 281 height 24
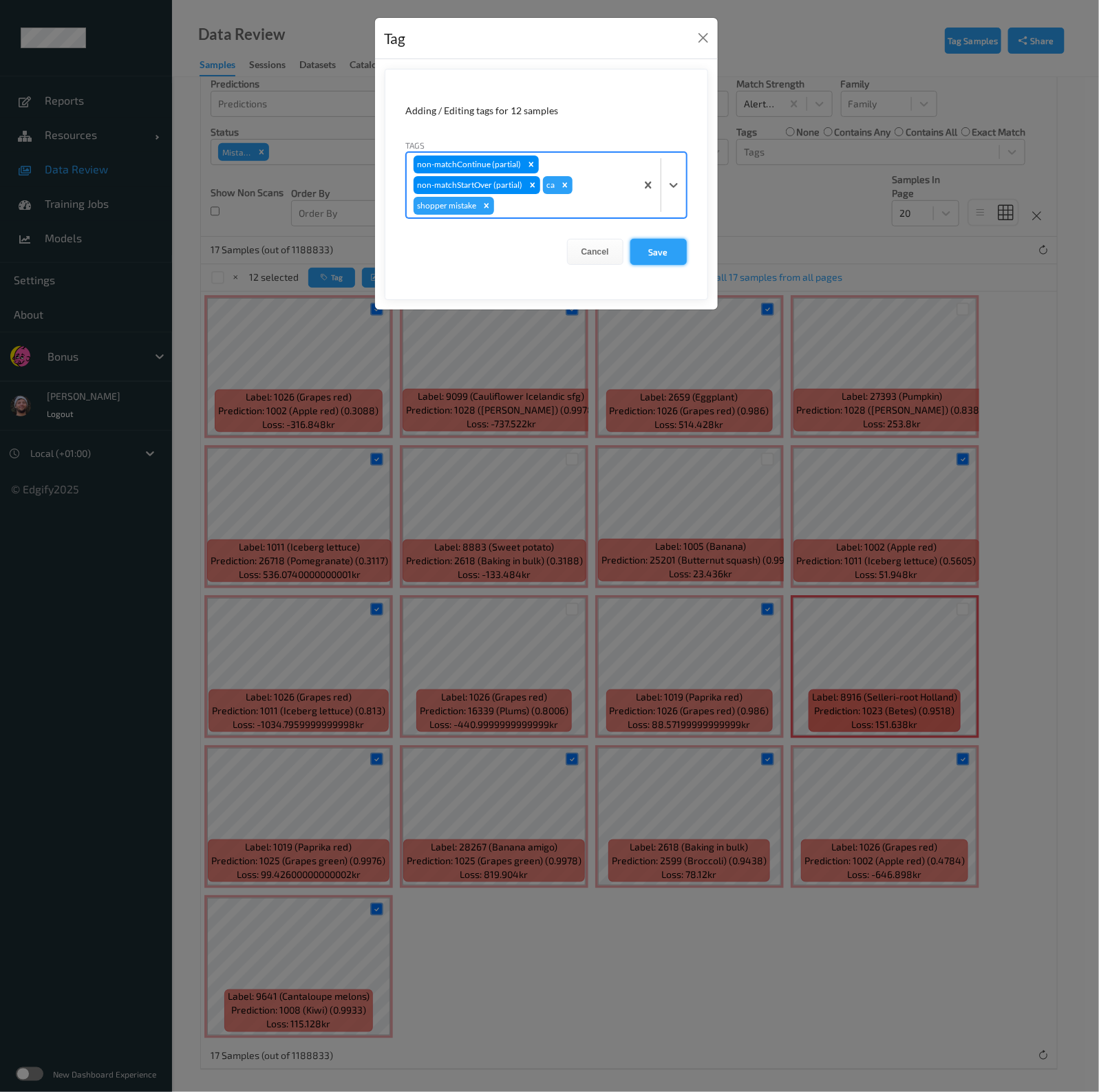
drag, startPoint x: 677, startPoint y: 262, endPoint x: 670, endPoint y: 250, distance: 13.9
click at [675, 260] on button "Save" at bounding box center [658, 251] width 56 height 26
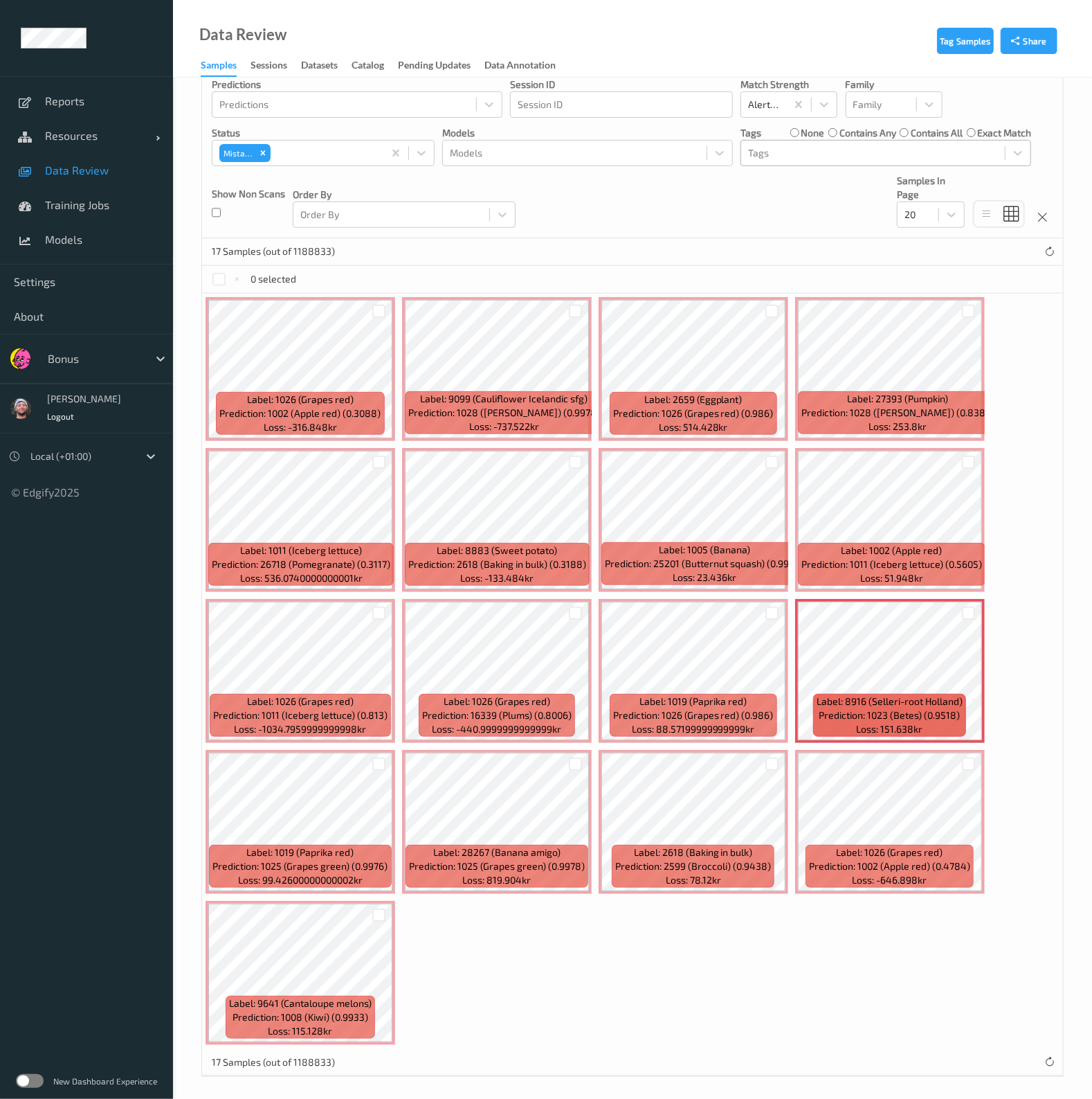
click at [796, 139] on div "Tags" at bounding box center [886, 152] width 291 height 26
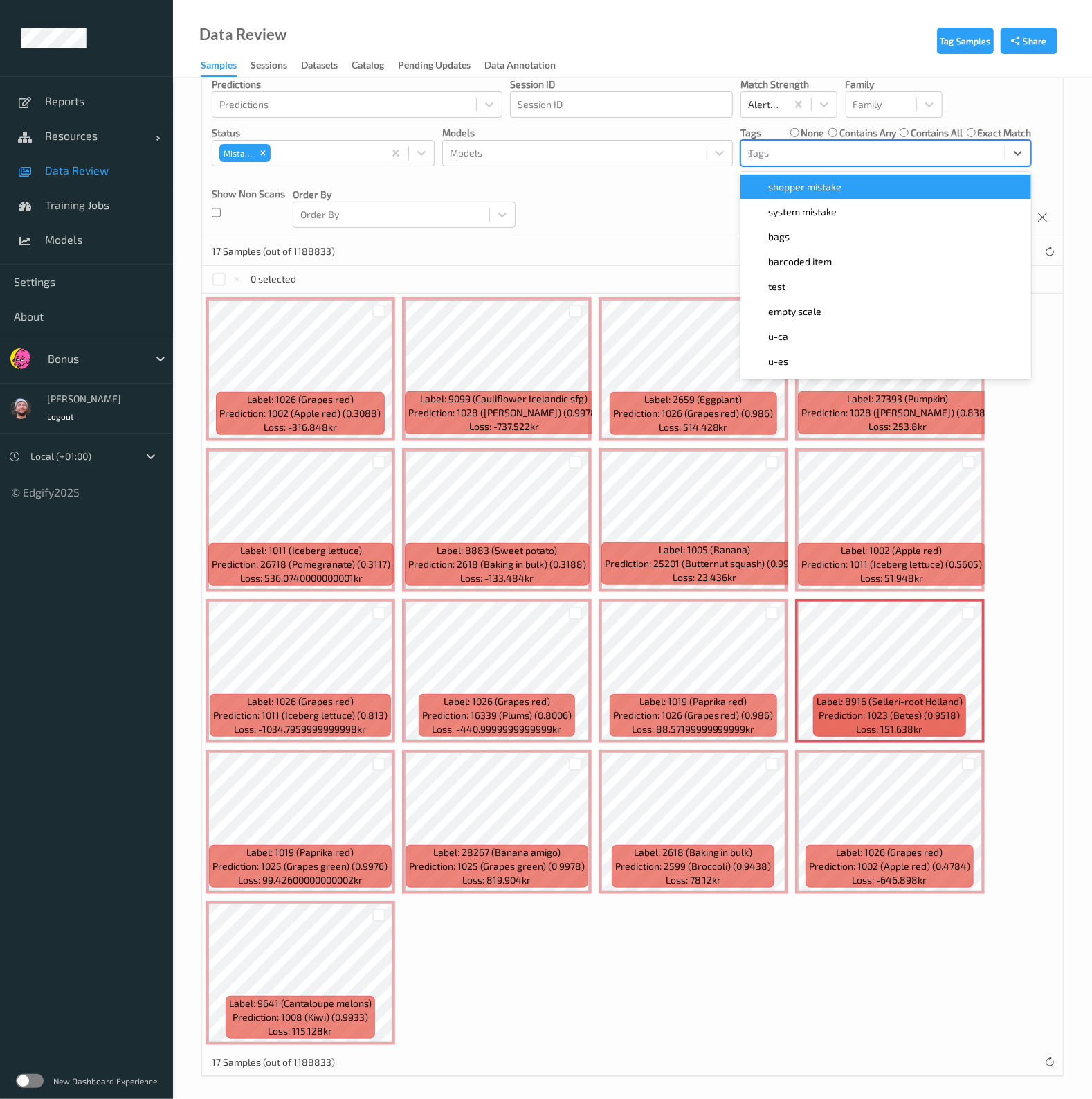
type input "sh"
click at [800, 189] on span "shopper mistake" at bounding box center [805, 187] width 74 height 14
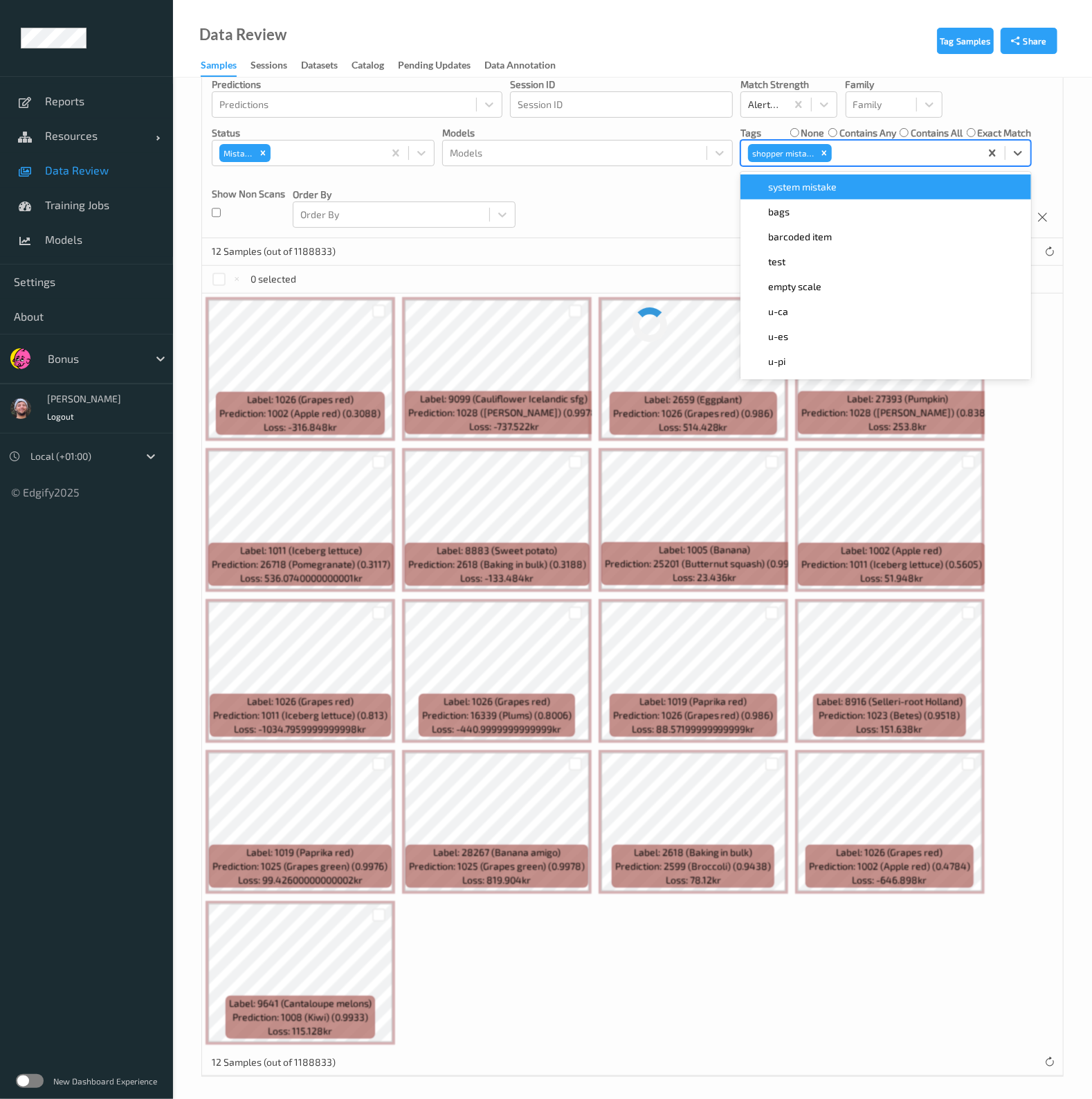
click at [803, 131] on div "Devices Devices Storage Devices Storage Devices Clusters Clusters Sites Sites d…" at bounding box center [632, 80] width 861 height 315
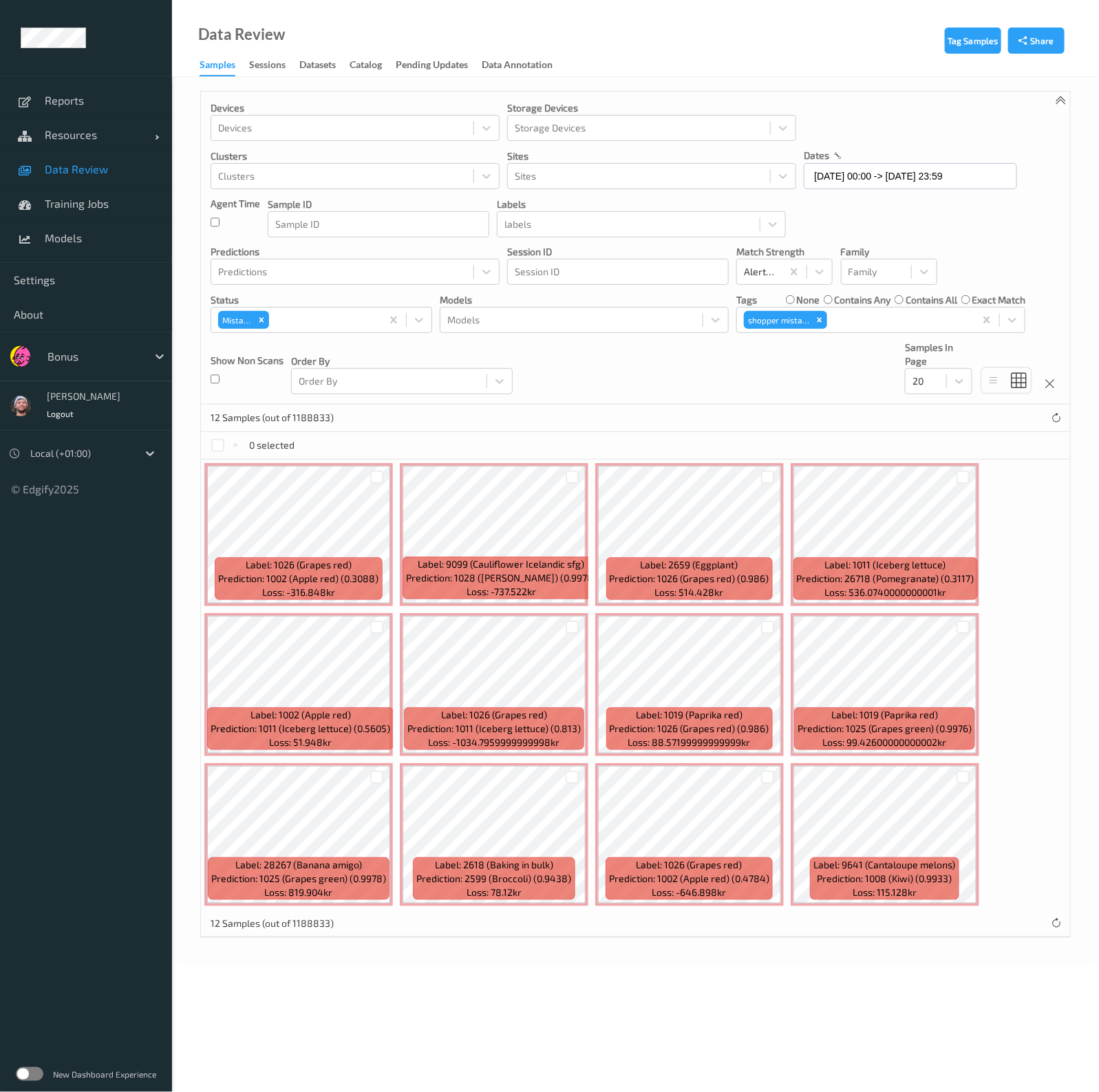
click at [793, 301] on div "none" at bounding box center [802, 300] width 34 height 13
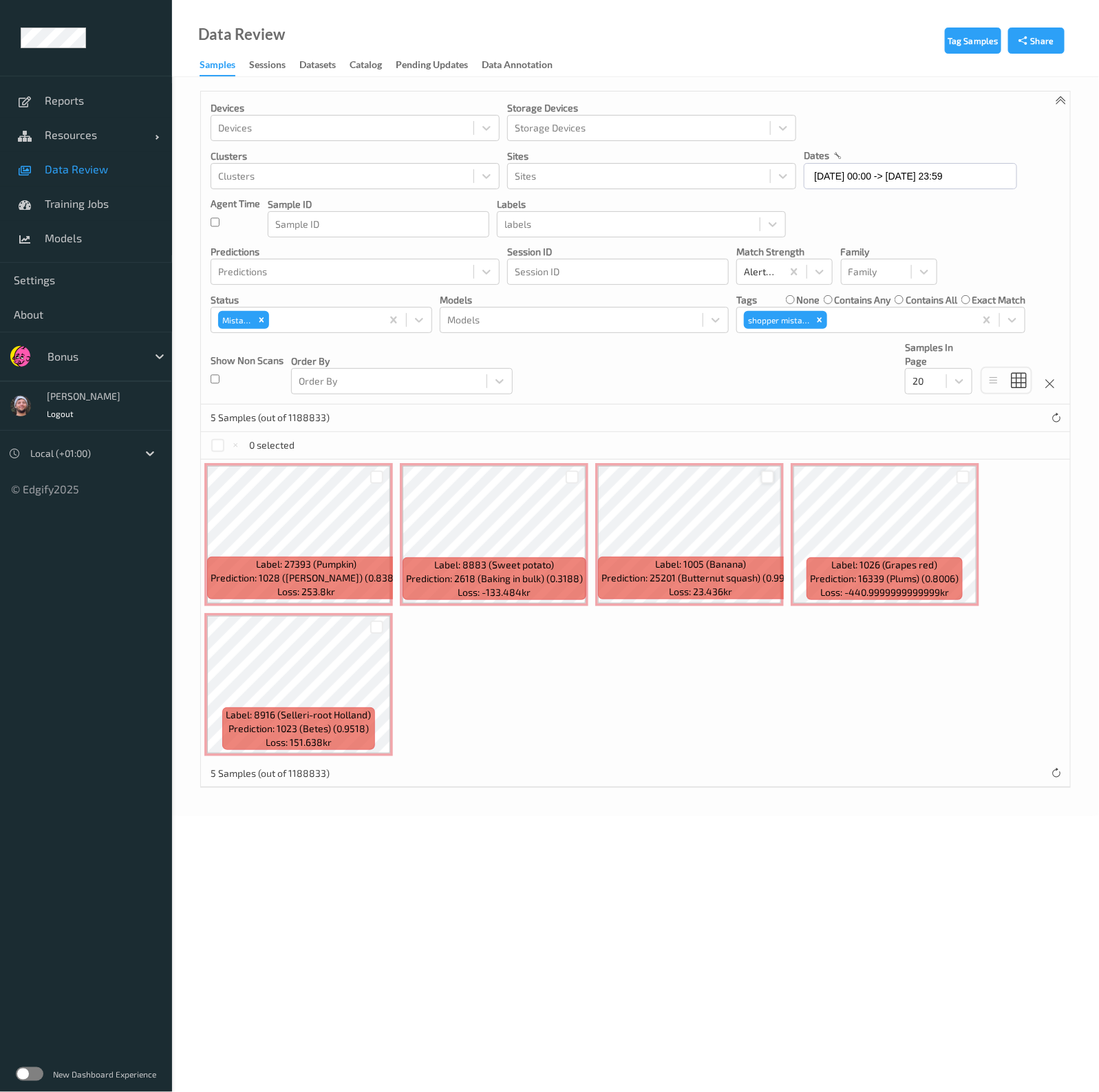
click at [769, 472] on div at bounding box center [768, 477] width 13 height 13
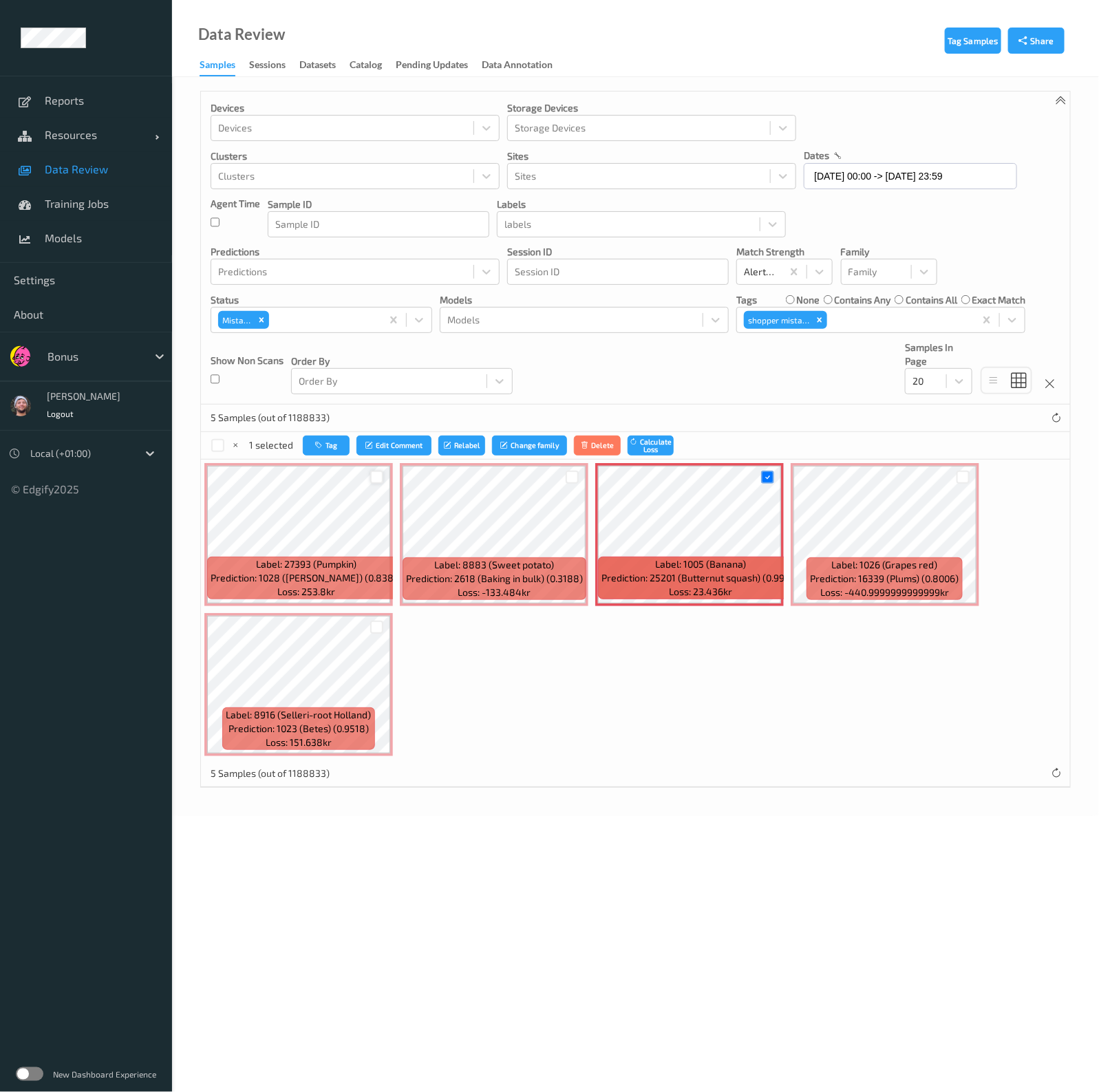
click at [378, 470] on div at bounding box center [377, 477] width 13 height 13
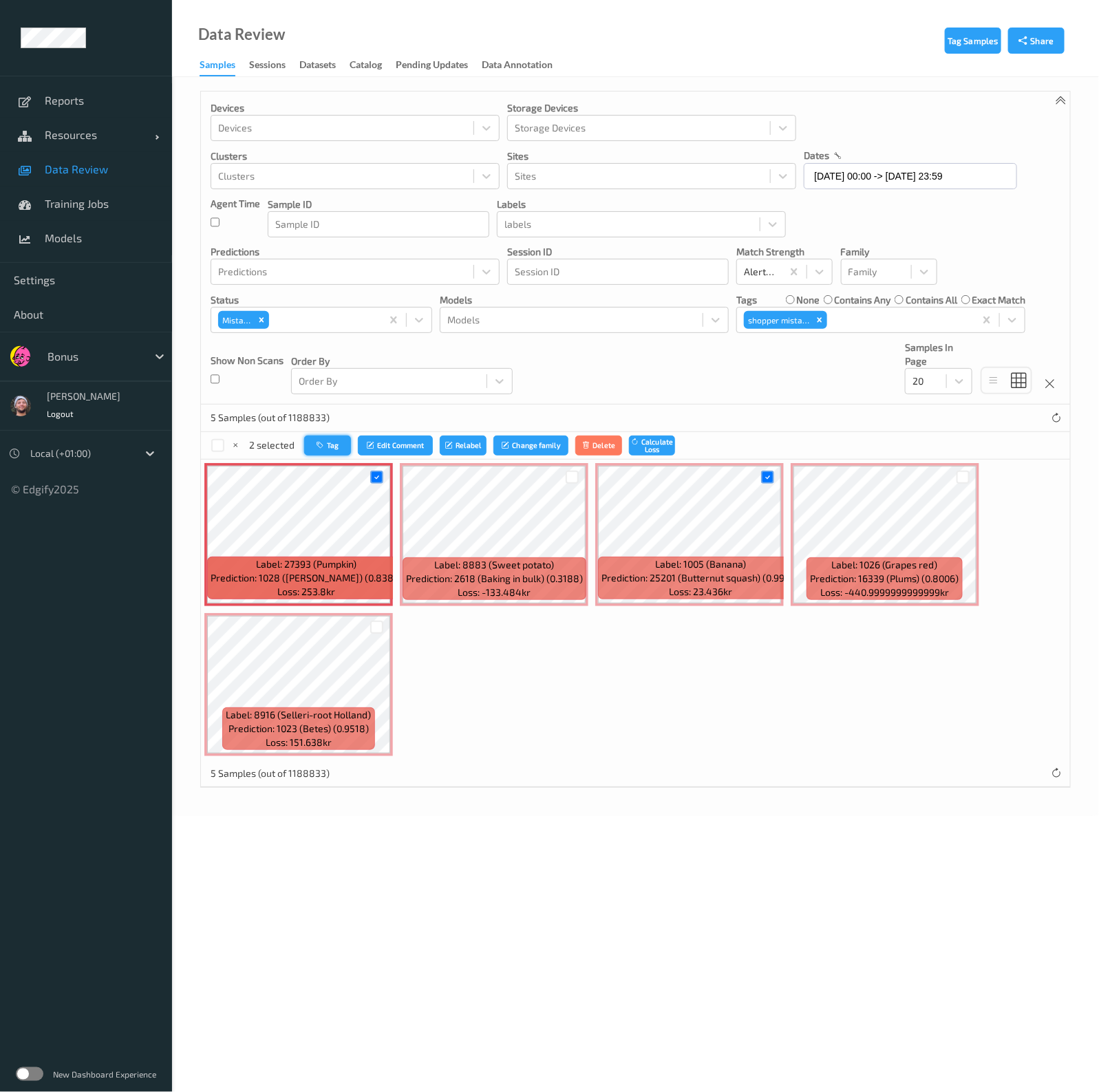
click at [326, 450] on button "Tag" at bounding box center [328, 445] width 47 height 20
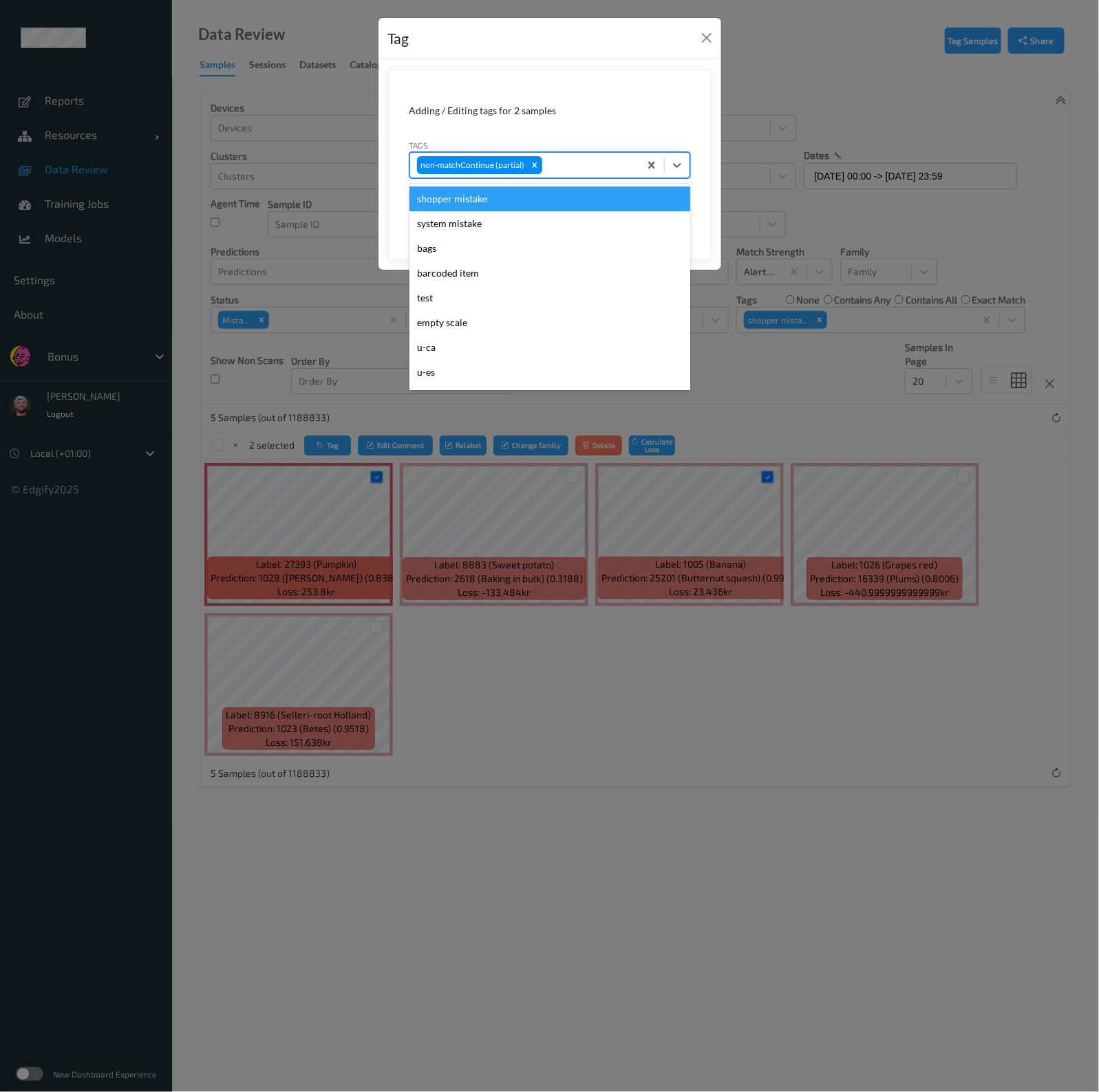
click at [581, 166] on div at bounding box center [589, 165] width 87 height 17
type input "ig"
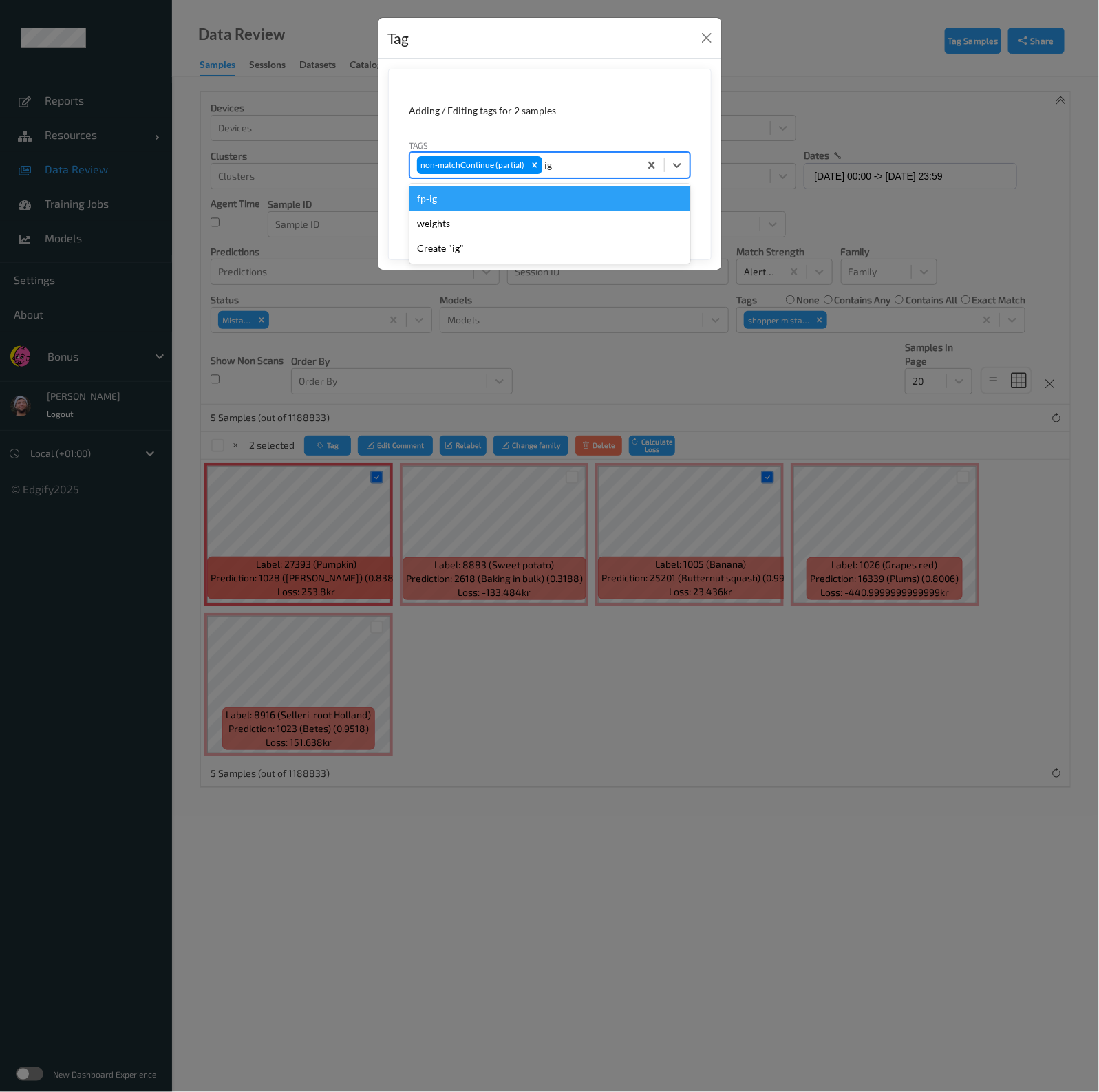
click at [542, 204] on div "fp-ig" at bounding box center [550, 198] width 281 height 24
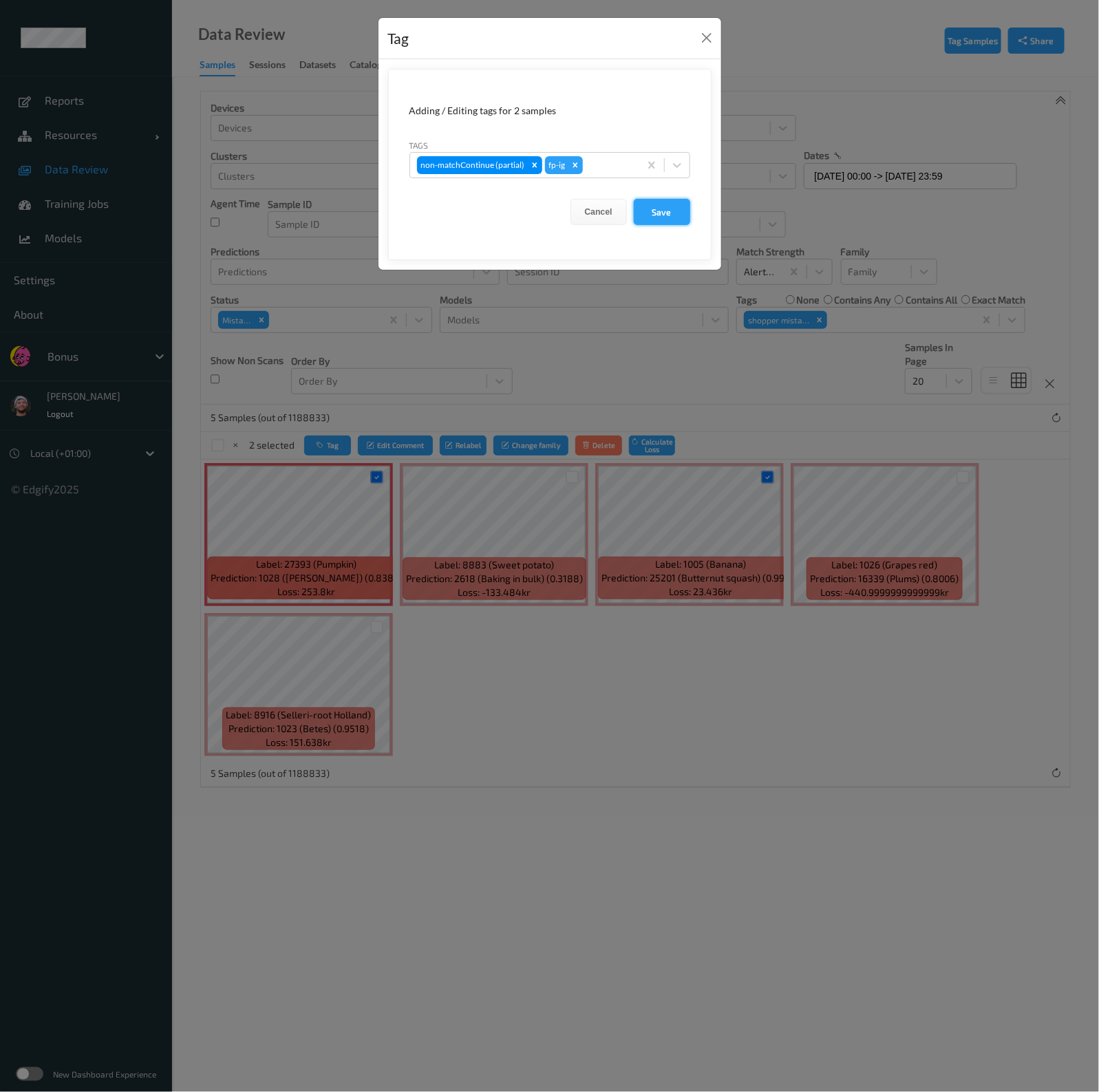
click at [674, 214] on button "Save" at bounding box center [661, 212] width 56 height 26
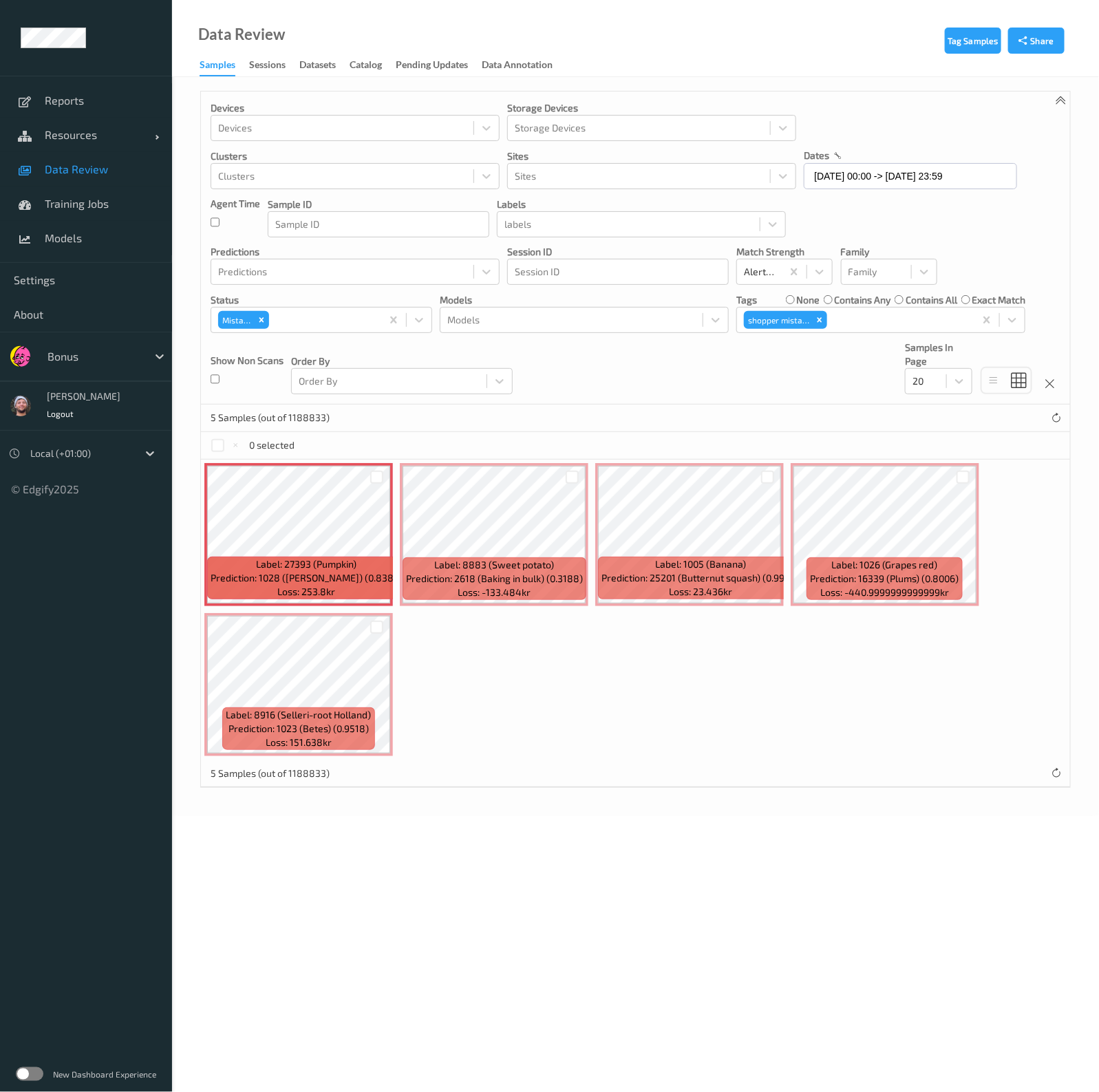
drag, startPoint x: 541, startPoint y: 857, endPoint x: 283, endPoint y: 559, distance: 394.2
click at [541, 858] on body "Reports Resources Devices Clusters Sites Data Review Training Jobs Models Setti…" at bounding box center [550, 546] width 1099 height 1092
click at [378, 621] on div at bounding box center [377, 627] width 13 height 13
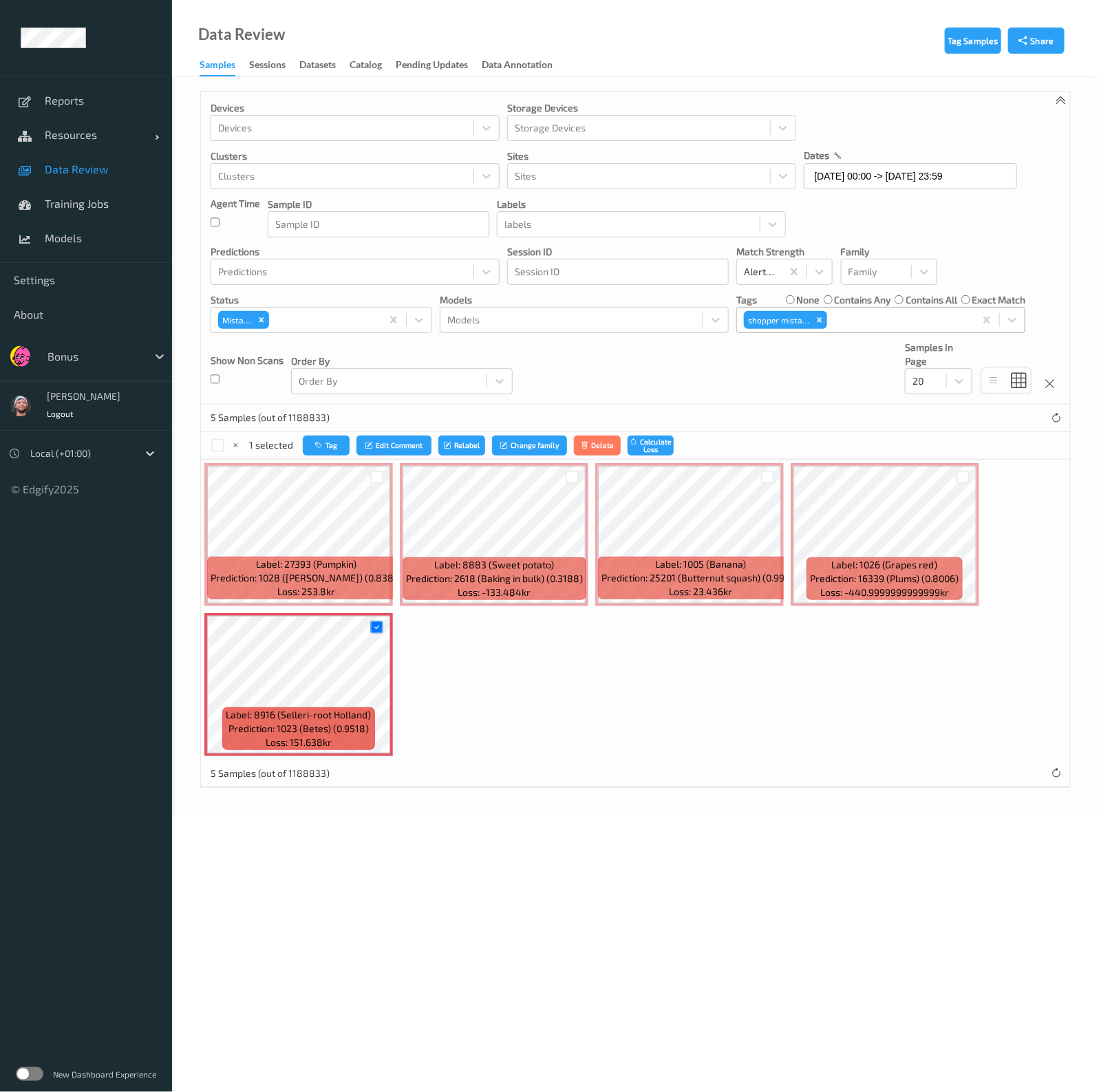
click at [857, 323] on div at bounding box center [899, 320] width 138 height 17
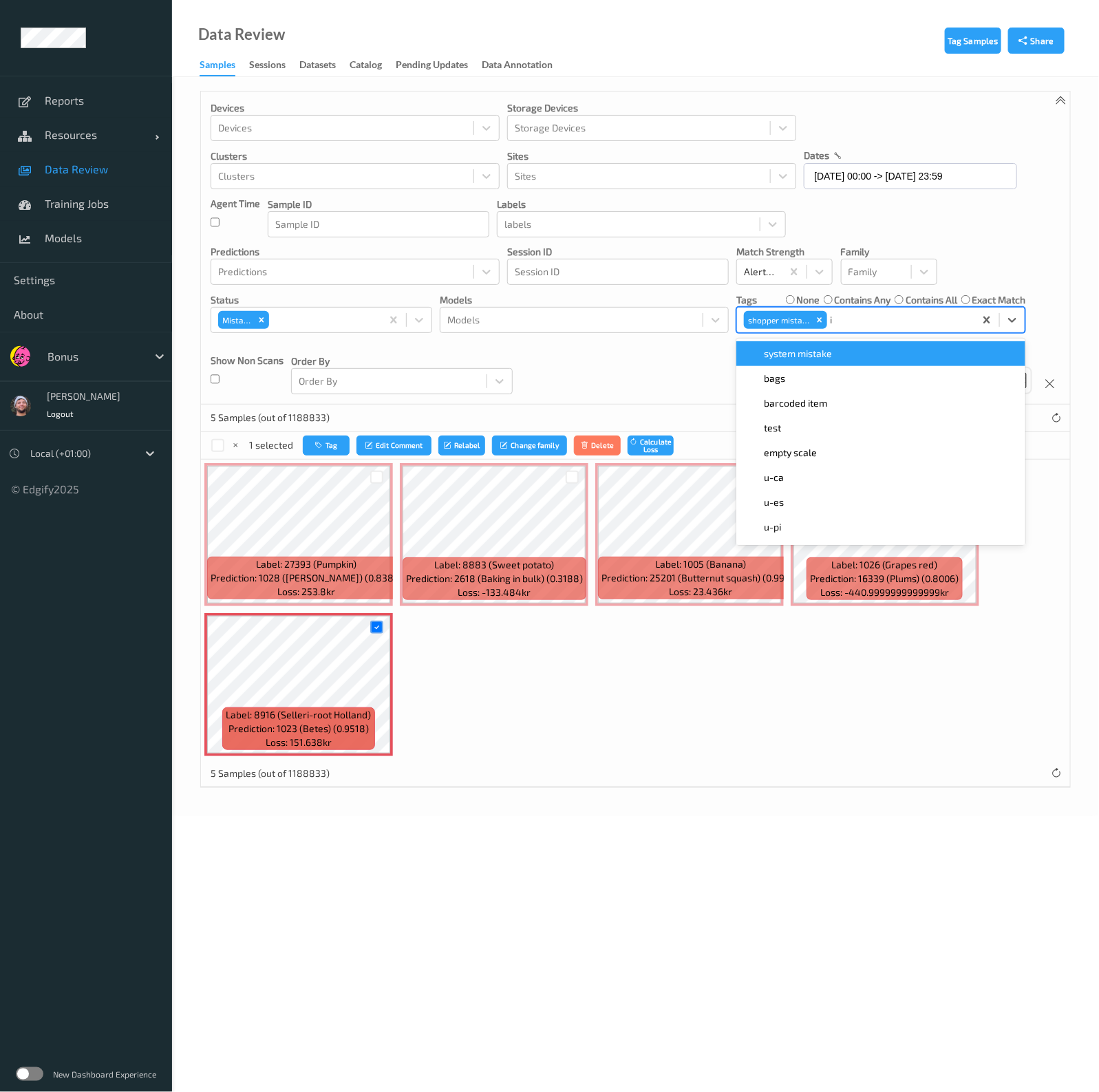
type input "ig"
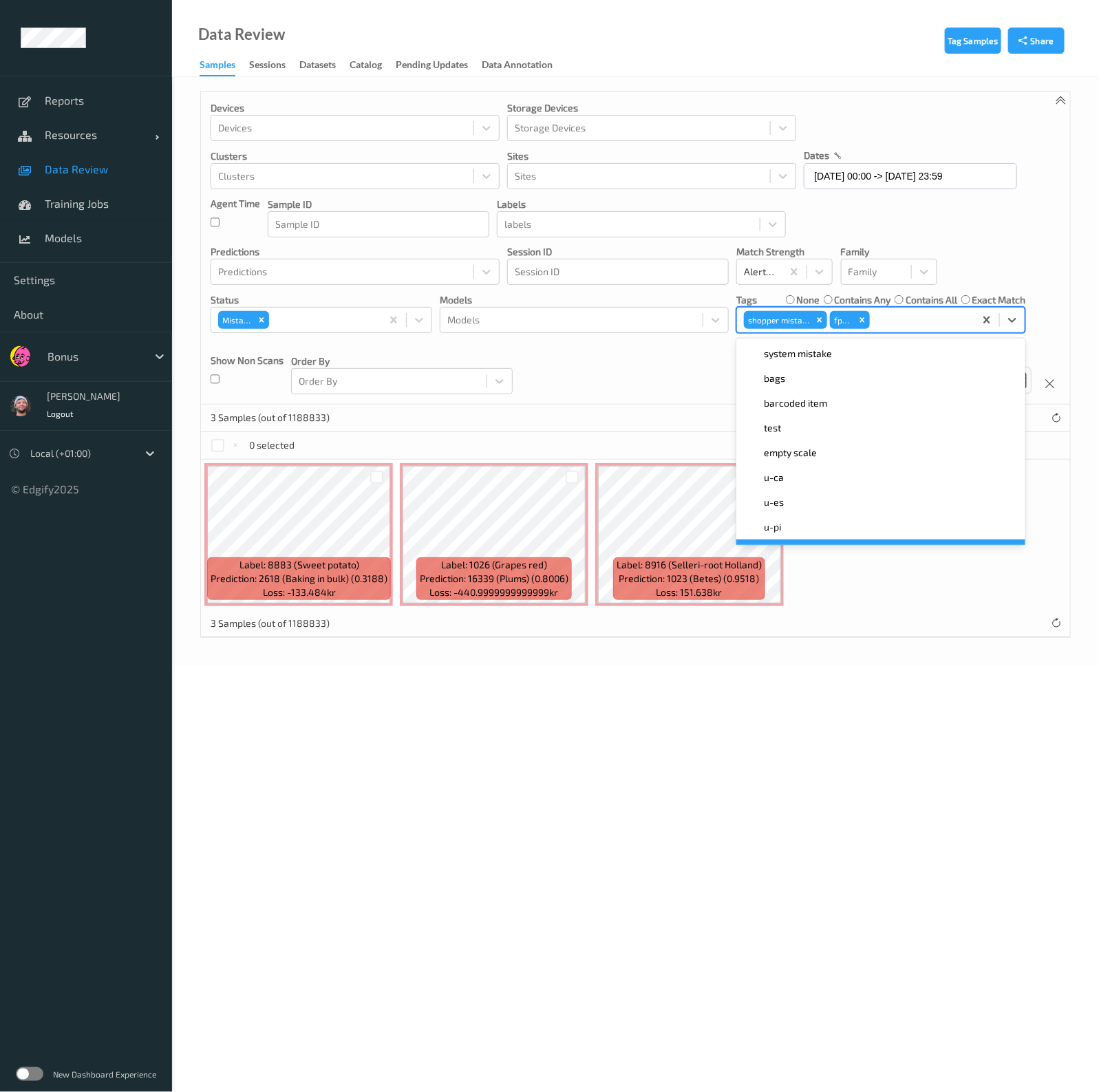
click at [872, 655] on div "Tag Samples Share Devices Devices Storage Devices Storage Devices Clusters Clus…" at bounding box center [635, 371] width 927 height 589
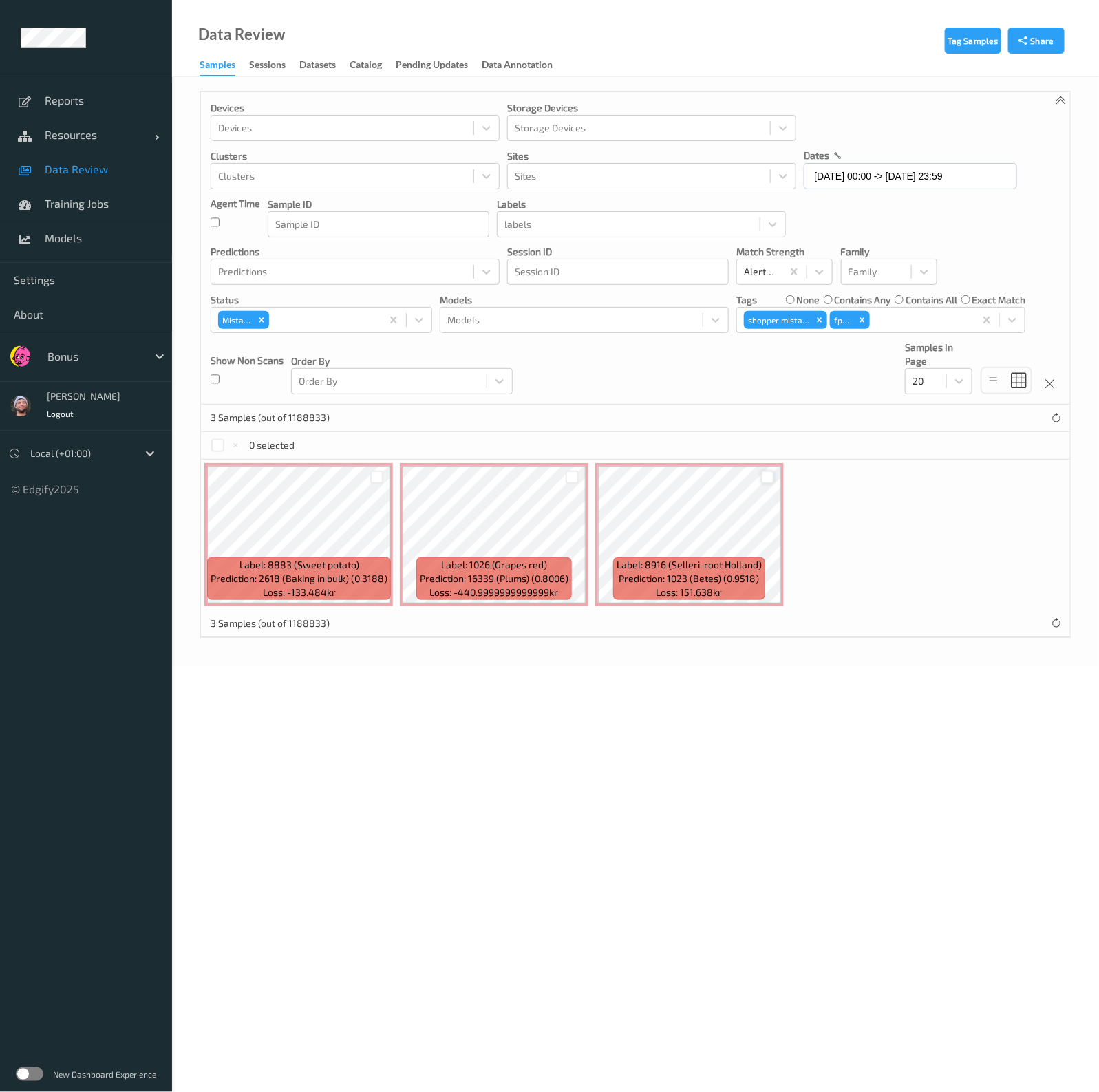
click at [765, 476] on div at bounding box center [768, 477] width 13 height 13
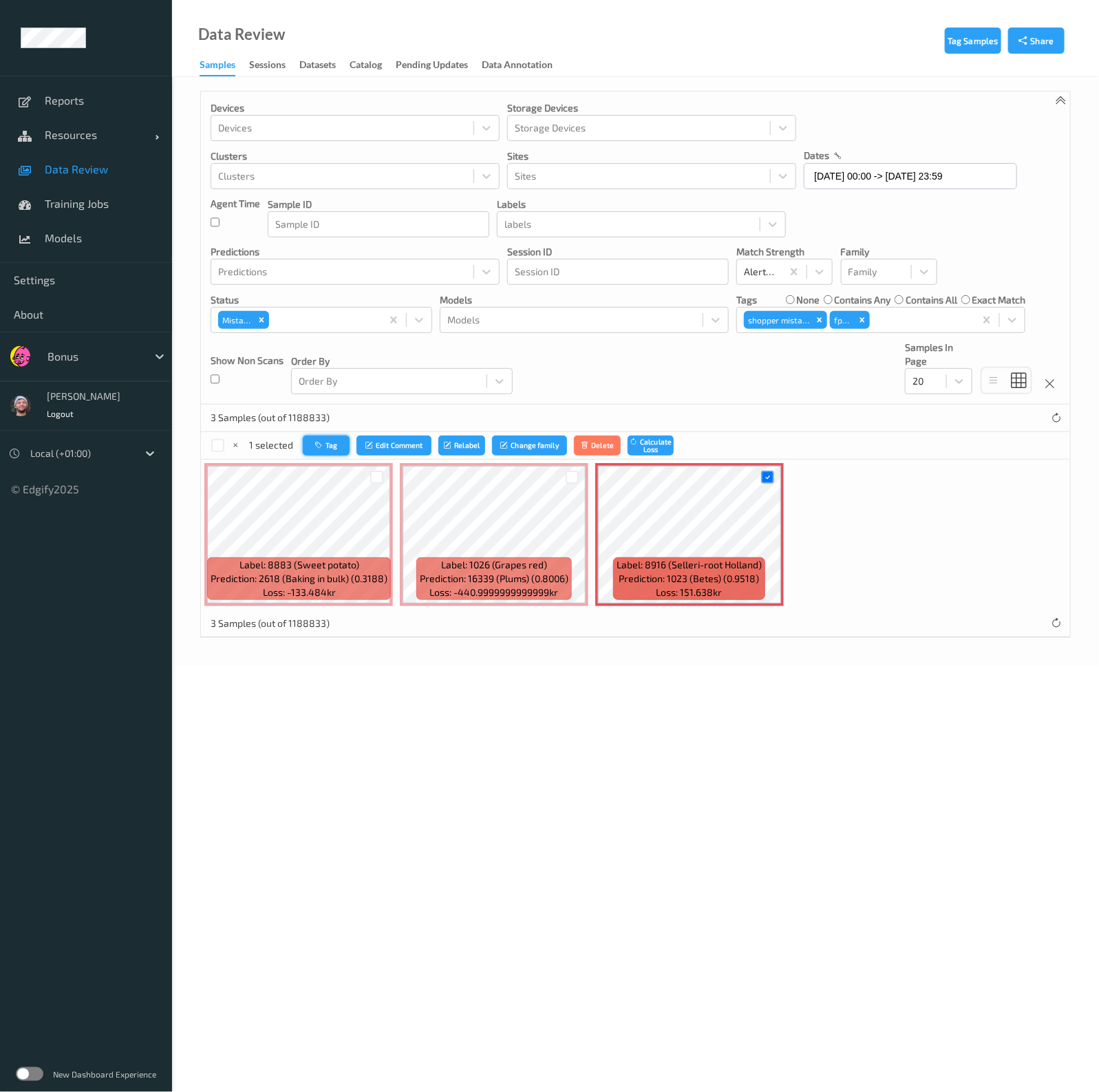
click at [318, 441] on icon "button" at bounding box center [320, 445] width 10 height 8
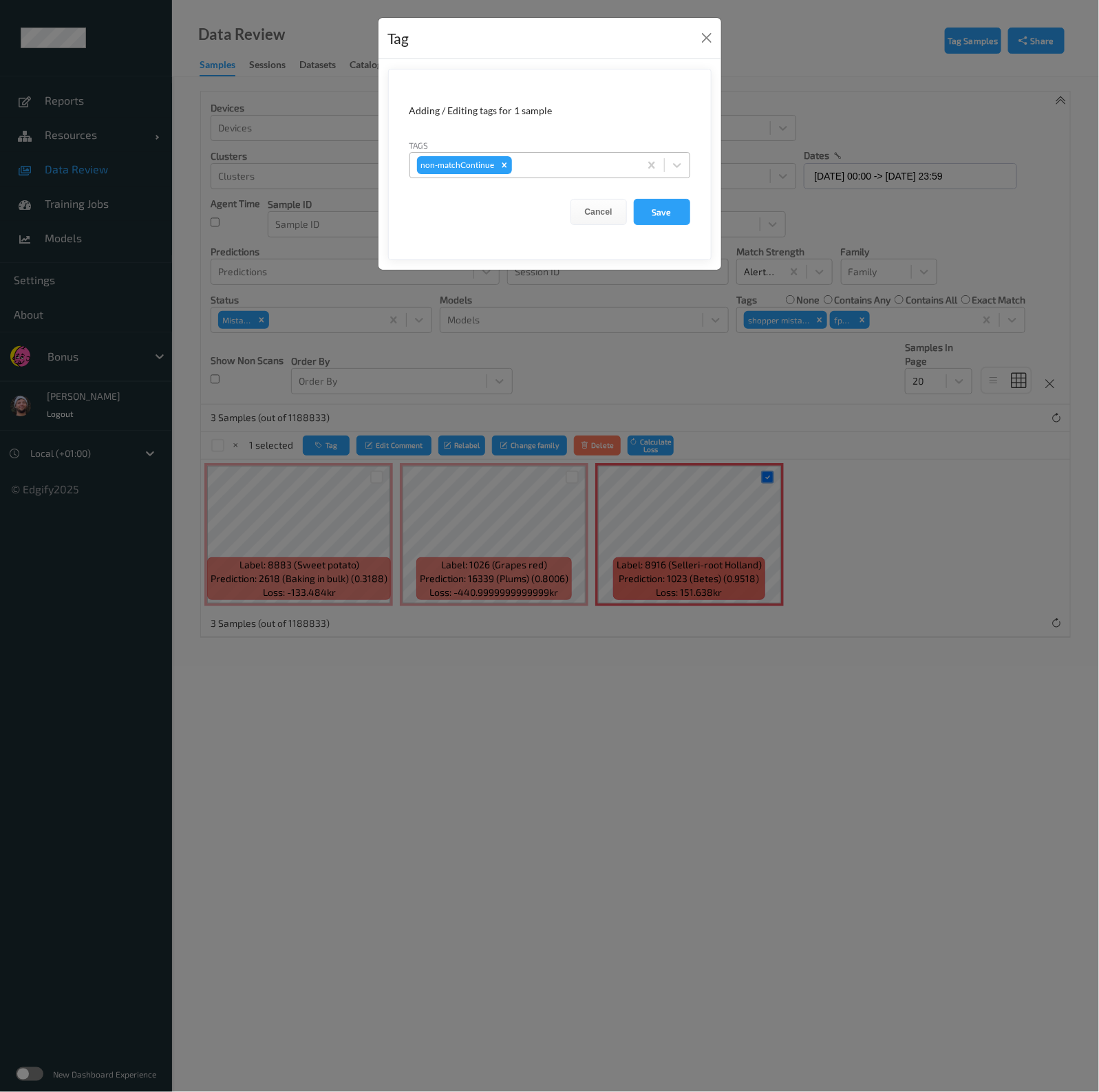
click at [583, 169] on div at bounding box center [574, 165] width 118 height 17
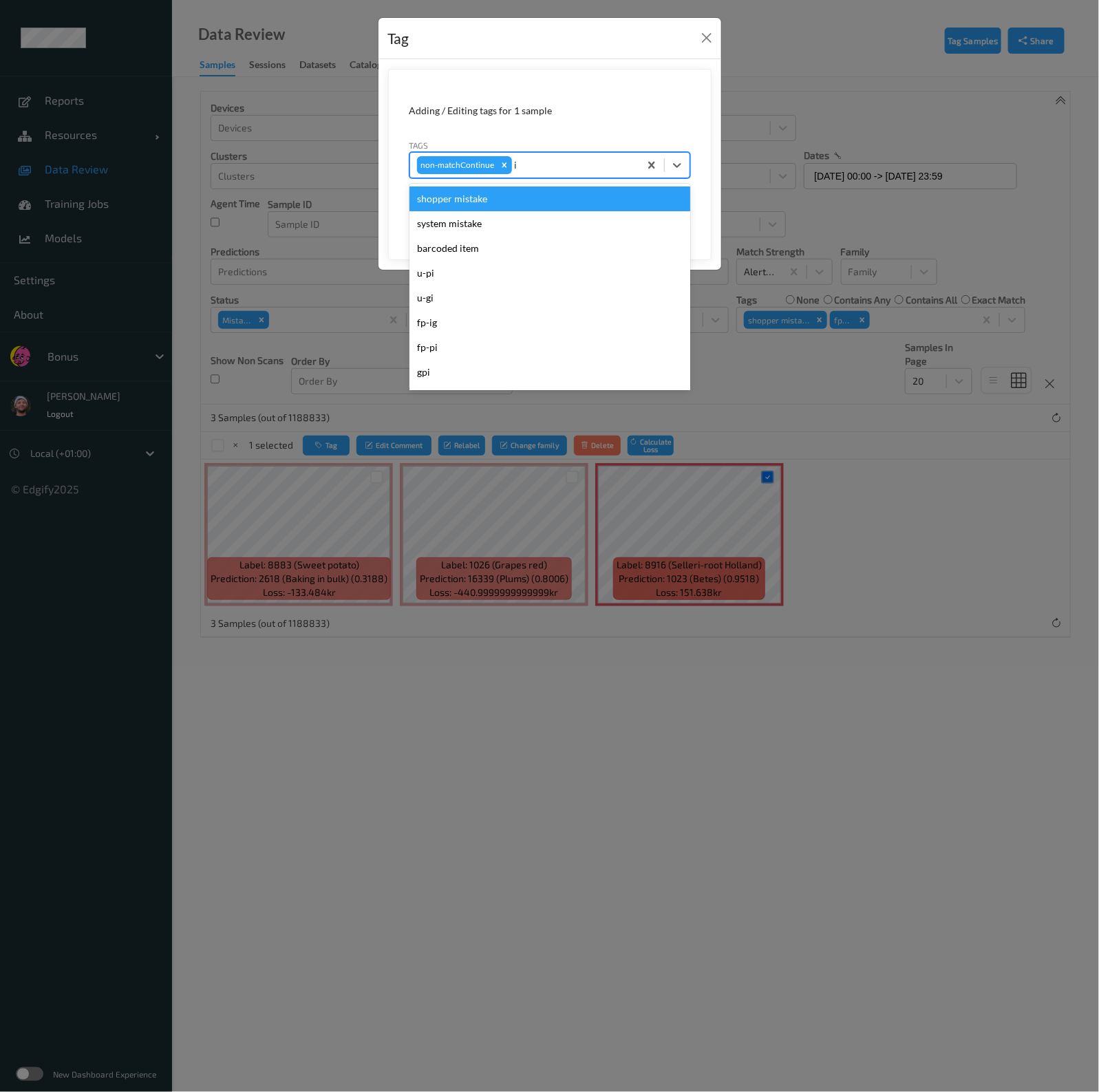
type input "ig"
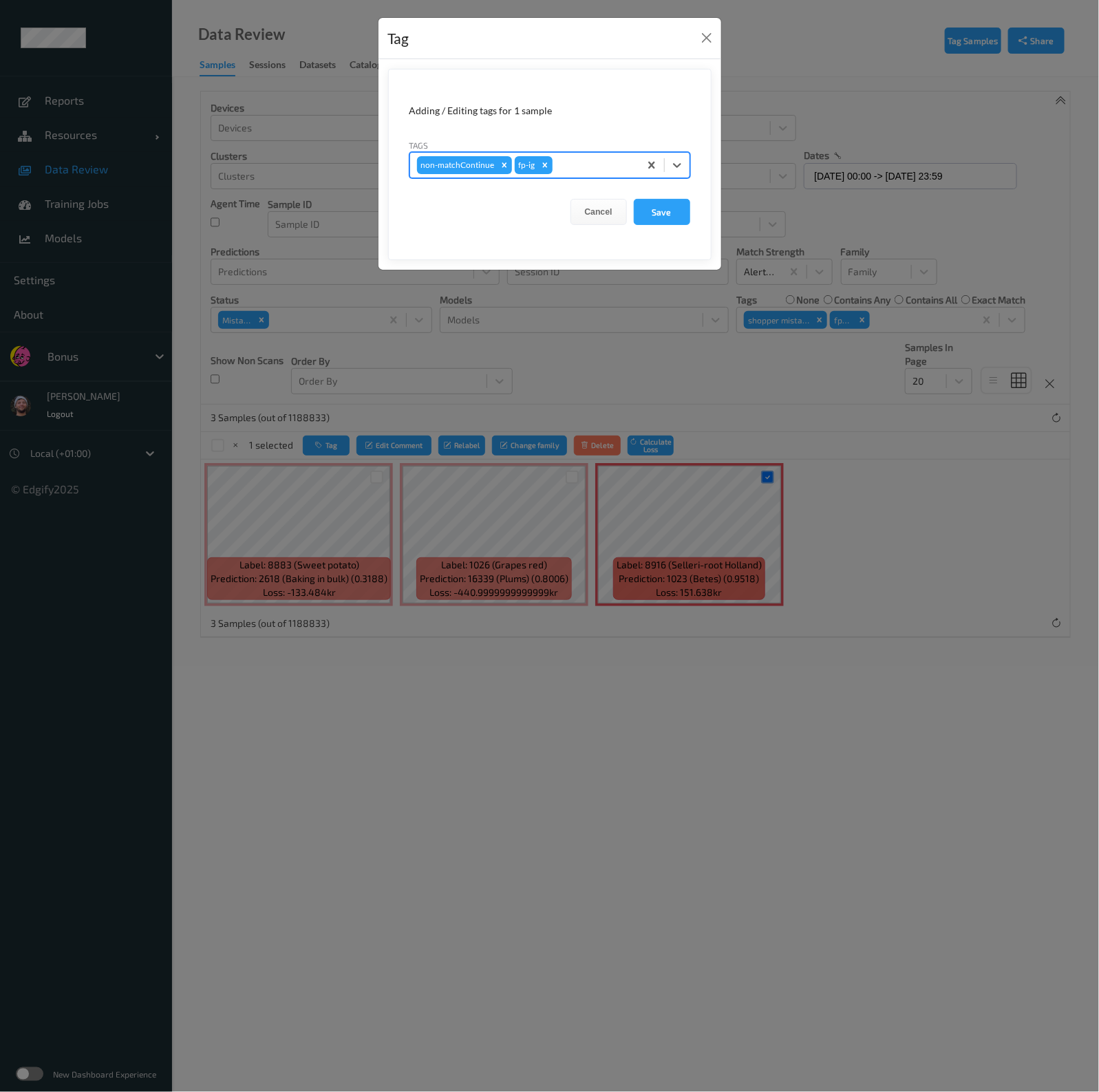
click at [634, 199] on button "Save" at bounding box center [661, 212] width 56 height 26
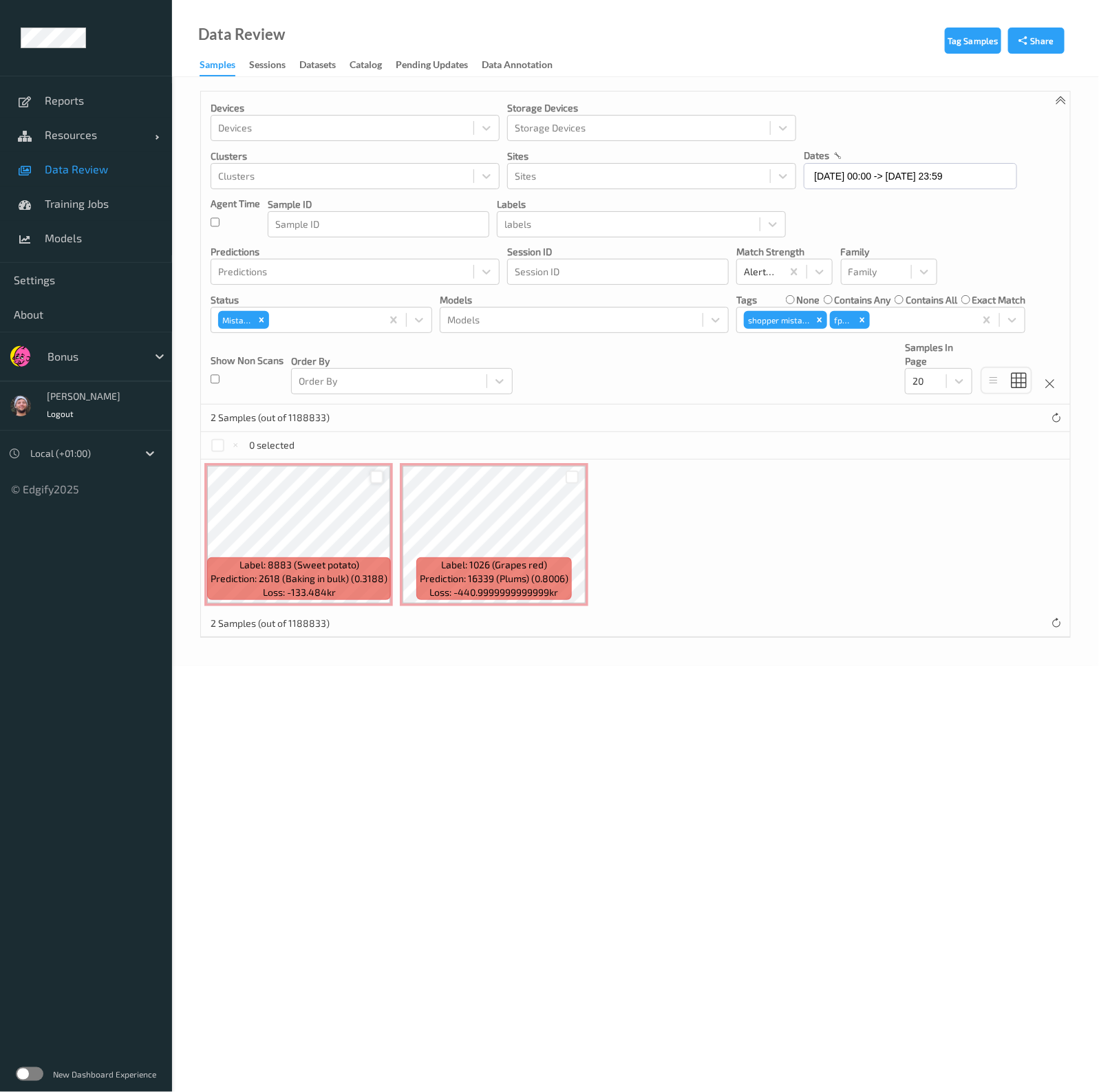
click at [381, 471] on div at bounding box center [377, 477] width 13 height 13
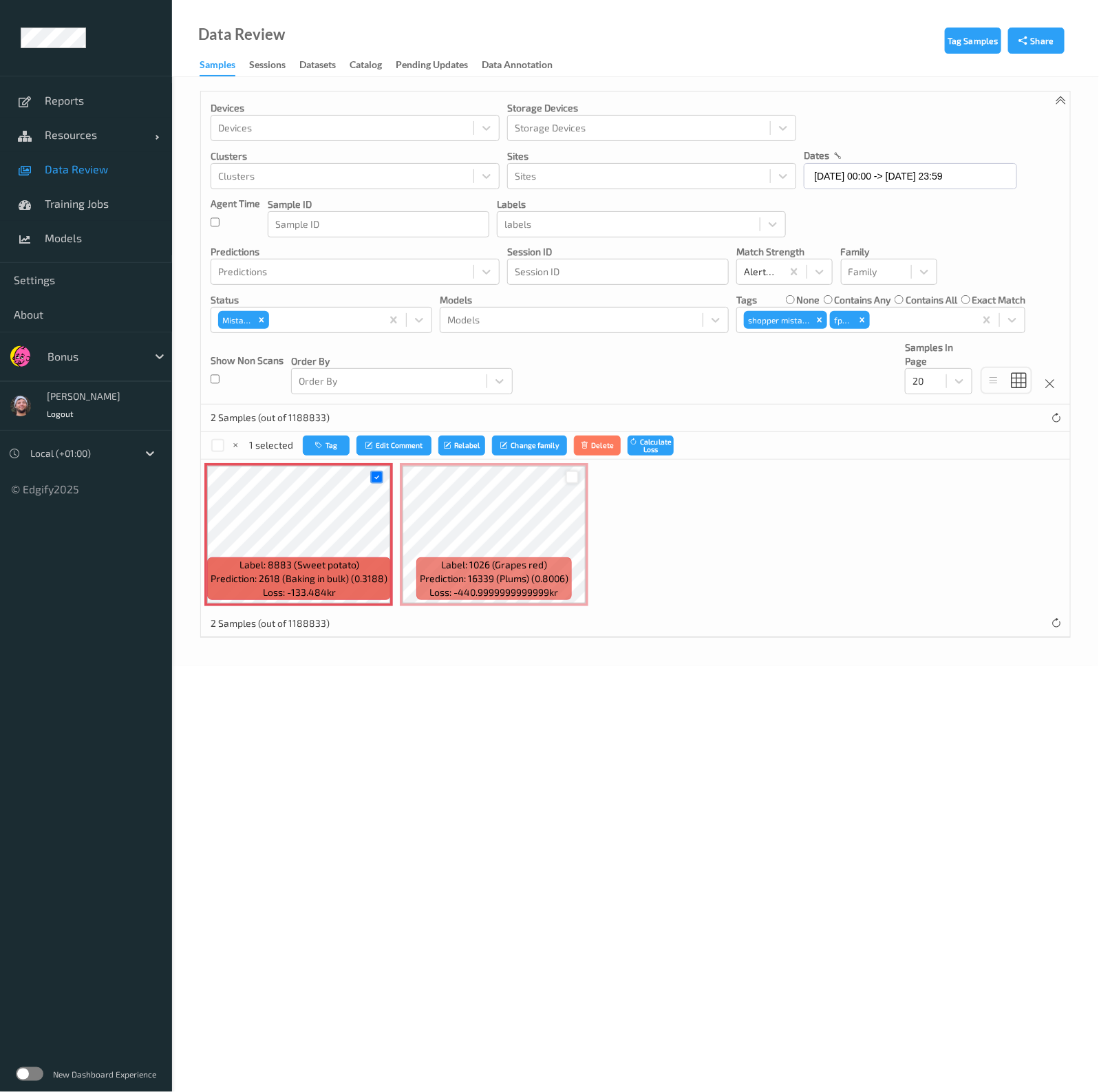
click at [569, 478] on div at bounding box center [572, 477] width 13 height 13
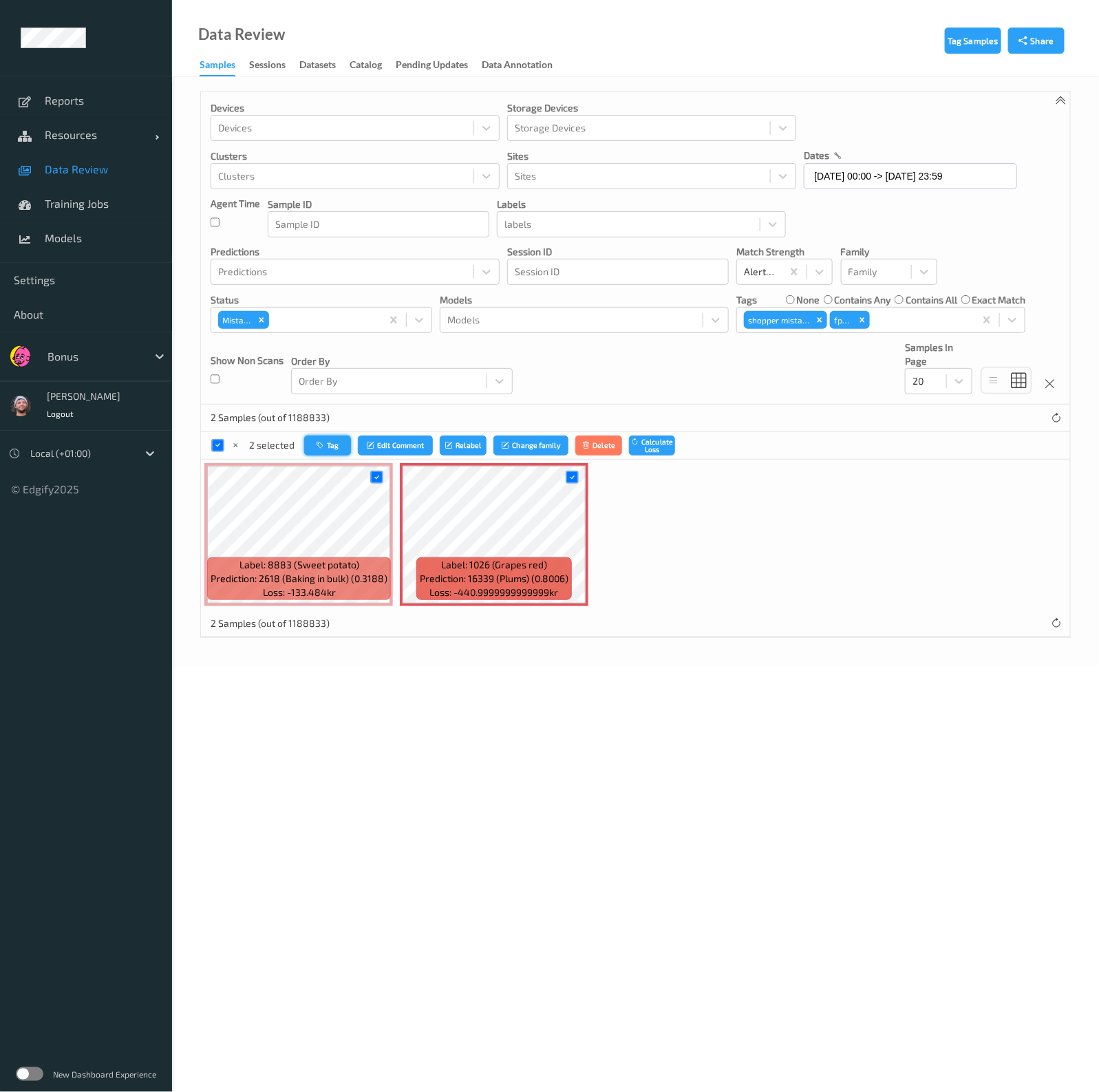
click at [328, 445] on button "Tag" at bounding box center [328, 445] width 47 height 20
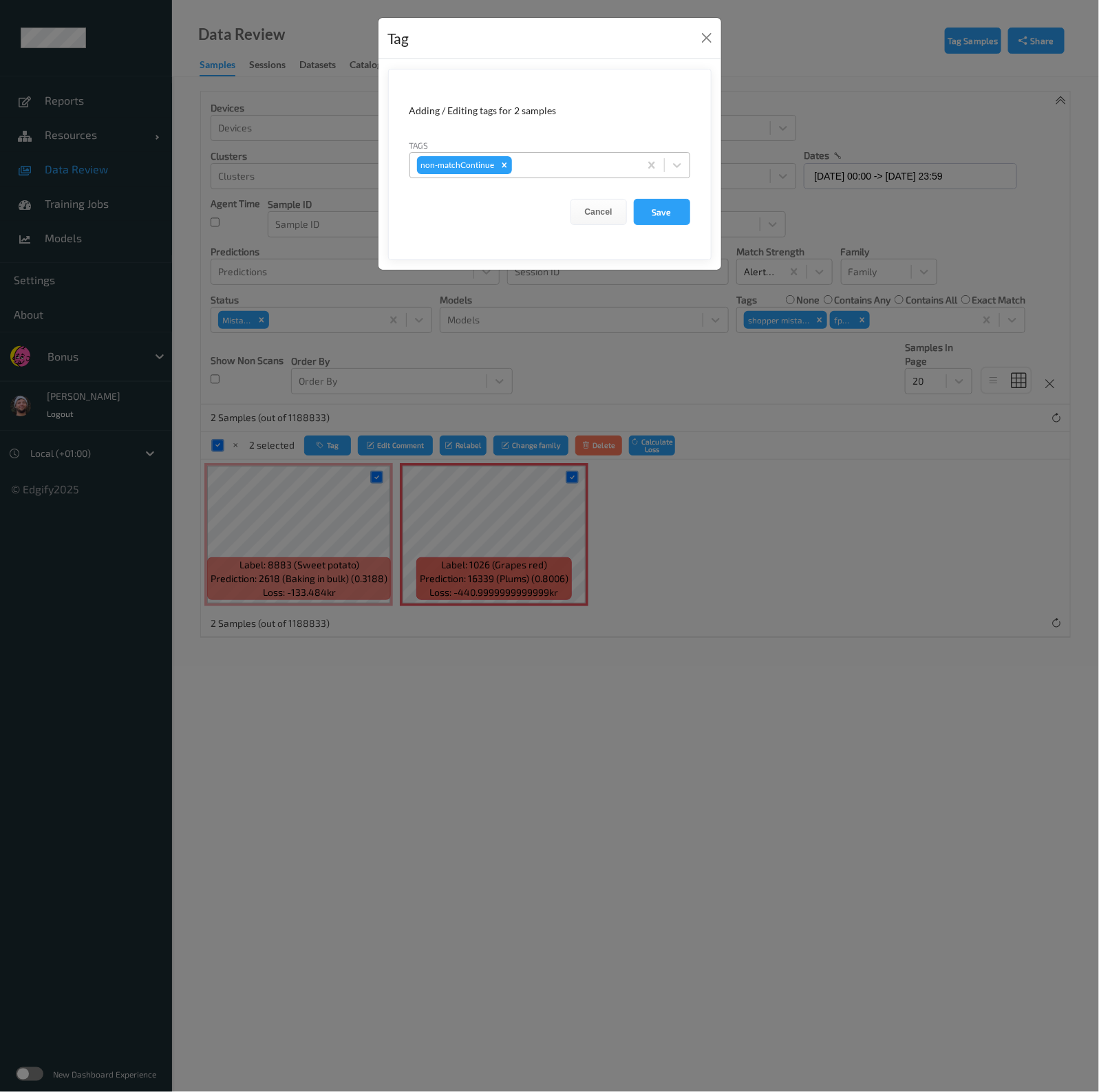
click at [573, 165] on div at bounding box center [574, 165] width 118 height 17
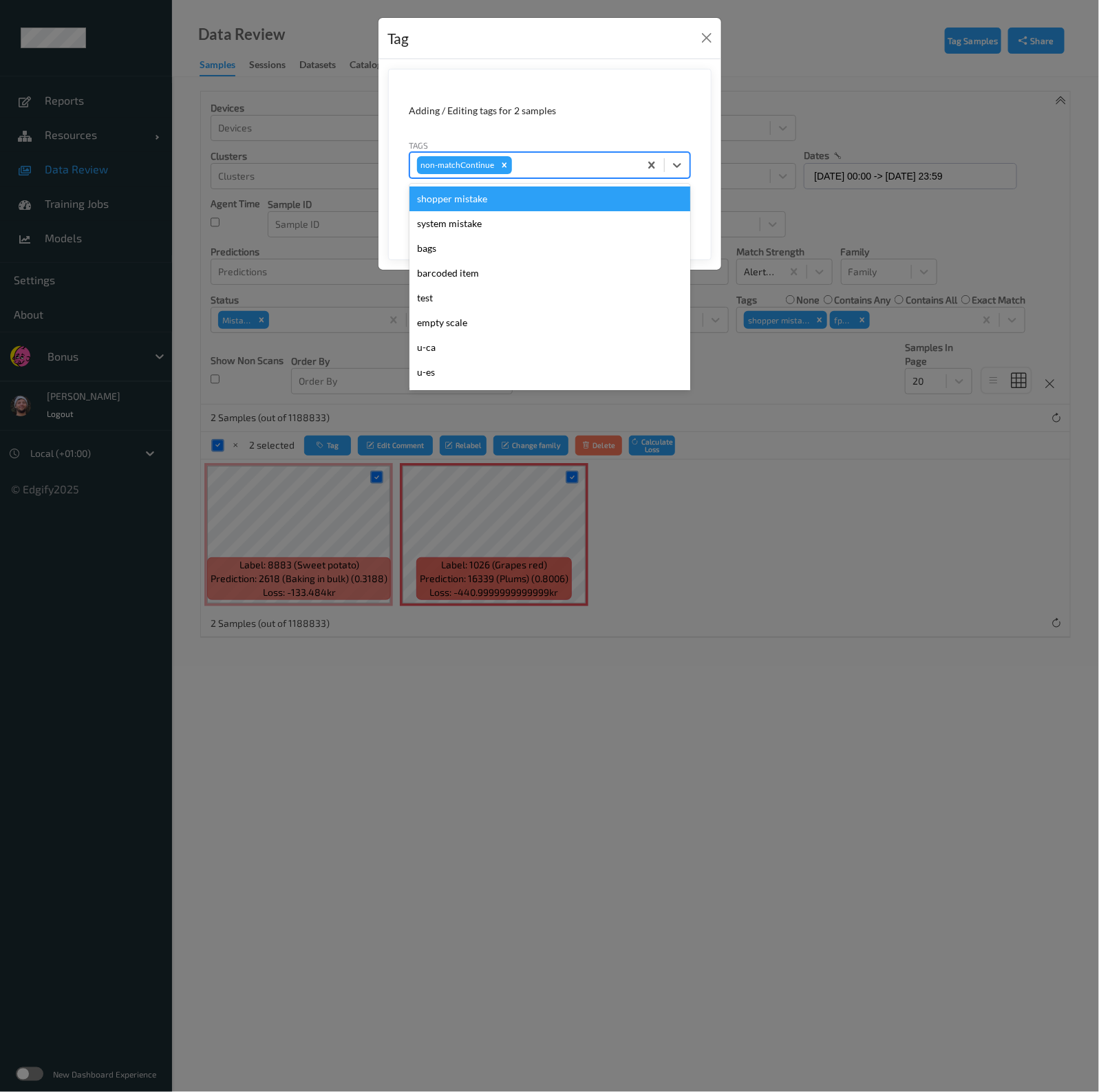
type input "o"
type input "pi"
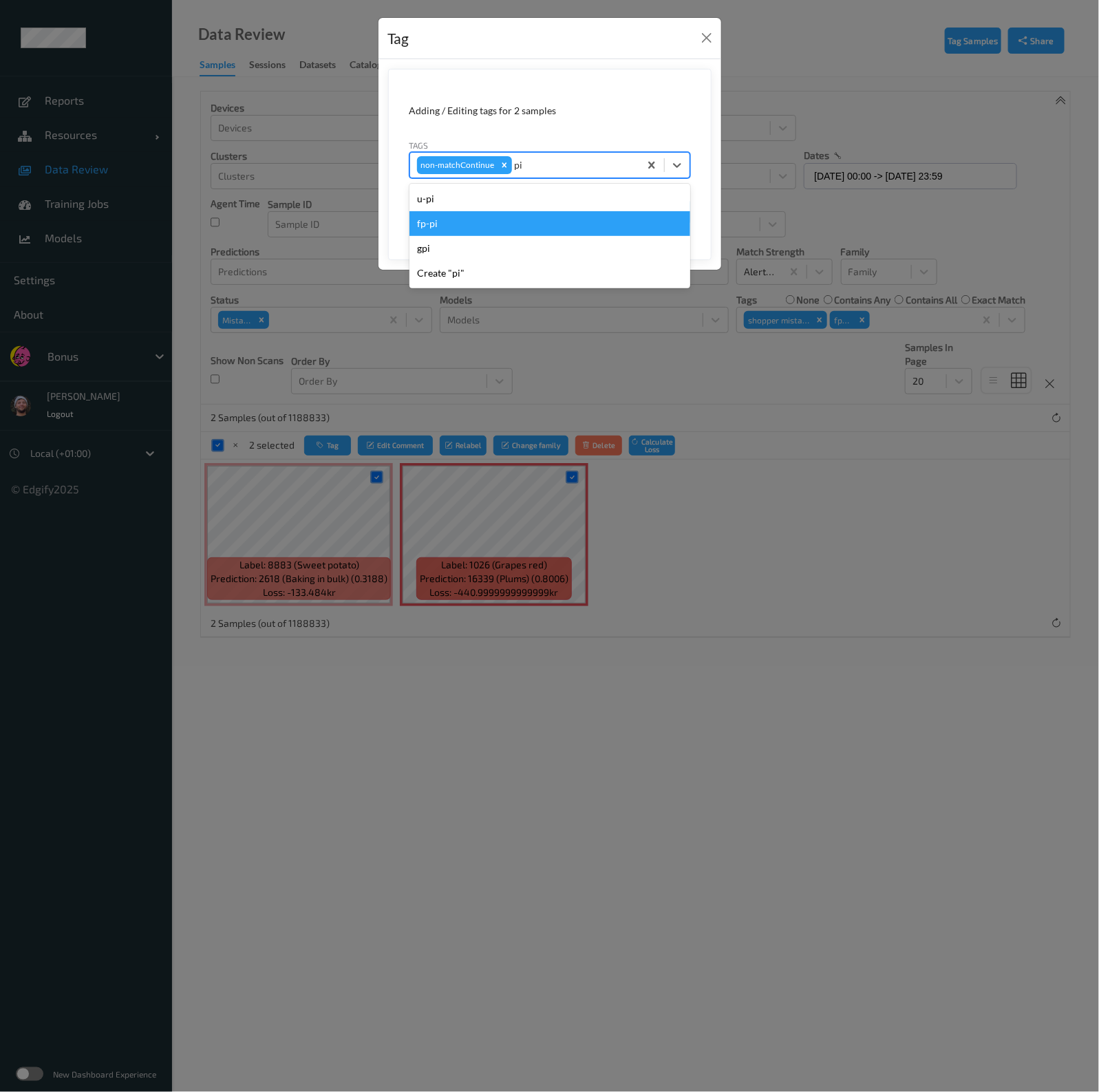
click at [528, 230] on div "fp-pi" at bounding box center [550, 223] width 281 height 24
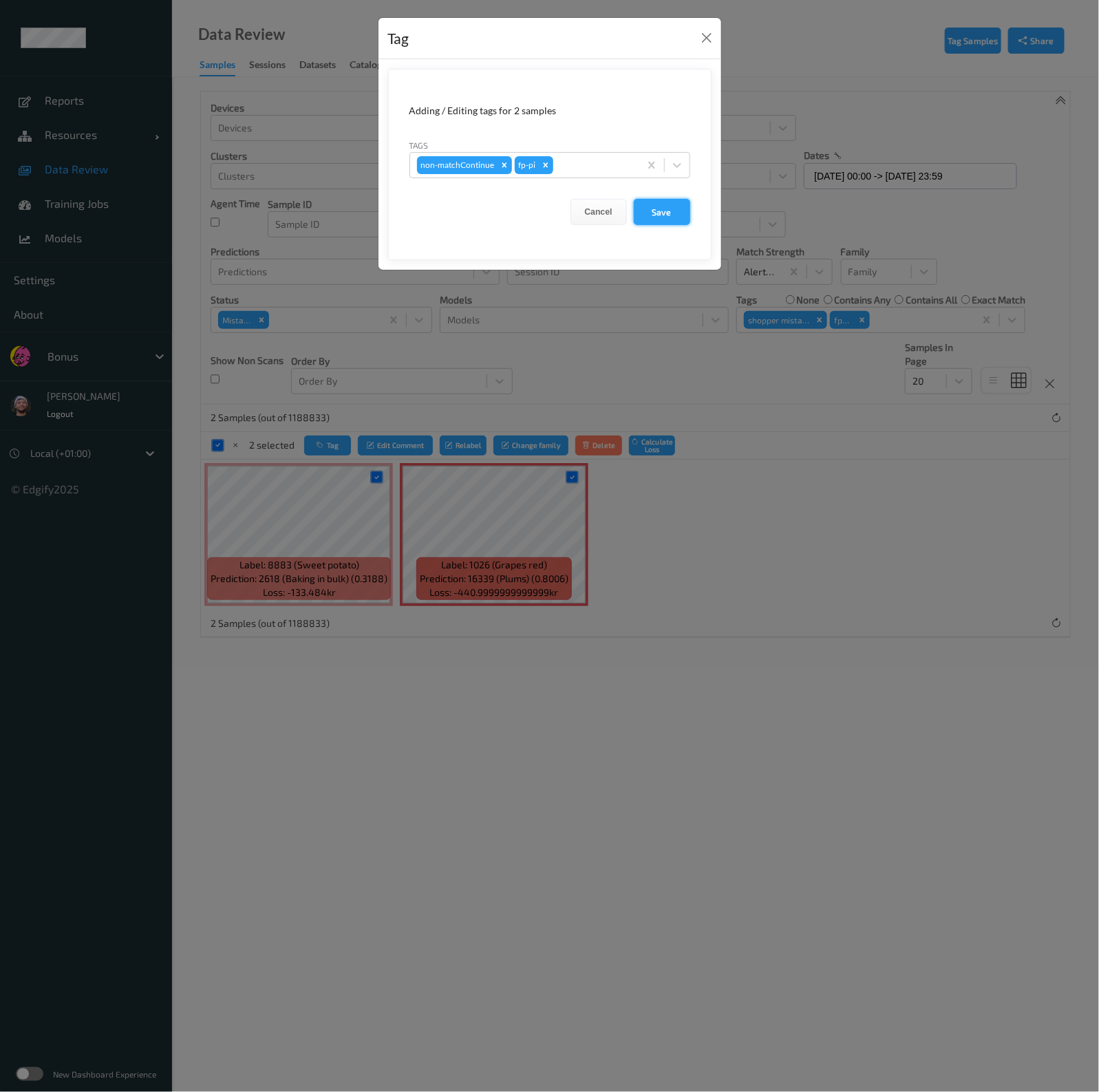
click at [678, 206] on button "Save" at bounding box center [661, 212] width 56 height 26
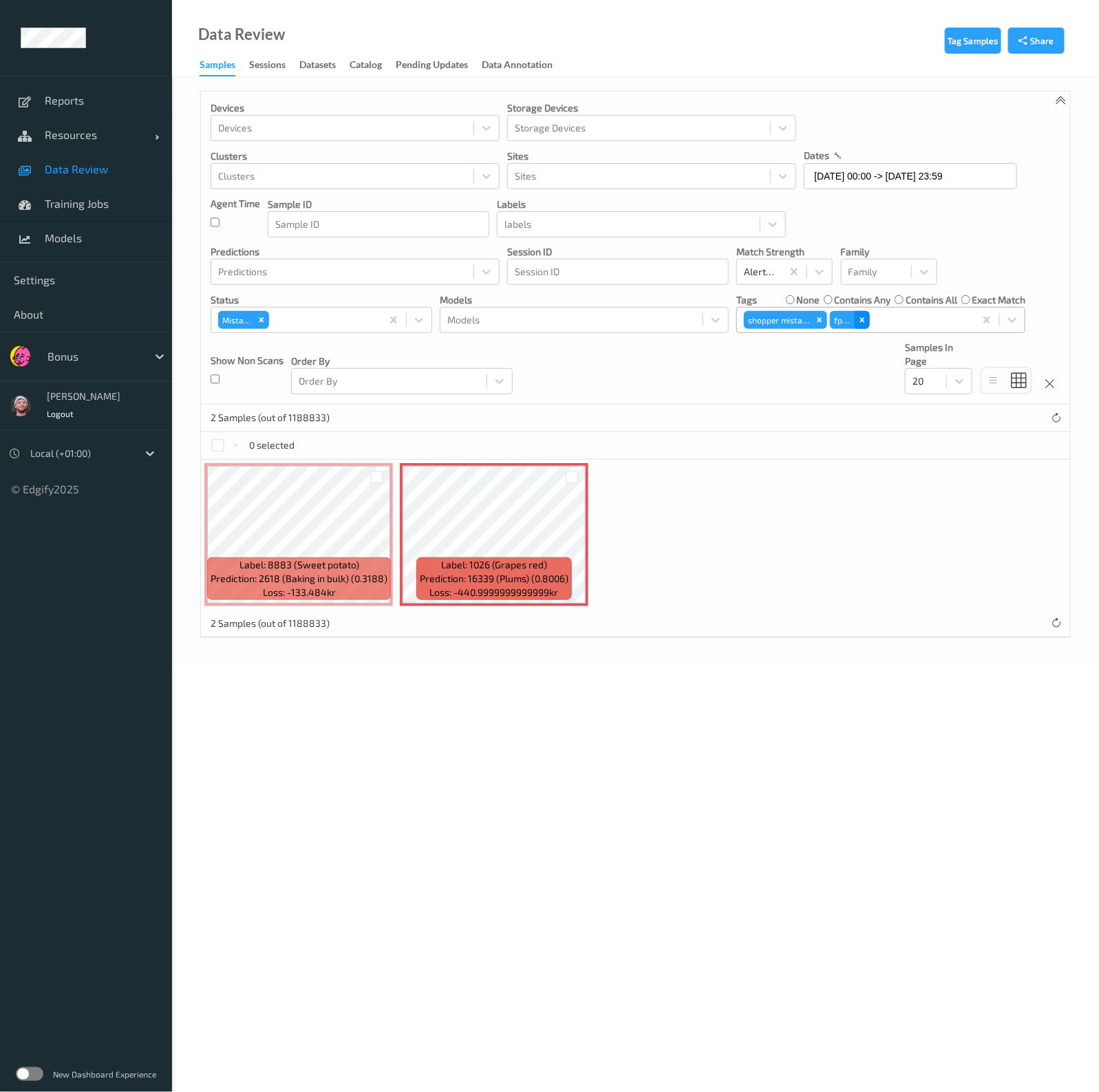
click at [860, 315] on icon "Remove fp-ig" at bounding box center [861, 319] width 9 height 9
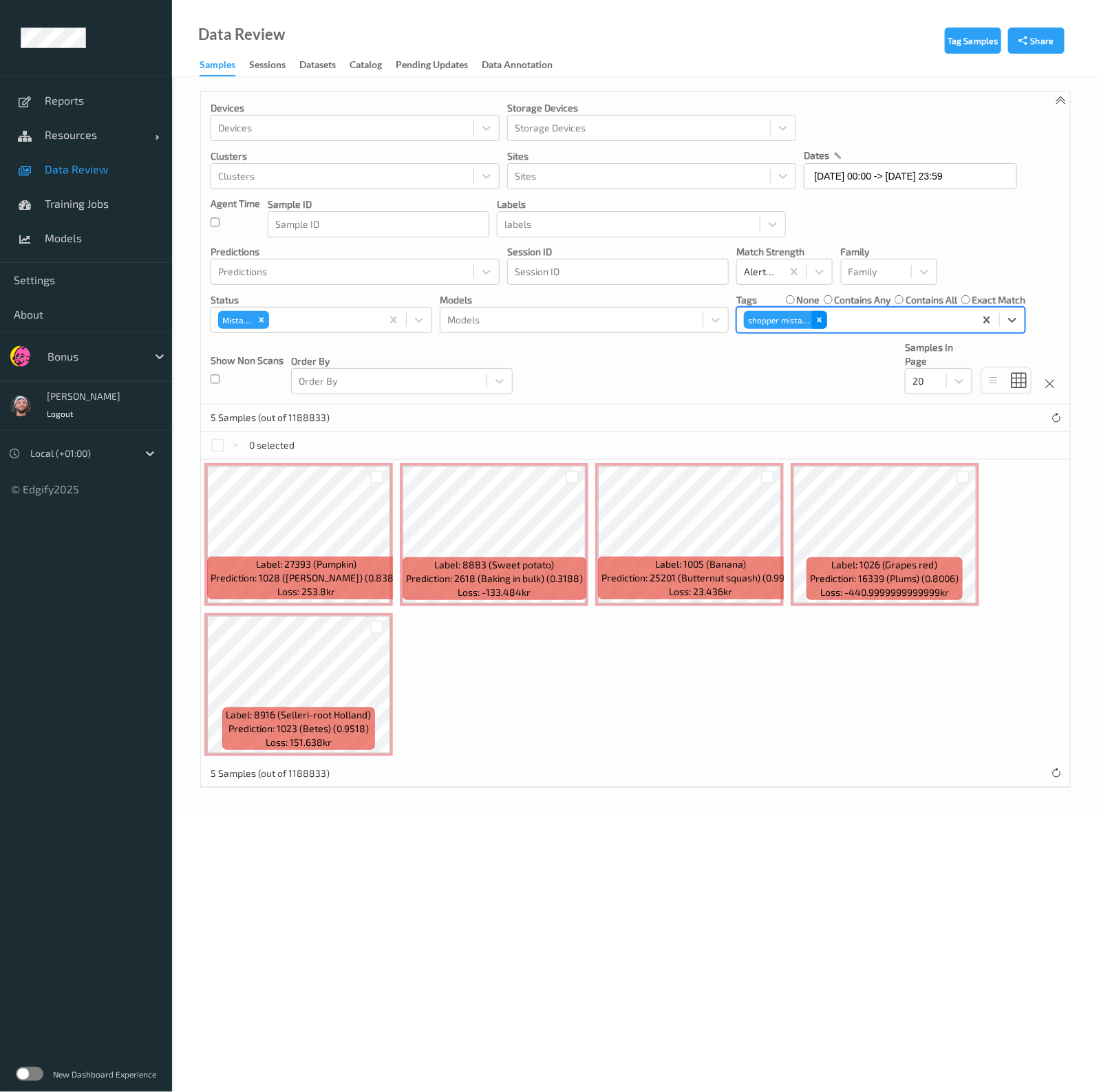
click at [816, 320] on icon "Remove shopper mistake" at bounding box center [819, 319] width 9 height 9
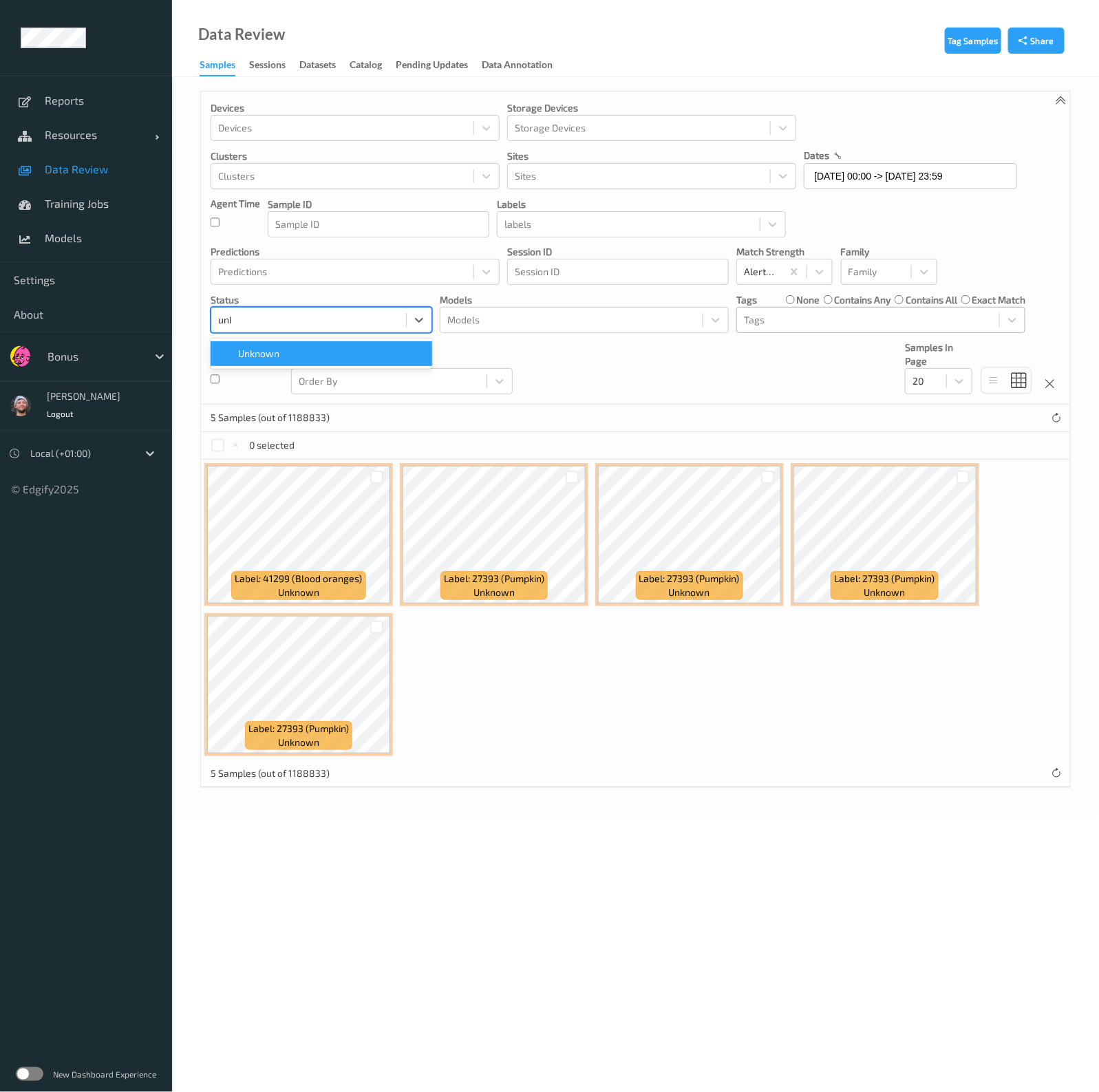
type input "unkn"
click at [599, 352] on div "Devices Devices Storage Devices Storage Devices Clusters Clusters Sites Sites d…" at bounding box center [635, 248] width 869 height 313
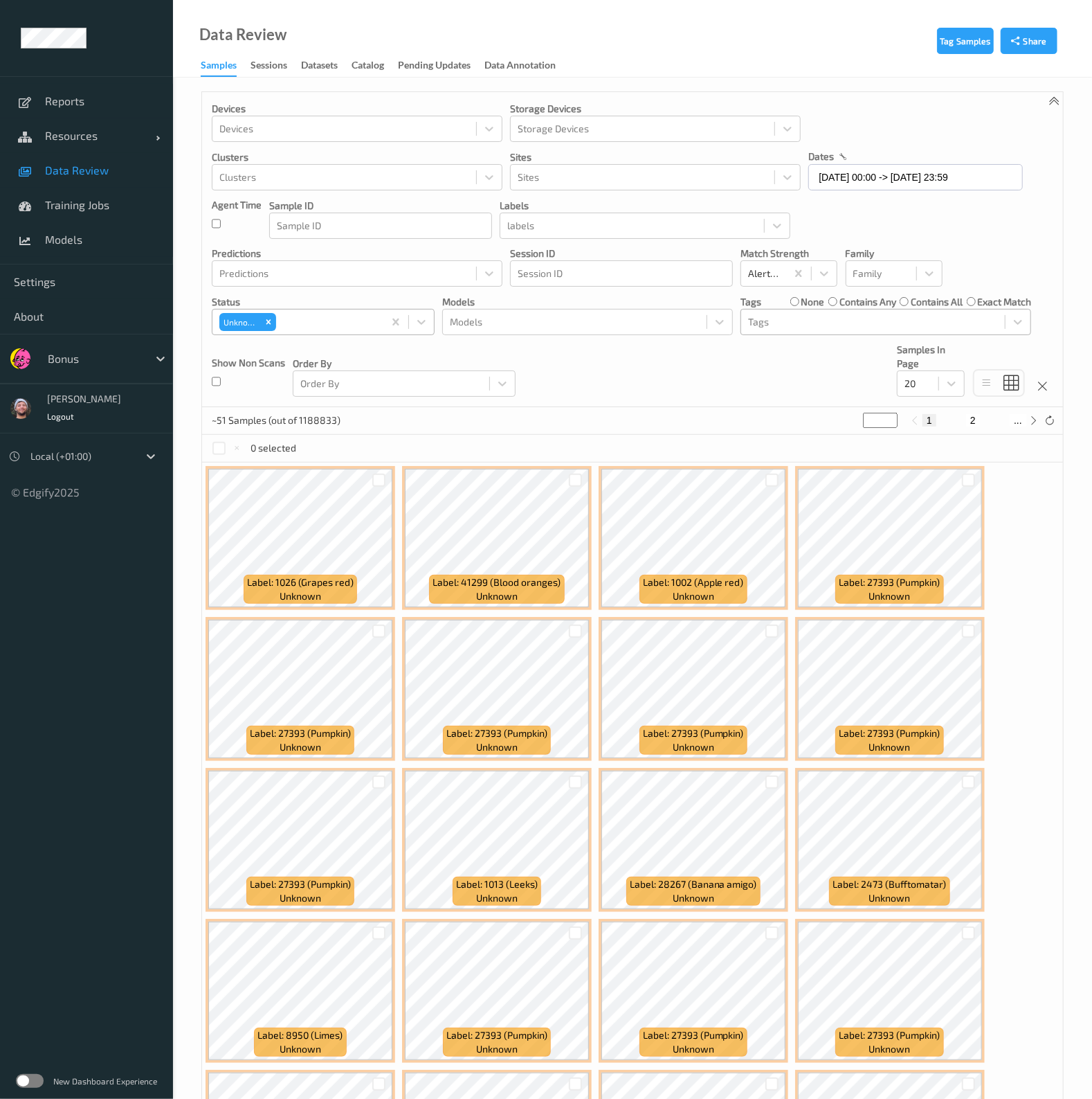
scroll to position [169, 0]
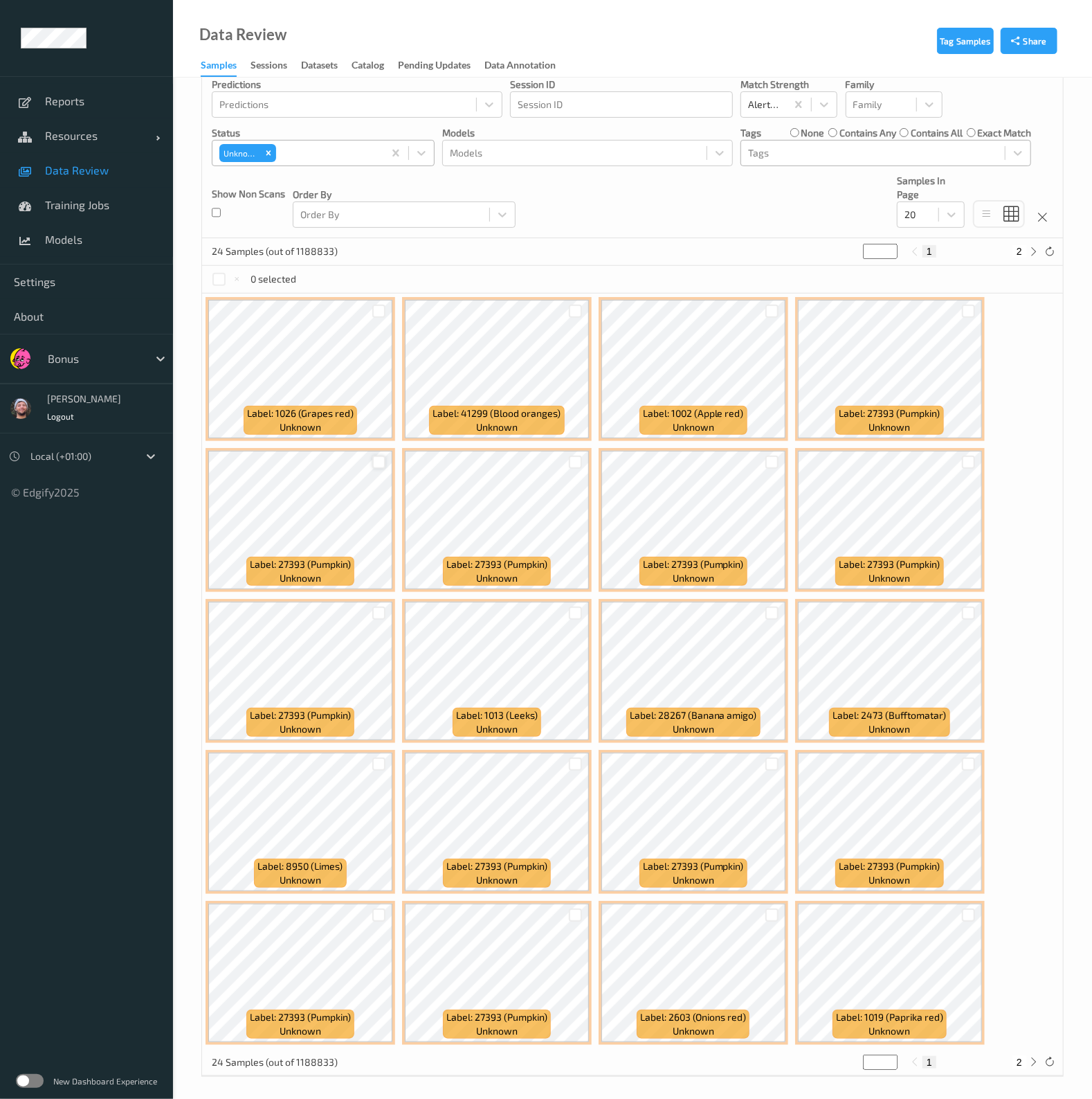
click at [378, 464] on div at bounding box center [379, 462] width 14 height 14
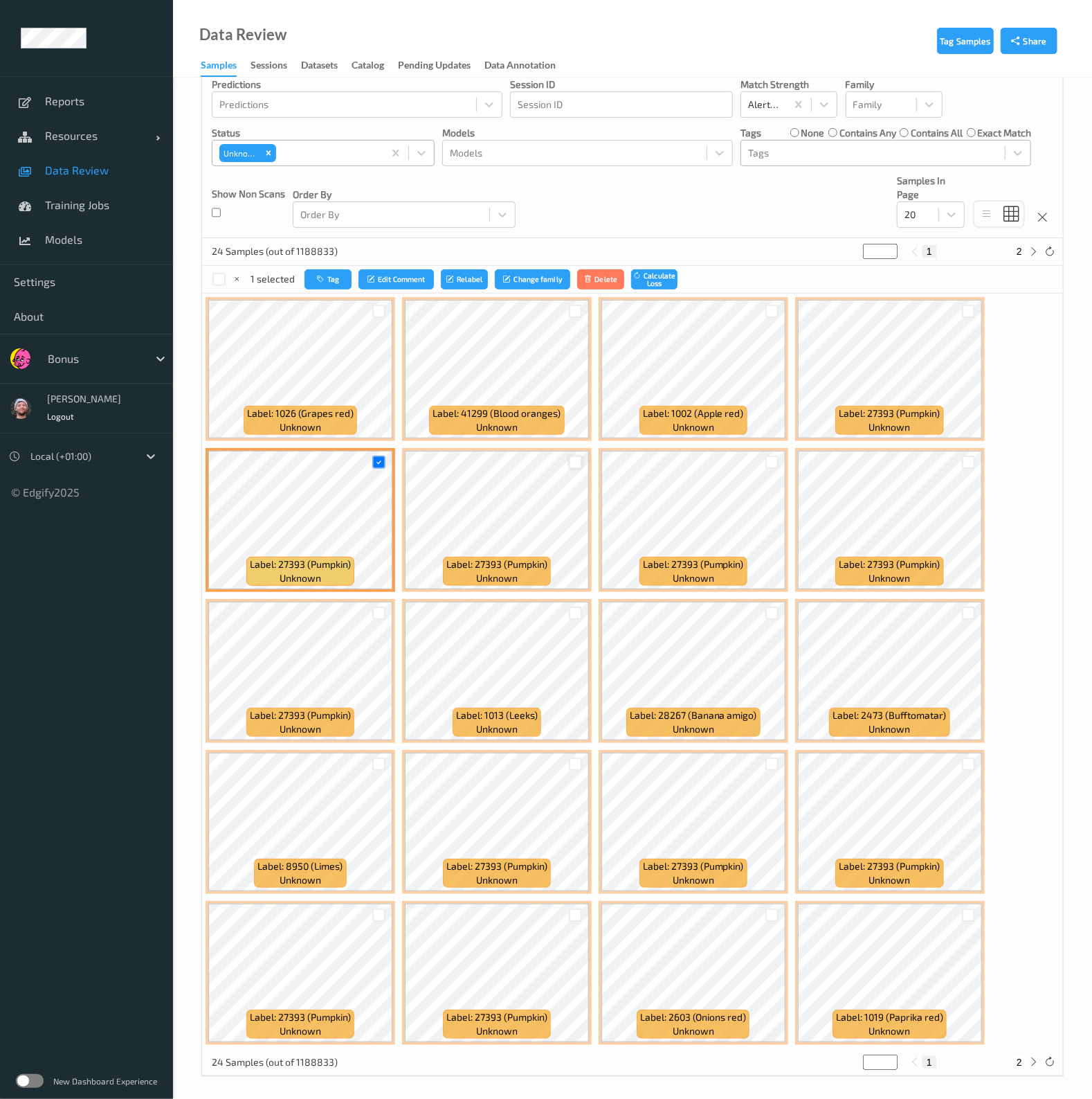
click at [575, 461] on div at bounding box center [576, 462] width 14 height 14
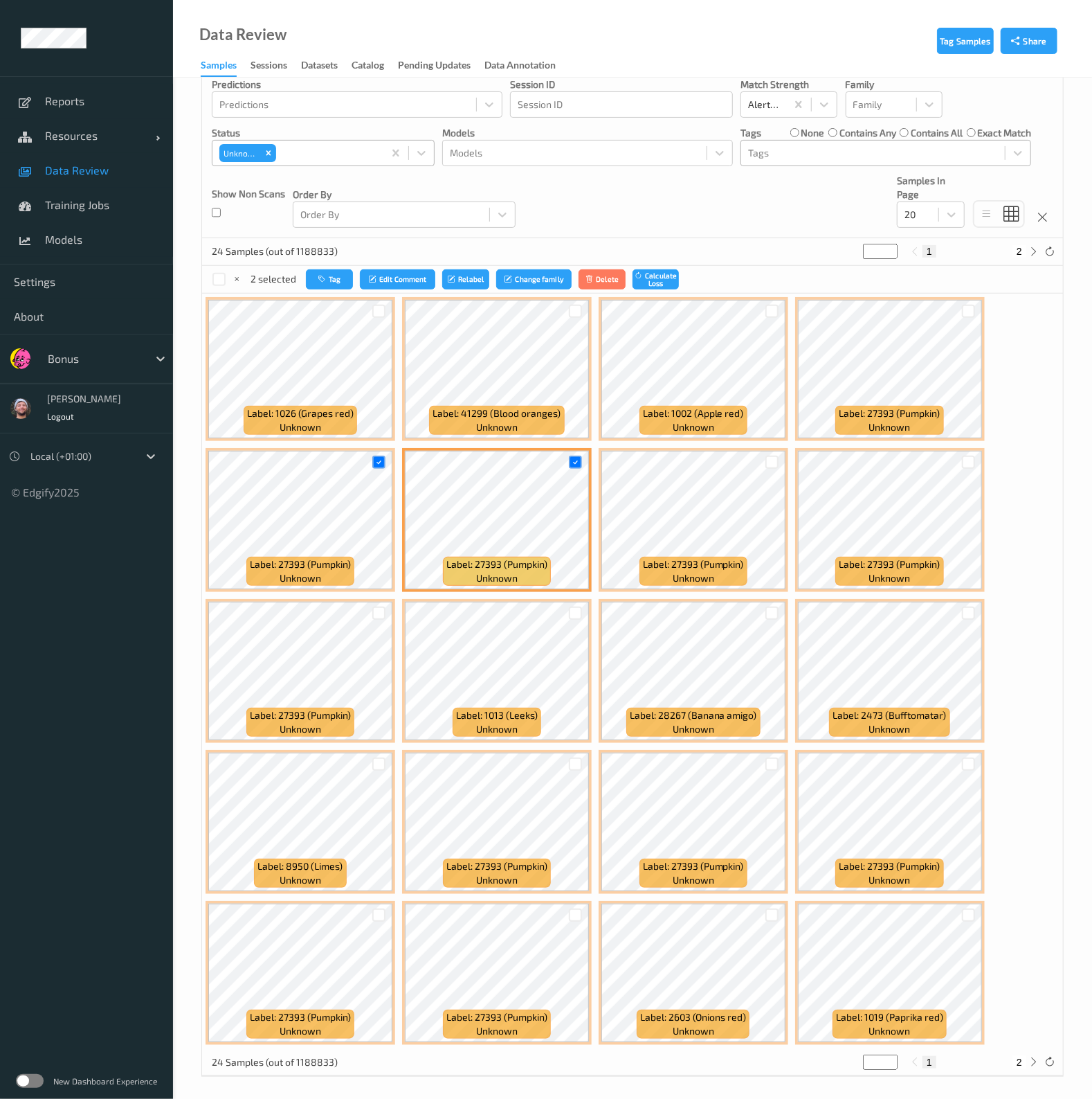
click at [777, 453] on div at bounding box center [772, 462] width 26 height 23
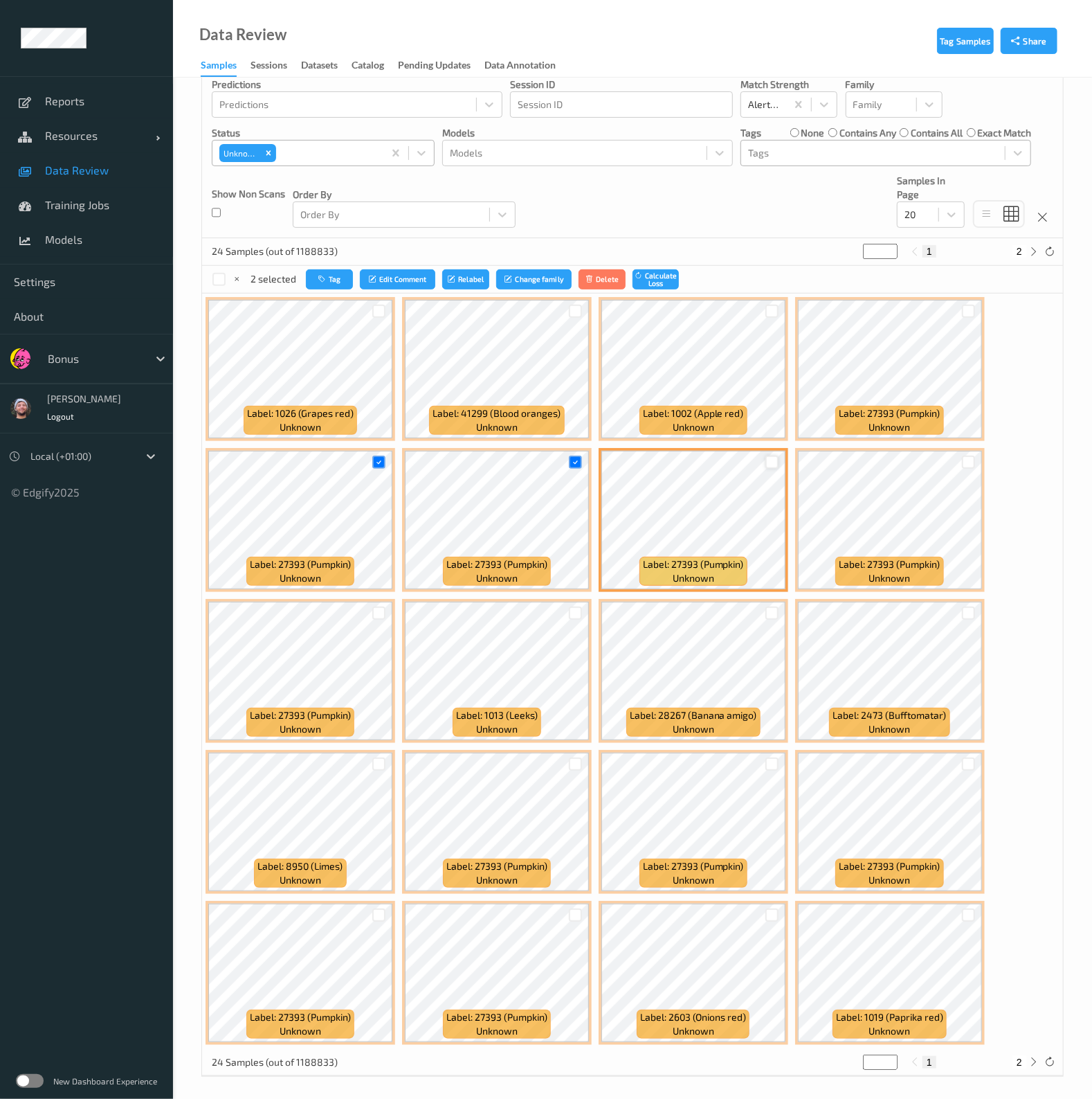
click at [773, 458] on div at bounding box center [773, 462] width 14 height 14
click at [962, 462] on div at bounding box center [969, 462] width 14 height 14
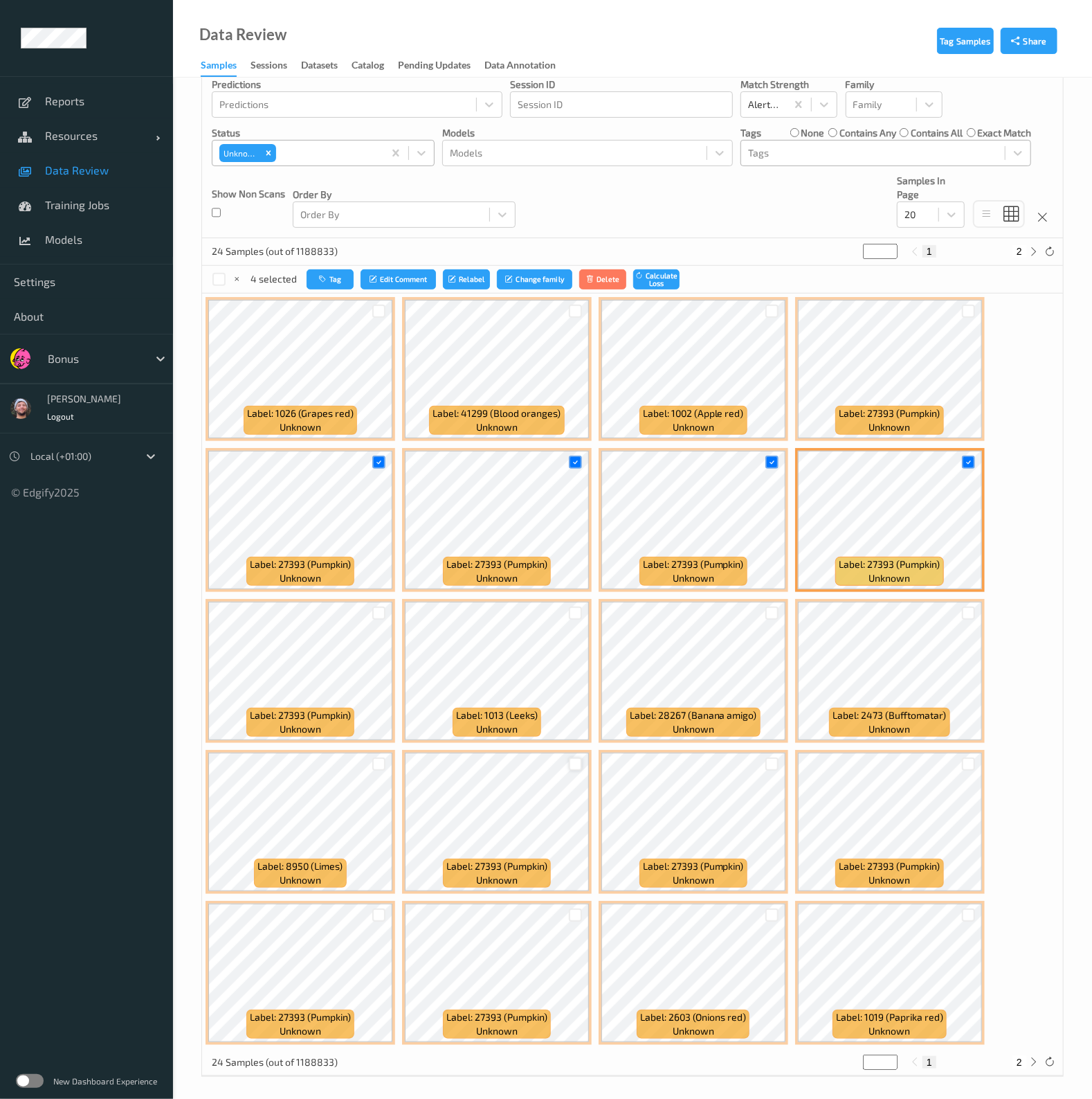
click at [575, 762] on div at bounding box center [576, 764] width 14 height 14
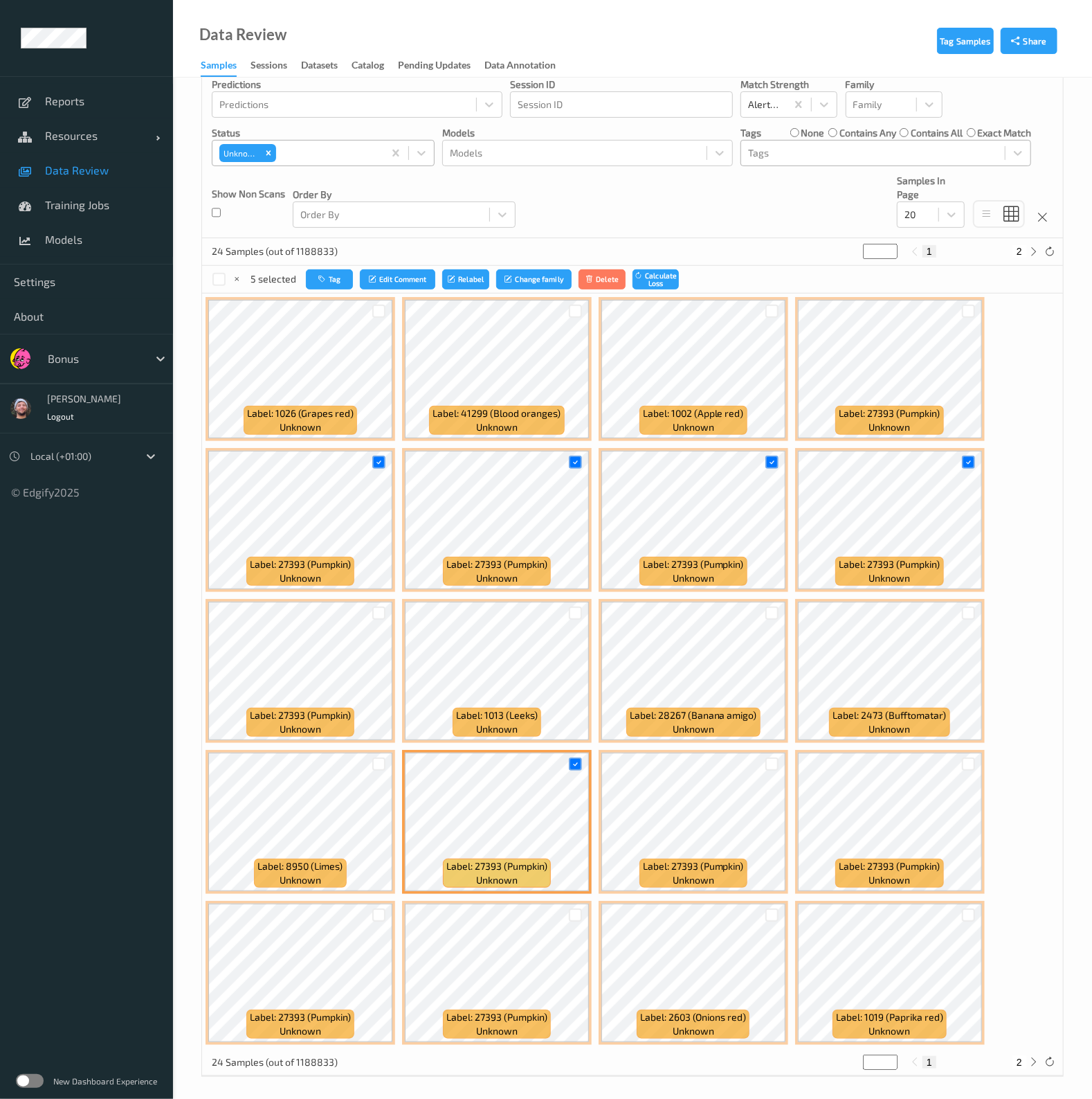
drag, startPoint x: 383, startPoint y: 610, endPoint x: 383, endPoint y: 621, distance: 11.0
click at [382, 610] on div at bounding box center [379, 613] width 14 height 14
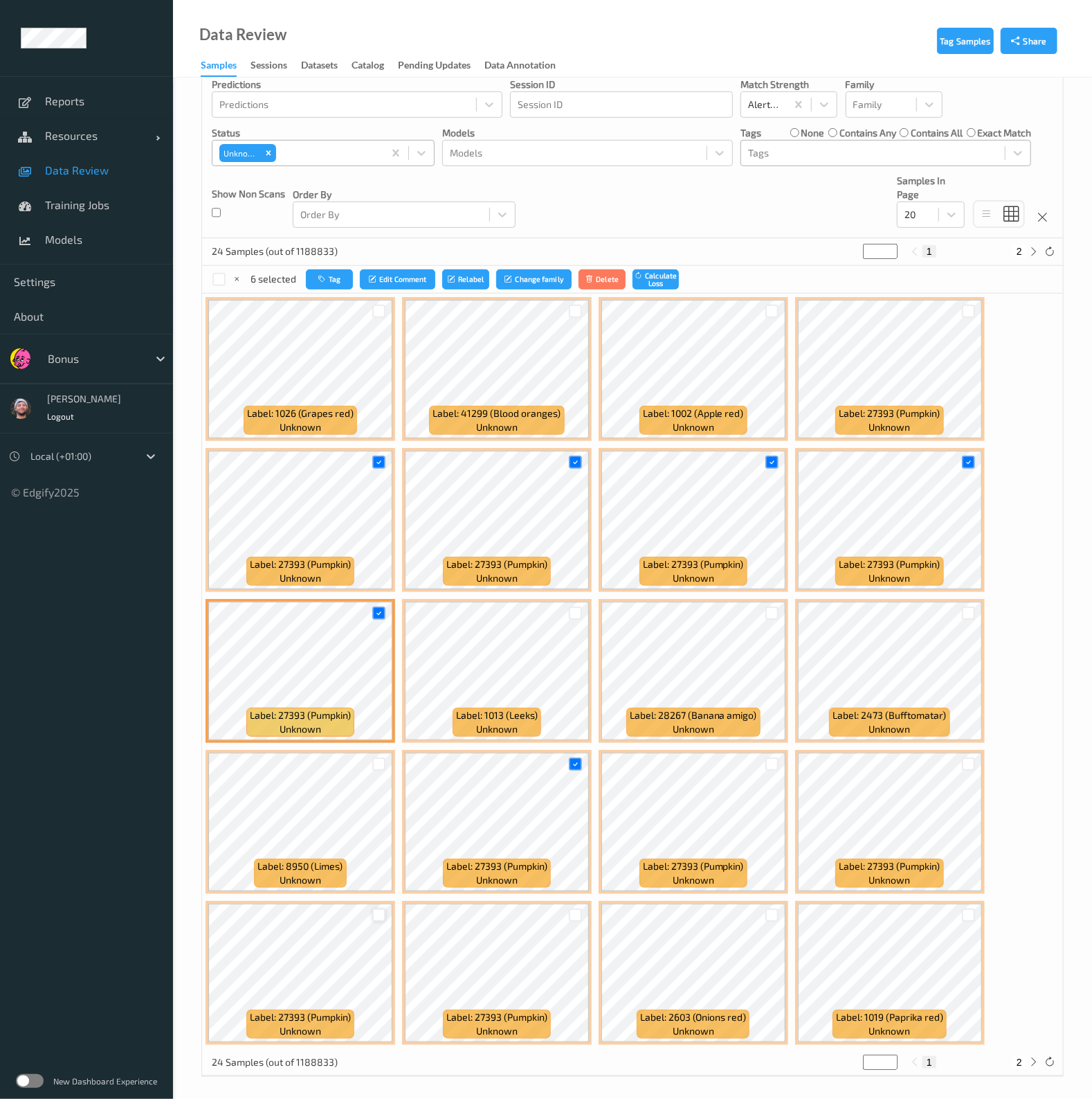
click at [376, 908] on div at bounding box center [379, 915] width 14 height 14
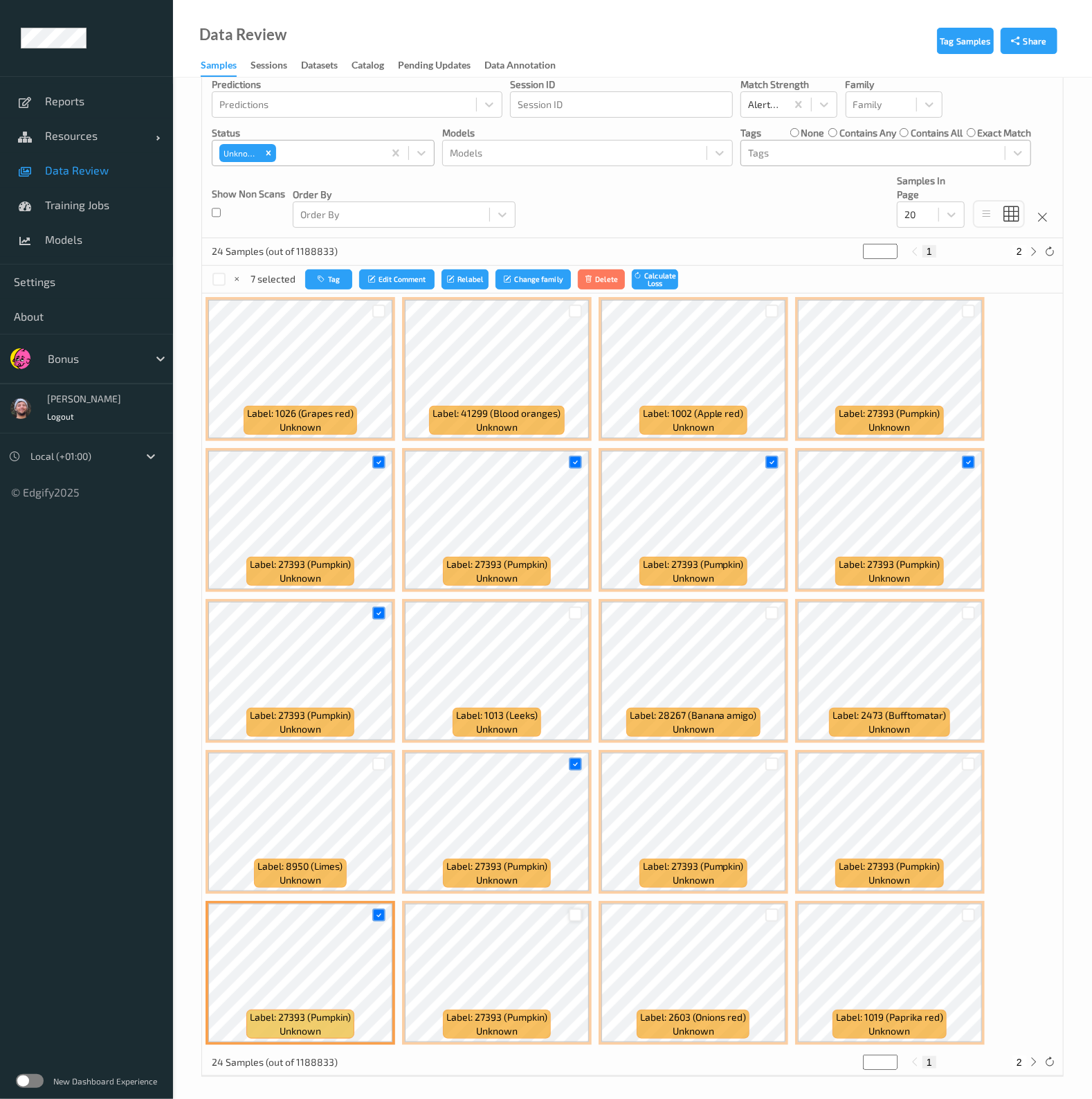
click at [575, 911] on div at bounding box center [576, 915] width 14 height 14
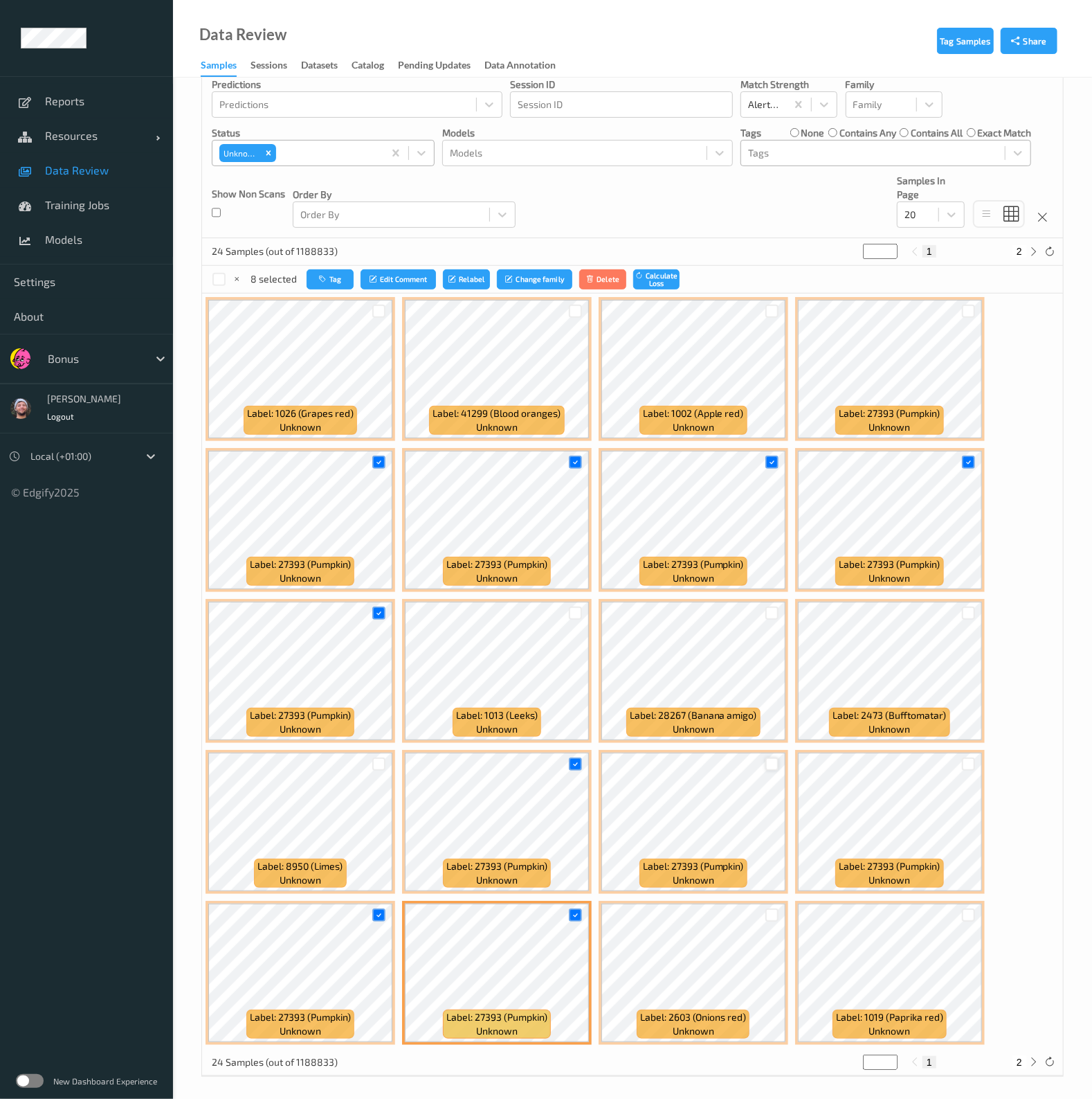
click at [766, 759] on div at bounding box center [773, 764] width 14 height 14
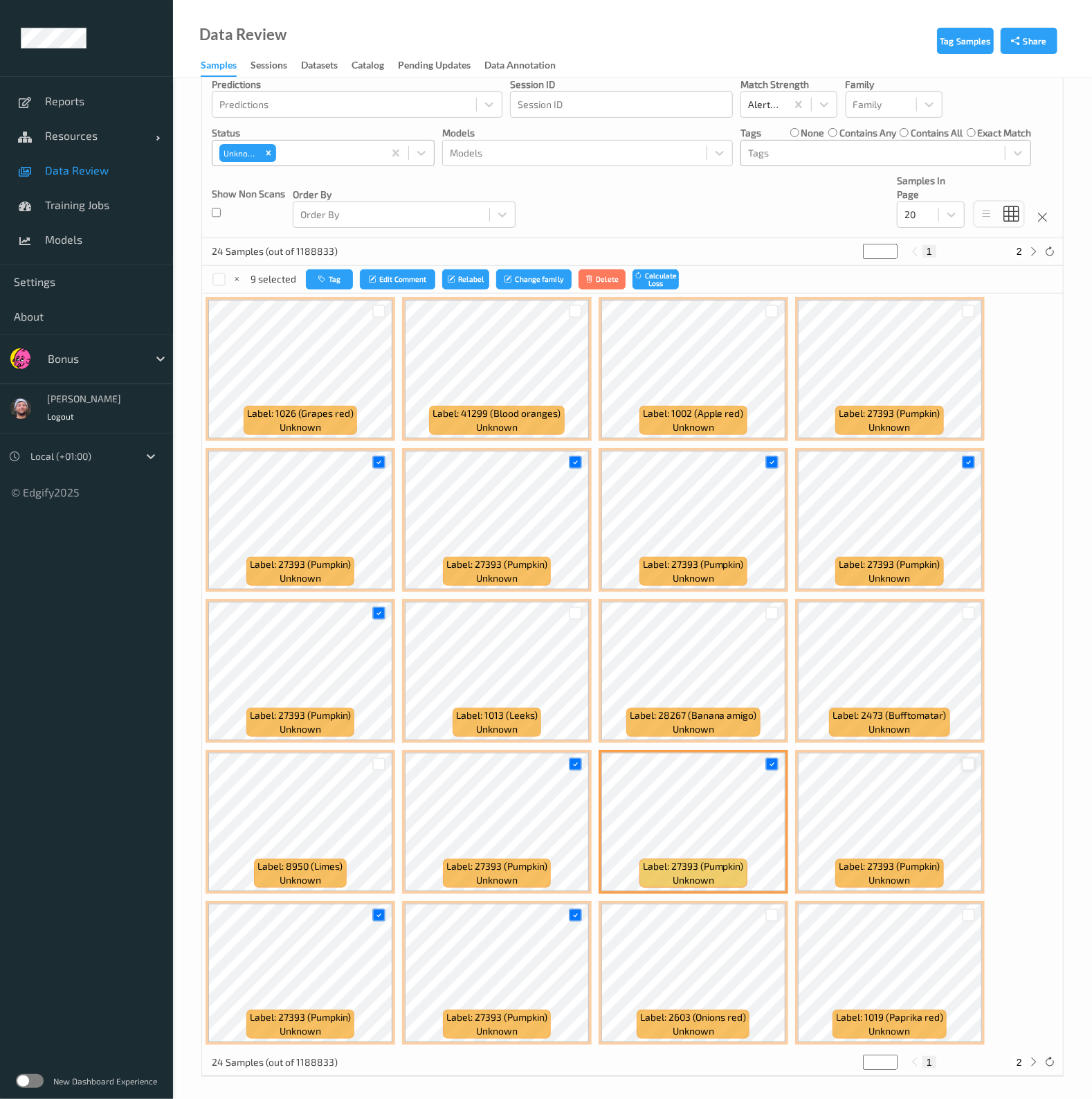
click at [969, 758] on div at bounding box center [969, 764] width 14 height 14
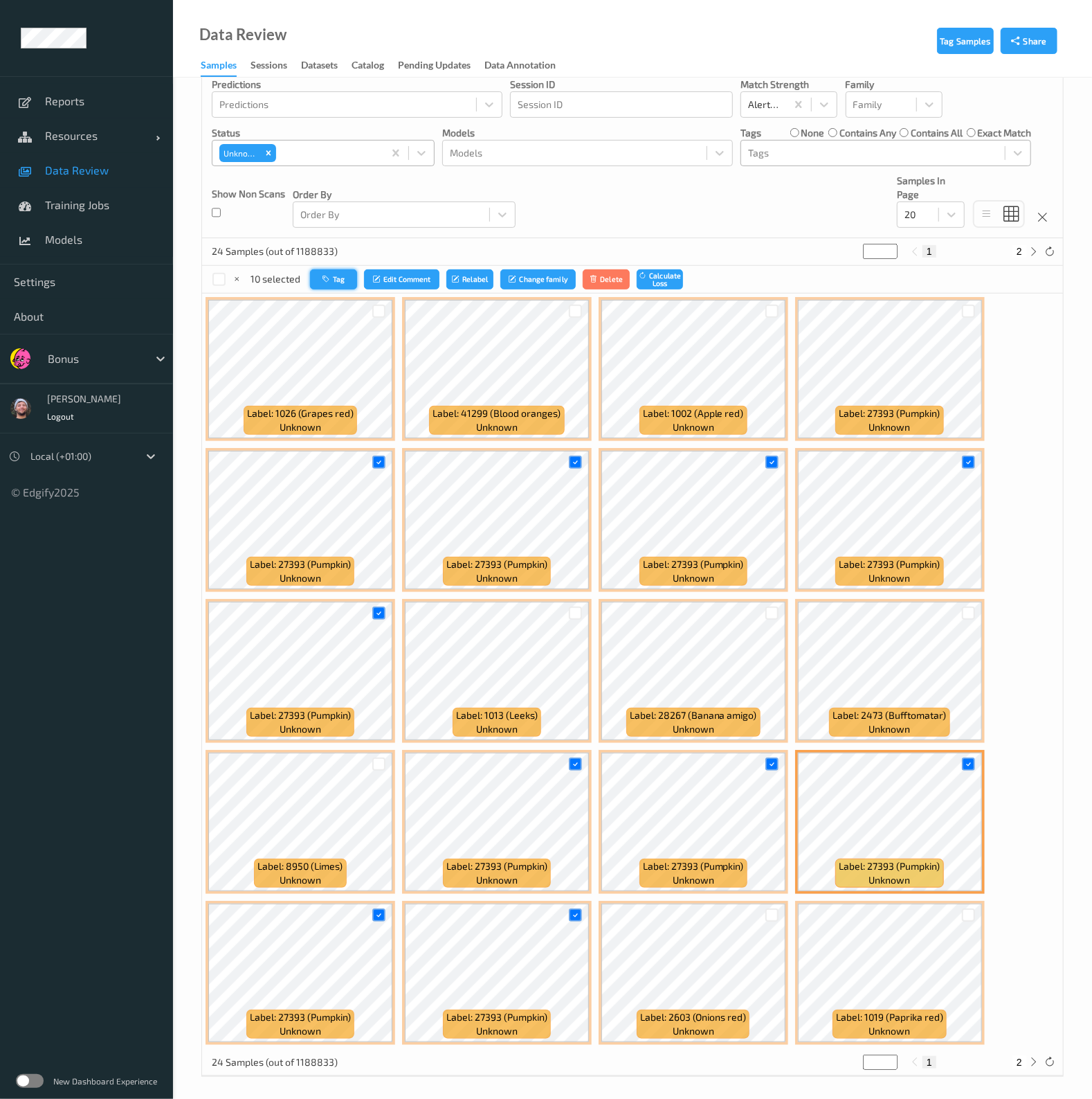
click at [338, 275] on button "Tag" at bounding box center [334, 280] width 47 height 20
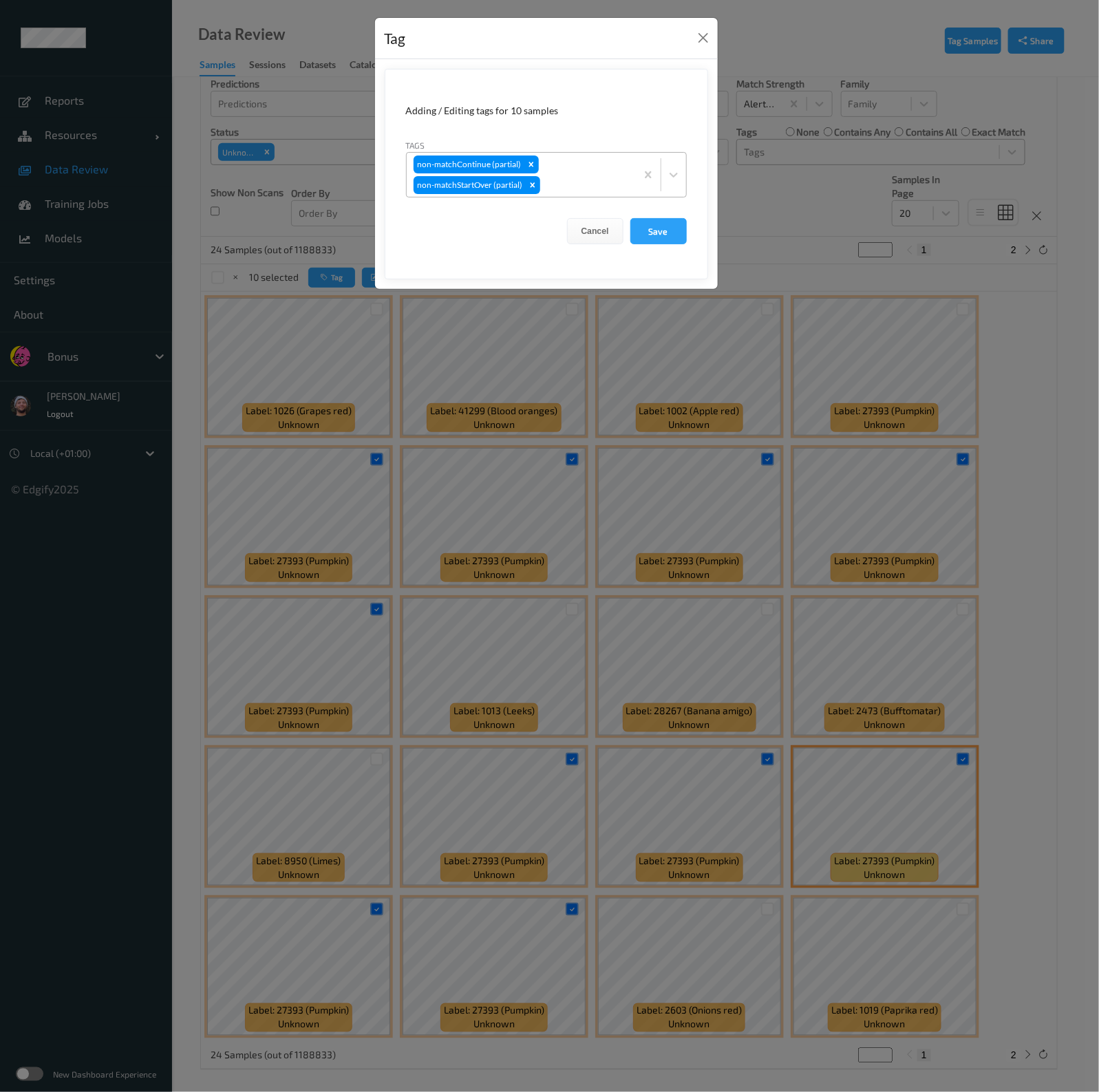
click at [575, 174] on div "non-matchContinue (partial) non-matchStartOver (partial)" at bounding box center [521, 175] width 229 height 44
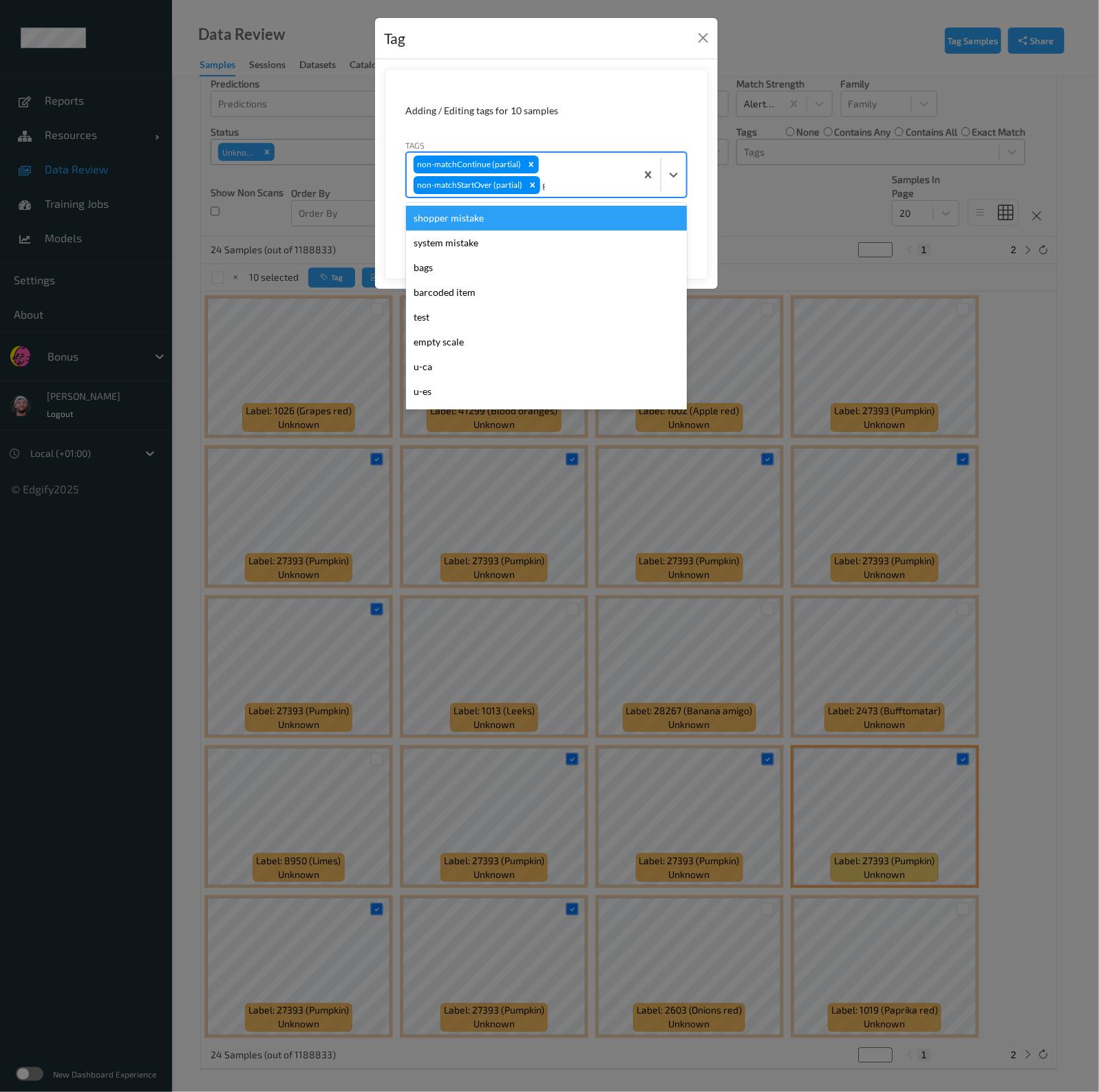
type input "gi"
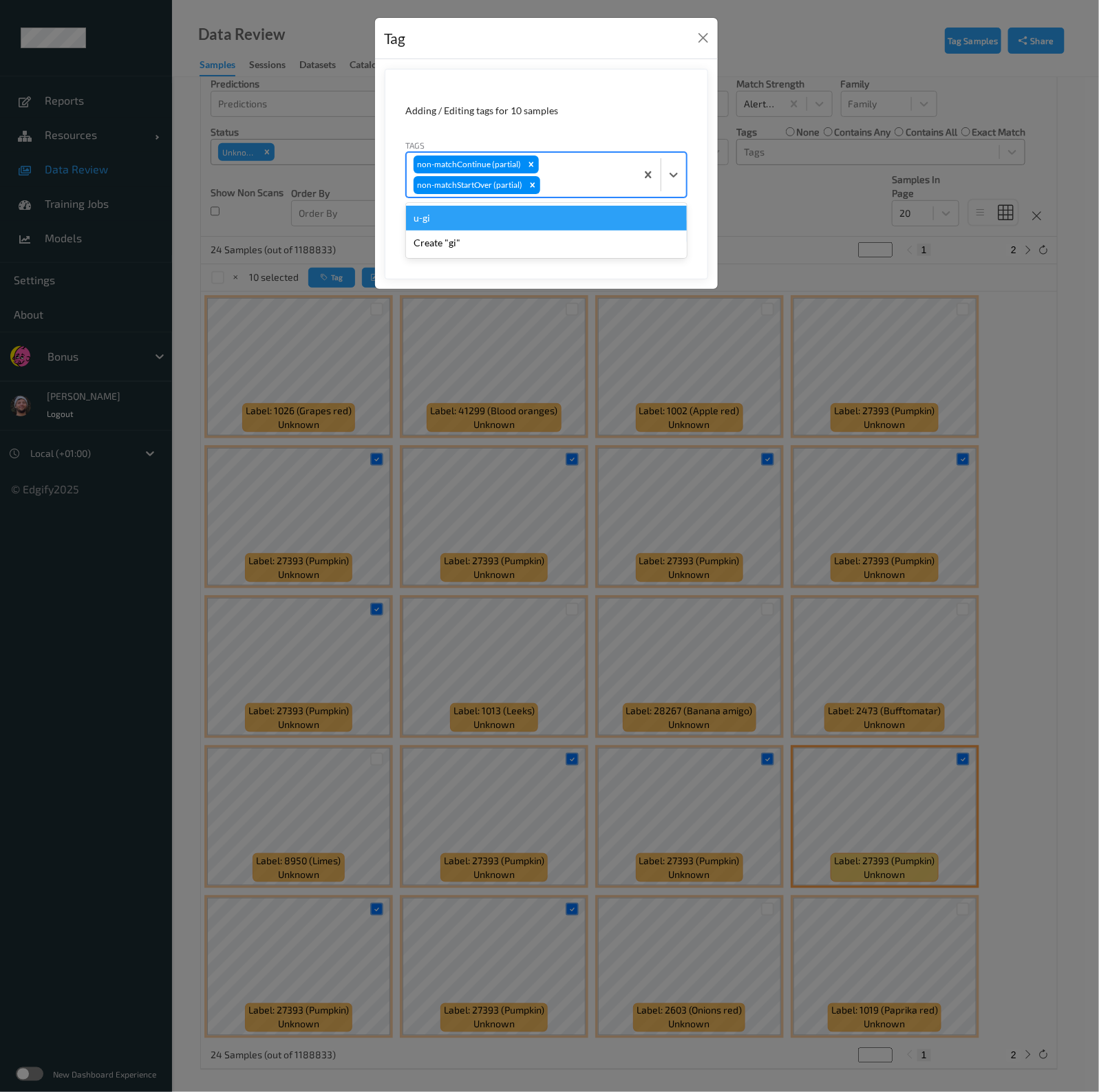
click at [630, 218] on button "Save" at bounding box center [658, 231] width 56 height 26
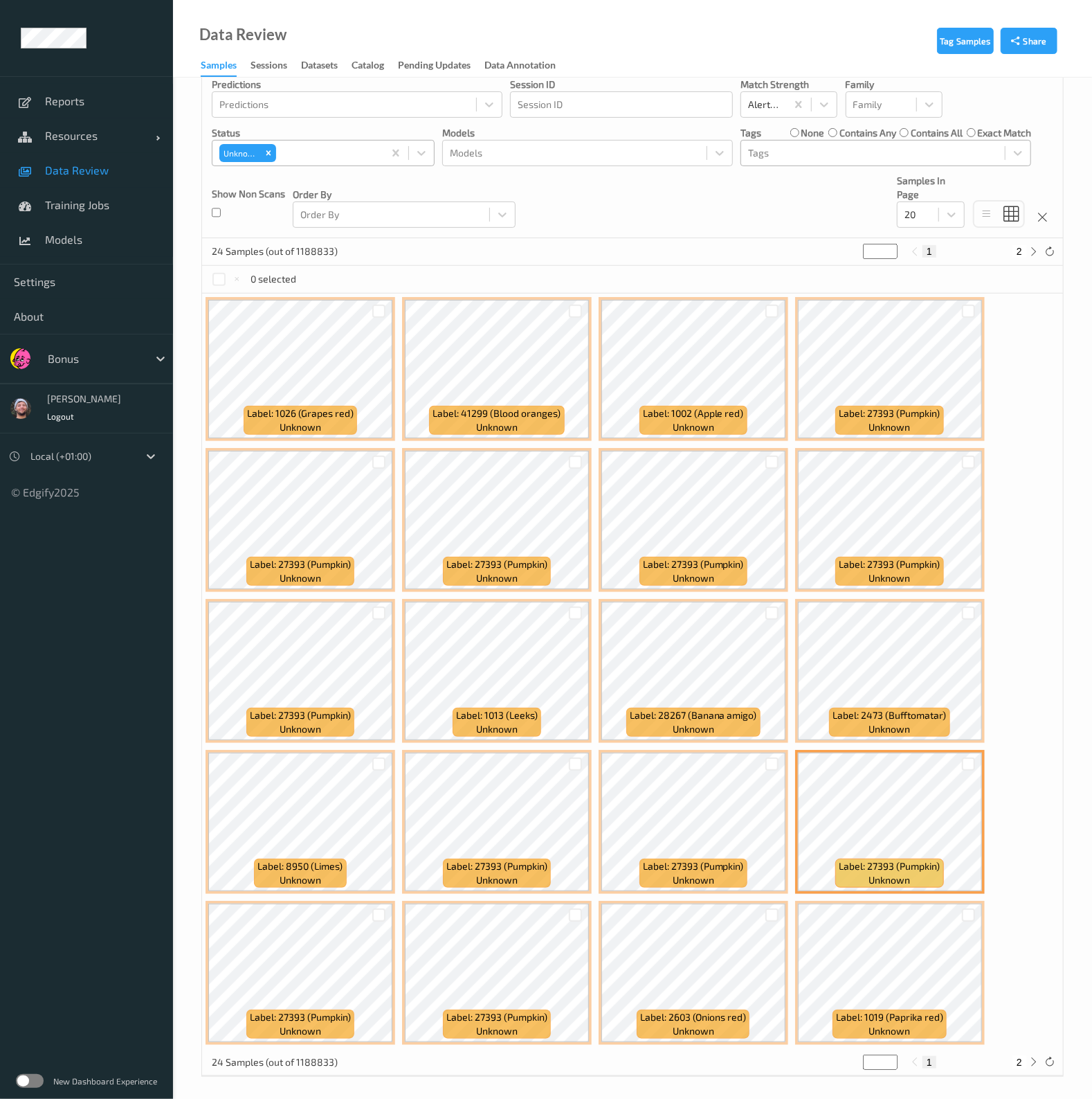
click at [799, 128] on div "none" at bounding box center [807, 133] width 35 height 14
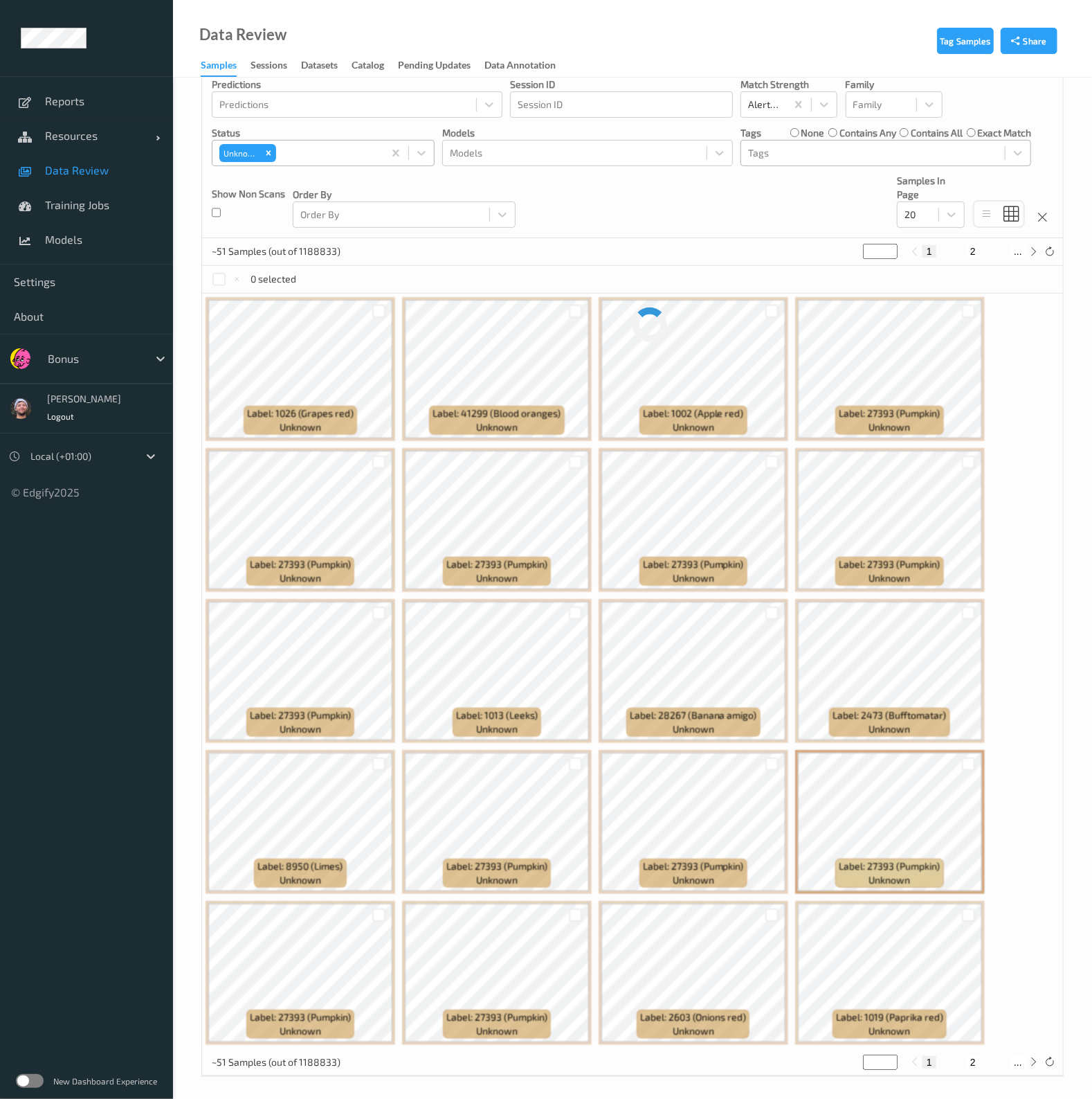
click at [791, 150] on div at bounding box center [873, 153] width 250 height 17
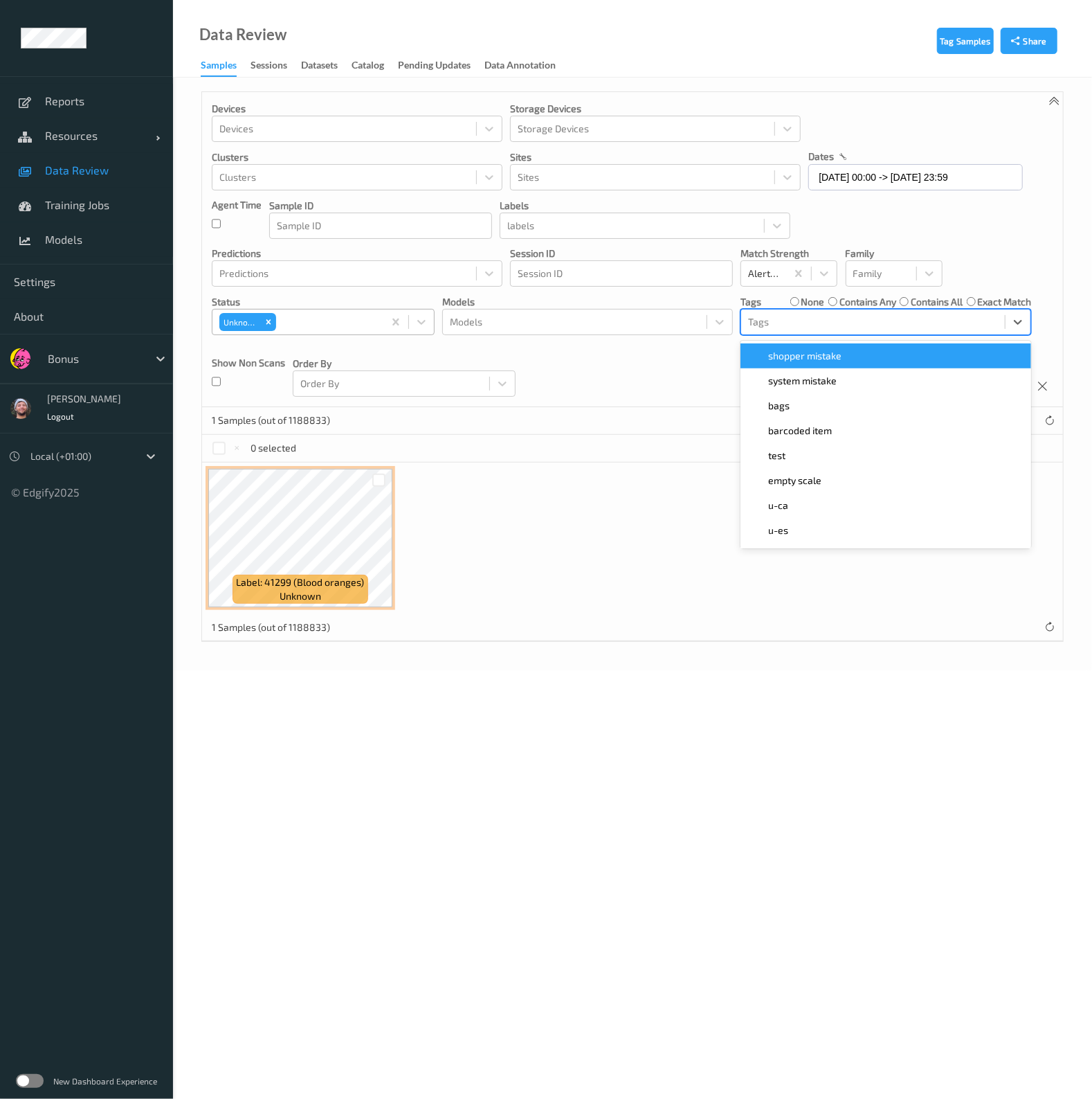
scroll to position [0, 0]
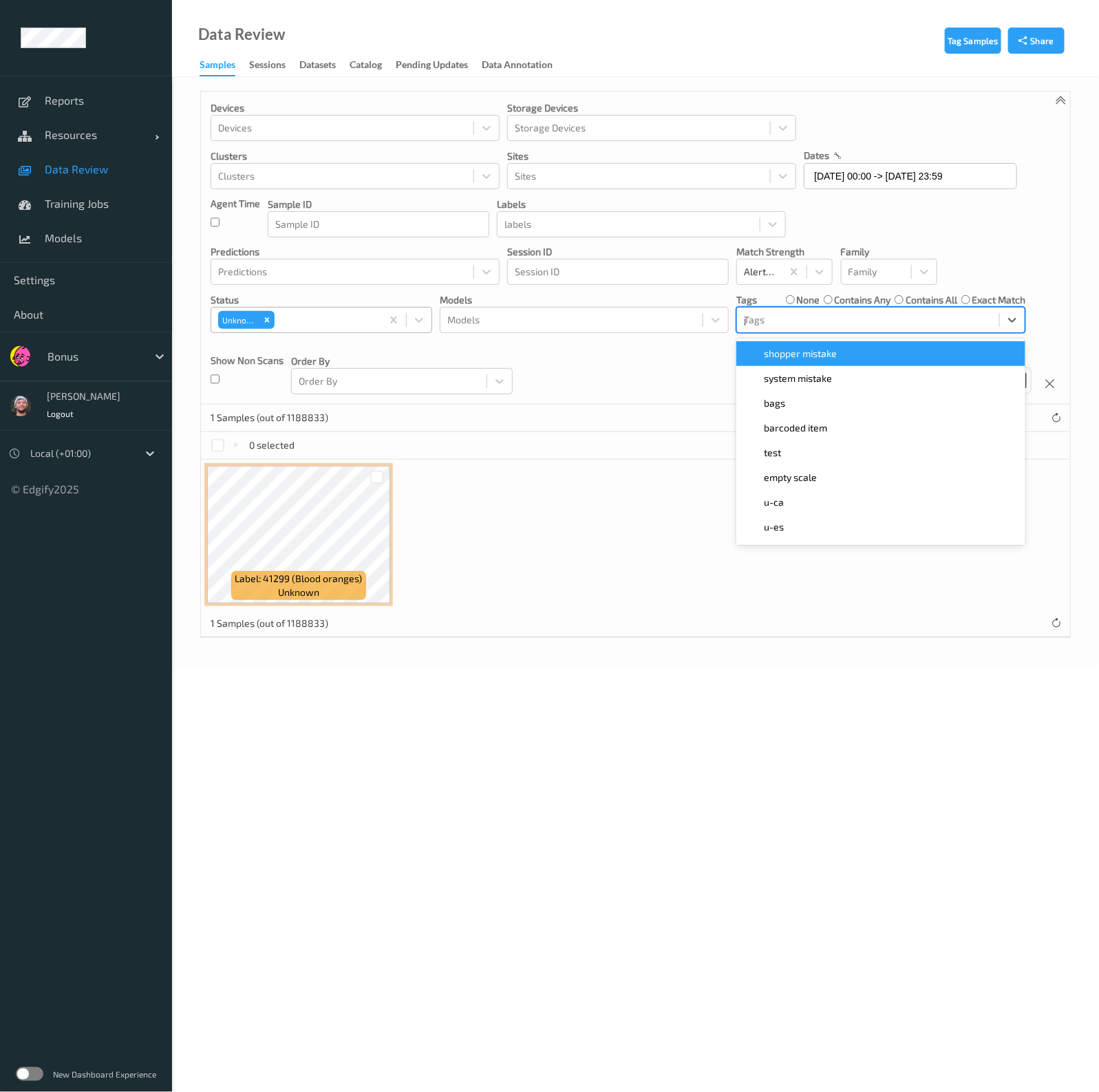
type input "gi"
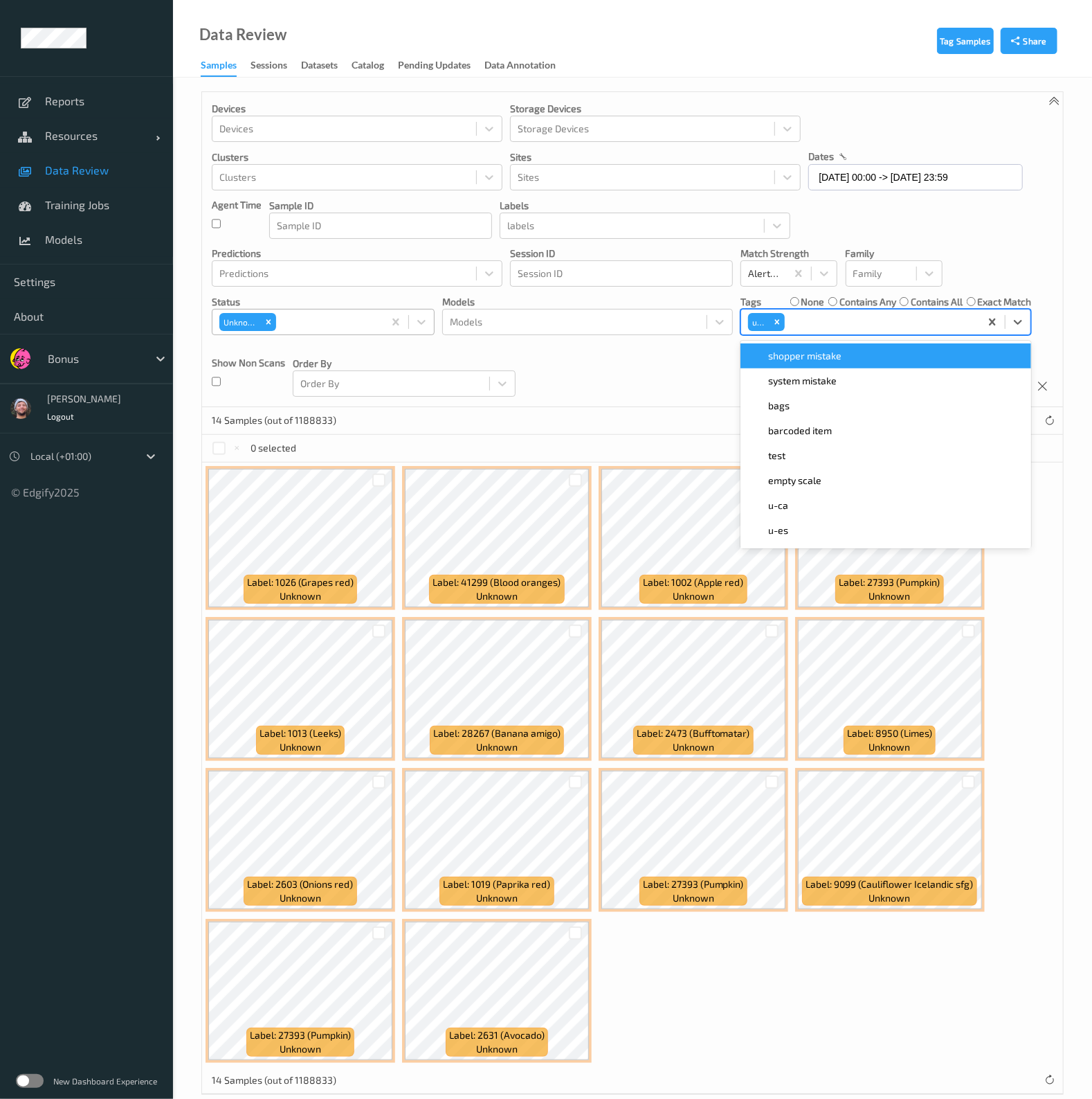
click at [669, 373] on div "Devices Devices Storage Devices Storage Devices Clusters Clusters Sites Sites d…" at bounding box center [632, 249] width 861 height 315
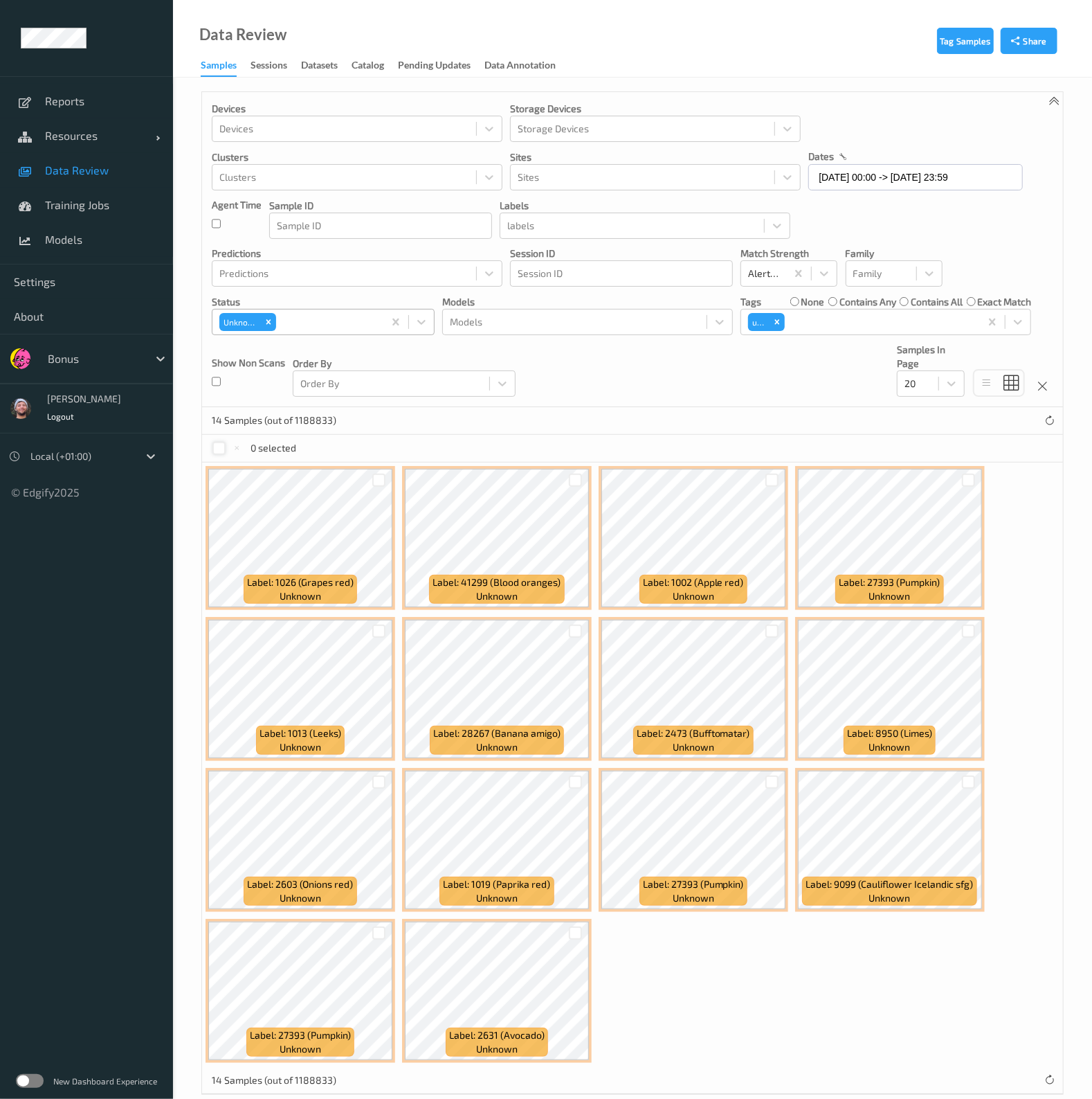
click at [224, 448] on div at bounding box center [219, 448] width 14 height 14
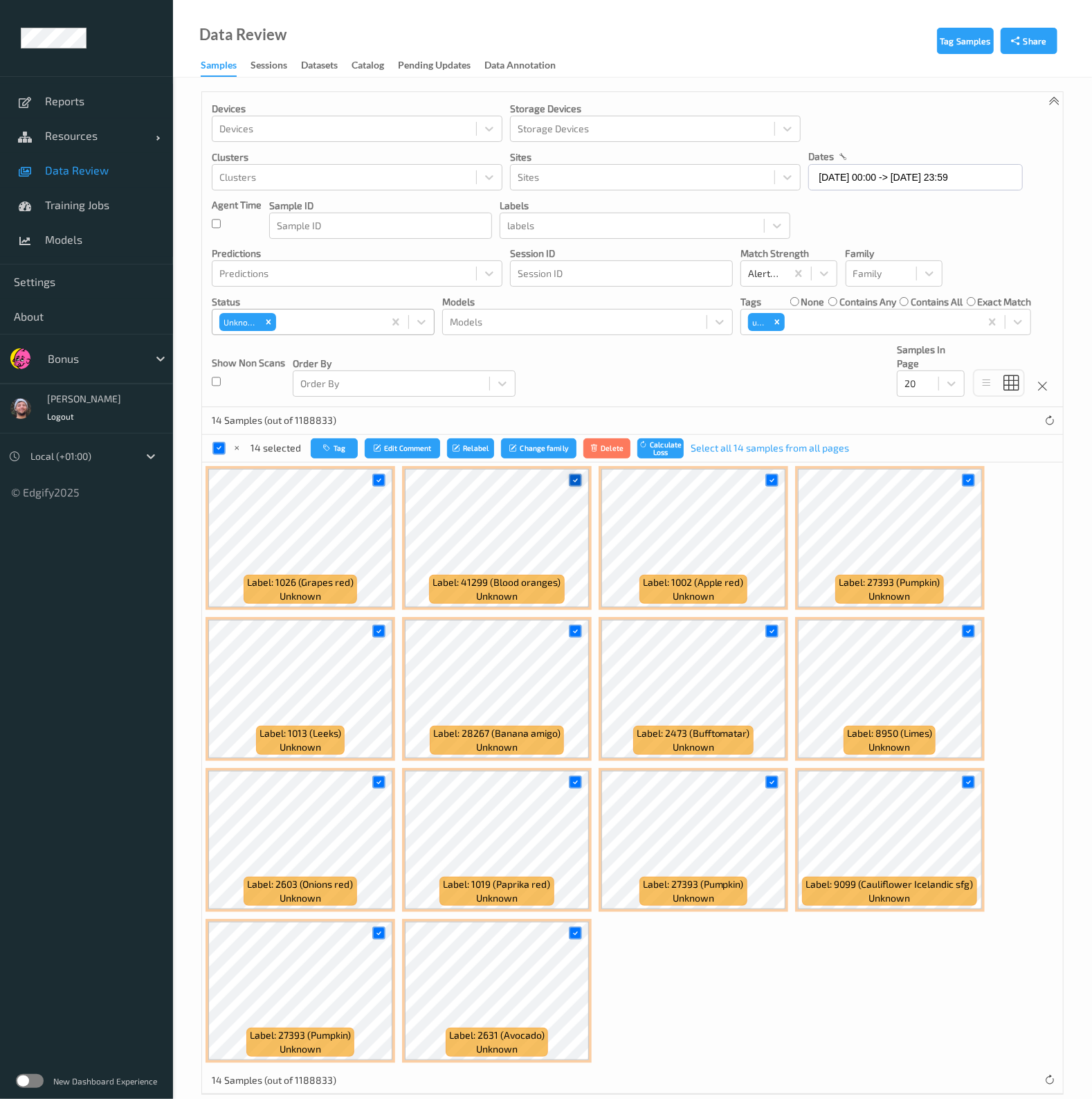
click at [575, 478] on icon at bounding box center [576, 480] width 9 height 9
click at [380, 630] on icon at bounding box center [379, 631] width 9 height 9
click at [767, 635] on div at bounding box center [773, 632] width 14 height 14
click at [773, 779] on icon at bounding box center [772, 782] width 9 height 9
click at [575, 928] on icon at bounding box center [576, 932] width 9 height 9
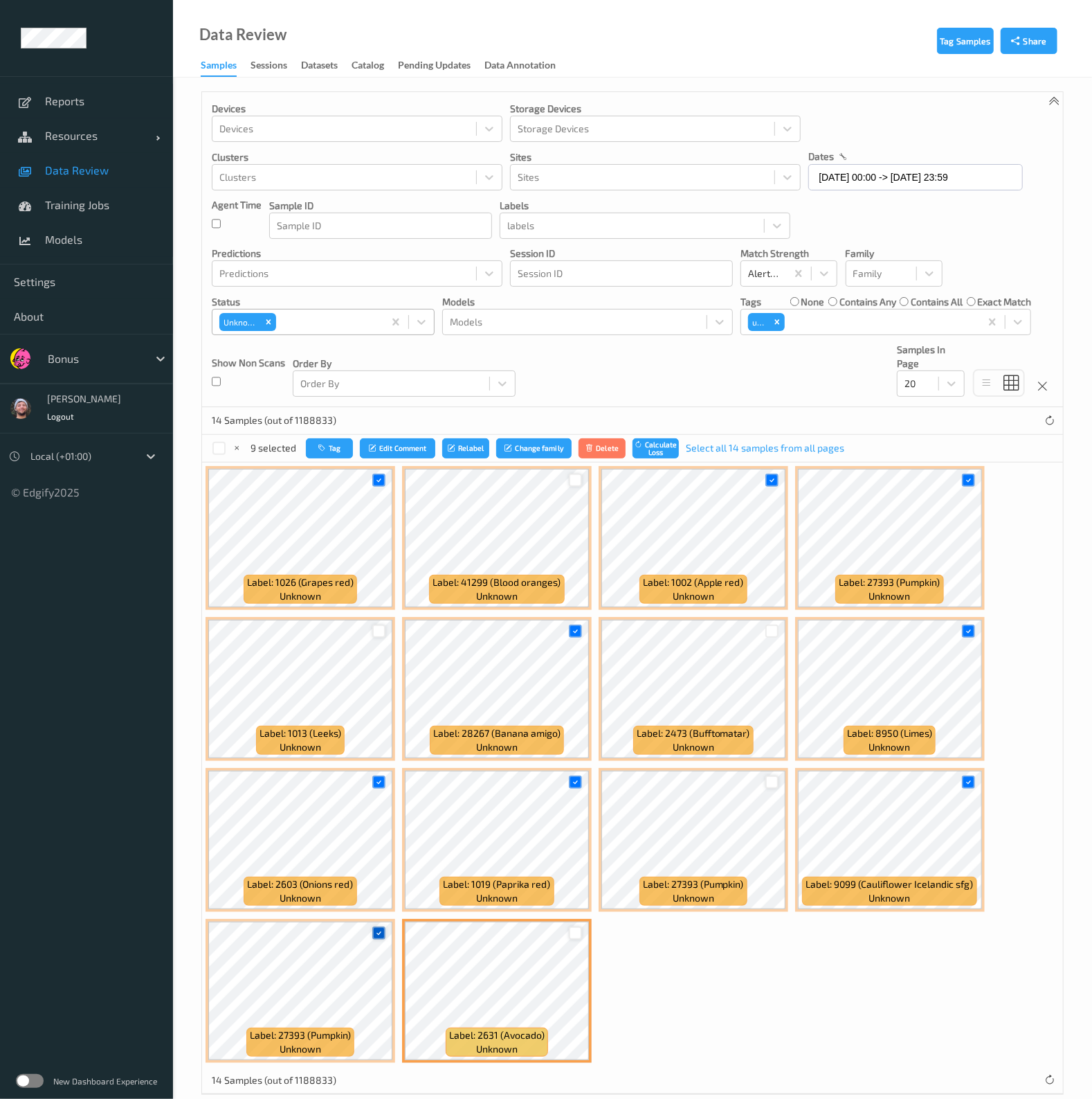
click at [377, 928] on icon at bounding box center [379, 932] width 9 height 9
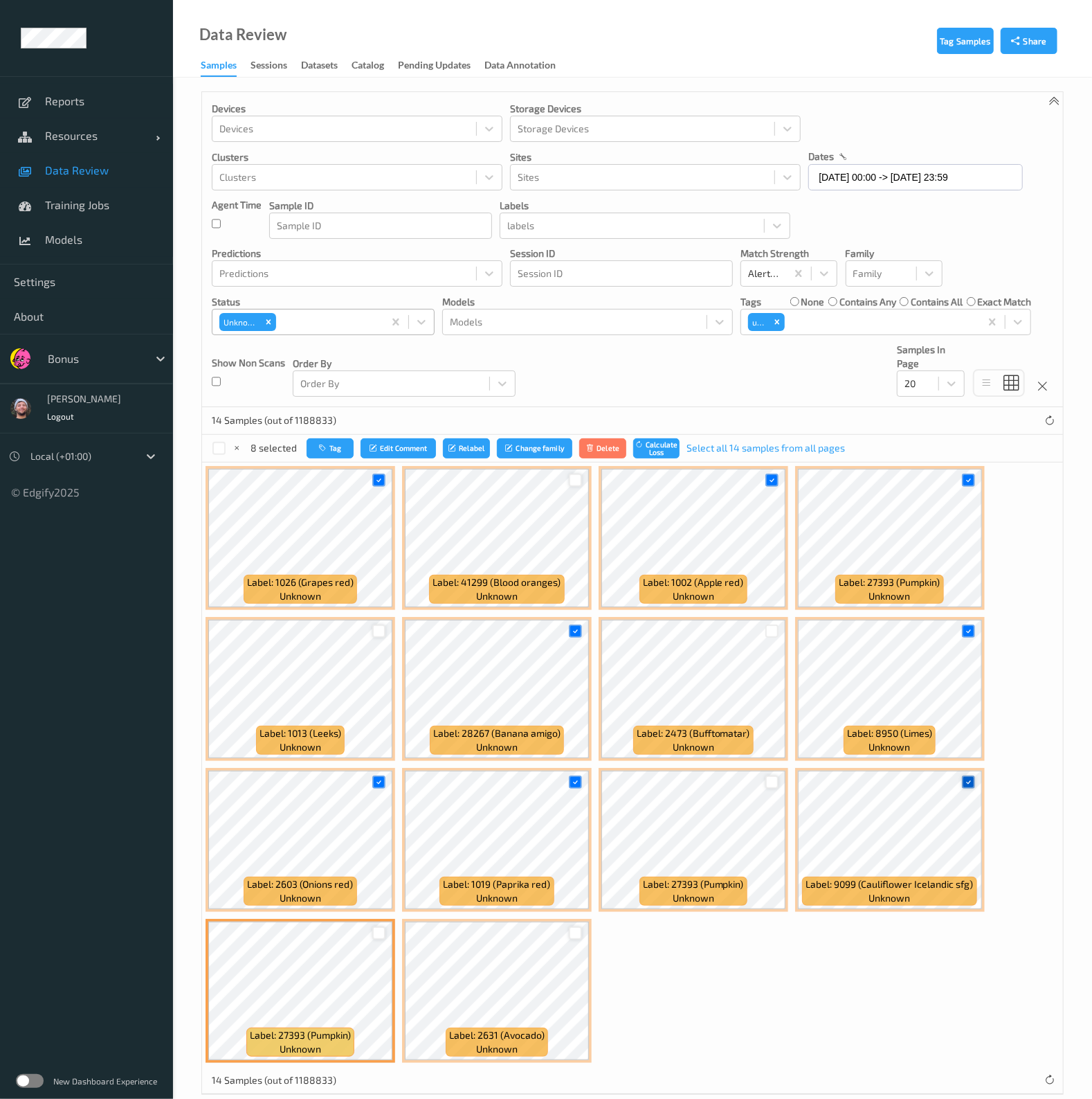
click at [964, 782] on icon at bounding box center [969, 782] width 9 height 9
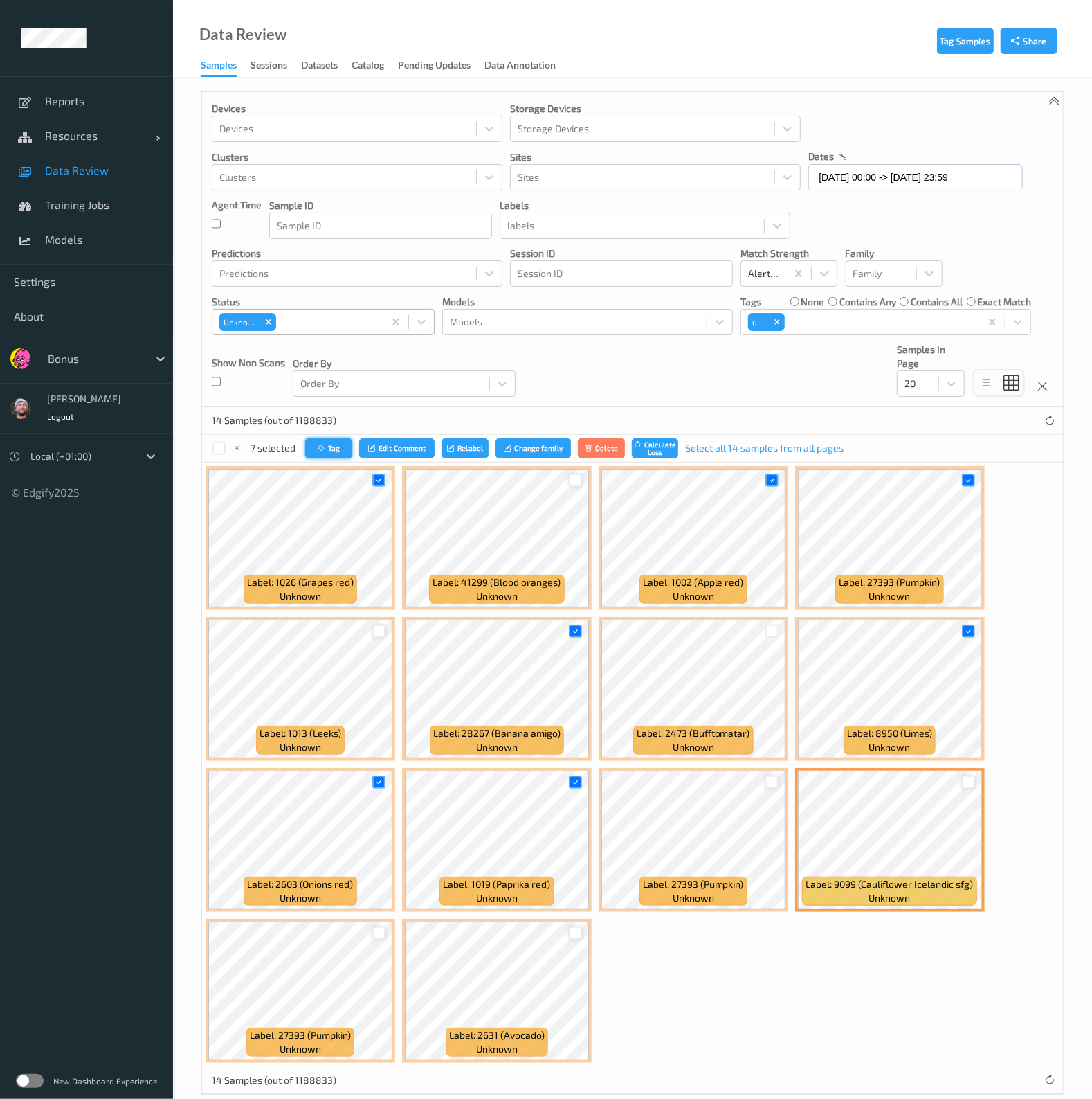
click at [346, 447] on button "Tag" at bounding box center [329, 448] width 47 height 20
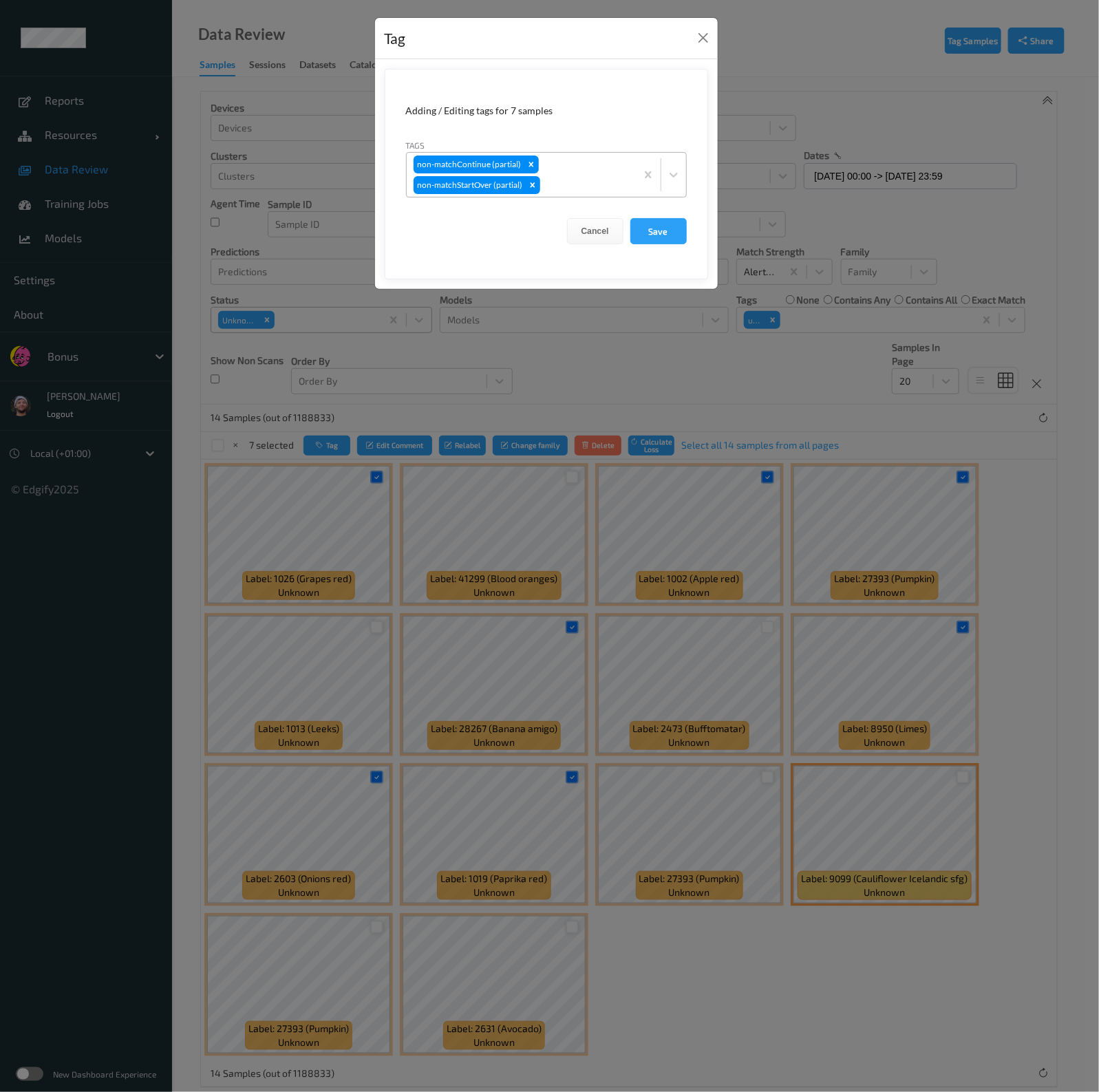
click at [565, 182] on div at bounding box center [586, 185] width 86 height 17
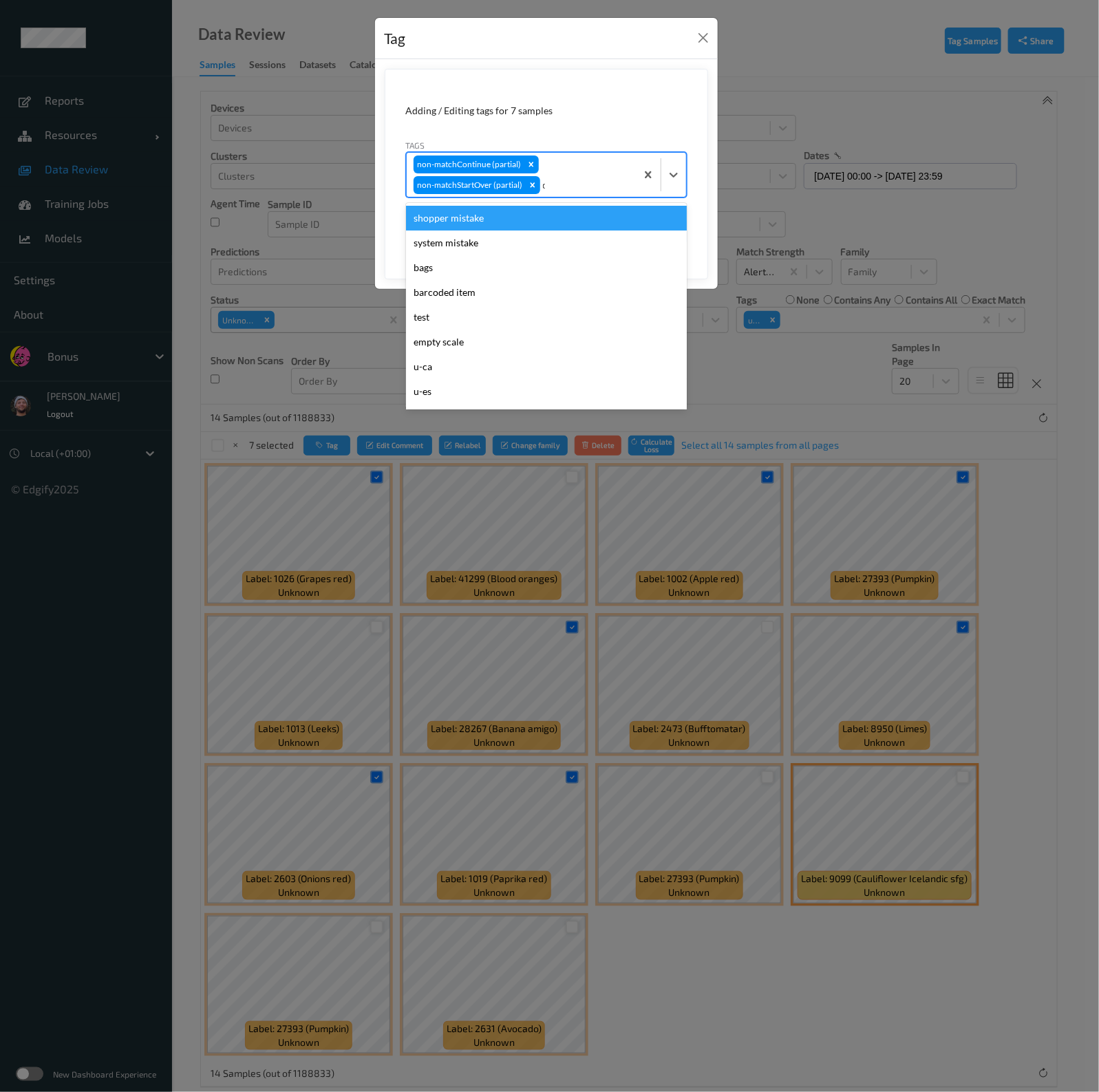
type input "ca"
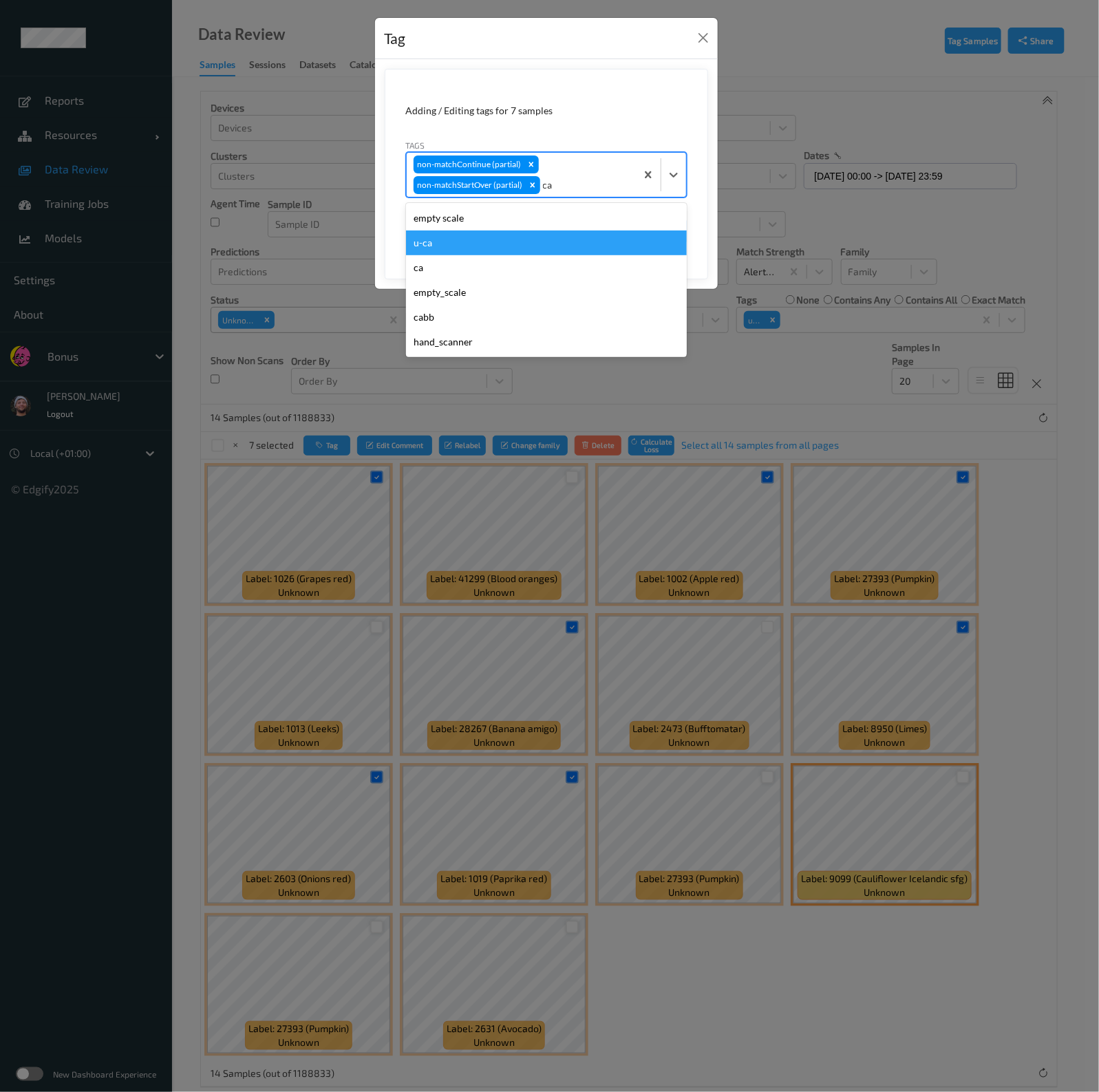
click at [472, 237] on div "u-ca" at bounding box center [546, 242] width 281 height 24
type input "s"
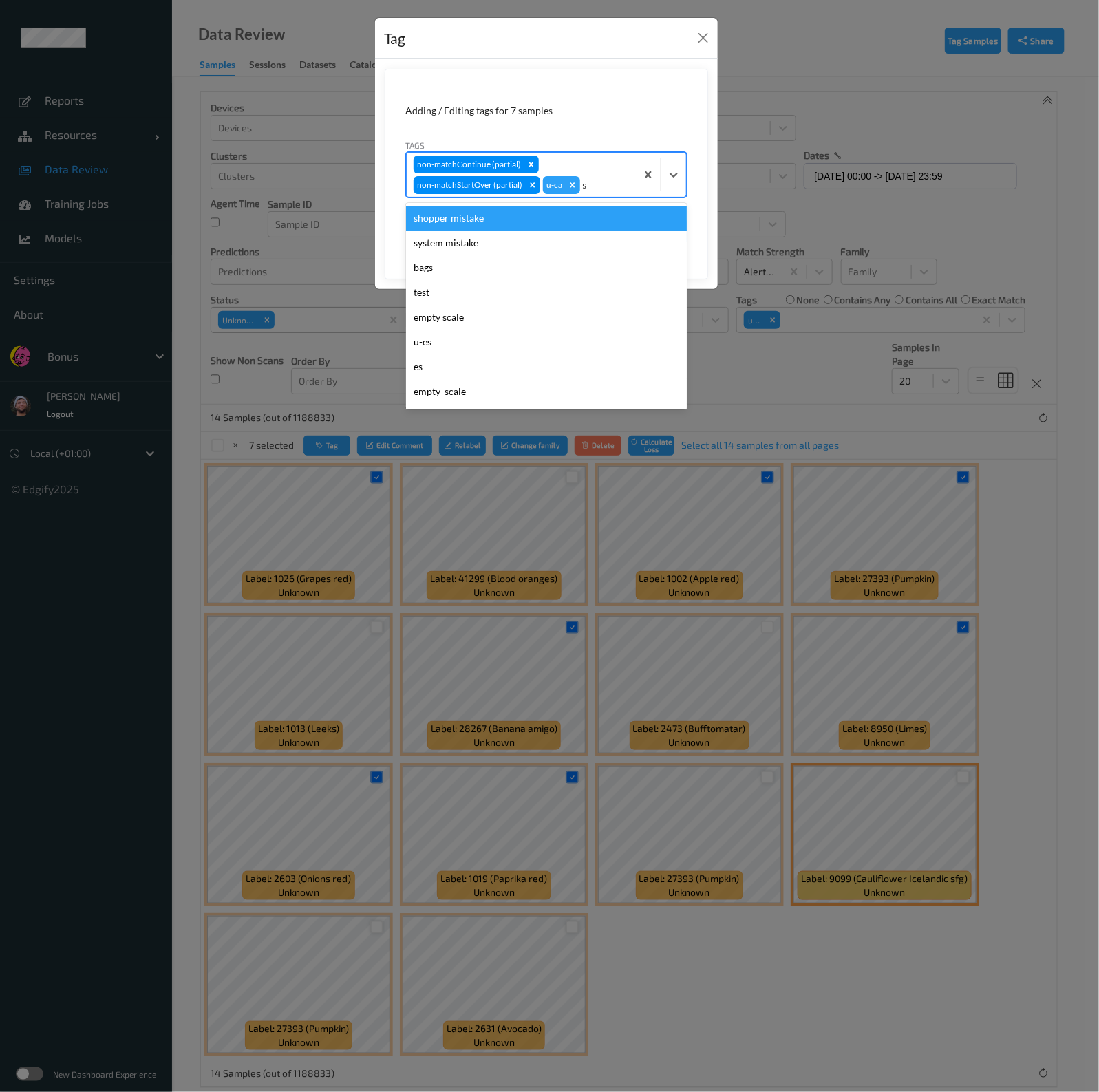
click at [476, 218] on div "shopper mistake" at bounding box center [546, 218] width 281 height 24
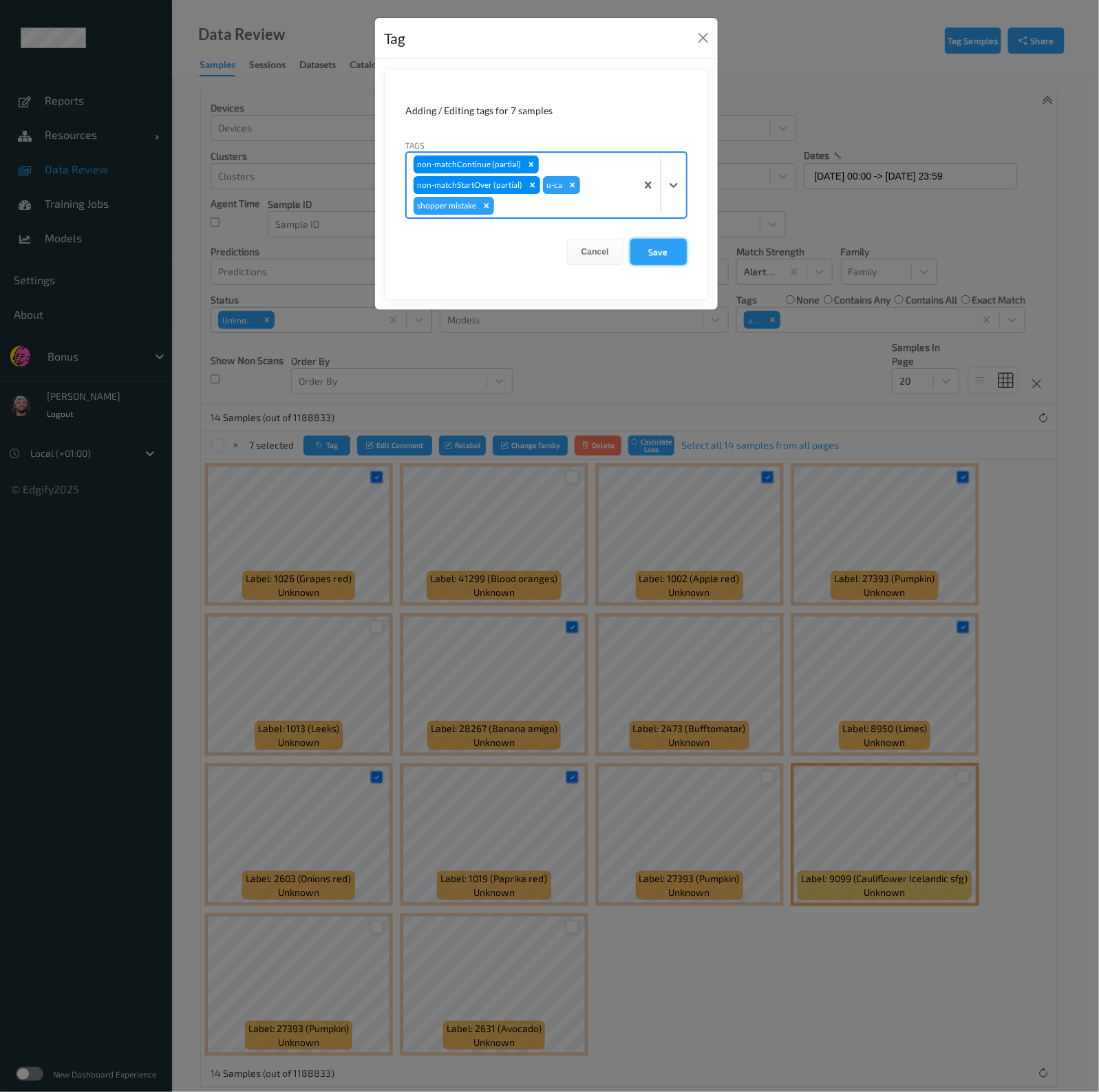
click at [649, 243] on button "Save" at bounding box center [658, 251] width 56 height 26
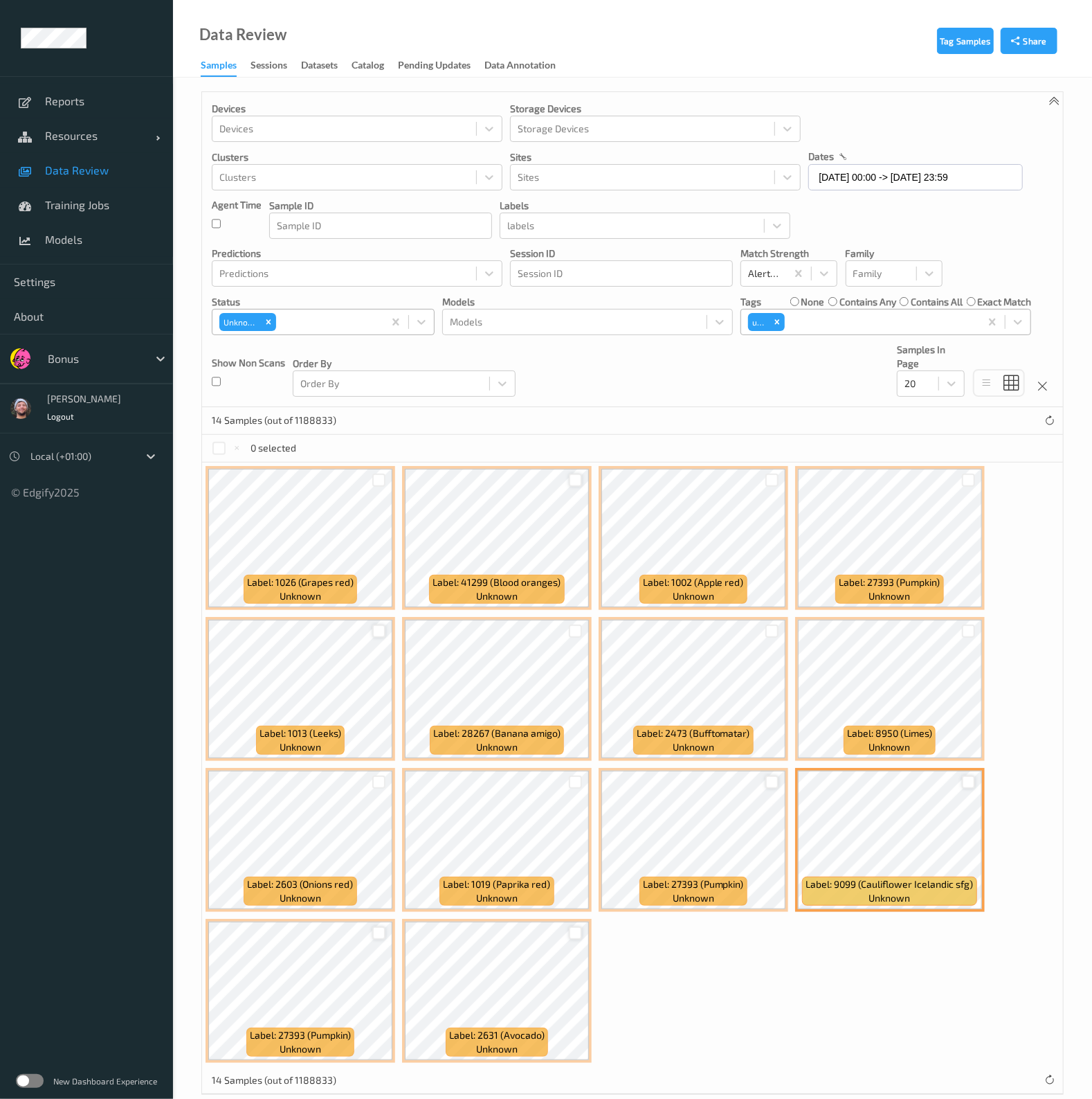
click at [806, 320] on div at bounding box center [880, 322] width 185 height 17
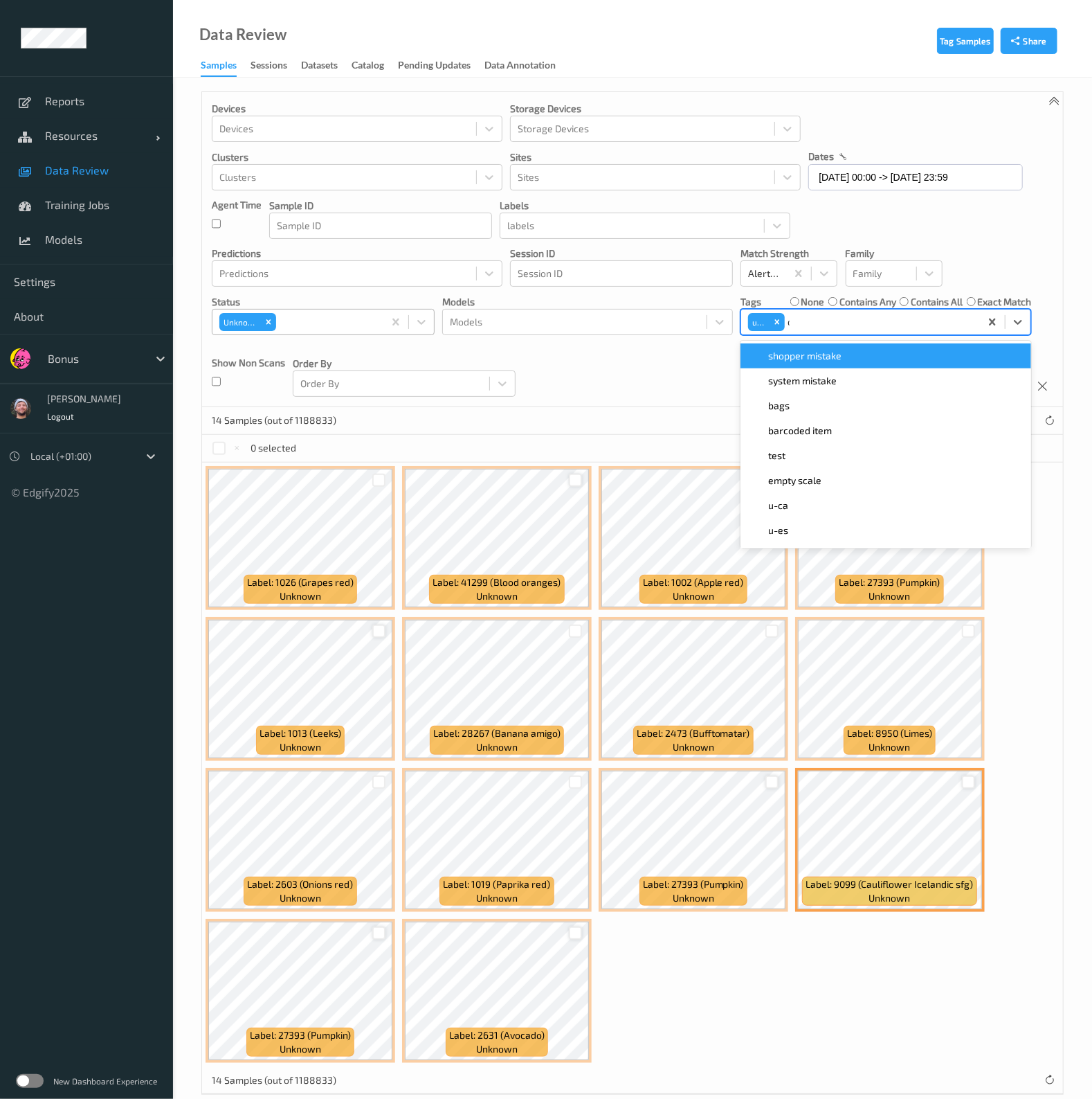
type input "ca"
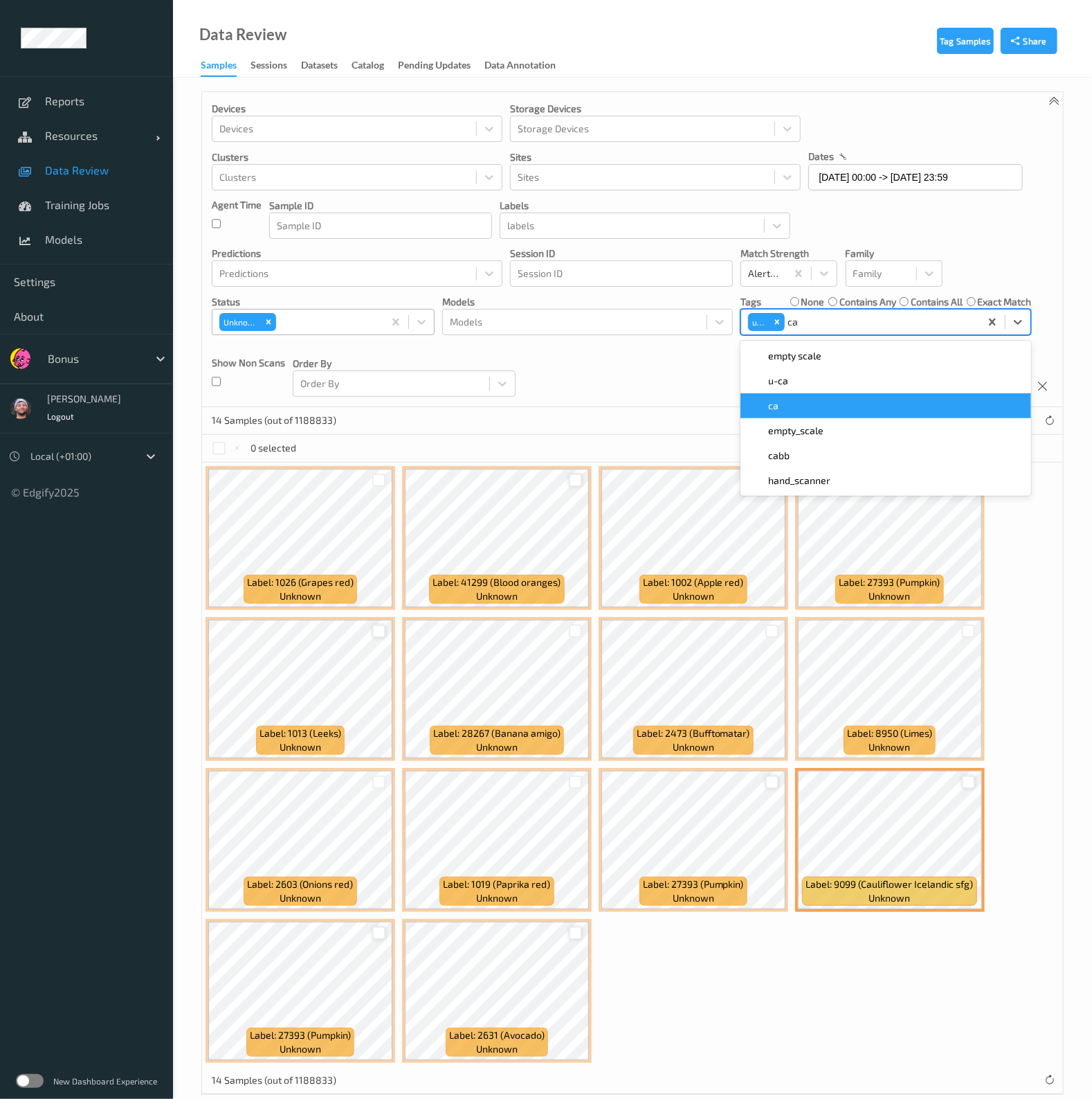
click at [779, 378] on span "u-ca" at bounding box center [778, 380] width 20 height 14
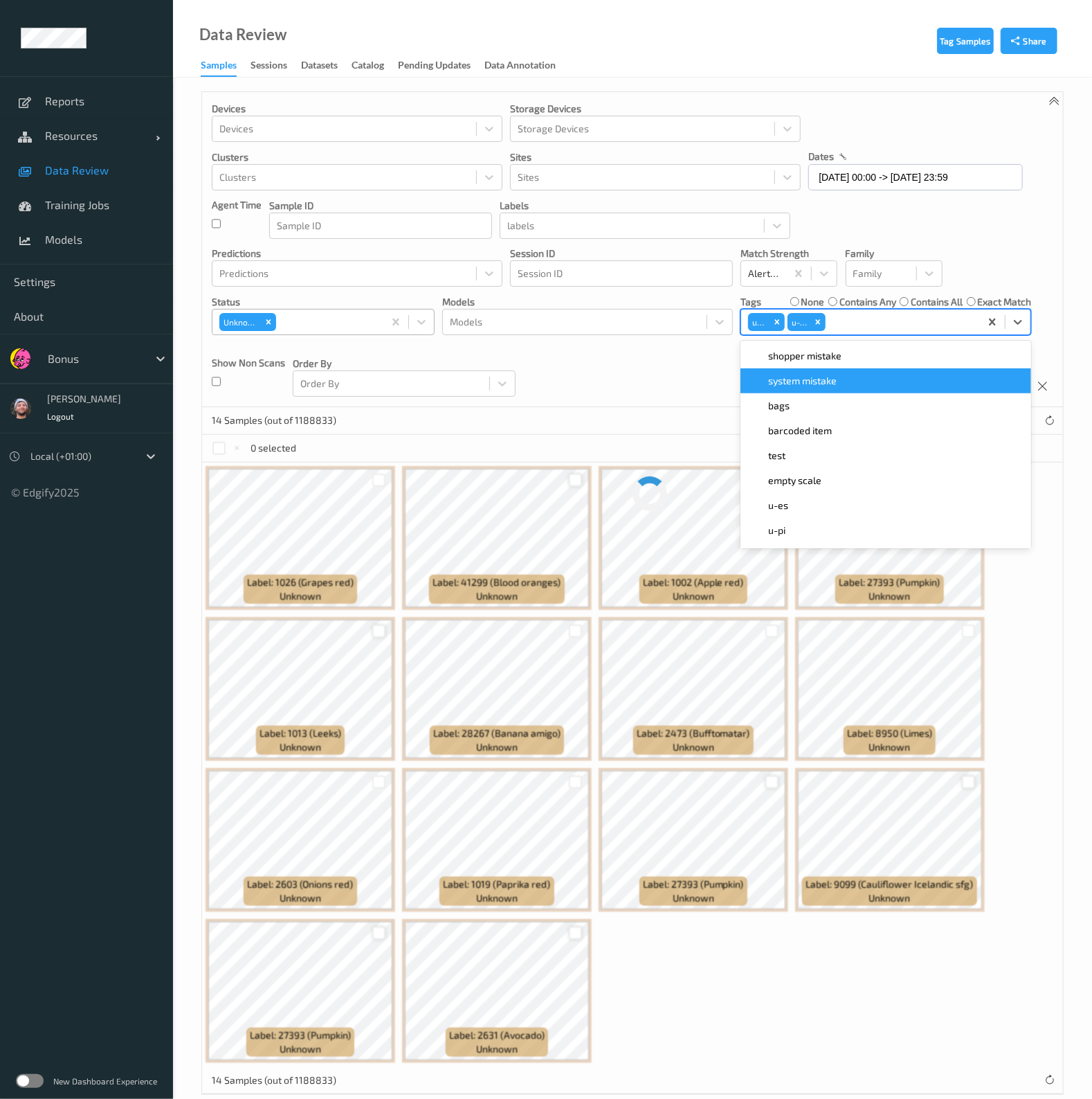
click at [581, 422] on div "14 Samples (out of 1188833)" at bounding box center [632, 420] width 861 height 28
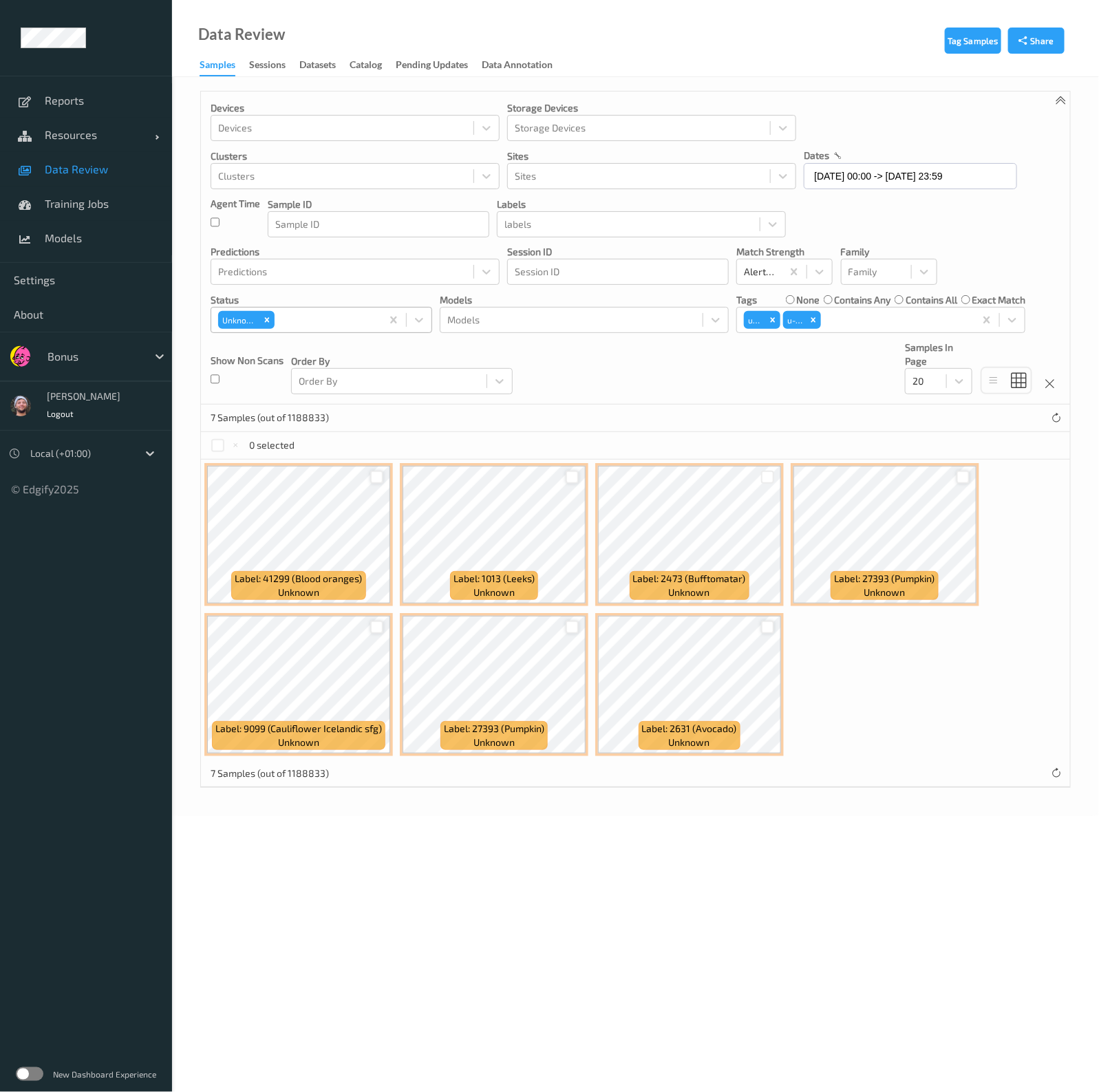
click at [575, 471] on div at bounding box center [572, 477] width 13 height 13
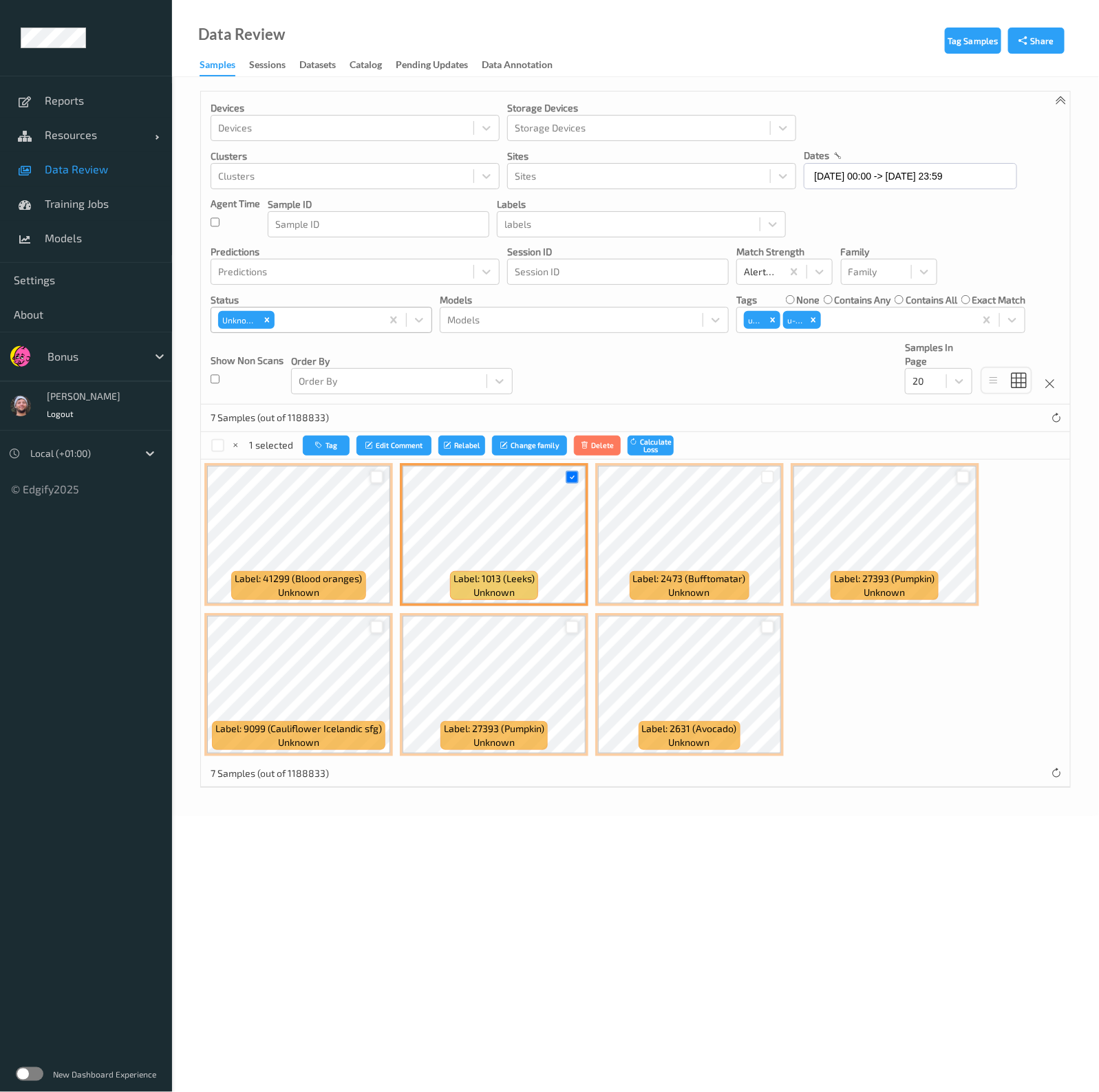
click at [378, 478] on div at bounding box center [377, 477] width 13 height 13
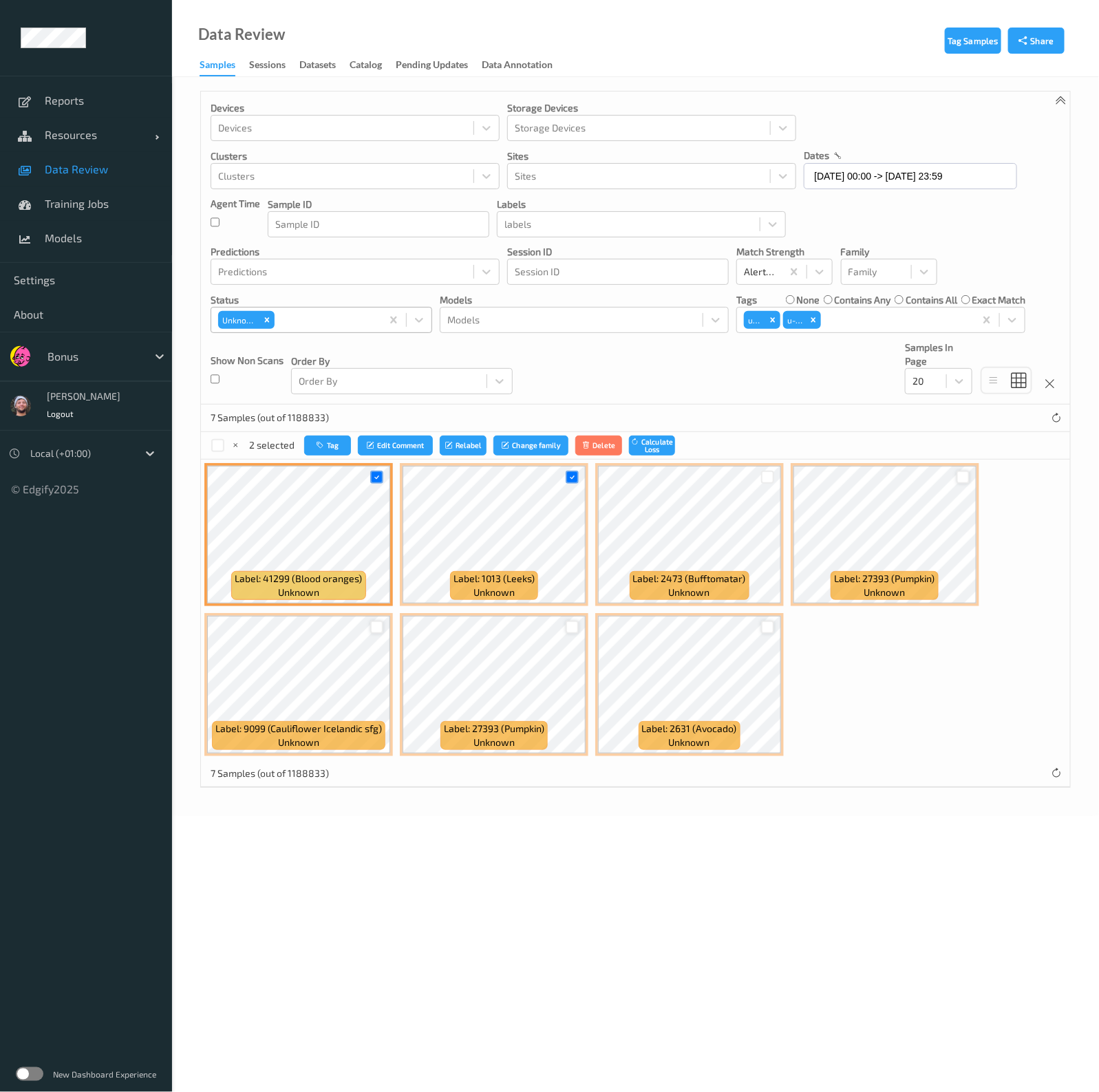
click at [778, 473] on div "Label: 2473 (Bufftomatar) unknown" at bounding box center [689, 534] width 188 height 143
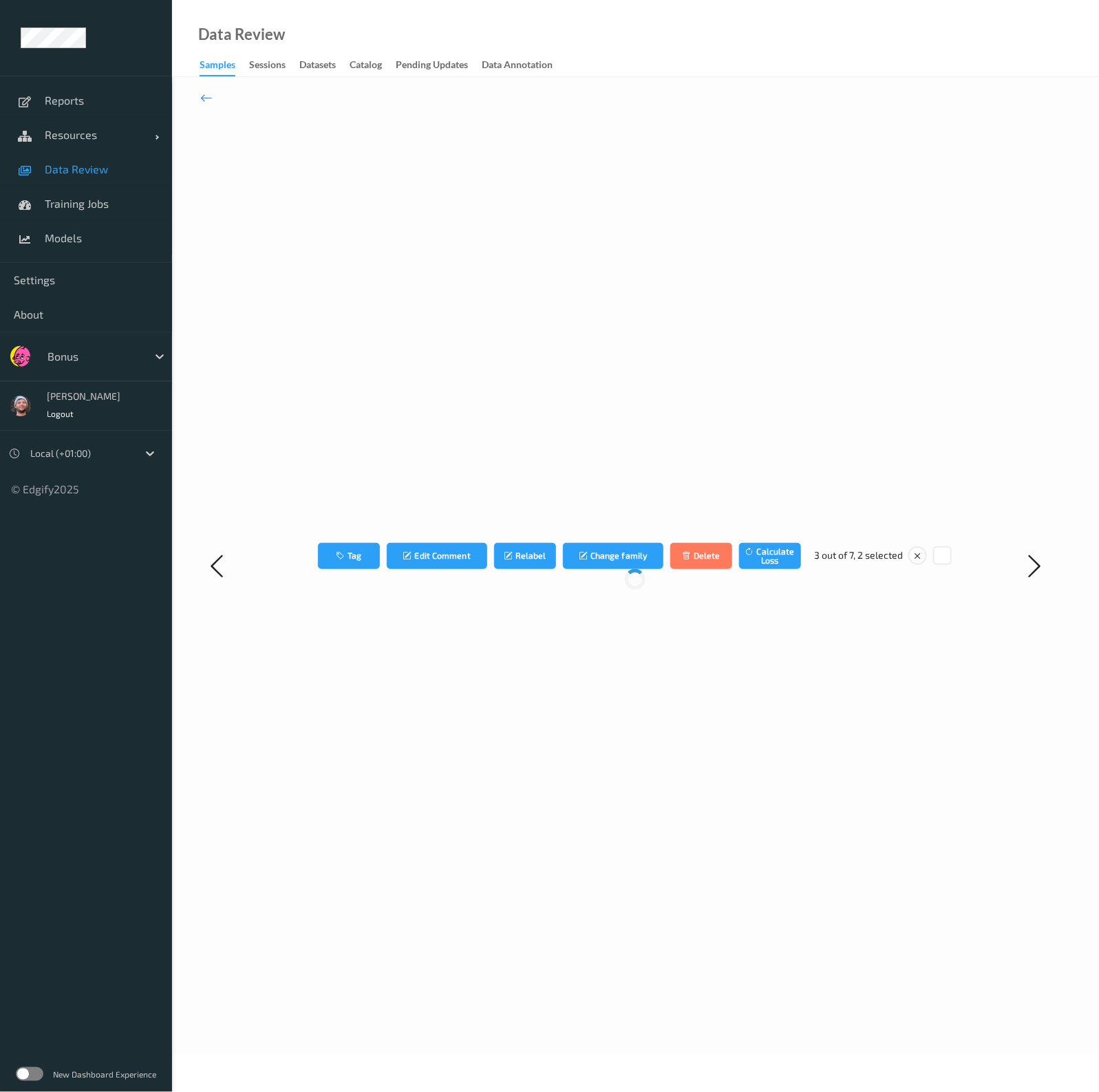
click at [773, 480] on div "Tag Edit Comment Relabel Change family Delete Calculate Loss 3 out of 7, 2 sele…" at bounding box center [634, 565] width 725 height 920
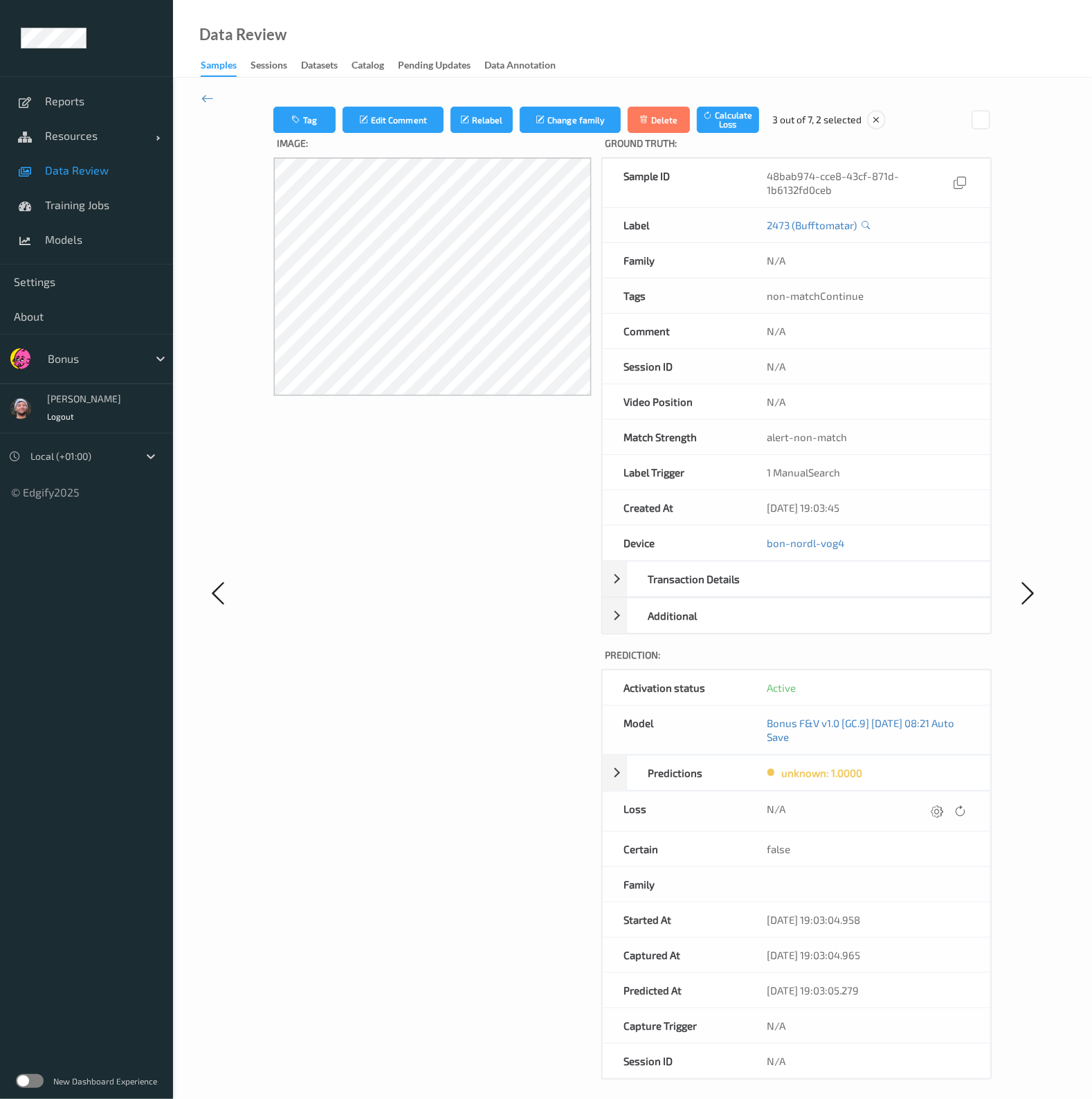
click at [198, 104] on div "Tag Edit Comment Relabel Change family Delete Calculate Loss 3 out of 7, 2 sele…" at bounding box center [632, 593] width 919 height 1030
click at [206, 101] on icon at bounding box center [207, 98] width 13 height 15
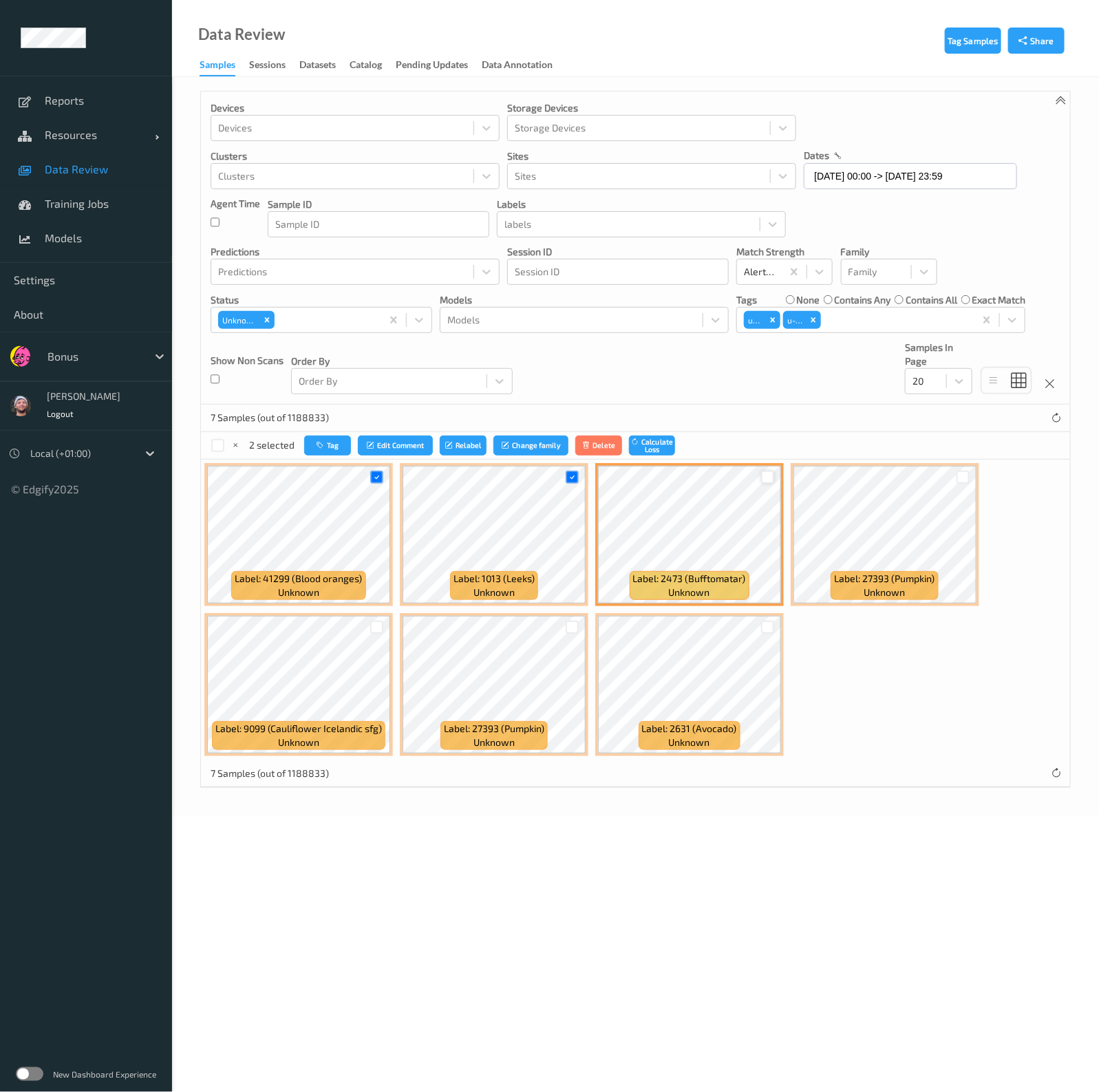
click at [770, 476] on div at bounding box center [768, 477] width 13 height 13
click at [334, 438] on button "Tag" at bounding box center [328, 445] width 47 height 20
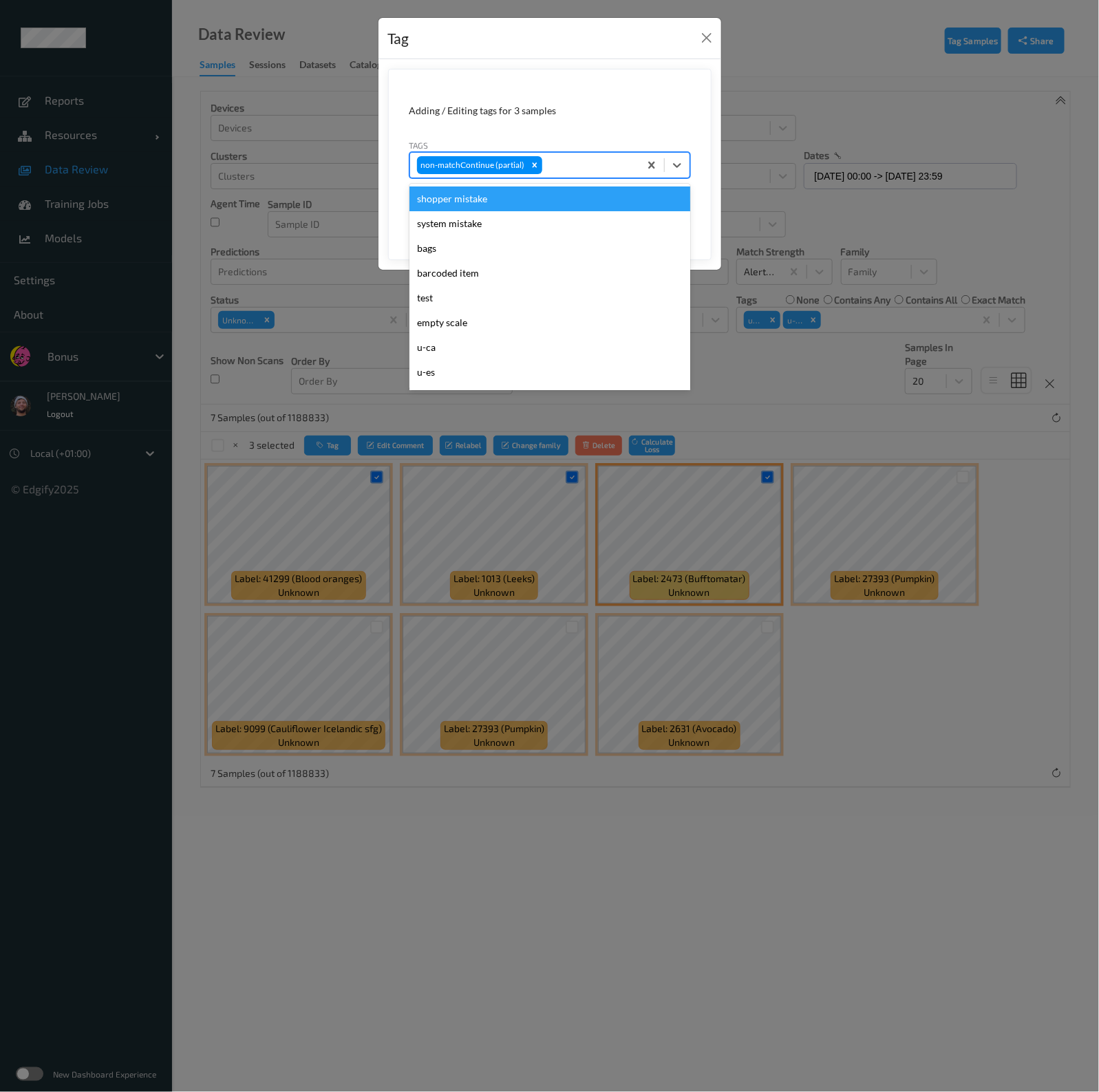
click at [564, 160] on div at bounding box center [589, 165] width 87 height 17
type input "ca"
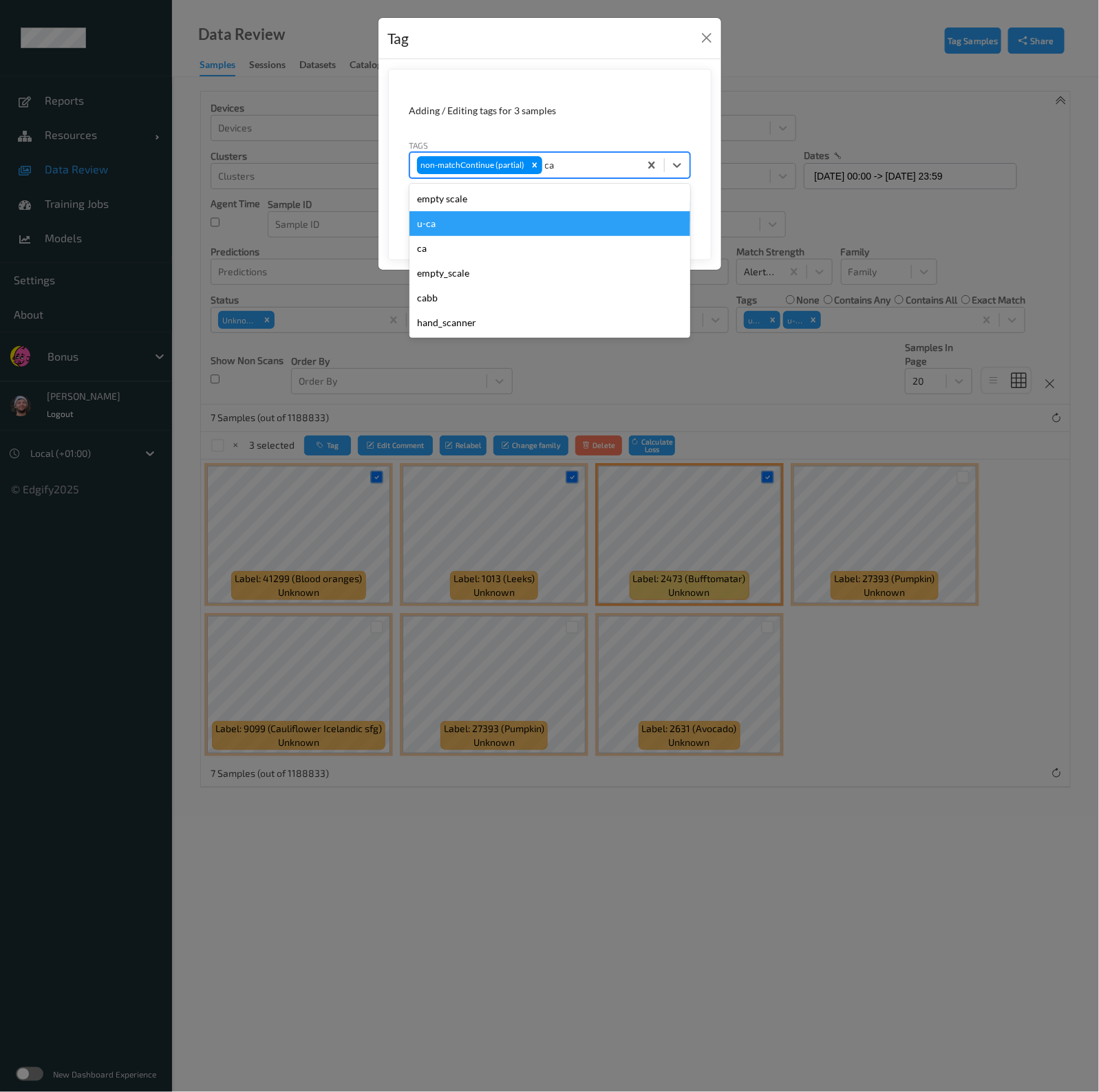
drag, startPoint x: 465, startPoint y: 239, endPoint x: 471, endPoint y: 223, distance: 17.1
click at [471, 223] on div "empty scale u-ca ca empty_scale cabb hand_scanner" at bounding box center [550, 260] width 281 height 154
click at [471, 223] on div "u-ca" at bounding box center [550, 223] width 281 height 24
type input "s"
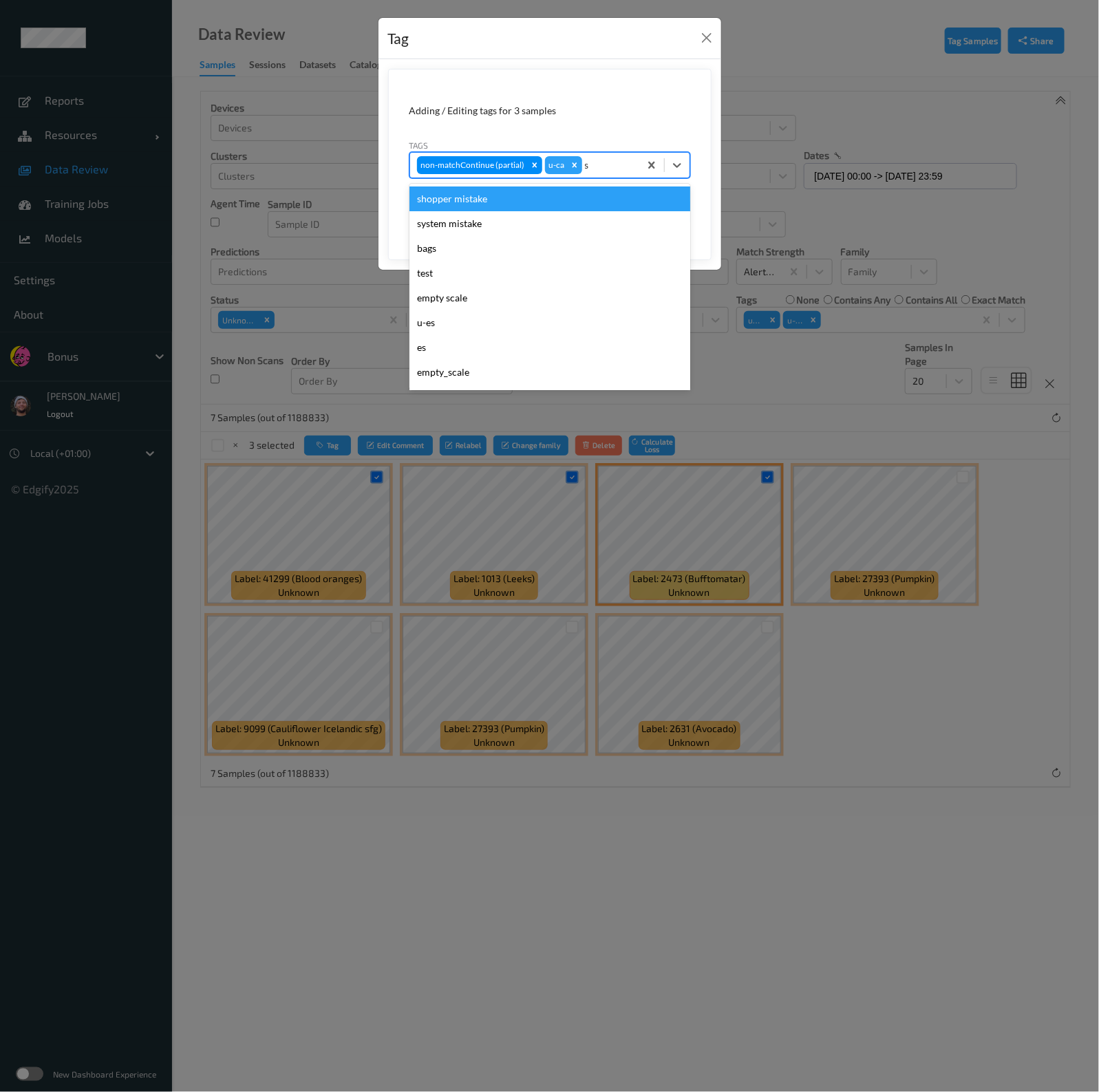
click at [488, 200] on div "shopper mistake" at bounding box center [550, 198] width 281 height 24
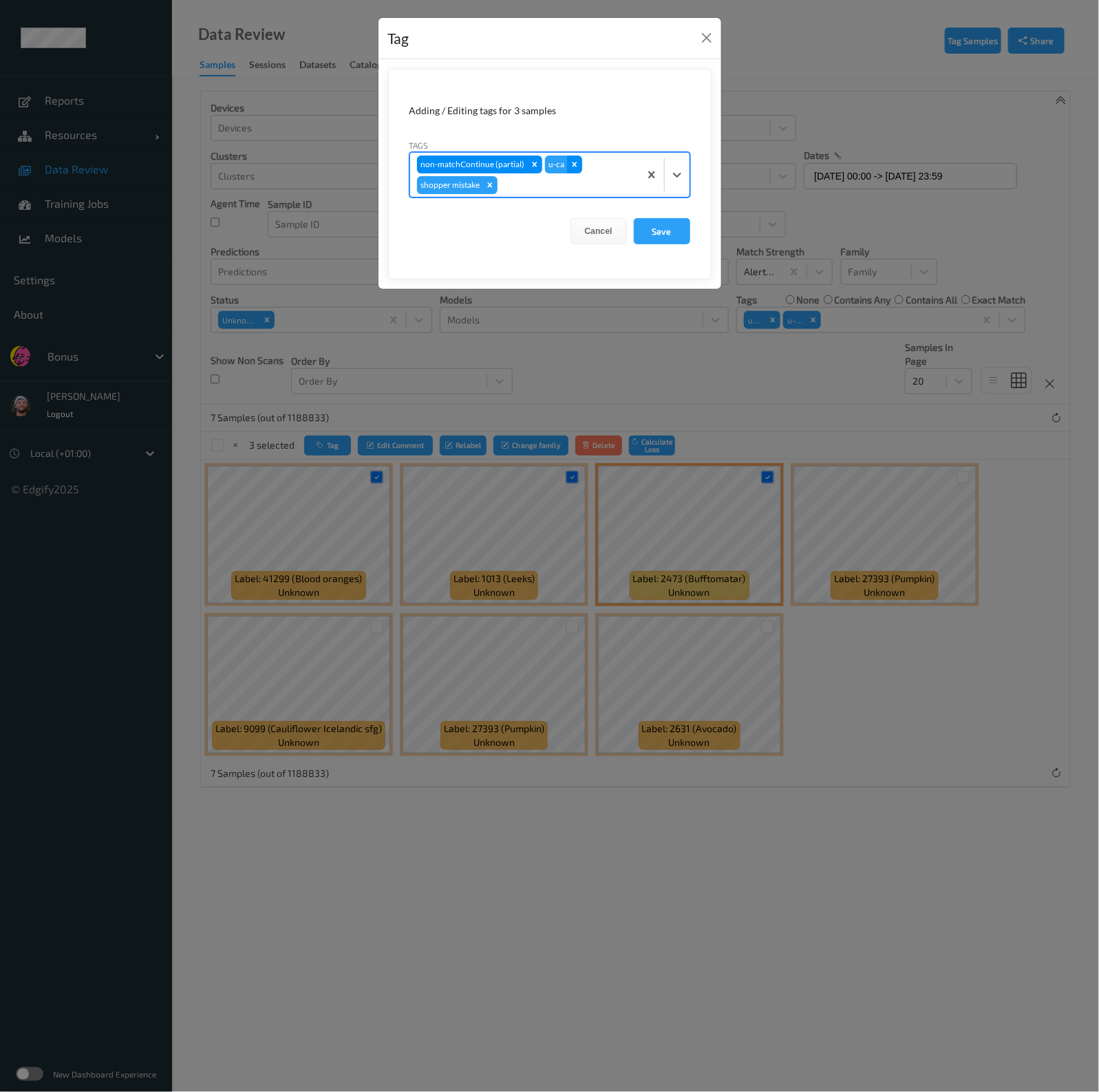
click at [577, 173] on div "non-matchContinue (partial) u-ca shopper mistake" at bounding box center [524, 175] width 229 height 44
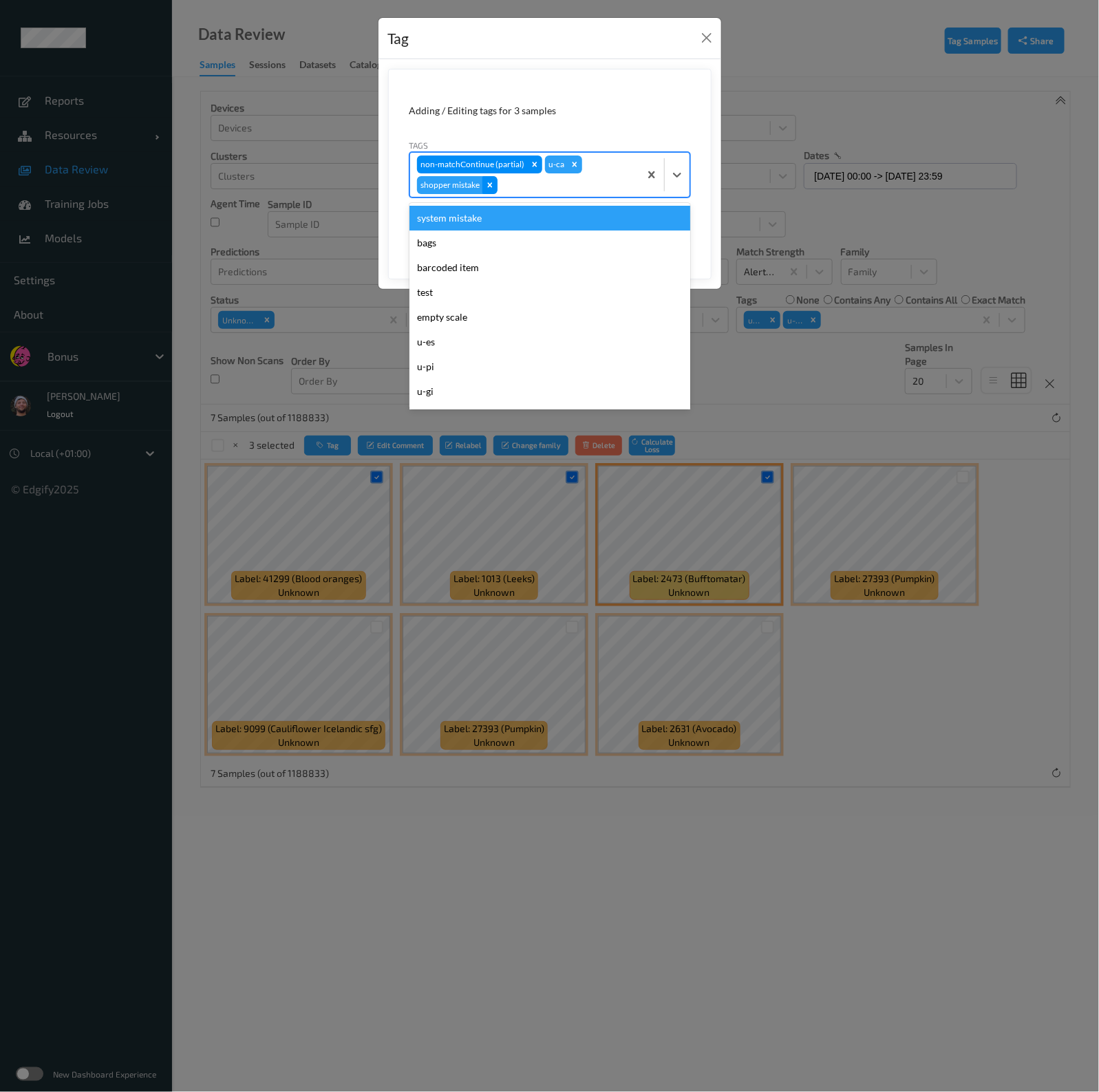
click at [496, 186] on div "Remove shopper mistake" at bounding box center [490, 185] width 15 height 18
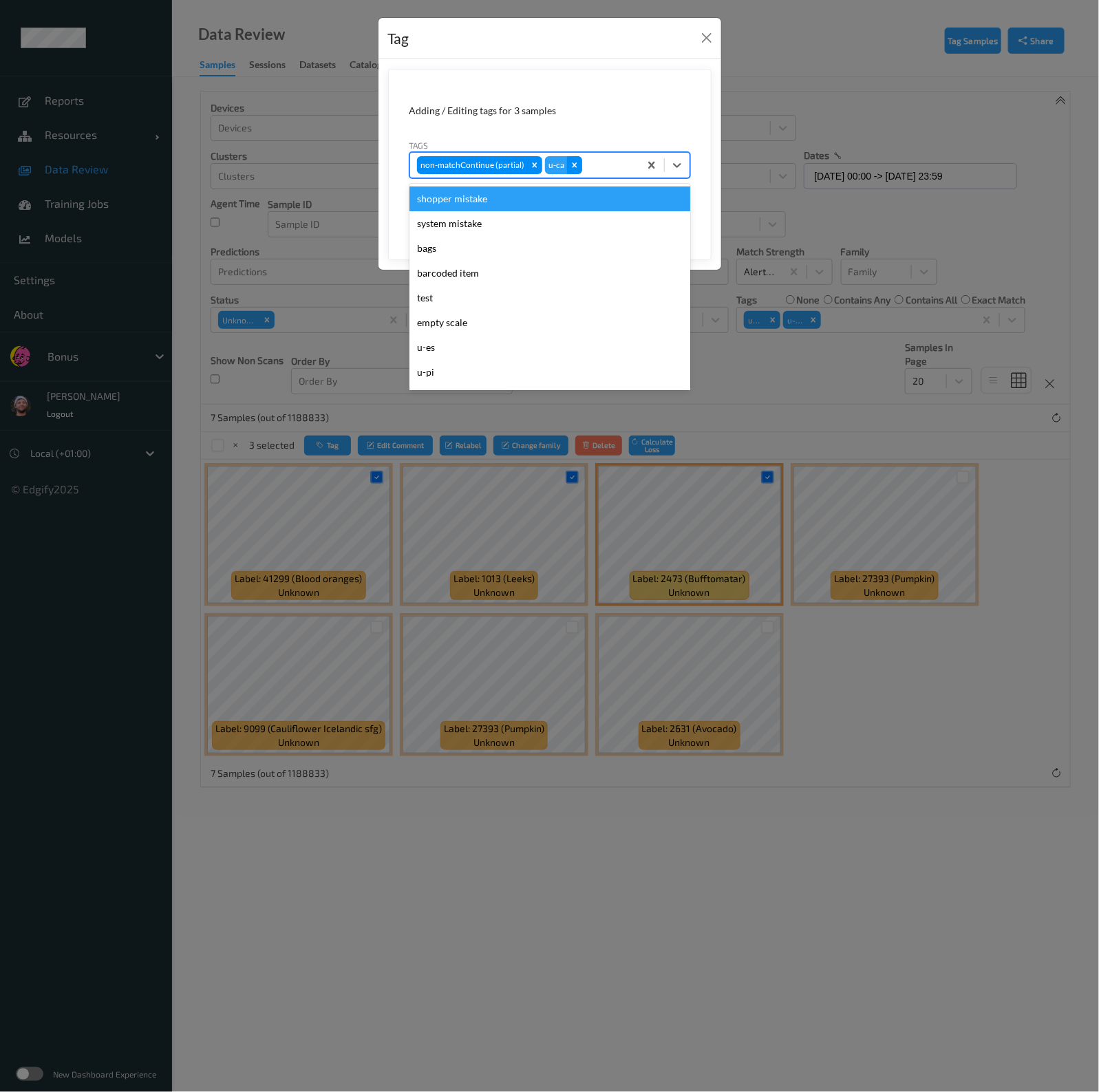
click at [575, 161] on icon "Remove u-ca" at bounding box center [574, 165] width 9 height 9
type input "pi"
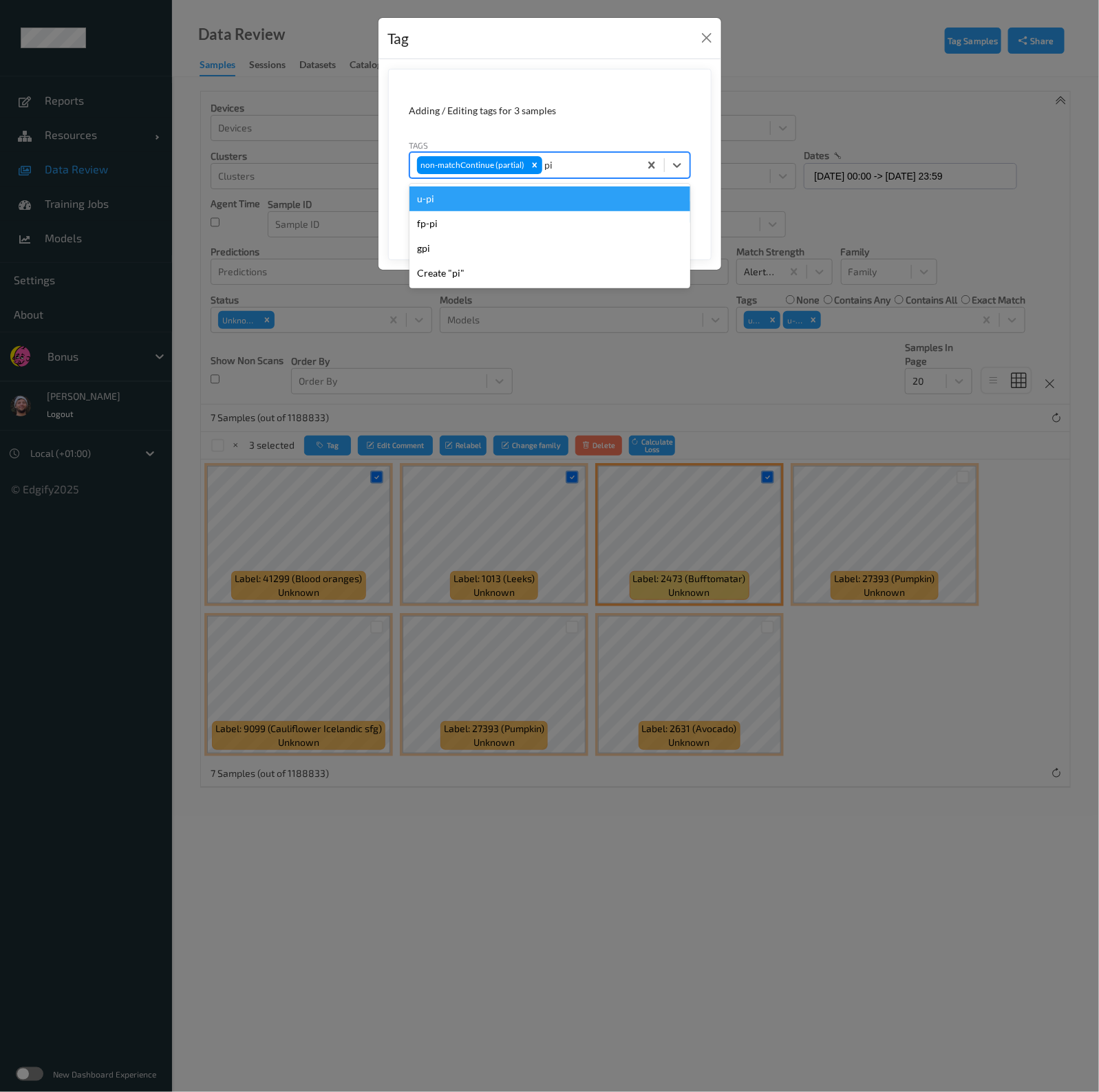
click at [501, 199] on div "u-pi" at bounding box center [550, 198] width 281 height 24
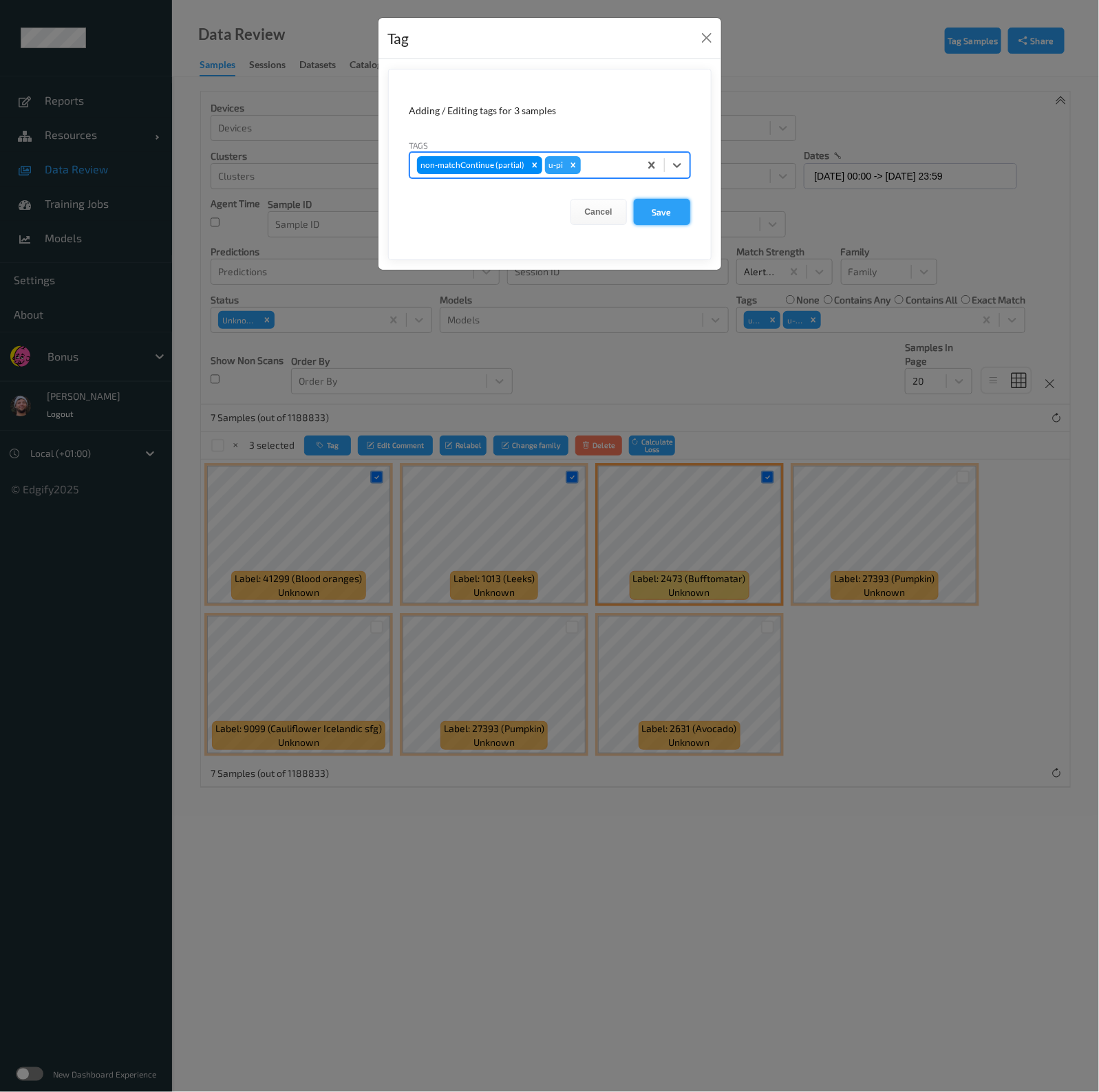
click at [667, 199] on button "Save" at bounding box center [661, 212] width 56 height 26
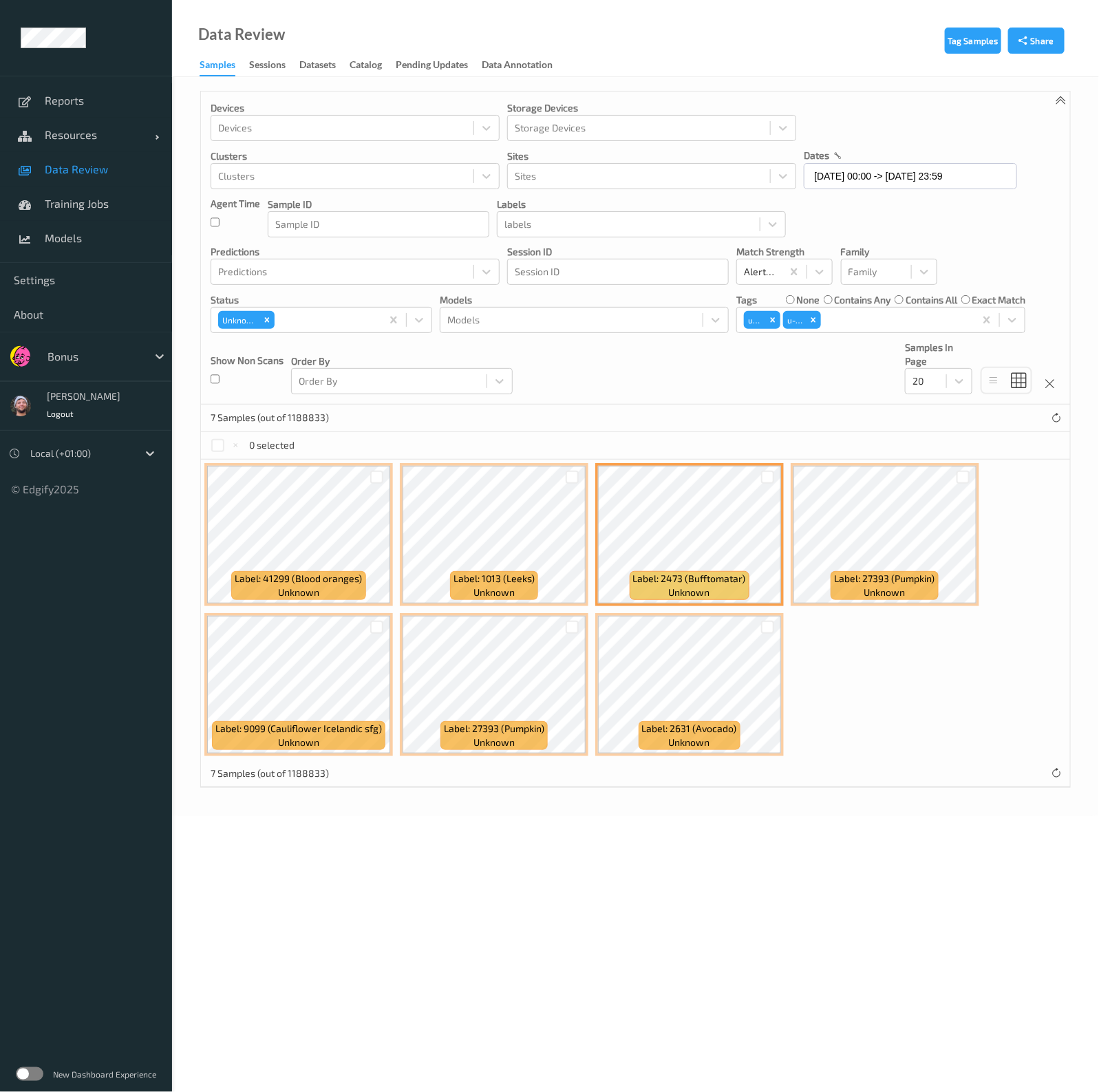
drag, startPoint x: 867, startPoint y: 781, endPoint x: 859, endPoint y: 780, distance: 8.1
click at [867, 781] on div "7 Samples (out of 1188833)" at bounding box center [635, 773] width 869 height 28
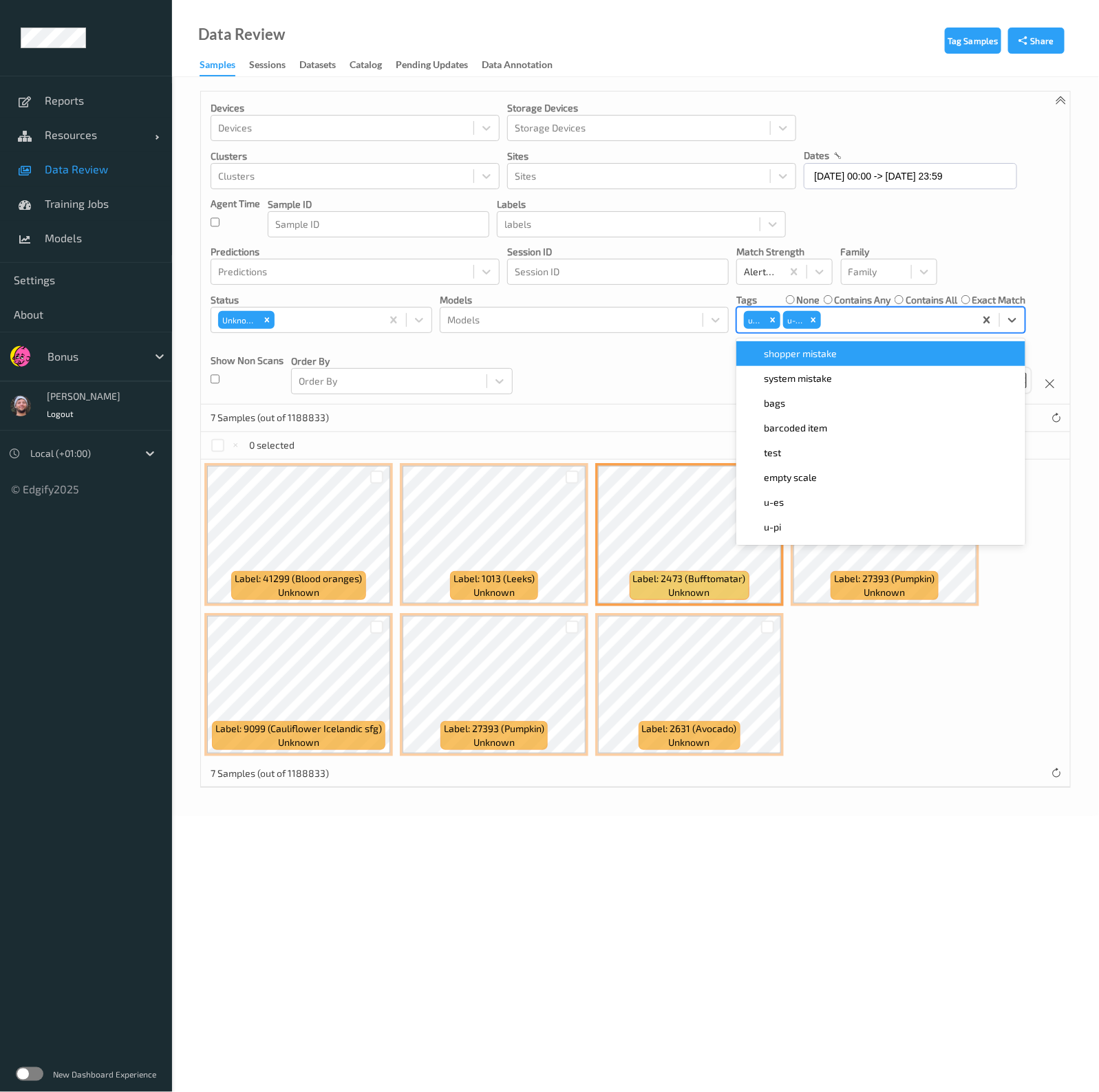
click at [886, 331] on div "u-gi u-ca" at bounding box center [881, 319] width 289 height 26
type input "pi"
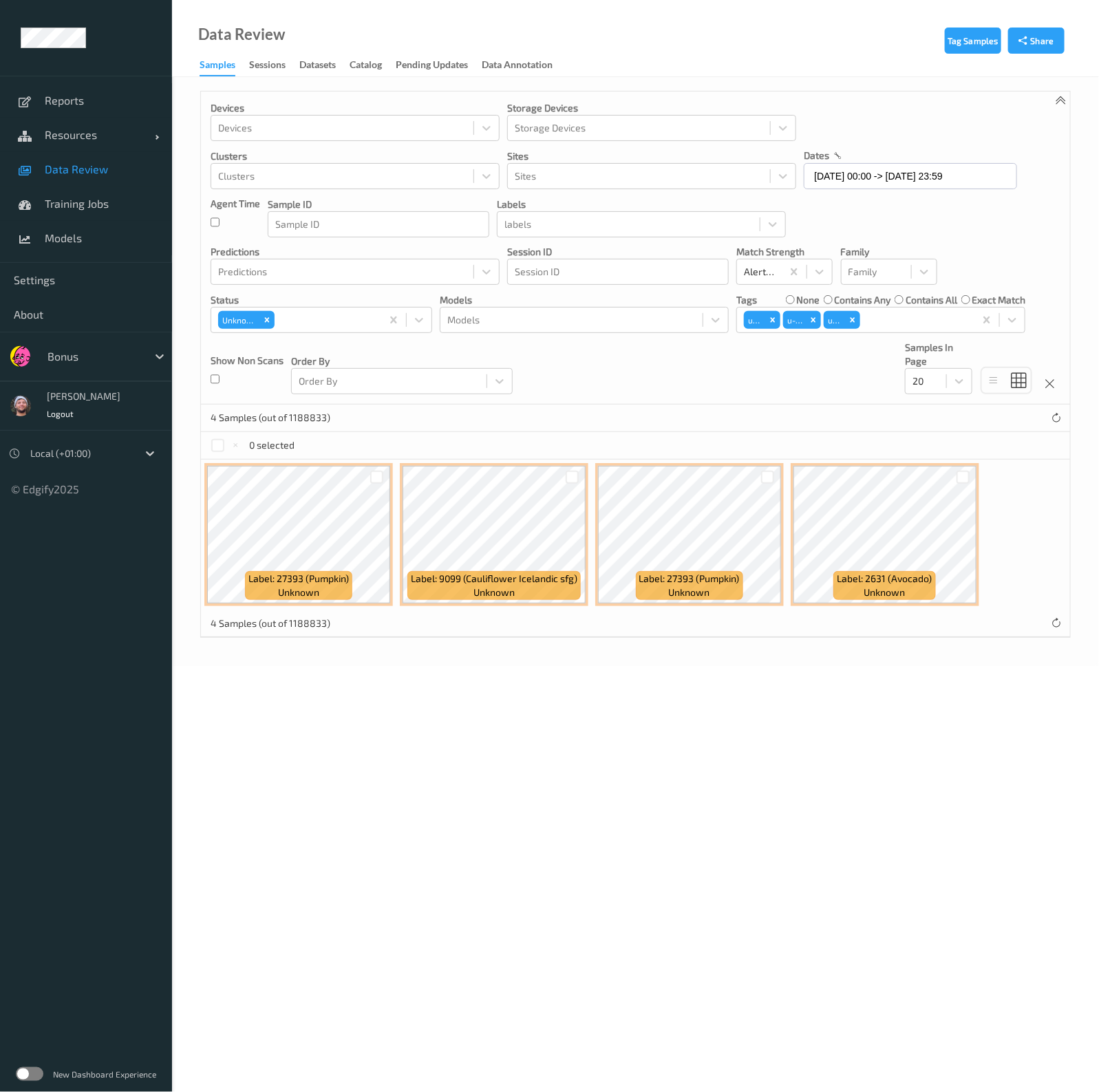
click at [679, 403] on div "Devices Devices Storage Devices Storage Devices Clusters Clusters Sites Sites d…" at bounding box center [635, 248] width 869 height 313
click at [767, 476] on div at bounding box center [768, 477] width 13 height 13
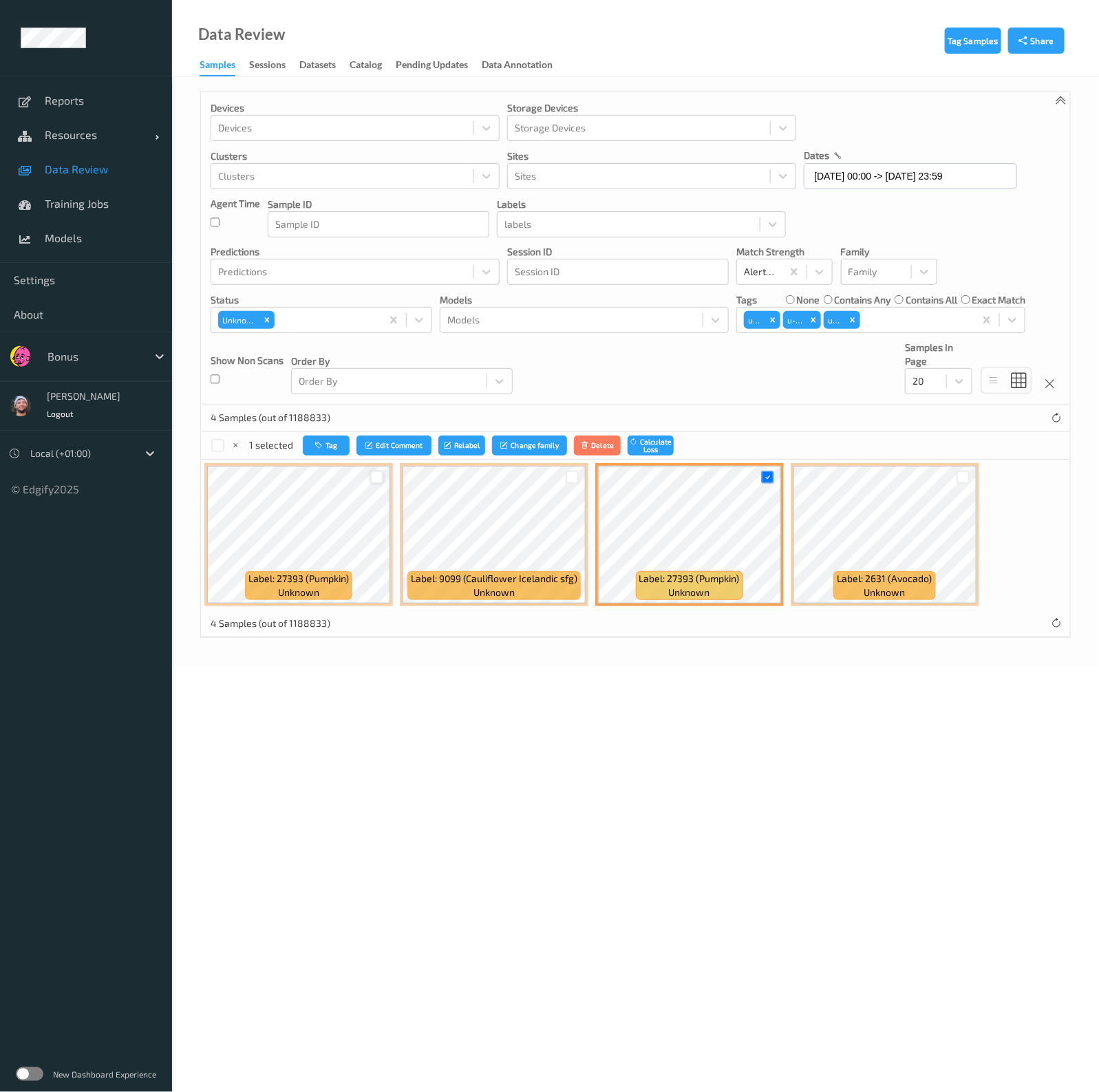
click at [376, 477] on div at bounding box center [377, 477] width 13 height 13
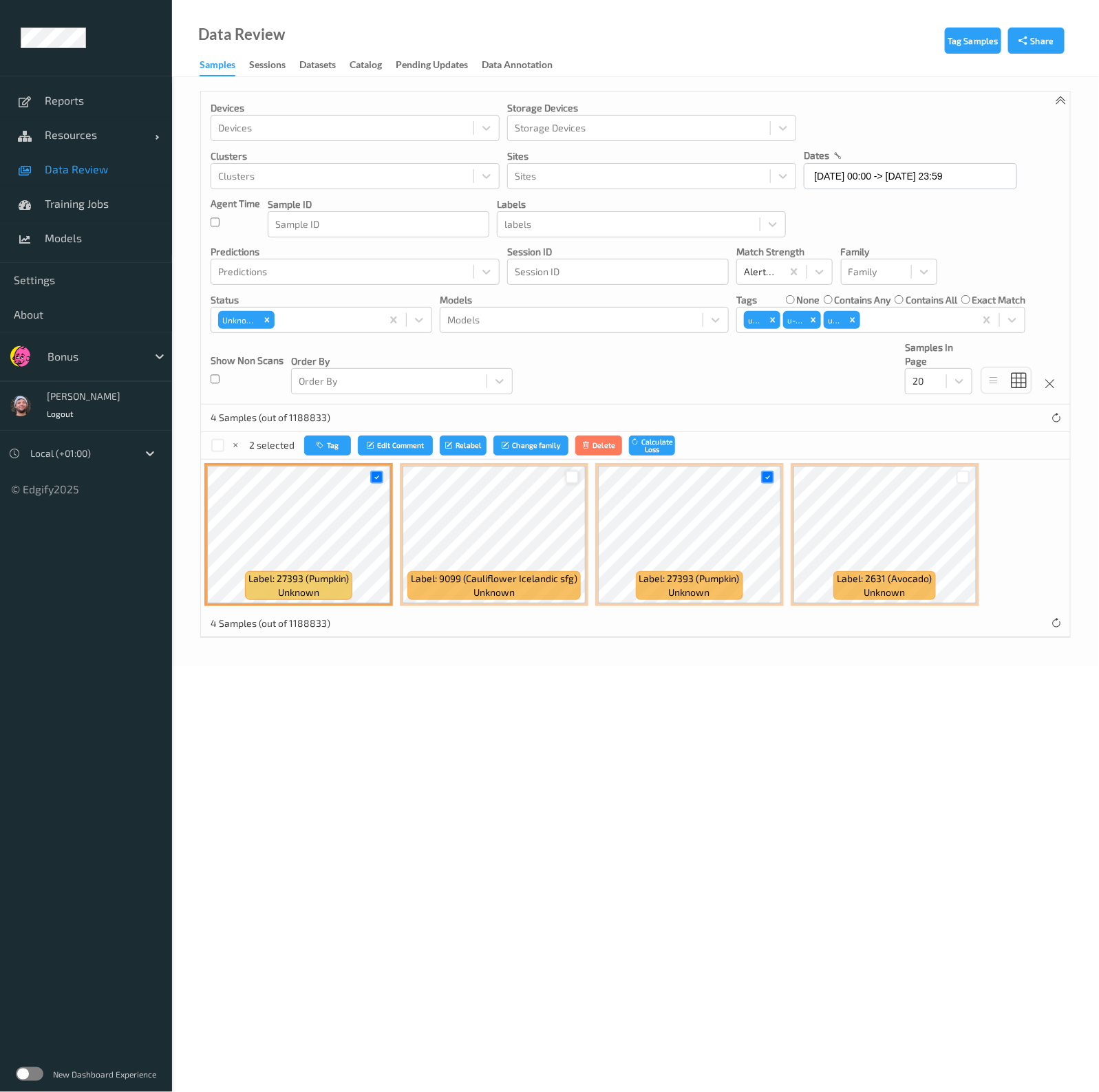
click at [568, 473] on div at bounding box center [572, 477] width 13 height 13
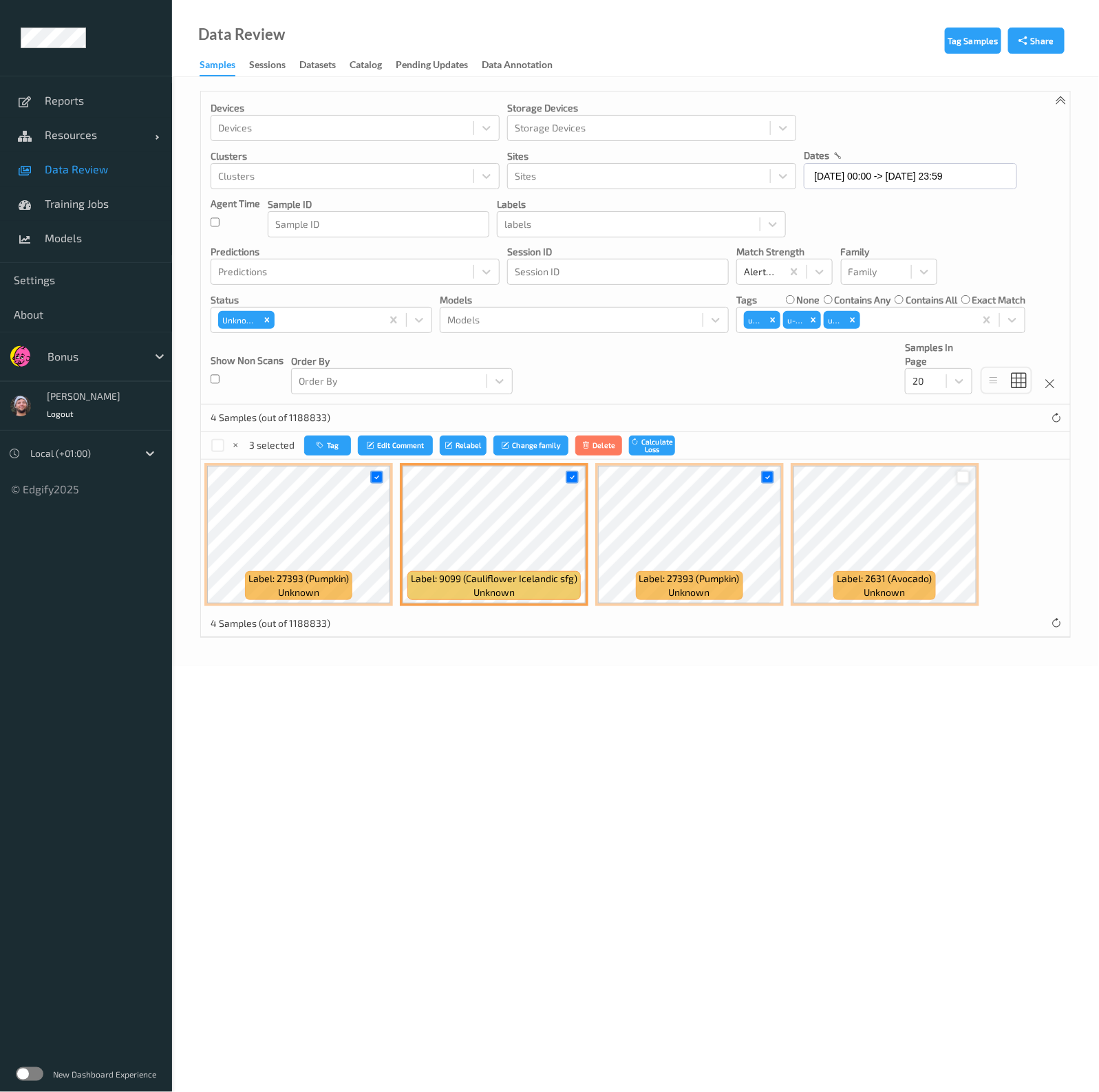
click at [959, 476] on div at bounding box center [963, 477] width 13 height 13
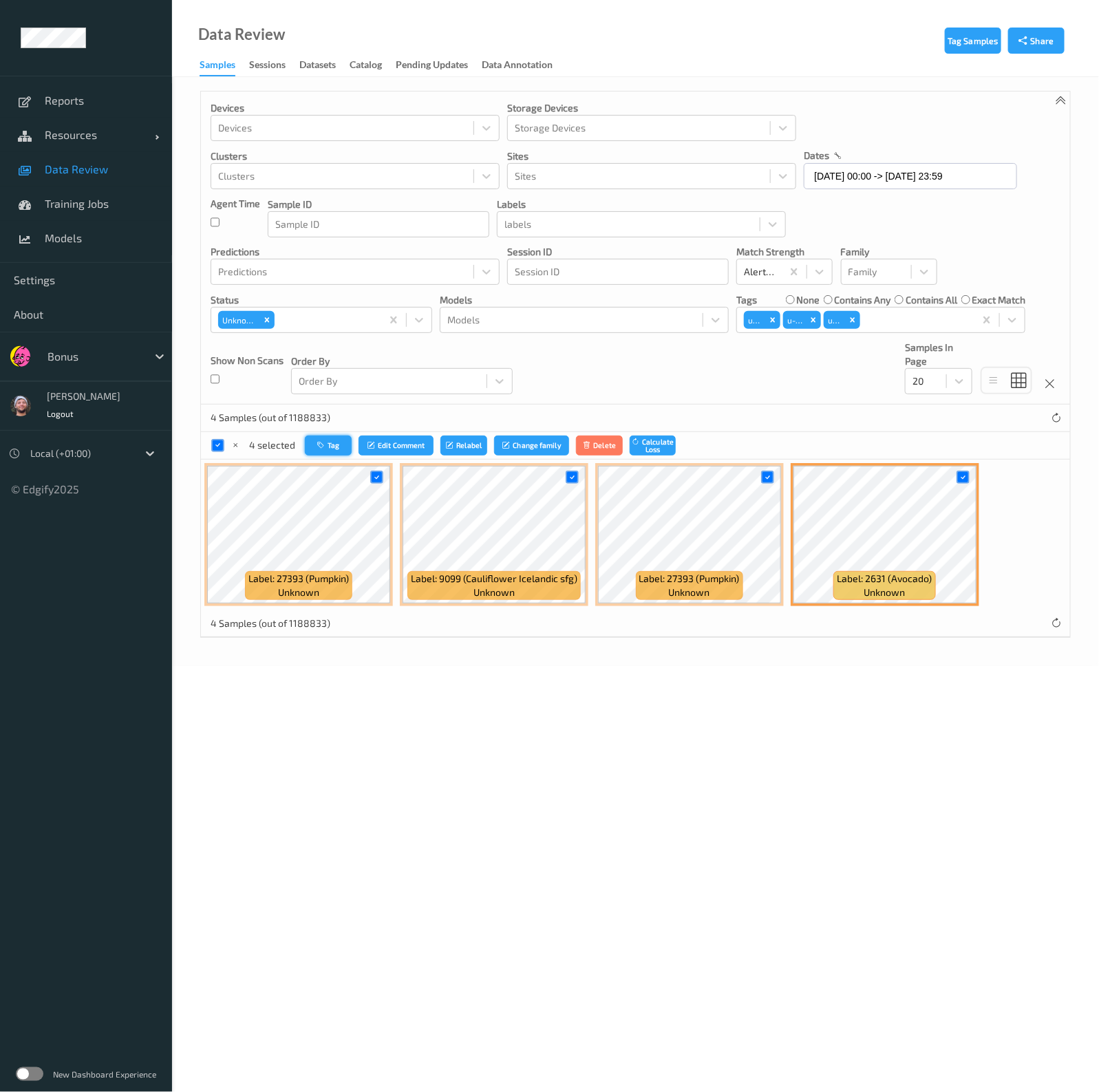
click at [336, 452] on button "Tag" at bounding box center [329, 445] width 47 height 20
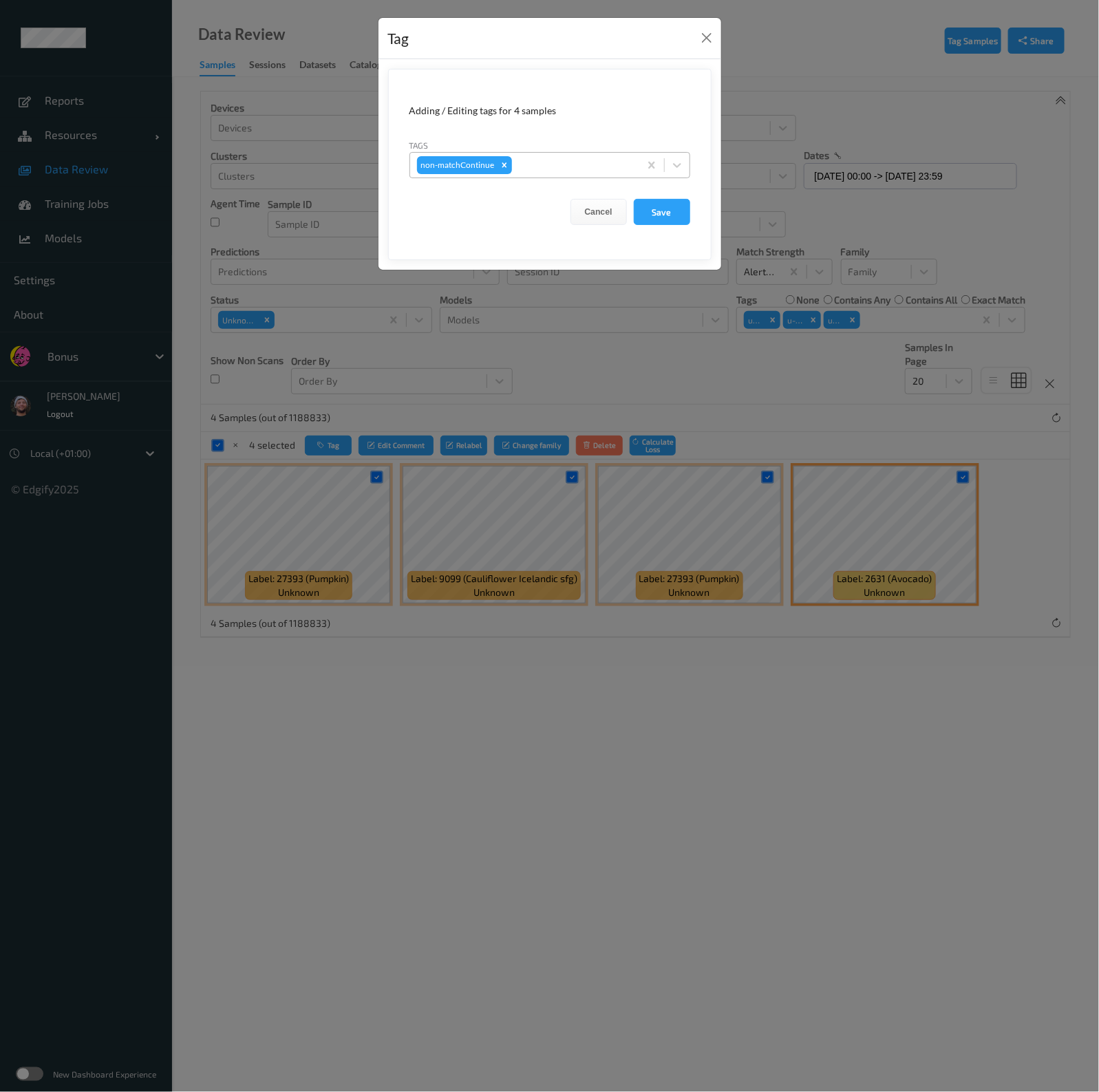
click at [587, 169] on div at bounding box center [574, 165] width 118 height 17
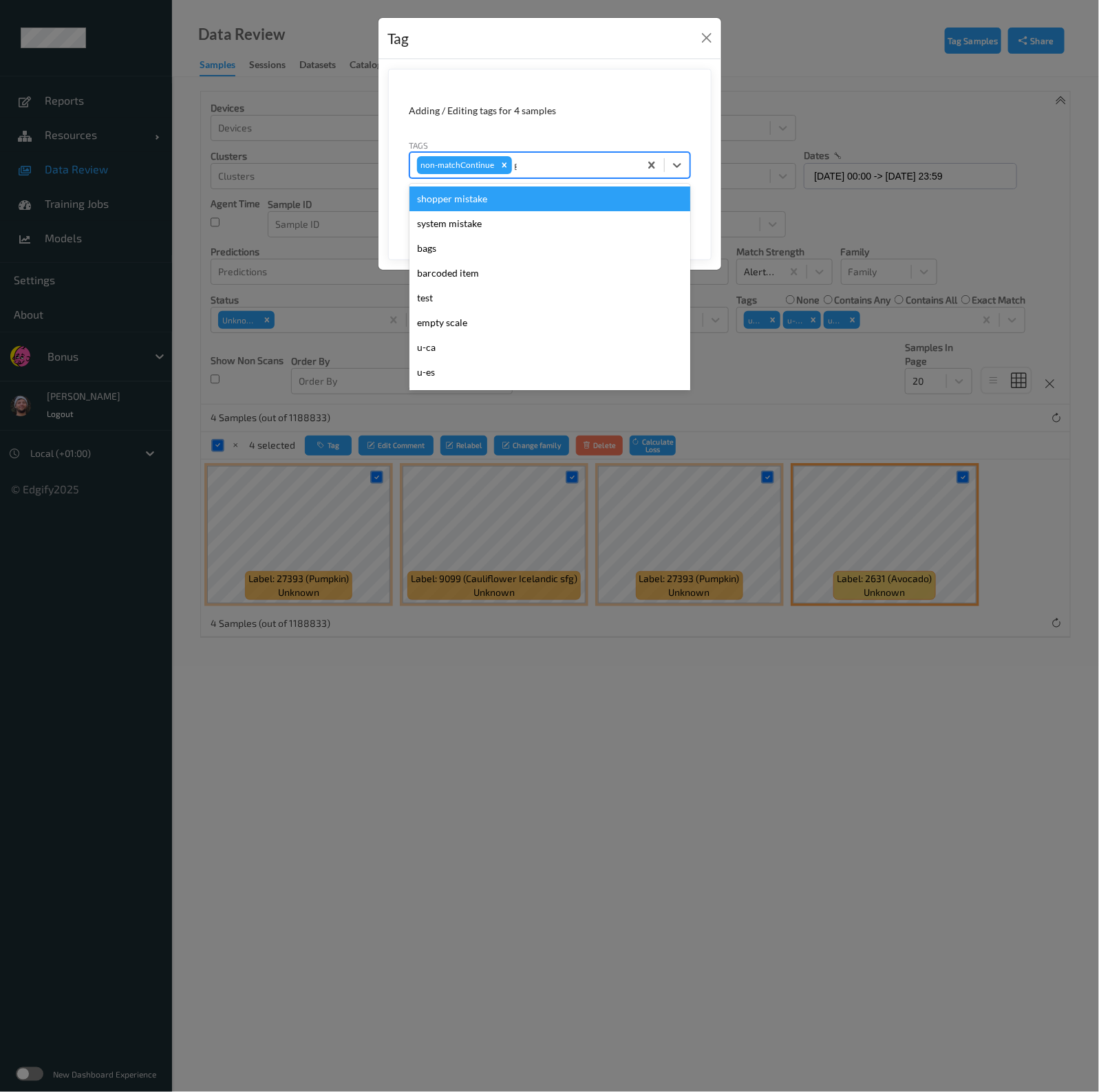
type input "gi"
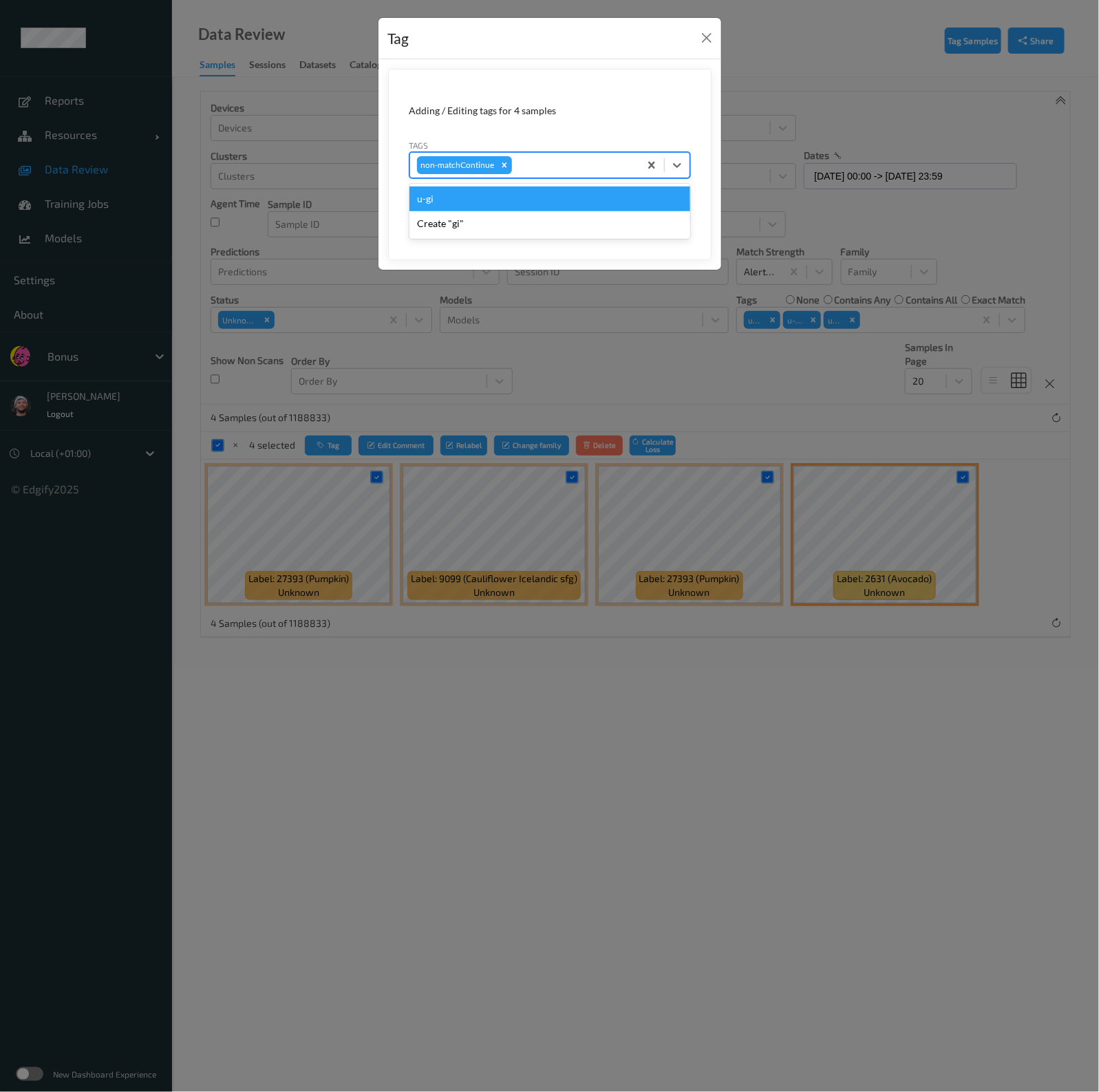
click at [634, 199] on button "Save" at bounding box center [661, 212] width 56 height 26
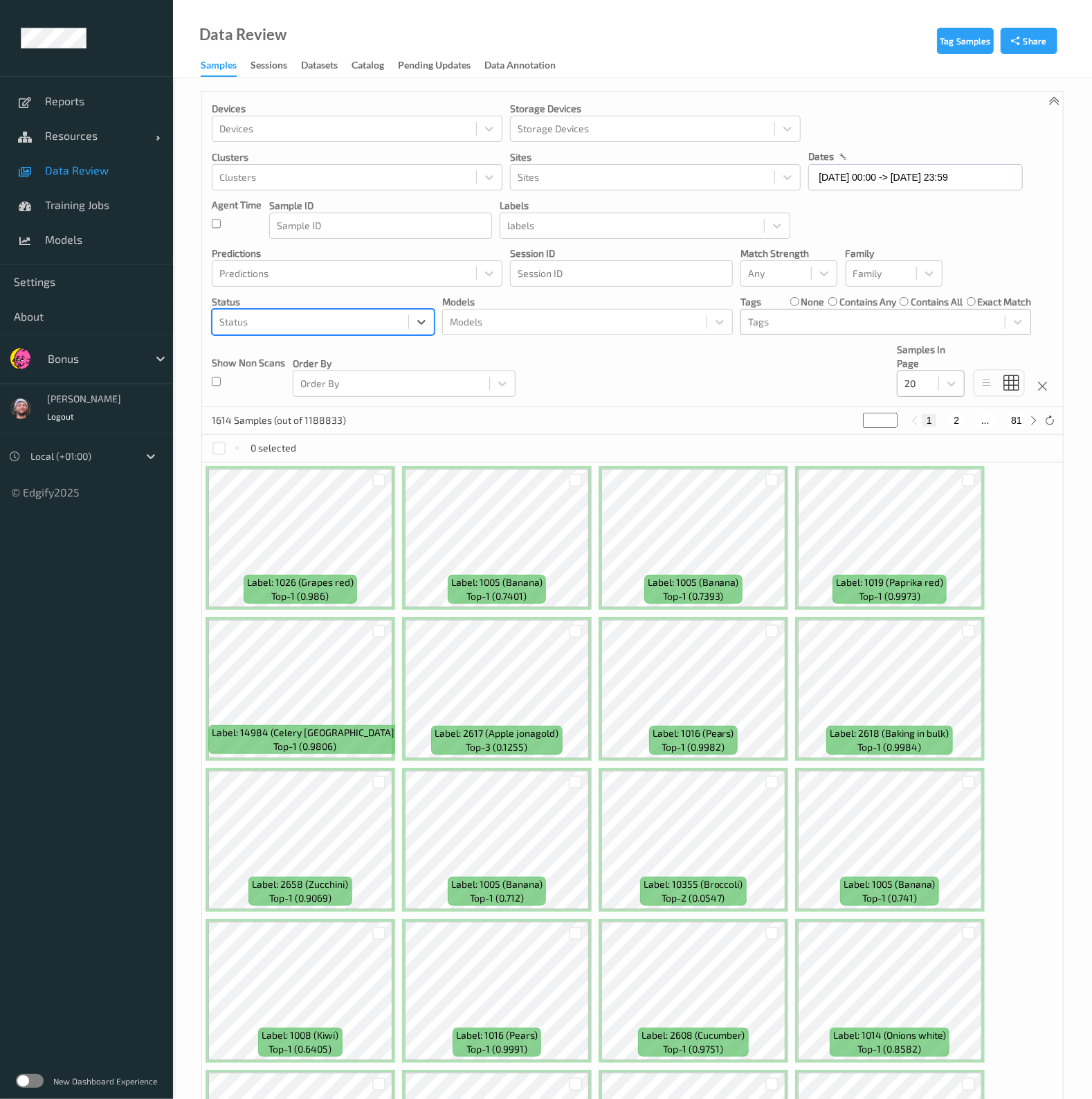
click at [924, 380] on div at bounding box center [918, 384] width 27 height 17
click at [939, 510] on span "200" at bounding box center [933, 517] width 17 height 14
drag, startPoint x: 731, startPoint y: 74, endPoint x: 739, endPoint y: 85, distance: 13.6
click at [730, 74] on div "Data Review Samples Sessions Datasets Catalog Pending Updates Data Annotation" at bounding box center [632, 39] width 919 height 78
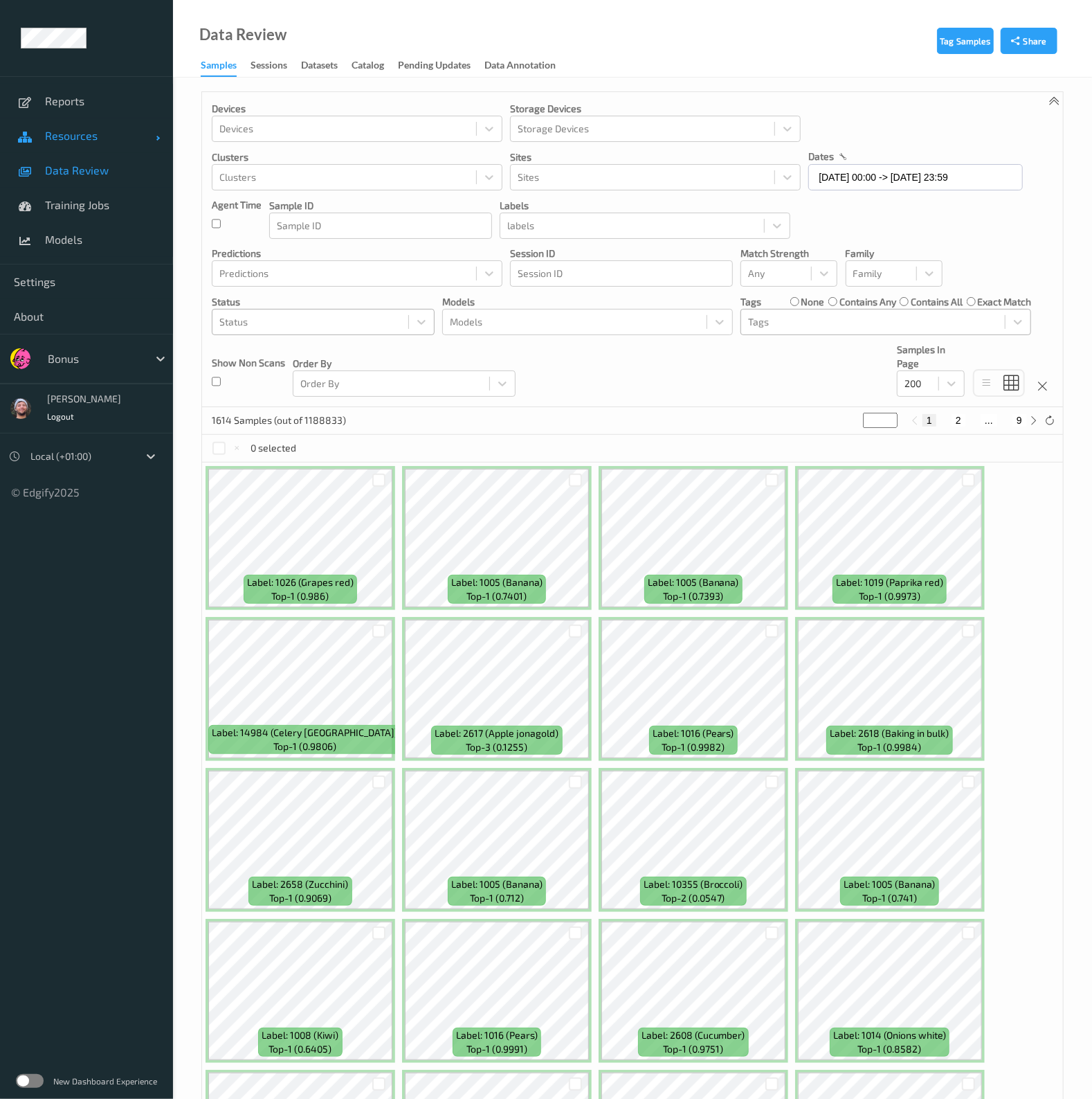
click at [74, 130] on span "Resources" at bounding box center [100, 135] width 111 height 14
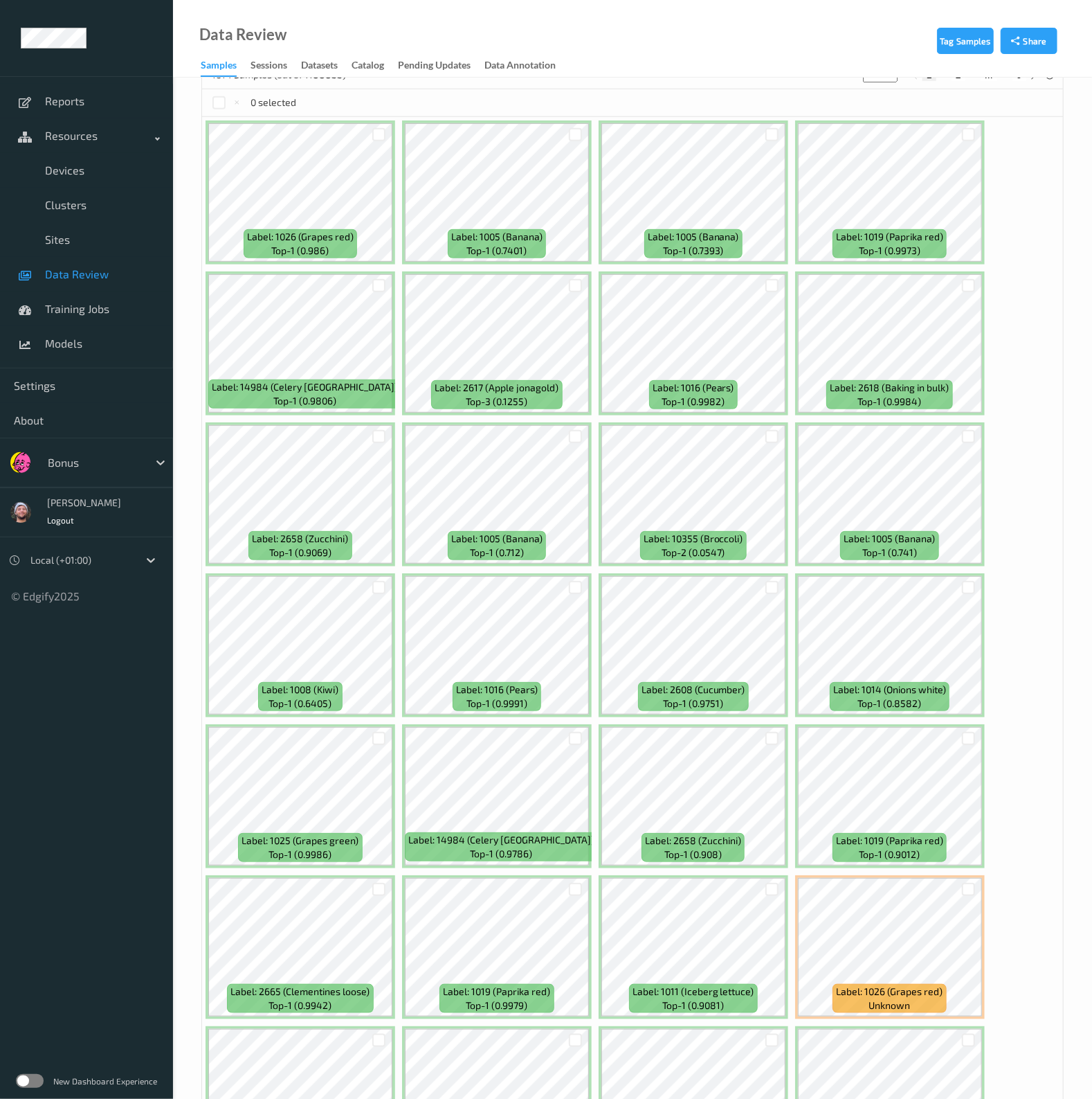
scroll to position [172, 0]
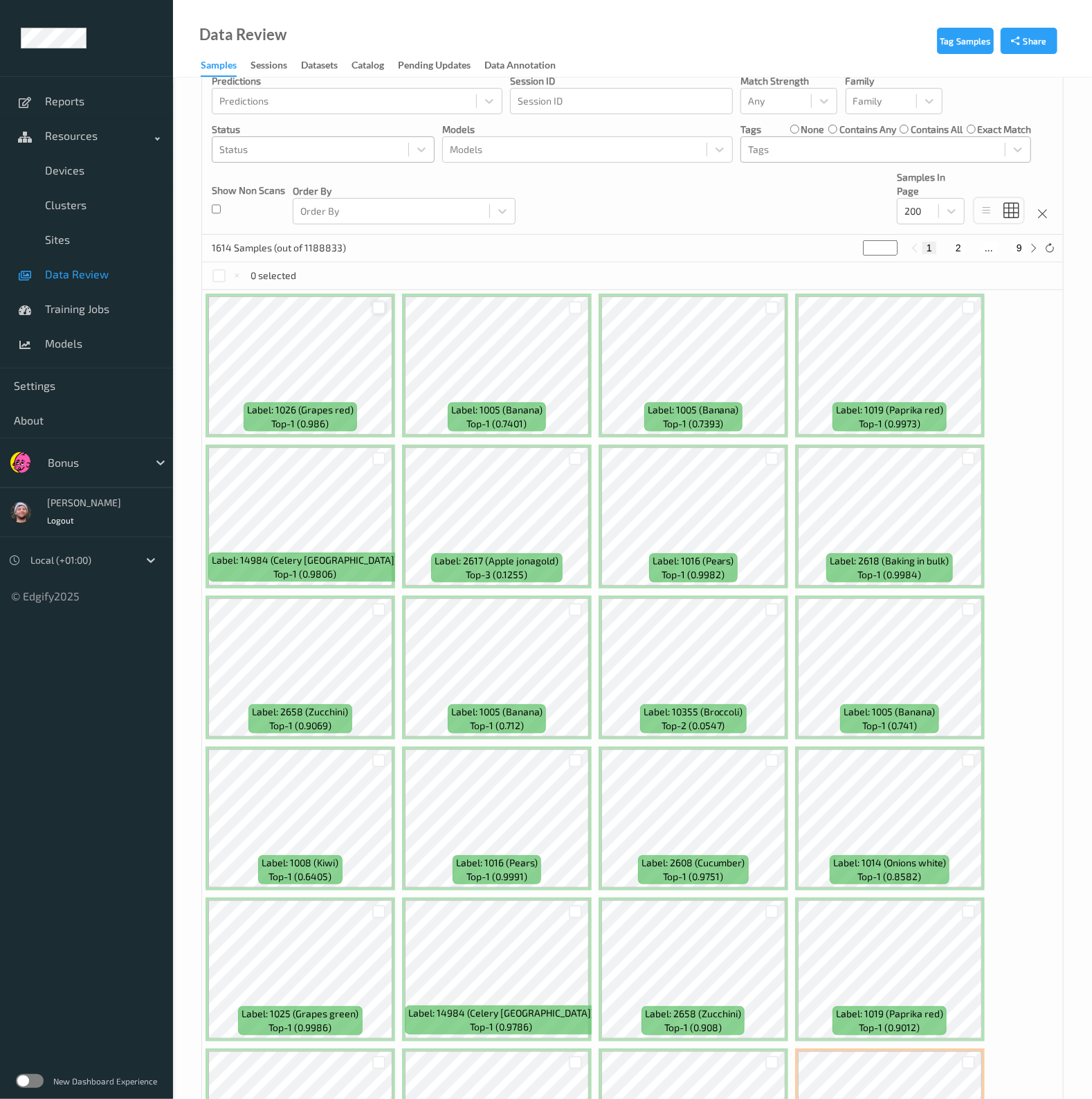
click at [375, 306] on div at bounding box center [379, 308] width 14 height 14
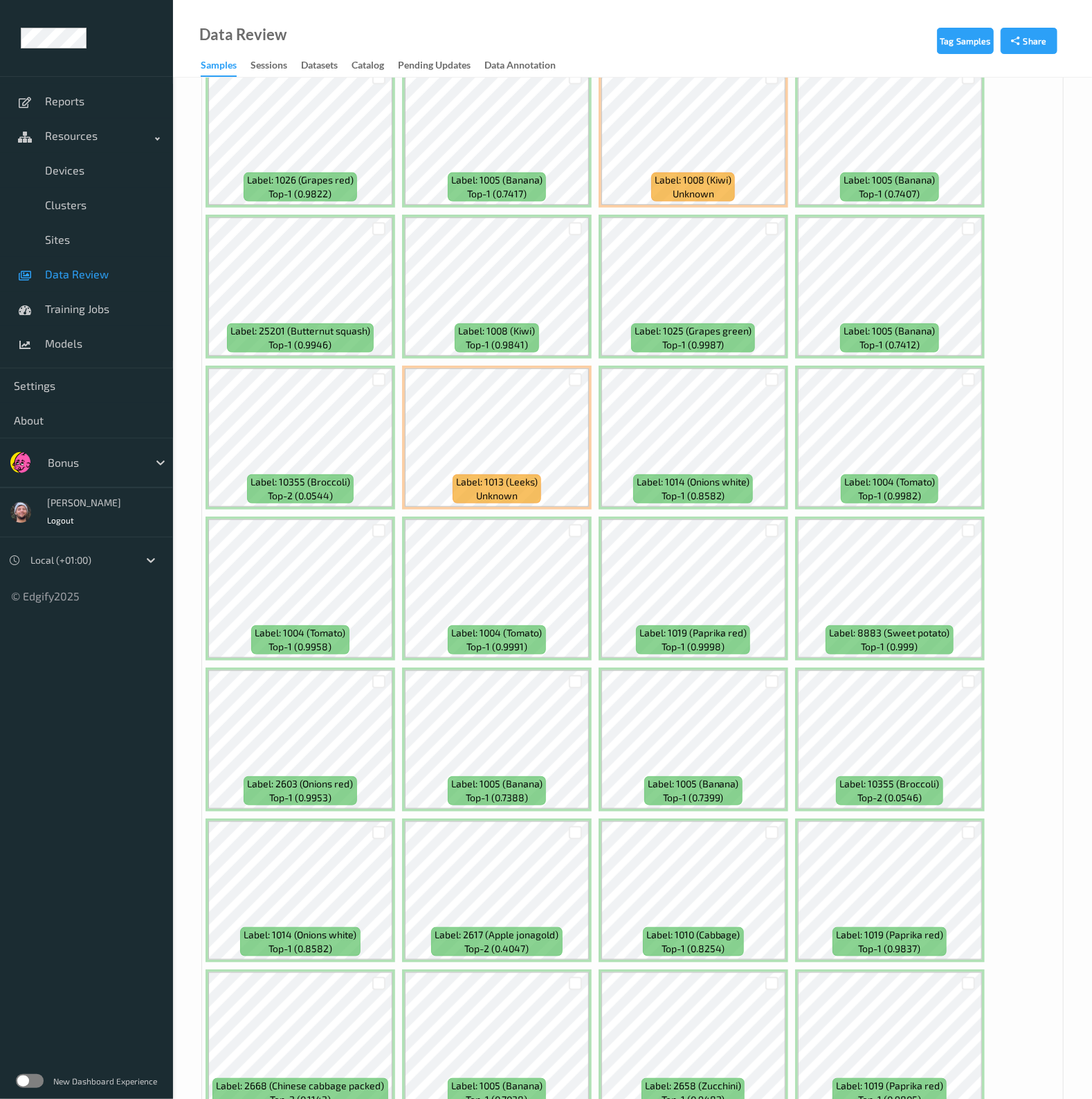
scroll to position [6919, 0]
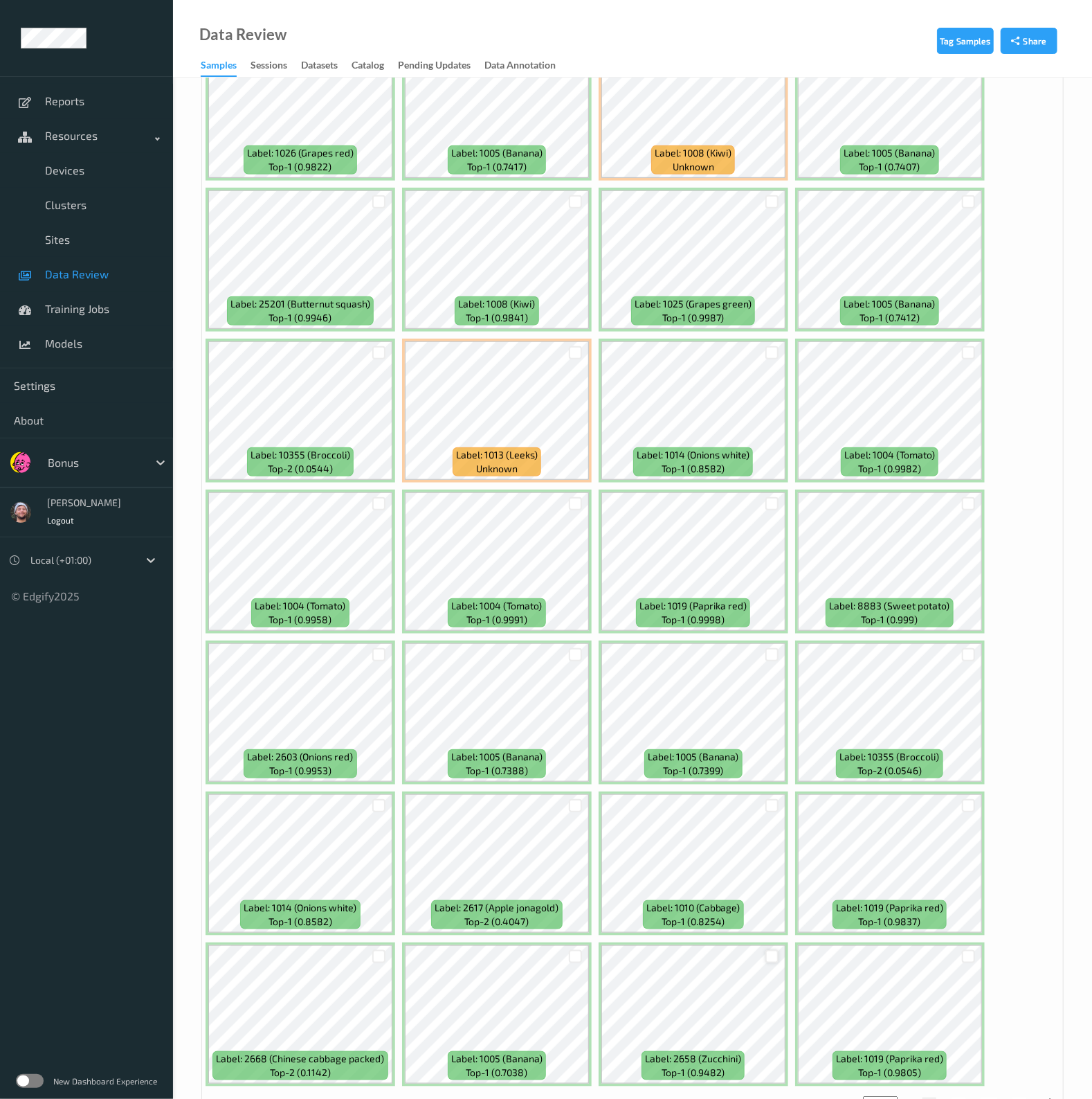
click at [774, 949] on div at bounding box center [773, 956] width 14 height 14
click at [961, 1095] on div "1 2 ... 9" at bounding box center [975, 1102] width 135 height 15
click at [960, 1097] on button "2" at bounding box center [958, 1103] width 14 height 13
type input "*"
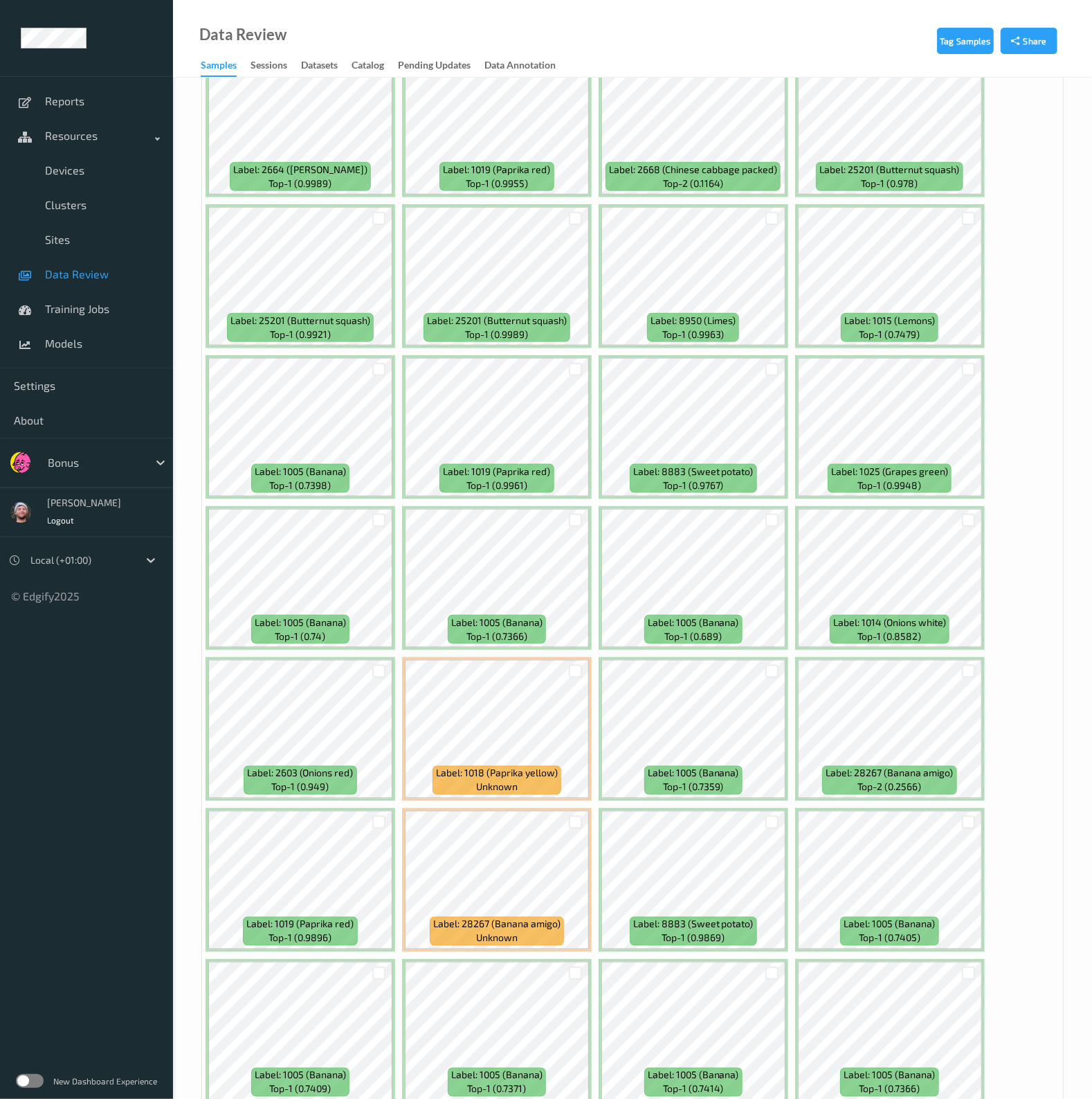
scroll to position [1211, 0]
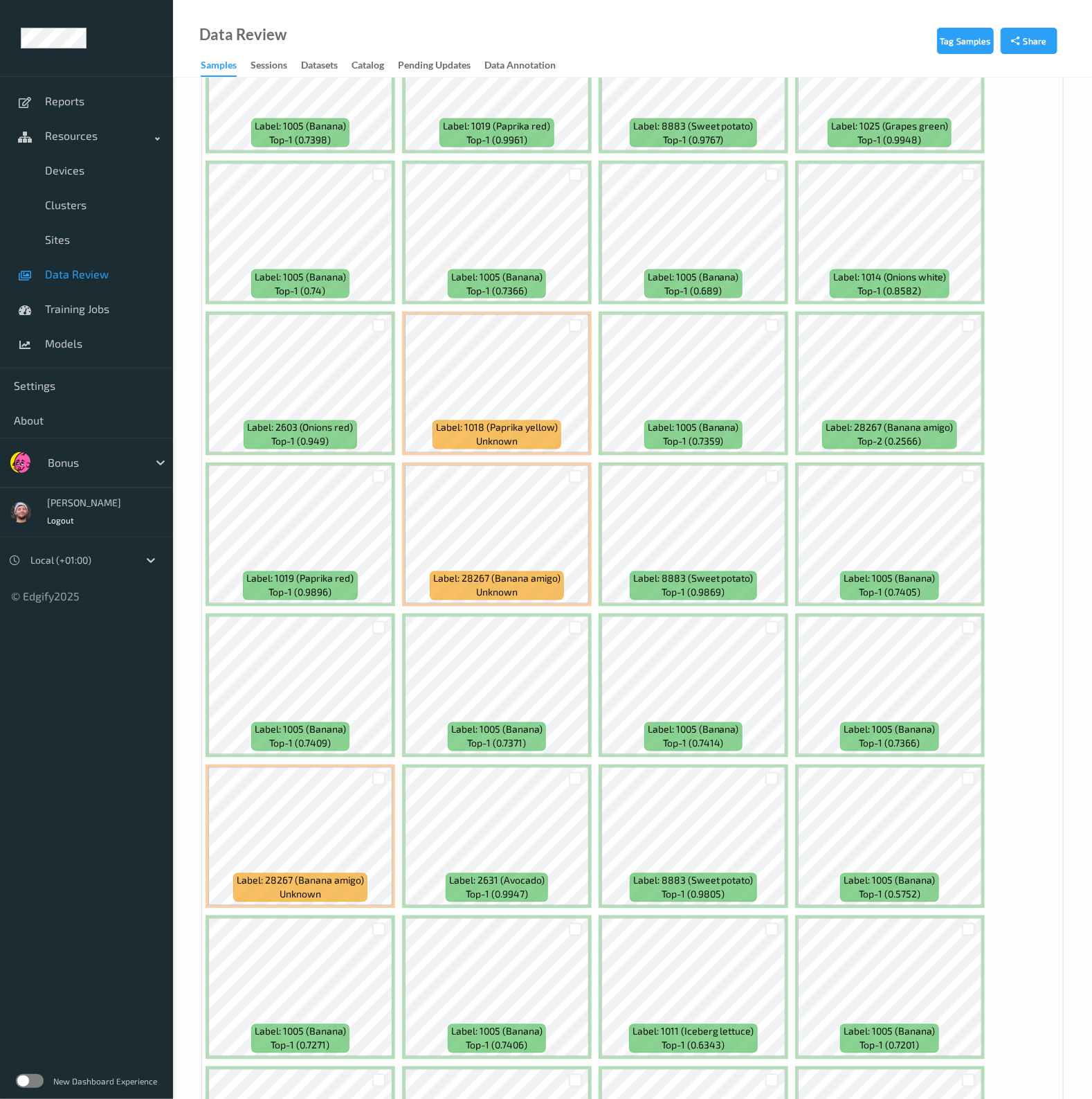
click at [379, 325] on div at bounding box center [379, 325] width 26 height 23
click at [379, 319] on div at bounding box center [379, 325] width 14 height 14
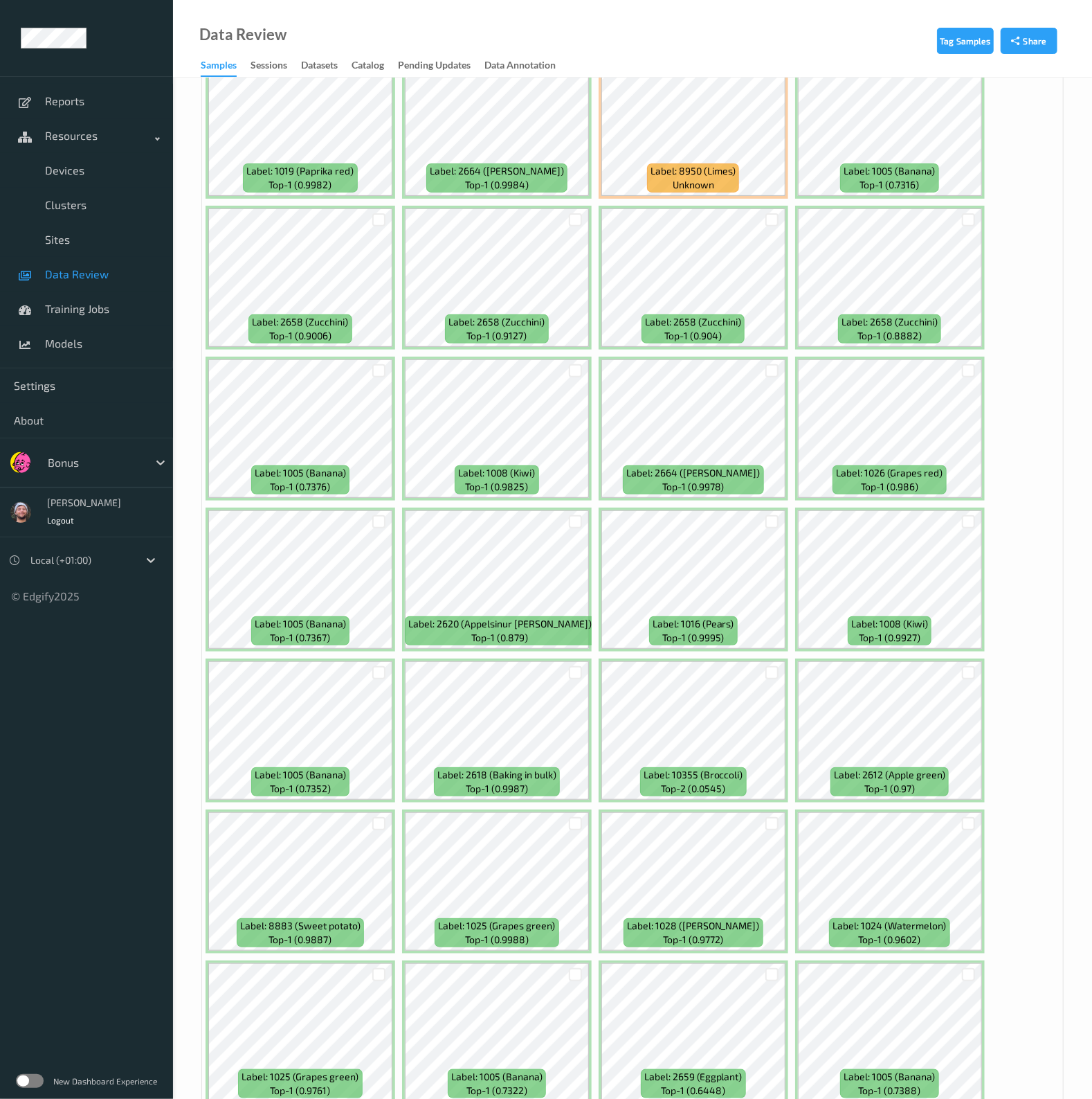
scroll to position [6919, 0]
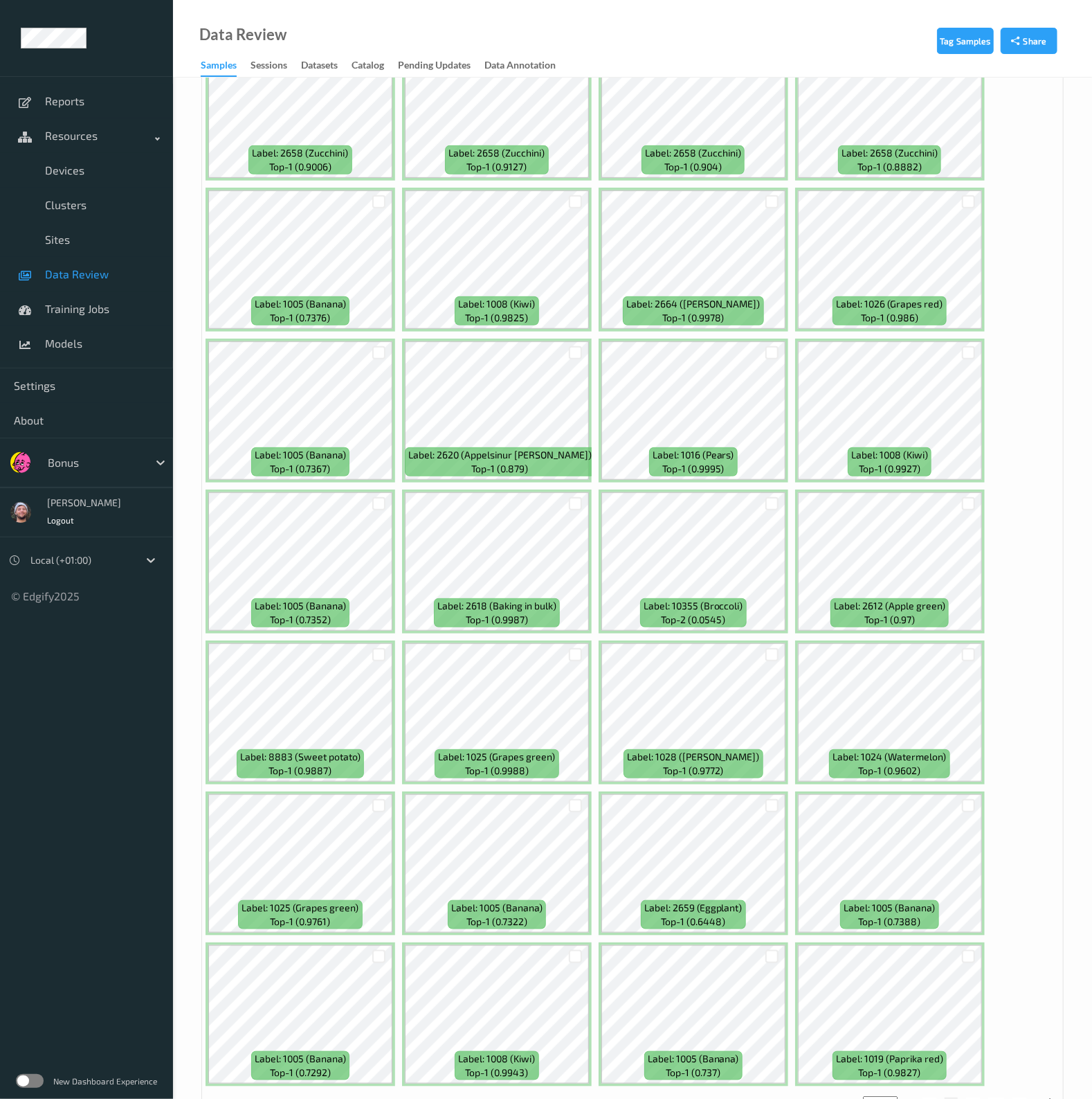
click at [763, 794] on div at bounding box center [772, 805] width 26 height 23
click at [766, 799] on div at bounding box center [773, 806] width 14 height 14
click at [967, 1097] on button "3" at bounding box center [973, 1103] width 14 height 13
type input "*"
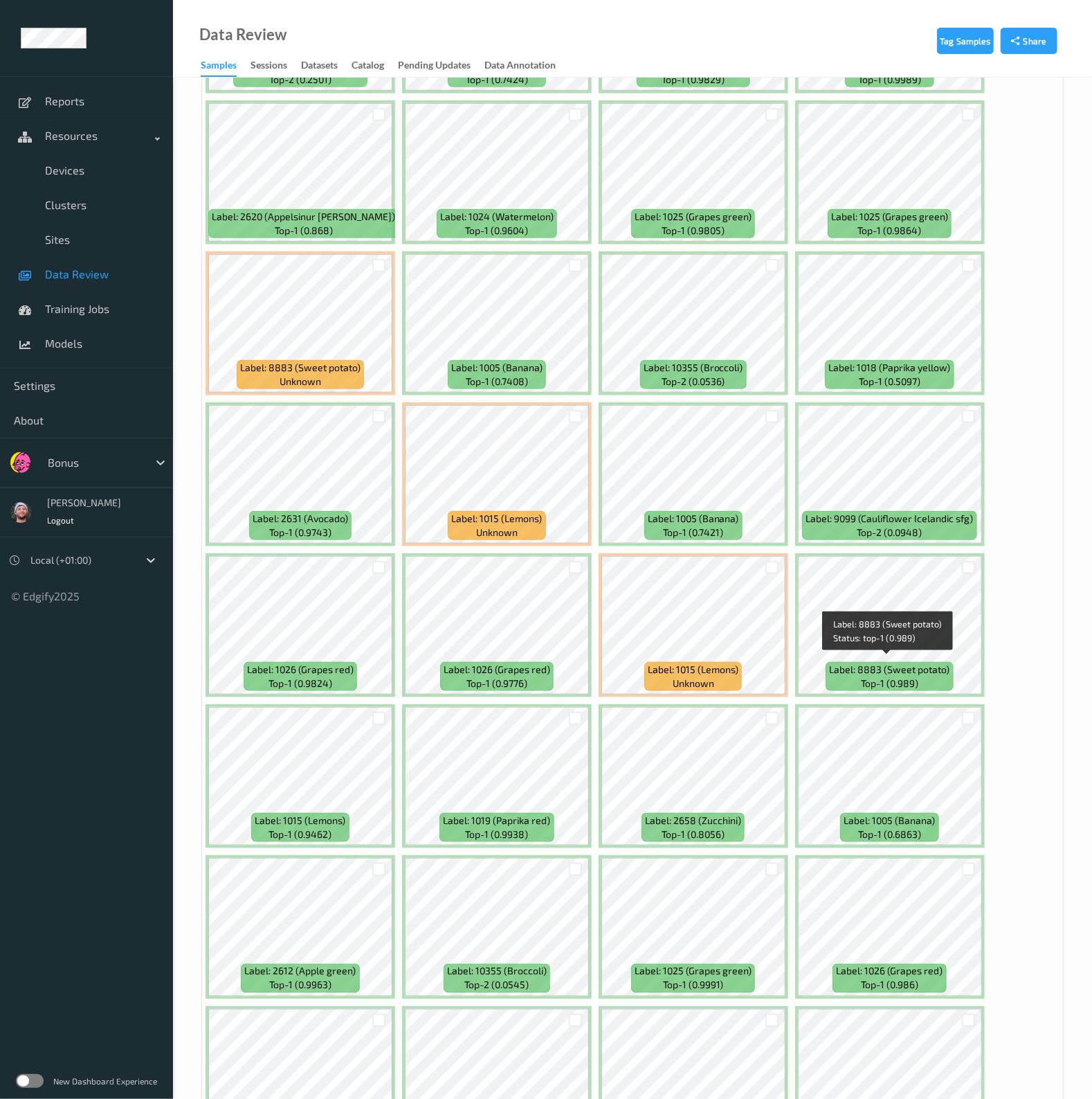
scroll to position [692, 0]
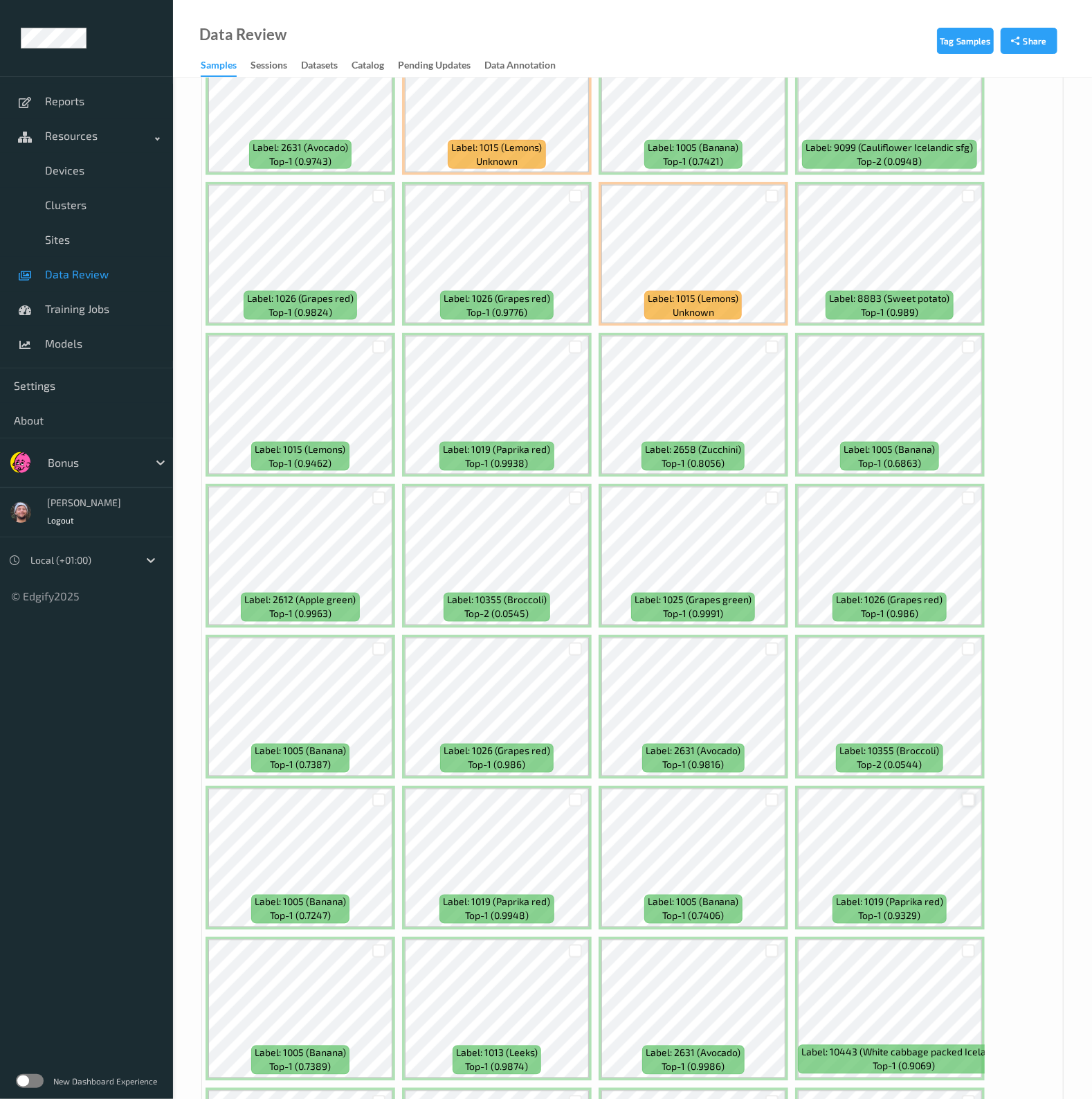
click at [962, 793] on div at bounding box center [969, 800] width 14 height 14
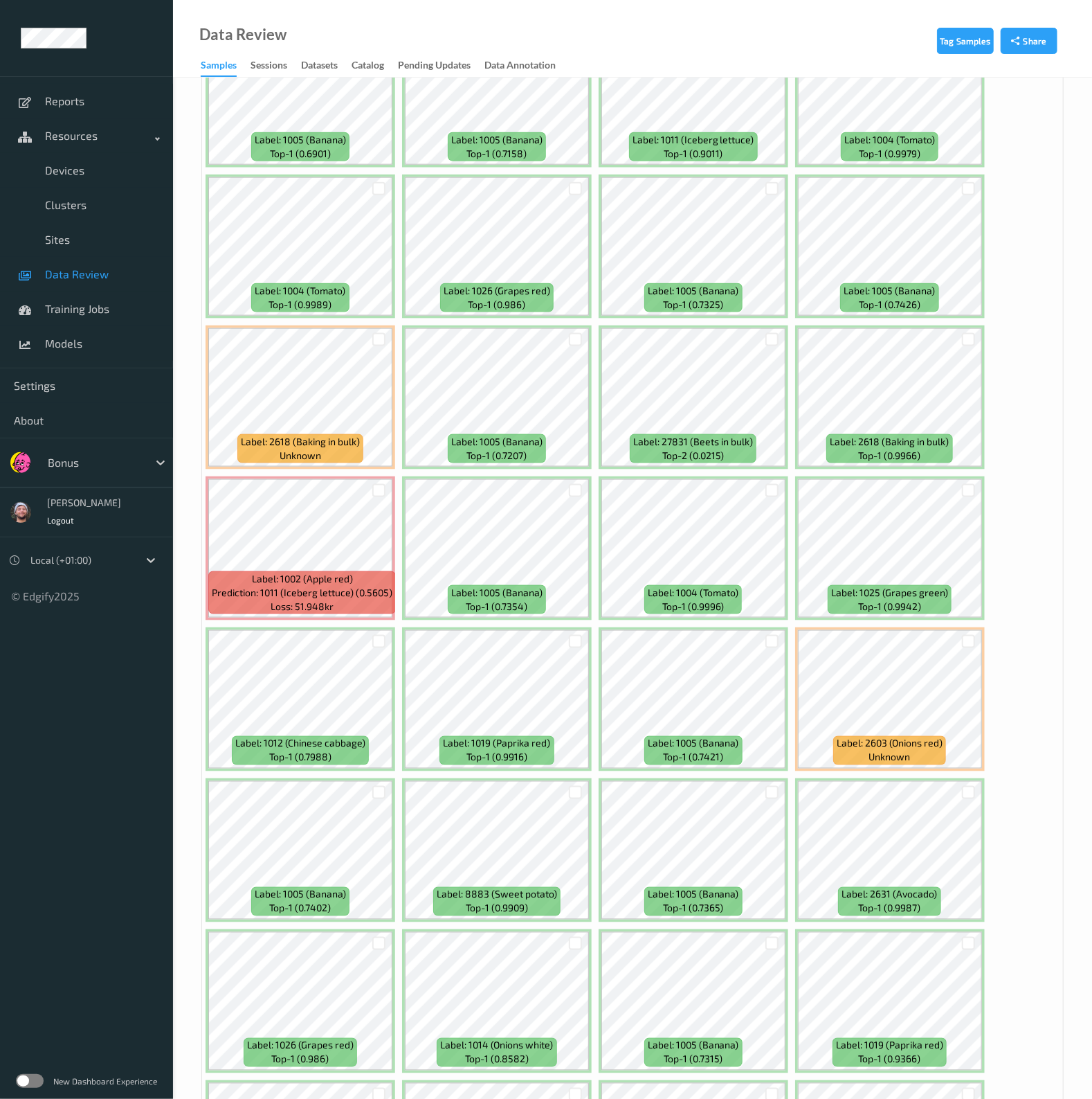
scroll to position [4240, 0]
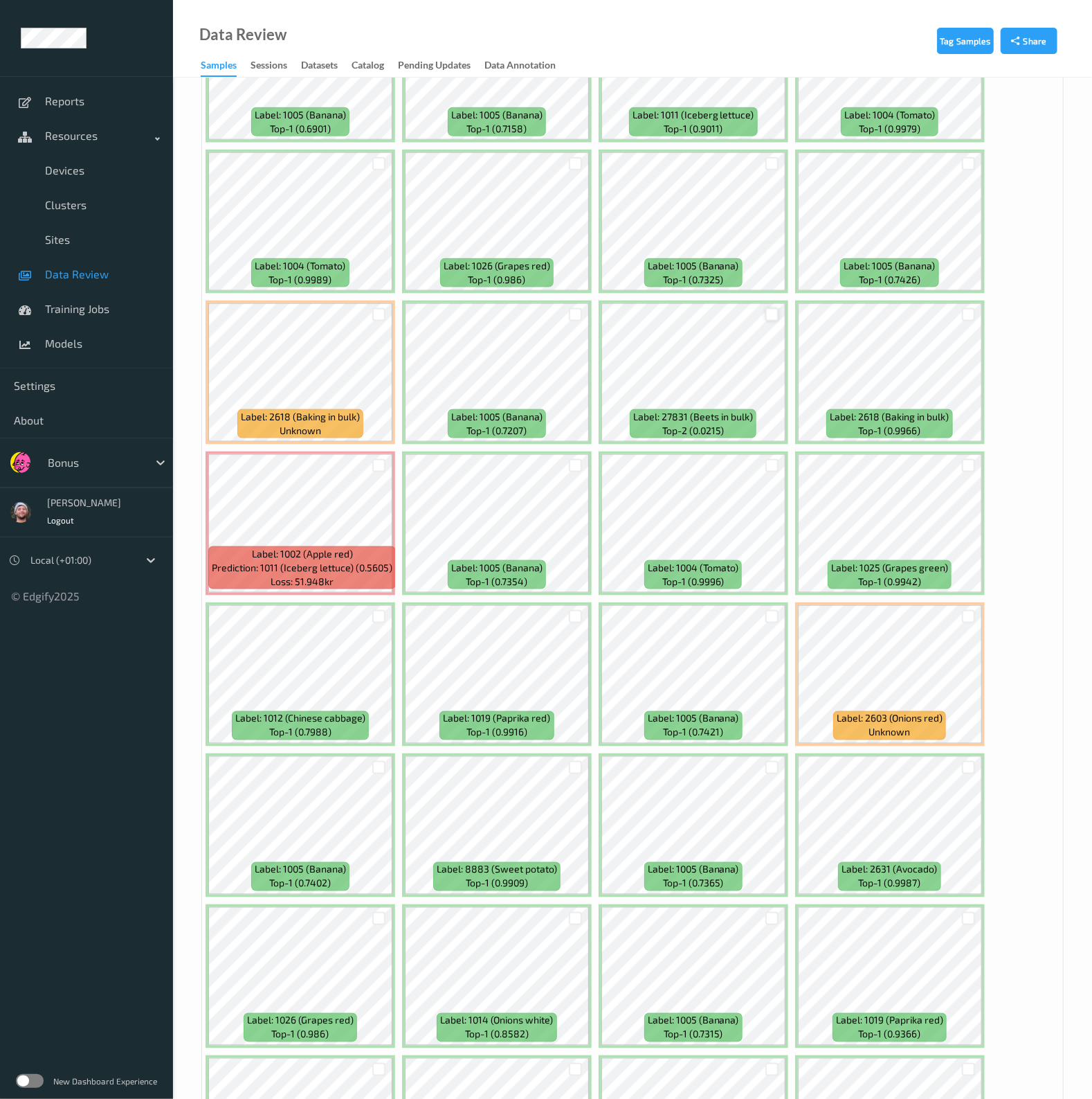
click at [768, 308] on div at bounding box center [773, 314] width 14 height 14
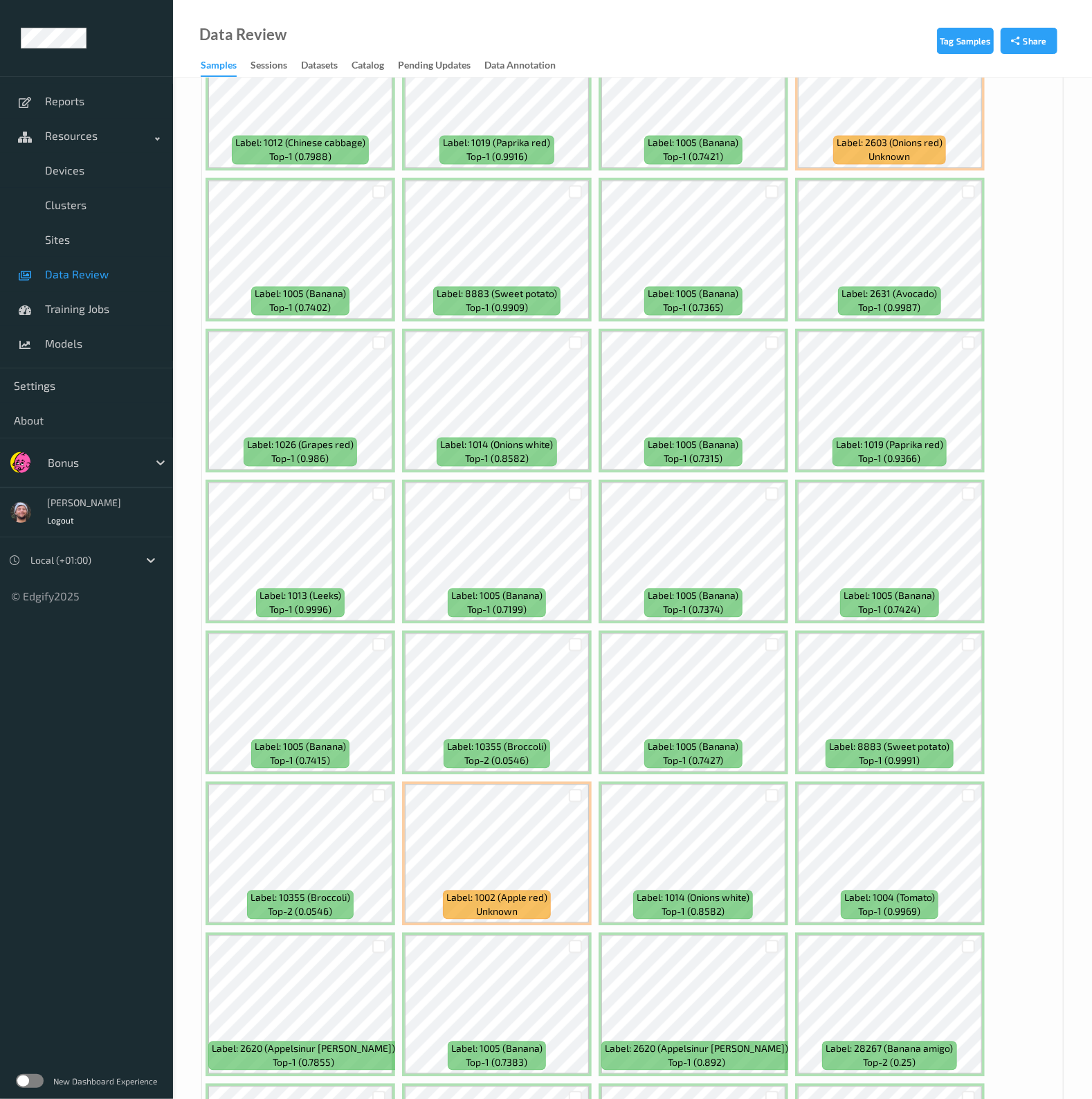
scroll to position [4932, 0]
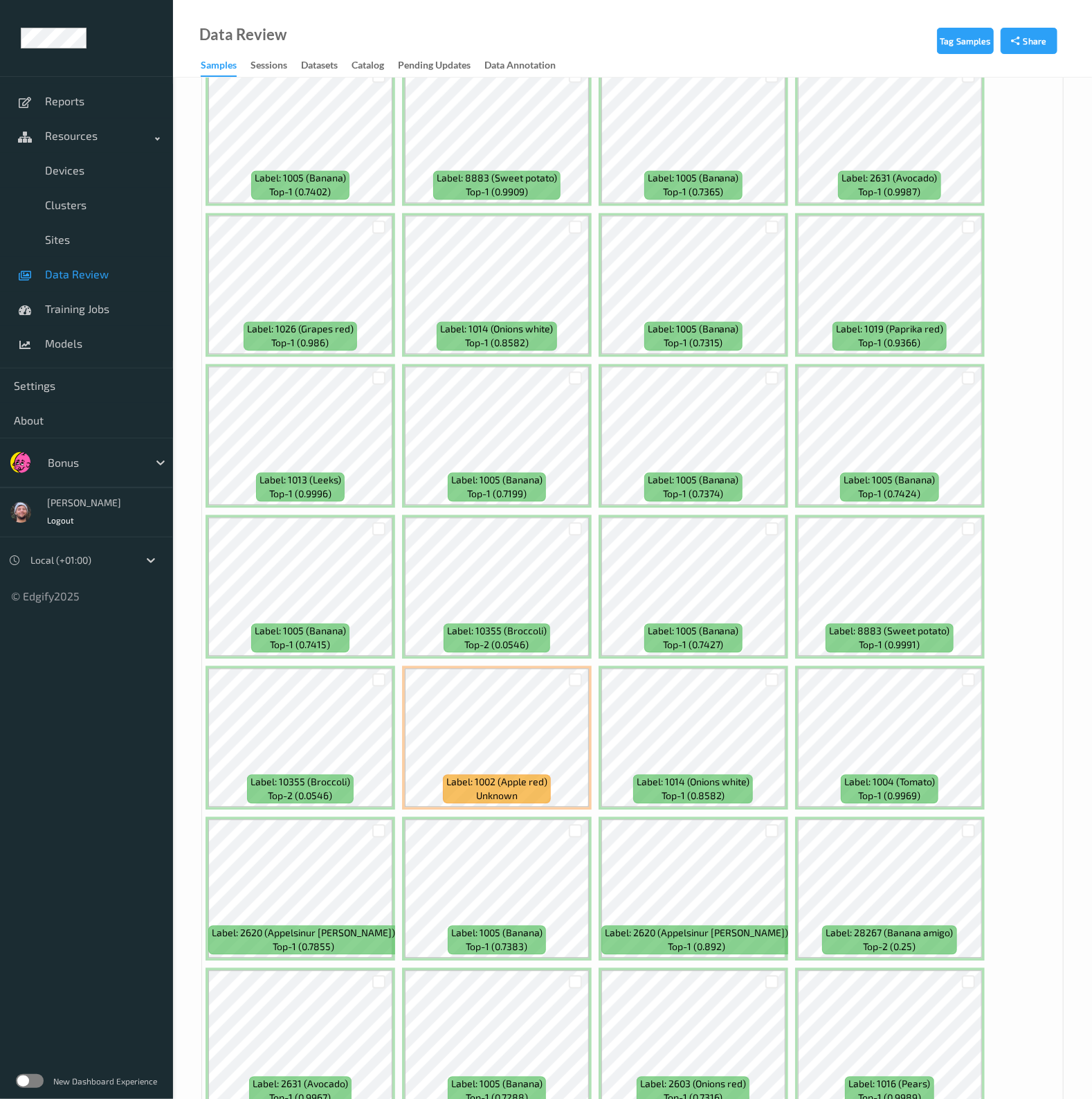
click at [571, 668] on div at bounding box center [576, 679] width 26 height 23
click at [571, 673] on div at bounding box center [576, 680] width 14 height 14
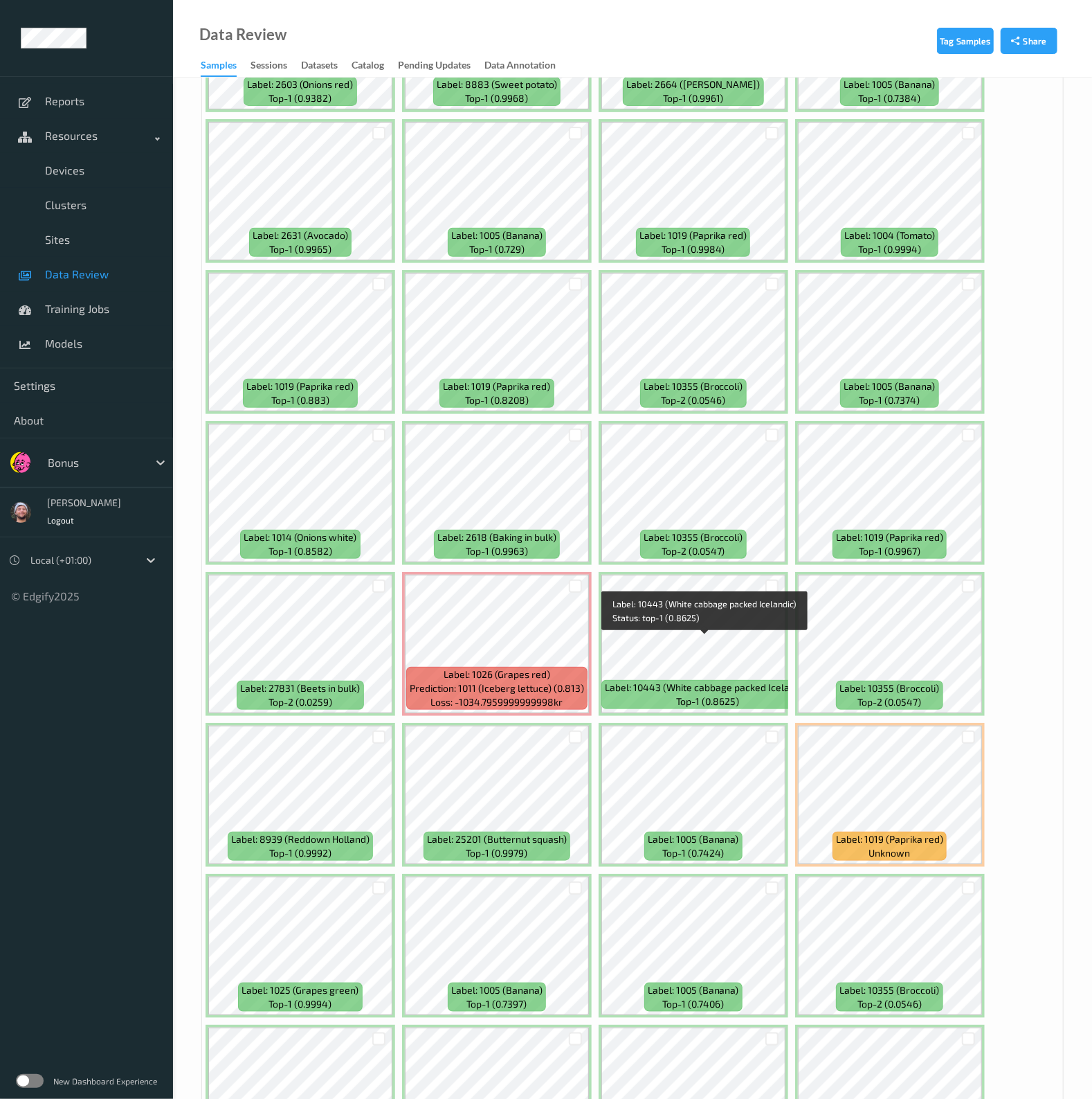
scroll to position [6919, 0]
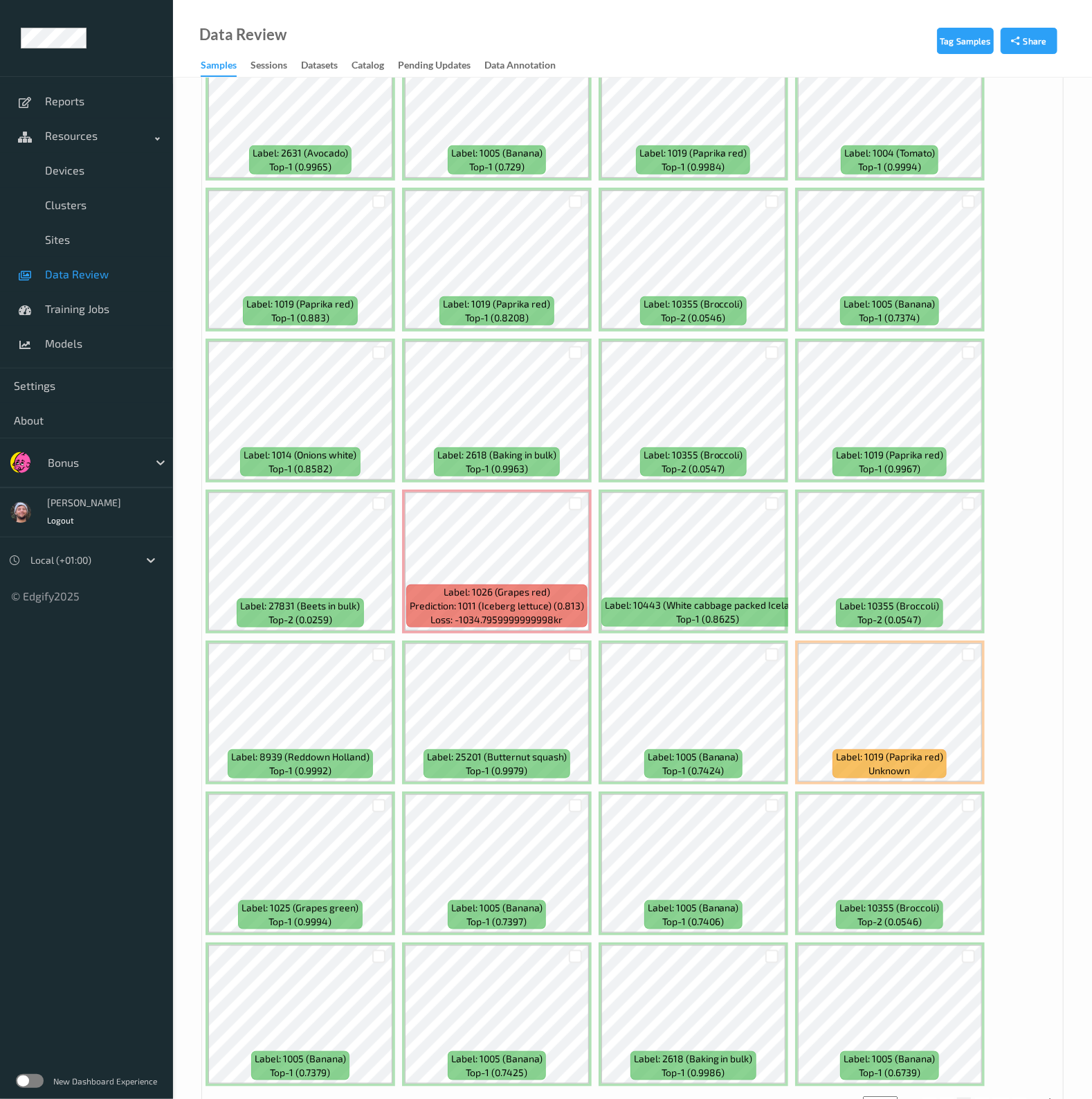
click at [981, 1097] on button "4" at bounding box center [982, 1103] width 14 height 13
type input "*"
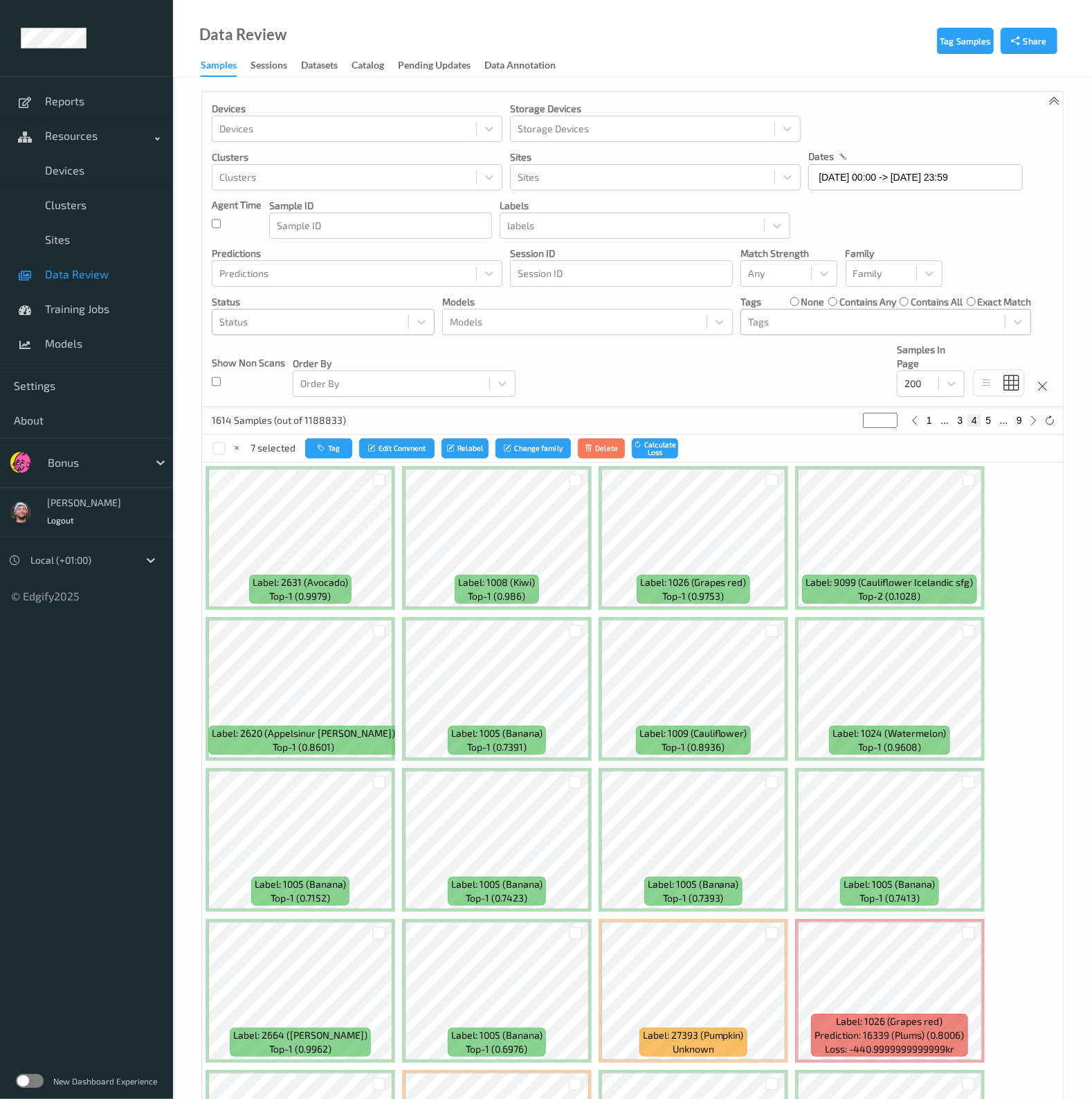
scroll to position [172, 0]
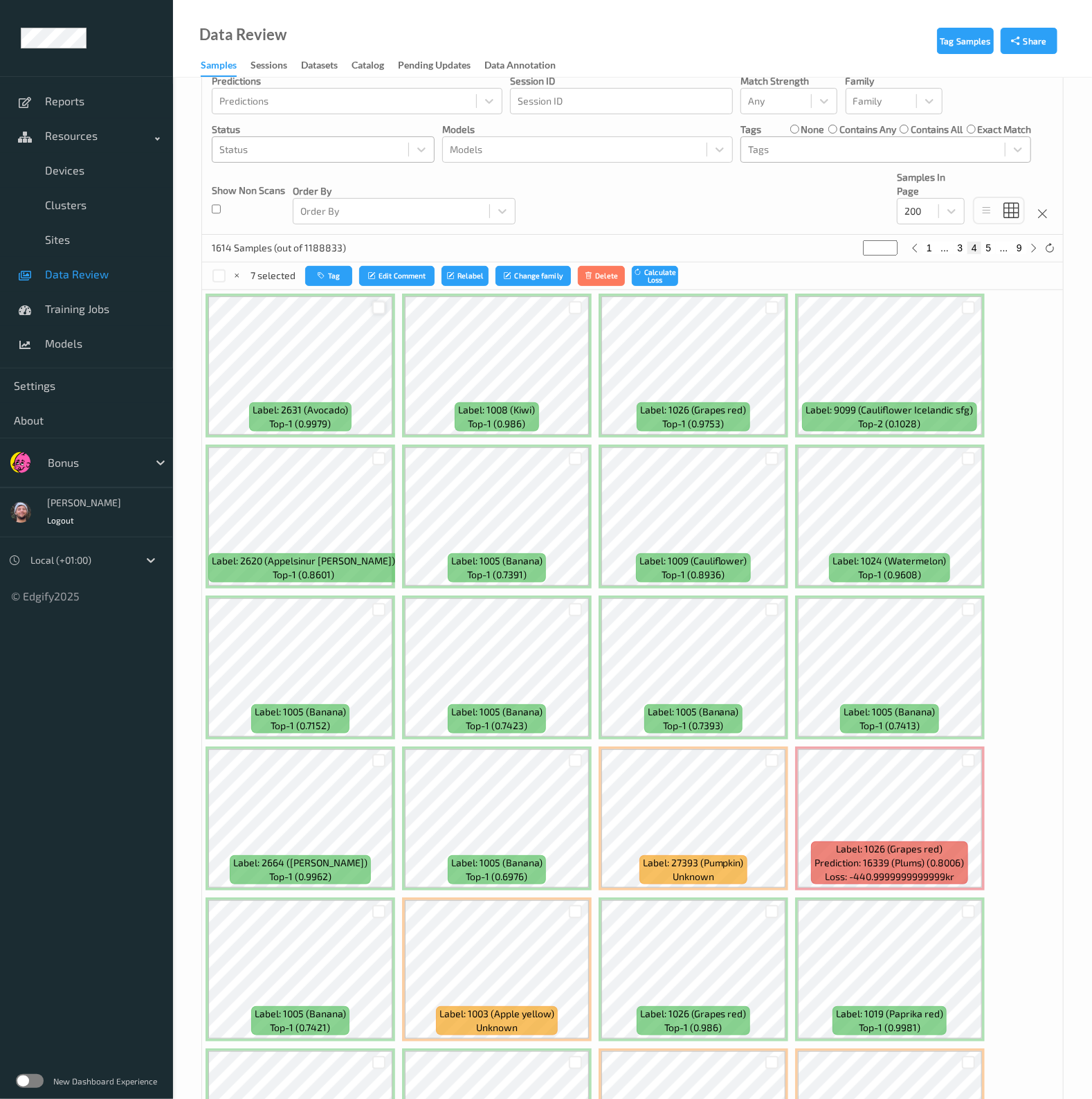
click at [375, 308] on div at bounding box center [379, 308] width 14 height 14
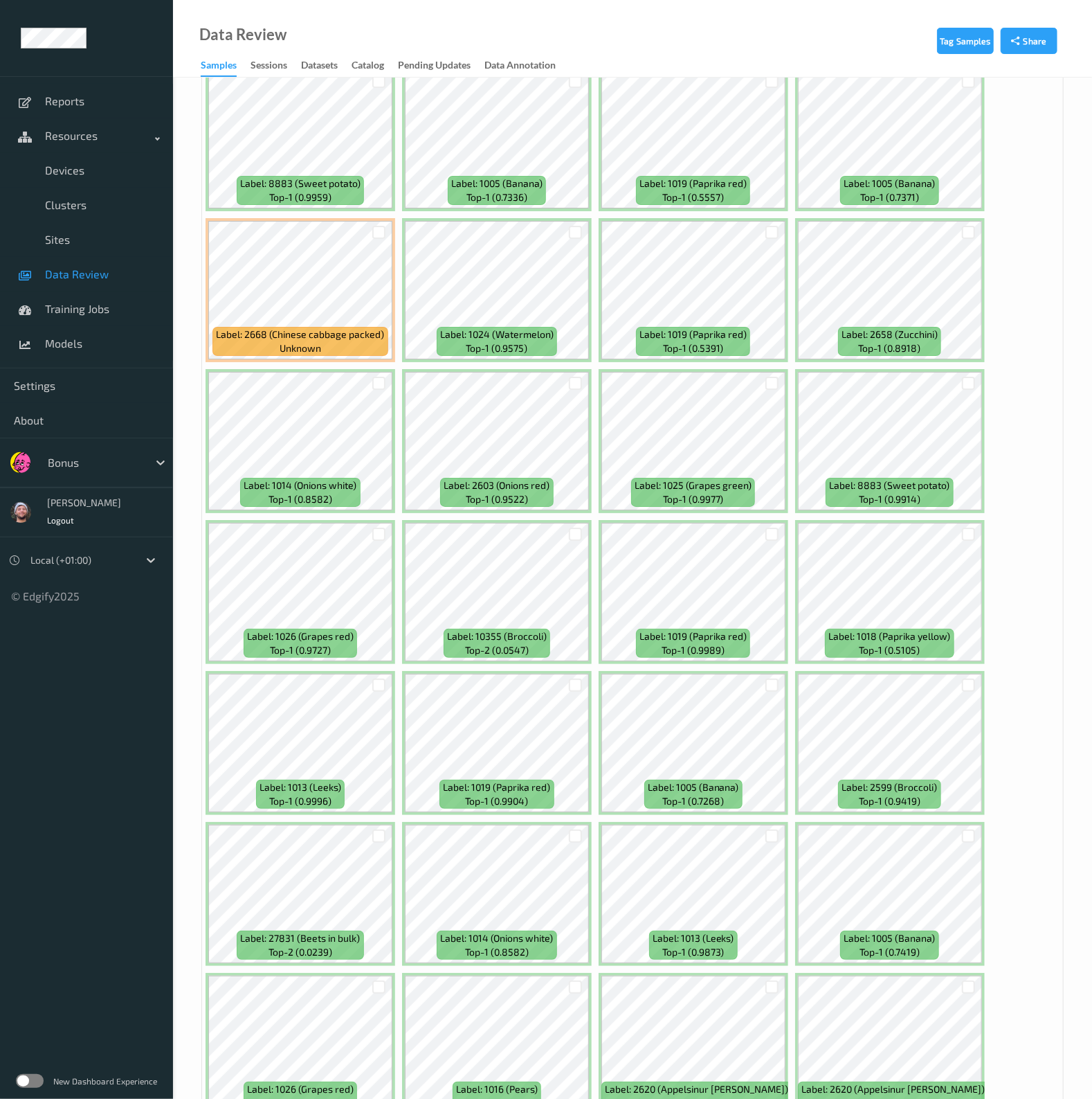
scroll to position [3461, 0]
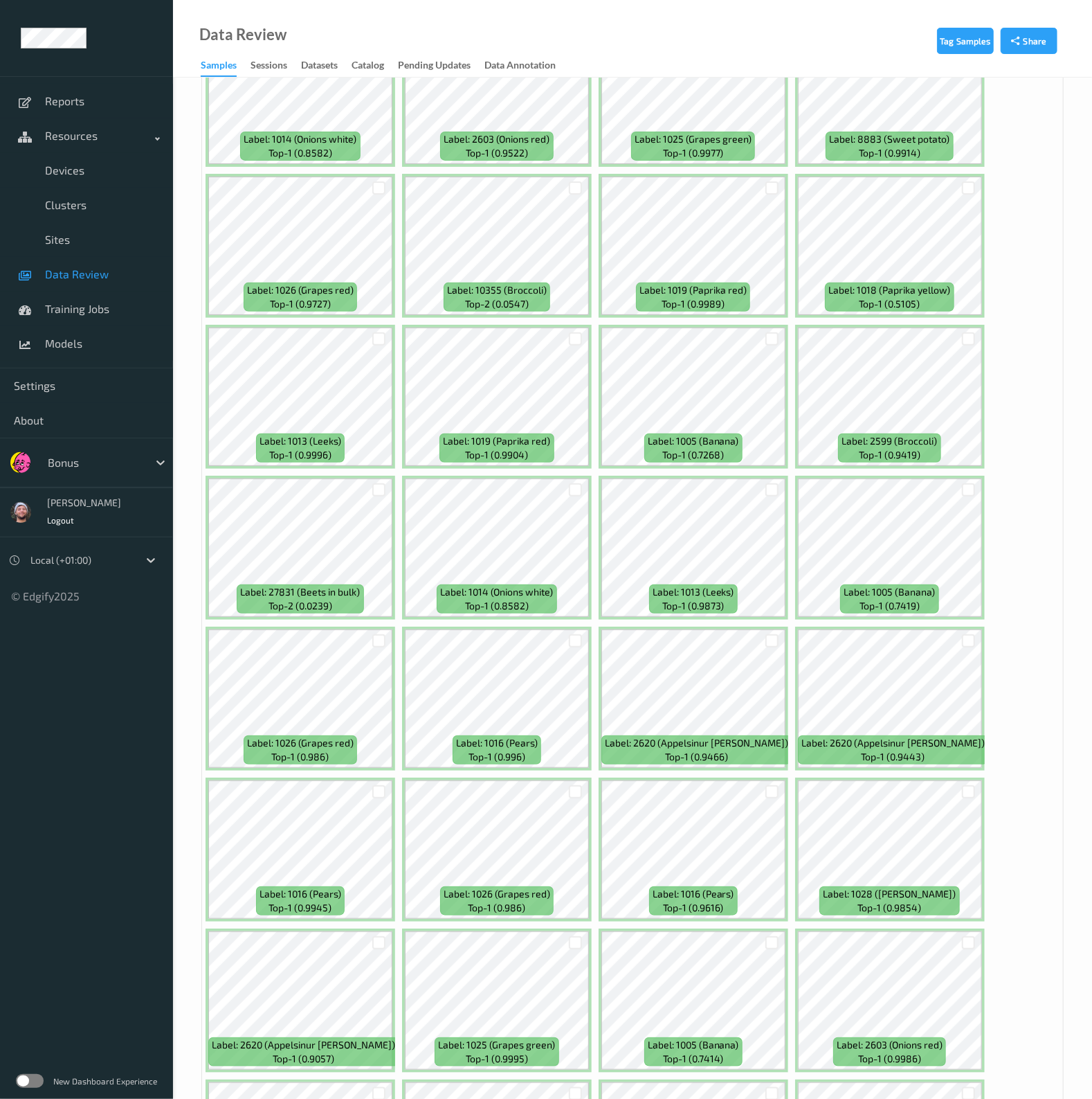
click at [369, 478] on div at bounding box center [379, 489] width 26 height 23
click at [379, 484] on div at bounding box center [379, 490] width 14 height 14
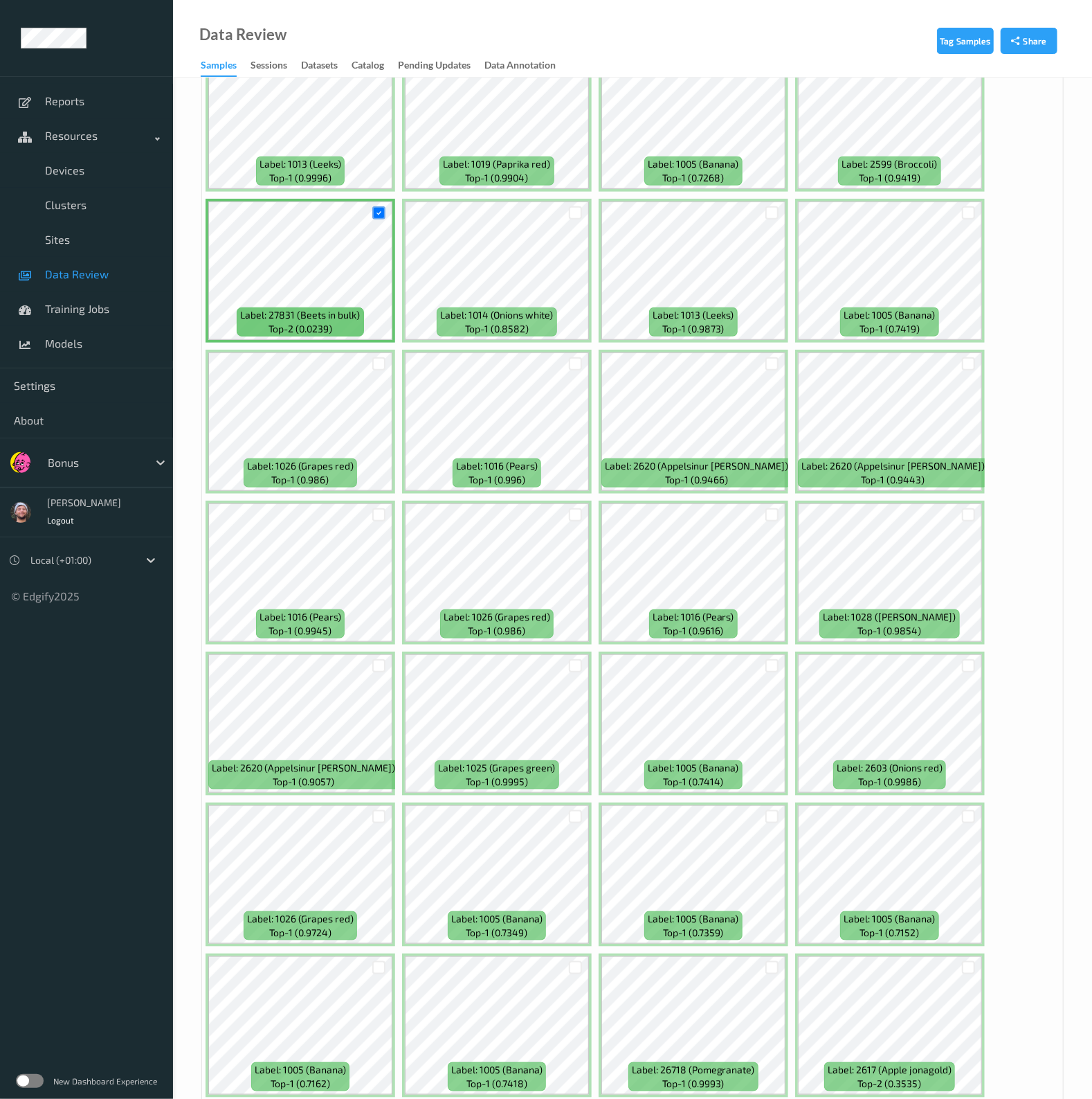
scroll to position [3894, 0]
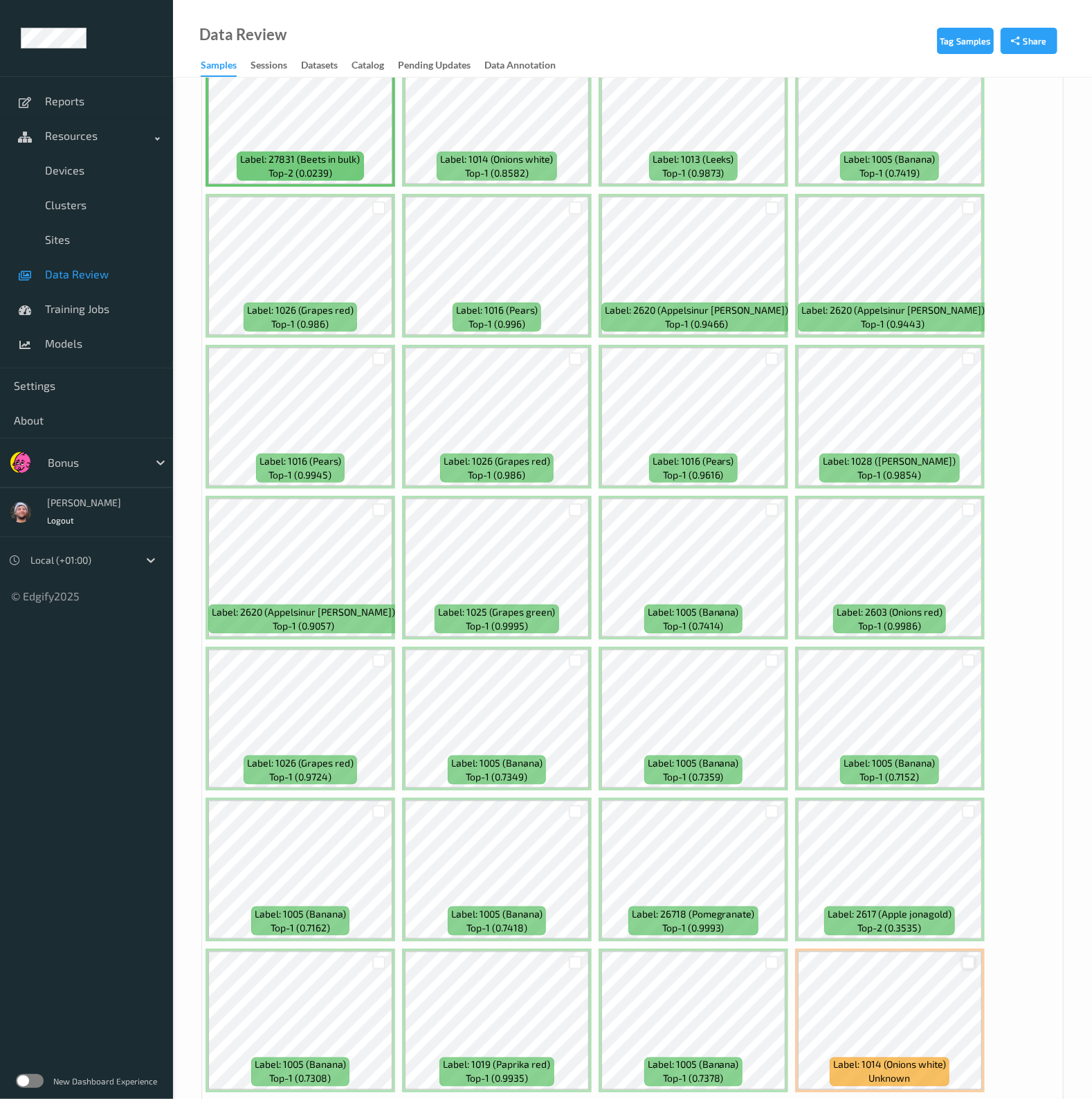
click at [969, 956] on div at bounding box center [969, 963] width 14 height 14
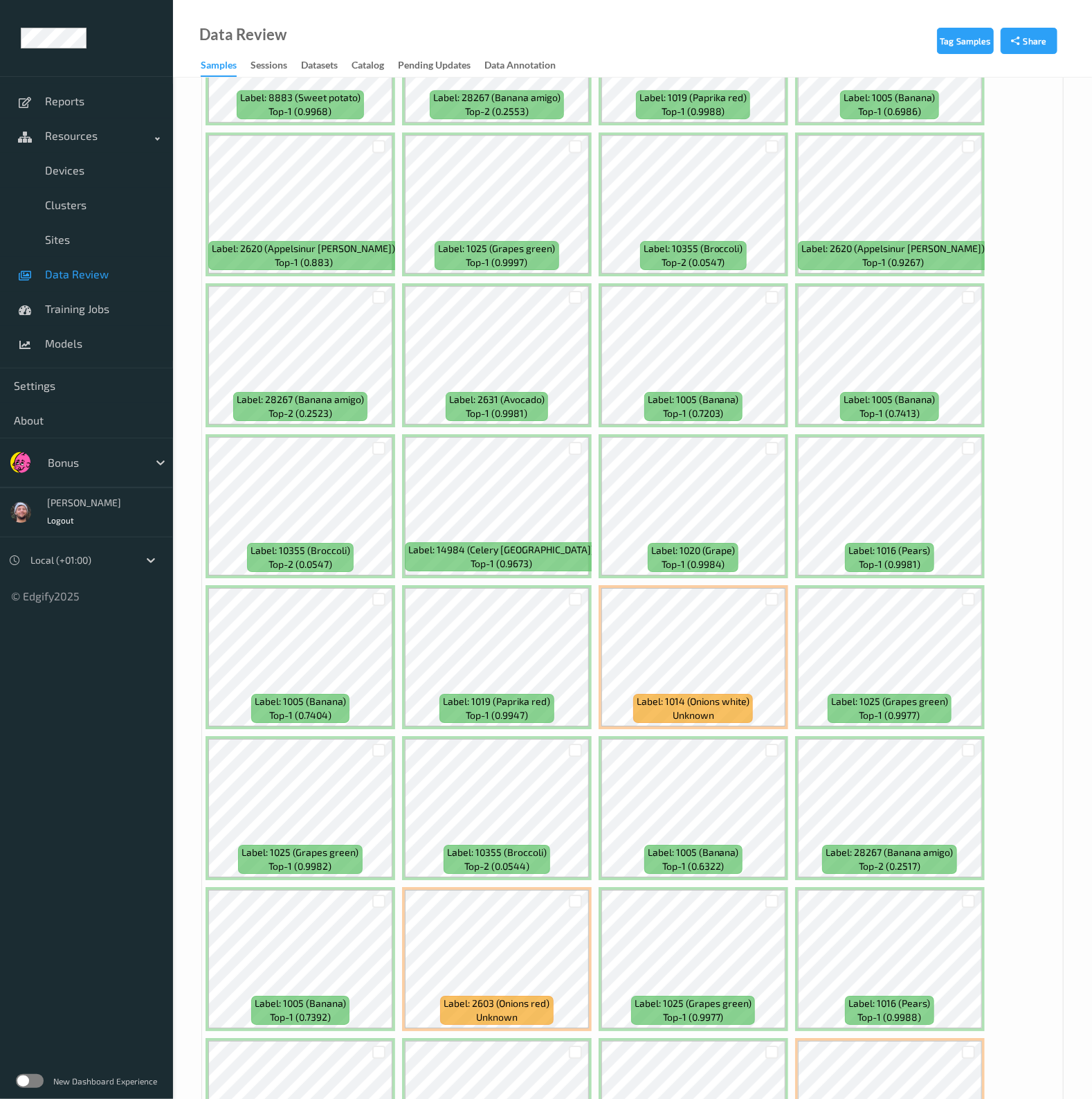
scroll to position [5971, 0]
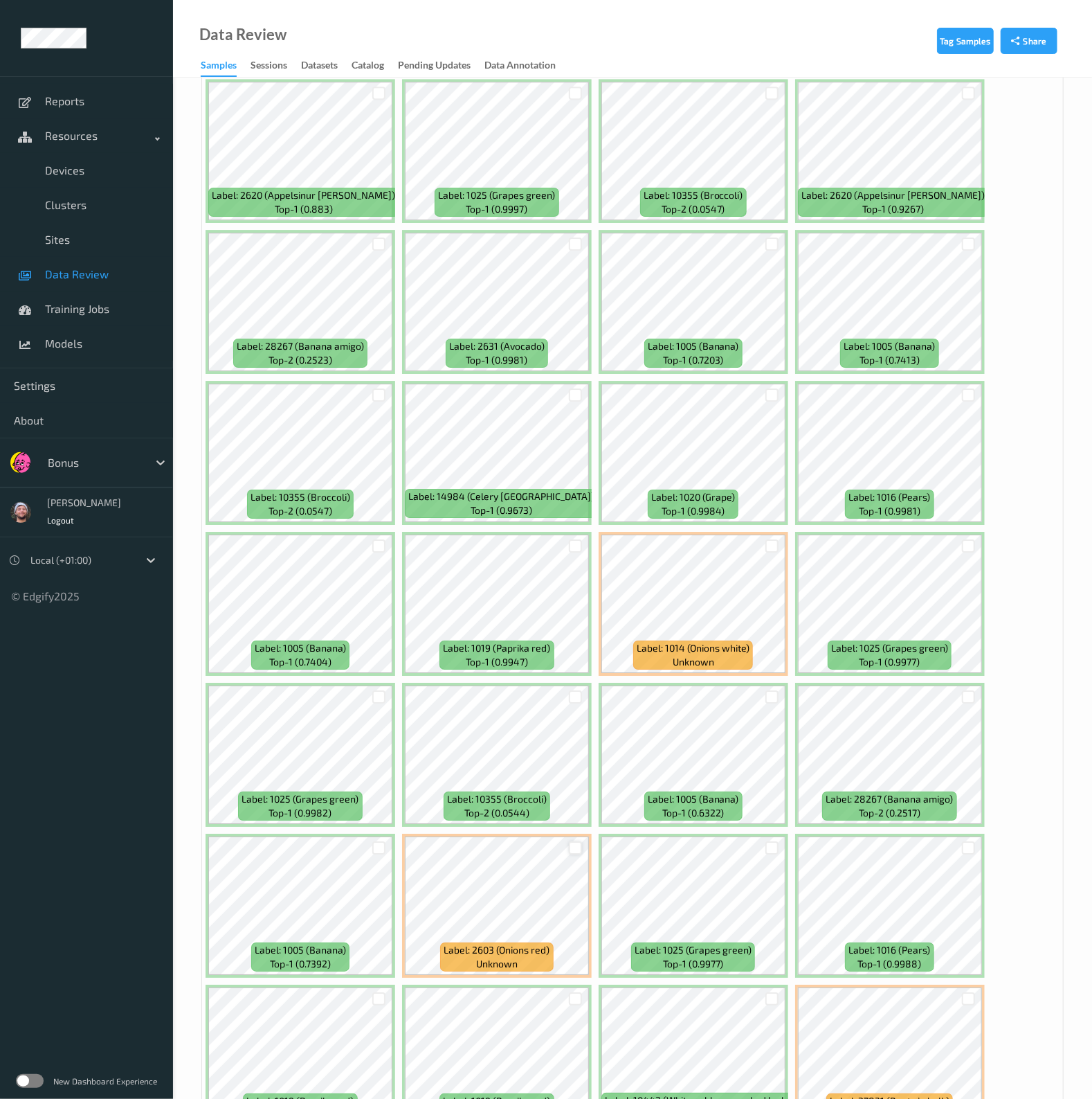
click at [571, 841] on div at bounding box center [576, 848] width 14 height 14
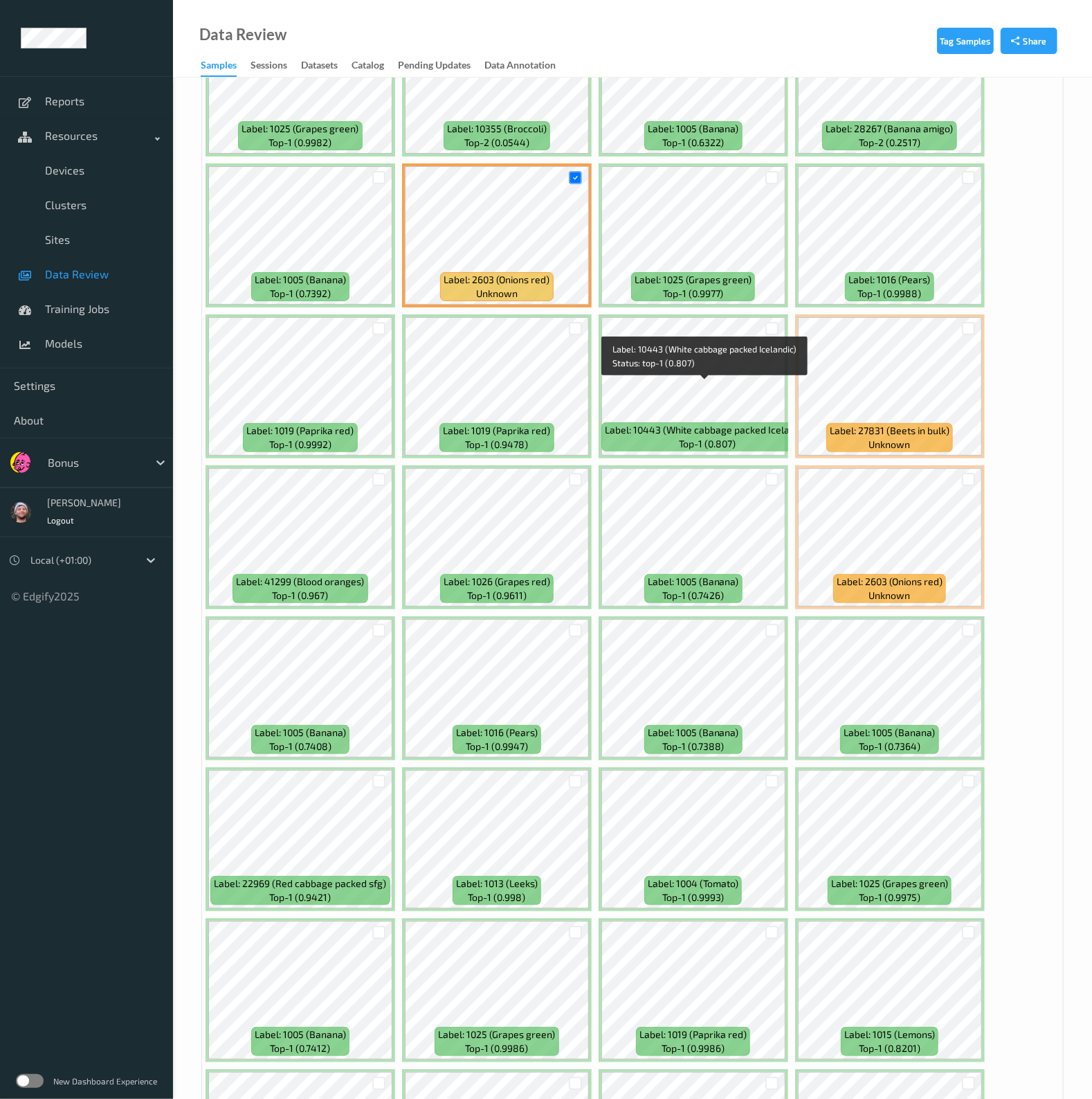
scroll to position [6750, 0]
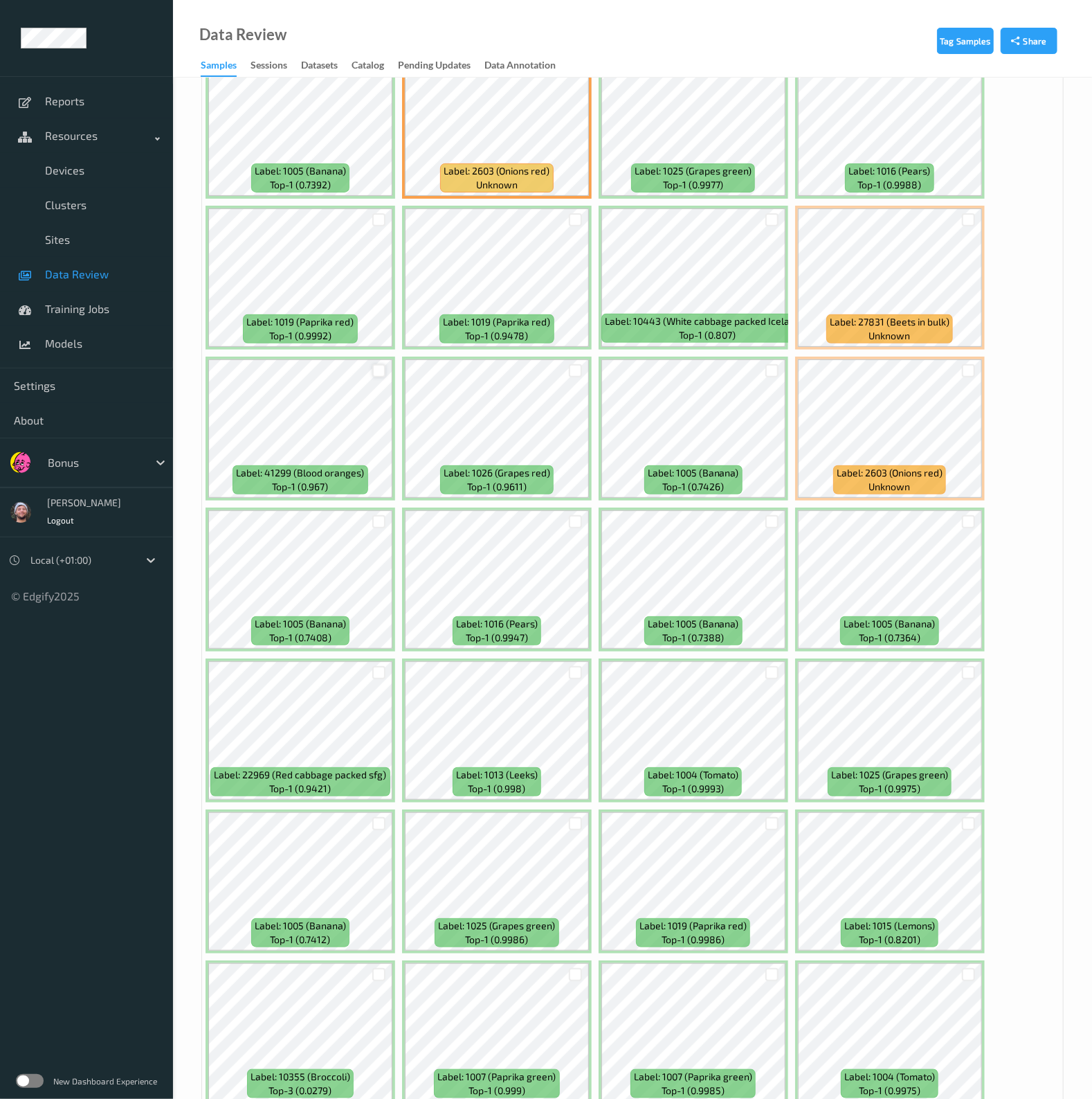
click at [379, 364] on div at bounding box center [379, 371] width 14 height 14
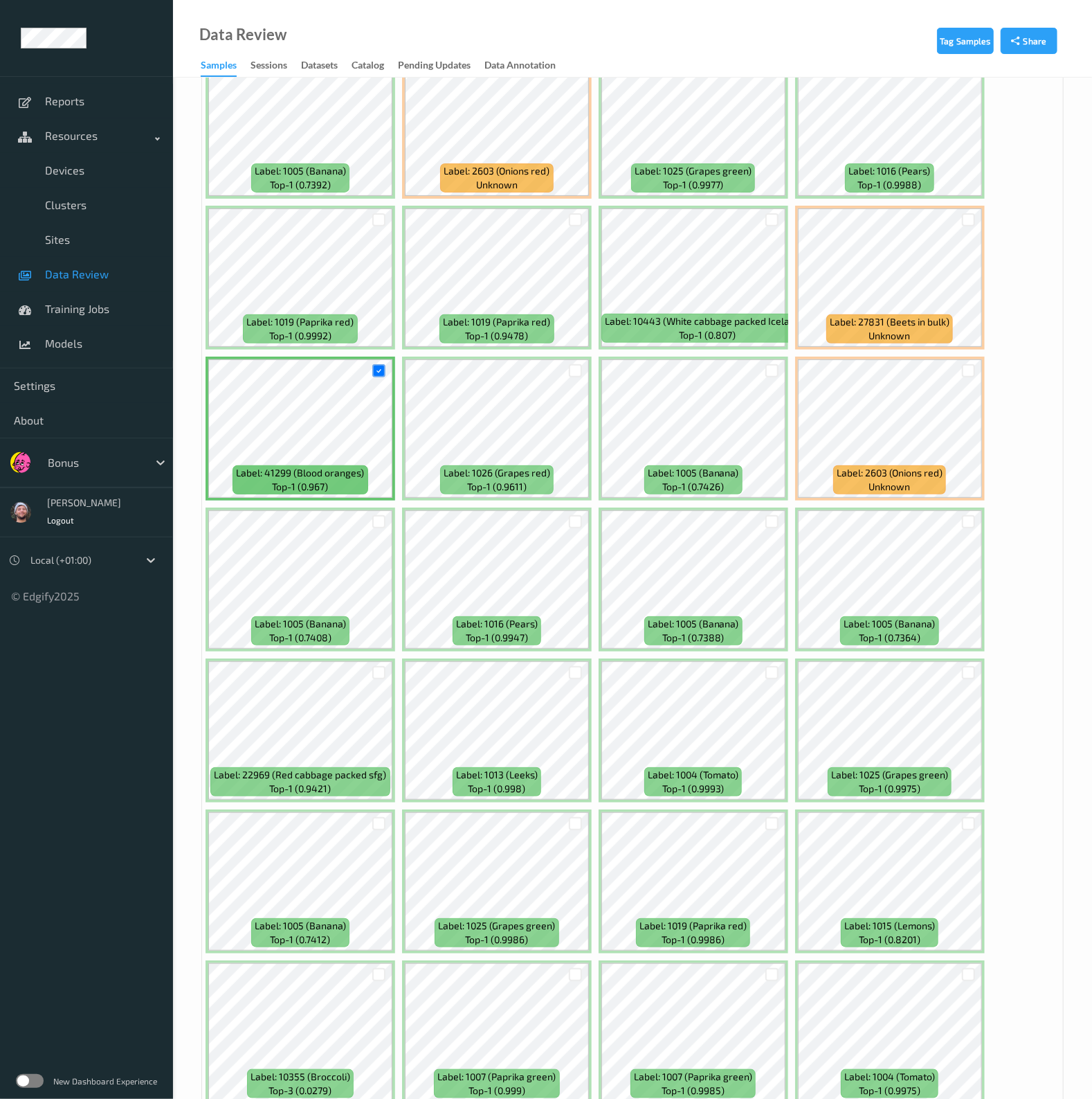
scroll to position [6919, 0]
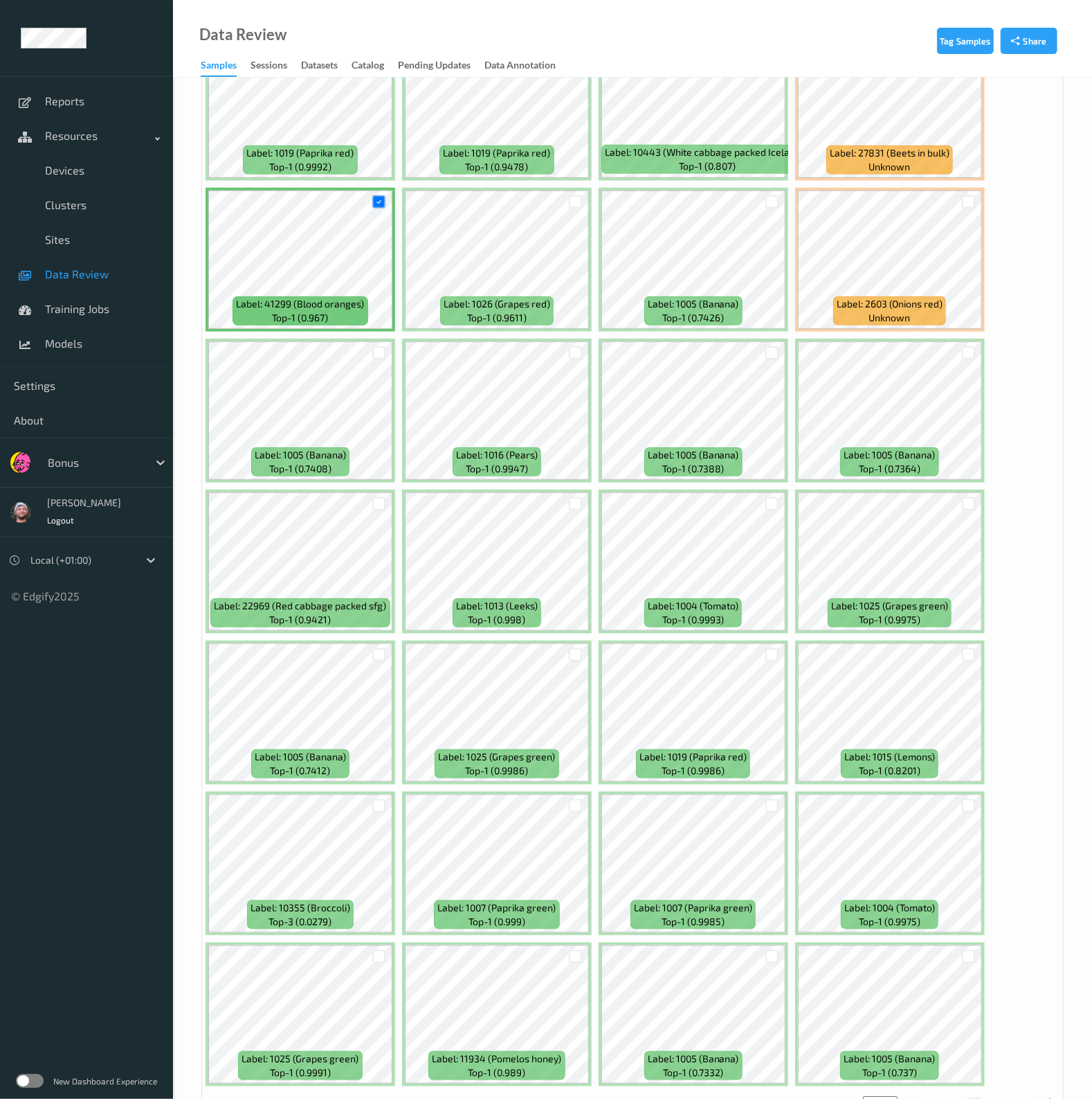
drag, startPoint x: 992, startPoint y: 1057, endPoint x: 1075, endPoint y: 988, distance: 107.9
click at [992, 1097] on button "5" at bounding box center [988, 1103] width 14 height 13
type input "*"
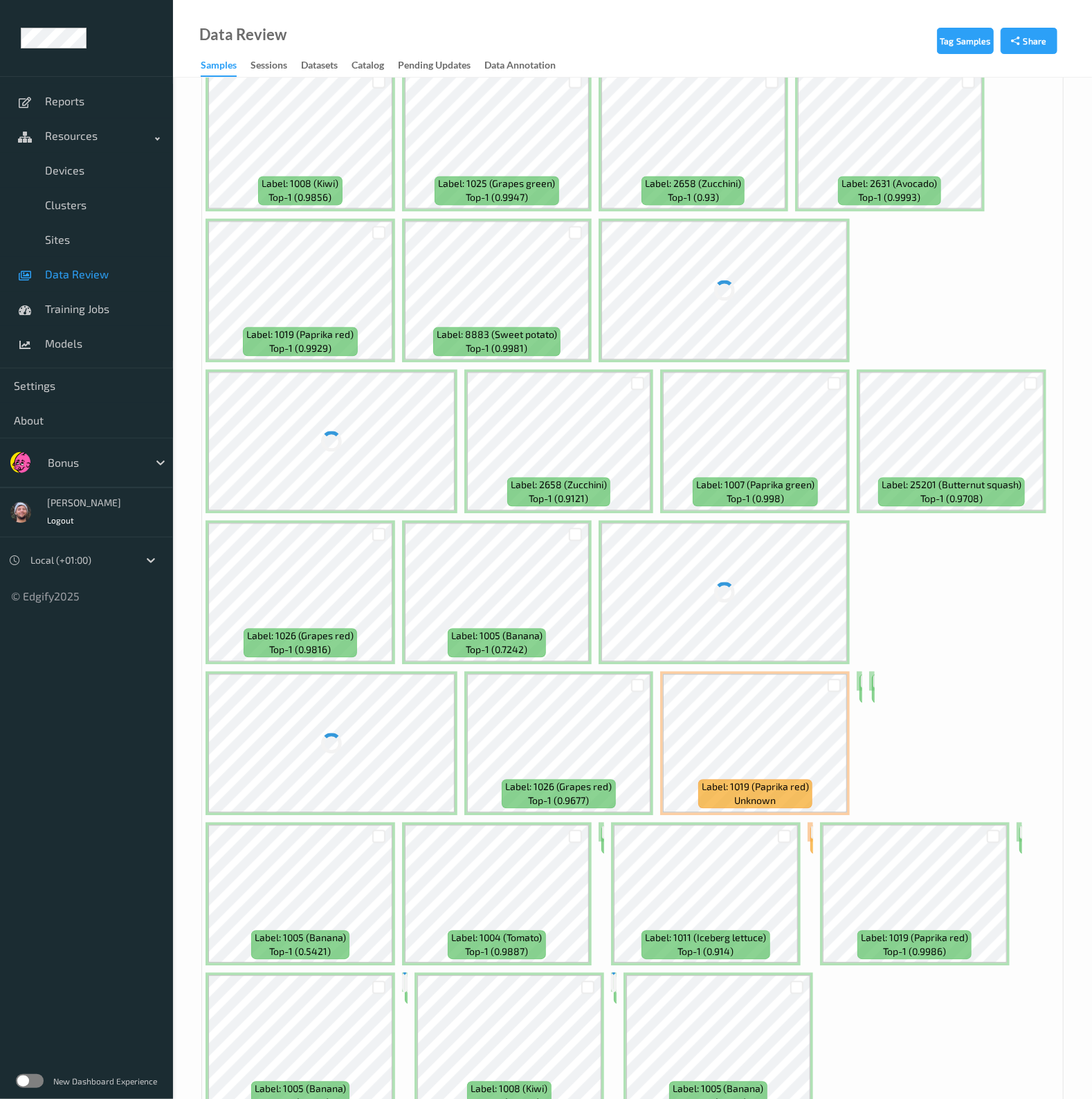
scroll to position [0, 0]
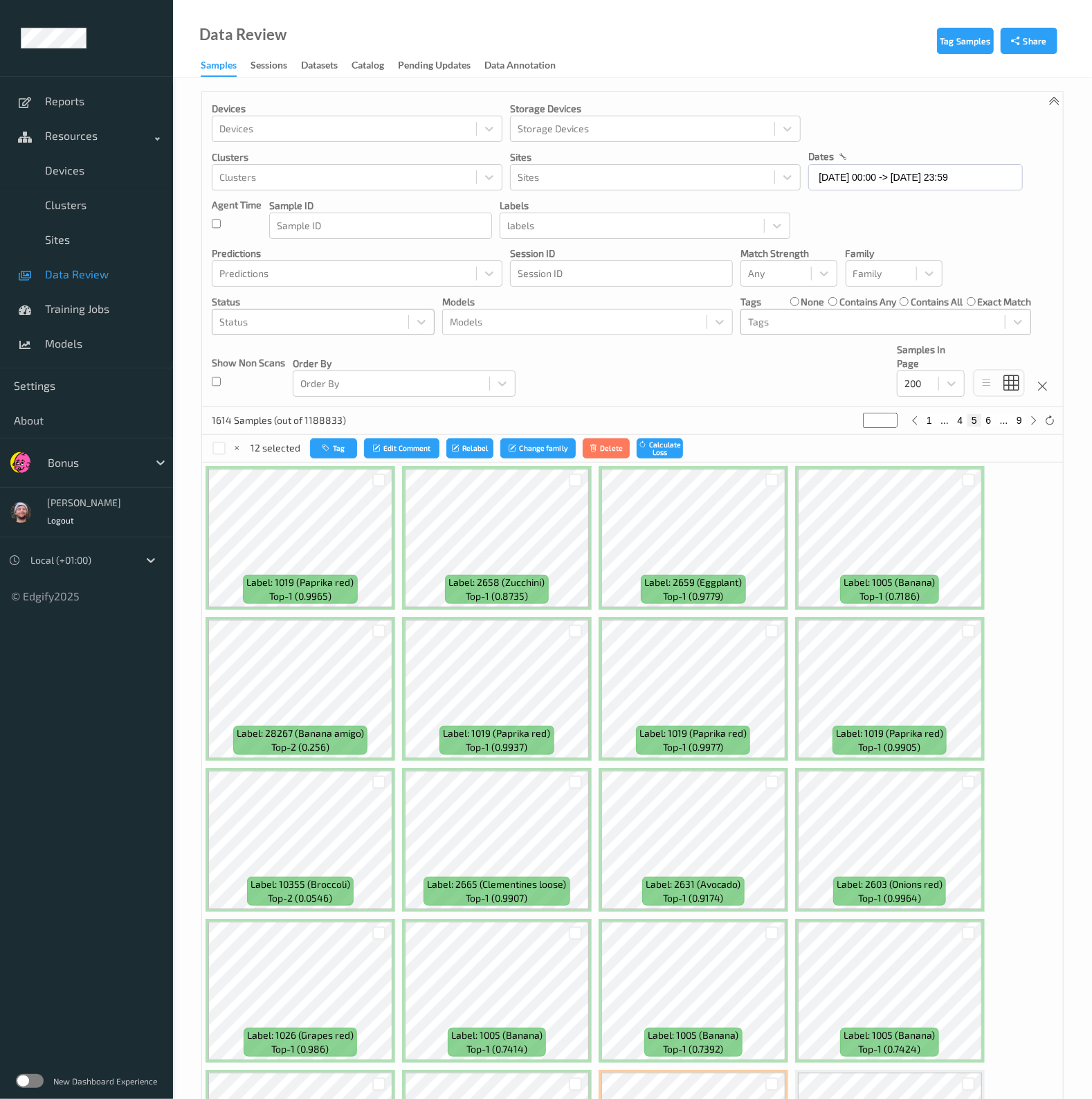
click at [972, 235] on div "Devices Devices Storage Devices Storage Devices Clusters Clusters Sites Sites d…" at bounding box center [632, 249] width 861 height 315
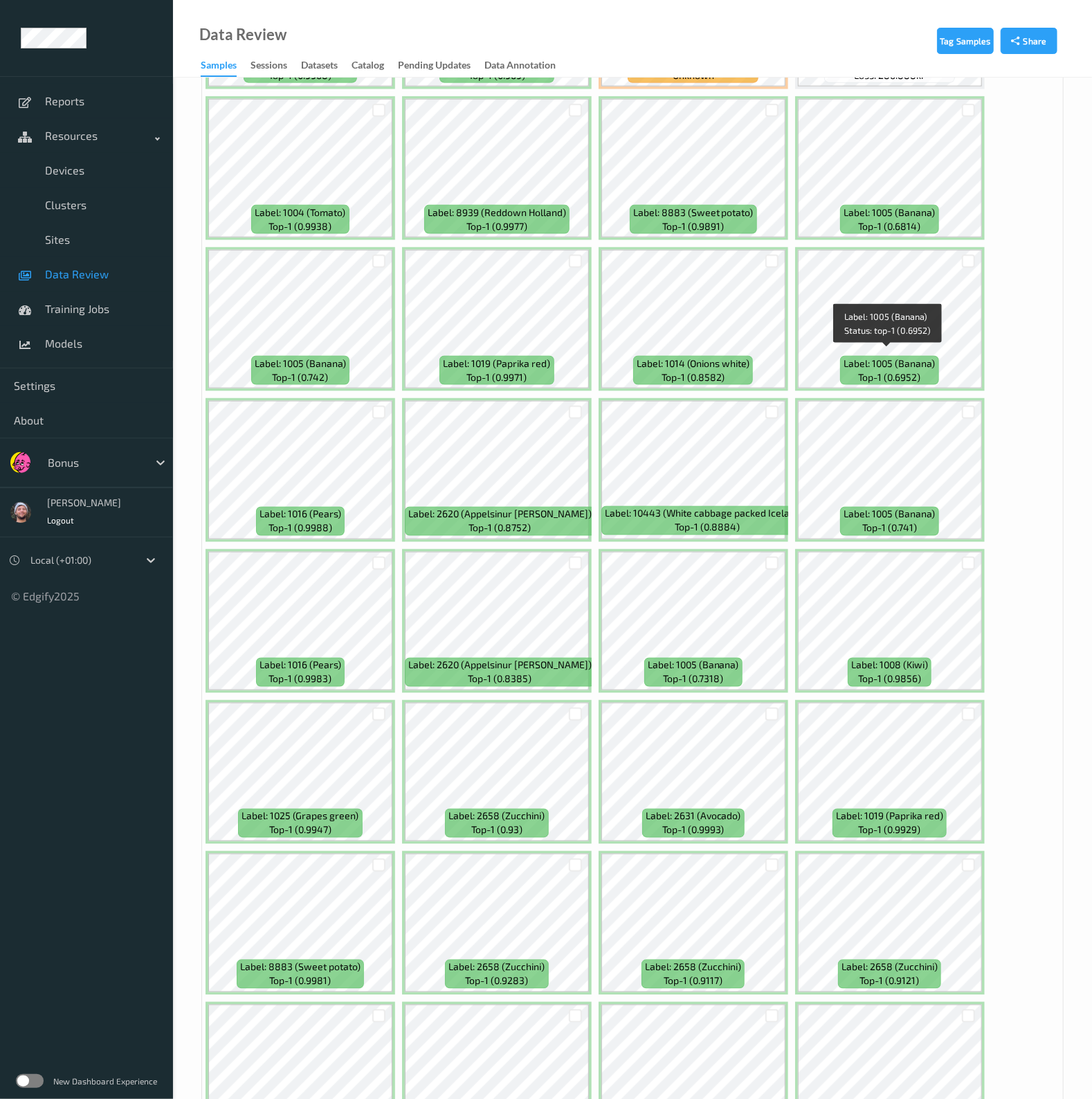
scroll to position [1557, 0]
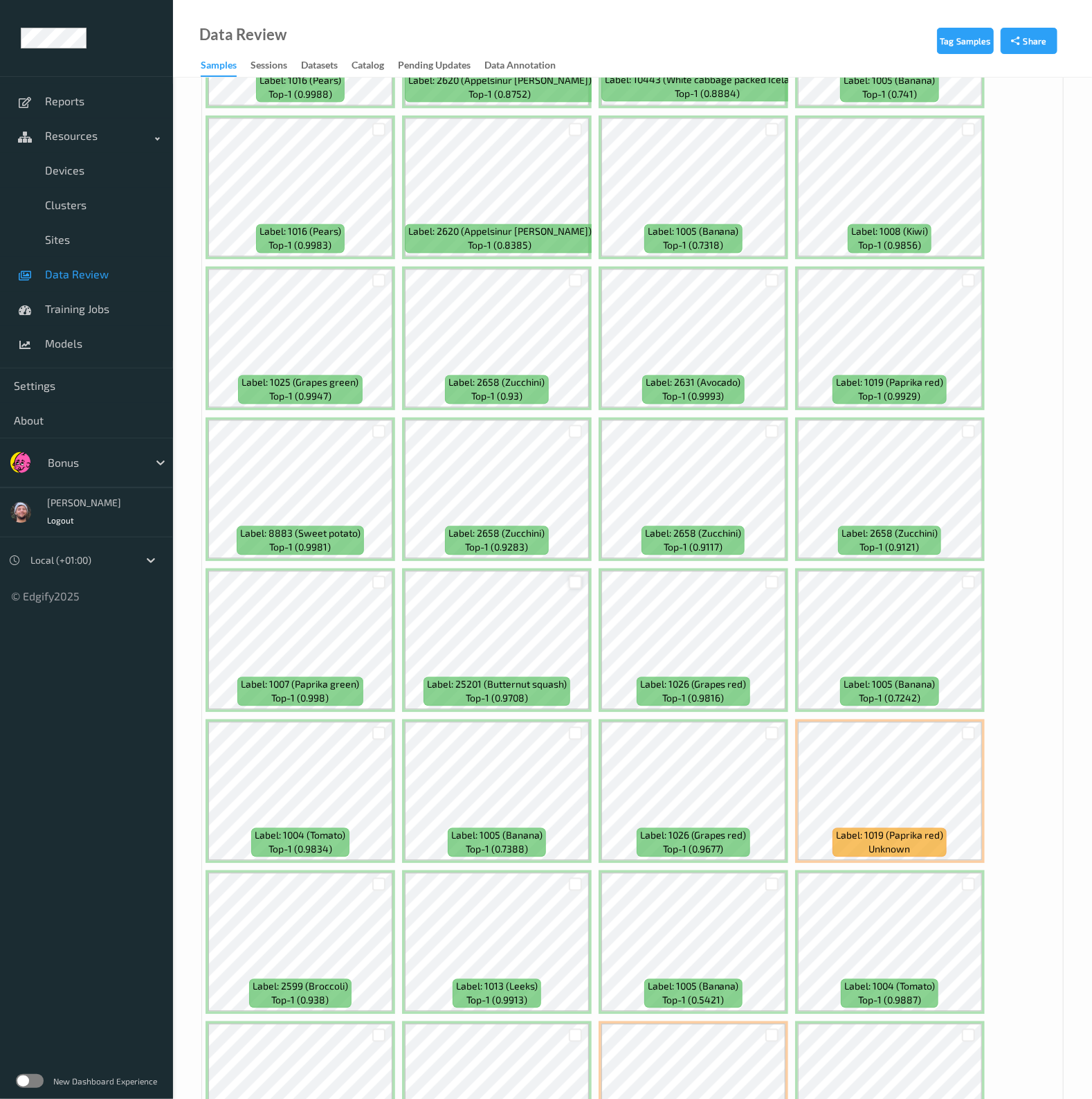
click at [573, 576] on div at bounding box center [576, 582] width 14 height 14
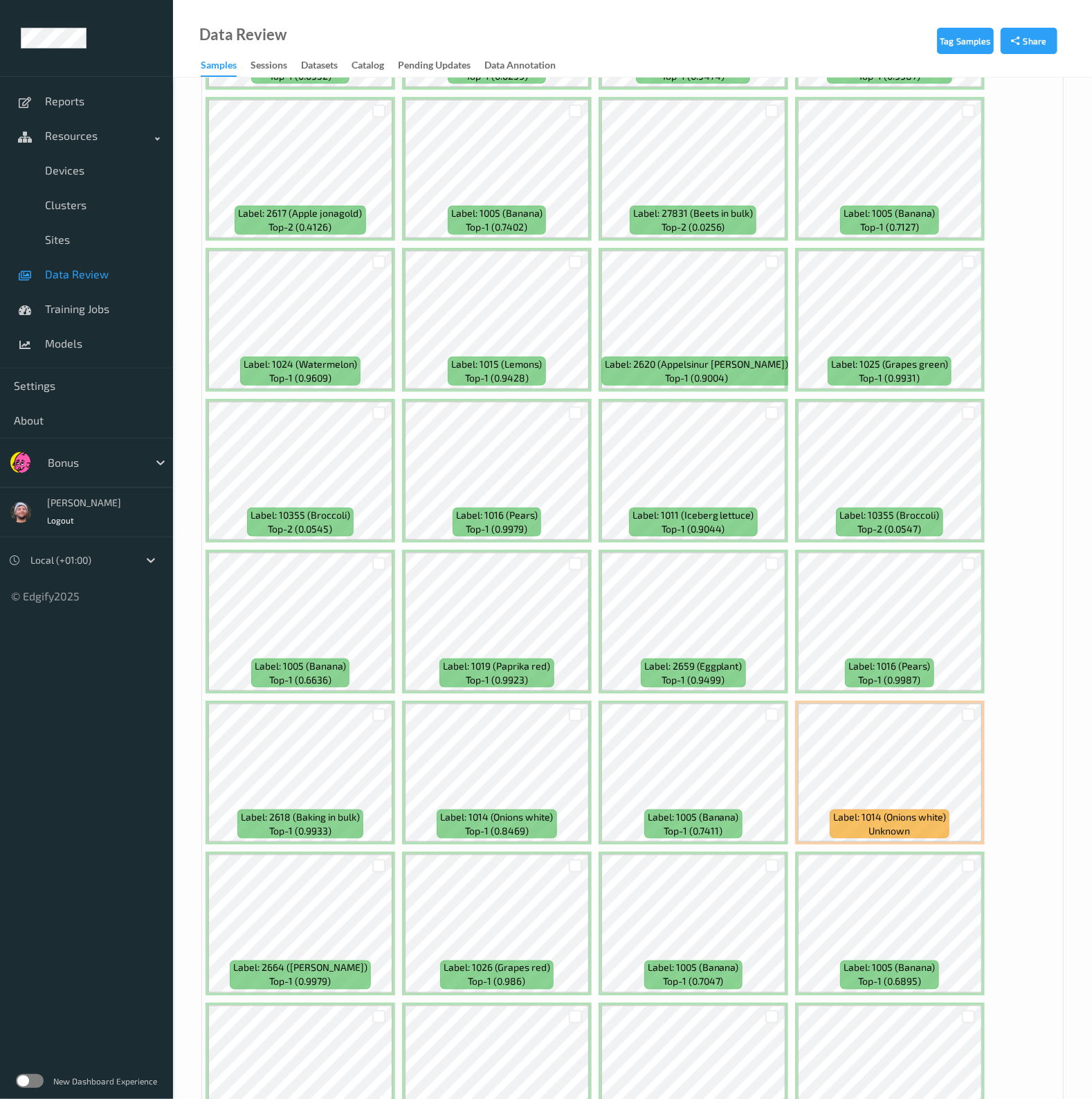
scroll to position [4067, 0]
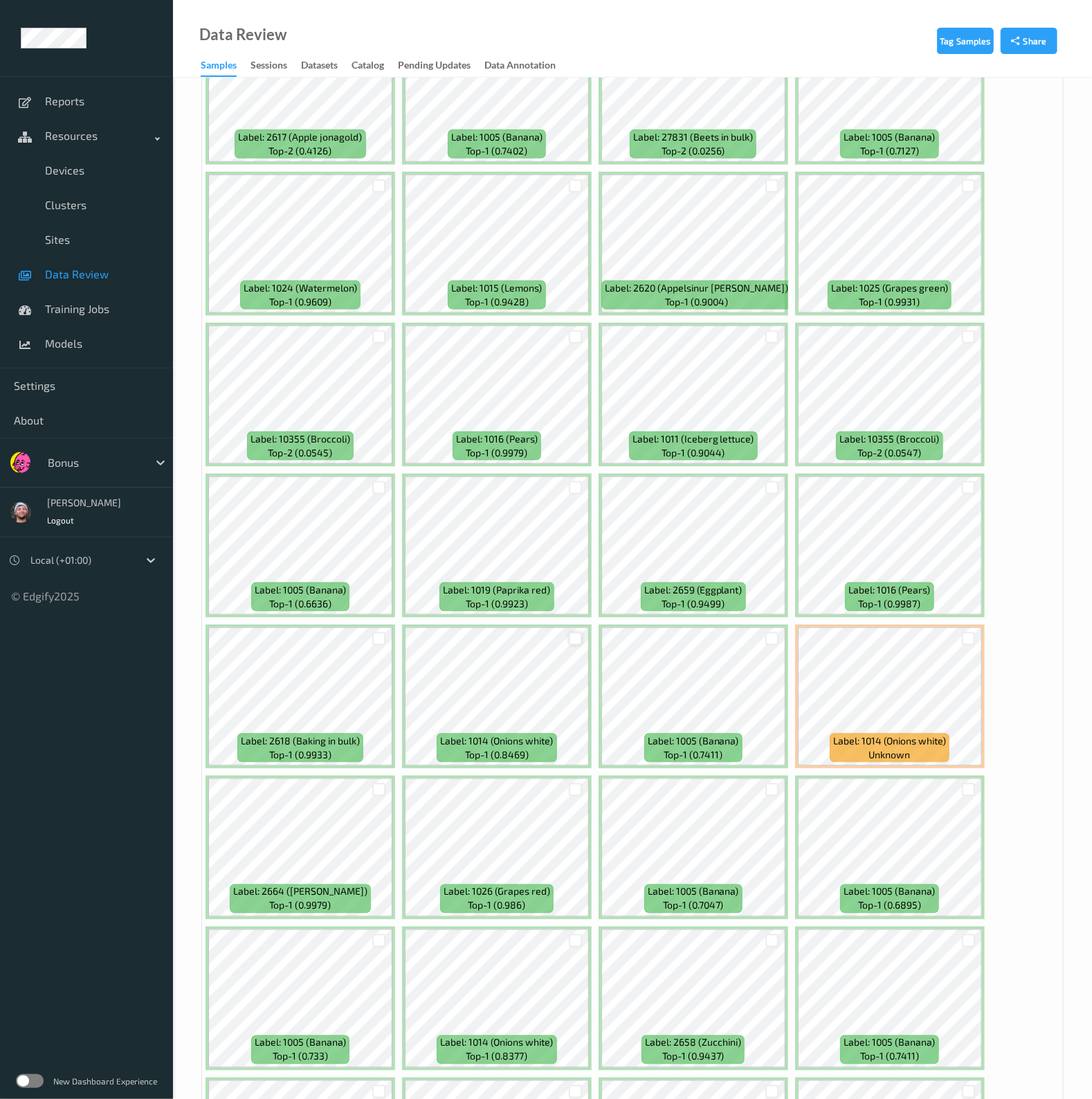
click at [575, 632] on div at bounding box center [576, 639] width 14 height 14
click at [769, 481] on div at bounding box center [773, 488] width 14 height 14
click at [771, 783] on div at bounding box center [773, 790] width 14 height 14
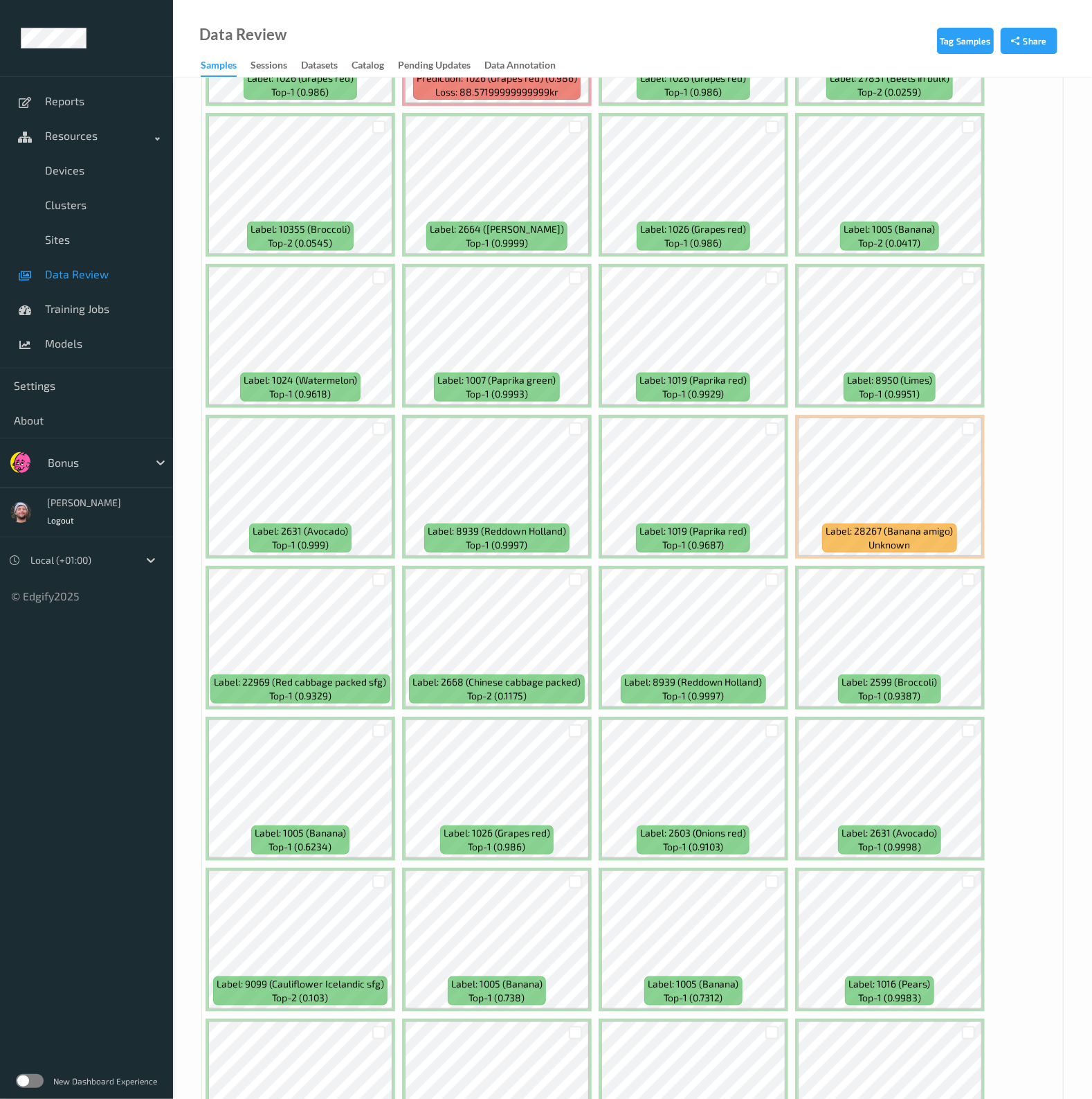
scroll to position [6919, 0]
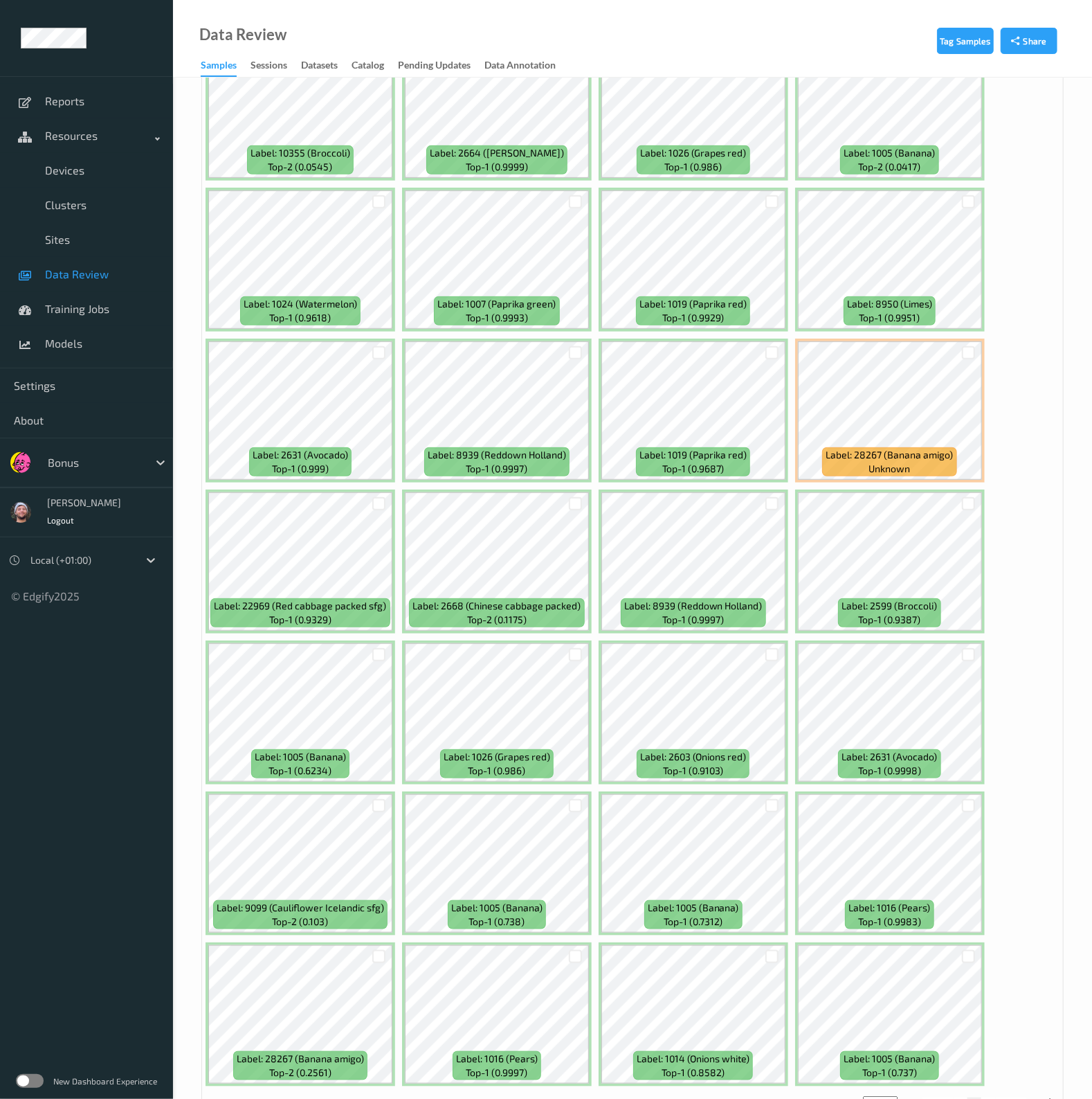
click at [987, 1097] on button "6" at bounding box center [988, 1103] width 14 height 13
type input "*"
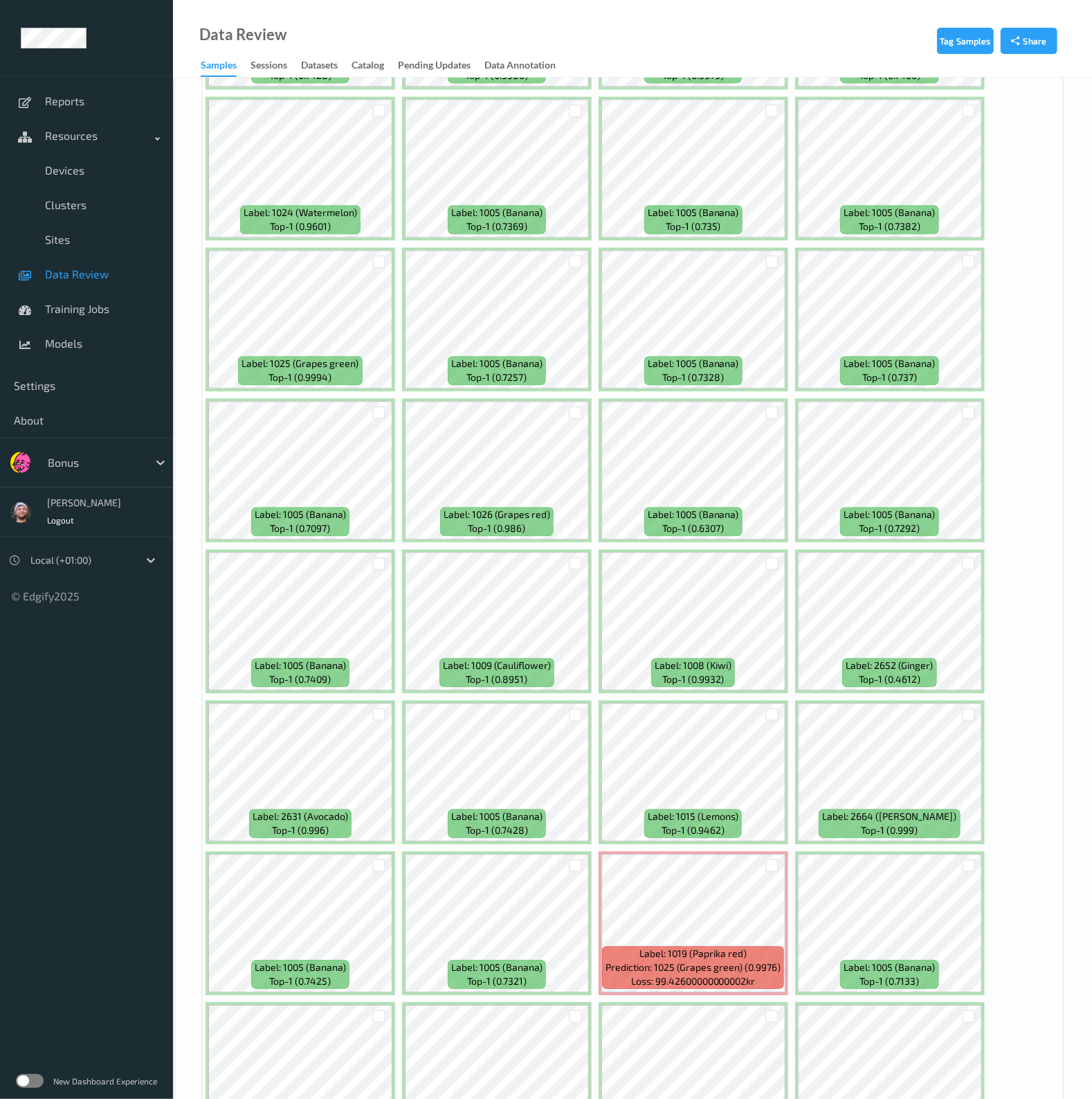
scroll to position [5278, 0]
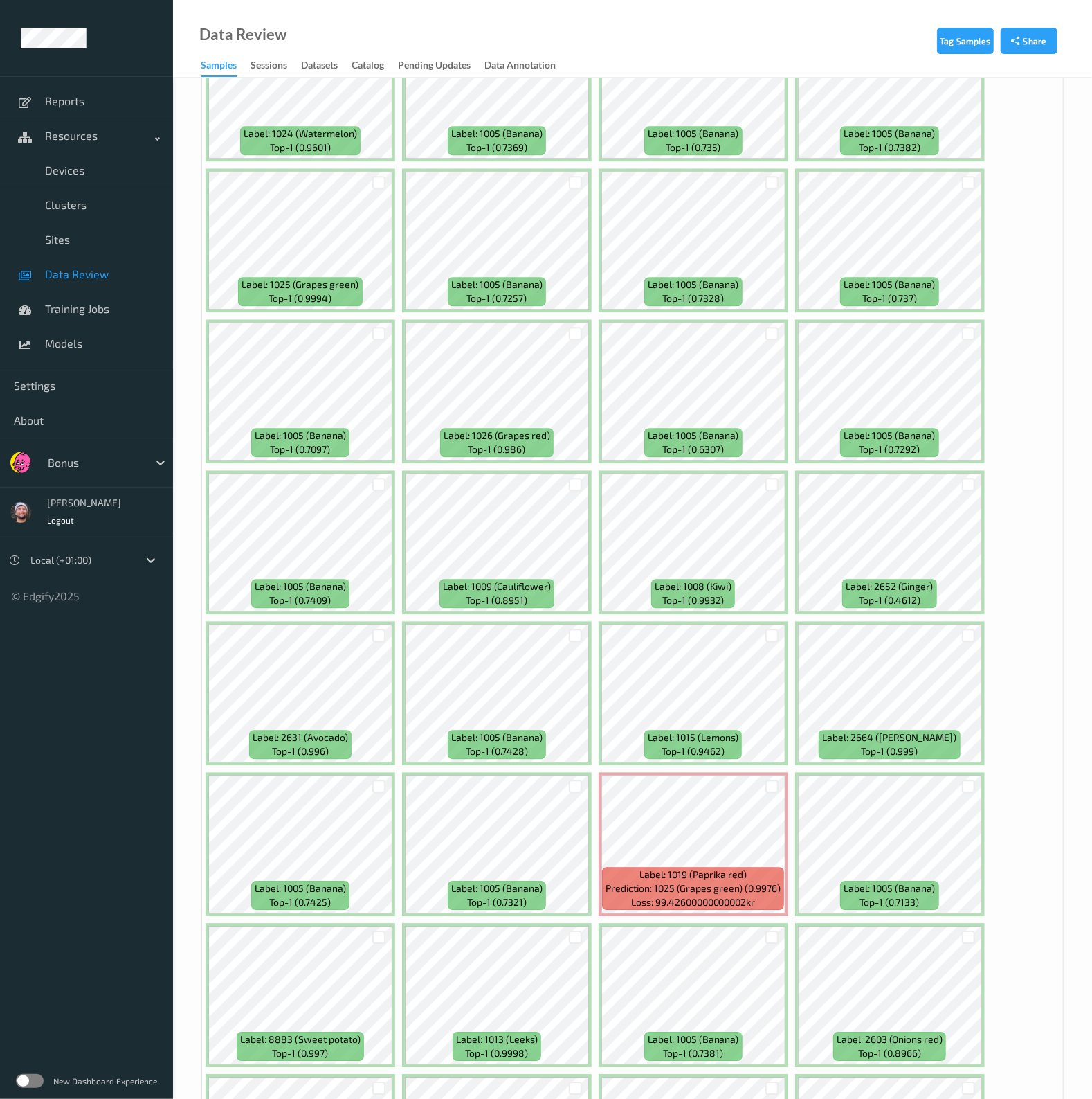
click at [956, 774] on div at bounding box center [969, 785] width 26 height 23
click at [957, 774] on div at bounding box center [969, 785] width 26 height 23
click at [962, 779] on div at bounding box center [969, 786] width 14 height 14
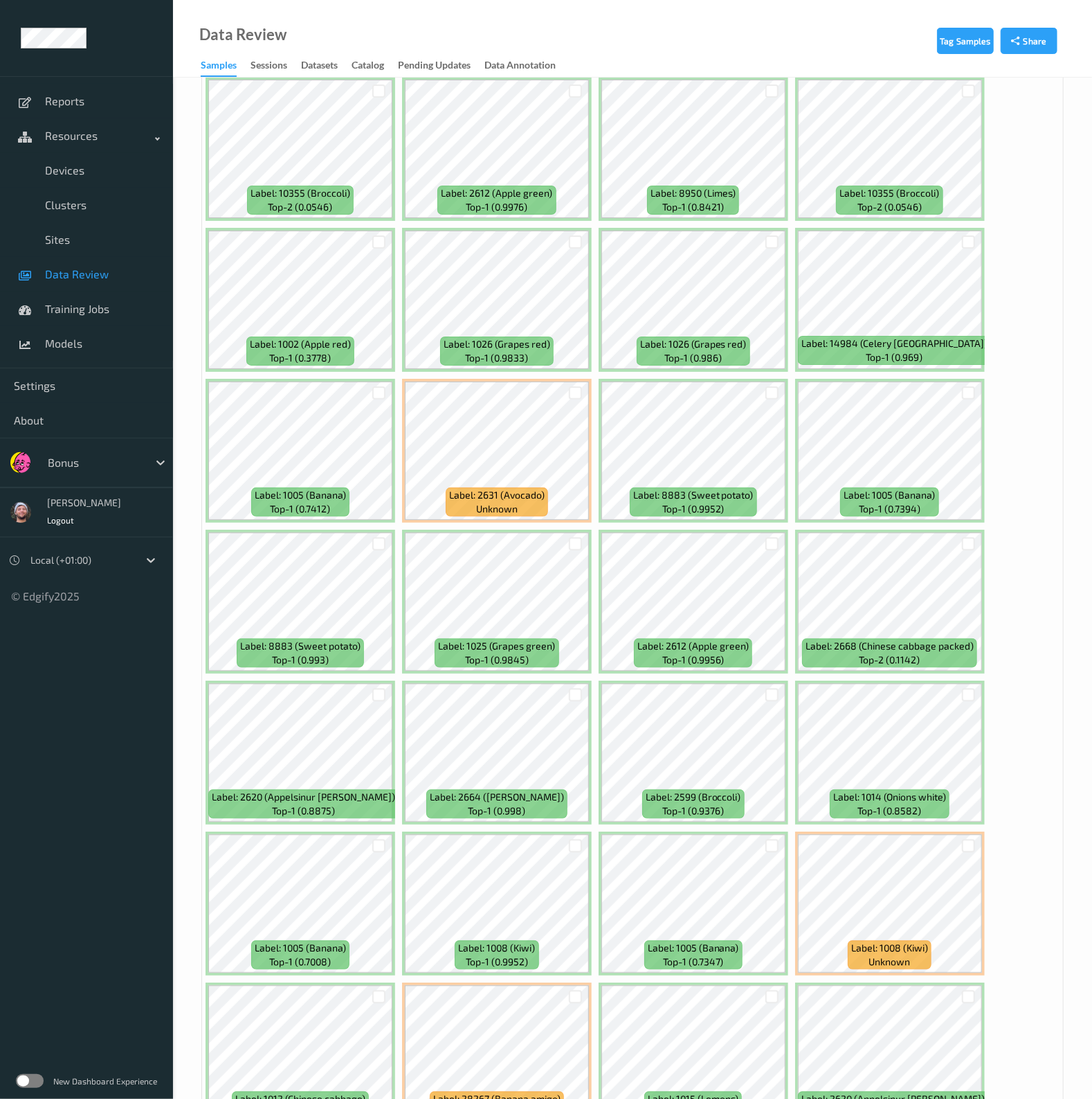
scroll to position [6919, 0]
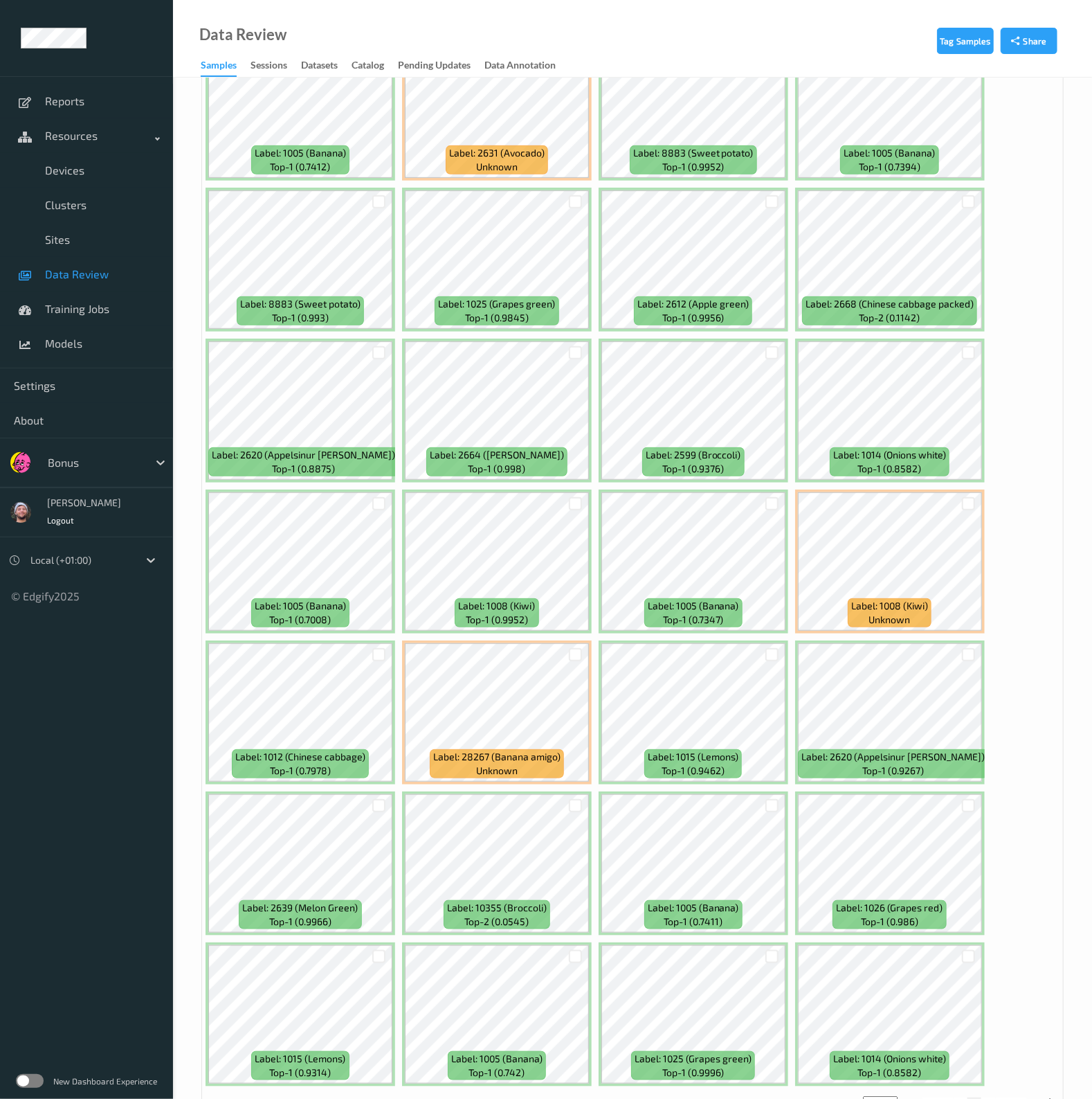
click at [986, 1097] on button "7" at bounding box center [988, 1103] width 14 height 13
type input "*"
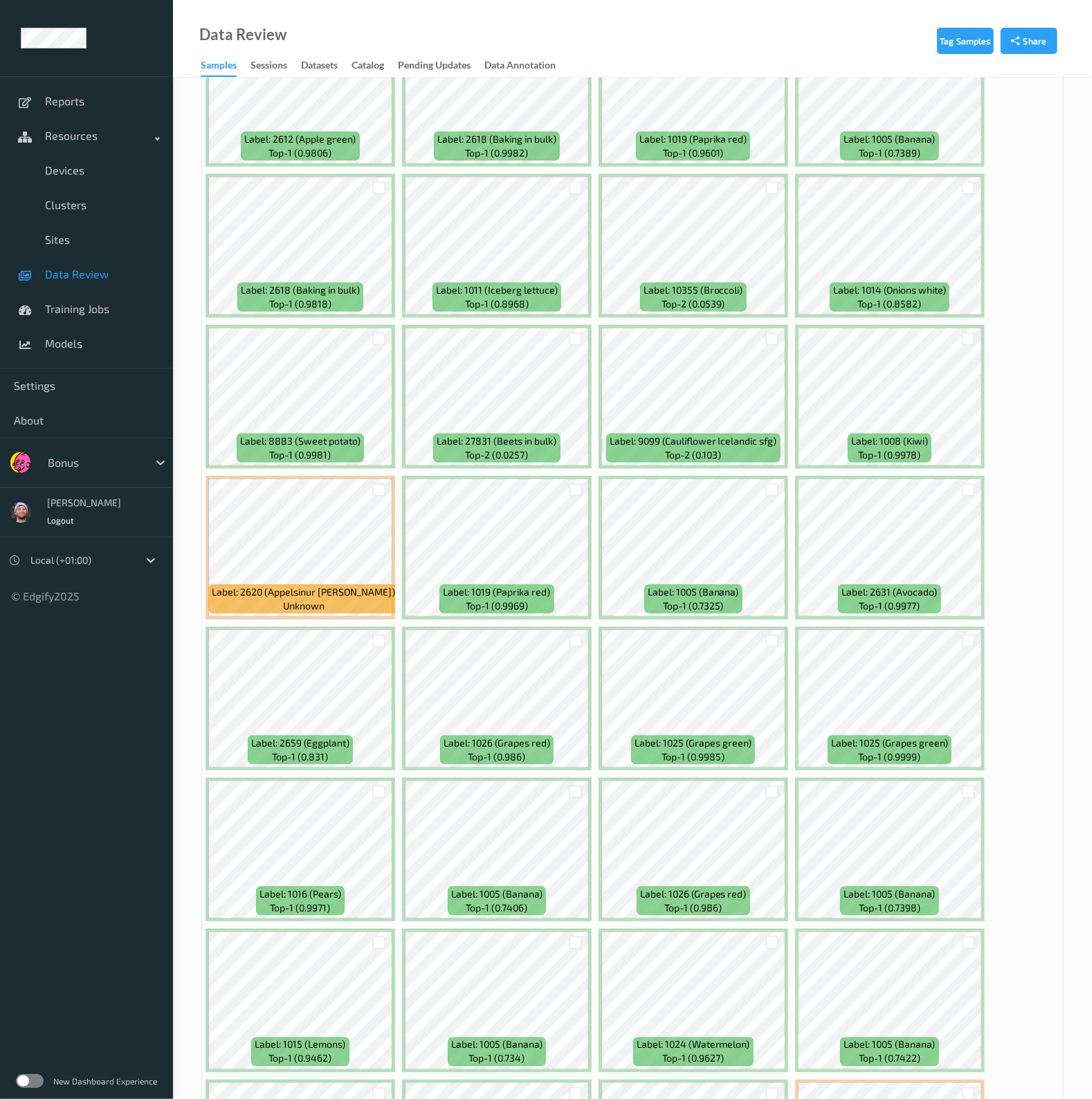
scroll to position [692, 0]
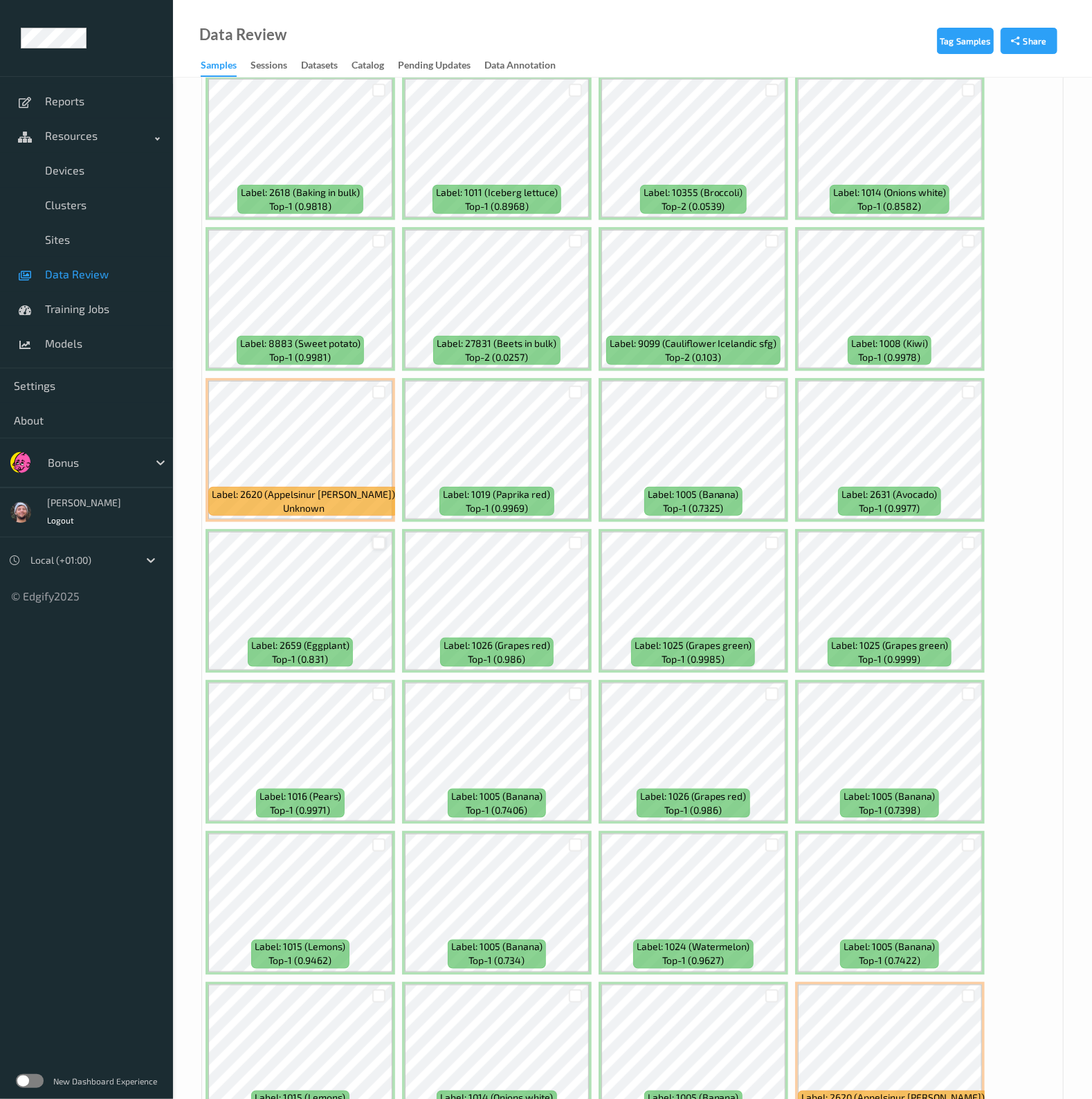
click at [375, 537] on div at bounding box center [379, 544] width 14 height 14
click at [769, 690] on div at bounding box center [773, 694] width 14 height 14
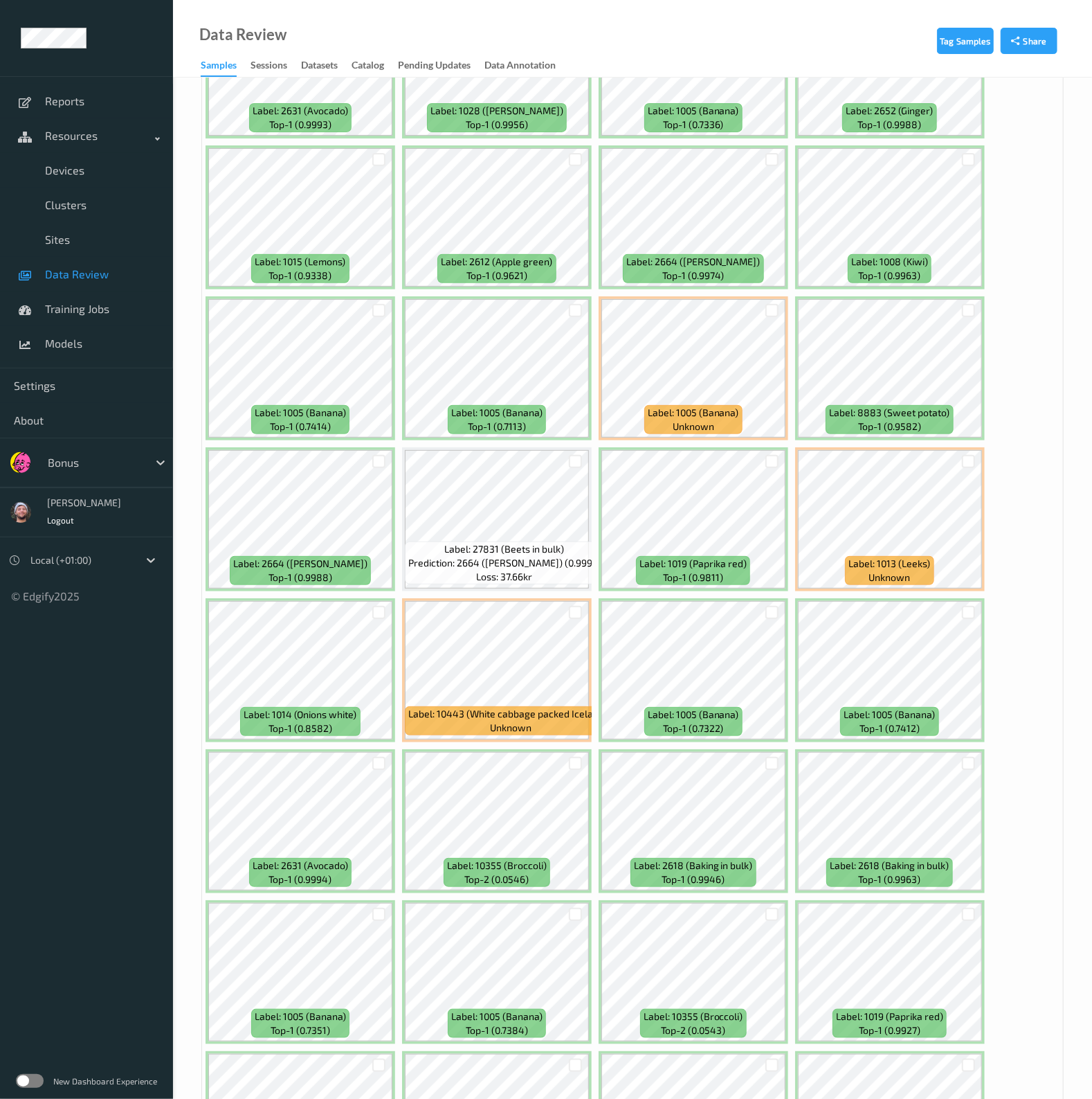
scroll to position [6919, 0]
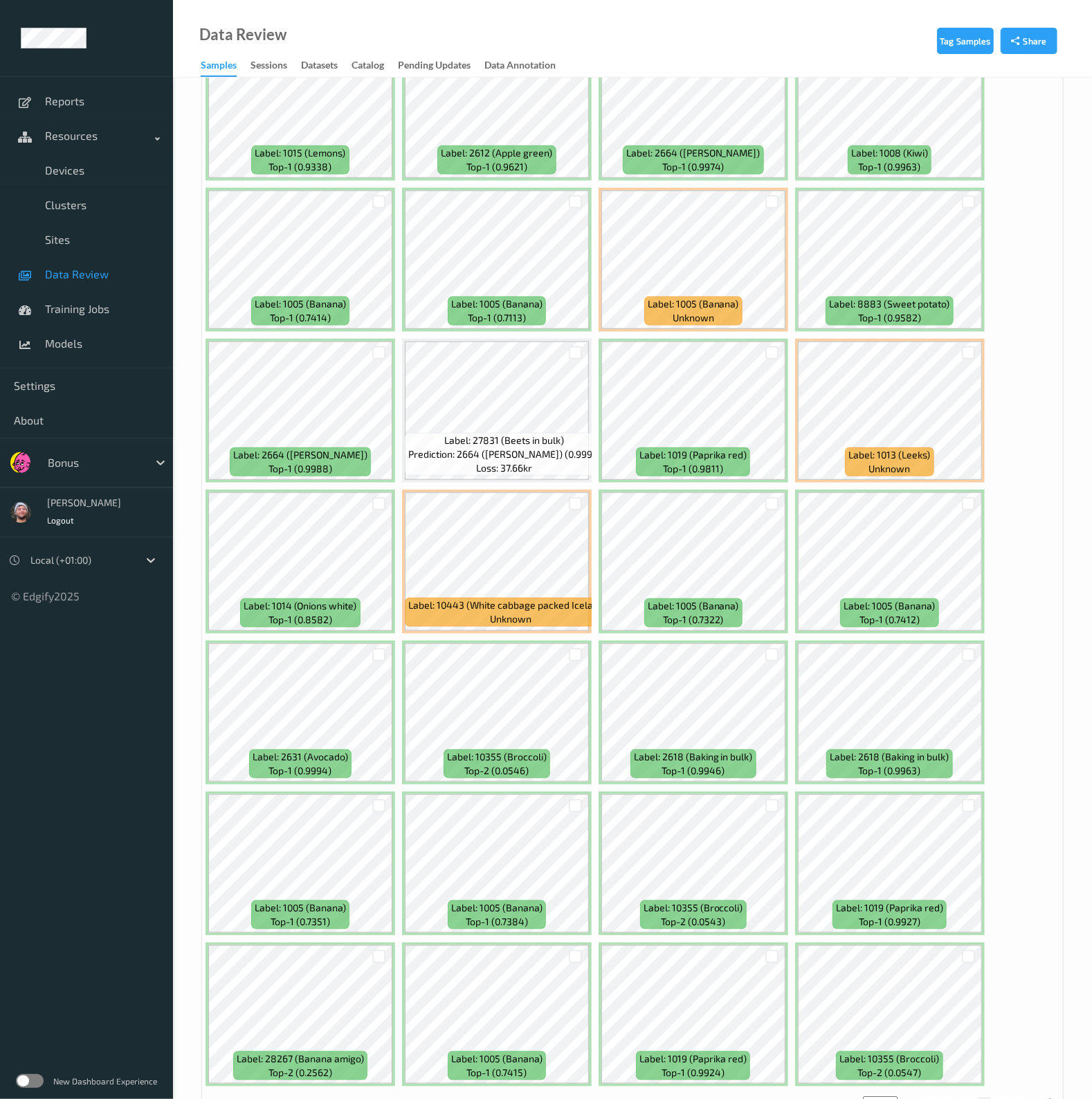
click at [1000, 1097] on button "8" at bounding box center [1002, 1103] width 14 height 13
type input "*"
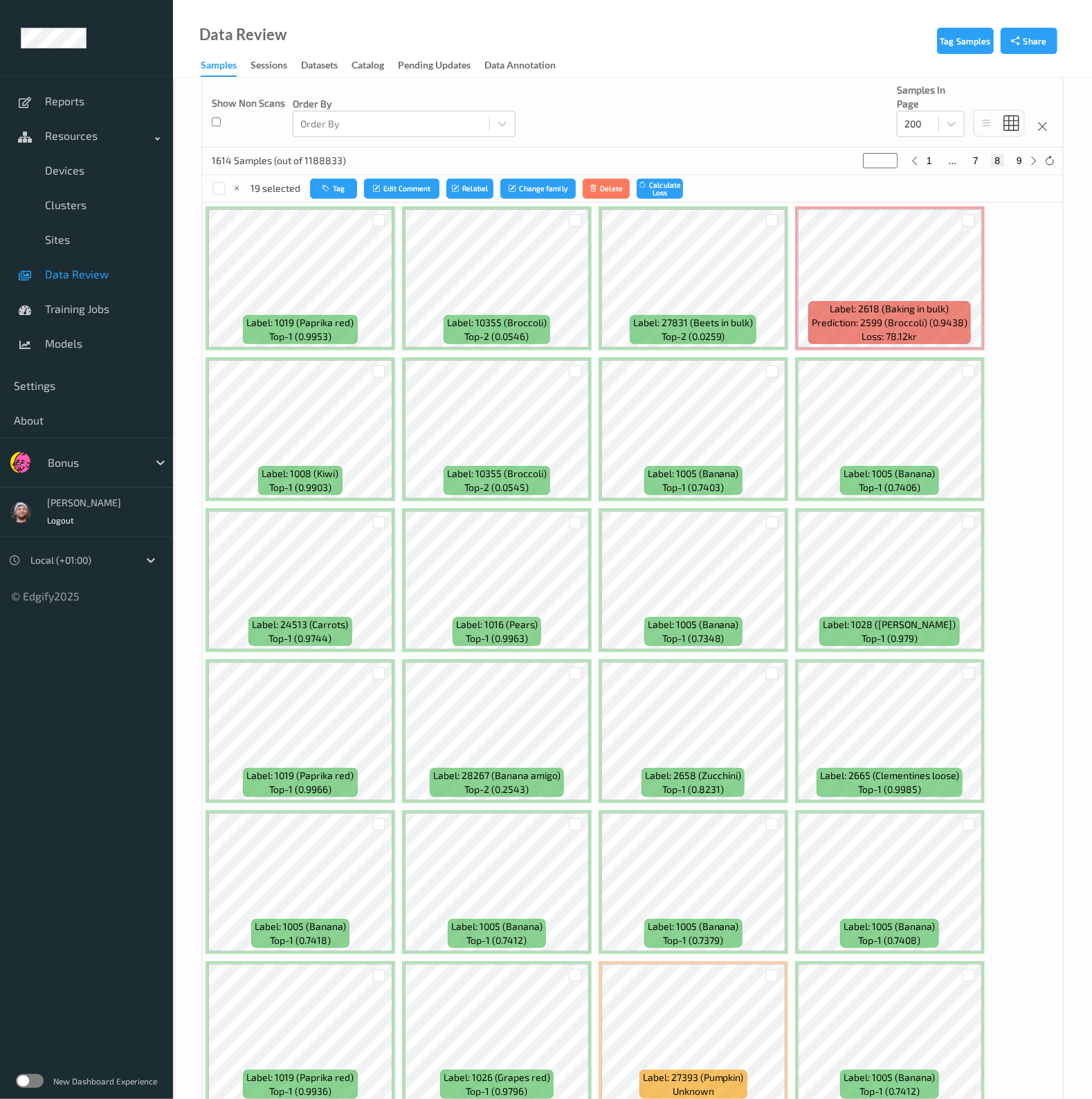
scroll to position [346, 0]
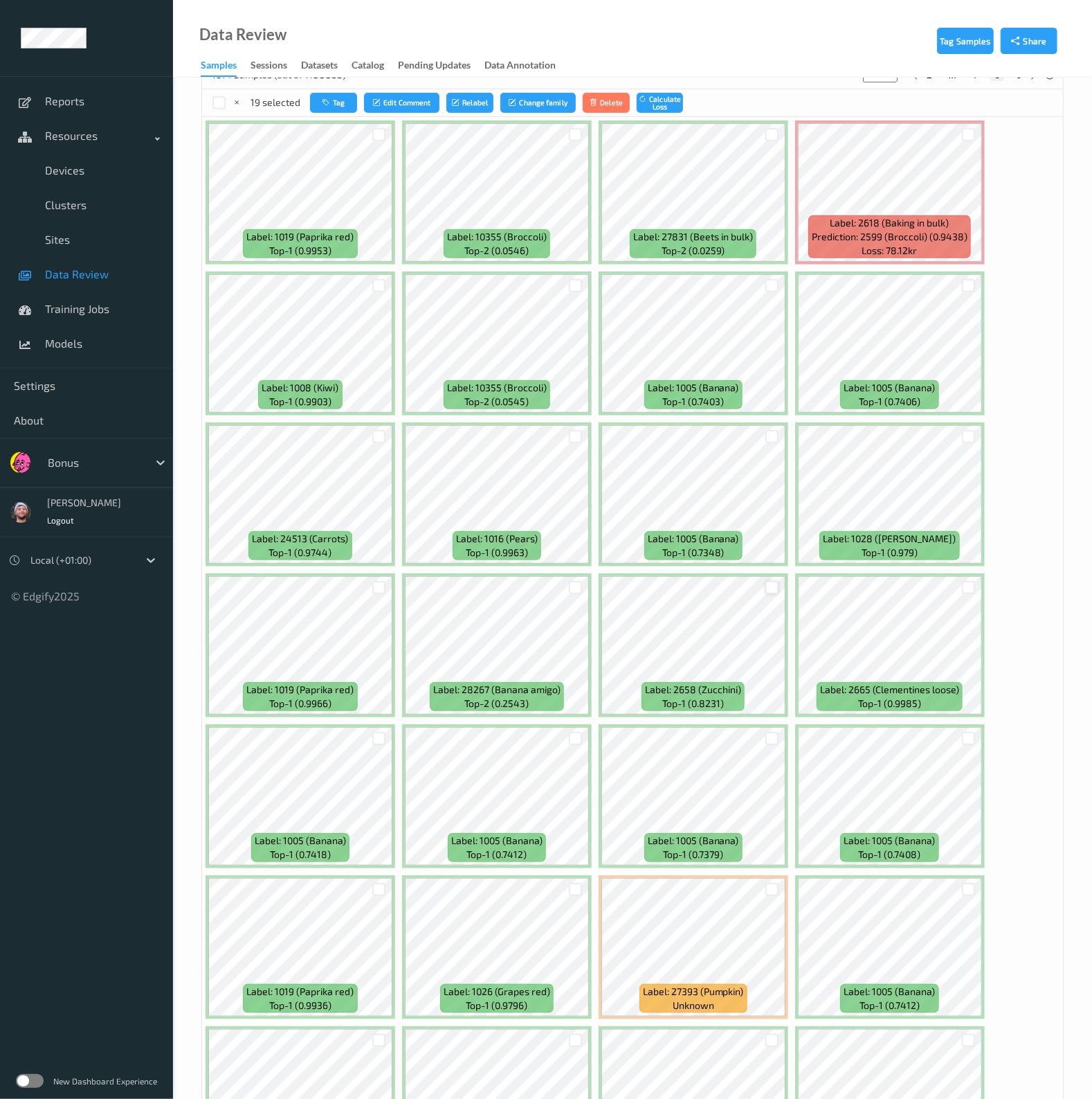
click at [772, 583] on div at bounding box center [773, 588] width 14 height 14
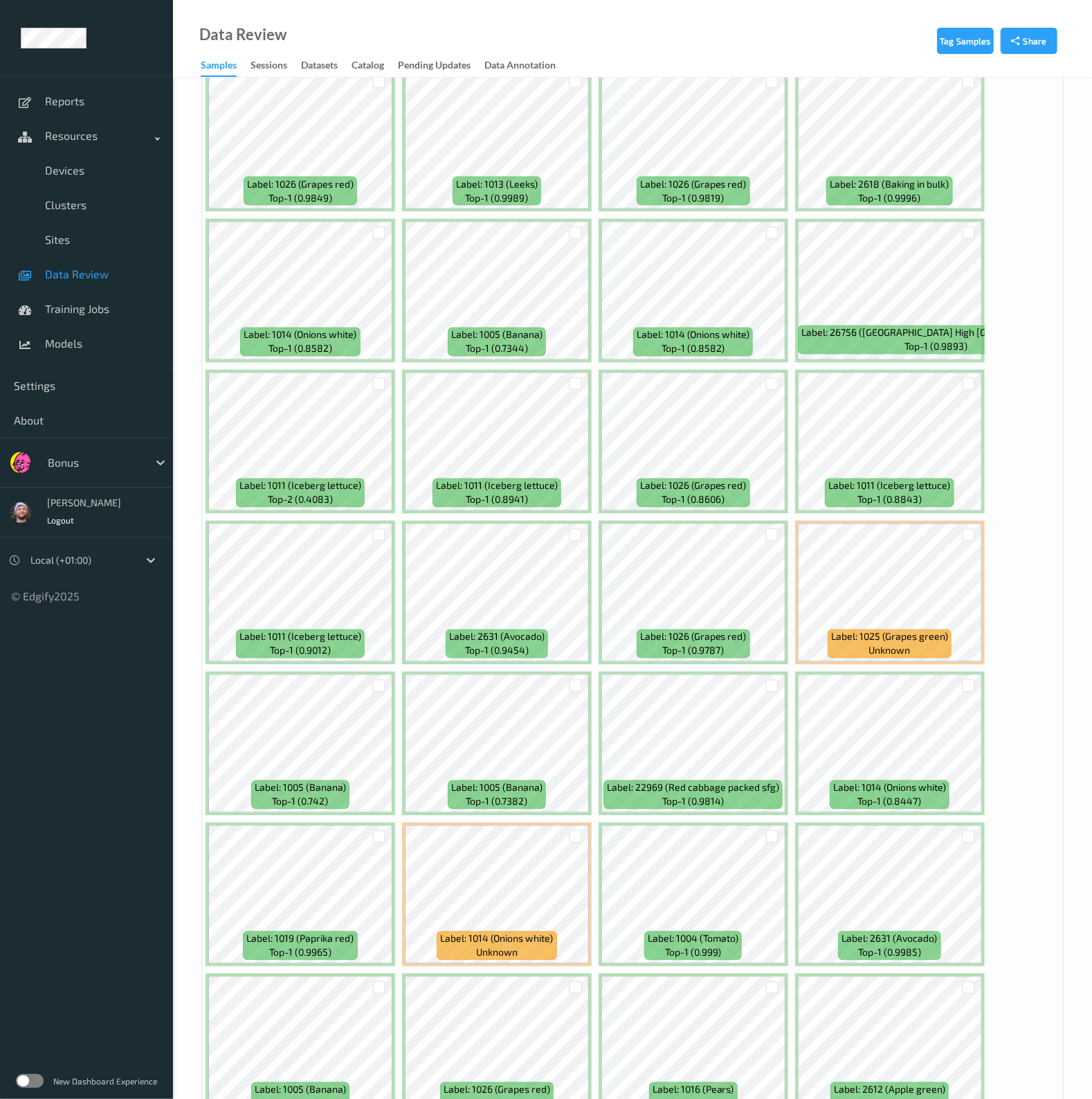
scroll to position [1384, 0]
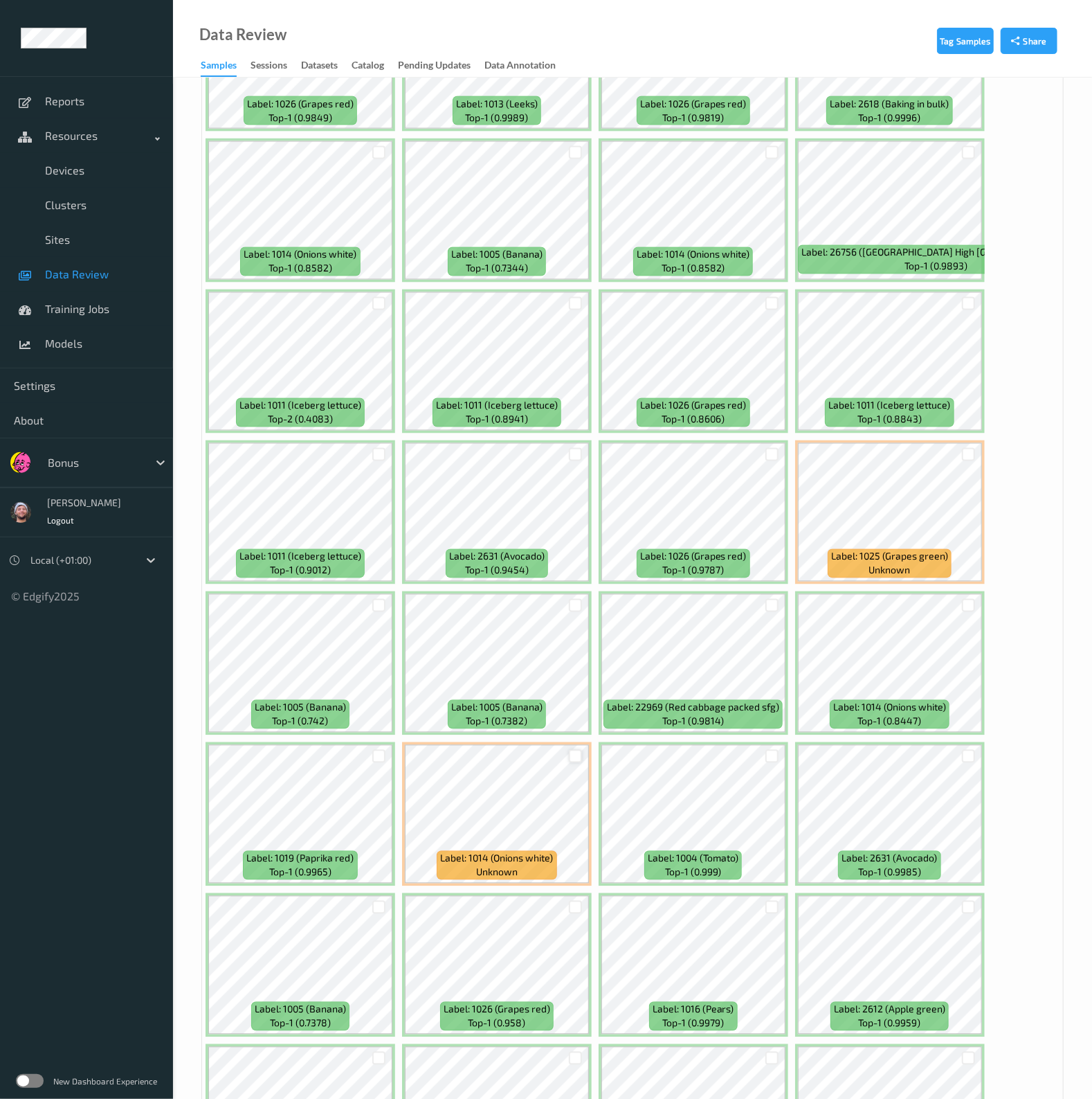
click at [571, 750] on div at bounding box center [576, 757] width 14 height 14
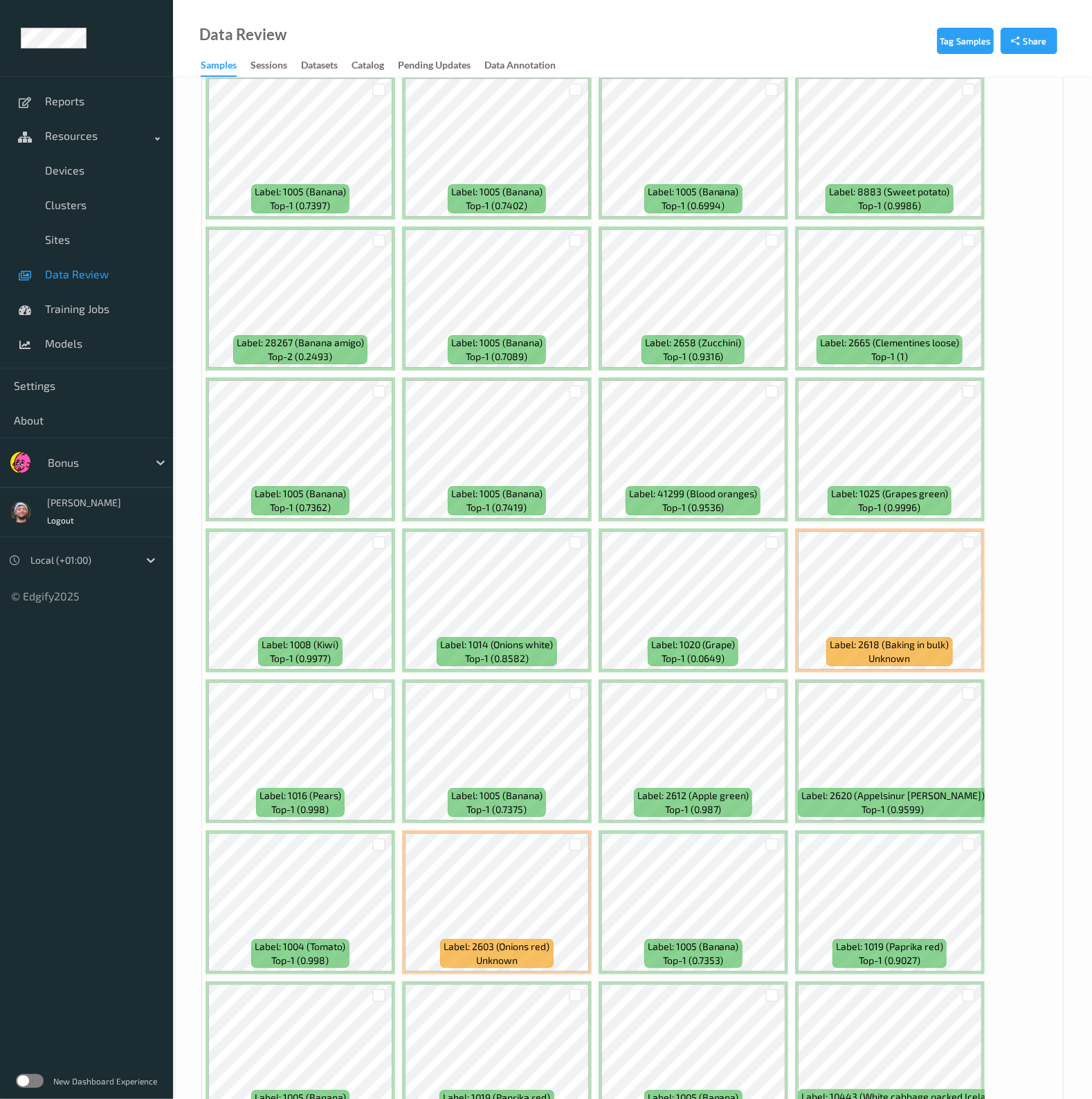
scroll to position [2856, 0]
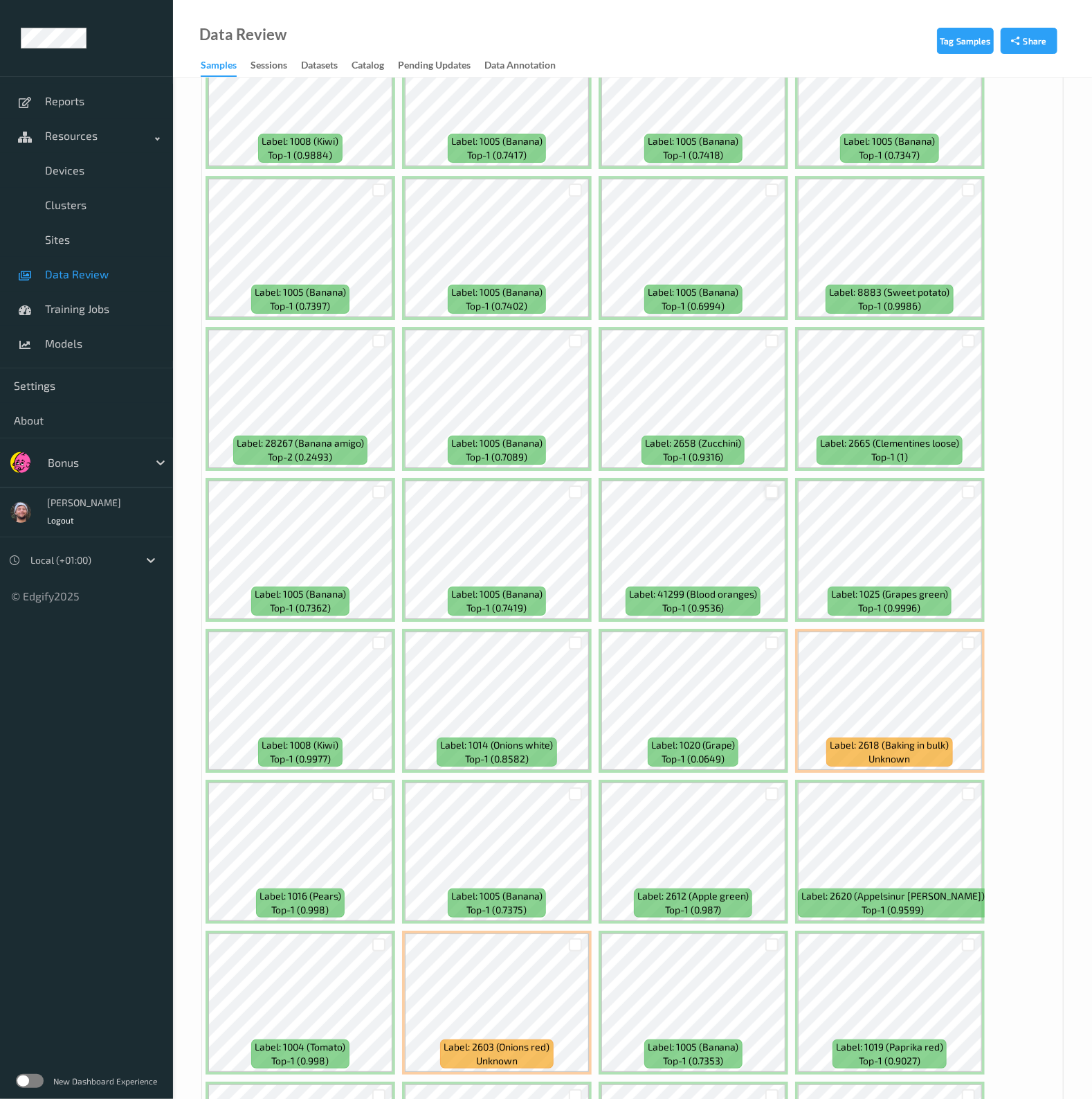
click at [772, 485] on div at bounding box center [773, 492] width 14 height 14
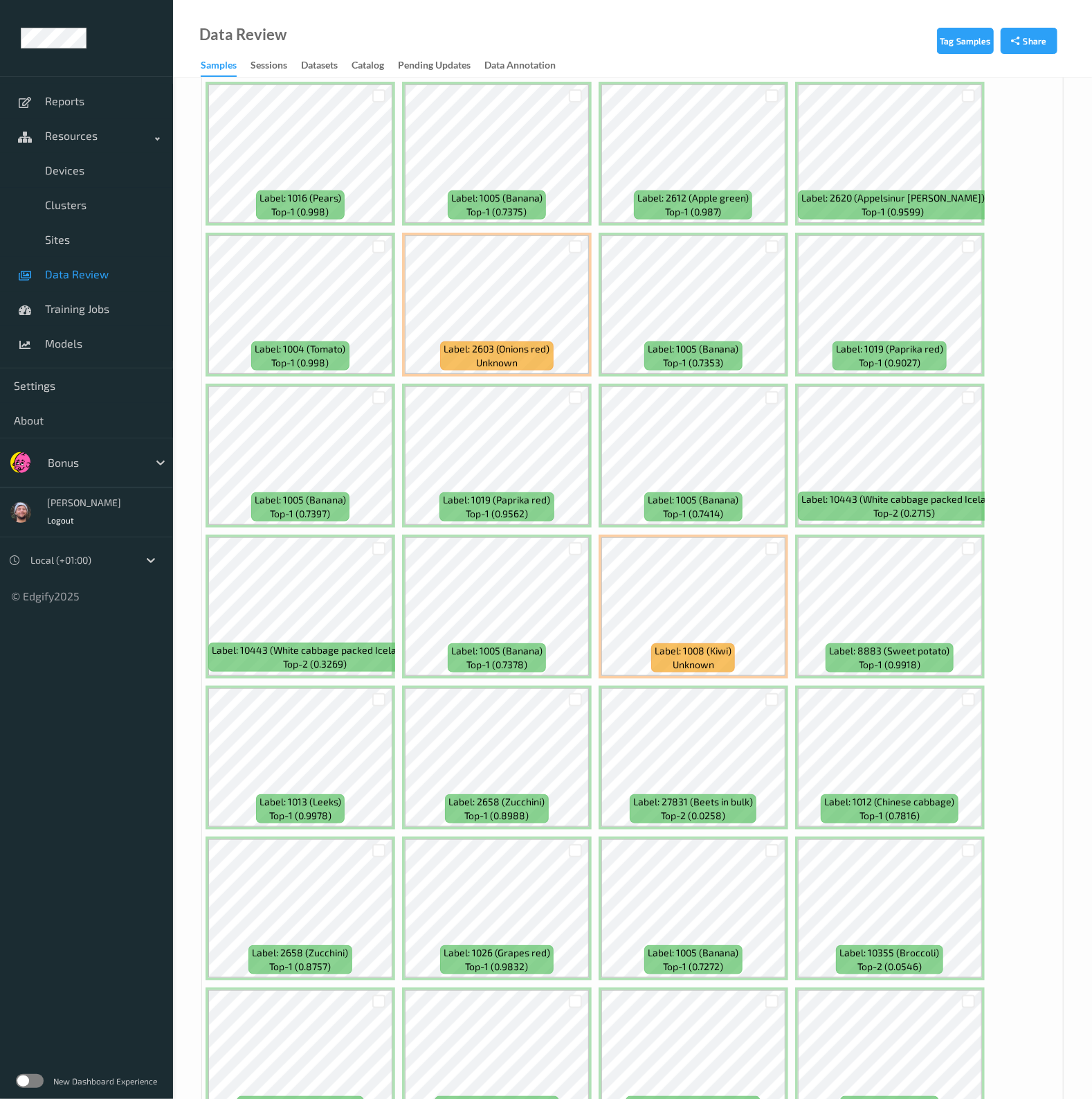
scroll to position [3894, 0]
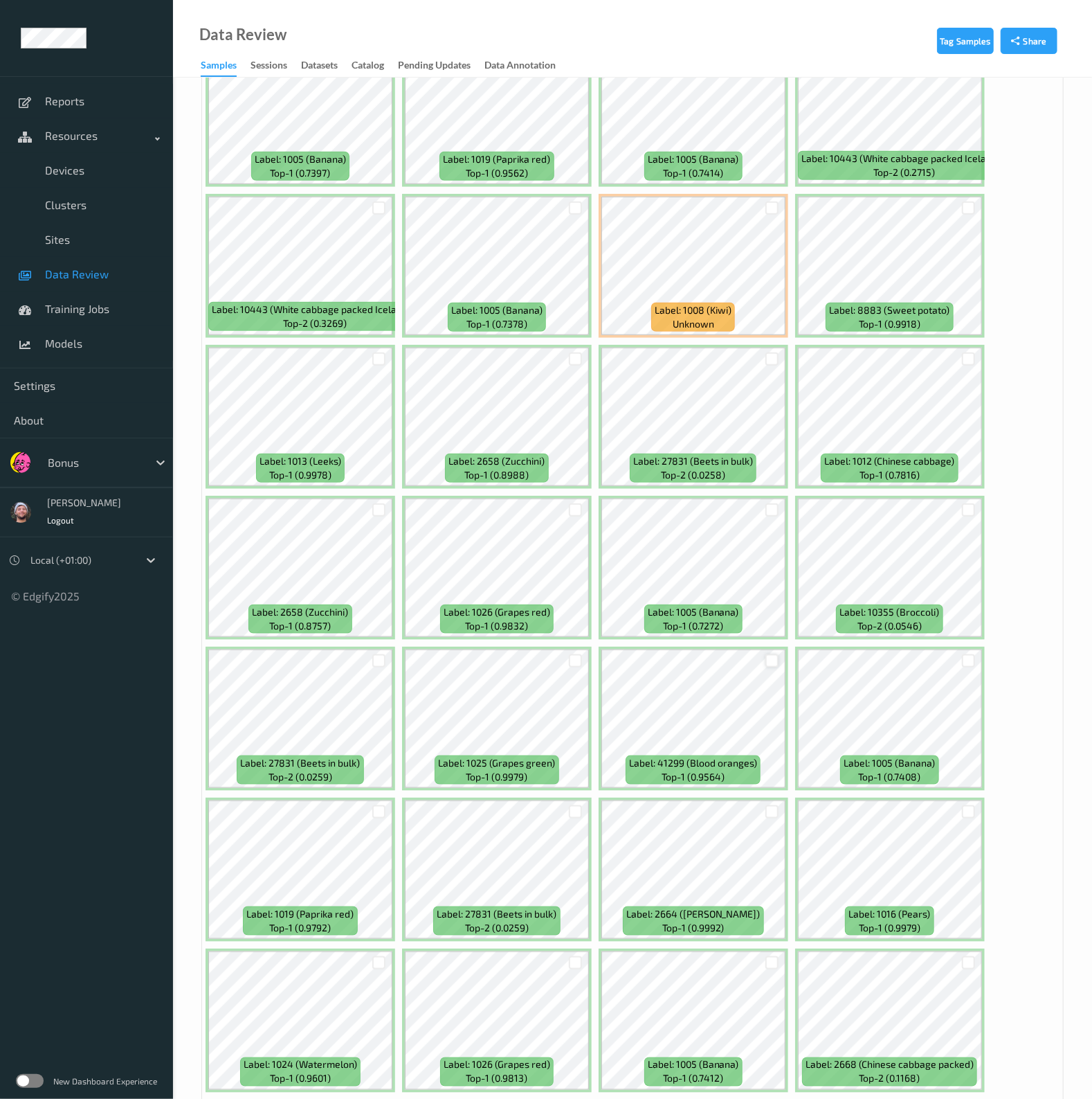
click at [770, 654] on div at bounding box center [773, 661] width 14 height 14
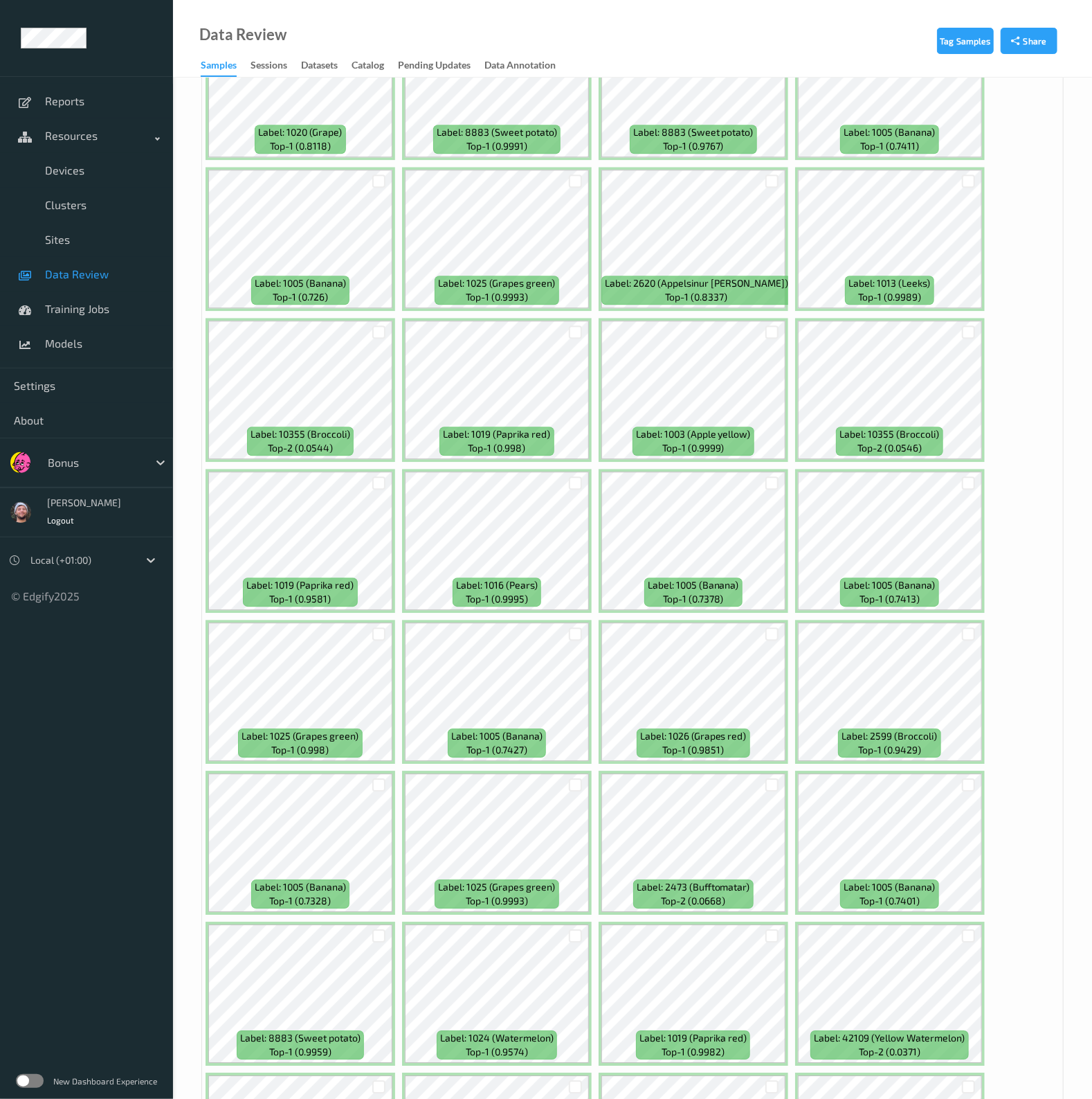
scroll to position [5364, 0]
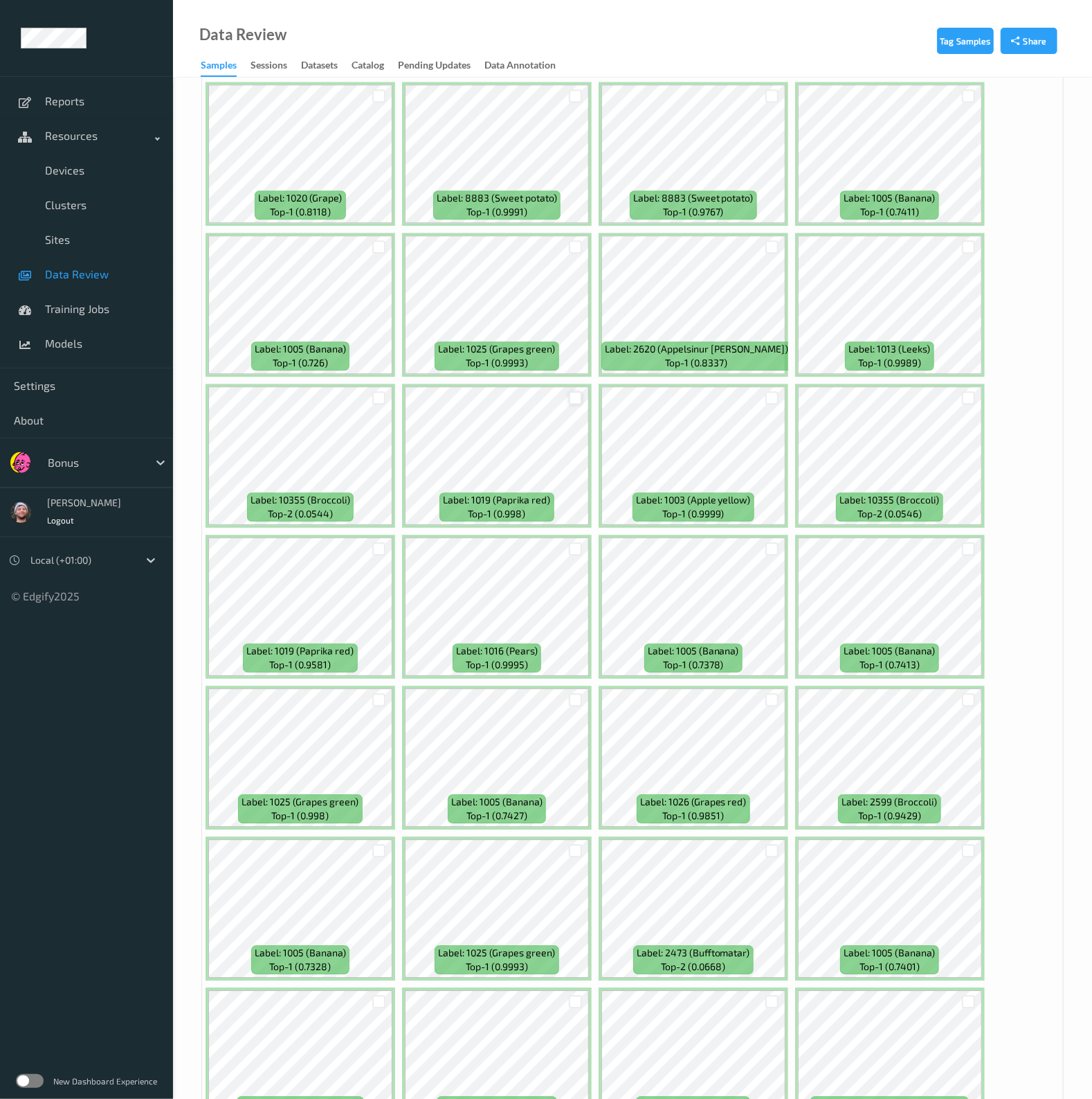
click at [571, 391] on div at bounding box center [576, 398] width 14 height 14
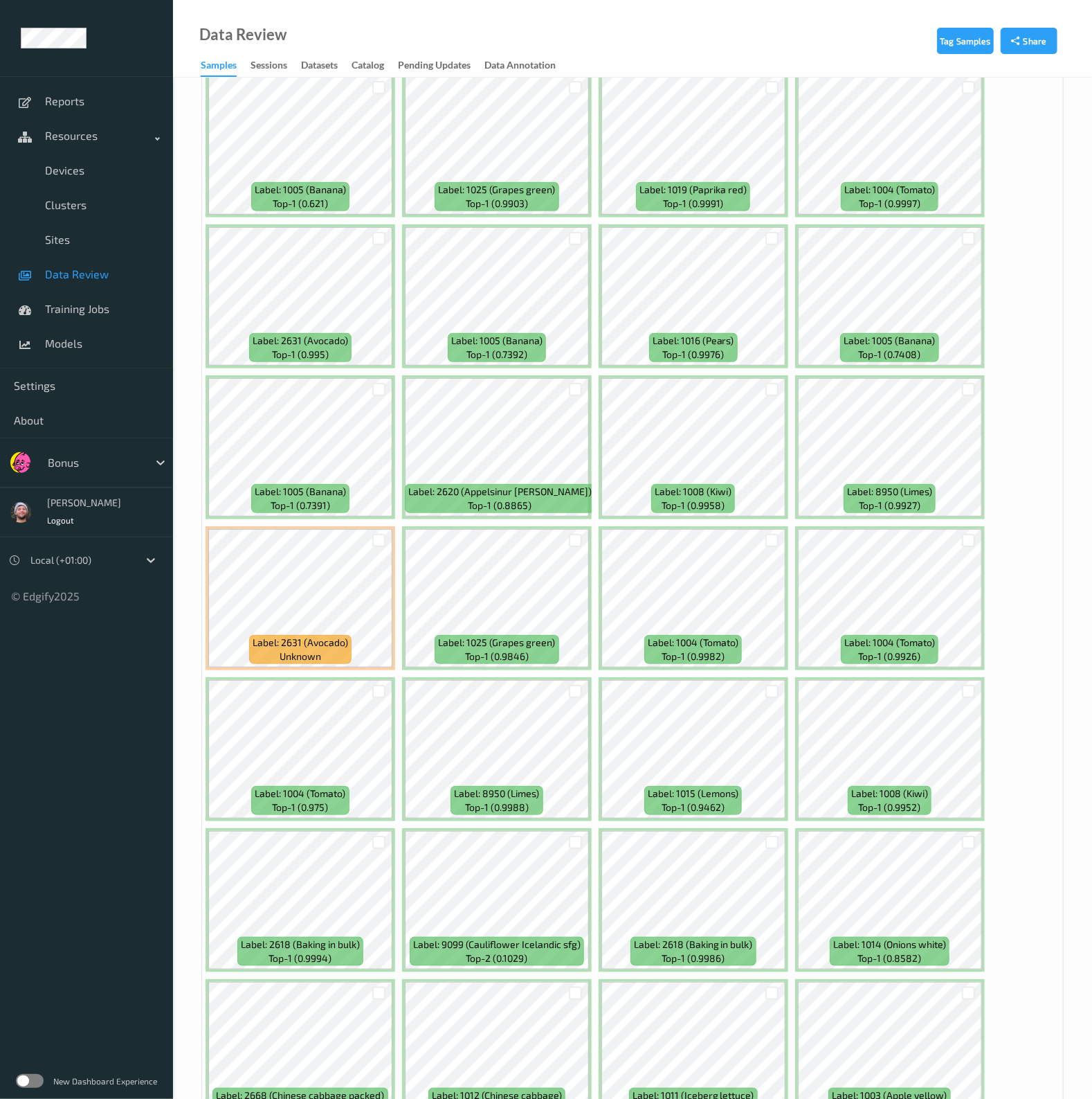
scroll to position [6919, 0]
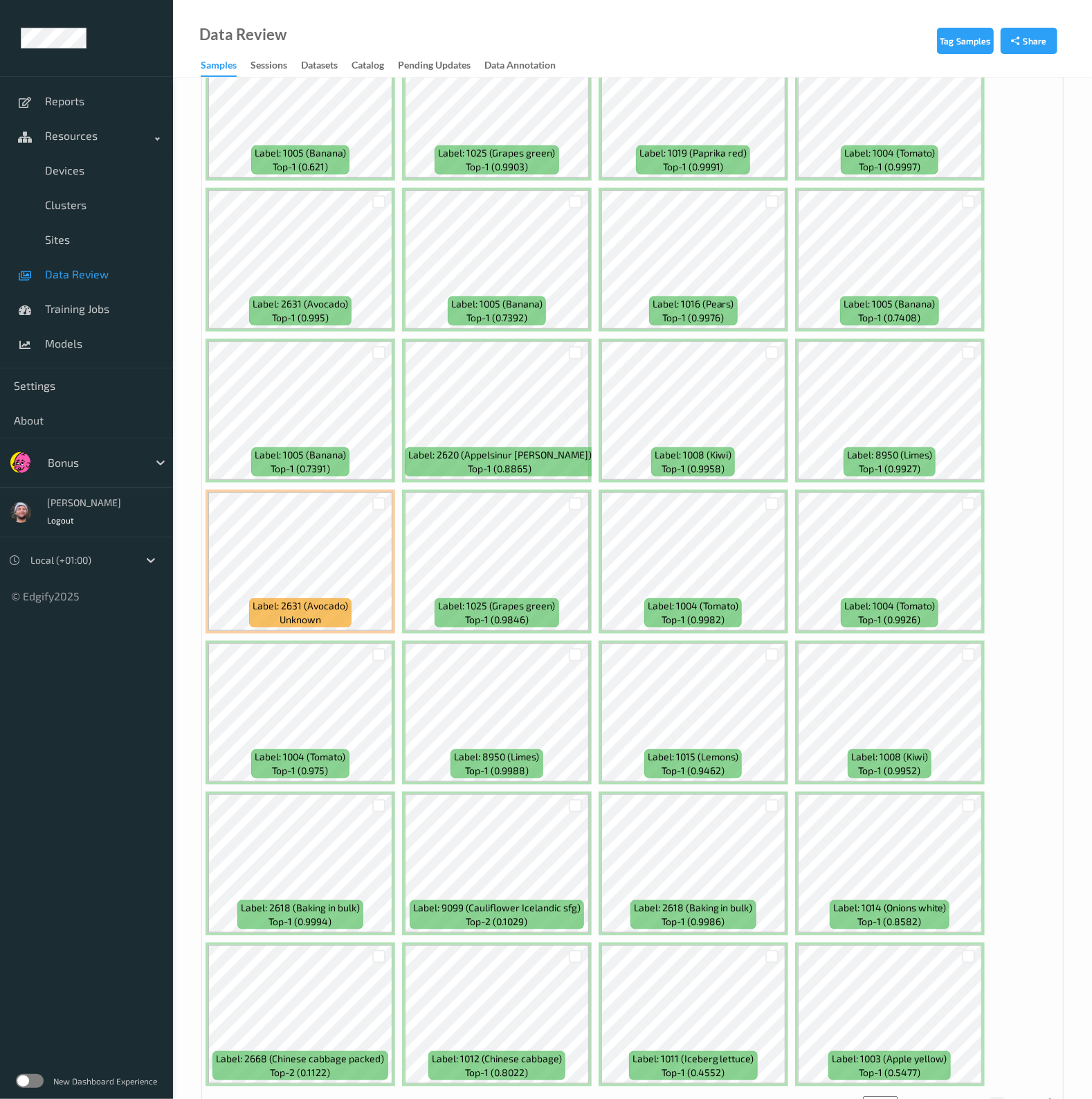
click at [1021, 1097] on button "9" at bounding box center [1019, 1103] width 14 height 13
type input "*"
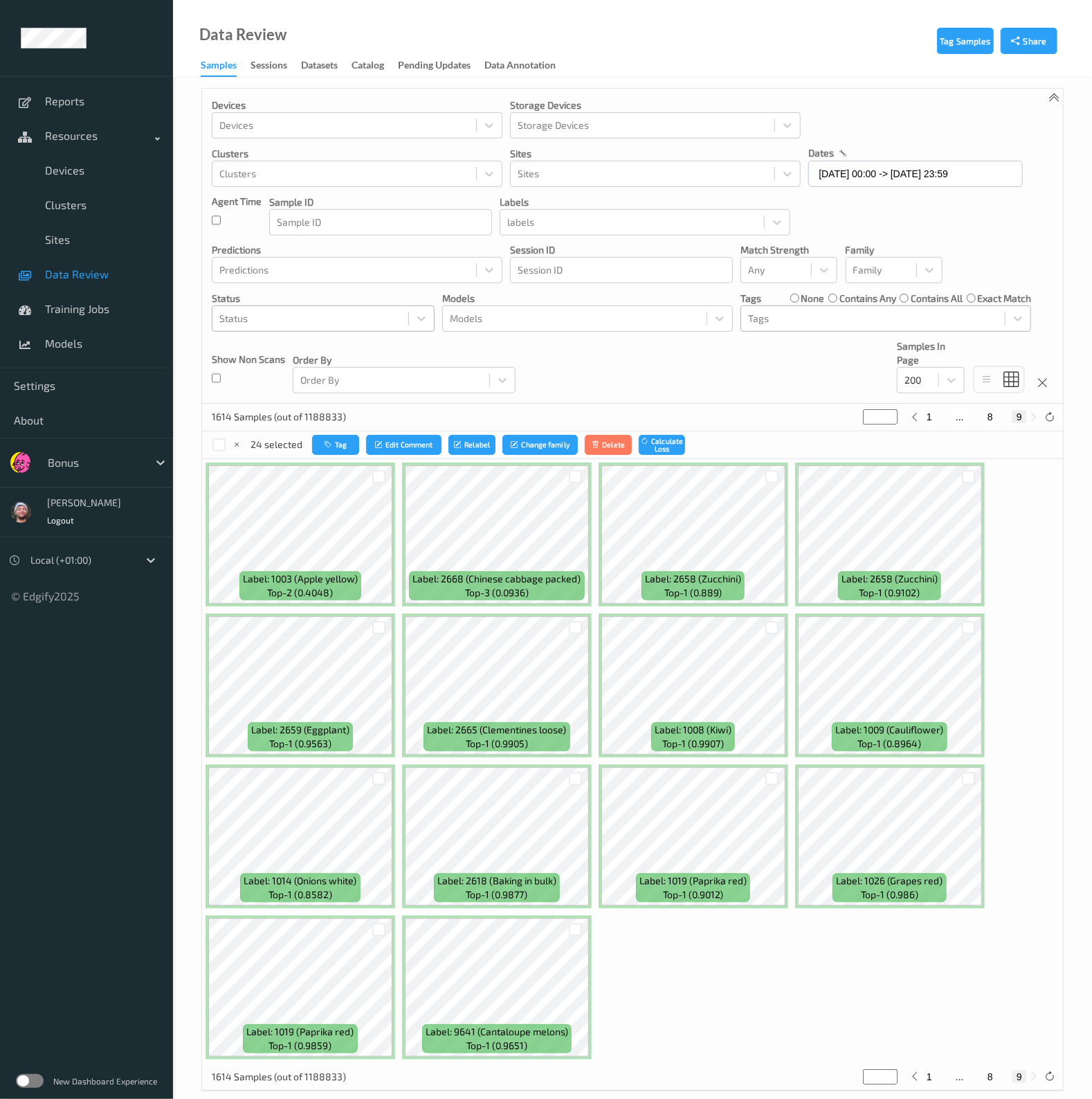
scroll to position [0, 0]
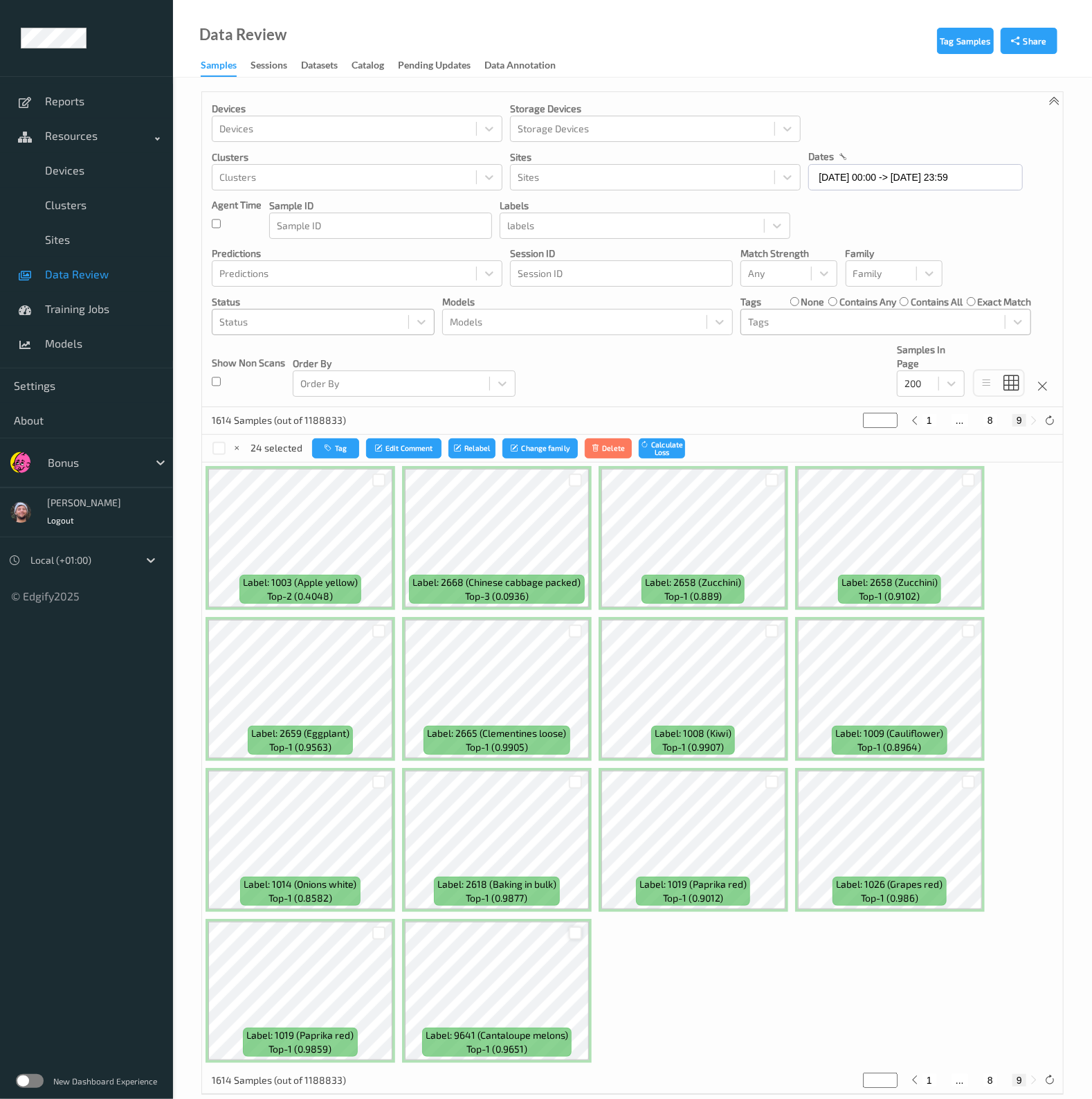
click at [580, 928] on div at bounding box center [576, 933] width 14 height 14
click at [336, 445] on button "Tag" at bounding box center [335, 448] width 47 height 20
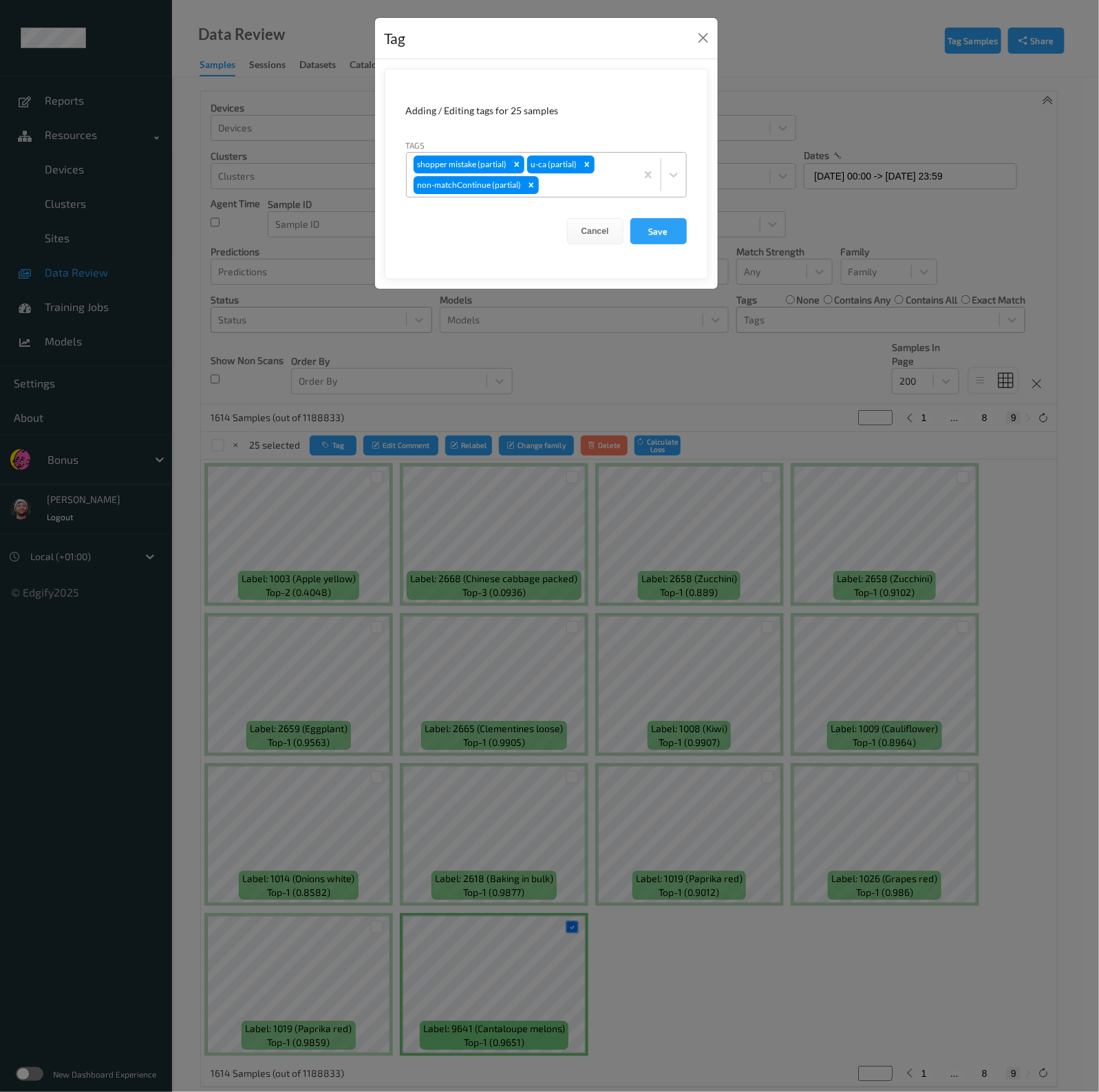
click at [563, 185] on div at bounding box center [585, 185] width 87 height 17
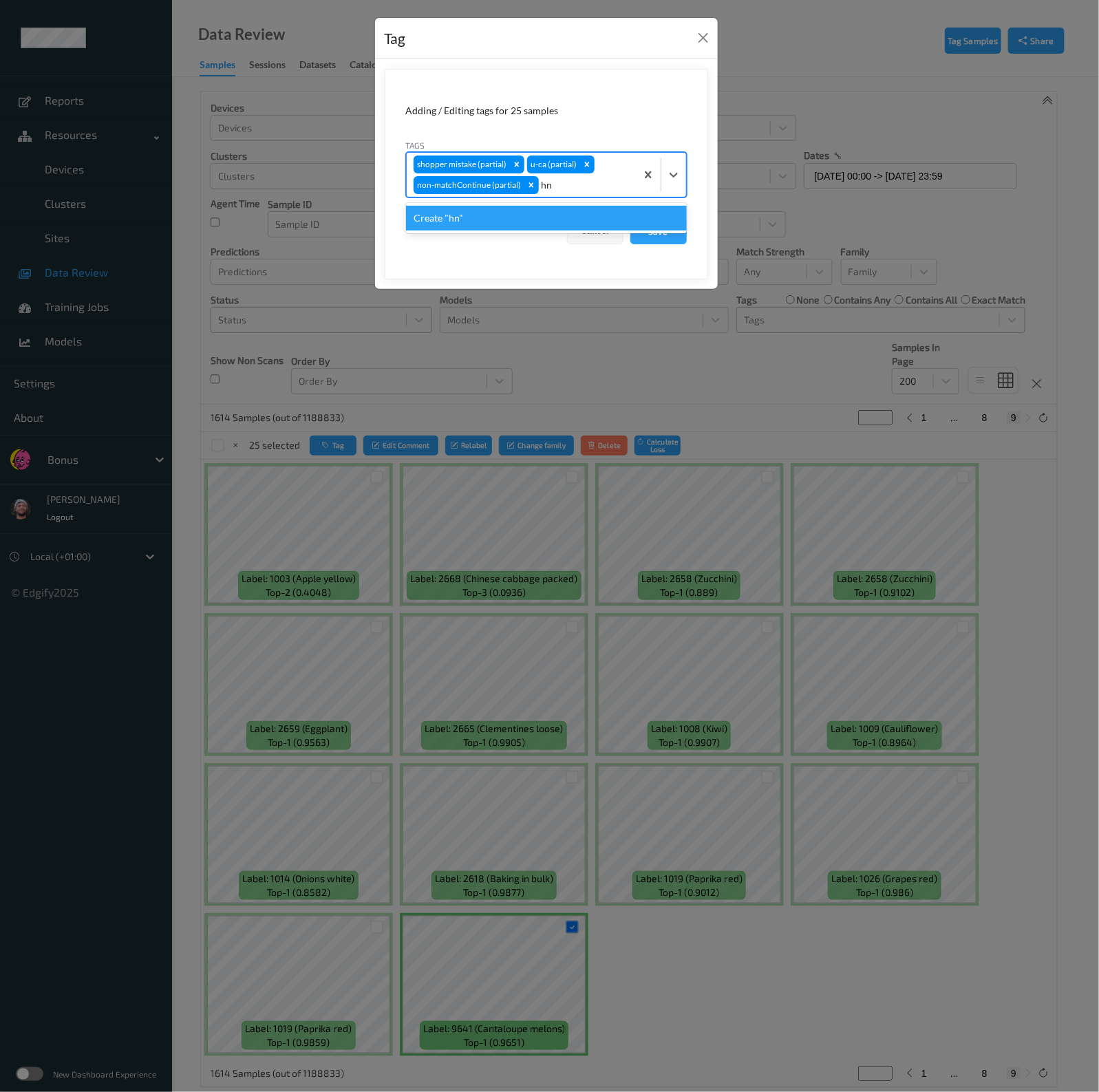
type input "h"
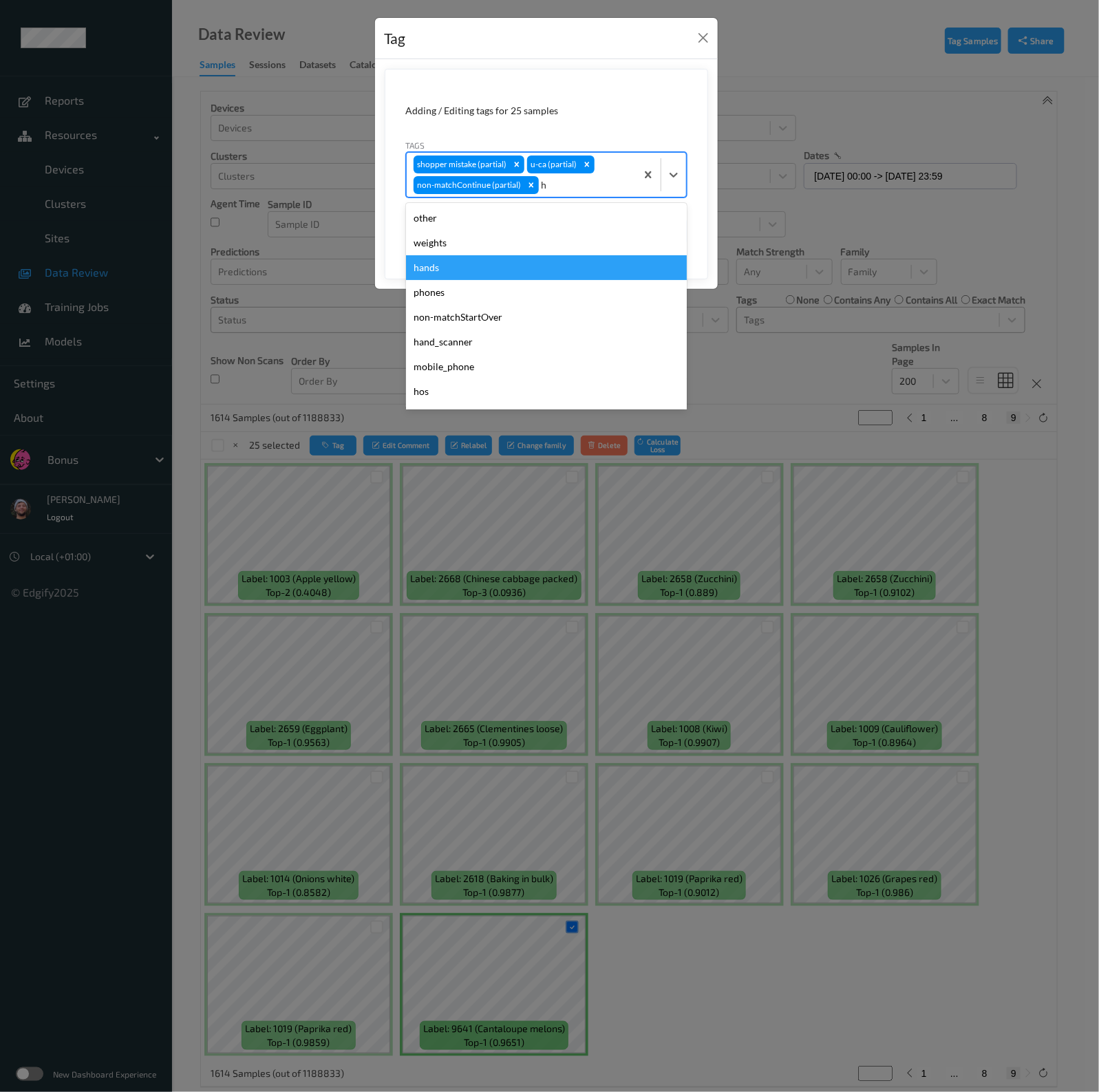
click at [471, 268] on div "hands" at bounding box center [546, 267] width 281 height 24
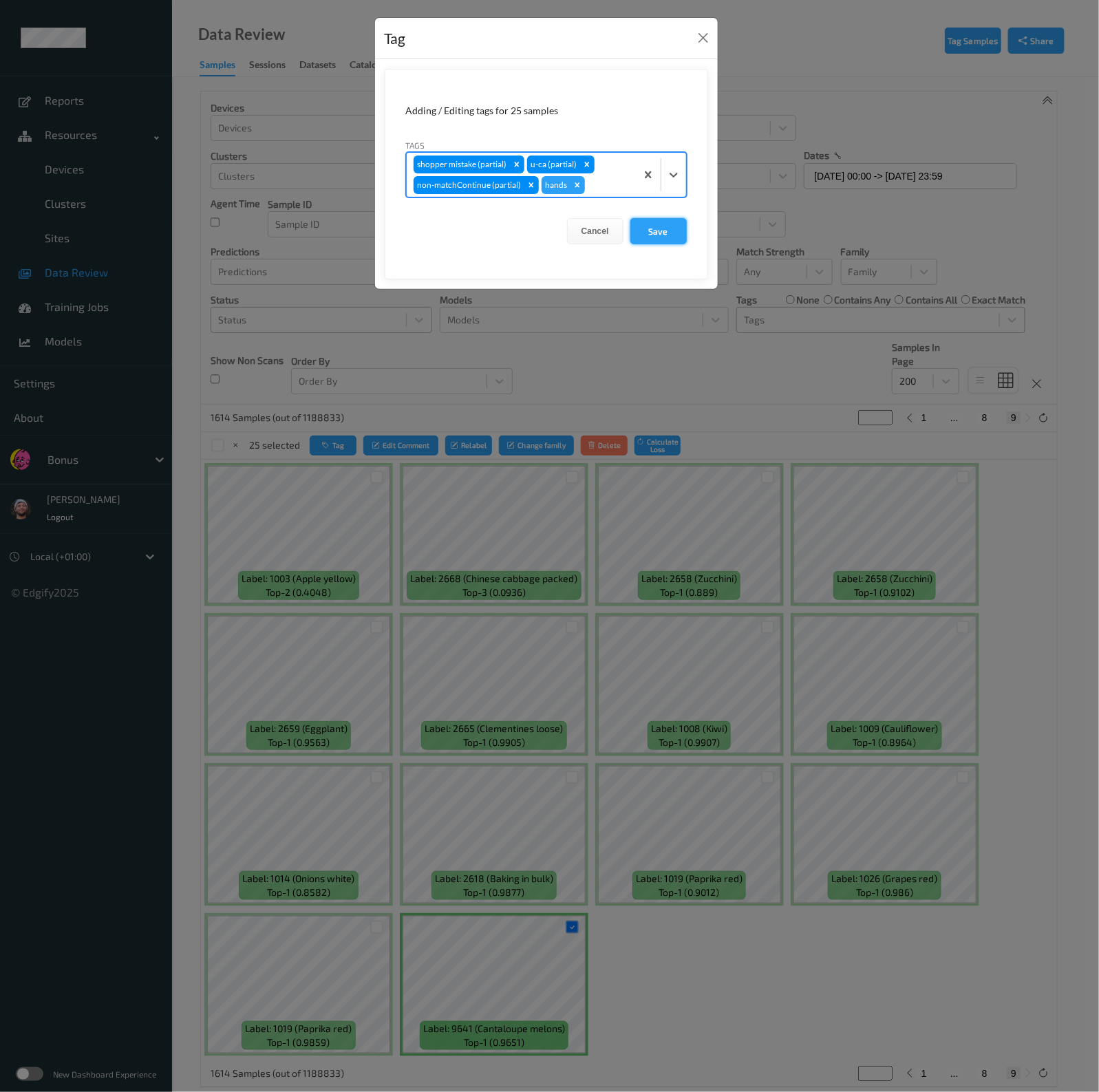
click at [641, 234] on button "Save" at bounding box center [658, 231] width 56 height 26
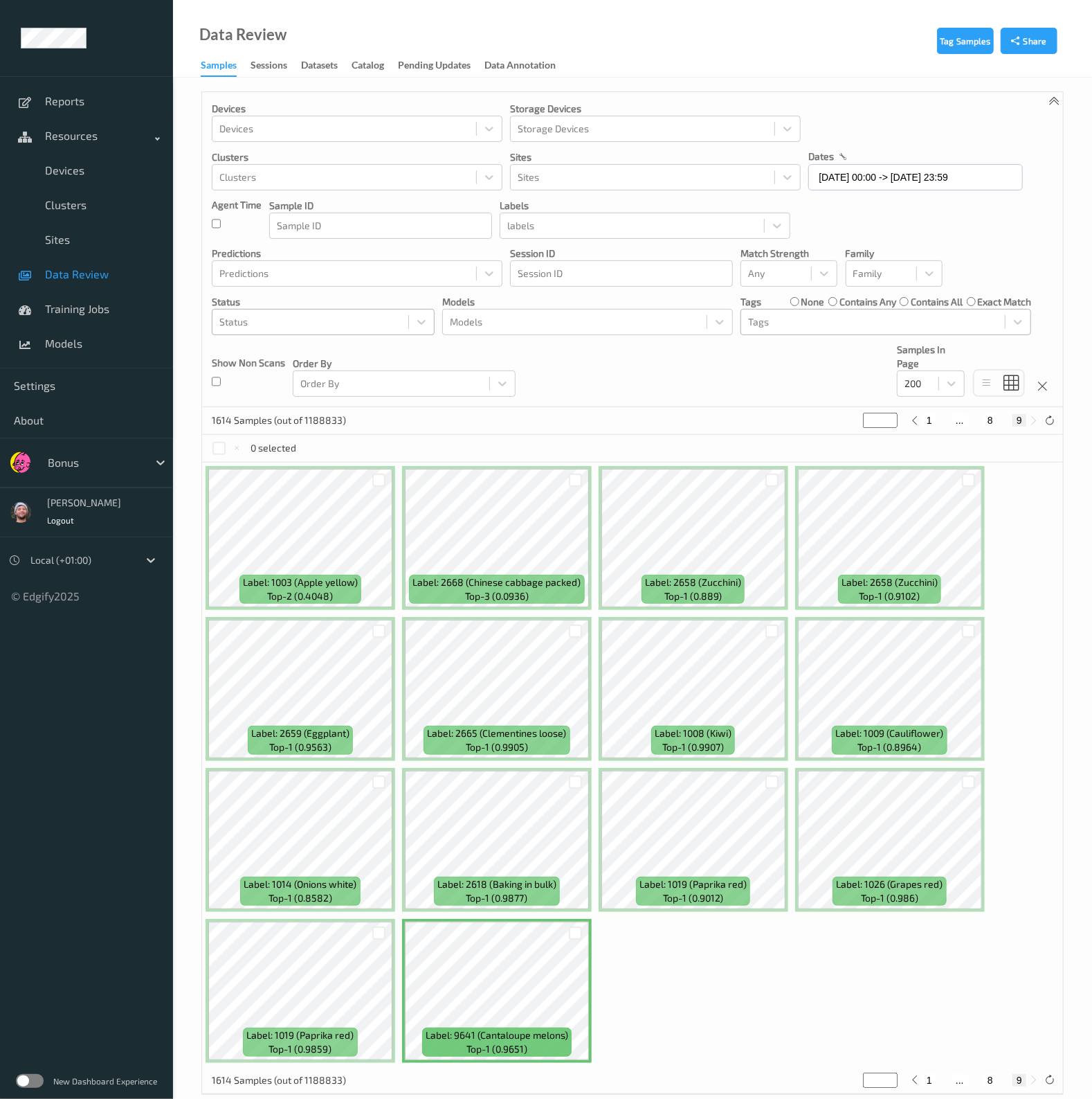
click at [715, 412] on div "1614 Samples (out of 1188833) * 1 ... 8 9" at bounding box center [632, 420] width 861 height 28
click at [822, 320] on div at bounding box center [873, 322] width 250 height 17
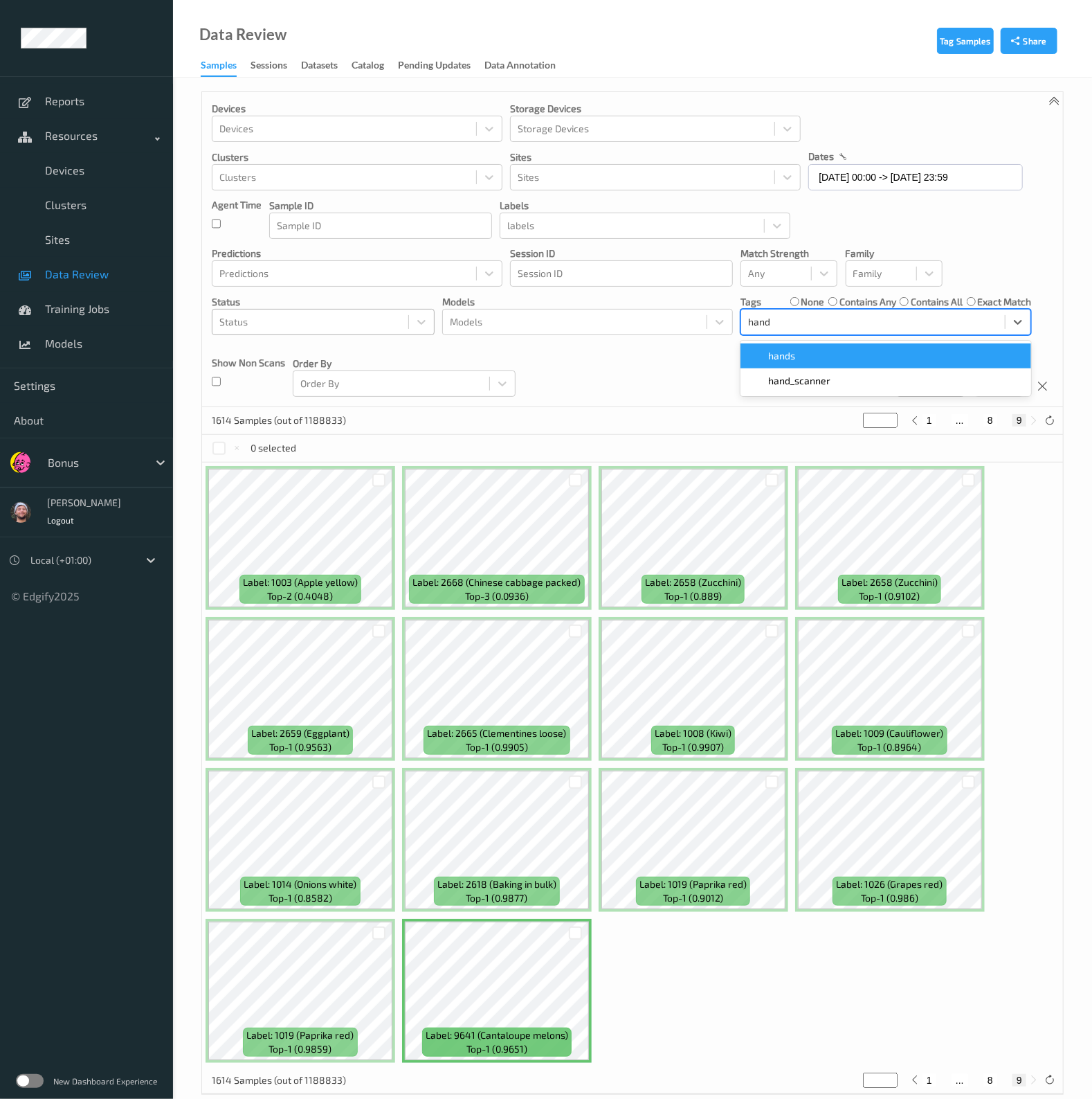
type input "hands"
click at [800, 351] on div "hands" at bounding box center [886, 356] width 274 height 14
type input "*"
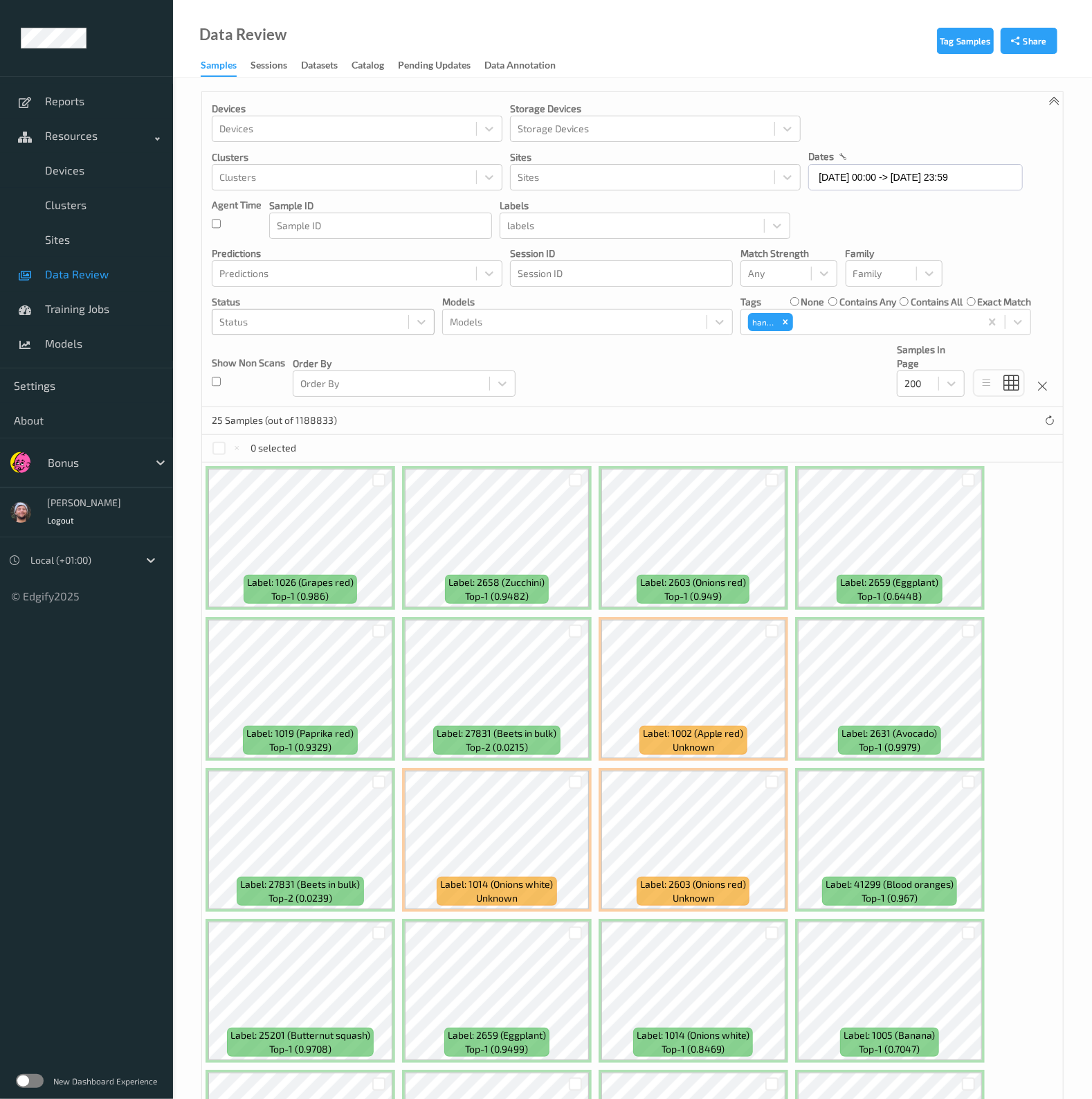
click at [597, 411] on div "25 Samples (out of 1188833)" at bounding box center [632, 420] width 861 height 28
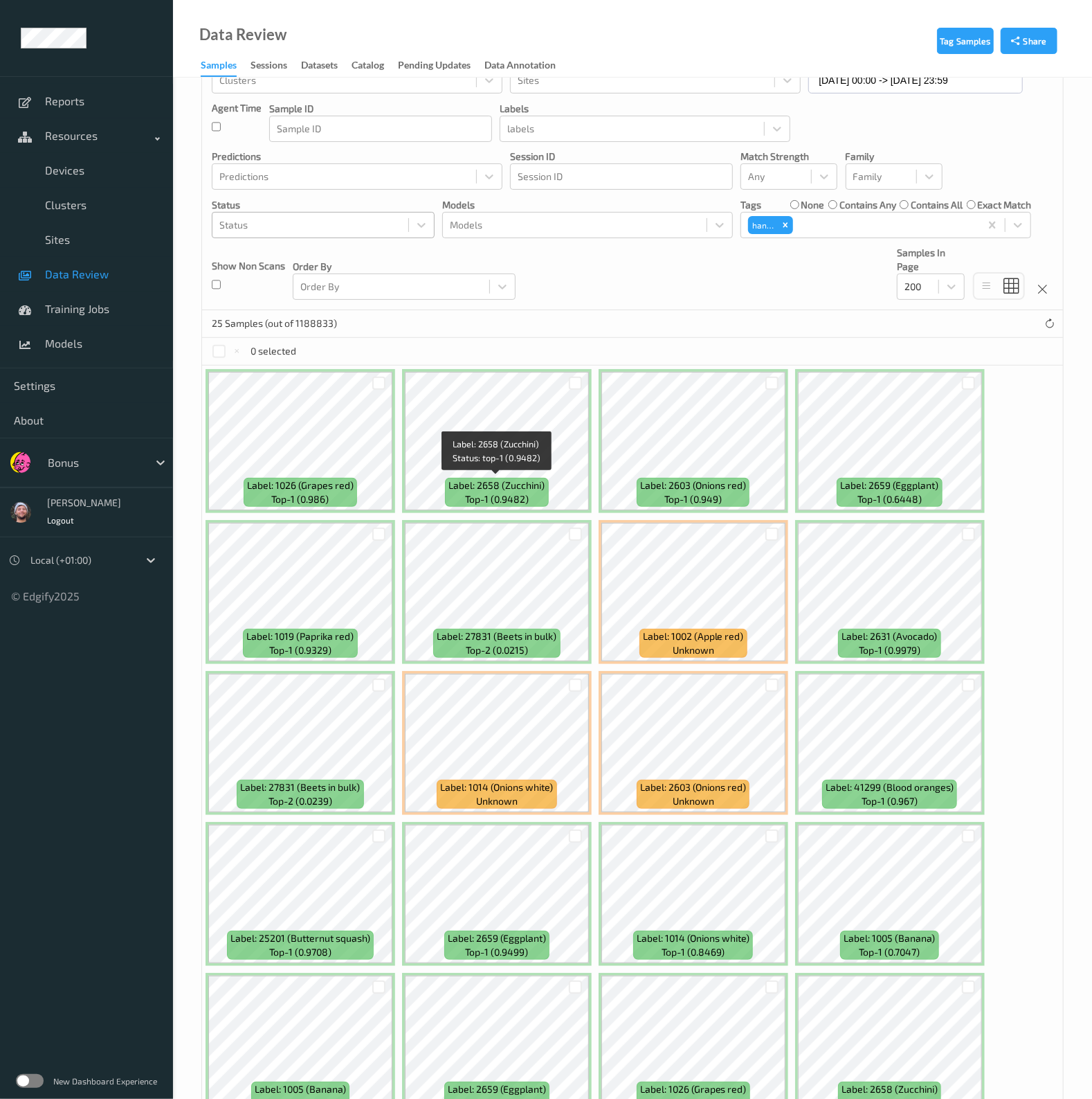
scroll to position [172, 0]
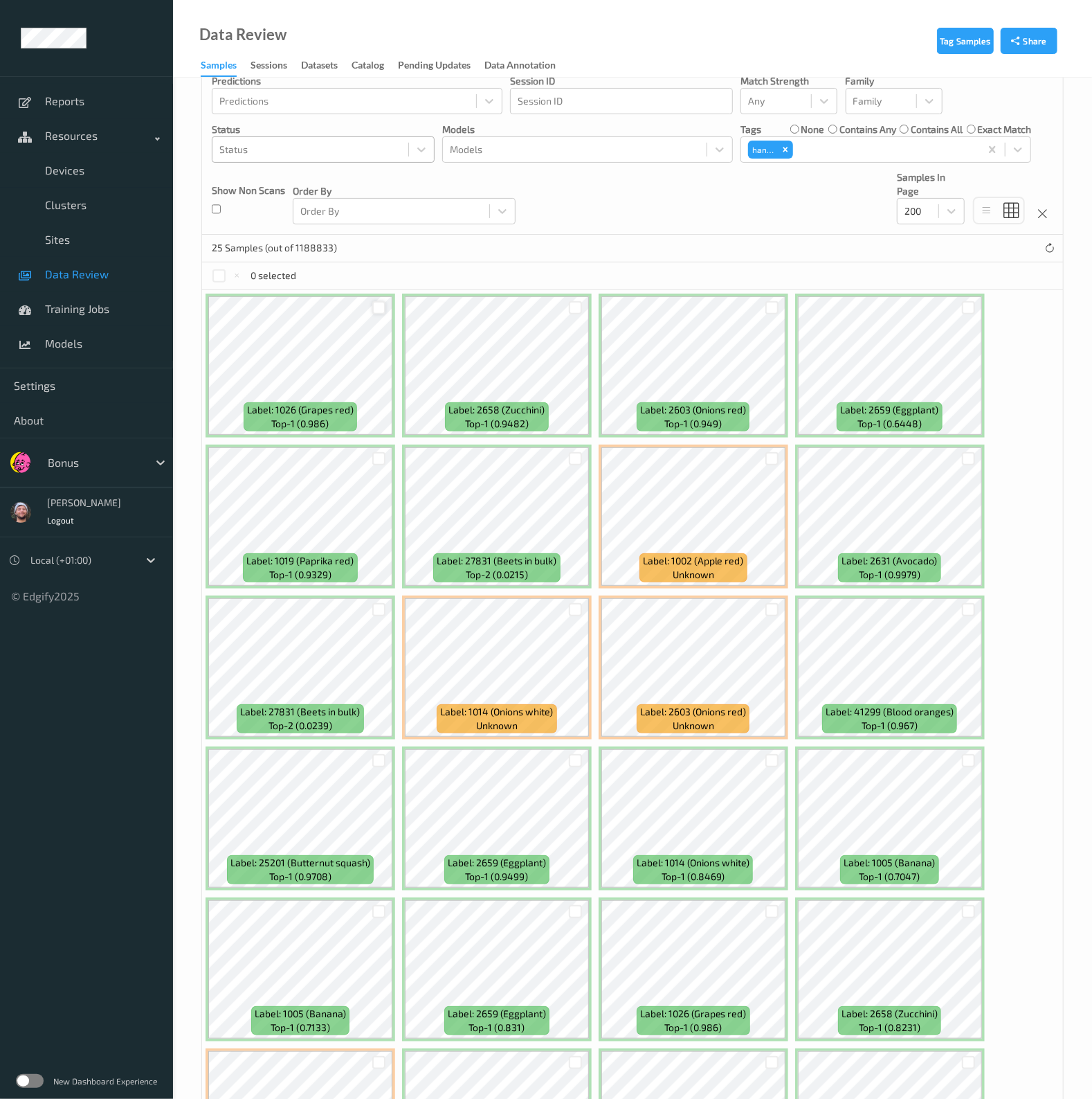
click at [379, 310] on div at bounding box center [379, 308] width 14 height 14
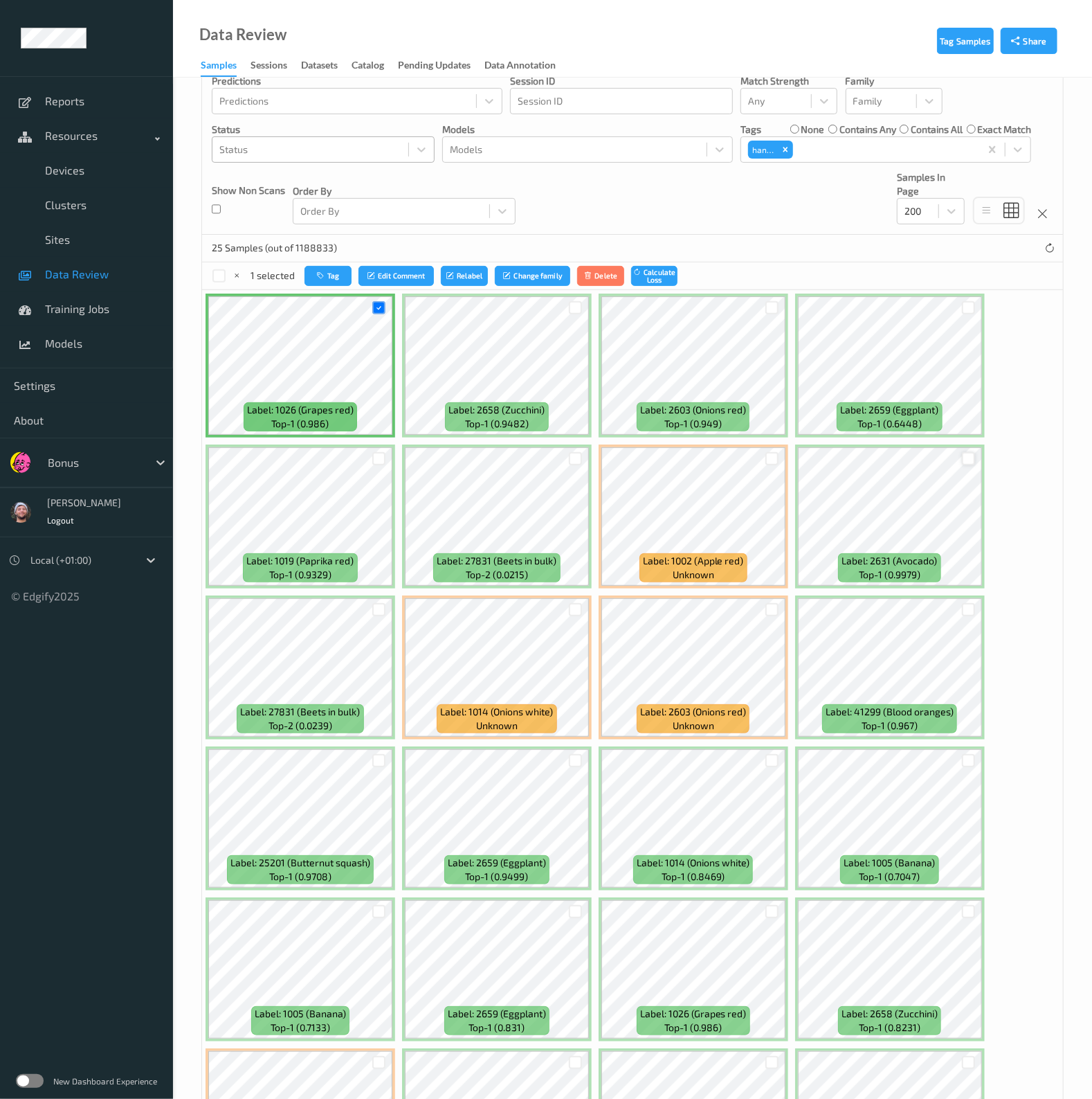
click at [969, 459] on div at bounding box center [969, 459] width 14 height 14
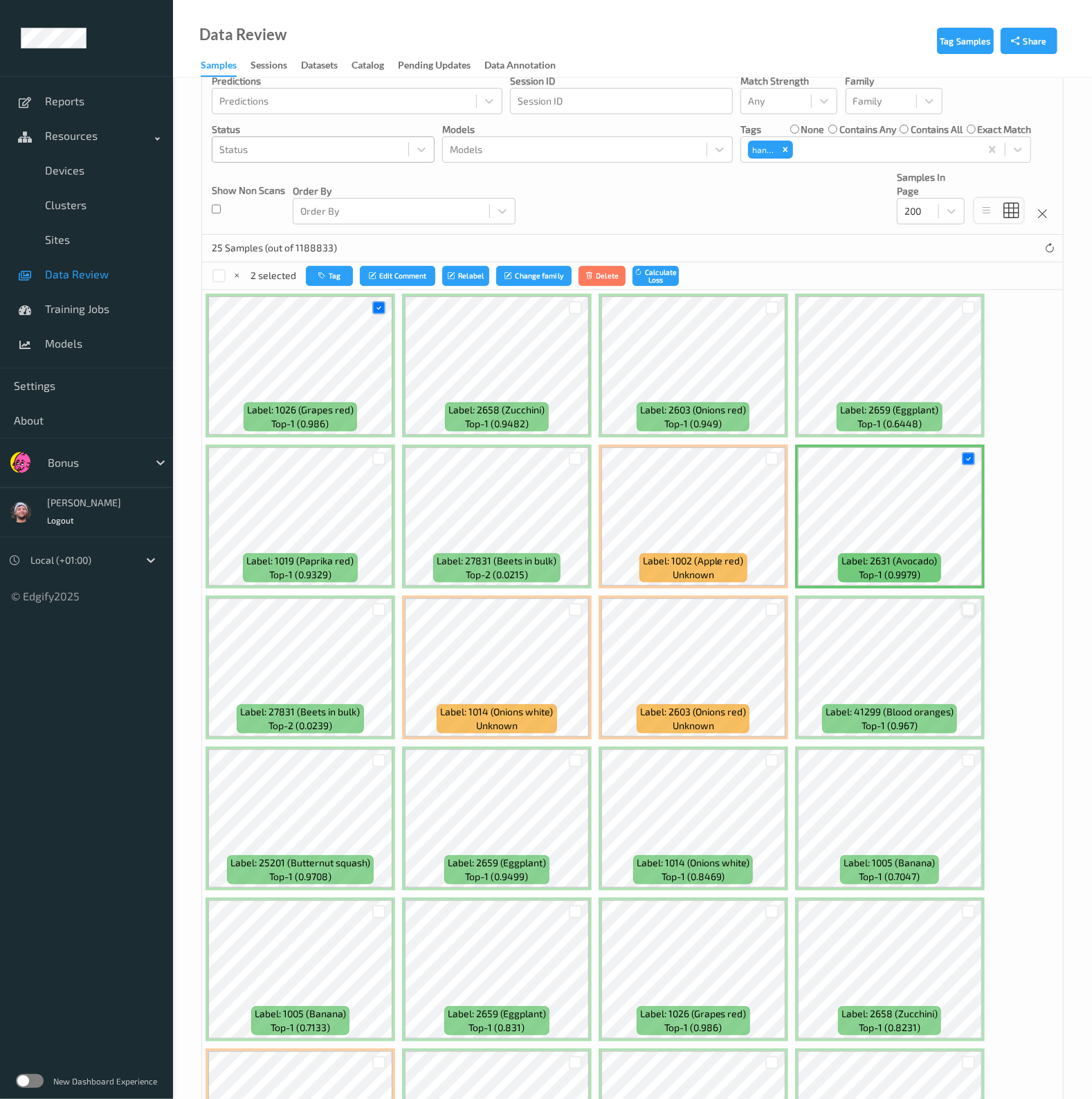
click at [964, 603] on div at bounding box center [969, 610] width 14 height 14
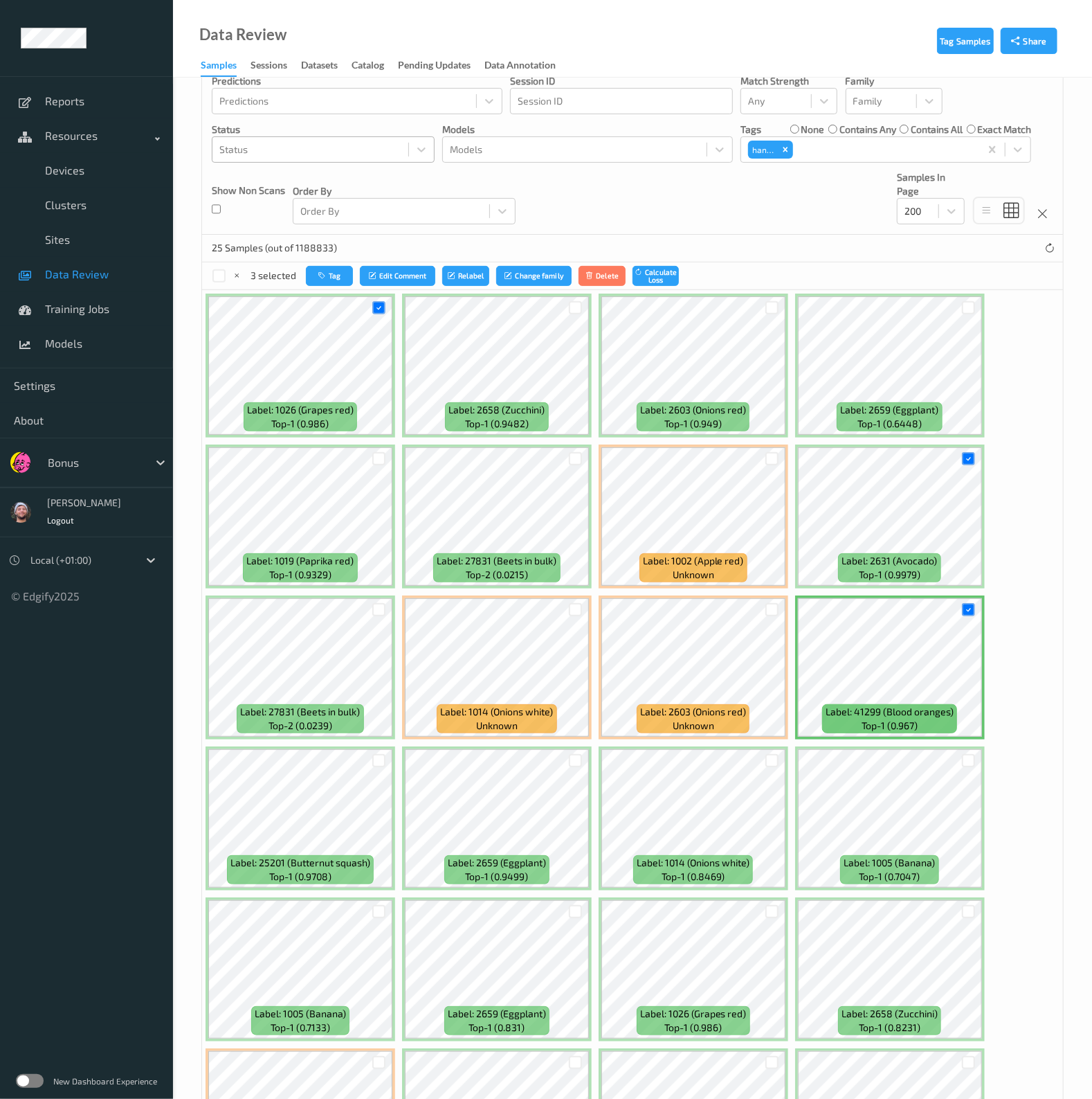
click at [780, 613] on div at bounding box center [772, 609] width 26 height 23
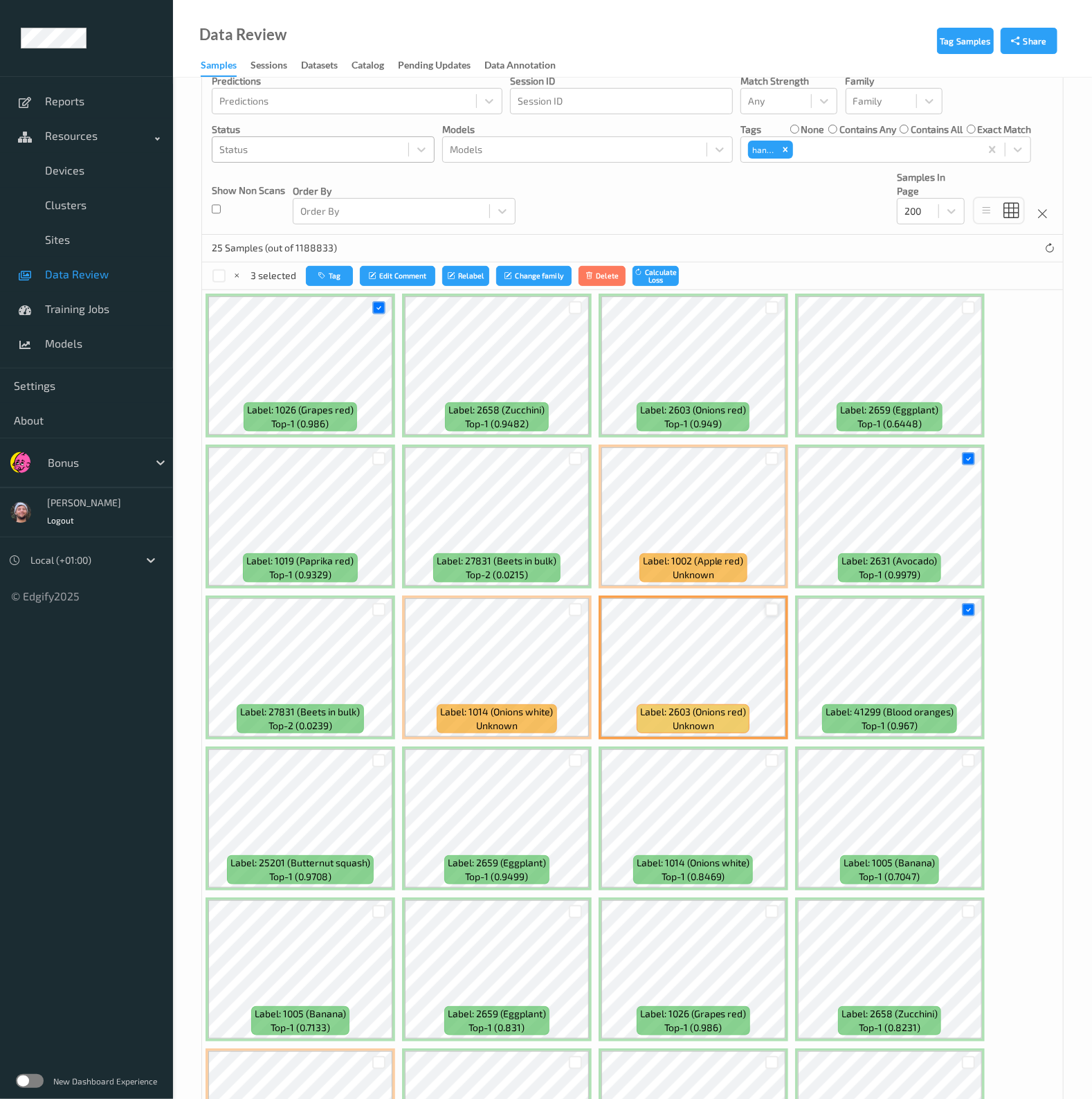
click at [774, 610] on div at bounding box center [773, 610] width 14 height 14
click at [766, 754] on div at bounding box center [773, 761] width 14 height 14
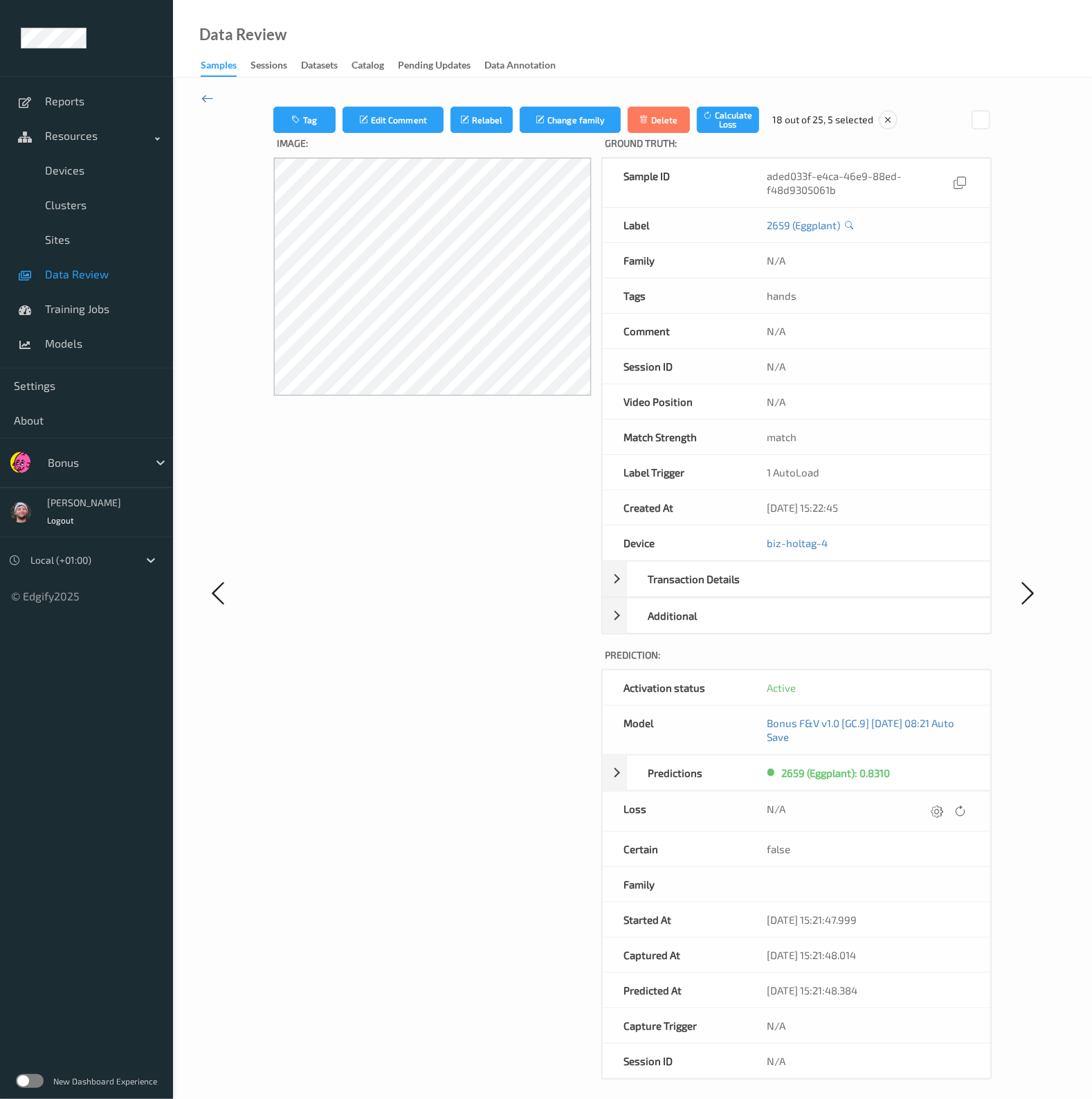
click at [205, 102] on icon at bounding box center [207, 98] width 13 height 15
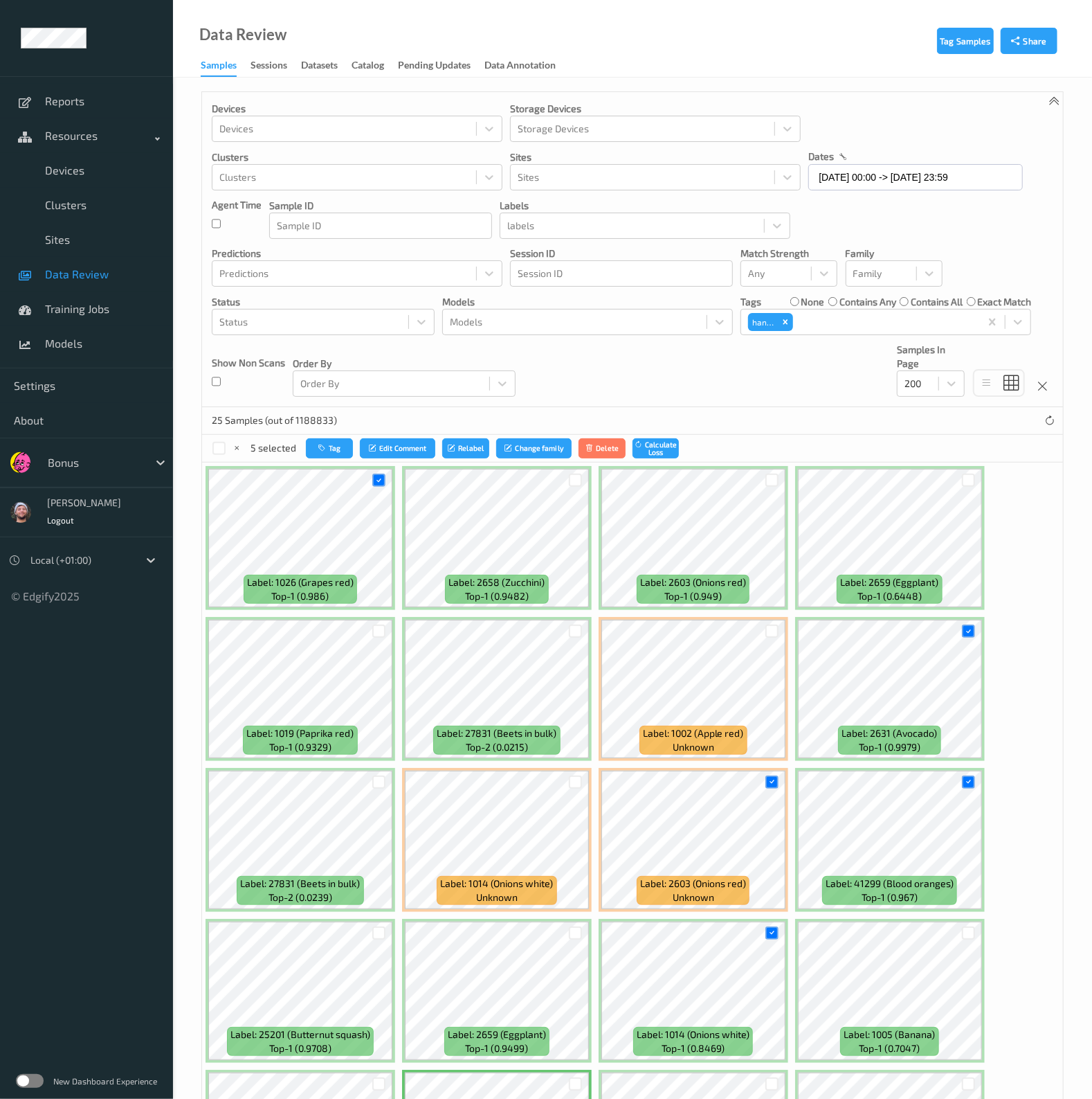
scroll to position [468, 0]
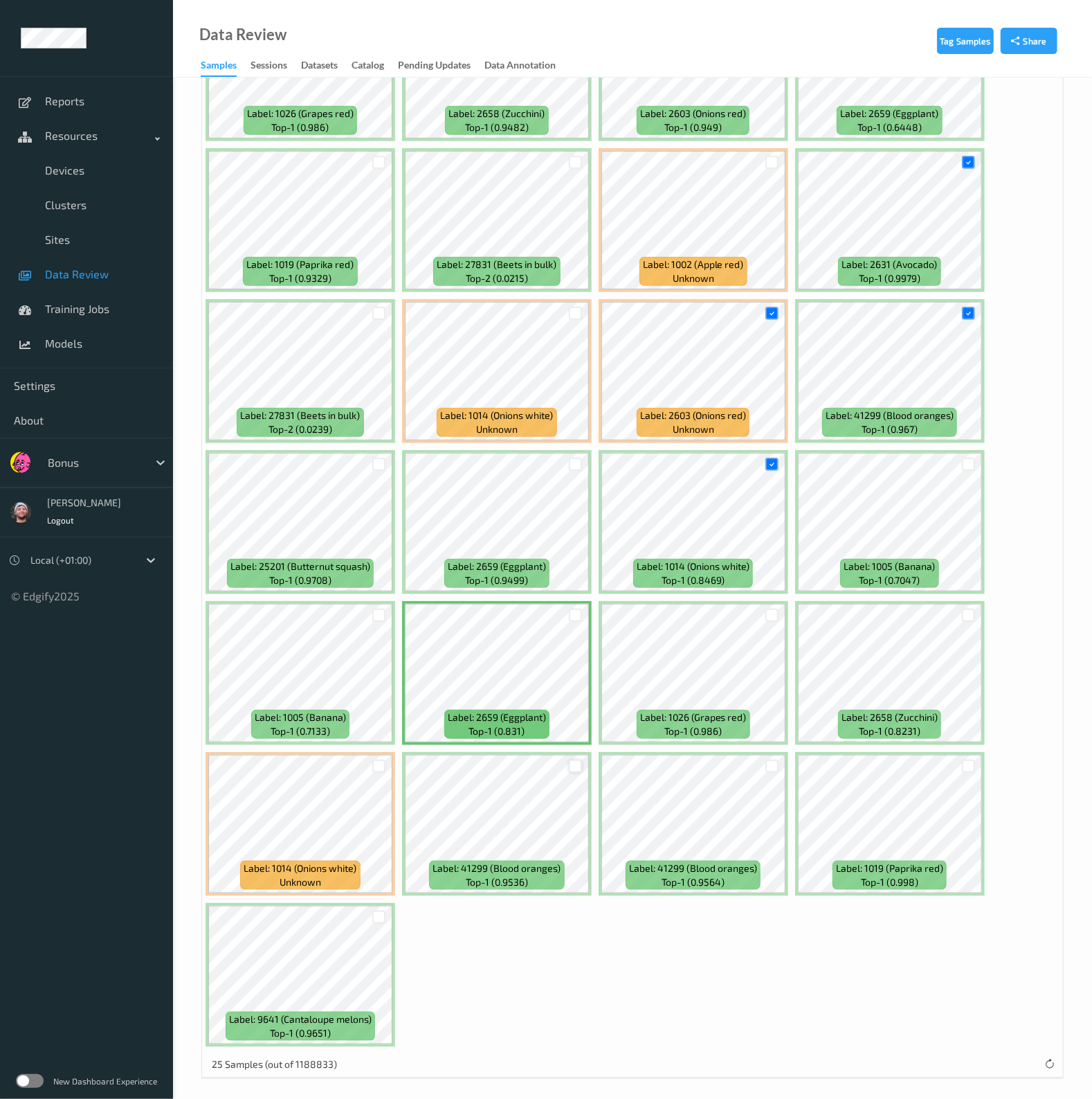
click at [569, 761] on div at bounding box center [576, 766] width 14 height 14
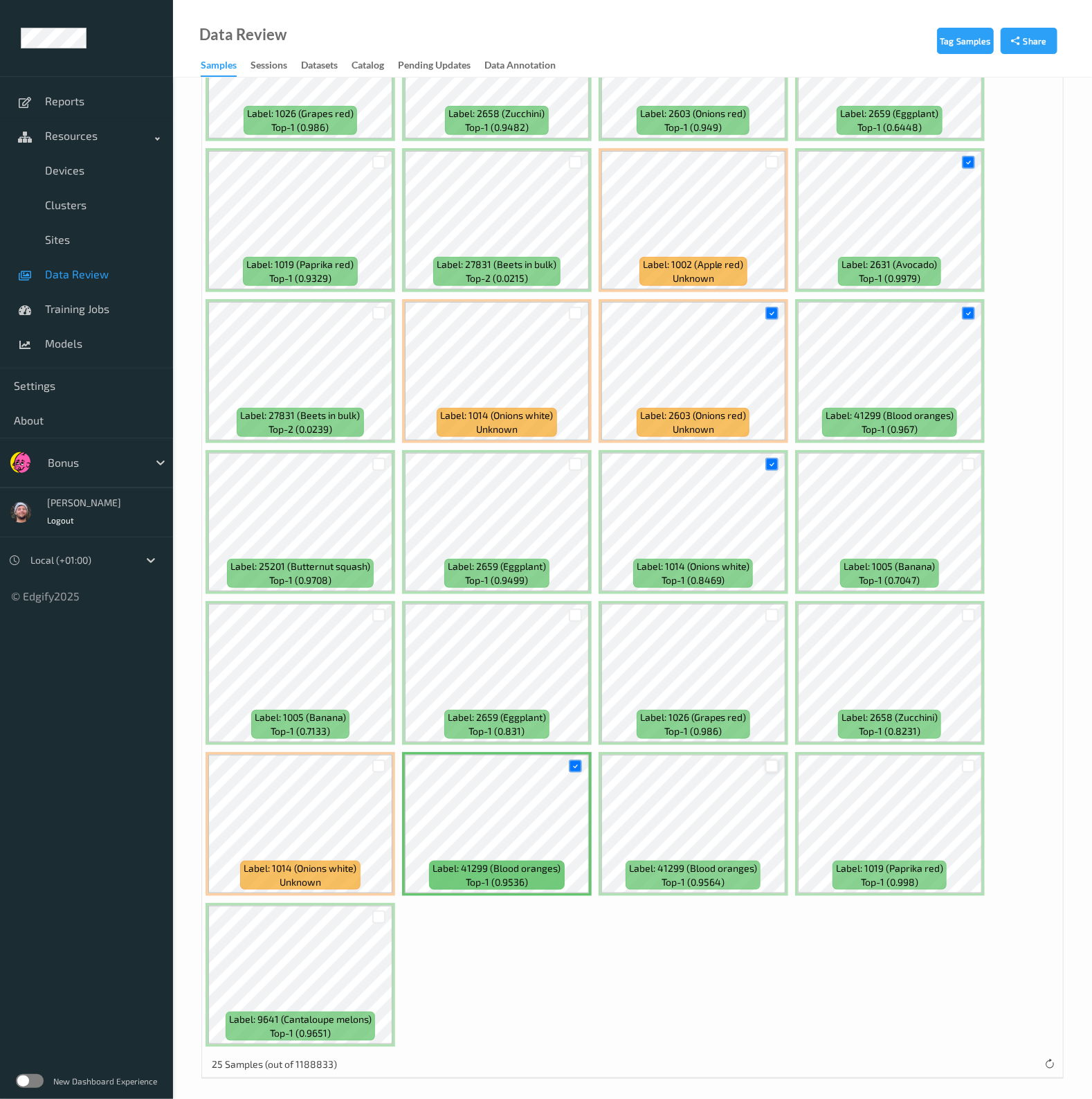
click at [766, 763] on div at bounding box center [773, 766] width 14 height 14
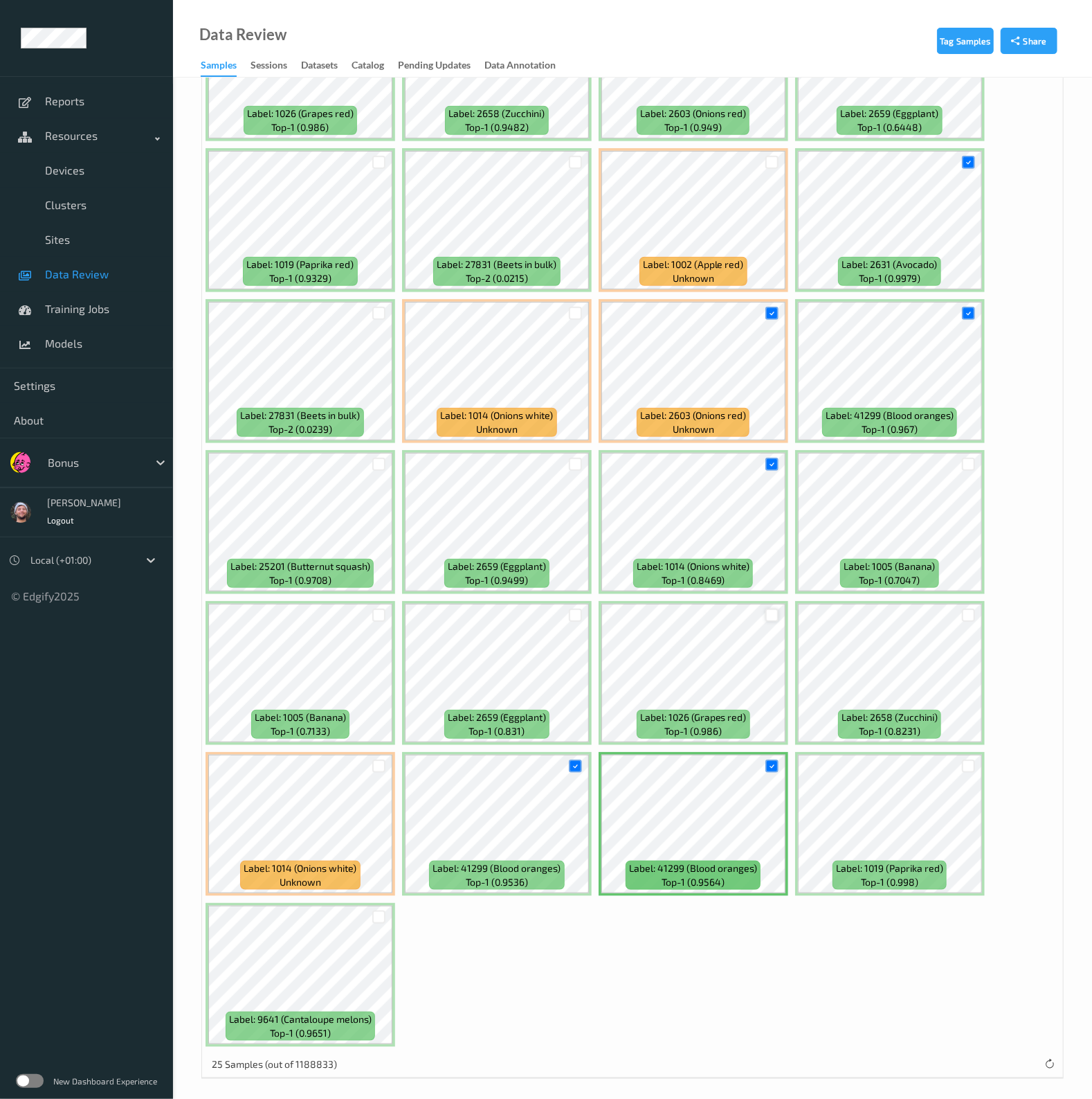
click at [768, 613] on div at bounding box center [773, 615] width 14 height 14
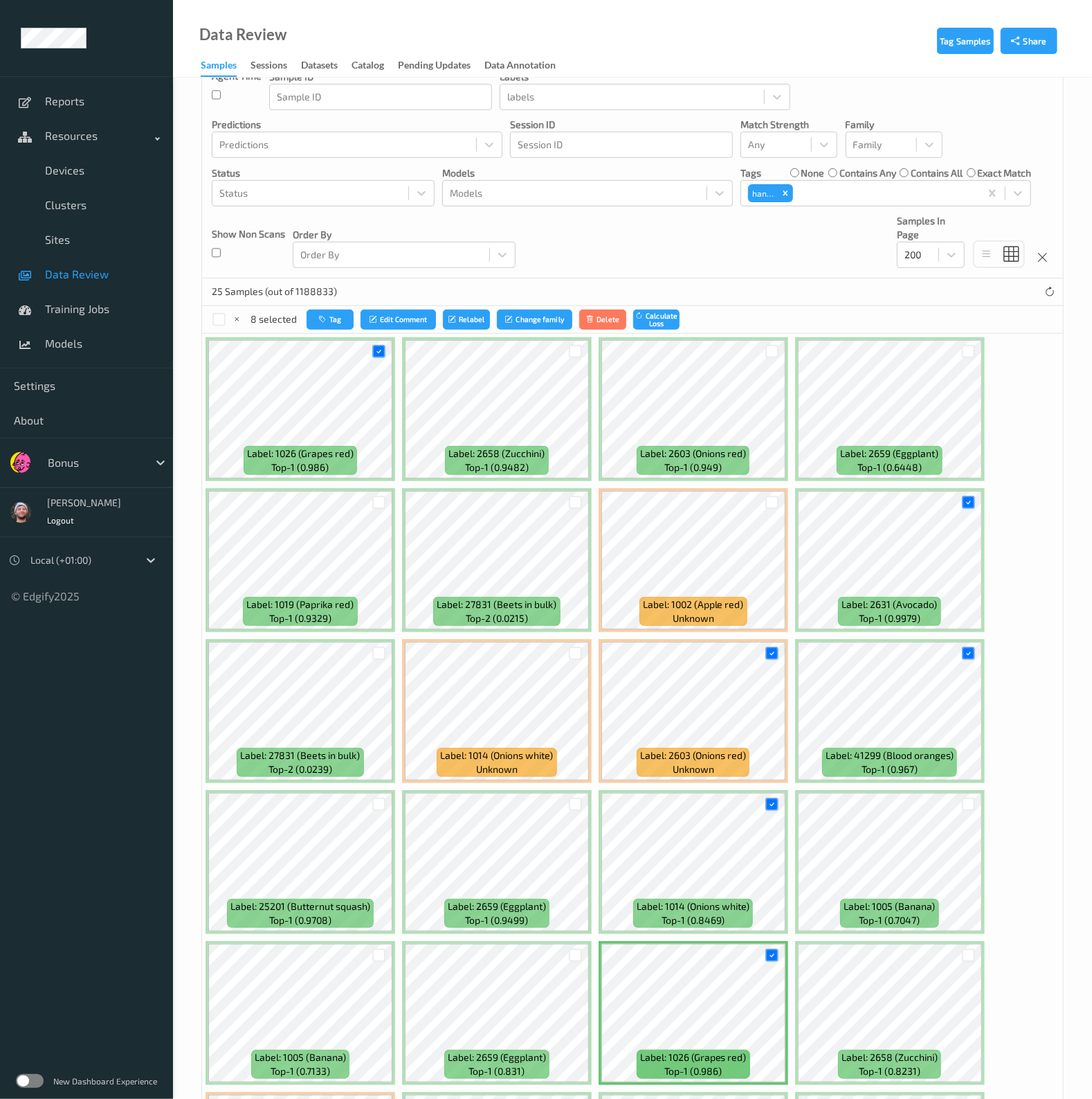
scroll to position [123, 0]
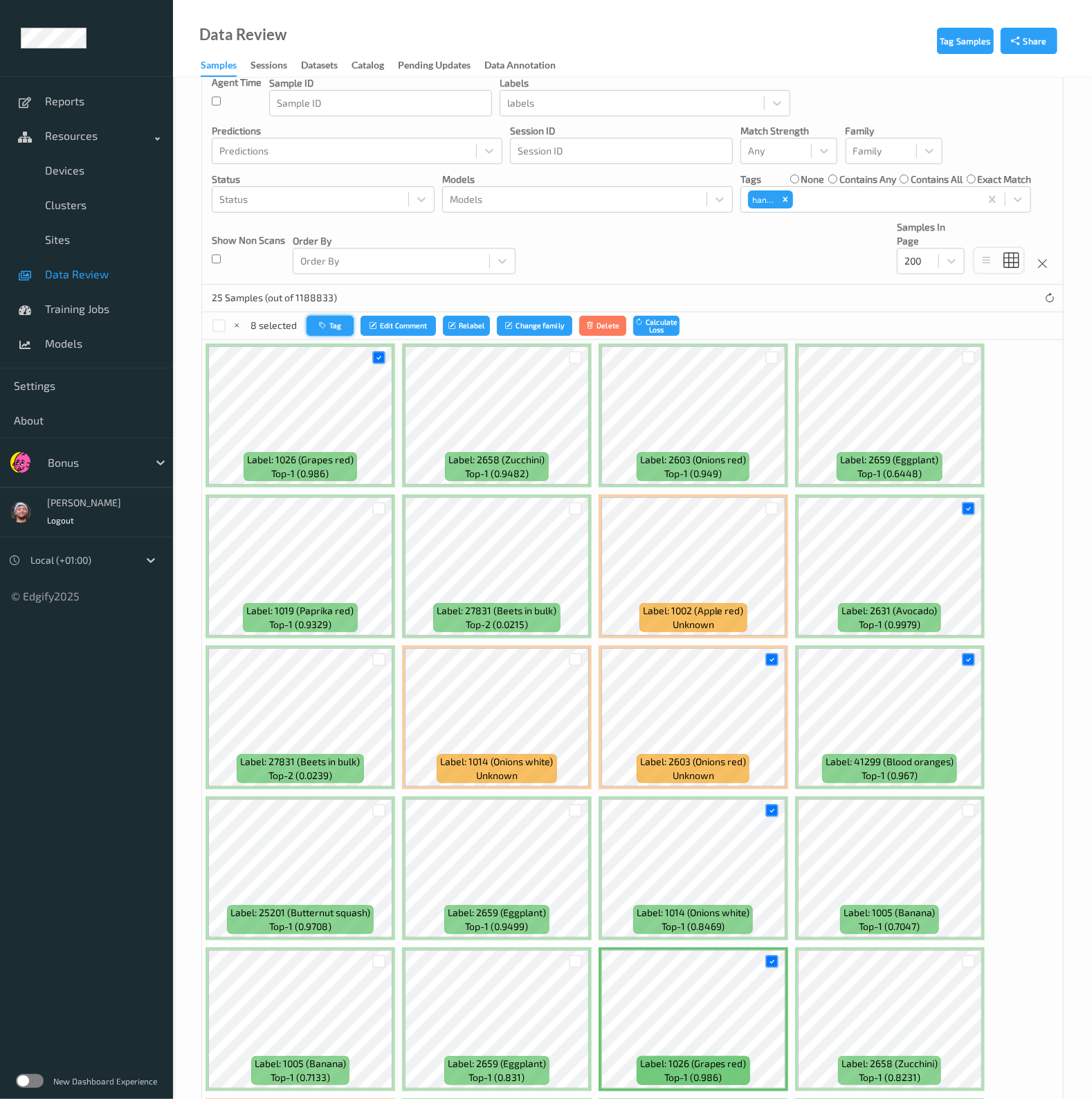
click at [342, 332] on button "Tag" at bounding box center [330, 325] width 47 height 20
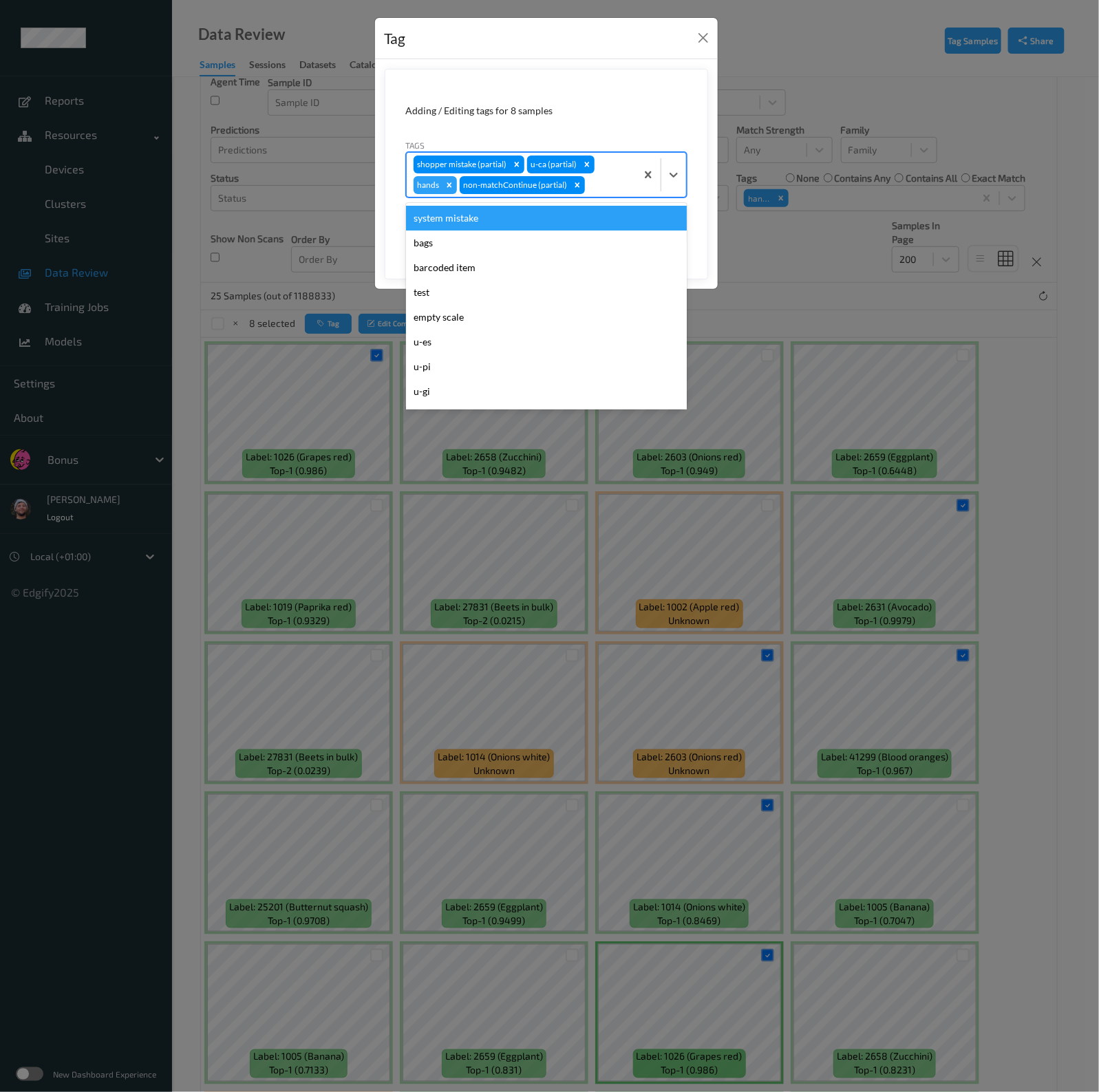
click at [592, 184] on div at bounding box center [607, 185] width 41 height 17
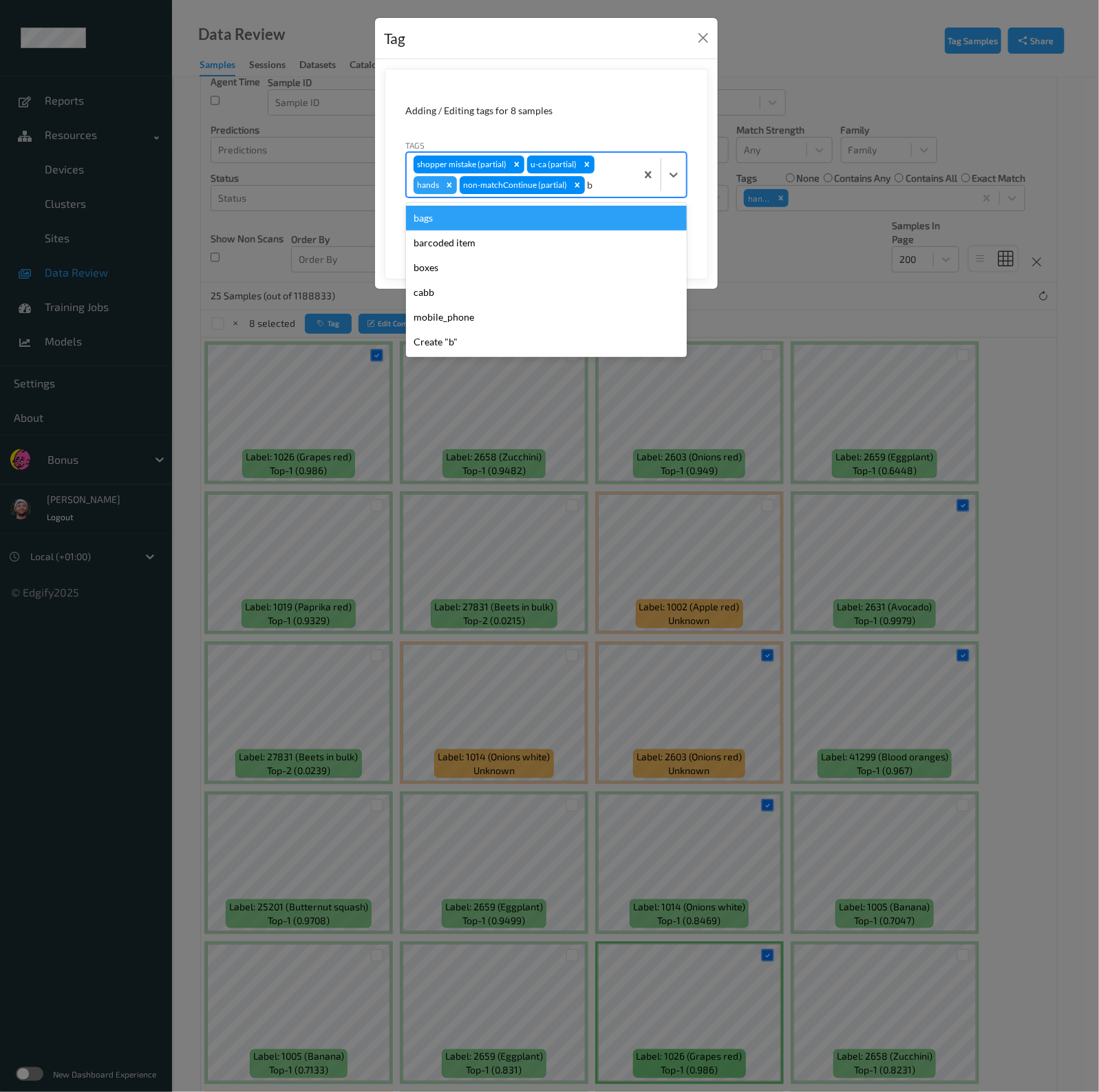
type input "ba"
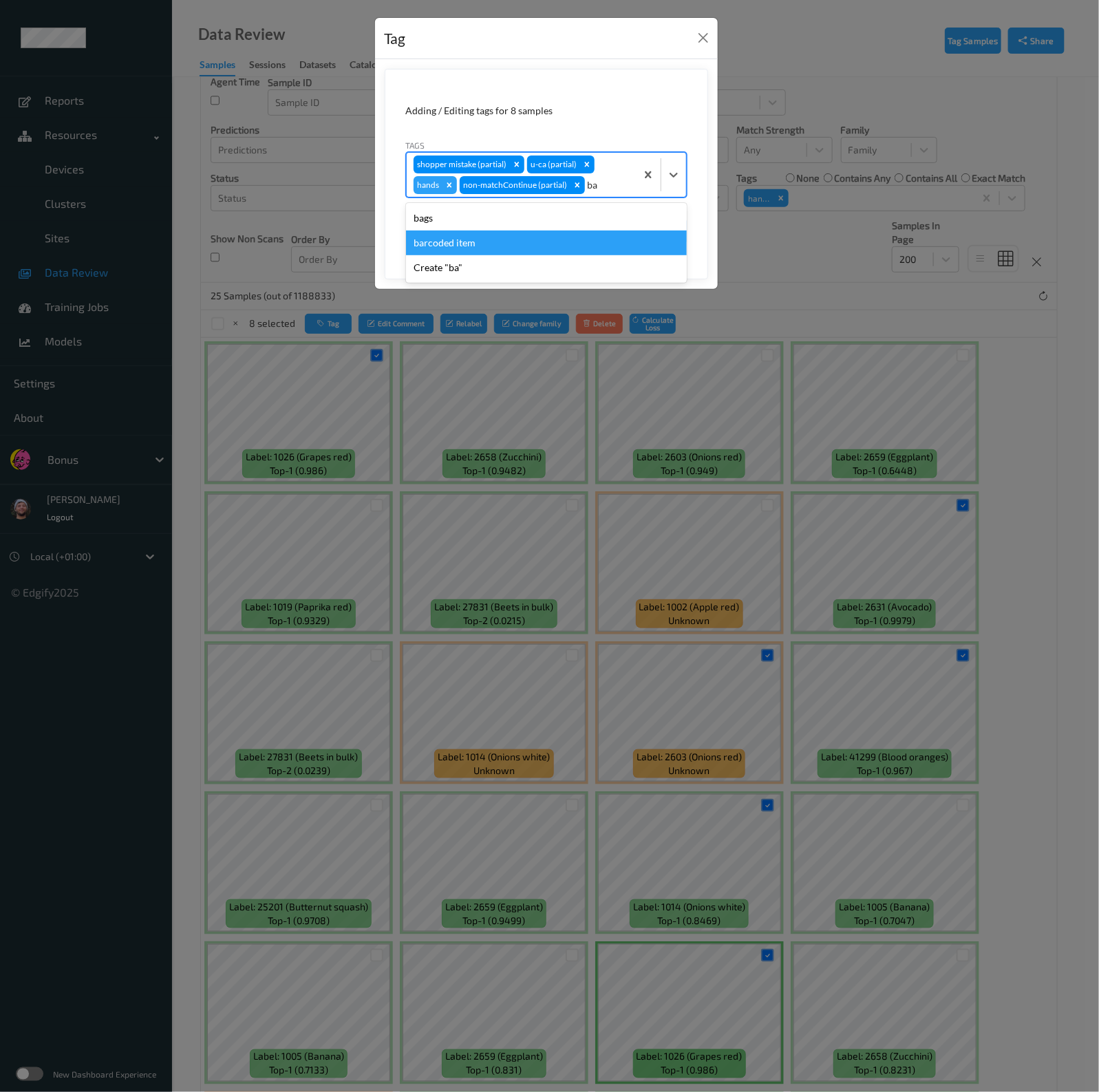
click at [514, 244] on div "barcoded item" at bounding box center [546, 242] width 281 height 24
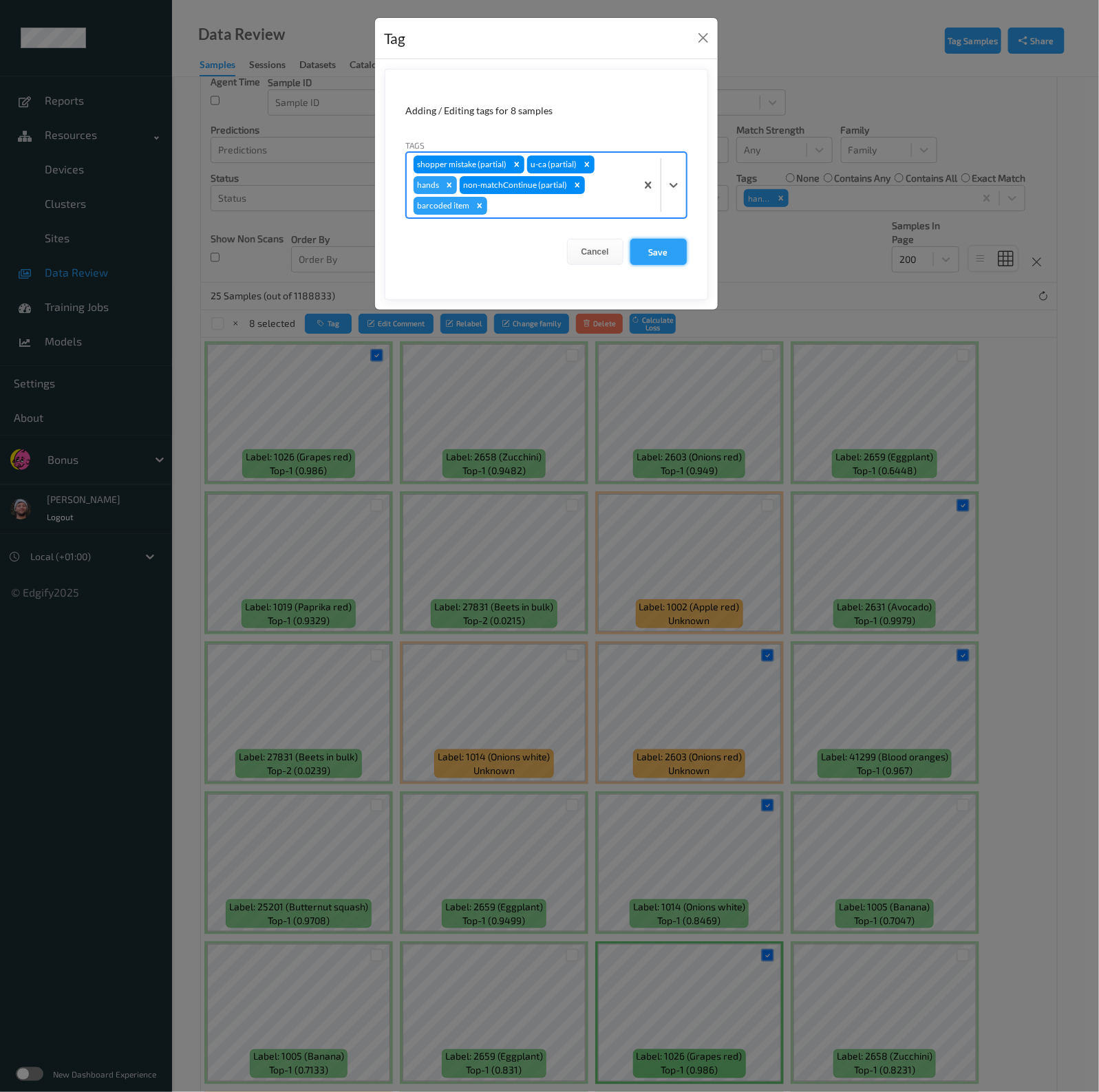
click at [648, 239] on button "Save" at bounding box center [658, 251] width 56 height 26
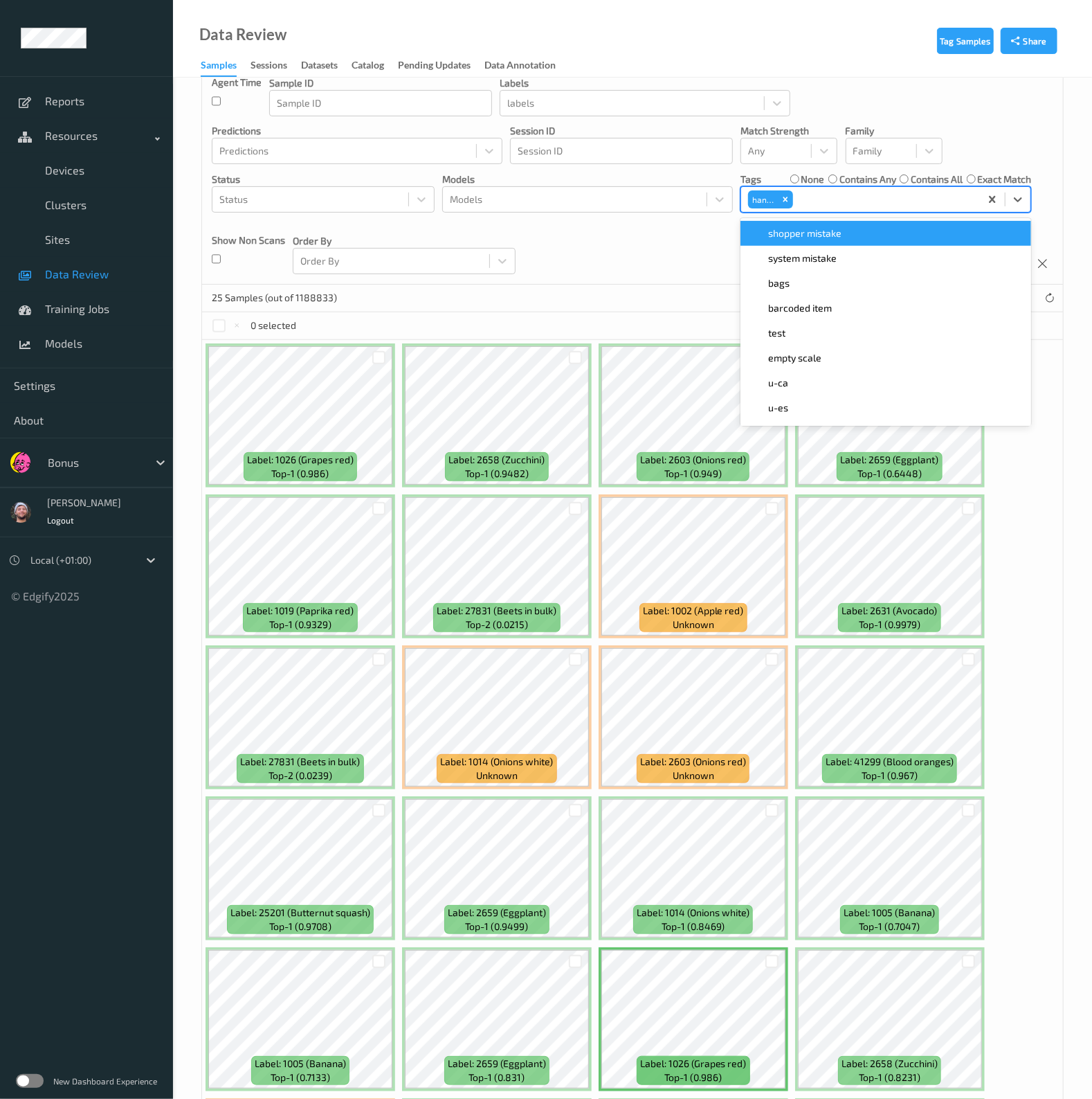
click at [810, 200] on div at bounding box center [885, 200] width 177 height 17
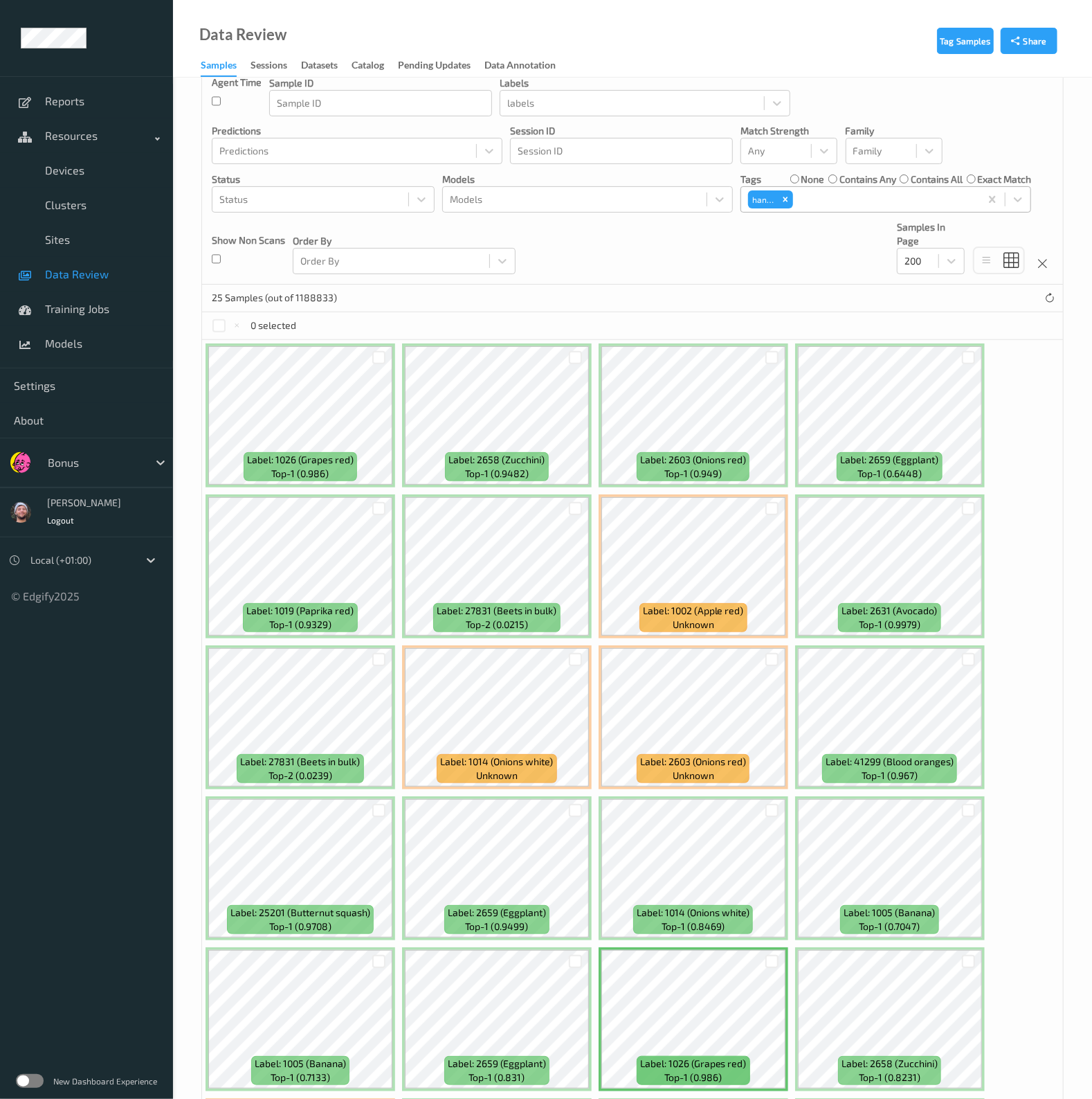
click at [876, 203] on div at bounding box center [885, 200] width 177 height 17
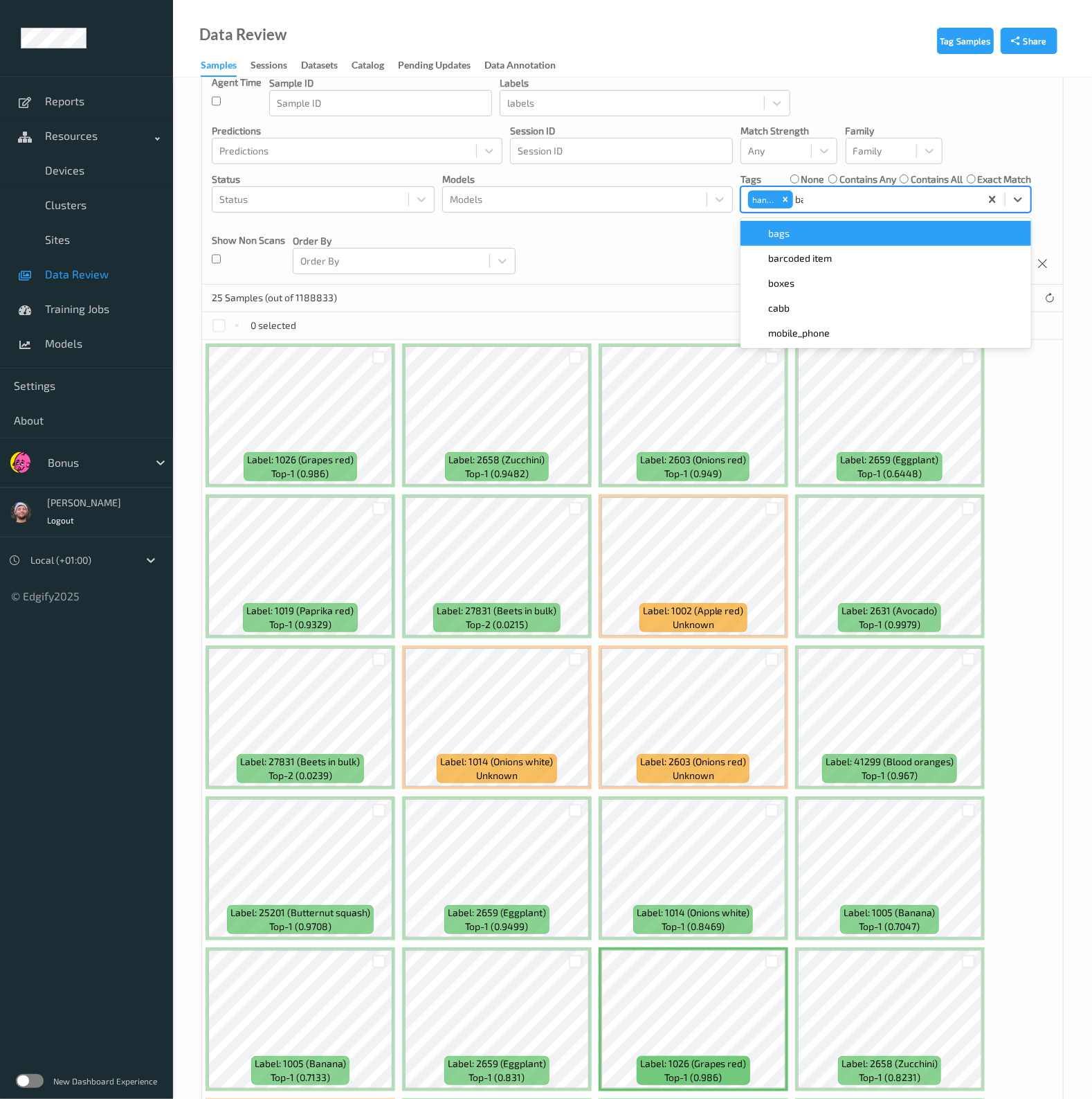
type input "bar"
click at [844, 230] on div "barcoded item" at bounding box center [886, 233] width 274 height 14
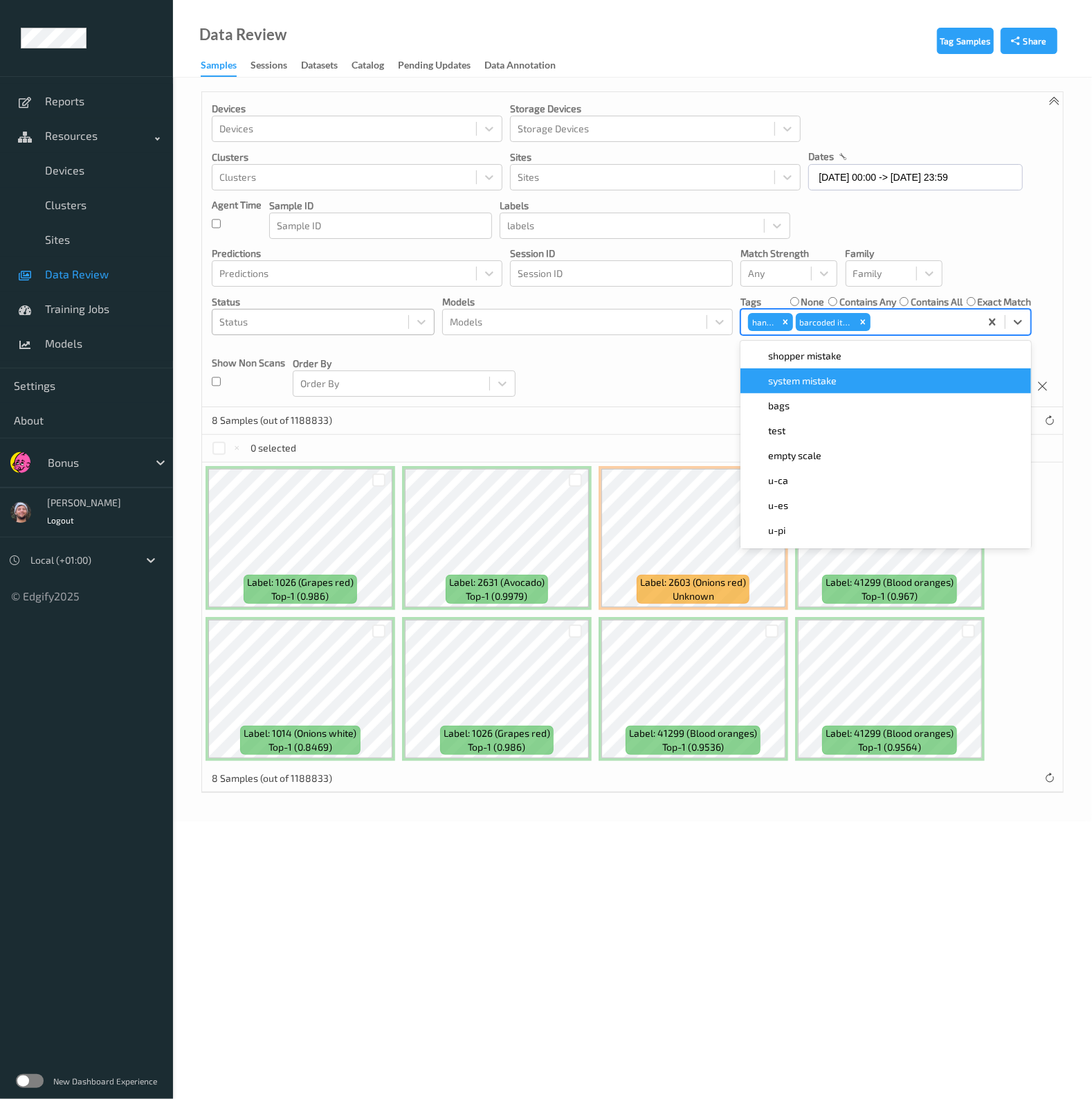
scroll to position [0, 0]
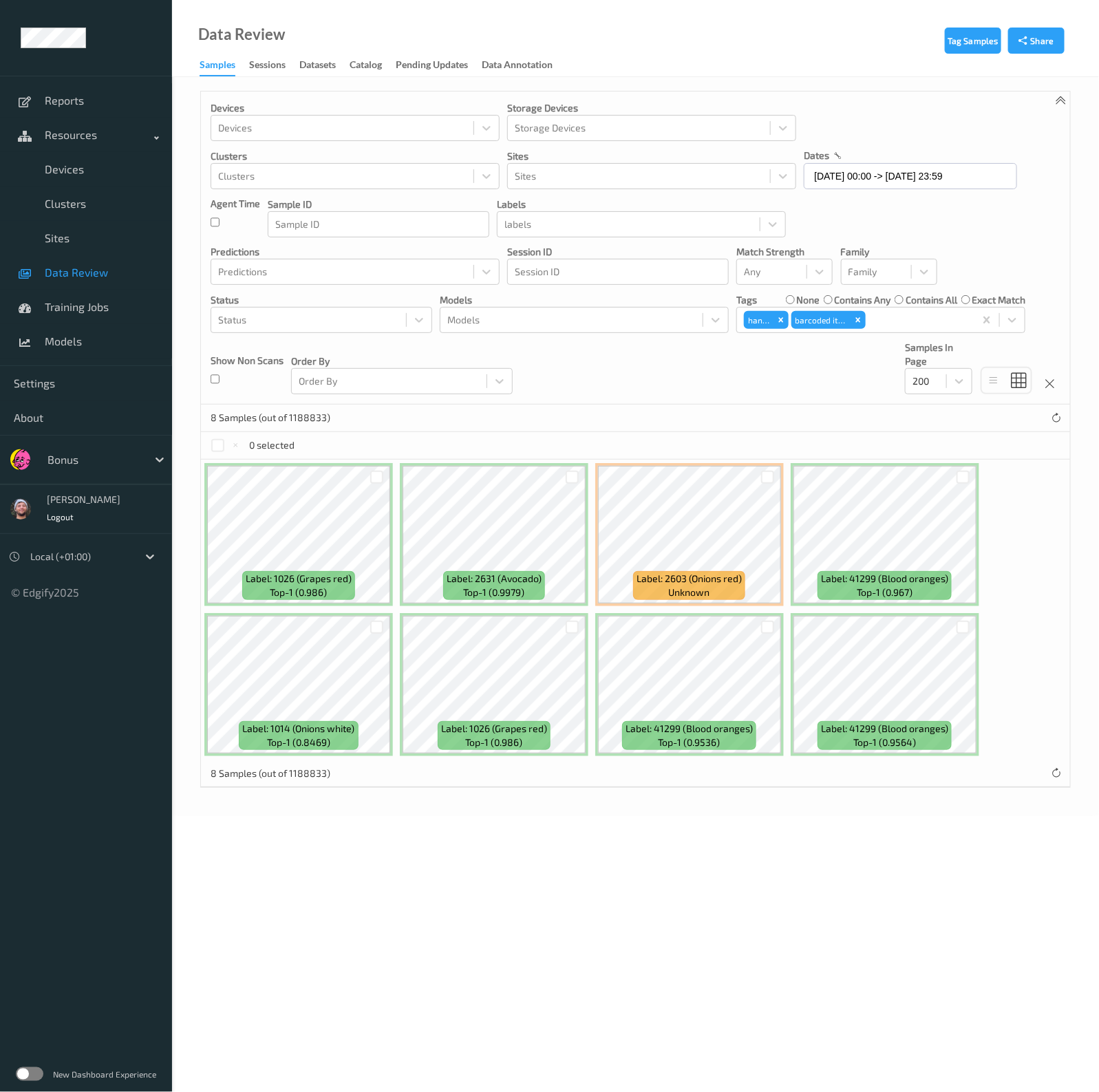
click at [217, 452] on div "0 selected" at bounding box center [635, 445] width 869 height 28
click at [211, 444] on div at bounding box center [218, 445] width 13 height 13
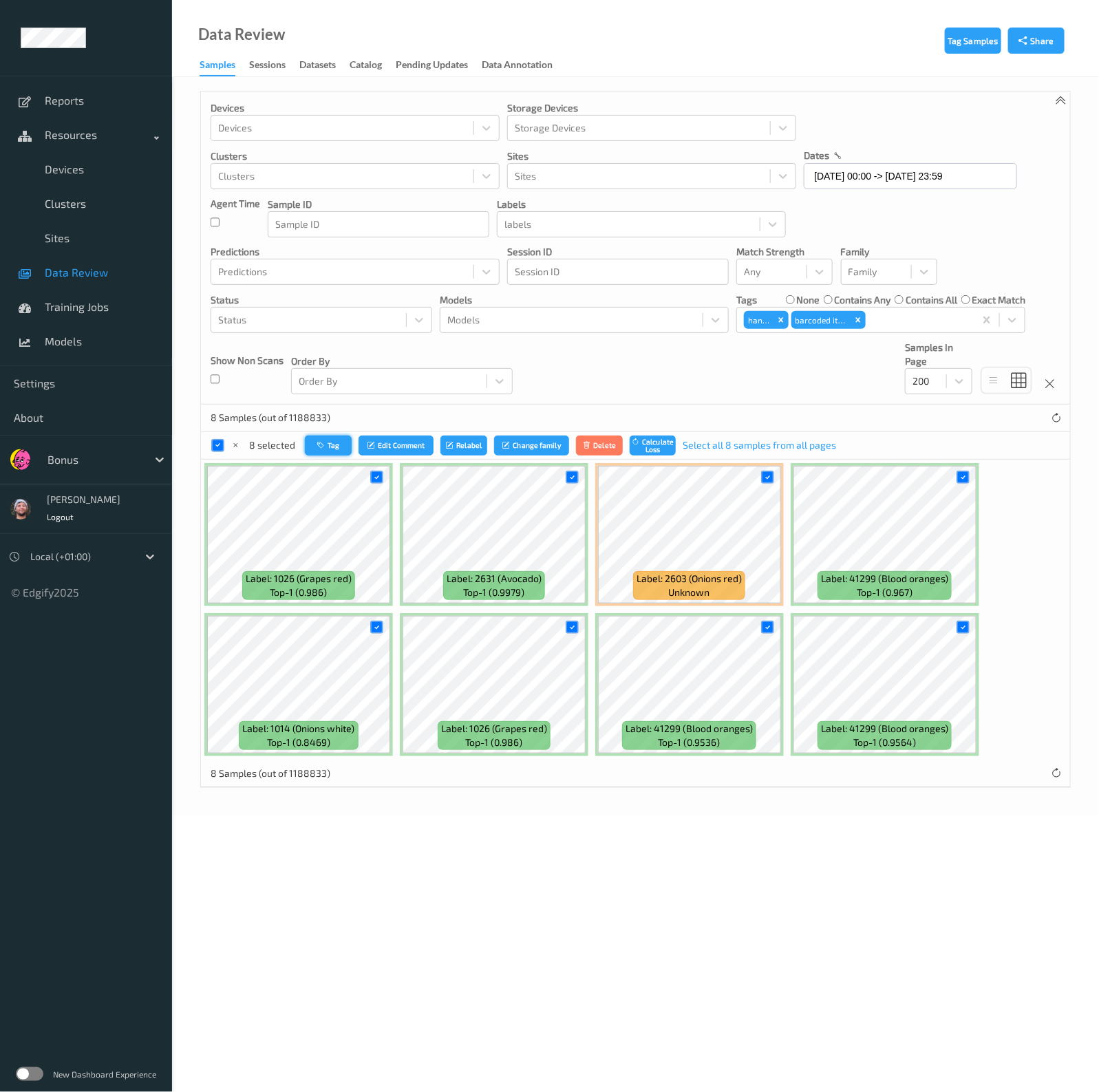
click at [343, 446] on button "Tag" at bounding box center [329, 445] width 47 height 20
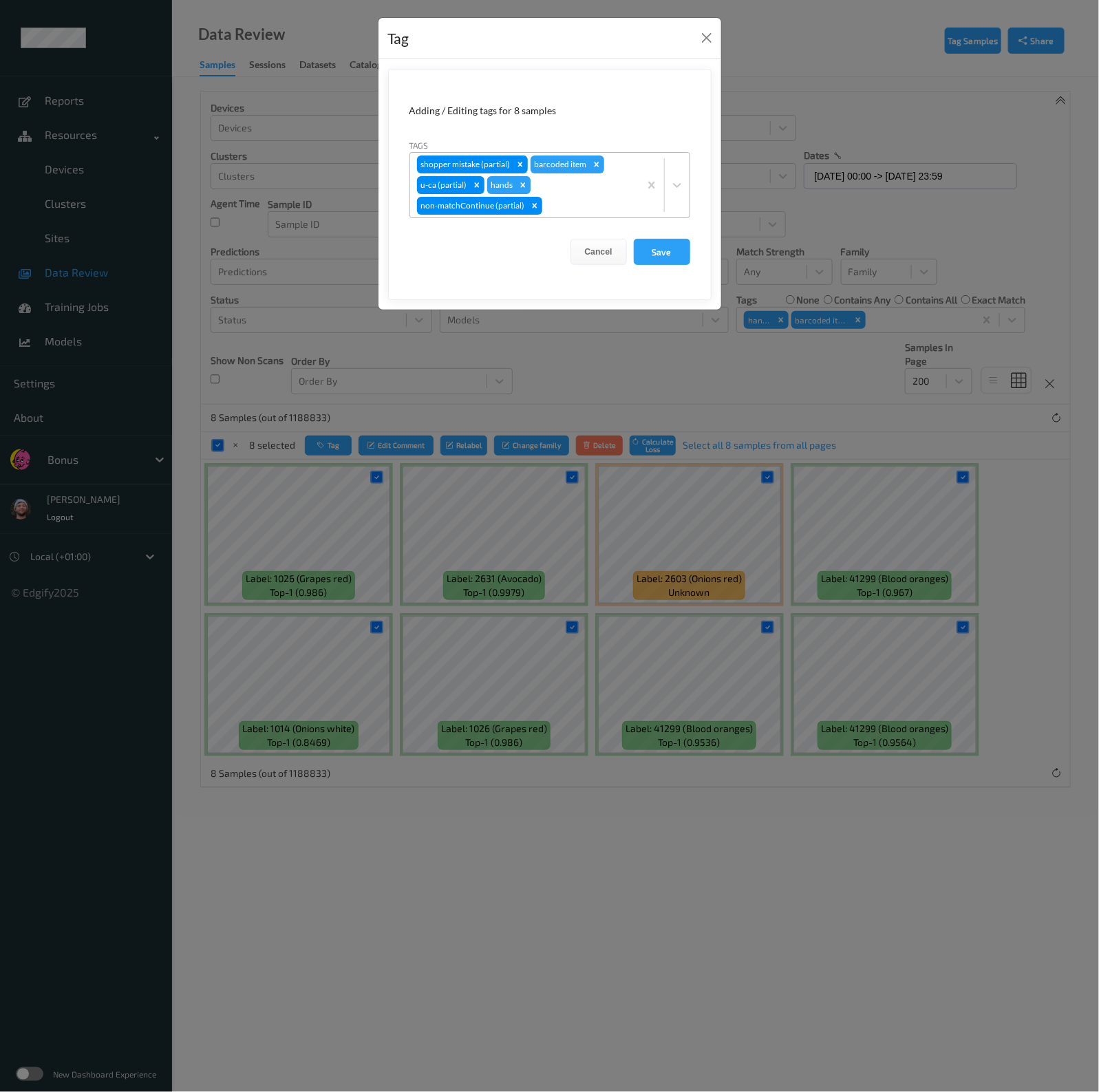
click at [523, 184] on icon "Remove hands" at bounding box center [523, 185] width 9 height 9
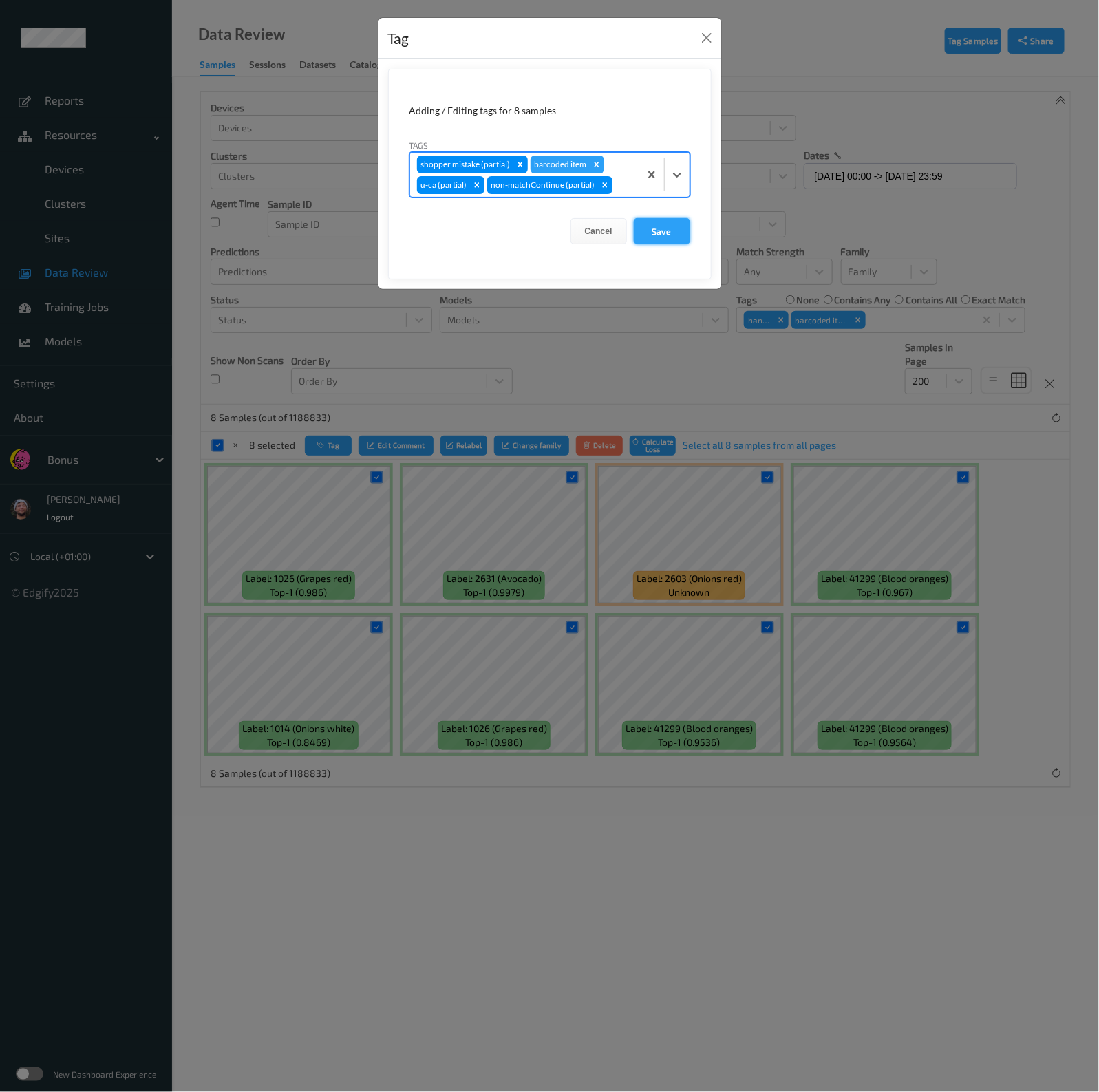
click at [647, 234] on button "Save" at bounding box center [661, 231] width 56 height 26
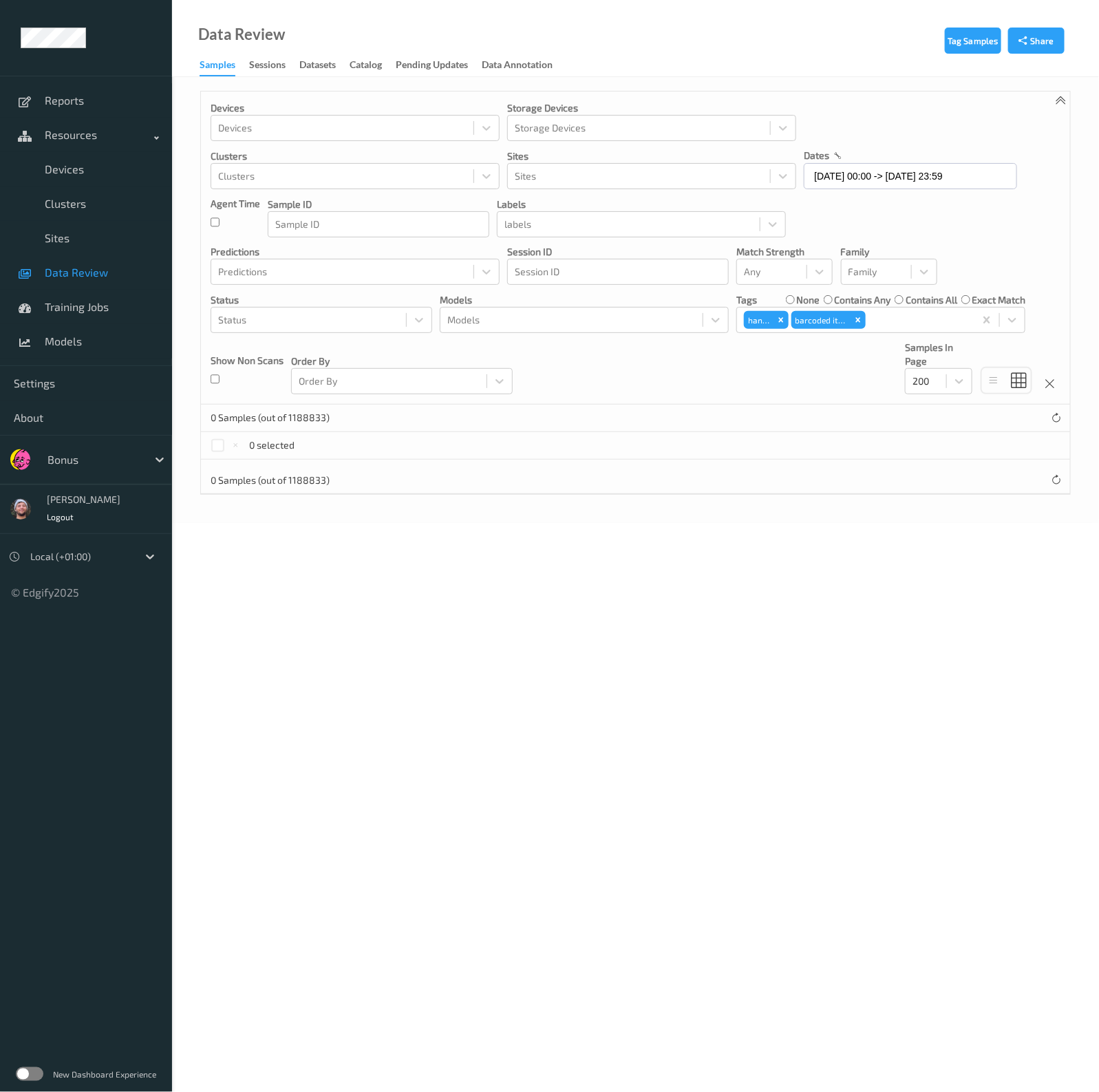
click at [839, 297] on label "contains any" at bounding box center [862, 300] width 56 height 13
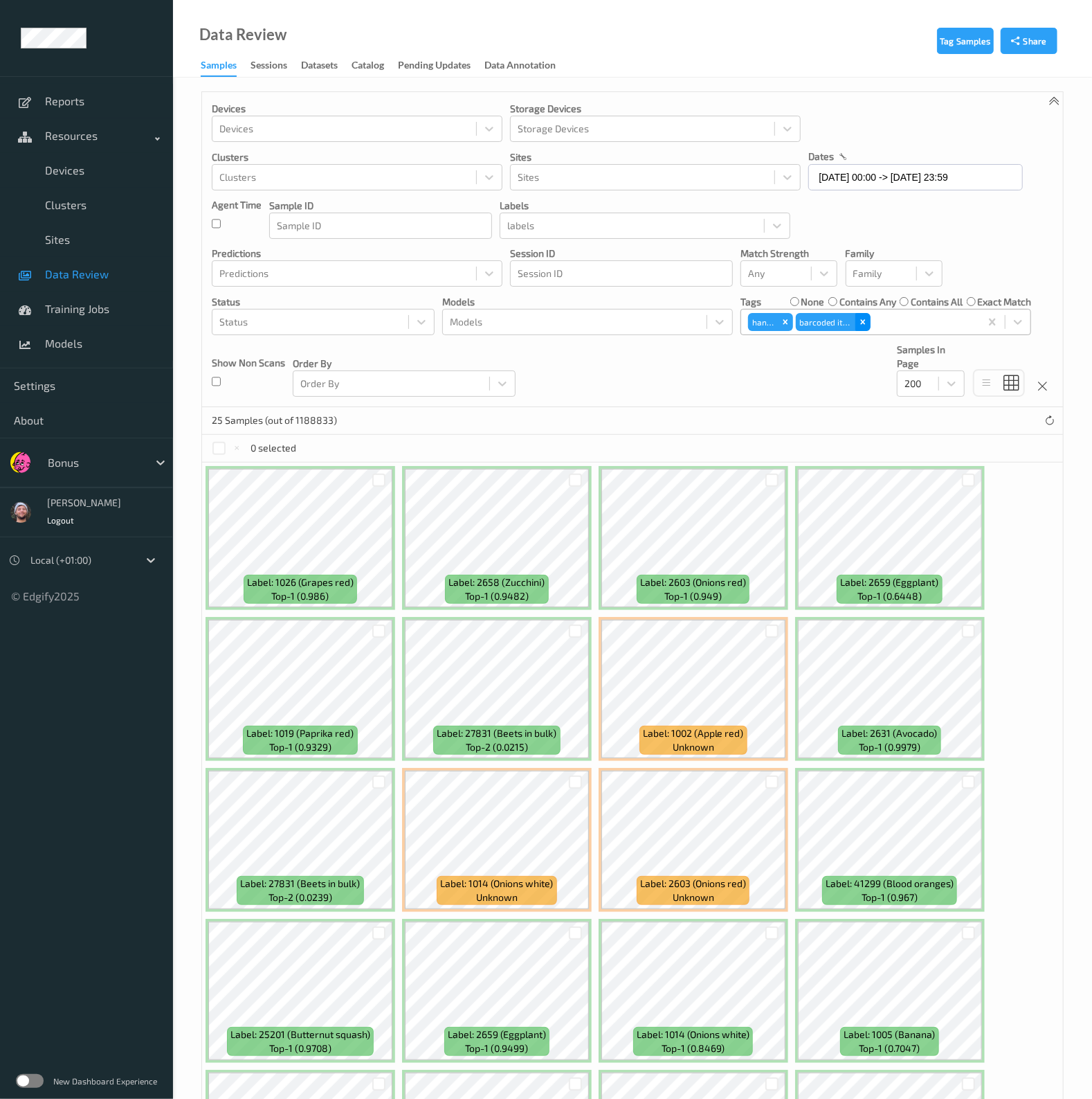
click at [861, 325] on icon "Remove barcoded item" at bounding box center [862, 321] width 9 height 9
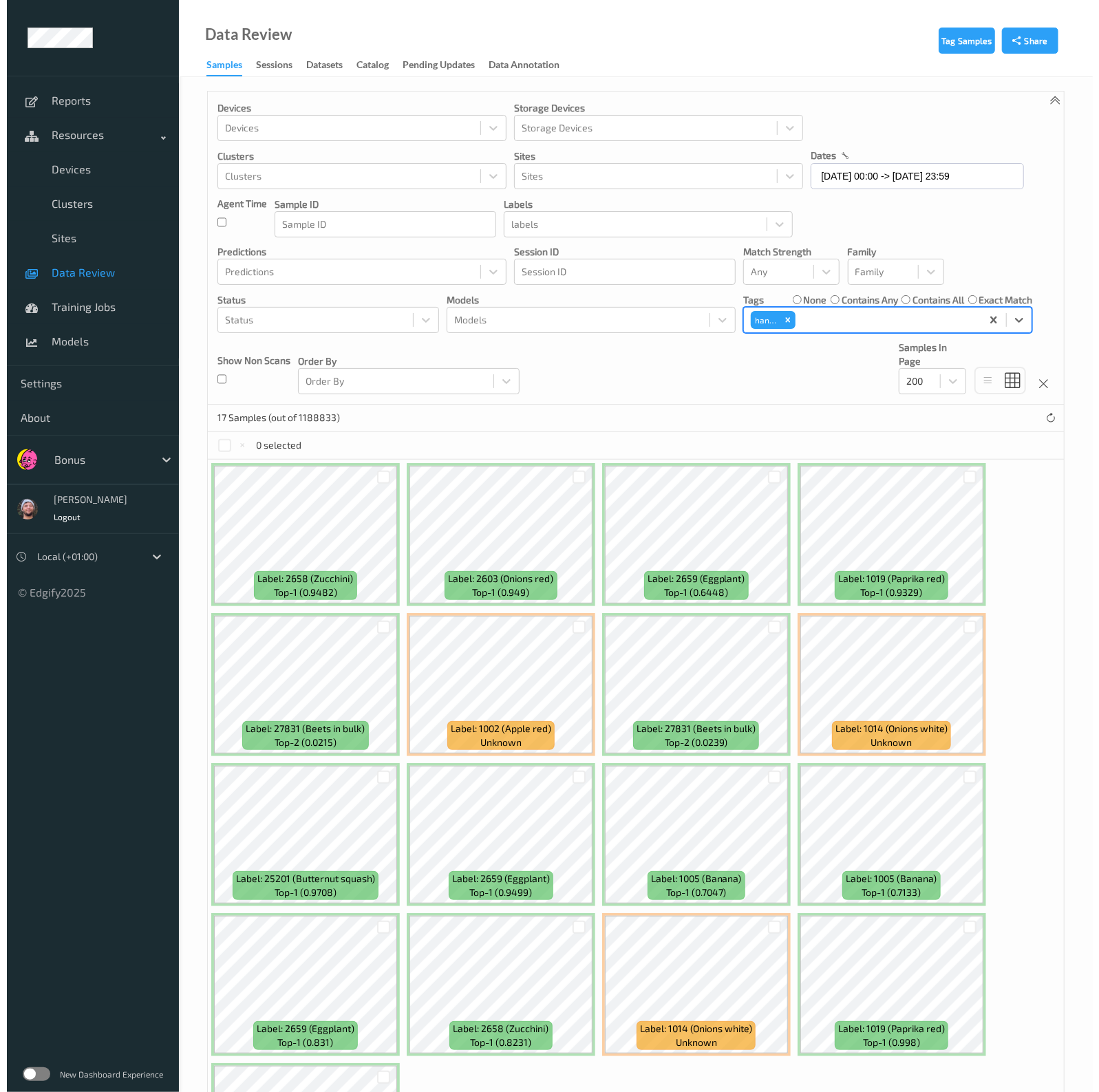
scroll to position [86, 0]
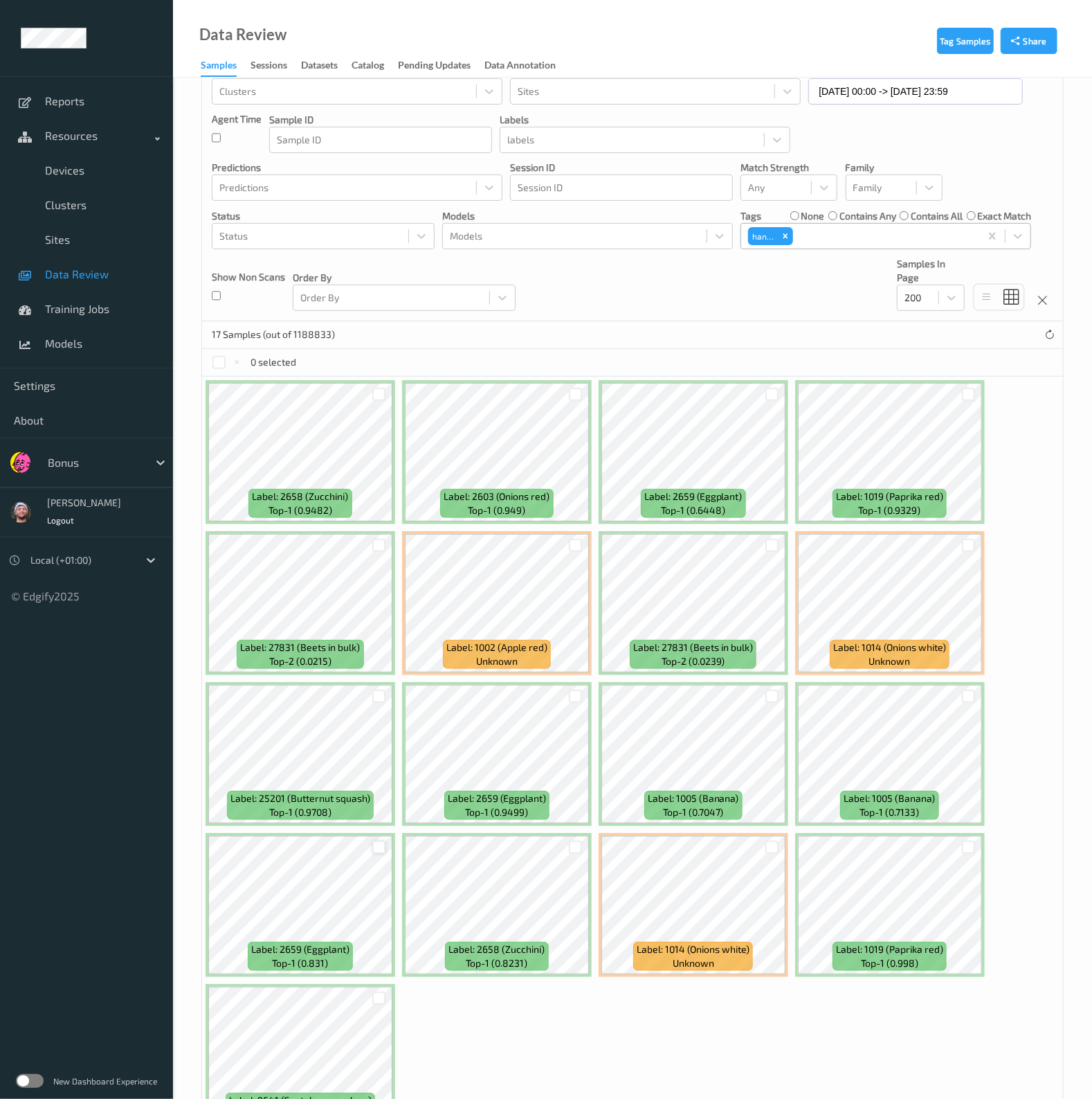
click at [376, 847] on div at bounding box center [379, 847] width 14 height 14
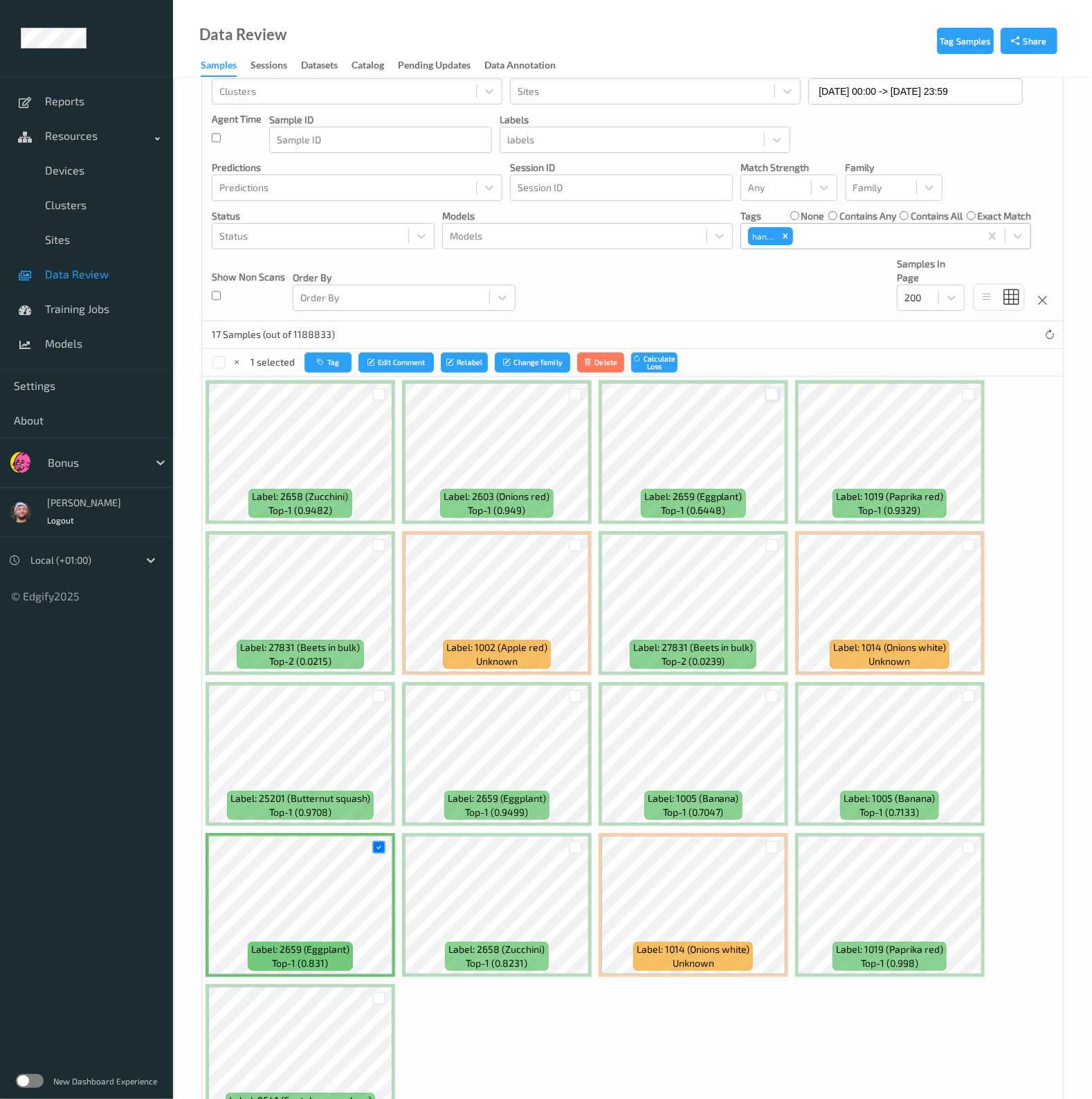
click at [769, 394] on div at bounding box center [773, 395] width 14 height 14
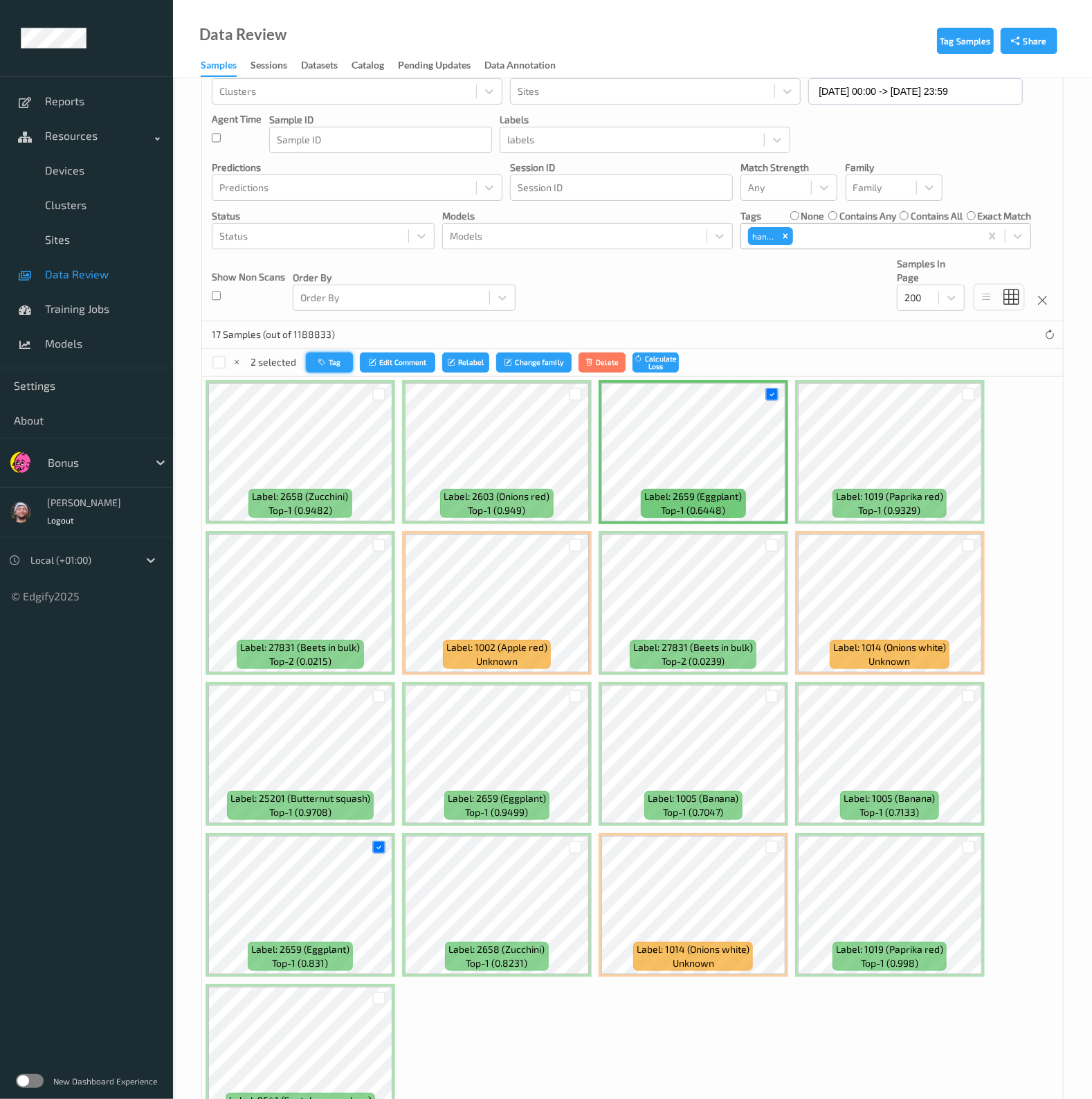
click at [330, 354] on button "Tag" at bounding box center [330, 363] width 47 height 20
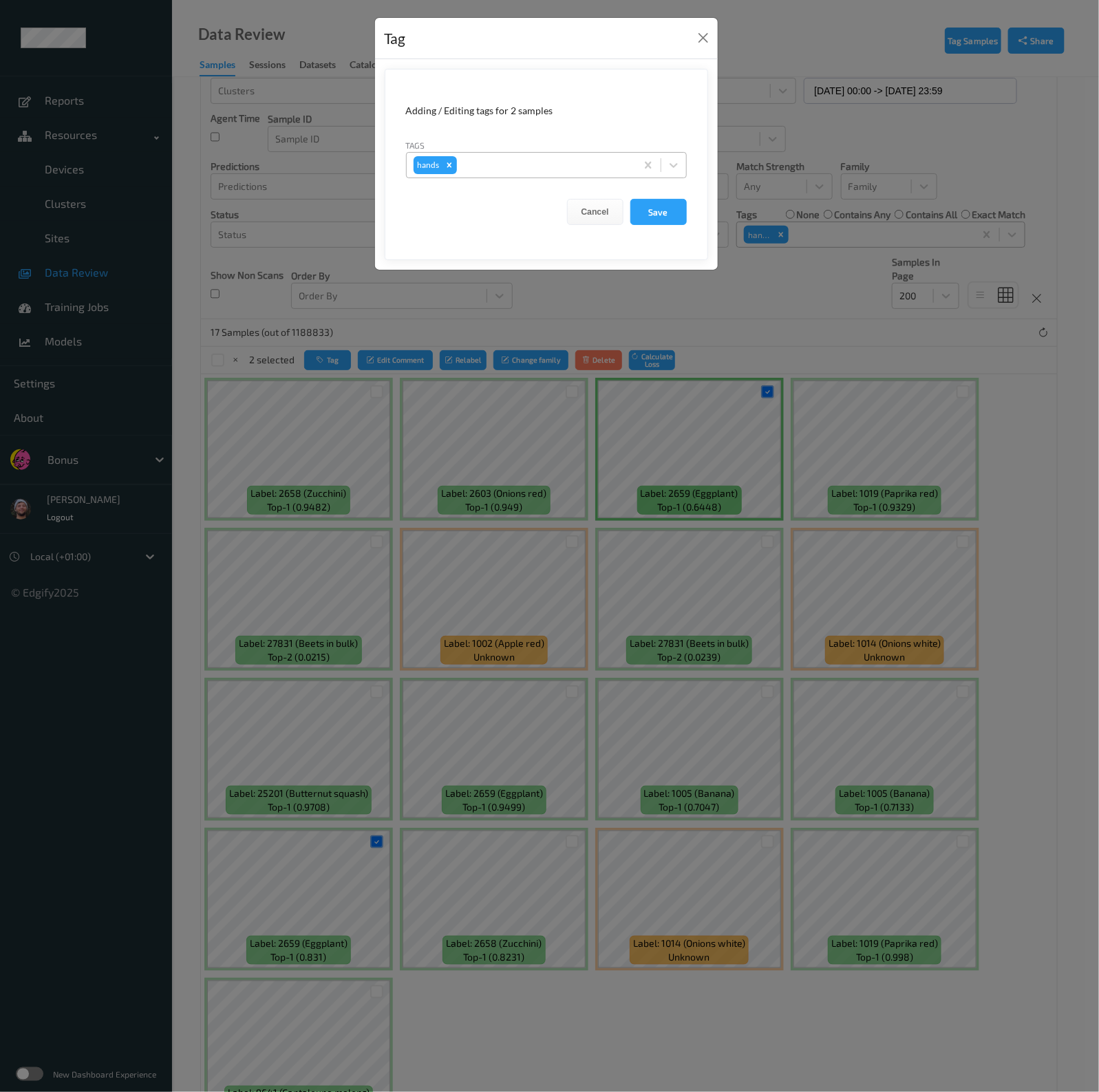
click at [581, 166] on div at bounding box center [544, 165] width 169 height 17
type input "thr"
click at [509, 163] on div at bounding box center [544, 165] width 169 height 17
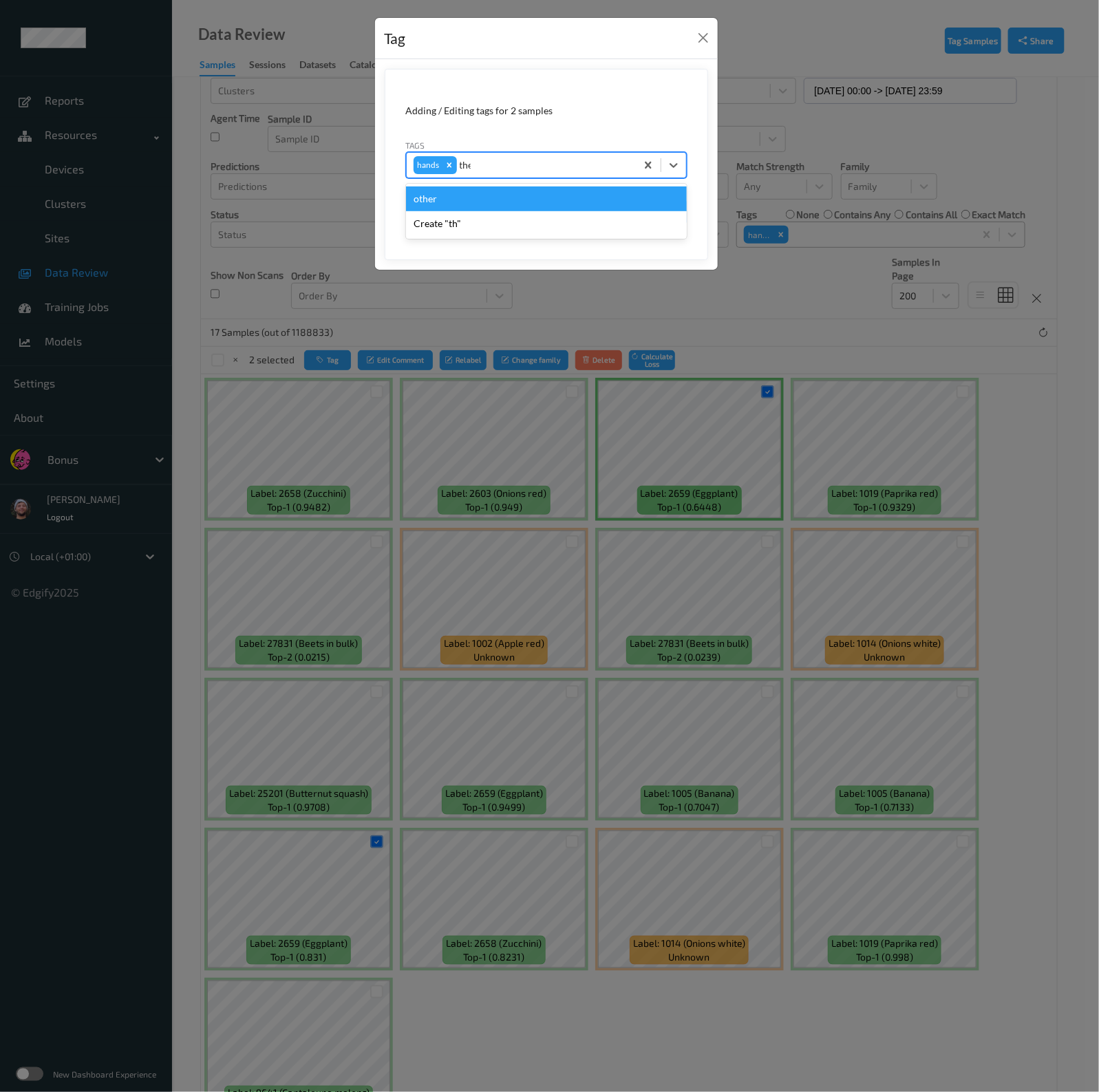
type input "ther"
click at [492, 194] on div "other" at bounding box center [546, 198] width 281 height 24
click at [451, 163] on icon "Remove hands" at bounding box center [449, 165] width 9 height 9
type input "x"
click at [466, 201] on div "boxes" at bounding box center [546, 198] width 281 height 24
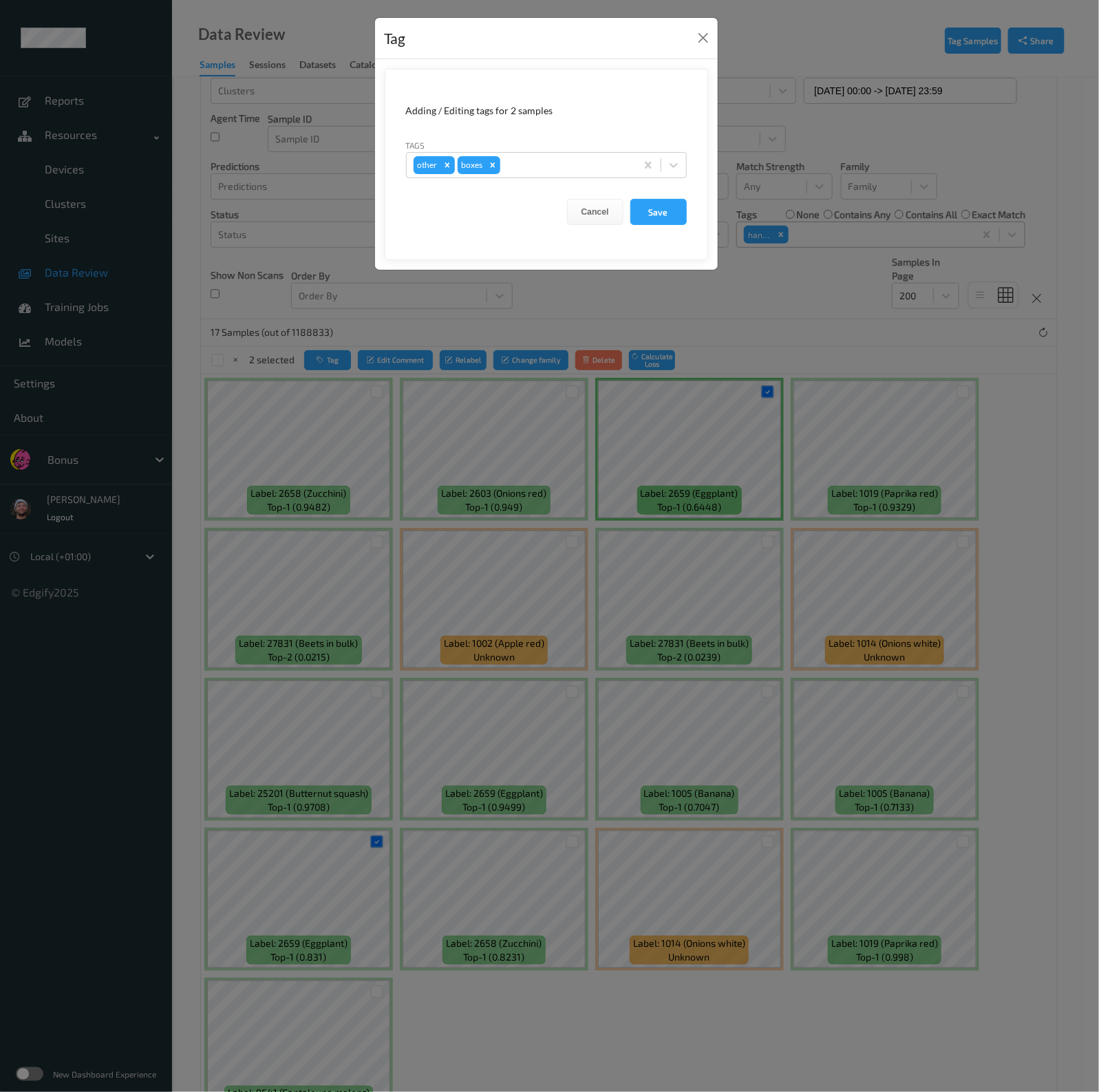
click at [629, 207] on div "Cancel Save" at bounding box center [546, 212] width 281 height 26
click at [652, 226] on form "Adding / Editing tags for 2 samples Tags other boxes Cancel Save" at bounding box center [546, 165] width 323 height 192
click at [653, 223] on button "Save" at bounding box center [658, 212] width 56 height 26
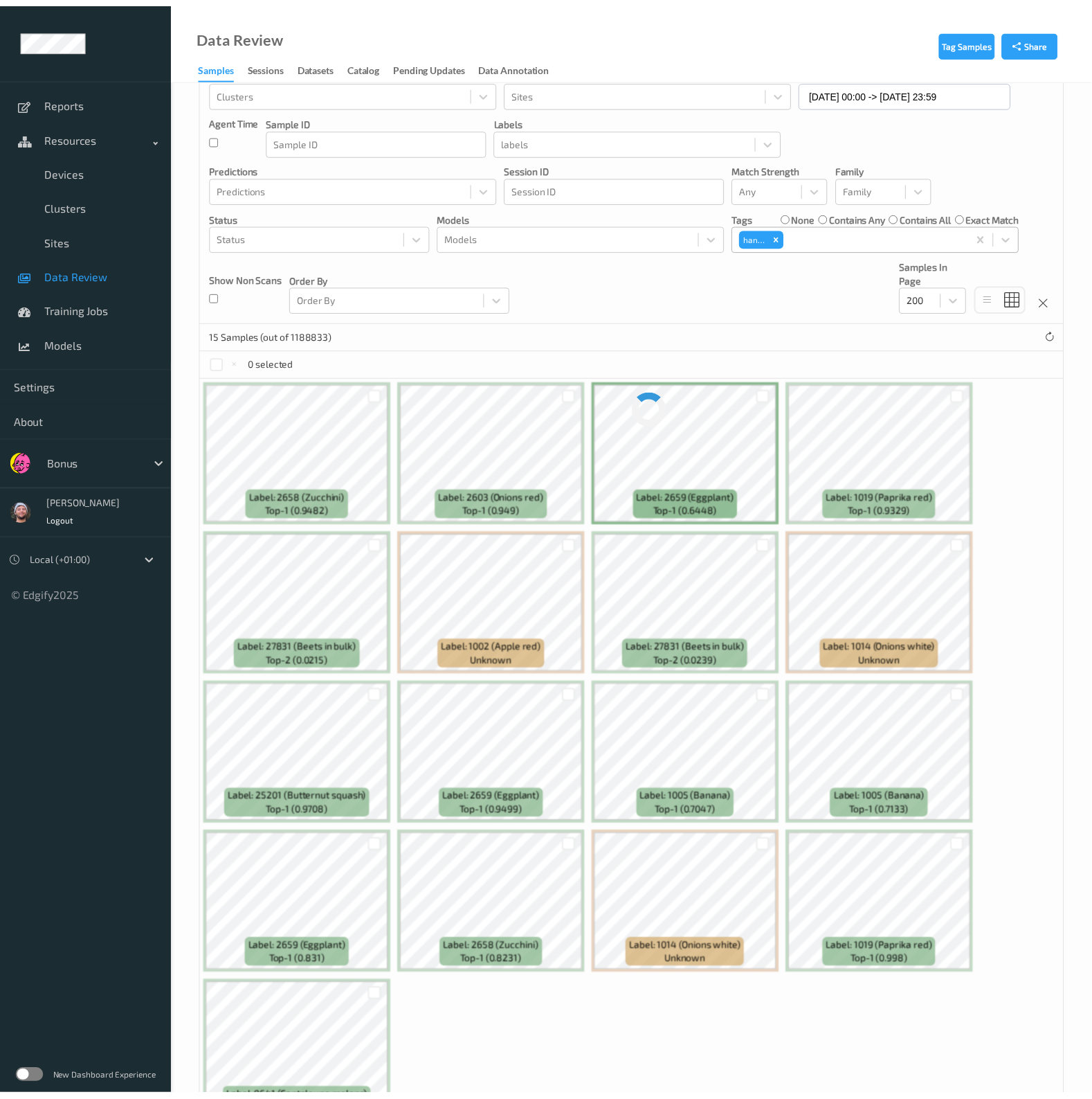
scroll to position [19, 0]
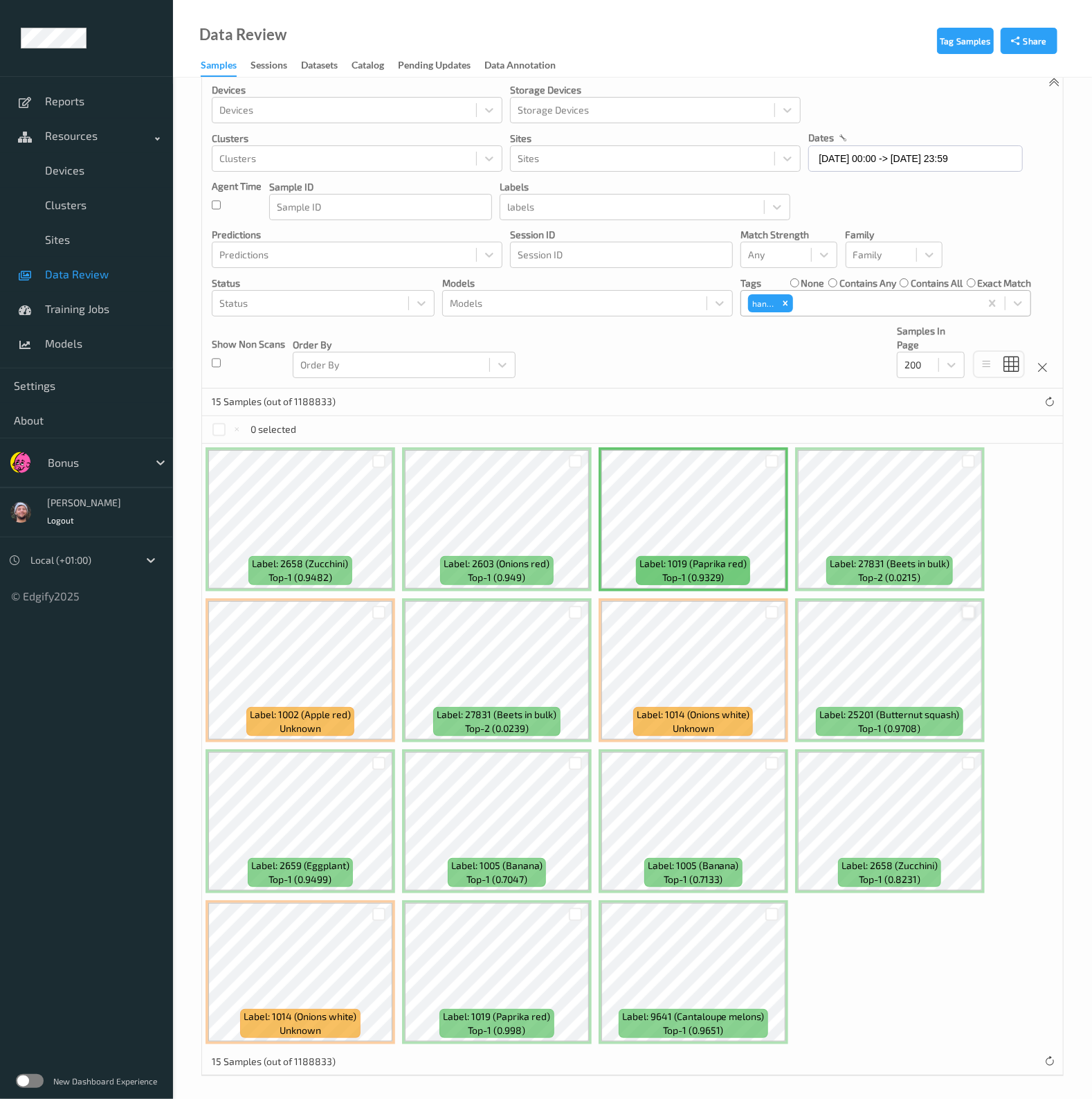
click at [969, 614] on div at bounding box center [969, 612] width 14 height 14
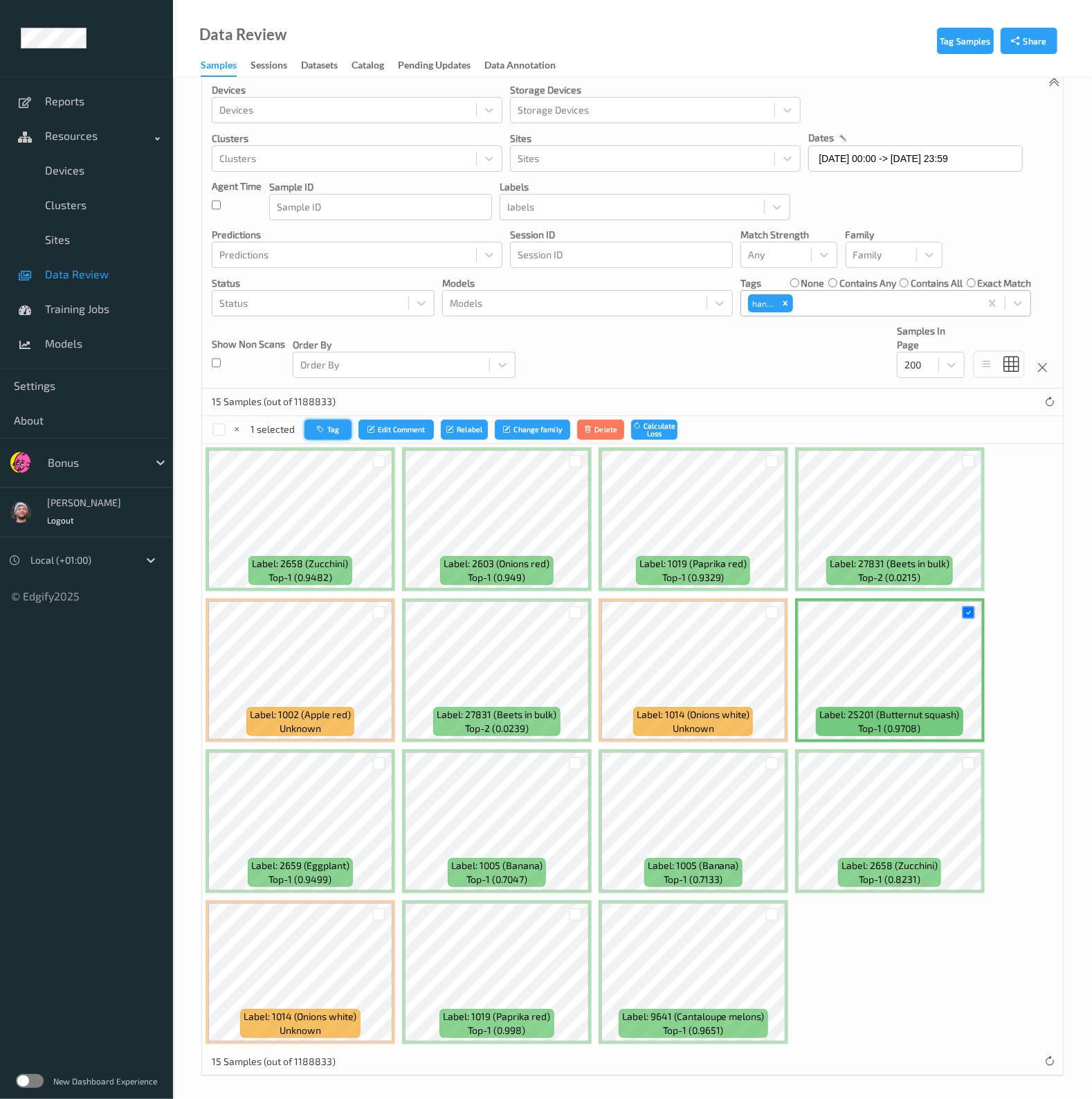
click at [336, 429] on button "Tag" at bounding box center [328, 429] width 47 height 20
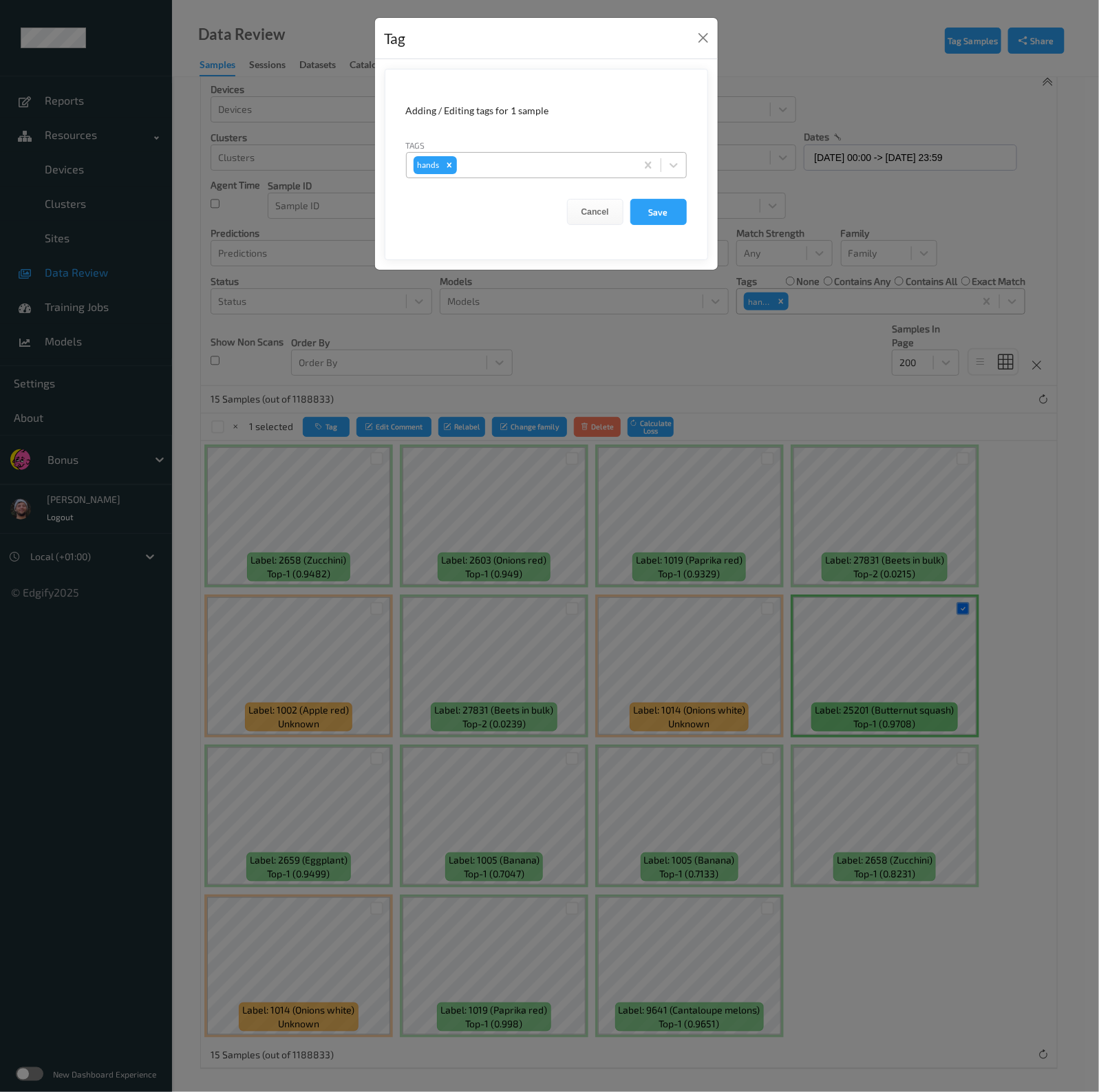
click at [437, 166] on div "hands" at bounding box center [428, 165] width 29 height 18
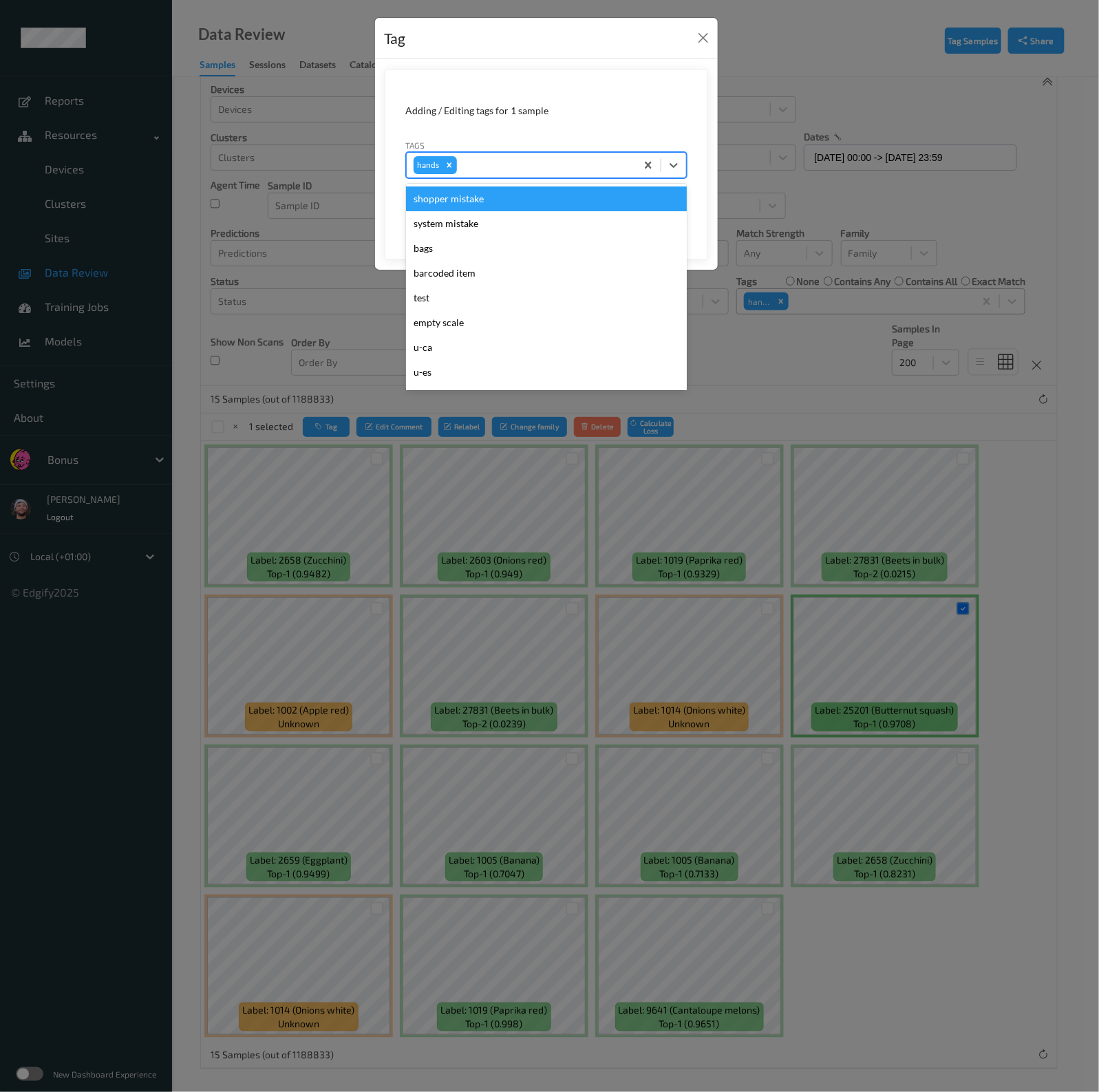
click at [457, 166] on div "hands" at bounding box center [521, 165] width 229 height 24
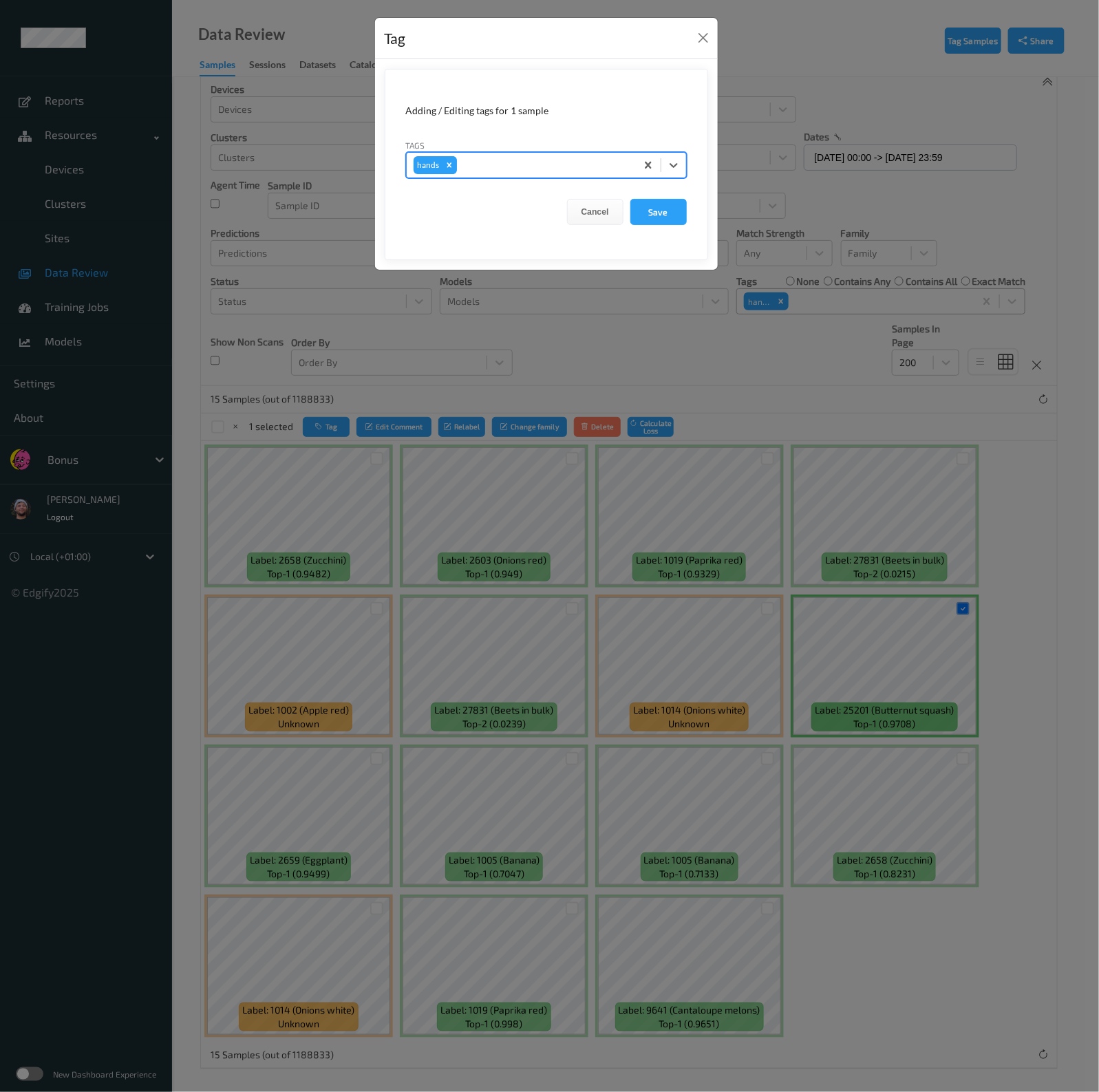
click at [444, 168] on icon "Remove hands" at bounding box center [449, 165] width 9 height 9
click at [446, 162] on div at bounding box center [534, 165] width 240 height 17
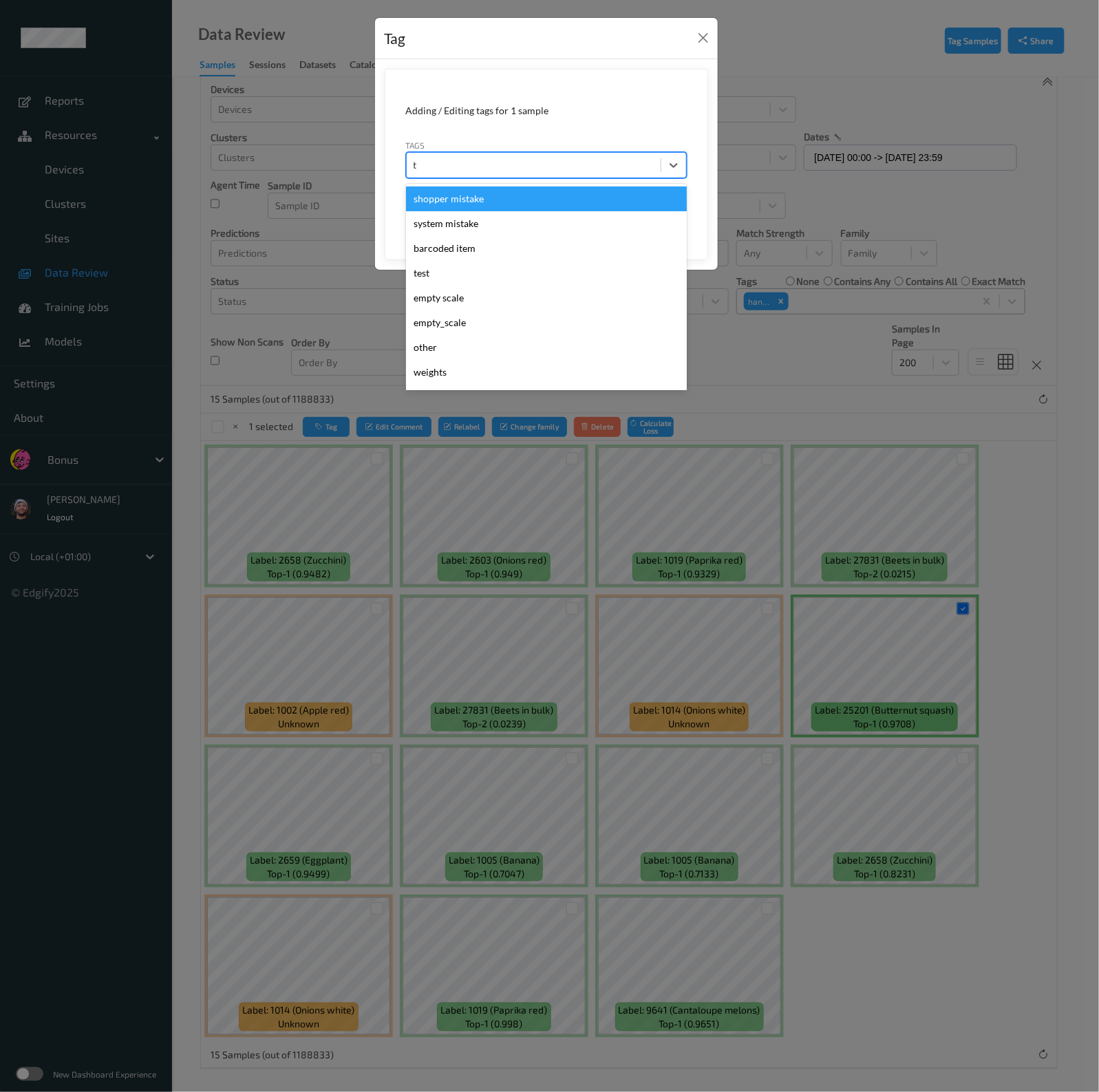
type input "th"
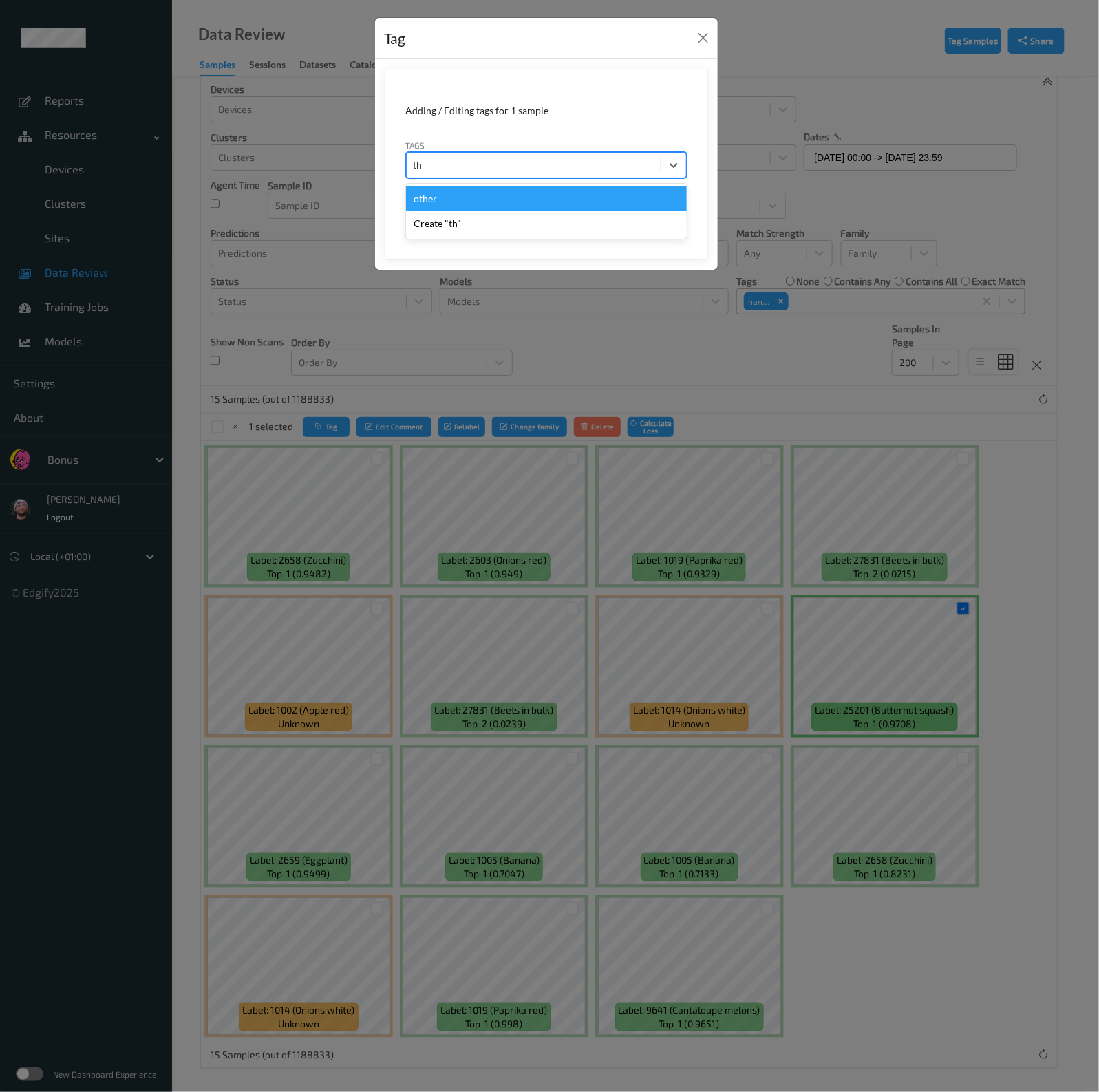
click at [439, 194] on div "other" at bounding box center [546, 198] width 281 height 24
type input "b"
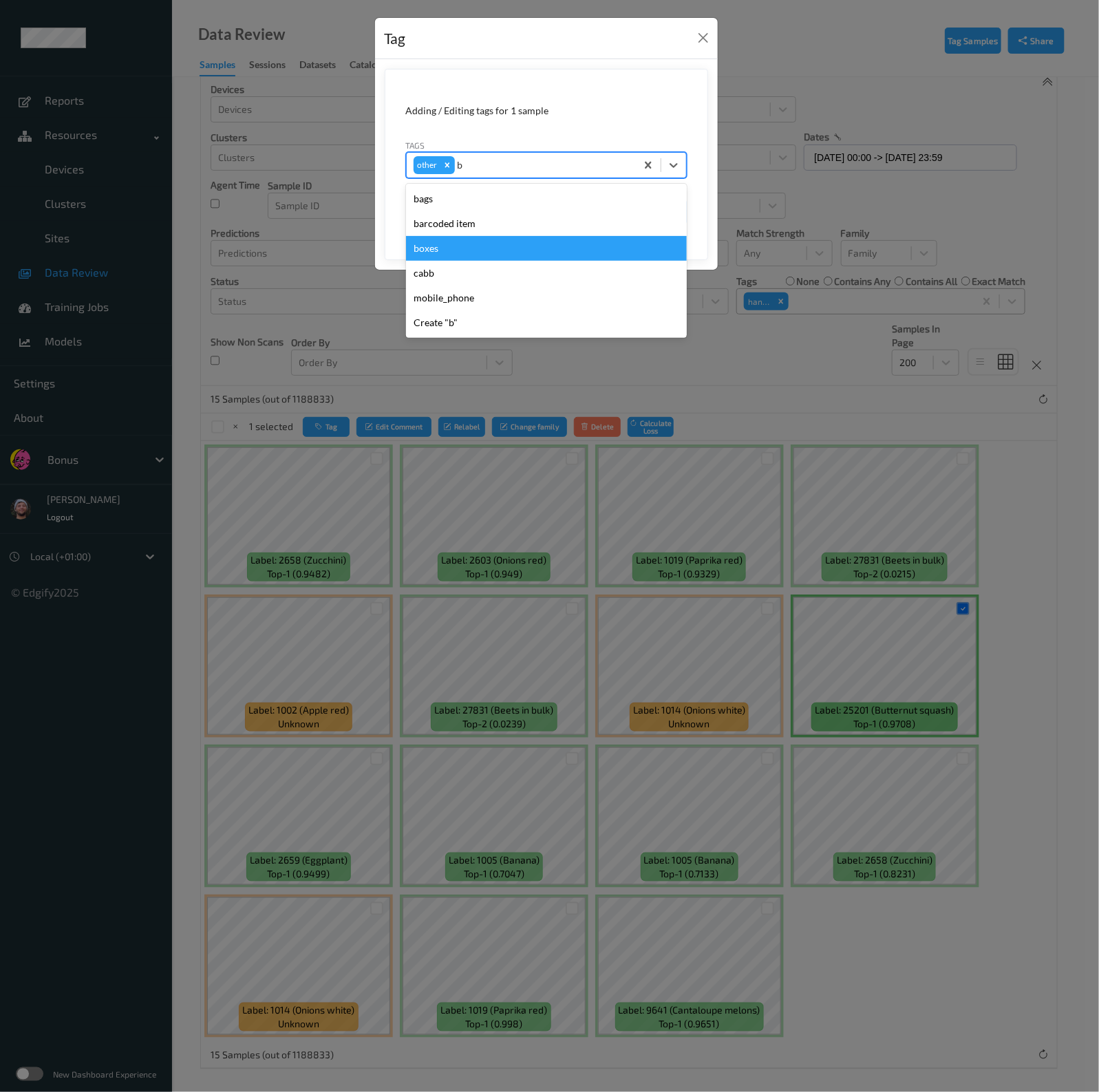
click at [461, 243] on div "boxes" at bounding box center [546, 248] width 281 height 24
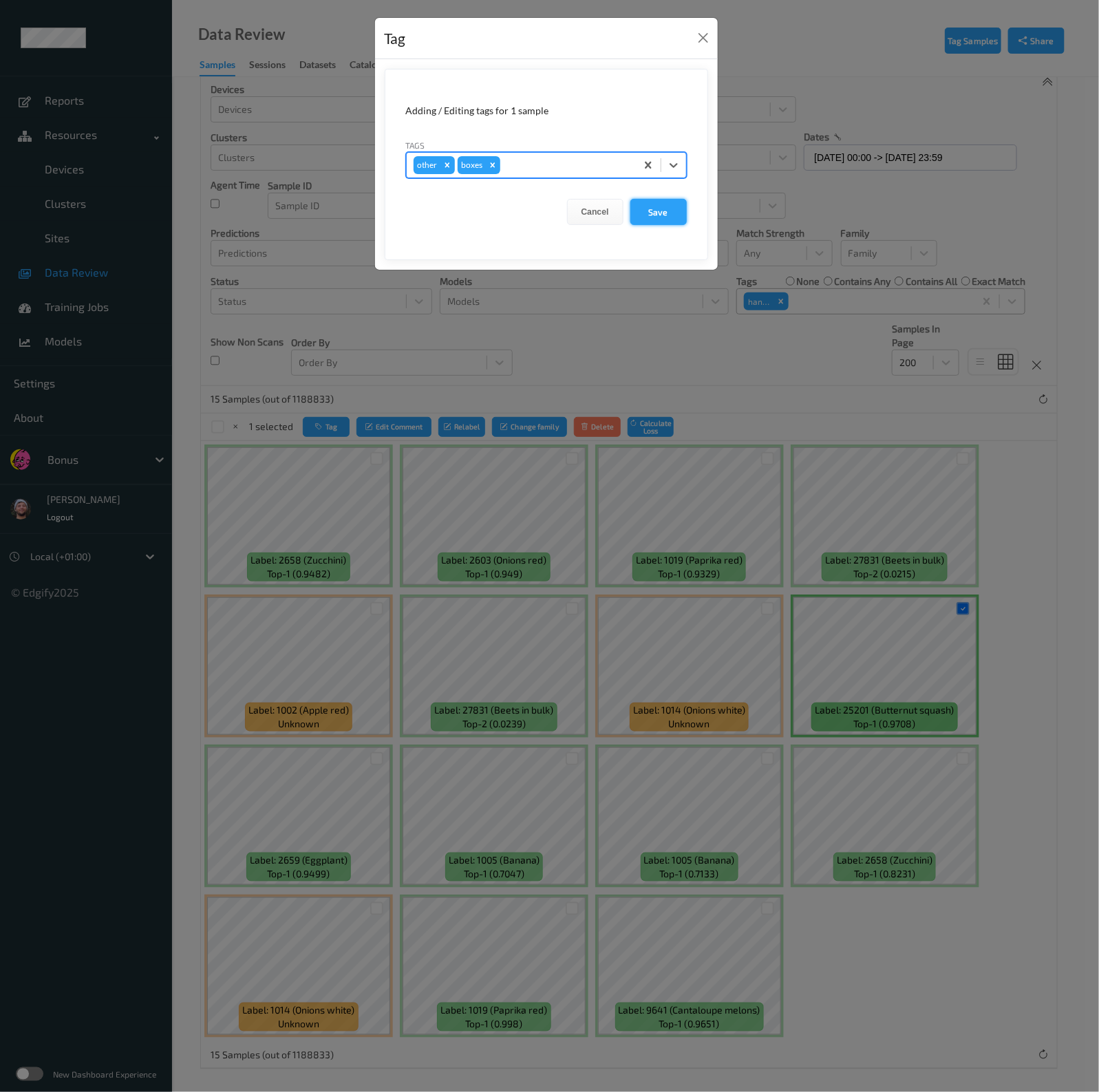
click at [652, 207] on button "Save" at bounding box center [658, 212] width 56 height 26
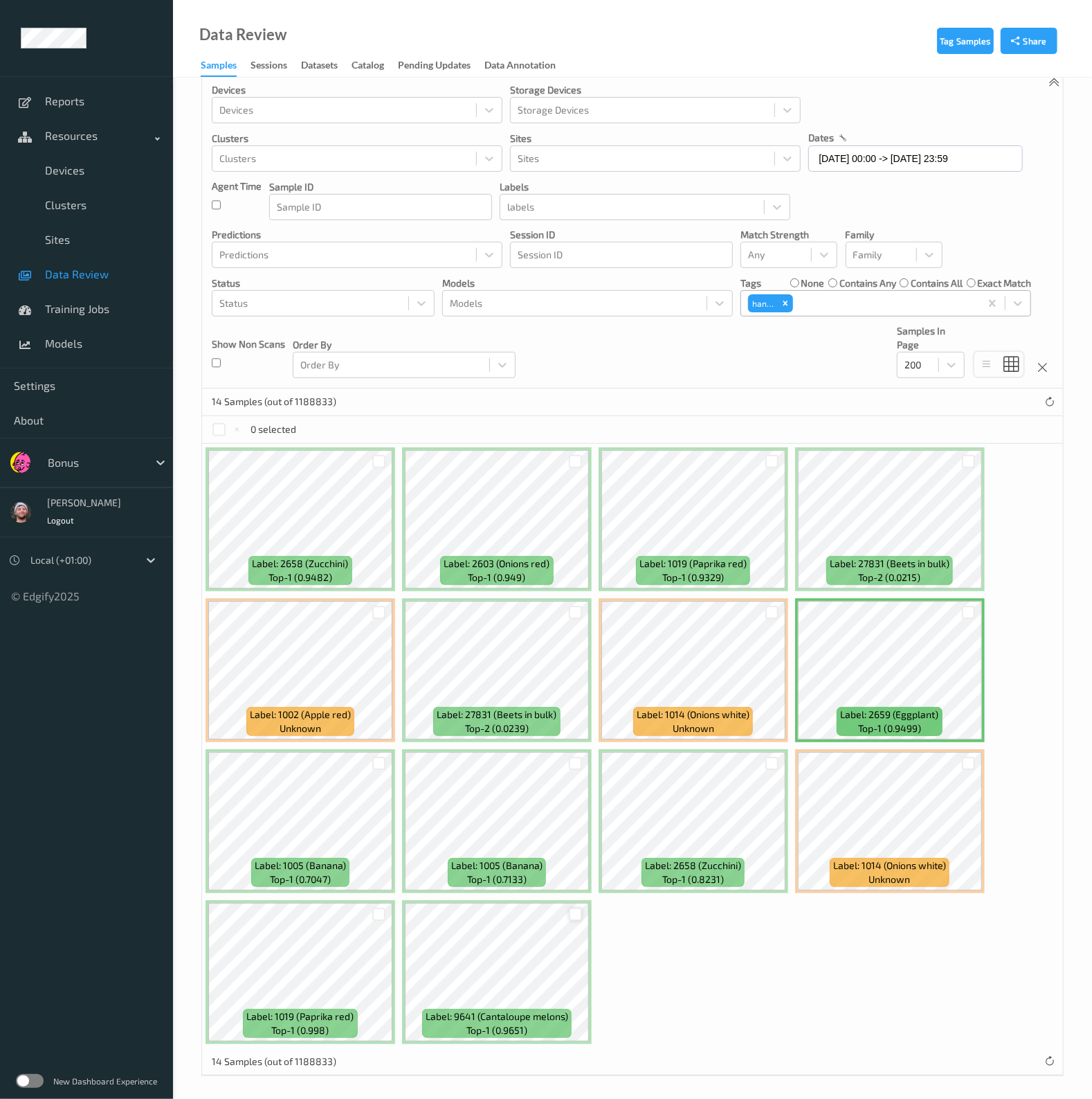
click at [572, 908] on div at bounding box center [576, 915] width 14 height 14
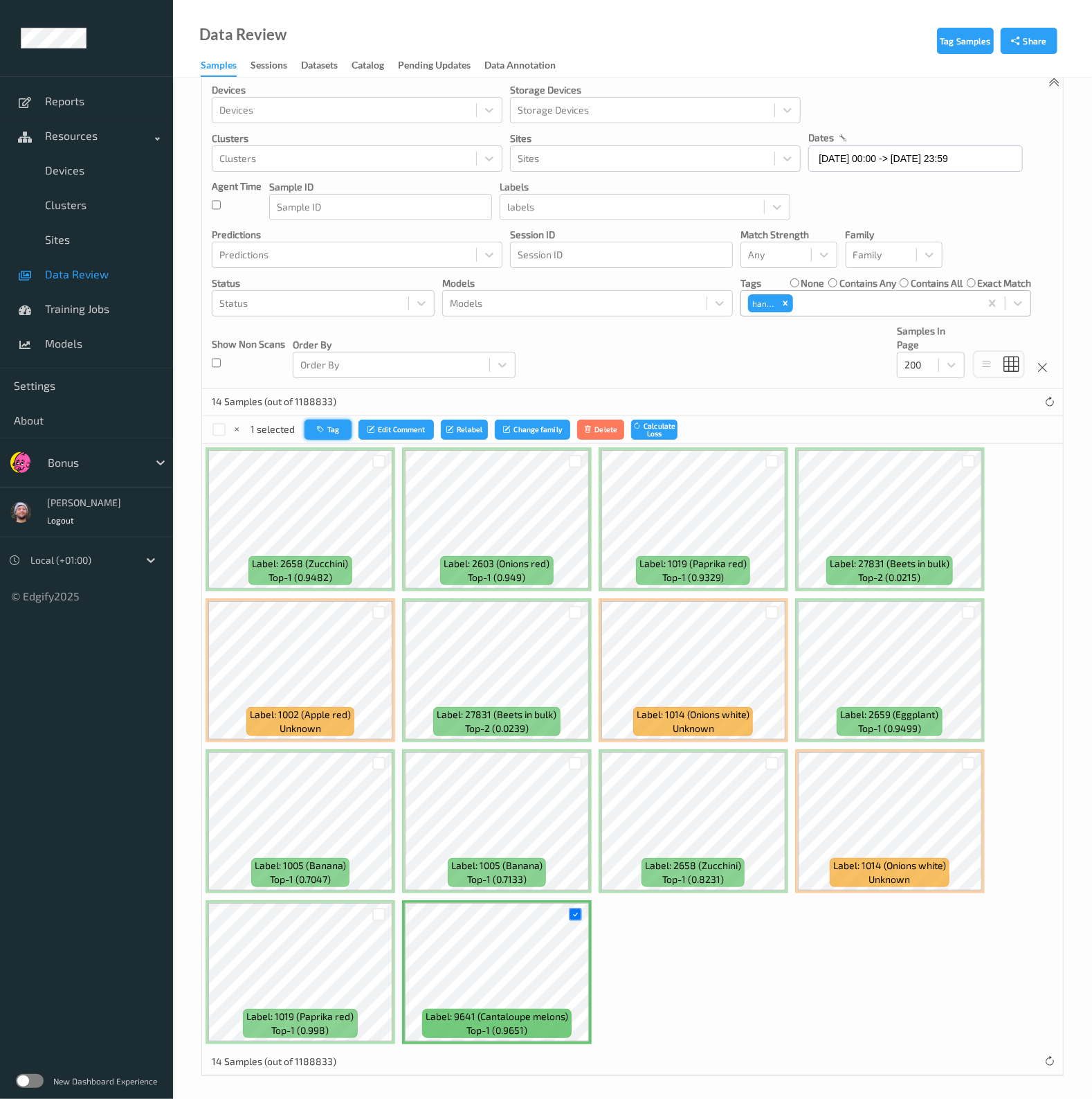
click at [338, 434] on button "Tag" at bounding box center [328, 429] width 47 height 20
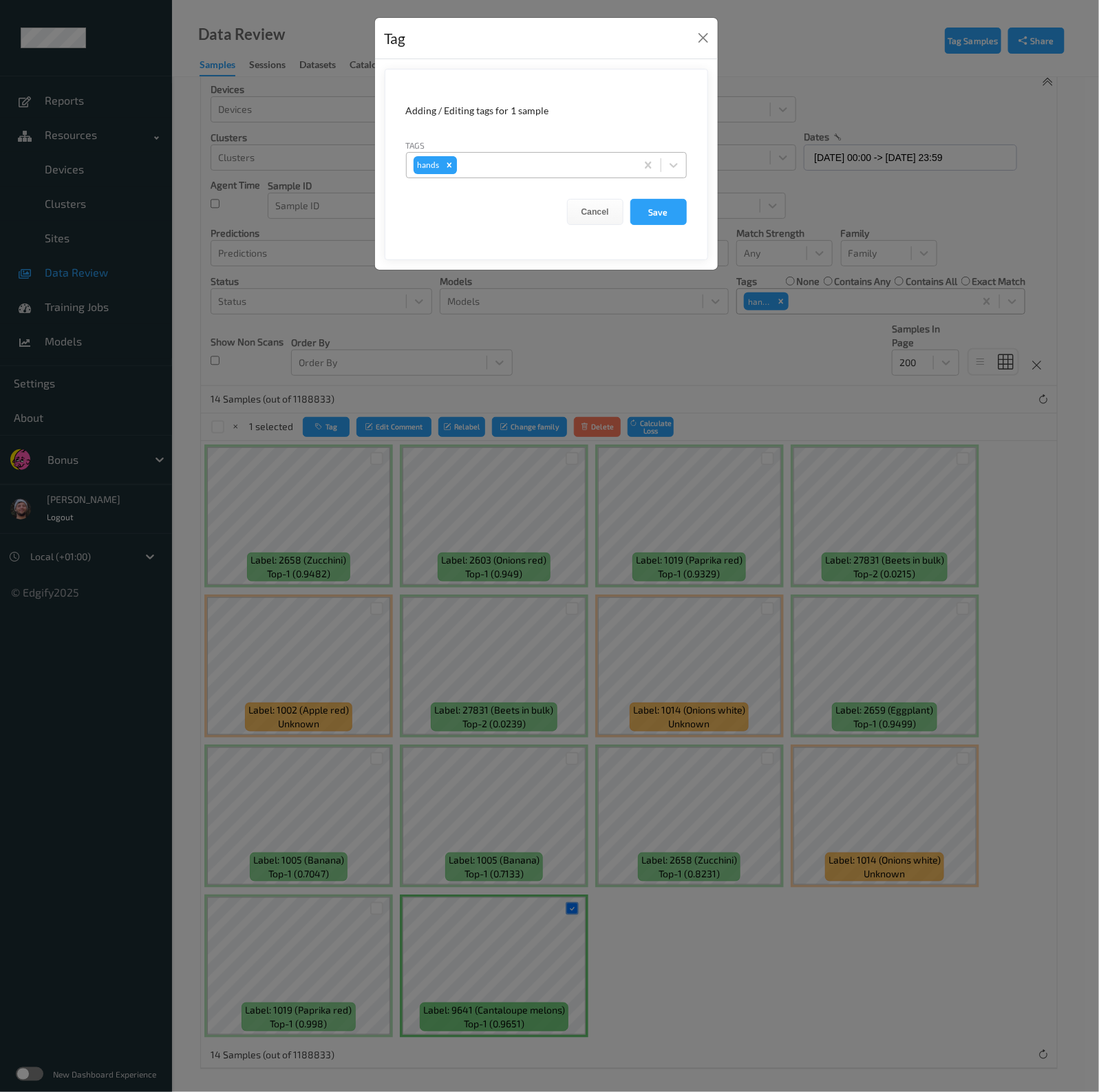
click at [446, 167] on icon "Remove hands" at bounding box center [449, 165] width 9 height 9
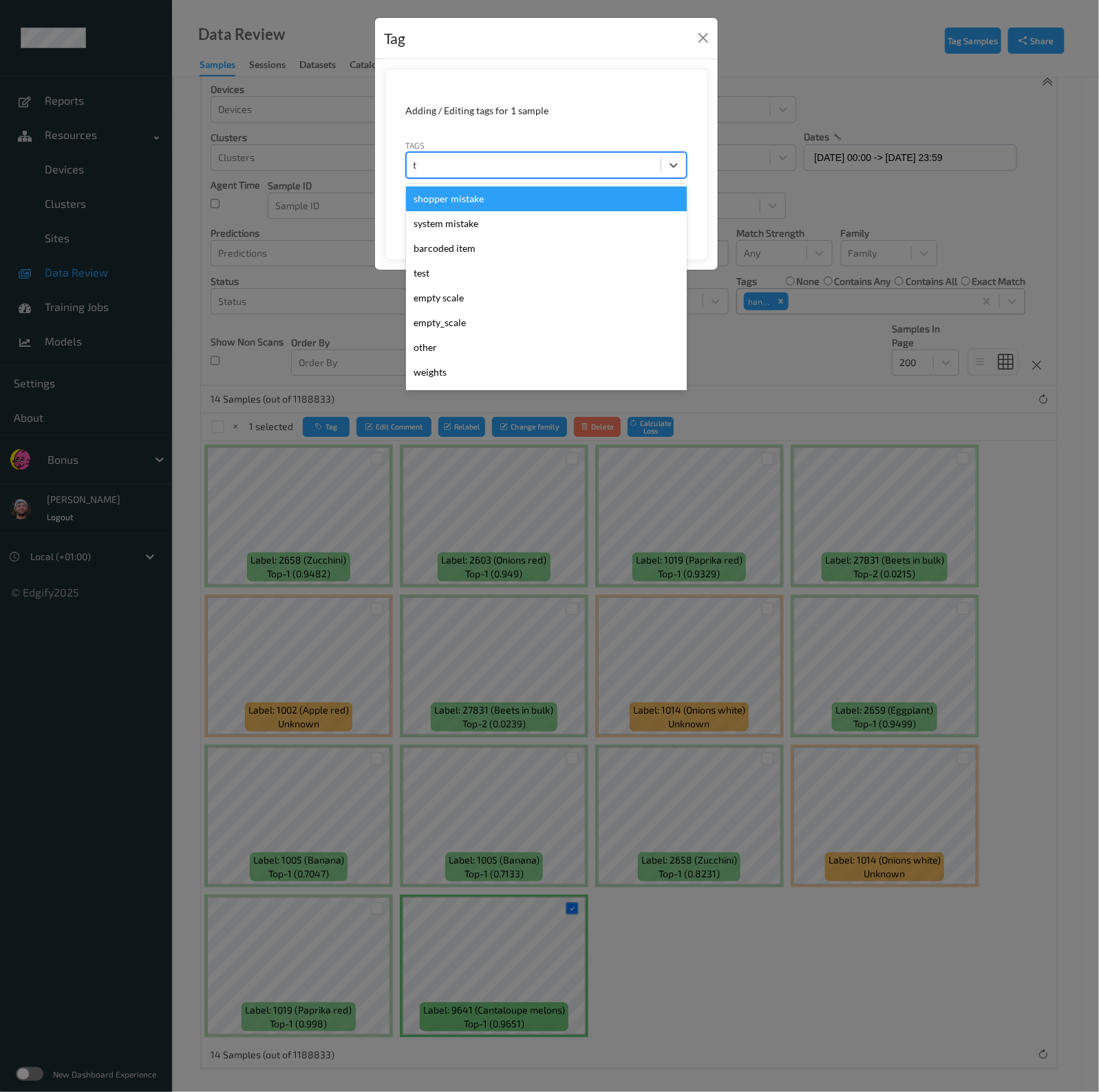
type input "th"
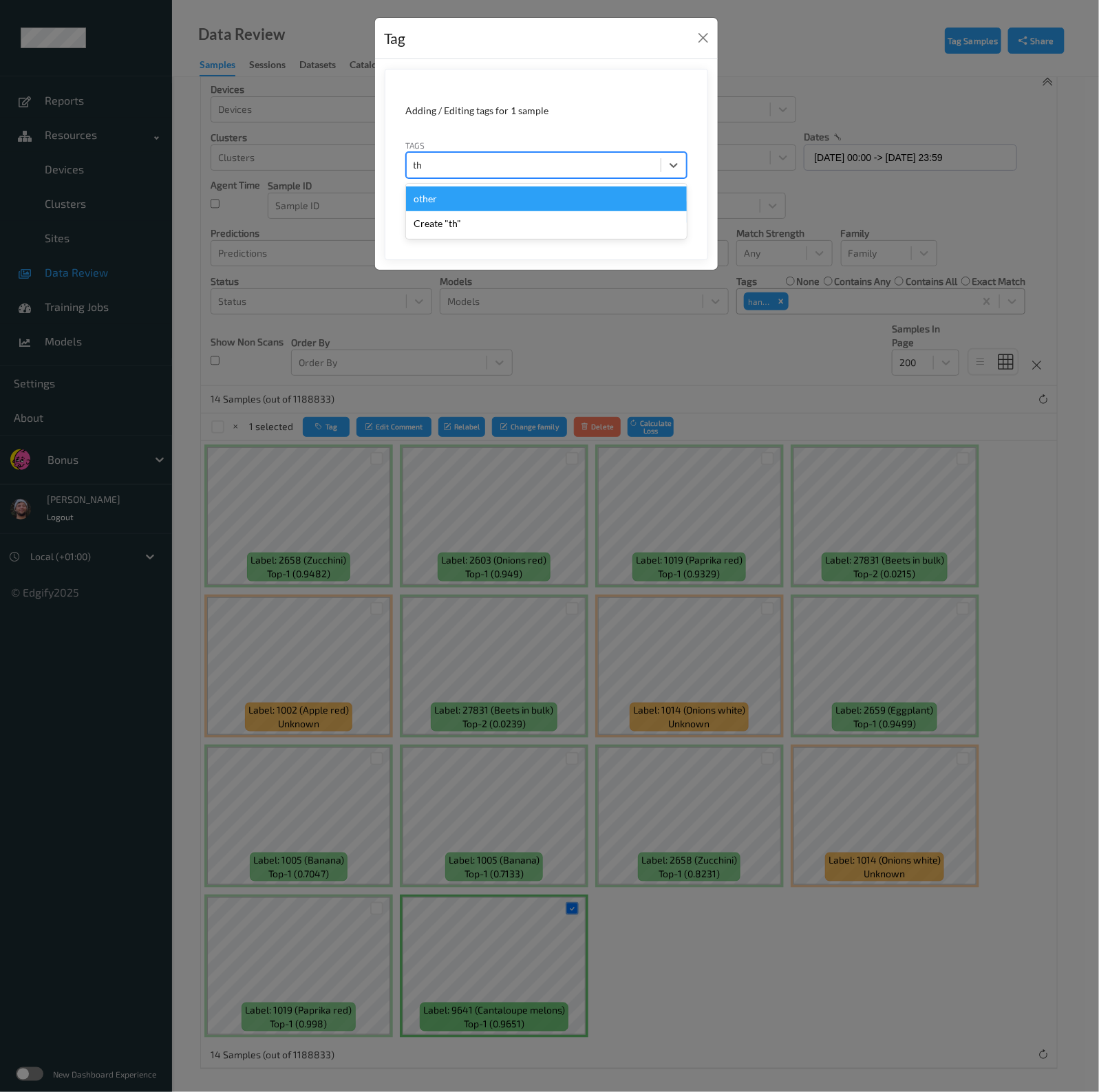
click at [448, 193] on div "other" at bounding box center [546, 198] width 281 height 24
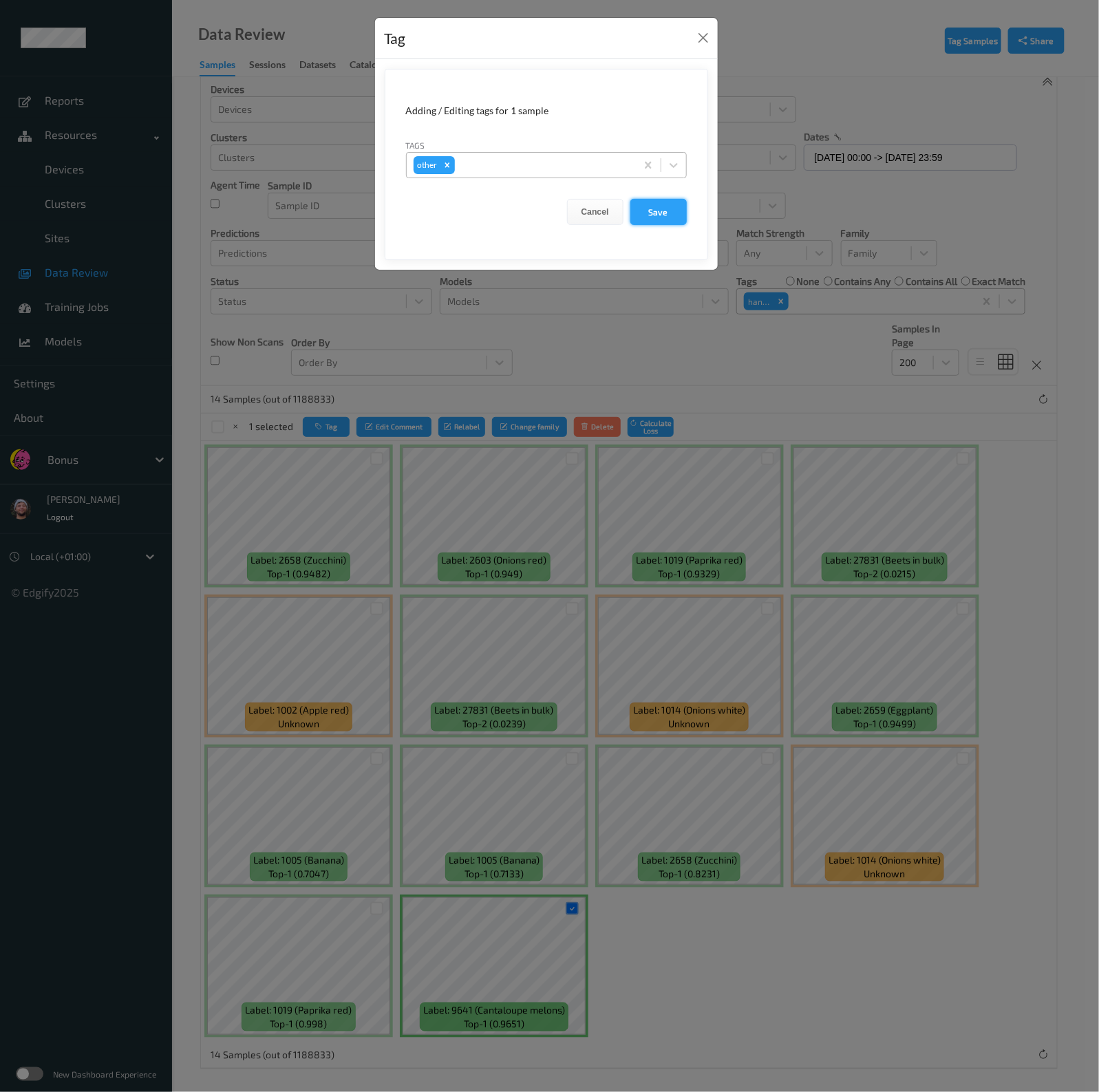
click at [647, 203] on button "Save" at bounding box center [658, 212] width 56 height 26
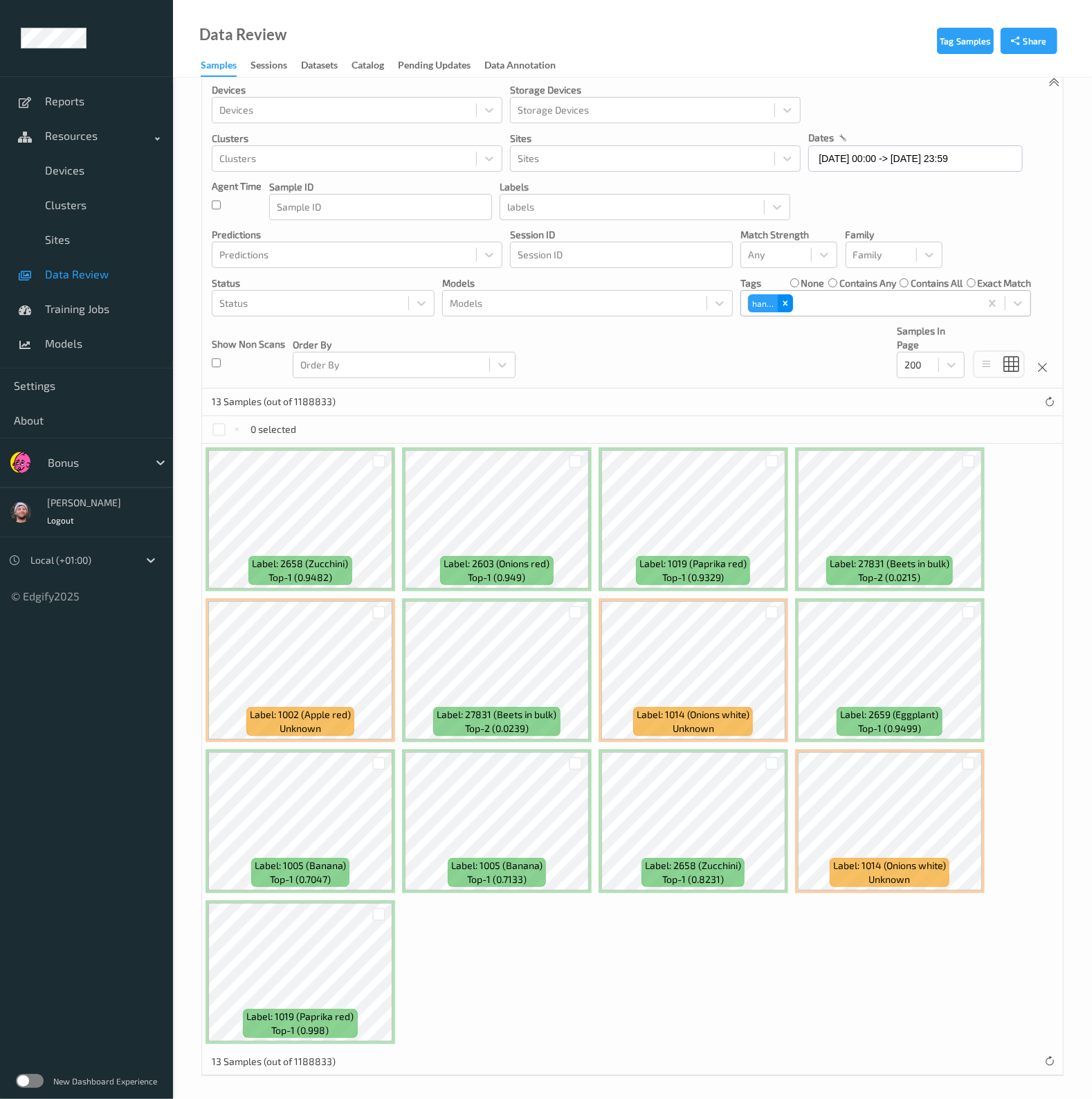
click at [784, 300] on icon "Remove hands" at bounding box center [785, 303] width 9 height 9
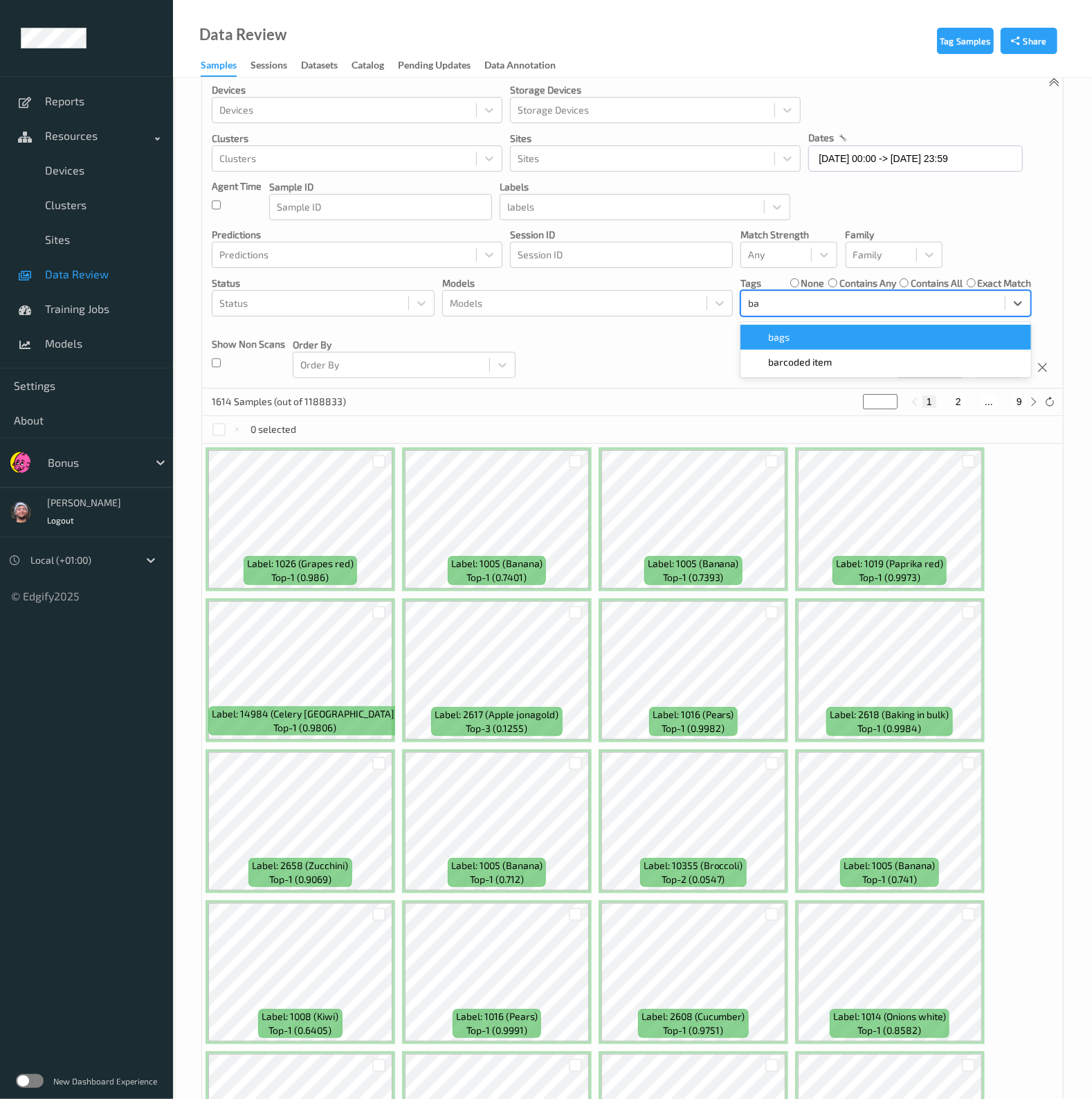
type input "bar"
click at [773, 325] on div "barcoded item" at bounding box center [886, 336] width 291 height 25
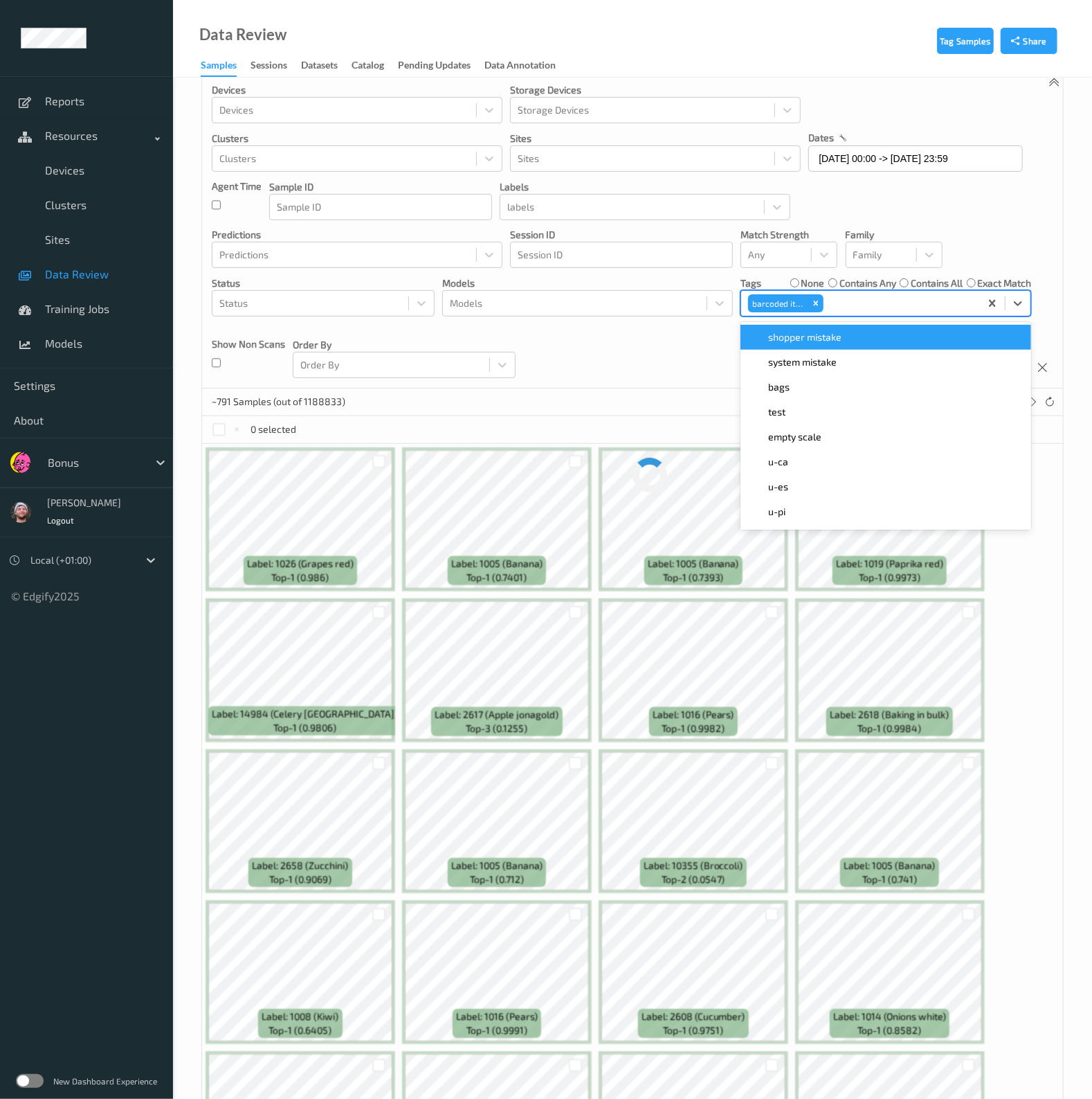
scroll to position [0, 0]
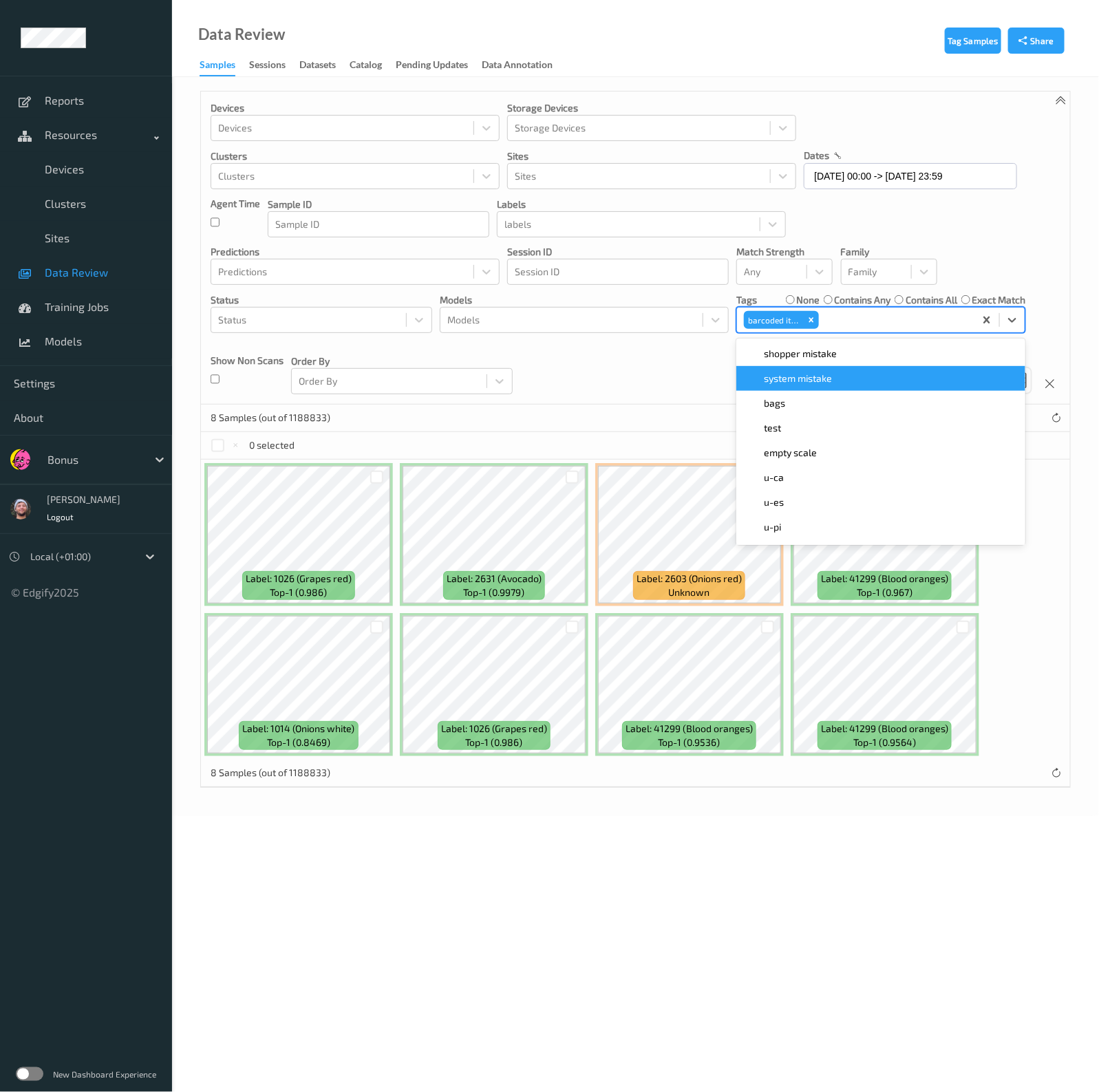
click at [617, 371] on div "Devices Devices Storage Devices Storage Devices Clusters Clusters Sites Sites d…" at bounding box center [635, 248] width 869 height 313
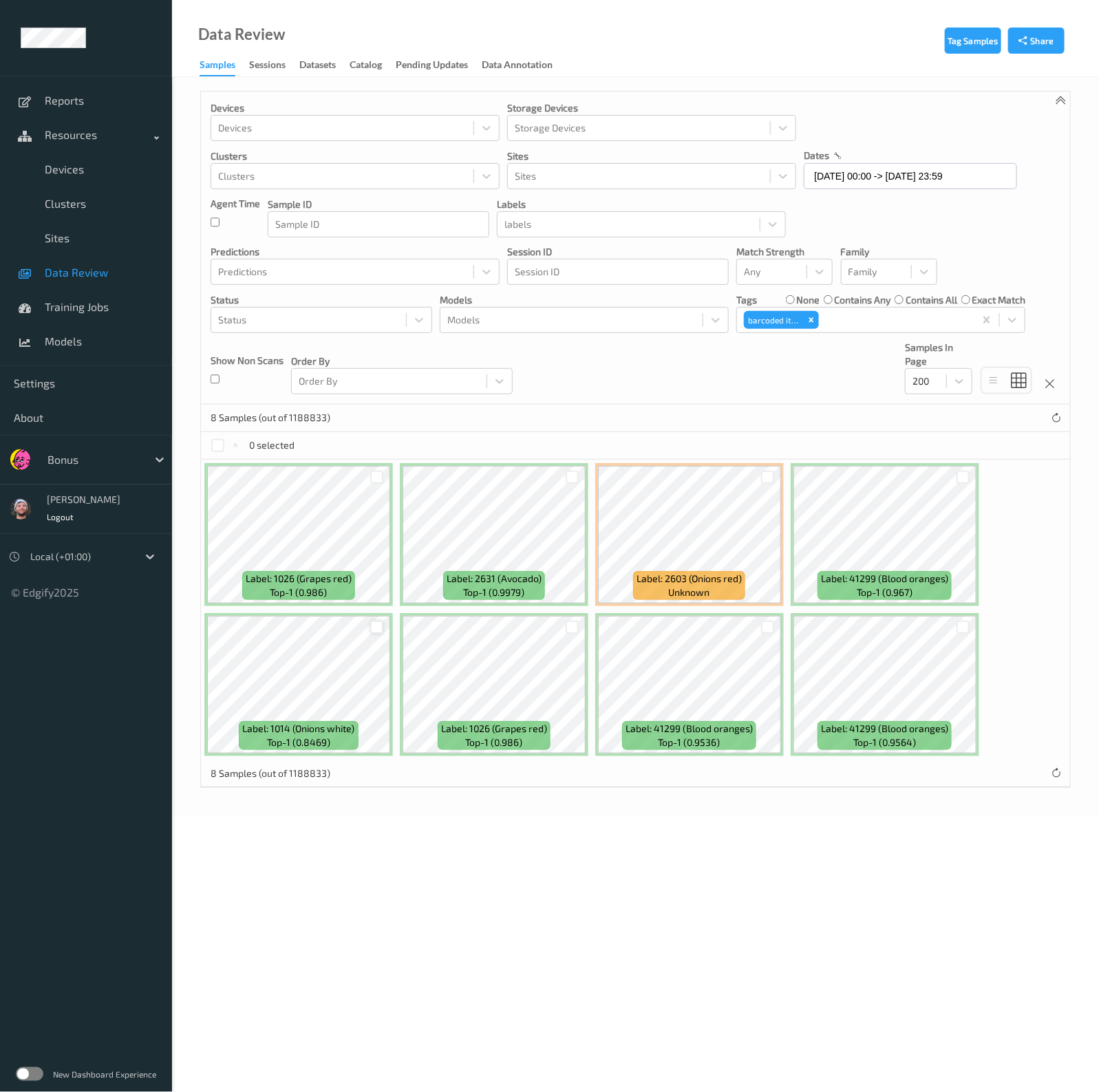
click at [375, 627] on div at bounding box center [377, 627] width 13 height 13
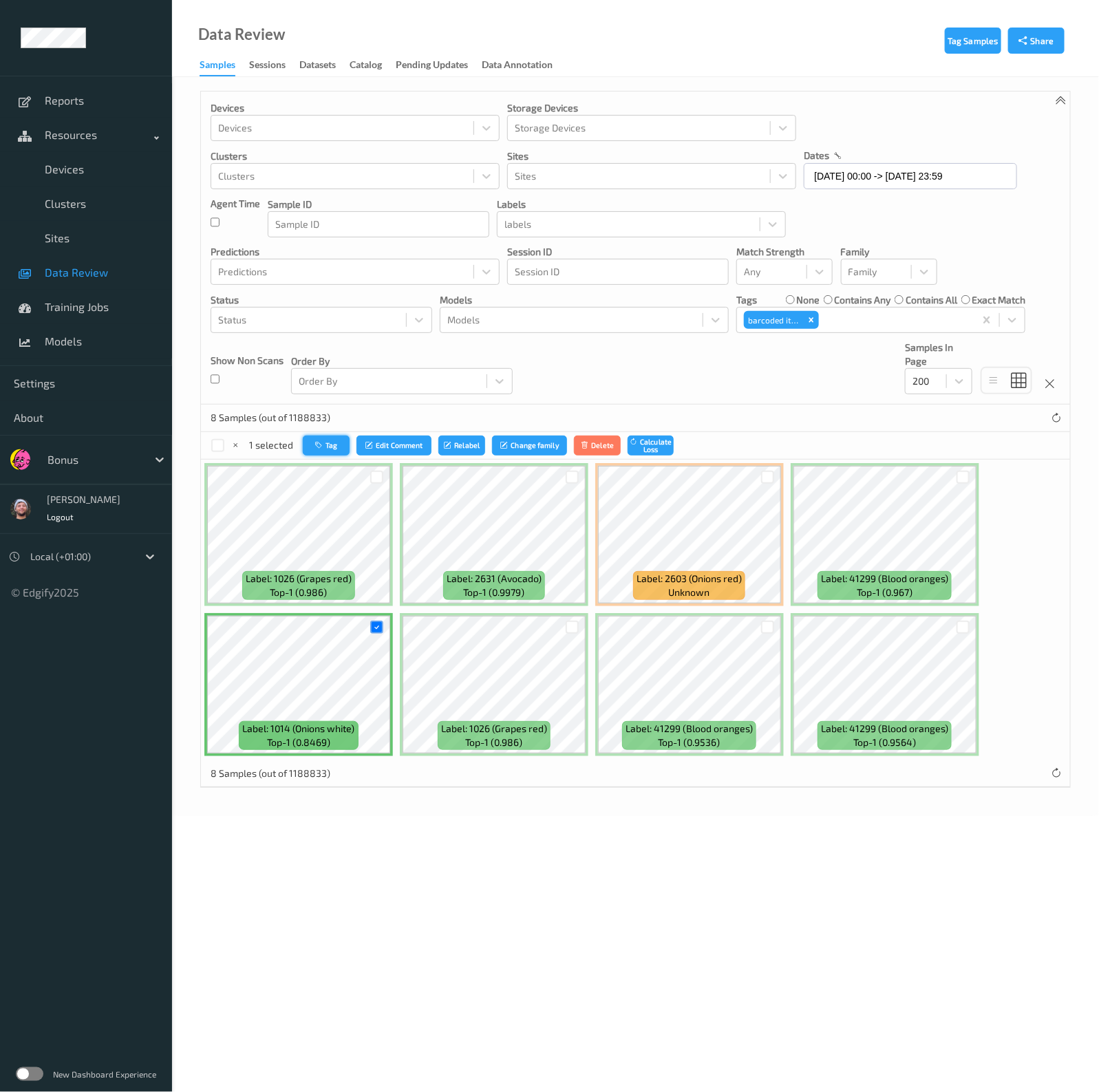
click at [317, 438] on button "Tag" at bounding box center [326, 445] width 47 height 20
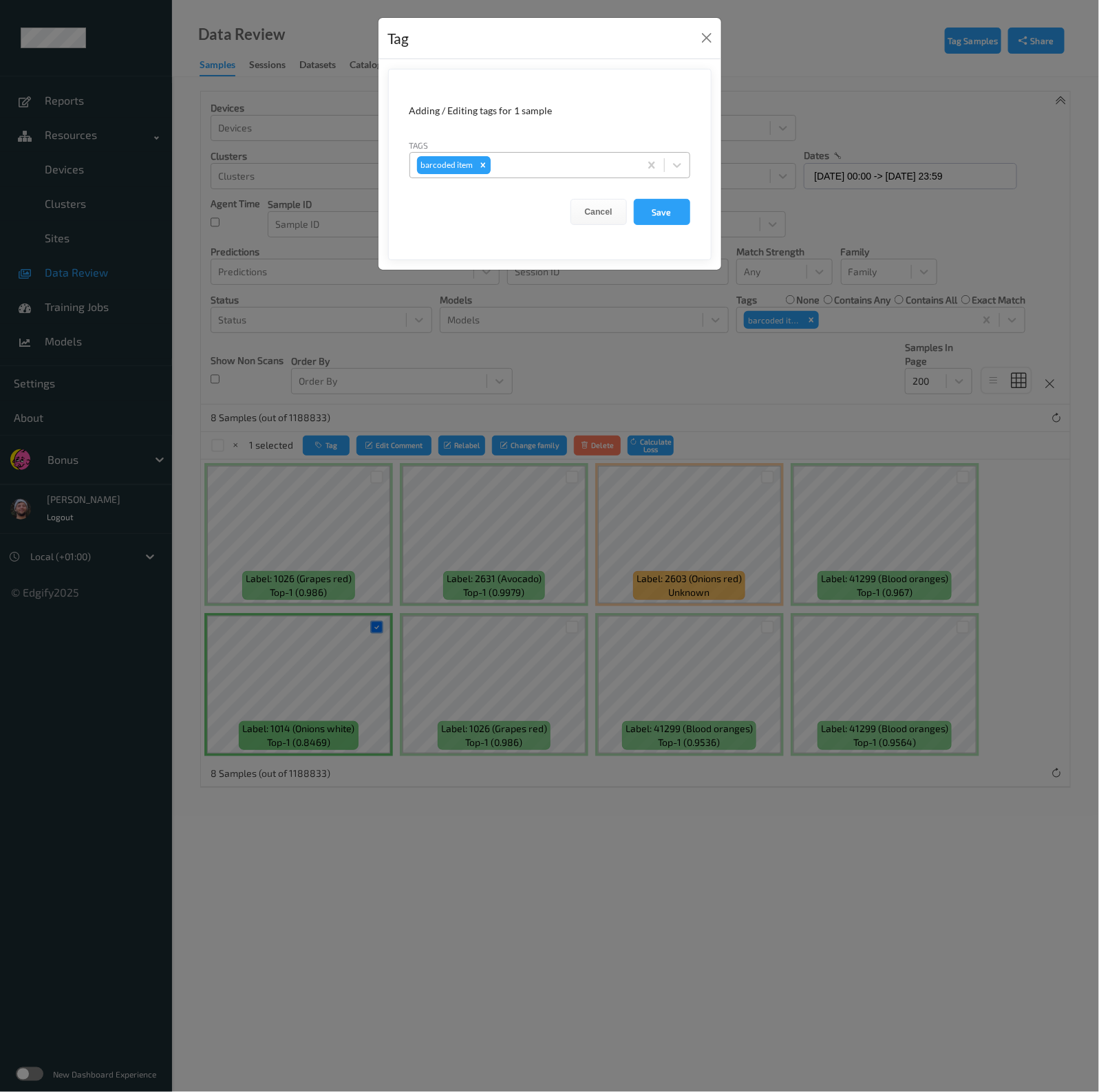
click at [488, 165] on div "Remove barcoded item" at bounding box center [483, 165] width 15 height 18
click at [648, 201] on button "Save" at bounding box center [661, 212] width 56 height 26
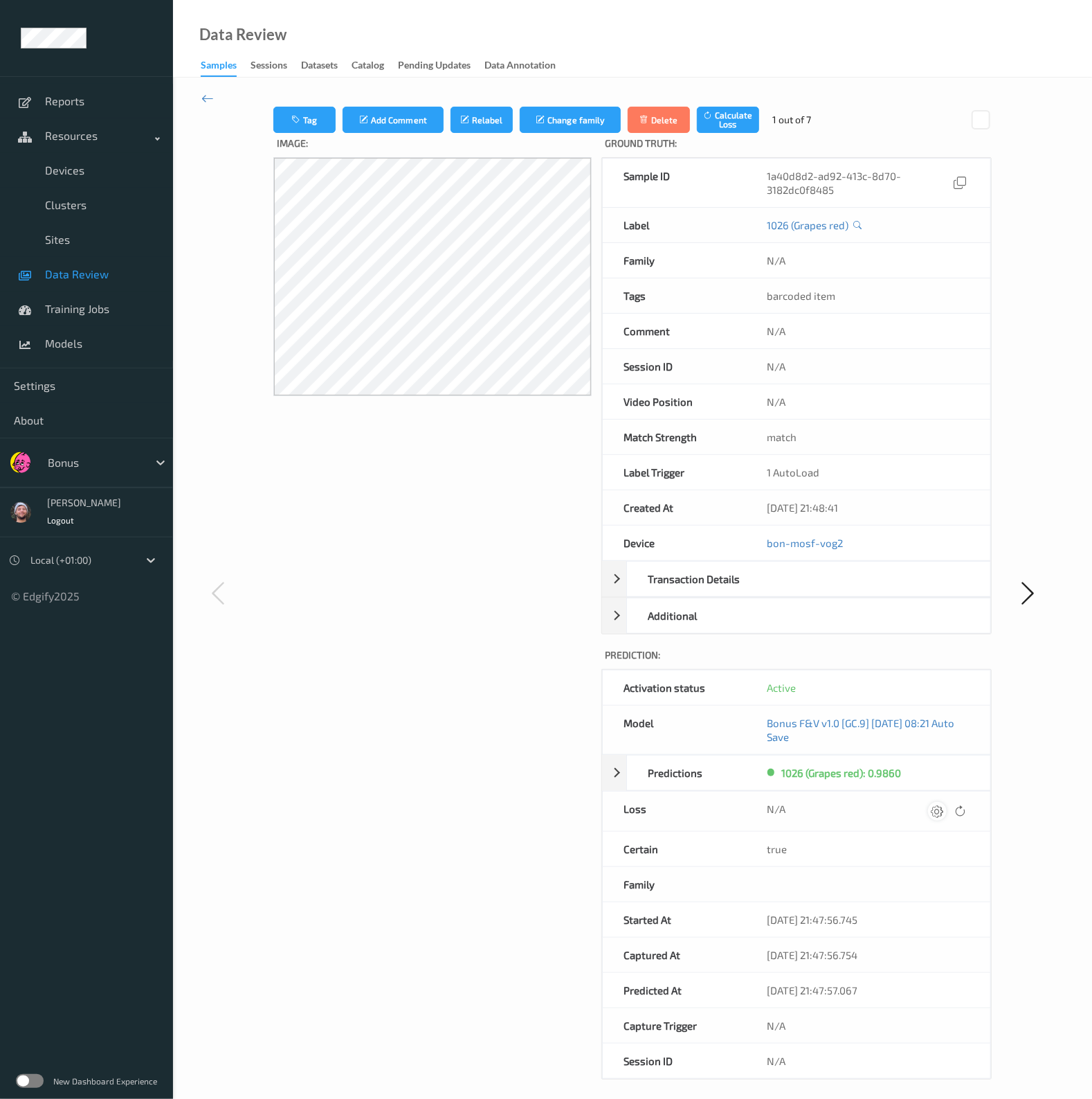
click at [936, 808] on icon at bounding box center [937, 811] width 13 height 13
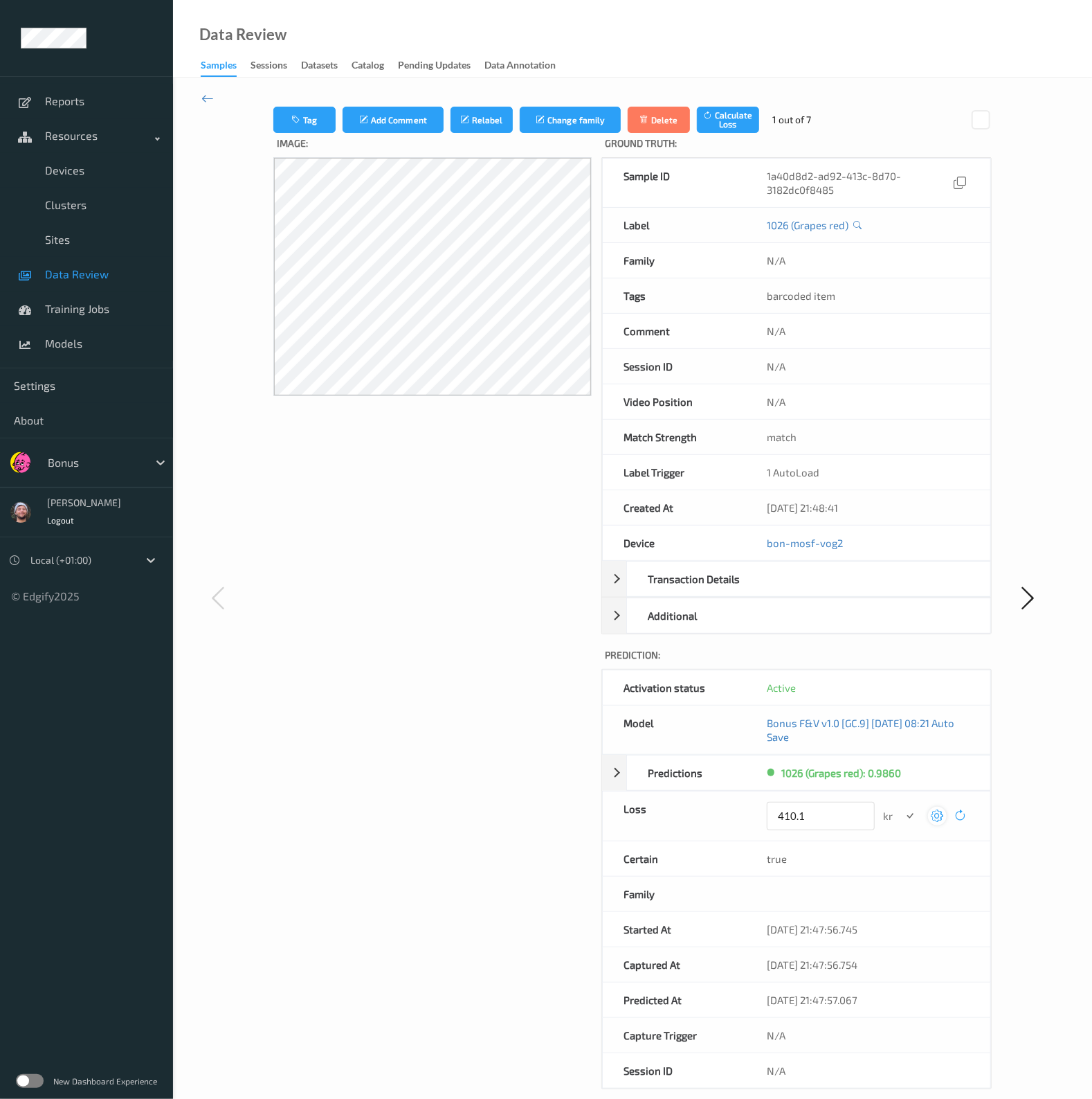
type input "410.1"
click at [901, 806] on button "submit" at bounding box center [910, 816] width 19 height 19
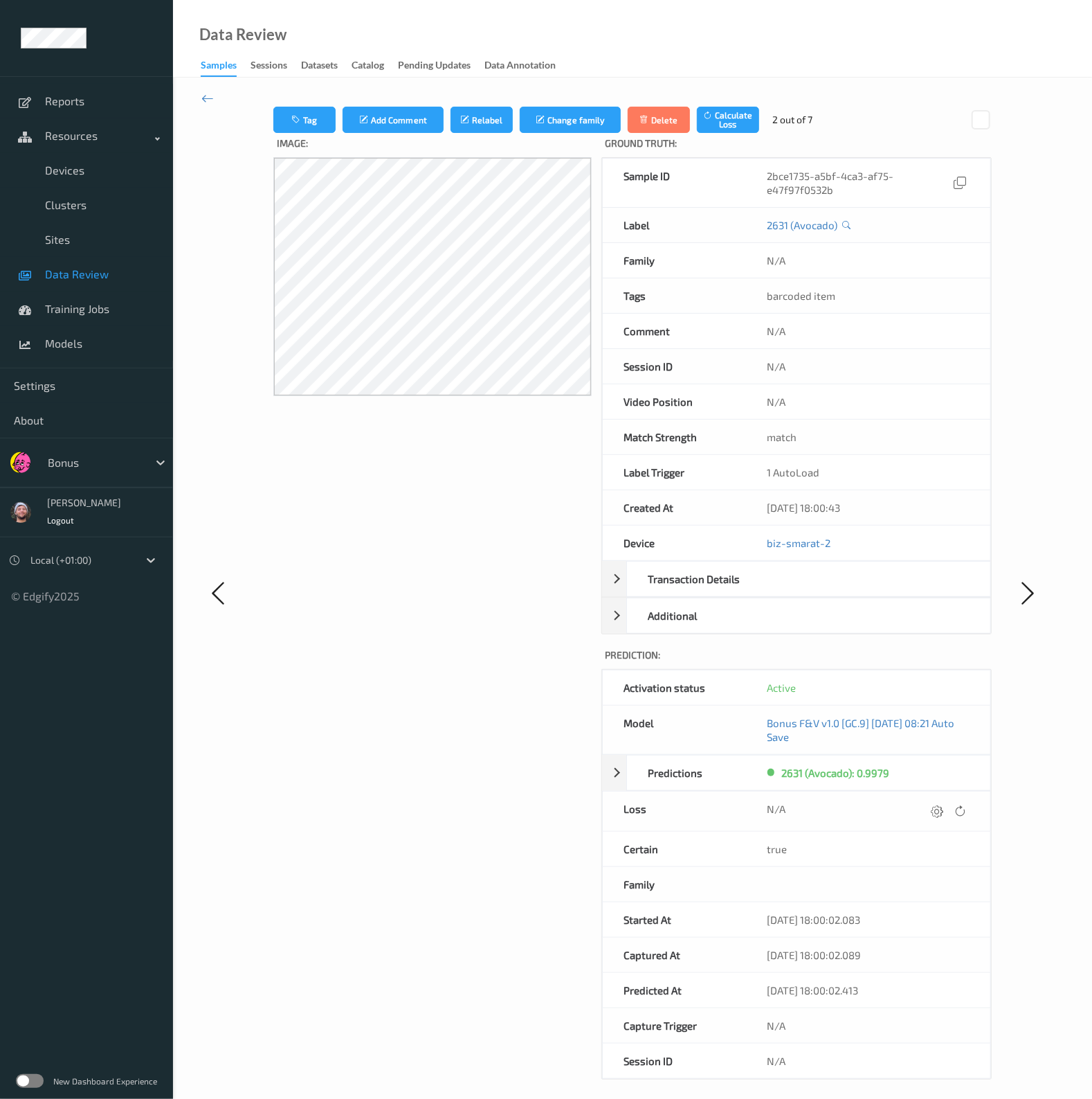
click at [936, 808] on icon at bounding box center [937, 811] width 13 height 13
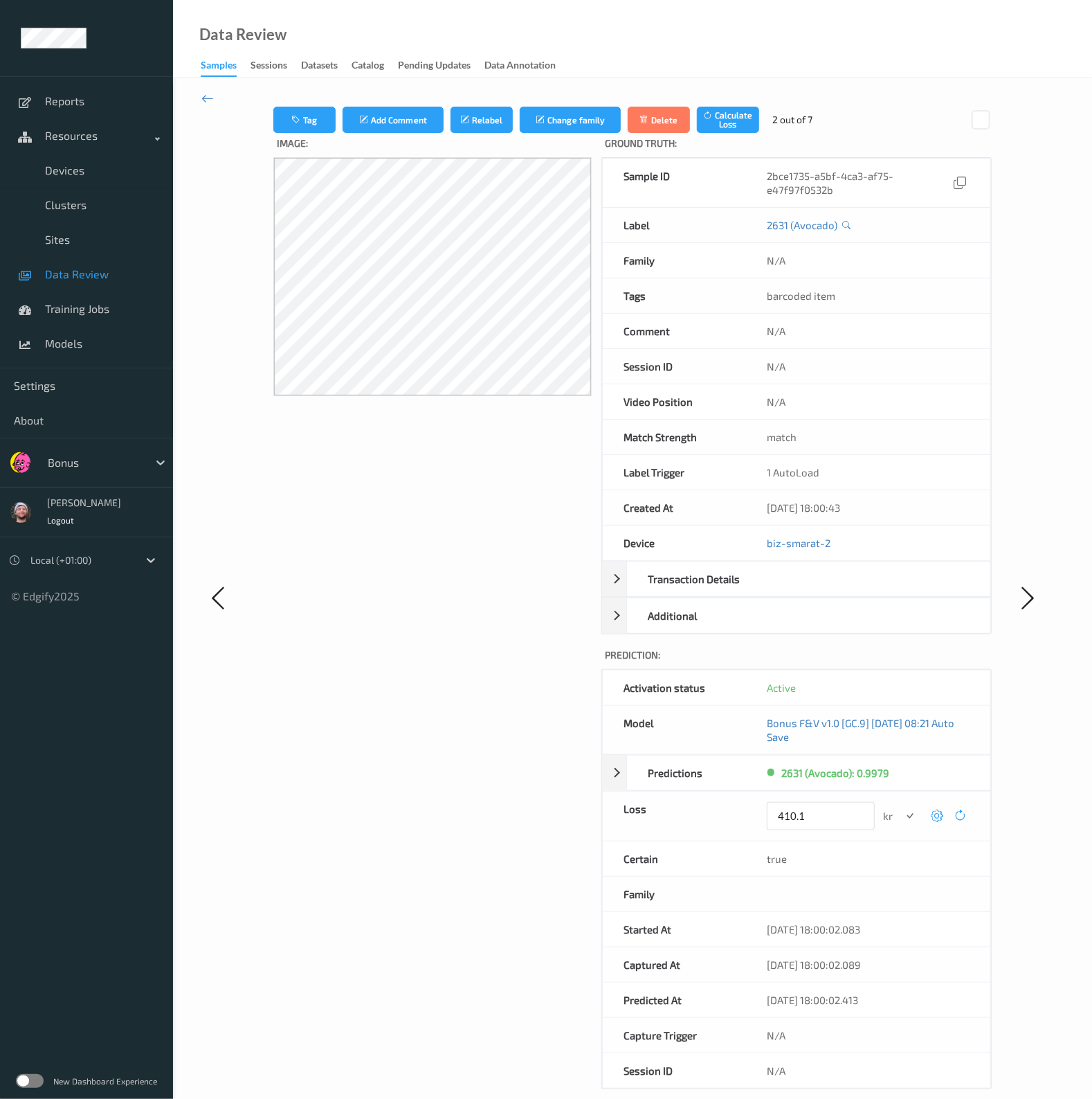
click at [901, 806] on button "submit" at bounding box center [910, 816] width 19 height 19
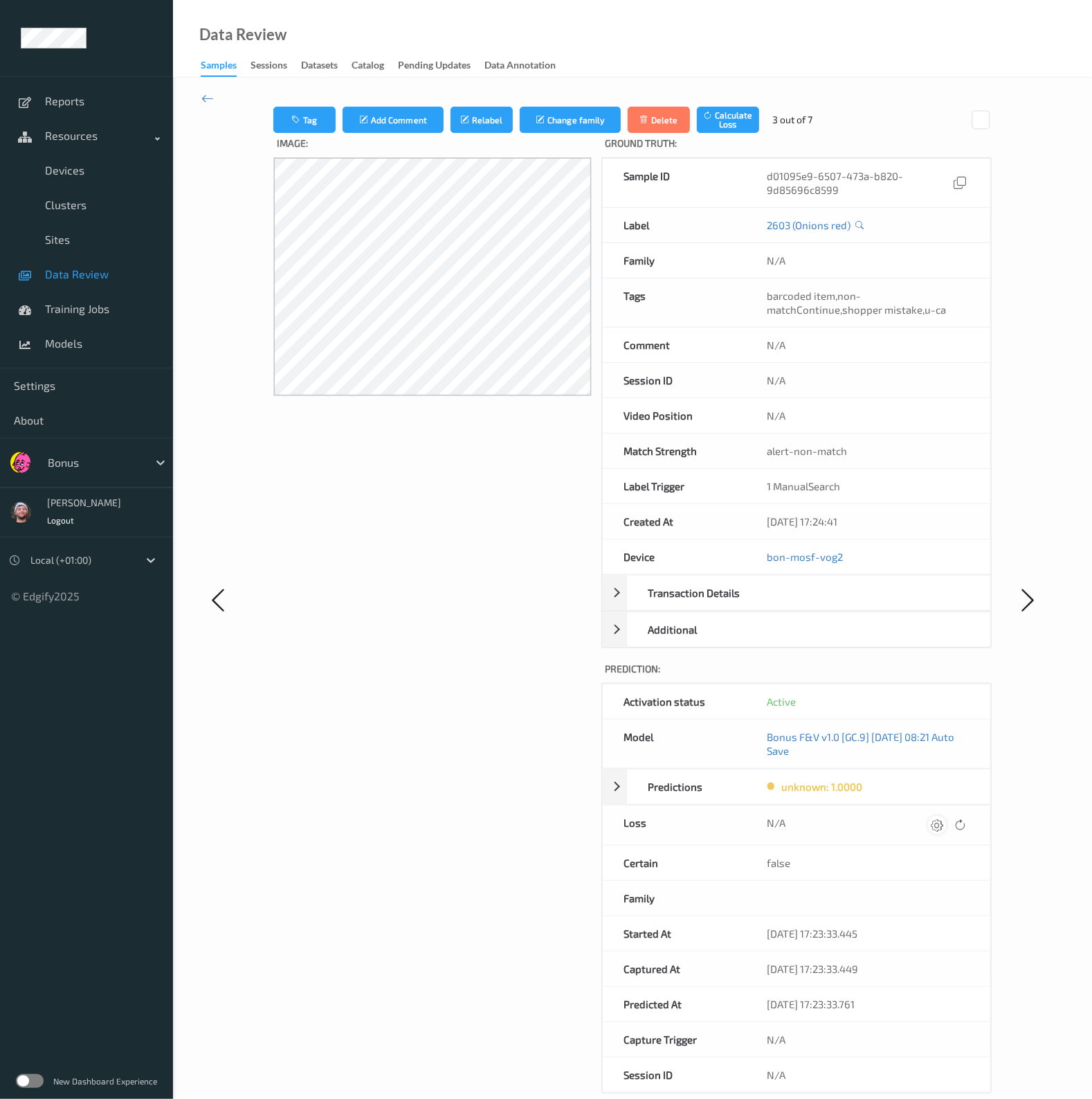
click at [935, 825] on icon at bounding box center [937, 824] width 13 height 13
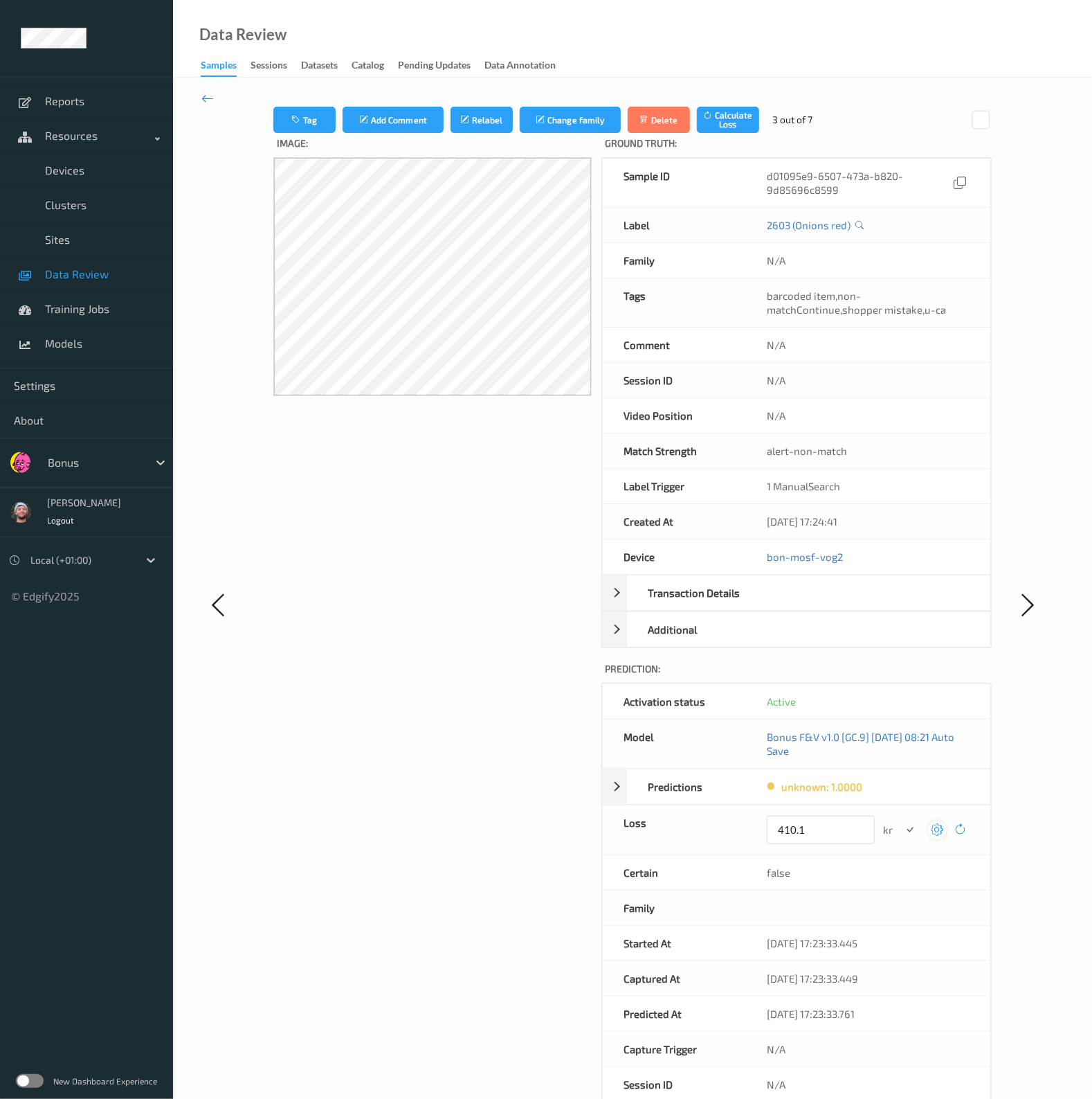
click at [901, 820] on button "submit" at bounding box center [910, 829] width 19 height 19
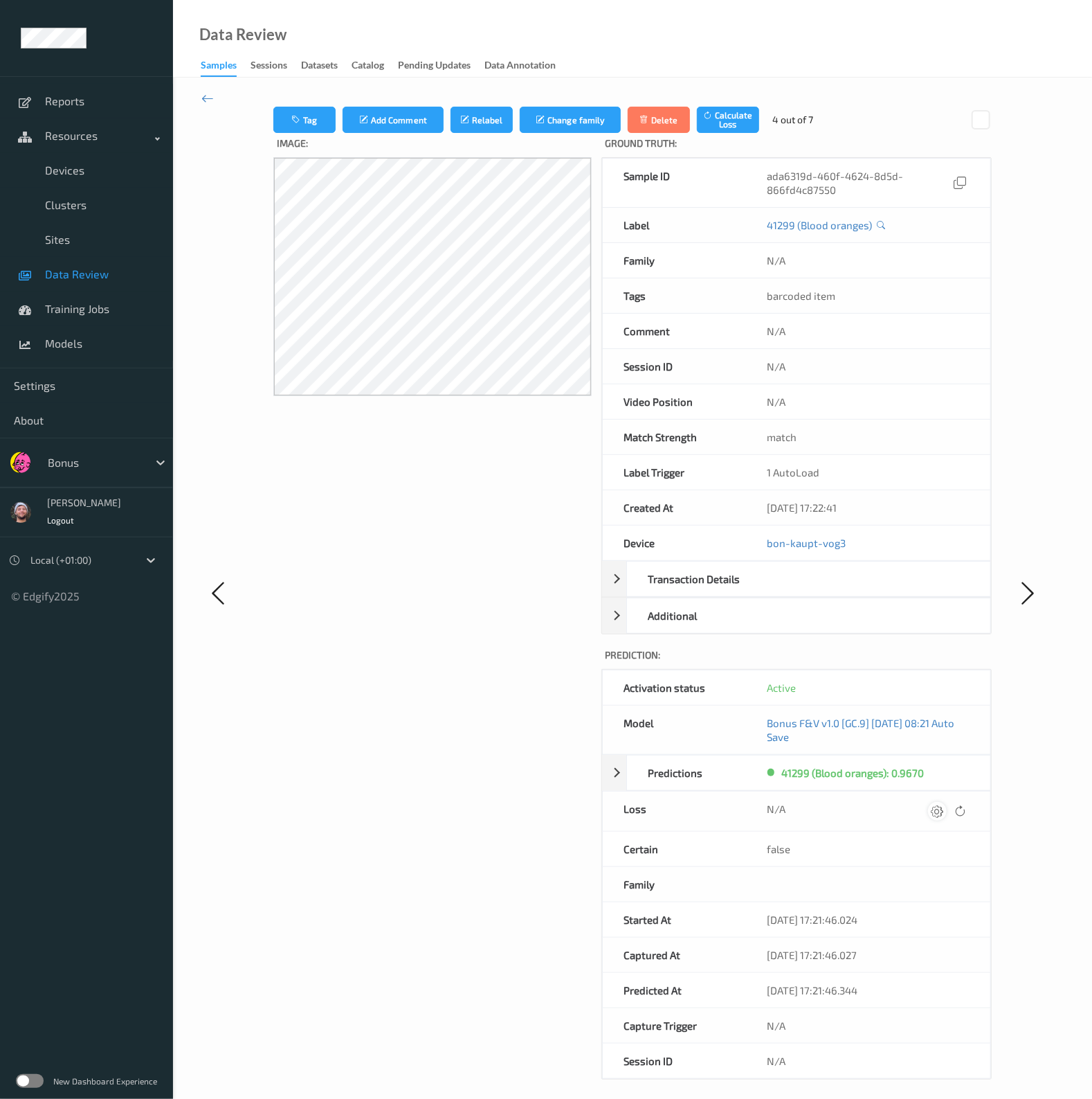
click at [938, 808] on icon at bounding box center [937, 811] width 13 height 13
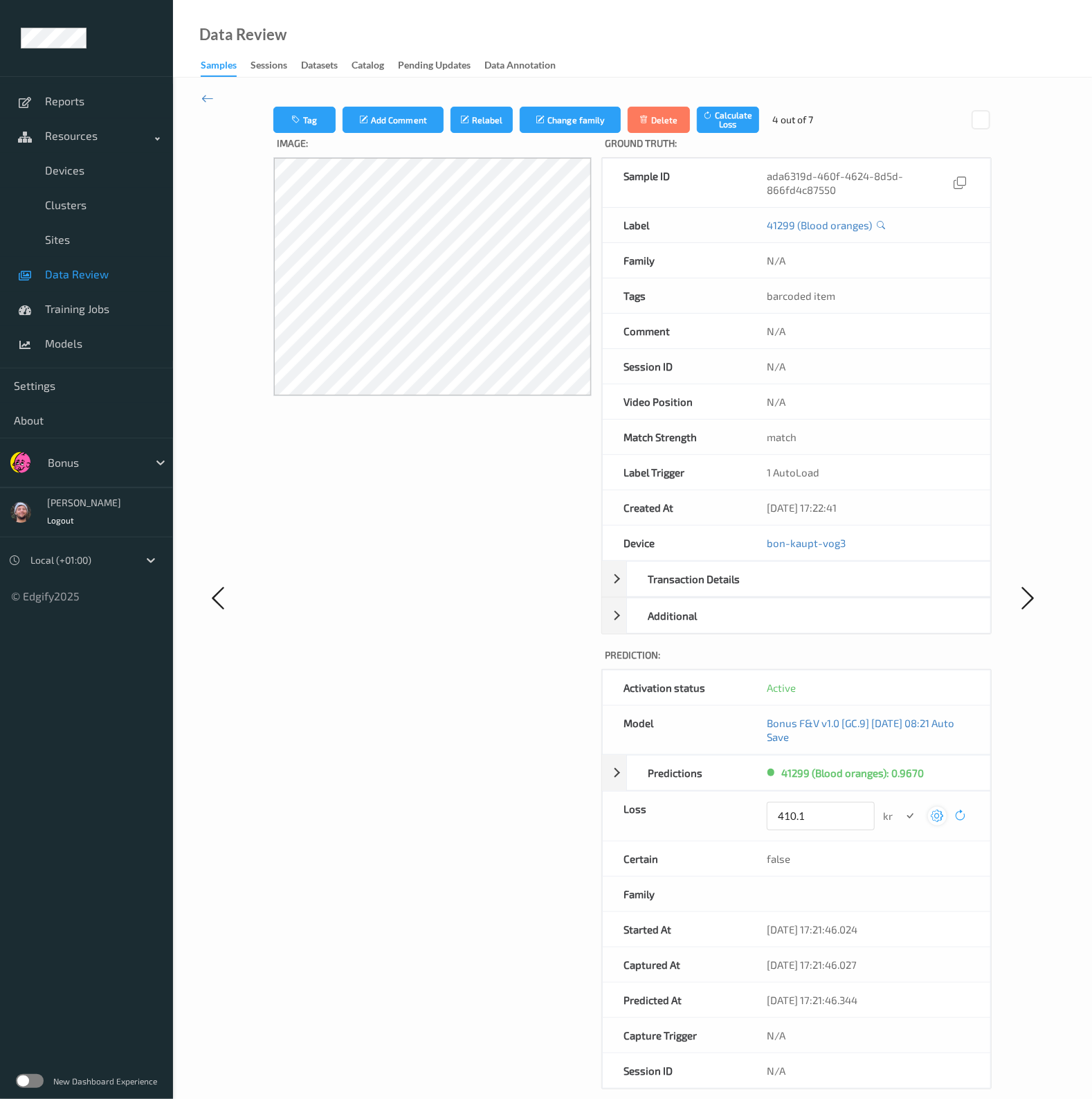
click at [901, 806] on button "submit" at bounding box center [910, 816] width 19 height 19
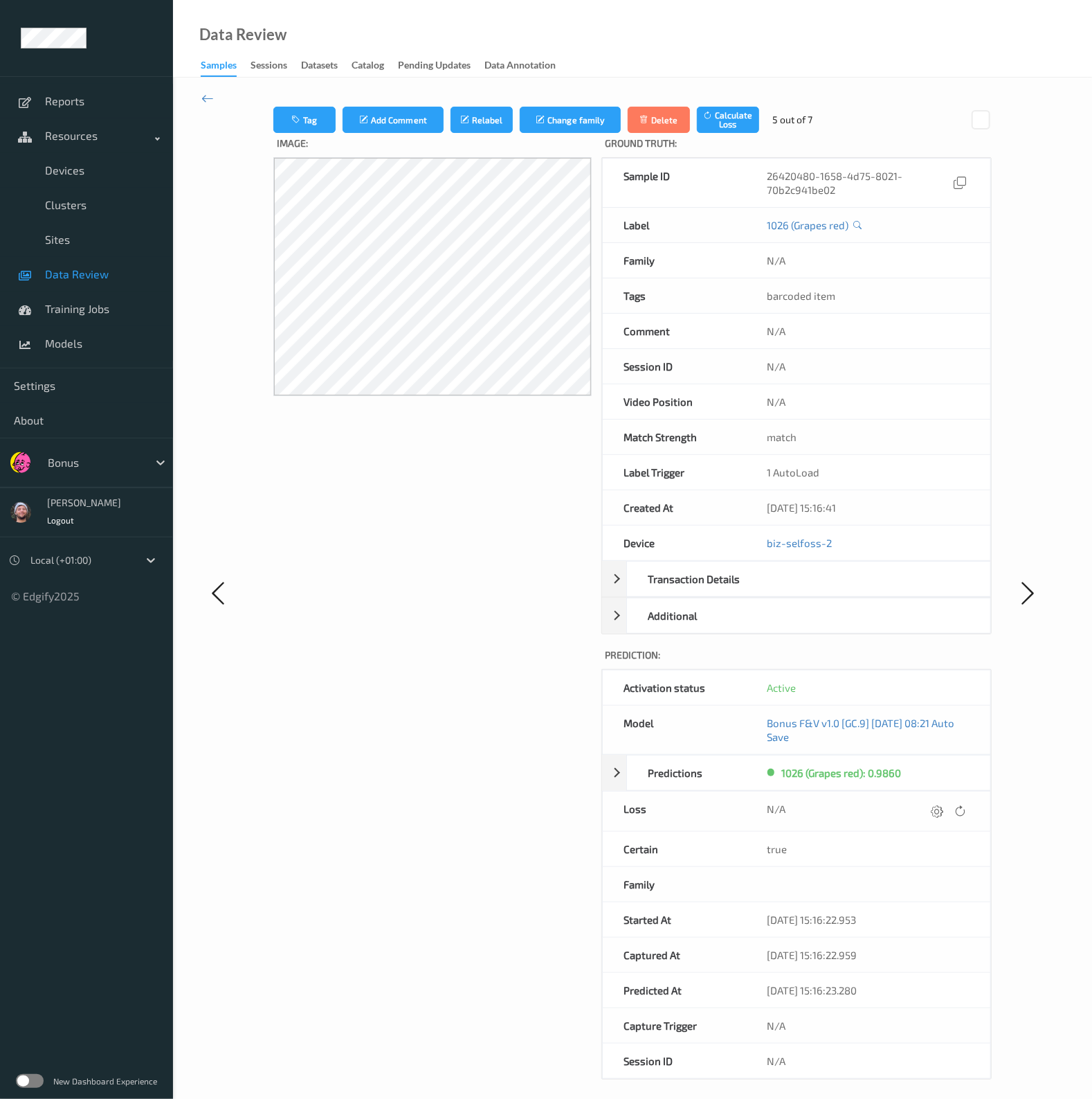
click at [939, 808] on icon at bounding box center [937, 811] width 13 height 13
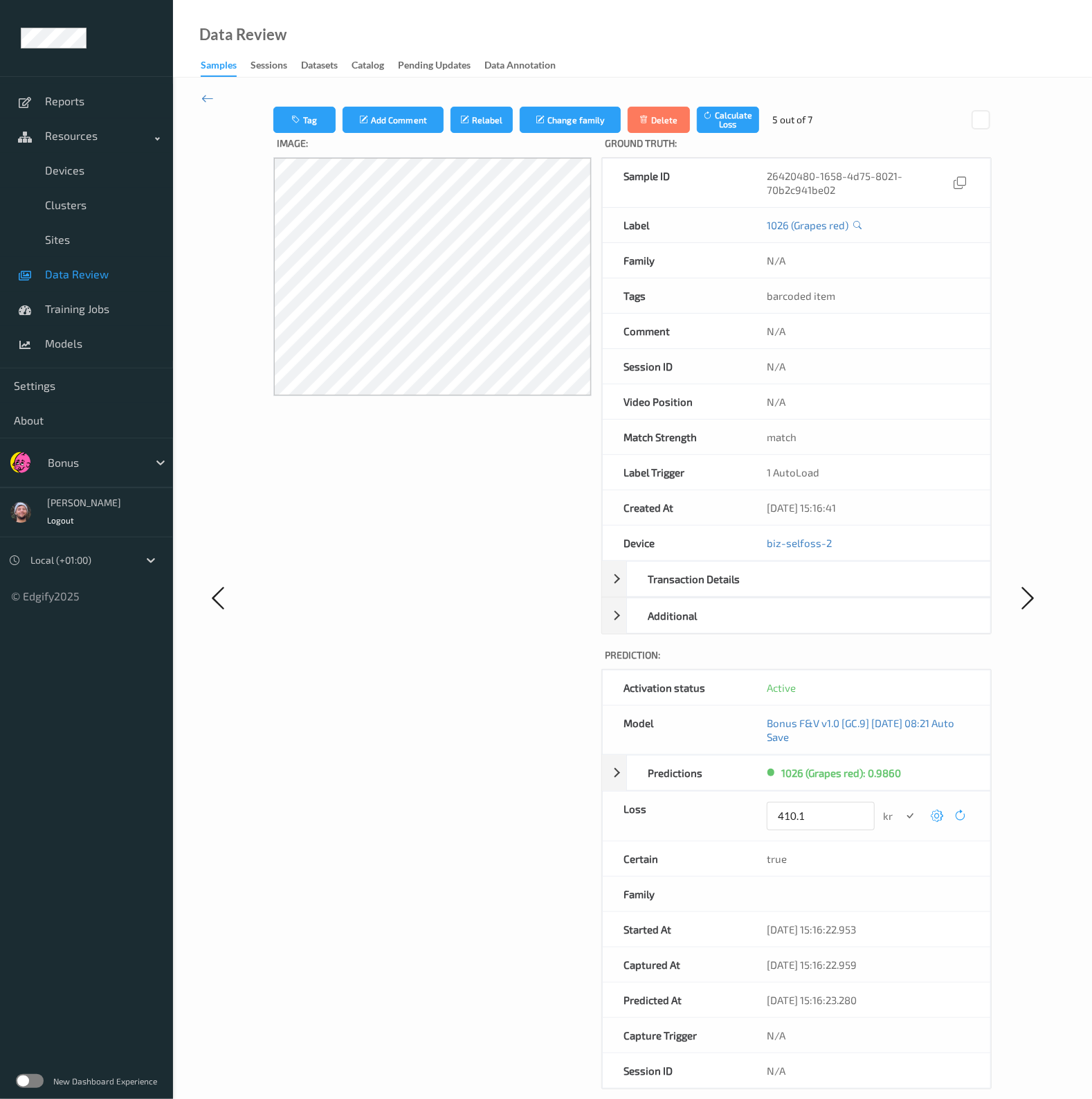
click at [901, 806] on button "submit" at bounding box center [910, 816] width 19 height 19
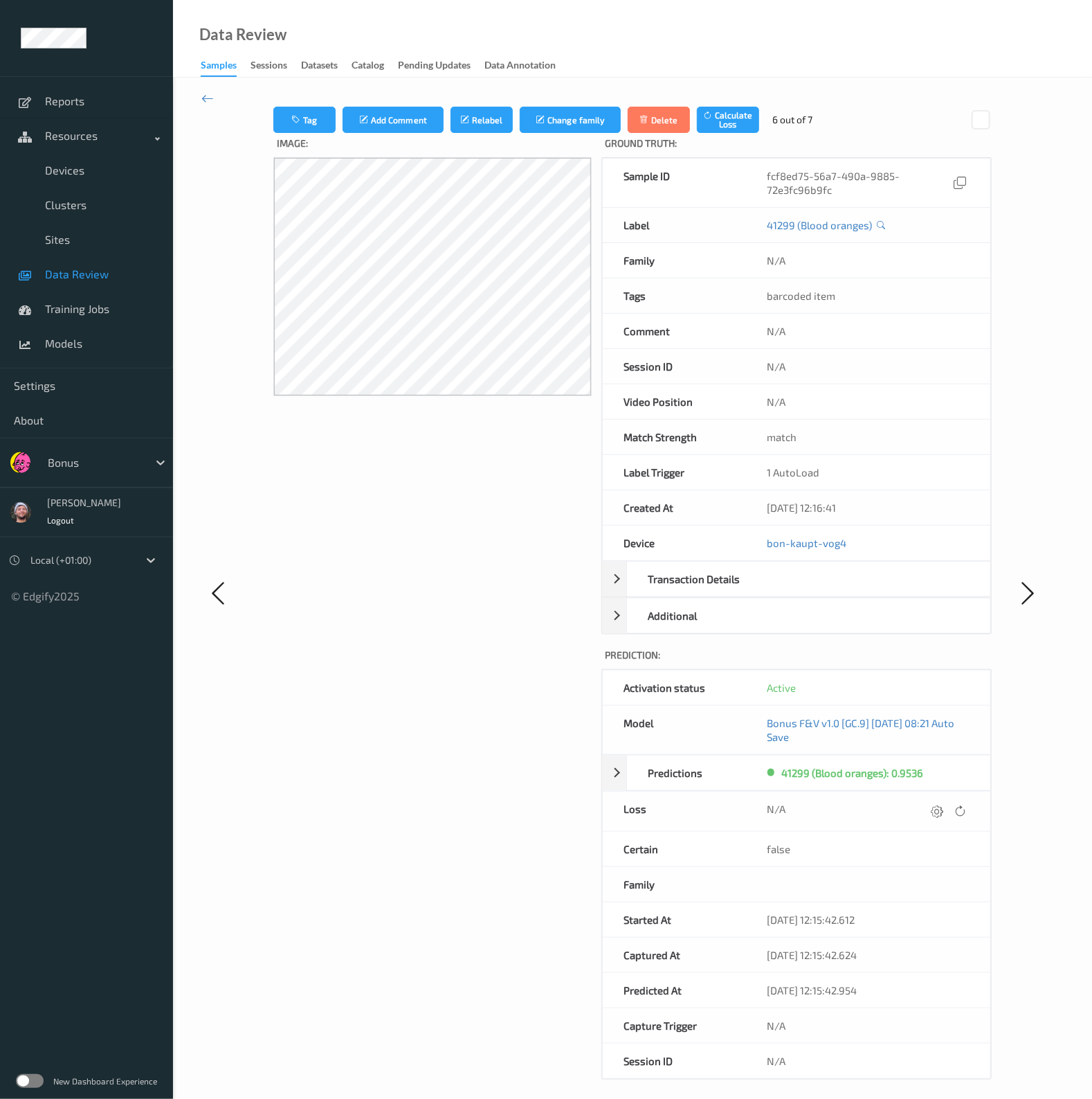
click at [939, 808] on icon at bounding box center [937, 811] width 13 height 13
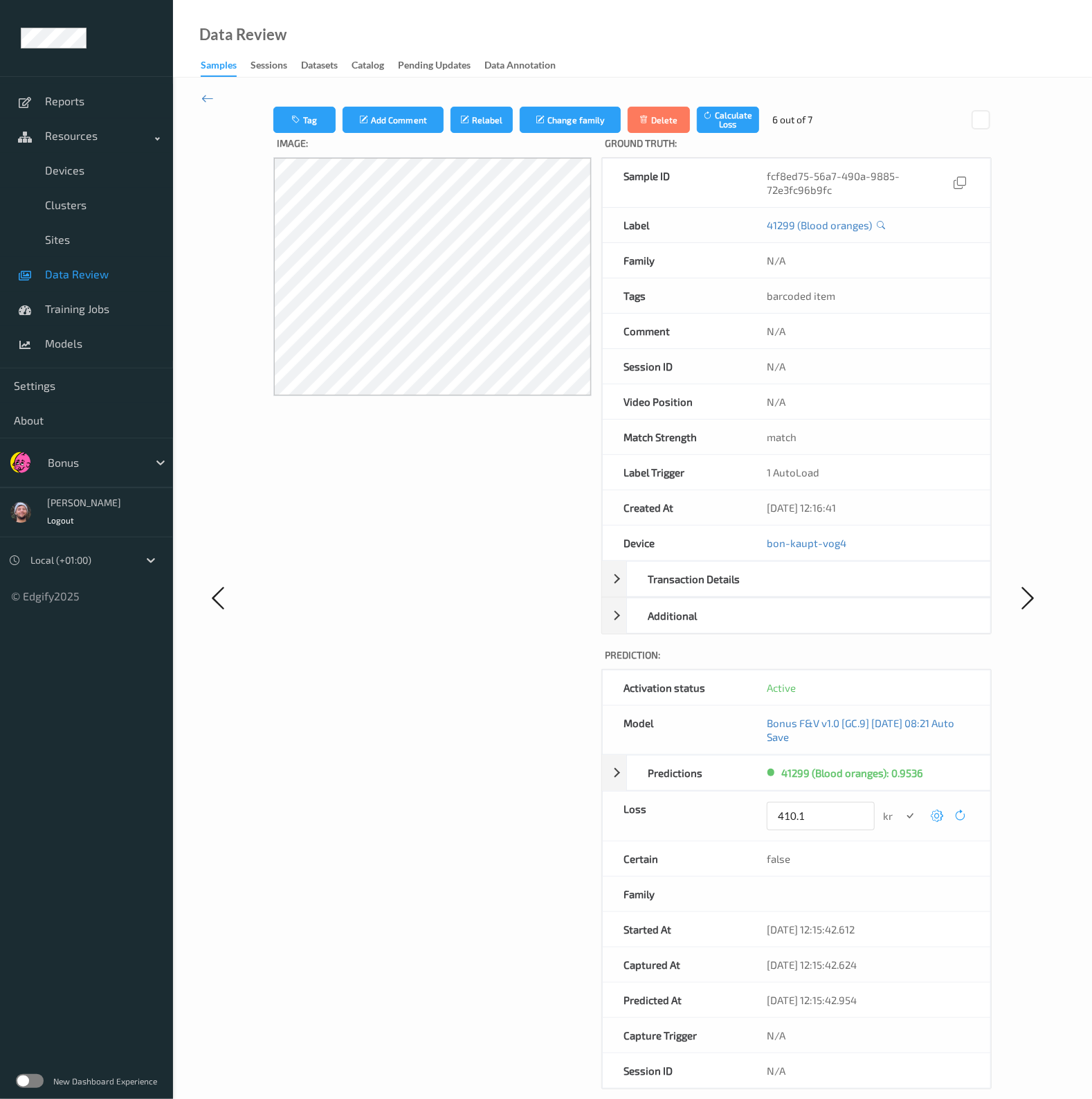
click at [901, 806] on button "submit" at bounding box center [910, 816] width 19 height 19
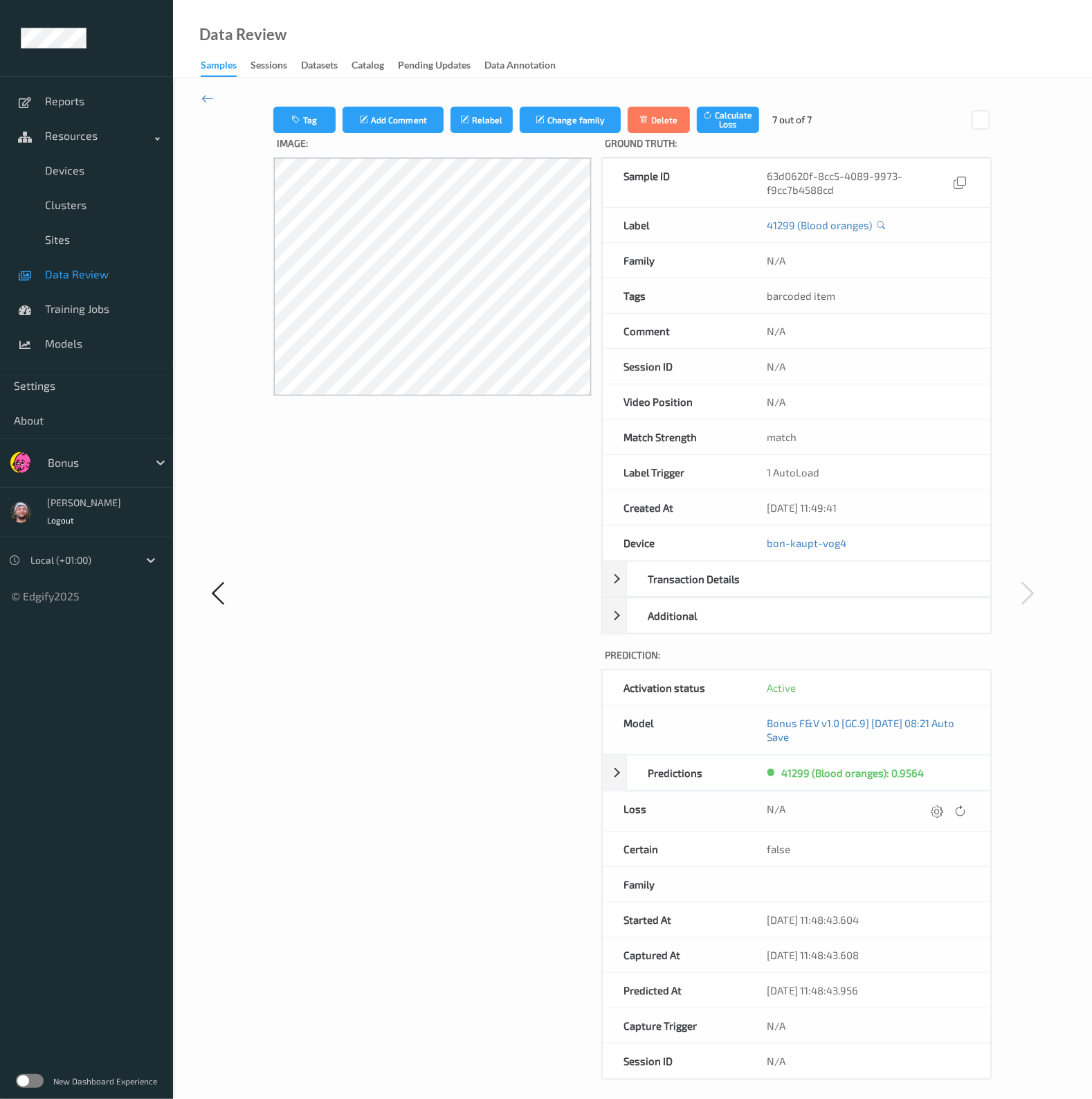
click at [939, 808] on icon at bounding box center [937, 811] width 13 height 13
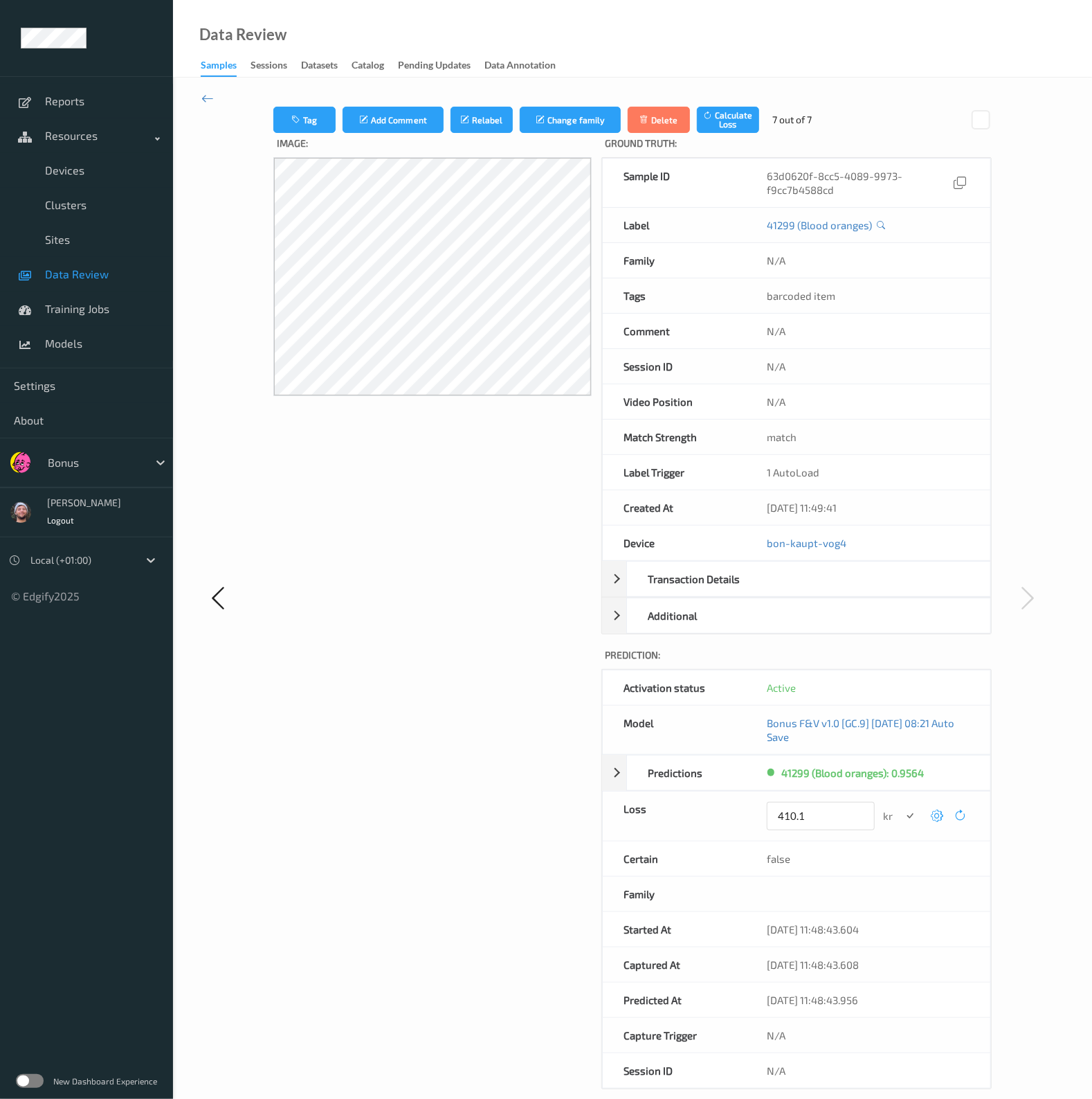
click at [901, 806] on button "submit" at bounding box center [910, 816] width 19 height 19
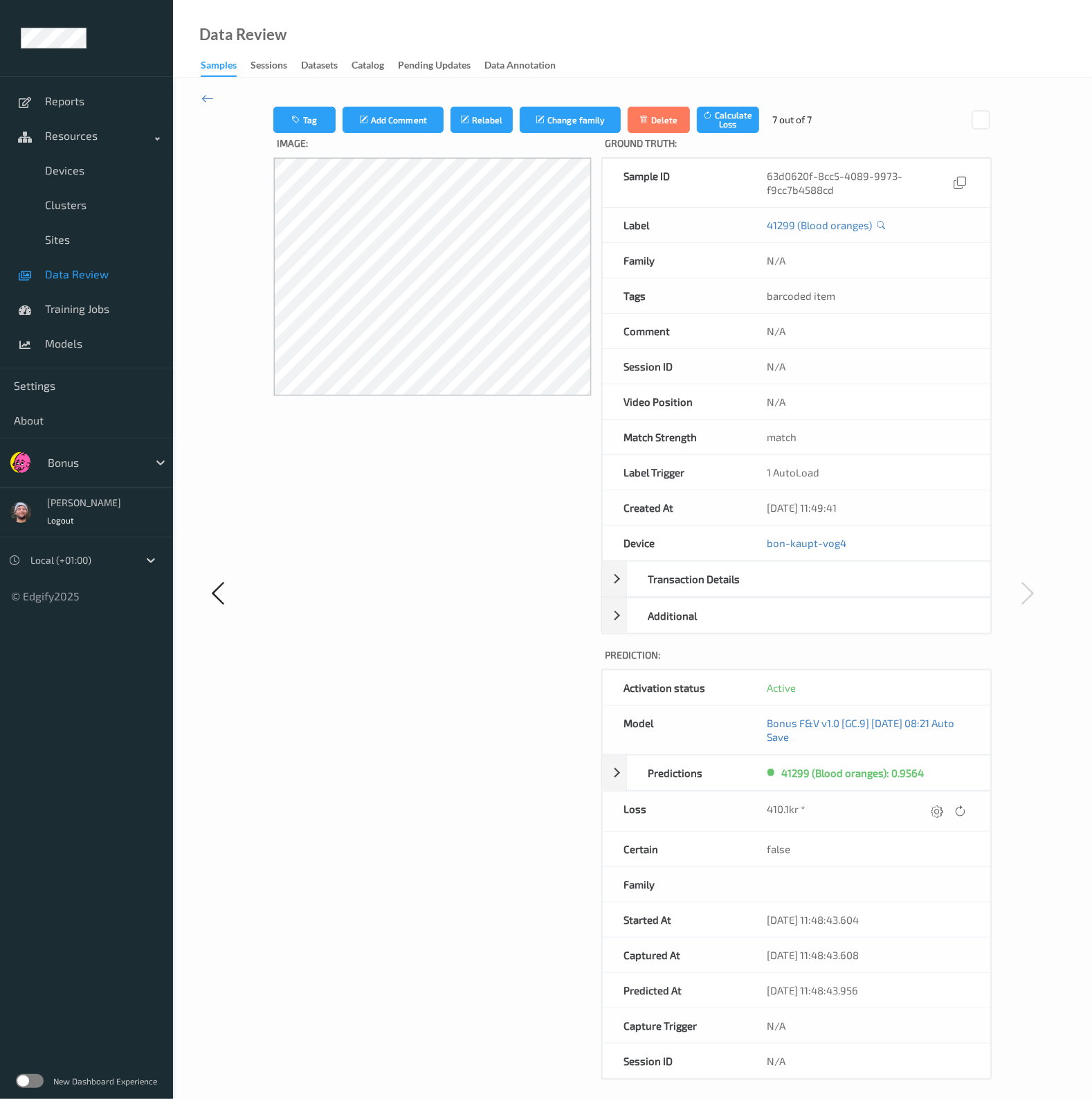
click at [218, 103] on div "Tag Add Comment Relabel Change family Delete Calculate Loss 7 out of 7 Image: G…" at bounding box center [632, 593] width 919 height 1030
click at [211, 105] on icon at bounding box center [207, 98] width 13 height 15
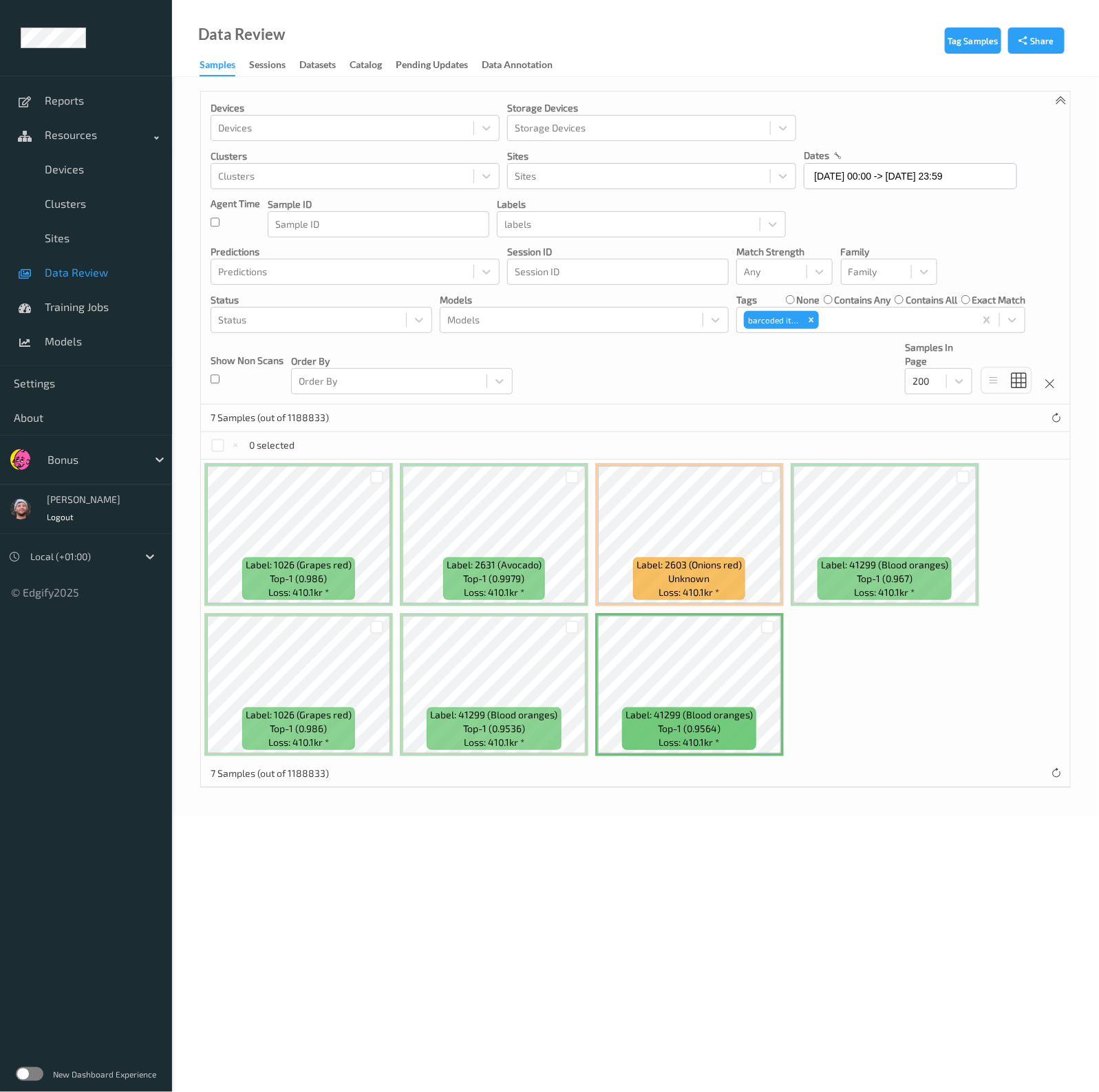
click at [571, 359] on div "Devices Devices Storage Devices Storage Devices Clusters Clusters Sites Sites d…" at bounding box center [635, 248] width 869 height 313
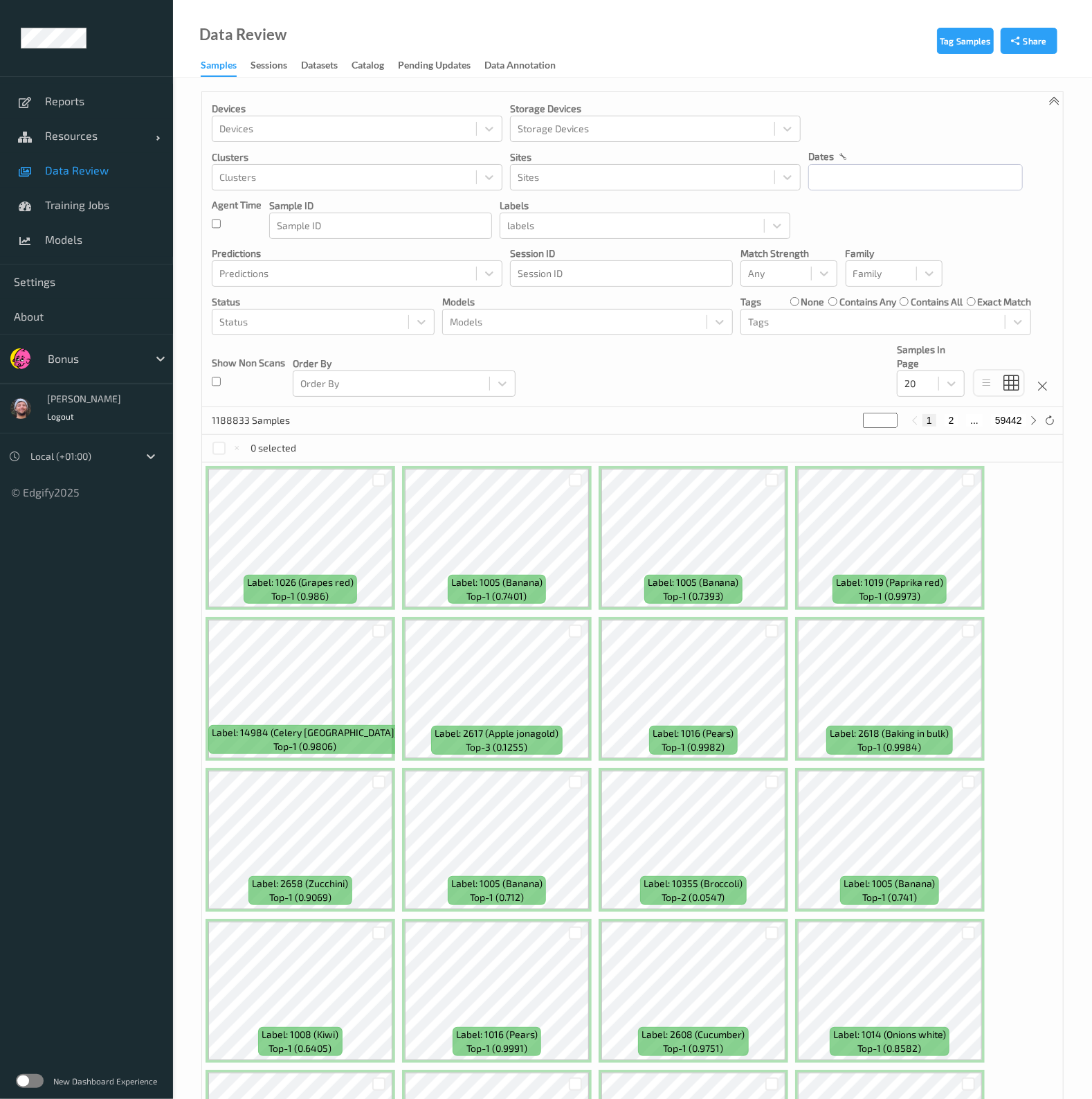
drag, startPoint x: 66, startPoint y: 278, endPoint x: 367, endPoint y: 249, distance: 302.4
click at [66, 278] on span "Settings" at bounding box center [86, 282] width 145 height 14
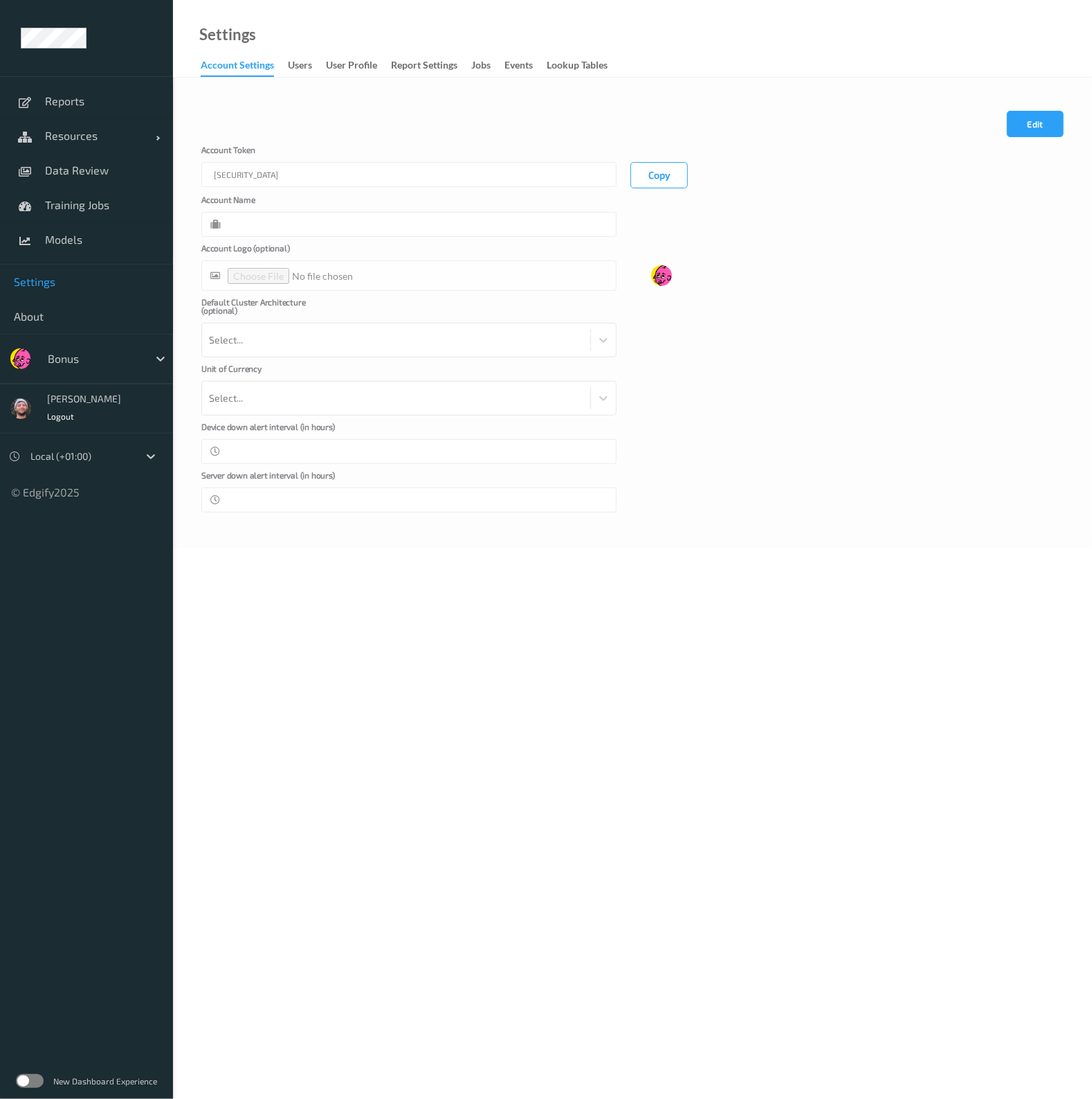
type input "Bonus"
type input "*"
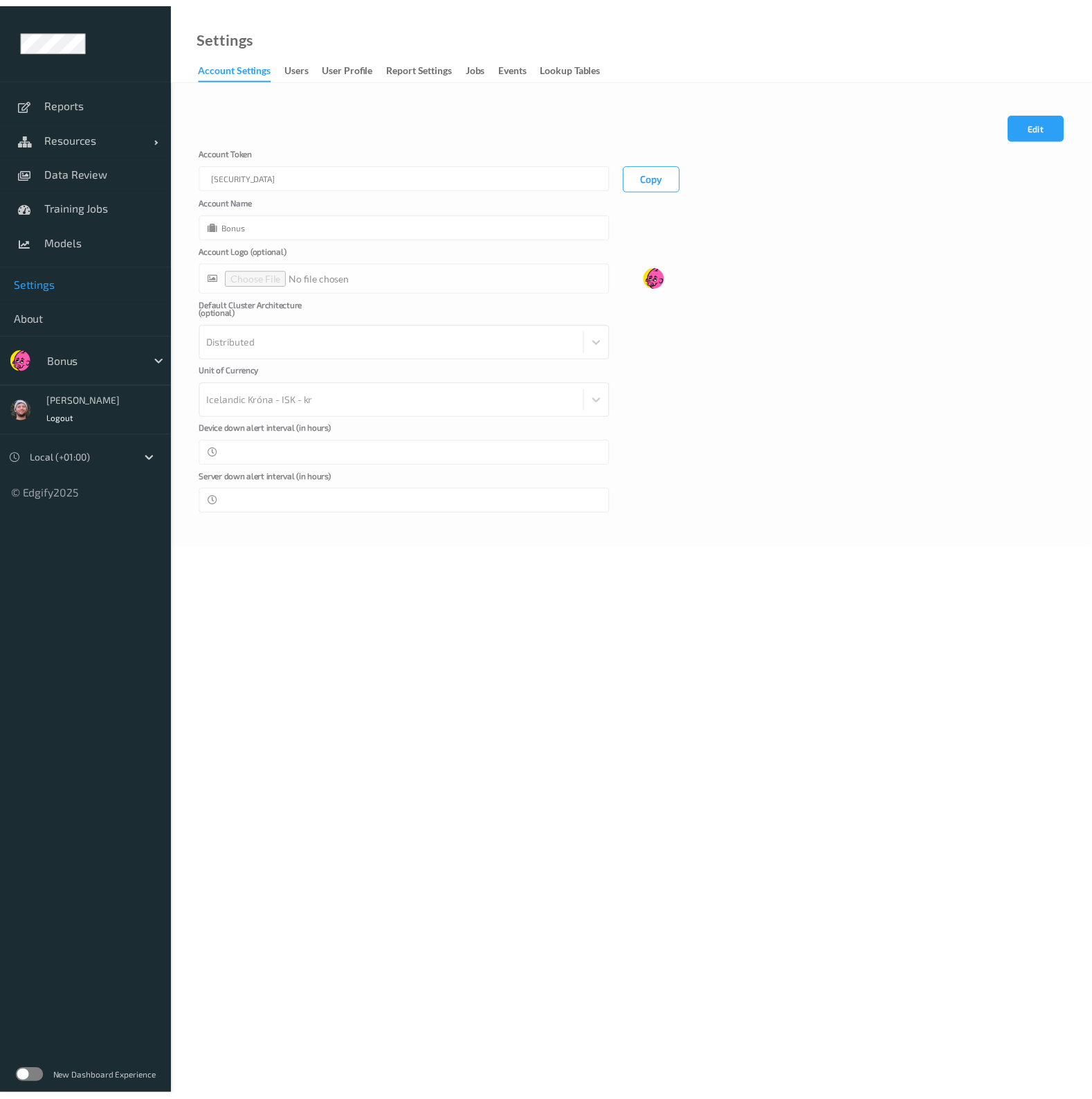
scroll to position [0, 273]
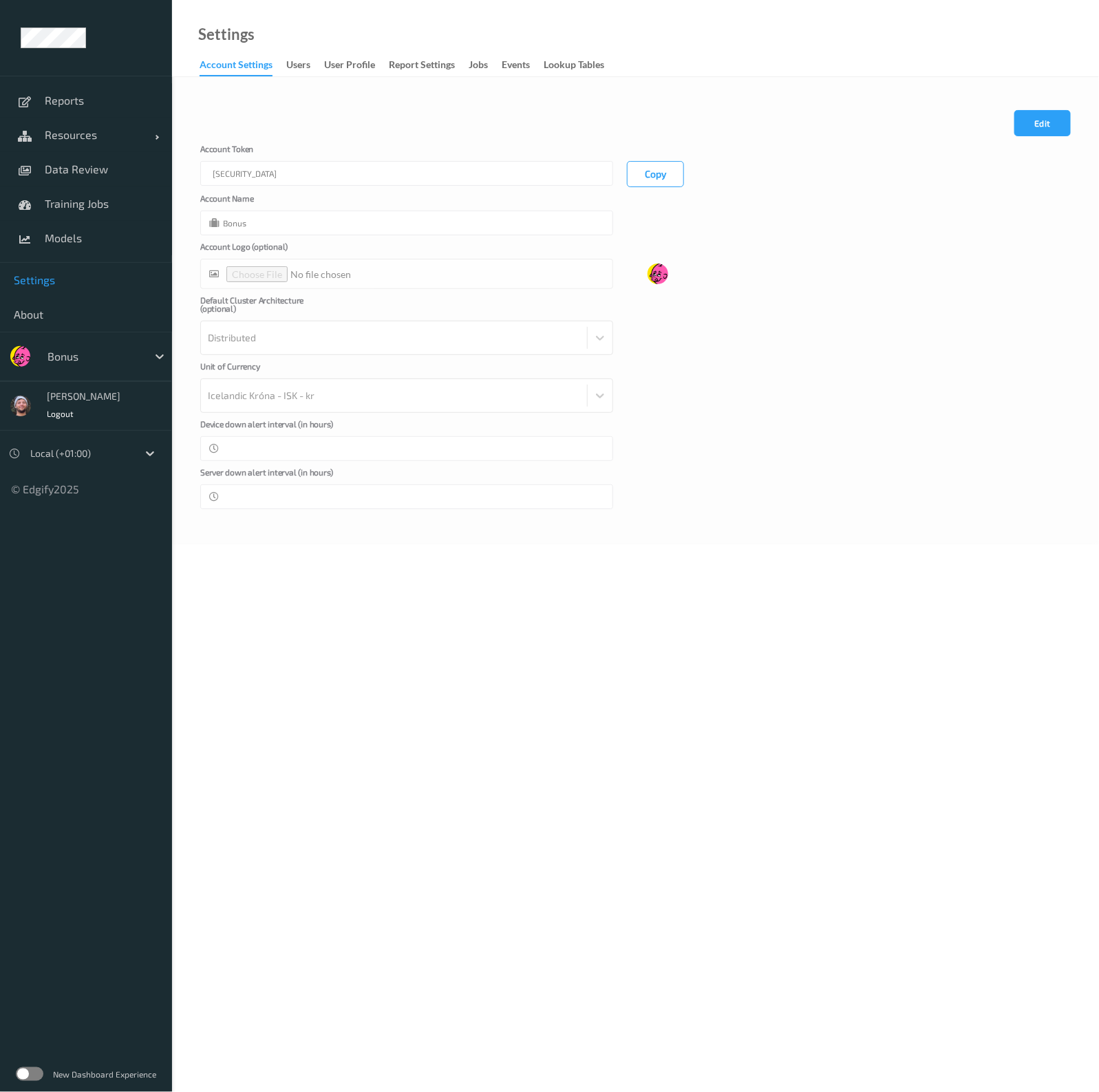
click at [720, 181] on div "Account [AUTH_TOKEN] Copy" at bounding box center [635, 165] width 870 height 43
click at [91, 143] on link "Resources" at bounding box center [86, 134] width 172 height 34
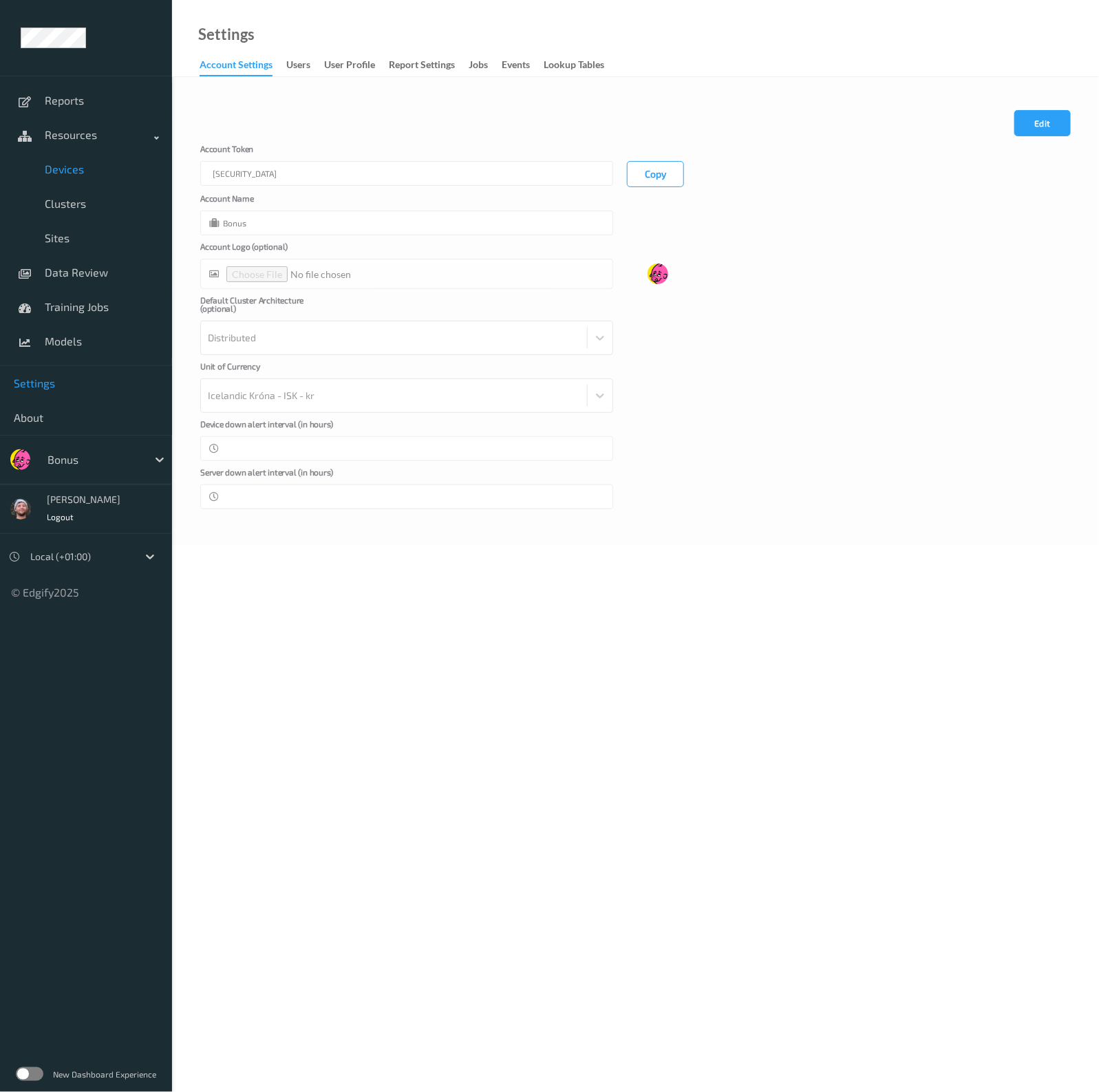
click at [79, 167] on span "Devices" at bounding box center [101, 169] width 113 height 13
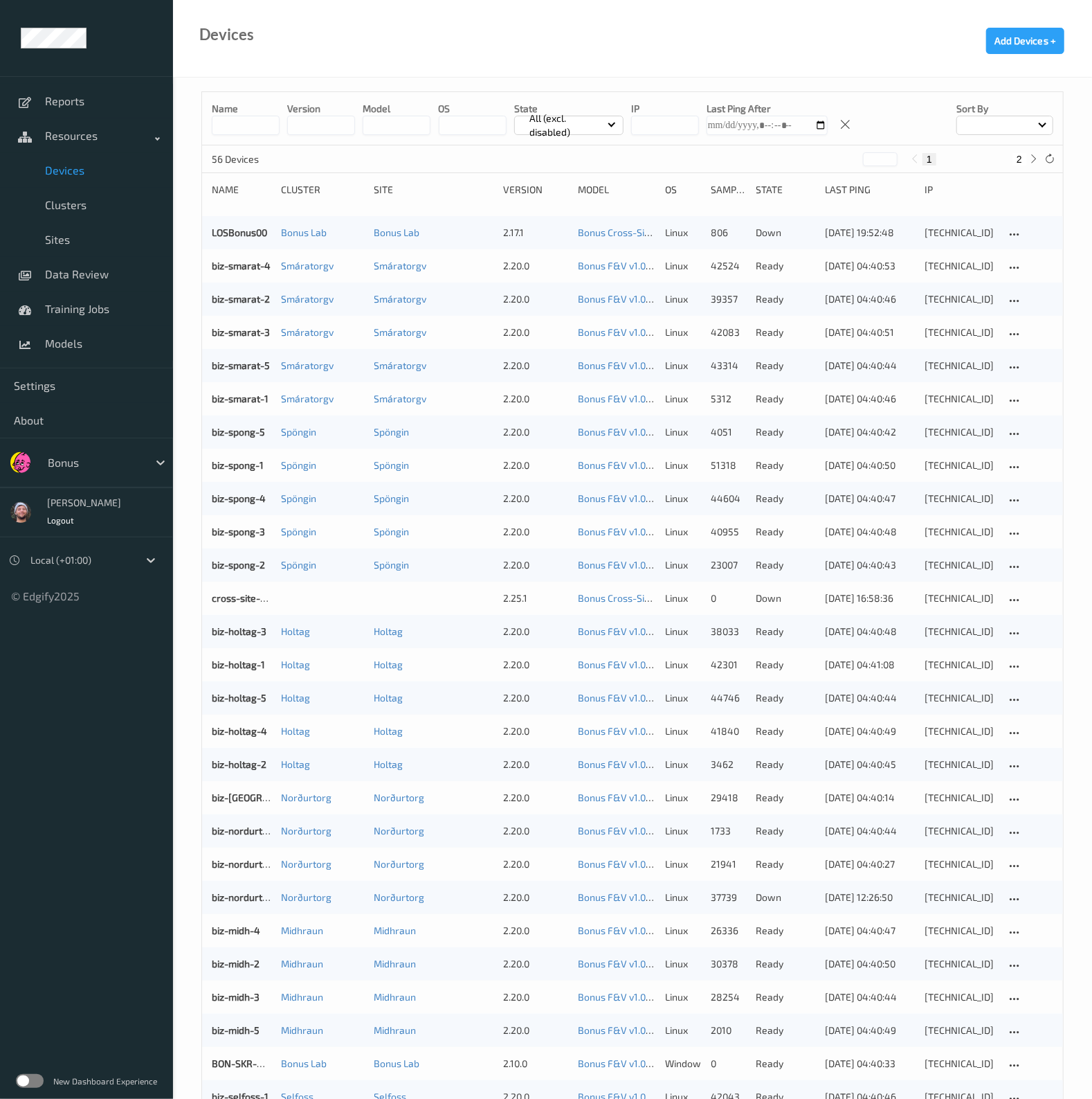
click at [249, 138] on div "Name version model OS State All (excl. disabled) IP Last Ping After Sort by" at bounding box center [632, 118] width 861 height 53
click at [250, 132] on input at bounding box center [246, 125] width 68 height 19
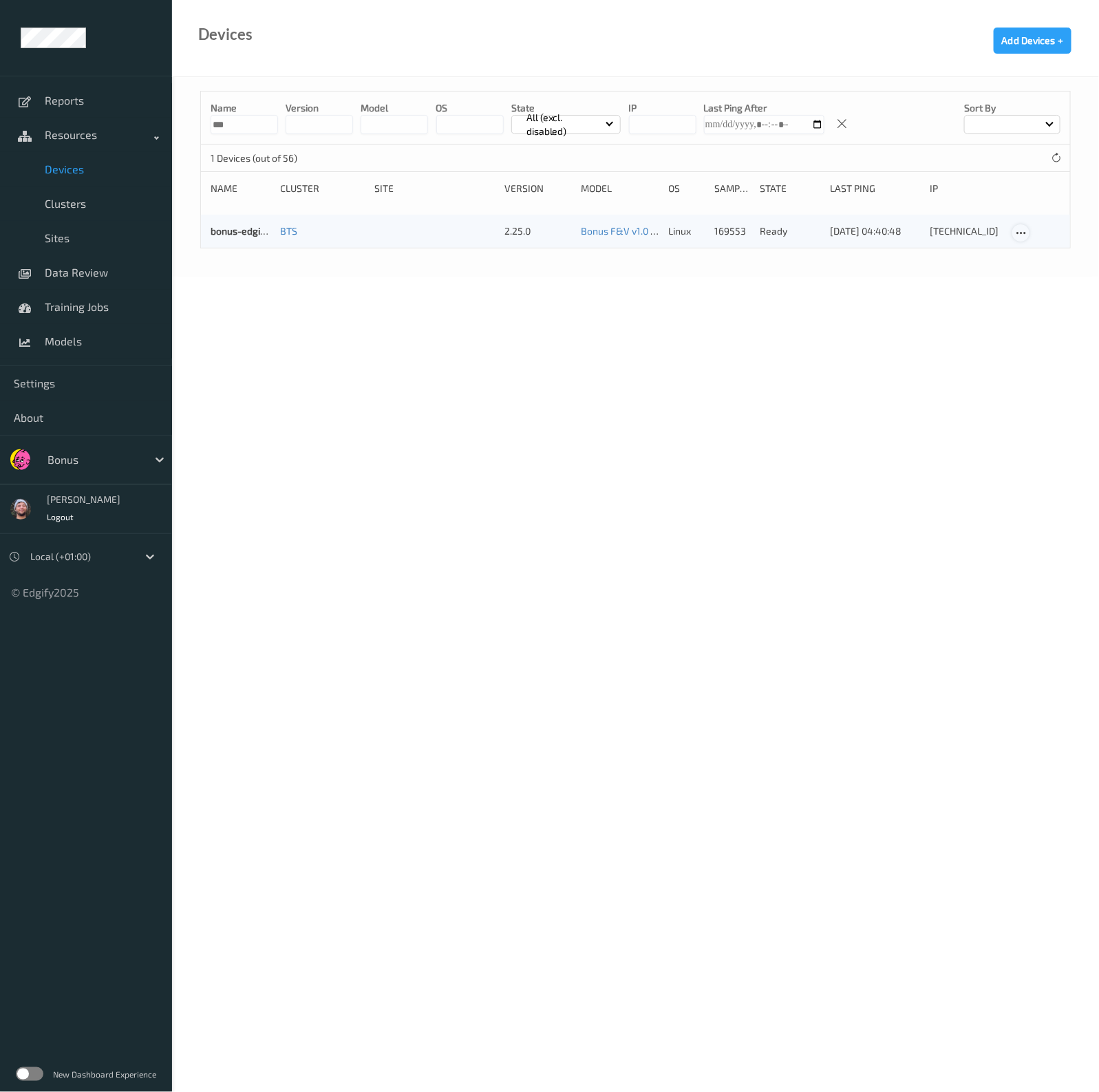
type input "***"
click at [1018, 232] on icon at bounding box center [1021, 233] width 12 height 13
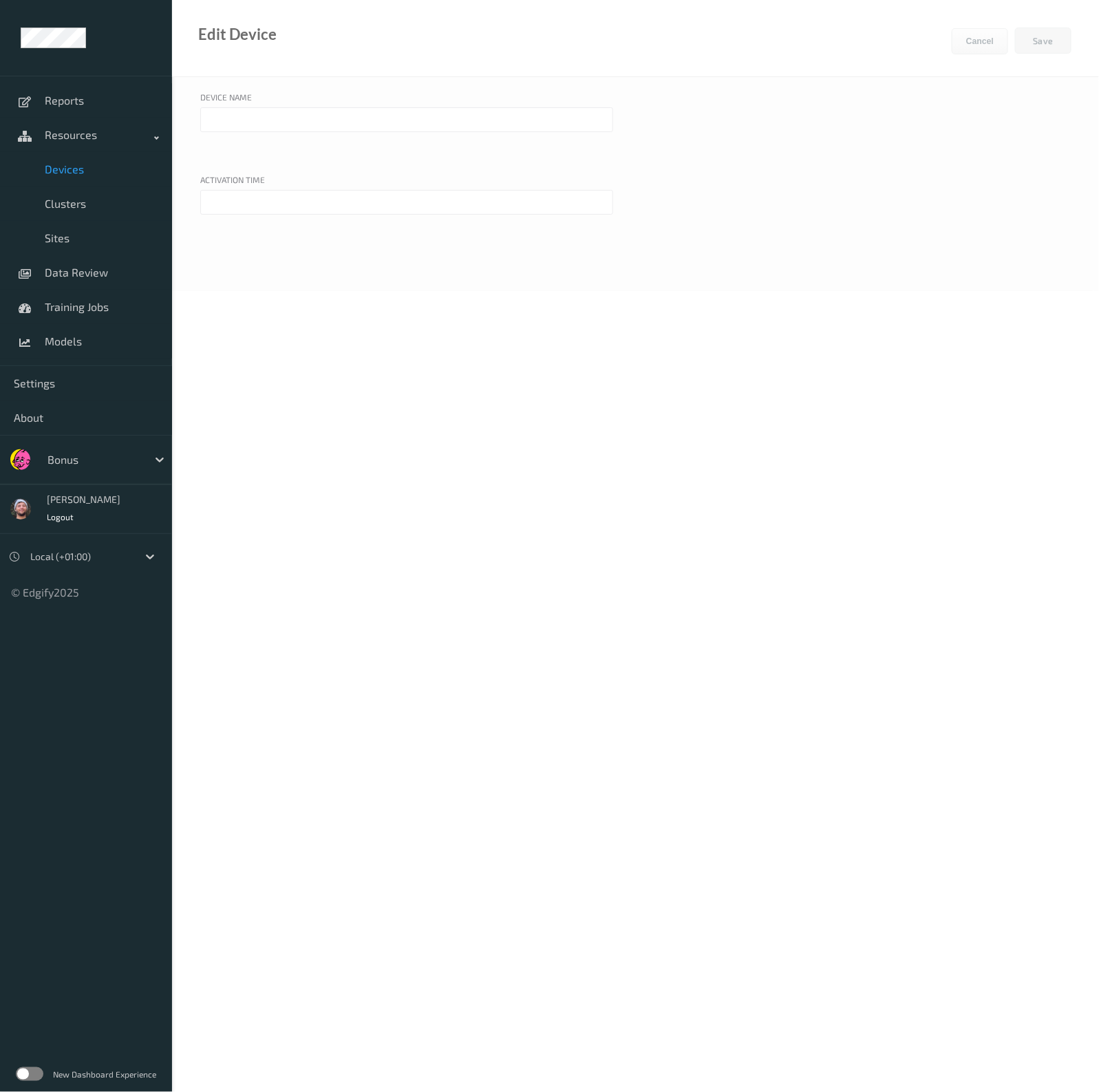
type input "bonus-edgibox3"
type input "[DATE] 7:00 PM"
click at [988, 39] on button "Cancel" at bounding box center [979, 41] width 56 height 26
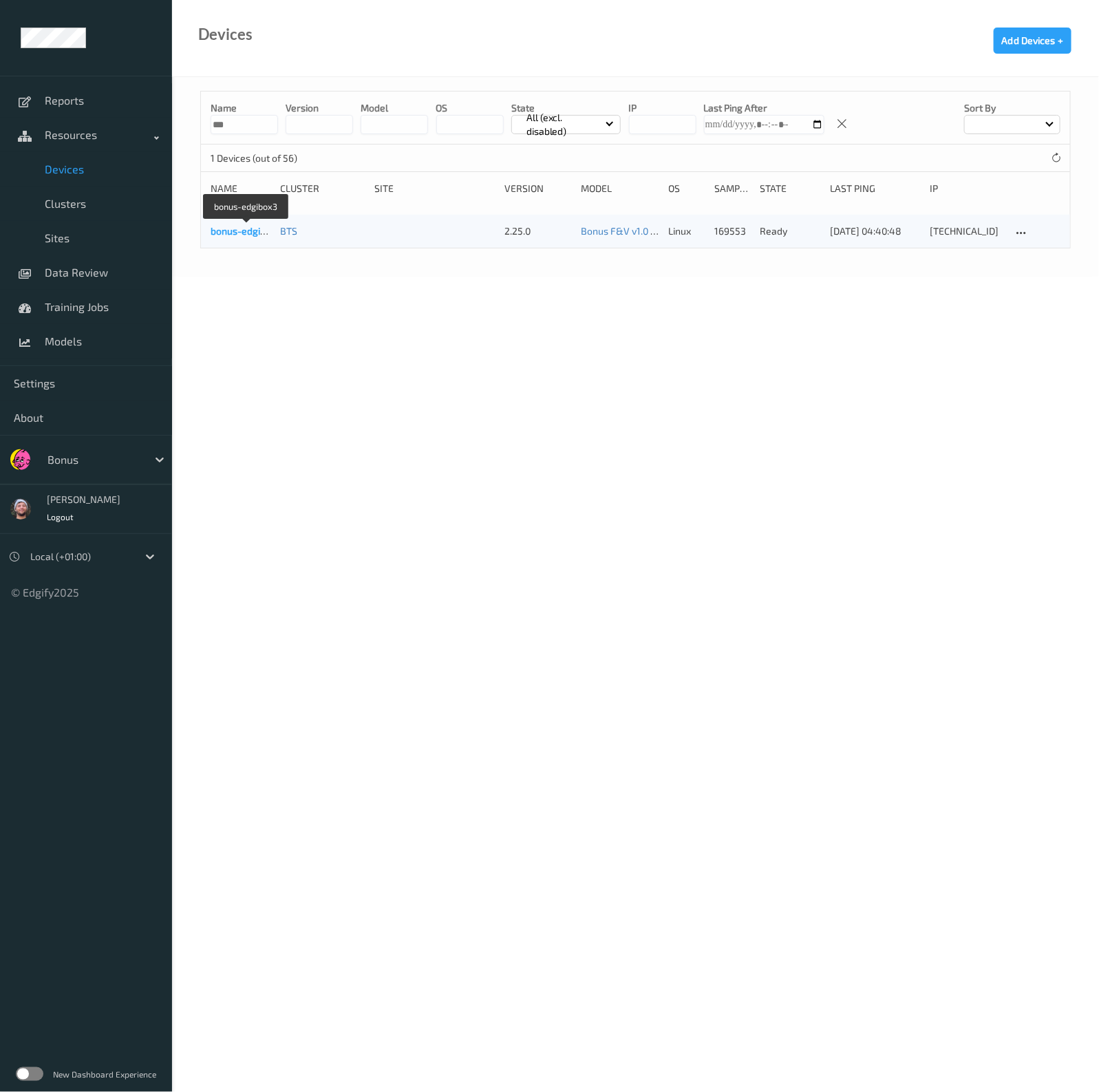
click at [247, 228] on link "bonus-edgibox3" at bounding box center [246, 231] width 71 height 12
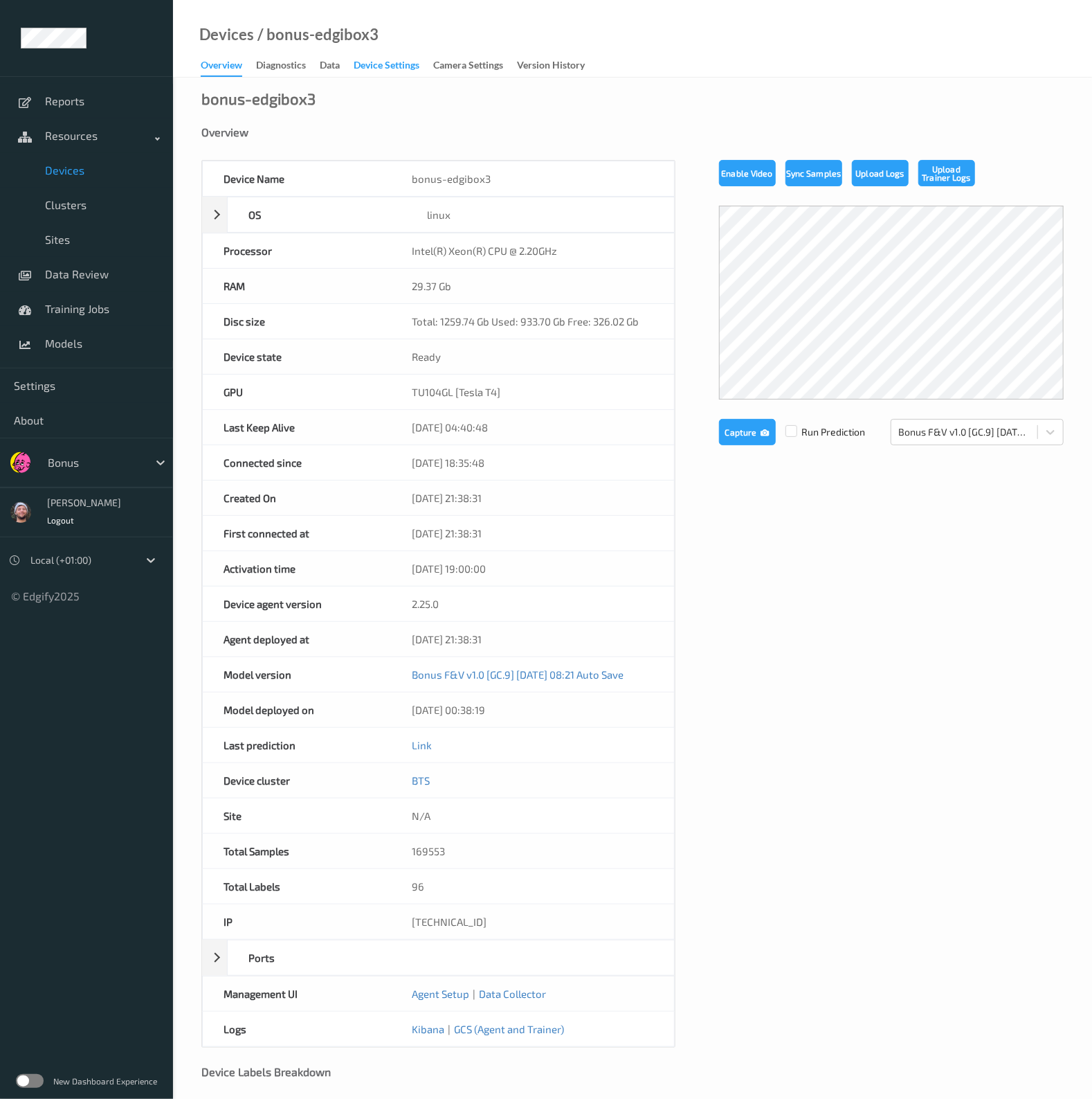
click at [374, 64] on div "Device Settings" at bounding box center [386, 67] width 66 height 17
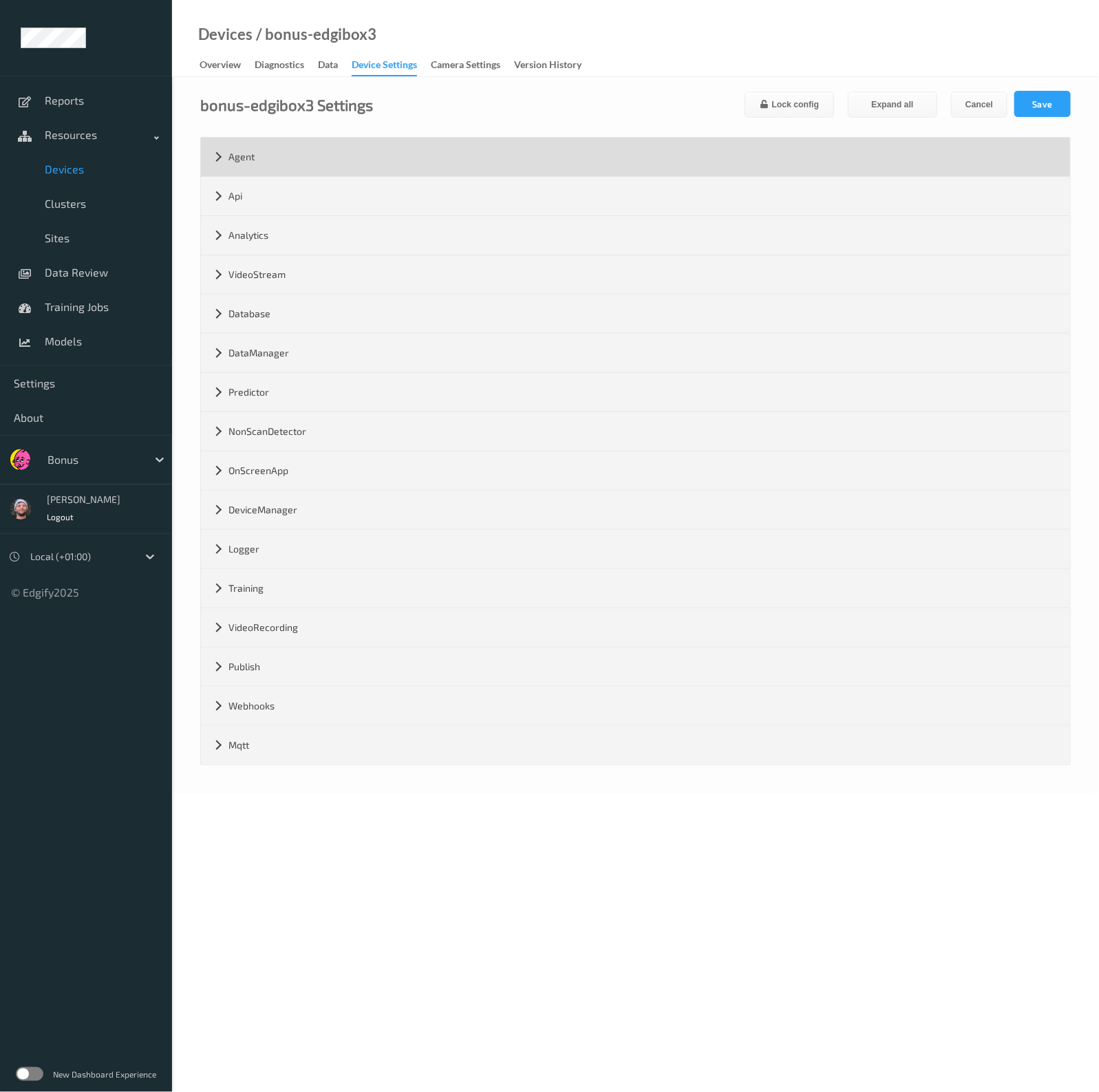
click at [279, 152] on div "Agent" at bounding box center [635, 157] width 869 height 39
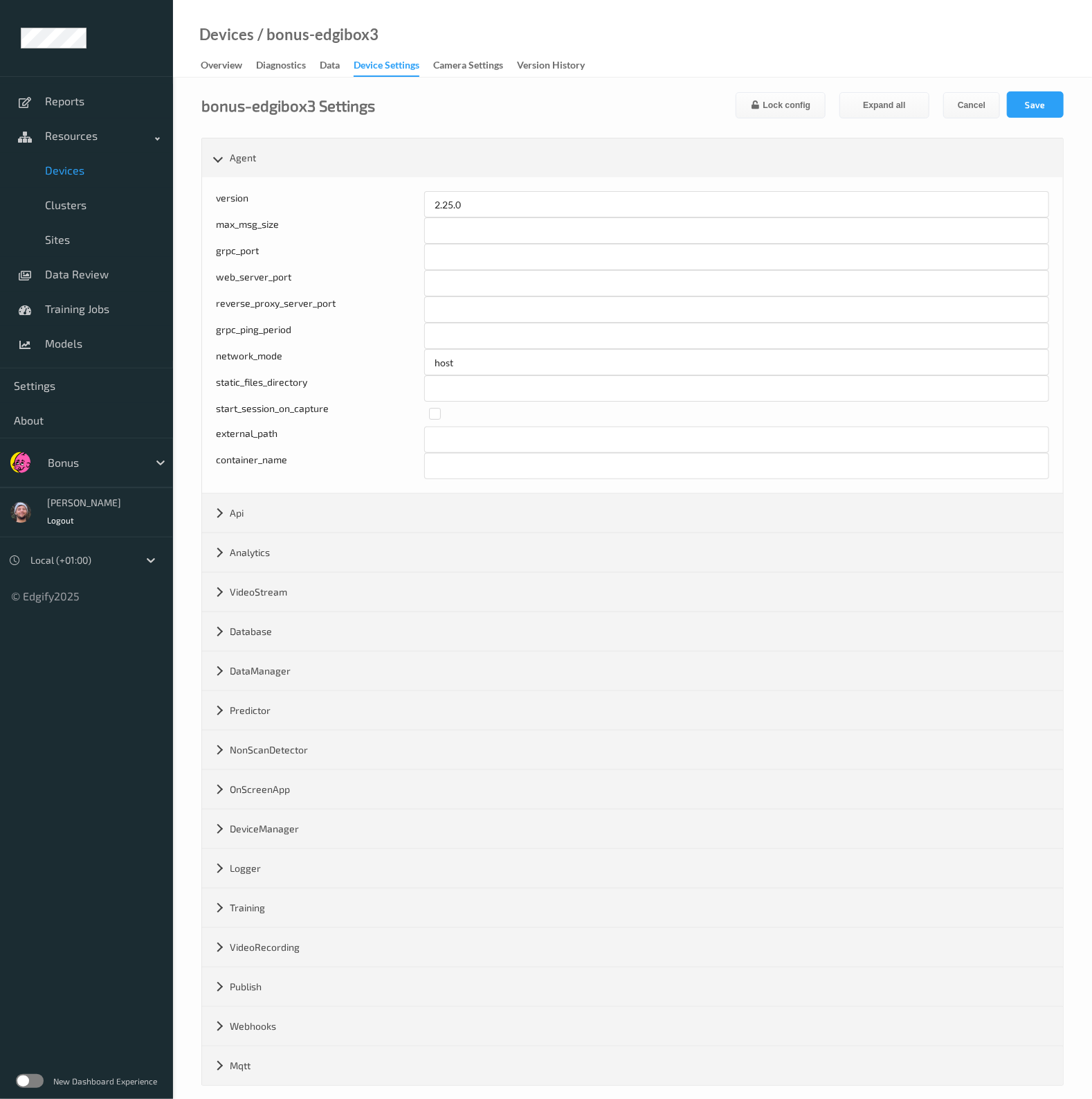
drag, startPoint x: 376, startPoint y: 19, endPoint x: 254, endPoint y: 185, distance: 206.0
click at [376, 19] on div "Devices / bonus-edgibox3 Overview Diagnostics Data Device Settings Camera Setti…" at bounding box center [632, 39] width 919 height 78
click at [95, 300] on link "Training Jobs" at bounding box center [86, 309] width 173 height 35
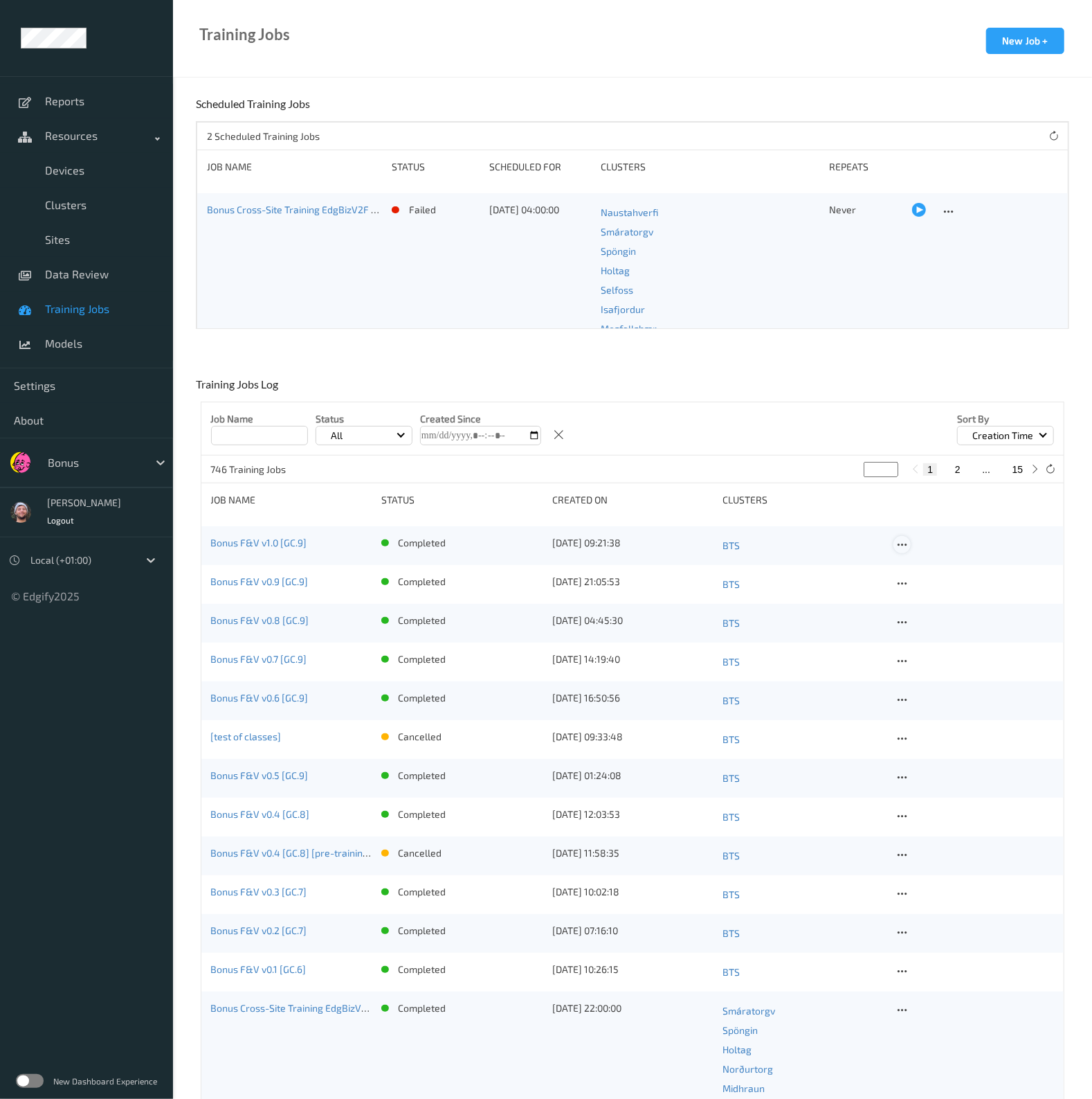
click at [904, 544] on icon at bounding box center [902, 544] width 12 height 13
click at [915, 593] on link "Copy Job" at bounding box center [936, 594] width 83 height 25
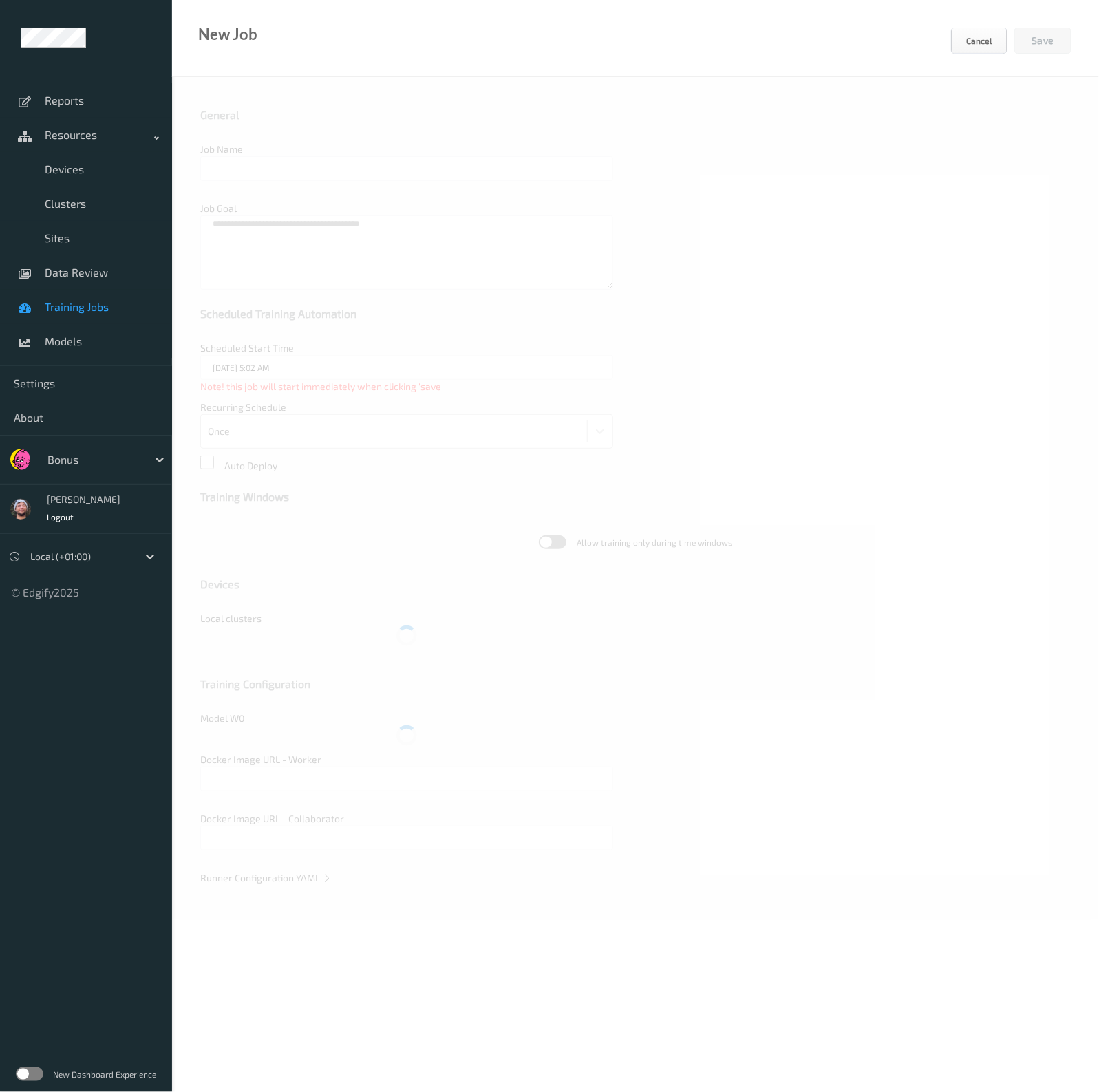
type input "Bonus F&V v1.0 [GC.9]"
type textarea "**********"
type input "edgify/edgify-worker-cuda:2.5.20"
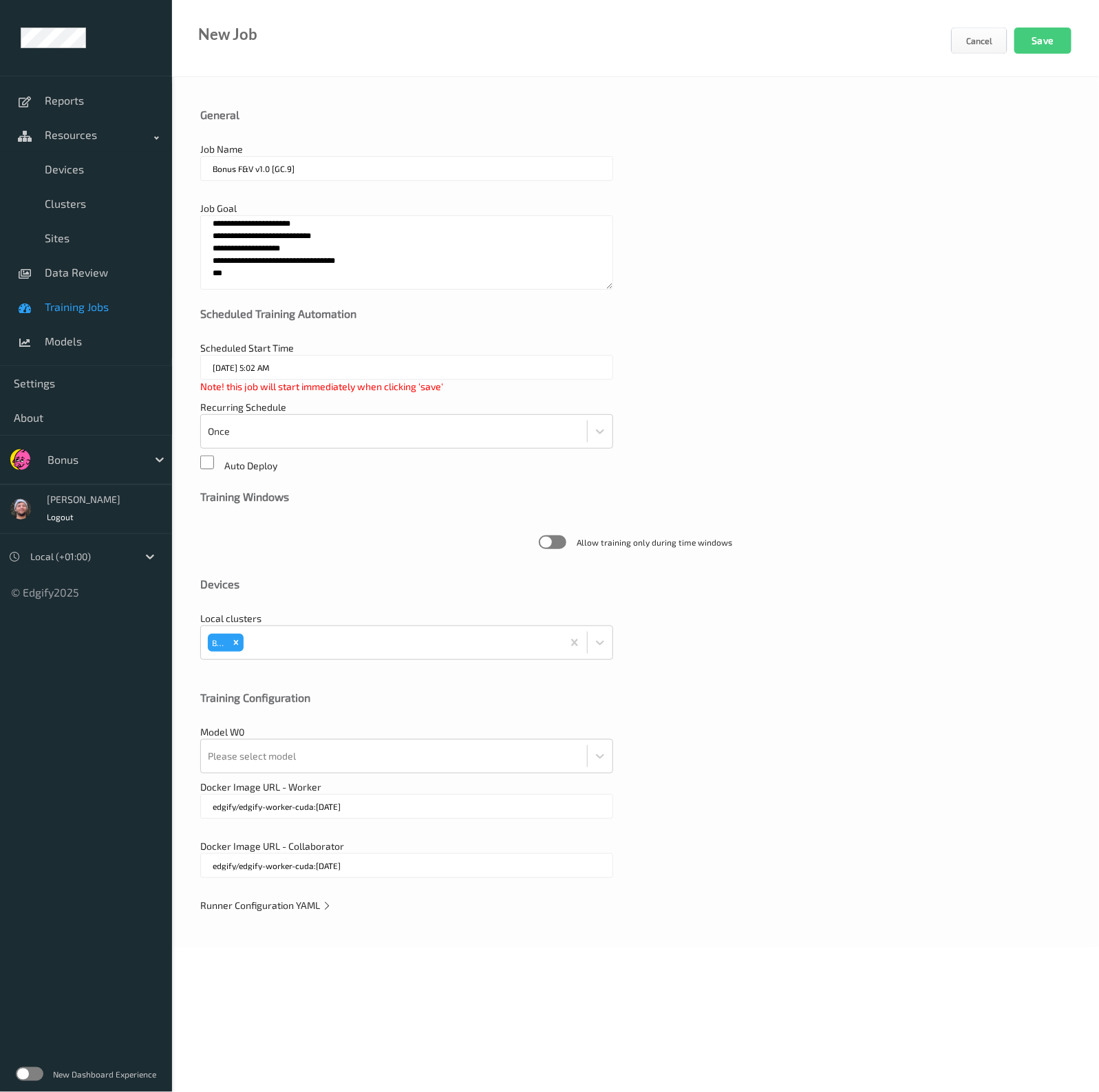
click at [238, 910] on div "Runner Configuration YAML" at bounding box center [635, 905] width 870 height 13
click at [238, 906] on span "Runner Configuration YAML" at bounding box center [266, 905] width 131 height 12
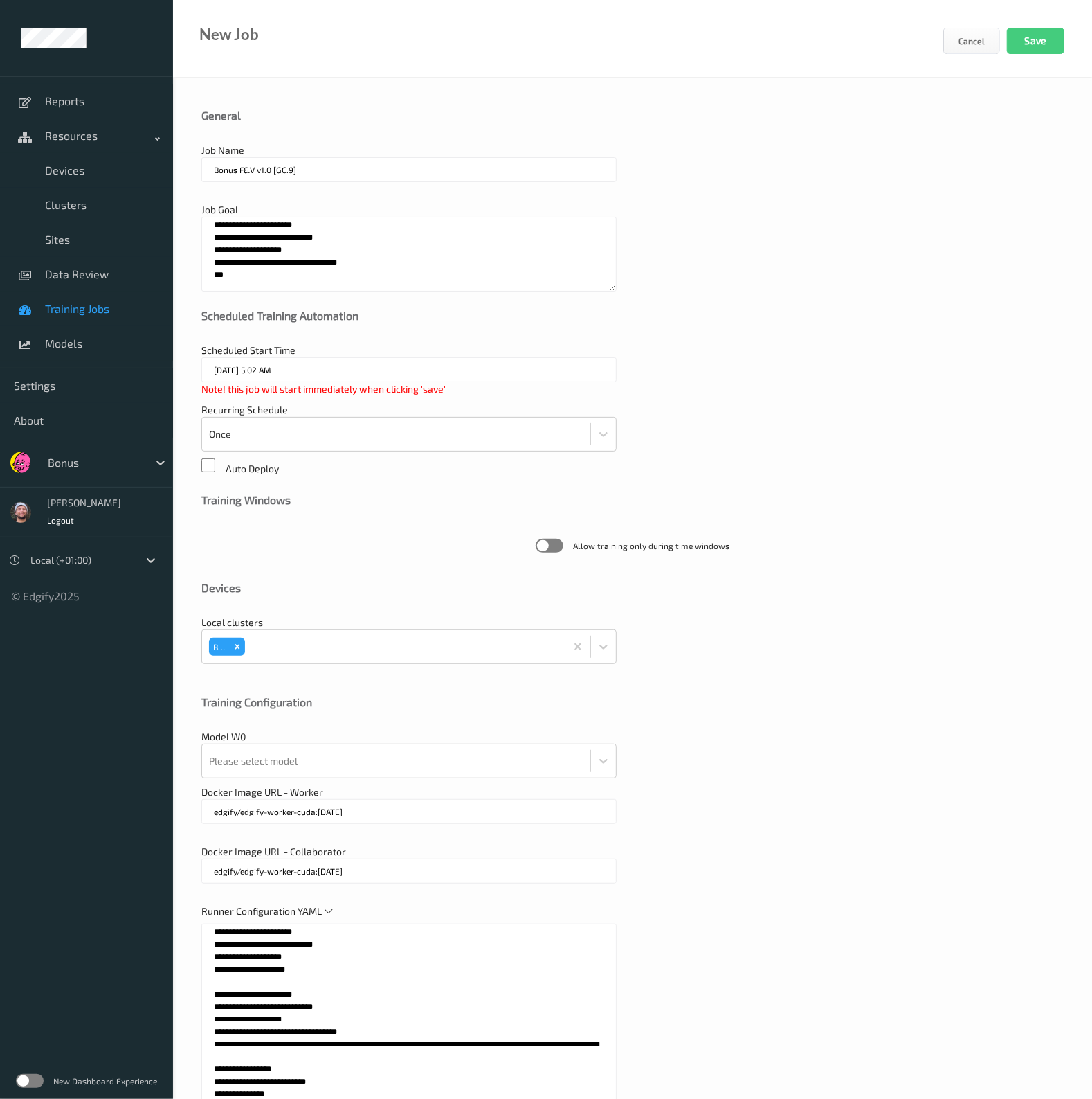
click at [277, 955] on textarea at bounding box center [408, 1096] width 415 height 346
paste textarea "**********"
type textarea "**********"
click at [596, 904] on div "Runner Configuration YAML" at bounding box center [632, 1093] width 862 height 380
drag, startPoint x: 366, startPoint y: 1036, endPoint x: 211, endPoint y: 985, distance: 163.2
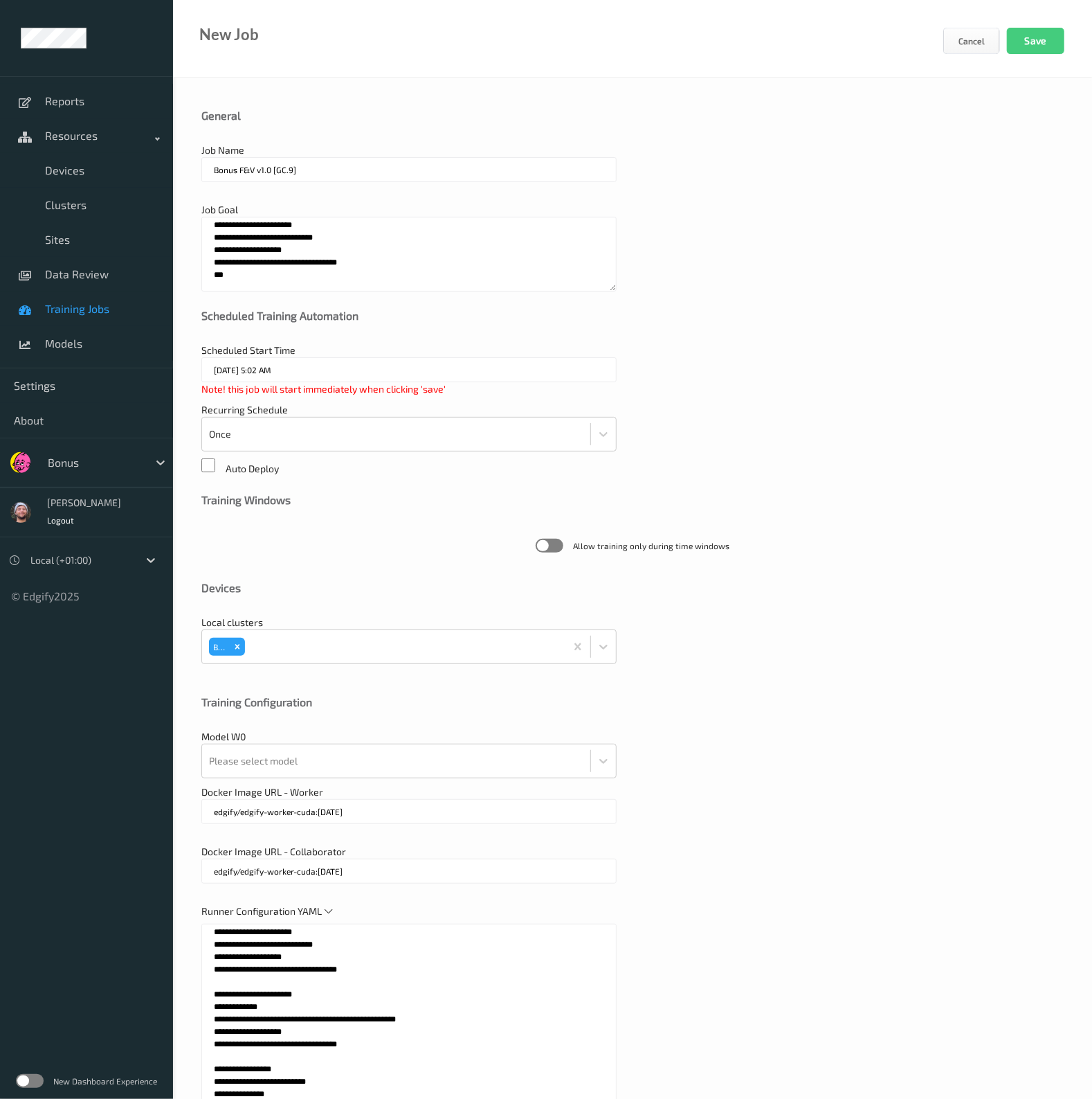
click at [211, 985] on textarea at bounding box center [408, 1096] width 415 height 346
click at [293, 282] on textarea "**********" at bounding box center [408, 254] width 415 height 74
paste textarea "**********"
drag, startPoint x: 310, startPoint y: 235, endPoint x: 222, endPoint y: 240, distance: 88.1
click at [222, 240] on textarea "**********" at bounding box center [408, 254] width 415 height 74
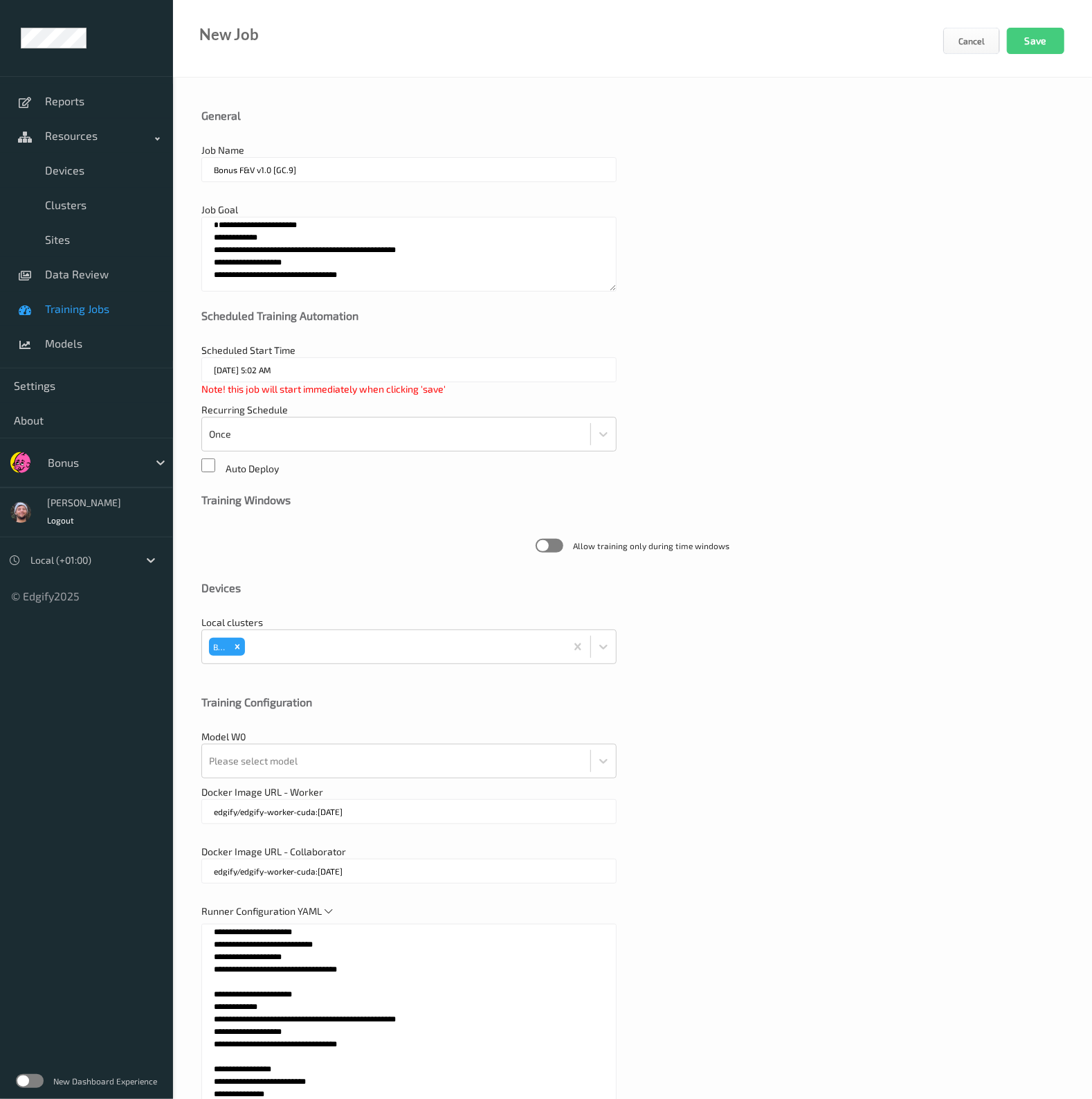
type textarea "**********"
click at [332, 165] on input "Bonus F&V v1.0 [GC.9]" at bounding box center [408, 169] width 415 height 25
paste input "1"
type input "Bonus F&V v1.1 [GC.9]"
click at [621, 331] on div "Scheduled Training Automation" at bounding box center [632, 325] width 862 height 35
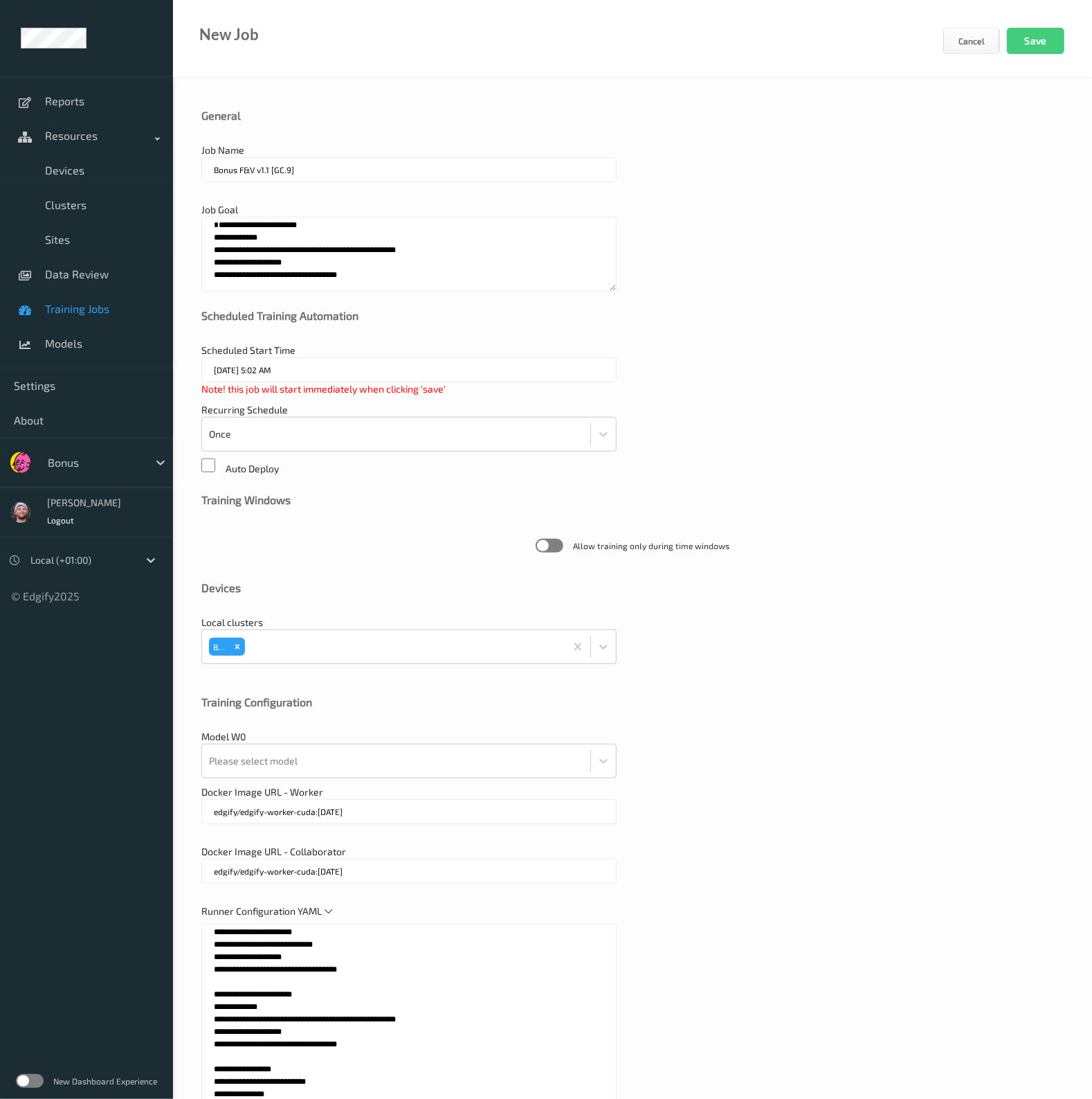
click at [363, 743] on div "Please select model" at bounding box center [408, 760] width 415 height 35
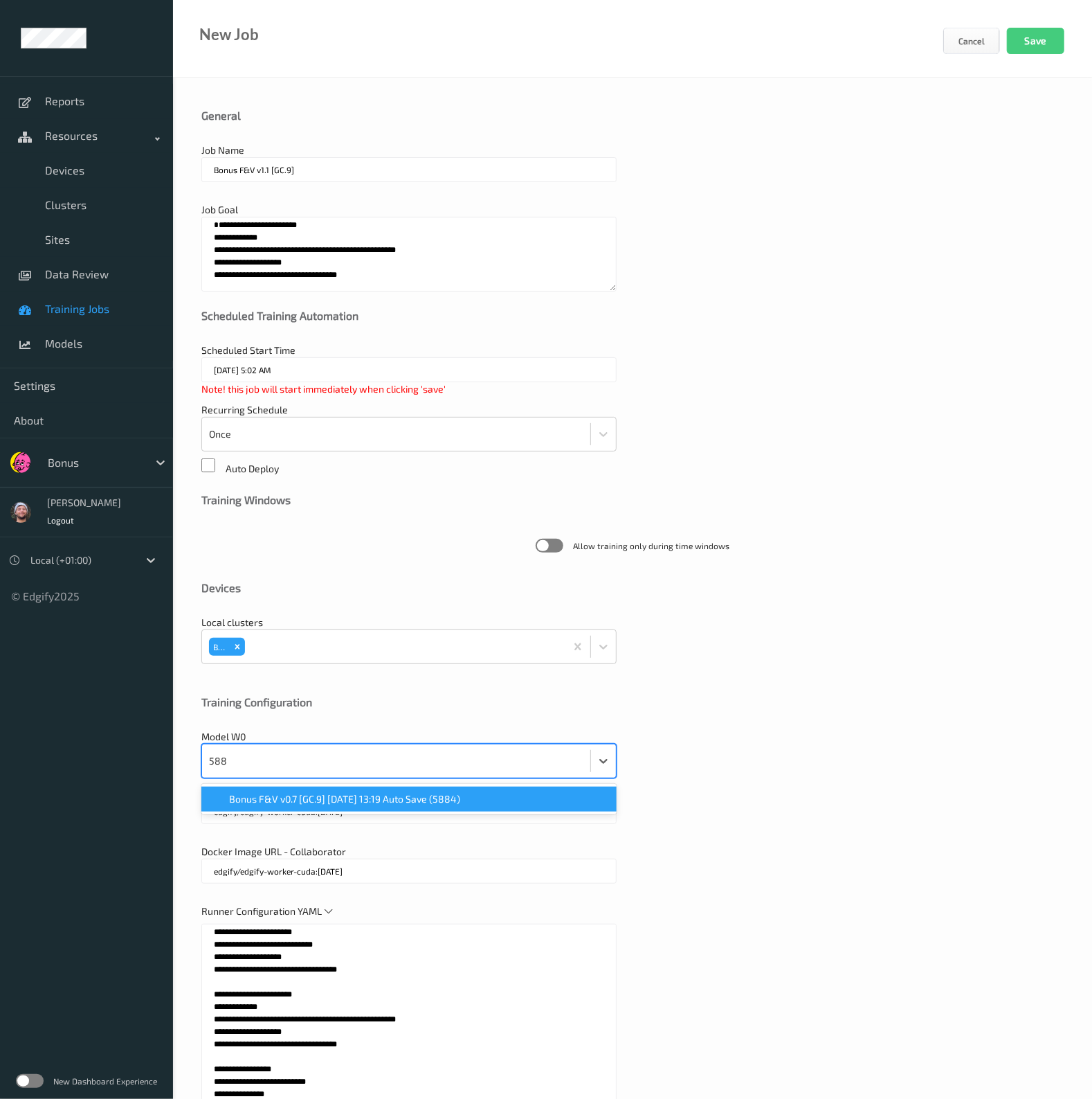
type input "5884"
click at [352, 803] on span "Bonus F&V v0.7 [GC.9] 2025-08-27 13:19 Auto Save (5884)" at bounding box center [344, 799] width 231 height 14
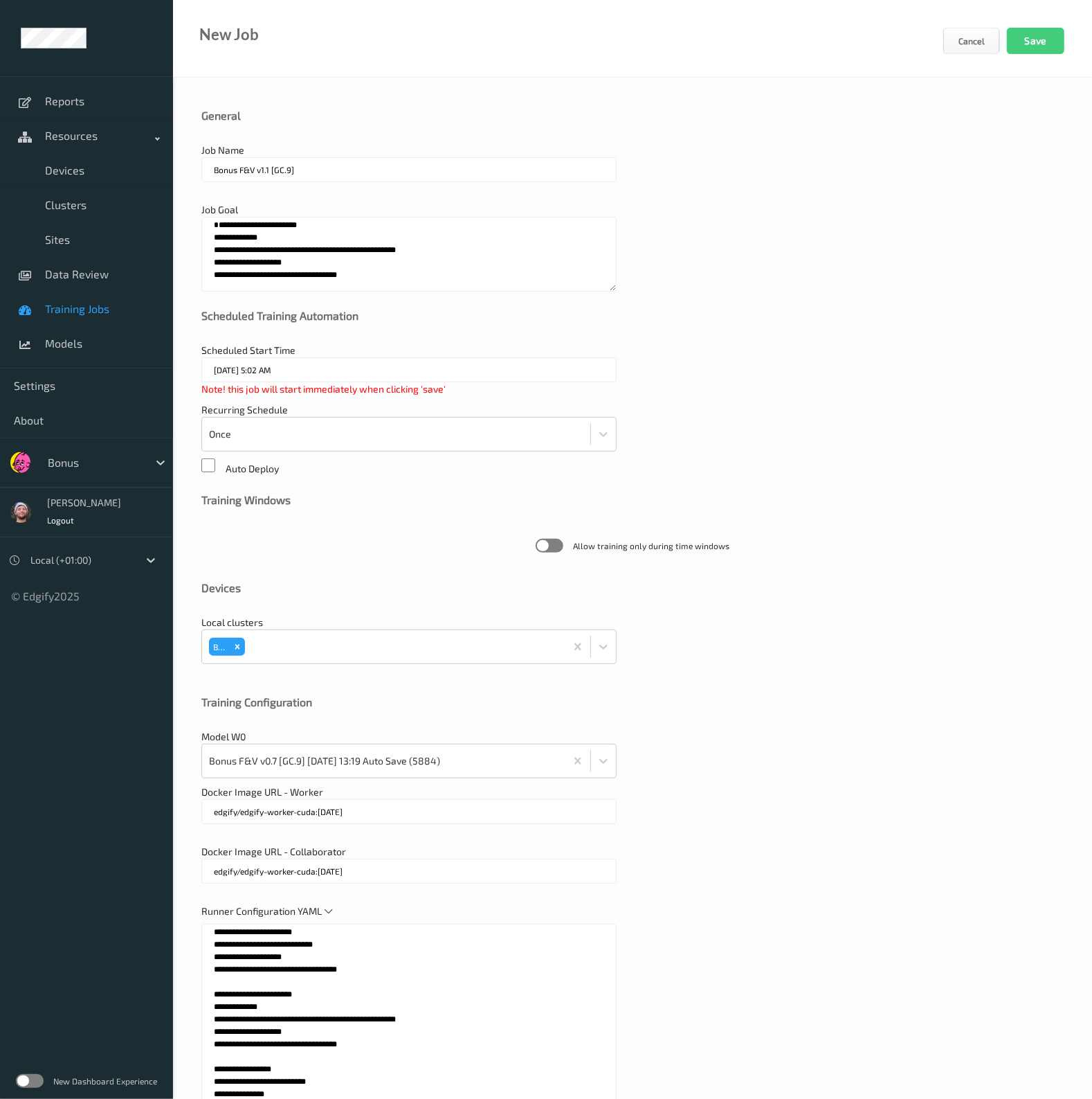
click at [457, 265] on textarea "**********" at bounding box center [408, 254] width 415 height 74
click at [398, 265] on textarea "**********" at bounding box center [408, 254] width 415 height 74
drag, startPoint x: 215, startPoint y: 1034, endPoint x: 230, endPoint y: 981, distance: 55.1
click at [215, 1034] on textarea at bounding box center [408, 1096] width 415 height 346
click at [295, 994] on textarea at bounding box center [408, 1096] width 415 height 346
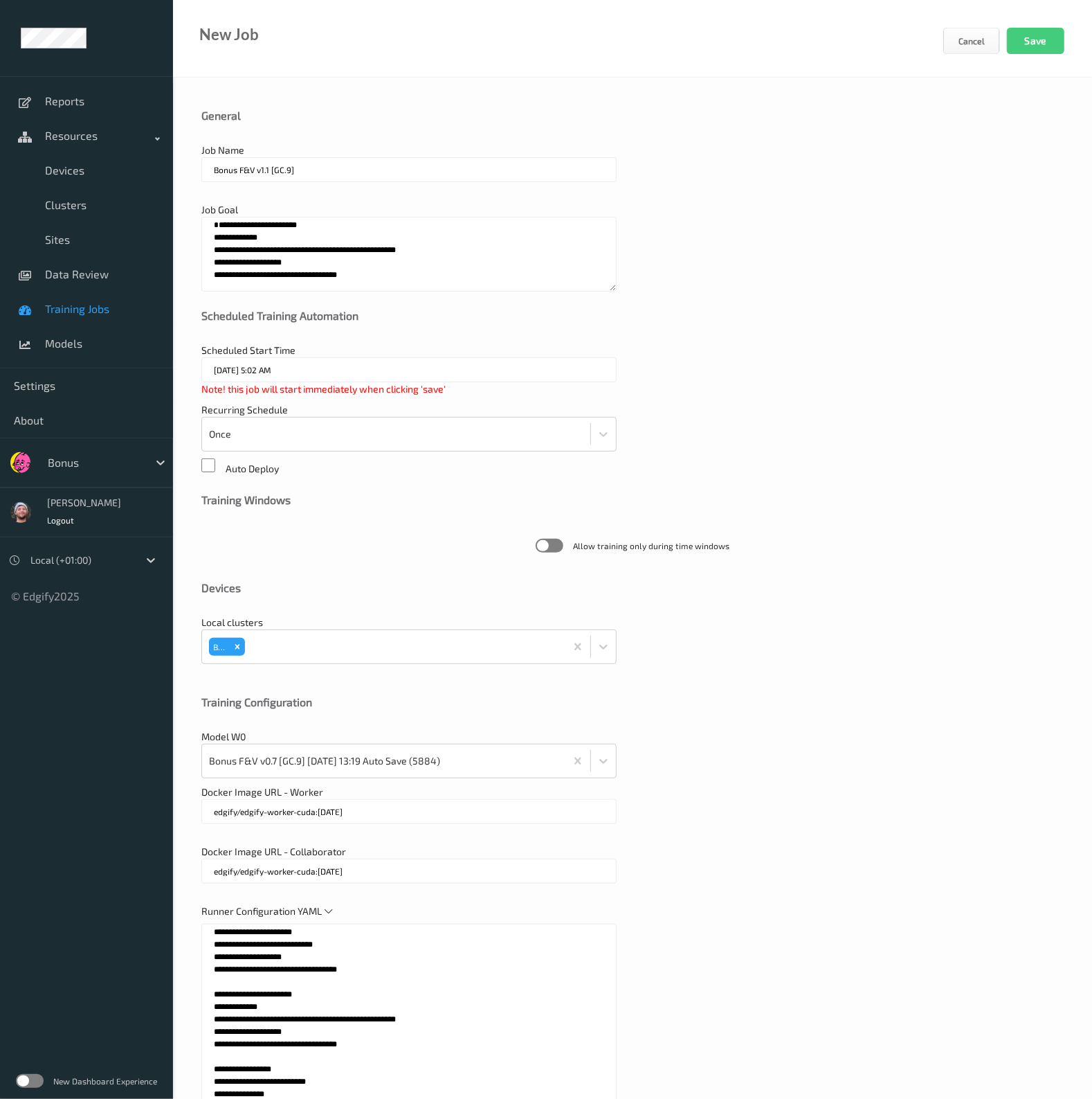
paste textarea
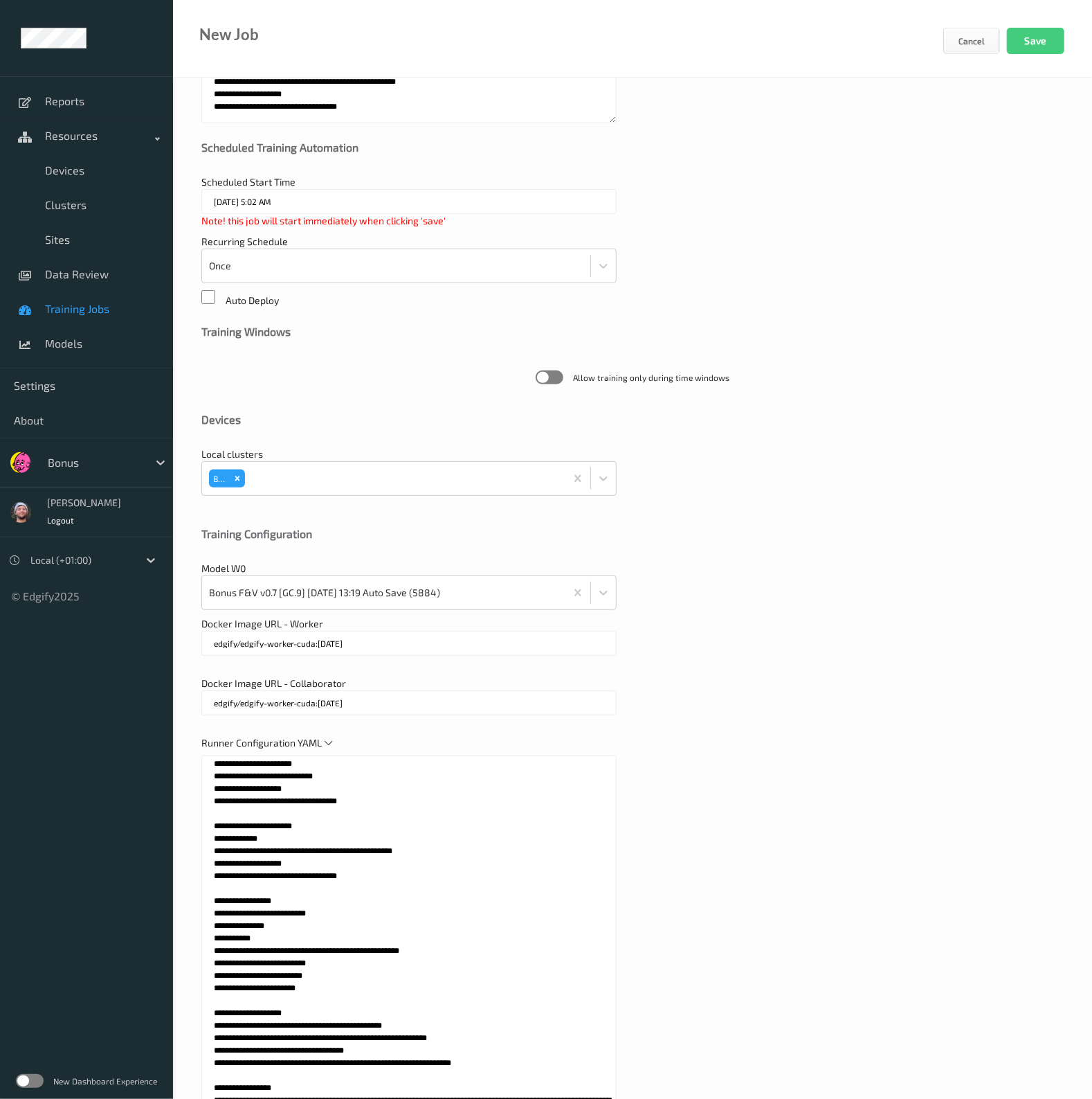
drag, startPoint x: 357, startPoint y: 870, endPoint x: 211, endPoint y: 824, distance: 153.1
click at [211, 824] on textarea at bounding box center [408, 927] width 415 height 346
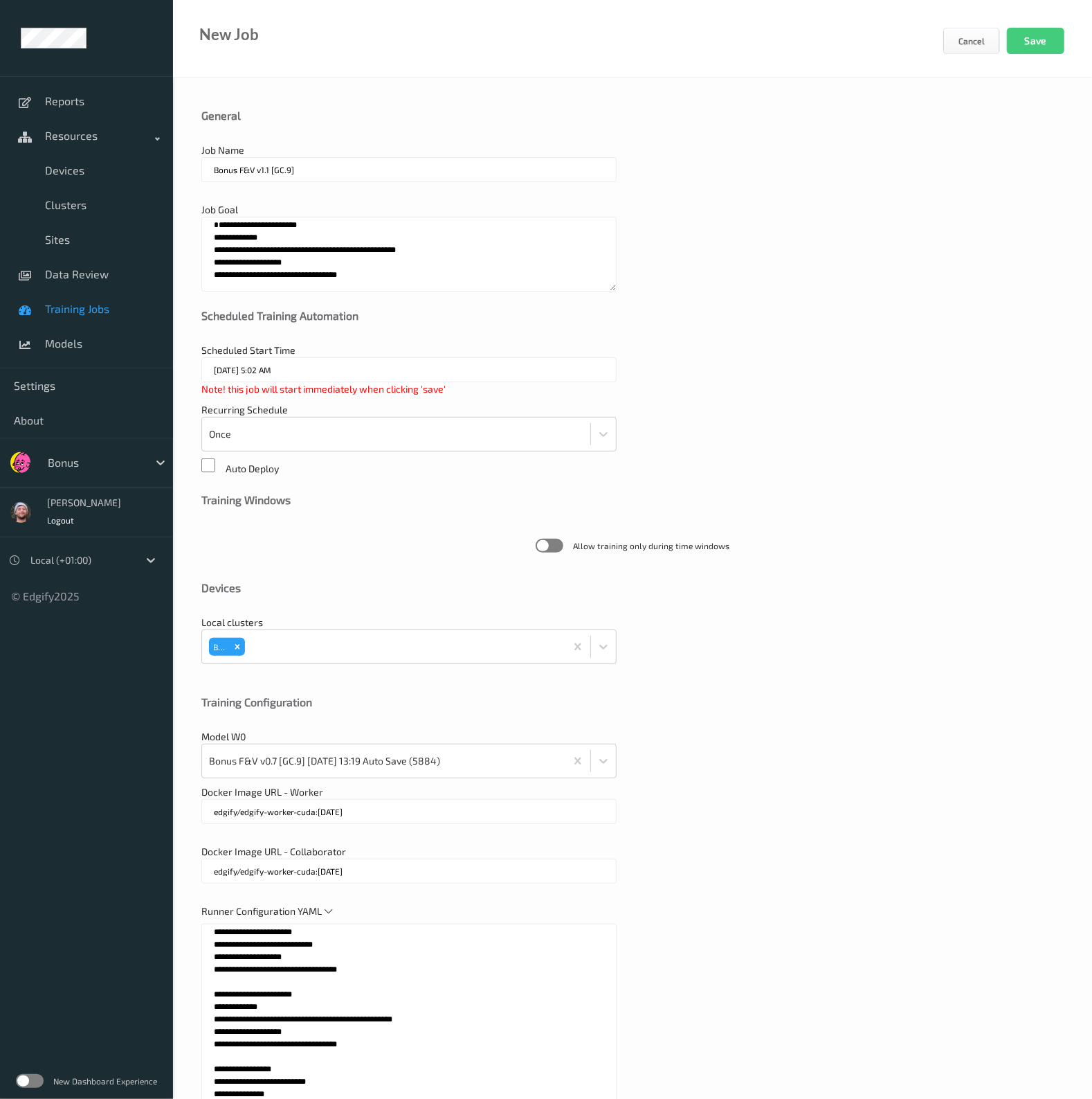
type textarea "**********"
click at [392, 237] on textarea "**********" at bounding box center [408, 254] width 415 height 74
paste textarea
type textarea "**********"
drag, startPoint x: 367, startPoint y: 971, endPoint x: 117, endPoint y: 1039, distance: 259.1
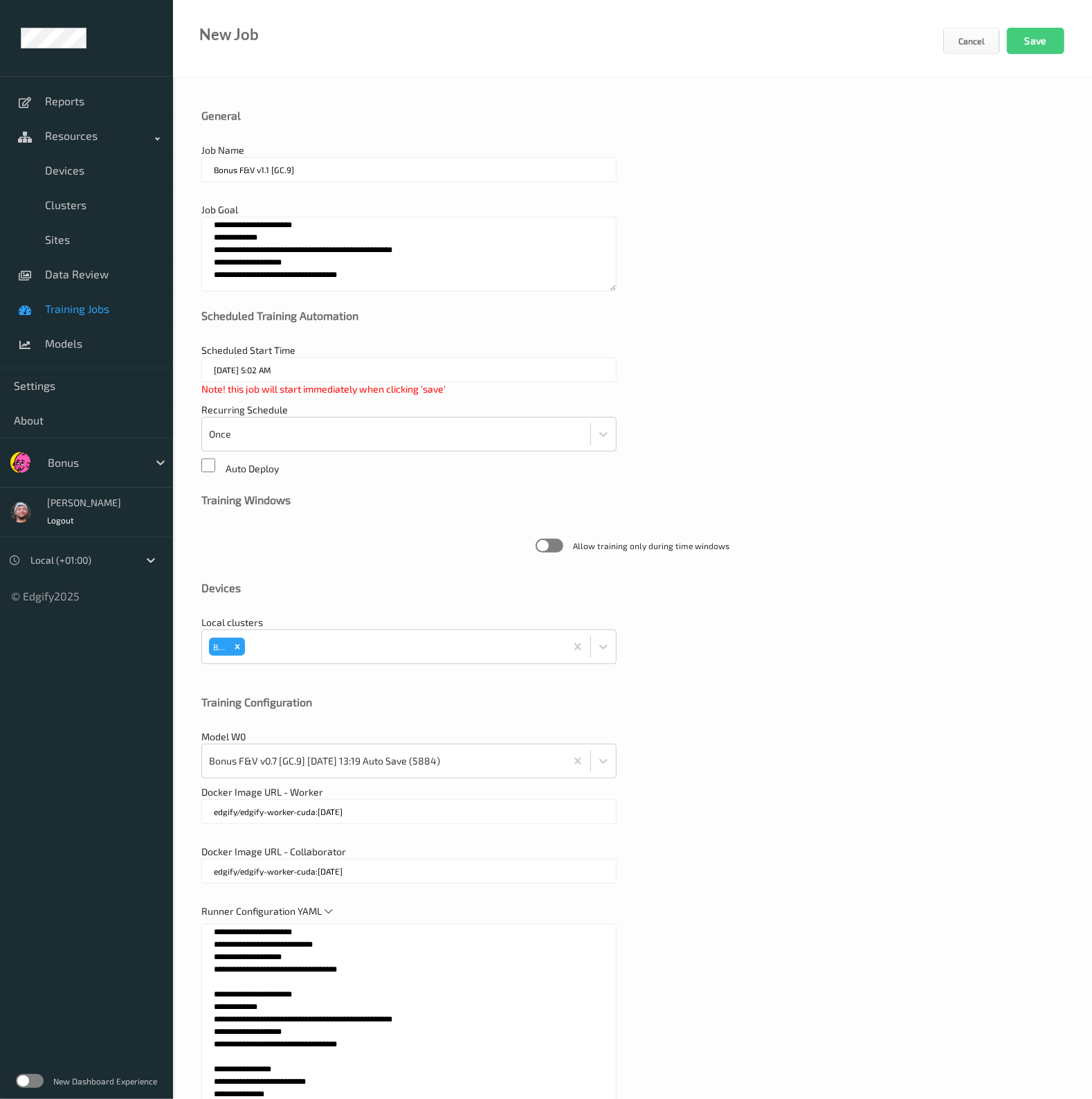
click at [118, 866] on div "**********" at bounding box center [546, 621] width 1092 height 1241
click at [418, 992] on textarea at bounding box center [408, 1096] width 415 height 346
paste textarea
drag, startPoint x: 381, startPoint y: 984, endPoint x: 136, endPoint y: 901, distance: 258.7
click at [136, 901] on div "**********" at bounding box center [546, 621] width 1092 height 1241
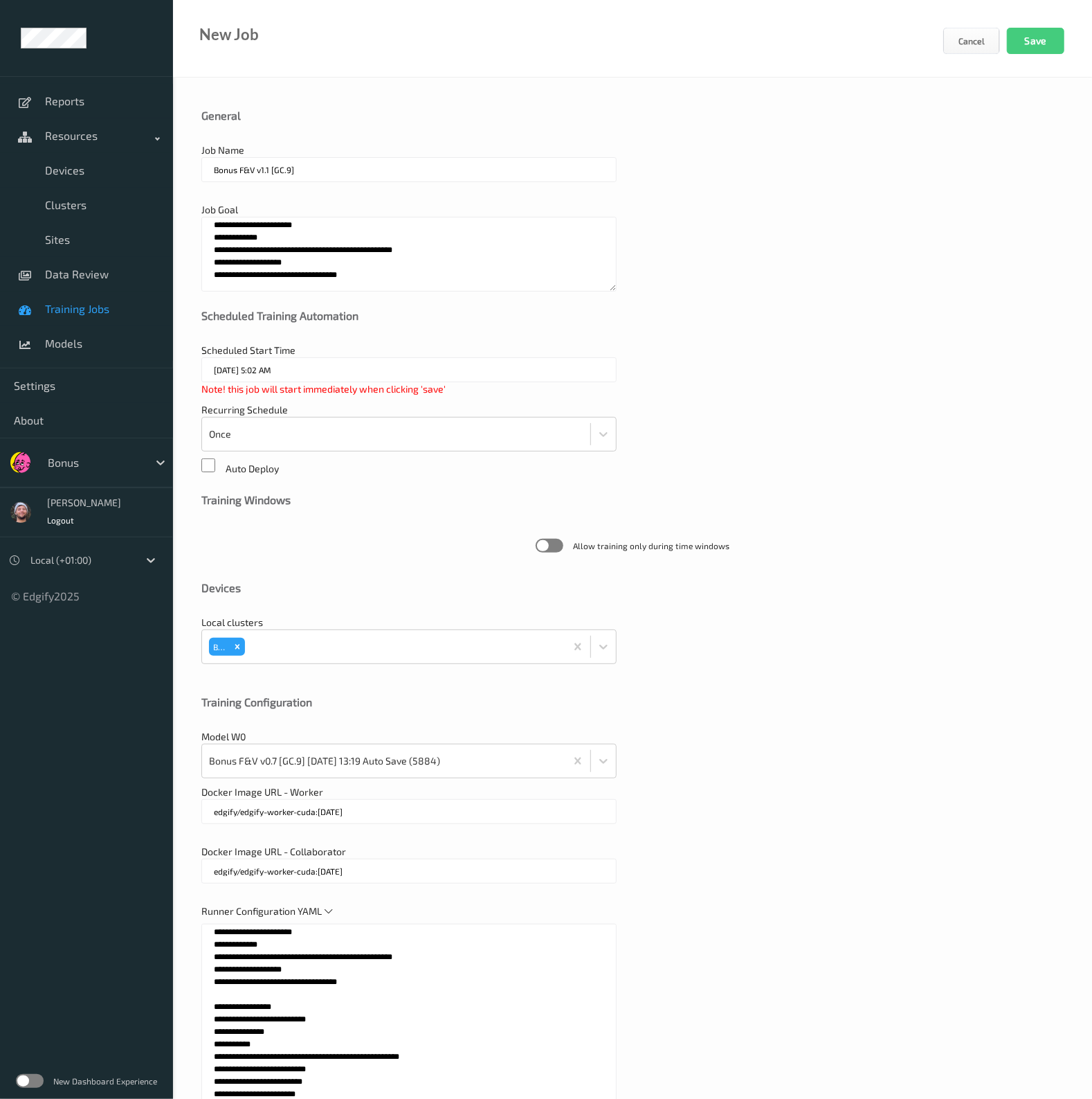
type textarea "**********"
click at [384, 267] on textarea "**********" at bounding box center [408, 254] width 415 height 74
click at [322, 167] on input "Bonus F&V v1.1 [GC.9]" at bounding box center [408, 169] width 415 height 25
click at [1023, 41] on button "Save" at bounding box center [1035, 41] width 57 height 26
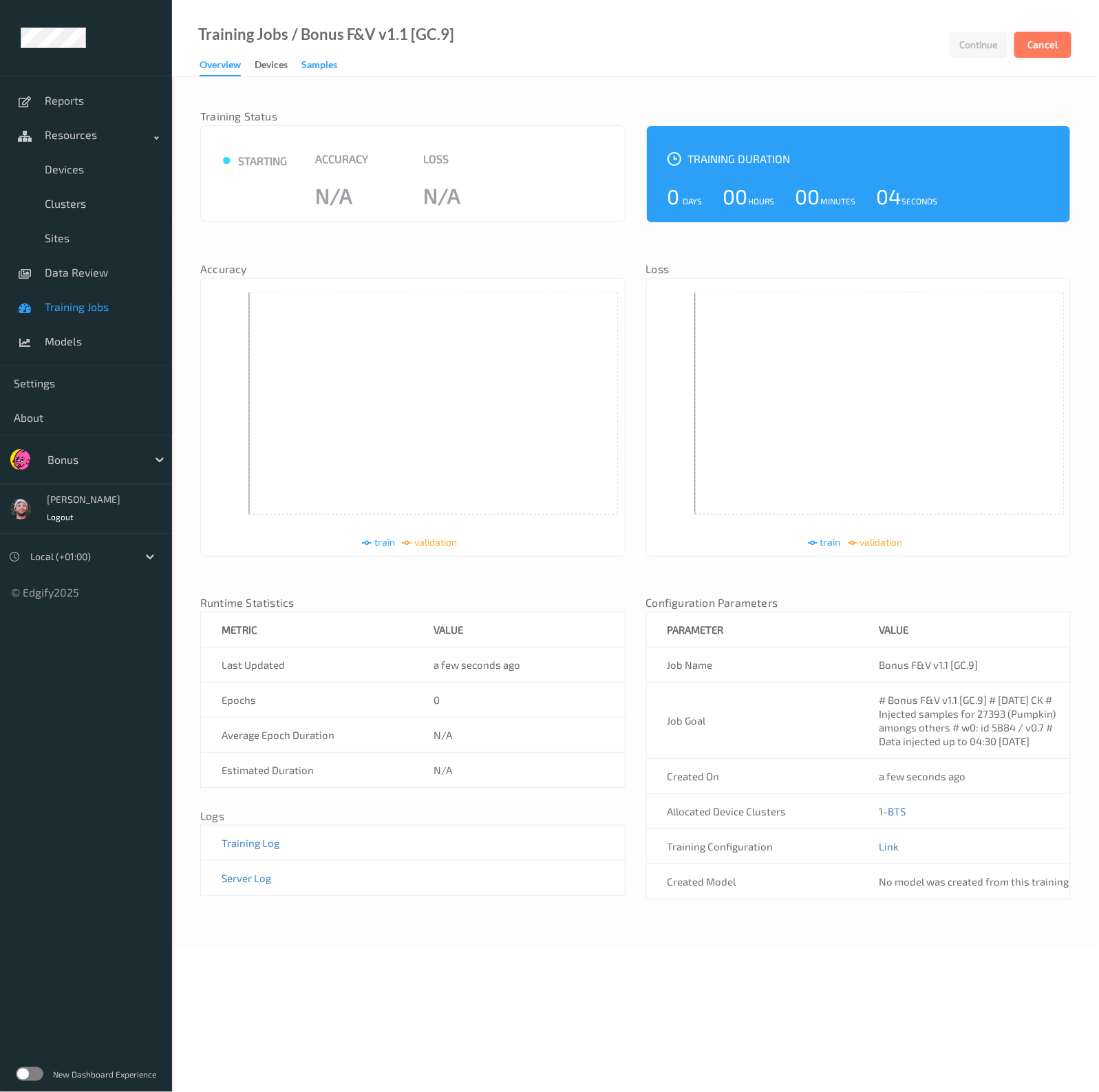
click at [324, 63] on div "Samples" at bounding box center [319, 66] width 36 height 17
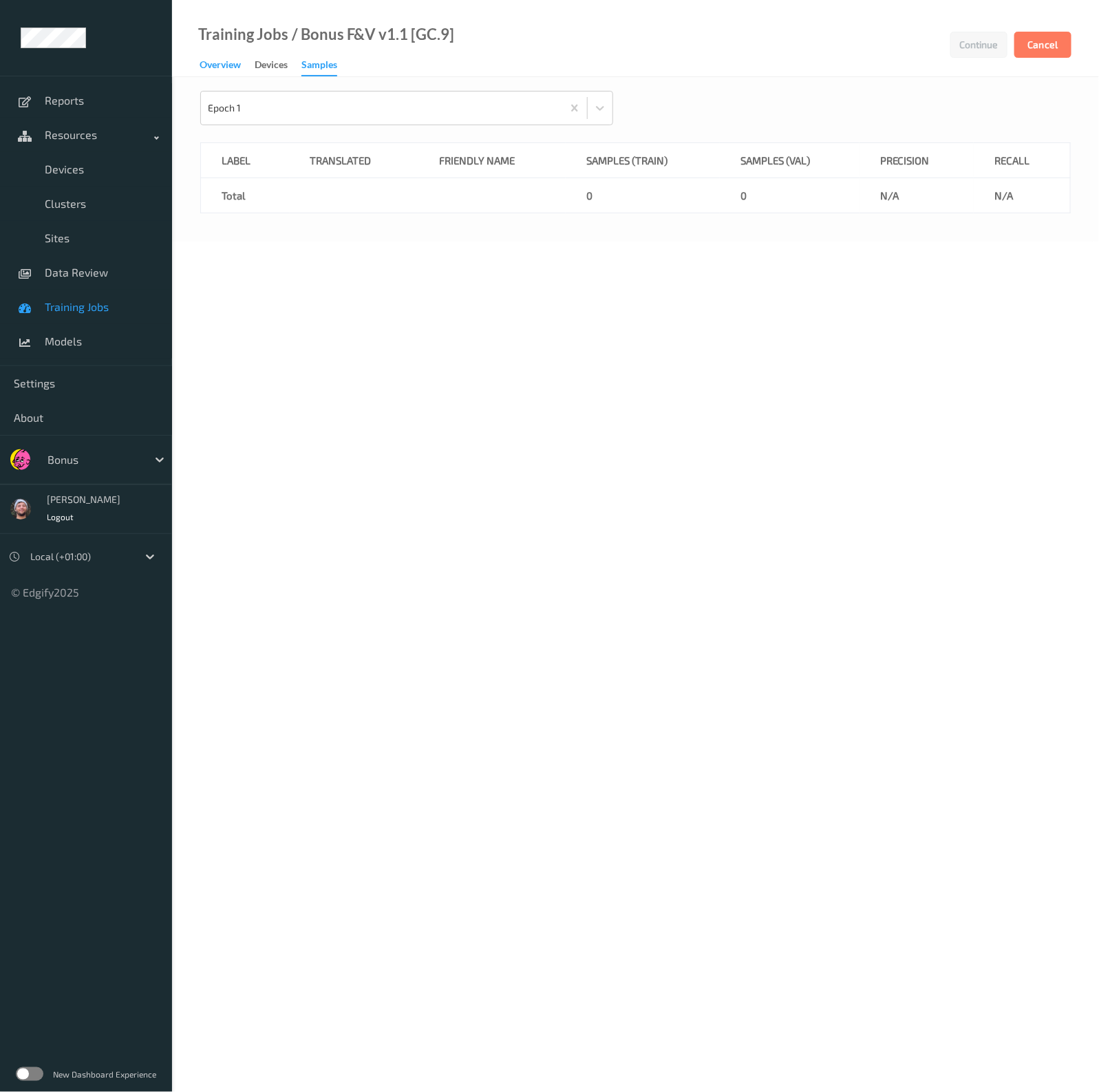
click at [226, 69] on div "Overview" at bounding box center [219, 66] width 41 height 17
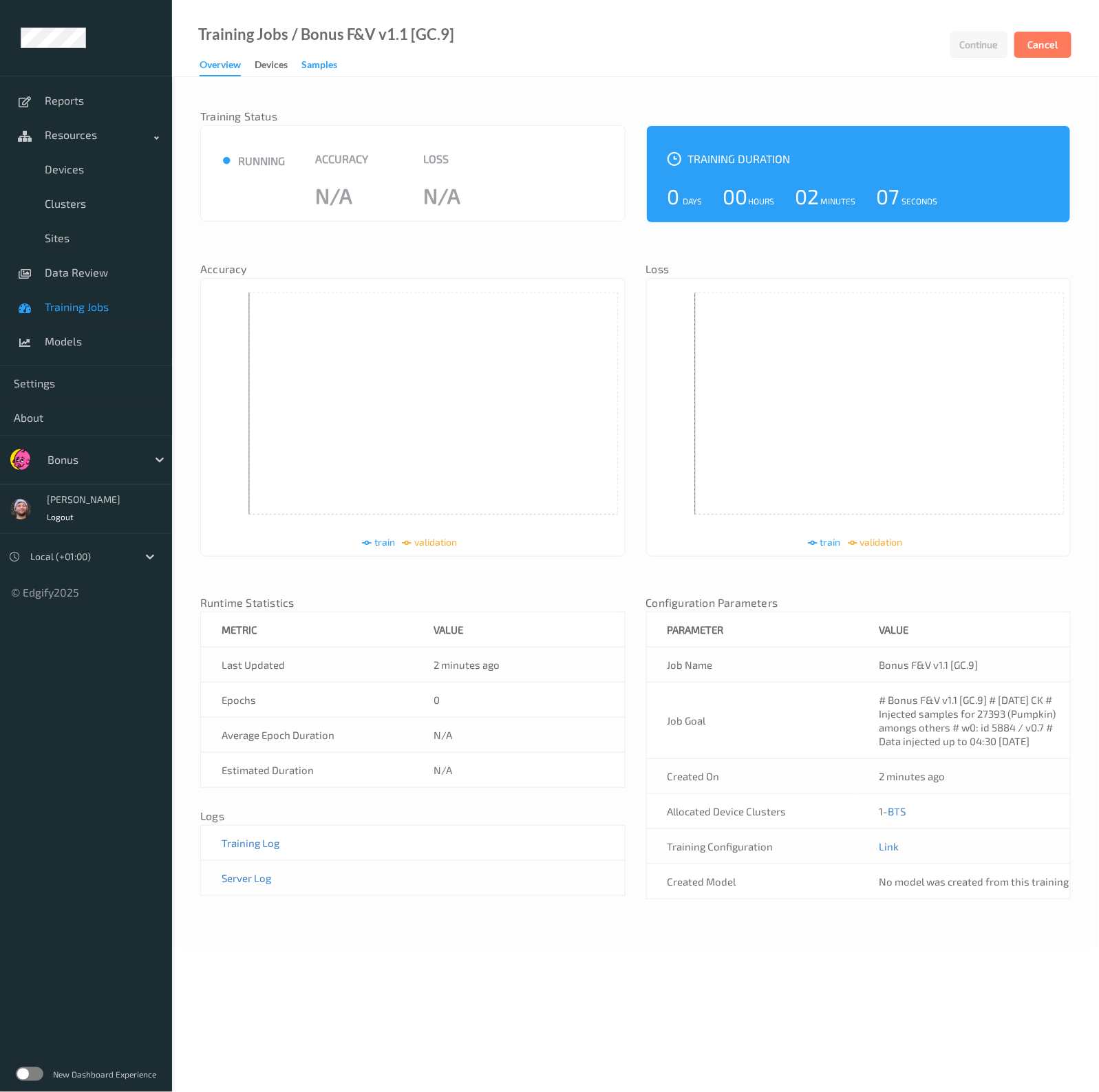
click at [336, 59] on div "Samples" at bounding box center [319, 66] width 36 height 17
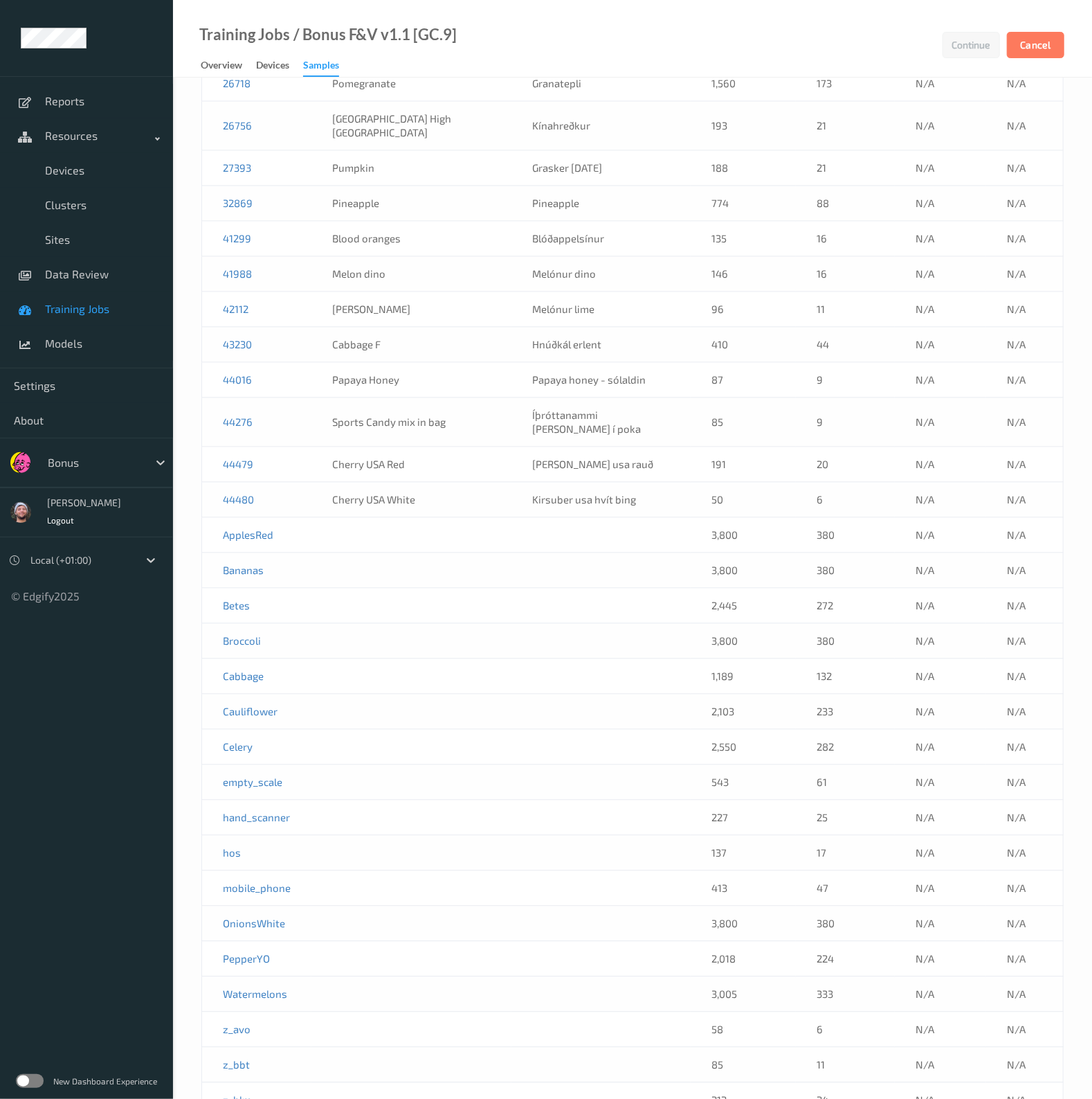
scroll to position [1720, 0]
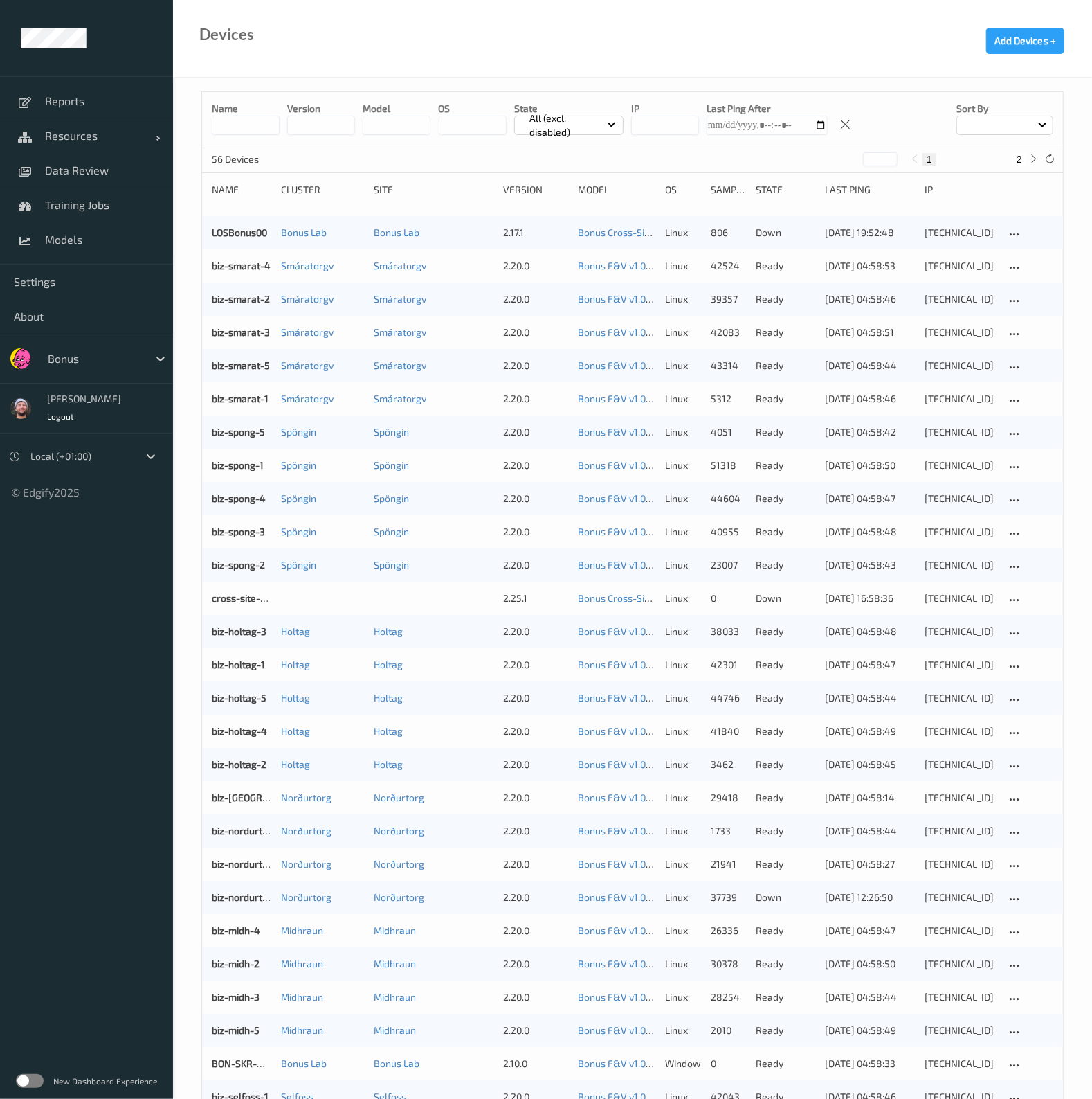
click at [239, 118] on input at bounding box center [246, 125] width 68 height 19
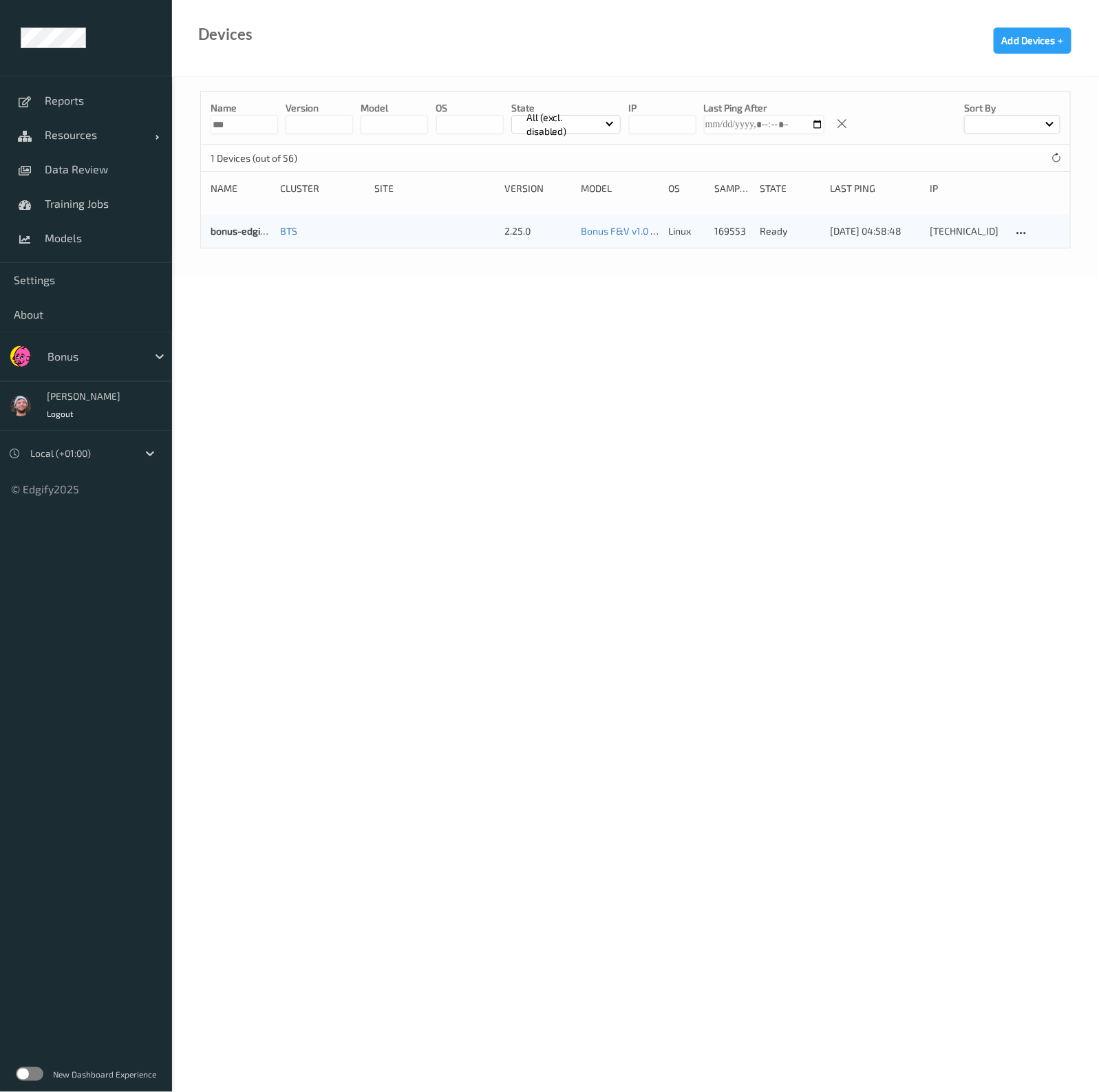
type input "***"
click at [317, 80] on div "Name *** version model OS State All (excl. disabled) IP Last Ping After Sort by…" at bounding box center [635, 176] width 927 height 199
click at [240, 226] on link "bonus-edgibox3" at bounding box center [246, 231] width 71 height 12
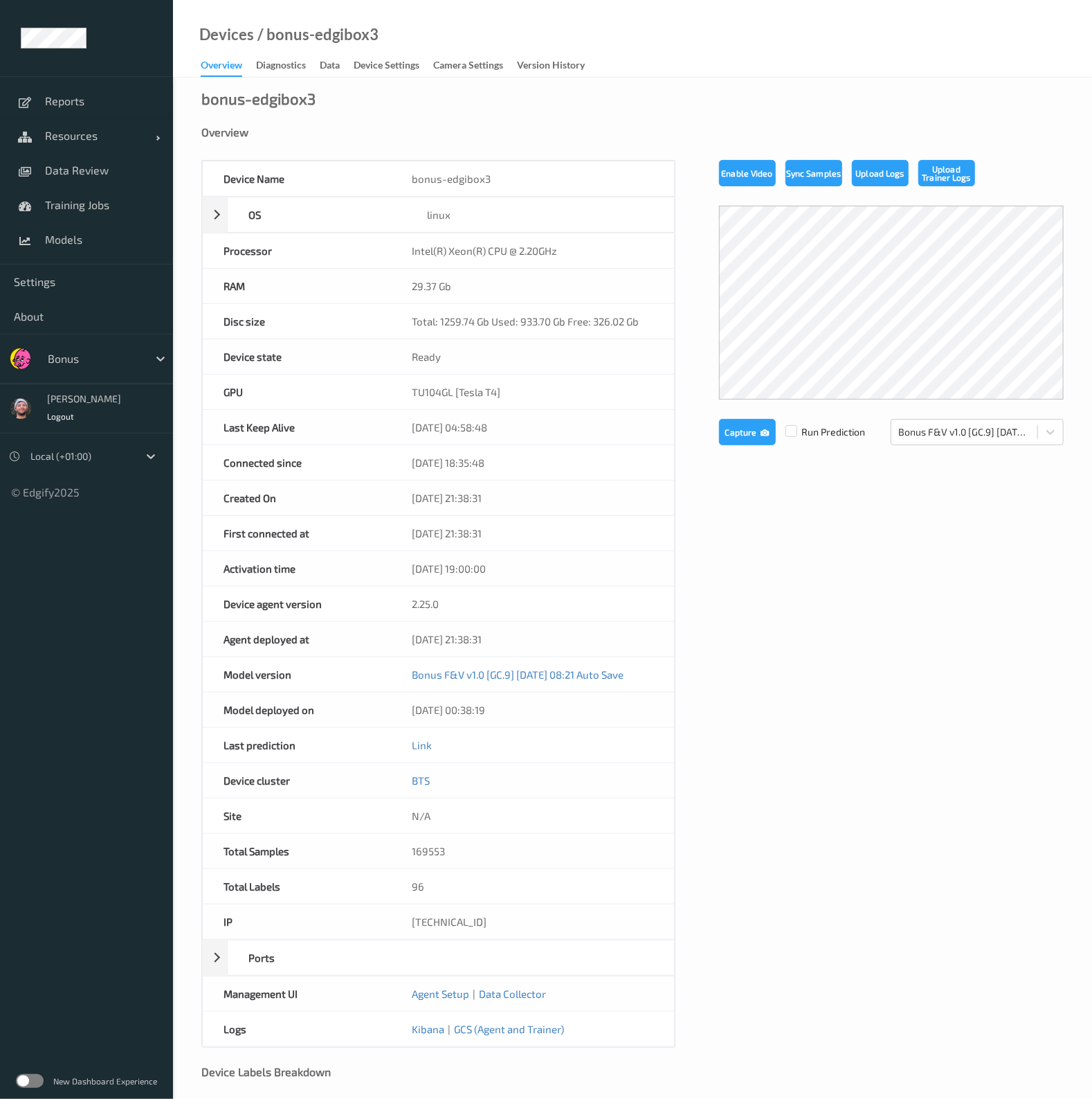
click at [344, 70] on link "Data" at bounding box center [336, 65] width 34 height 19
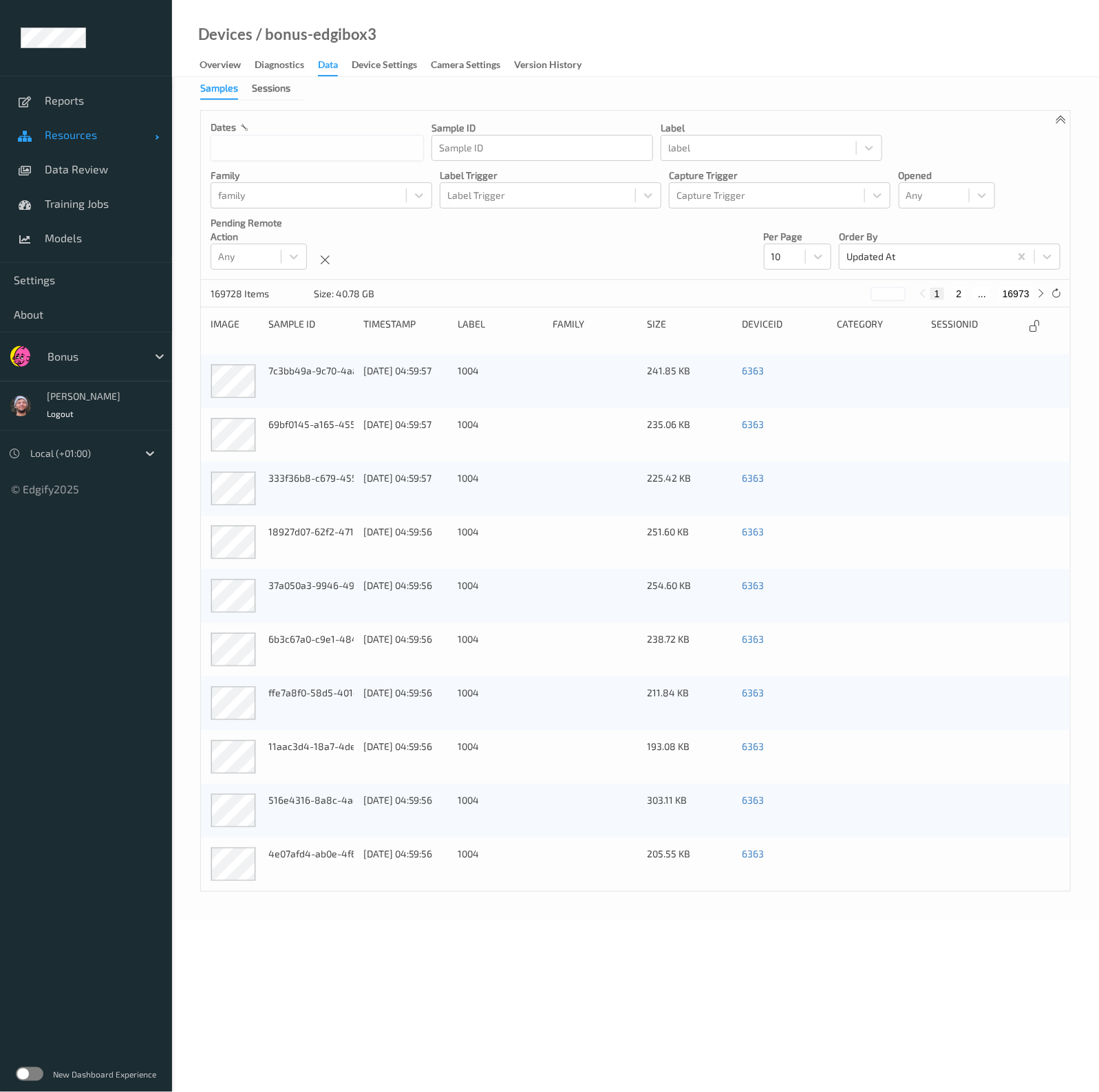
click at [70, 150] on link "Resources" at bounding box center [86, 134] width 172 height 34
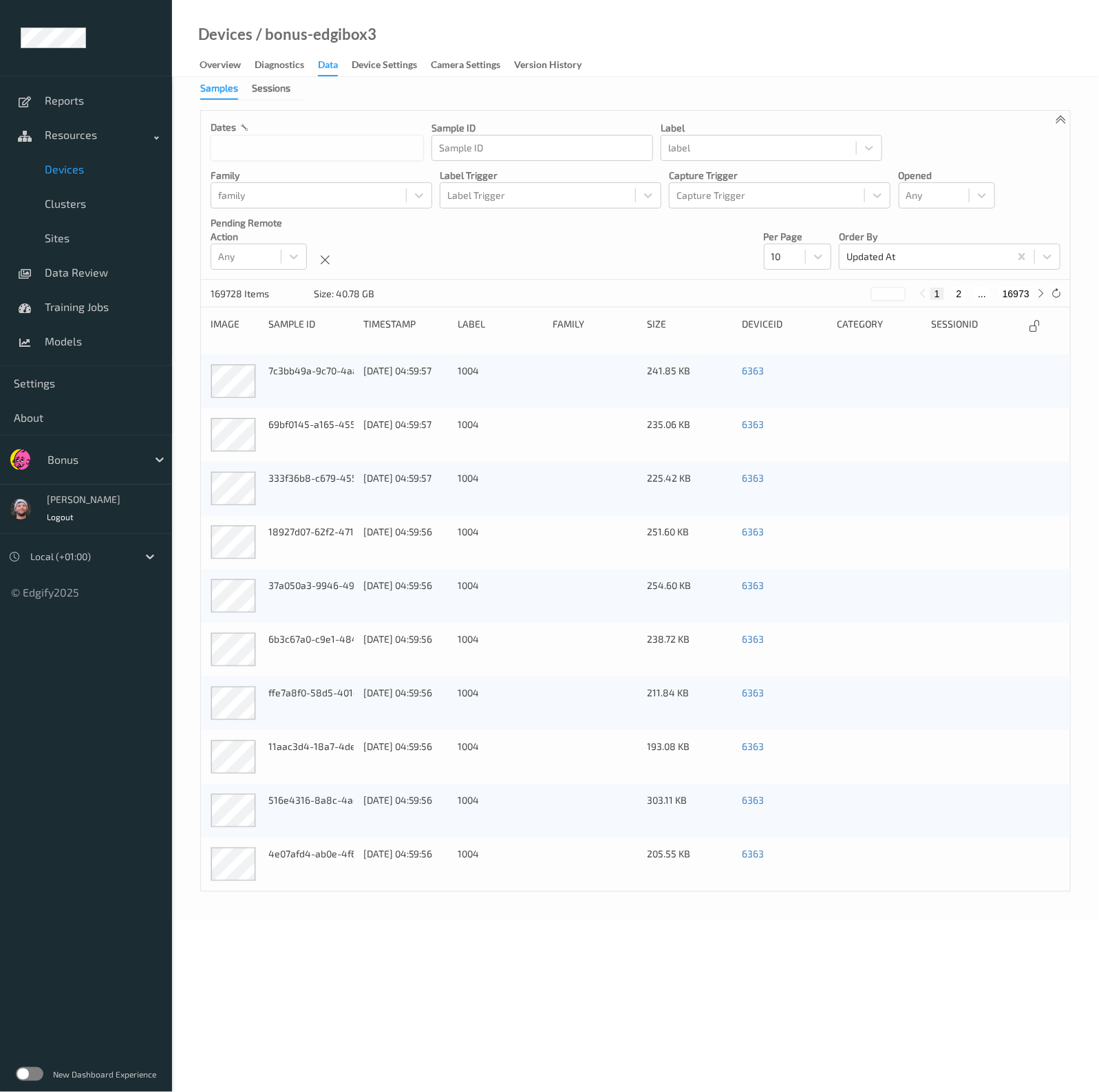
click at [82, 181] on link "Devices" at bounding box center [86, 169] width 172 height 34
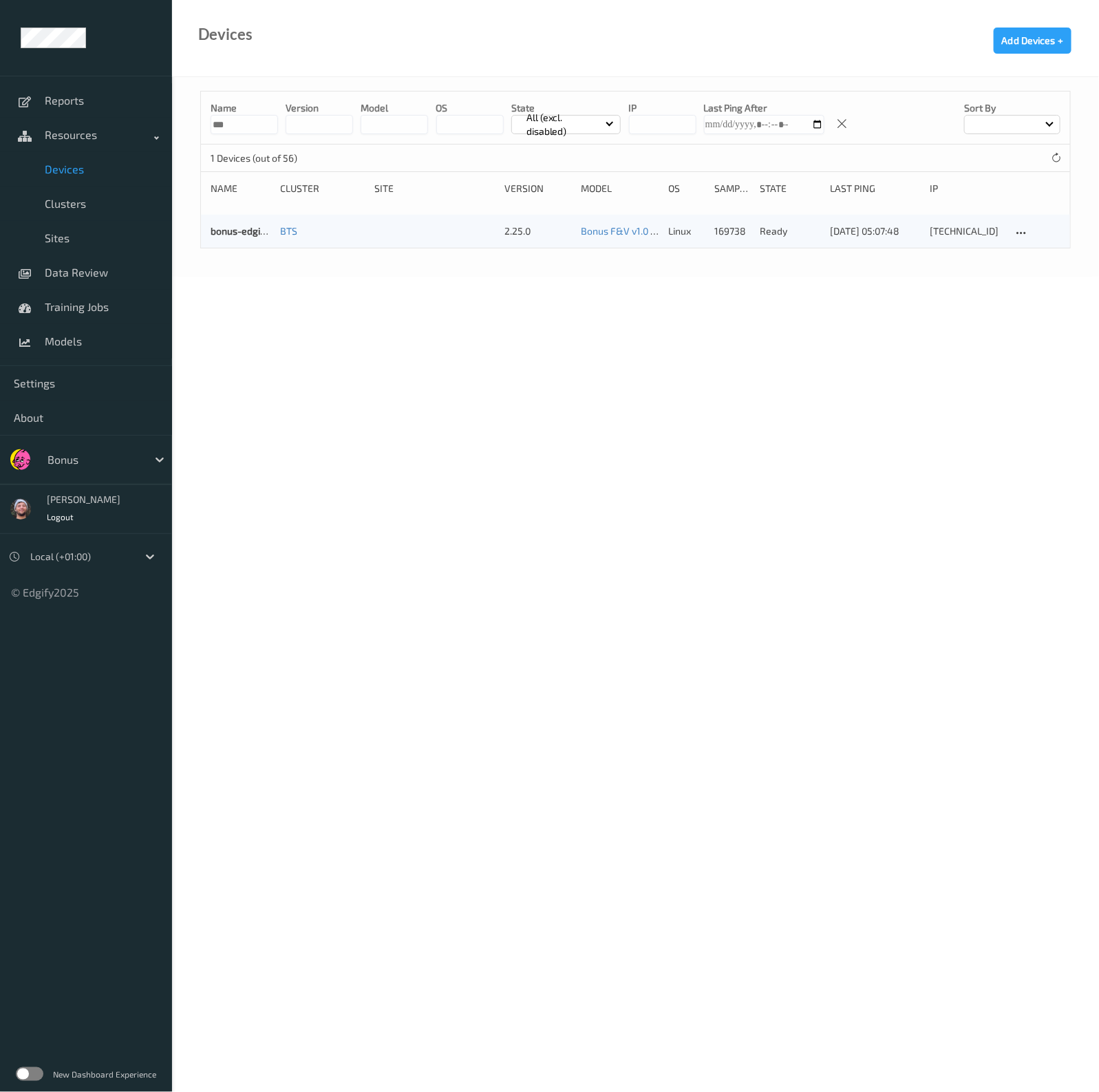
click at [98, 464] on div at bounding box center [94, 459] width 93 height 17
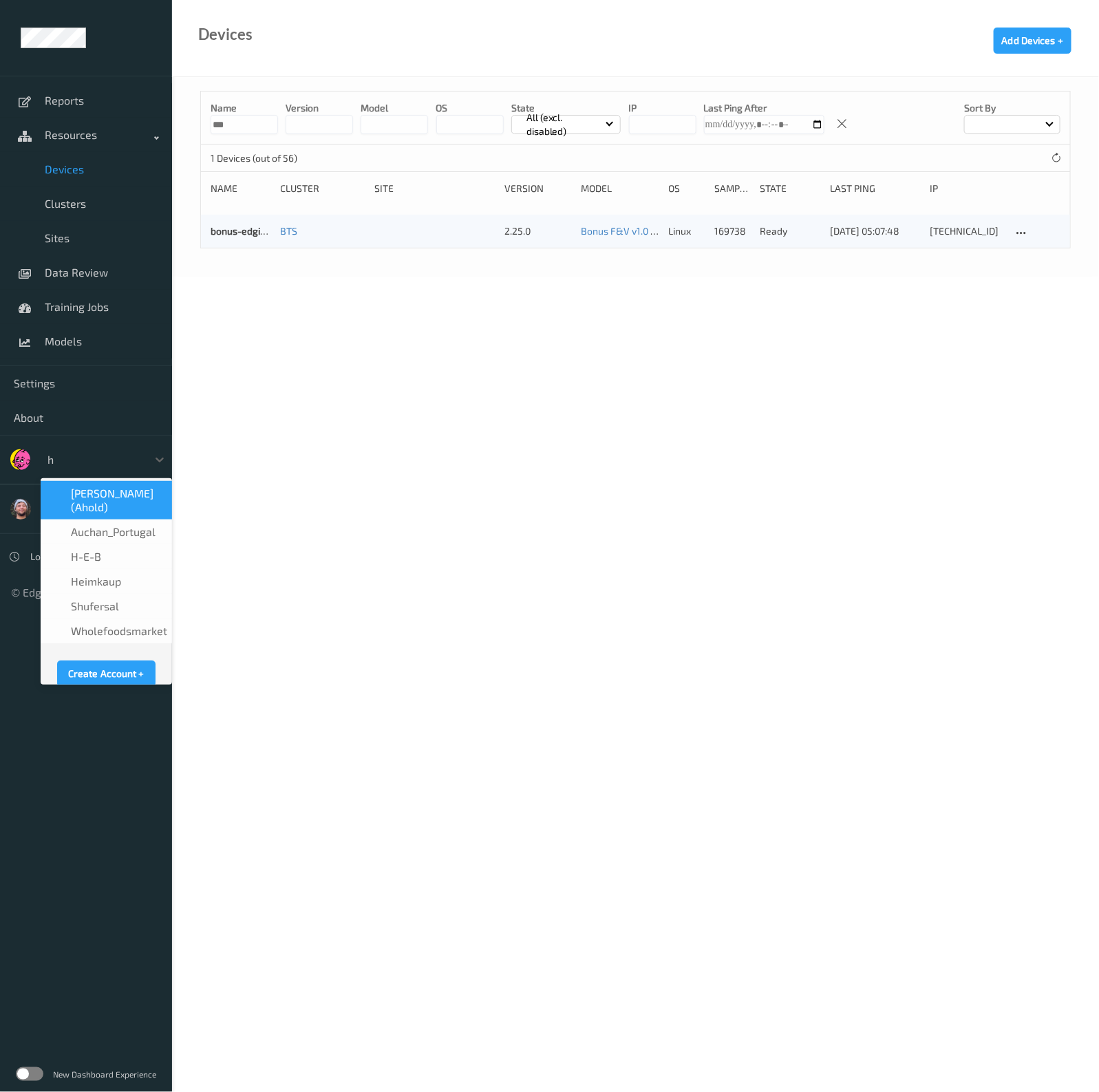
type input "h-"
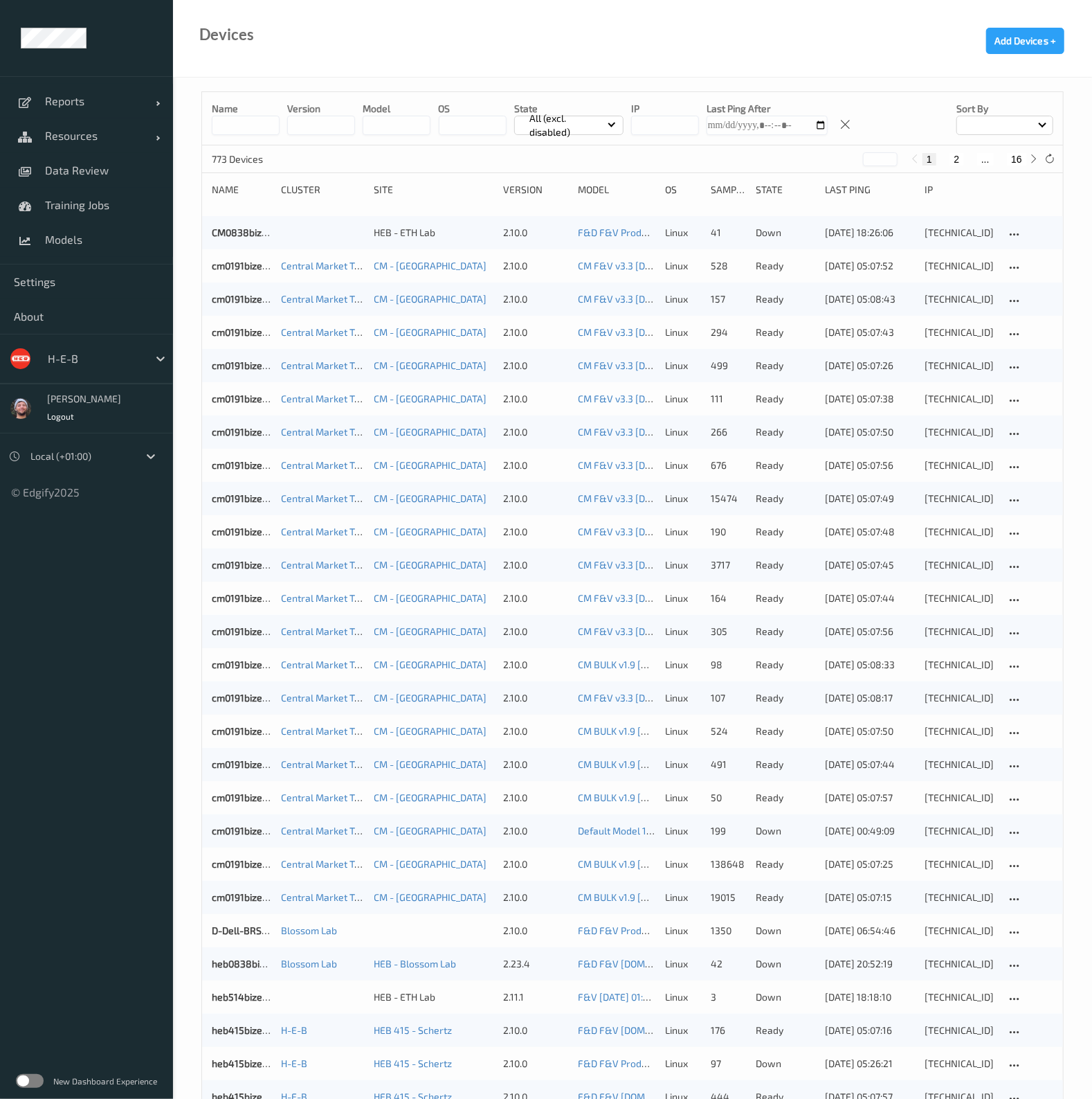
click at [976, 124] on div at bounding box center [1005, 125] width 97 height 19
click at [911, 98] on div "Name version model OS State All (excl. disabled) IP Last Ping After Sort by Nam…" at bounding box center [632, 118] width 861 height 53
click at [1040, 155] on div at bounding box center [1034, 159] width 15 height 15
click at [1015, 161] on button "16" at bounding box center [1016, 159] width 19 height 13
type input "**"
